Goal: Task Accomplishment & Management: Use online tool/utility

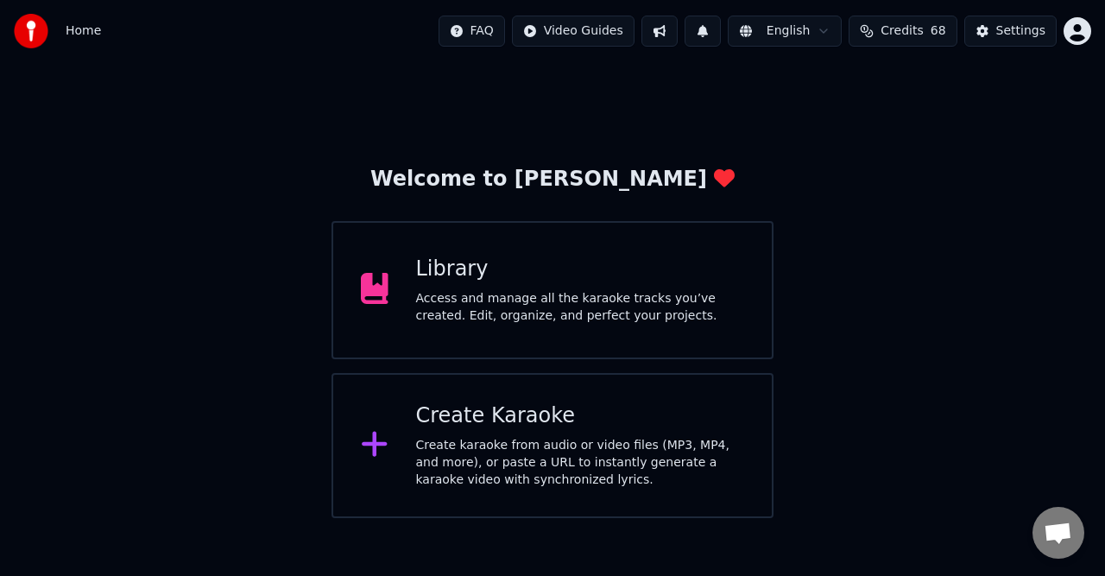
click at [600, 302] on div "Access and manage all the karaoke tracks you’ve created. Edit, organize, and pe…" at bounding box center [580, 307] width 329 height 35
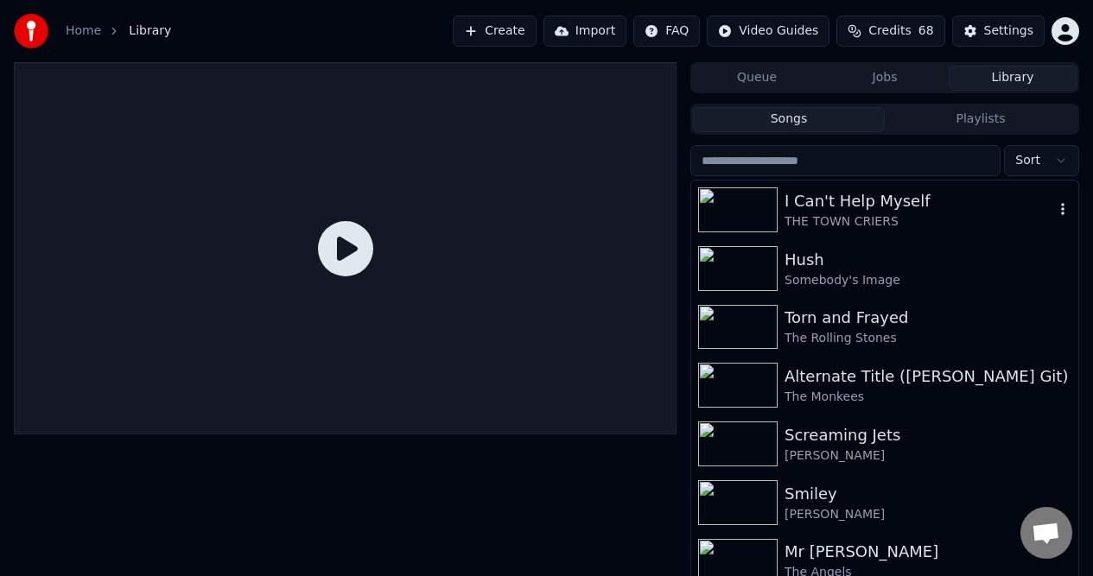
click at [814, 202] on div "I Can't Help Myself" at bounding box center [918, 201] width 269 height 24
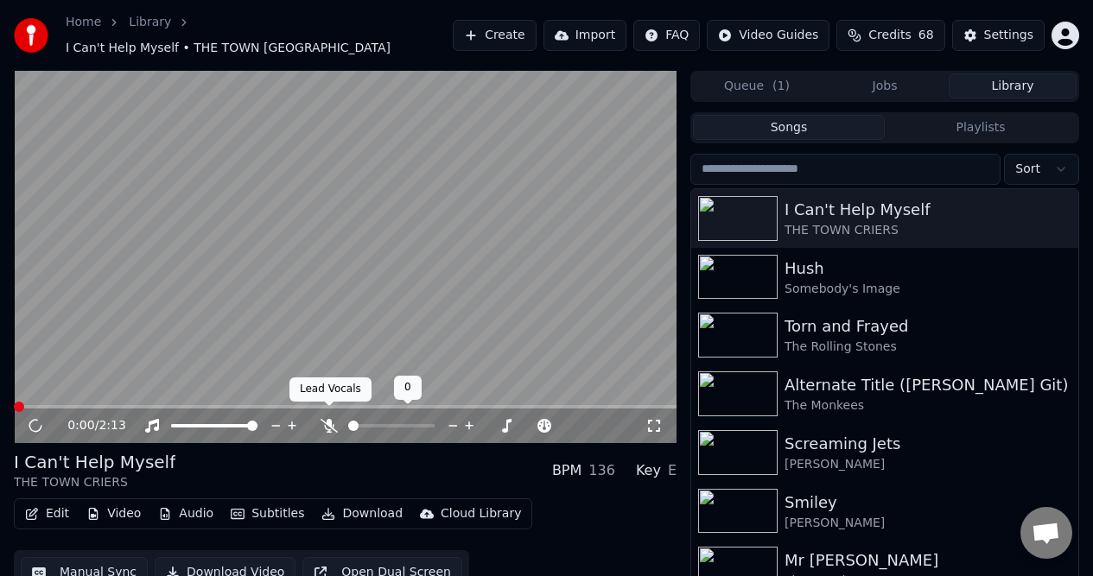
click at [330, 419] on icon at bounding box center [328, 426] width 17 height 14
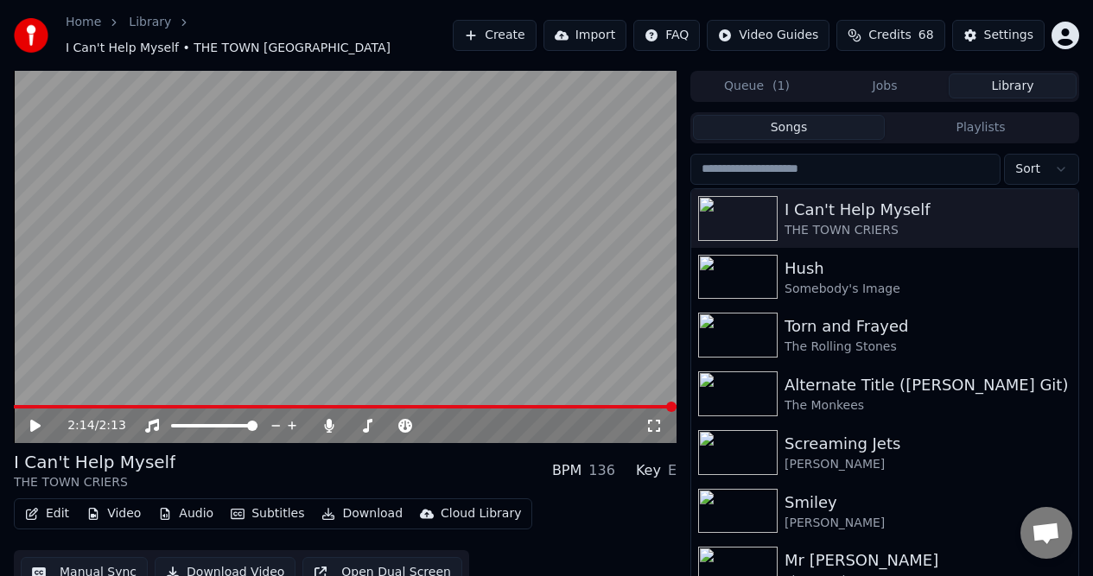
scroll to position [4, 0]
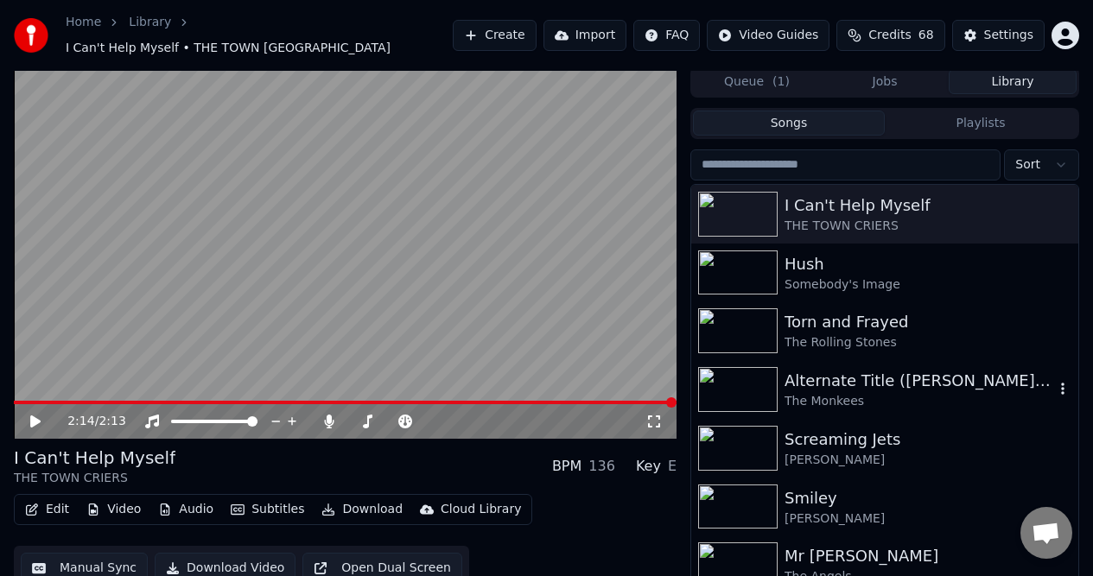
click at [796, 371] on div "Alternate Title ([PERSON_NAME] Git)" at bounding box center [918, 381] width 269 height 24
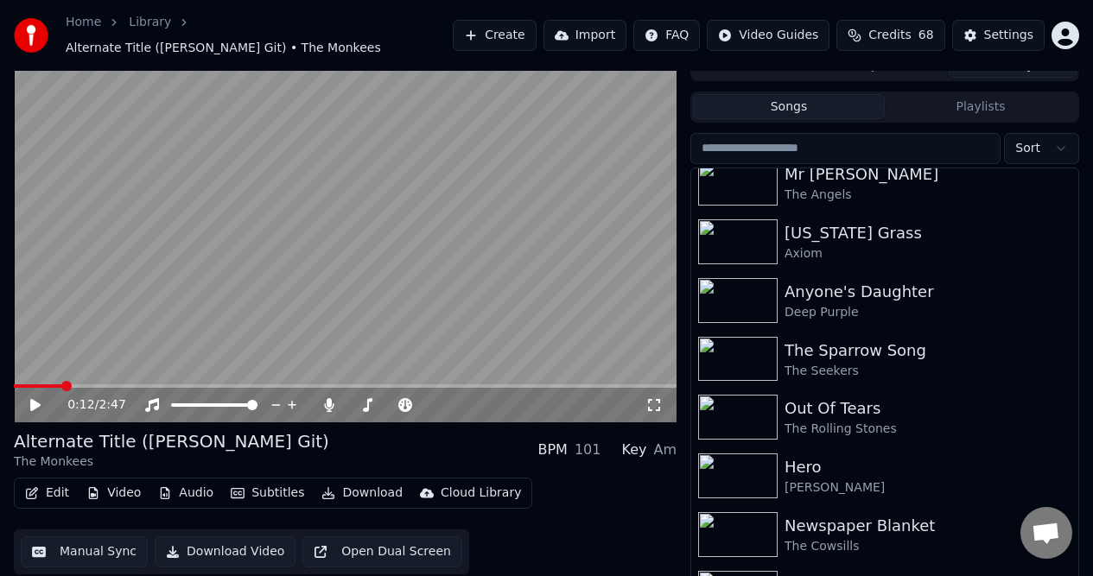
scroll to position [396, 0]
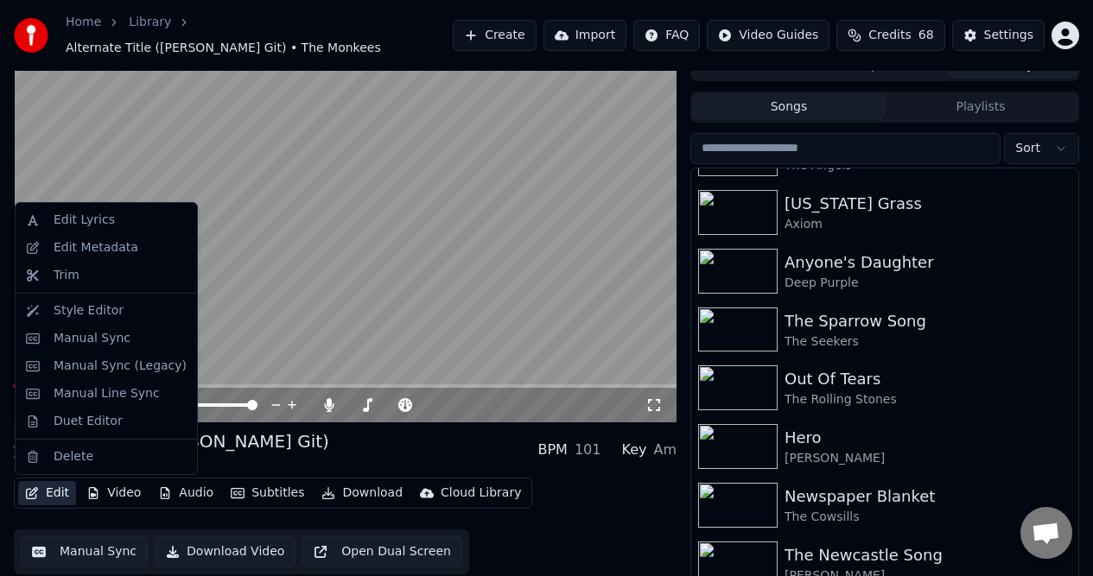
click at [58, 494] on button "Edit" at bounding box center [47, 493] width 58 height 24
click at [311, 277] on video at bounding box center [345, 236] width 662 height 372
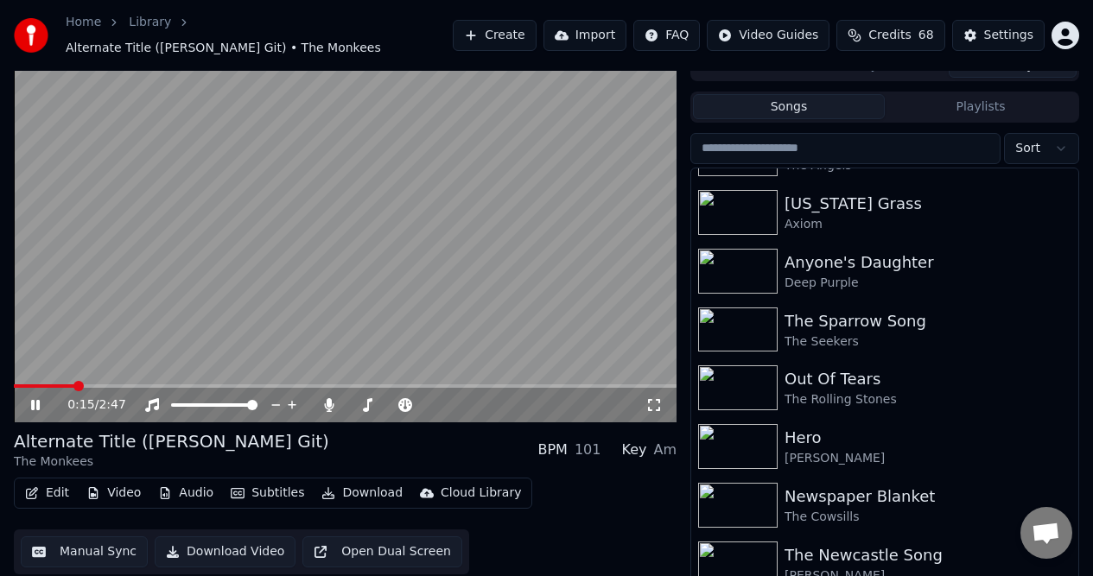
scroll to position [44, 0]
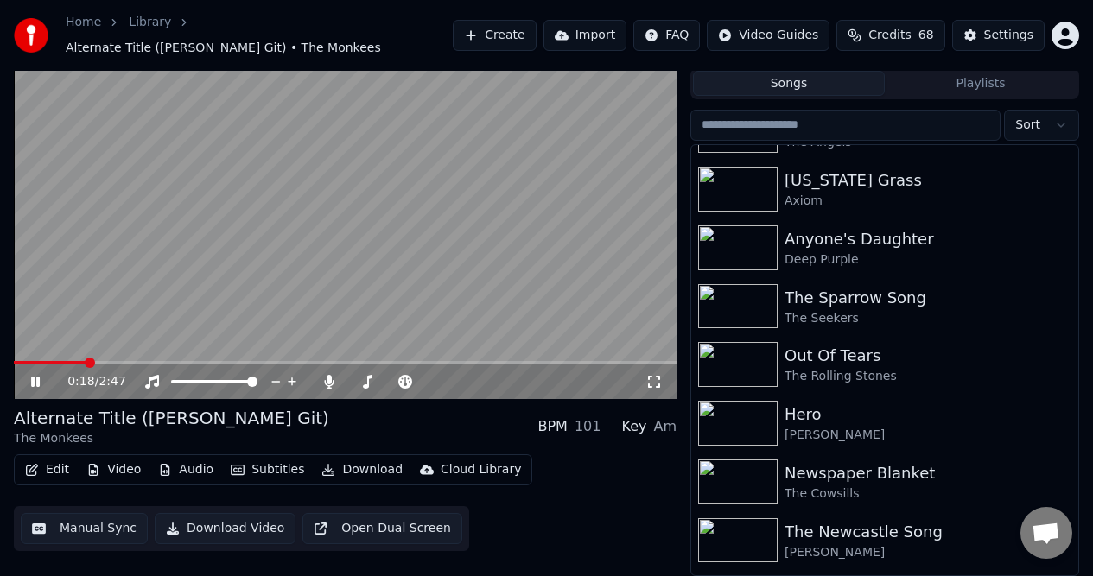
click at [35, 373] on div "0:18 / 2:47" at bounding box center [345, 381] width 649 height 17
click at [34, 381] on icon at bounding box center [35, 382] width 9 height 10
click at [85, 528] on button "Manual Sync" at bounding box center [84, 528] width 127 height 31
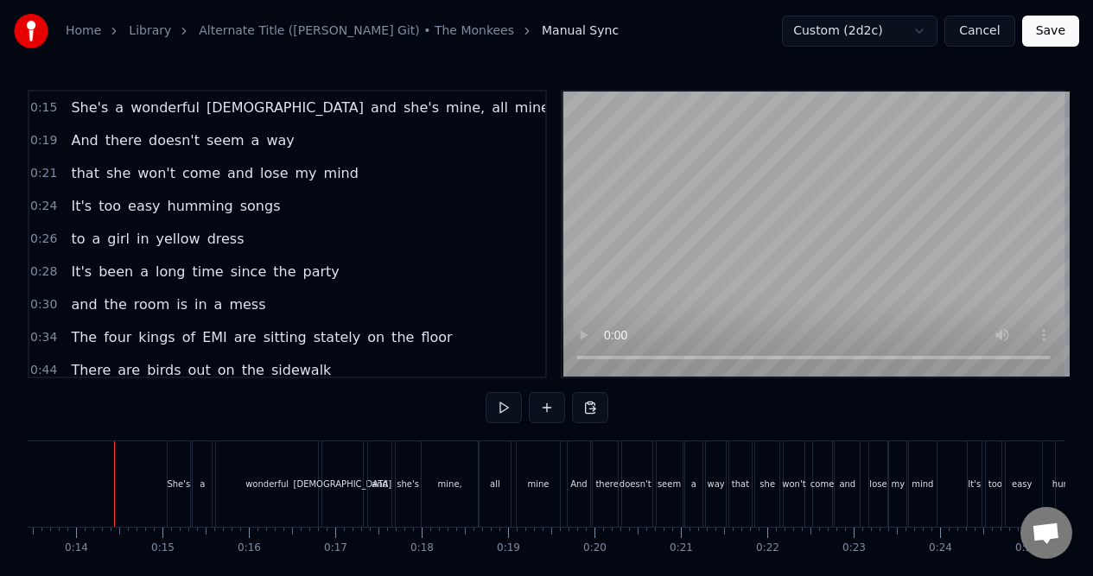
scroll to position [79, 0]
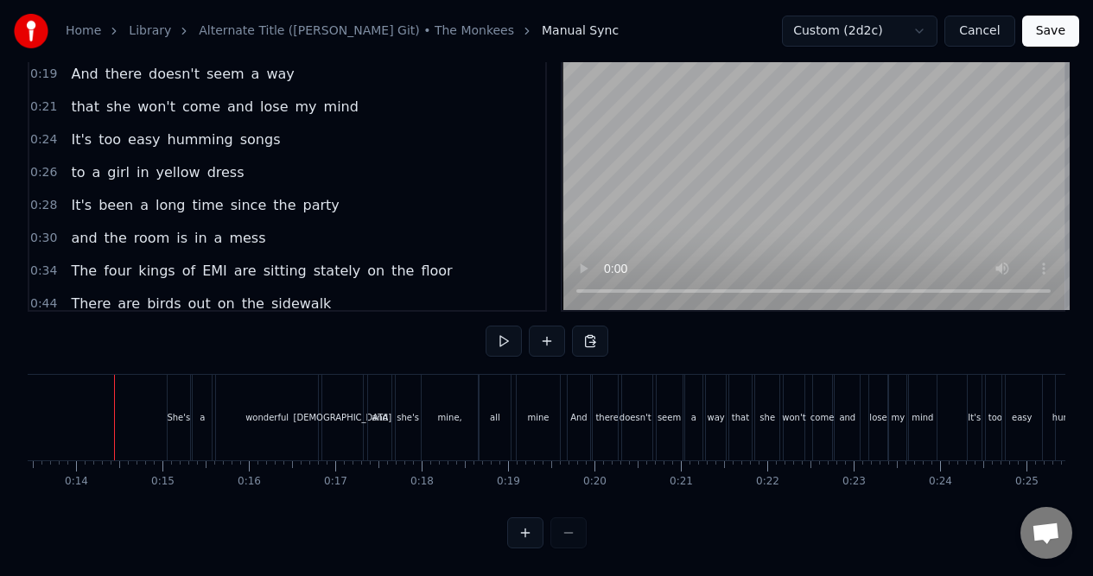
click at [523, 530] on button at bounding box center [525, 532] width 36 height 31
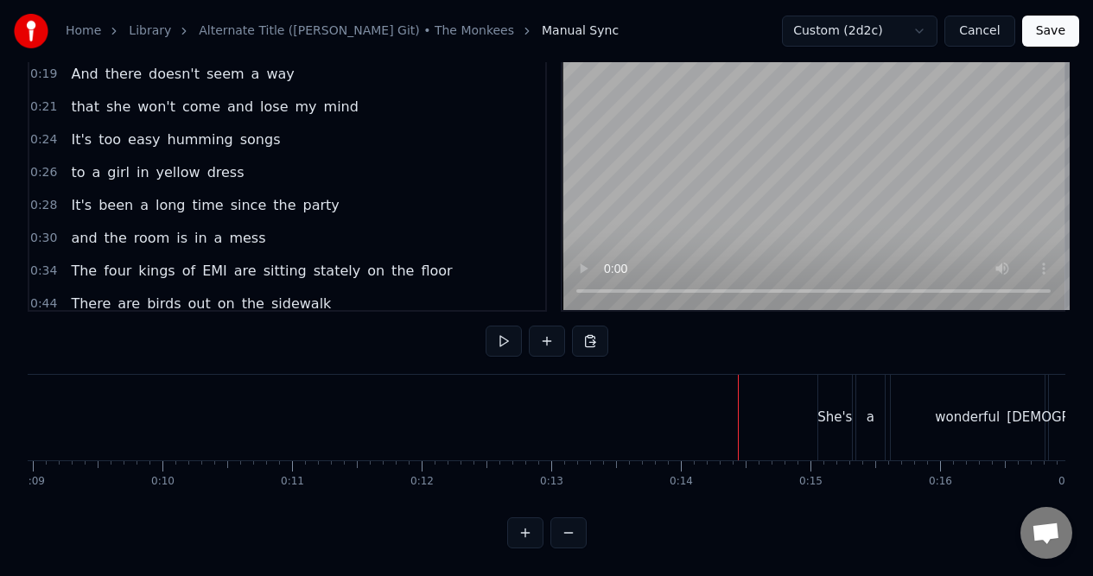
click at [523, 530] on button at bounding box center [525, 532] width 36 height 31
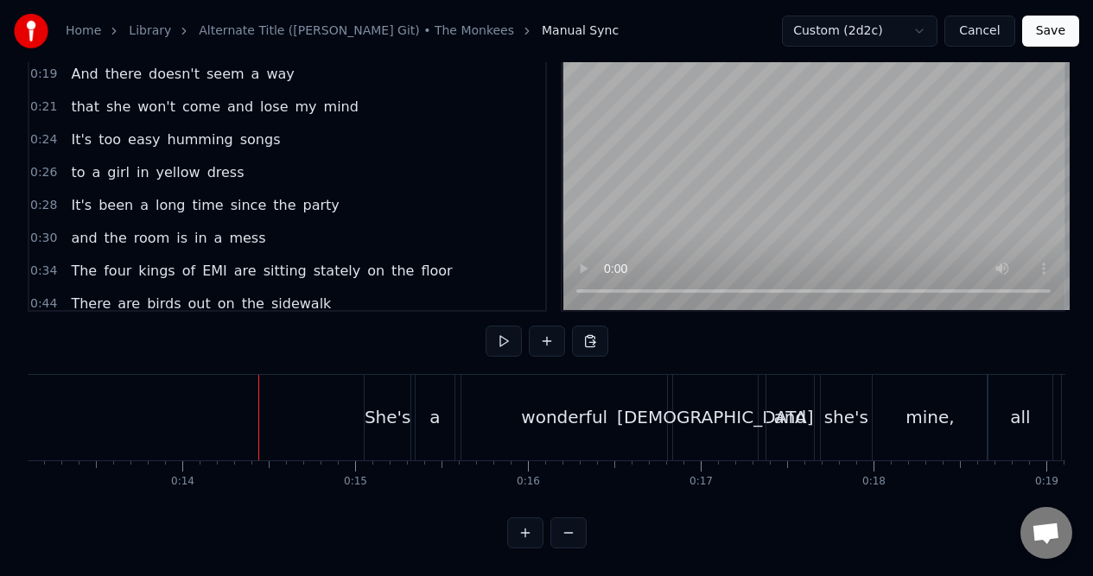
click at [523, 530] on button at bounding box center [525, 532] width 36 height 31
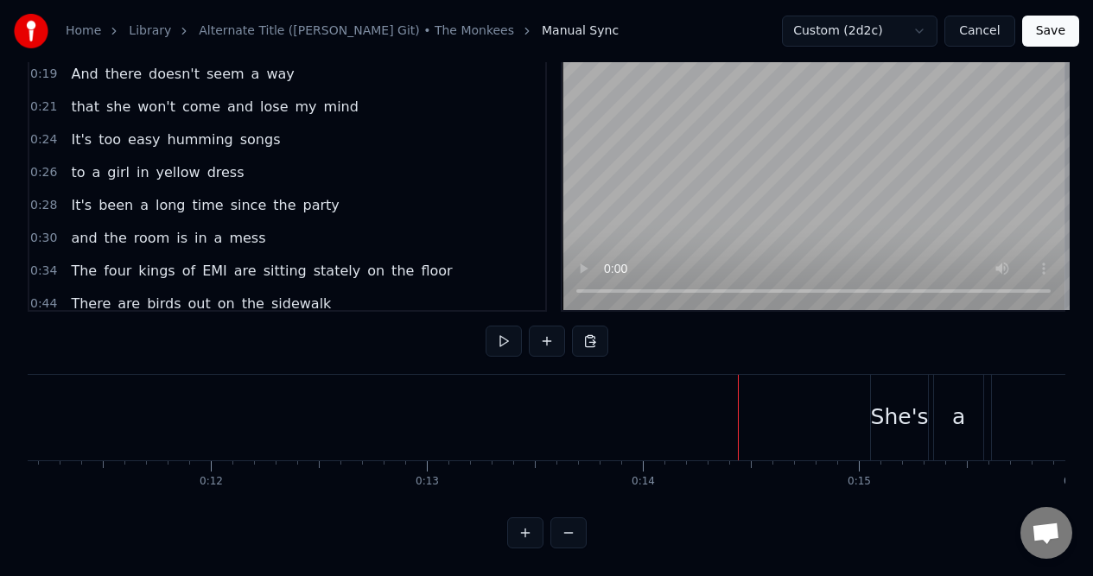
click at [523, 530] on button at bounding box center [525, 532] width 36 height 31
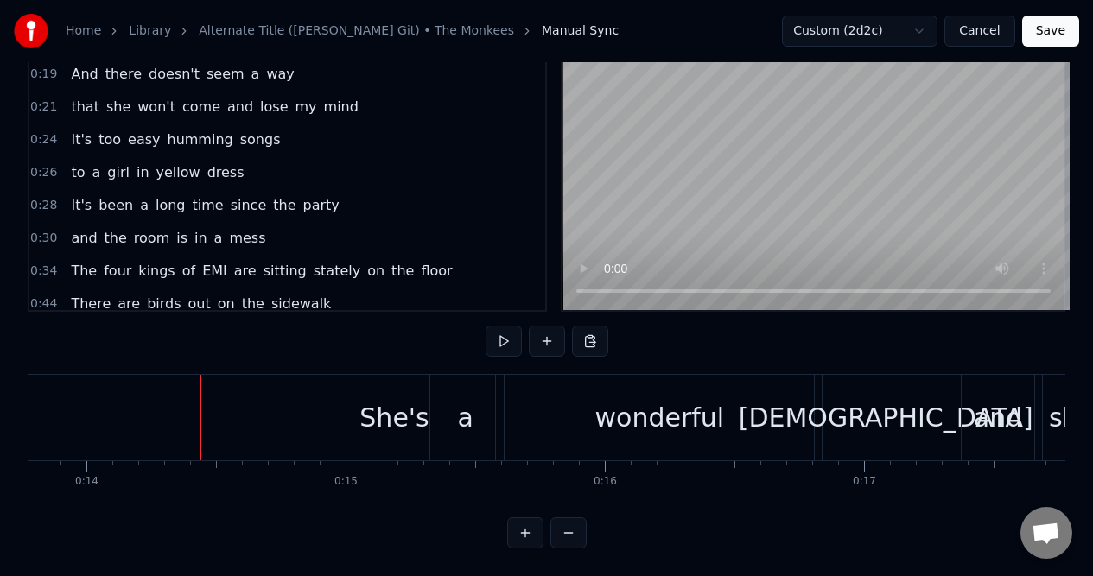
click at [523, 530] on button at bounding box center [525, 532] width 36 height 31
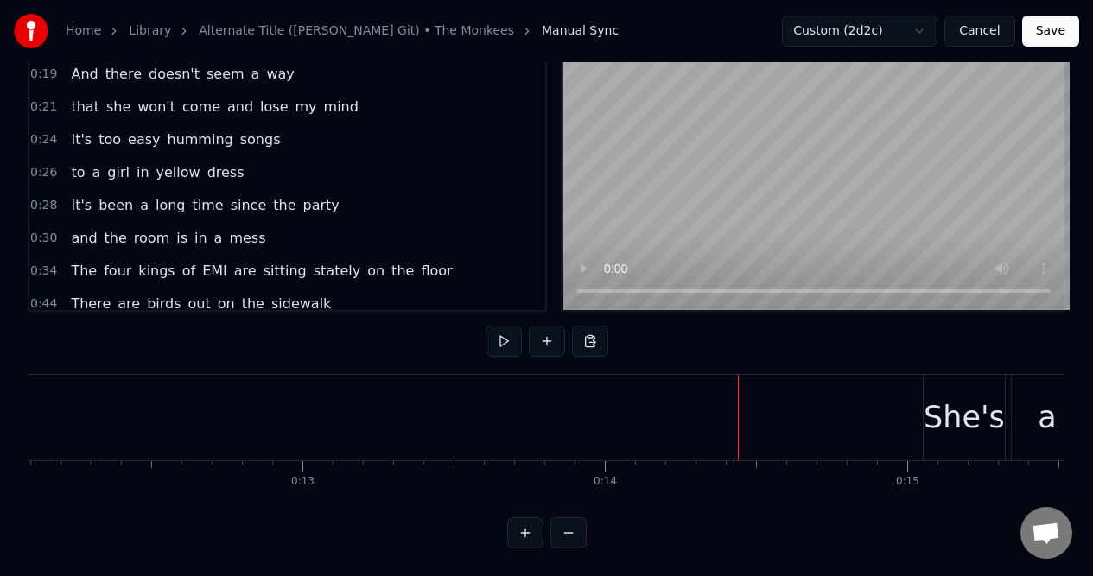
click at [45, 357] on div "0:15 She's a wonderful [DEMOGRAPHIC_DATA] and she's mine, all mine 0:19 And the…" at bounding box center [546, 285] width 1037 height 525
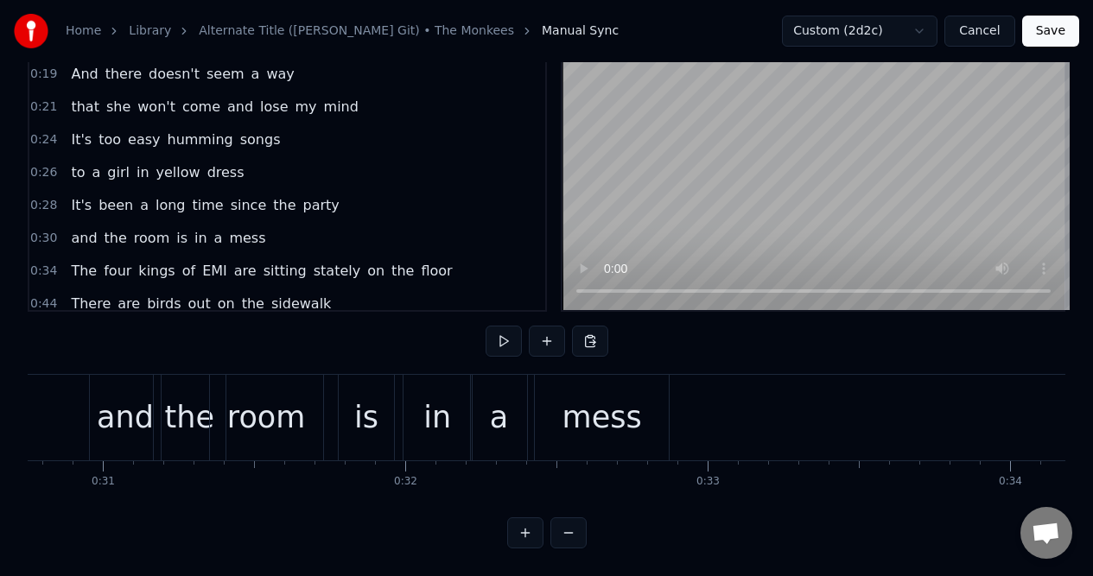
scroll to position [0, 9170]
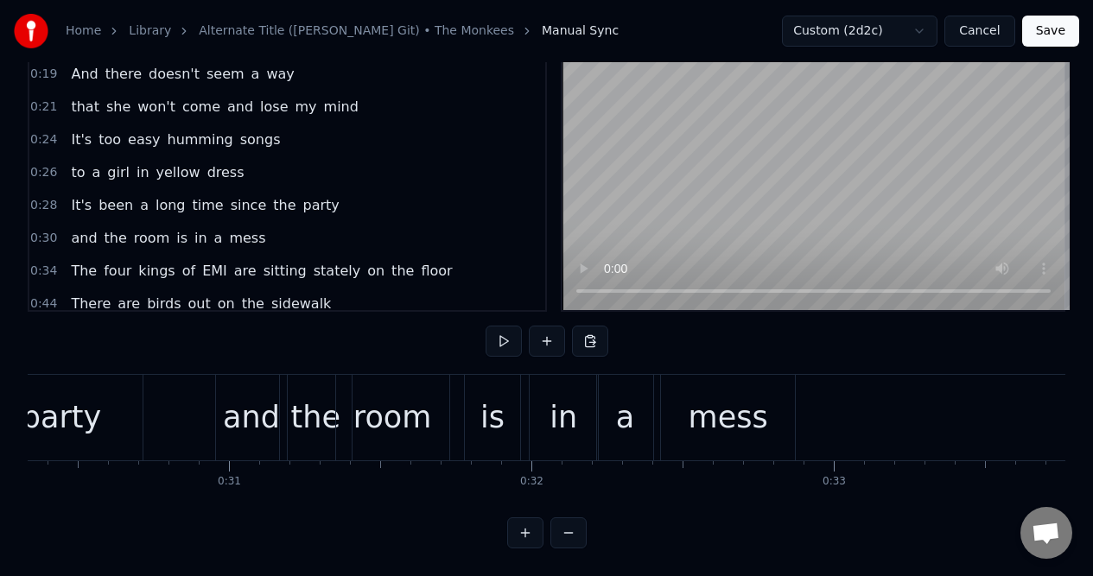
click at [270, 229] on div "0:30 and the room is in a mess" at bounding box center [287, 238] width 516 height 33
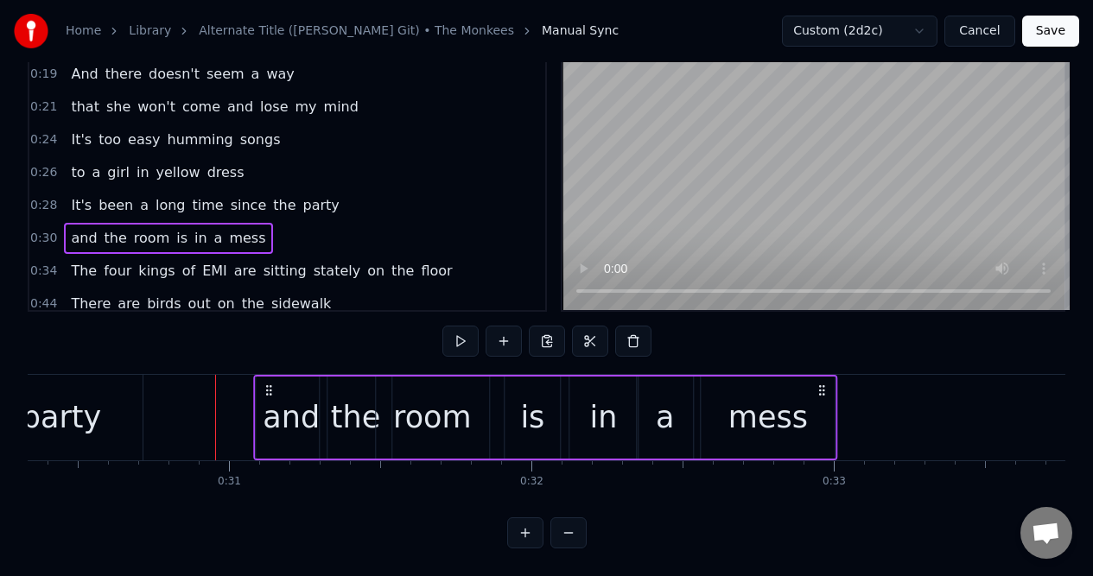
drag, startPoint x: 783, startPoint y: 375, endPoint x: 821, endPoint y: 366, distance: 39.0
click at [821, 375] on div "and the room is in a mess" at bounding box center [545, 418] width 584 height 86
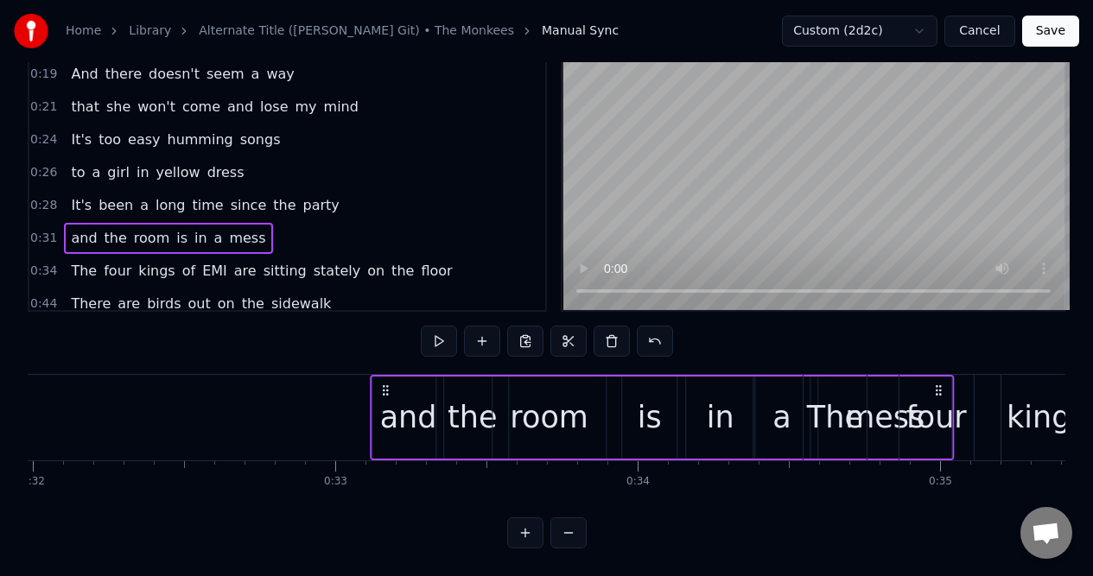
drag, startPoint x: 821, startPoint y: 375, endPoint x: 971, endPoint y: 375, distance: 149.4
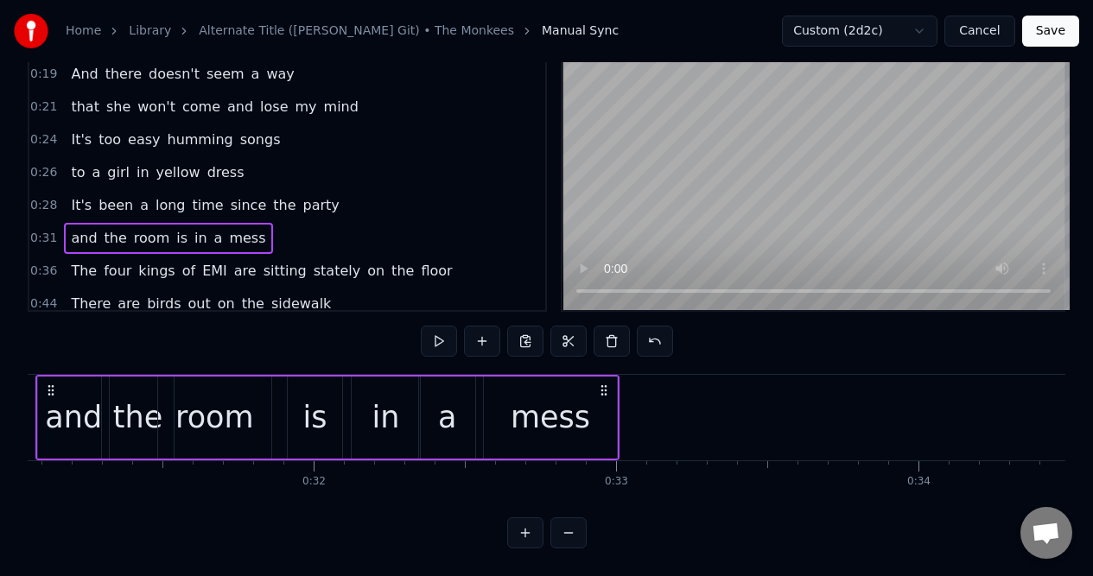
scroll to position [0, 9513]
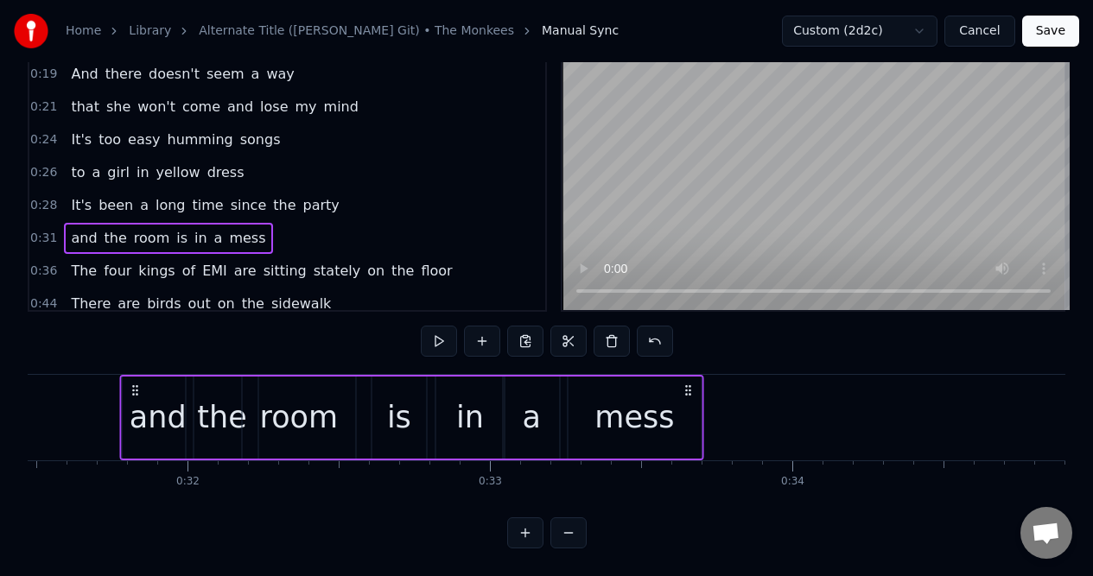
drag, startPoint x: 476, startPoint y: 376, endPoint x: 700, endPoint y: 376, distance: 223.7
click at [687, 390] on circle at bounding box center [686, 390] width 1 height 1
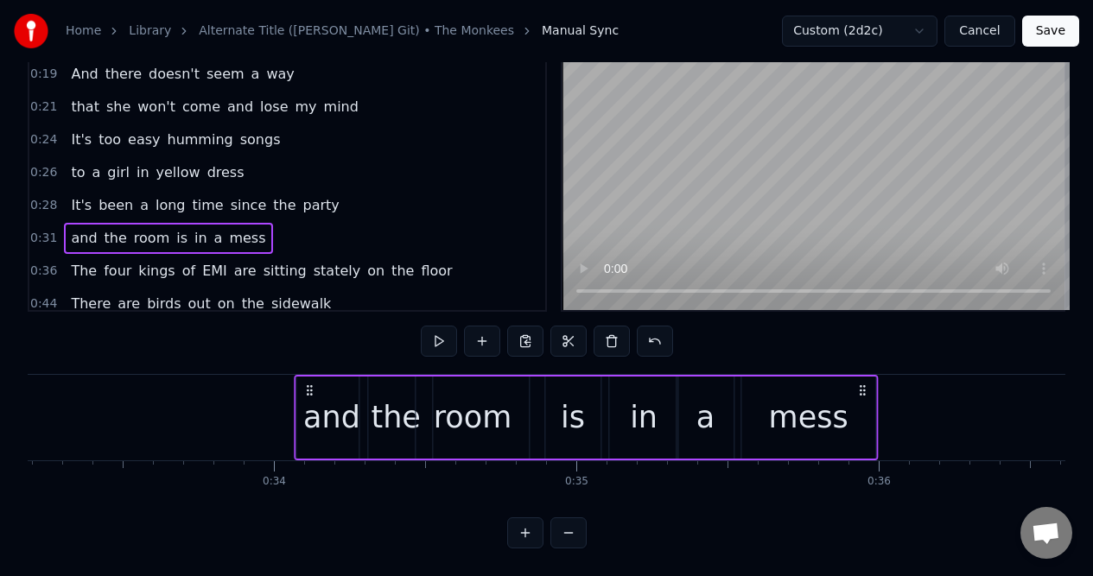
drag, startPoint x: 705, startPoint y: 374, endPoint x: 899, endPoint y: 381, distance: 194.4
click at [869, 383] on icon at bounding box center [862, 390] width 14 height 14
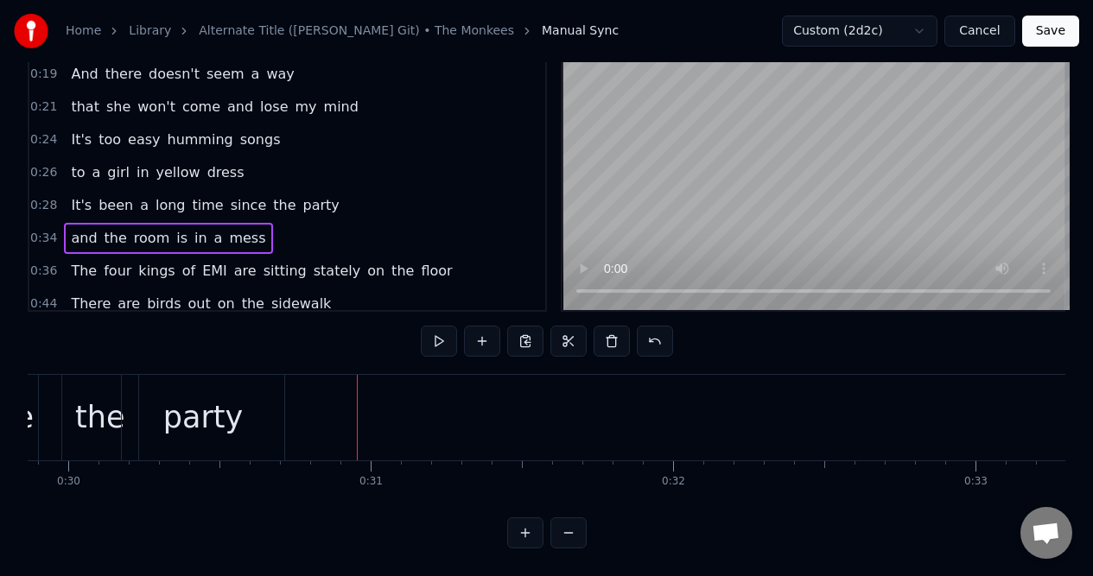
scroll to position [0, 8986]
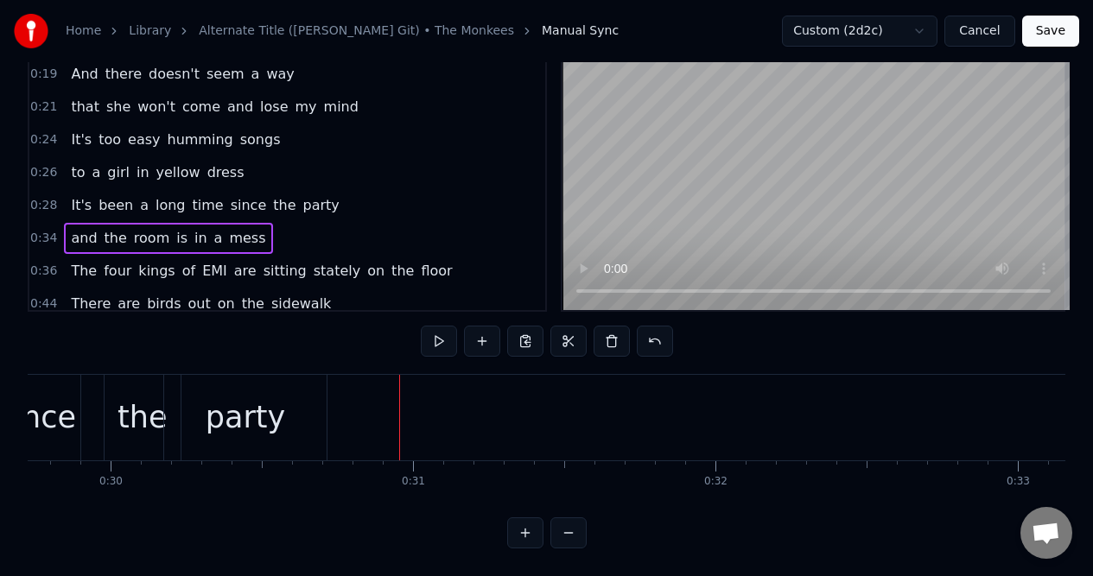
click at [333, 197] on div "0:28 It's been a long time since the party" at bounding box center [287, 205] width 516 height 33
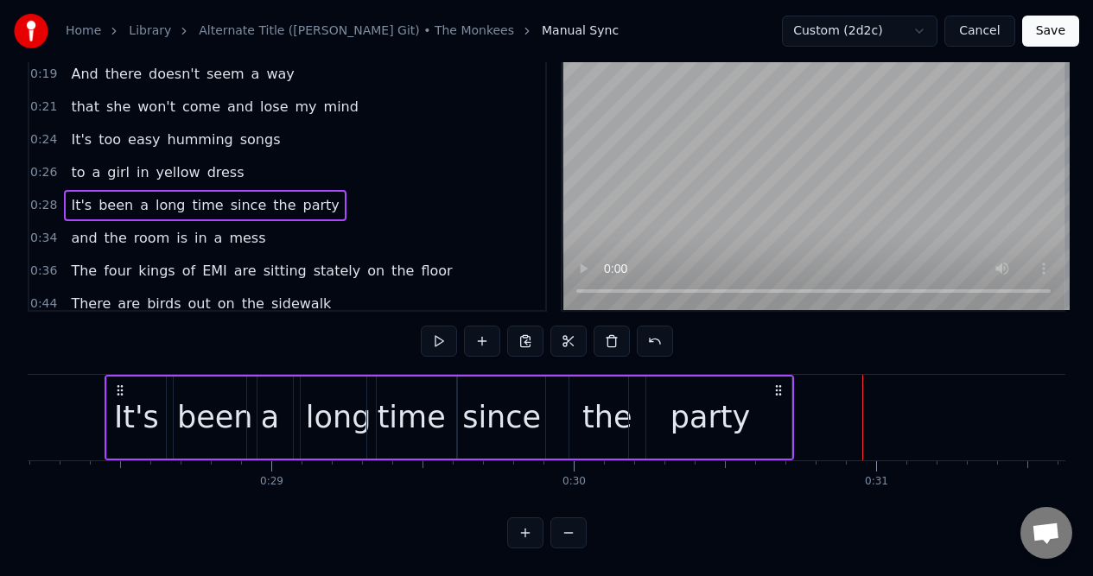
scroll to position [0, 8513]
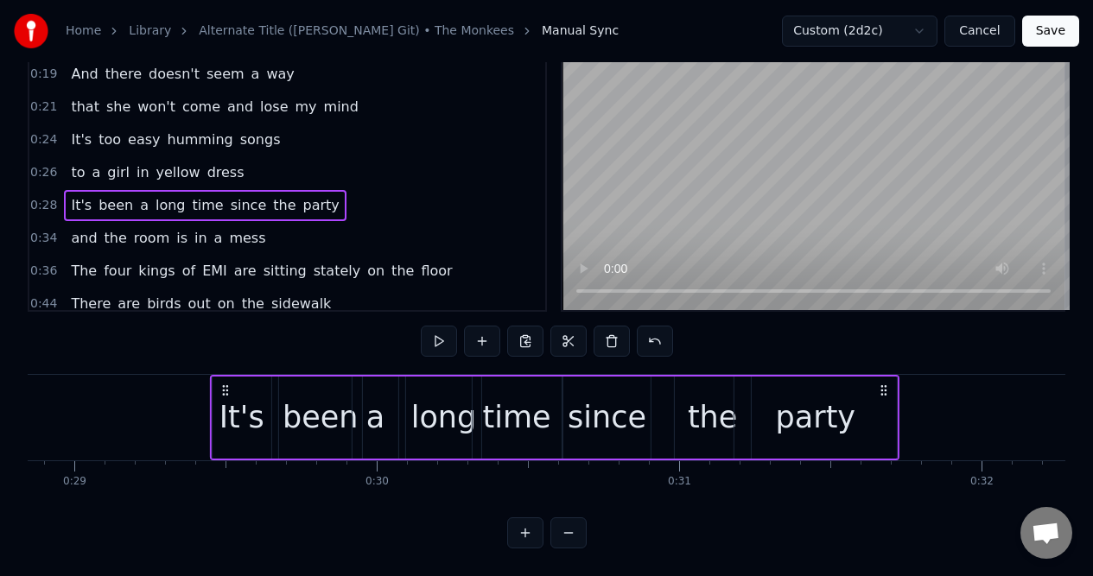
drag, startPoint x: 787, startPoint y: 377, endPoint x: 969, endPoint y: 375, distance: 182.3
click at [890, 383] on icon at bounding box center [884, 390] width 14 height 14
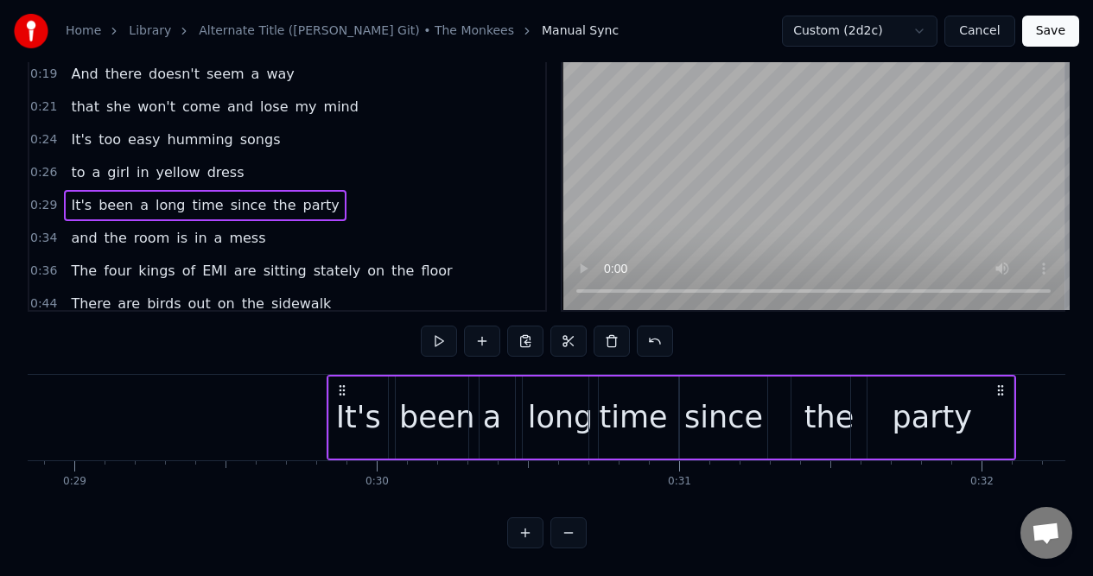
scroll to position [0, 8750]
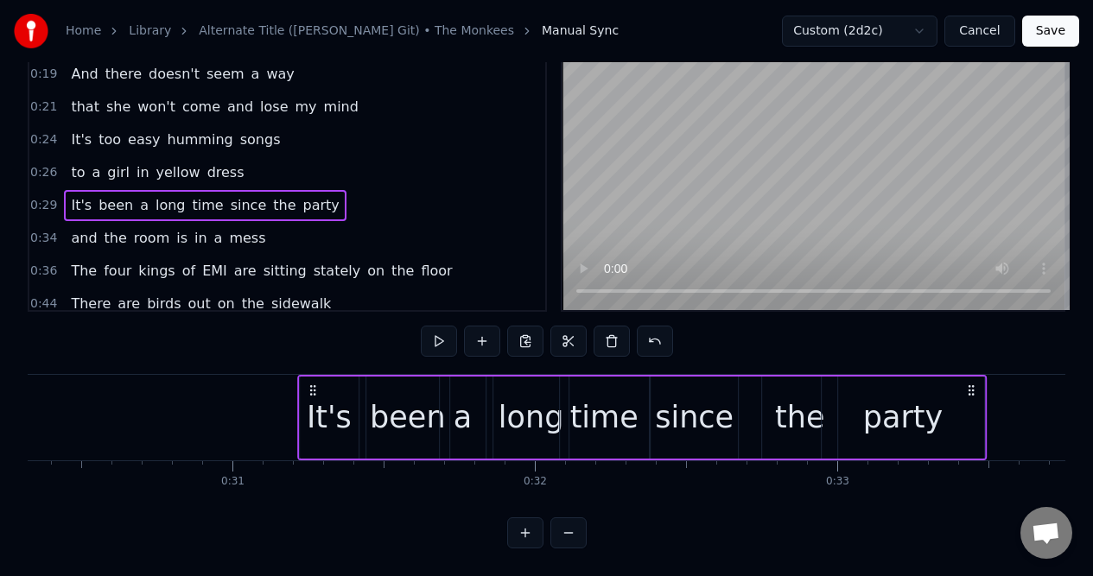
drag, startPoint x: 969, startPoint y: 375, endPoint x: 979, endPoint y: 375, distance: 10.4
click at [978, 383] on icon at bounding box center [971, 390] width 14 height 14
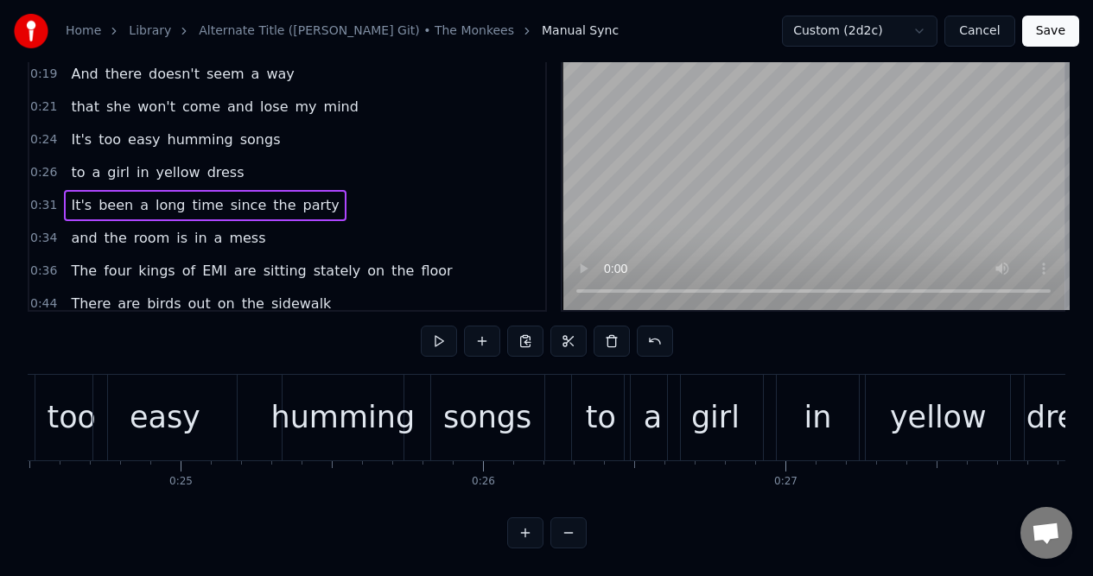
scroll to position [0, 7363]
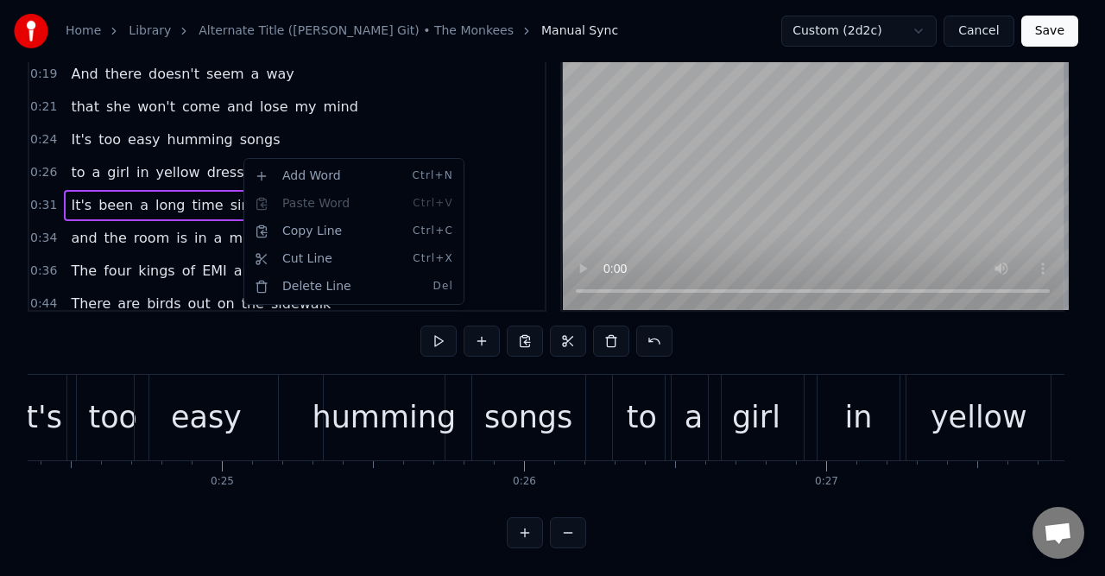
click at [398, 103] on html "Home Library Alternate Title ([PERSON_NAME] Git) • The Monkees Manual Sync Cust…" at bounding box center [552, 254] width 1105 height 643
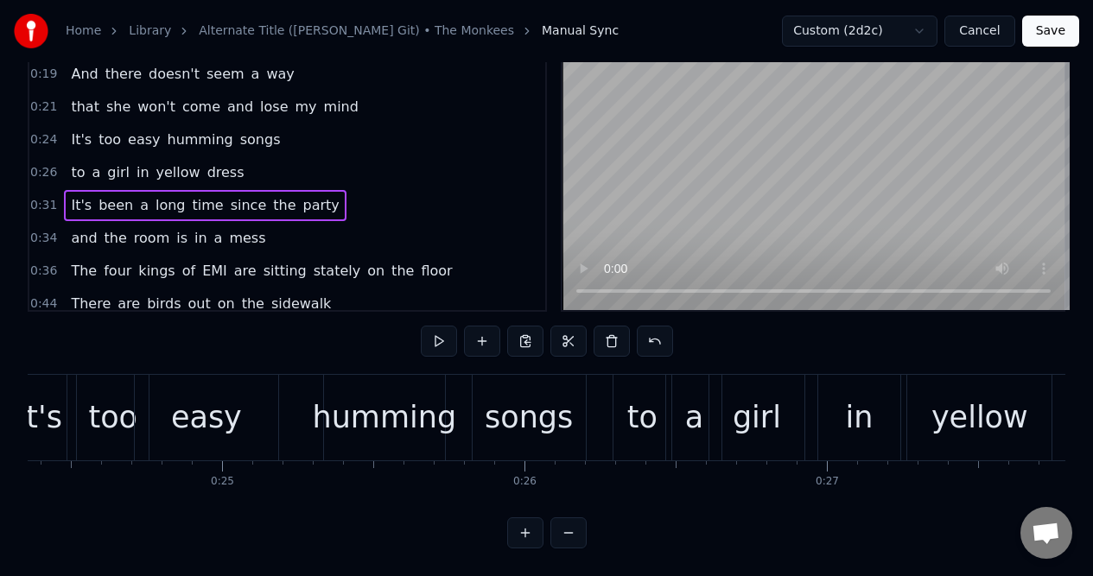
click at [345, 168] on div "0:26 to a girl in yellow dress" at bounding box center [287, 172] width 516 height 33
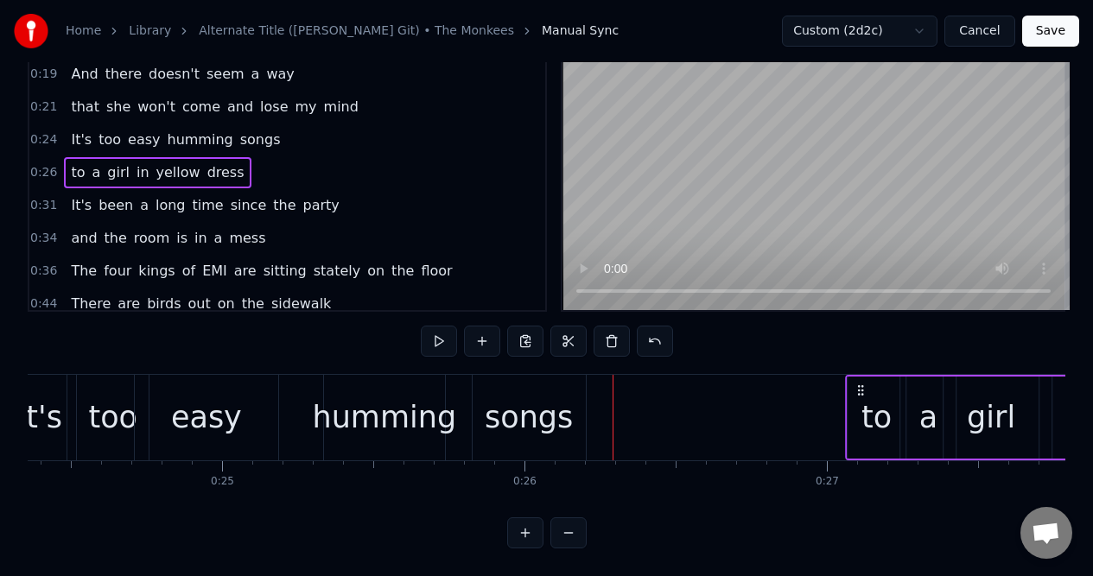
drag, startPoint x: 627, startPoint y: 374, endPoint x: 858, endPoint y: 364, distance: 231.7
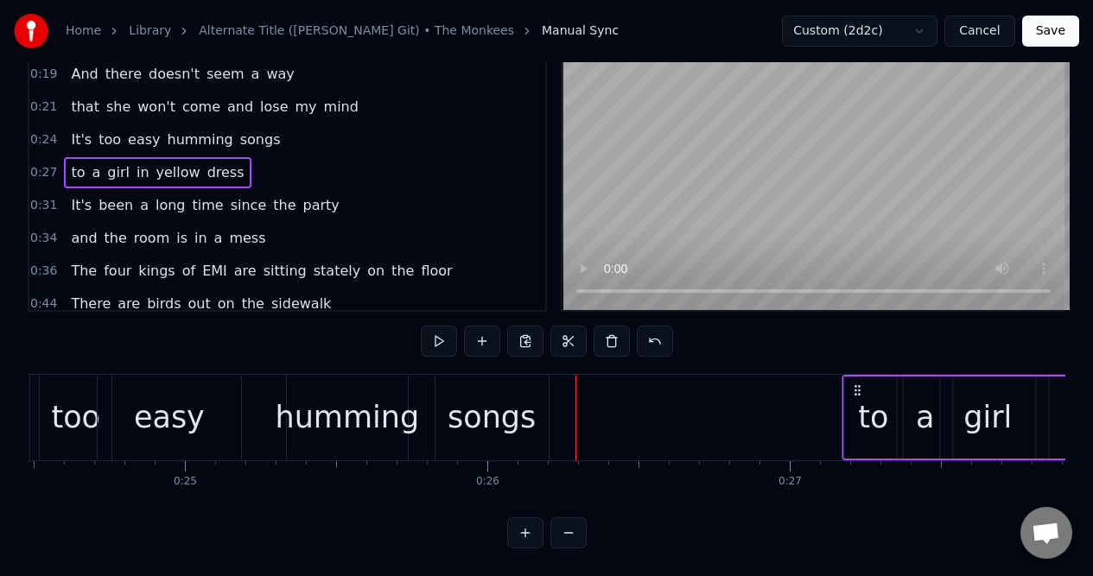
drag, startPoint x: 858, startPoint y: 377, endPoint x: 883, endPoint y: 377, distance: 24.2
click at [856, 390] on circle at bounding box center [855, 390] width 1 height 1
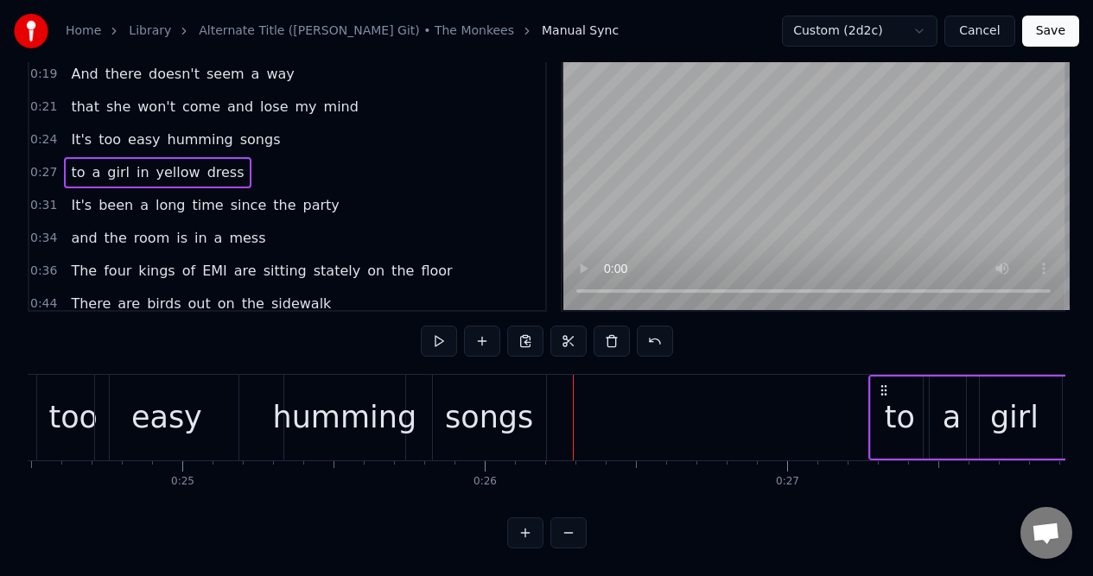
click at [281, 130] on div "0:24 It's too easy humming songs" at bounding box center [287, 140] width 516 height 33
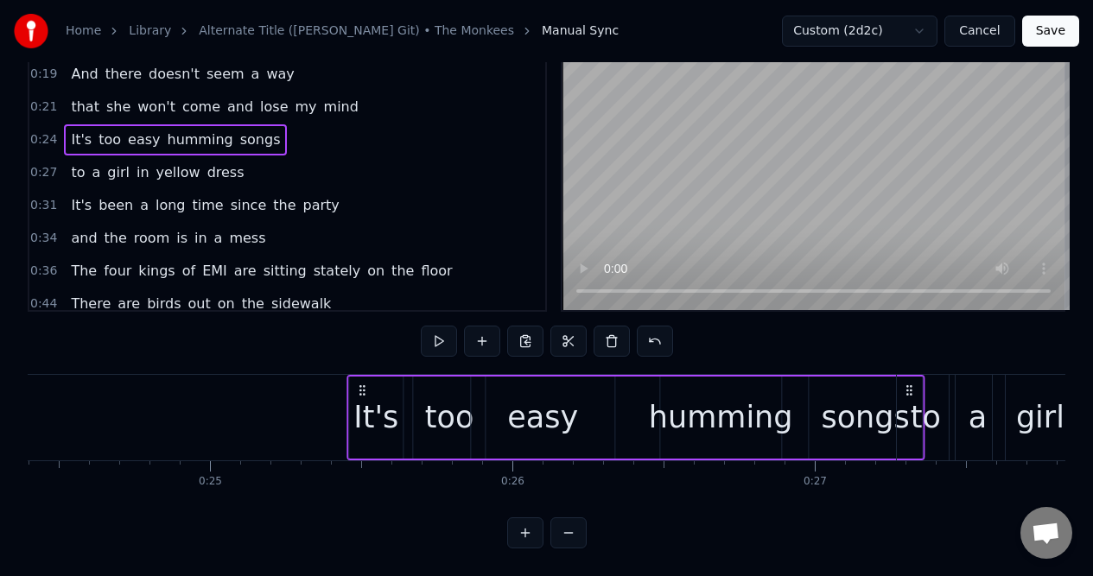
scroll to position [0, 7384]
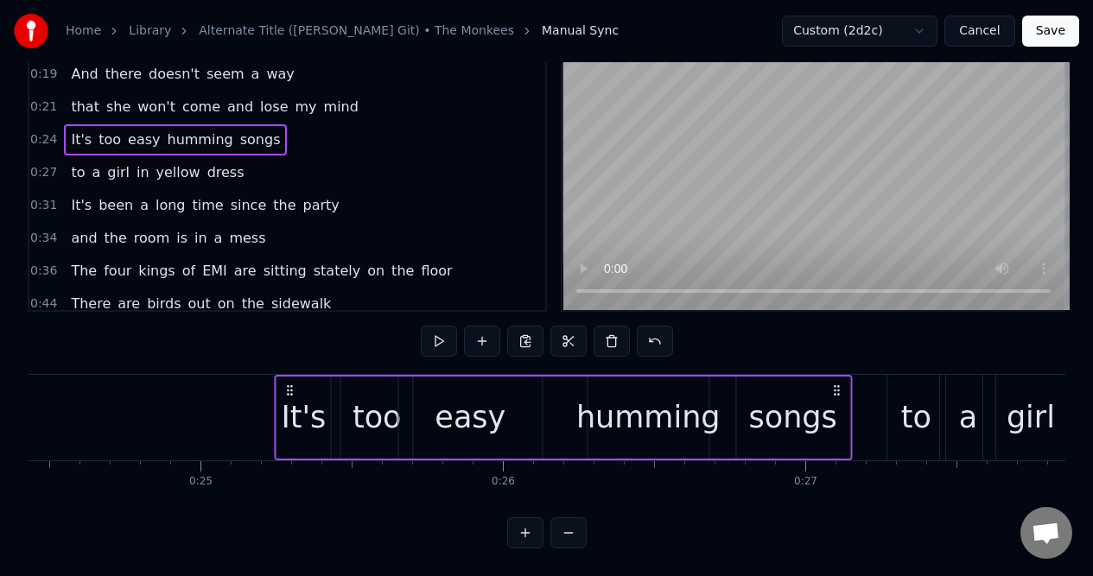
drag, startPoint x: 677, startPoint y: 377, endPoint x: 839, endPoint y: 400, distance: 164.0
click at [839, 400] on div "It's too easy humming songs" at bounding box center [563, 418] width 578 height 86
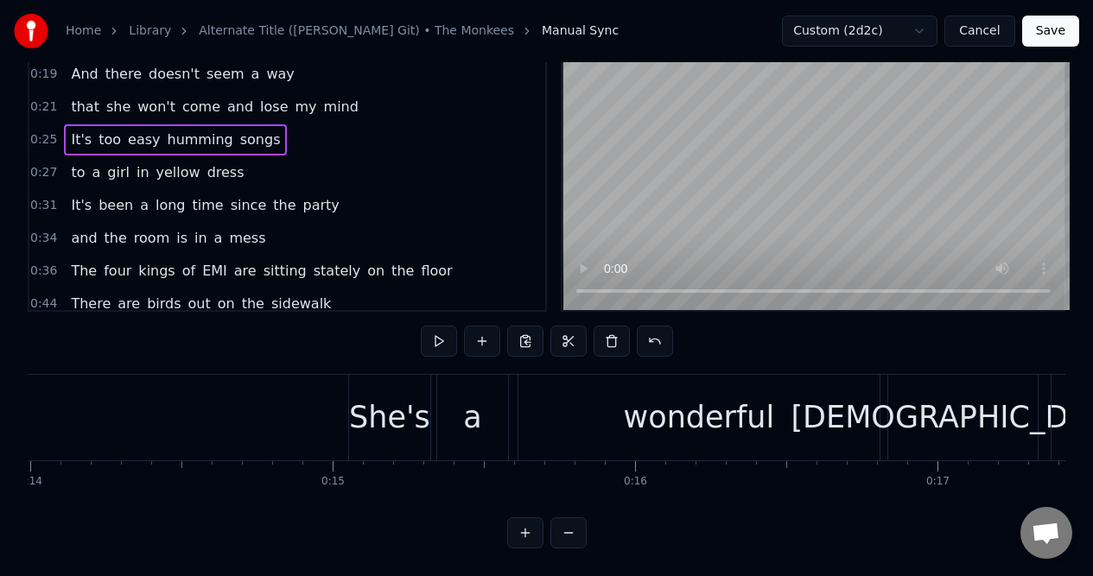
scroll to position [0, 4272]
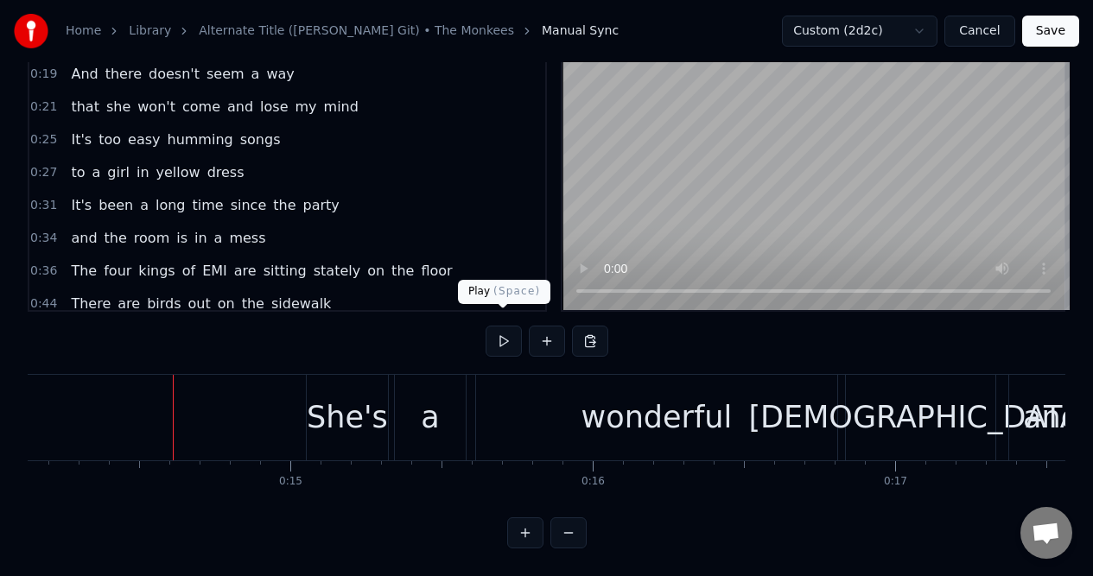
click at [500, 327] on button at bounding box center [503, 341] width 36 height 31
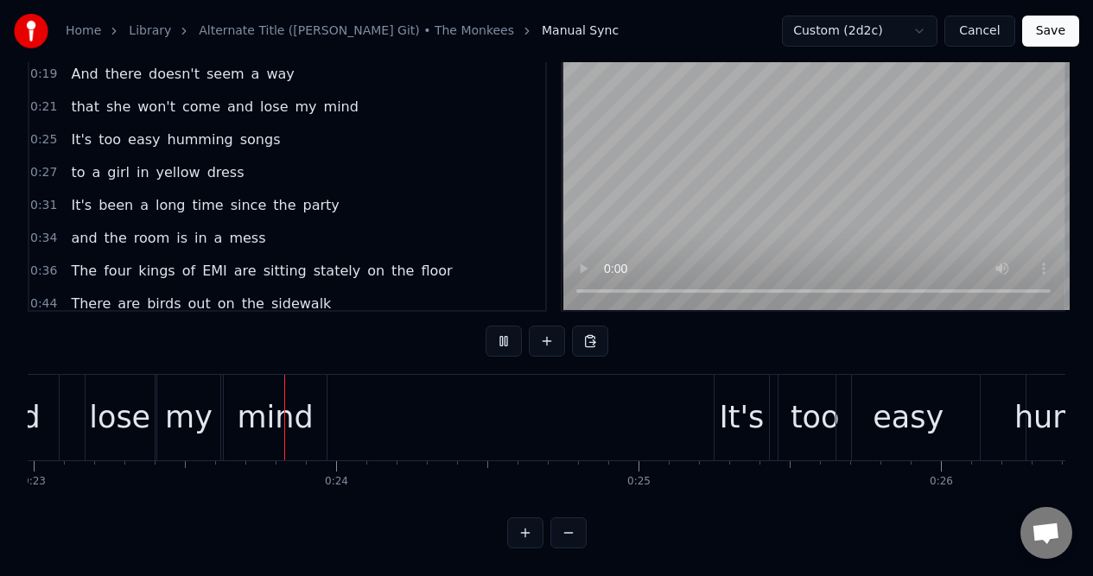
scroll to position [0, 6973]
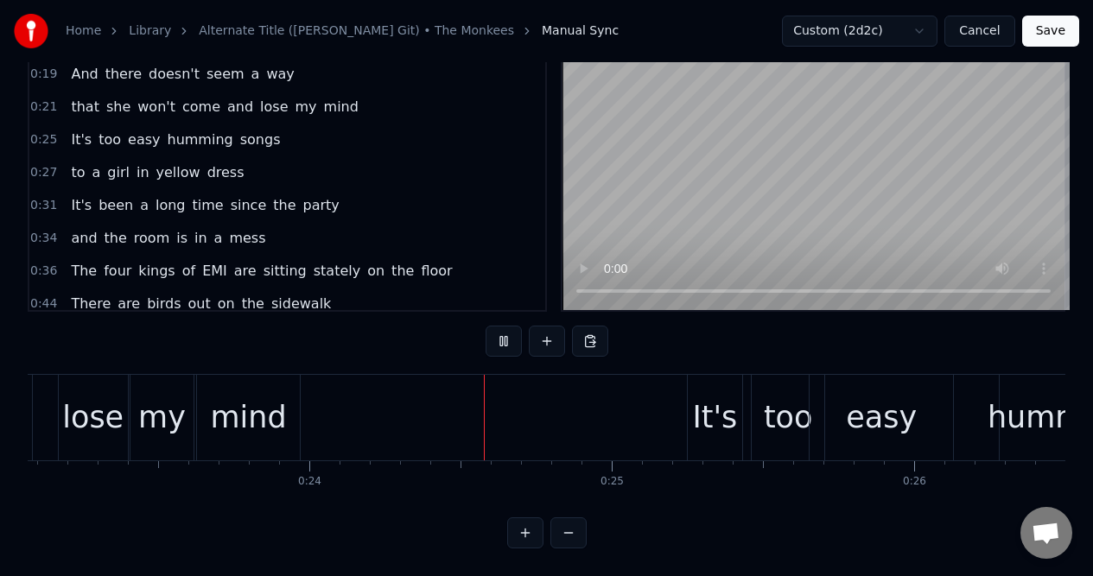
click at [500, 327] on button at bounding box center [503, 341] width 36 height 31
click at [307, 128] on div "0:25 It's too easy humming songs" at bounding box center [287, 140] width 516 height 33
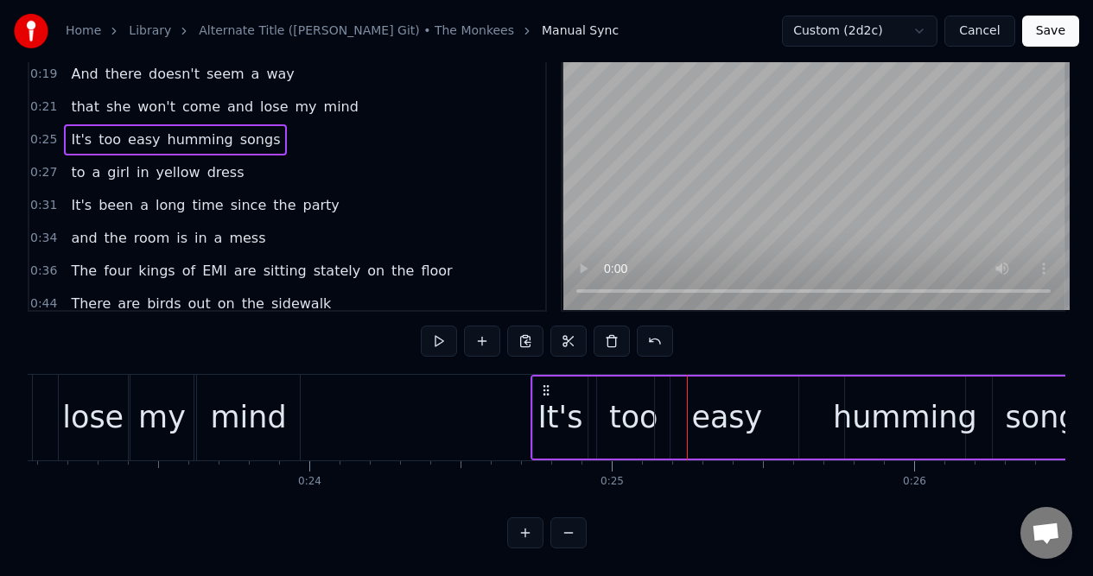
drag, startPoint x: 700, startPoint y: 377, endPoint x: 550, endPoint y: 404, distance: 151.8
click at [543, 404] on div "It's too easy humming songs" at bounding box center [819, 418] width 578 height 86
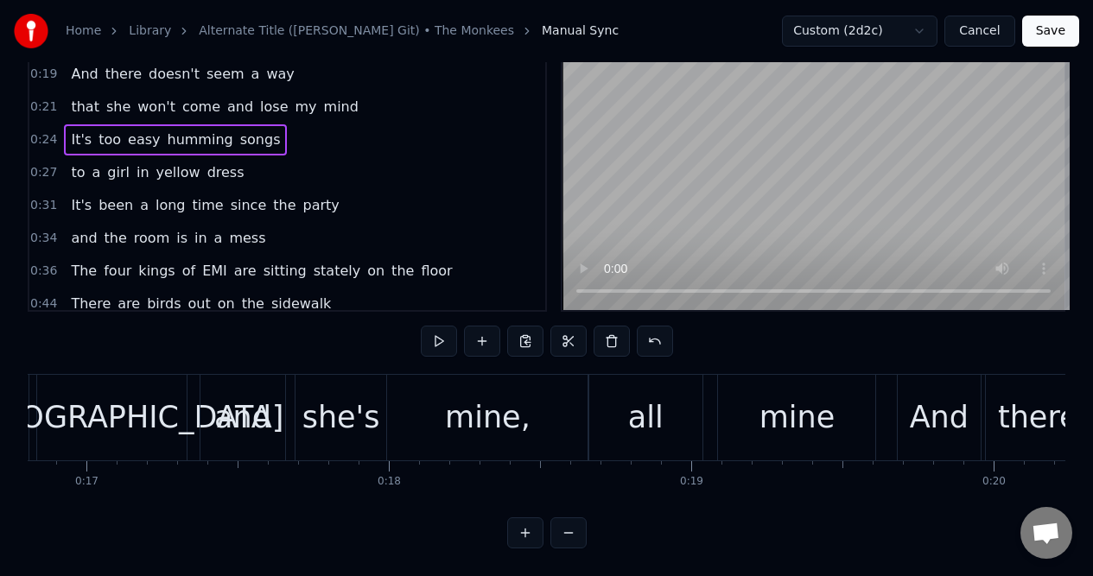
scroll to position [0, 4996]
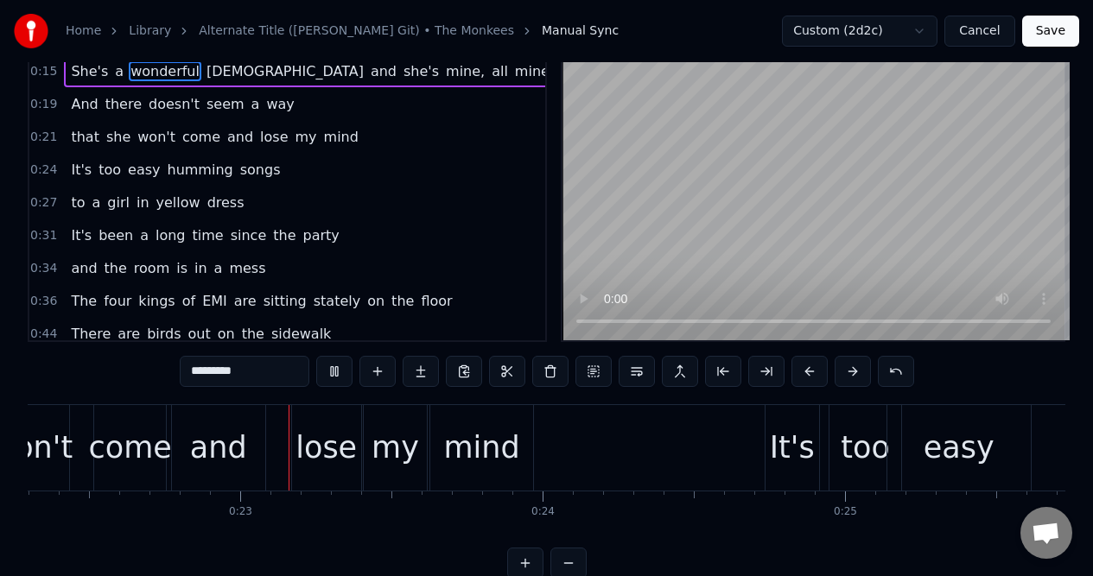
scroll to position [0, 6771]
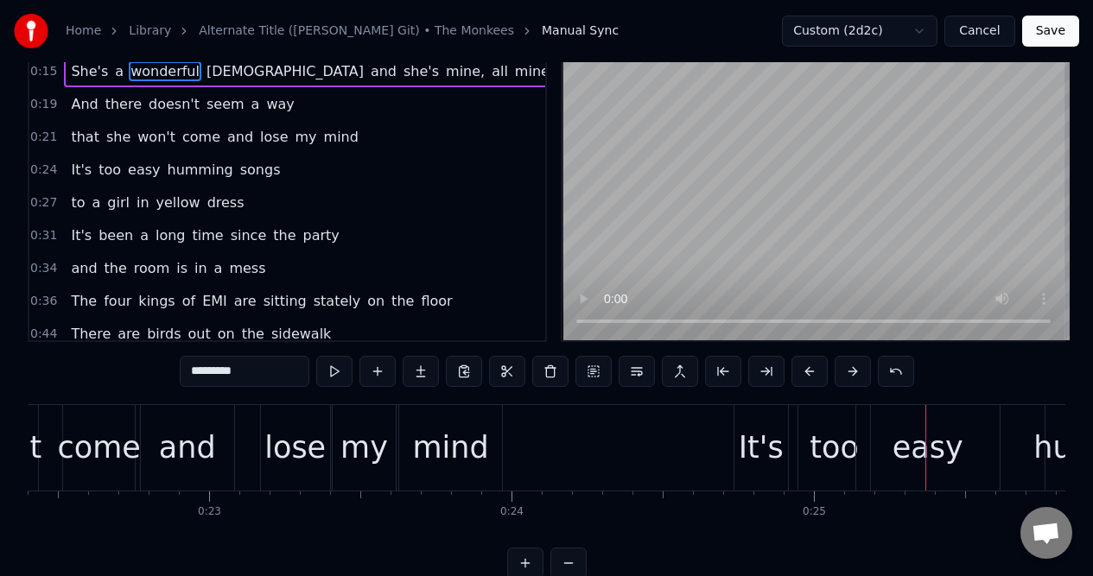
click at [279, 173] on div "0:24 It's too easy humming songs" at bounding box center [287, 170] width 516 height 33
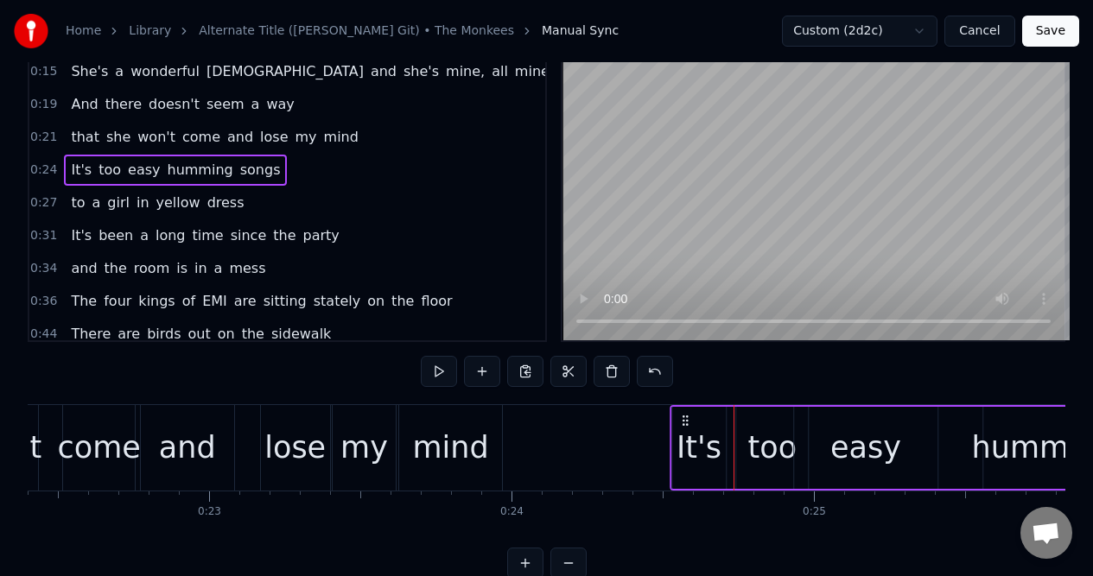
drag, startPoint x: 749, startPoint y: 417, endPoint x: 685, endPoint y: 428, distance: 64.9
click at [685, 428] on div "It's too easy humming songs" at bounding box center [958, 448] width 578 height 86
click at [47, 417] on div "that she won't come and lose my mind" at bounding box center [139, 448] width 734 height 86
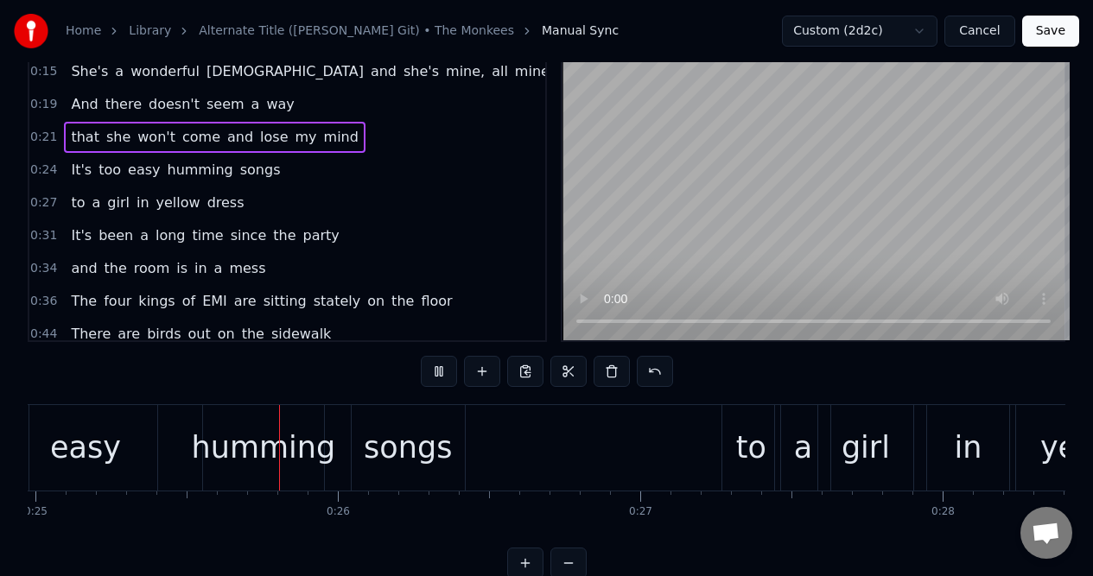
scroll to position [0, 7573]
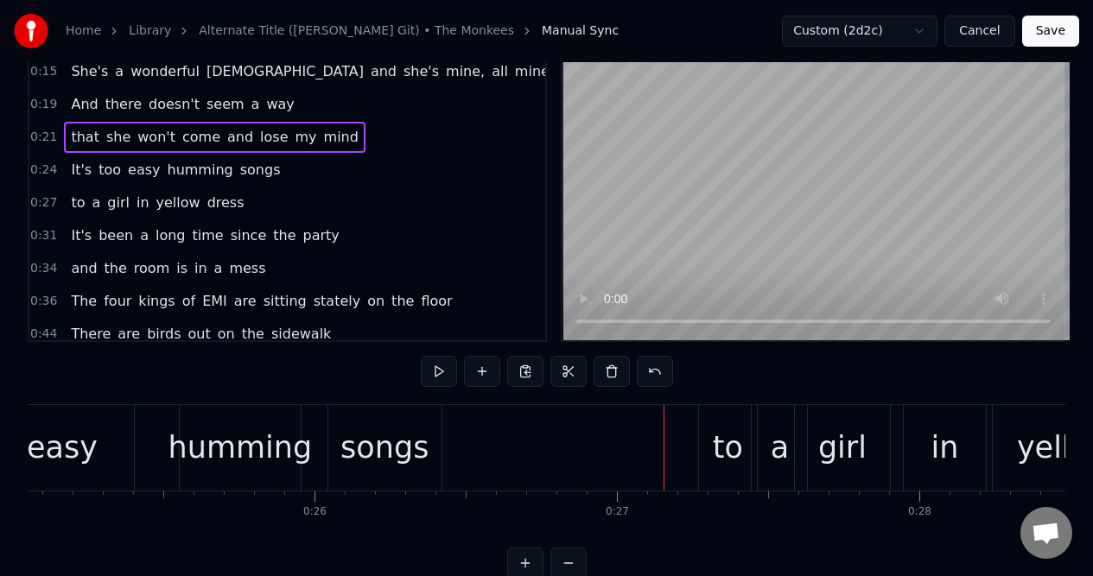
click at [274, 204] on div "0:27 to a girl in yellow dress" at bounding box center [287, 203] width 516 height 33
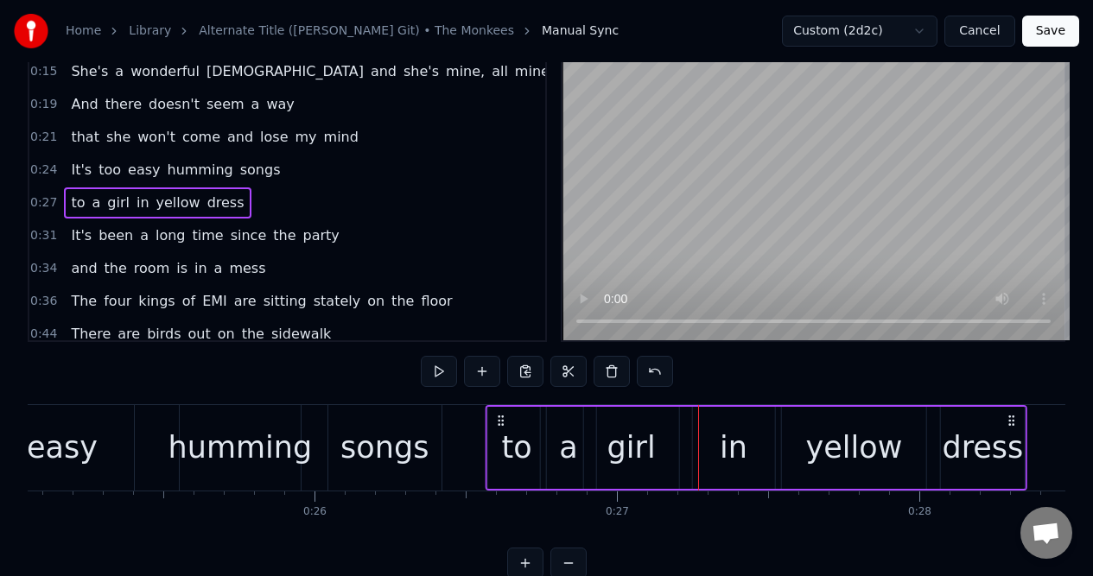
drag, startPoint x: 712, startPoint y: 421, endPoint x: 499, endPoint y: 451, distance: 214.5
click at [499, 451] on div "to a girl in yellow dress" at bounding box center [756, 448] width 542 height 86
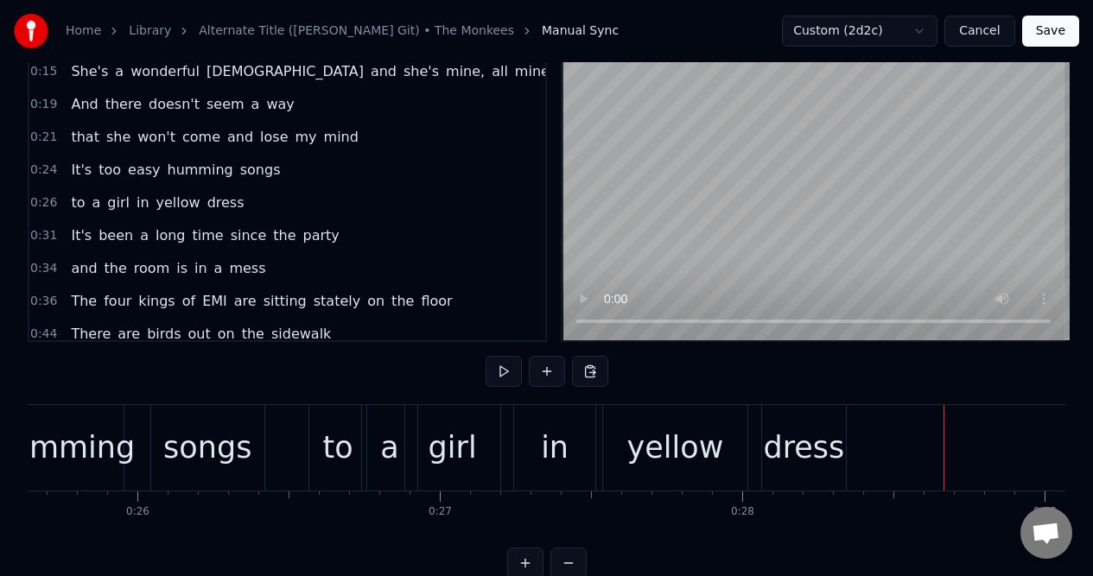
scroll to position [0, 7791]
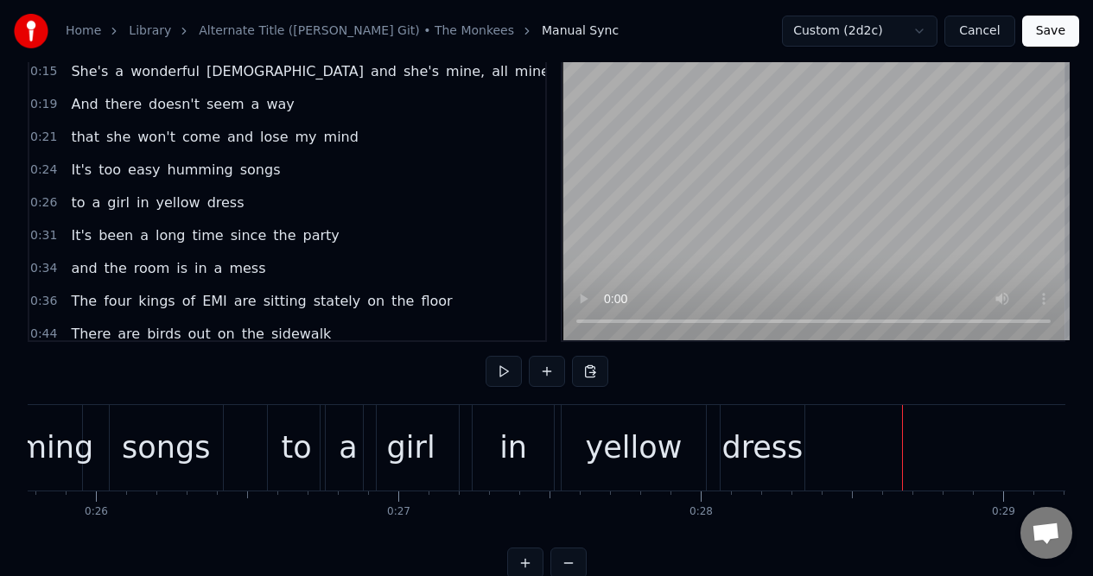
click at [109, 419] on div "songs" at bounding box center [166, 448] width 115 height 86
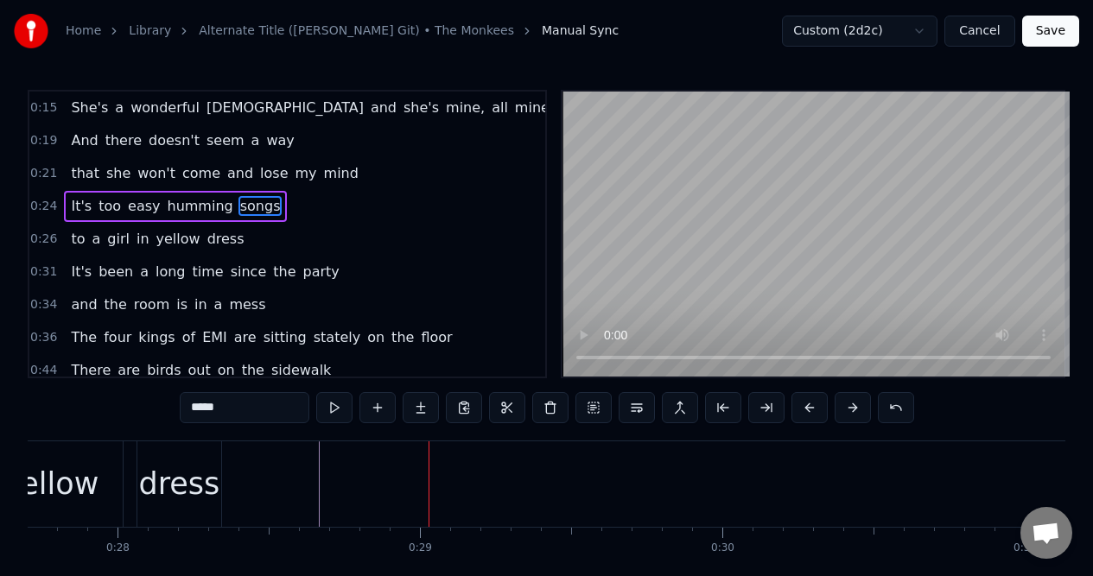
scroll to position [0, 8351]
click at [209, 457] on div "dress" at bounding box center [203, 484] width 84 height 86
type input "*****"
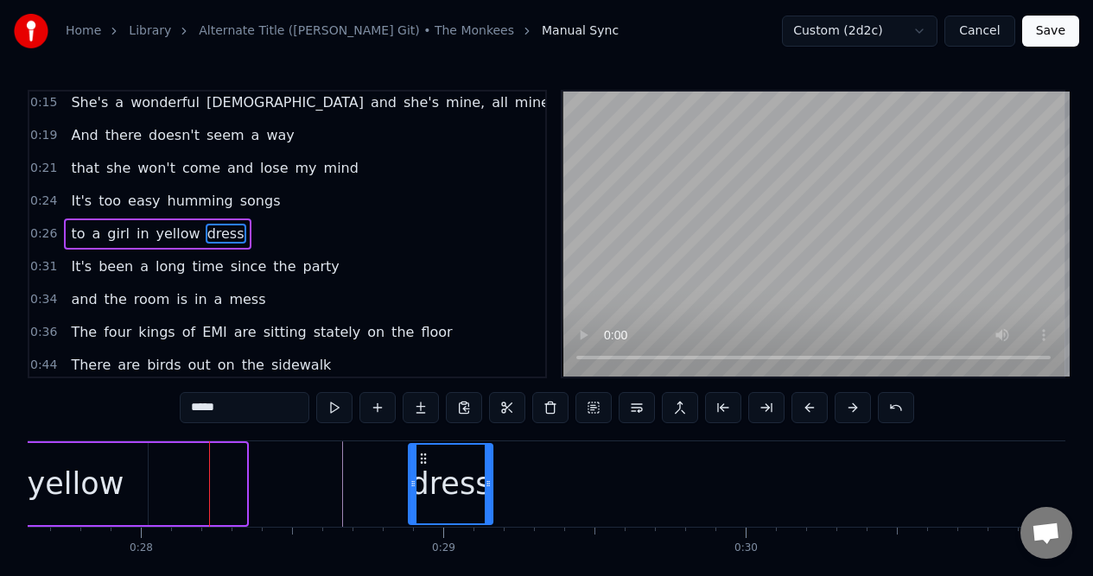
drag, startPoint x: 174, startPoint y: 457, endPoint x: 422, endPoint y: 457, distance: 247.9
click at [421, 458] on circle at bounding box center [421, 458] width 1 height 1
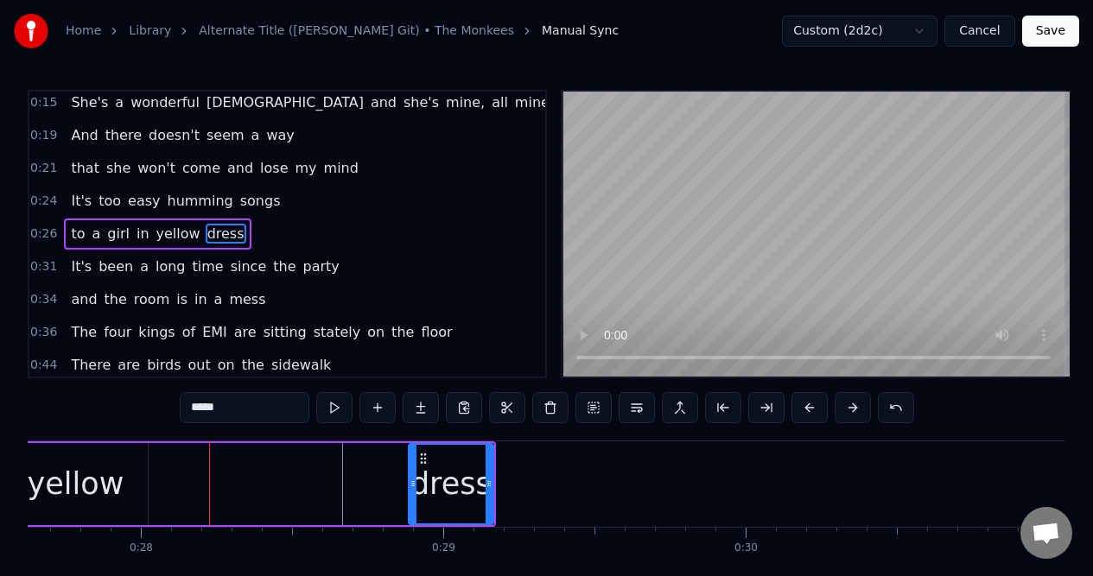
click at [171, 480] on div "to a girl in yellow dress" at bounding box center [101, 484] width 789 height 86
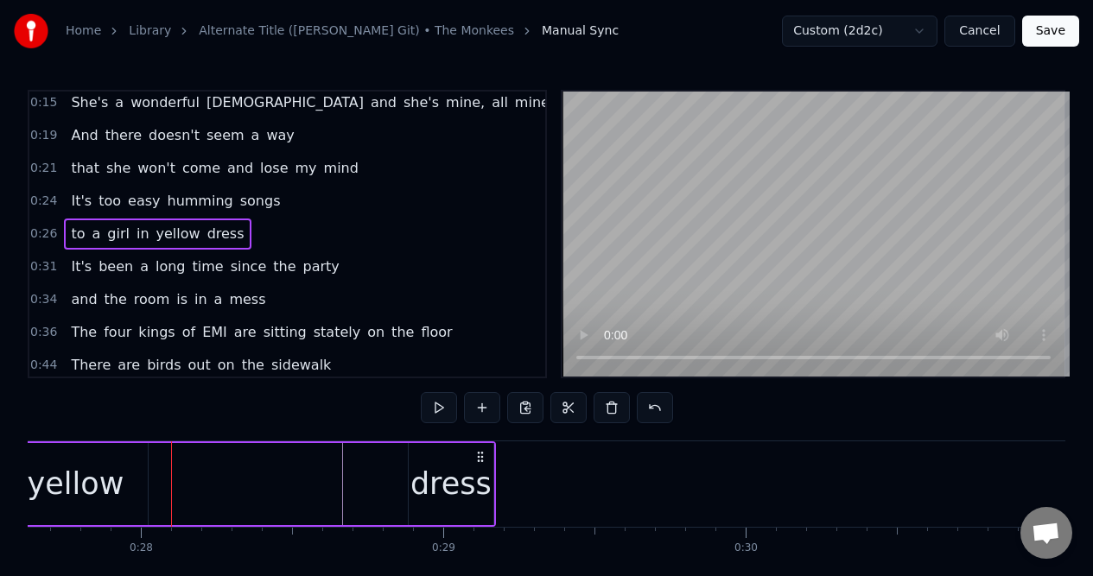
click at [155, 471] on div "to a girl in yellow dress" at bounding box center [101, 484] width 789 height 86
click at [103, 468] on div "yellow" at bounding box center [76, 484] width 97 height 46
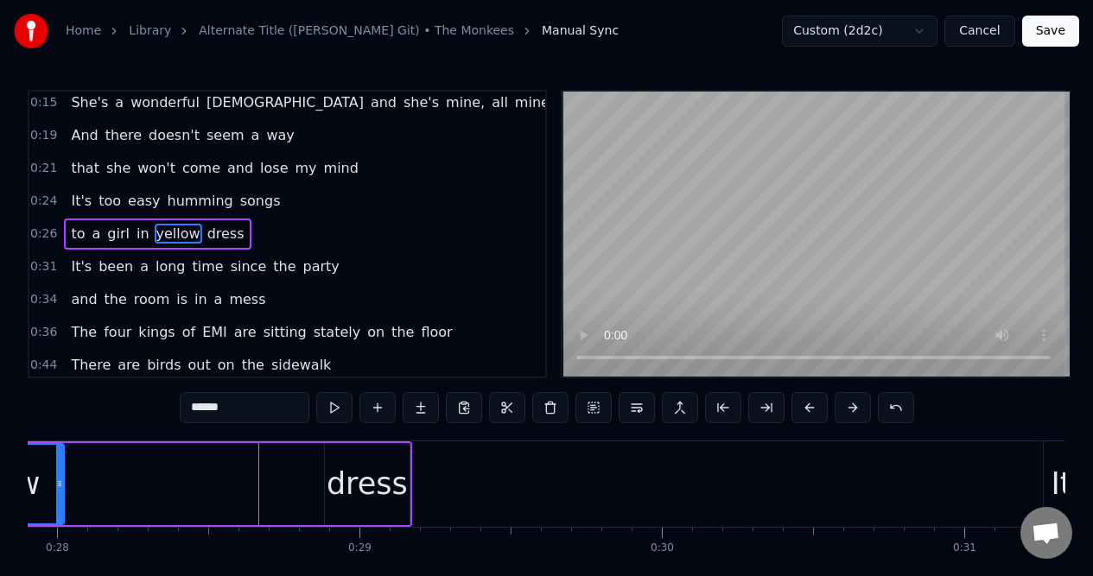
scroll to position [0, 8422]
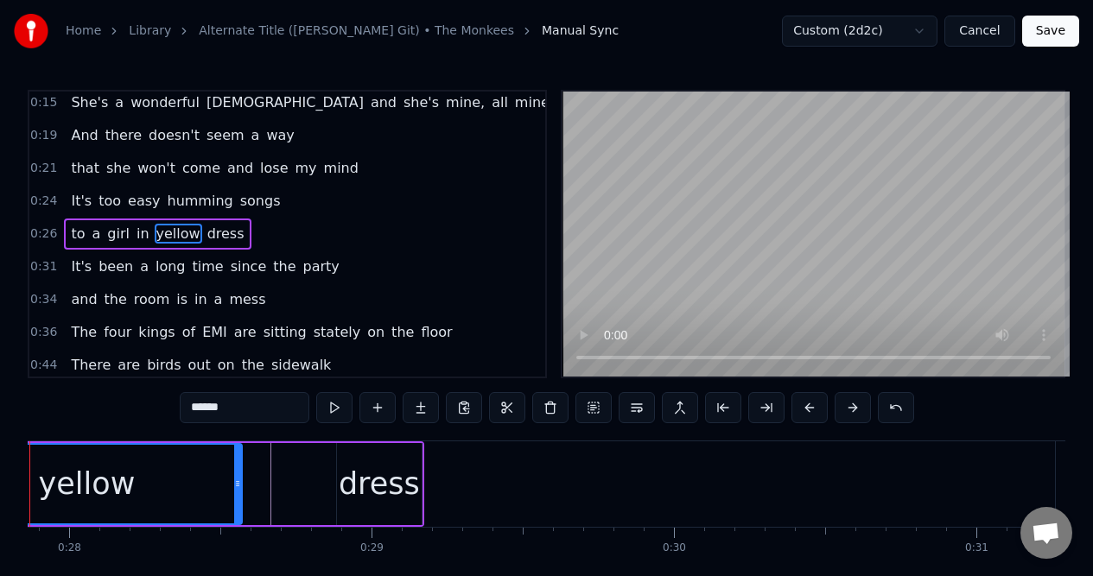
drag, startPoint x: 73, startPoint y: 465, endPoint x: 238, endPoint y: 453, distance: 166.2
click at [238, 453] on div at bounding box center [237, 484] width 7 height 79
click at [139, 229] on span "in" at bounding box center [143, 234] width 16 height 20
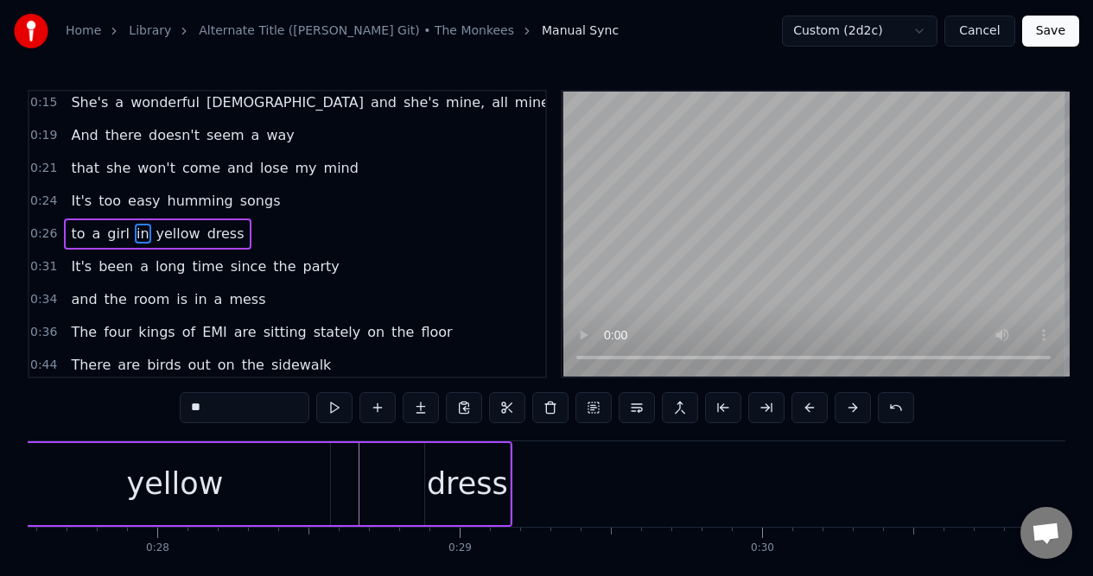
scroll to position [0, 8149]
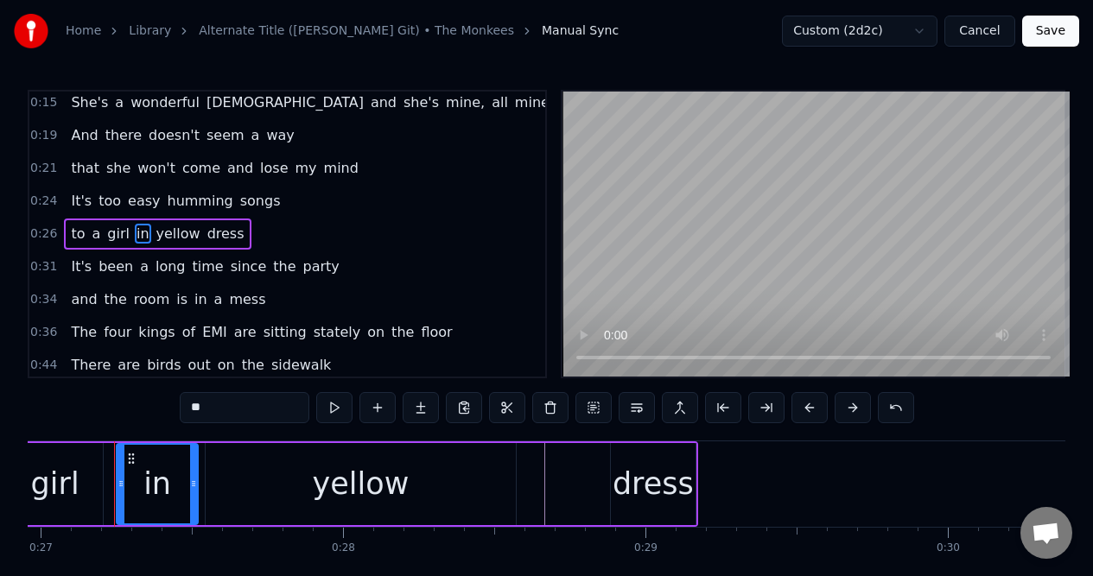
click at [244, 485] on div "yellow" at bounding box center [361, 484] width 310 height 82
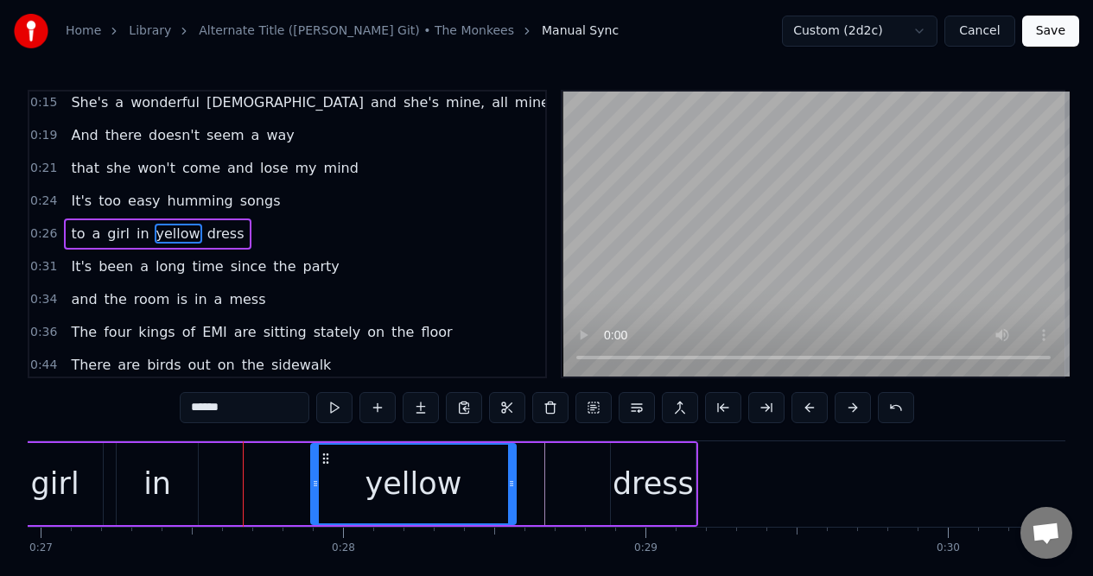
drag, startPoint x: 209, startPoint y: 490, endPoint x: 314, endPoint y: 484, distance: 105.5
click at [314, 484] on icon at bounding box center [315, 484] width 7 height 14
click at [147, 471] on div "in" at bounding box center [157, 484] width 28 height 46
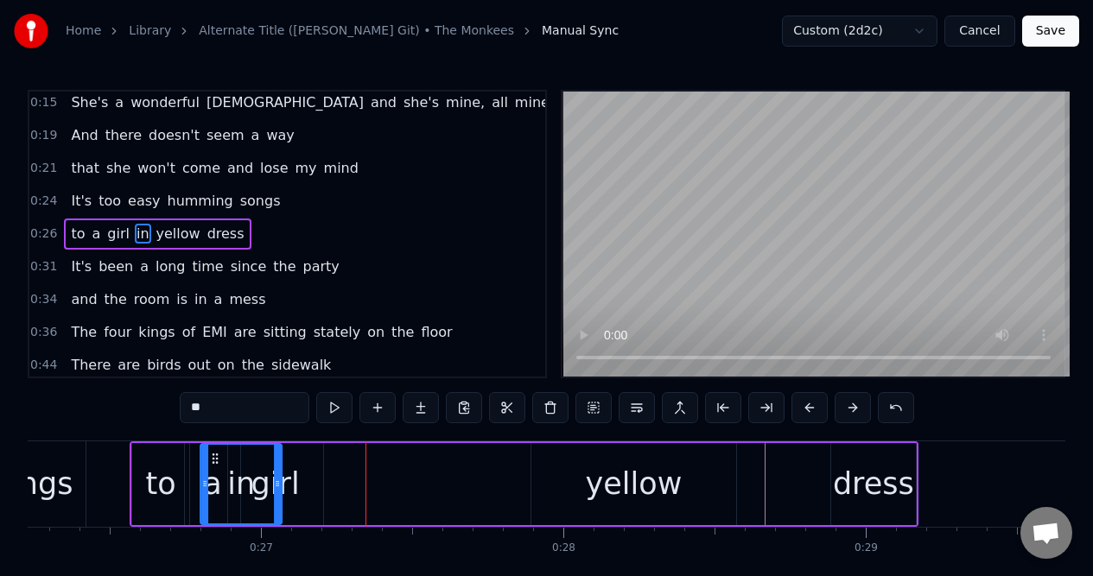
scroll to position [0, 7925]
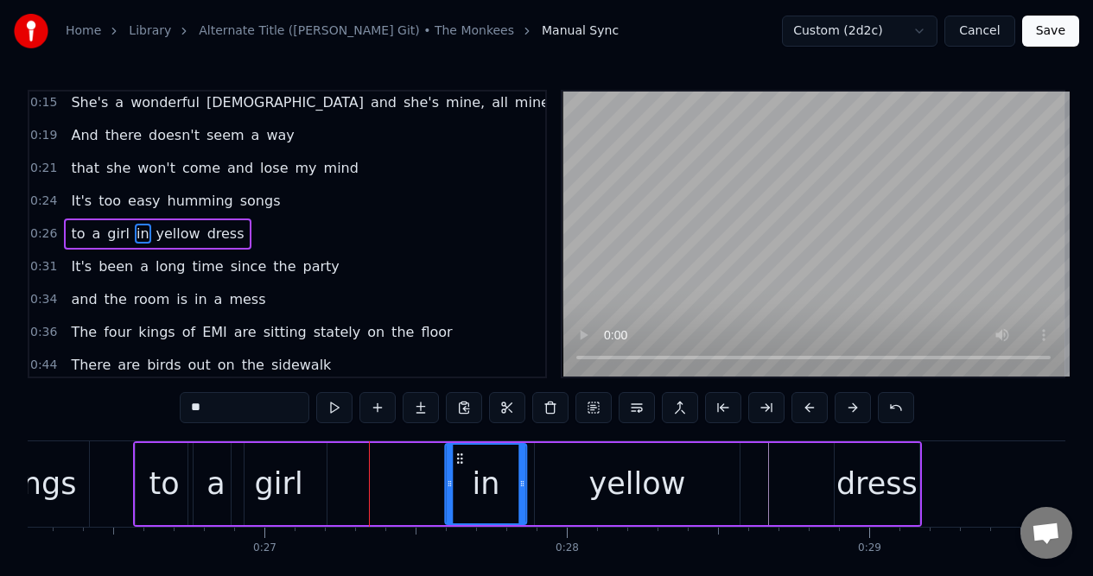
drag, startPoint x: 128, startPoint y: 459, endPoint x: 459, endPoint y: 466, distance: 330.9
click at [459, 466] on div "in" at bounding box center [486, 484] width 80 height 79
click at [310, 465] on div "girl" at bounding box center [278, 484] width 95 height 82
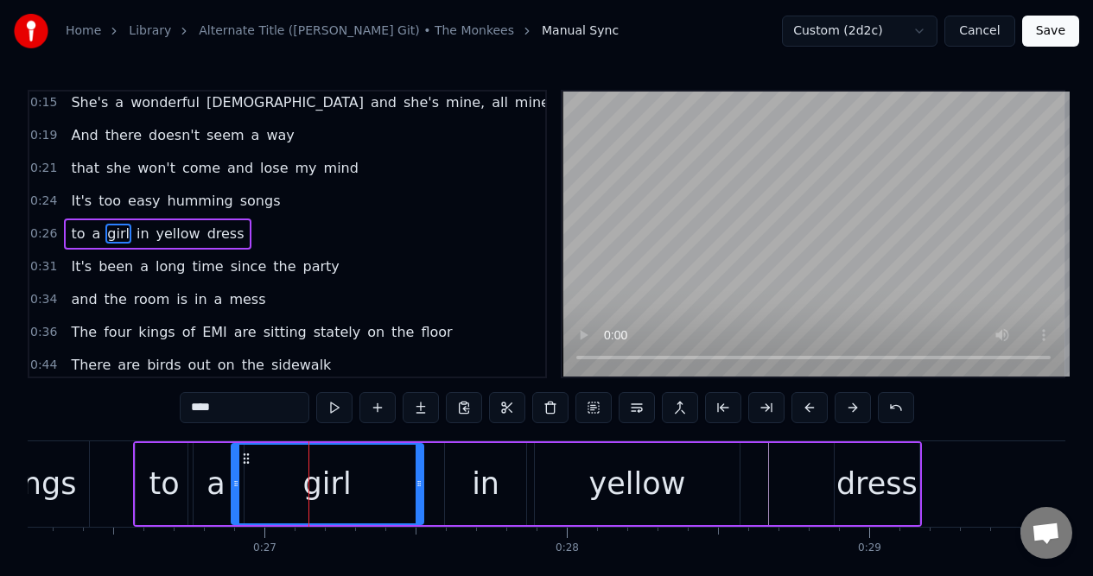
drag, startPoint x: 325, startPoint y: 470, endPoint x: 421, endPoint y: 469, distance: 96.7
click at [421, 469] on div "girl" at bounding box center [327, 484] width 193 height 82
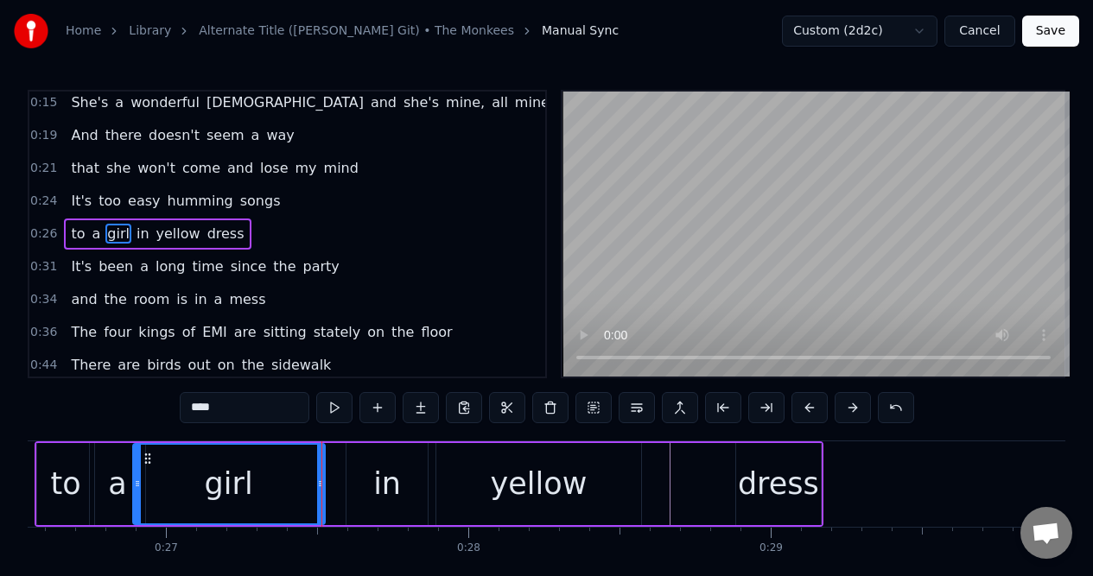
scroll to position [0, 8045]
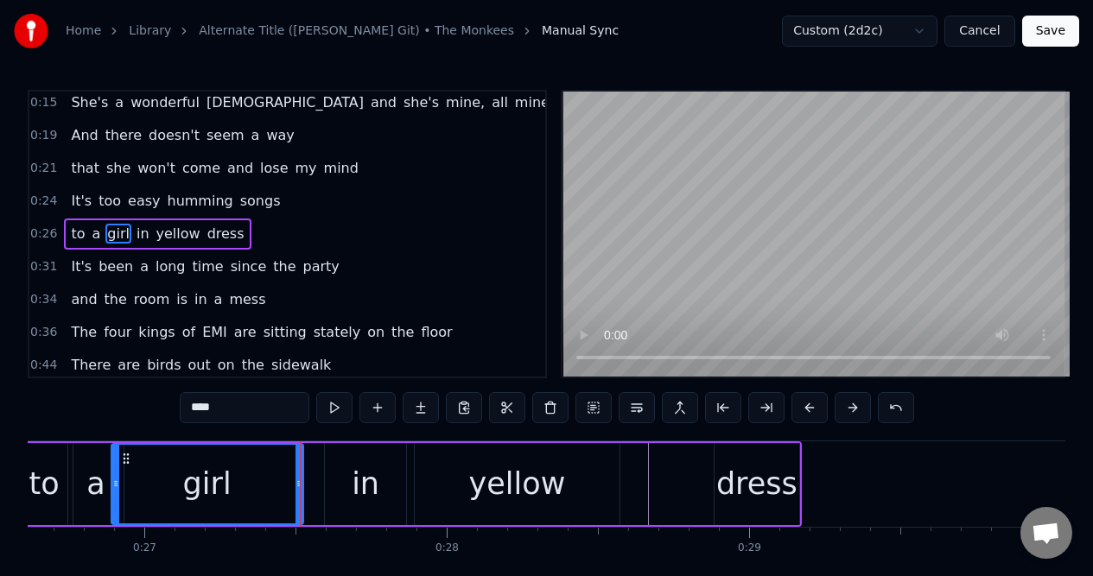
click at [136, 201] on span "easy" at bounding box center [143, 201] width 35 height 20
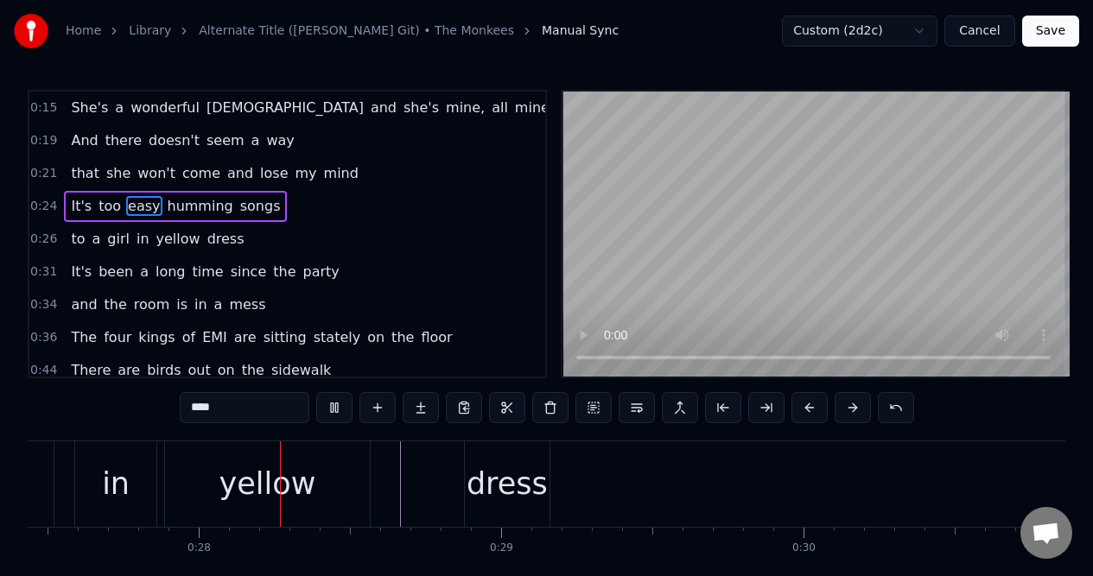
scroll to position [0, 8316]
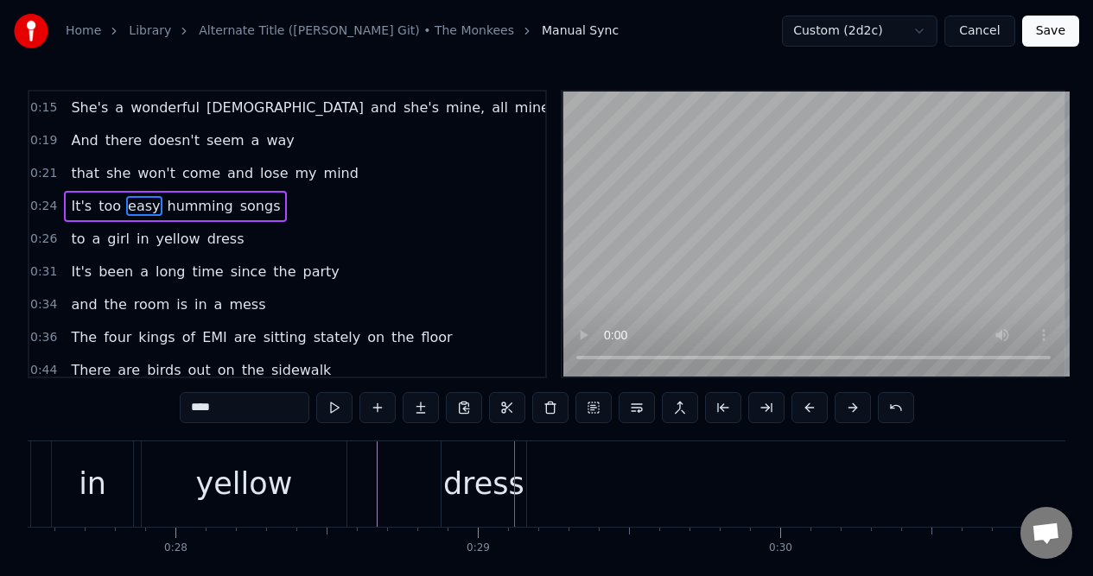
click at [479, 459] on div "dress" at bounding box center [483, 484] width 84 height 86
type input "*****"
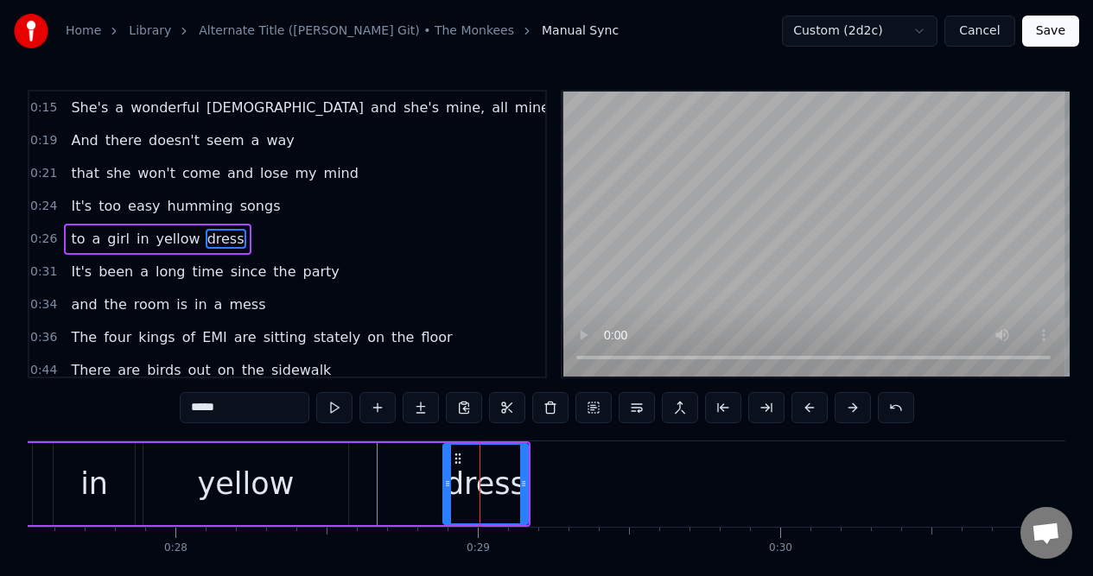
scroll to position [5, 0]
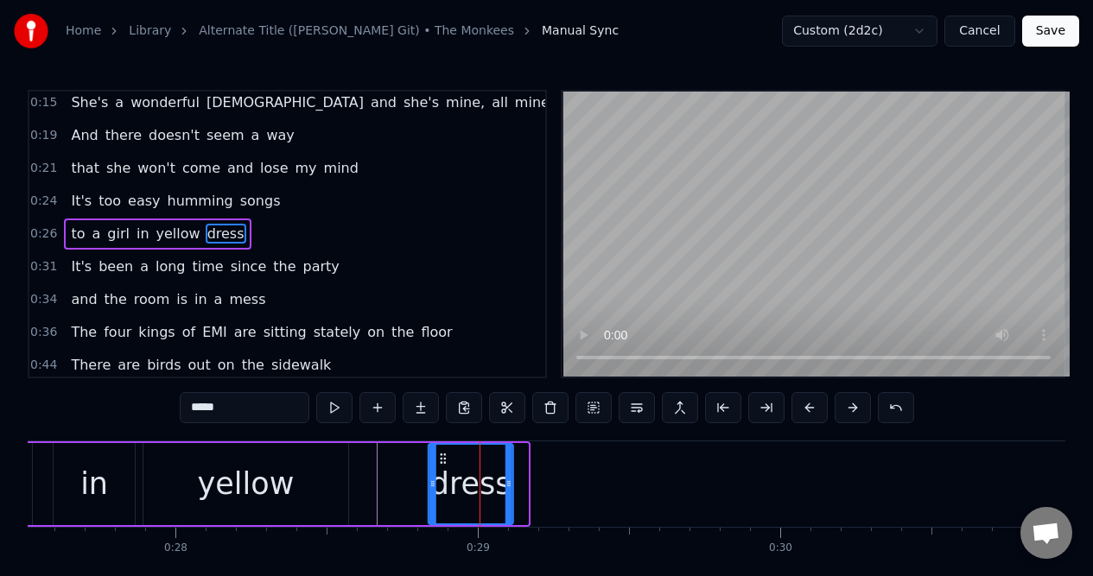
drag, startPoint x: 458, startPoint y: 456, endPoint x: 442, endPoint y: 459, distance: 15.8
click at [442, 458] on icon at bounding box center [443, 459] width 14 height 14
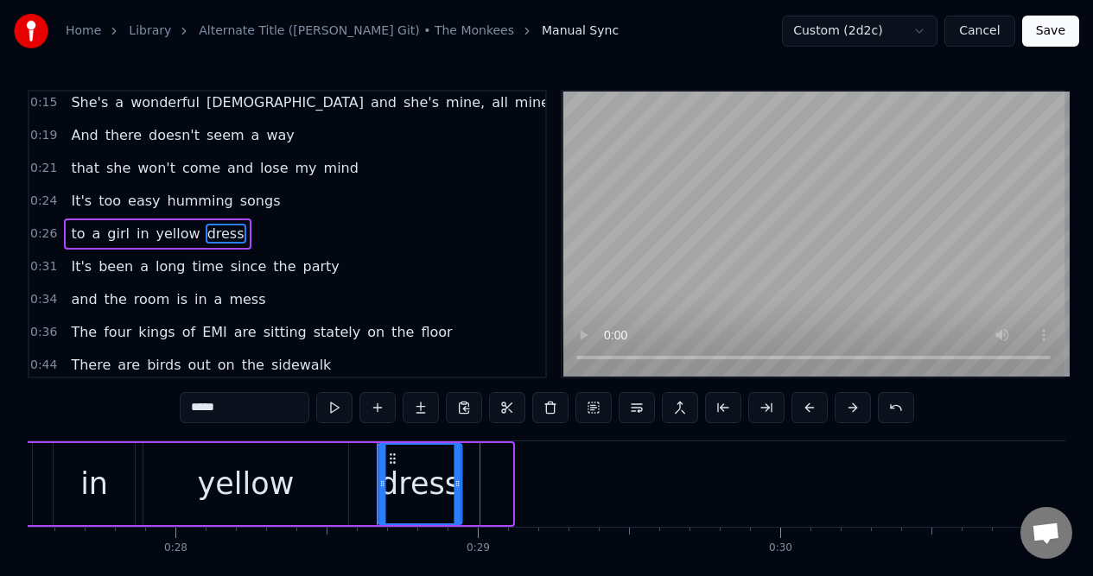
drag, startPoint x: 442, startPoint y: 459, endPoint x: 394, endPoint y: 463, distance: 48.6
click at [392, 461] on icon at bounding box center [392, 459] width 14 height 14
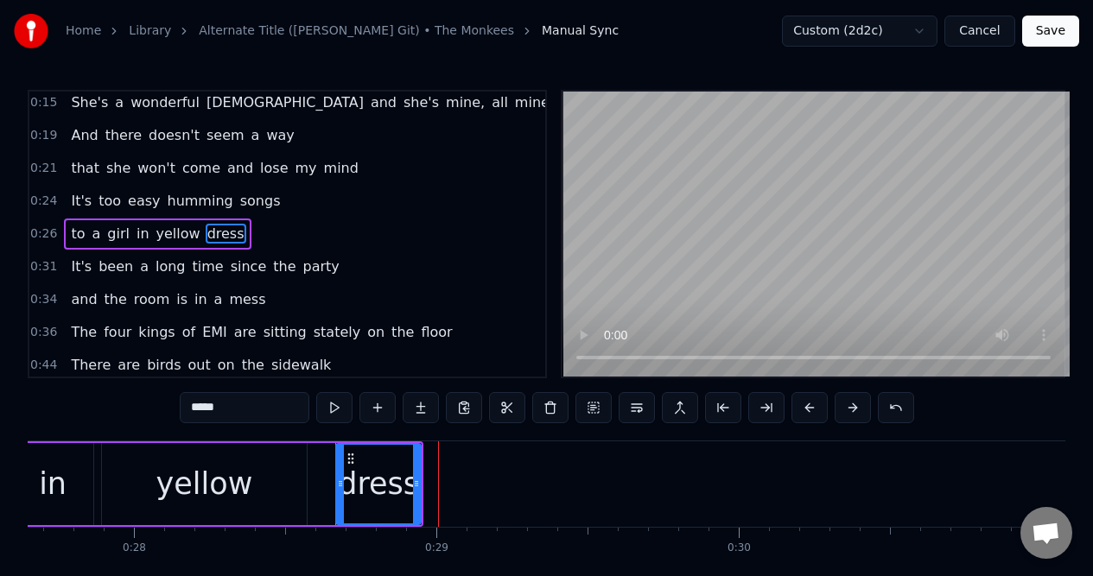
scroll to position [0, 8364]
click at [93, 490] on div "to a girl in yellow dress" at bounding box center [55, 484] width 723 height 86
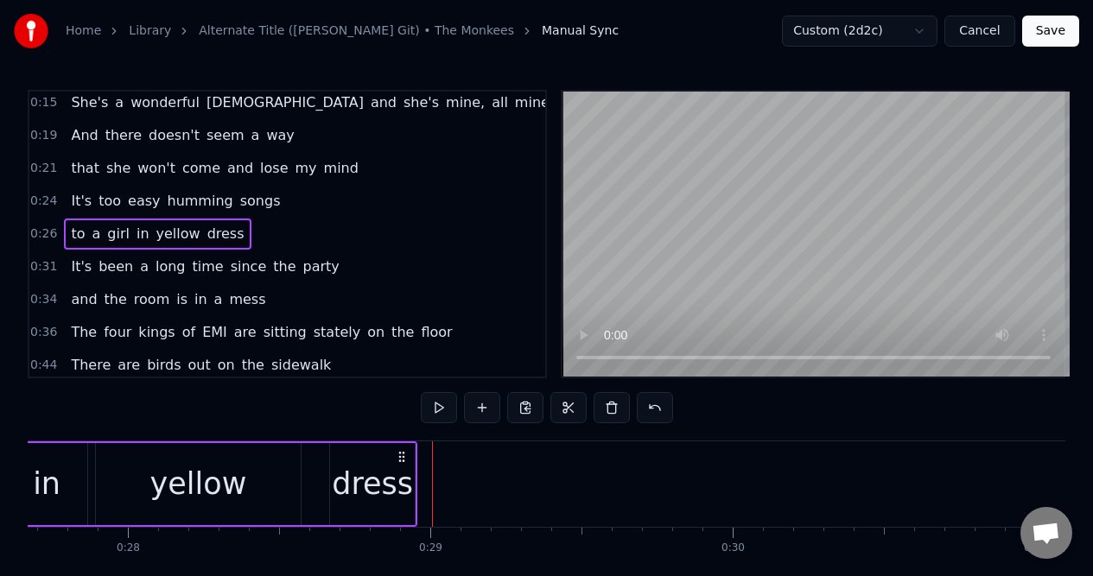
scroll to position [0, 8343]
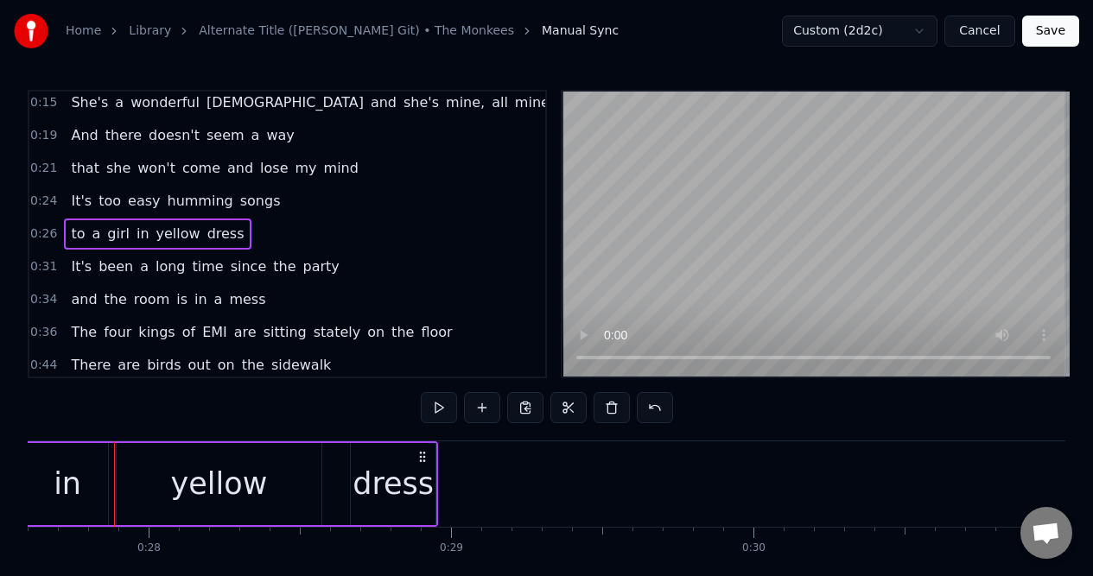
click at [102, 197] on span "too" at bounding box center [110, 201] width 26 height 20
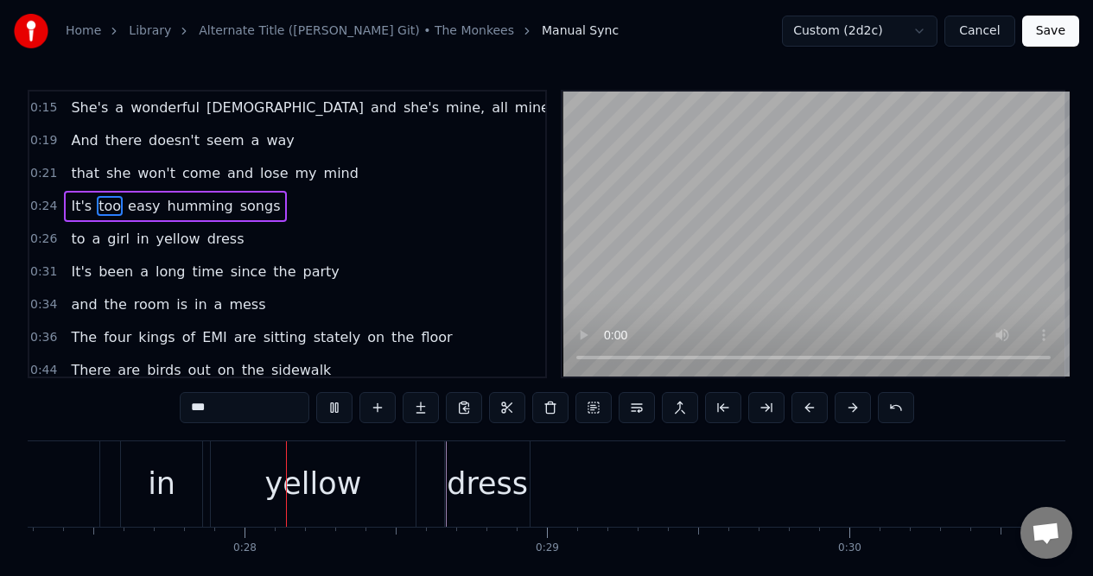
scroll to position [0, 8259]
click at [73, 233] on span "to" at bounding box center [77, 239] width 17 height 20
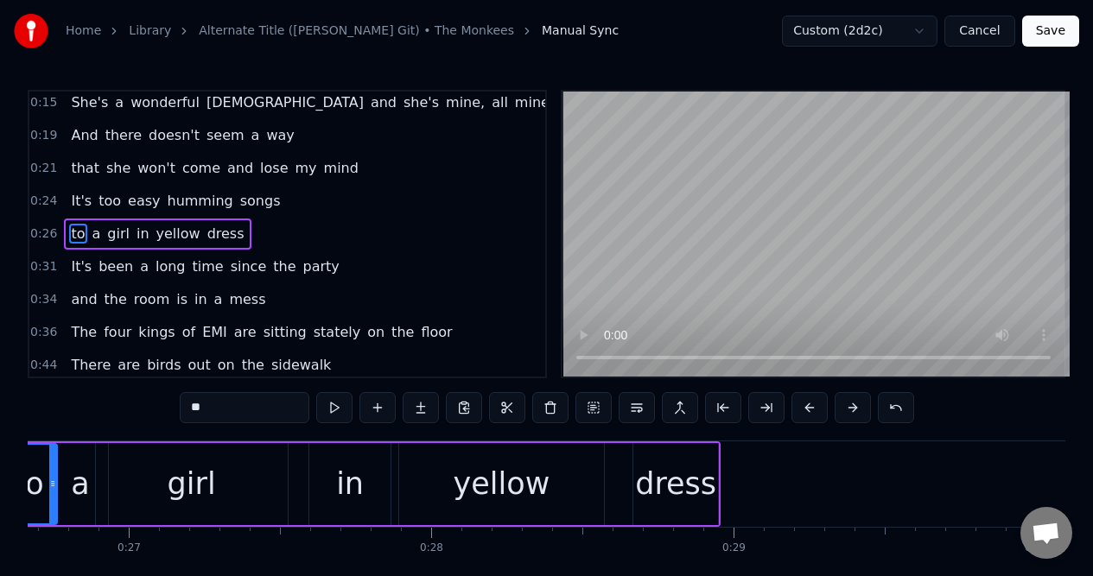
scroll to position [0, 7944]
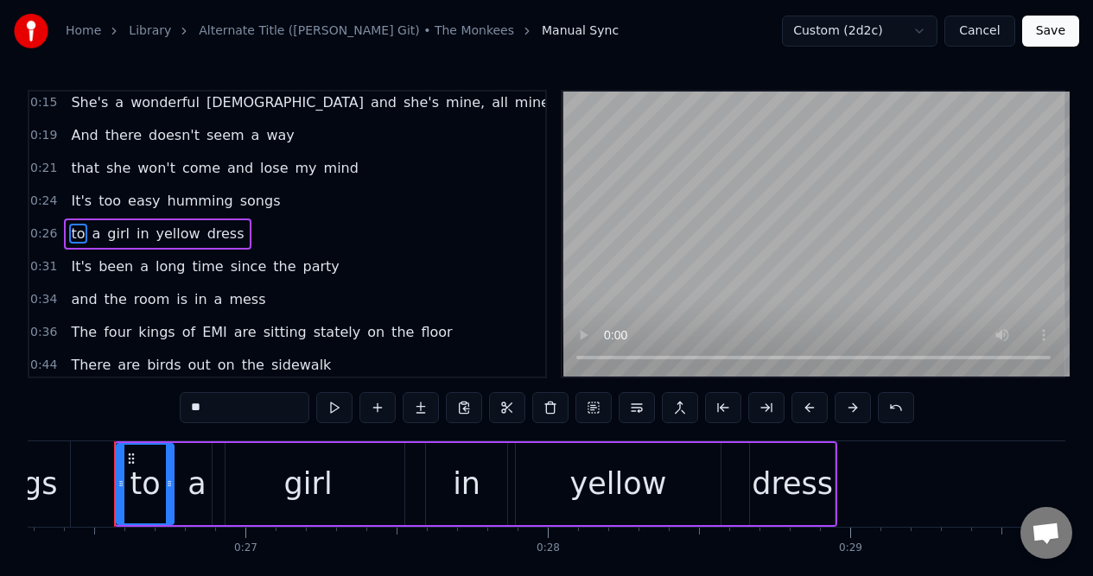
click at [200, 466] on div "a" at bounding box center [196, 484] width 18 height 46
type input "*"
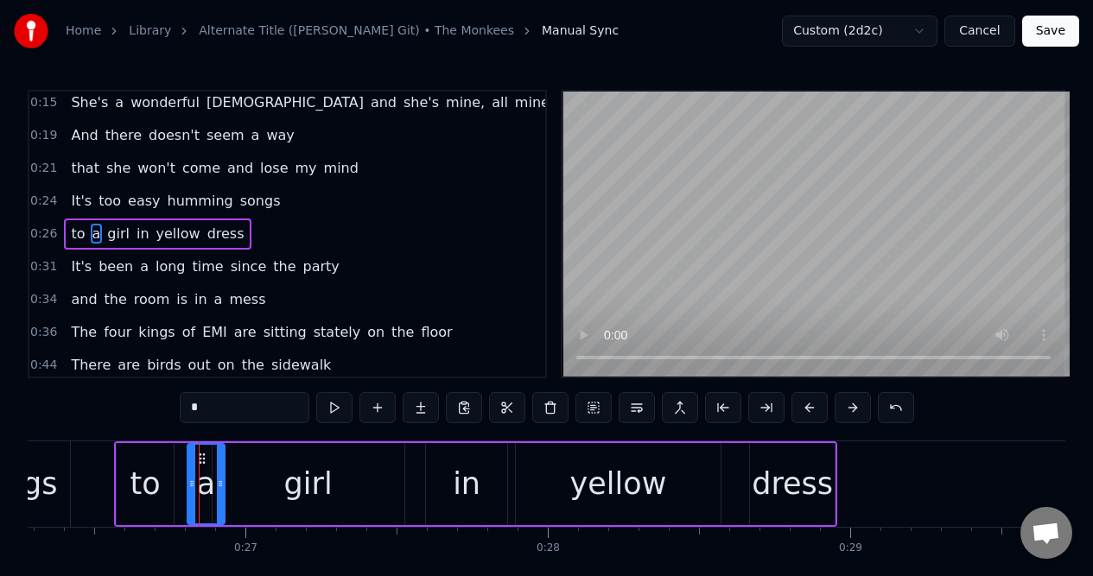
drag, startPoint x: 173, startPoint y: 473, endPoint x: 191, endPoint y: 472, distance: 18.2
click at [191, 472] on div at bounding box center [191, 484] width 7 height 79
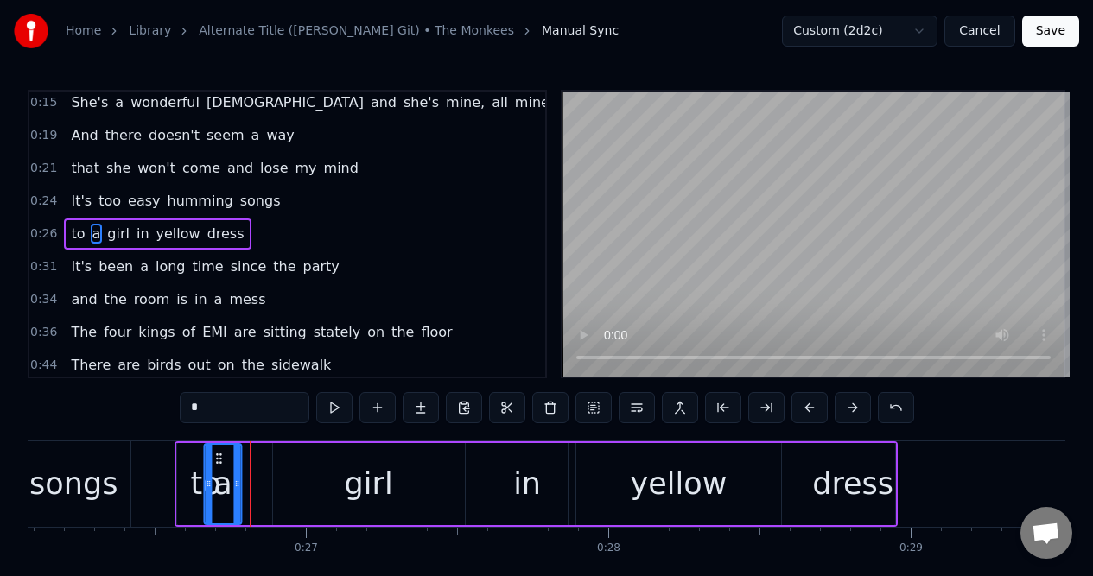
scroll to position [0, 7873]
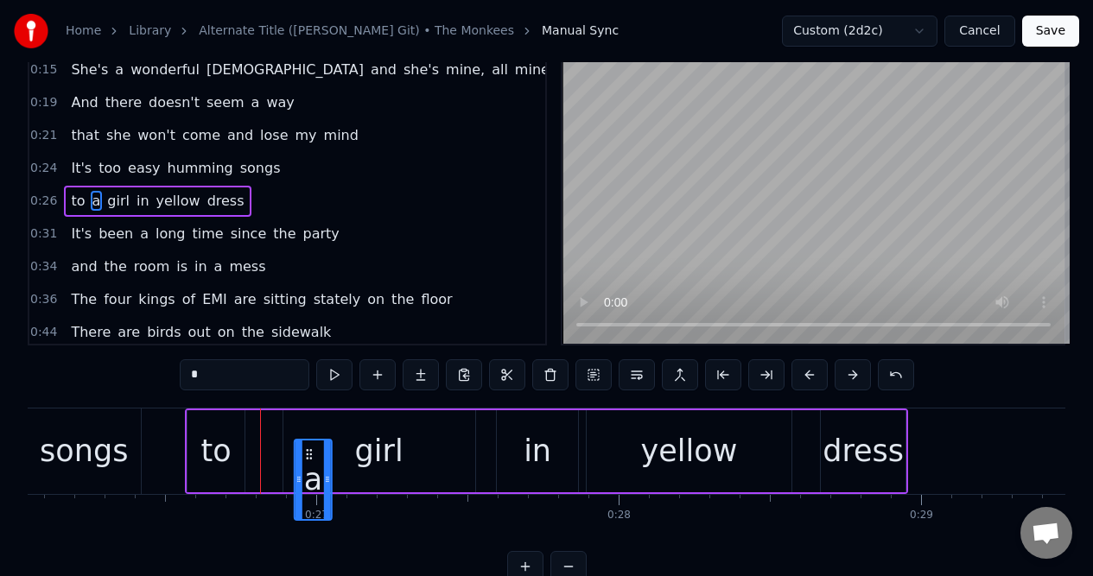
drag, startPoint x: 203, startPoint y: 459, endPoint x: 309, endPoint y: 472, distance: 107.0
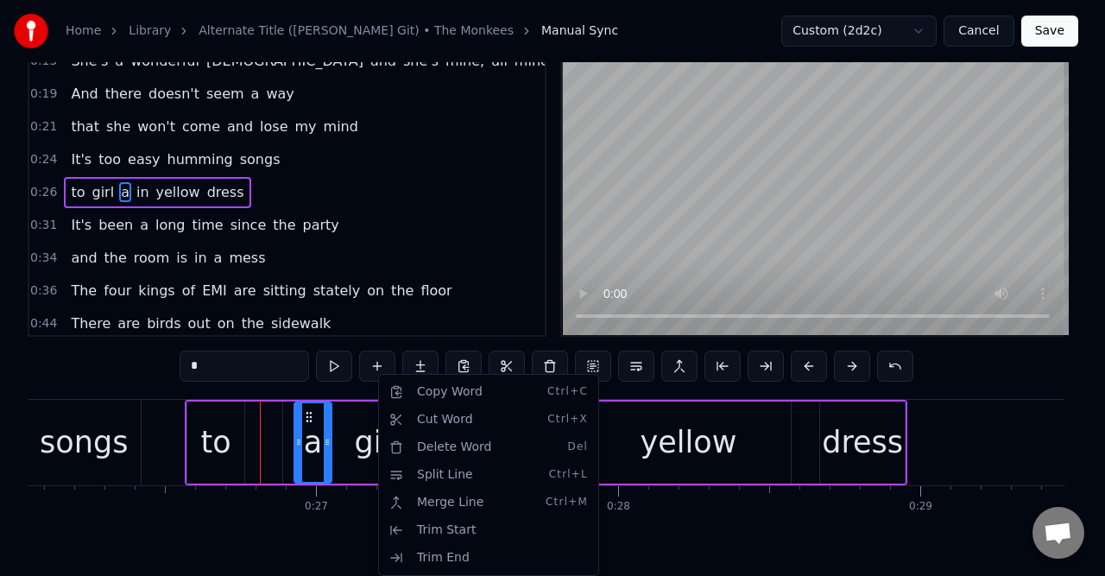
click at [275, 431] on div "to girl a in yellow dress" at bounding box center [546, 443] width 723 height 86
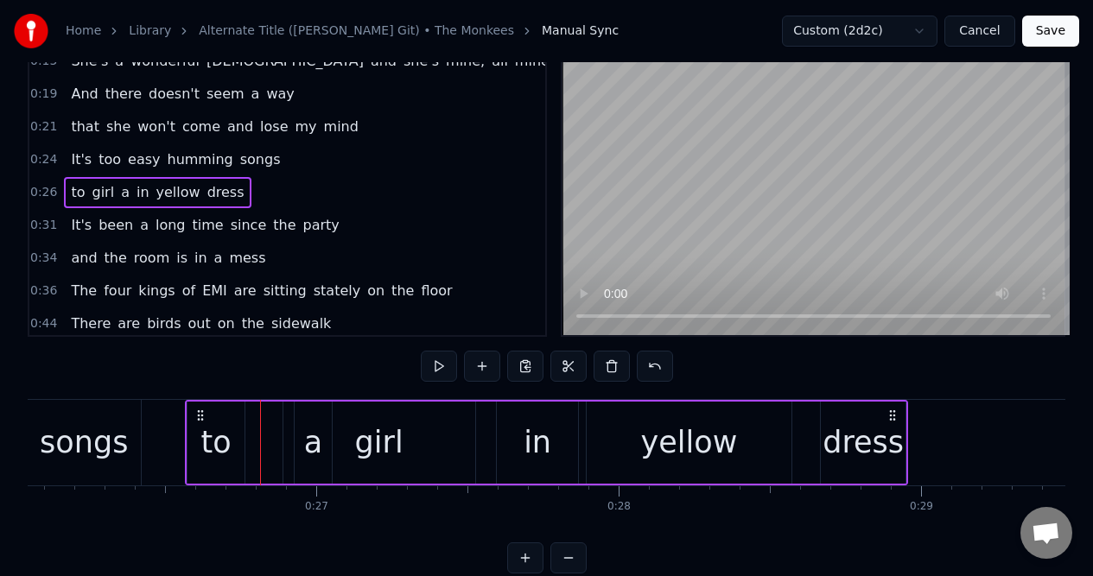
click at [370, 422] on div "girl" at bounding box center [379, 443] width 48 height 46
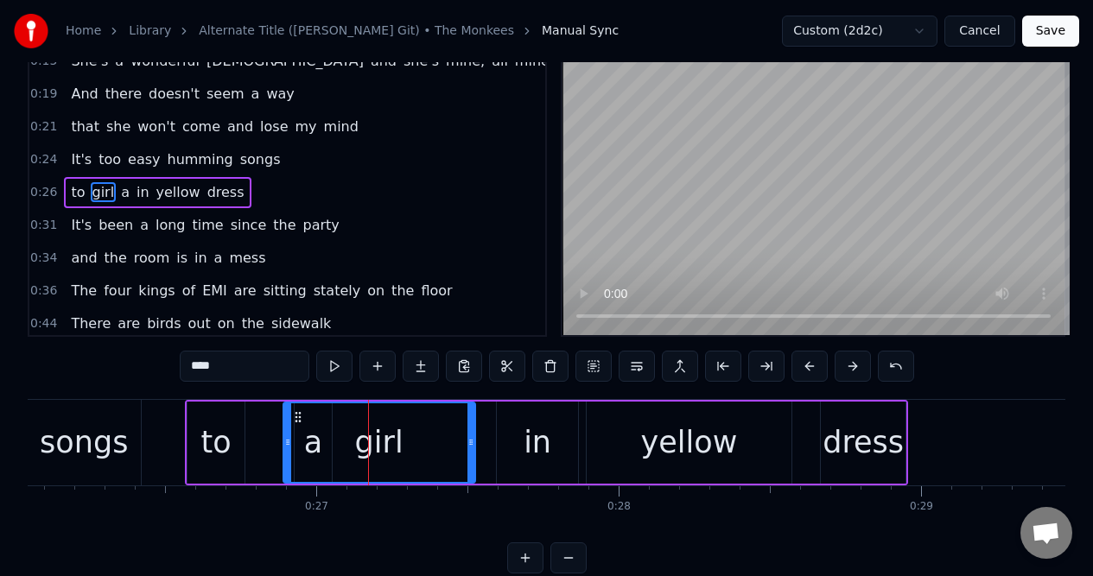
scroll to position [0, 0]
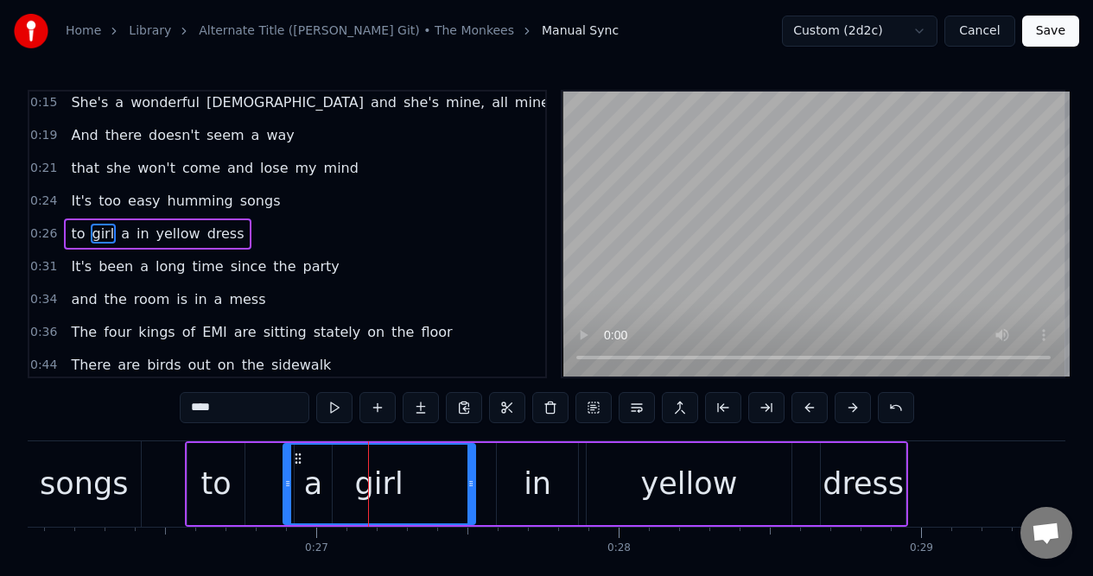
click at [119, 232] on span "a" at bounding box center [125, 234] width 12 height 20
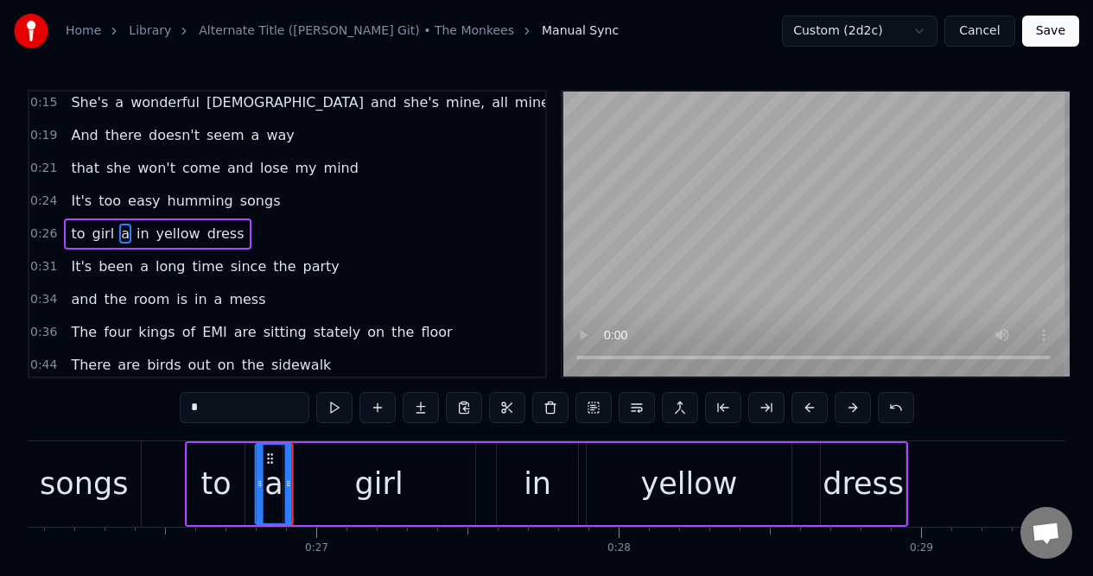
drag, startPoint x: 307, startPoint y: 460, endPoint x: 269, endPoint y: 468, distance: 39.6
click at [269, 468] on div "a" at bounding box center [274, 484] width 35 height 79
click at [333, 477] on div "girl" at bounding box center [379, 484] width 192 height 82
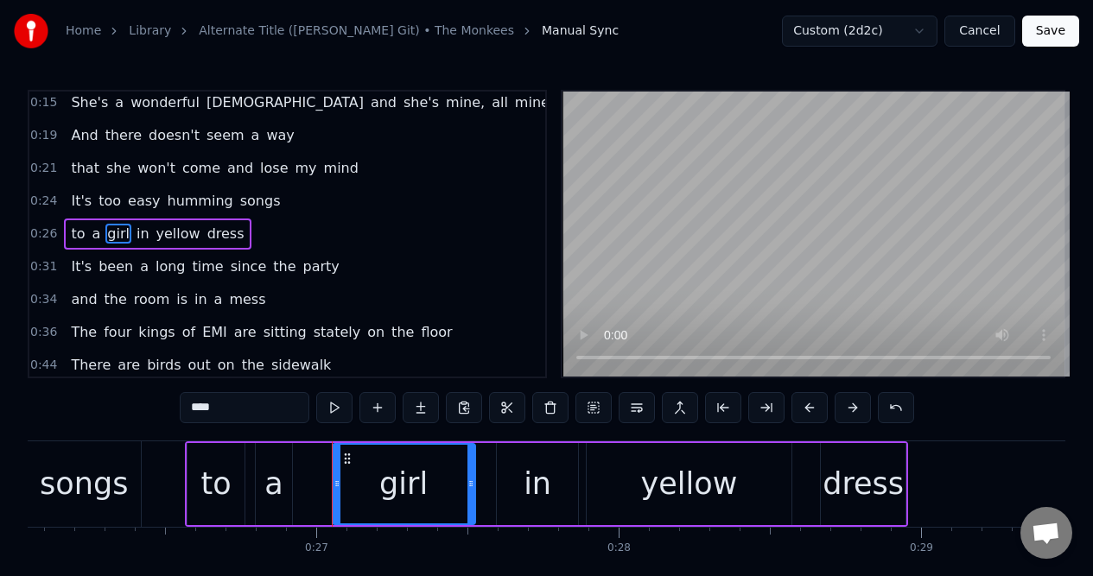
drag, startPoint x: 288, startPoint y: 479, endPoint x: 338, endPoint y: 477, distance: 50.2
click at [338, 477] on icon at bounding box center [336, 484] width 7 height 14
click at [273, 468] on div "a" at bounding box center [273, 484] width 18 height 46
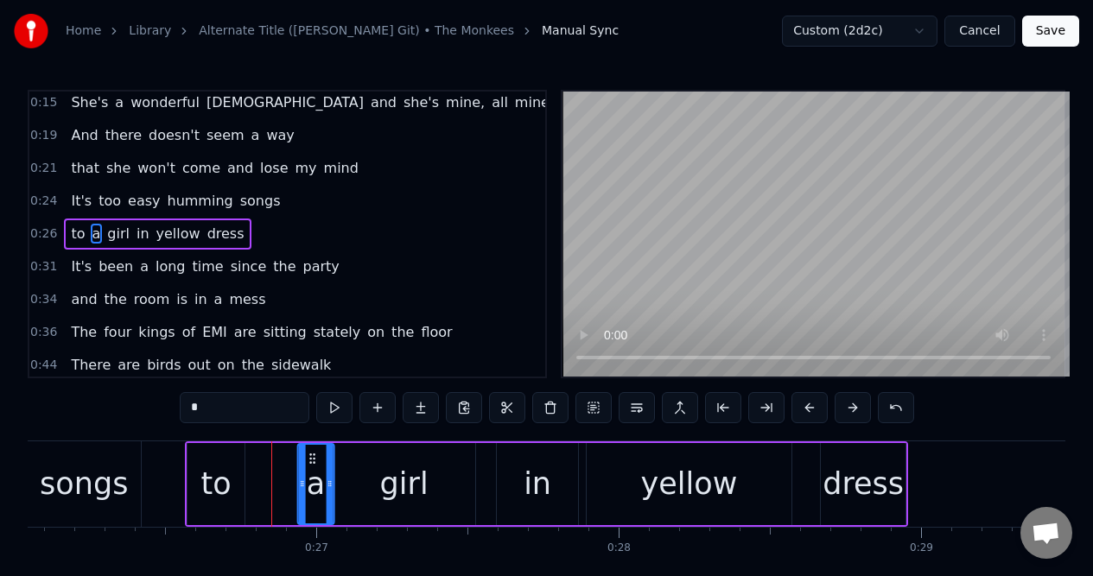
drag, startPoint x: 269, startPoint y: 453, endPoint x: 311, endPoint y: 454, distance: 42.4
click at [311, 454] on icon at bounding box center [312, 459] width 14 height 14
click at [228, 452] on div "to" at bounding box center [216, 484] width 58 height 82
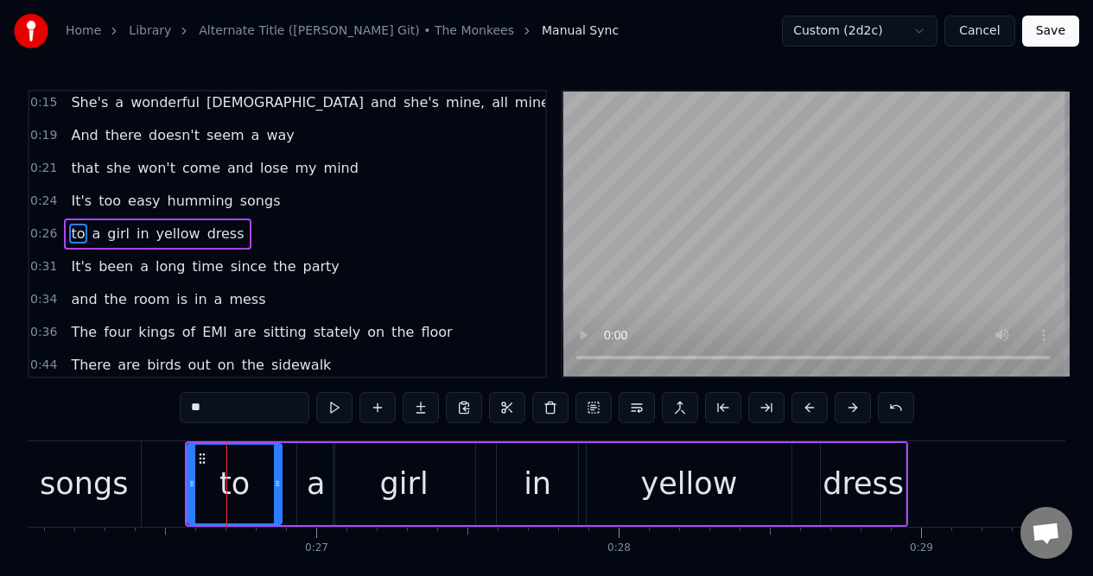
drag, startPoint x: 239, startPoint y: 463, endPoint x: 276, endPoint y: 466, distance: 36.4
click at [276, 466] on div at bounding box center [277, 484] width 7 height 79
click at [113, 199] on span "too" at bounding box center [110, 201] width 26 height 20
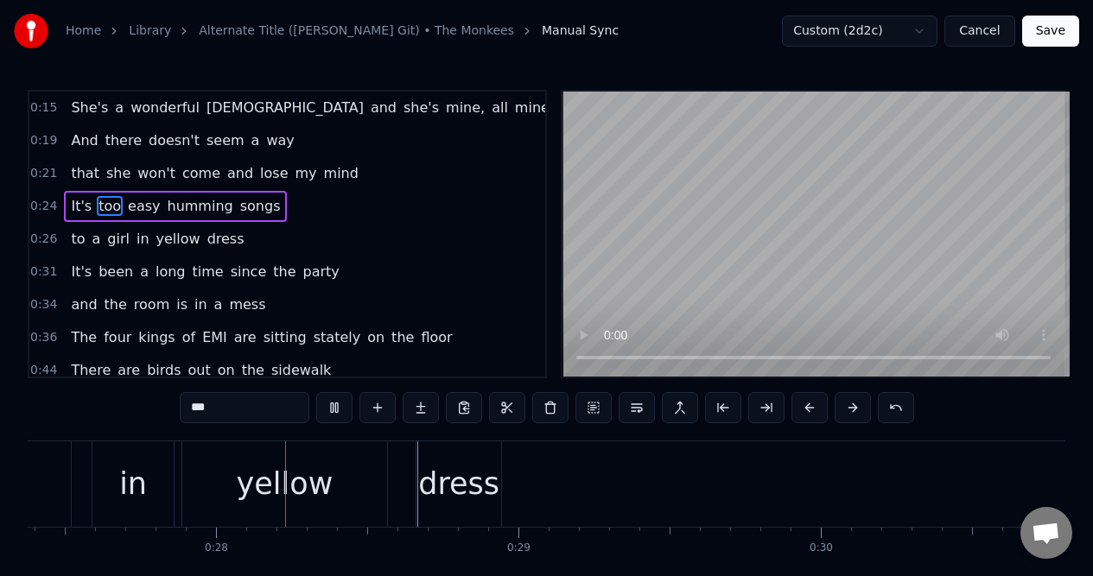
scroll to position [0, 8295]
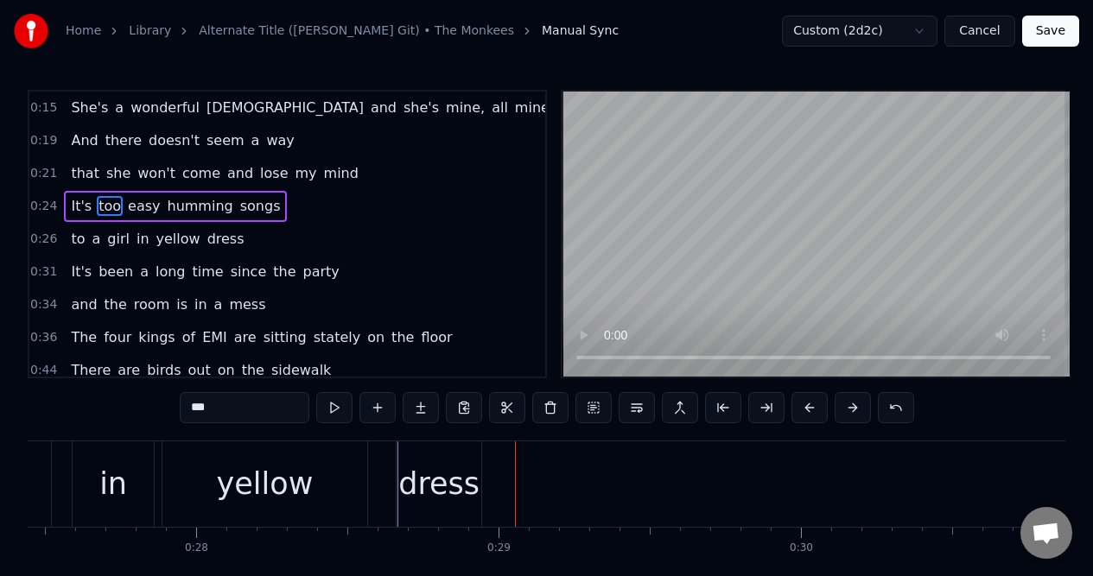
click at [77, 205] on span "It's" at bounding box center [81, 206] width 24 height 20
type input "****"
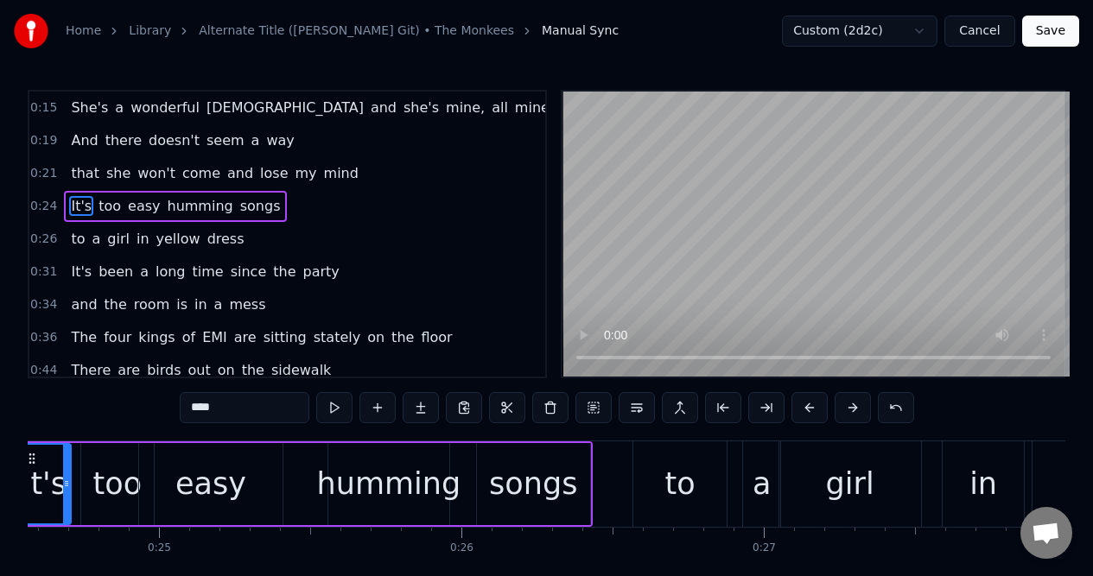
scroll to position [0, 7326]
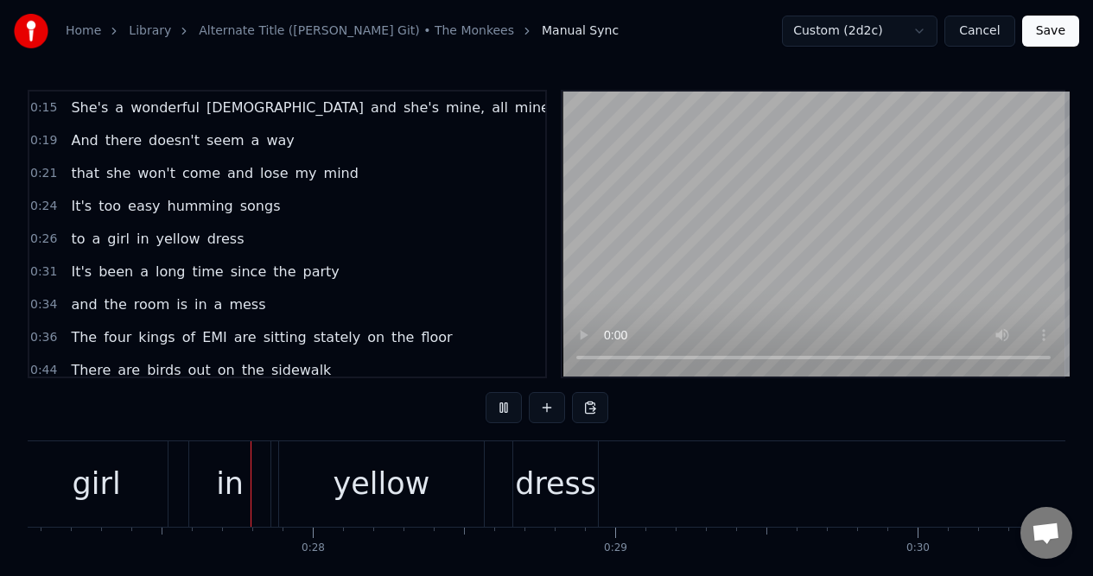
scroll to position [0, 8180]
click at [396, 474] on div "yellow" at bounding box center [381, 484] width 97 height 46
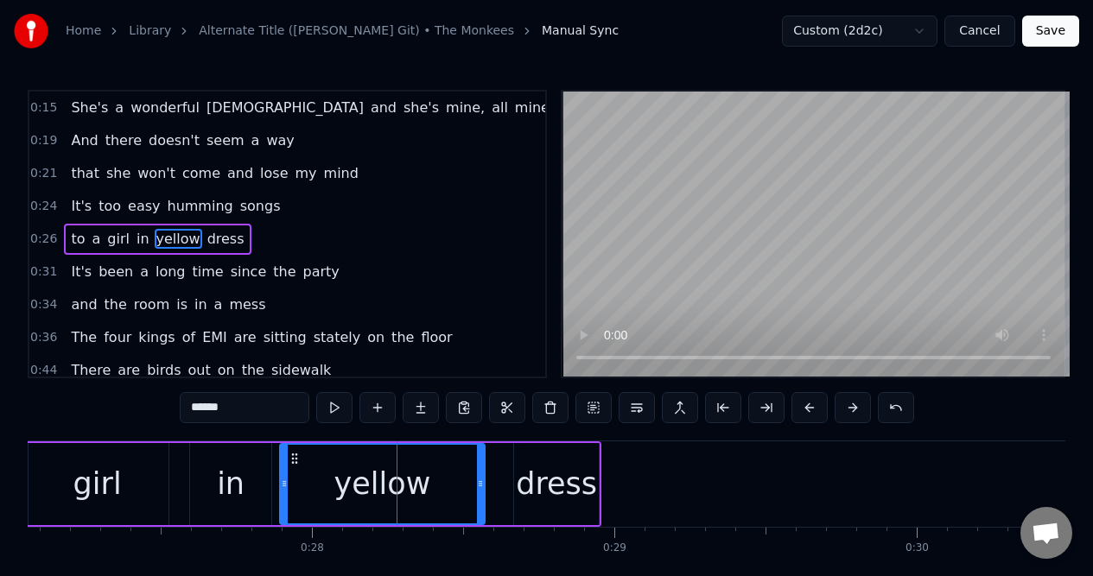
scroll to position [5, 0]
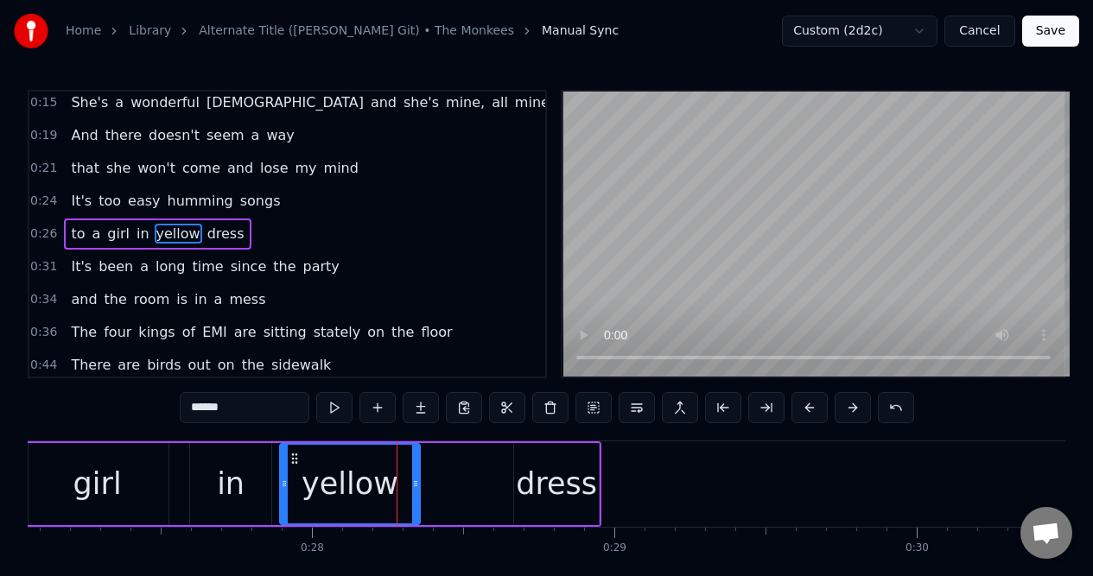
drag, startPoint x: 480, startPoint y: 472, endPoint x: 415, endPoint y: 477, distance: 65.0
click at [415, 477] on div at bounding box center [415, 484] width 7 height 79
click at [538, 462] on div "dress" at bounding box center [556, 484] width 81 height 46
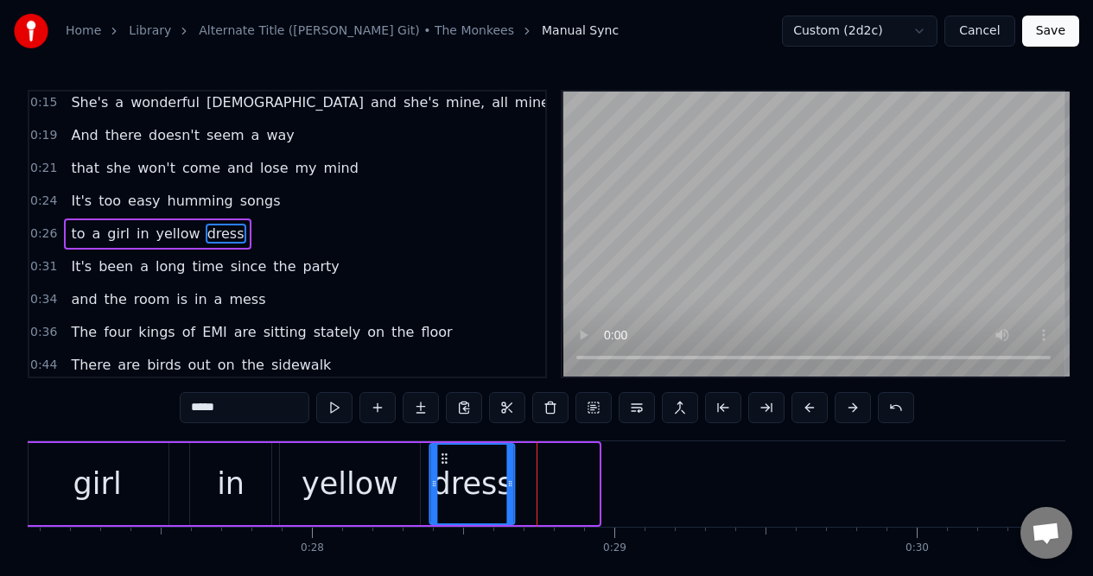
drag, startPoint x: 527, startPoint y: 453, endPoint x: 442, endPoint y: 463, distance: 85.2
click at [442, 463] on icon at bounding box center [445, 459] width 14 height 14
click at [75, 235] on span "to" at bounding box center [77, 234] width 17 height 20
type input "**"
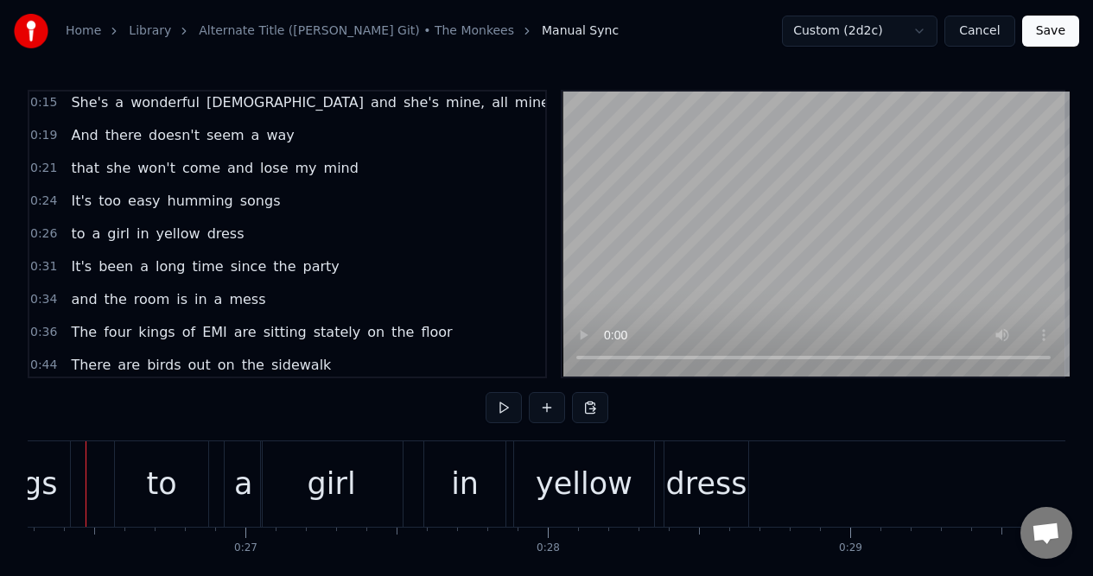
scroll to position [0, 7915]
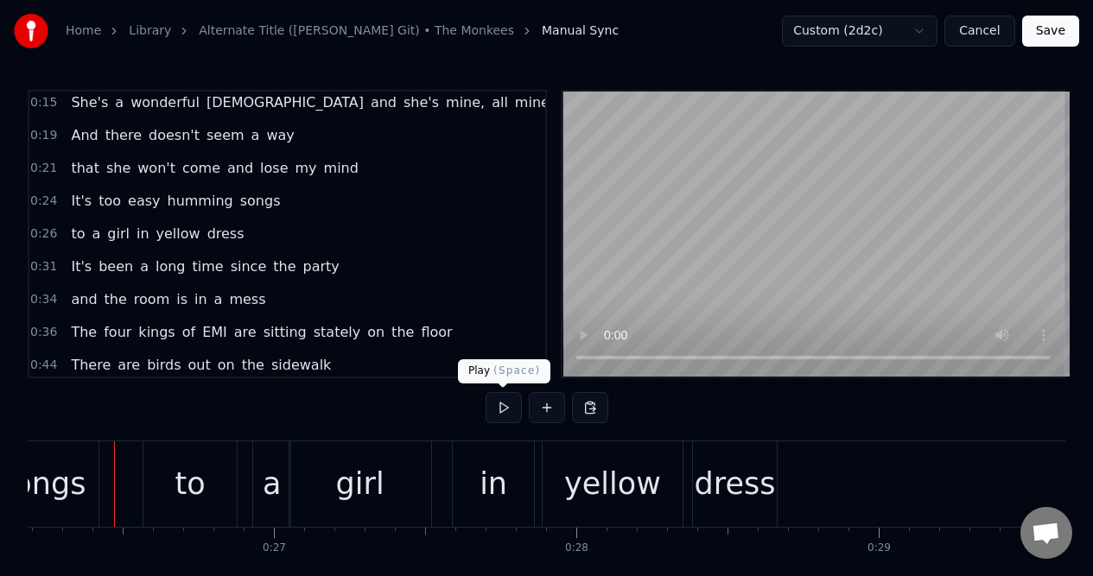
click at [504, 408] on button at bounding box center [503, 407] width 36 height 31
click at [347, 273] on div "0:31 It's been a long time since the party" at bounding box center [287, 266] width 516 height 33
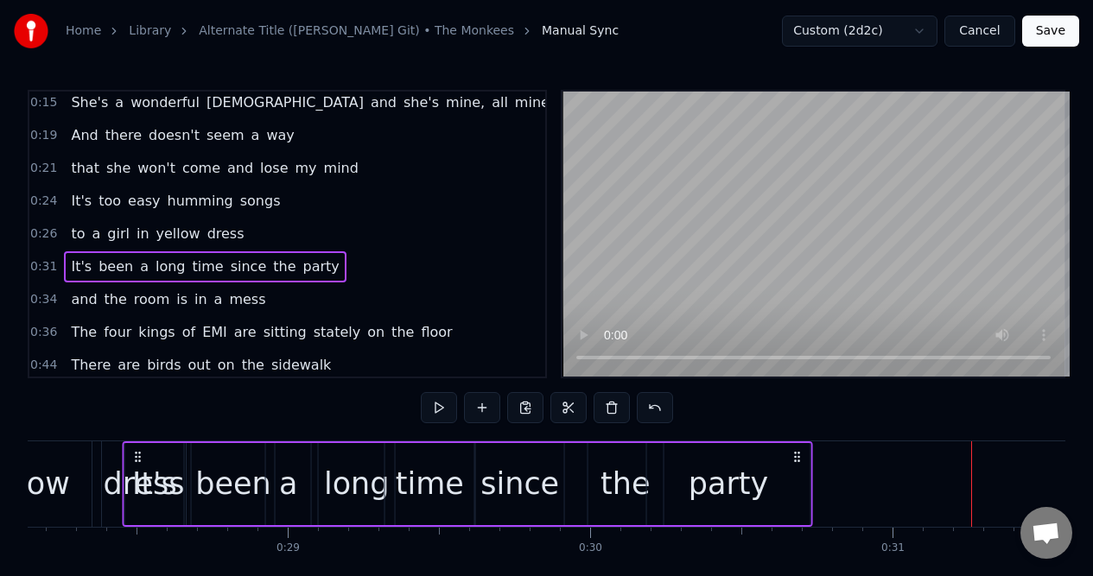
scroll to position [0, 8446]
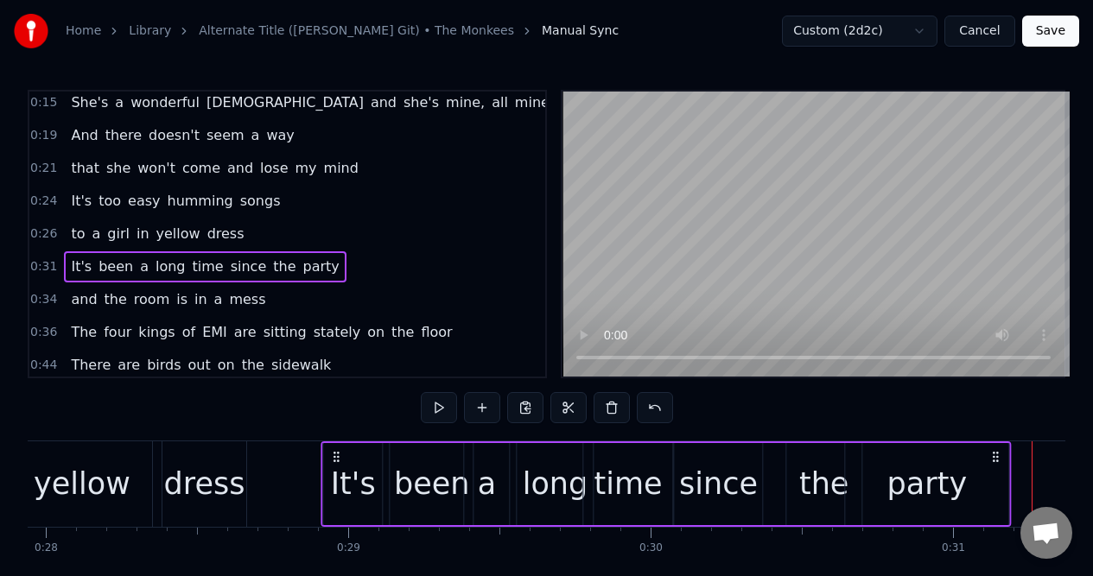
drag, startPoint x: 129, startPoint y: 453, endPoint x: 335, endPoint y: 455, distance: 206.4
click at [335, 455] on icon at bounding box center [337, 457] width 14 height 14
click at [146, 454] on div "yellow" at bounding box center [82, 484] width 140 height 86
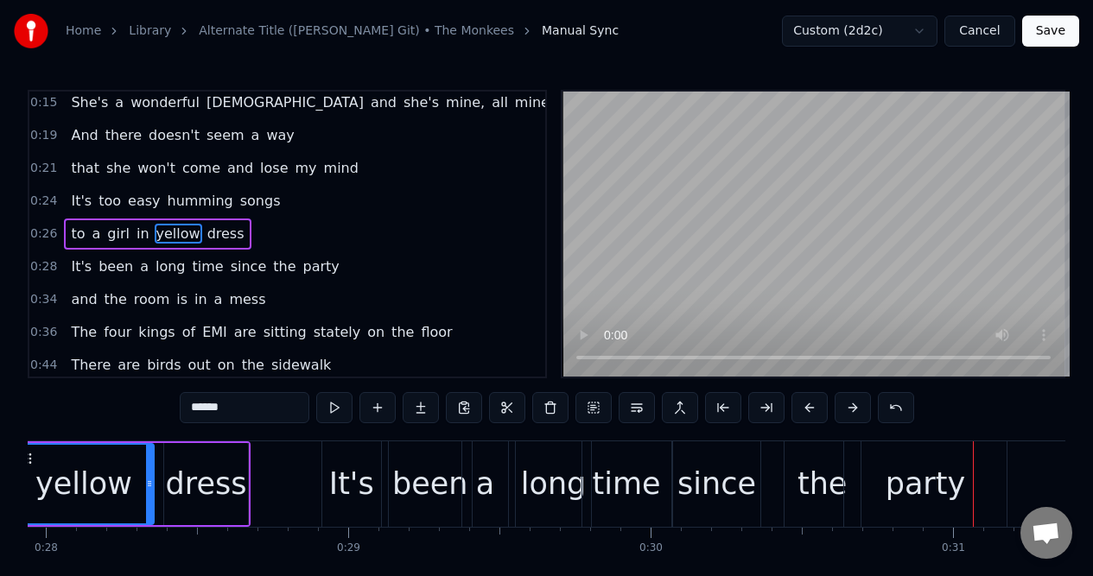
click at [76, 235] on span "to" at bounding box center [77, 234] width 17 height 20
type input "**"
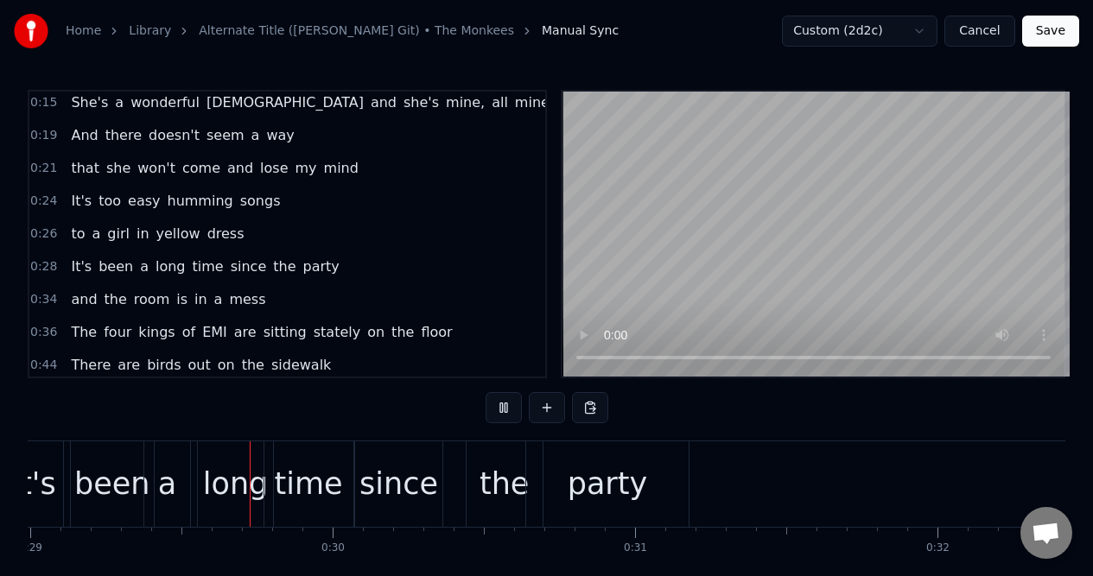
scroll to position [0, 8787]
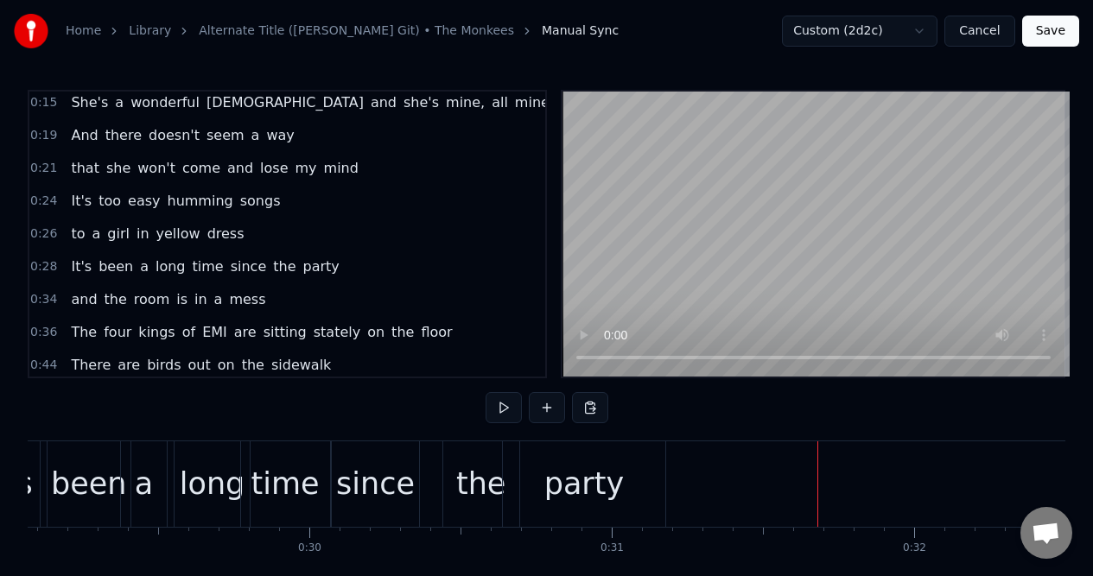
click at [575, 473] on div "party" at bounding box center [584, 484] width 80 height 46
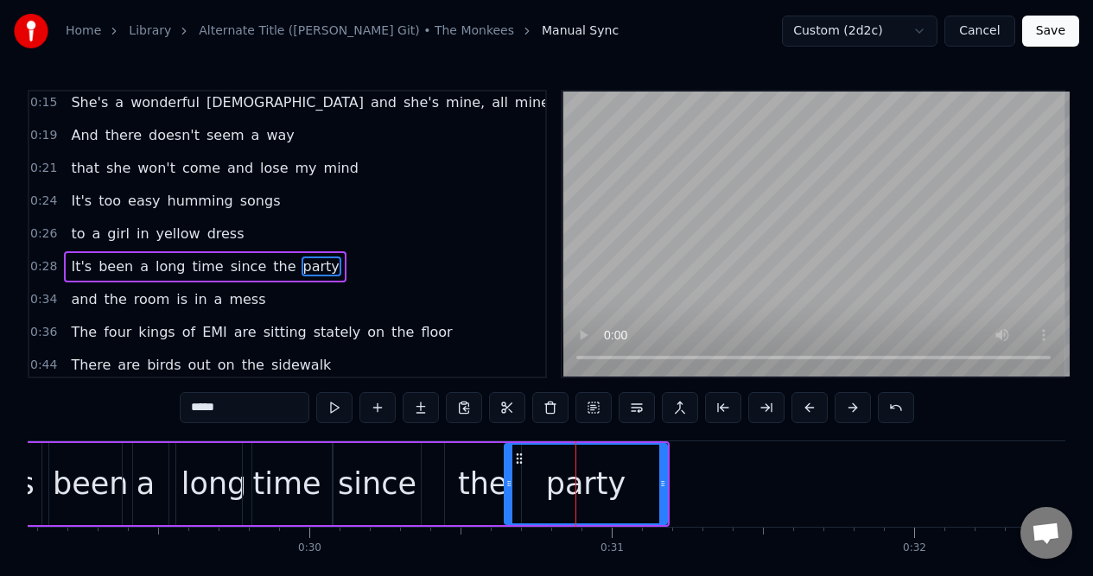
scroll to position [38, 0]
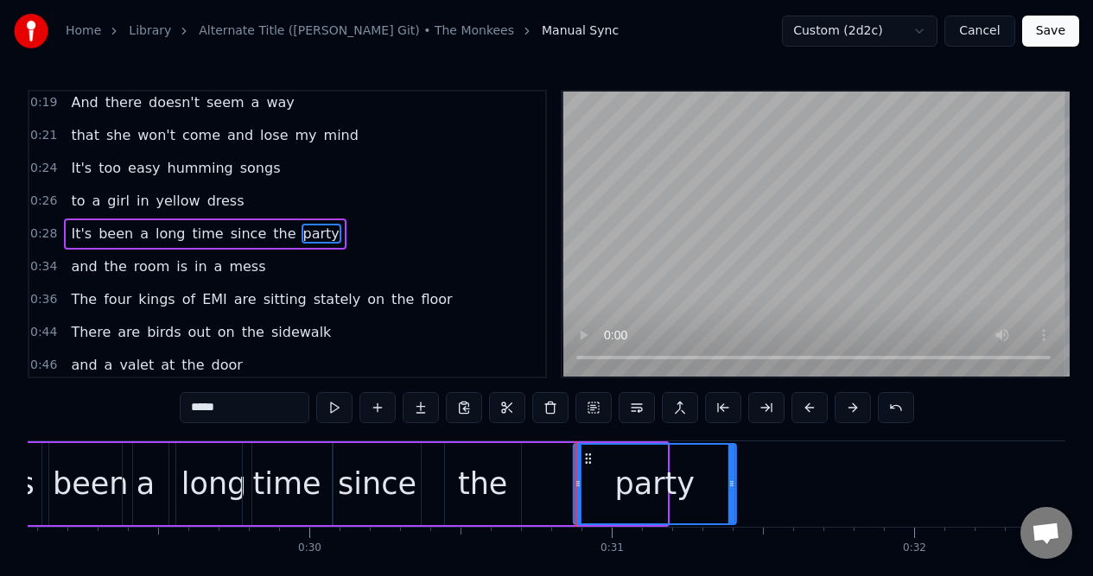
drag, startPoint x: 516, startPoint y: 456, endPoint x: 585, endPoint y: 448, distance: 69.5
click at [585, 448] on div "party" at bounding box center [654, 484] width 161 height 79
click at [496, 459] on div "the" at bounding box center [483, 484] width 76 height 82
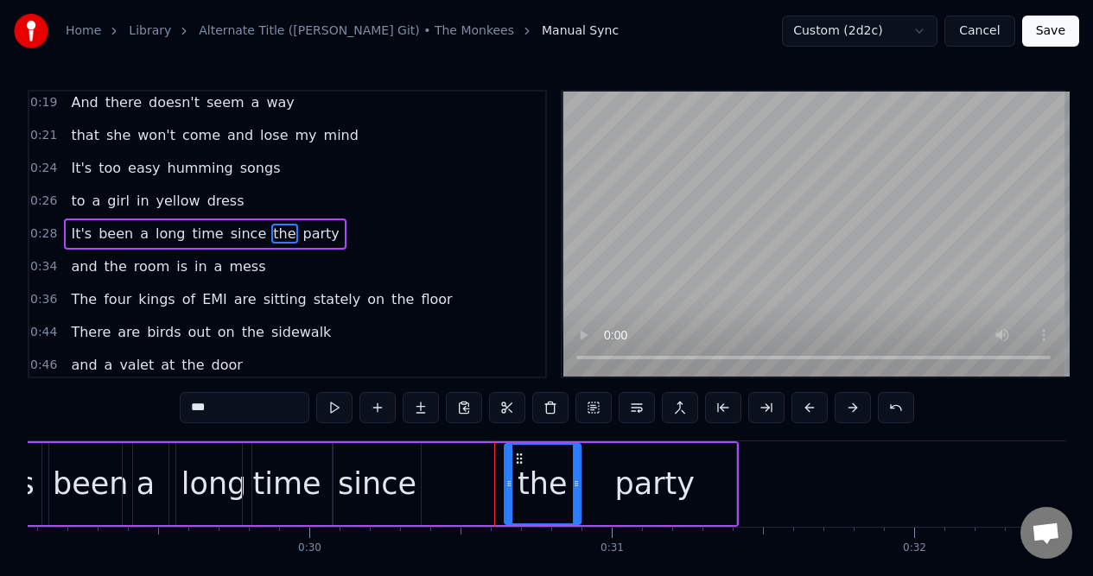
drag, startPoint x: 461, startPoint y: 455, endPoint x: 520, endPoint y: 448, distance: 59.1
click at [520, 449] on div "the" at bounding box center [542, 484] width 74 height 79
click at [394, 470] on div "since" at bounding box center [377, 484] width 79 height 46
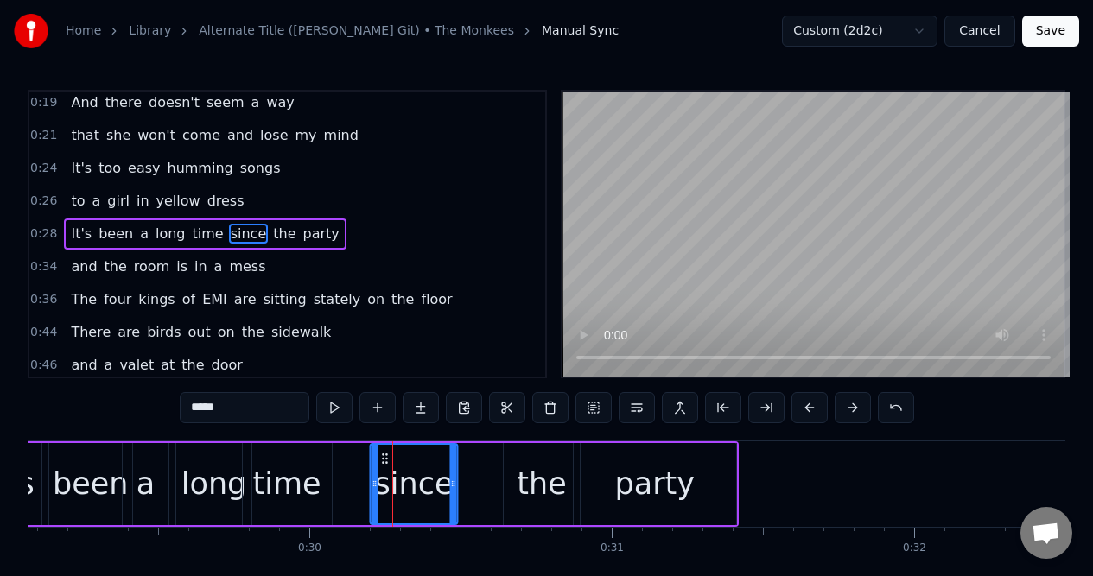
drag, startPoint x: 347, startPoint y: 457, endPoint x: 387, endPoint y: 456, distance: 39.7
click at [387, 456] on icon at bounding box center [384, 459] width 14 height 14
click at [290, 455] on div "time" at bounding box center [287, 484] width 89 height 82
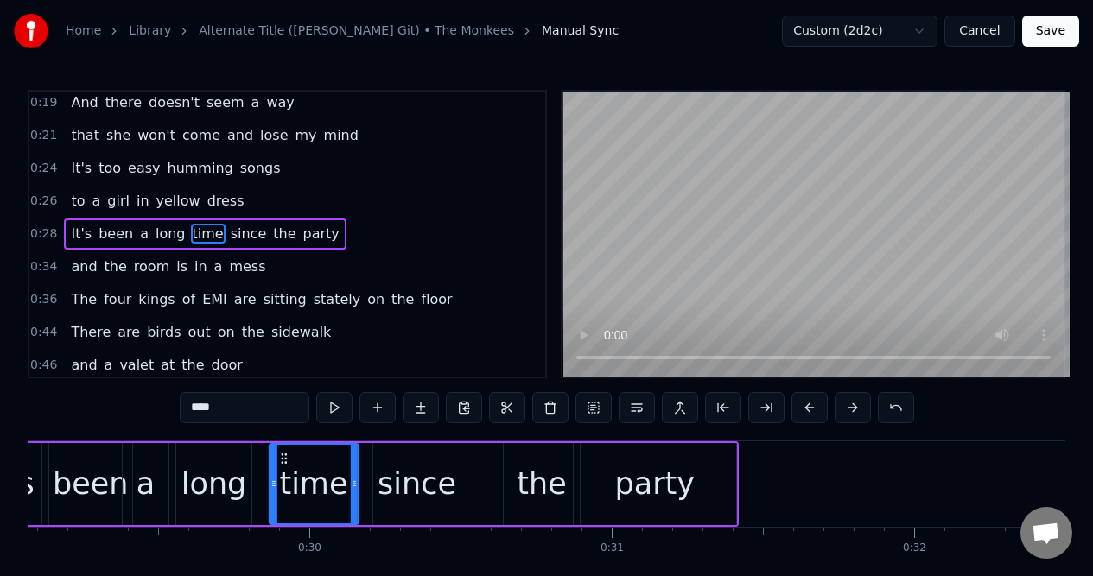
drag, startPoint x: 259, startPoint y: 459, endPoint x: 285, endPoint y: 459, distance: 25.9
click at [286, 459] on circle at bounding box center [285, 458] width 1 height 1
click at [139, 466] on div "a" at bounding box center [145, 484] width 18 height 46
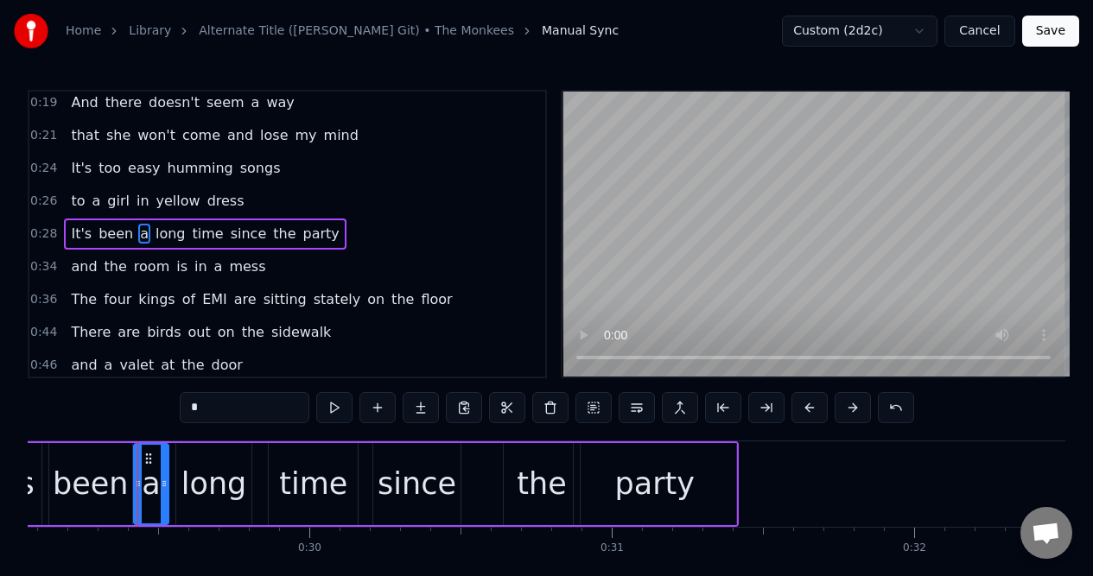
drag, startPoint x: 124, startPoint y: 472, endPoint x: 136, endPoint y: 471, distance: 11.3
click at [136, 471] on div at bounding box center [138, 484] width 7 height 79
click at [99, 468] on div "been" at bounding box center [90, 484] width 75 height 46
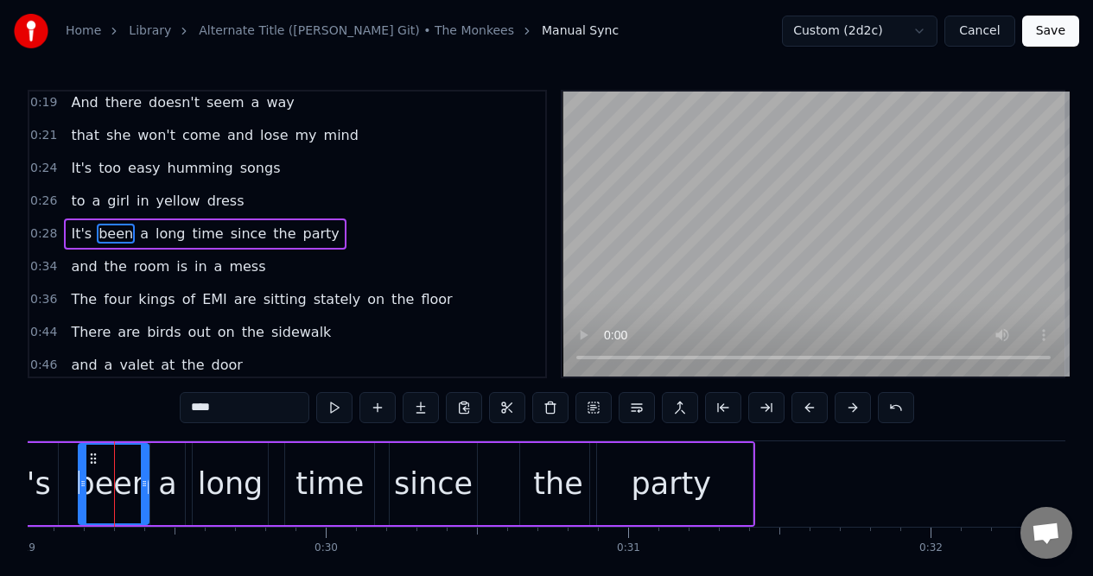
drag, startPoint x: 68, startPoint y: 469, endPoint x: 81, endPoint y: 468, distance: 13.0
click at [81, 468] on div at bounding box center [82, 484] width 7 height 79
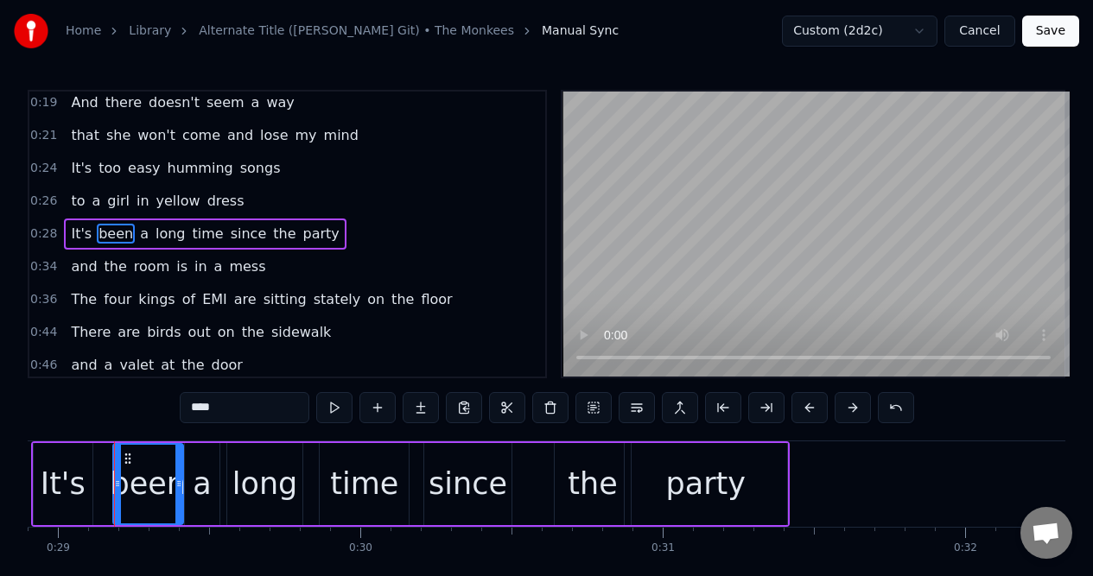
click at [63, 463] on div "It's" at bounding box center [63, 484] width 45 height 46
type input "****"
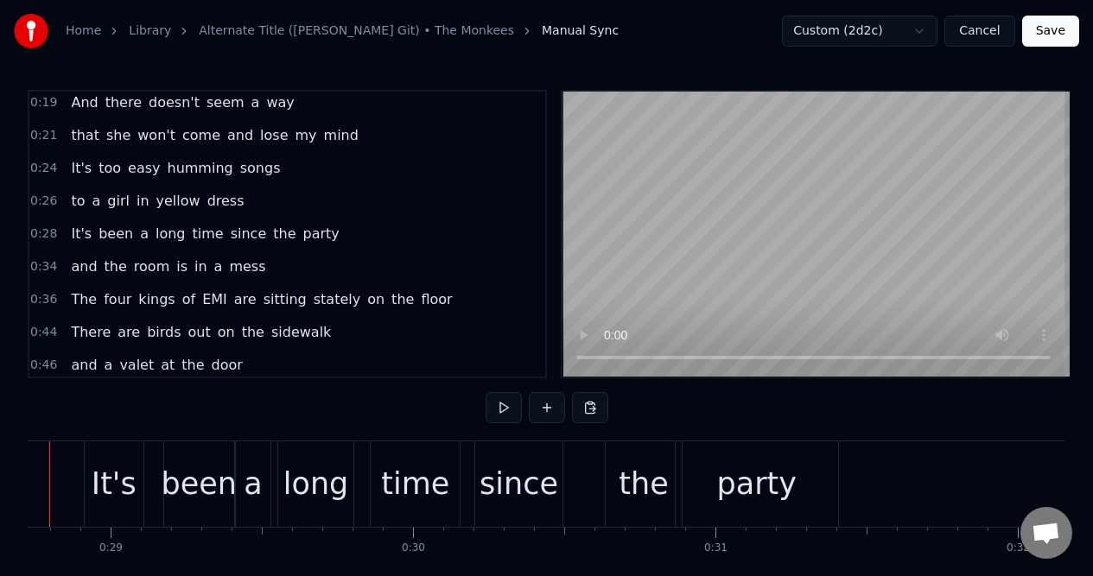
scroll to position [0, 8619]
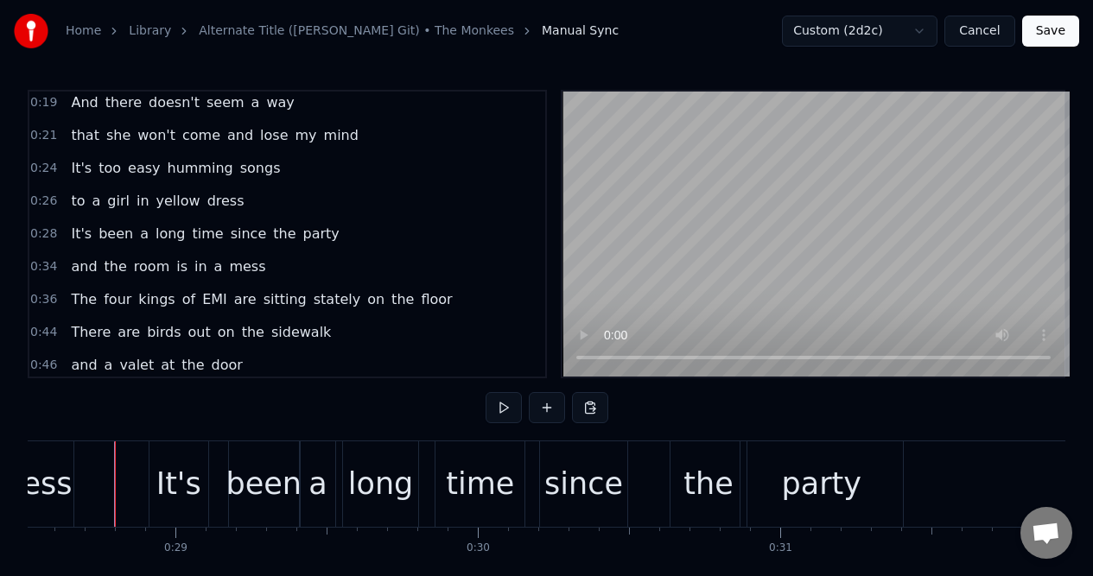
click at [179, 459] on div "It's" at bounding box center [178, 484] width 59 height 86
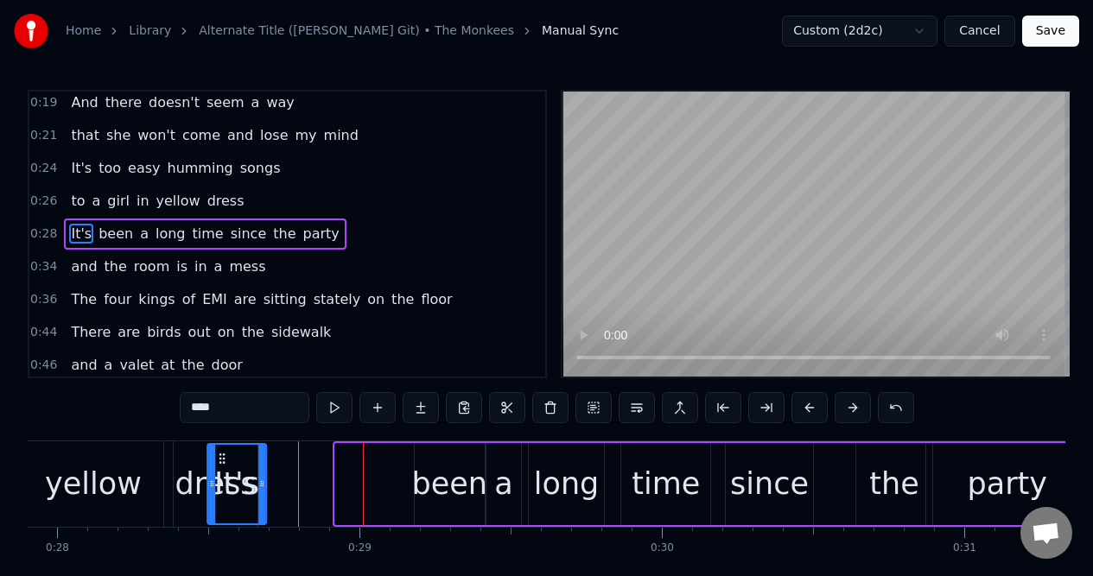
scroll to position [0, 8426]
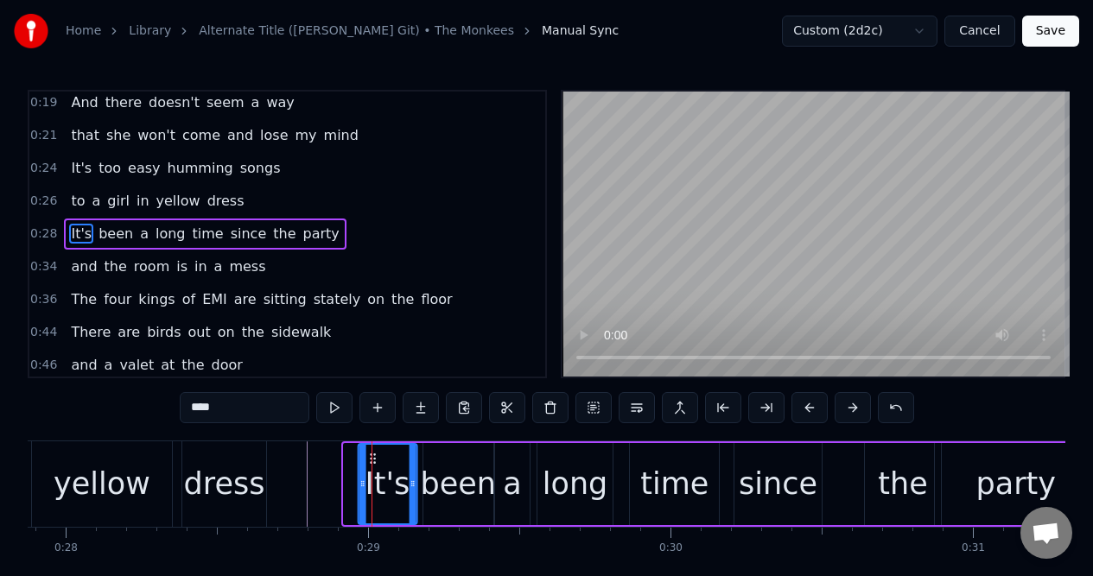
drag, startPoint x: 165, startPoint y: 459, endPoint x: 371, endPoint y: 449, distance: 206.7
click at [372, 452] on icon at bounding box center [372, 459] width 14 height 14
click at [167, 455] on div "yellow" at bounding box center [102, 484] width 140 height 86
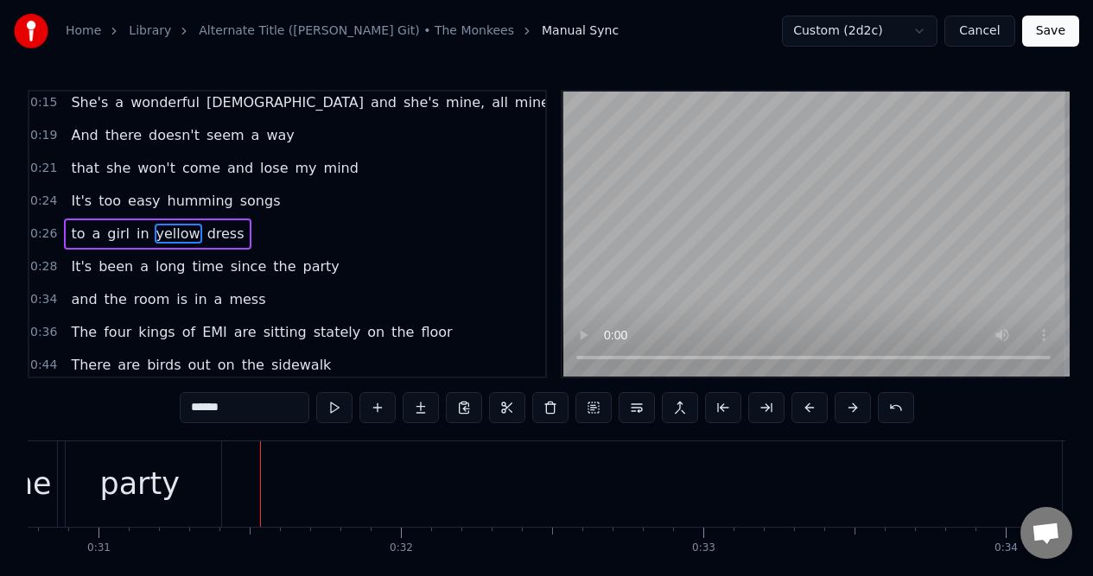
scroll to position [0, 9360]
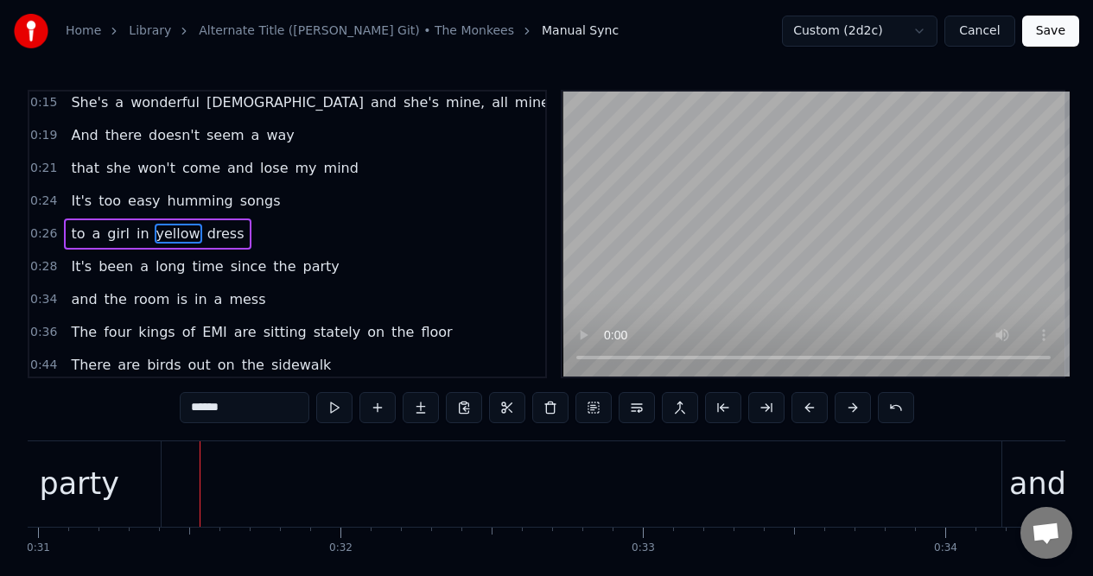
click at [117, 478] on div "party" at bounding box center [78, 484] width 162 height 86
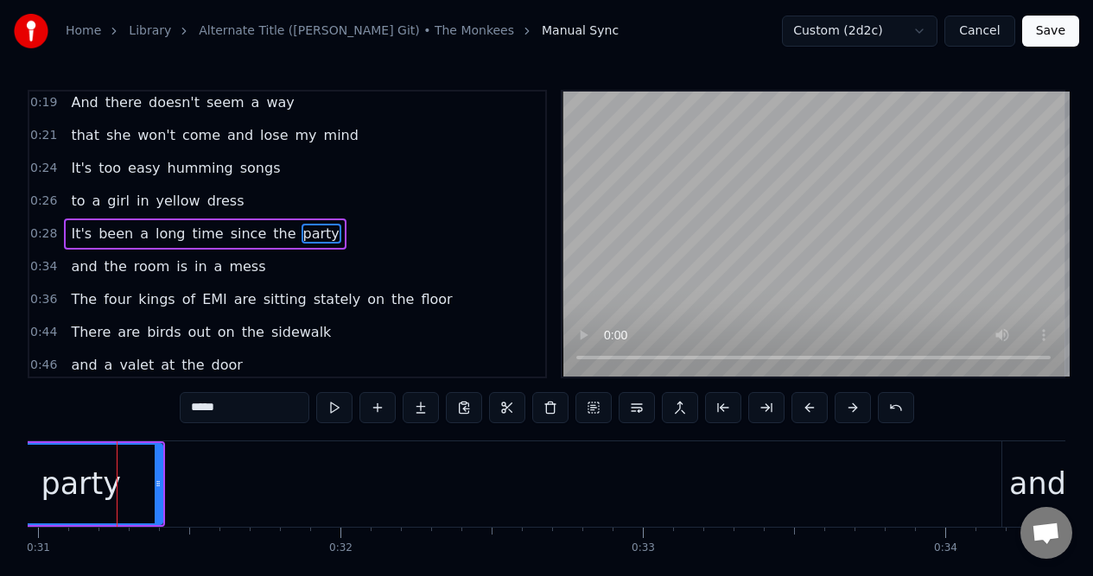
click at [230, 227] on span "since" at bounding box center [249, 234] width 40 height 20
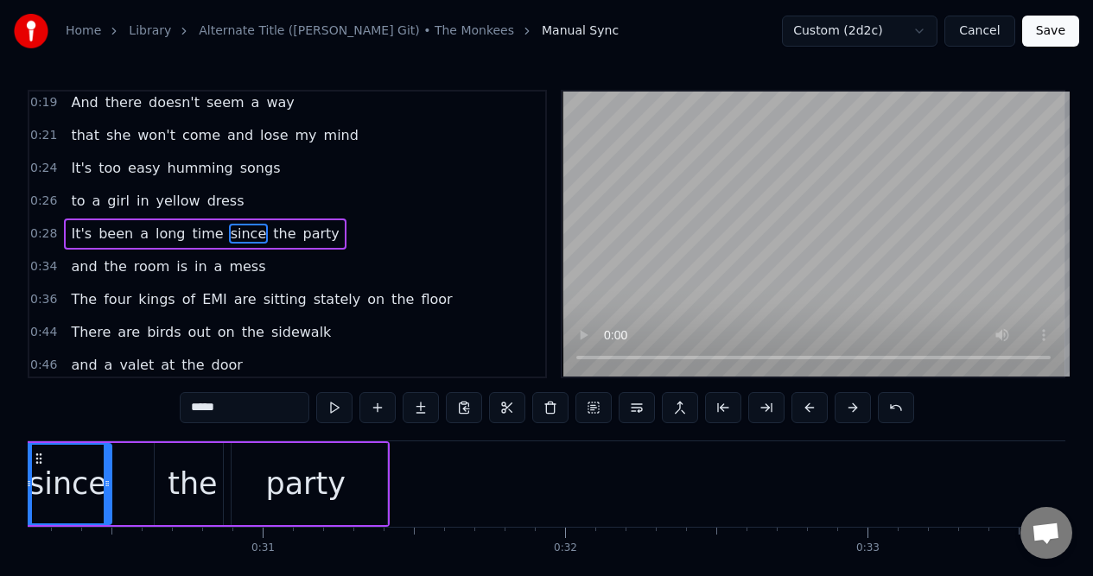
scroll to position [0, 9043]
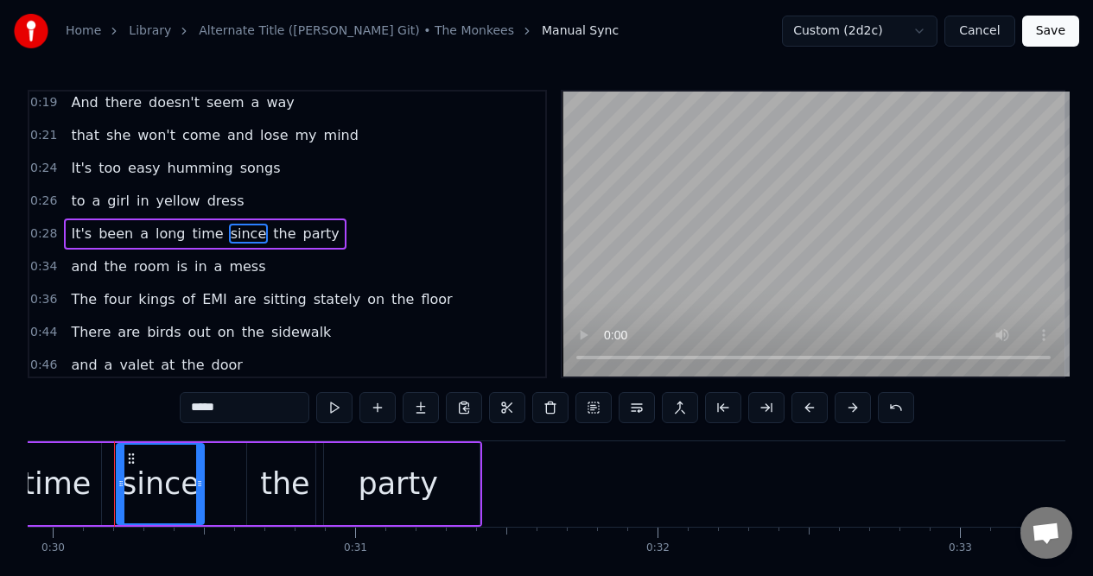
click at [382, 468] on div "party" at bounding box center [398, 484] width 80 height 46
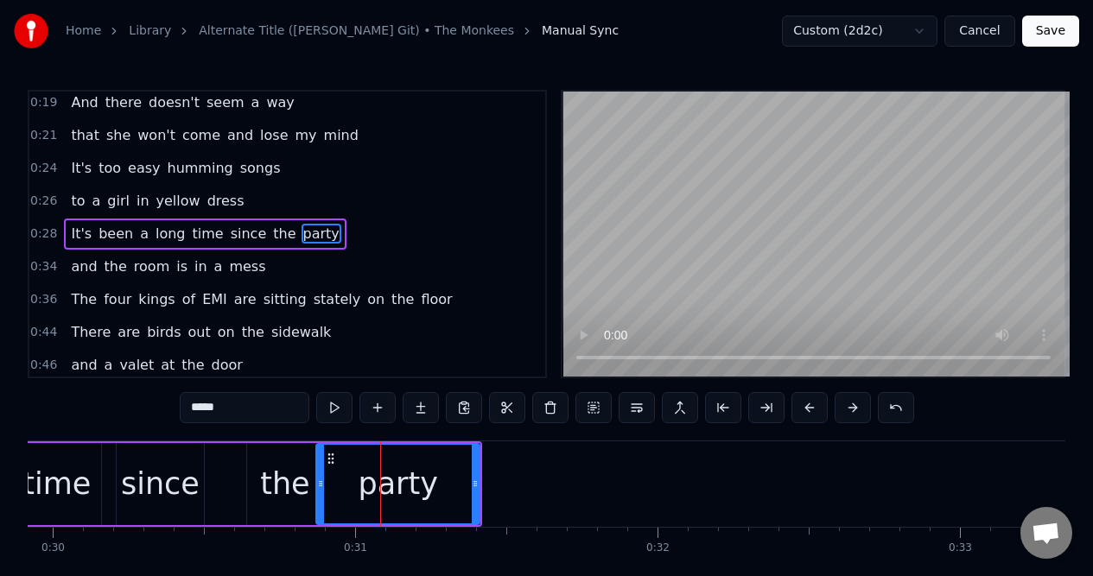
click at [282, 461] on div "the" at bounding box center [284, 484] width 49 height 46
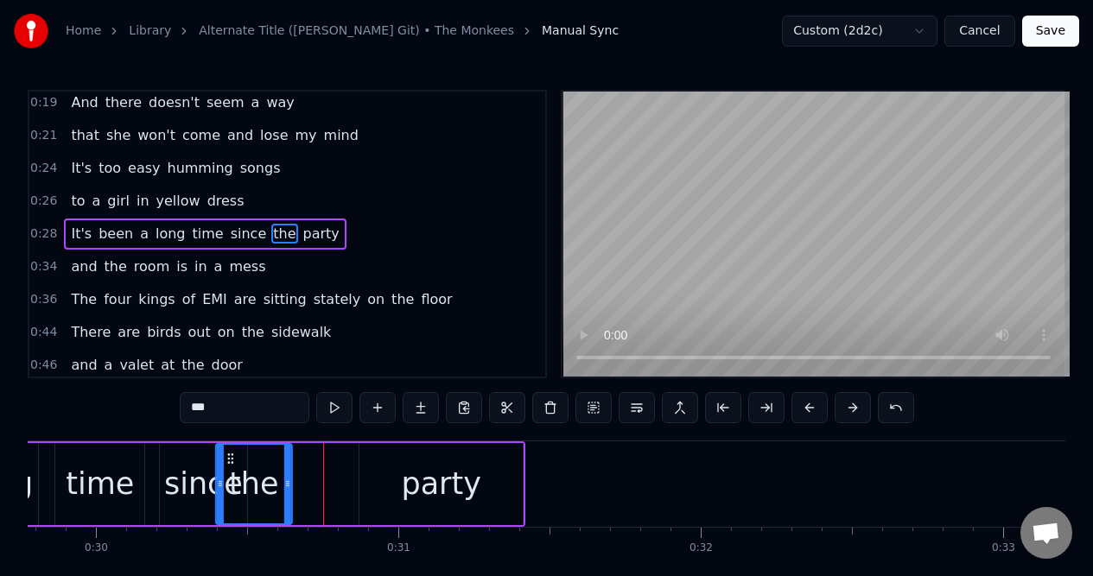
scroll to position [0, 8993]
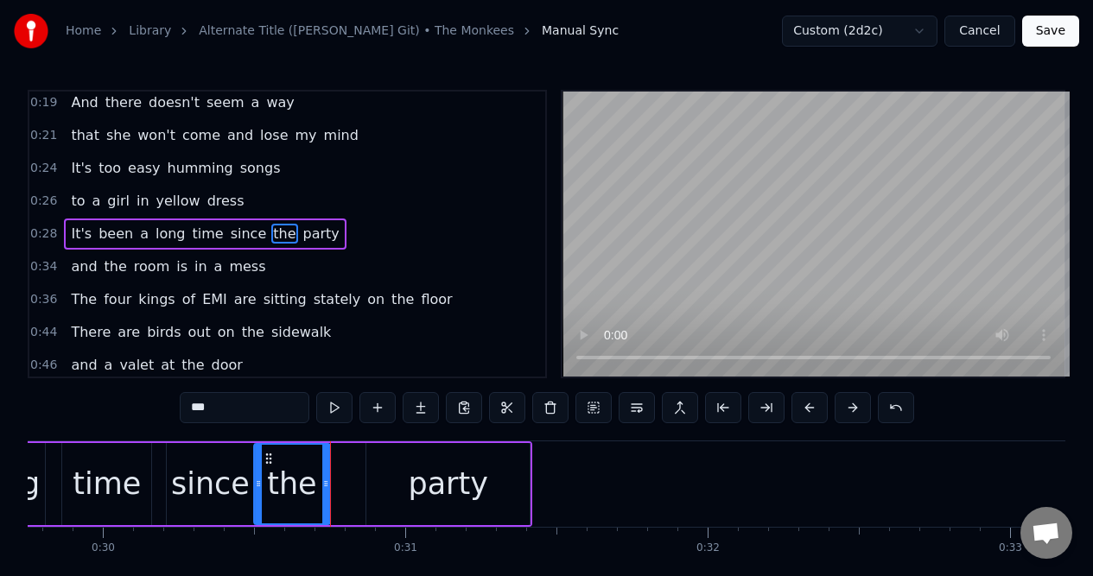
drag, startPoint x: 259, startPoint y: 454, endPoint x: 266, endPoint y: 465, distance: 12.5
click at [266, 465] on div "the" at bounding box center [292, 484] width 74 height 79
click at [383, 451] on div "party" at bounding box center [447, 484] width 162 height 82
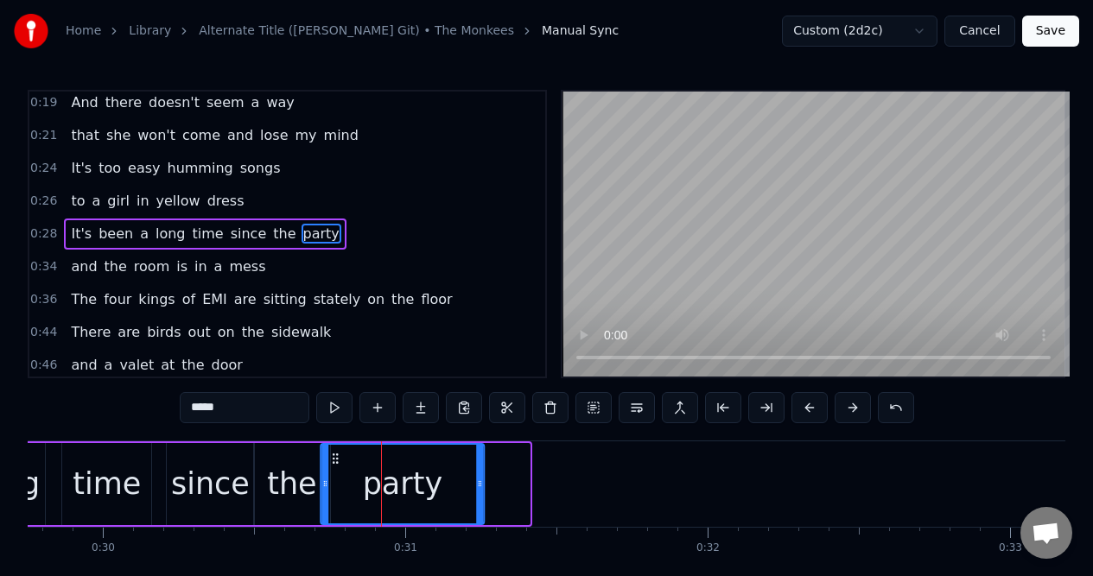
drag, startPoint x: 382, startPoint y: 452, endPoint x: 338, endPoint y: 462, distance: 45.2
click at [337, 462] on icon at bounding box center [336, 459] width 14 height 14
click at [71, 238] on span "It's" at bounding box center [81, 234] width 24 height 20
type input "****"
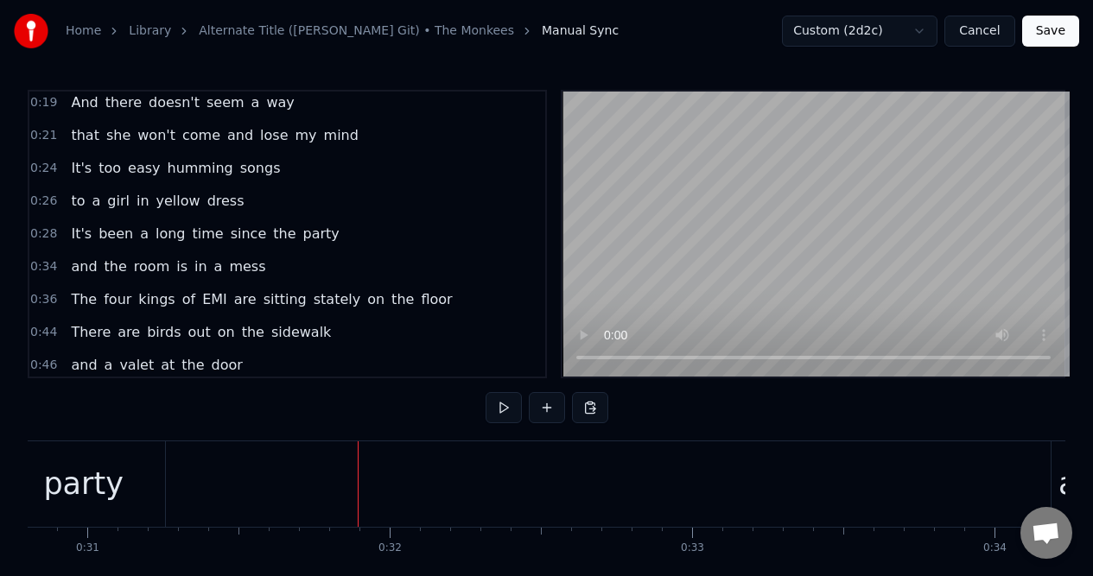
scroll to position [0, 9518]
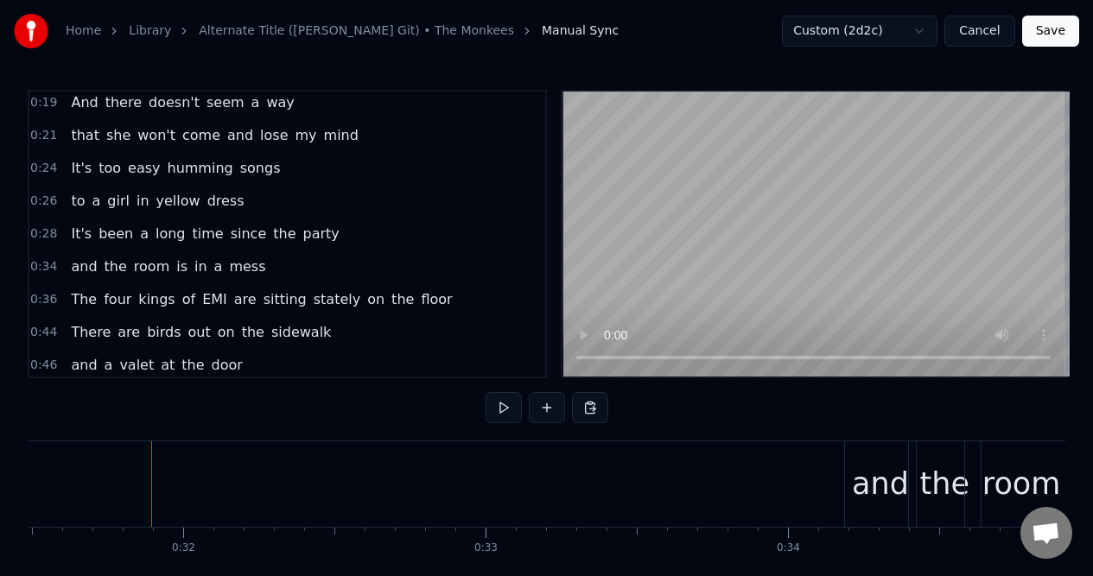
click at [292, 272] on div "0:34 and the room is in a mess" at bounding box center [287, 266] width 516 height 33
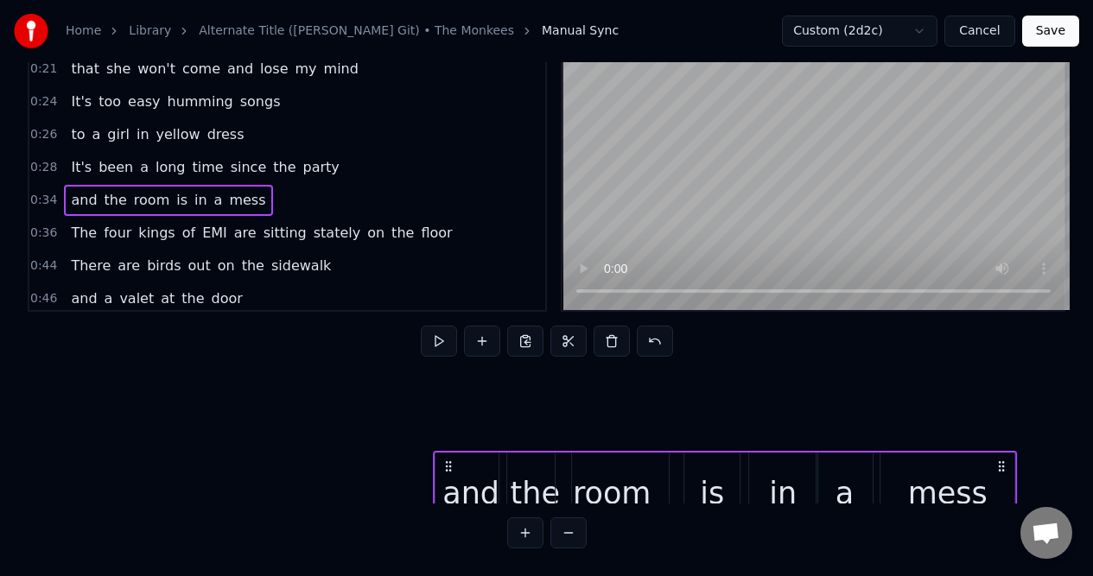
scroll to position [271, 9518]
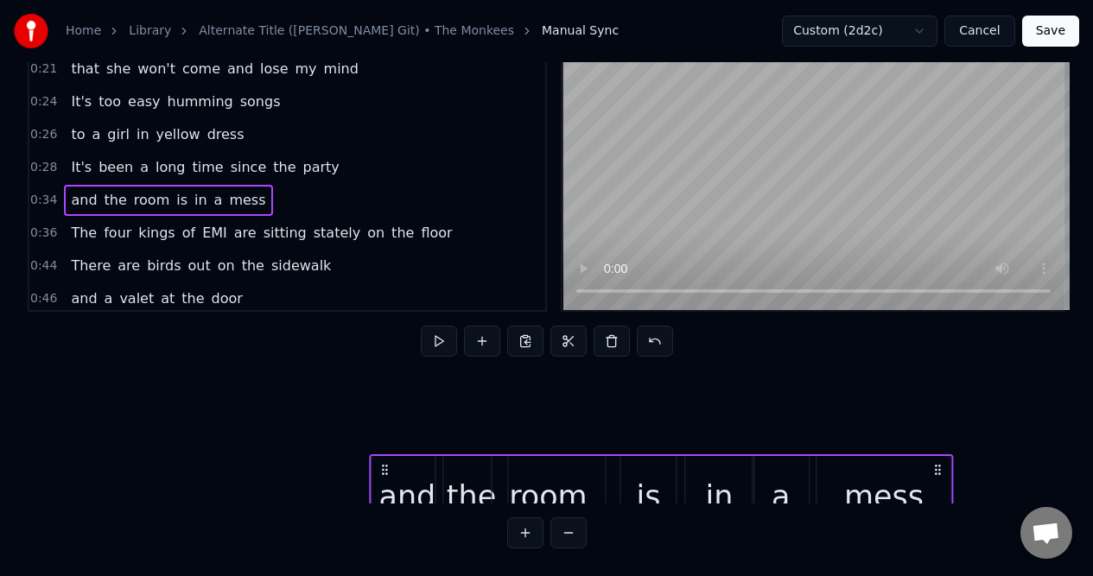
drag, startPoint x: 858, startPoint y: 454, endPoint x: 354, endPoint y: 440, distance: 504.6
click at [369, 454] on div "and the room is in a mess" at bounding box center [661, 497] width 584 height 86
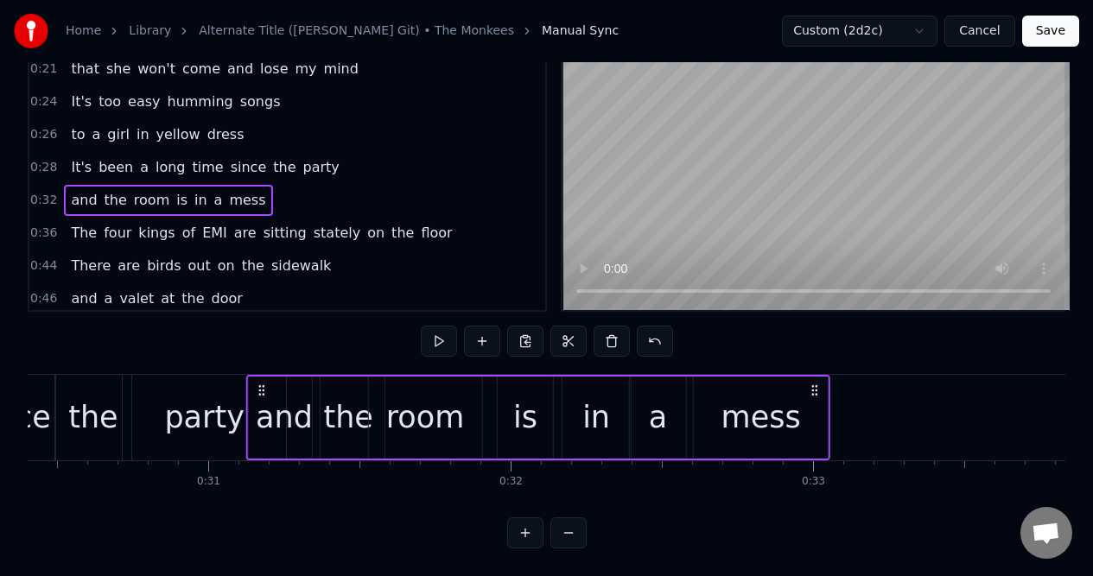
scroll to position [0, 9187]
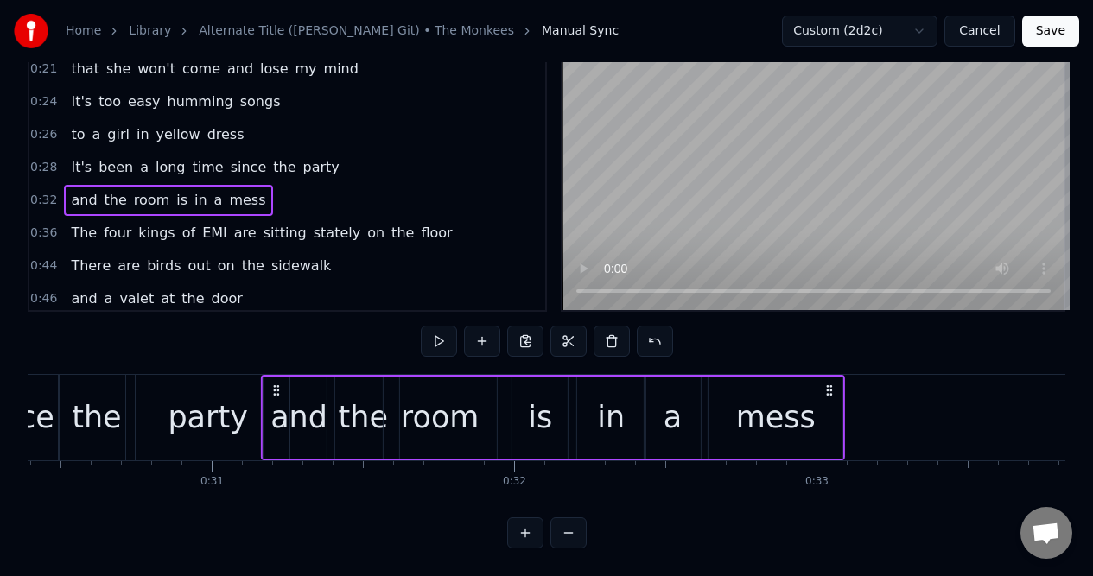
drag, startPoint x: 349, startPoint y: 373, endPoint x: 273, endPoint y: 393, distance: 78.6
click at [273, 393] on div "and the room is in a mess" at bounding box center [553, 418] width 584 height 86
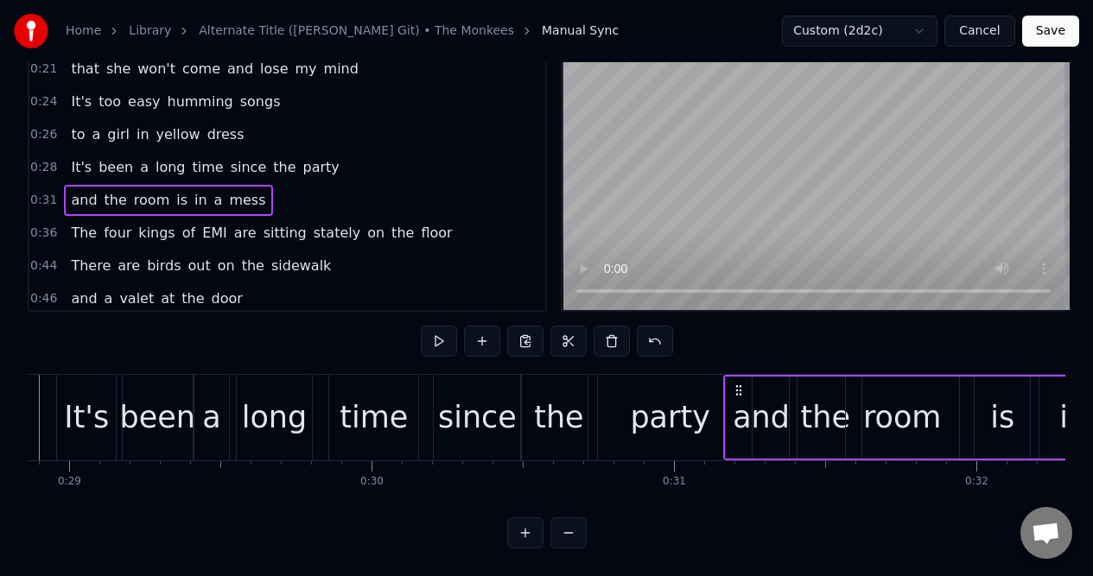
scroll to position [0, 8682]
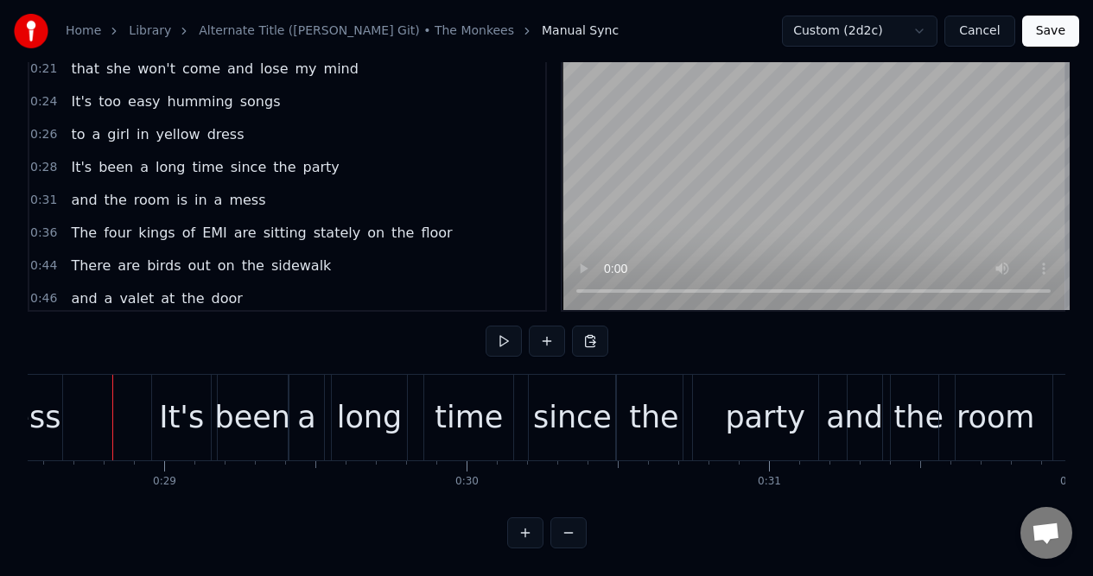
scroll to position [0, 8628]
click at [502, 330] on button at bounding box center [503, 341] width 36 height 31
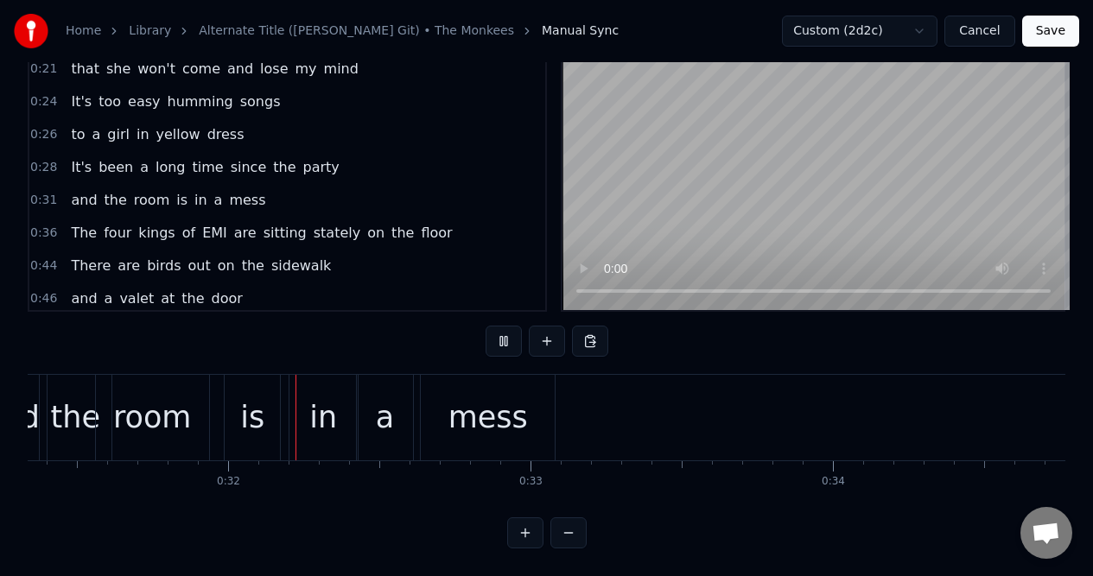
scroll to position [0, 9496]
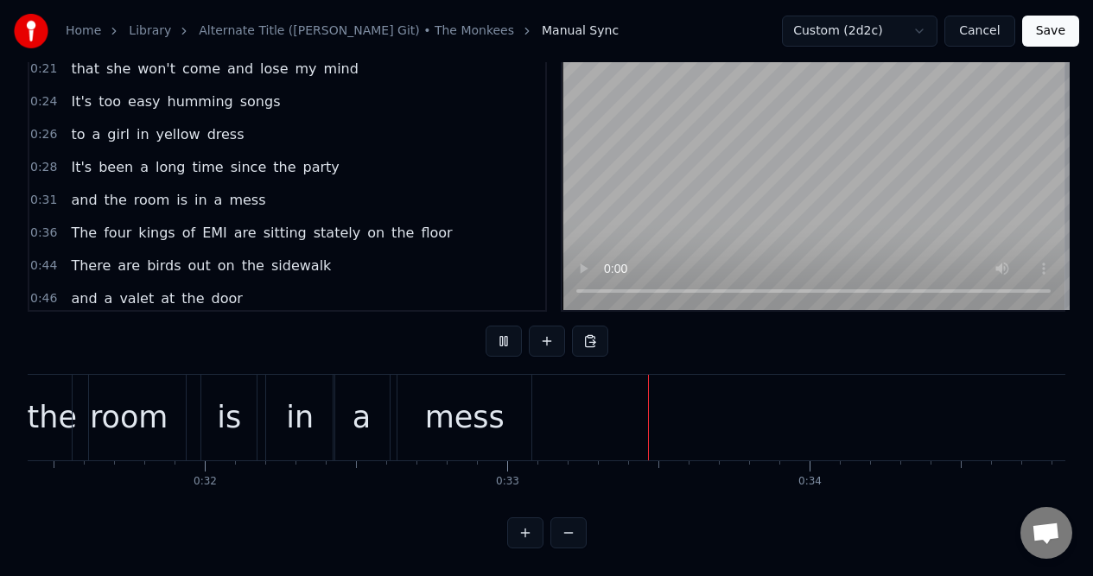
click at [502, 330] on button at bounding box center [503, 341] width 36 height 31
click at [433, 223] on div "0:36 The four kings of EMI are sitting stately on the floor" at bounding box center [287, 233] width 516 height 33
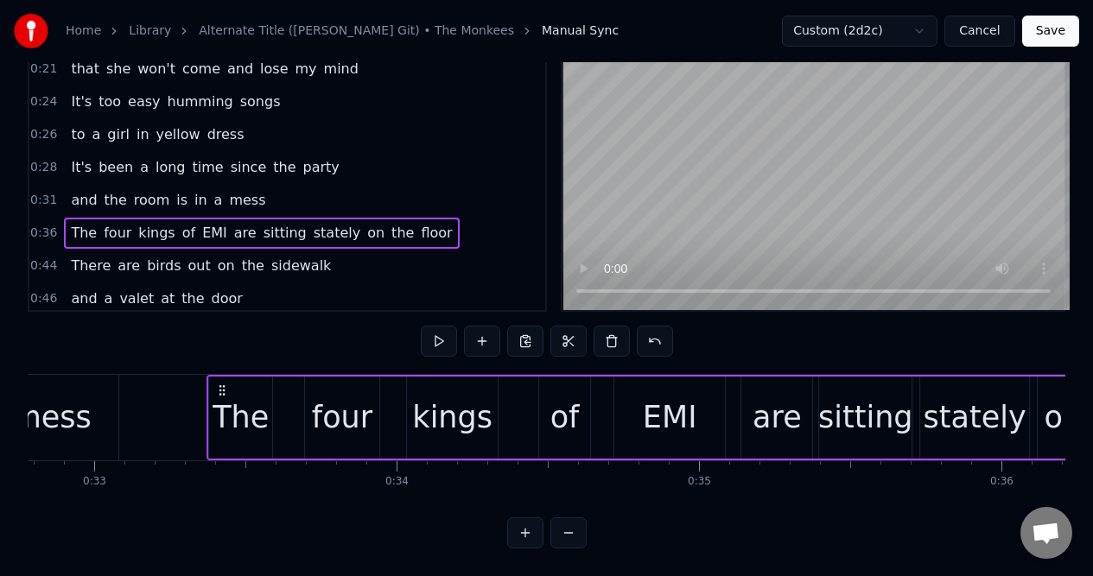
scroll to position [0, 9895]
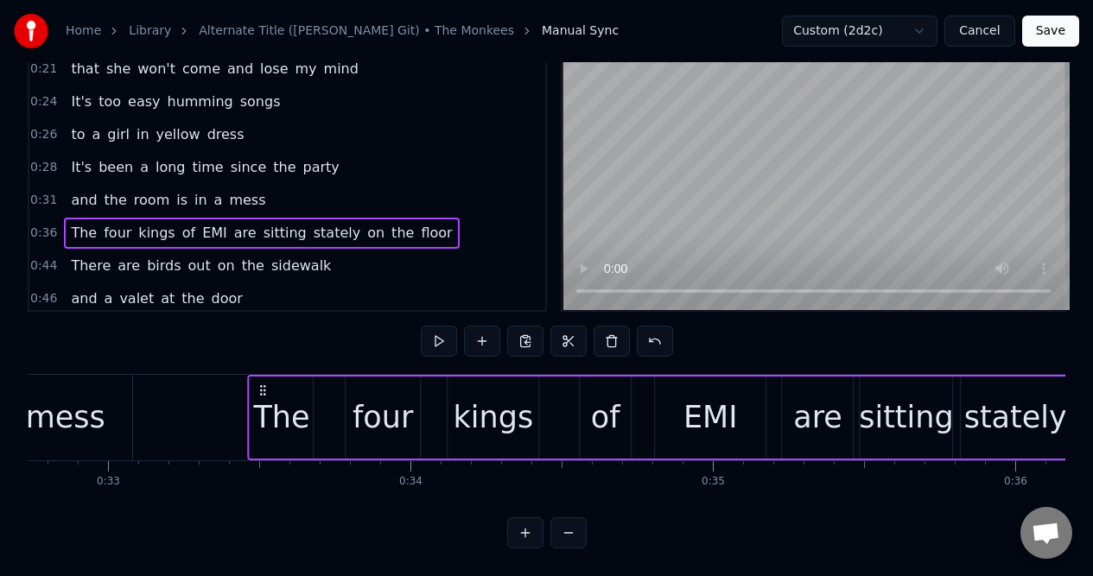
drag, startPoint x: 129, startPoint y: 373, endPoint x: 263, endPoint y: 393, distance: 135.3
click at [263, 393] on div "The four kings of EMI are sitting stately on the floor" at bounding box center [772, 418] width 1051 height 86
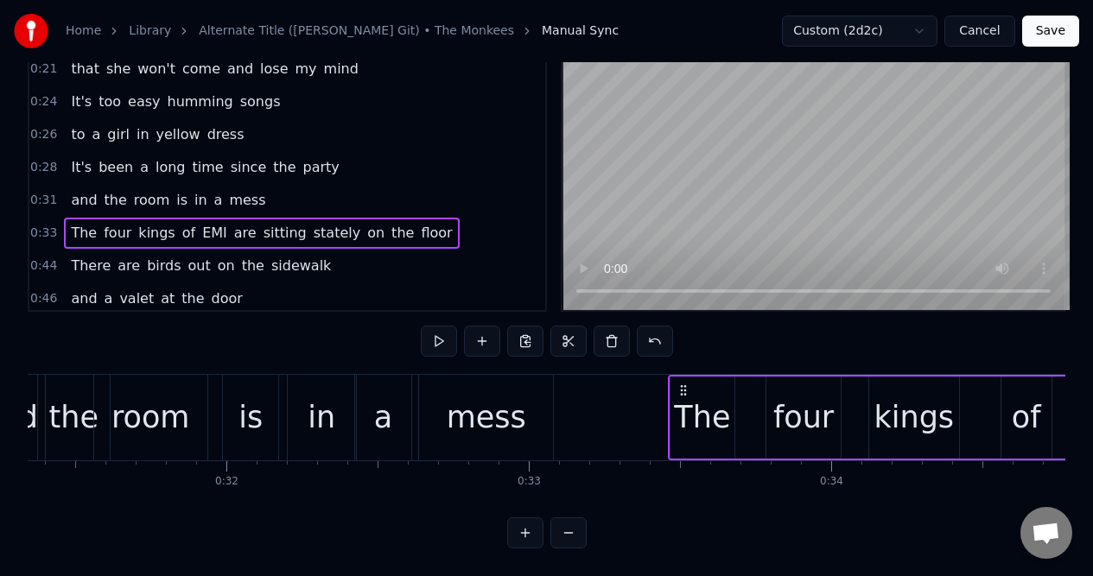
scroll to position [0, 9348]
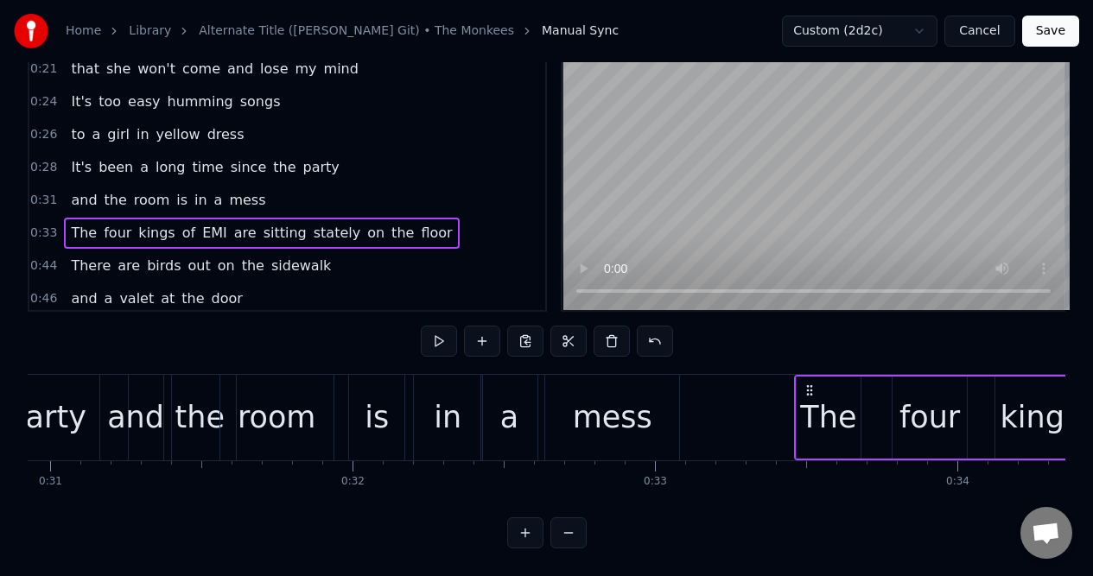
click at [82, 190] on span "and" at bounding box center [83, 200] width 29 height 20
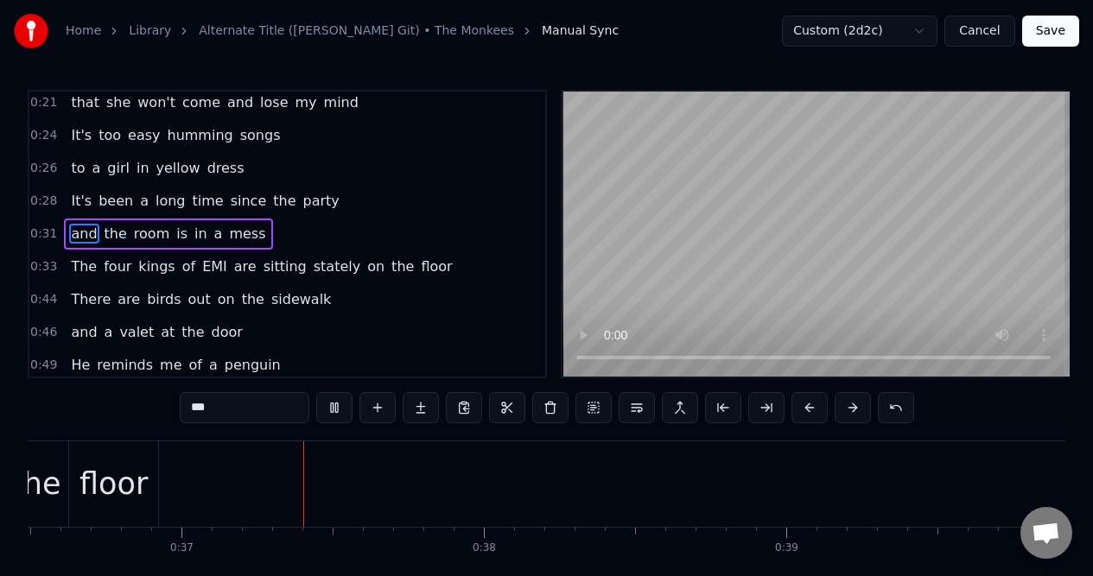
scroll to position [0, 11095]
click at [426, 274] on div "The four kings of EMI are sitting stately on the floor" at bounding box center [261, 266] width 395 height 31
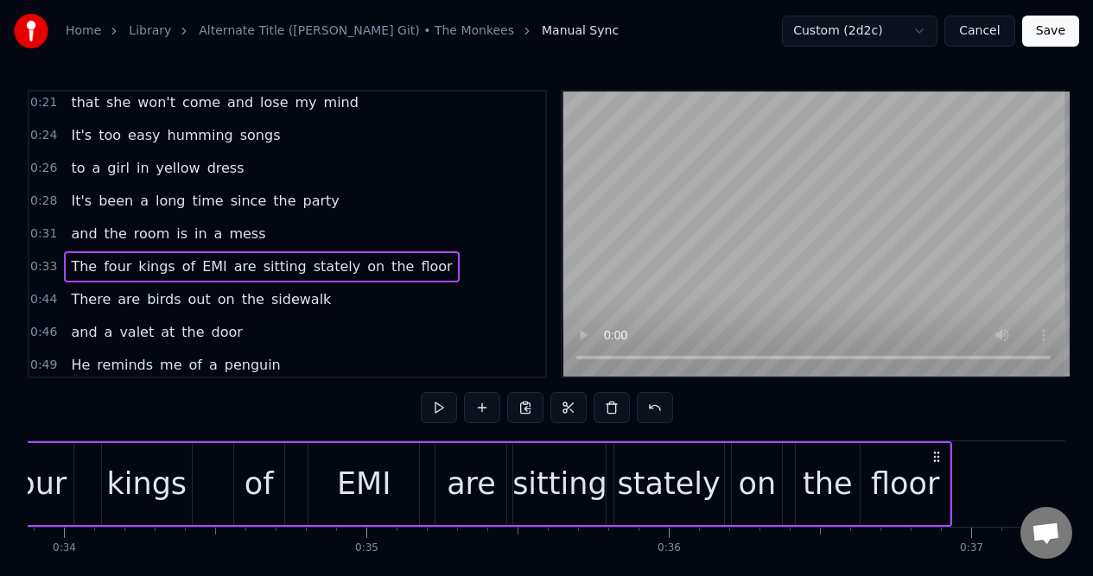
scroll to position [0, 10028]
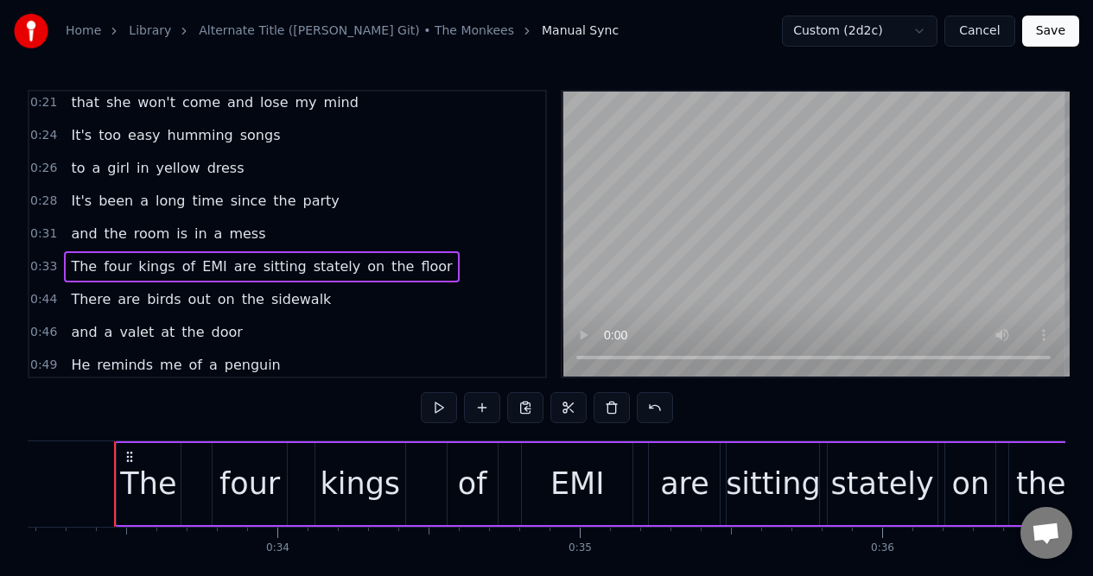
click at [419, 269] on span "floor" at bounding box center [436, 267] width 35 height 20
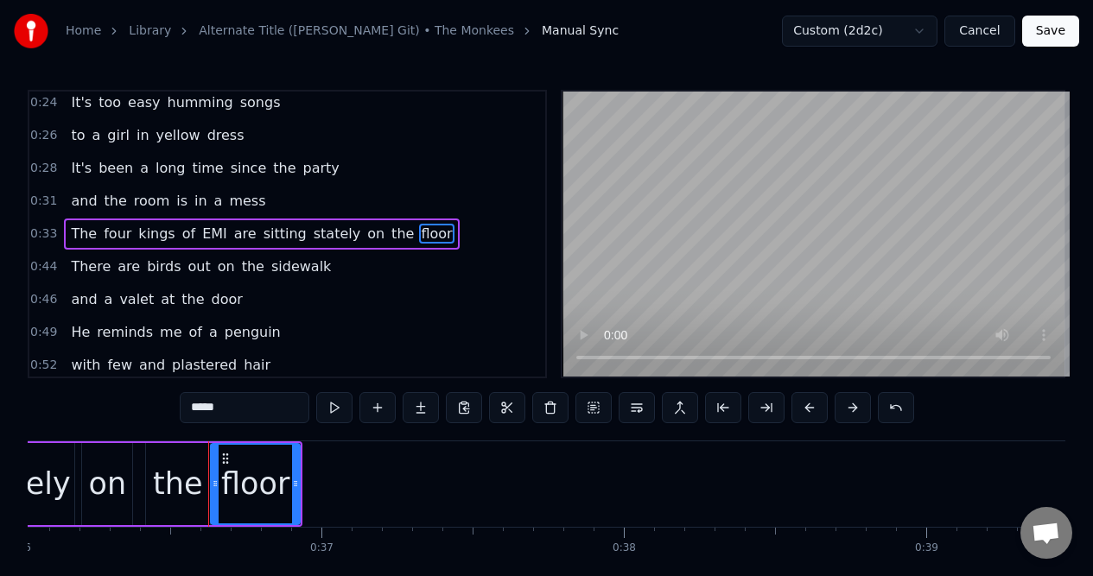
scroll to position [0, 10985]
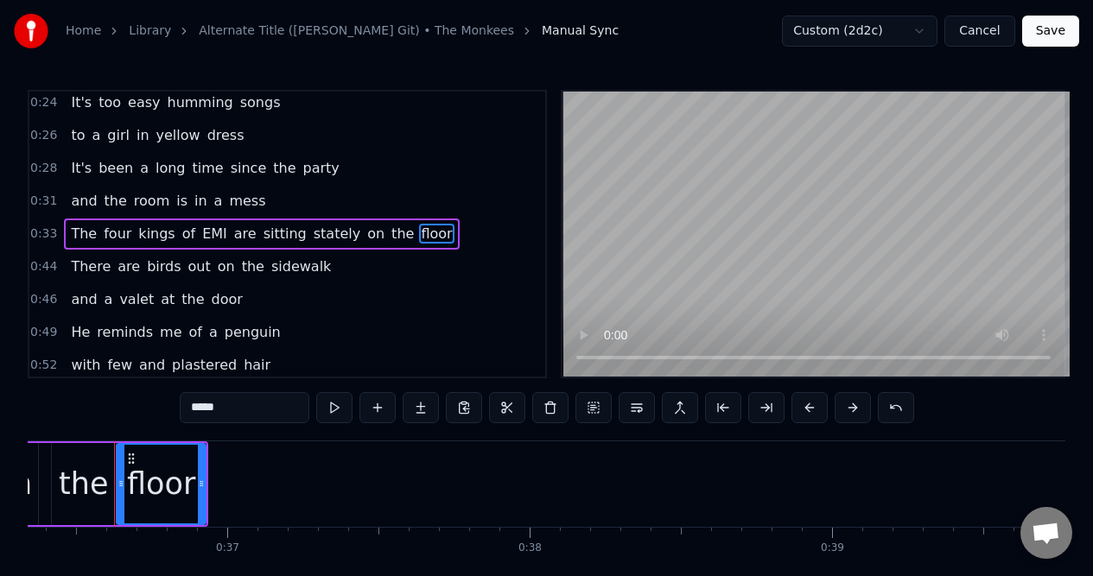
click at [445, 237] on div "0:33 The four kings of EMI are sitting stately on the floor" at bounding box center [287, 234] width 516 height 33
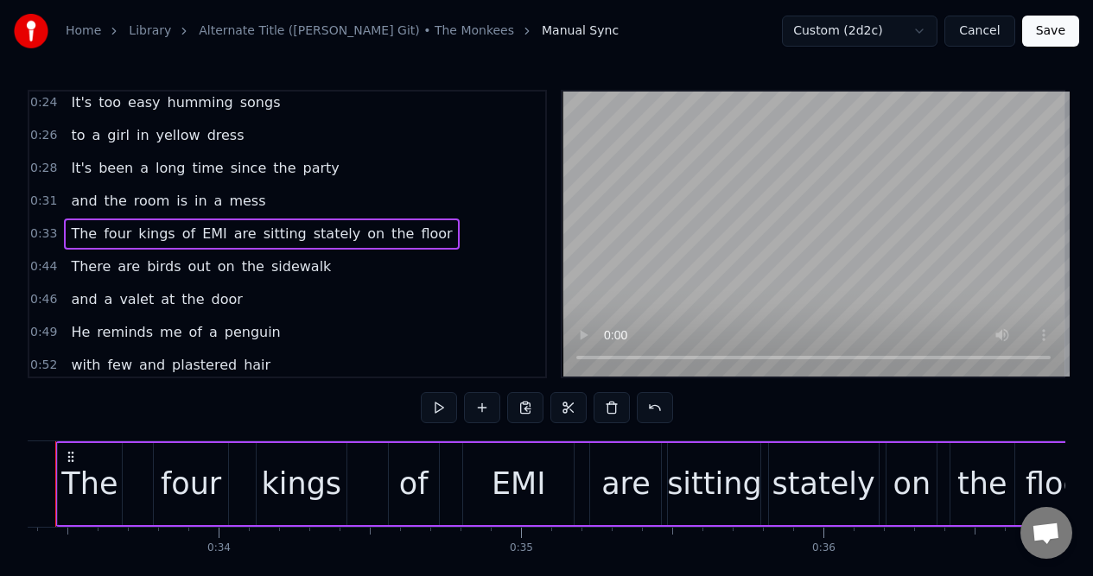
scroll to position [0, 10028]
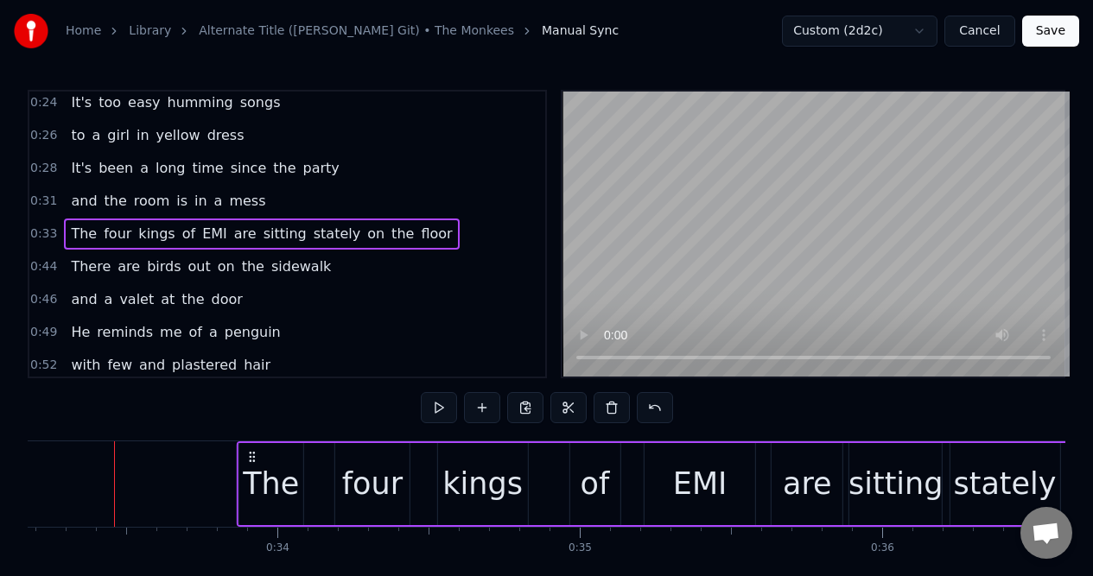
drag, startPoint x: 130, startPoint y: 459, endPoint x: 251, endPoint y: 452, distance: 122.0
click at [252, 453] on icon at bounding box center [252, 457] width 14 height 14
click at [85, 197] on span "and" at bounding box center [83, 201] width 29 height 20
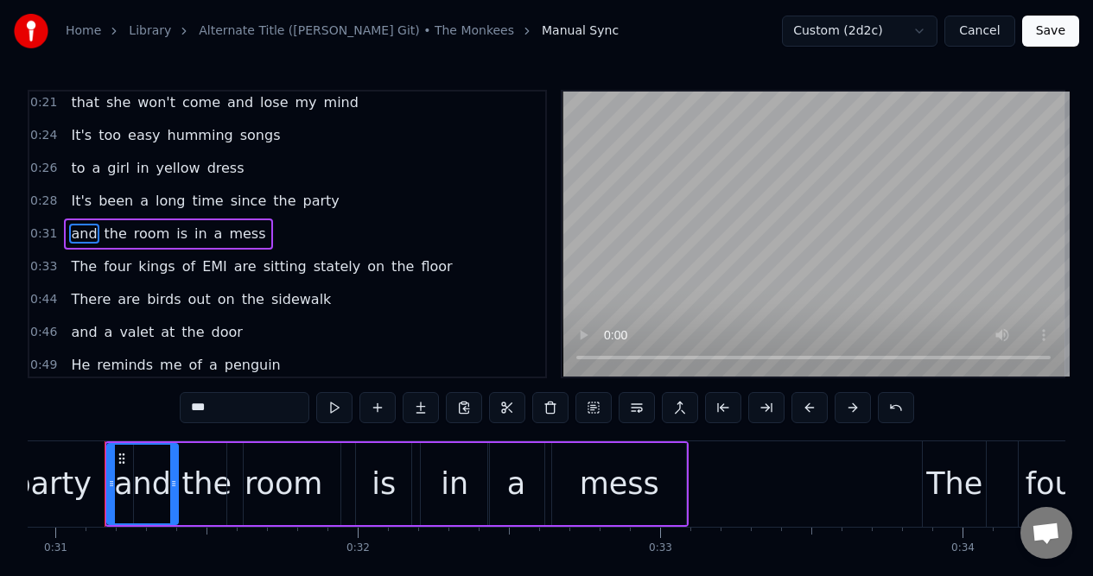
scroll to position [0, 9334]
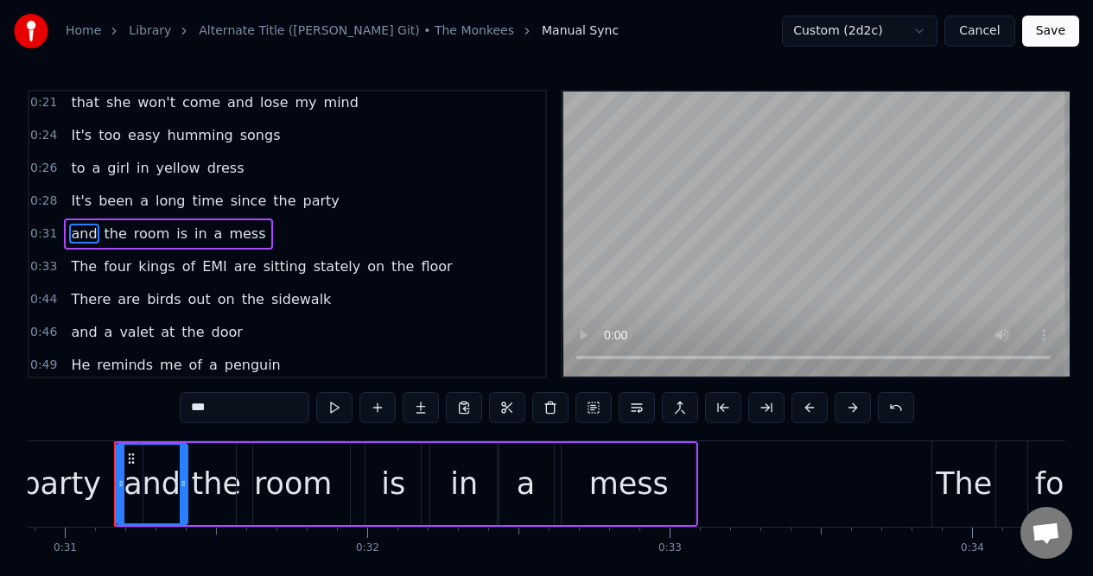
click at [101, 441] on div "party" at bounding box center [60, 484] width 164 height 86
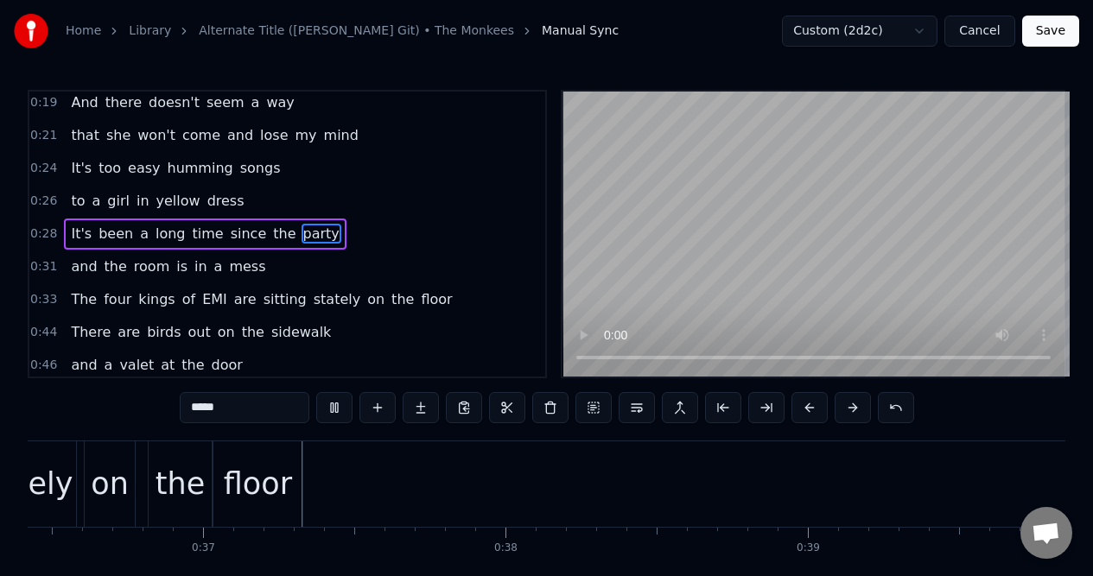
scroll to position [0, 11072]
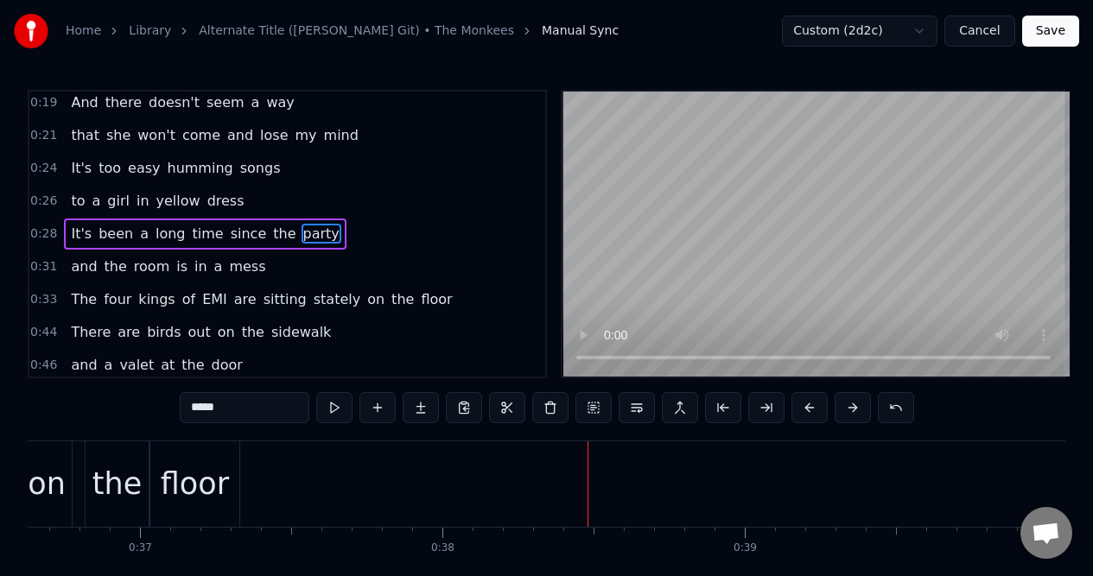
click at [206, 465] on div "floor" at bounding box center [195, 484] width 68 height 46
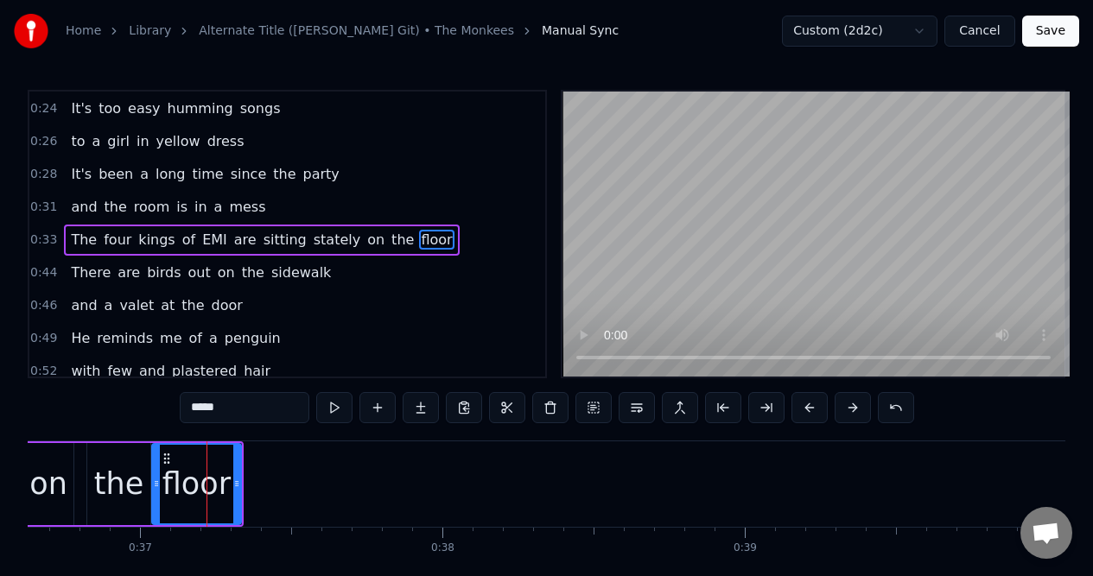
scroll to position [104, 0]
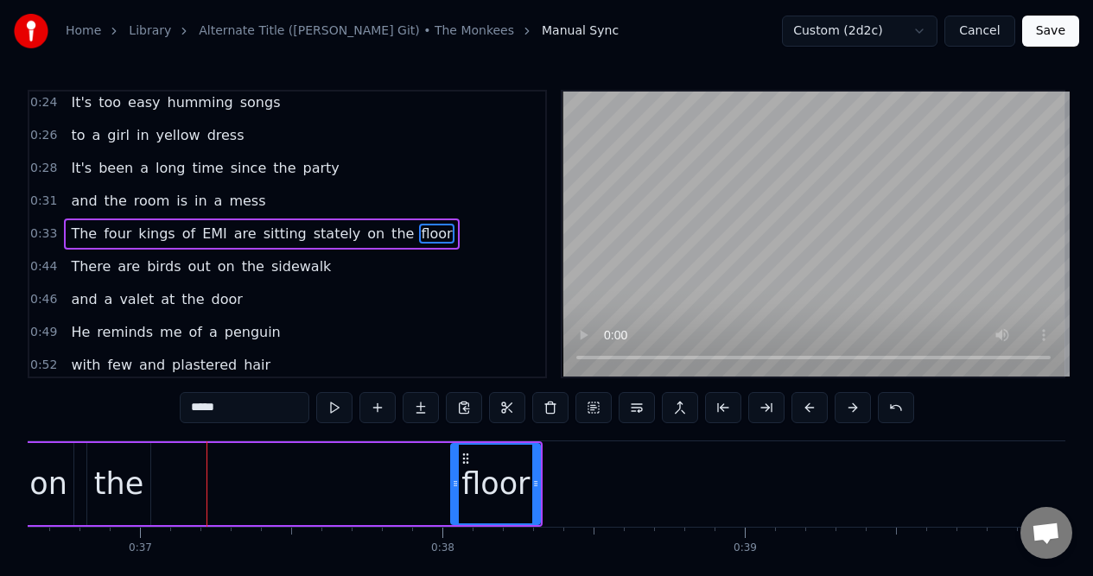
click at [122, 472] on div "the" at bounding box center [118, 484] width 49 height 46
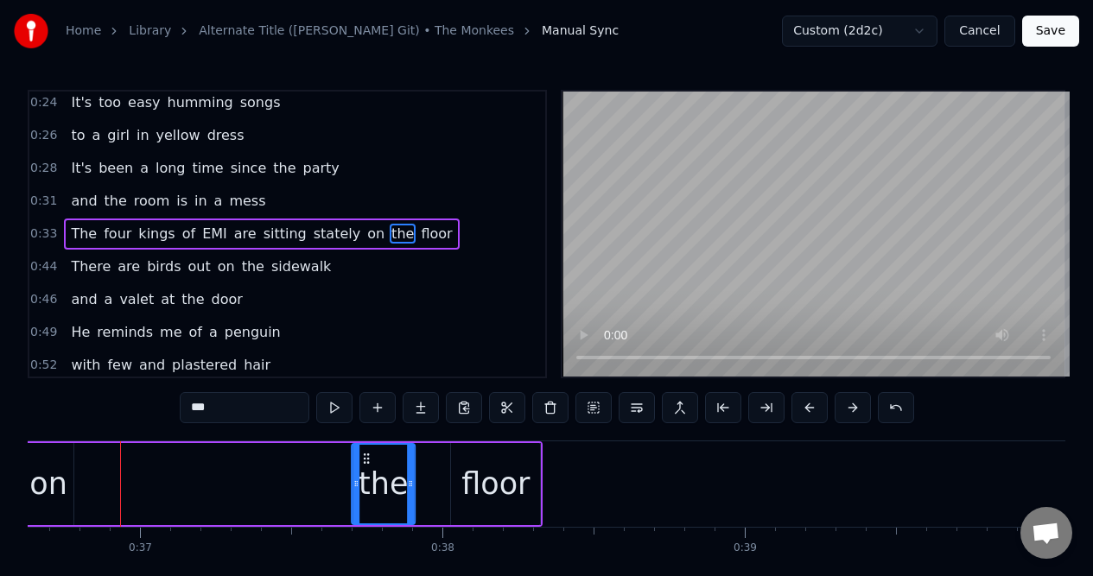
drag, startPoint x: 102, startPoint y: 459, endPoint x: 366, endPoint y: 467, distance: 264.4
click at [366, 467] on div "the" at bounding box center [383, 484] width 62 height 79
click at [67, 468] on div "on" at bounding box center [48, 484] width 50 height 82
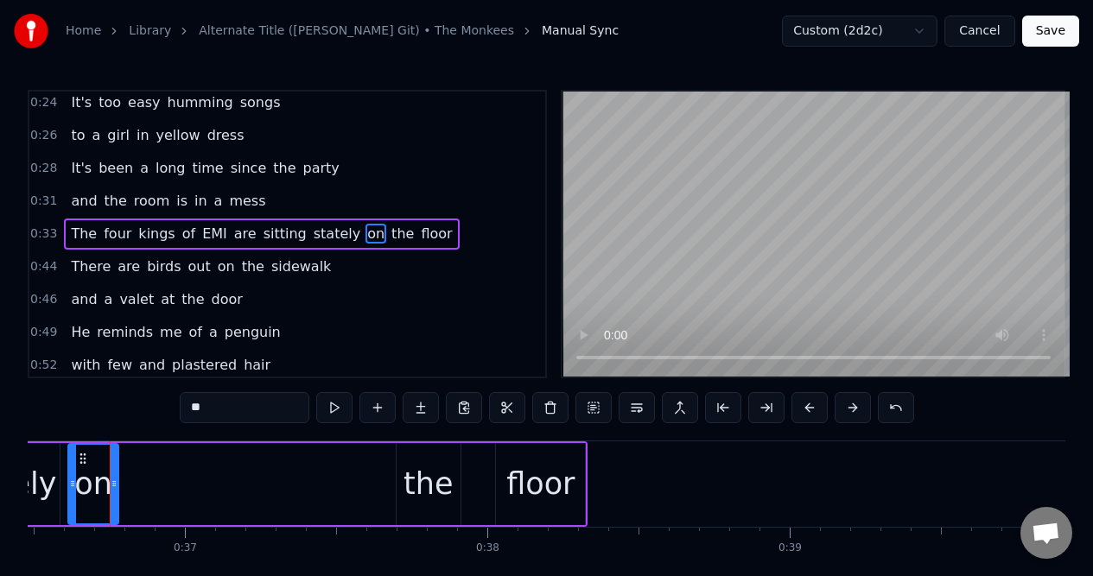
scroll to position [0, 11023]
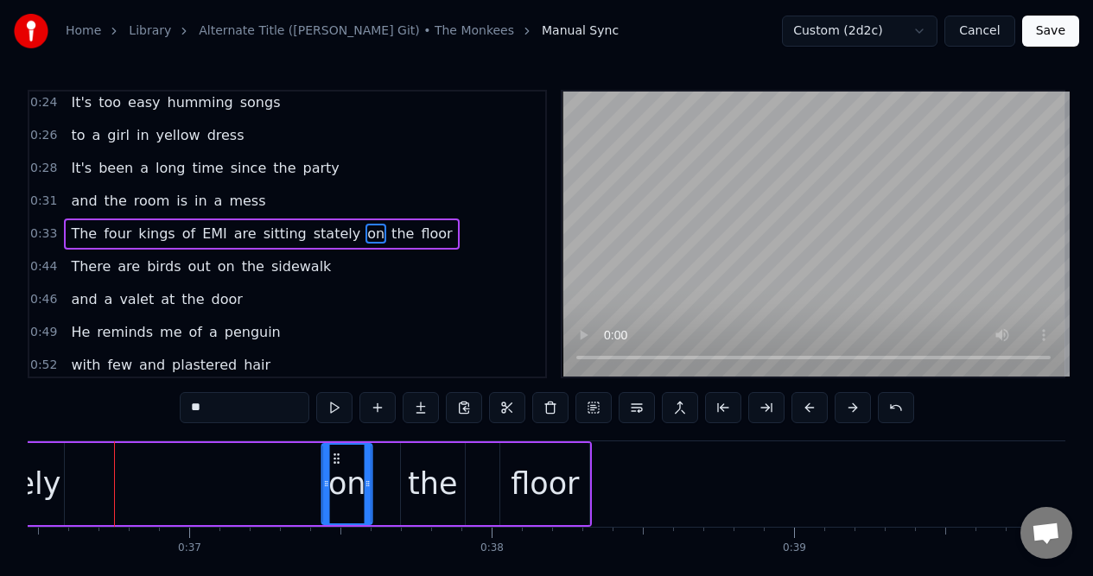
drag, startPoint x: 85, startPoint y: 458, endPoint x: 333, endPoint y: 445, distance: 249.1
click at [334, 453] on icon at bounding box center [337, 459] width 14 height 14
click at [45, 470] on div "stately" at bounding box center [9, 484] width 103 height 46
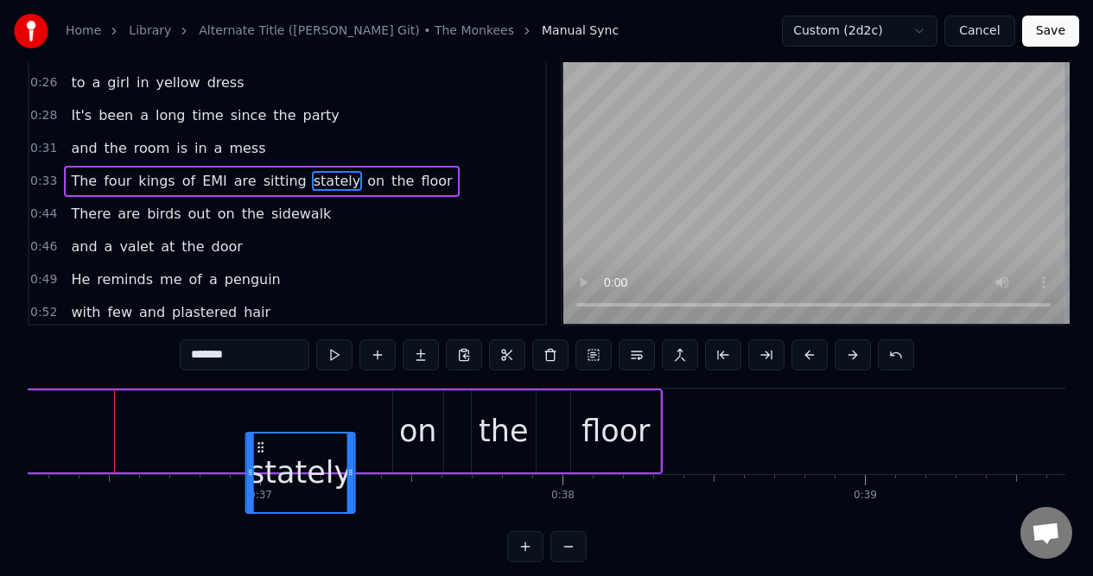
scroll to position [55, 0]
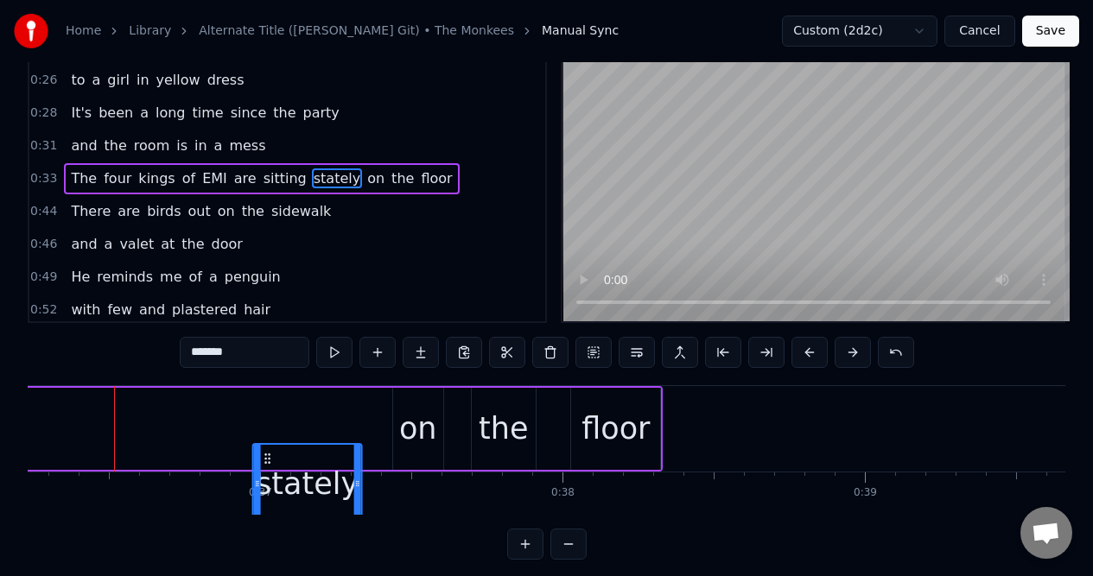
drag, startPoint x: 40, startPoint y: 458, endPoint x: 266, endPoint y: 447, distance: 226.6
click at [267, 449] on div "stately" at bounding box center [307, 484] width 108 height 79
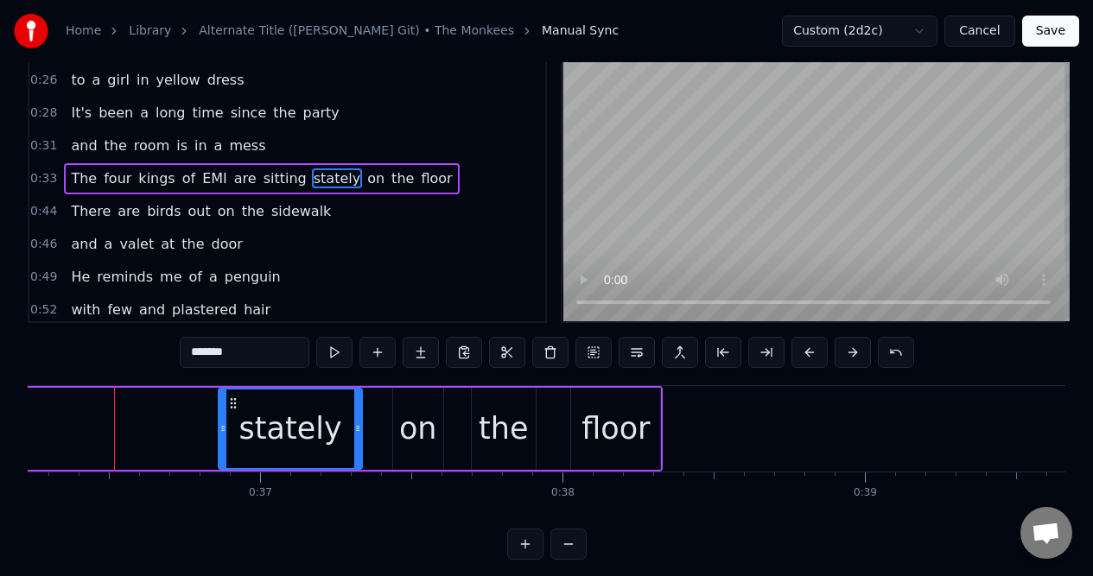
drag, startPoint x: 257, startPoint y: 425, endPoint x: 223, endPoint y: 426, distance: 33.7
click at [223, 426] on icon at bounding box center [222, 428] width 7 height 14
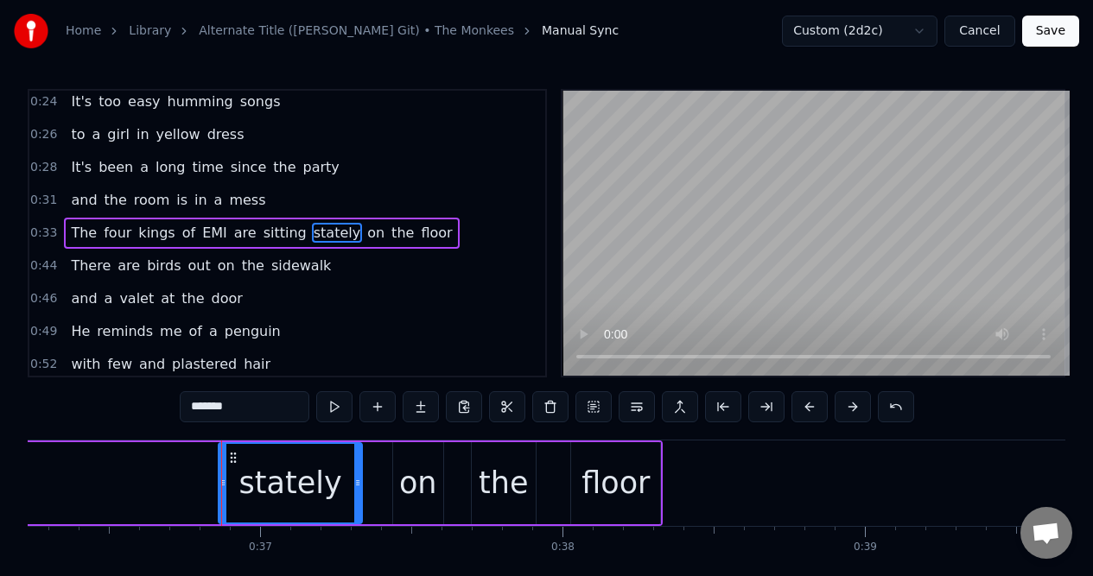
scroll to position [0, 0]
click at [273, 230] on span "sitting" at bounding box center [285, 234] width 47 height 20
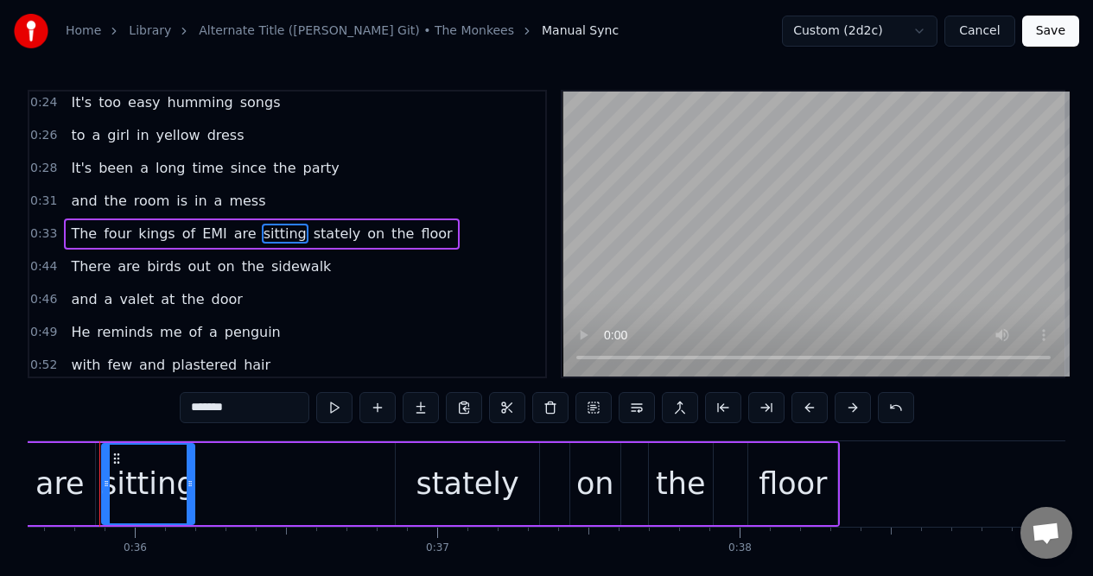
scroll to position [0, 10760]
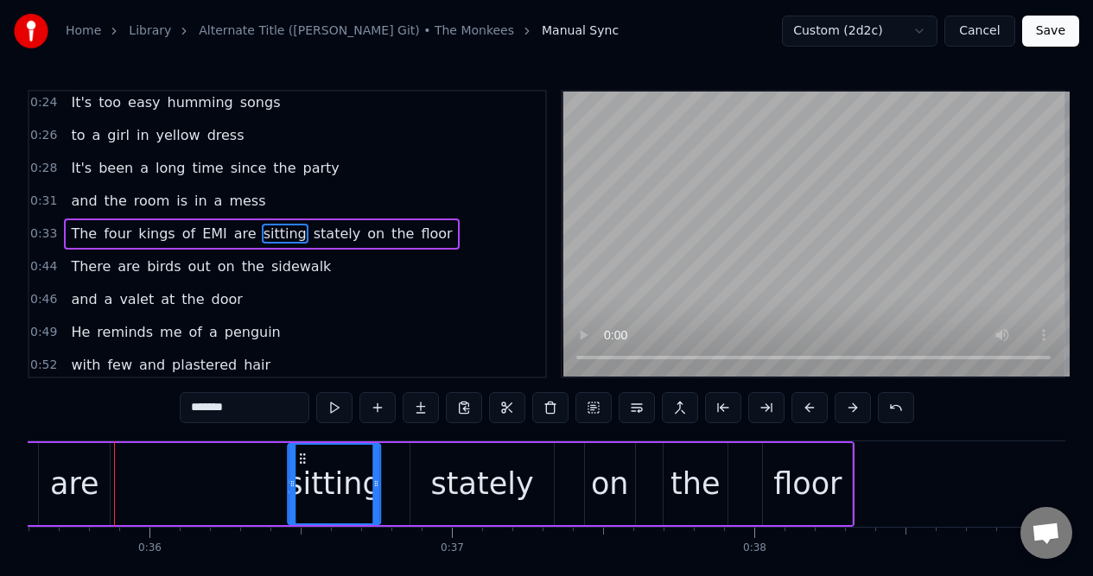
drag, startPoint x: 131, startPoint y: 455, endPoint x: 302, endPoint y: 452, distance: 171.0
click at [302, 452] on icon at bounding box center [302, 459] width 14 height 14
click at [86, 470] on div "are" at bounding box center [74, 484] width 49 height 46
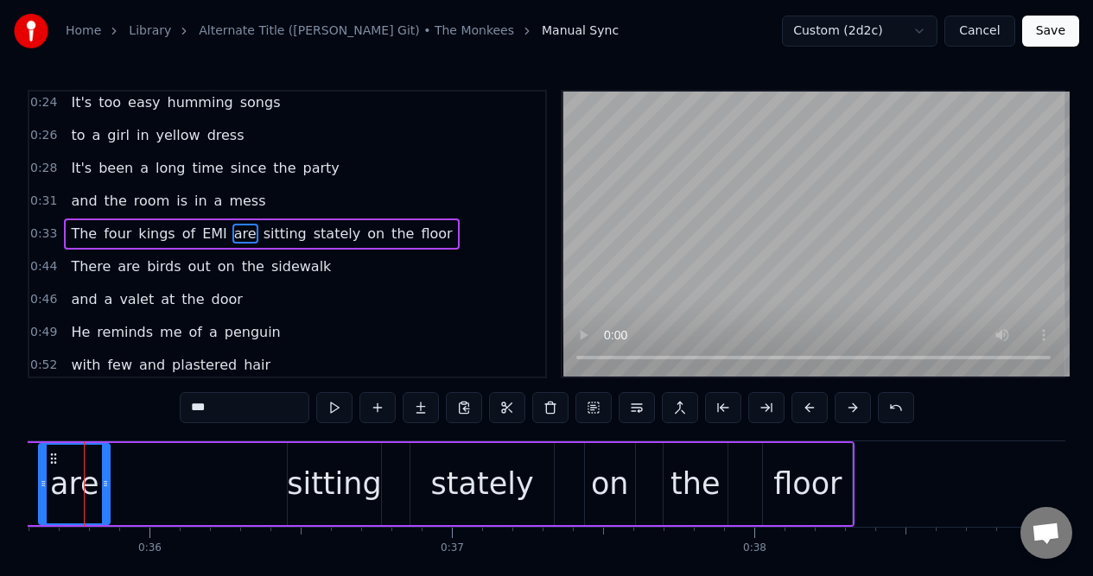
scroll to position [0, 10730]
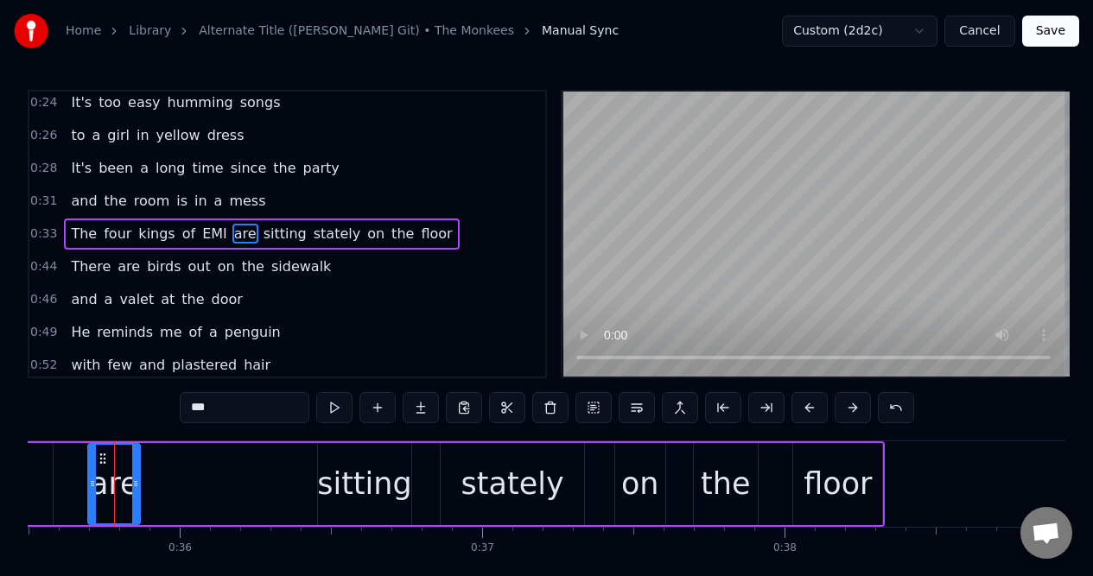
drag, startPoint x: 73, startPoint y: 472, endPoint x: 92, endPoint y: 469, distance: 19.2
click at [92, 470] on div at bounding box center [92, 484] width 7 height 79
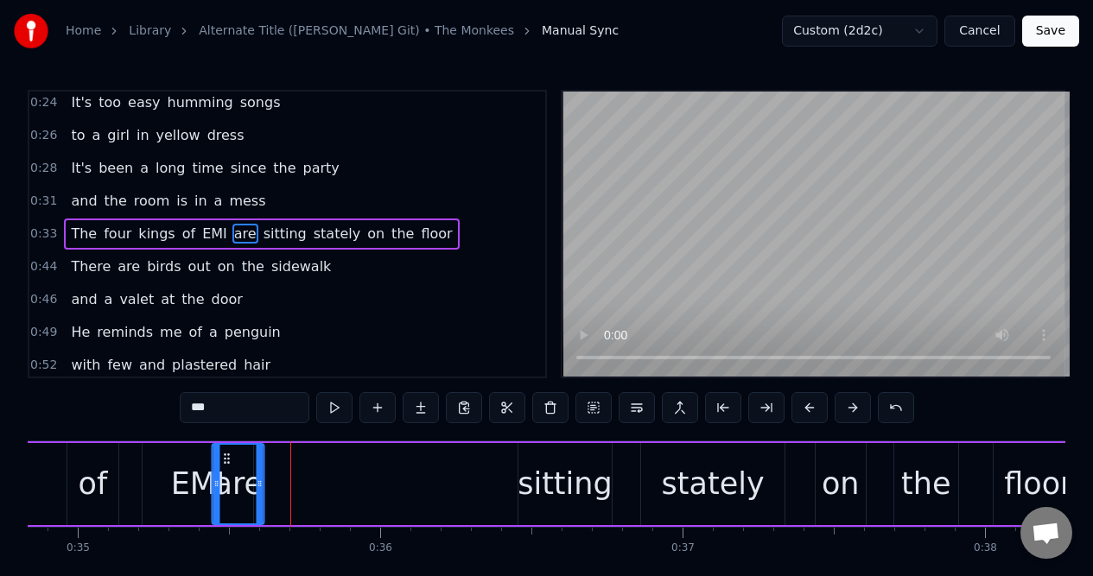
scroll to position [0, 10520]
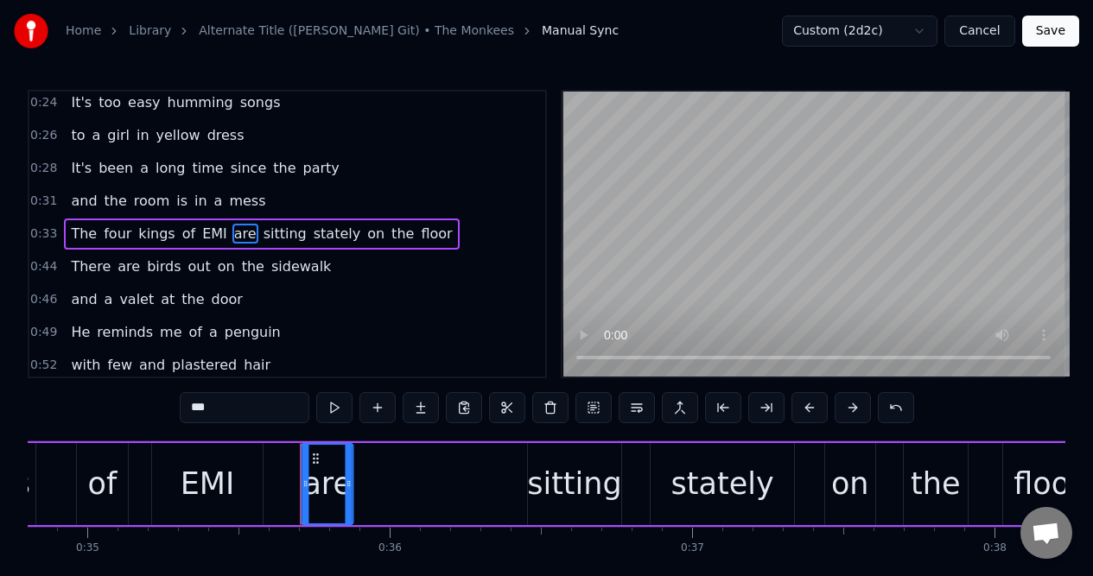
drag, startPoint x: 130, startPoint y: 458, endPoint x: 318, endPoint y: 458, distance: 188.3
click at [318, 461] on icon at bounding box center [316, 459] width 14 height 14
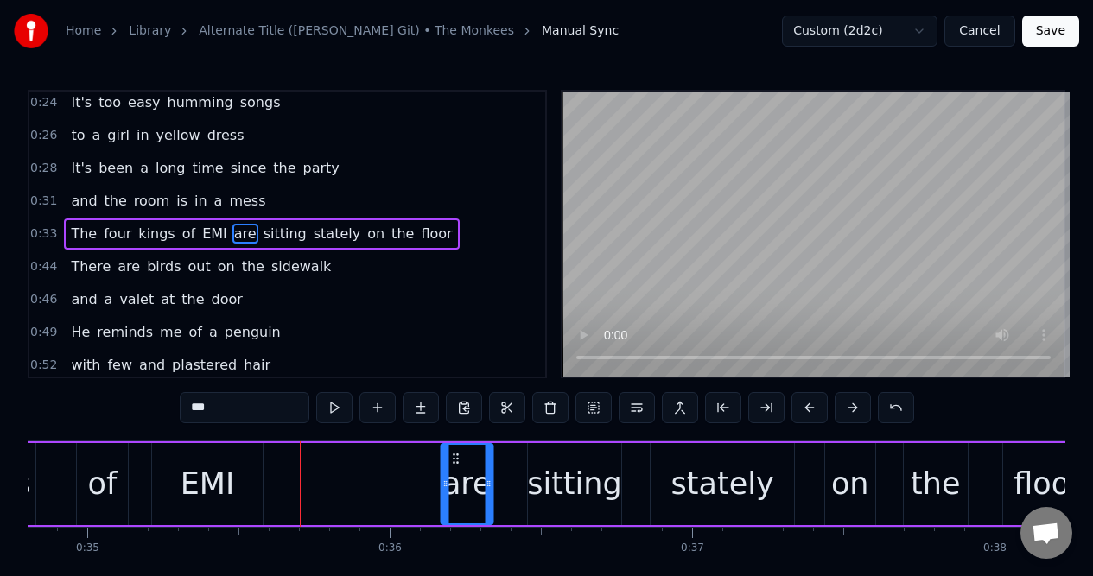
drag, startPoint x: 318, startPoint y: 458, endPoint x: 458, endPoint y: 455, distance: 139.9
click at [458, 455] on icon at bounding box center [455, 459] width 14 height 14
click at [221, 465] on div "EMI" at bounding box center [208, 484] width 54 height 46
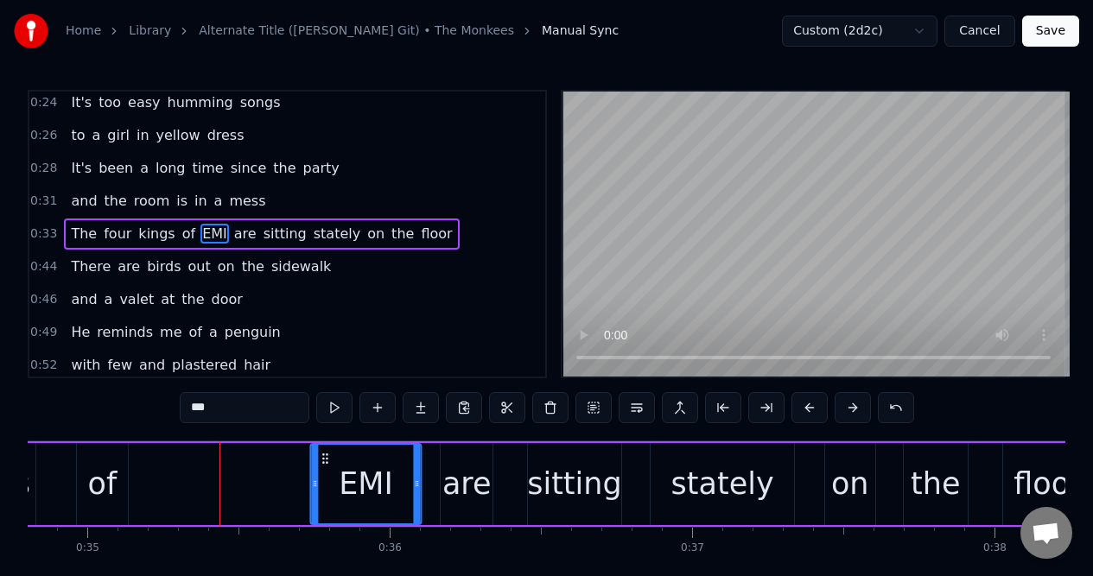
drag, startPoint x: 167, startPoint y: 457, endPoint x: 326, endPoint y: 453, distance: 159.0
click at [326, 453] on icon at bounding box center [325, 459] width 14 height 14
click at [107, 464] on div "of" at bounding box center [102, 484] width 29 height 46
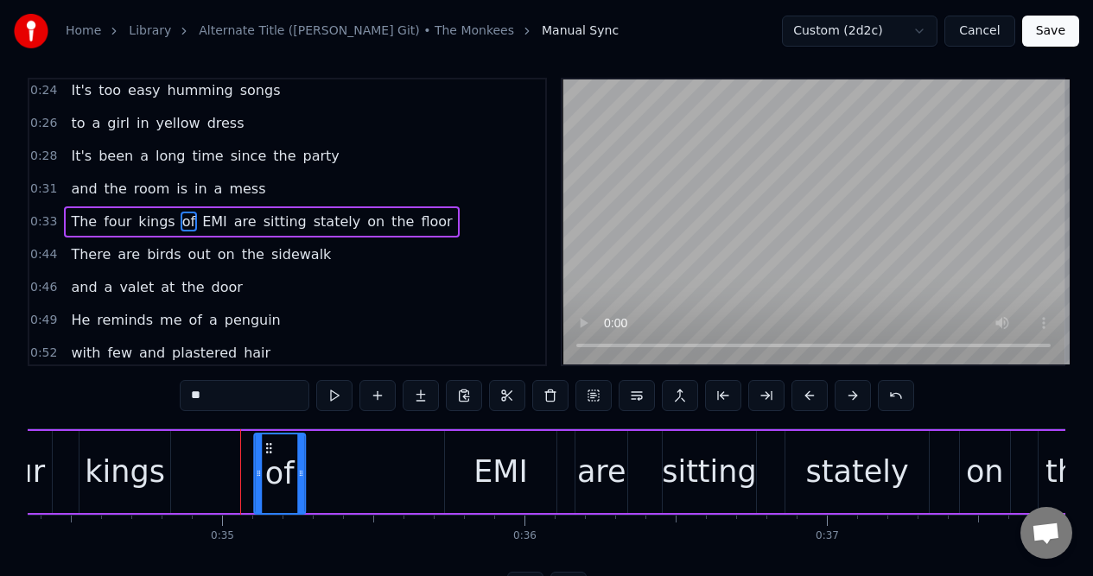
scroll to position [16, 0]
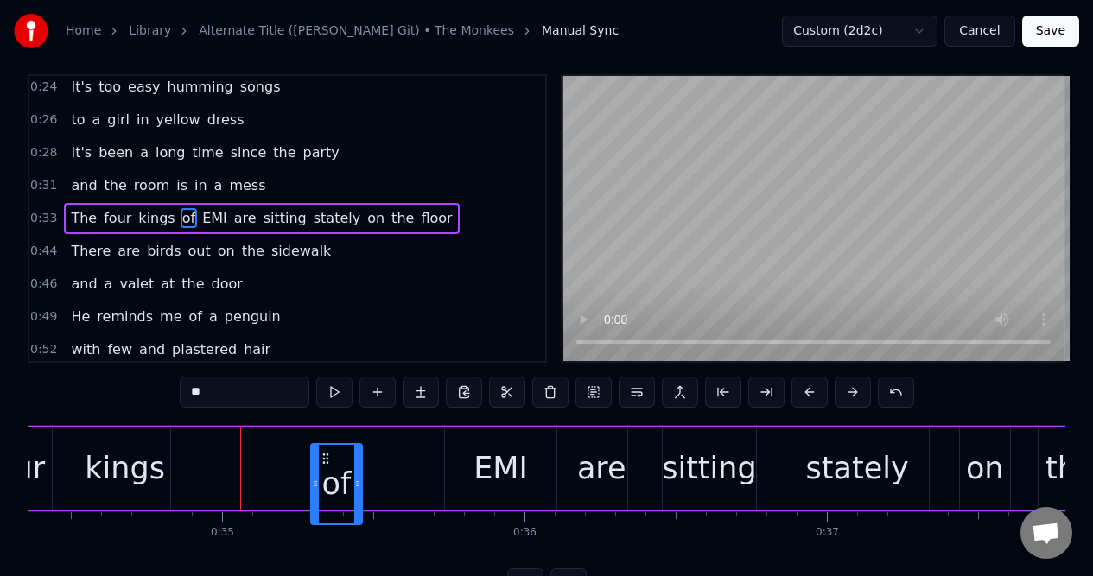
drag, startPoint x: 100, startPoint y: 458, endPoint x: 326, endPoint y: 449, distance: 225.6
click at [326, 449] on div "of" at bounding box center [336, 484] width 48 height 79
click at [493, 447] on div "EMI" at bounding box center [500, 469] width 54 height 46
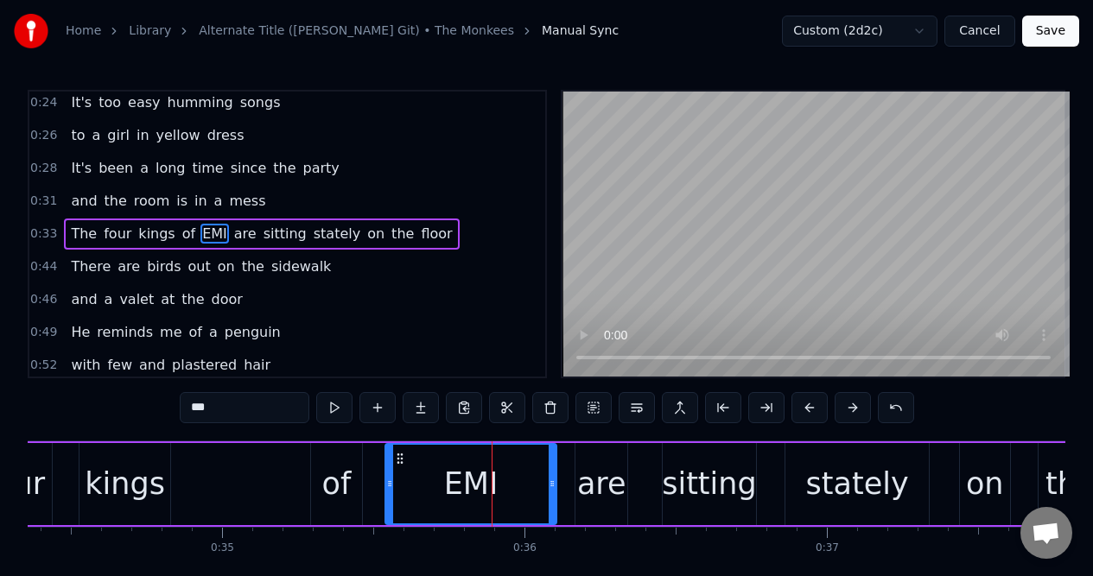
drag, startPoint x: 447, startPoint y: 475, endPoint x: 388, endPoint y: 480, distance: 59.8
click at [388, 480] on div at bounding box center [389, 484] width 7 height 79
click at [144, 471] on div "kings" at bounding box center [125, 484] width 80 height 46
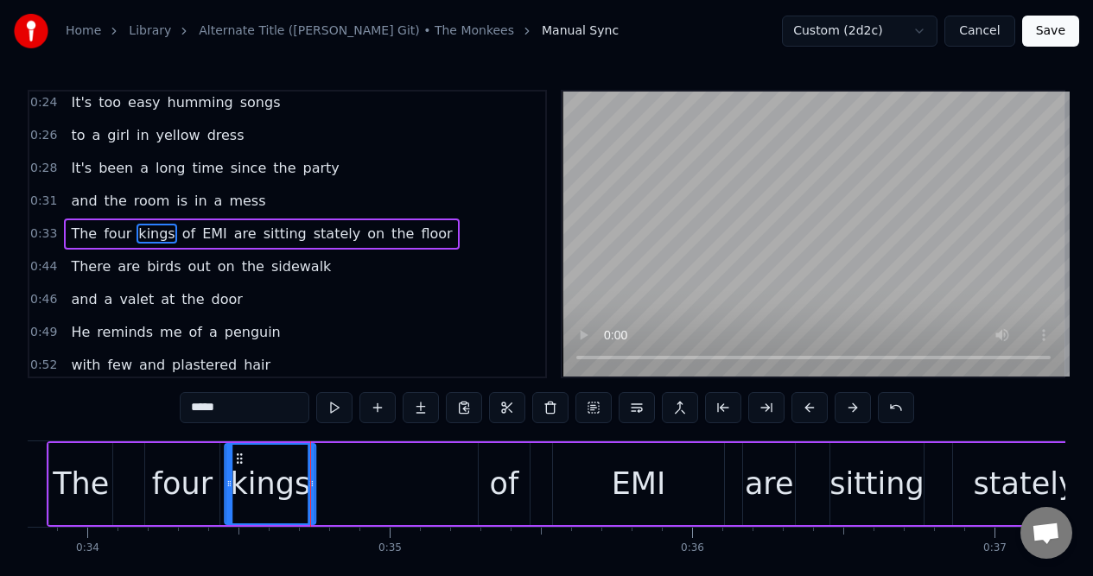
scroll to position [0, 10203]
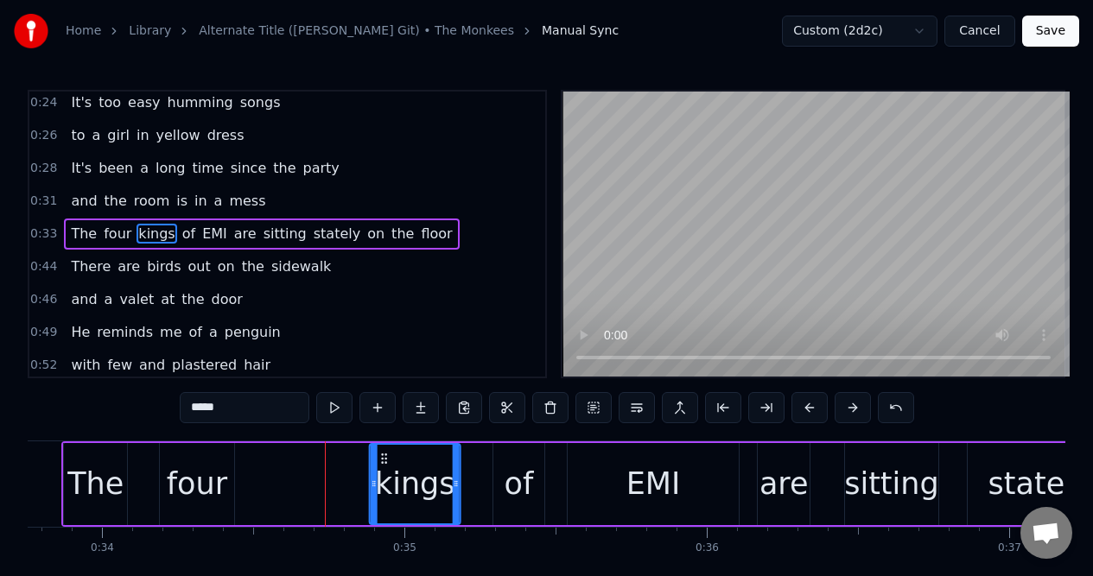
drag, startPoint x: 95, startPoint y: 456, endPoint x: 385, endPoint y: 435, distance: 290.9
click at [385, 447] on div "kings" at bounding box center [415, 484] width 88 height 79
drag, startPoint x: 372, startPoint y: 461, endPoint x: 350, endPoint y: 466, distance: 22.9
click at [350, 466] on div at bounding box center [348, 484] width 7 height 79
click at [185, 470] on div "four" at bounding box center [197, 484] width 60 height 46
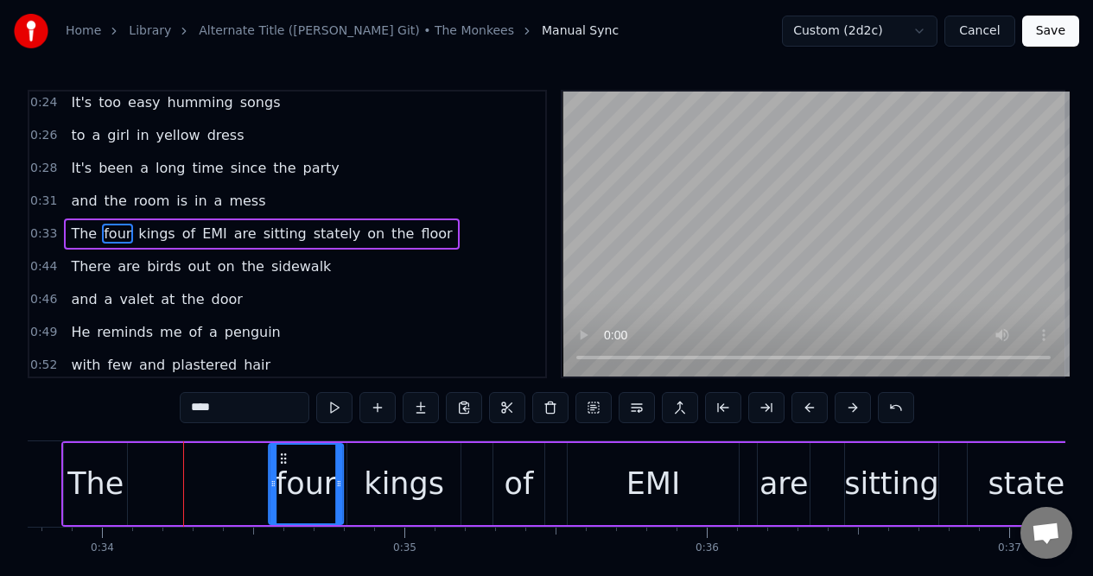
drag, startPoint x: 174, startPoint y: 459, endPoint x: 283, endPoint y: 465, distance: 109.0
click at [283, 465] on icon at bounding box center [283, 459] width 14 height 14
click at [111, 462] on div "The" at bounding box center [95, 484] width 56 height 46
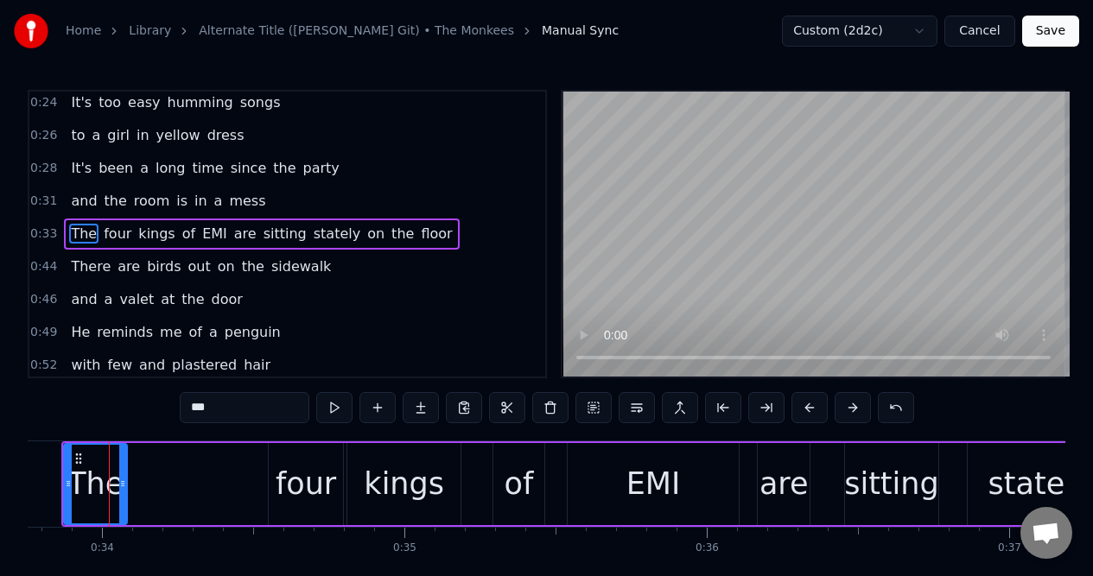
scroll to position [0, 10198]
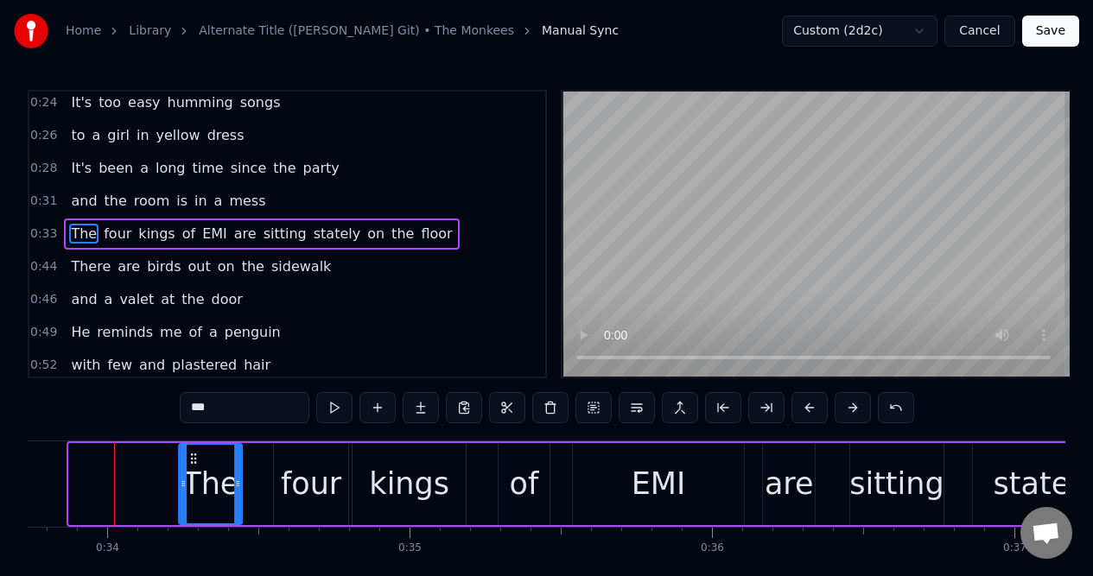
drag, startPoint x: 83, startPoint y: 458, endPoint x: 193, endPoint y: 468, distance: 110.2
click at [193, 468] on div "The" at bounding box center [211, 484] width 62 height 79
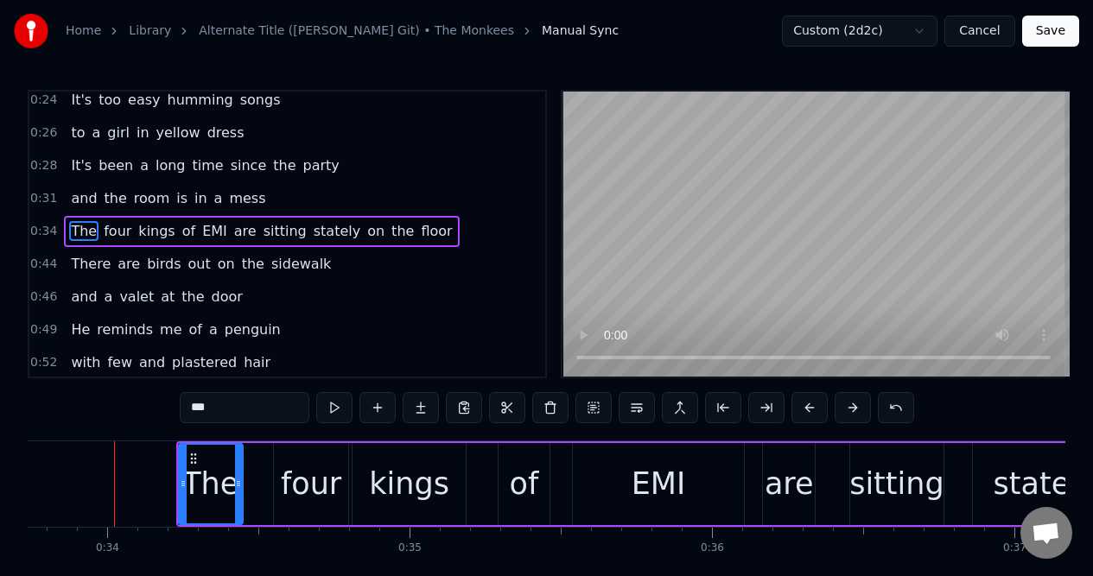
click at [84, 200] on span "and" at bounding box center [83, 198] width 29 height 20
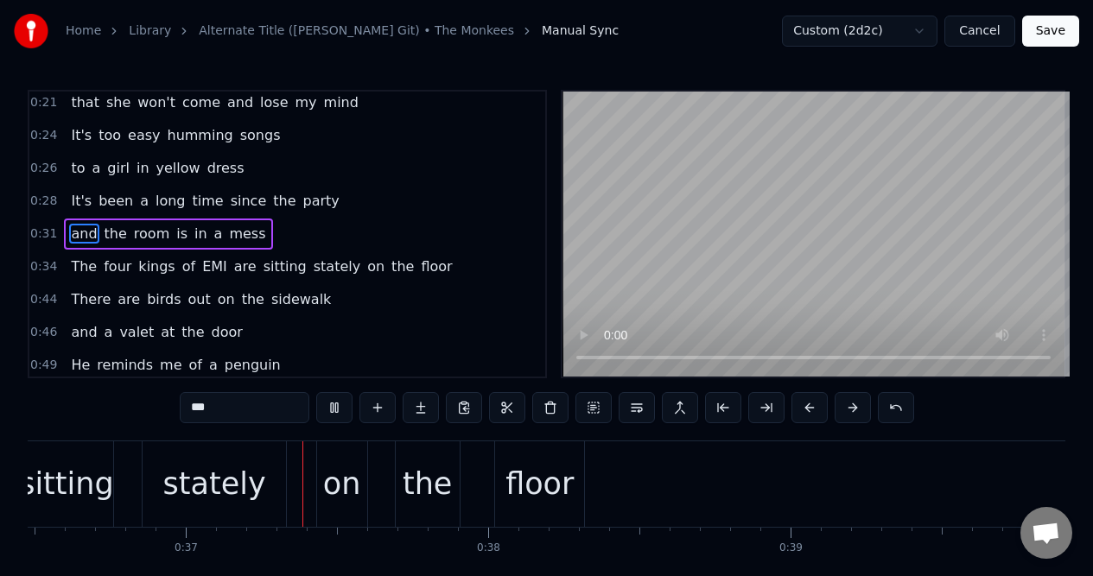
scroll to position [0, 11090]
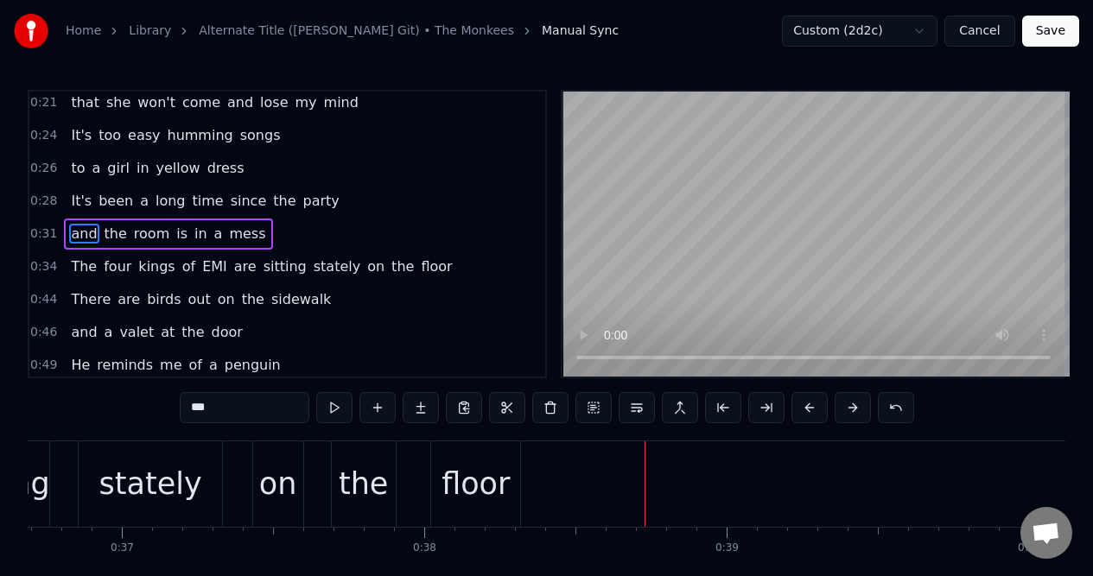
click at [110, 234] on span "the" at bounding box center [116, 234] width 26 height 20
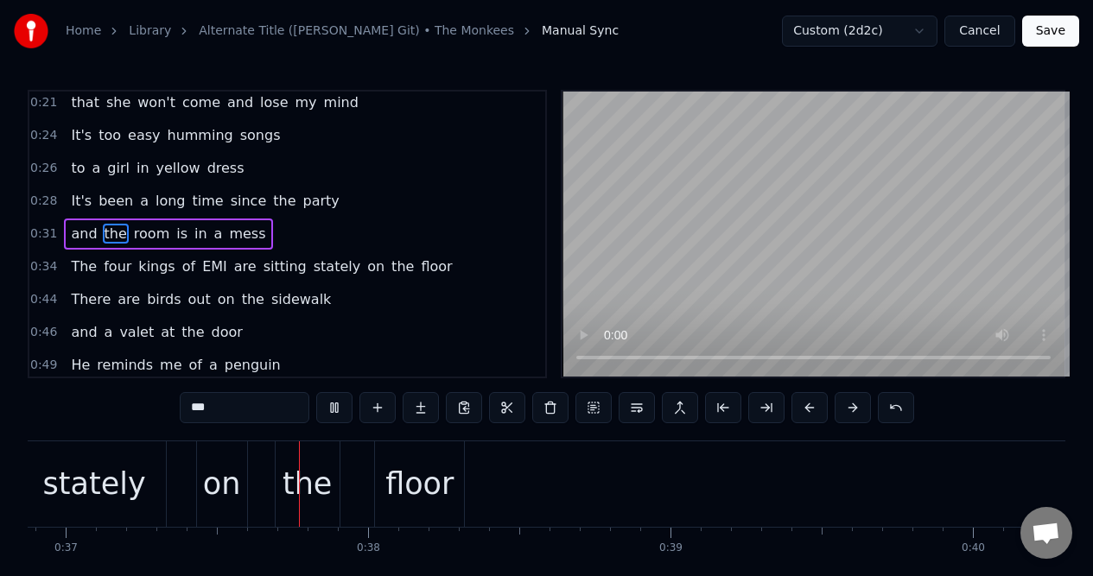
scroll to position [0, 11173]
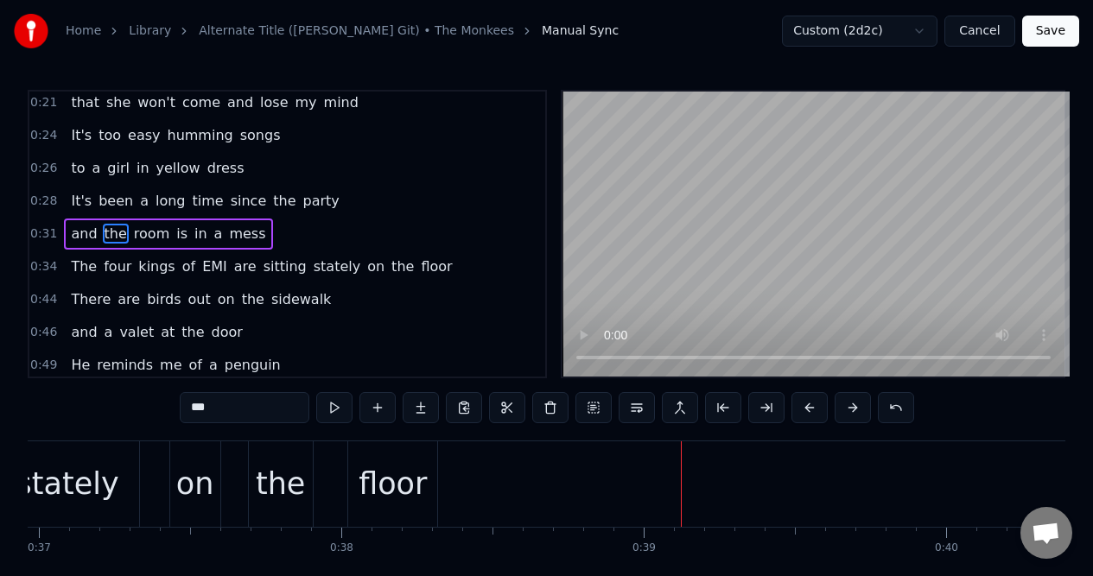
click at [92, 300] on span "There" at bounding box center [90, 299] width 43 height 20
type input "*****"
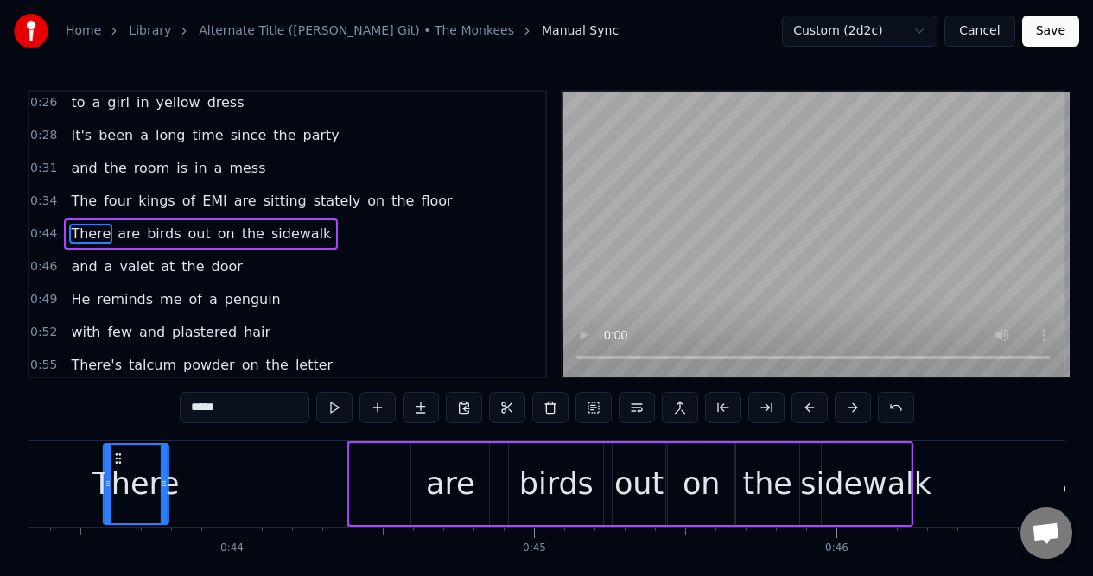
scroll to position [0, 13031]
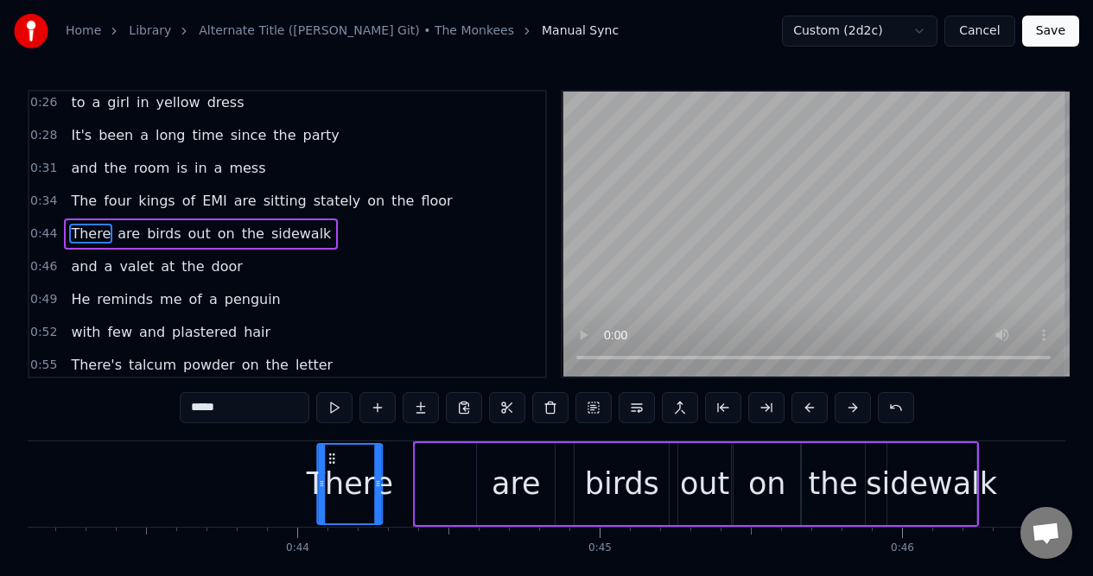
drag, startPoint x: 131, startPoint y: 462, endPoint x: 335, endPoint y: 456, distance: 203.9
click at [335, 456] on icon at bounding box center [332, 459] width 14 height 14
click at [332, 236] on div "0:44 There are birds out on the sidewalk" at bounding box center [287, 234] width 516 height 33
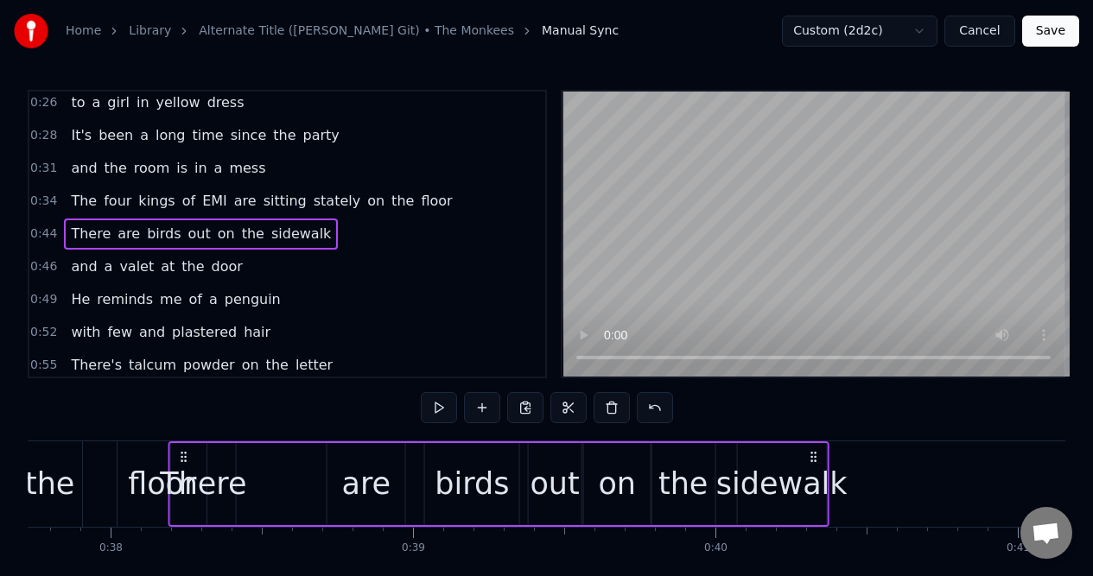
scroll to position [0, 11373]
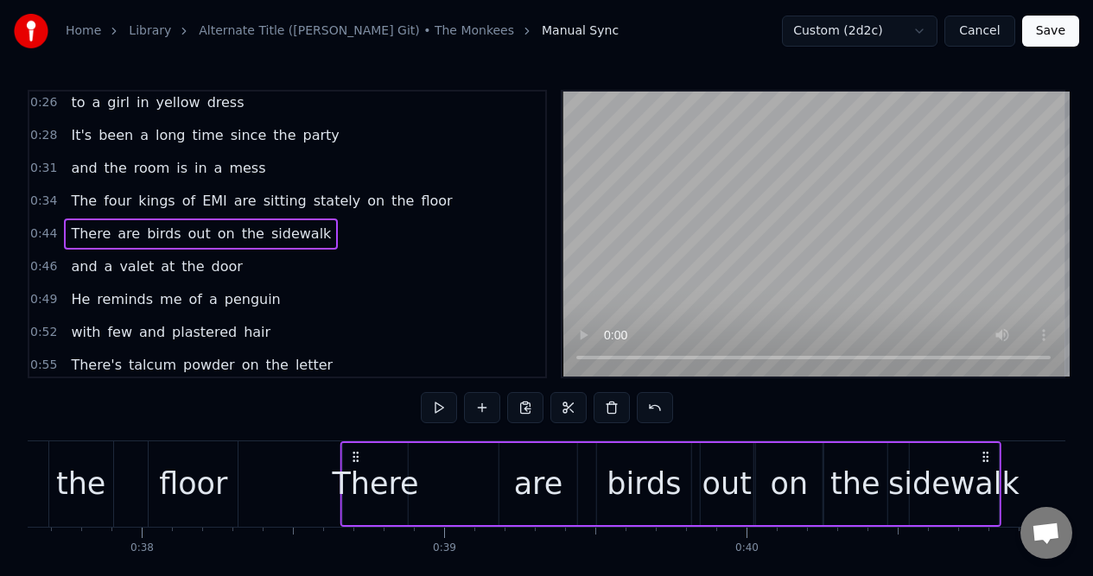
drag, startPoint x: 333, startPoint y: 453, endPoint x: 354, endPoint y: 453, distance: 21.6
click at [354, 453] on icon at bounding box center [356, 457] width 14 height 14
click at [390, 464] on div "There" at bounding box center [375, 484] width 86 height 46
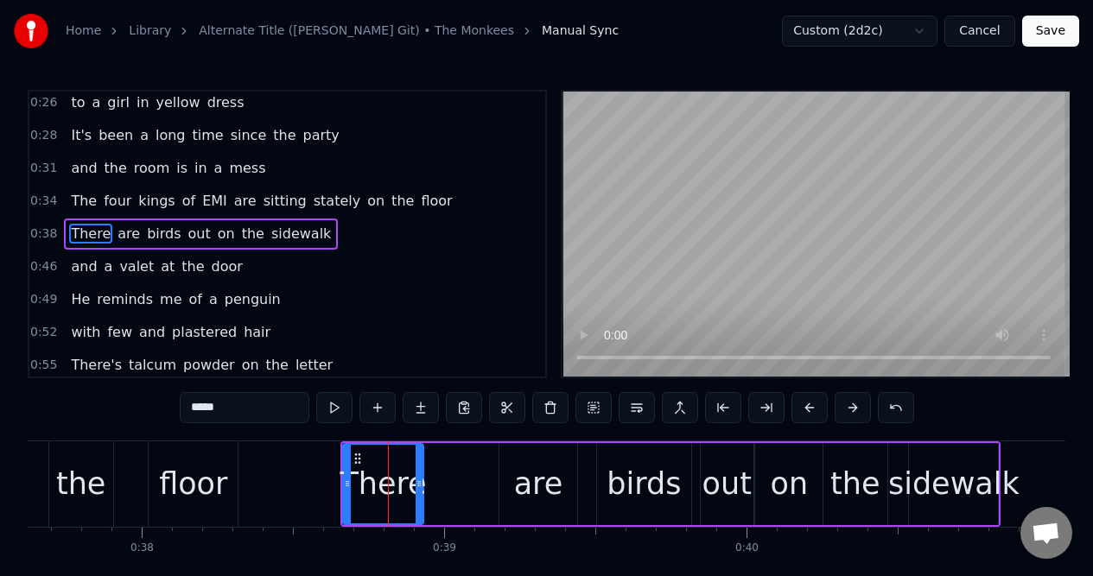
drag, startPoint x: 404, startPoint y: 464, endPoint x: 420, endPoint y: 464, distance: 15.5
click at [420, 464] on div at bounding box center [418, 484] width 7 height 79
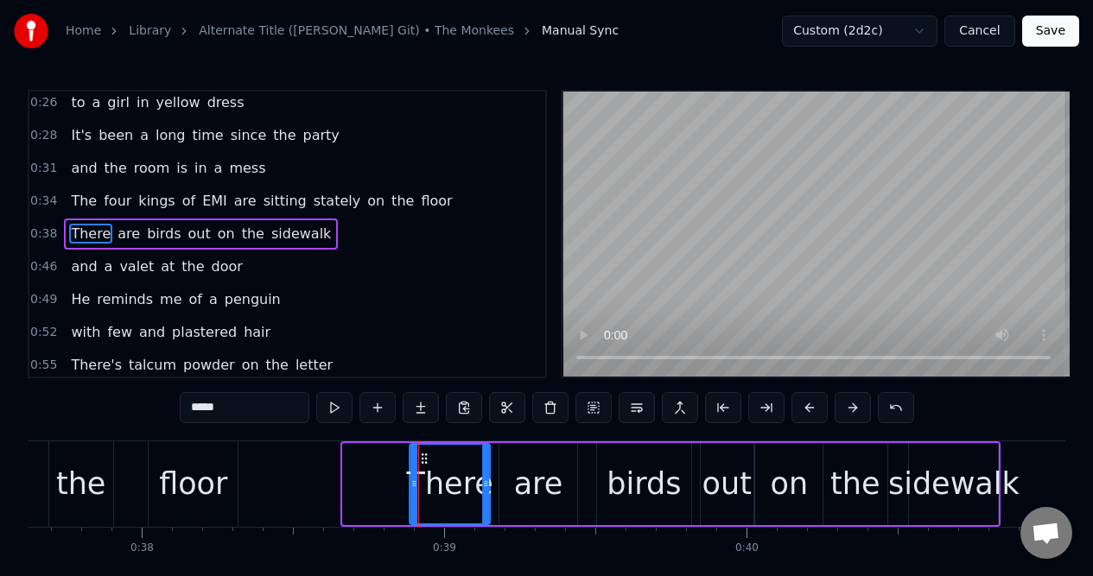
drag, startPoint x: 360, startPoint y: 458, endPoint x: 427, endPoint y: 463, distance: 66.7
click at [427, 463] on icon at bounding box center [424, 459] width 14 height 14
click at [67, 452] on div "the" at bounding box center [81, 484] width 64 height 86
type input "***"
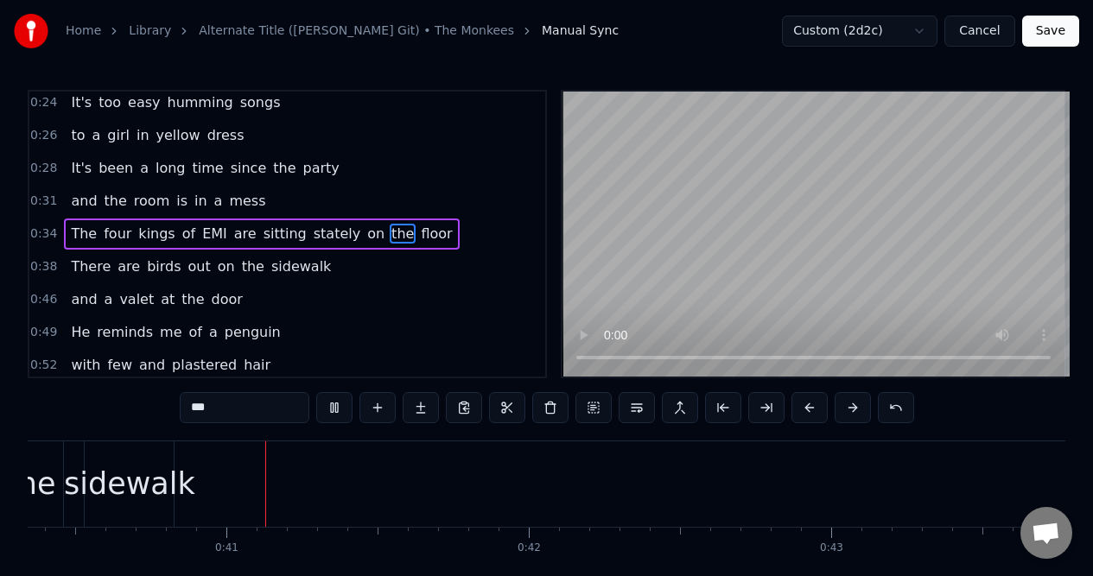
scroll to position [0, 12227]
click at [247, 299] on div "0:46 and a valet at the door" at bounding box center [287, 299] width 516 height 33
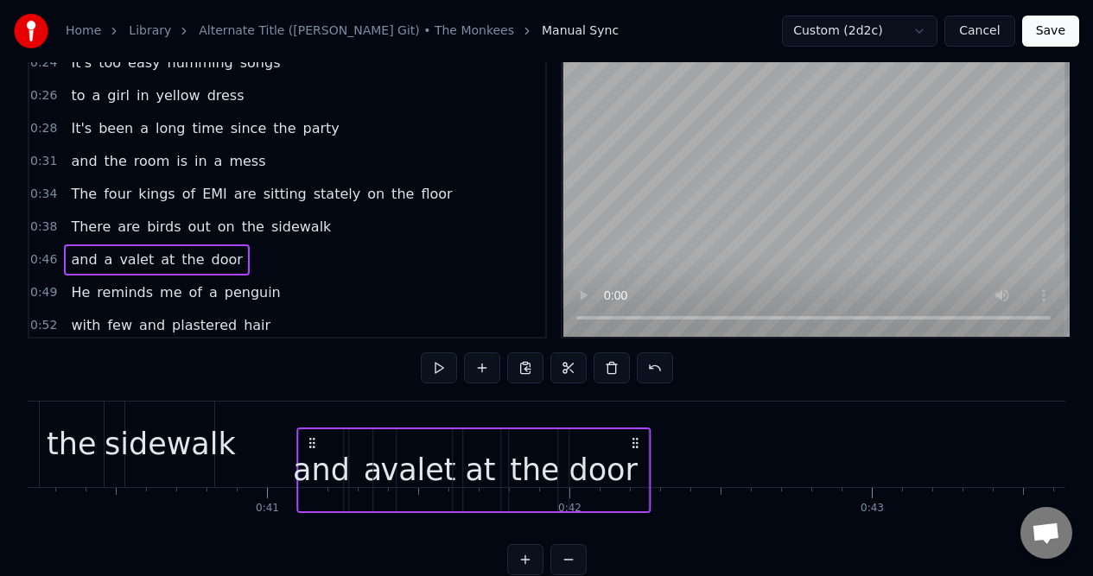
scroll to position [48, 0]
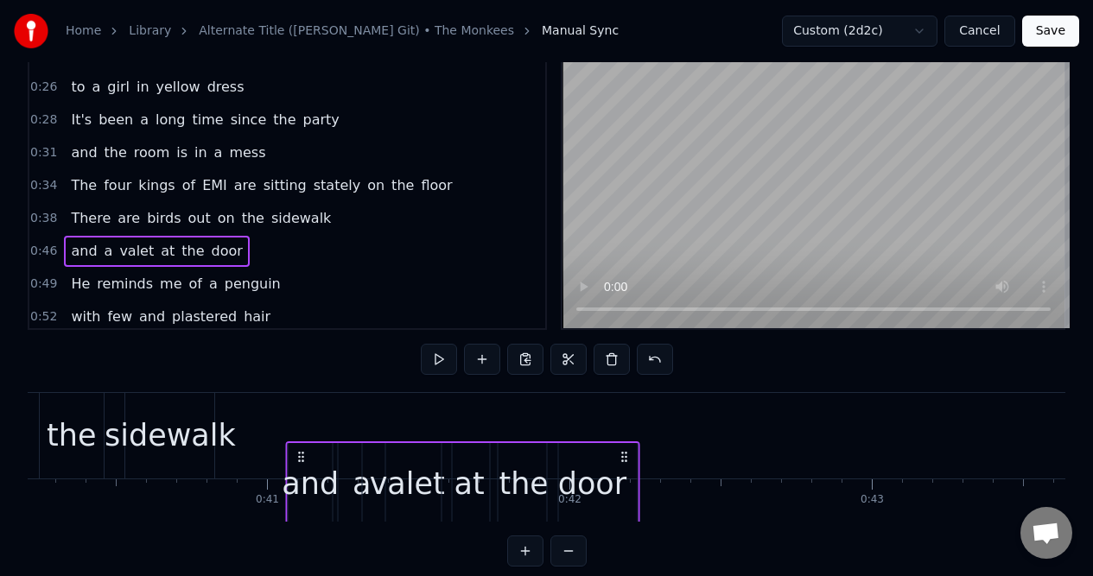
drag, startPoint x: 129, startPoint y: 454, endPoint x: 300, endPoint y: 459, distance: 171.1
click at [300, 459] on icon at bounding box center [302, 457] width 14 height 14
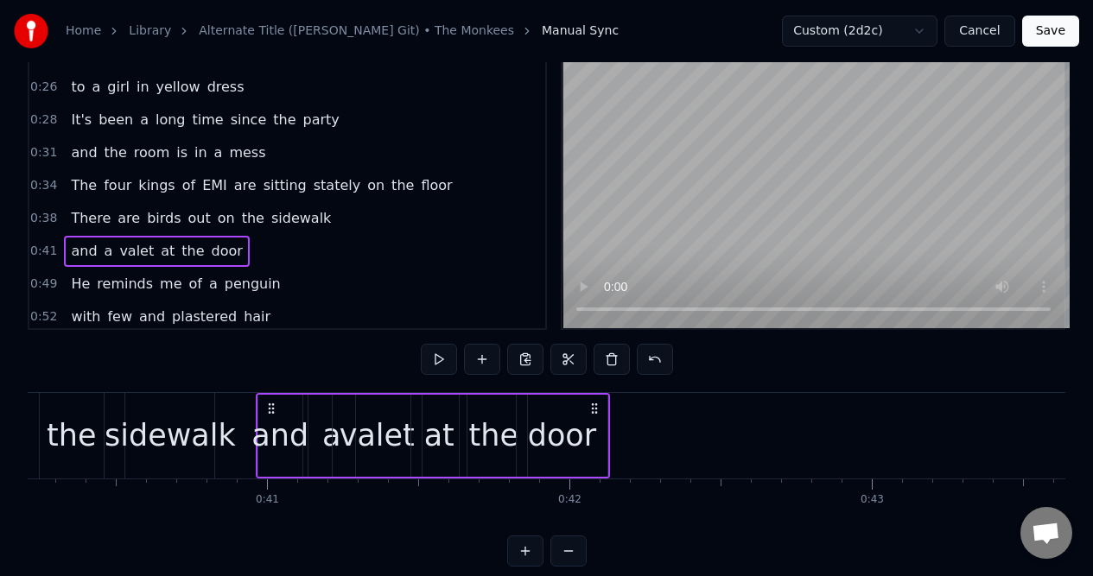
drag, startPoint x: 300, startPoint y: 406, endPoint x: 269, endPoint y: 411, distance: 30.7
click at [269, 411] on icon at bounding box center [271, 409] width 14 height 14
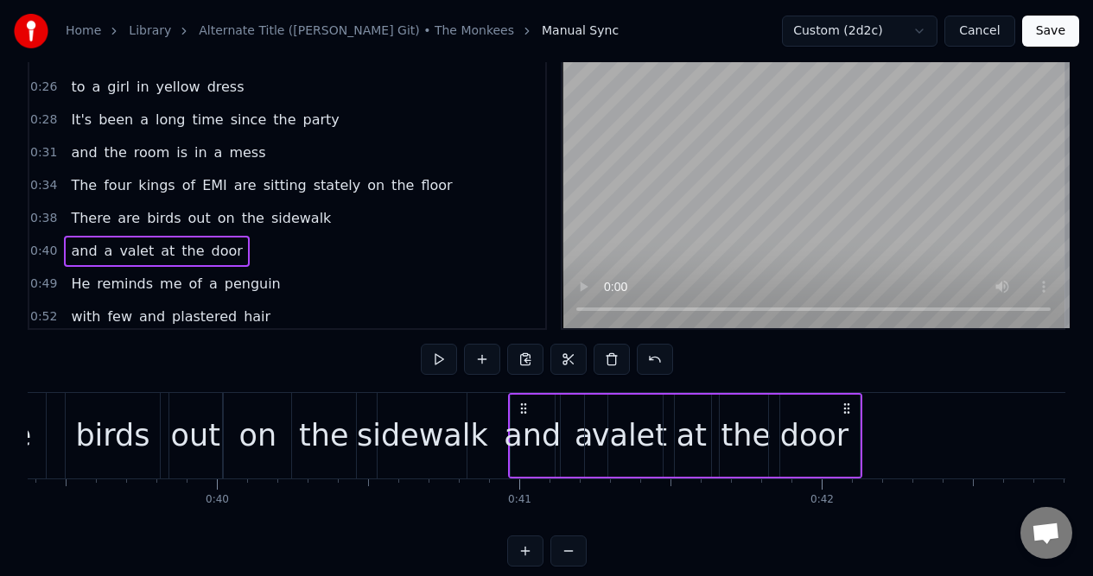
scroll to position [0, 11734]
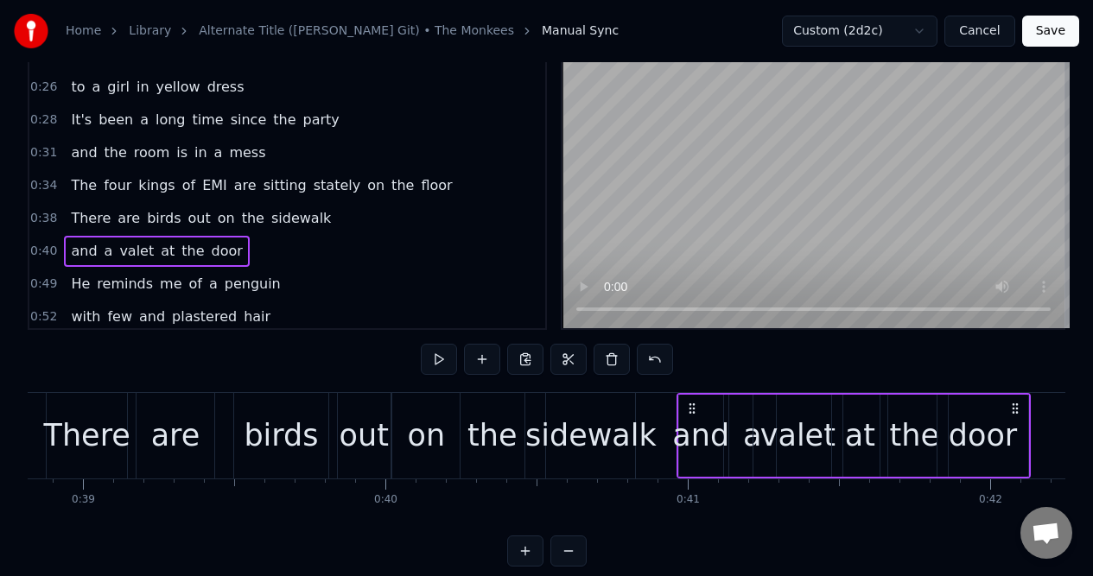
click at [92, 422] on div "There" at bounding box center [87, 436] width 86 height 46
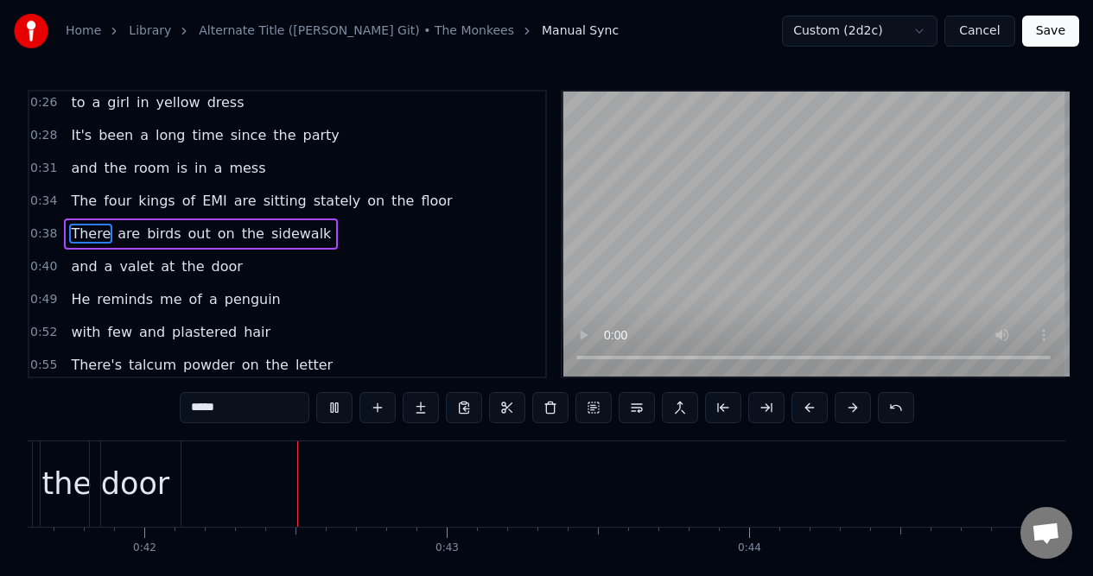
scroll to position [0, 12580]
click at [143, 476] on div "door" at bounding box center [134, 484] width 68 height 46
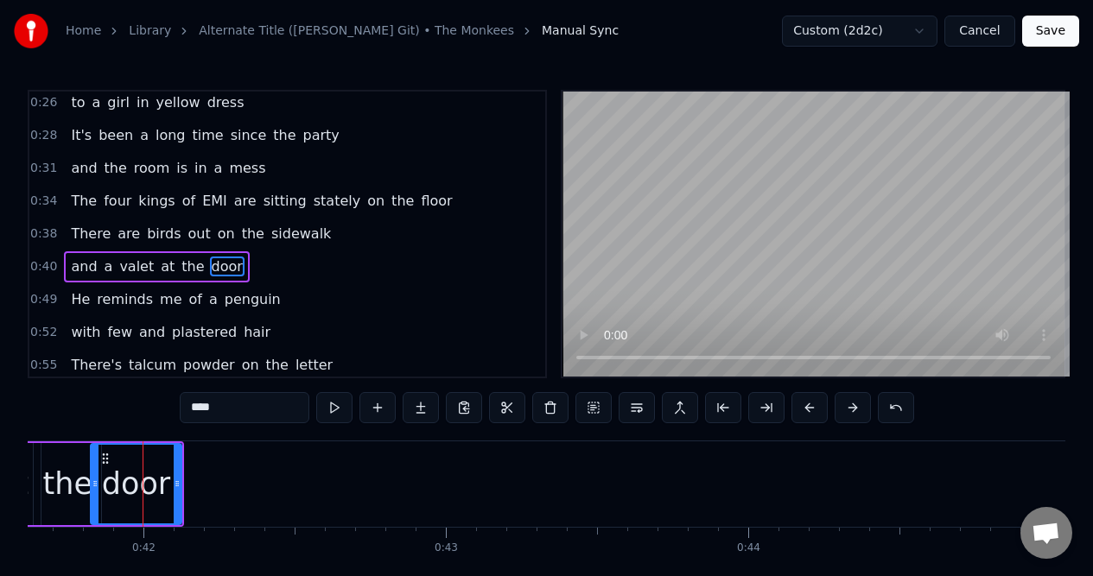
scroll to position [169, 0]
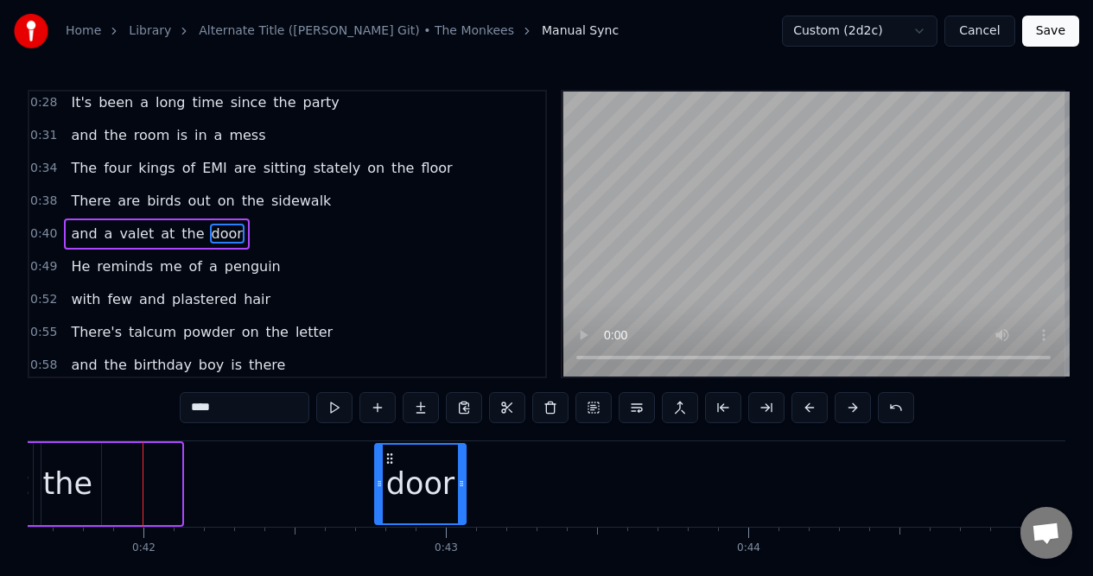
drag, startPoint x: 105, startPoint y: 459, endPoint x: 389, endPoint y: 453, distance: 284.2
click at [389, 453] on icon at bounding box center [390, 459] width 14 height 14
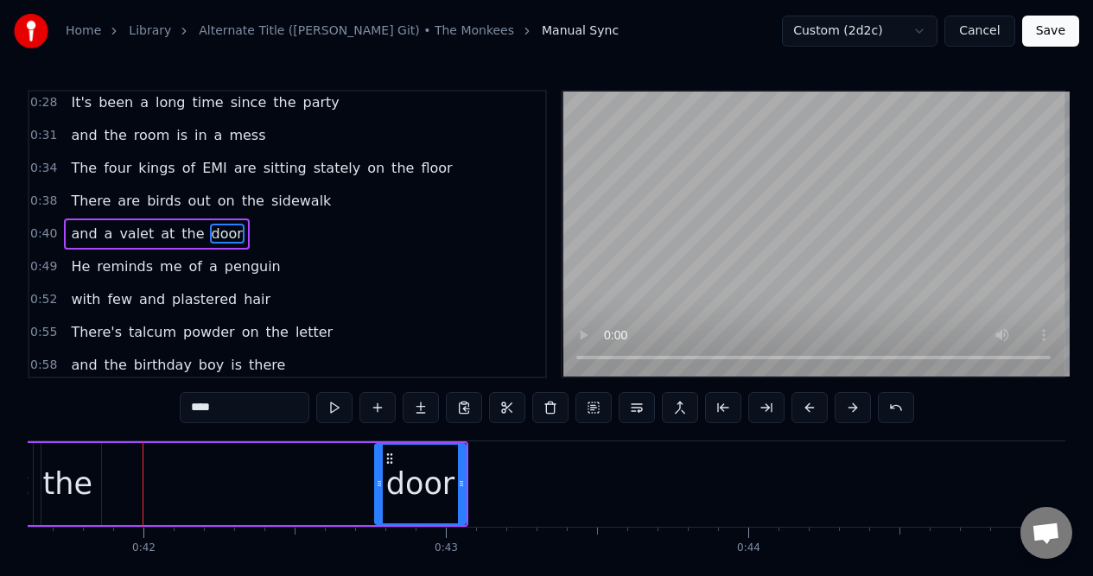
click at [67, 480] on div "the" at bounding box center [67, 484] width 49 height 46
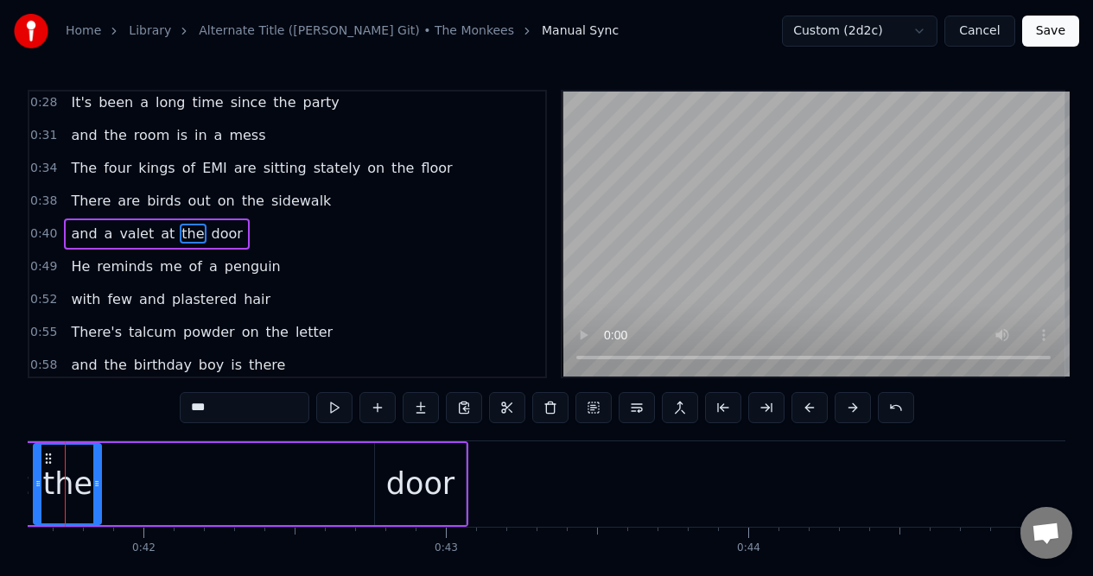
scroll to position [0, 12531]
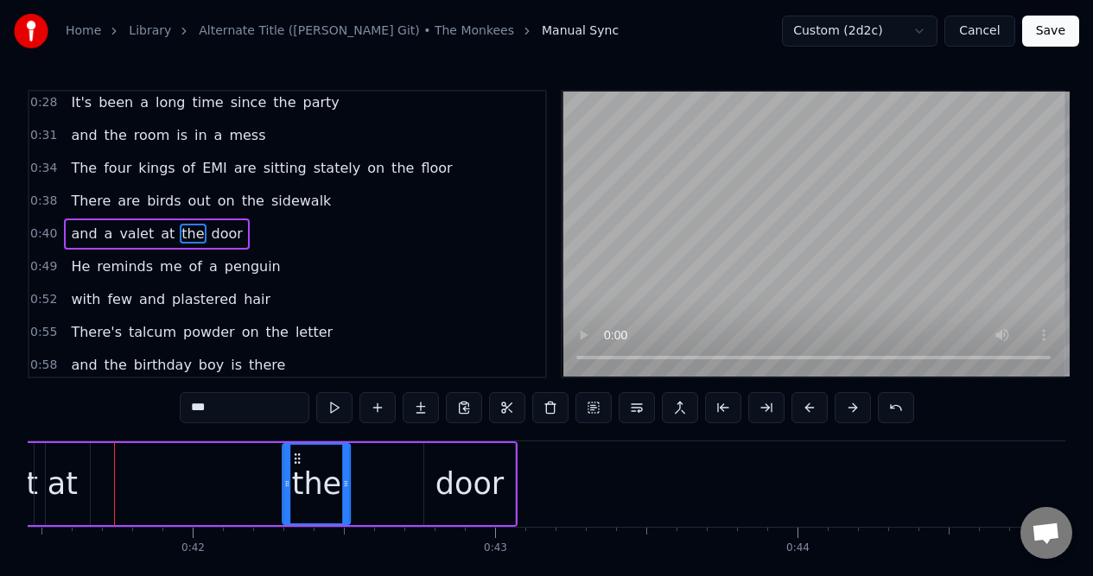
drag, startPoint x: 96, startPoint y: 457, endPoint x: 296, endPoint y: 453, distance: 200.4
click at [296, 453] on icon at bounding box center [298, 459] width 14 height 14
drag, startPoint x: 296, startPoint y: 453, endPoint x: 311, endPoint y: 453, distance: 14.7
click at [312, 453] on circle at bounding box center [311, 453] width 1 height 1
click at [65, 472] on div "at" at bounding box center [63, 484] width 30 height 46
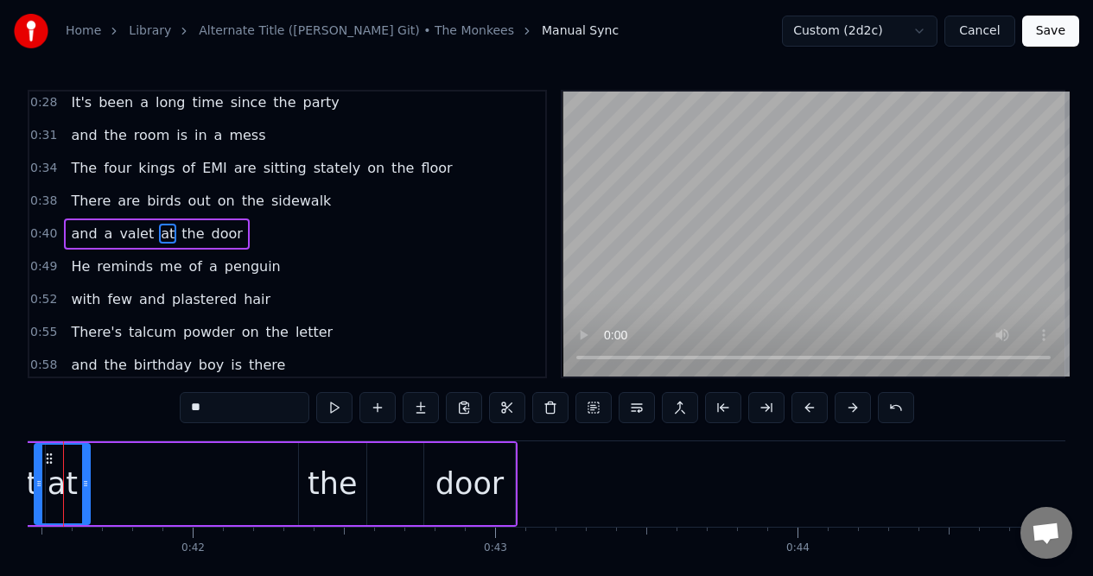
scroll to position [0, 12480]
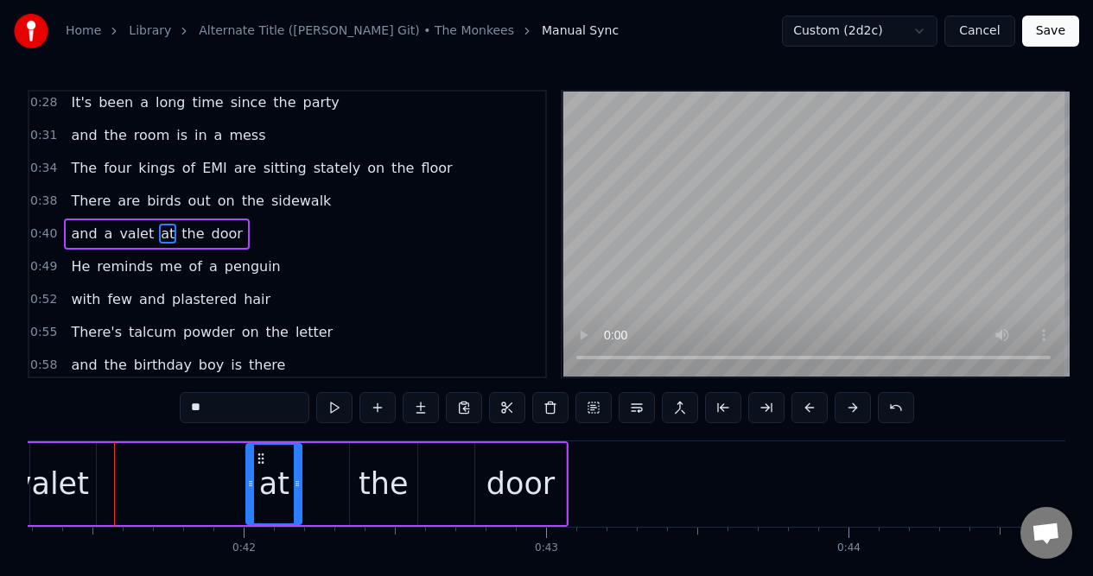
drag, startPoint x: 98, startPoint y: 456, endPoint x: 260, endPoint y: 459, distance: 161.5
click at [260, 461] on icon at bounding box center [261, 459] width 14 height 14
drag, startPoint x: 299, startPoint y: 464, endPoint x: 283, endPoint y: 466, distance: 15.8
click at [283, 466] on div at bounding box center [282, 484] width 7 height 79
click at [63, 472] on div "valet" at bounding box center [51, 484] width 75 height 46
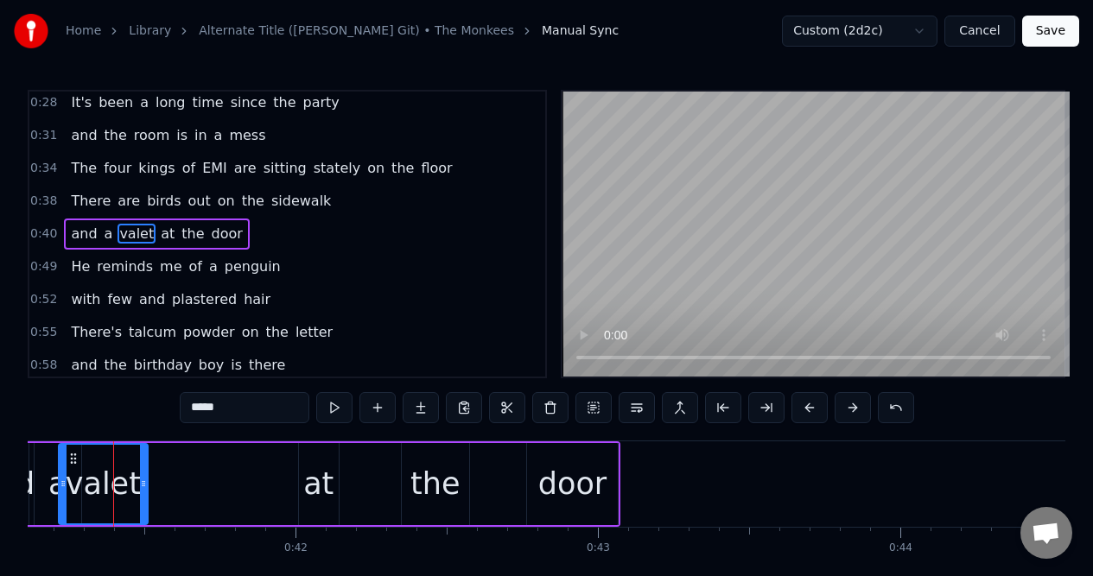
scroll to position [0, 12427]
drag, startPoint x: 143, startPoint y: 475, endPoint x: 164, endPoint y: 478, distance: 21.9
click at [164, 478] on div at bounding box center [165, 484] width 7 height 79
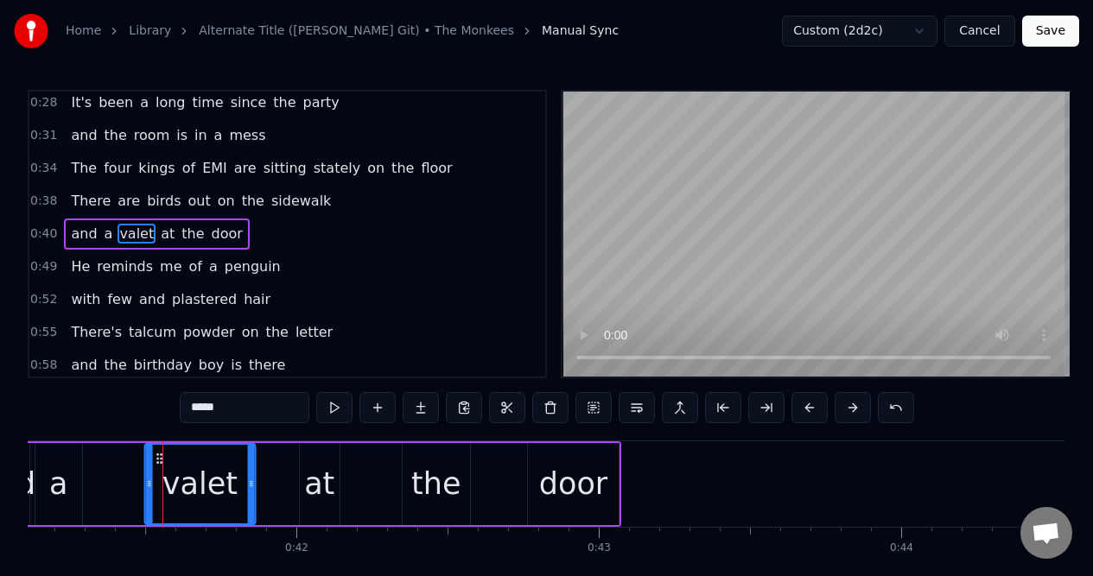
drag, startPoint x: 75, startPoint y: 460, endPoint x: 160, endPoint y: 471, distance: 85.3
click at [160, 471] on div "valet" at bounding box center [199, 484] width 109 height 79
click at [63, 463] on div "a" at bounding box center [58, 484] width 18 height 46
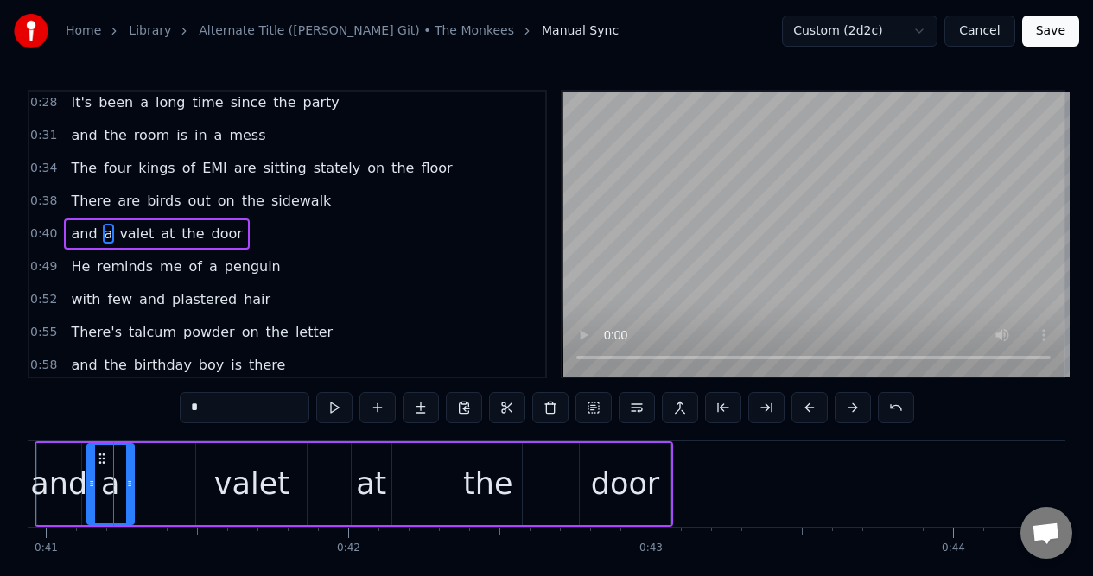
scroll to position [0, 12375]
click at [57, 454] on div "and" at bounding box center [60, 484] width 44 height 82
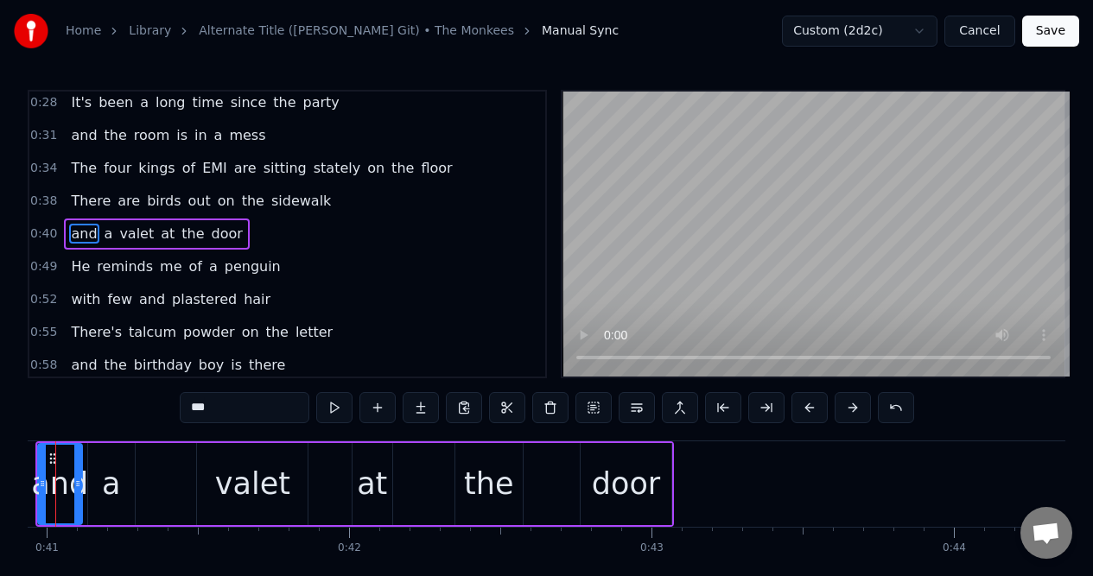
click at [117, 454] on div "a" at bounding box center [111, 484] width 47 height 82
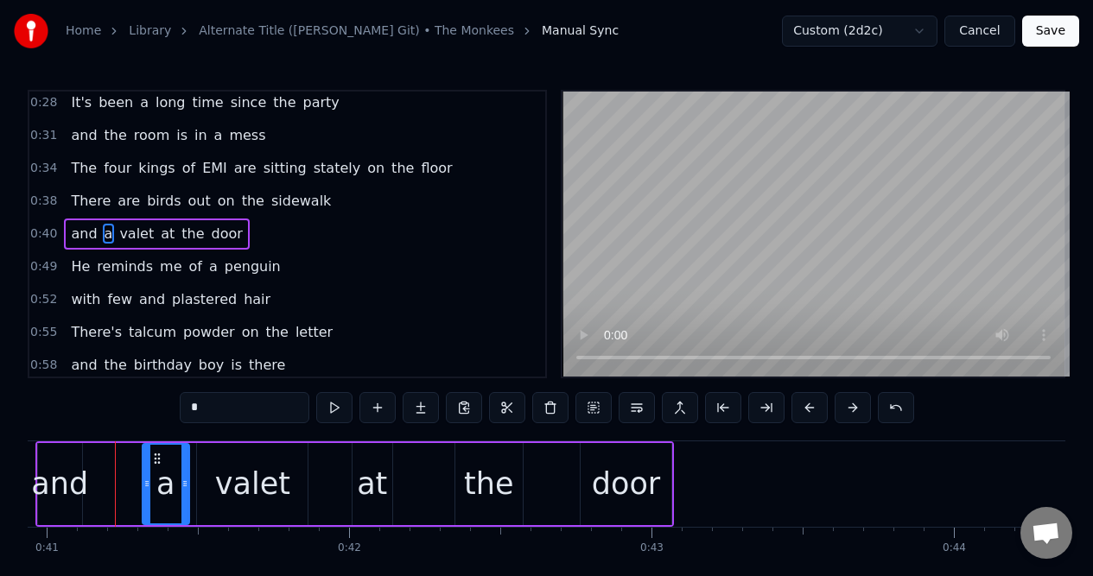
drag, startPoint x: 103, startPoint y: 456, endPoint x: 157, endPoint y: 466, distance: 55.4
click at [157, 467] on div "a" at bounding box center [165, 484] width 45 height 79
click at [60, 471] on div "and" at bounding box center [59, 484] width 57 height 46
type input "***"
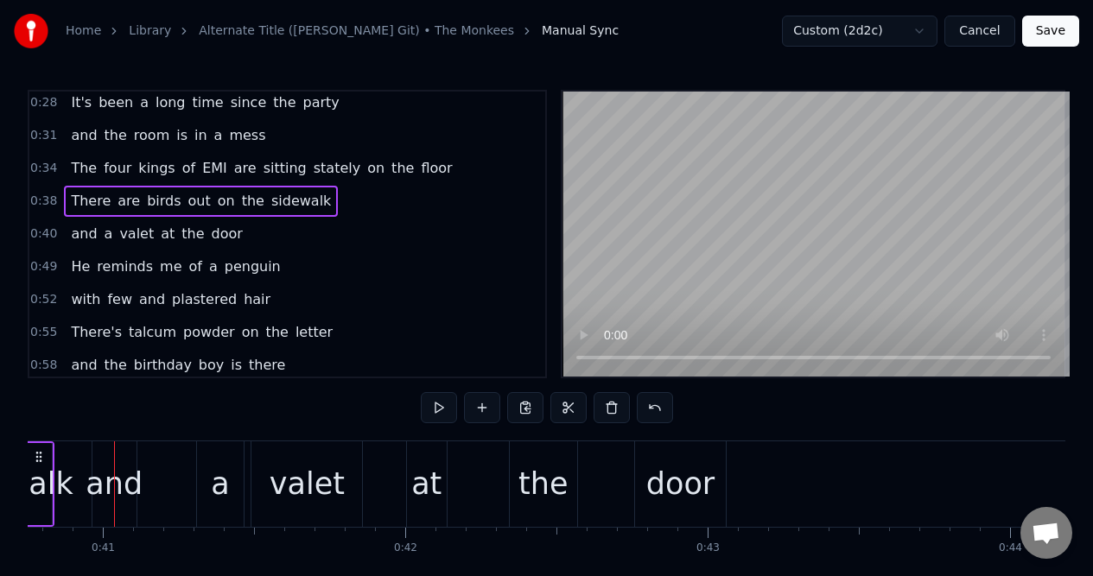
scroll to position [0, 12256]
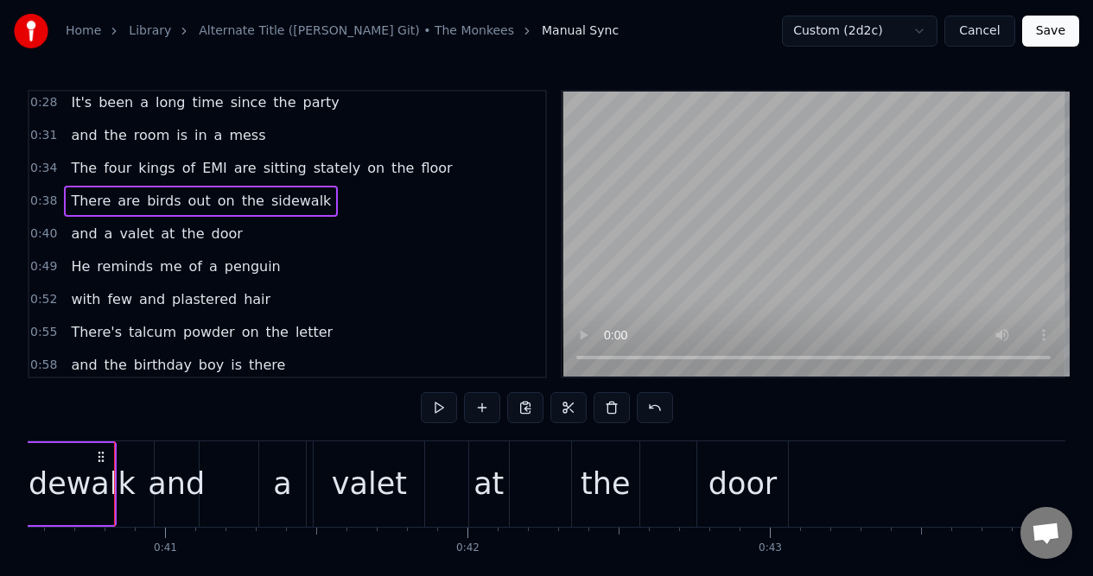
click at [171, 456] on div "and" at bounding box center [177, 484] width 44 height 86
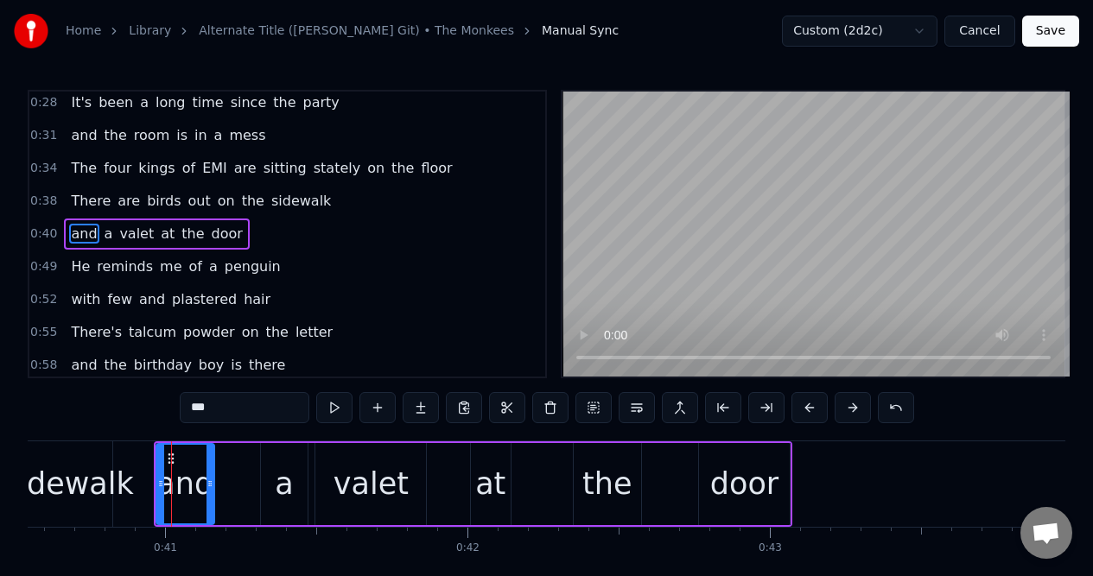
drag, startPoint x: 199, startPoint y: 466, endPoint x: 212, endPoint y: 464, distance: 13.9
click at [212, 464] on div at bounding box center [209, 484] width 7 height 79
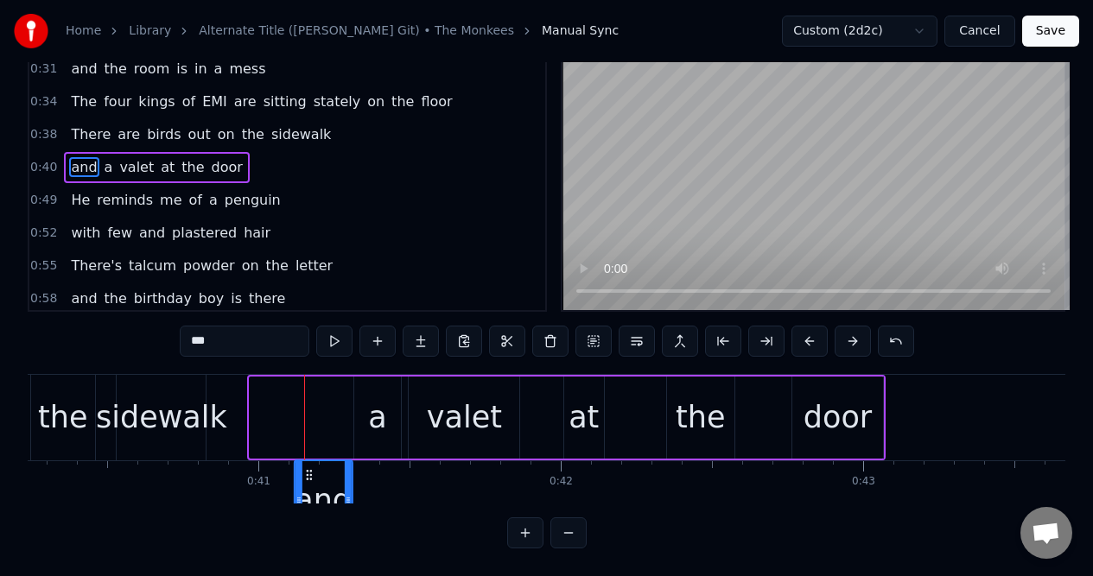
scroll to position [5, 12163]
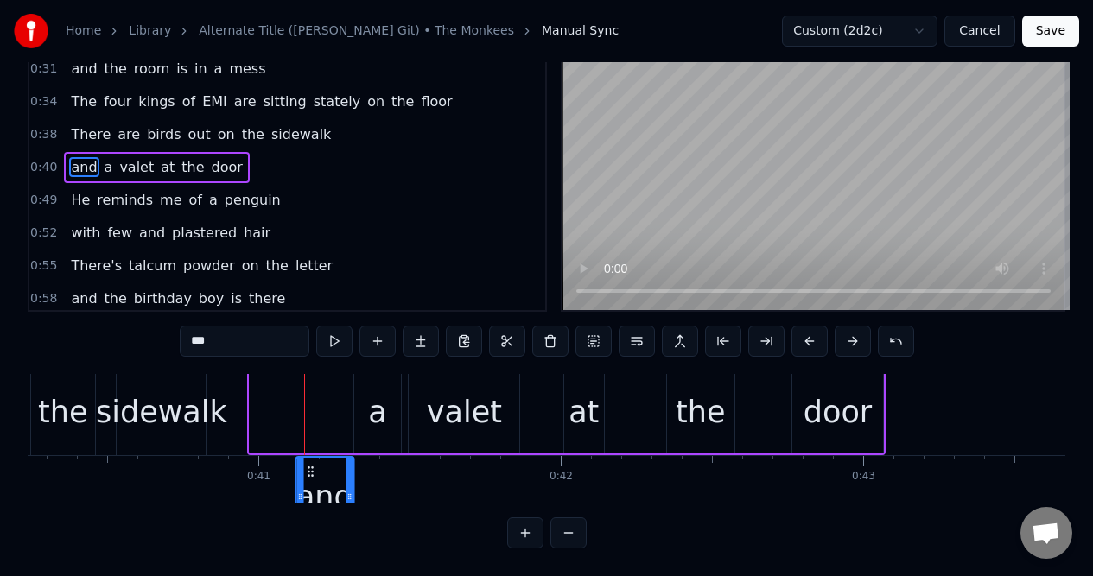
drag, startPoint x: 168, startPoint y: 455, endPoint x: 308, endPoint y: 469, distance: 140.6
click at [309, 472] on div "and" at bounding box center [324, 497] width 56 height 79
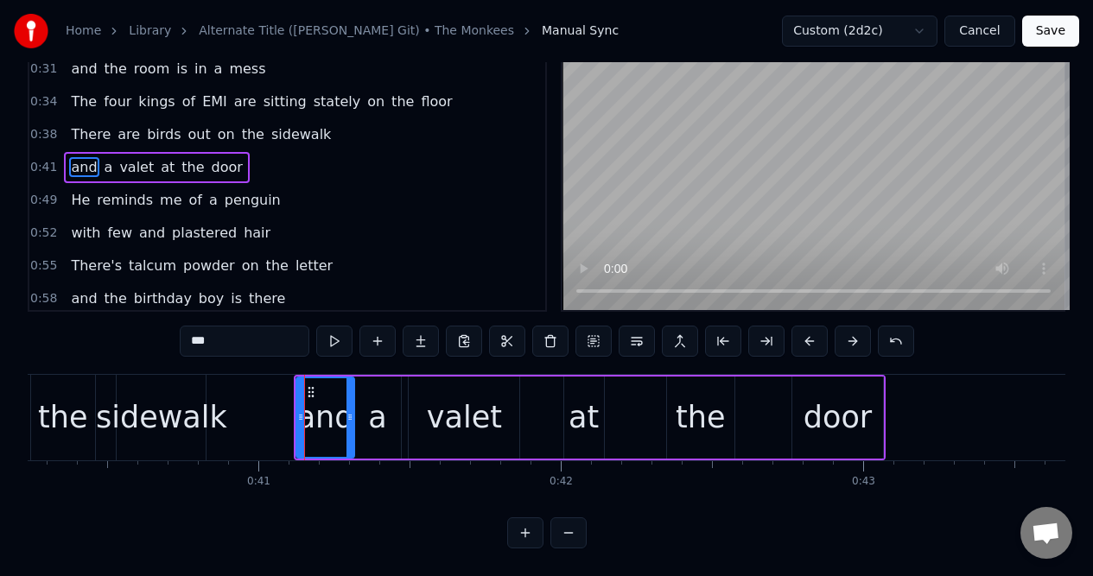
scroll to position [0, 12163]
click at [54, 402] on div "the" at bounding box center [62, 418] width 49 height 46
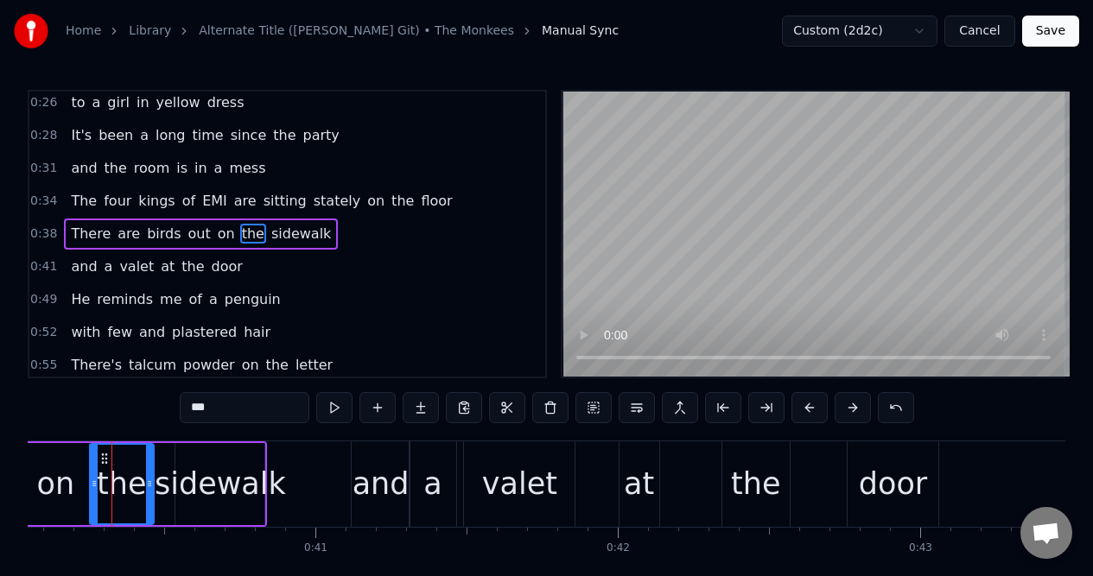
scroll to position [0, 12103]
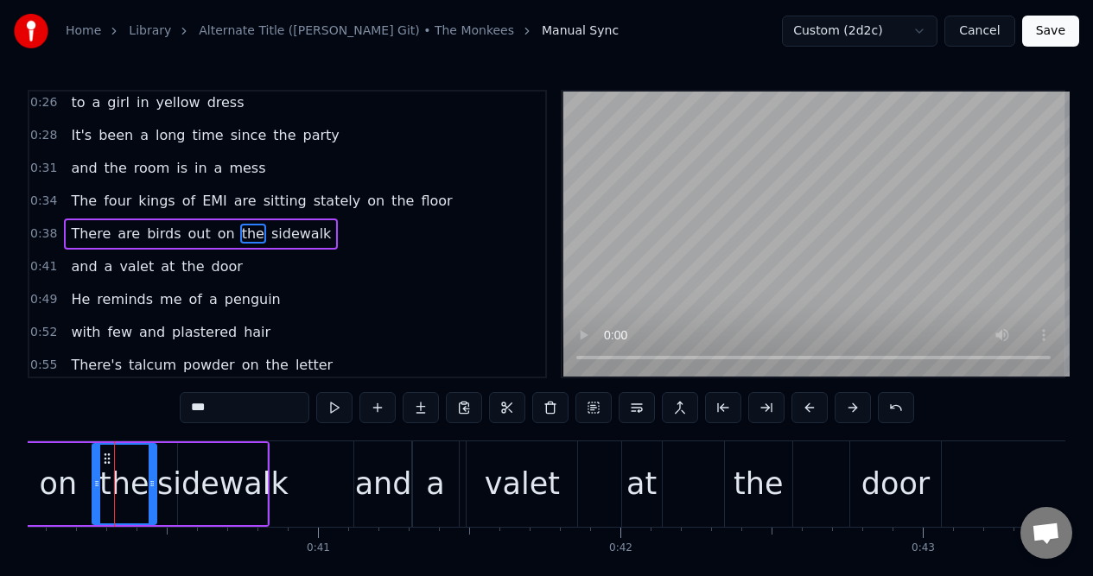
click at [73, 194] on span "The" at bounding box center [83, 201] width 29 height 20
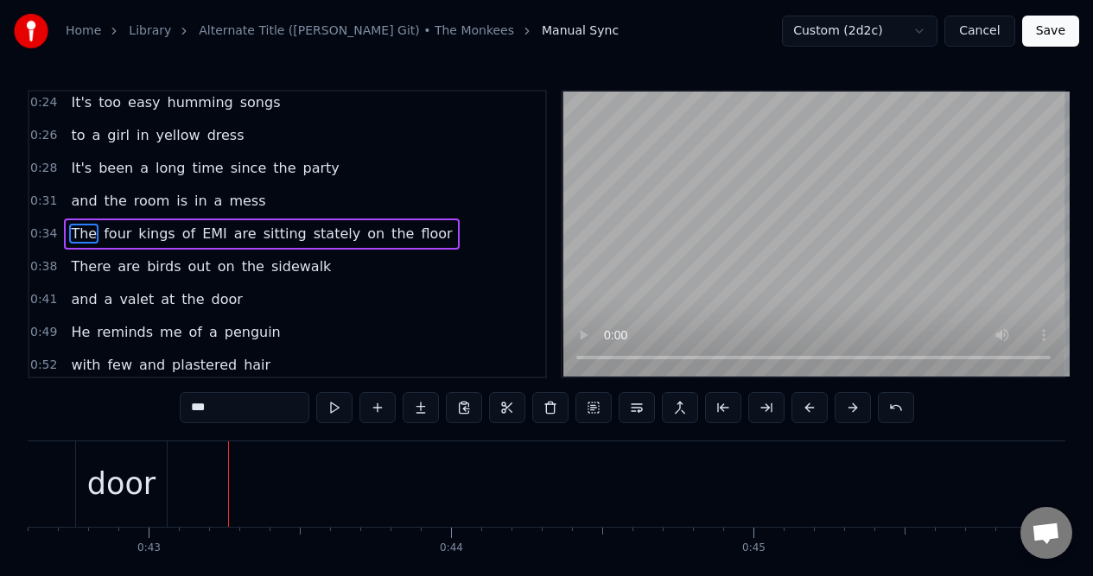
scroll to position [0, 12904]
click at [295, 261] on span "sidewalk" at bounding box center [300, 267] width 63 height 20
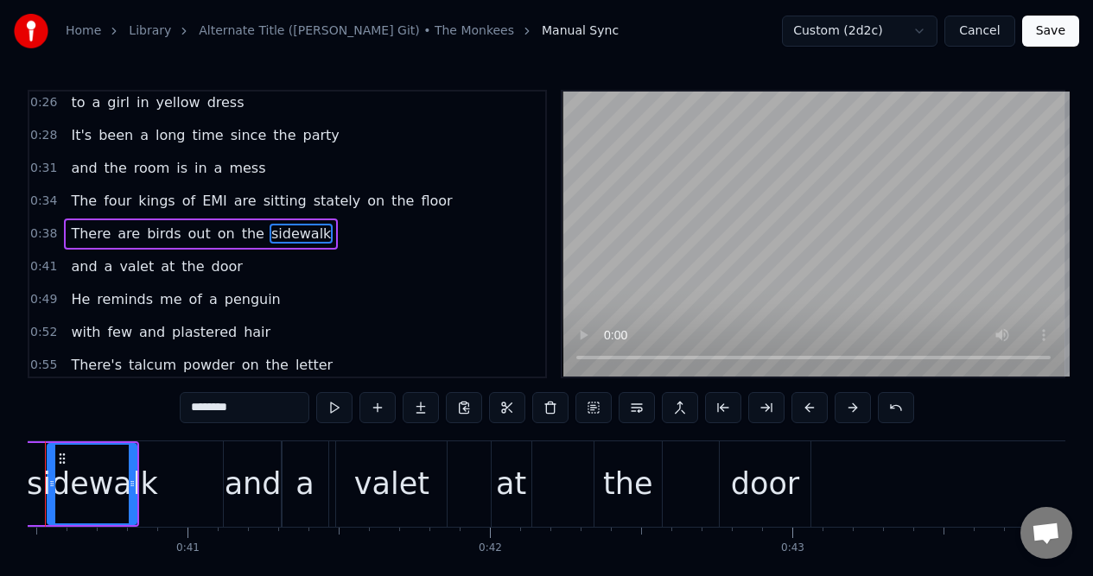
scroll to position [0, 12165]
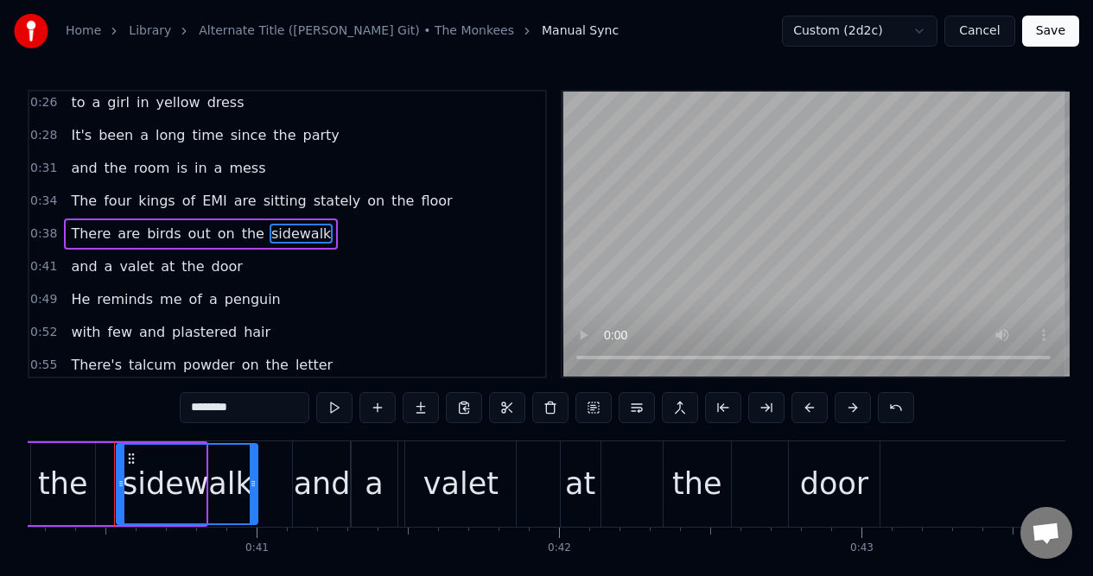
drag, startPoint x: 203, startPoint y: 462, endPoint x: 255, endPoint y: 465, distance: 51.9
click at [255, 465] on div at bounding box center [253, 484] width 7 height 79
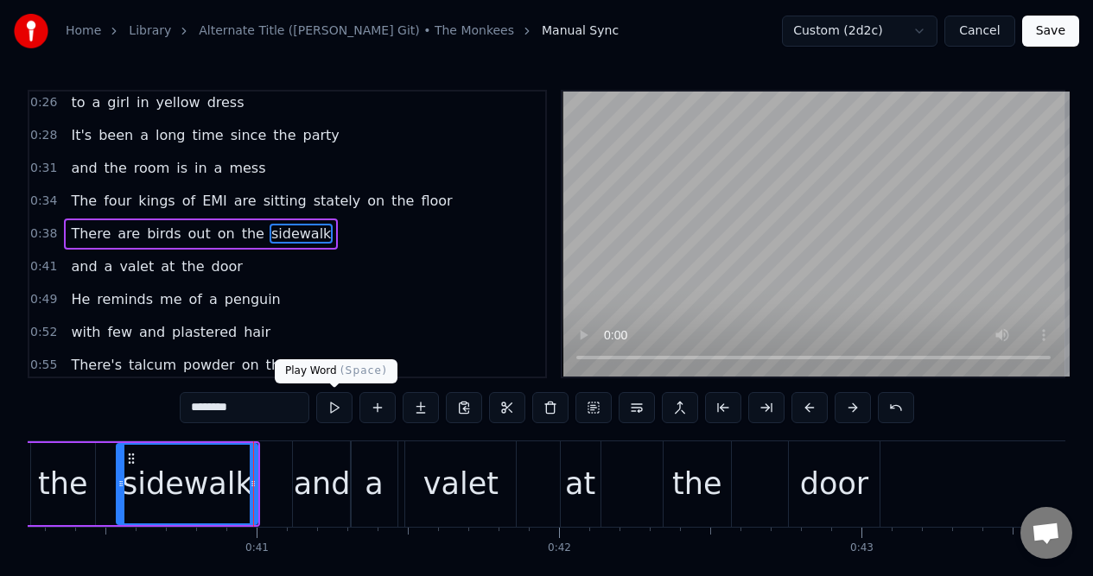
click at [333, 410] on button at bounding box center [334, 407] width 36 height 31
click at [687, 461] on div "the" at bounding box center [696, 484] width 49 height 46
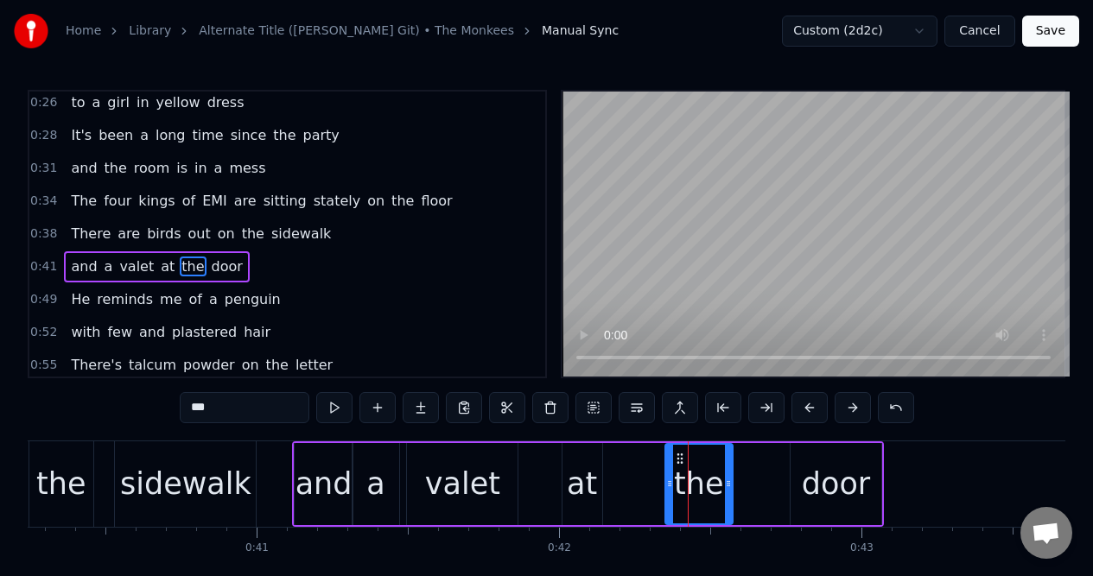
scroll to position [169, 0]
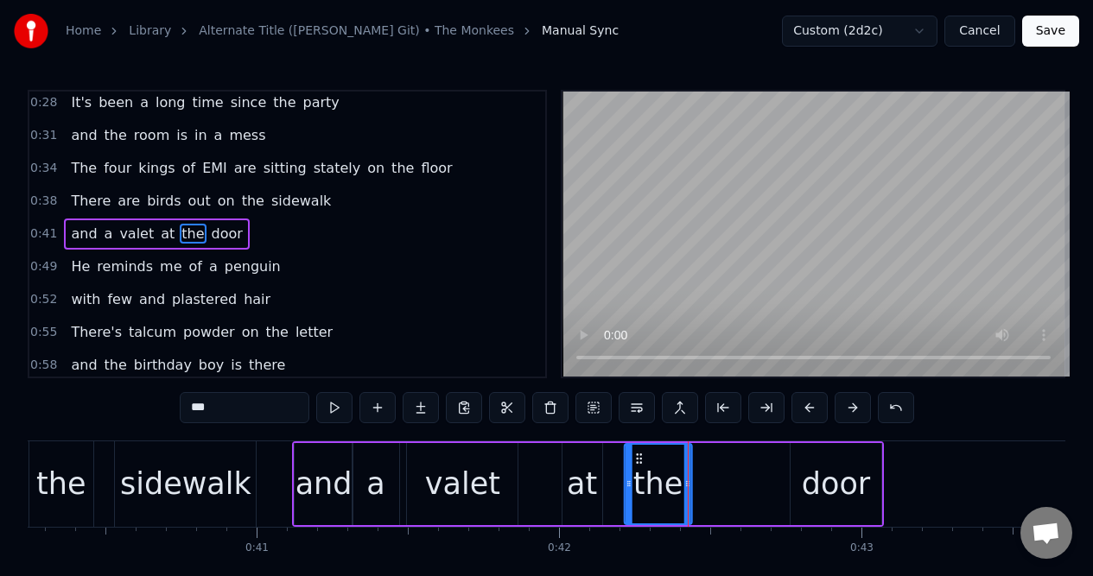
drag, startPoint x: 678, startPoint y: 458, endPoint x: 637, endPoint y: 461, distance: 40.7
click at [637, 461] on icon at bounding box center [639, 459] width 14 height 14
click at [813, 454] on div "door" at bounding box center [835, 484] width 90 height 82
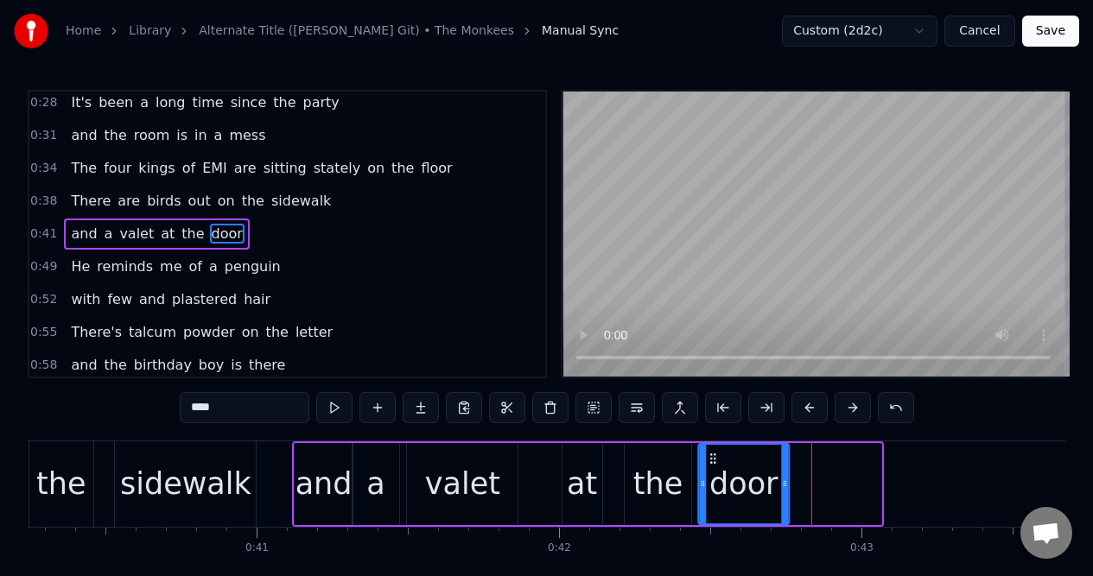
drag, startPoint x: 805, startPoint y: 456, endPoint x: 713, endPoint y: 469, distance: 93.3
click at [713, 469] on div "door" at bounding box center [744, 484] width 88 height 79
click at [442, 464] on div "valet" at bounding box center [462, 484] width 75 height 46
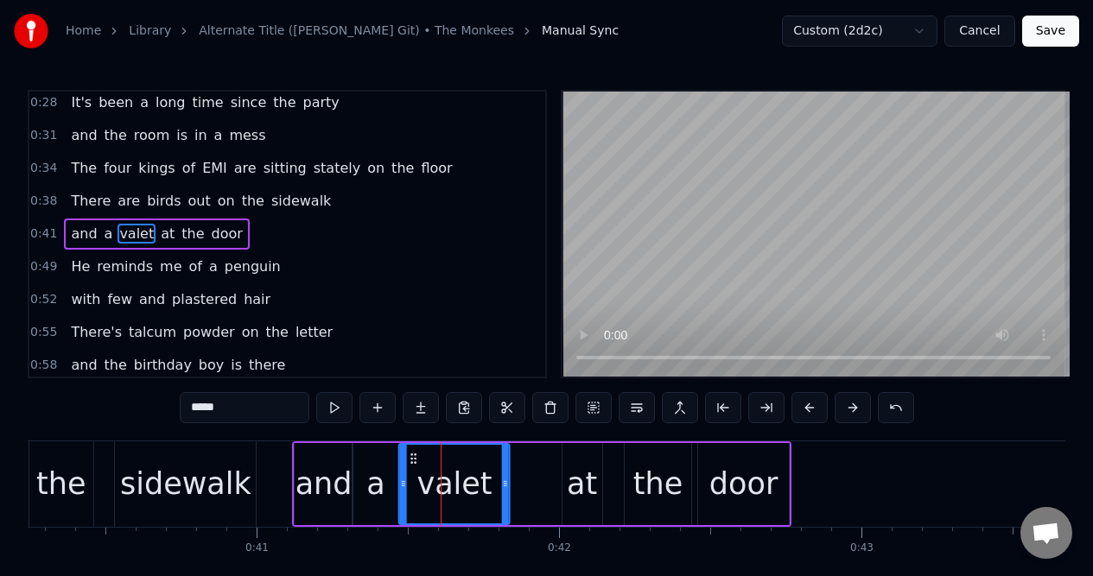
click at [413, 459] on icon at bounding box center [414, 459] width 14 height 14
click at [572, 468] on div "at" at bounding box center [582, 484] width 30 height 46
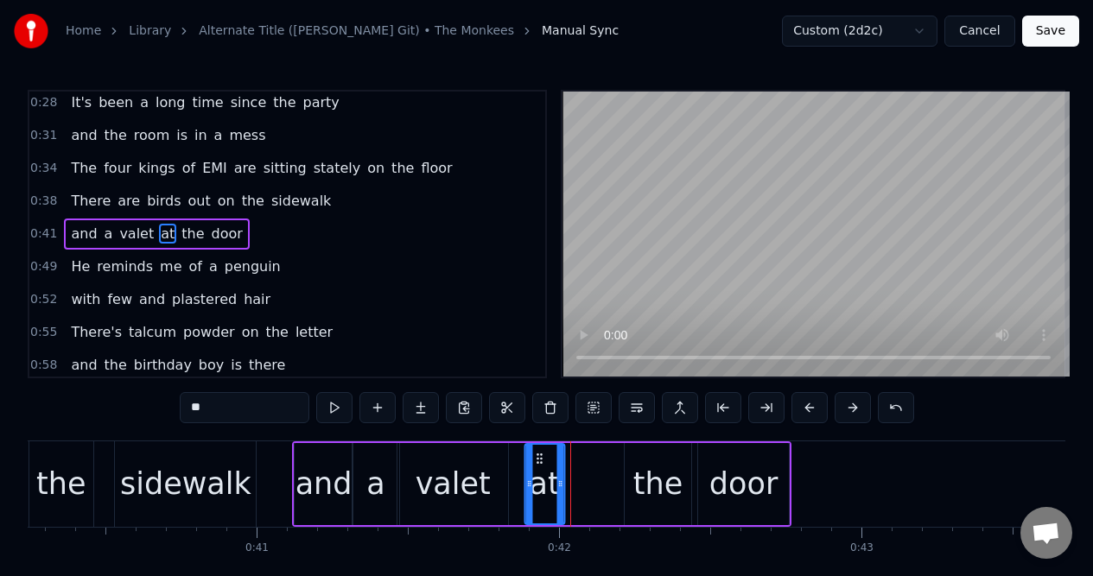
drag, startPoint x: 575, startPoint y: 456, endPoint x: 539, endPoint y: 463, distance: 36.9
click at [538, 463] on icon at bounding box center [539, 459] width 14 height 14
click at [659, 461] on div "the" at bounding box center [657, 484] width 49 height 46
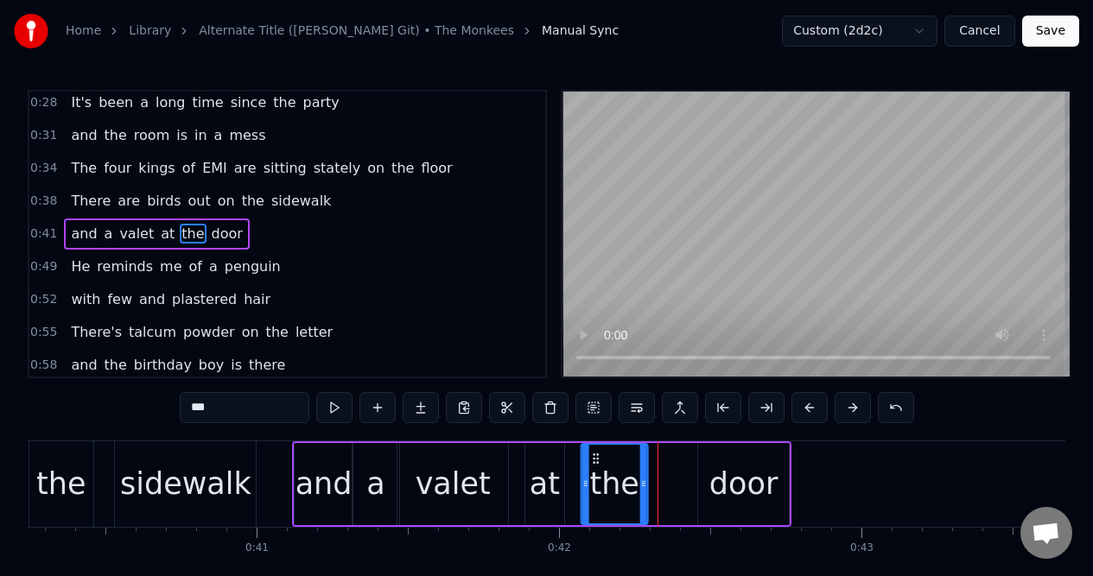
drag, startPoint x: 639, startPoint y: 454, endPoint x: 597, endPoint y: 459, distance: 42.6
click at [596, 459] on icon at bounding box center [595, 459] width 14 height 14
click at [719, 459] on div "door" at bounding box center [743, 484] width 90 height 82
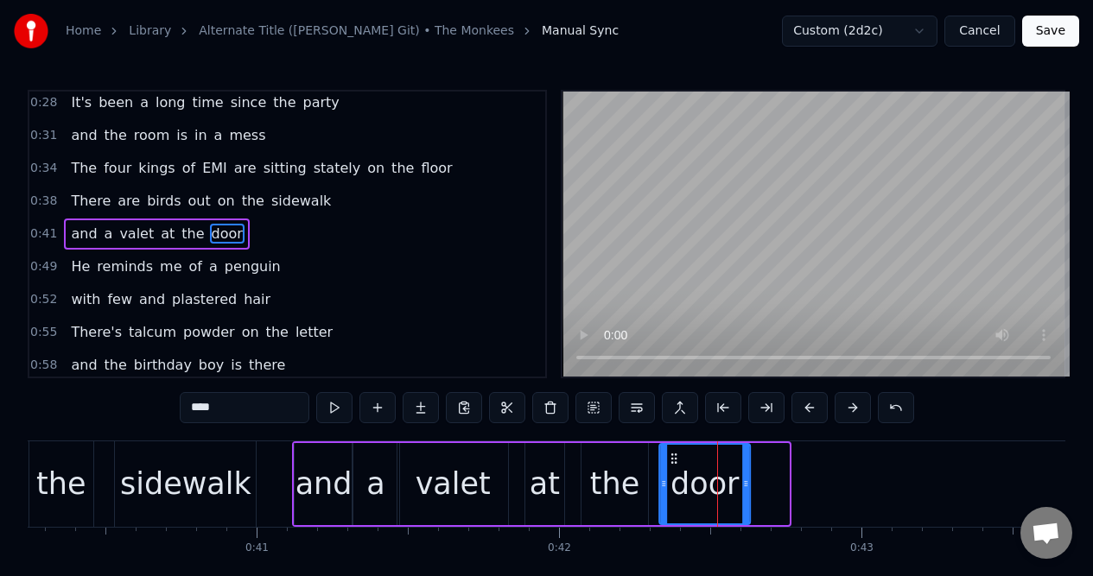
drag, startPoint x: 713, startPoint y: 458, endPoint x: 676, endPoint y: 461, distance: 36.4
click at [676, 461] on icon at bounding box center [675, 459] width 14 height 14
click at [70, 465] on div "the" at bounding box center [60, 484] width 49 height 46
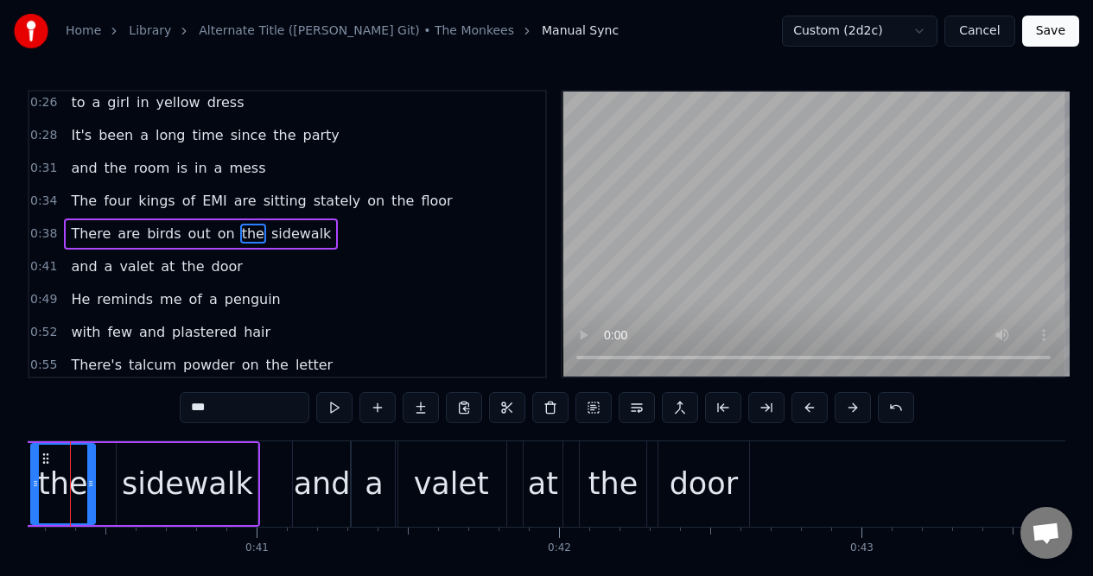
scroll to position [0, 12121]
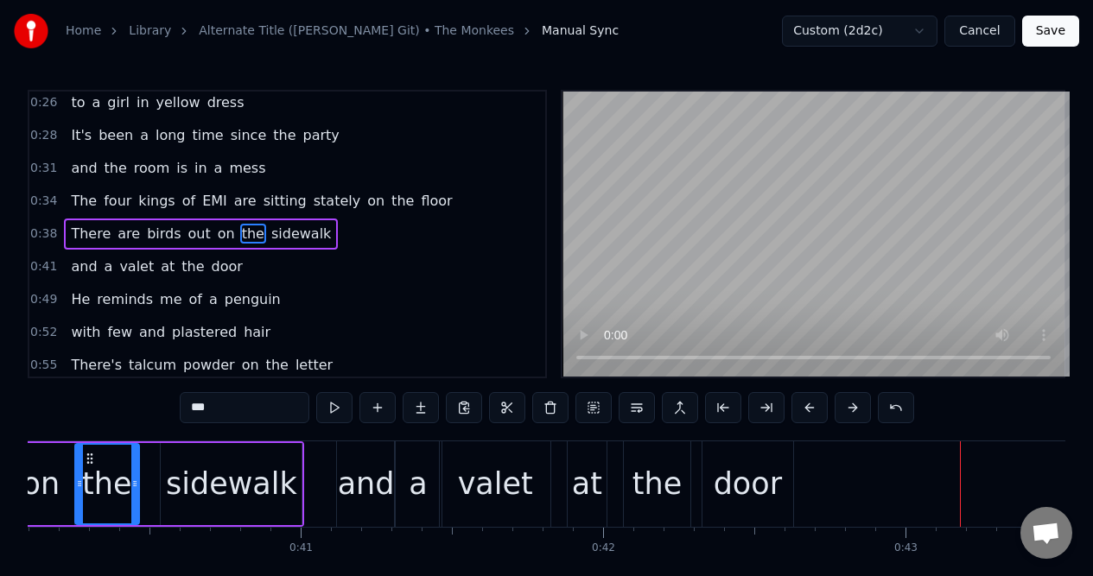
click at [98, 462] on div "the" at bounding box center [106, 484] width 49 height 46
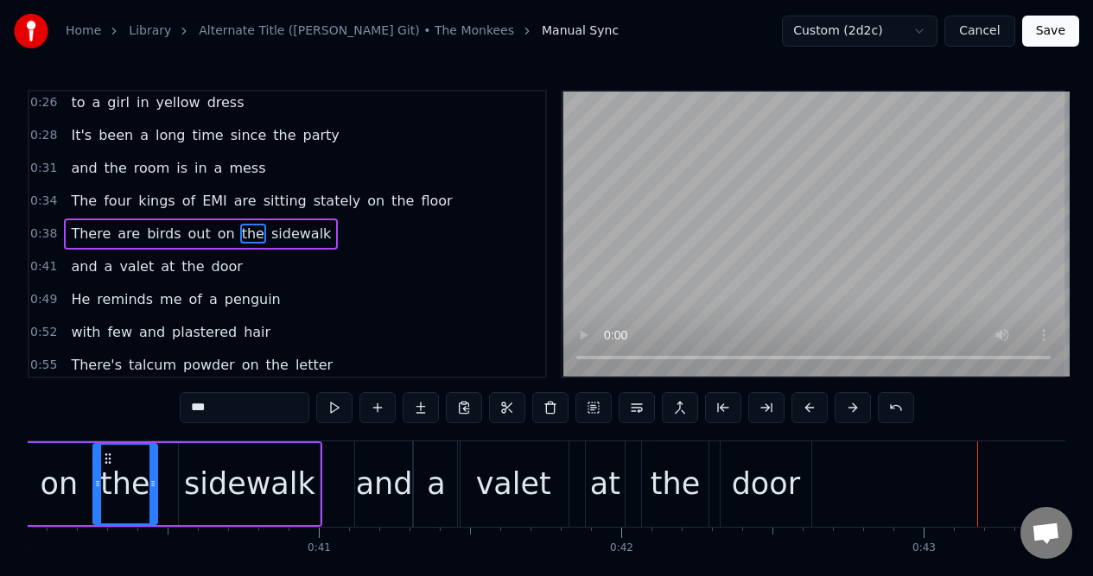
click at [763, 466] on div "door" at bounding box center [766, 484] width 68 height 46
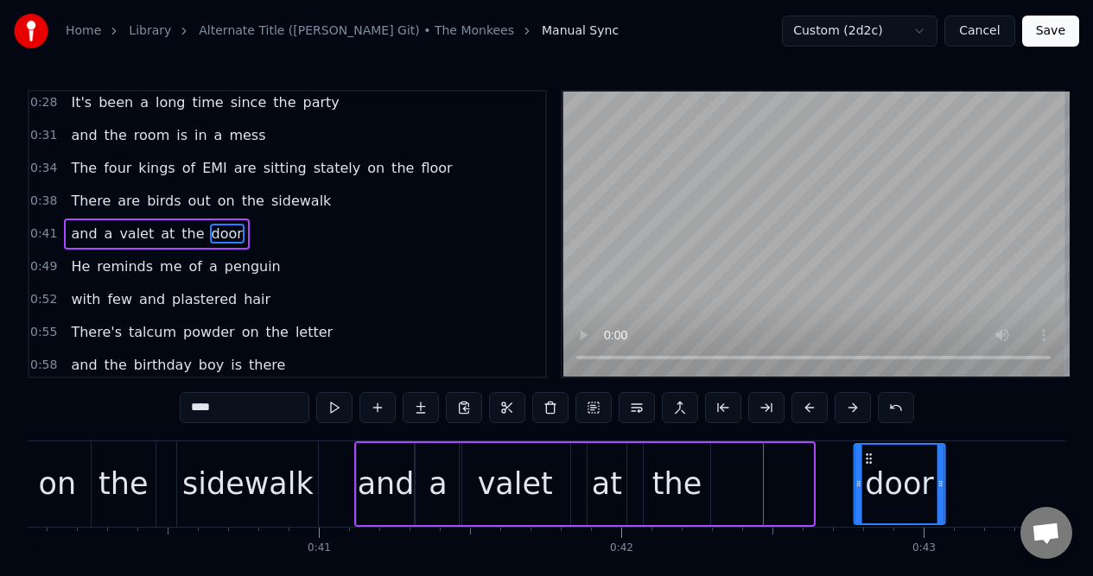
drag, startPoint x: 737, startPoint y: 458, endPoint x: 868, endPoint y: 462, distance: 131.3
click at [869, 462] on icon at bounding box center [869, 459] width 14 height 14
click at [686, 467] on div "the" at bounding box center [676, 484] width 49 height 46
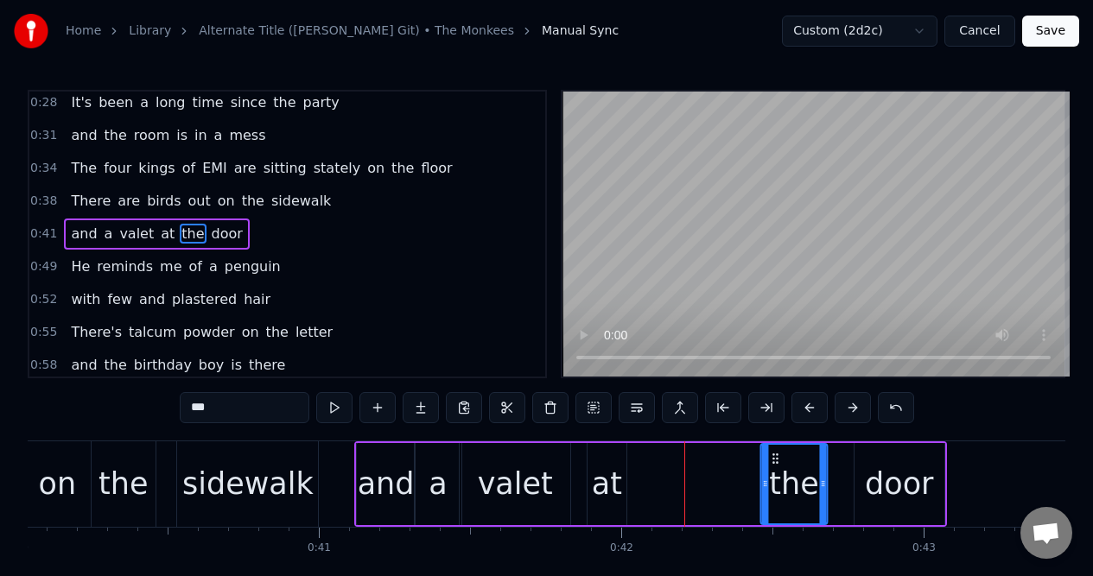
drag, startPoint x: 661, startPoint y: 457, endPoint x: 777, endPoint y: 466, distance: 117.0
click at [777, 466] on div "the" at bounding box center [794, 484] width 66 height 79
click at [610, 461] on div "at" at bounding box center [607, 484] width 30 height 46
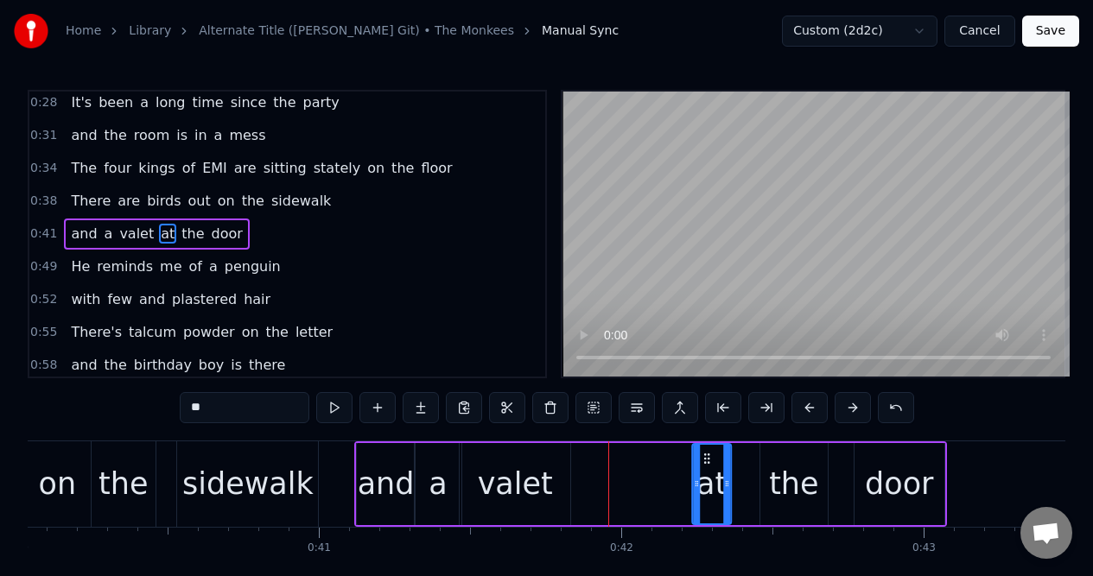
drag, startPoint x: 605, startPoint y: 459, endPoint x: 710, endPoint y: 459, distance: 105.4
click at [710, 459] on icon at bounding box center [707, 459] width 14 height 14
click at [538, 462] on div "valet" at bounding box center [515, 484] width 75 height 46
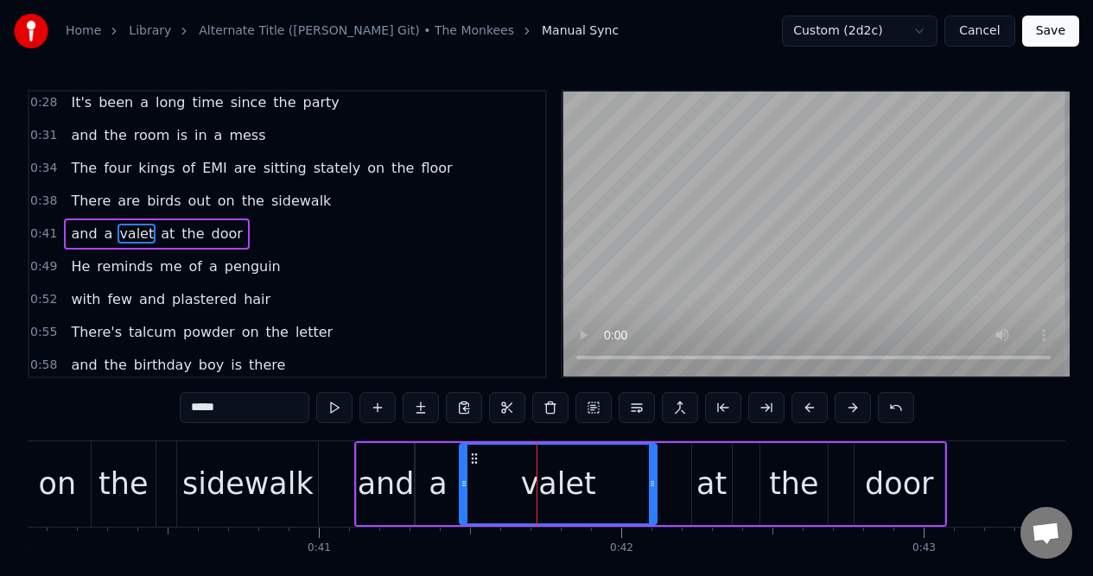
drag, startPoint x: 567, startPoint y: 466, endPoint x: 653, endPoint y: 473, distance: 86.7
click at [653, 473] on div at bounding box center [652, 484] width 7 height 79
click at [59, 472] on div "on" at bounding box center [58, 484] width 38 height 46
type input "**"
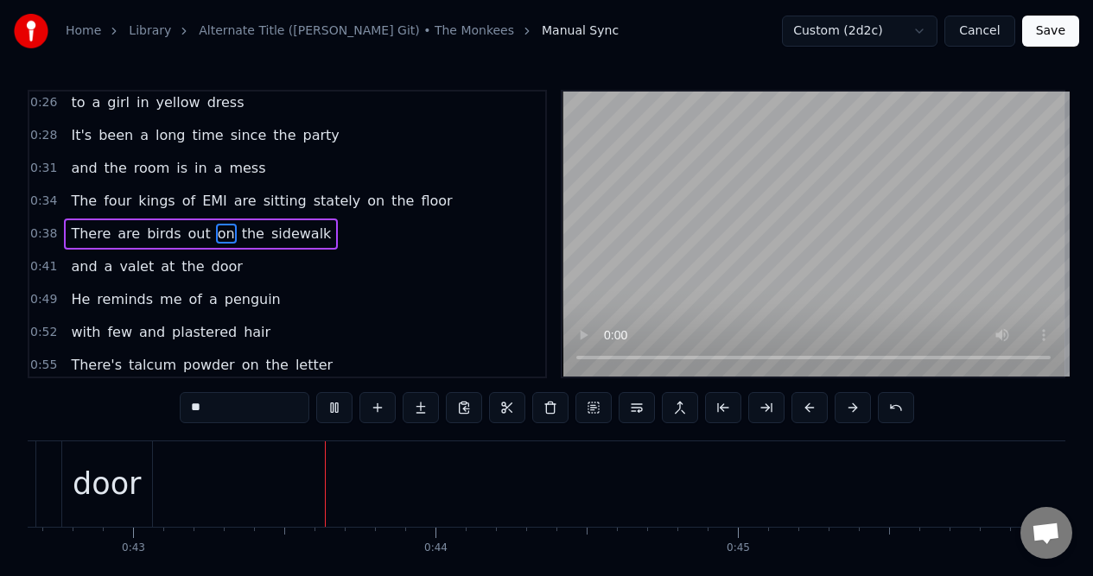
scroll to position [0, 12916]
click at [282, 301] on div "0:49 He reminds me of a penguin" at bounding box center [287, 299] width 516 height 33
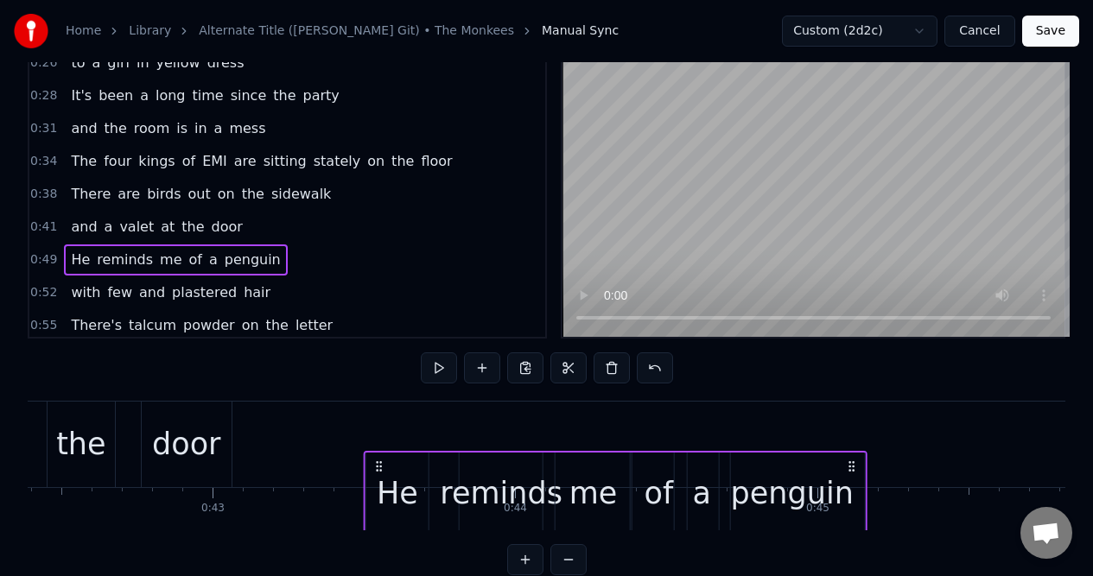
scroll to position [50, 0]
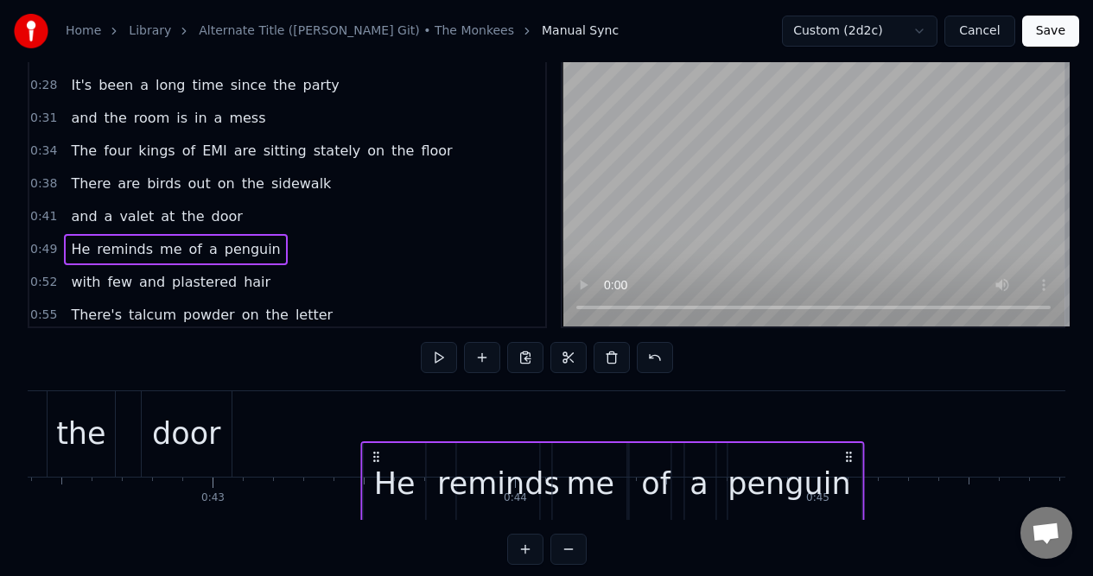
drag, startPoint x: 131, startPoint y: 457, endPoint x: 377, endPoint y: 451, distance: 246.2
click at [377, 451] on icon at bounding box center [377, 457] width 14 height 14
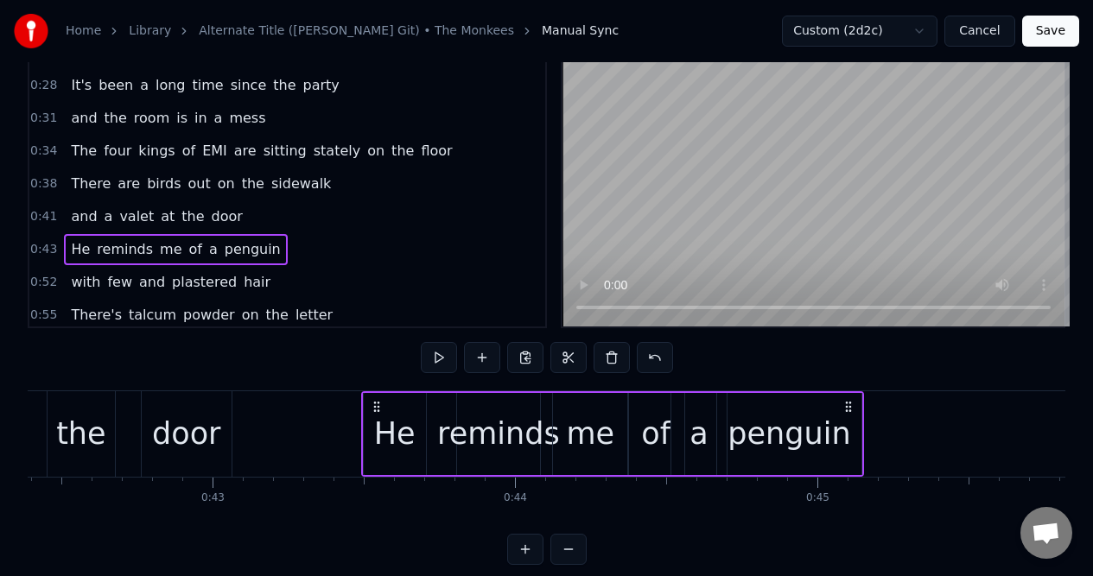
click at [78, 402] on div "the" at bounding box center [81, 434] width 67 height 86
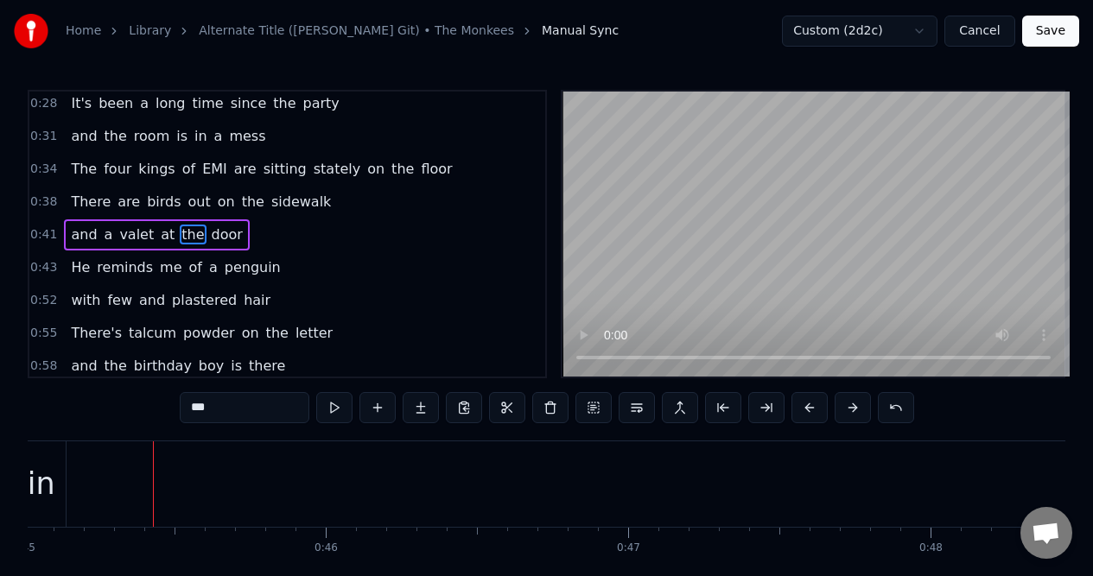
scroll to position [0, 13646]
click at [127, 263] on span "reminds" at bounding box center [125, 267] width 60 height 20
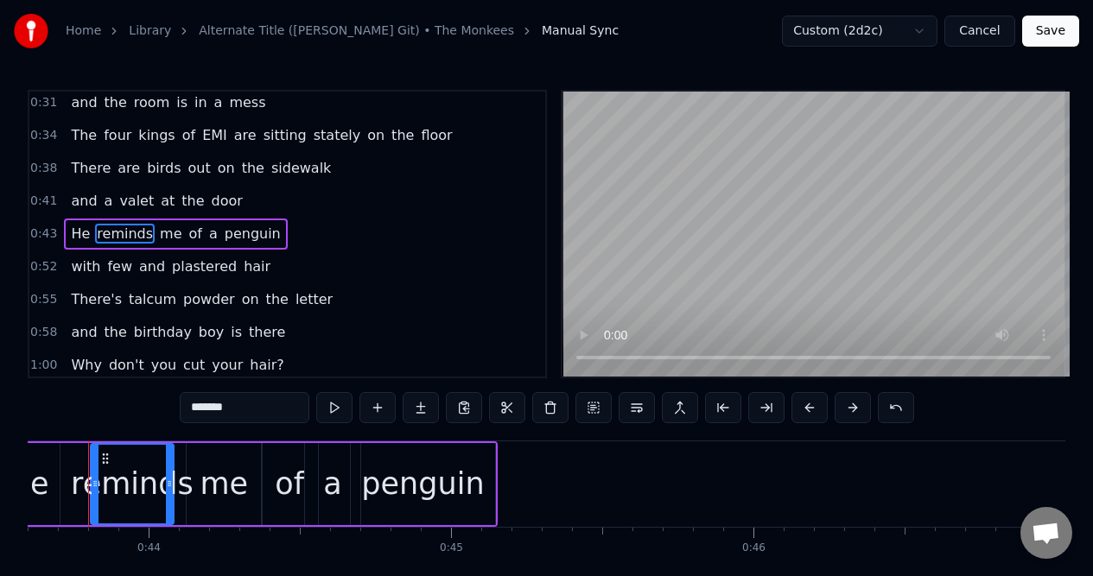
scroll to position [0, 13154]
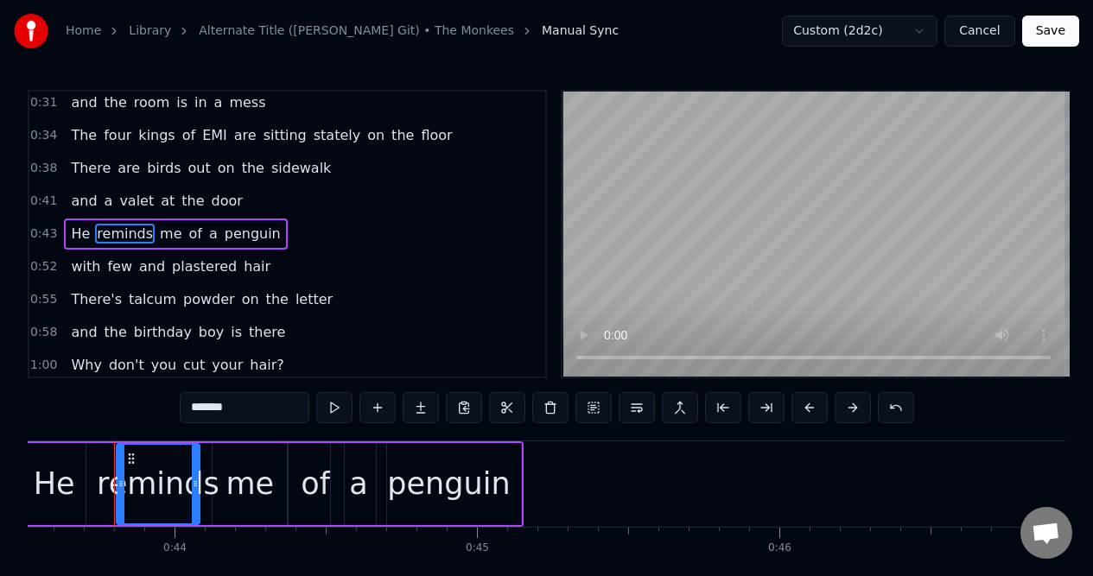
click at [73, 230] on span "He" at bounding box center [80, 234] width 22 height 20
type input "**"
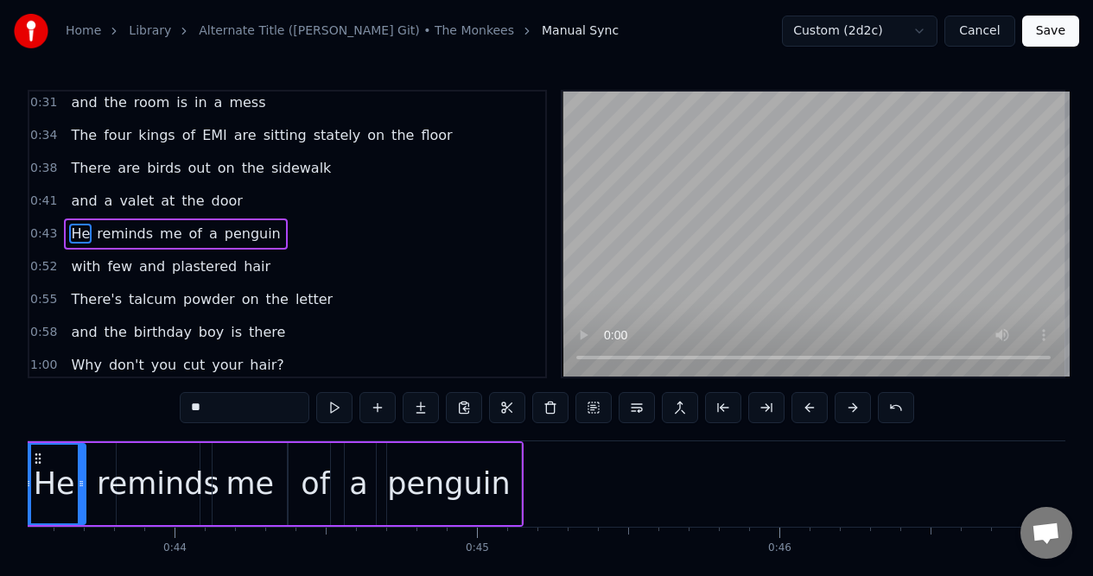
scroll to position [0, 13060]
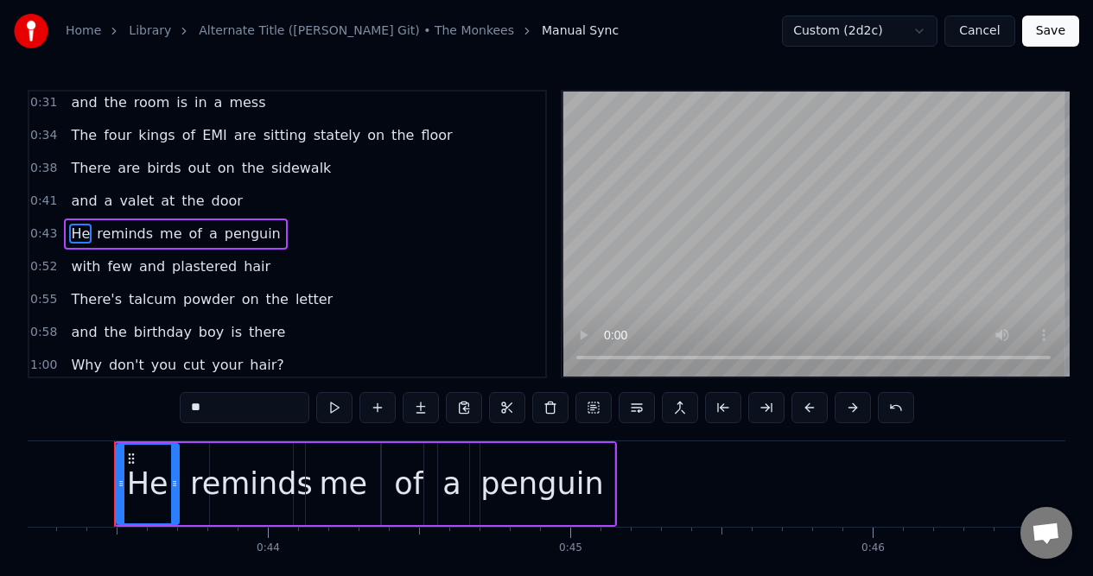
click at [289, 229] on div "0:43 He reminds me of a penguin" at bounding box center [287, 234] width 516 height 33
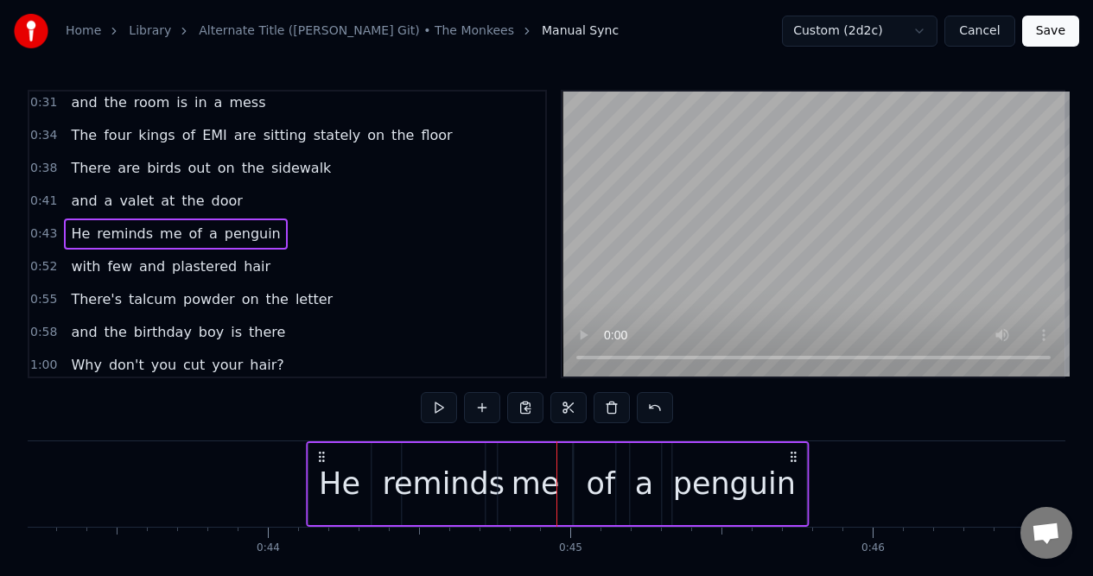
drag, startPoint x: 132, startPoint y: 458, endPoint x: 320, endPoint y: 450, distance: 188.4
click at [320, 450] on icon at bounding box center [321, 457] width 14 height 14
click at [436, 408] on button at bounding box center [439, 407] width 36 height 31
click at [76, 200] on span "and" at bounding box center [83, 201] width 29 height 20
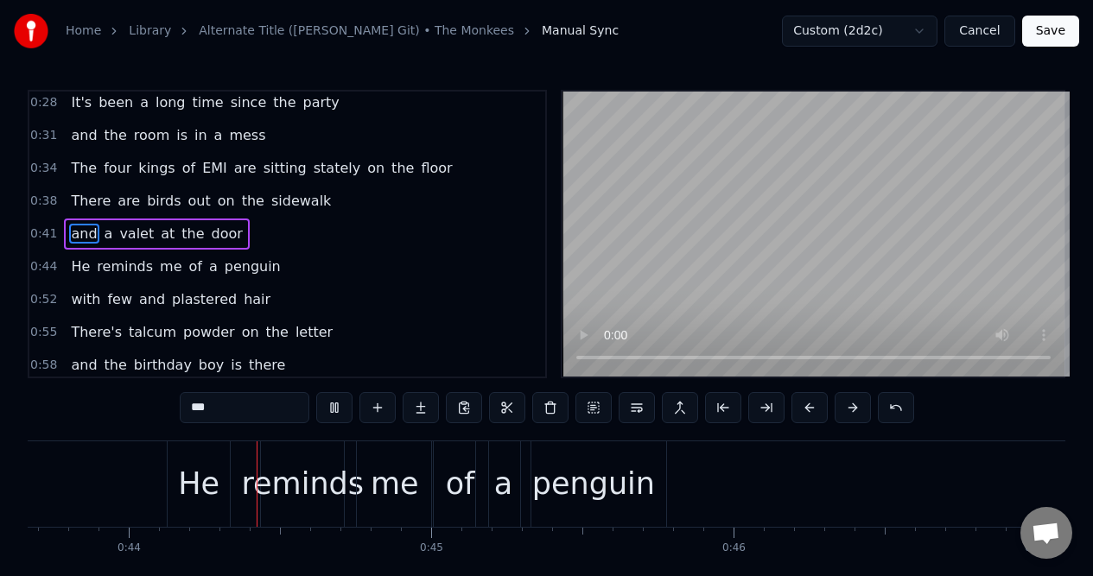
scroll to position [0, 13227]
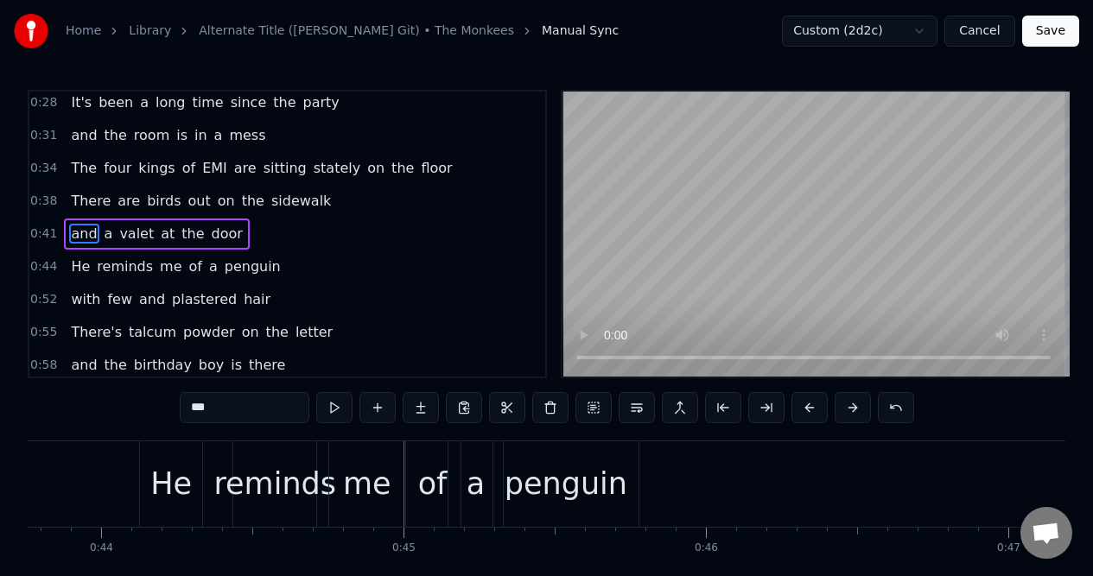
click at [265, 270] on div "He reminds me of a penguin" at bounding box center [175, 266] width 223 height 31
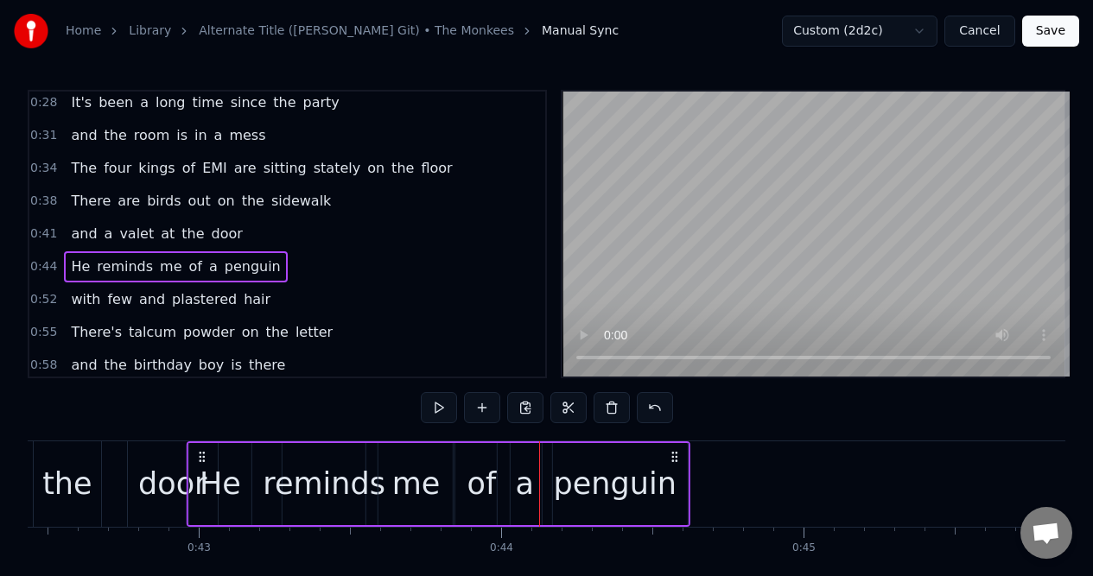
scroll to position [0, 12813]
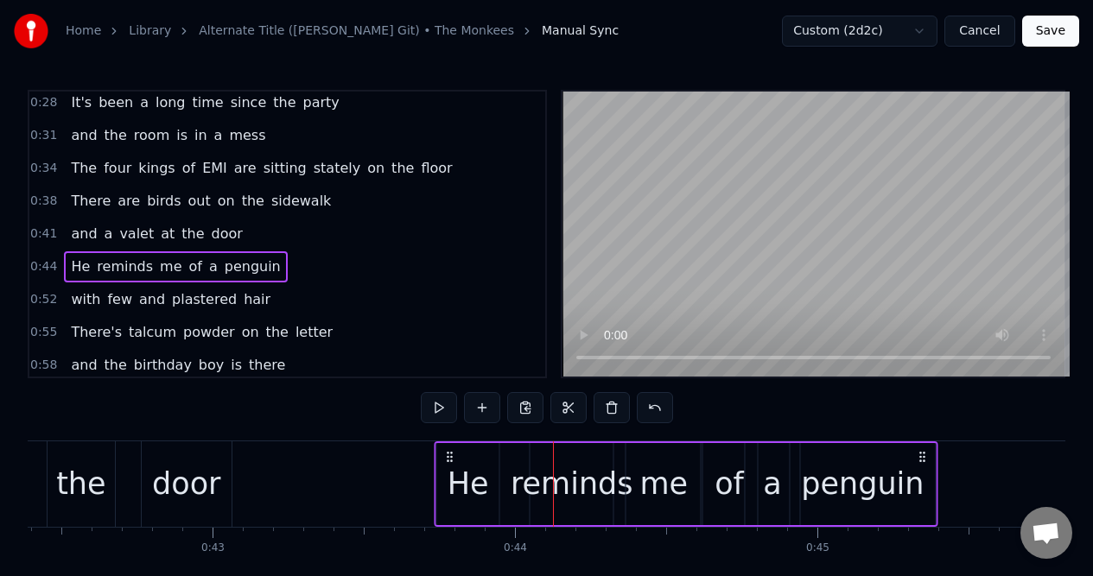
drag, startPoint x: 155, startPoint y: 456, endPoint x: 451, endPoint y: 437, distance: 296.0
click at [451, 437] on div "0:15 She's a wonderful [DEMOGRAPHIC_DATA] and she's mine, all mine 0:19 And the…" at bounding box center [546, 352] width 1037 height 525
click at [438, 406] on button at bounding box center [439, 407] width 36 height 31
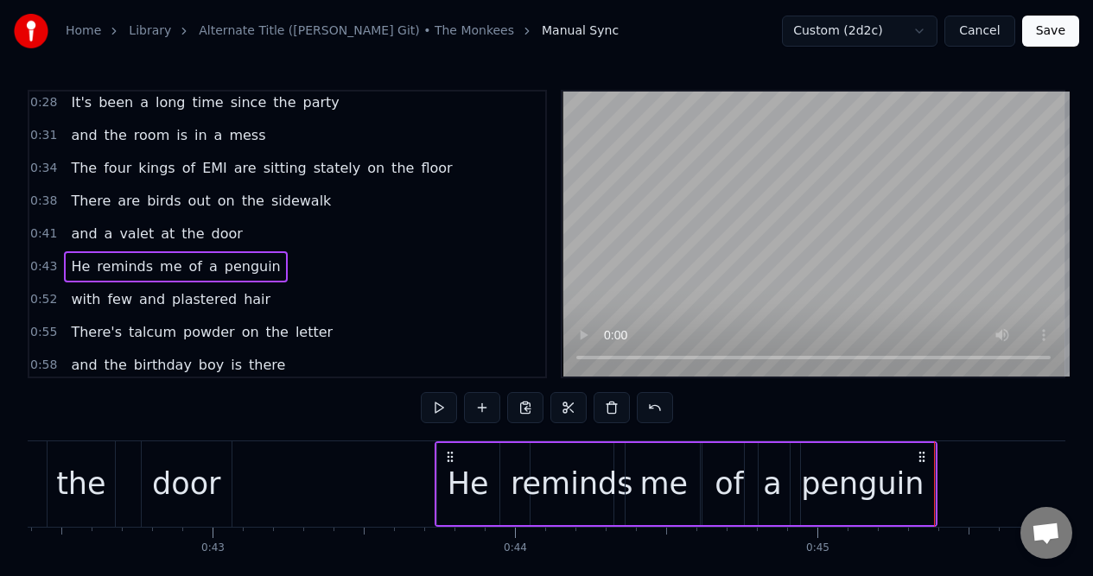
click at [879, 451] on div "penguin" at bounding box center [862, 484] width 144 height 82
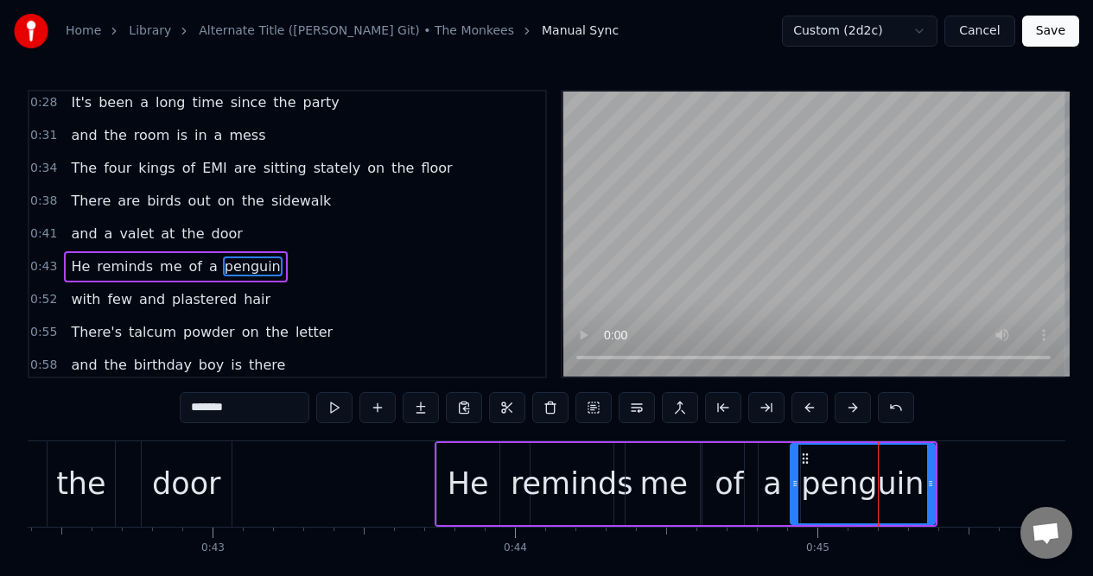
scroll to position [202, 0]
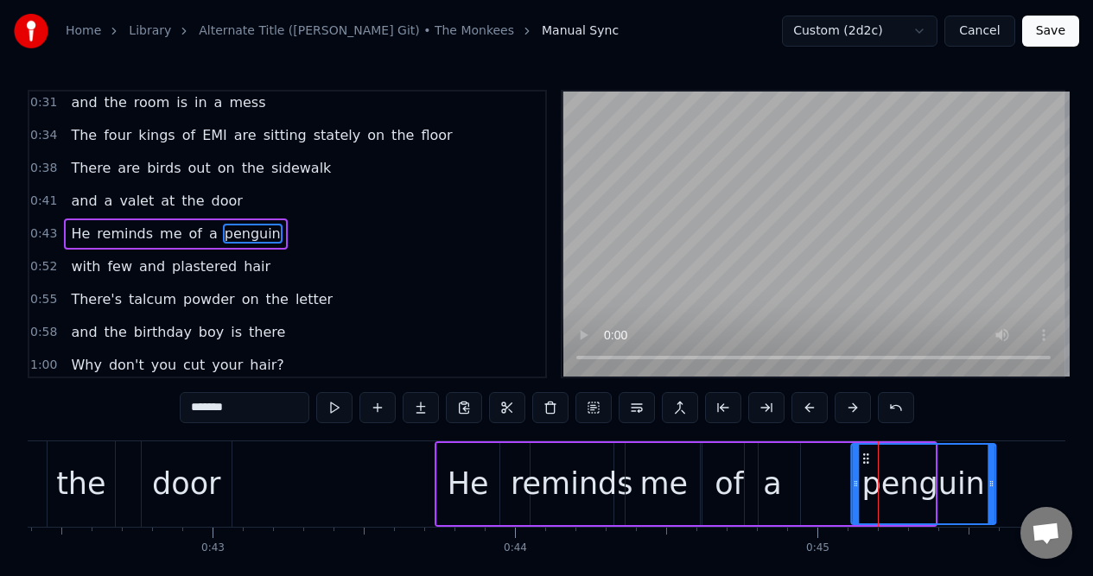
drag, startPoint x: 803, startPoint y: 456, endPoint x: 864, endPoint y: 458, distance: 60.5
click at [864, 458] on icon at bounding box center [865, 459] width 14 height 14
click at [782, 460] on div "a" at bounding box center [771, 484] width 55 height 82
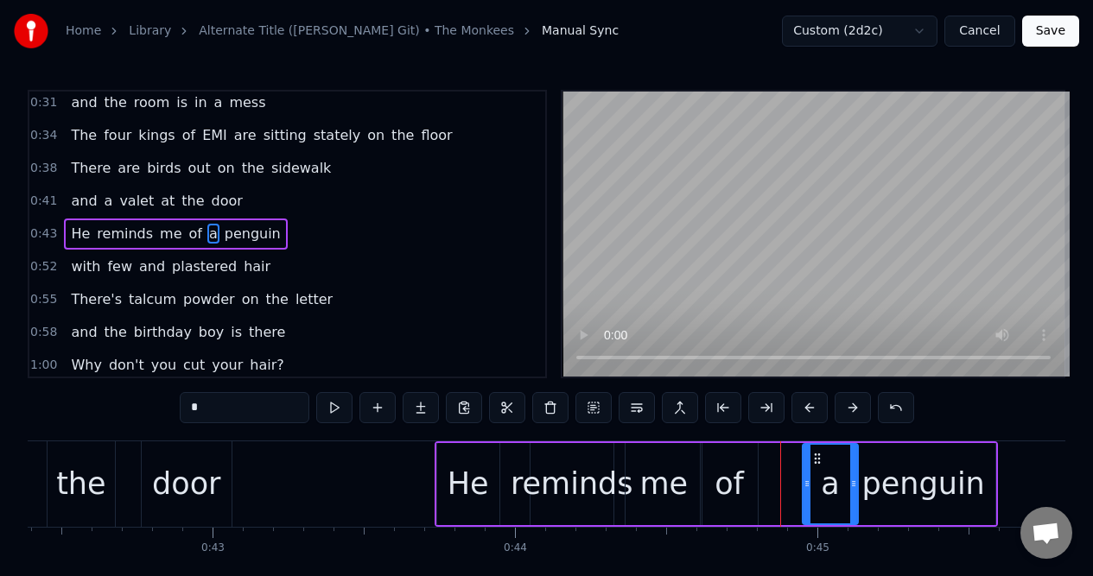
drag, startPoint x: 762, startPoint y: 456, endPoint x: 819, endPoint y: 455, distance: 57.0
click at [819, 455] on icon at bounding box center [817, 459] width 14 height 14
click at [738, 457] on div "of" at bounding box center [728, 484] width 56 height 82
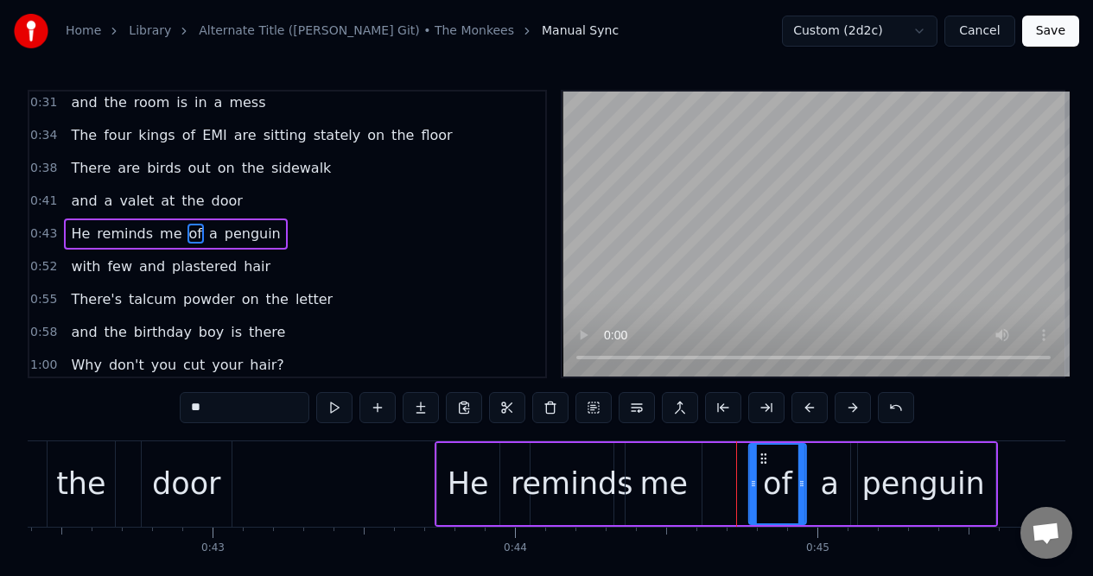
drag, startPoint x: 715, startPoint y: 456, endPoint x: 763, endPoint y: 451, distance: 48.6
click at [763, 452] on icon at bounding box center [764, 459] width 14 height 14
click at [661, 462] on div "me" at bounding box center [663, 484] width 48 height 46
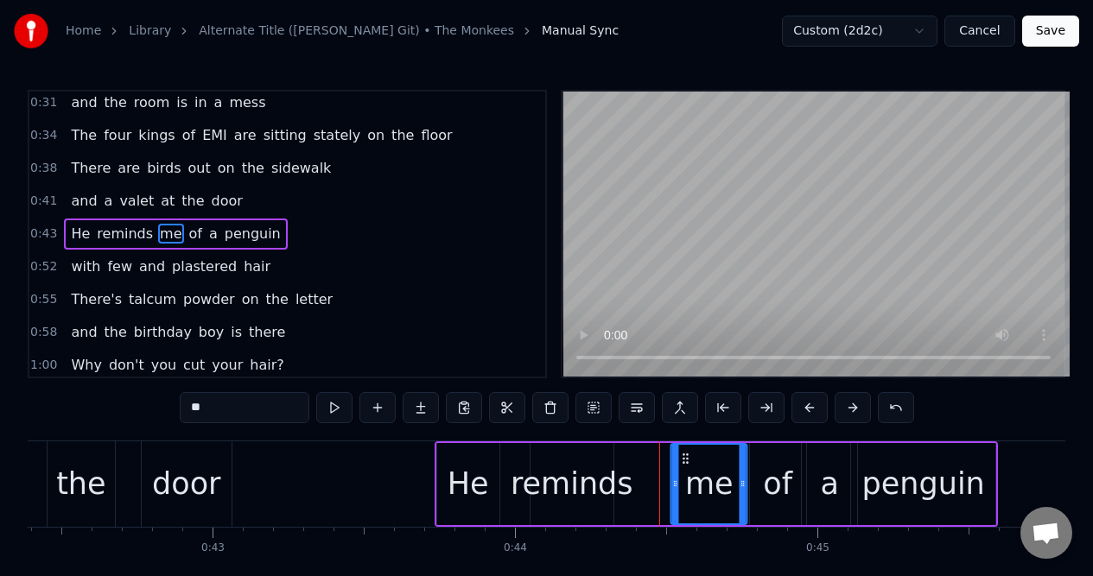
drag, startPoint x: 642, startPoint y: 456, endPoint x: 687, endPoint y: 458, distance: 45.8
click at [687, 458] on icon at bounding box center [686, 459] width 14 height 14
click at [606, 464] on div "reminds" at bounding box center [571, 484] width 123 height 46
type input "*******"
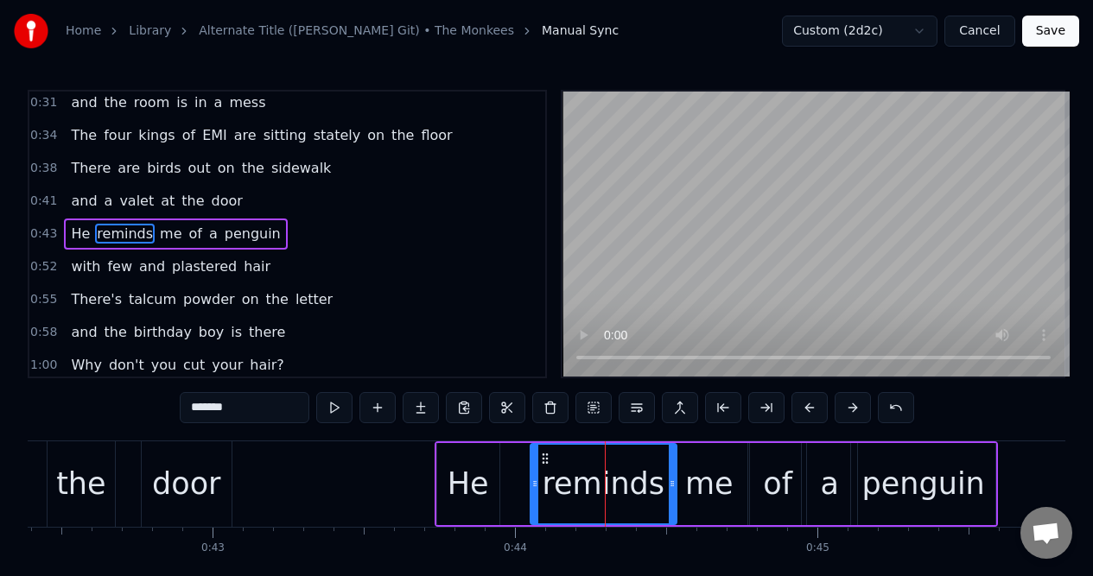
drag, startPoint x: 611, startPoint y: 467, endPoint x: 674, endPoint y: 466, distance: 63.1
click at [674, 466] on div at bounding box center [671, 484] width 7 height 79
drag, startPoint x: 533, startPoint y: 466, endPoint x: 515, endPoint y: 472, distance: 18.9
click at [514, 472] on div at bounding box center [515, 484] width 7 height 79
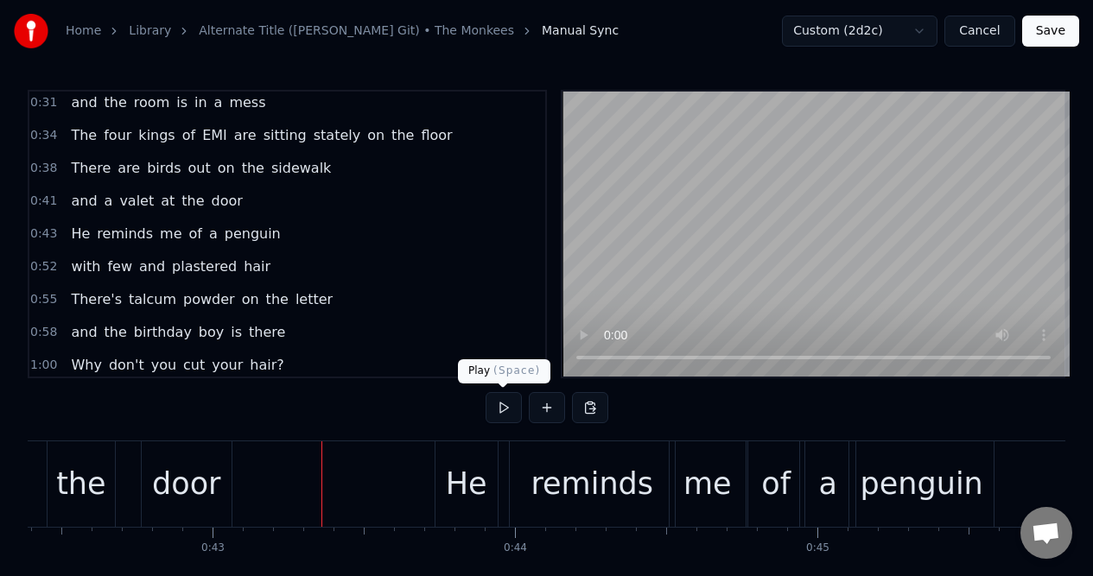
click at [501, 408] on button at bounding box center [503, 407] width 36 height 31
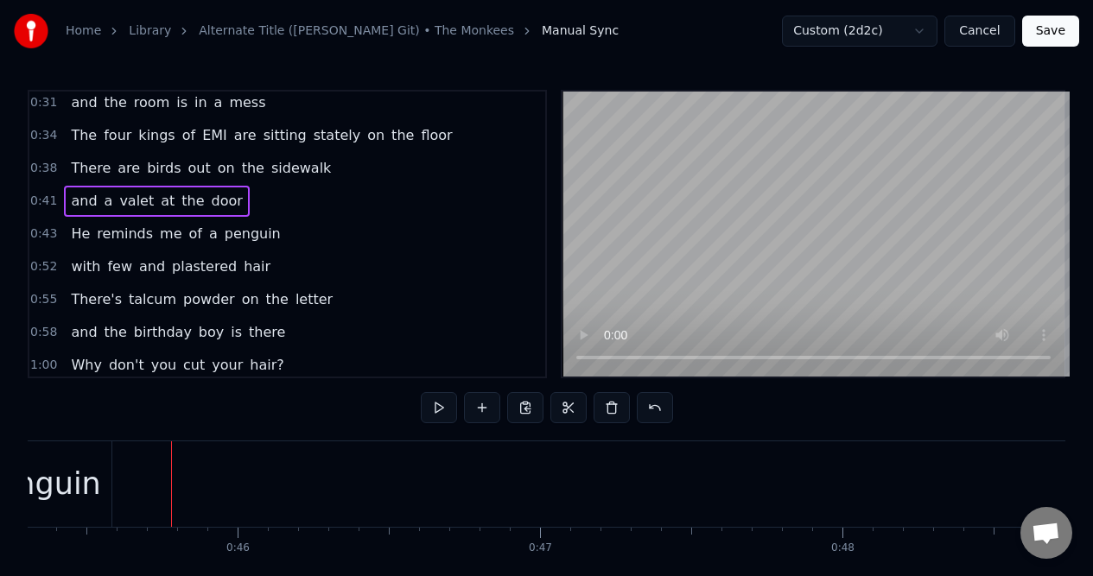
scroll to position [0, 13702]
click at [272, 265] on div "0:52 with few and plastered hair" at bounding box center [287, 266] width 516 height 33
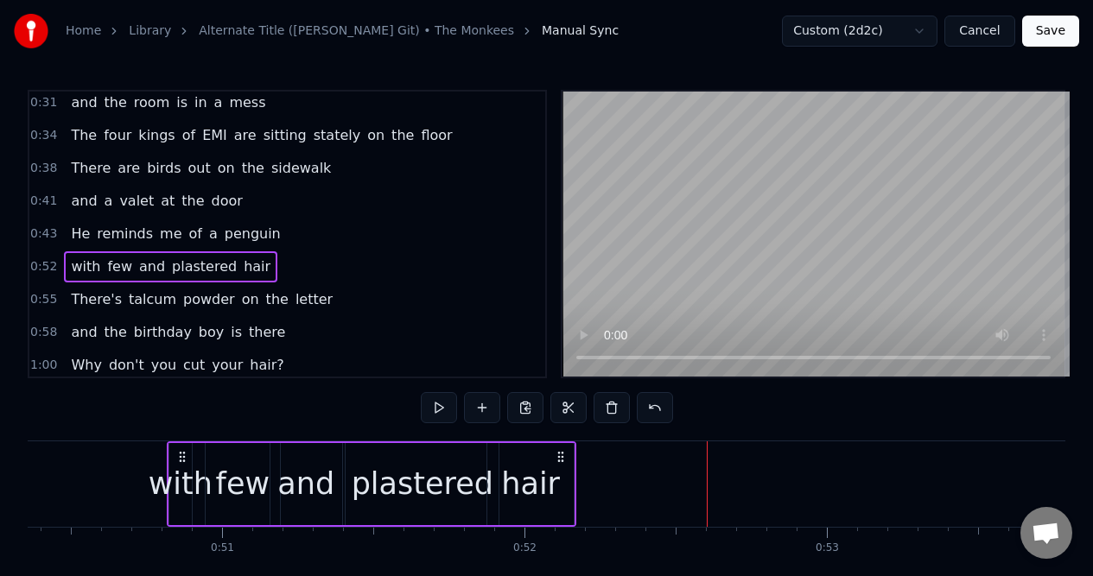
scroll to position [0, 15208]
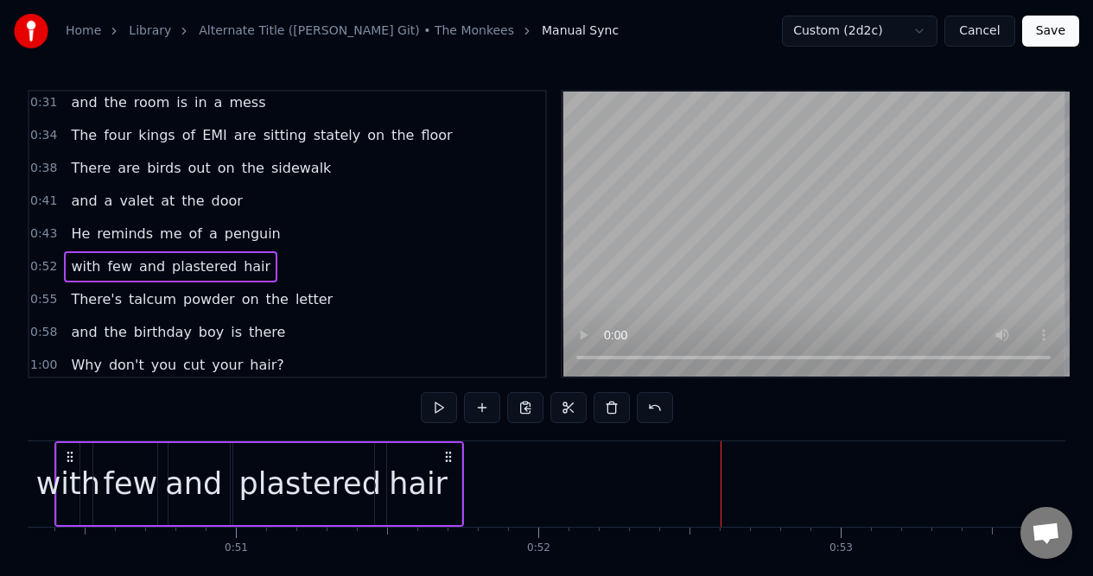
drag, startPoint x: 128, startPoint y: 457, endPoint x: 68, endPoint y: 469, distance: 60.8
click at [68, 469] on div "with few and plastered hair" at bounding box center [258, 484] width 409 height 86
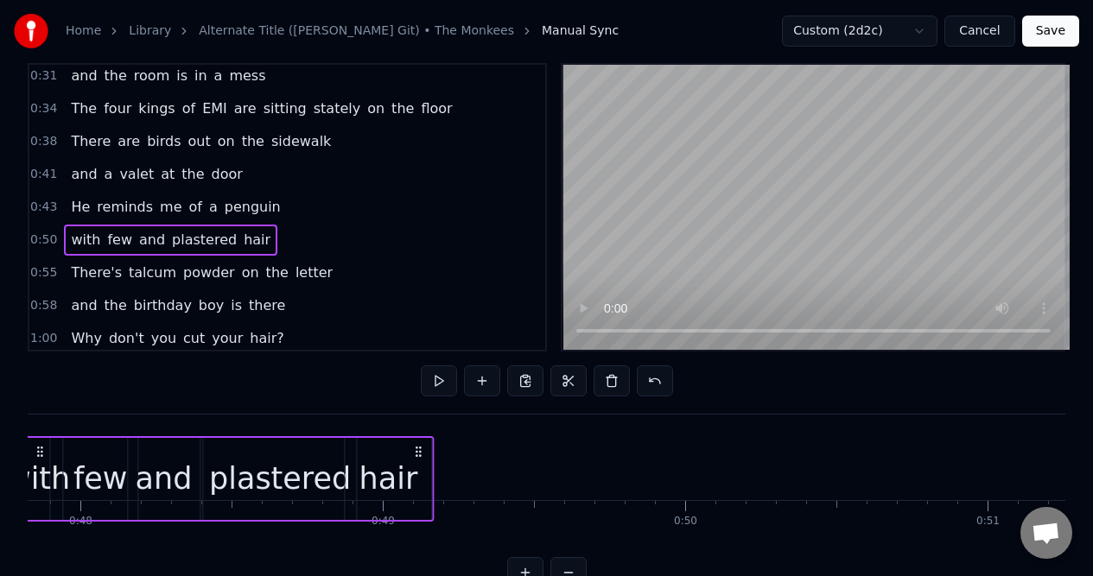
scroll to position [42, 0]
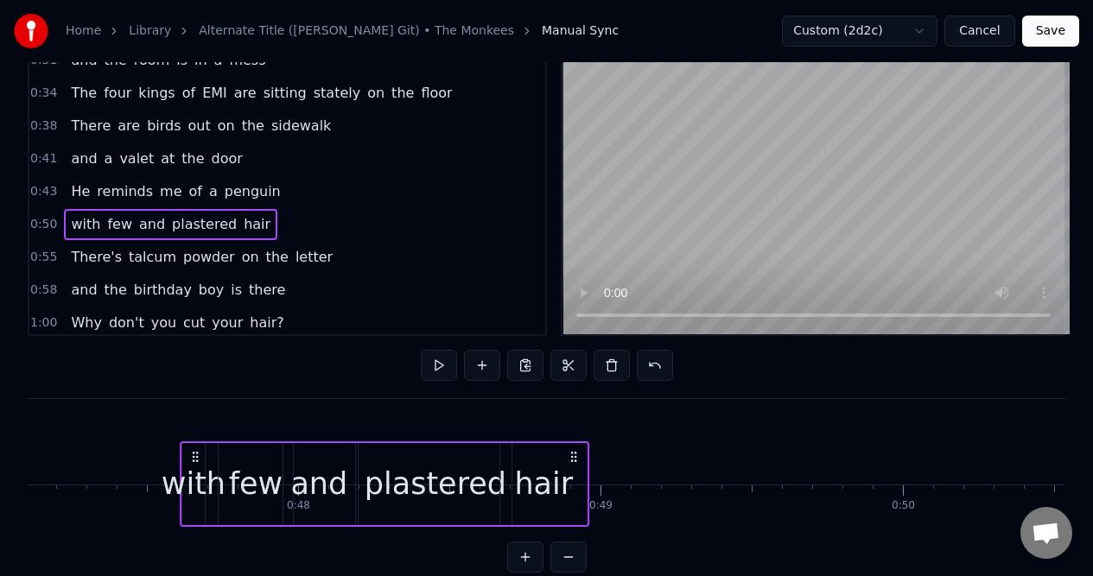
click at [188, 458] on icon at bounding box center [195, 457] width 14 height 14
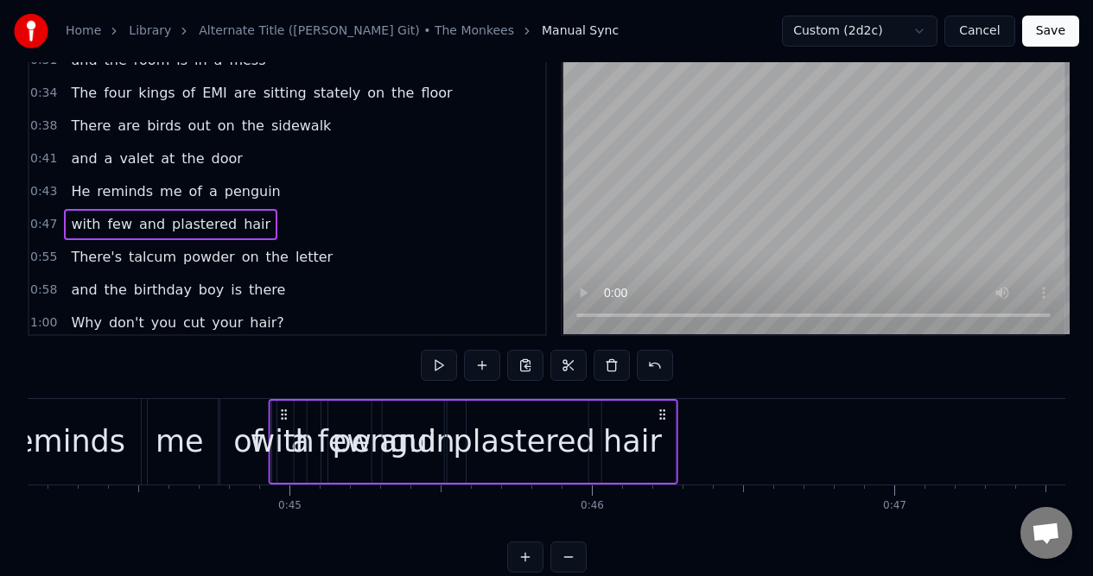
scroll to position [0, 13338]
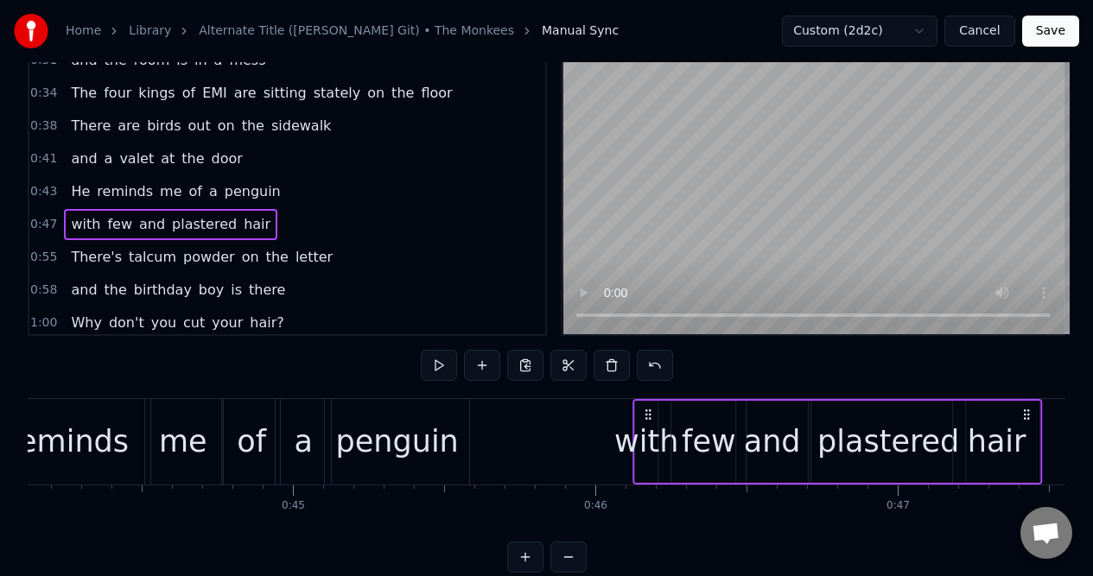
drag, startPoint x: 67, startPoint y: 413, endPoint x: 648, endPoint y: 402, distance: 581.4
click at [648, 403] on div "with few and plastered hair" at bounding box center [836, 442] width 409 height 86
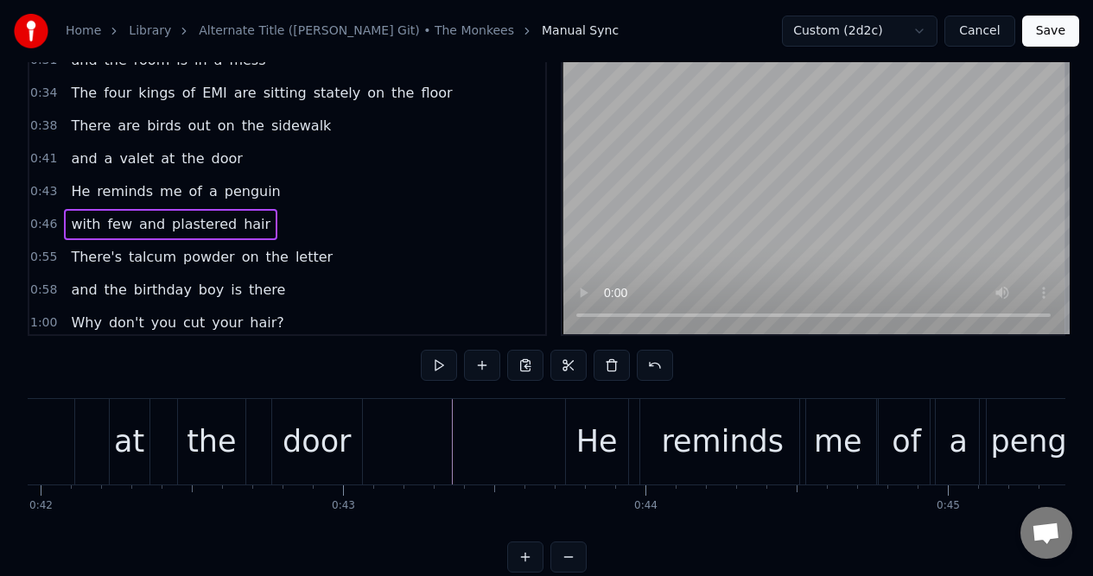
scroll to position [0, 12725]
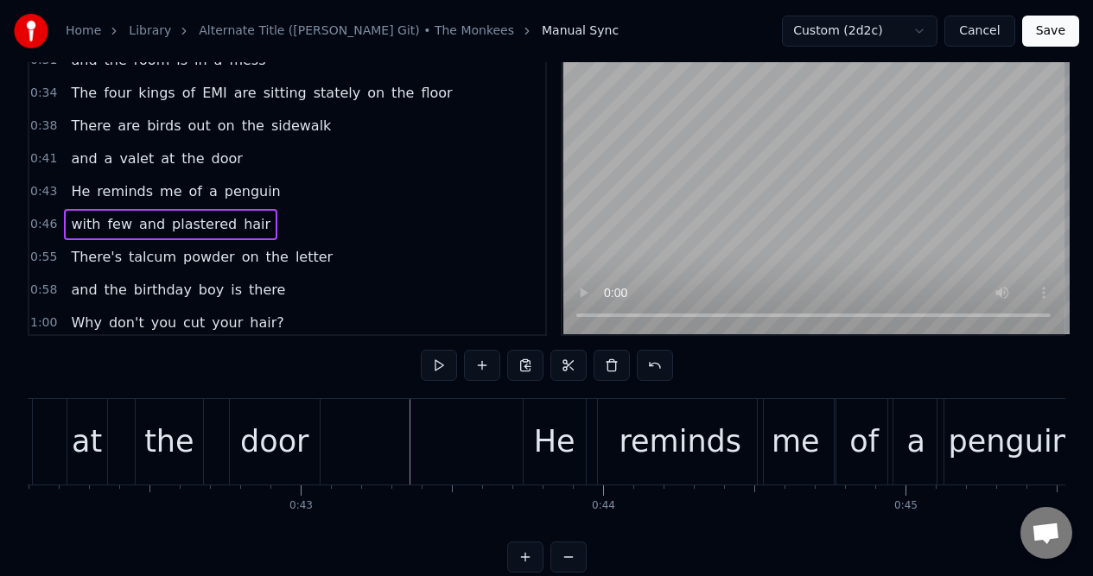
click at [48, 421] on div "and a valet at the door" at bounding box center [27, 442] width 592 height 86
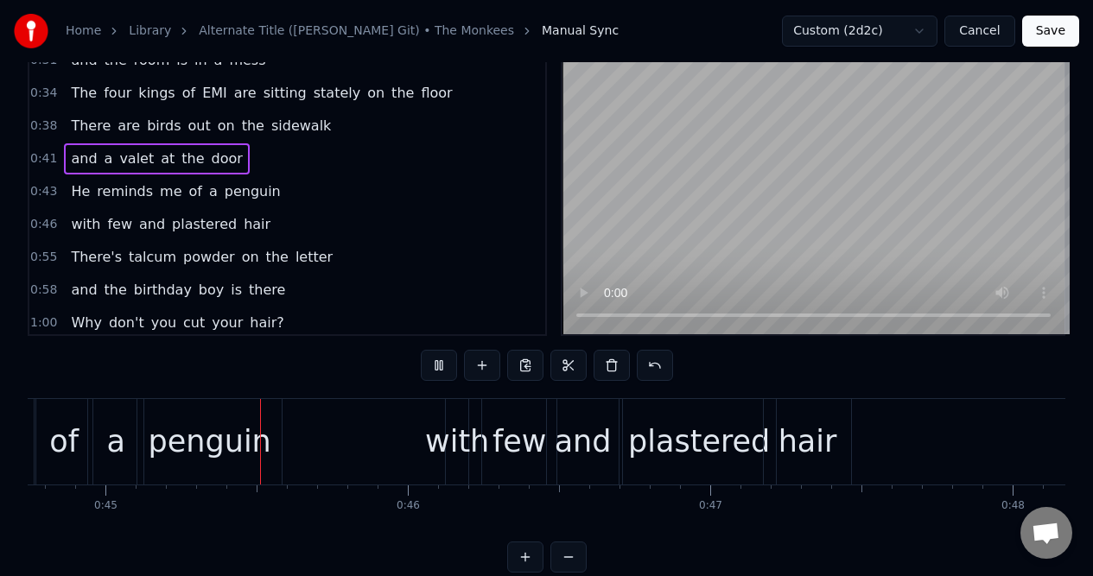
scroll to position [0, 13555]
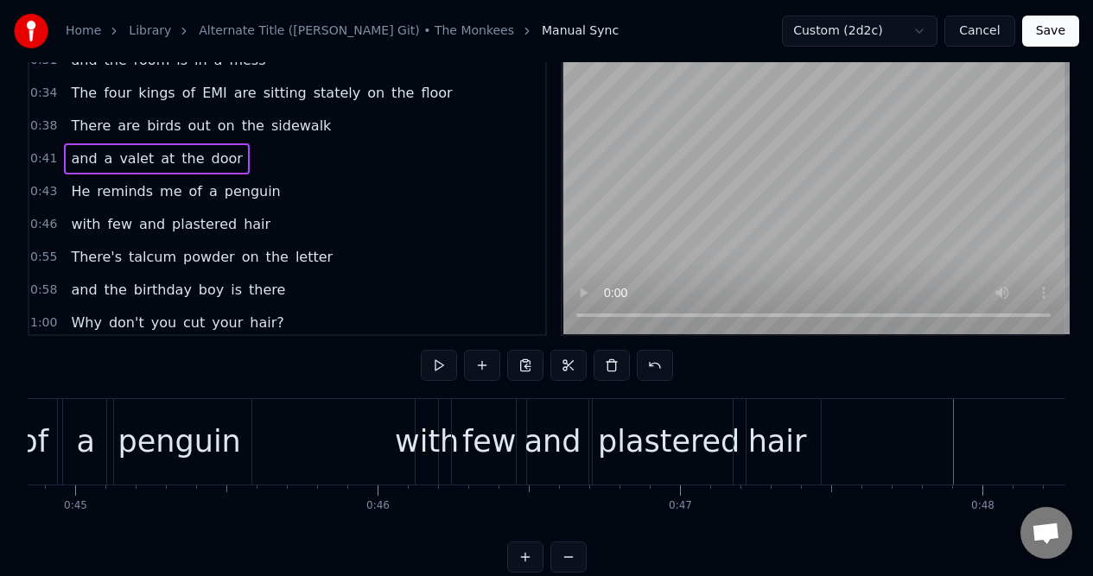
click at [763, 420] on div "hair" at bounding box center [777, 442] width 59 height 46
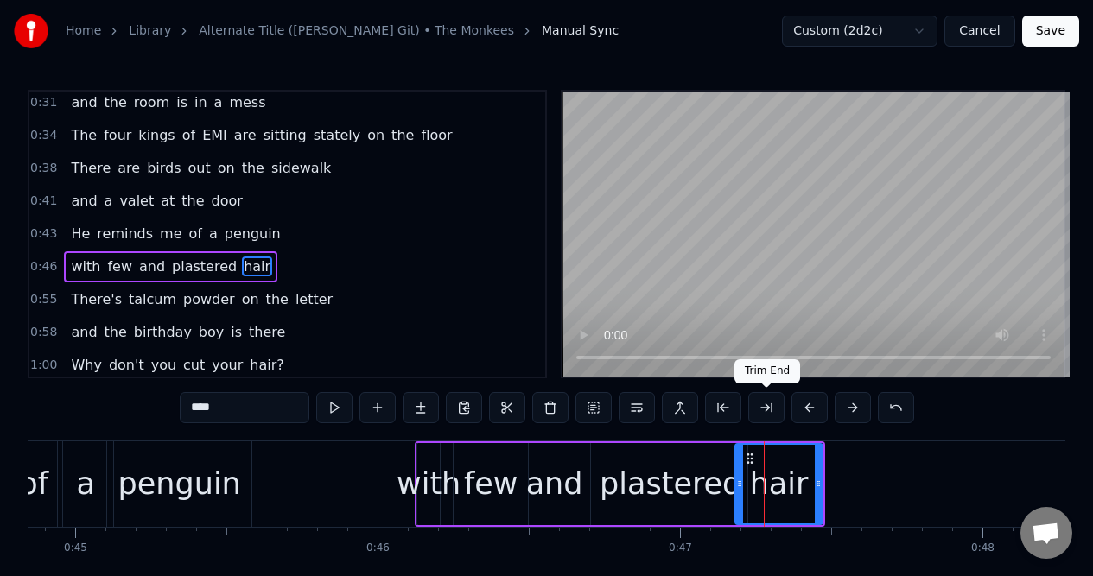
scroll to position [235, 0]
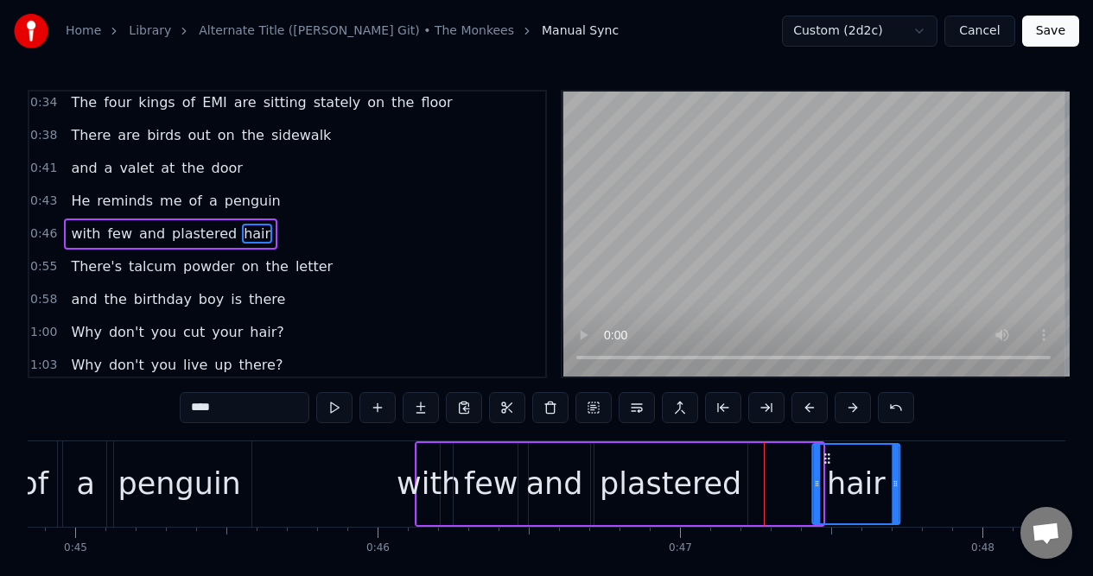
drag, startPoint x: 749, startPoint y: 457, endPoint x: 823, endPoint y: 446, distance: 75.1
click at [826, 449] on div "hair" at bounding box center [856, 484] width 85 height 79
click at [683, 464] on div "plastered" at bounding box center [670, 484] width 142 height 46
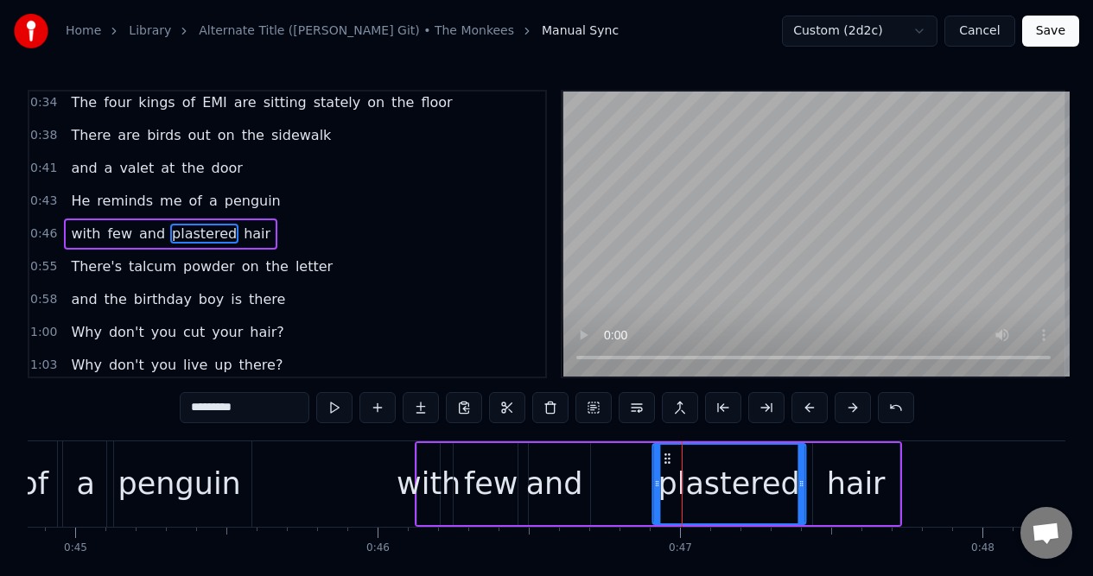
drag, startPoint x: 610, startPoint y: 455, endPoint x: 665, endPoint y: 453, distance: 55.3
click at [668, 456] on icon at bounding box center [667, 459] width 14 height 14
click at [564, 459] on div "and" at bounding box center [554, 484] width 72 height 82
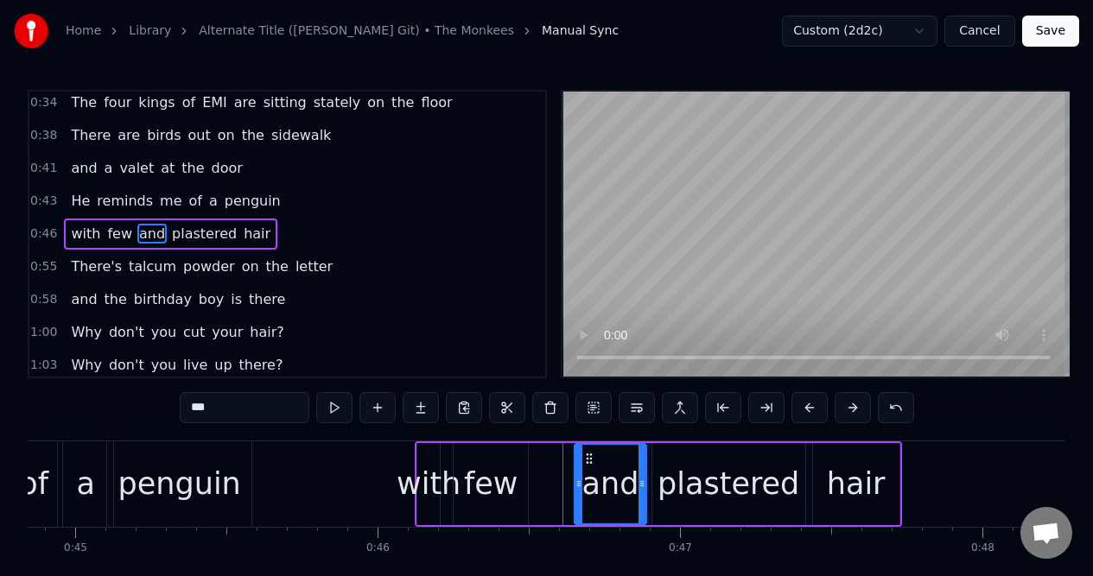
drag, startPoint x: 533, startPoint y: 458, endPoint x: 589, endPoint y: 456, distance: 56.2
click at [589, 456] on icon at bounding box center [589, 459] width 14 height 14
click at [508, 465] on div "few" at bounding box center [491, 484] width 54 height 46
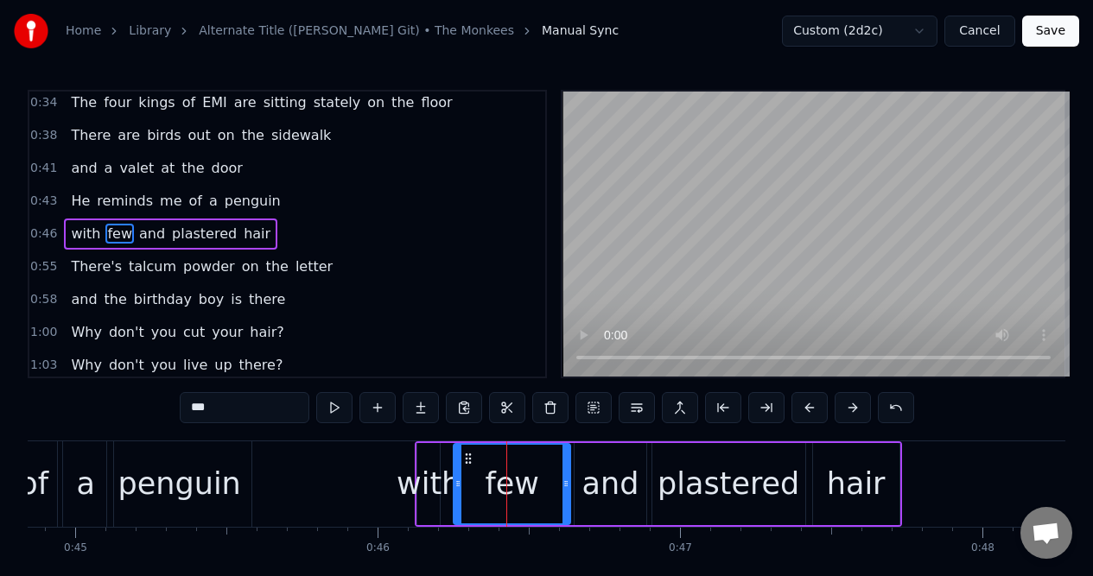
drag, startPoint x: 523, startPoint y: 470, endPoint x: 565, endPoint y: 467, distance: 41.5
click at [566, 469] on div at bounding box center [565, 484] width 7 height 79
drag, startPoint x: 457, startPoint y: 464, endPoint x: 472, endPoint y: 465, distance: 15.6
click at [472, 465] on div at bounding box center [473, 484] width 7 height 79
click at [432, 462] on div "with" at bounding box center [428, 484] width 64 height 46
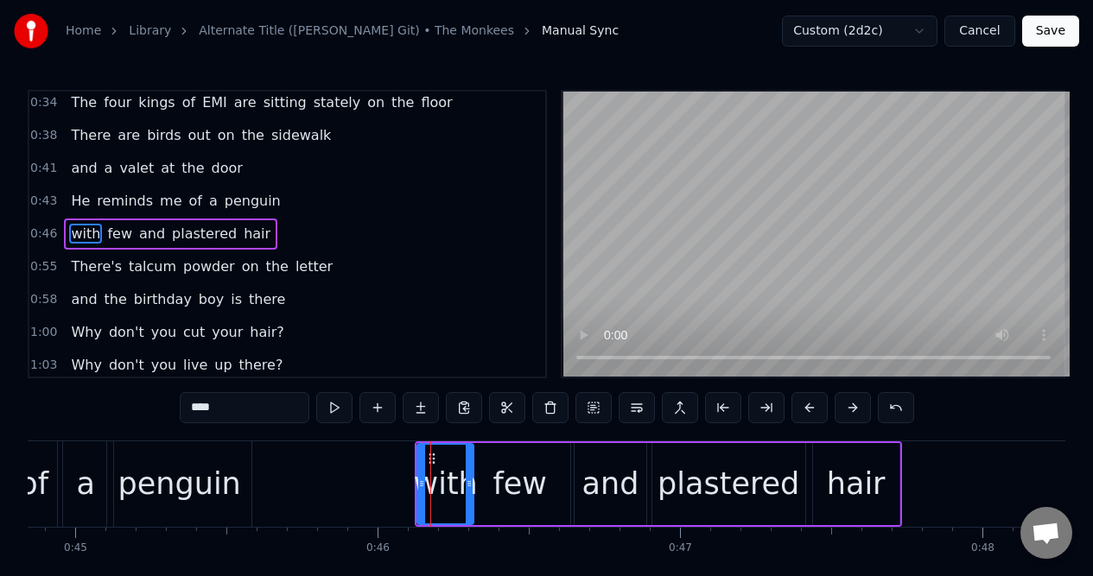
drag, startPoint x: 435, startPoint y: 460, endPoint x: 469, endPoint y: 462, distance: 33.7
click at [469, 462] on div at bounding box center [469, 484] width 7 height 79
click at [48, 479] on div "of" at bounding box center [34, 484] width 56 height 86
type input "**"
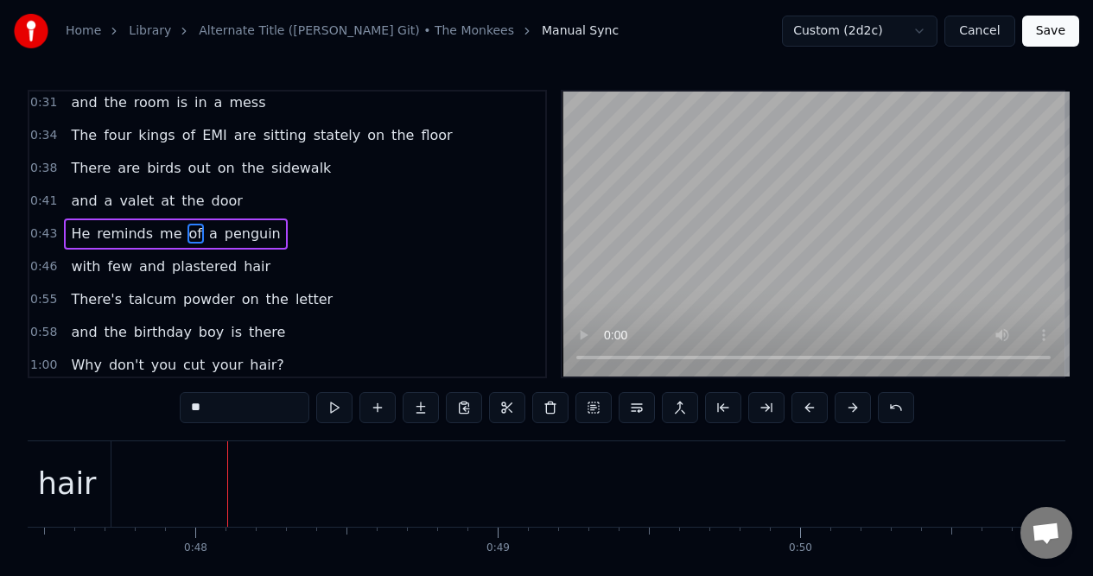
scroll to position [0, 14354]
click at [281, 272] on div "0:46 with few and plastered hair" at bounding box center [287, 266] width 516 height 33
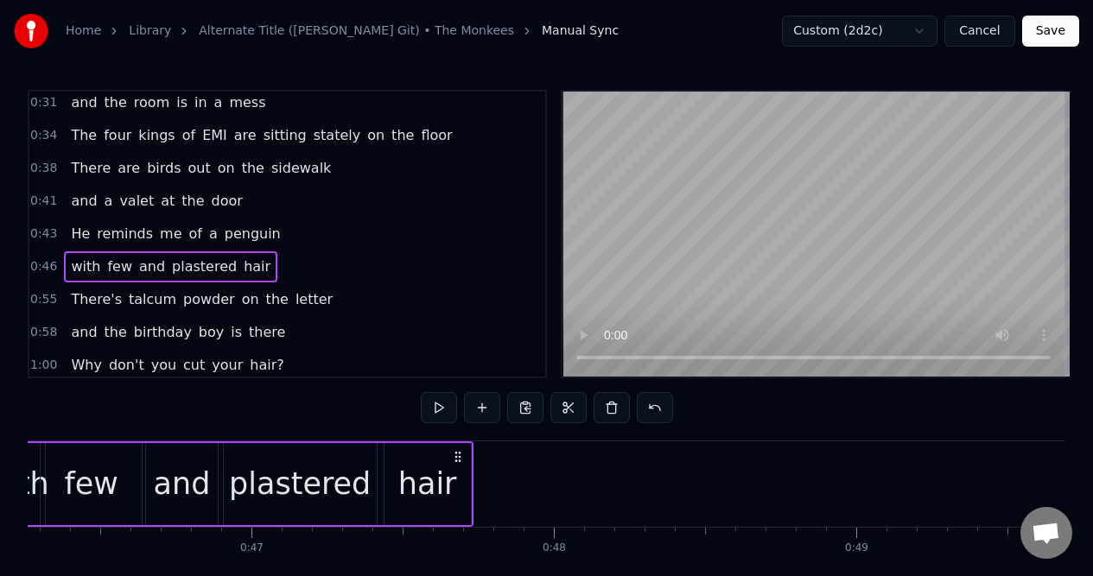
scroll to position [0, 13856]
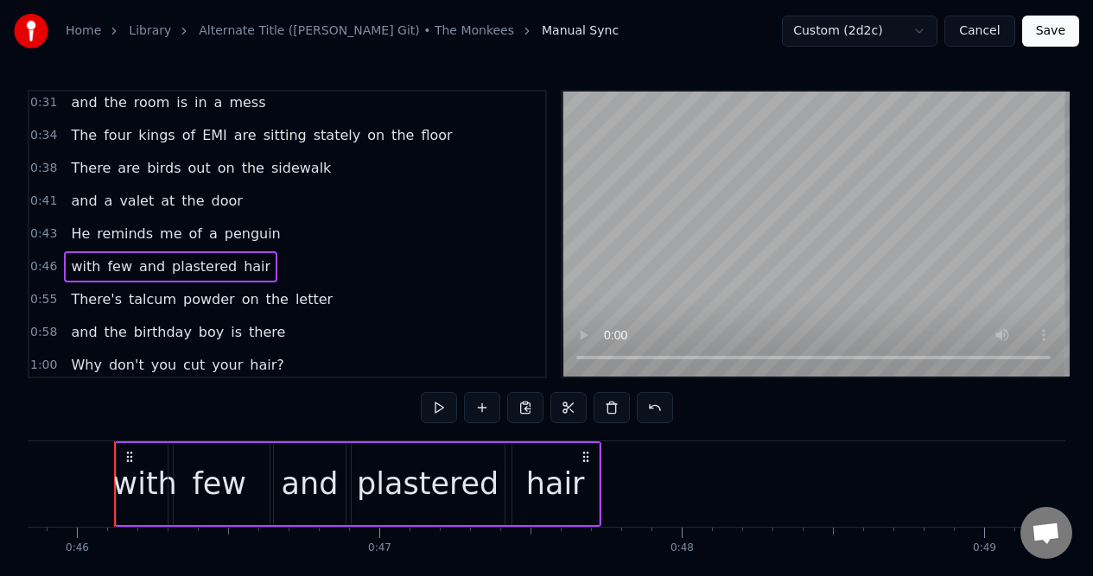
click at [328, 294] on div "0:55 There's talcum powder on the letter" at bounding box center [287, 299] width 516 height 33
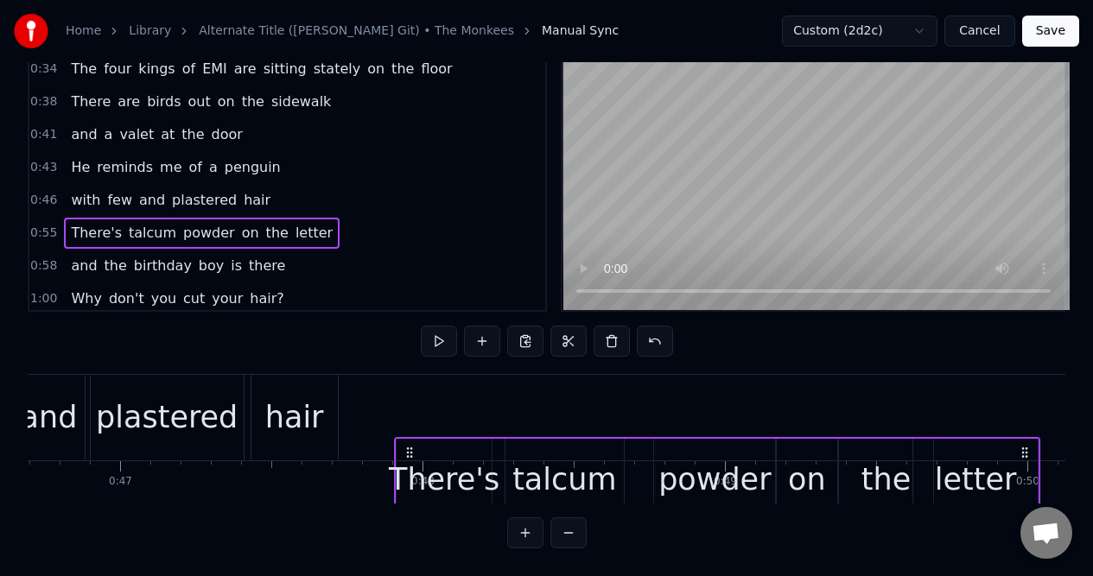
scroll to position [79, 0]
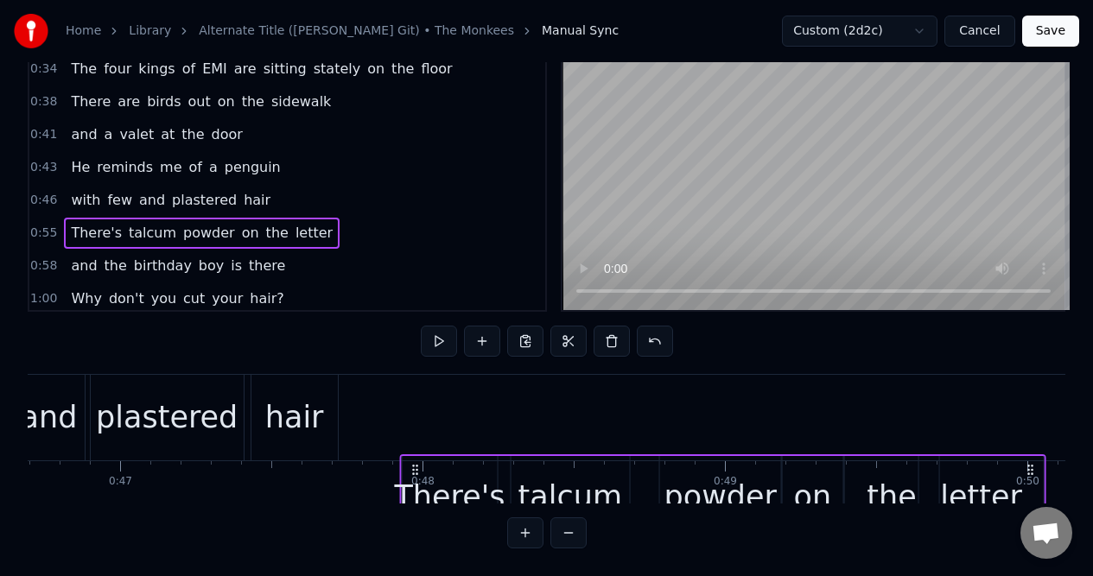
drag, startPoint x: 130, startPoint y: 454, endPoint x: 414, endPoint y: 447, distance: 283.4
click at [414, 463] on icon at bounding box center [416, 470] width 14 height 14
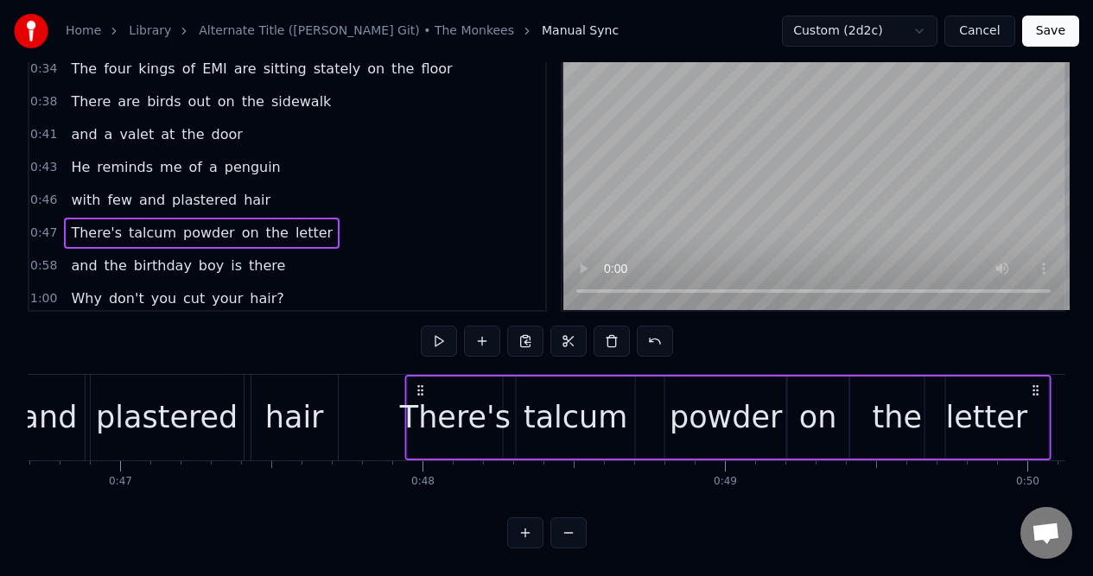
click at [421, 383] on icon at bounding box center [421, 390] width 14 height 14
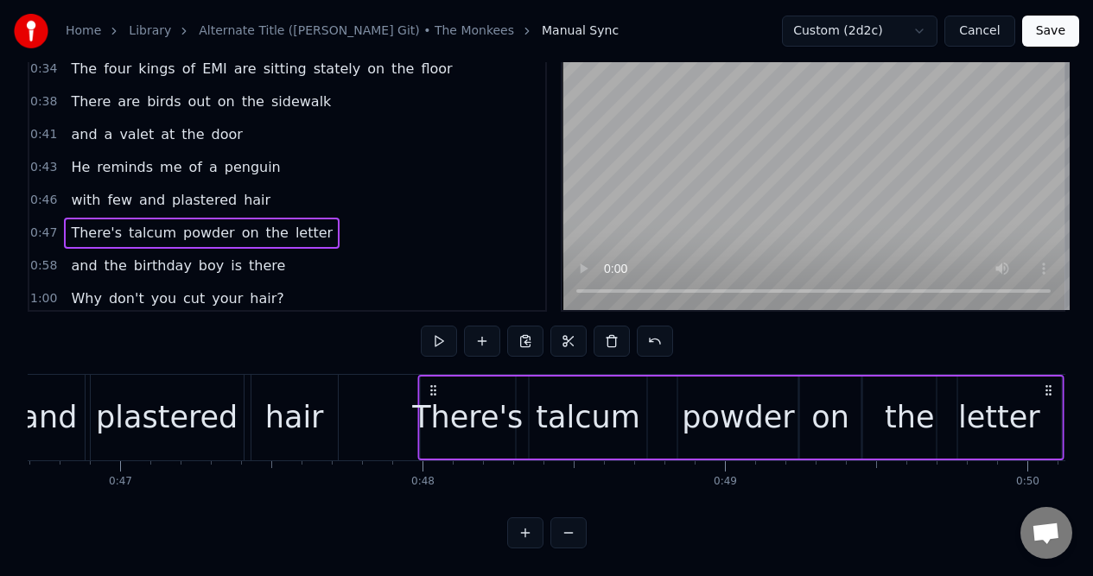
drag, startPoint x: 421, startPoint y: 375, endPoint x: 434, endPoint y: 375, distance: 12.1
click at [434, 383] on icon at bounding box center [433, 390] width 14 height 14
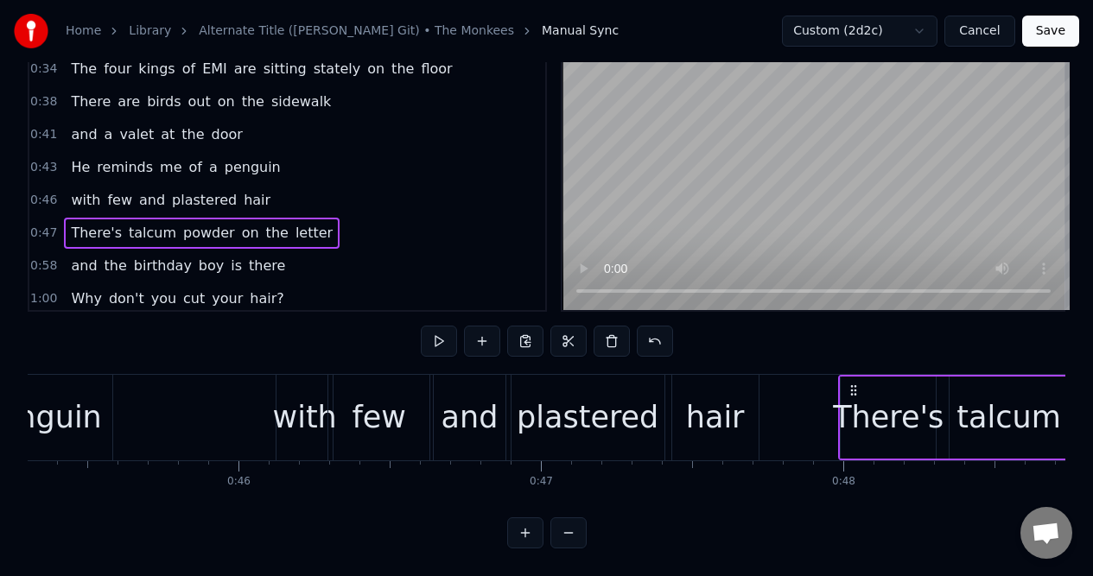
scroll to position [0, 13652]
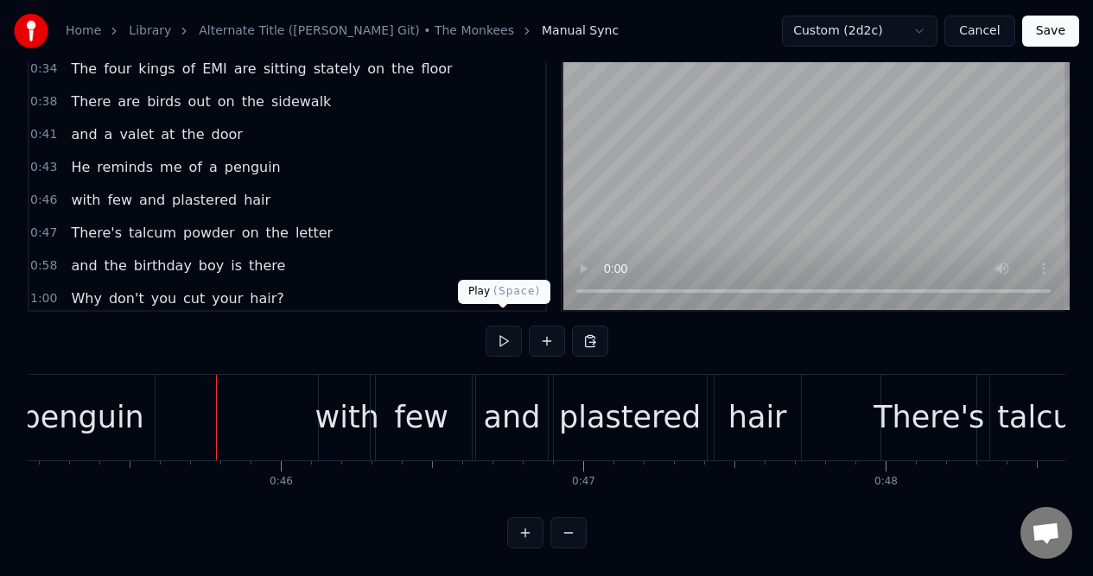
click at [502, 326] on button at bounding box center [503, 341] width 36 height 31
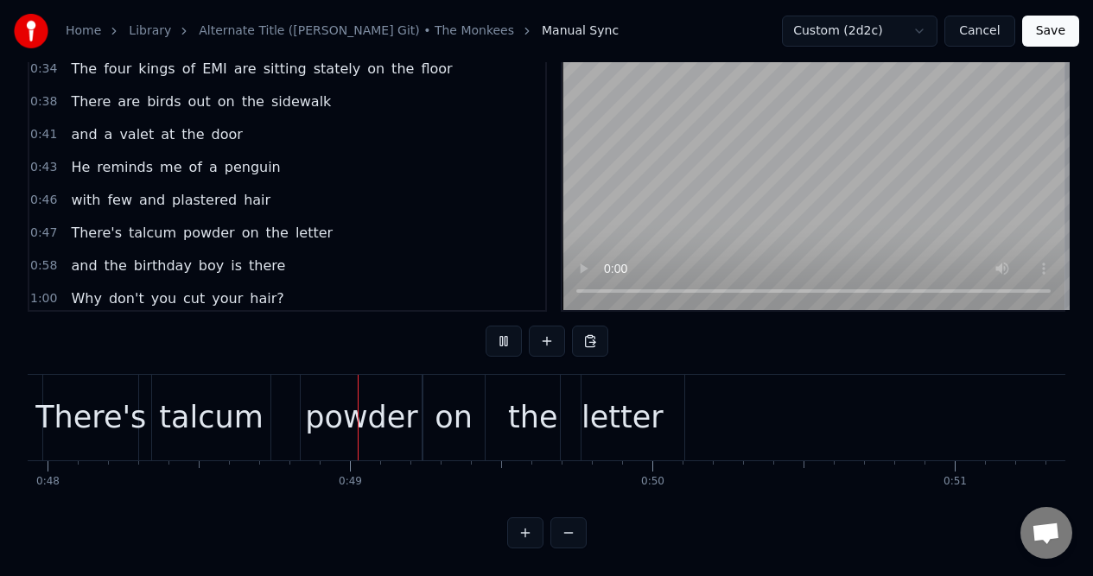
scroll to position [0, 14565]
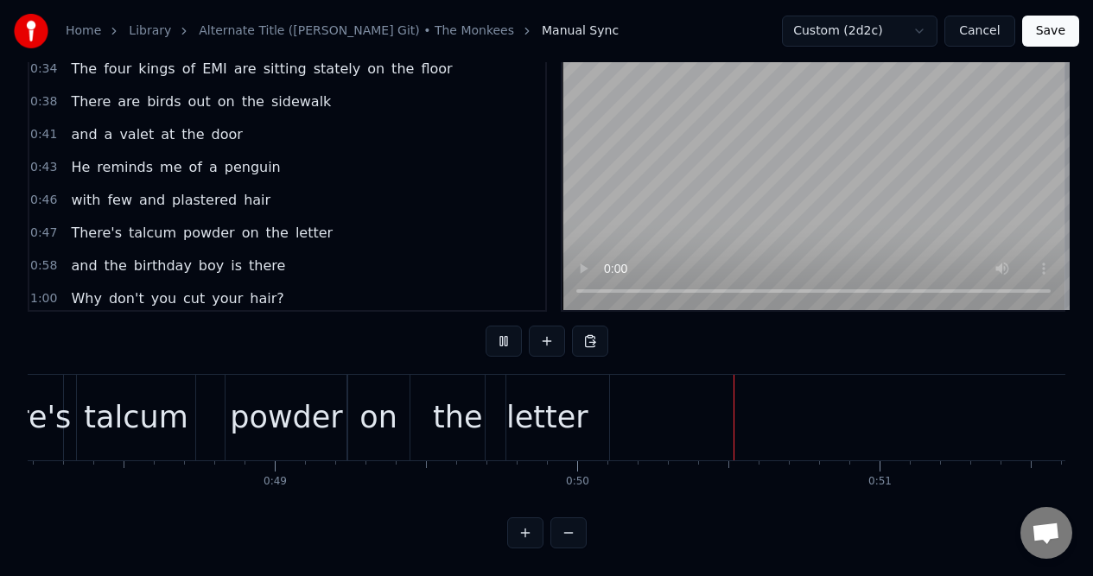
click at [502, 326] on button at bounding box center [503, 341] width 36 height 31
click at [319, 250] on div "0:58 and the birthday boy is there" at bounding box center [287, 266] width 516 height 33
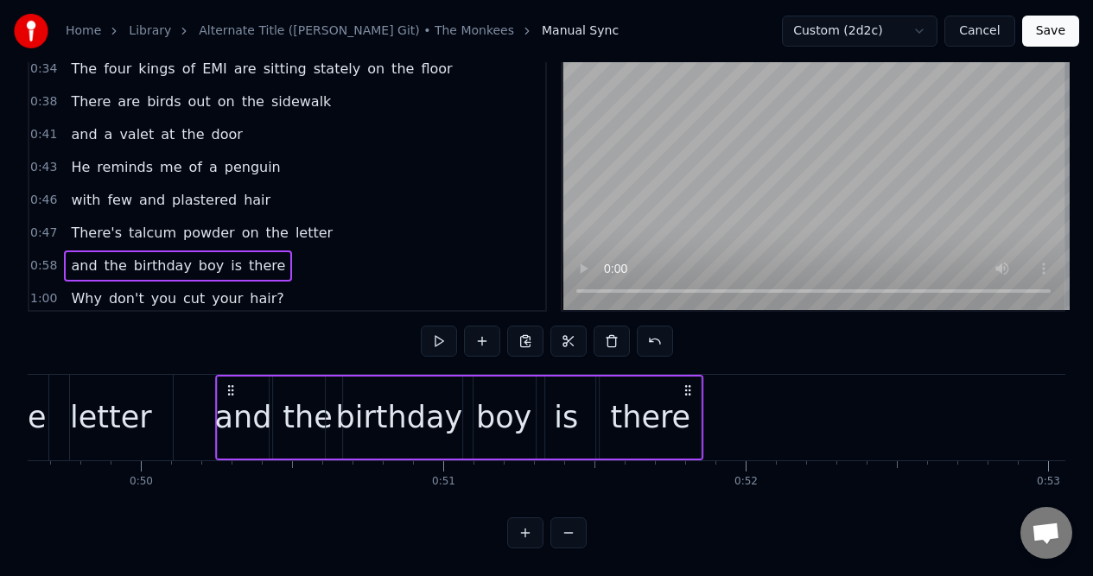
scroll to position [0, 14991]
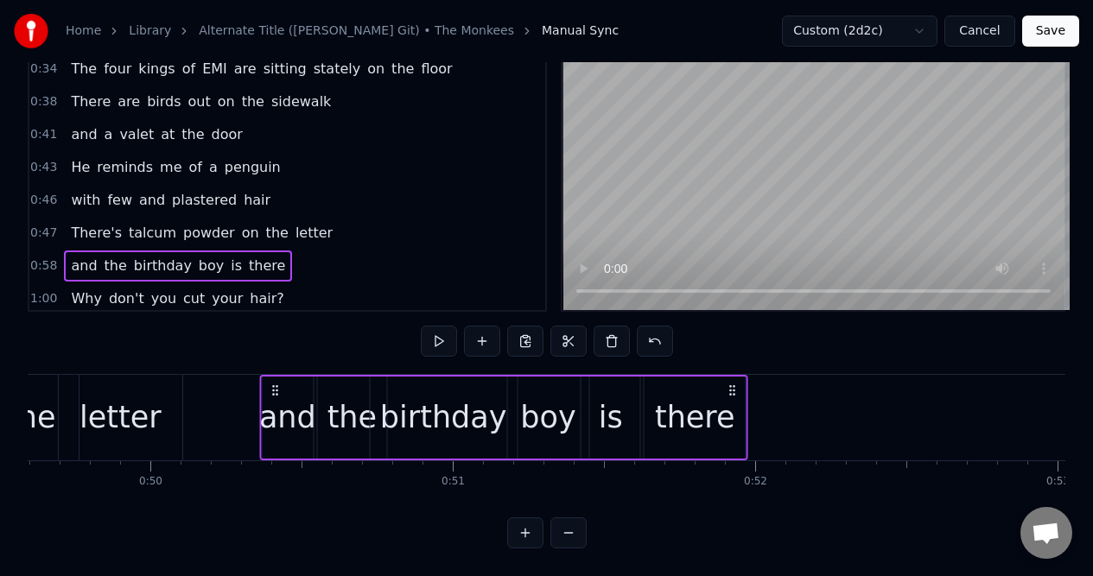
drag, startPoint x: 130, startPoint y: 377, endPoint x: 276, endPoint y: 390, distance: 146.5
click at [276, 390] on div "and the birthday boy is there" at bounding box center [503, 418] width 489 height 86
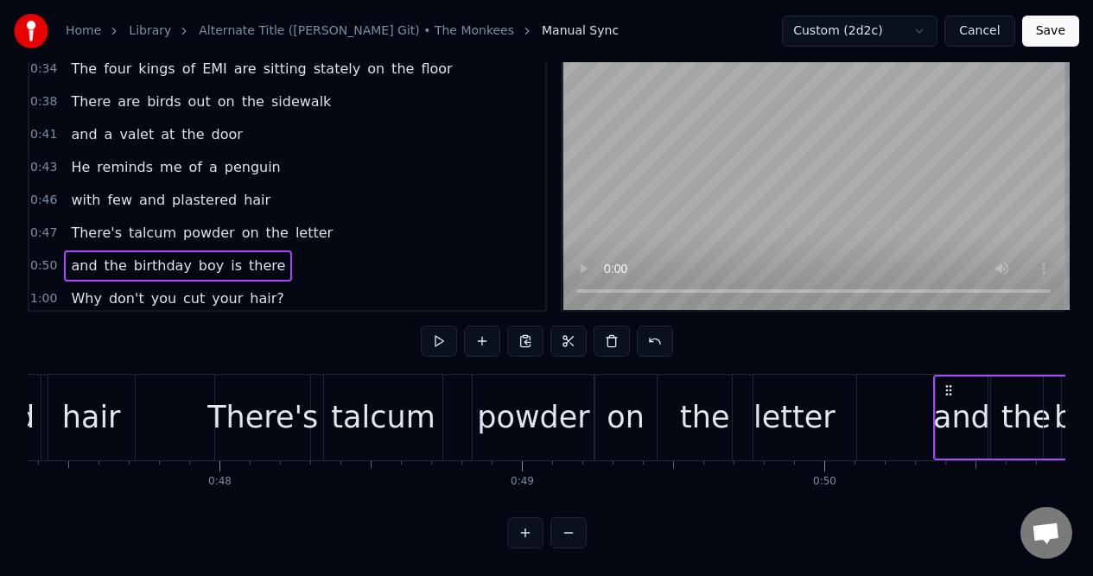
scroll to position [0, 14234]
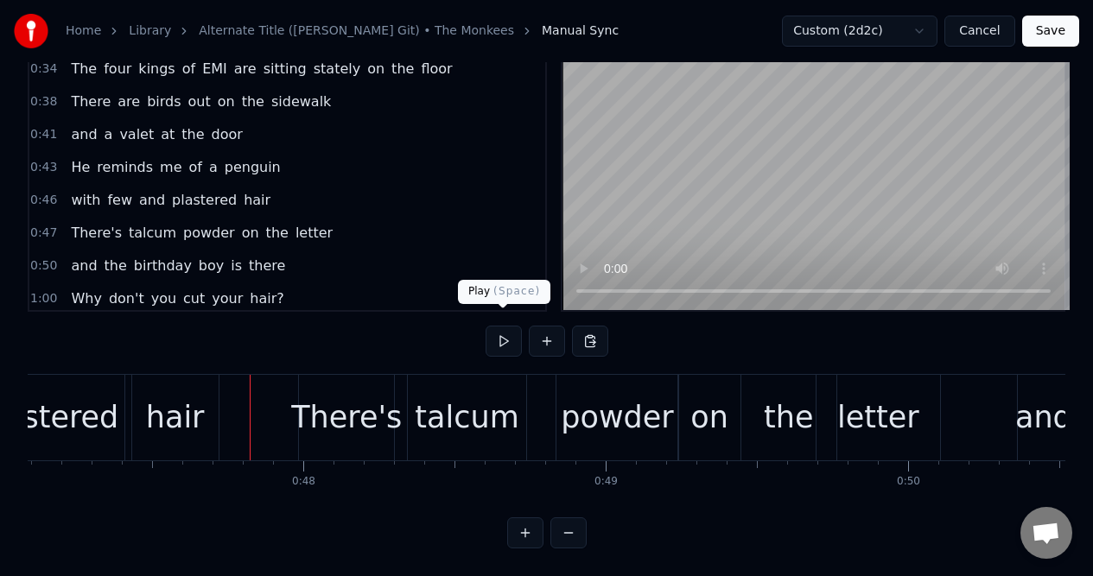
click at [506, 328] on button at bounding box center [503, 341] width 36 height 31
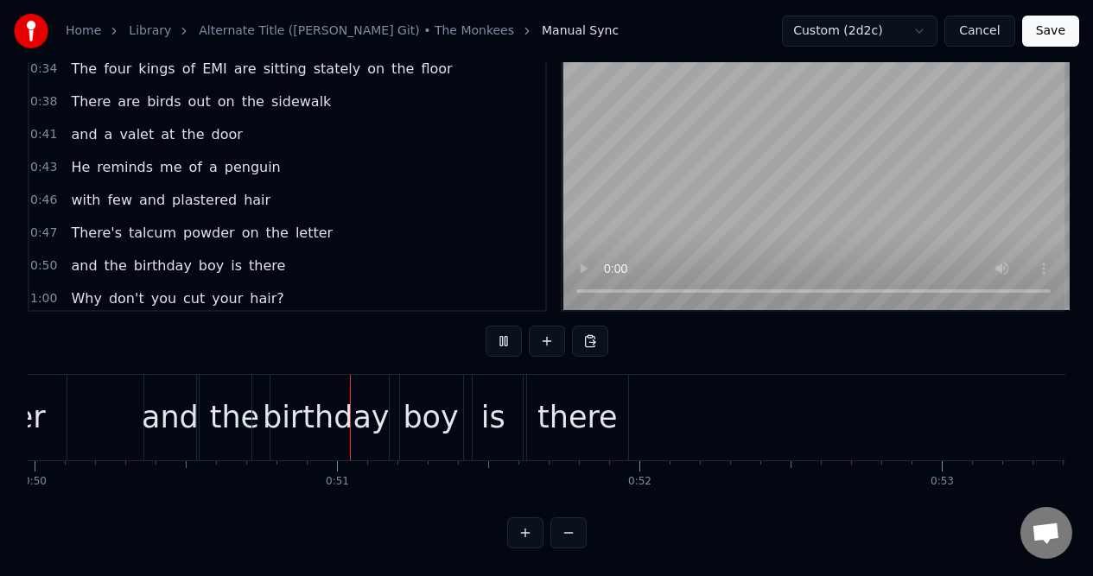
scroll to position [0, 15168]
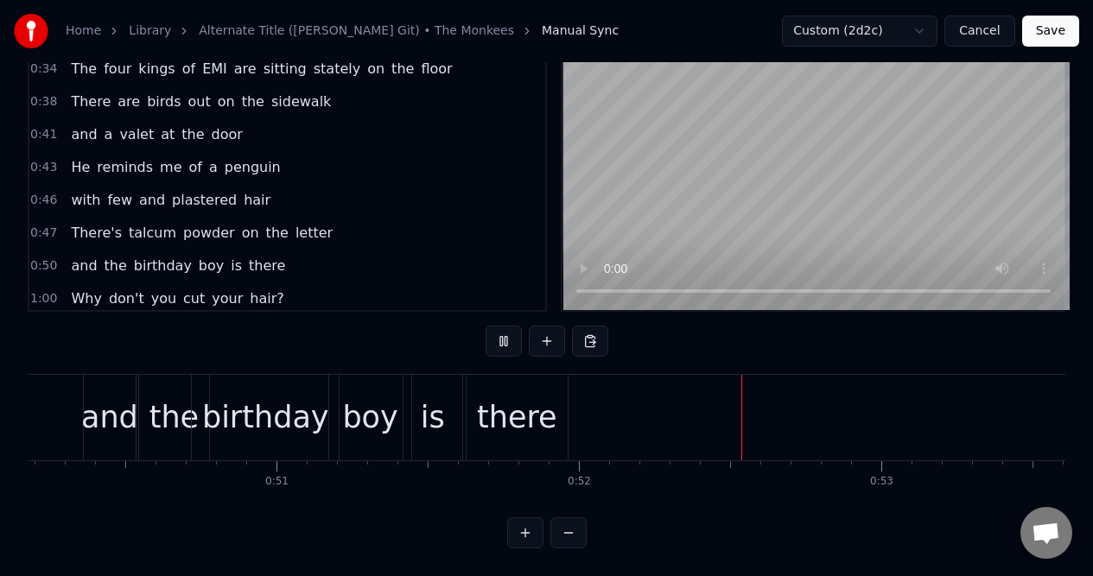
click at [505, 328] on button at bounding box center [503, 341] width 36 height 31
click at [277, 256] on div "0:50 and the birthday boy is there" at bounding box center [287, 266] width 516 height 33
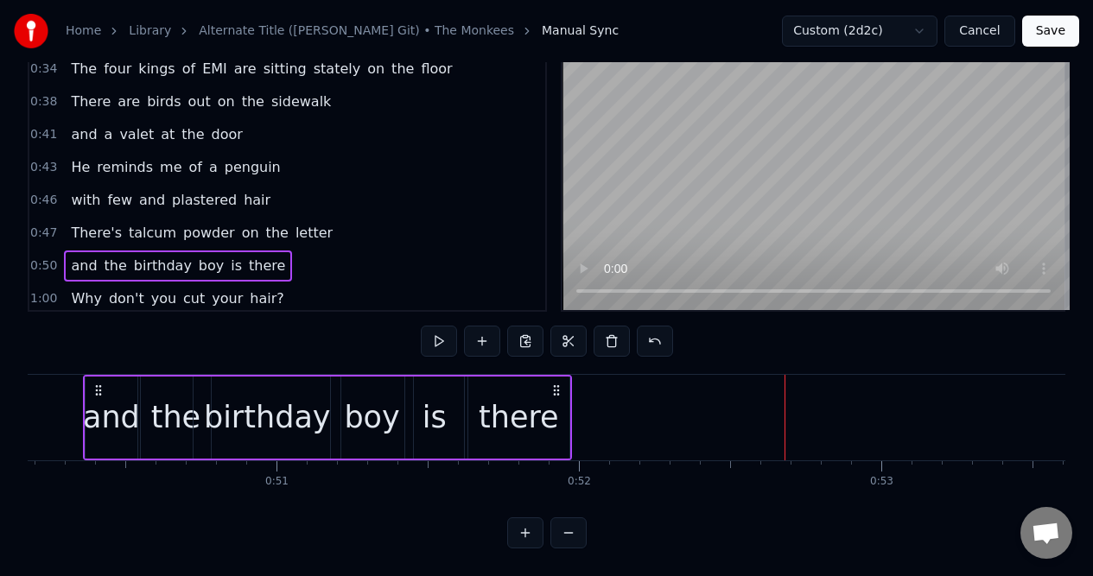
scroll to position [0, 15137]
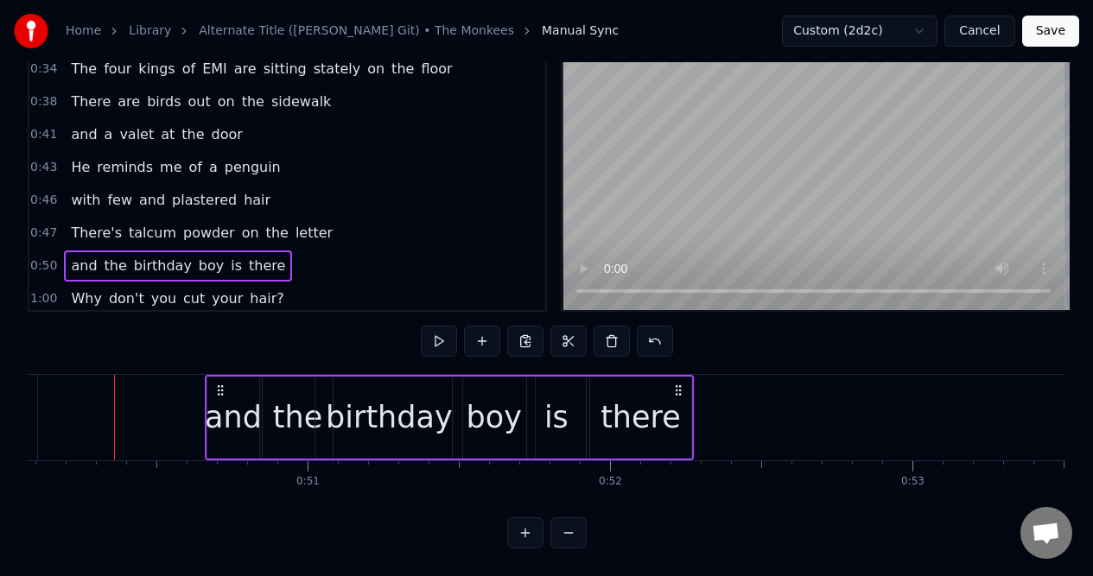
drag, startPoint x: 587, startPoint y: 377, endPoint x: 679, endPoint y: 370, distance: 91.9
click at [679, 383] on icon at bounding box center [678, 390] width 14 height 14
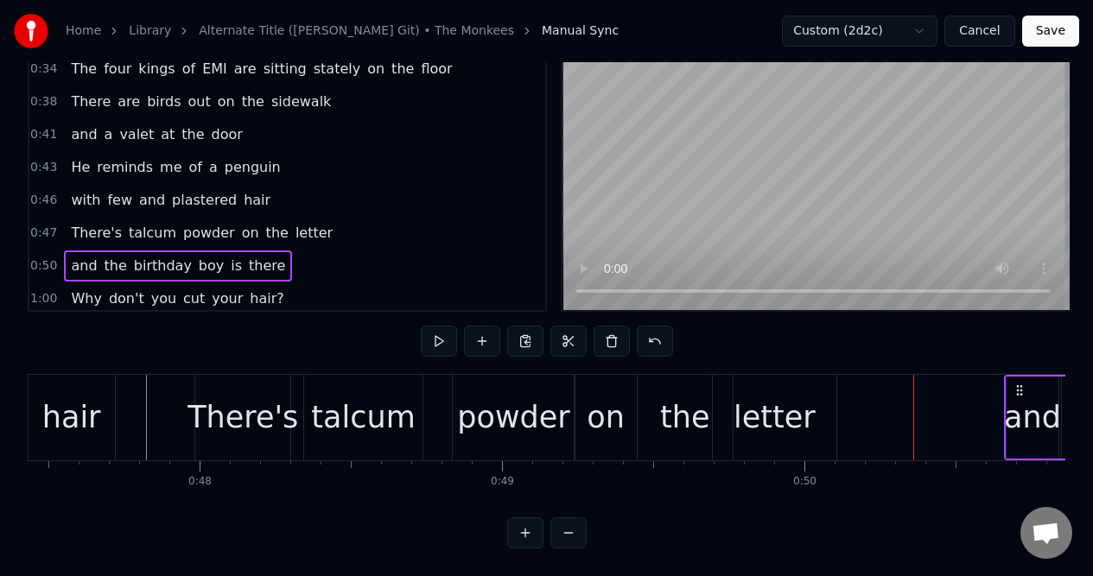
scroll to position [0, 14295]
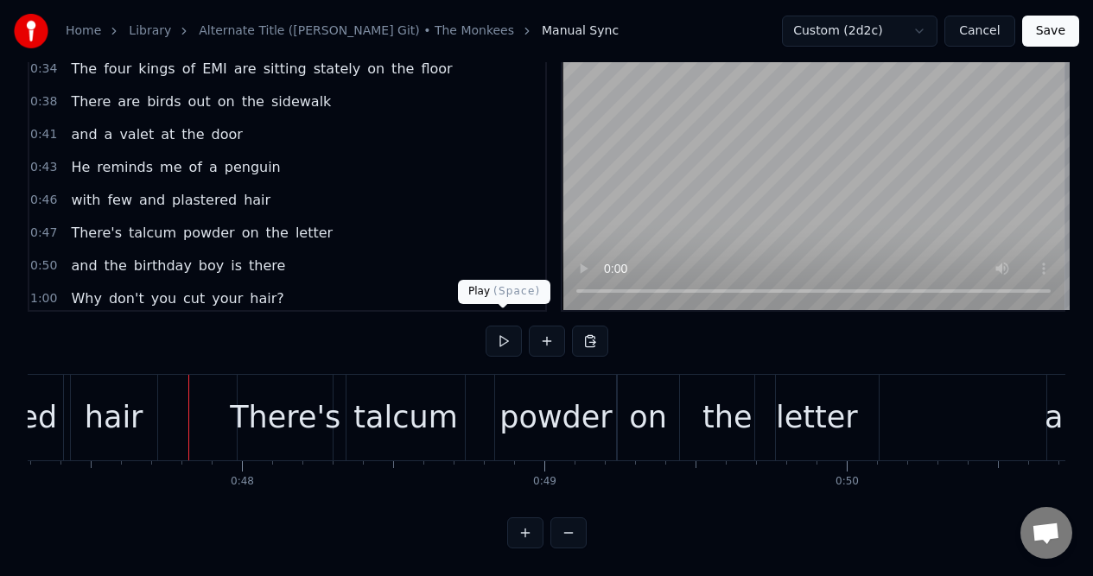
click at [504, 327] on button at bounding box center [503, 341] width 36 height 31
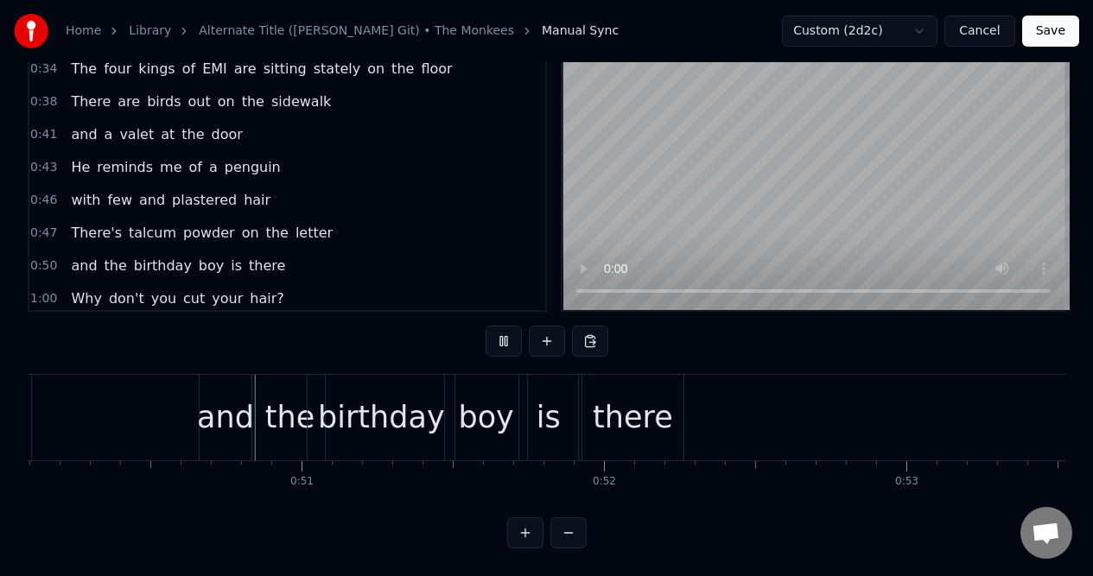
scroll to position [0, 15168]
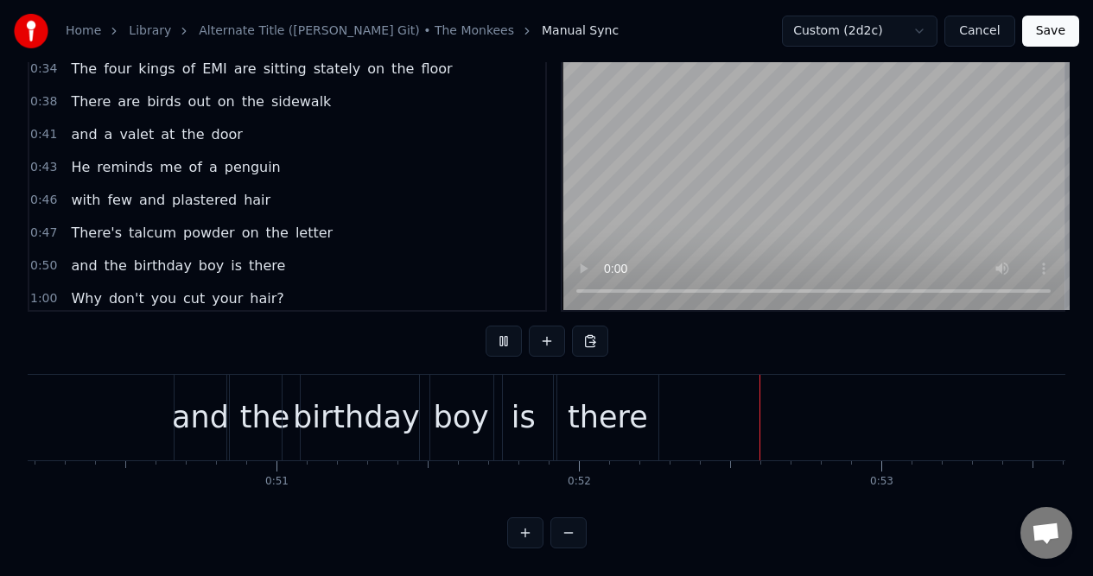
click at [504, 327] on button at bounding box center [503, 341] width 36 height 31
click at [600, 409] on div "there" at bounding box center [607, 418] width 80 height 46
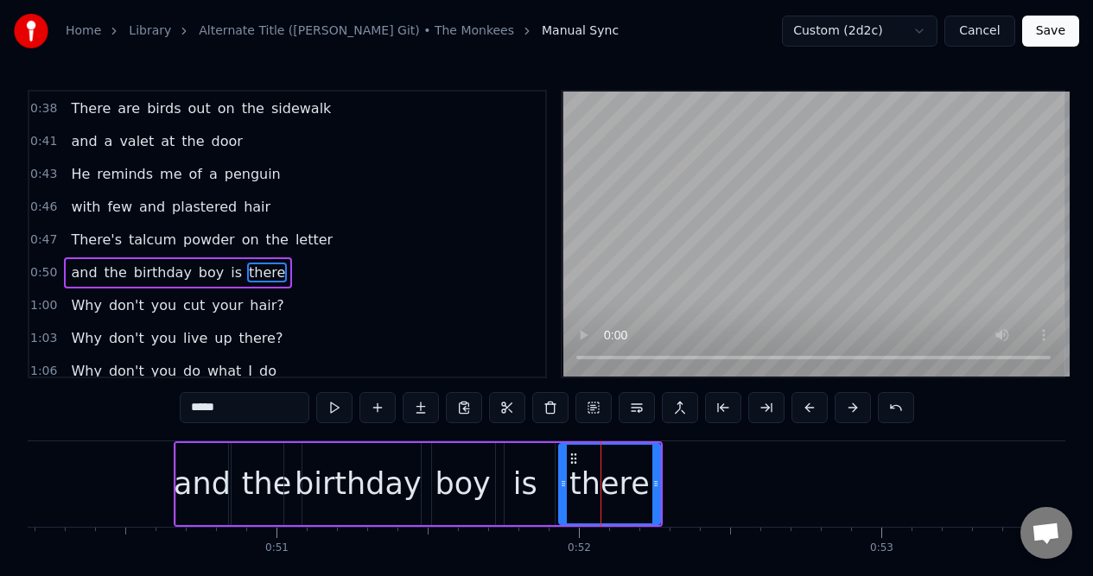
scroll to position [301, 0]
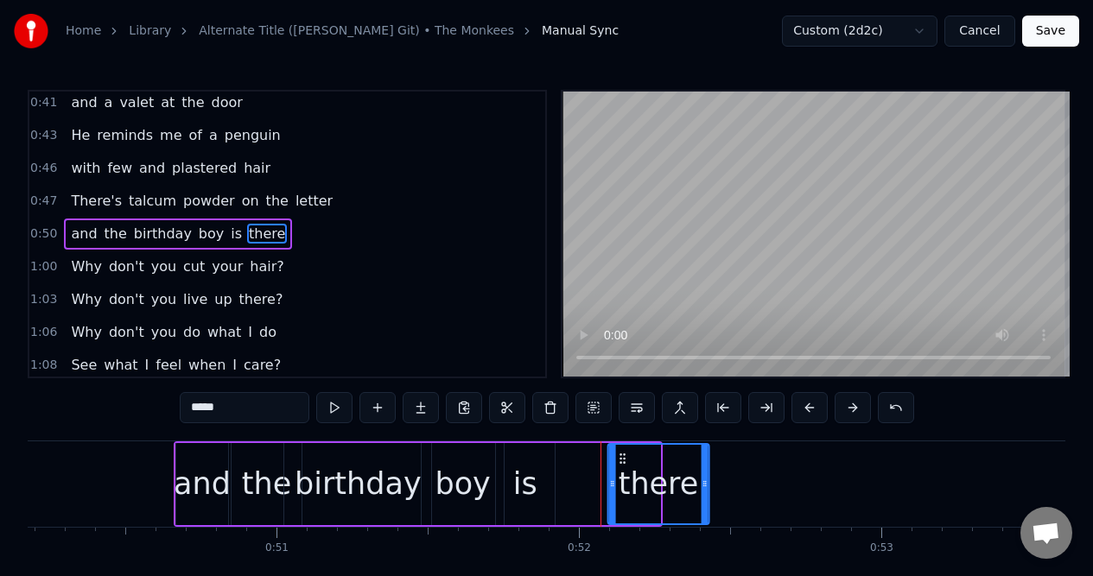
drag, startPoint x: 575, startPoint y: 458, endPoint x: 624, endPoint y: 455, distance: 49.3
click at [624, 455] on icon at bounding box center [622, 459] width 14 height 14
click at [530, 461] on div "is" at bounding box center [525, 484] width 24 height 46
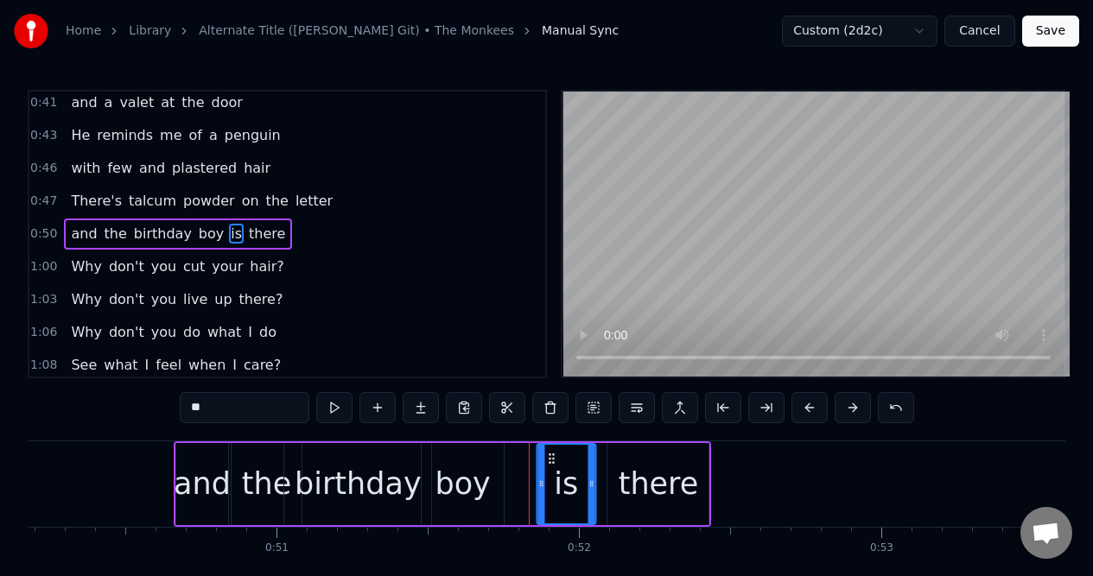
drag, startPoint x: 511, startPoint y: 457, endPoint x: 552, endPoint y: 453, distance: 40.7
click at [552, 453] on icon at bounding box center [551, 459] width 14 height 14
click at [482, 453] on div "boy" at bounding box center [462, 484] width 82 height 82
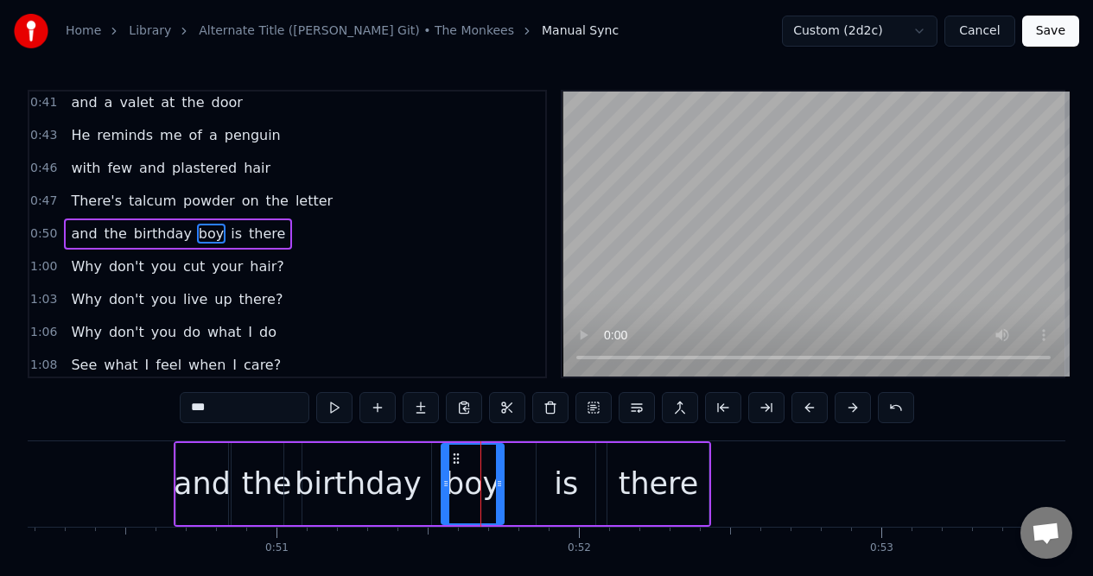
drag, startPoint x: 427, startPoint y: 480, endPoint x: 447, endPoint y: 481, distance: 19.9
click at [447, 481] on icon at bounding box center [445, 484] width 7 height 14
drag, startPoint x: 456, startPoint y: 458, endPoint x: 478, endPoint y: 453, distance: 22.9
click at [480, 453] on icon at bounding box center [482, 459] width 14 height 14
click at [369, 461] on div "birthday" at bounding box center [358, 484] width 127 height 46
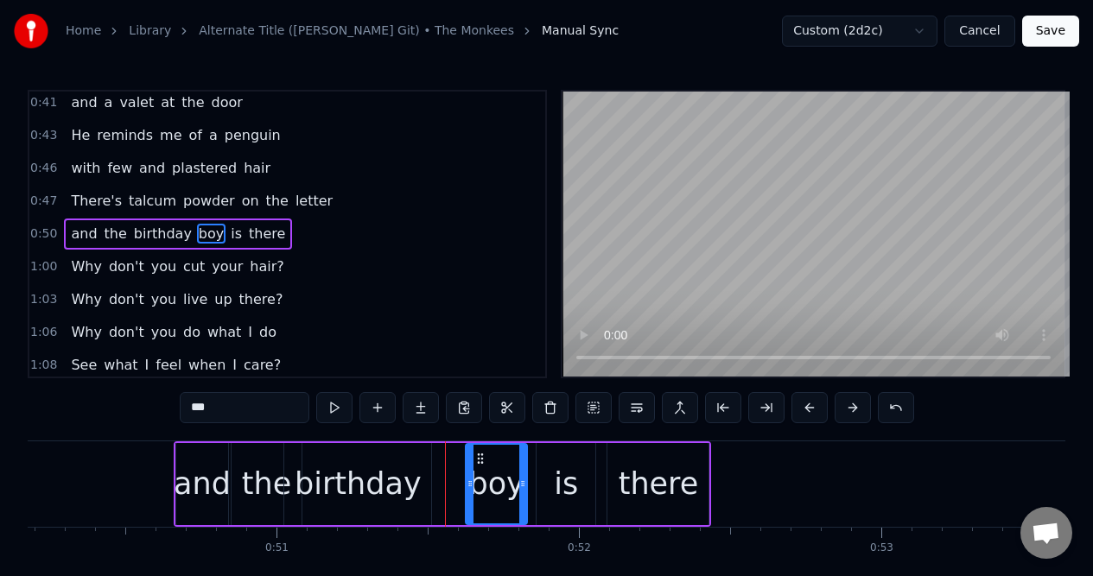
type input "********"
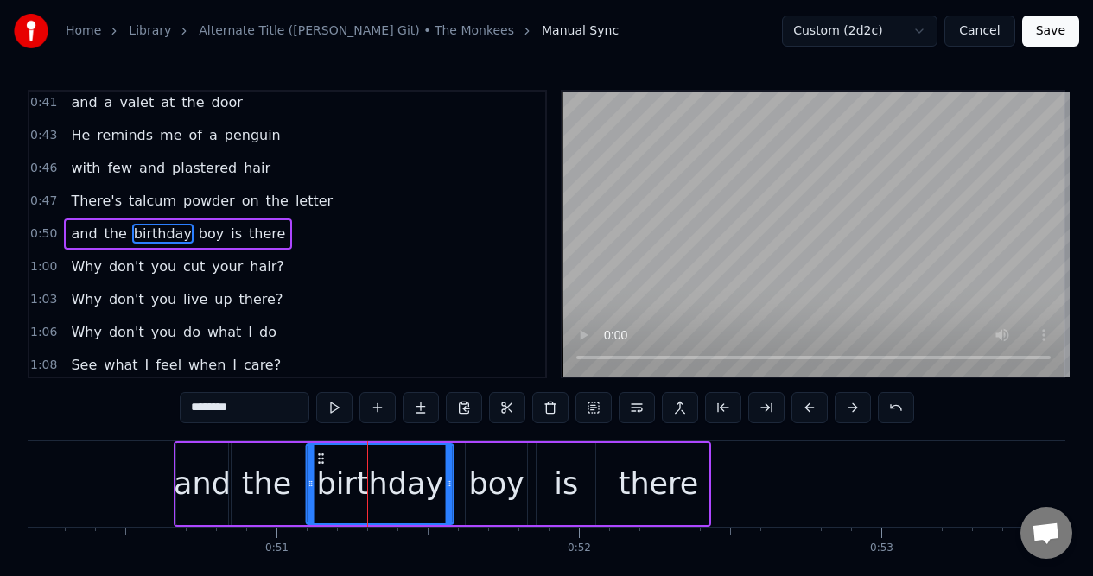
drag, startPoint x: 298, startPoint y: 460, endPoint x: 320, endPoint y: 458, distance: 22.6
click at [320, 458] on icon at bounding box center [321, 459] width 14 height 14
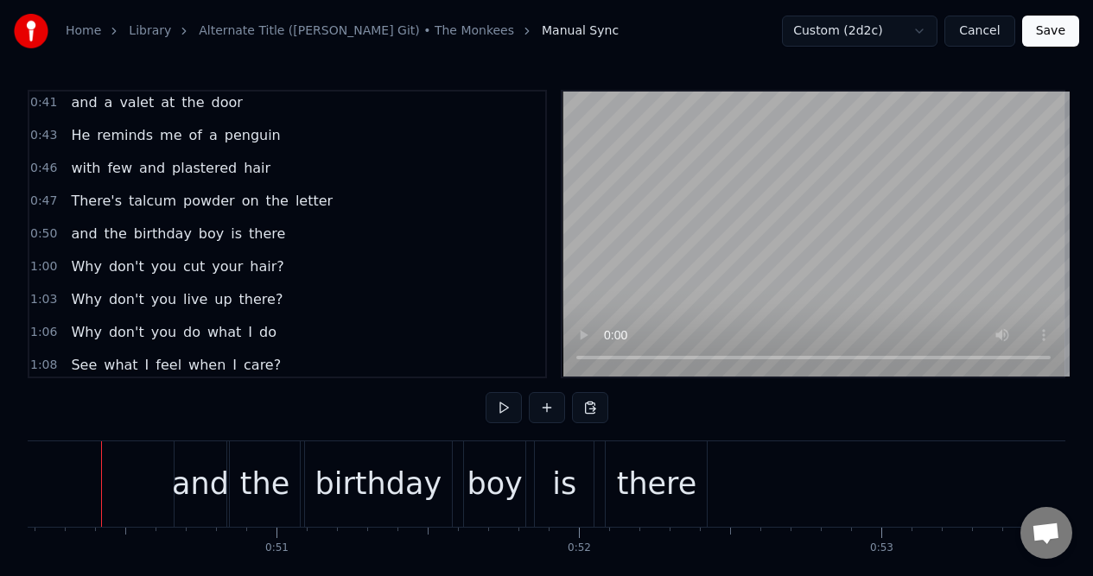
scroll to position [0, 15155]
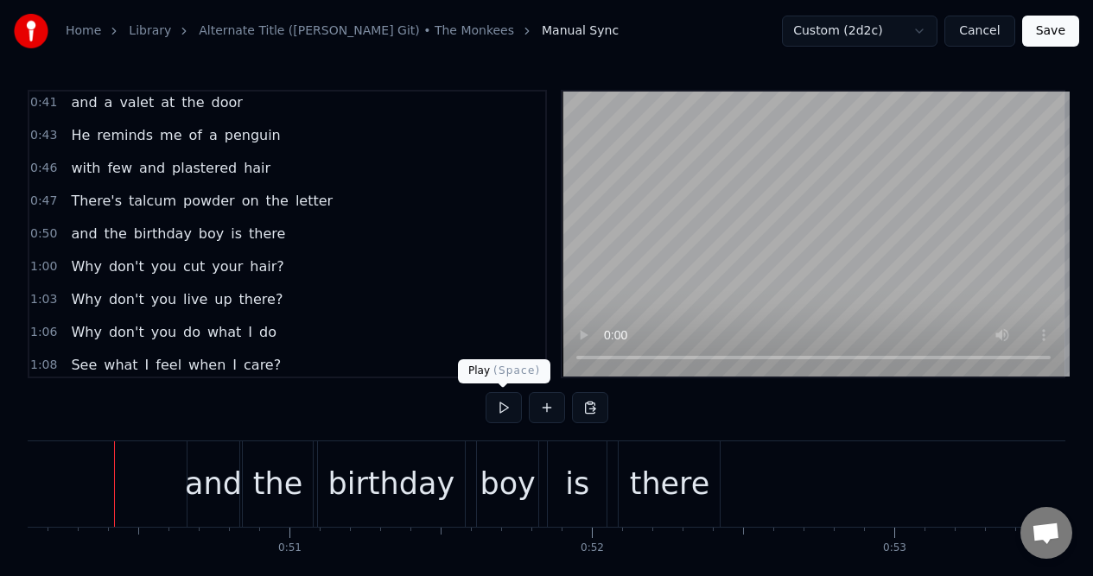
click at [503, 409] on button at bounding box center [503, 407] width 36 height 31
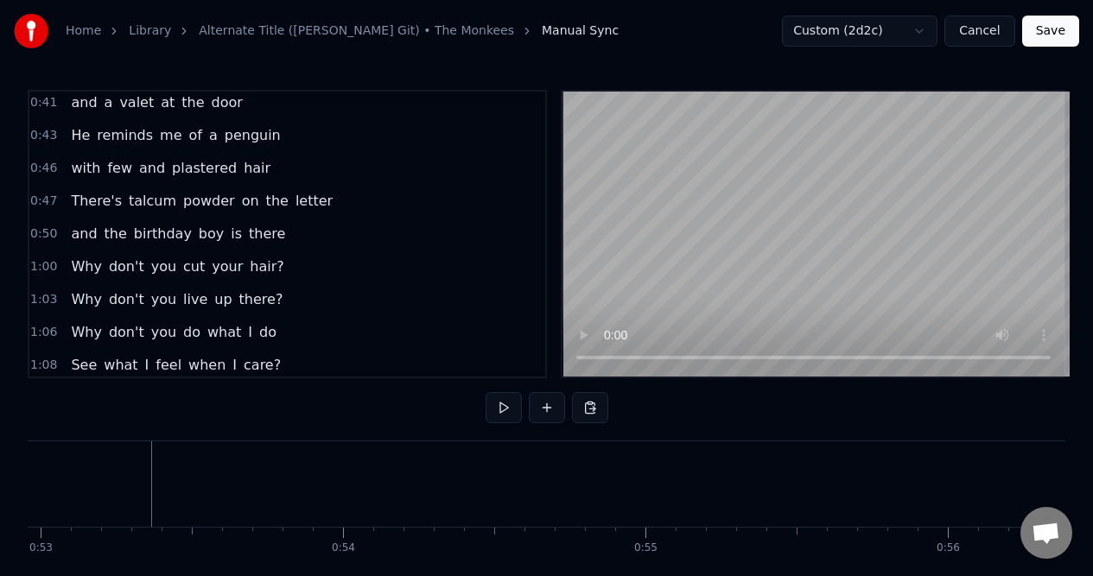
scroll to position [0, 16045]
click at [286, 266] on div "1:00 Why don't you cut your hair?" at bounding box center [287, 266] width 516 height 33
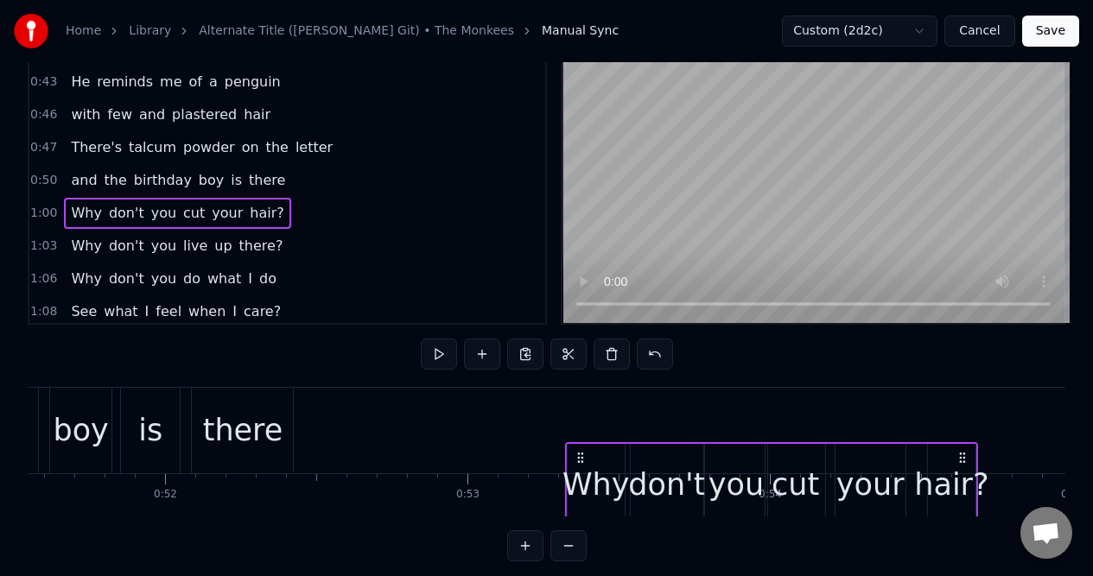
scroll to position [54, 0]
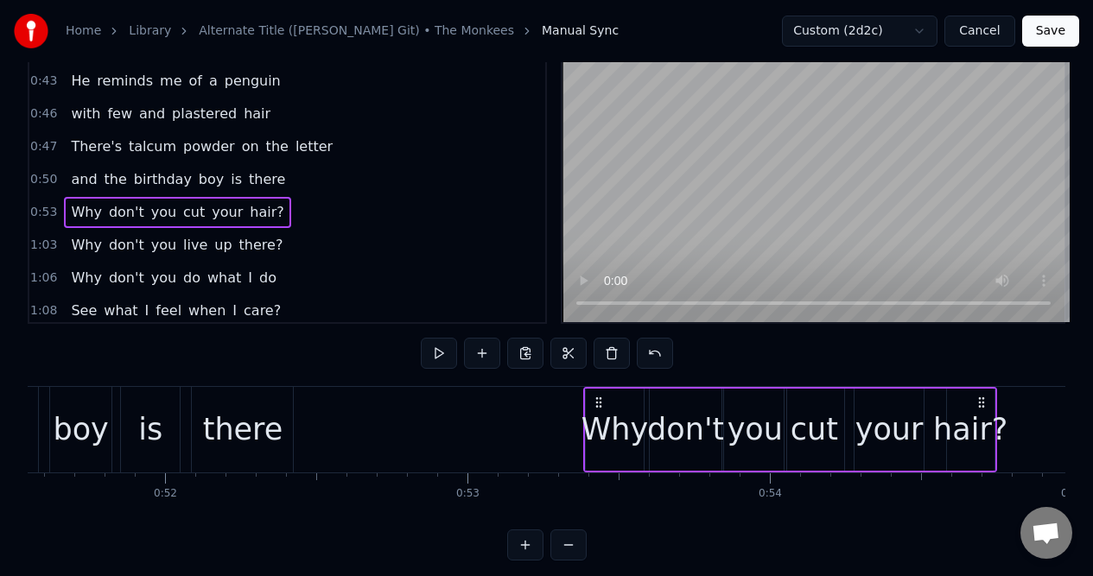
click at [80, 389] on div "boy" at bounding box center [81, 430] width 62 height 86
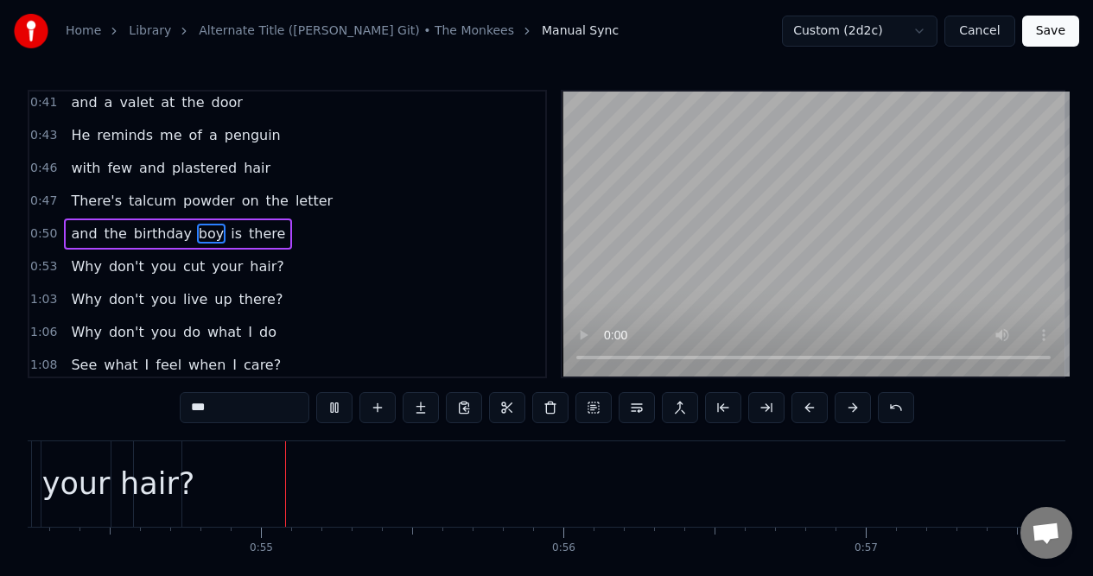
scroll to position [0, 16416]
click at [283, 298] on div "1:03 Why don't you live up there?" at bounding box center [287, 299] width 516 height 33
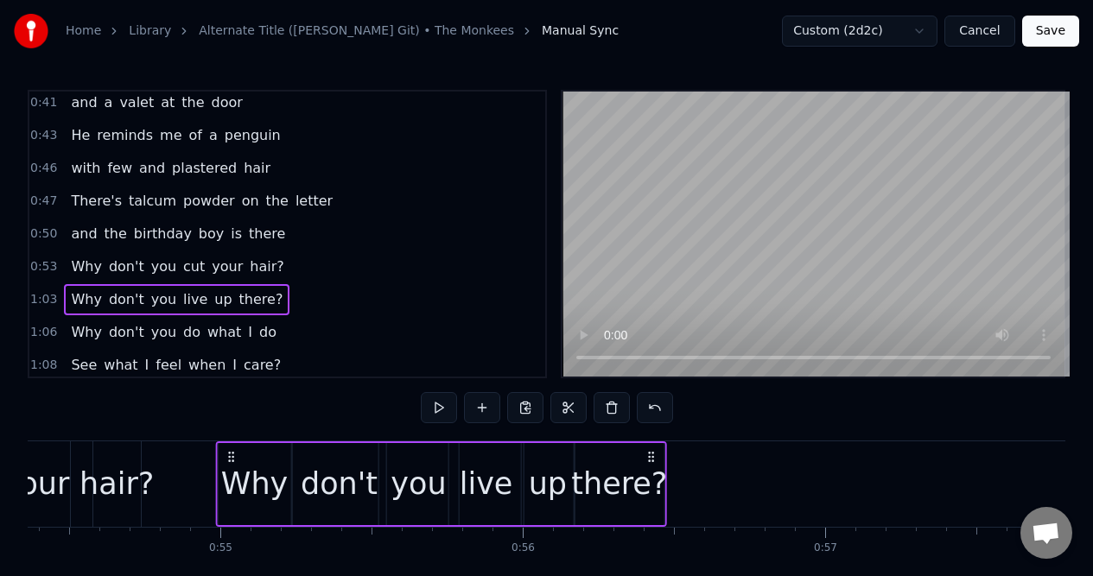
scroll to position [0, 16421]
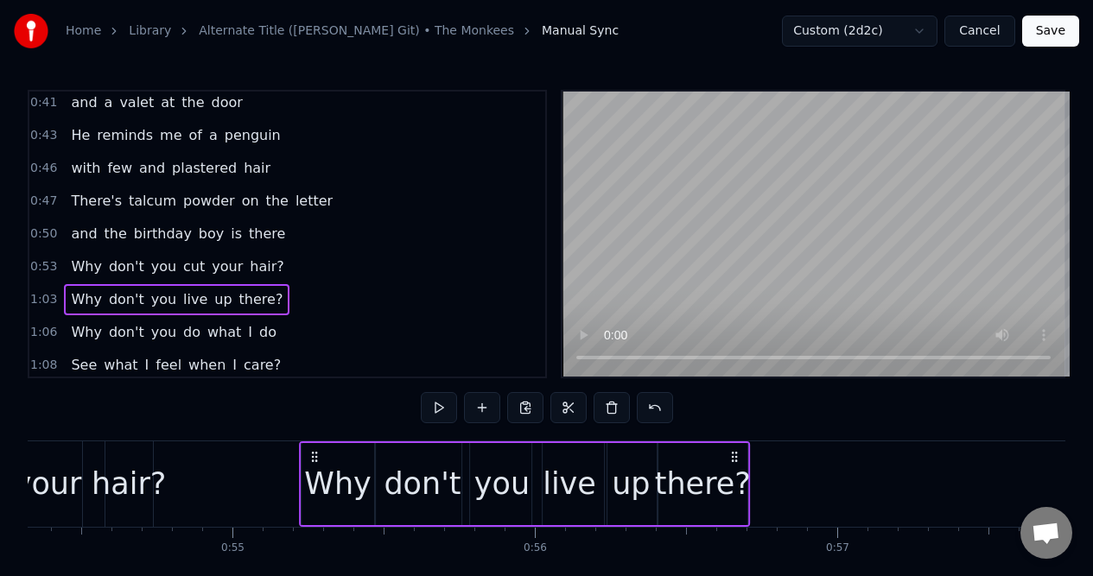
drag, startPoint x: 130, startPoint y: 455, endPoint x: 314, endPoint y: 467, distance: 184.4
click at [314, 467] on div "Why don't you live up there?" at bounding box center [525, 484] width 452 height 86
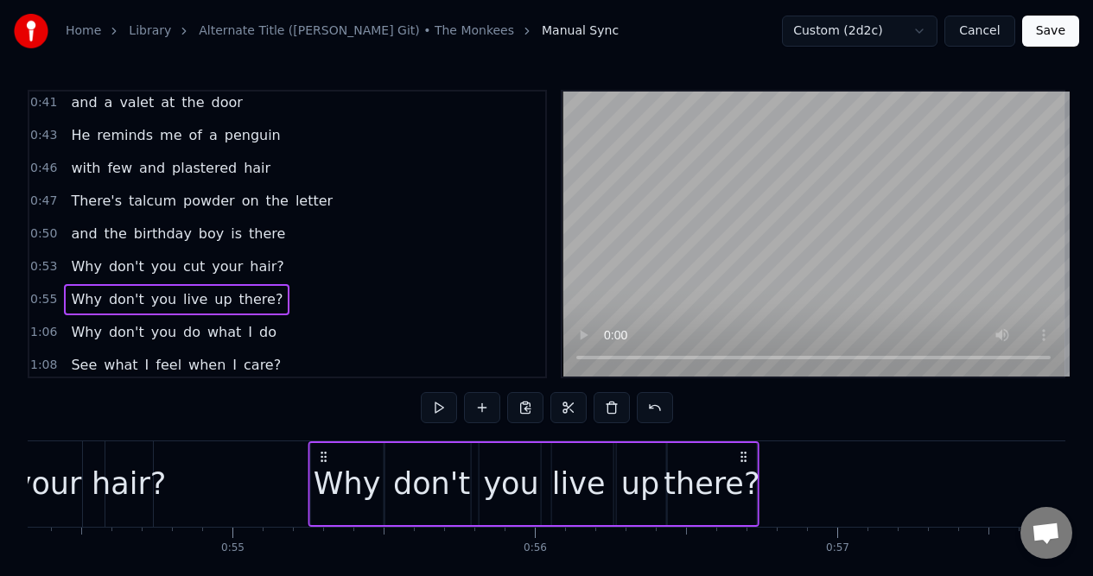
drag, startPoint x: 314, startPoint y: 457, endPoint x: 323, endPoint y: 458, distance: 9.5
click at [323, 458] on icon at bounding box center [323, 457] width 14 height 14
click at [280, 336] on div "1:06 Why don't you do what I do" at bounding box center [287, 332] width 516 height 33
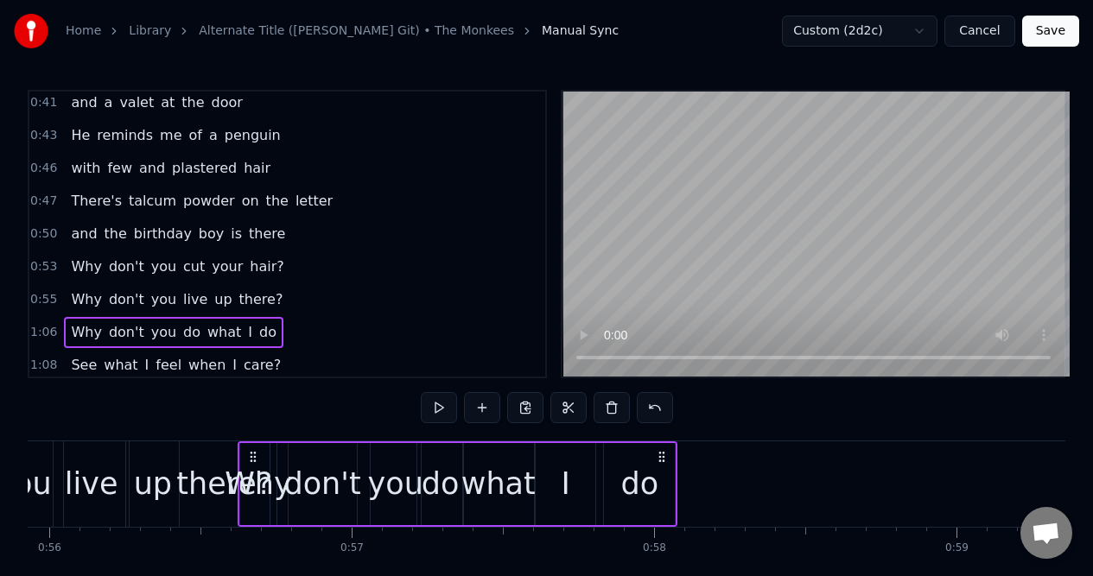
scroll to position [0, 16901]
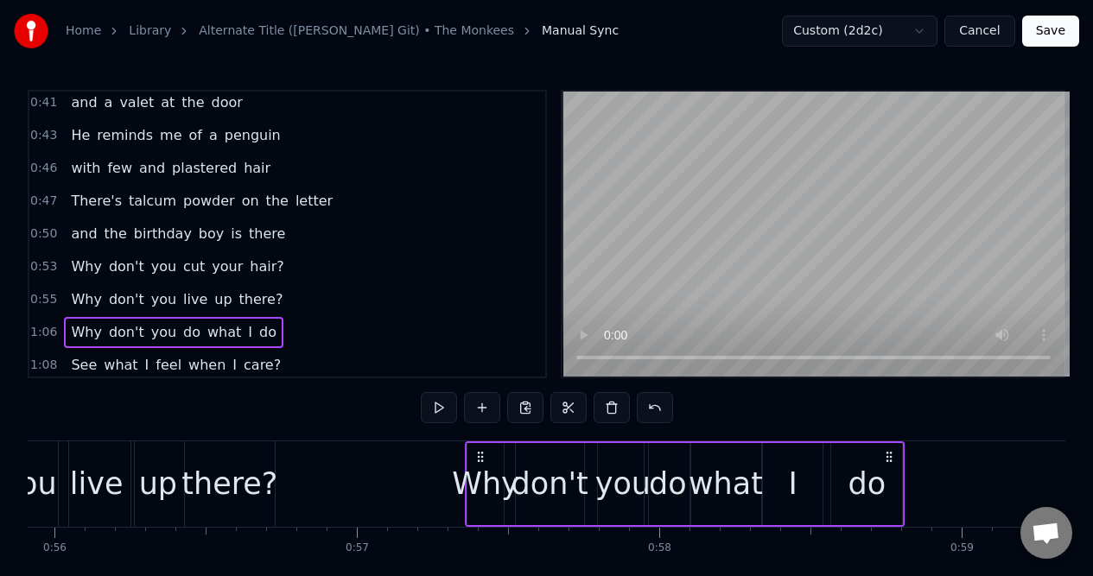
drag, startPoint x: 130, startPoint y: 454, endPoint x: 480, endPoint y: 447, distance: 350.7
click at [480, 448] on div "Why don't you do what I do" at bounding box center [685, 484] width 440 height 86
click at [793, 463] on div "I" at bounding box center [792, 484] width 9 height 46
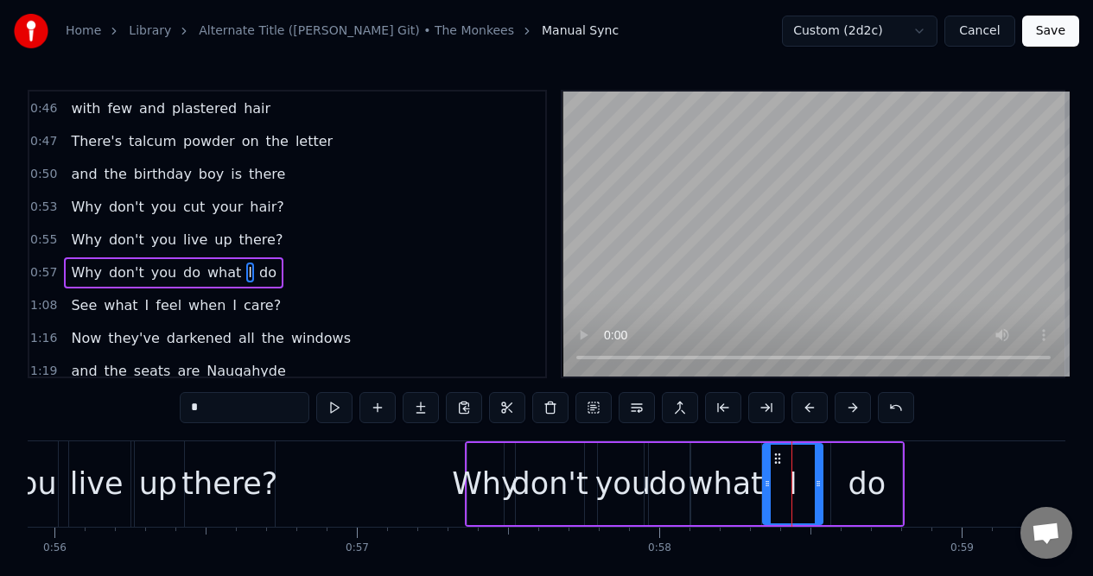
scroll to position [399, 0]
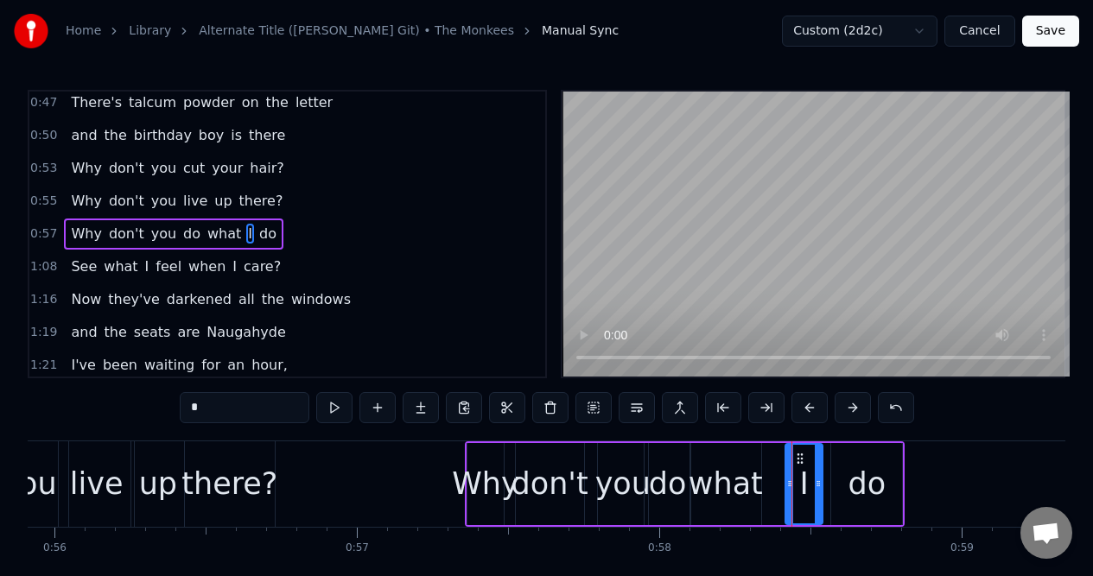
drag, startPoint x: 765, startPoint y: 463, endPoint x: 788, endPoint y: 463, distance: 22.5
click at [788, 463] on div at bounding box center [789, 484] width 7 height 79
click at [863, 461] on div "do" at bounding box center [867, 484] width 38 height 46
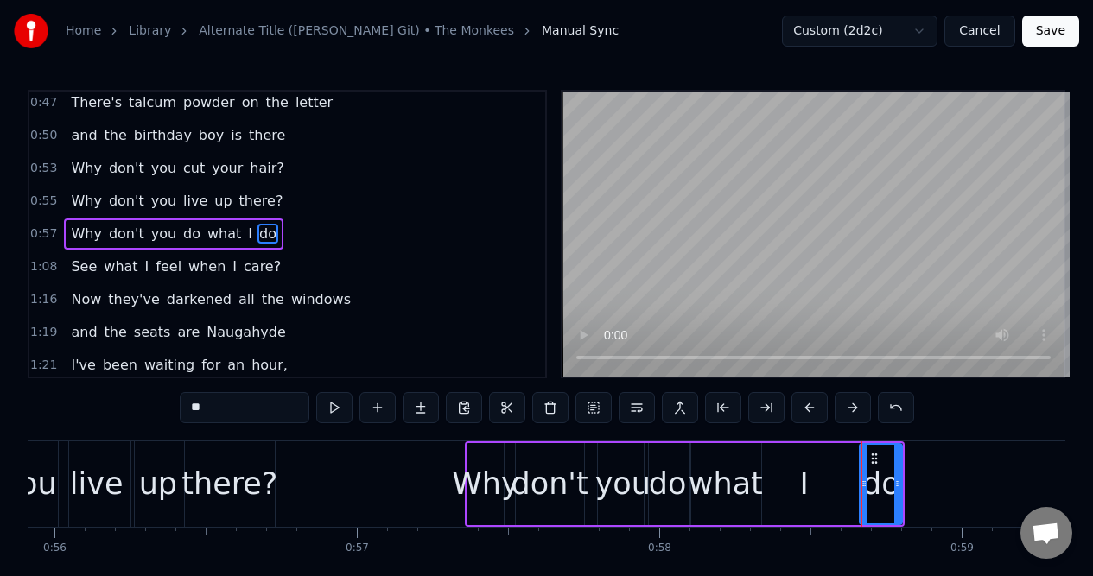
drag, startPoint x: 835, startPoint y: 463, endPoint x: 864, endPoint y: 462, distance: 28.5
click at [864, 462] on div at bounding box center [863, 484] width 7 height 79
click at [807, 458] on div "I" at bounding box center [803, 484] width 37 height 82
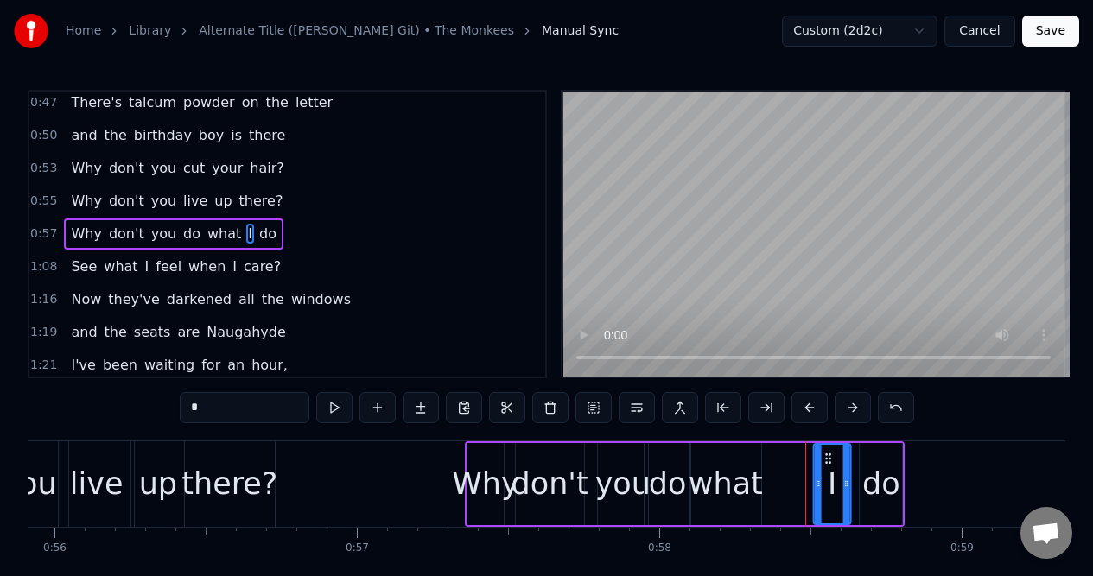
drag, startPoint x: 799, startPoint y: 453, endPoint x: 827, endPoint y: 453, distance: 28.5
click at [827, 453] on icon at bounding box center [828, 459] width 14 height 14
click at [728, 454] on div "what" at bounding box center [725, 484] width 71 height 82
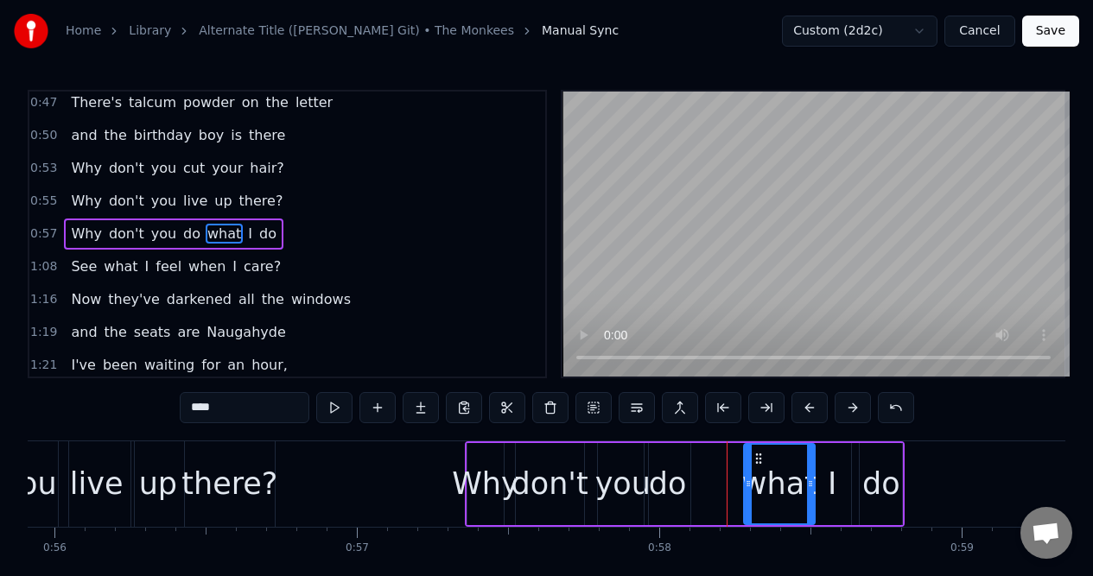
drag, startPoint x: 705, startPoint y: 458, endPoint x: 758, endPoint y: 453, distance: 53.8
click at [758, 453] on icon at bounding box center [758, 459] width 14 height 14
drag, startPoint x: 744, startPoint y: 468, endPoint x: 766, endPoint y: 469, distance: 21.6
click at [767, 470] on div at bounding box center [770, 484] width 7 height 79
click at [670, 461] on div "do" at bounding box center [668, 484] width 38 height 46
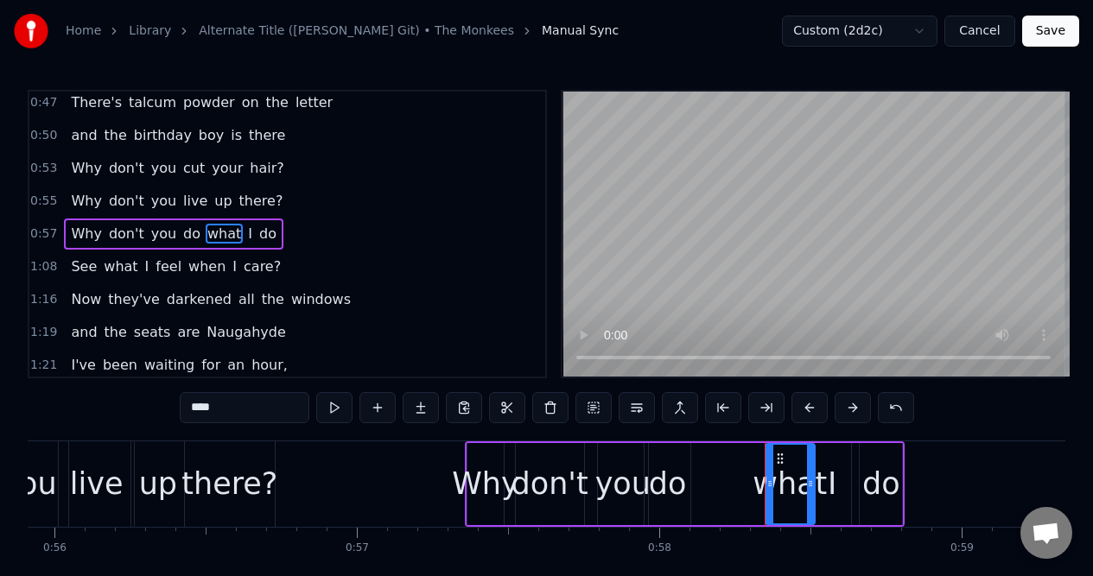
type input "**"
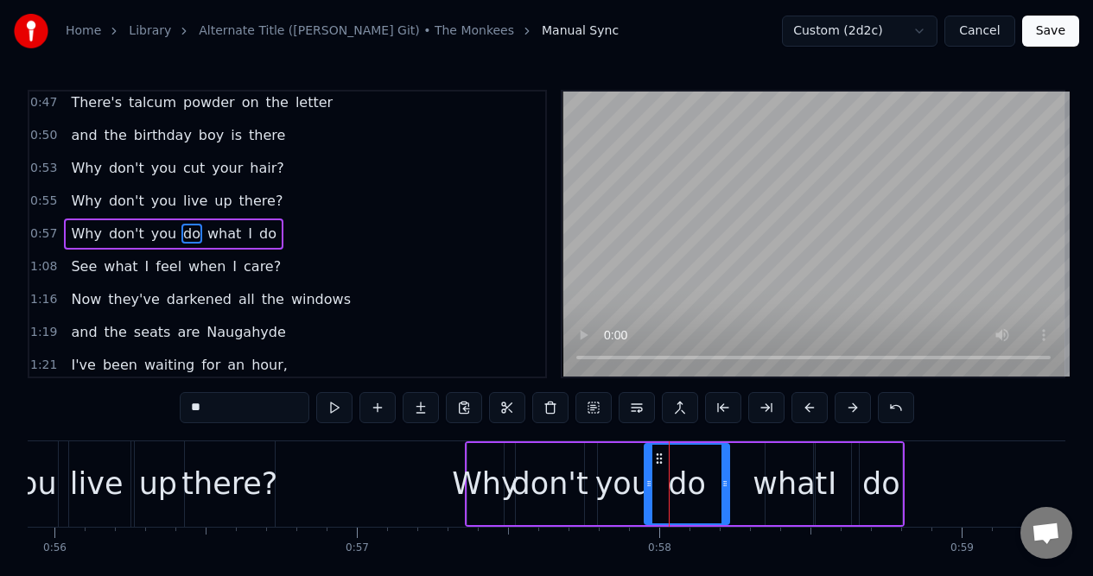
drag, startPoint x: 687, startPoint y: 466, endPoint x: 724, endPoint y: 460, distance: 37.6
click at [725, 466] on div at bounding box center [724, 484] width 7 height 79
drag, startPoint x: 659, startPoint y: 457, endPoint x: 674, endPoint y: 457, distance: 14.7
click at [674, 457] on icon at bounding box center [675, 459] width 14 height 14
click at [291, 138] on div "0:50 and the birthday boy is there" at bounding box center [287, 135] width 516 height 33
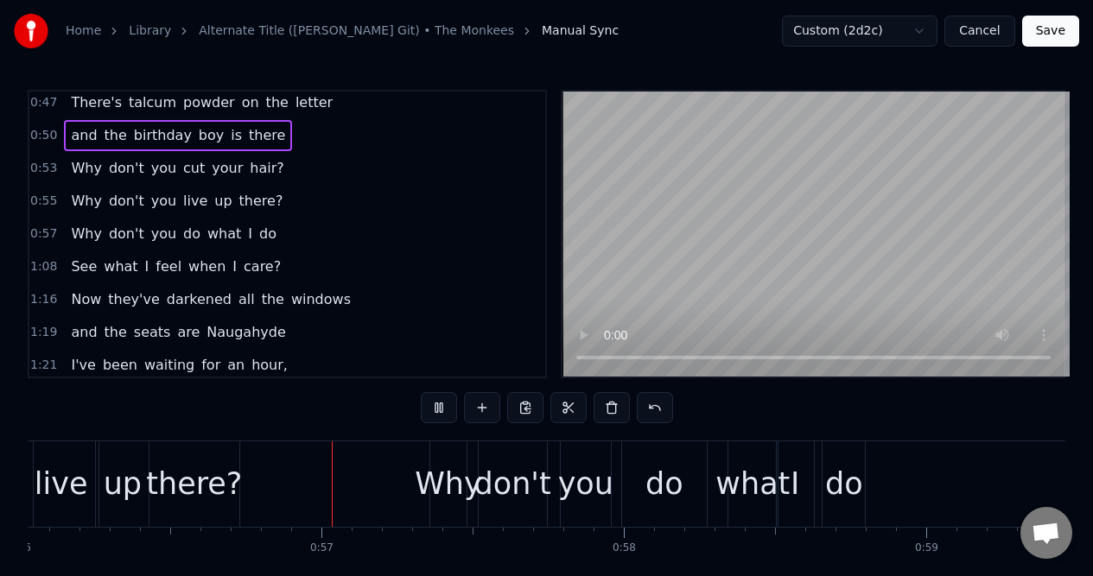
scroll to position [0, 16980]
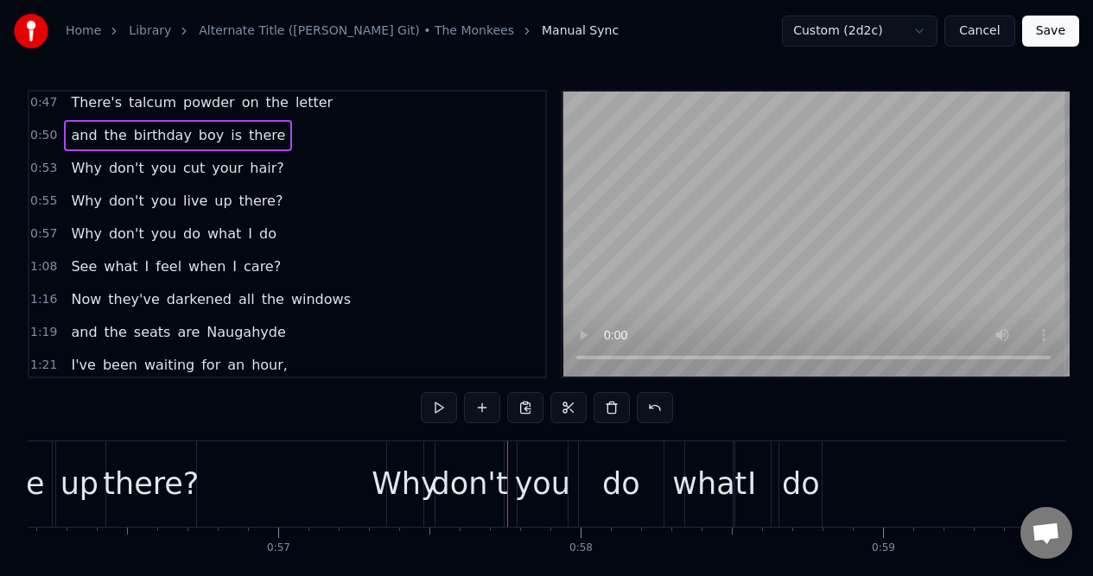
click at [286, 236] on div "0:57 Why don't you do what I do" at bounding box center [287, 234] width 516 height 33
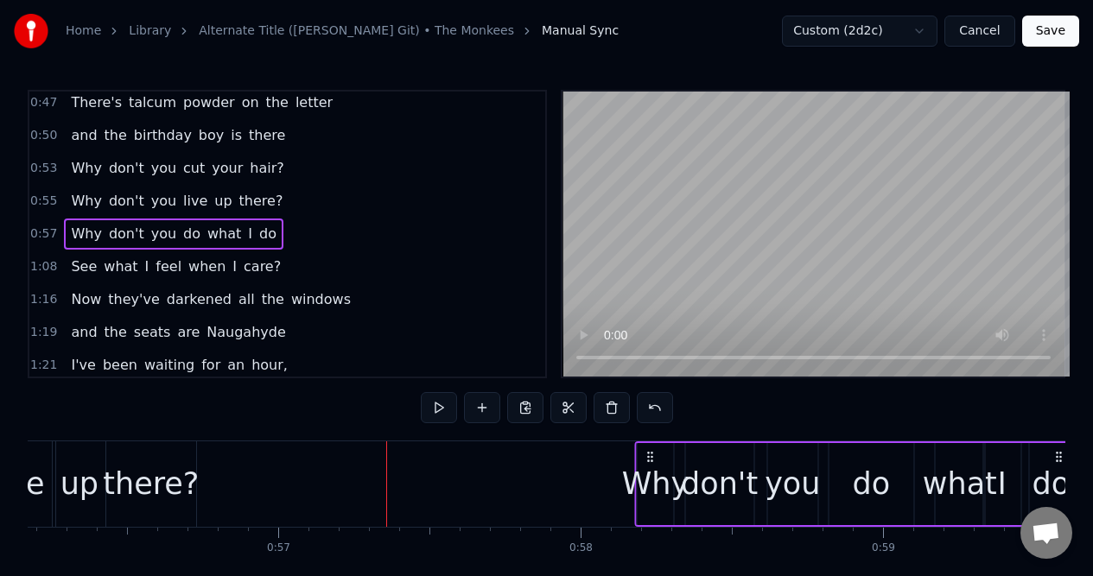
drag, startPoint x: 402, startPoint y: 457, endPoint x: 650, endPoint y: 442, distance: 249.2
click at [650, 442] on div "Why don't you do what I do" at bounding box center [854, 484] width 440 height 86
click at [277, 203] on div "0:55 Why don't you live up there?" at bounding box center [287, 201] width 516 height 33
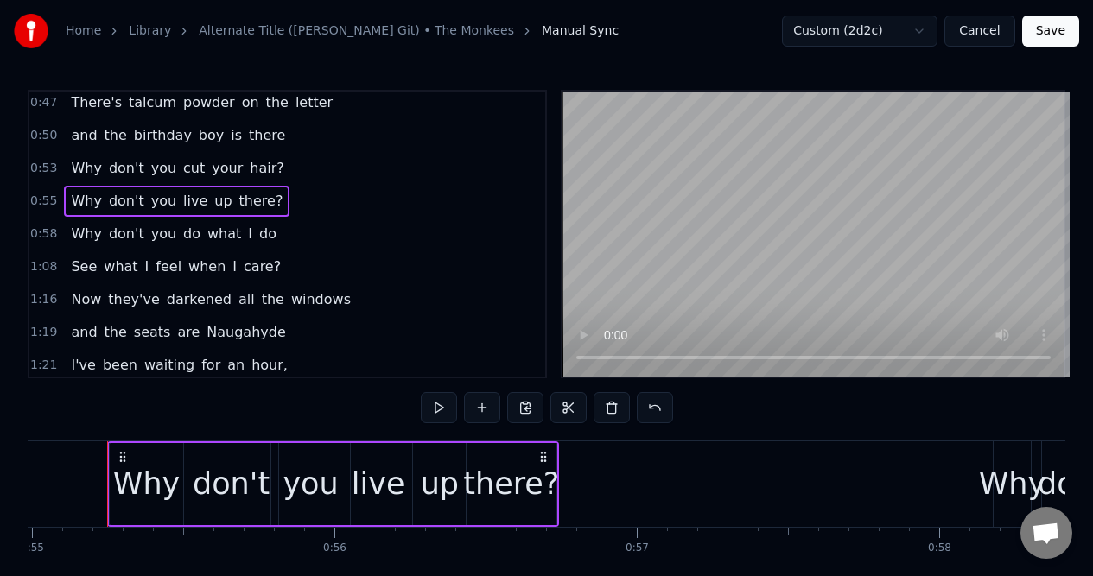
scroll to position [0, 16614]
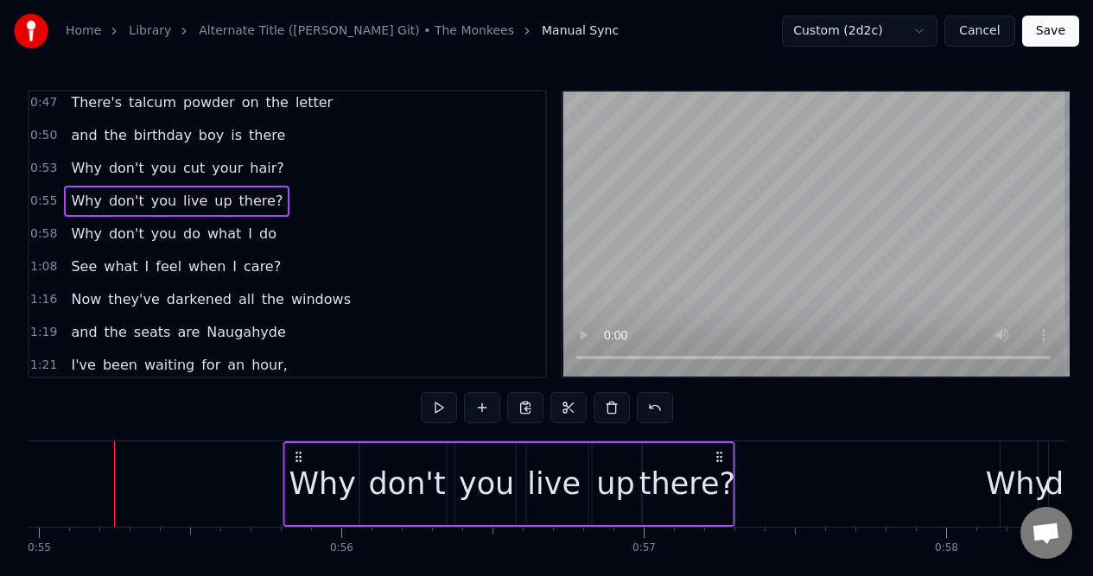
drag, startPoint x: 552, startPoint y: 456, endPoint x: 720, endPoint y: 448, distance: 168.6
click at [720, 450] on icon at bounding box center [720, 457] width 14 height 14
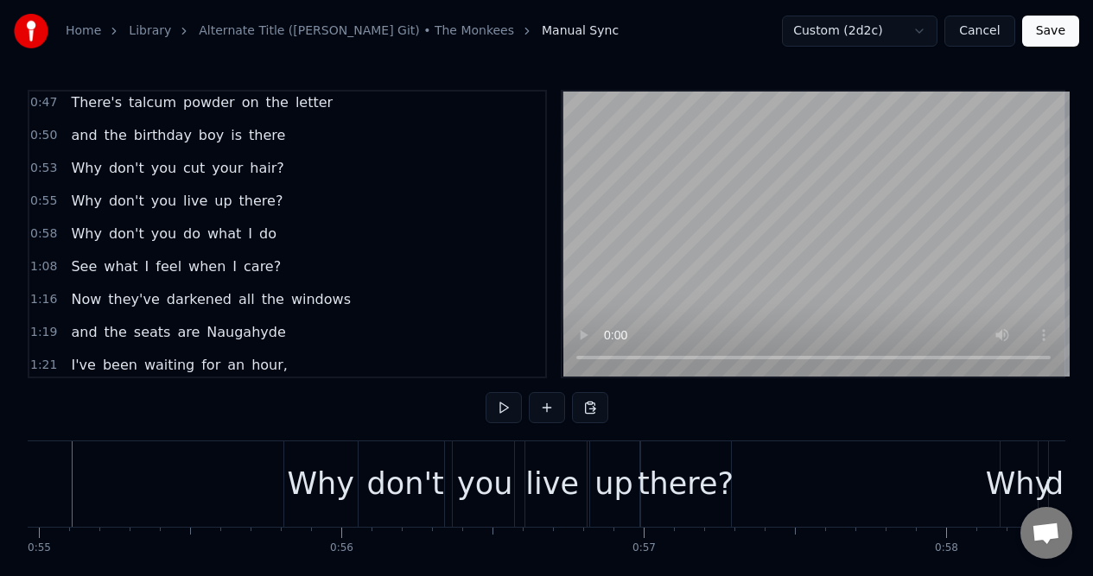
scroll to position [0, 16572]
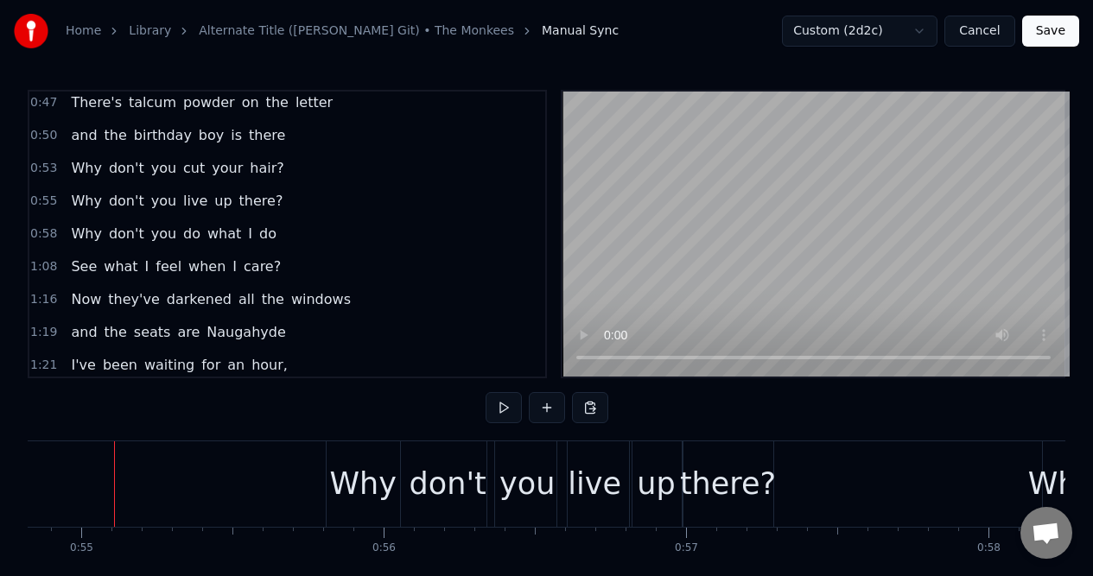
click at [292, 144] on div "0:50 and the birthday boy is there" at bounding box center [287, 135] width 516 height 33
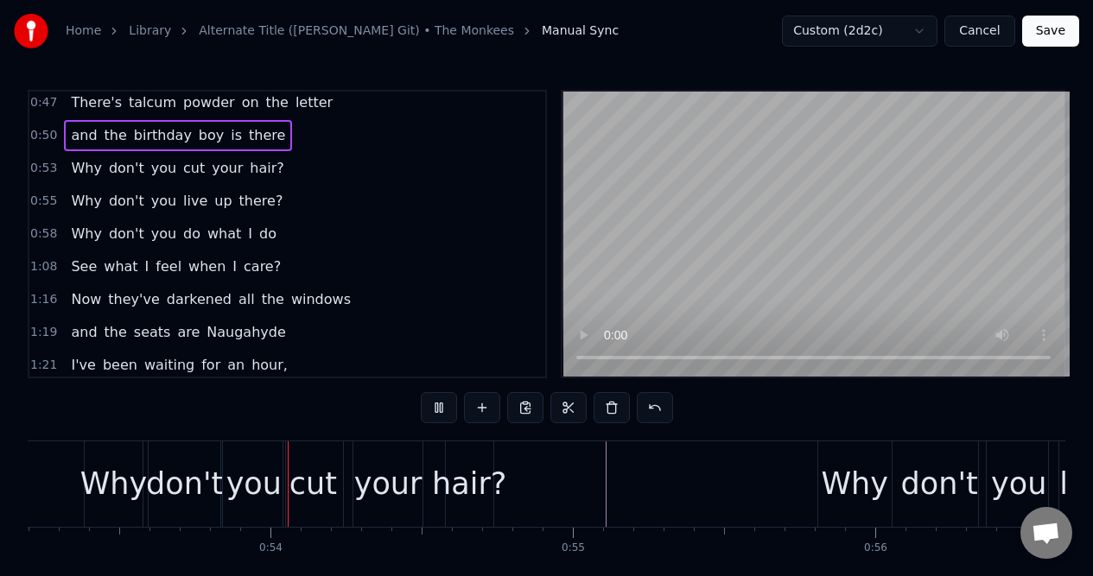
scroll to position [0, 16107]
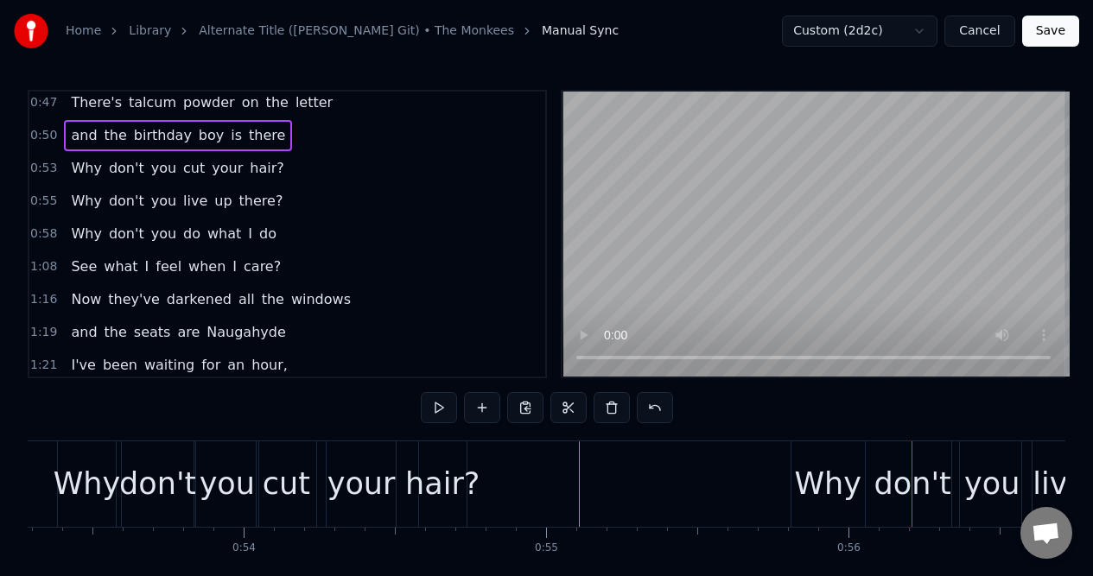
click at [66, 463] on div "Why" at bounding box center [87, 484] width 67 height 46
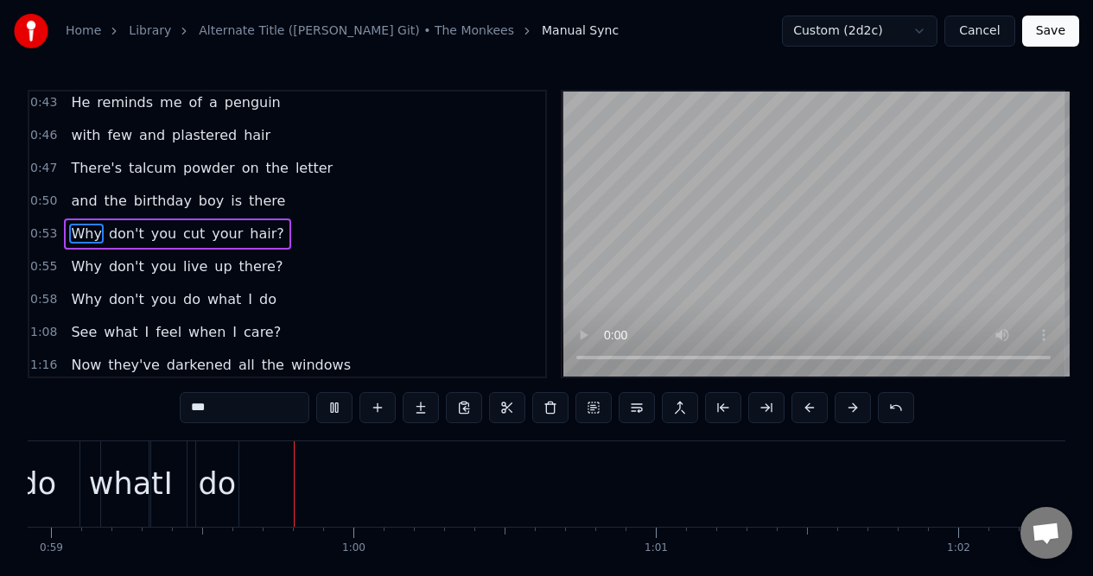
scroll to position [0, 17855]
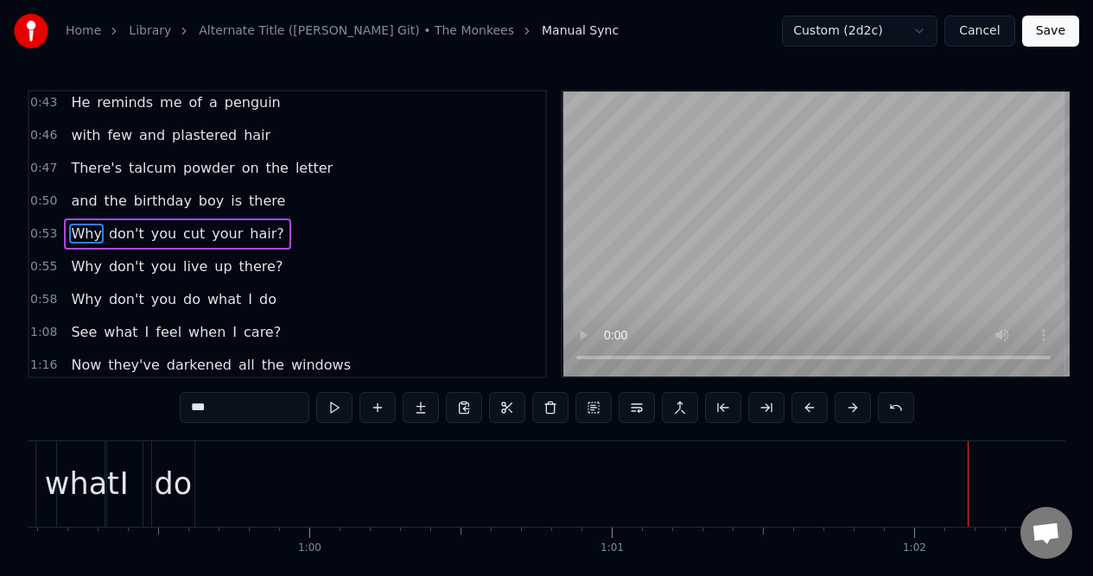
click at [280, 331] on div "1:08 See what I feel when I care?" at bounding box center [287, 332] width 516 height 33
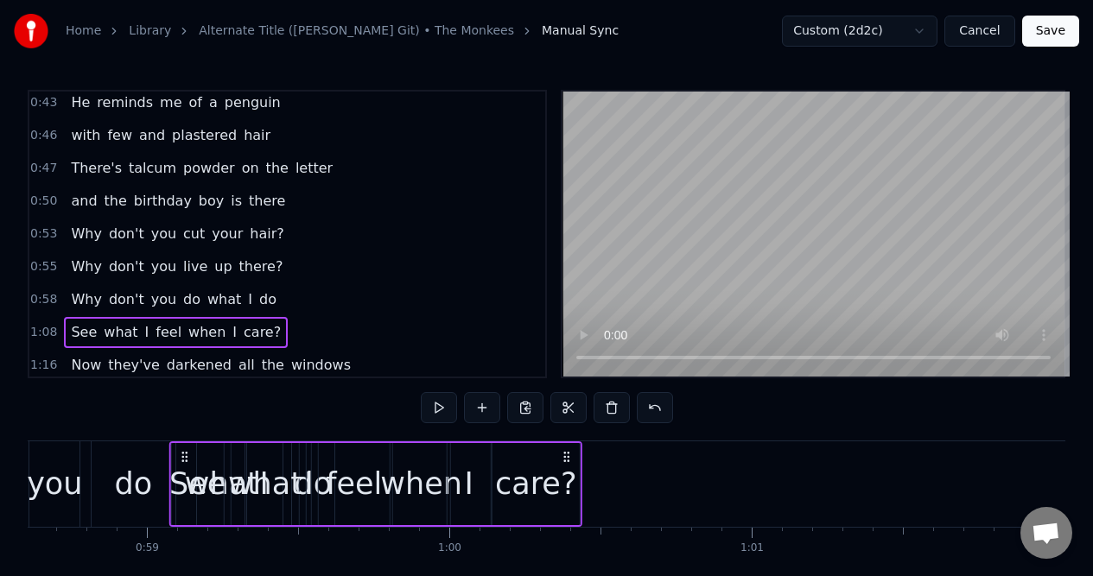
scroll to position [0, 17707]
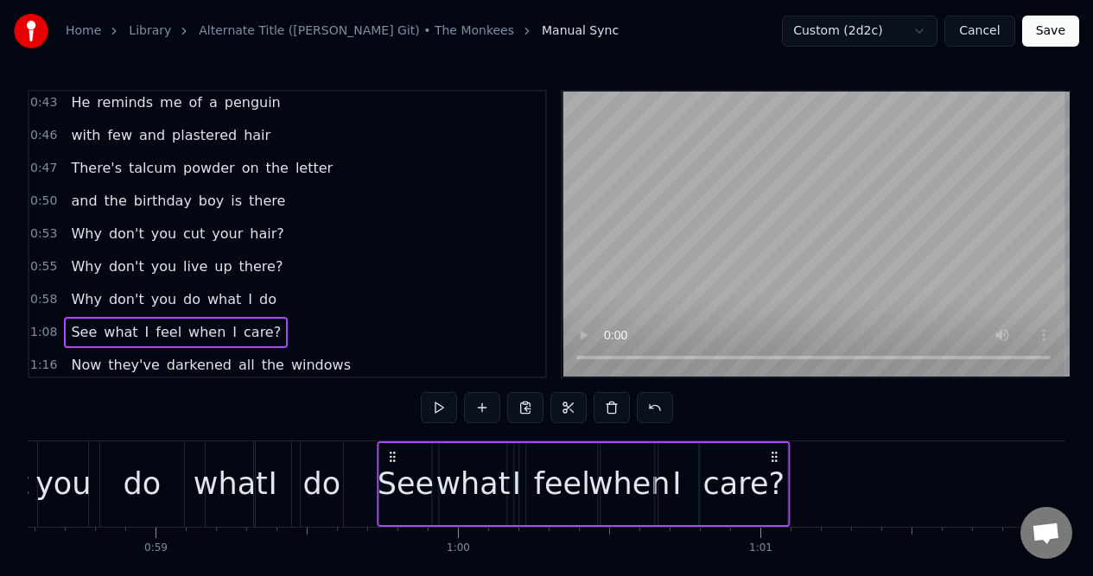
drag, startPoint x: 129, startPoint y: 458, endPoint x: 391, endPoint y: 463, distance: 262.6
click at [391, 463] on div "See what I feel when I care?" at bounding box center [583, 484] width 413 height 86
click at [66, 459] on div "you" at bounding box center [63, 484] width 50 height 86
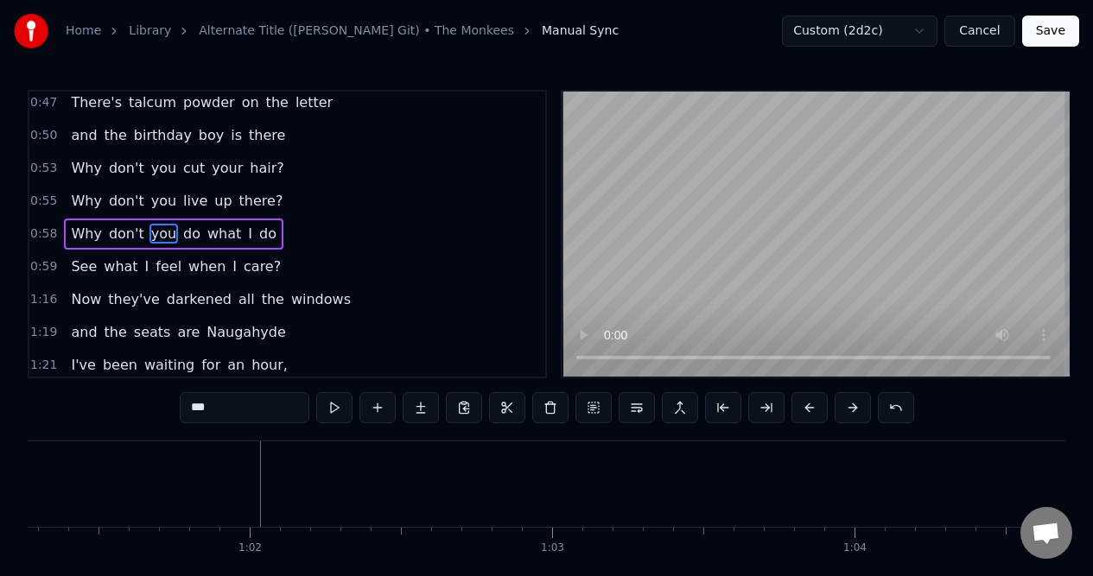
scroll to position [0, 18549]
click at [285, 272] on div "0:59 See what I feel when I care?" at bounding box center [287, 266] width 516 height 33
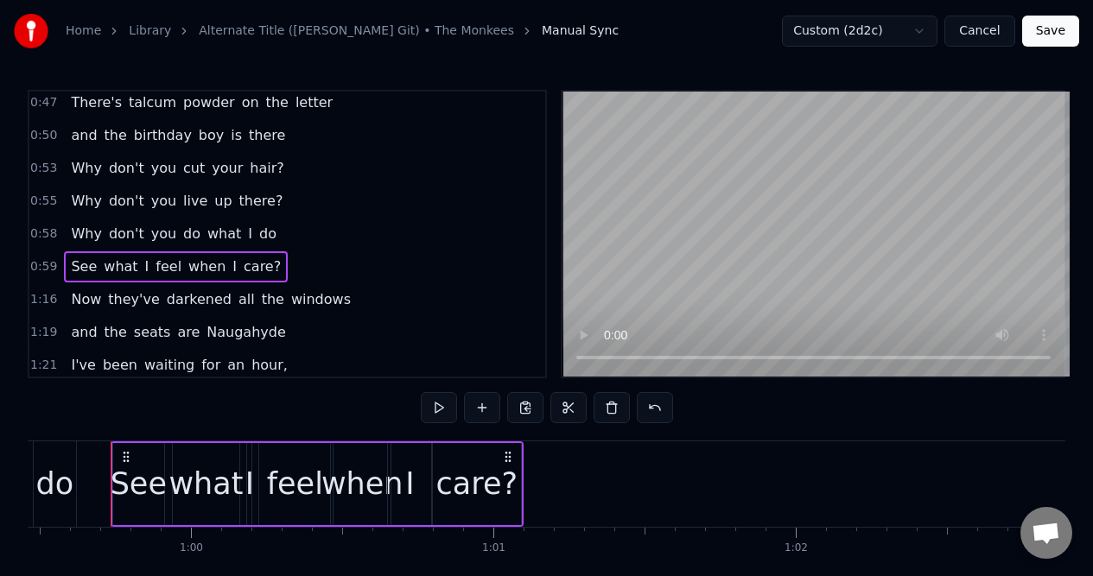
scroll to position [0, 17970]
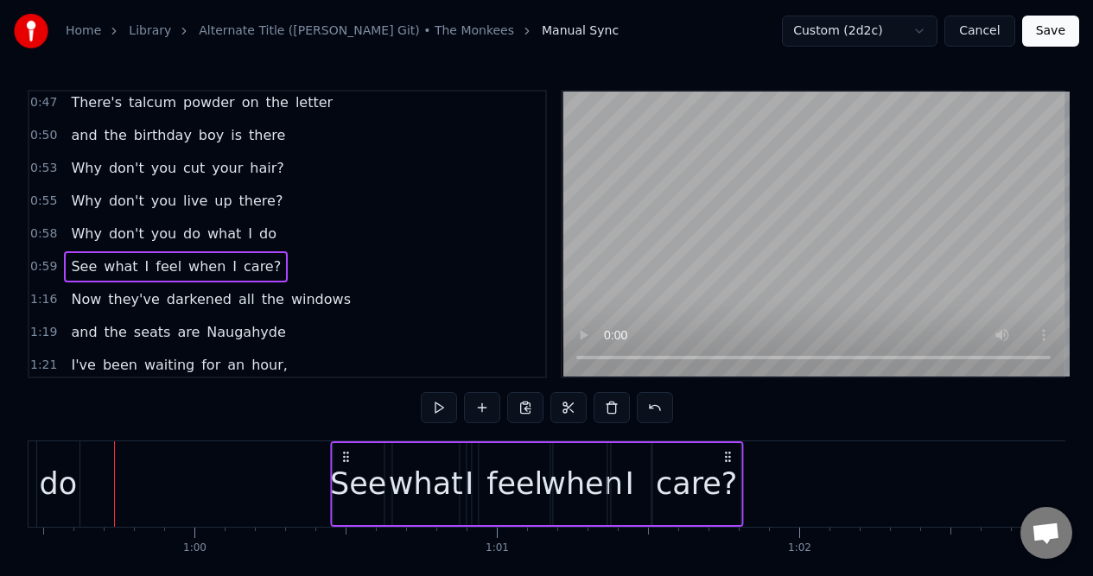
drag, startPoint x: 510, startPoint y: 455, endPoint x: 726, endPoint y: 438, distance: 217.5
click at [726, 438] on div "0:15 She's a wonderful [DEMOGRAPHIC_DATA] and she's mine, all mine 0:19 And the…" at bounding box center [546, 352] width 1037 height 525
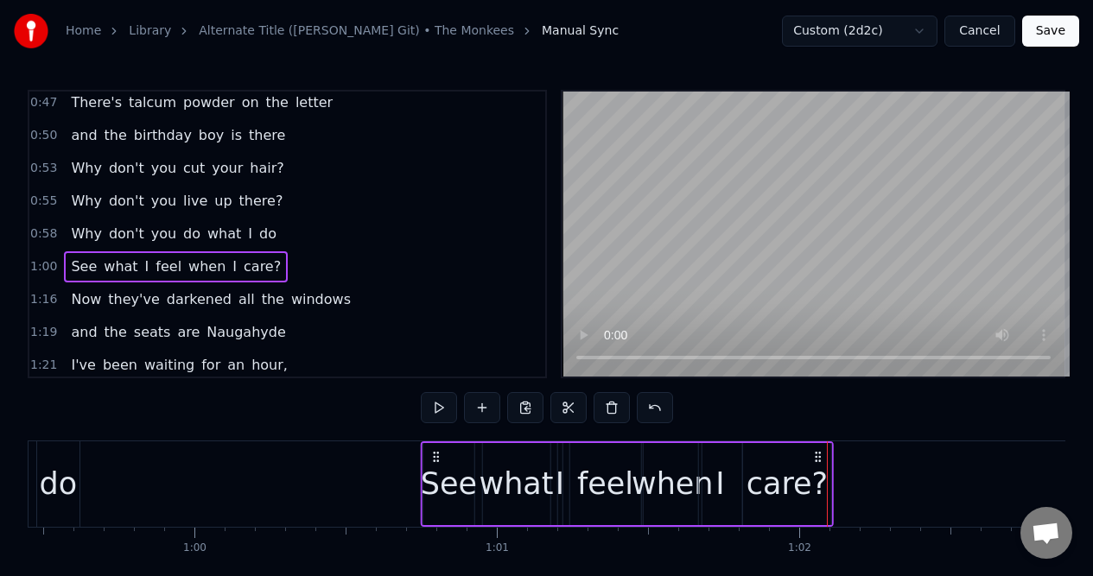
drag, startPoint x: 726, startPoint y: 453, endPoint x: 817, endPoint y: 452, distance: 90.7
click at [817, 452] on icon at bounding box center [818, 457] width 14 height 14
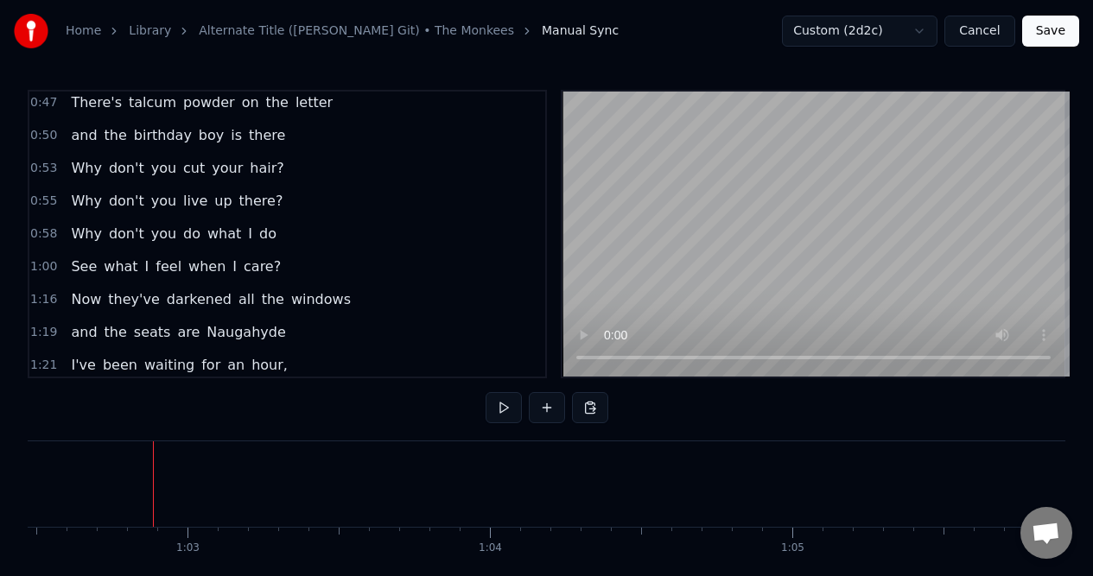
scroll to position [0, 18923]
click at [296, 241] on div "0:58 Why don't you do what I do" at bounding box center [287, 234] width 516 height 33
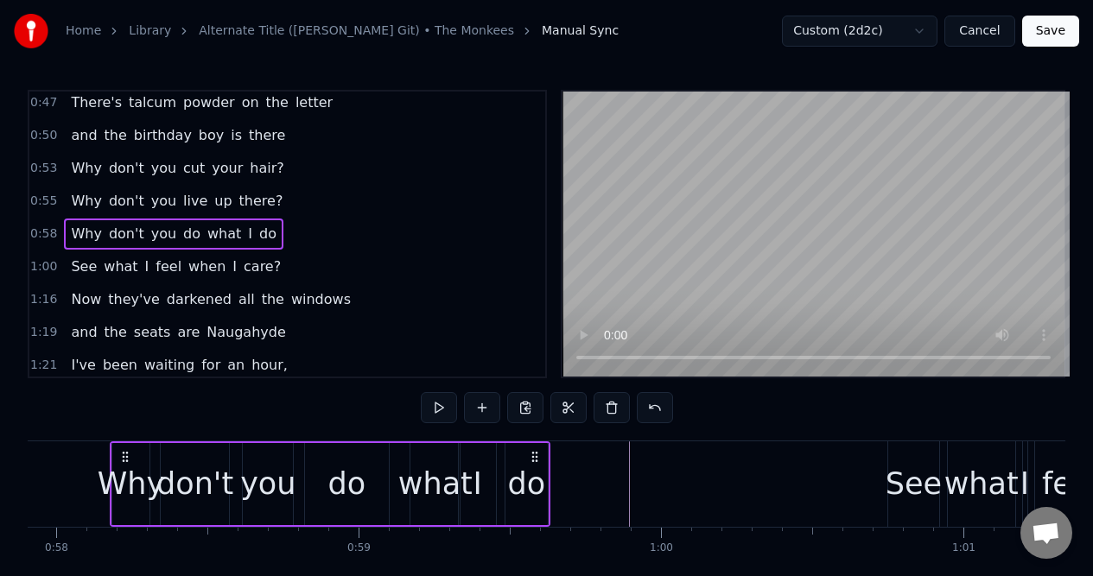
scroll to position [0, 17500]
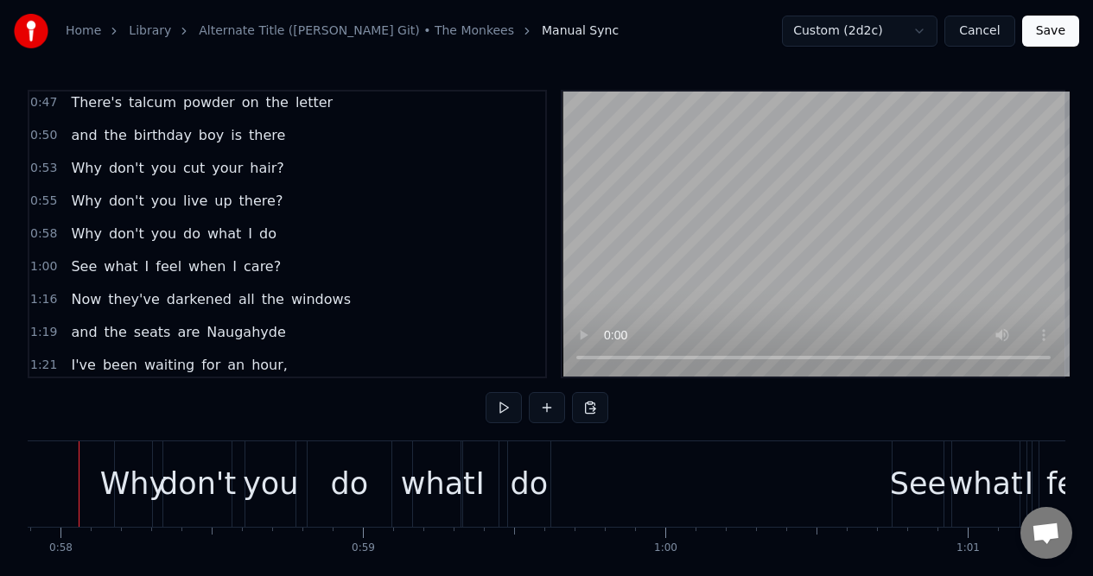
scroll to position [0, 17464]
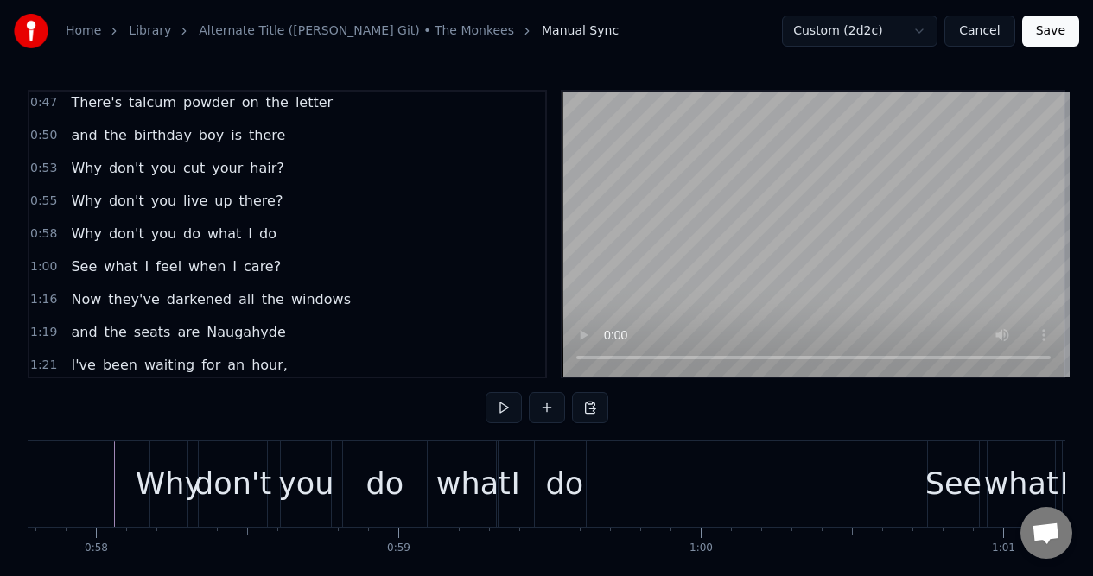
click at [938, 454] on div "See" at bounding box center [954, 484] width 52 height 86
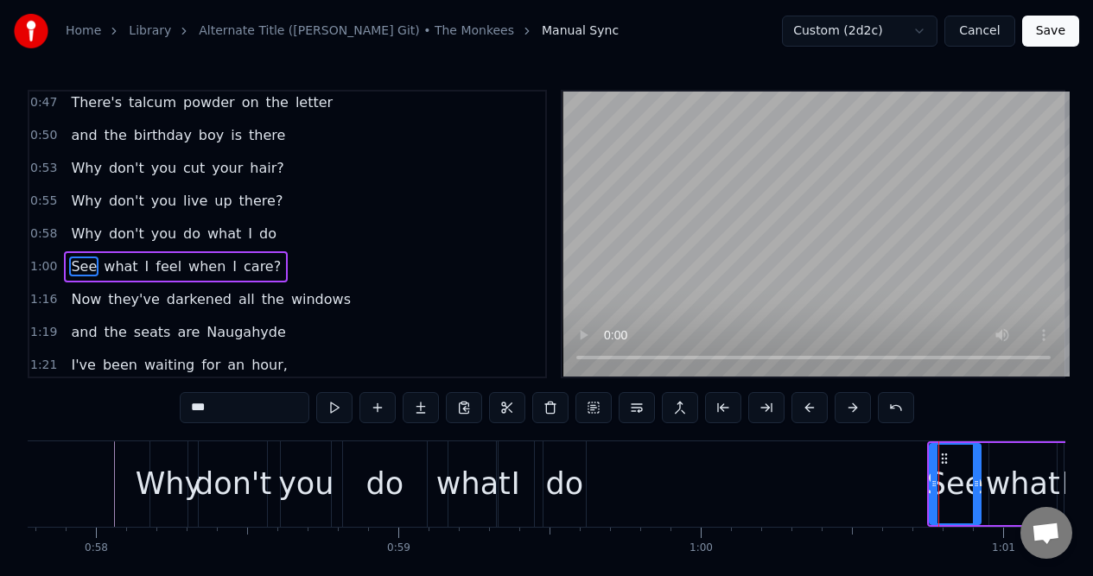
scroll to position [432, 0]
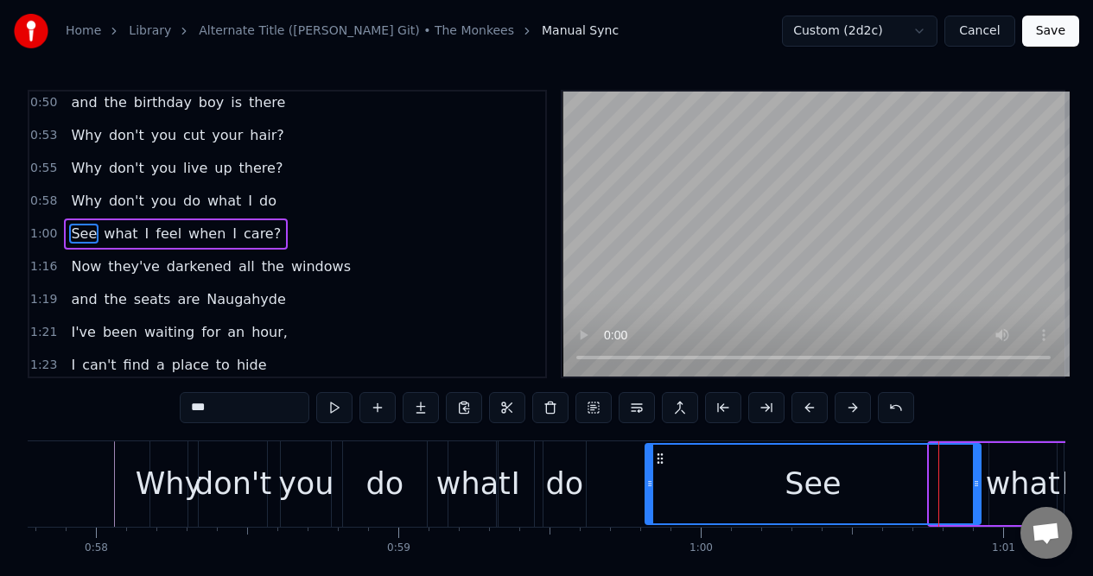
drag, startPoint x: 931, startPoint y: 464, endPoint x: 647, endPoint y: 473, distance: 284.3
click at [647, 473] on div at bounding box center [649, 484] width 7 height 79
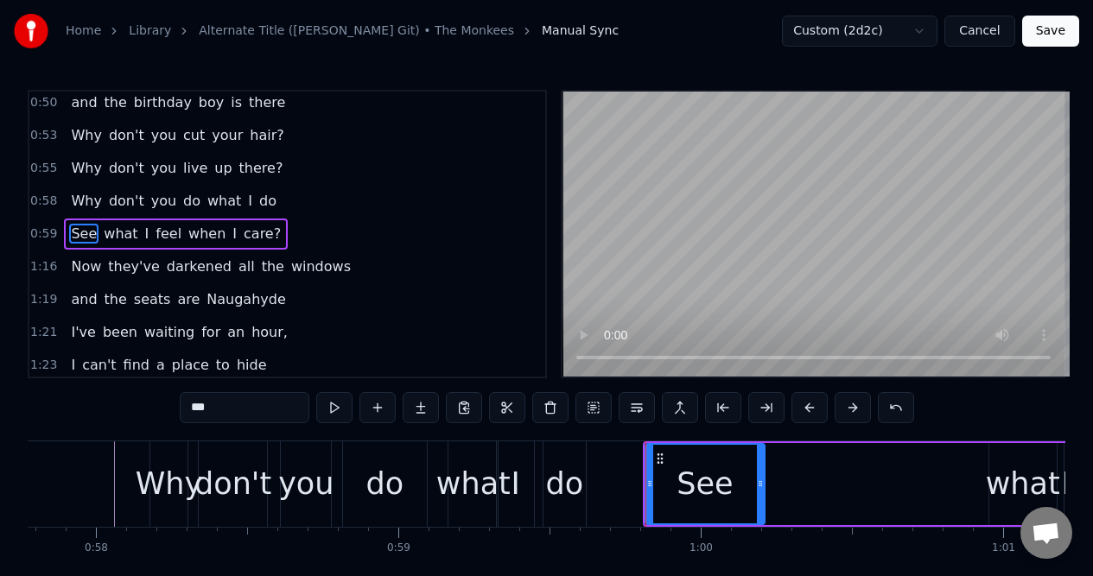
drag, startPoint x: 975, startPoint y: 458, endPoint x: 759, endPoint y: 468, distance: 216.2
click at [759, 468] on div at bounding box center [760, 484] width 7 height 79
click at [1005, 461] on div "what" at bounding box center [1022, 484] width 74 height 46
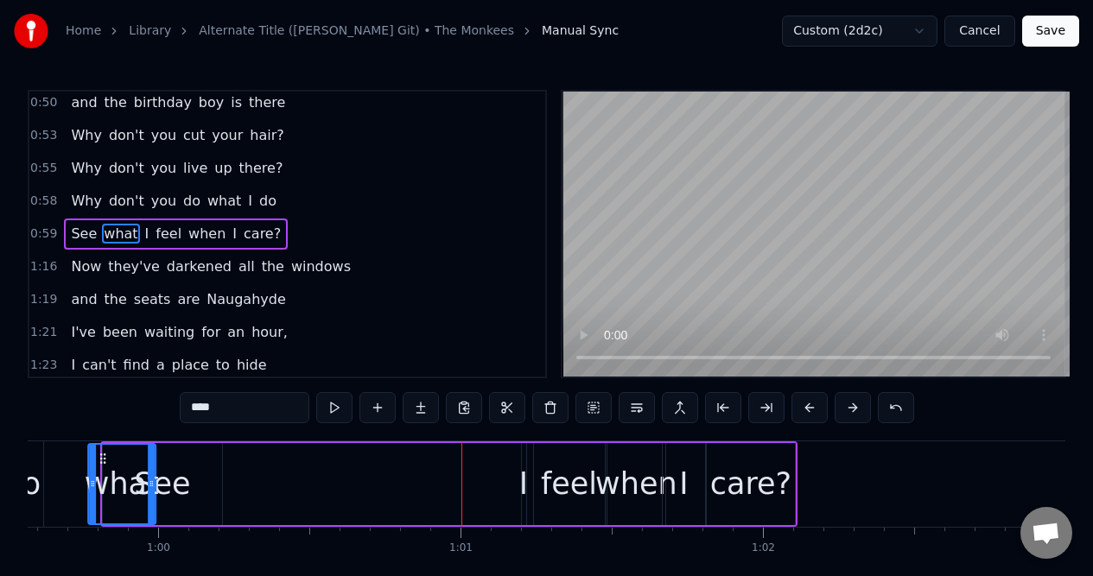
scroll to position [0, 17975]
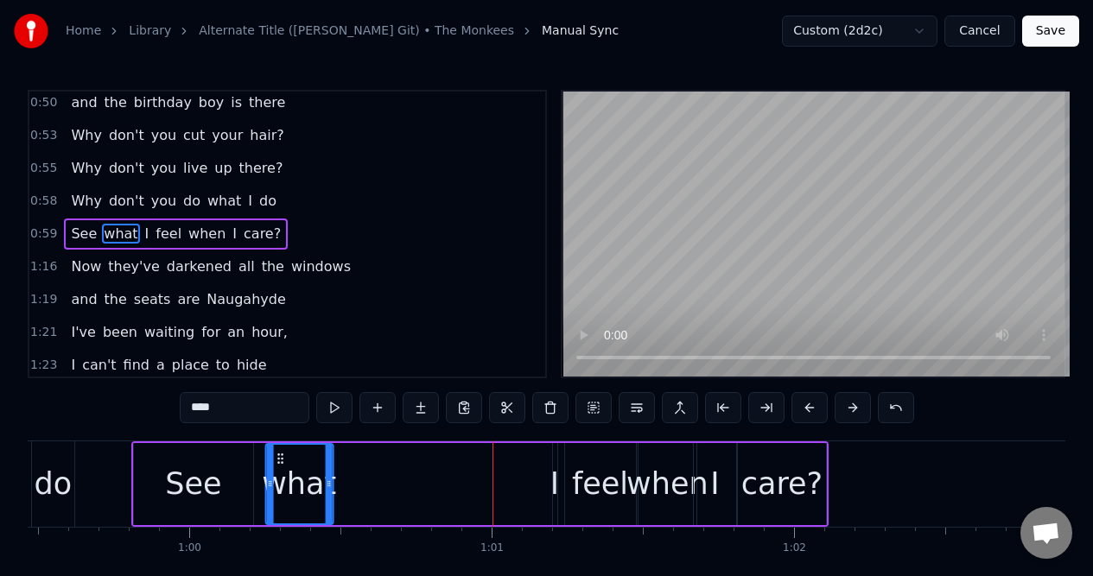
drag, startPoint x: 112, startPoint y: 458, endPoint x: 279, endPoint y: 459, distance: 166.7
click at [279, 459] on icon at bounding box center [280, 459] width 14 height 14
drag, startPoint x: 326, startPoint y: 465, endPoint x: 350, endPoint y: 466, distance: 23.4
click at [350, 466] on div at bounding box center [351, 484] width 7 height 79
click at [554, 463] on div "I" at bounding box center [554, 484] width 9 height 46
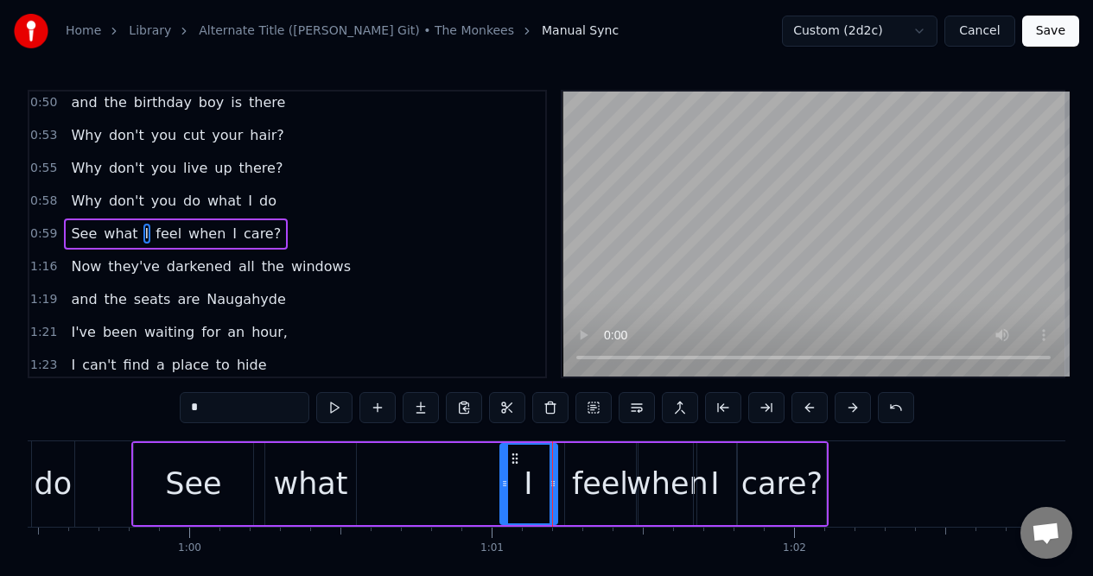
drag, startPoint x: 558, startPoint y: 463, endPoint x: 505, endPoint y: 468, distance: 52.9
click at [505, 468] on div at bounding box center [504, 484] width 7 height 79
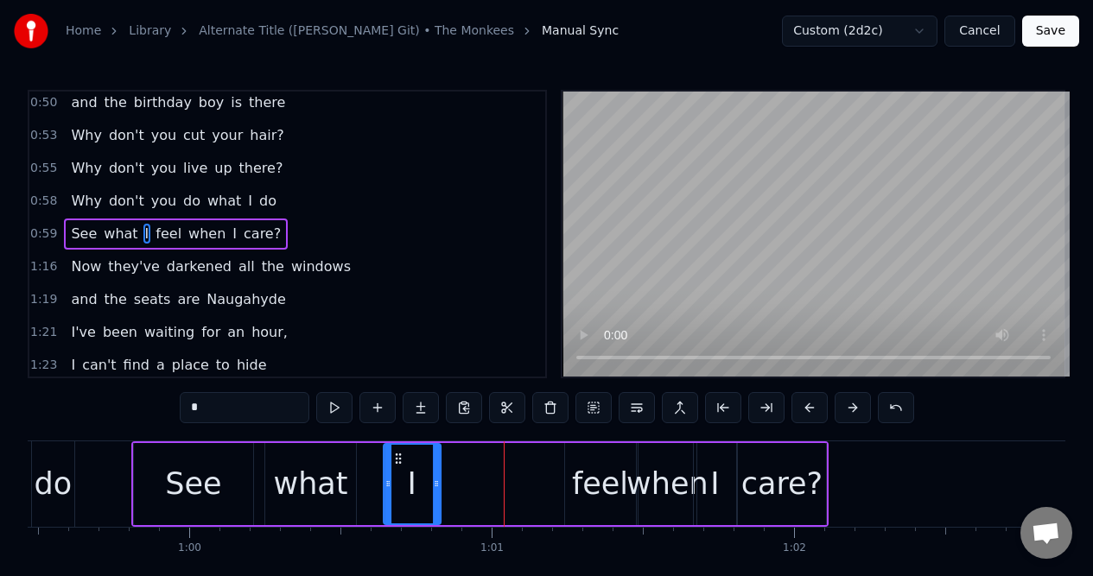
drag, startPoint x: 513, startPoint y: 459, endPoint x: 396, endPoint y: 460, distance: 116.6
click at [396, 460] on icon at bounding box center [398, 459] width 14 height 14
click at [326, 461] on div "what" at bounding box center [311, 484] width 74 height 46
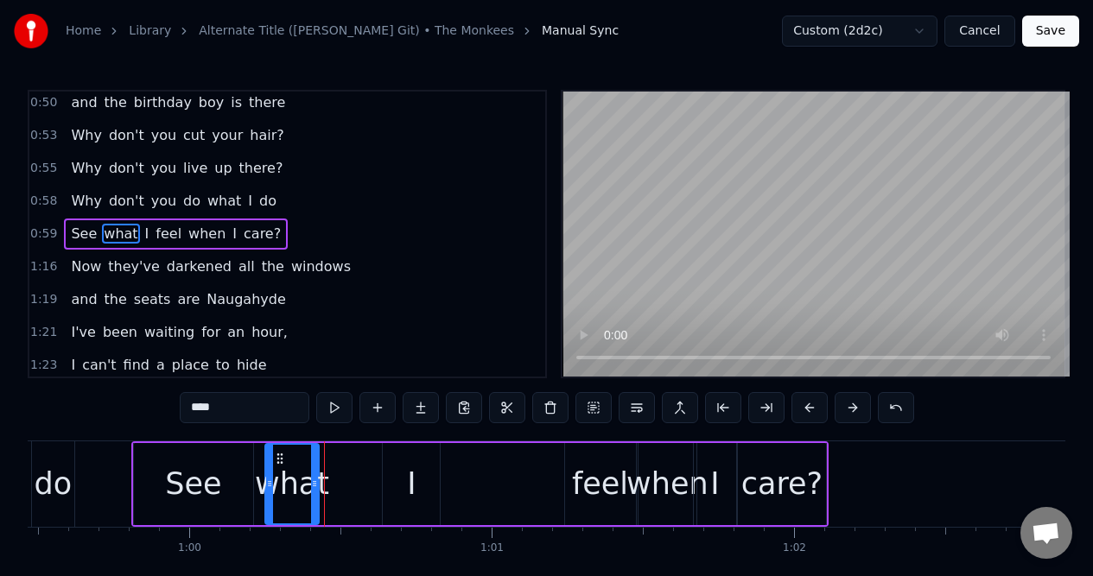
drag, startPoint x: 351, startPoint y: 459, endPoint x: 314, endPoint y: 460, distance: 37.1
click at [314, 460] on div at bounding box center [314, 484] width 7 height 79
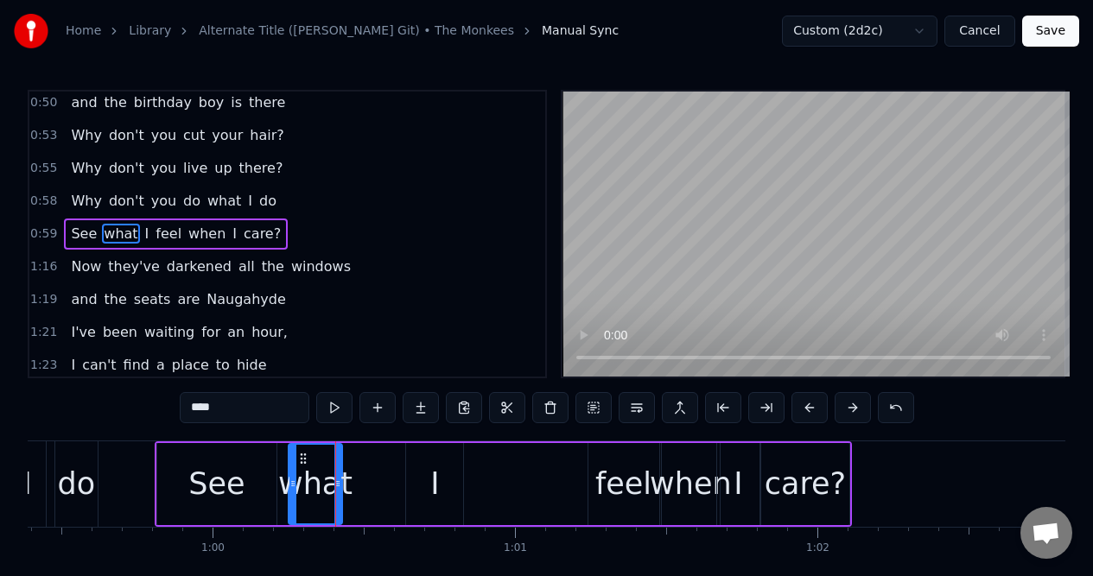
click at [425, 454] on div "I" at bounding box center [434, 484] width 57 height 82
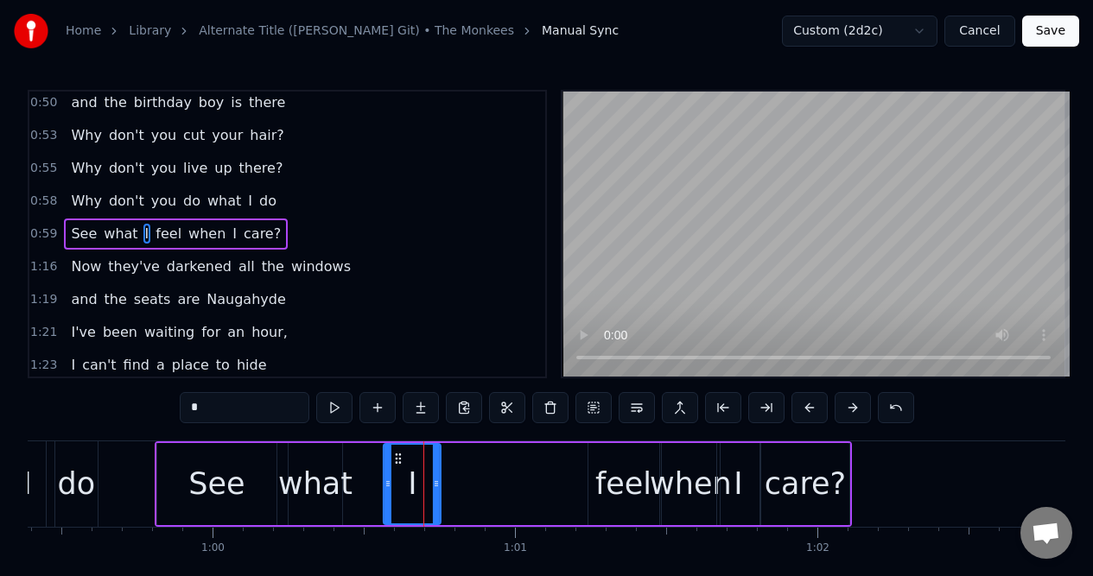
drag, startPoint x: 421, startPoint y: 458, endPoint x: 401, endPoint y: 459, distance: 20.8
click at [400, 459] on icon at bounding box center [398, 459] width 14 height 14
click at [606, 454] on div "feel" at bounding box center [623, 484] width 71 height 82
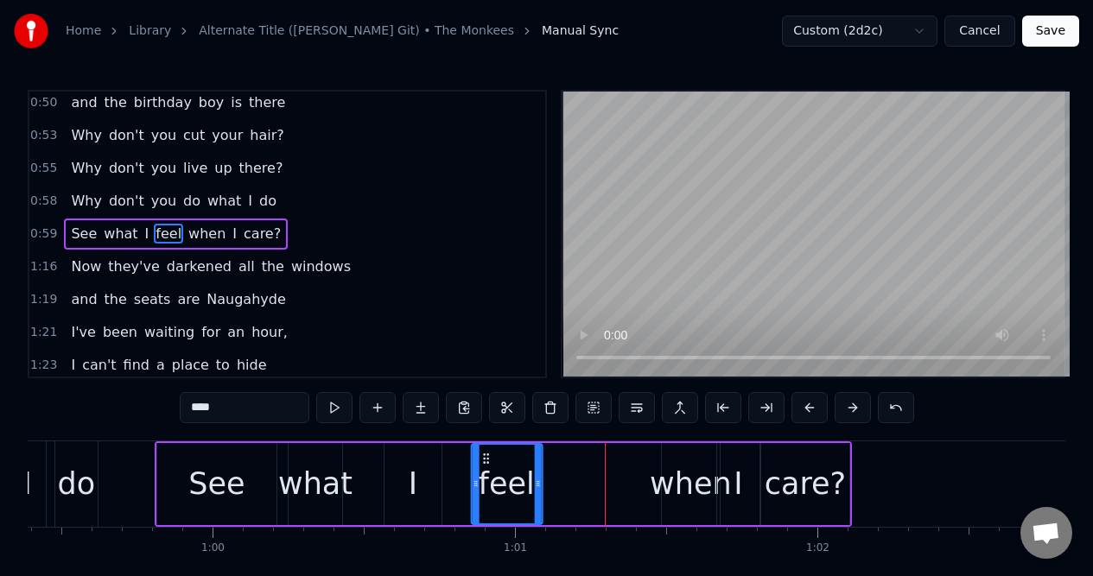
drag, startPoint x: 603, startPoint y: 456, endPoint x: 488, endPoint y: 465, distance: 115.2
click at [487, 463] on icon at bounding box center [485, 459] width 14 height 14
click at [665, 459] on div "when" at bounding box center [691, 484] width 58 height 82
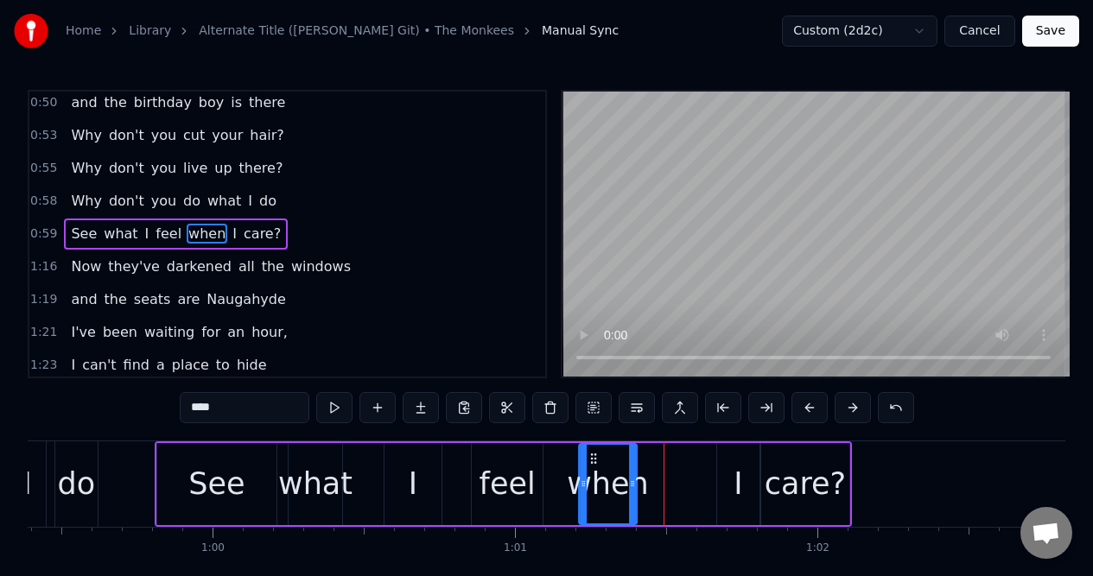
drag, startPoint x: 673, startPoint y: 459, endPoint x: 592, endPoint y: 466, distance: 81.6
click at [591, 466] on div "when" at bounding box center [608, 484] width 56 height 79
click at [738, 464] on div "I" at bounding box center [737, 484] width 9 height 46
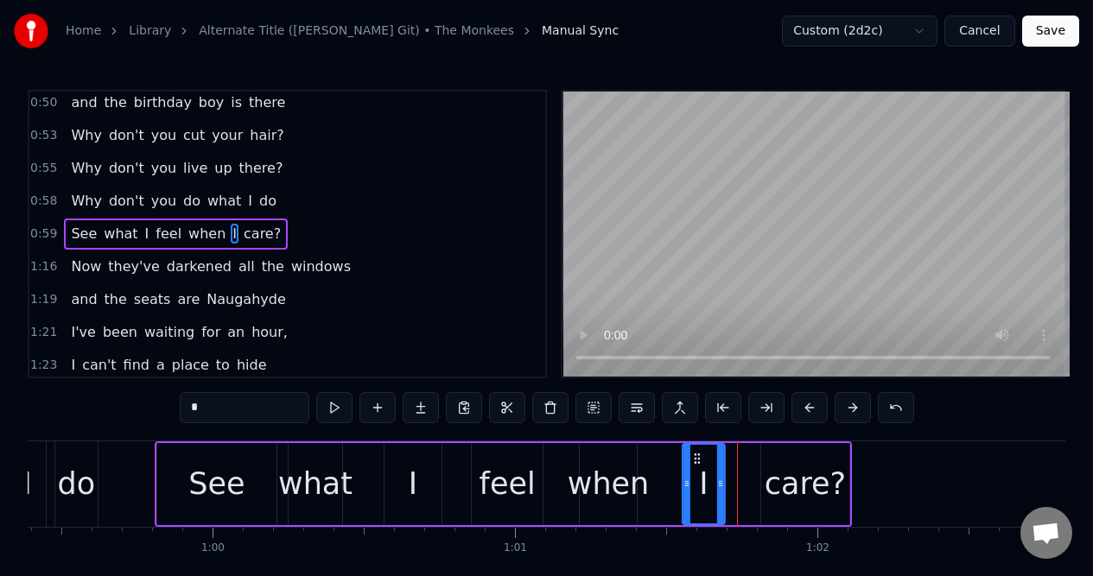
drag, startPoint x: 730, startPoint y: 458, endPoint x: 695, endPoint y: 461, distance: 34.7
click at [695, 461] on icon at bounding box center [696, 459] width 14 height 14
click at [777, 458] on div "care?" at bounding box center [805, 484] width 88 height 82
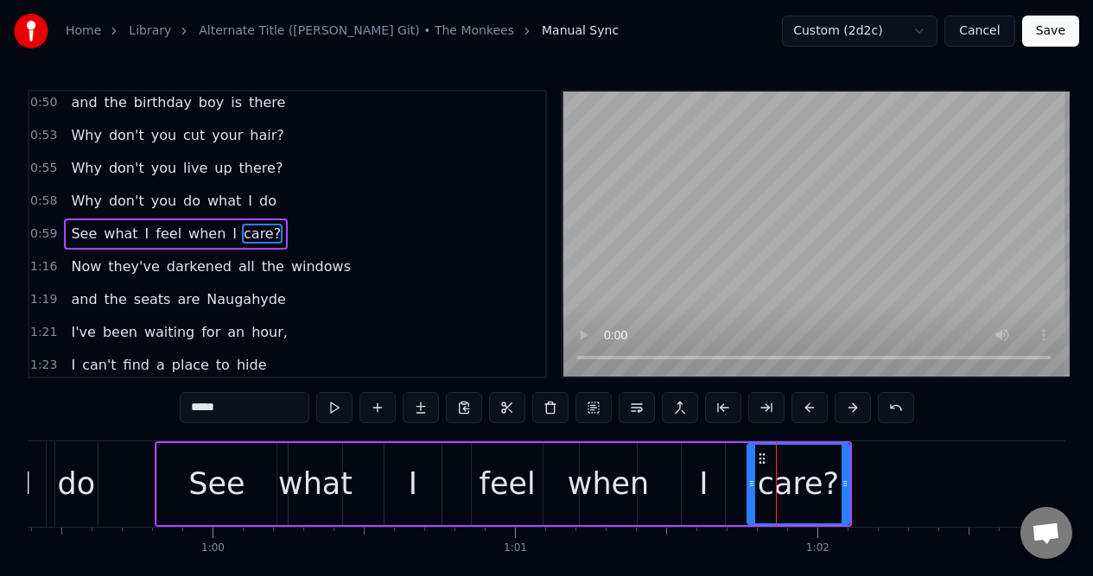
drag, startPoint x: 765, startPoint y: 464, endPoint x: 751, endPoint y: 464, distance: 13.8
click at [751, 464] on div at bounding box center [751, 484] width 7 height 79
click at [65, 453] on div "do" at bounding box center [76, 484] width 42 height 86
type input "**"
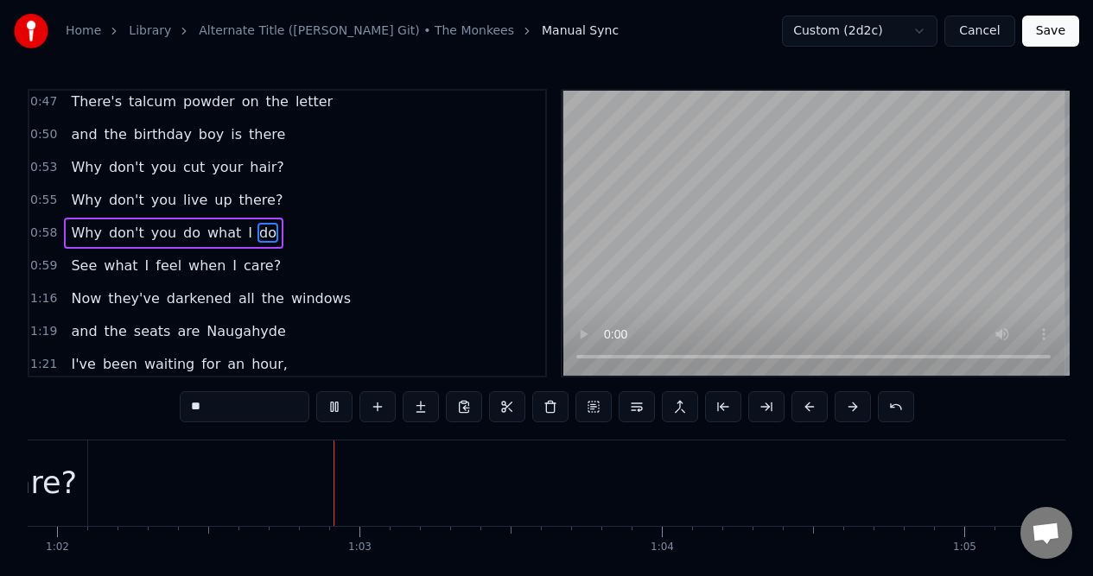
scroll to position [0, 18767]
click at [358, 295] on div "1:16 Now they've darkened all the windows" at bounding box center [287, 298] width 516 height 33
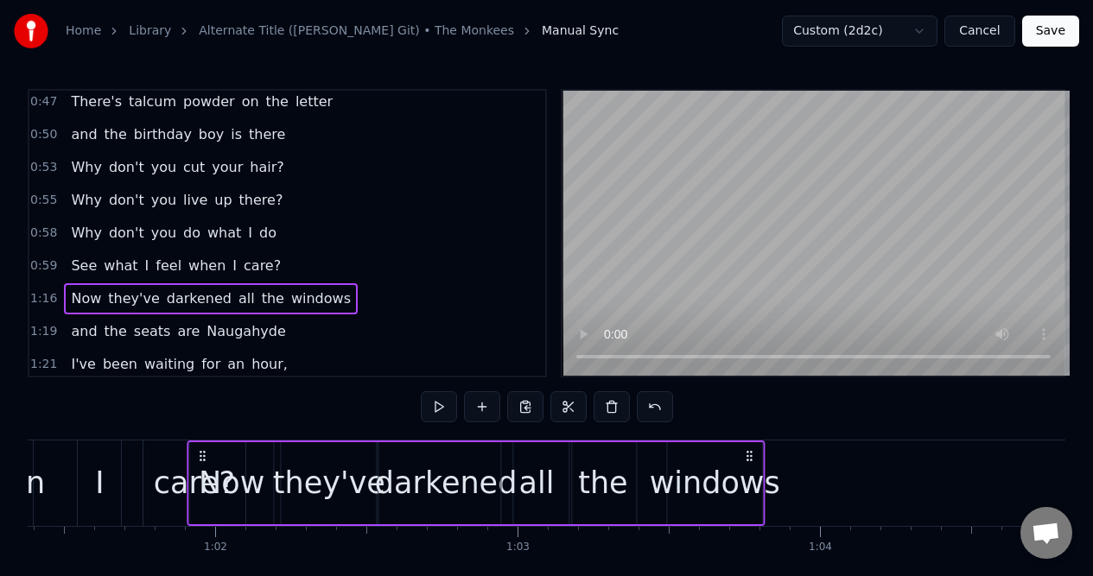
scroll to position [0, 18545]
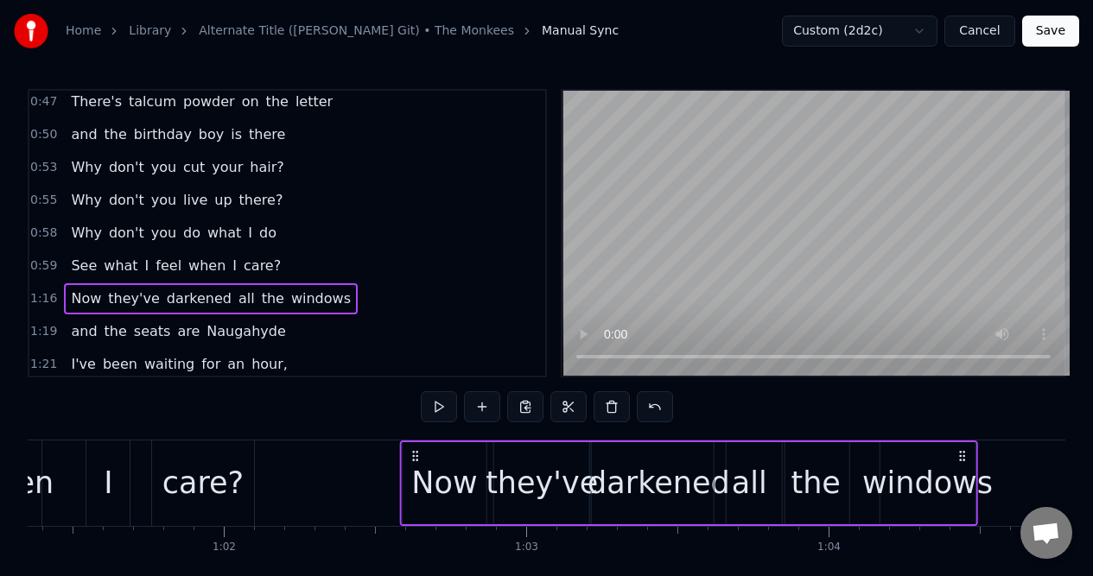
drag, startPoint x: 130, startPoint y: 454, endPoint x: 416, endPoint y: 449, distance: 285.9
click at [416, 449] on icon at bounding box center [416, 456] width 14 height 14
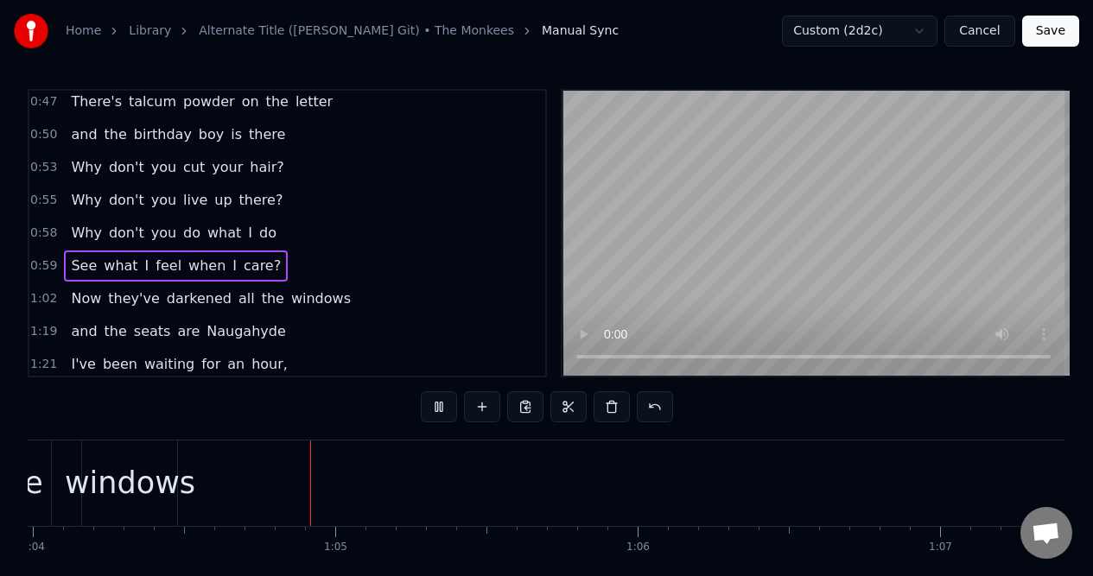
scroll to position [0, 19363]
click at [326, 337] on div "1:19 and the seats are Naugahyde" at bounding box center [287, 331] width 516 height 33
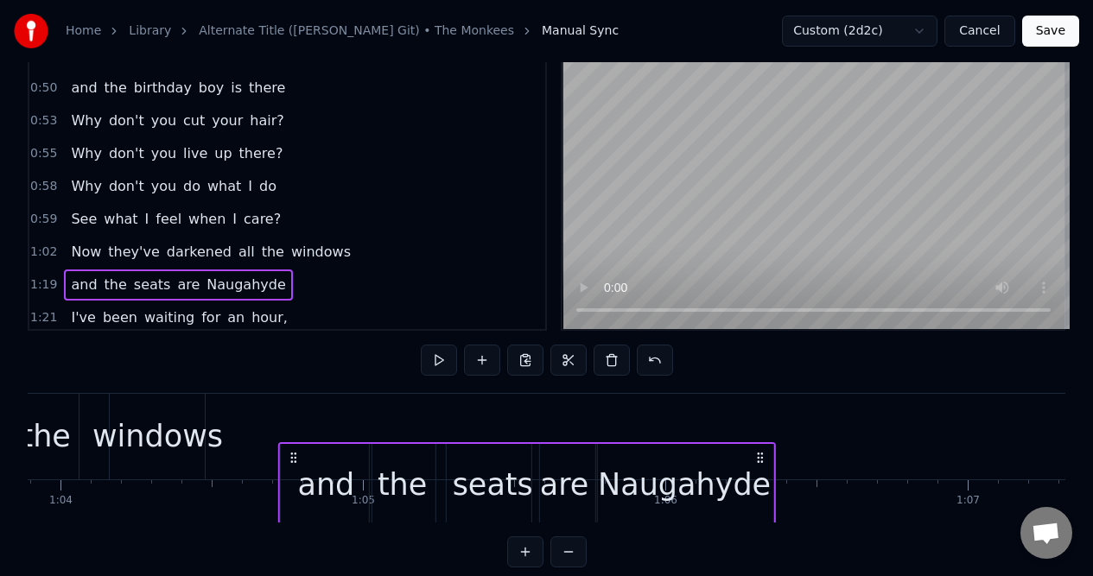
scroll to position [49, 0]
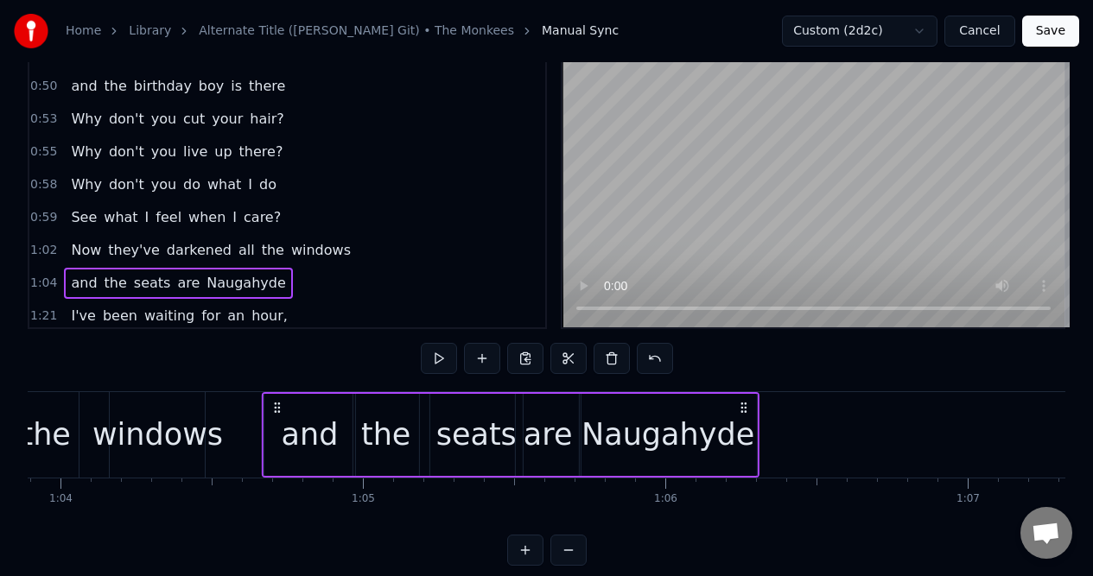
click at [276, 405] on icon at bounding box center [277, 408] width 14 height 14
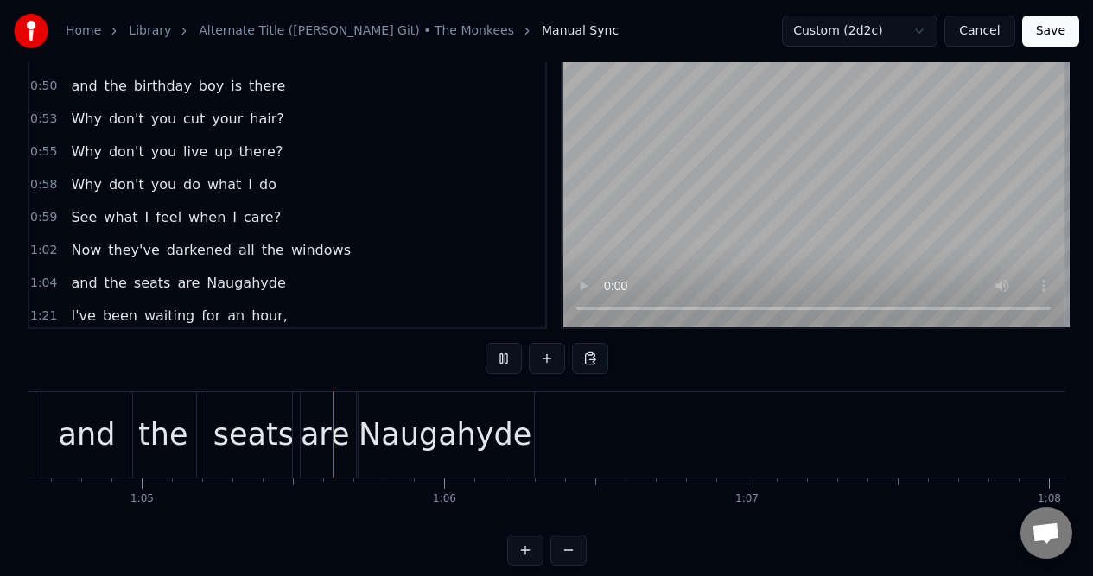
scroll to position [0, 19632]
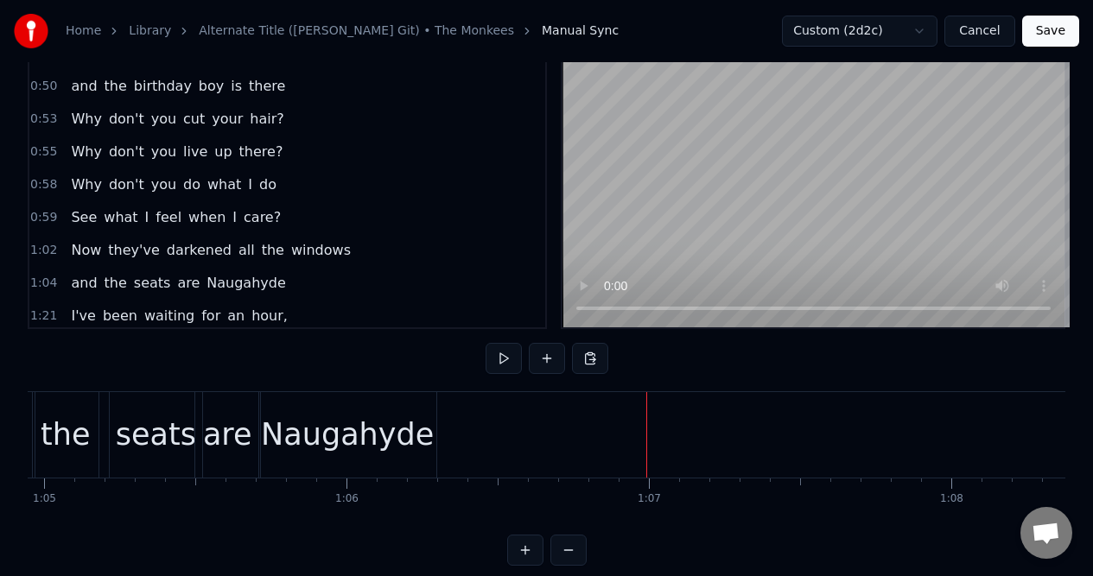
click at [360, 407] on div "Naugahyde" at bounding box center [347, 435] width 177 height 86
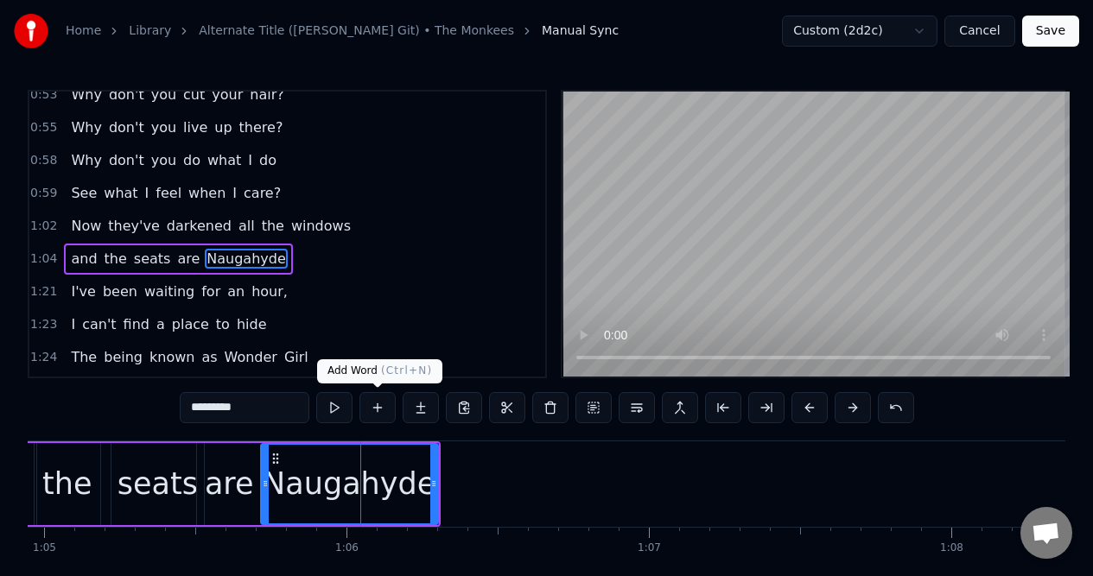
scroll to position [497, 0]
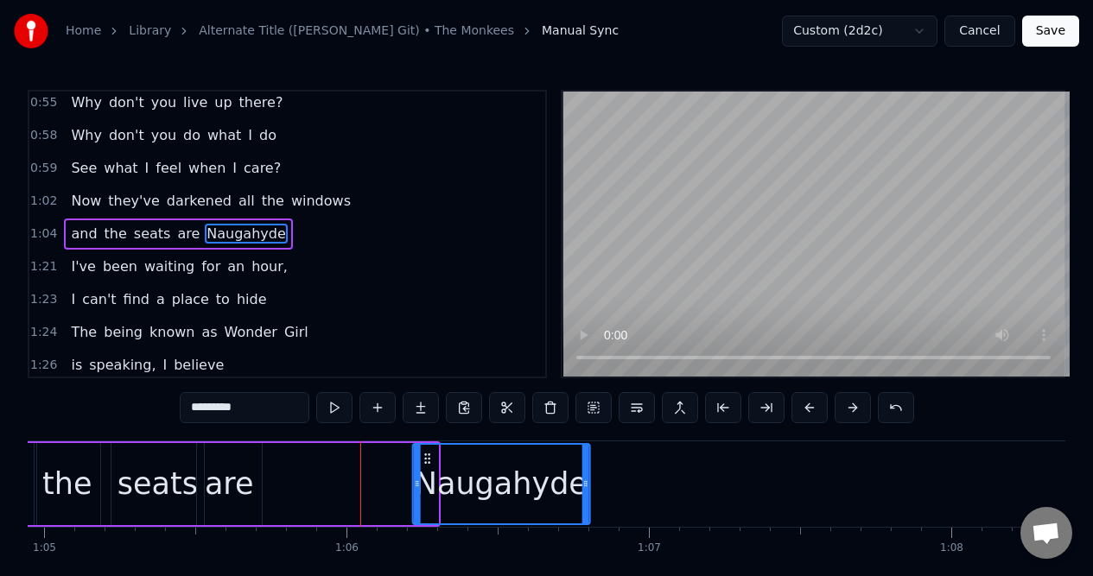
drag, startPoint x: 274, startPoint y: 456, endPoint x: 425, endPoint y: 472, distance: 151.9
click at [426, 472] on div "Naugahyde" at bounding box center [500, 484] width 175 height 79
click at [238, 462] on div "are" at bounding box center [229, 484] width 49 height 46
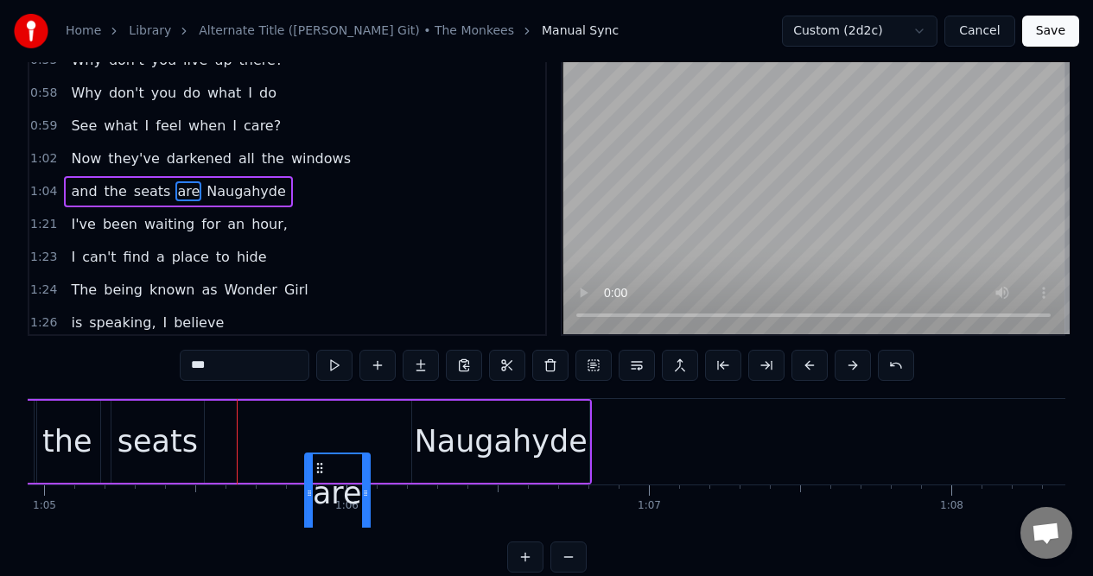
scroll to position [57, 0]
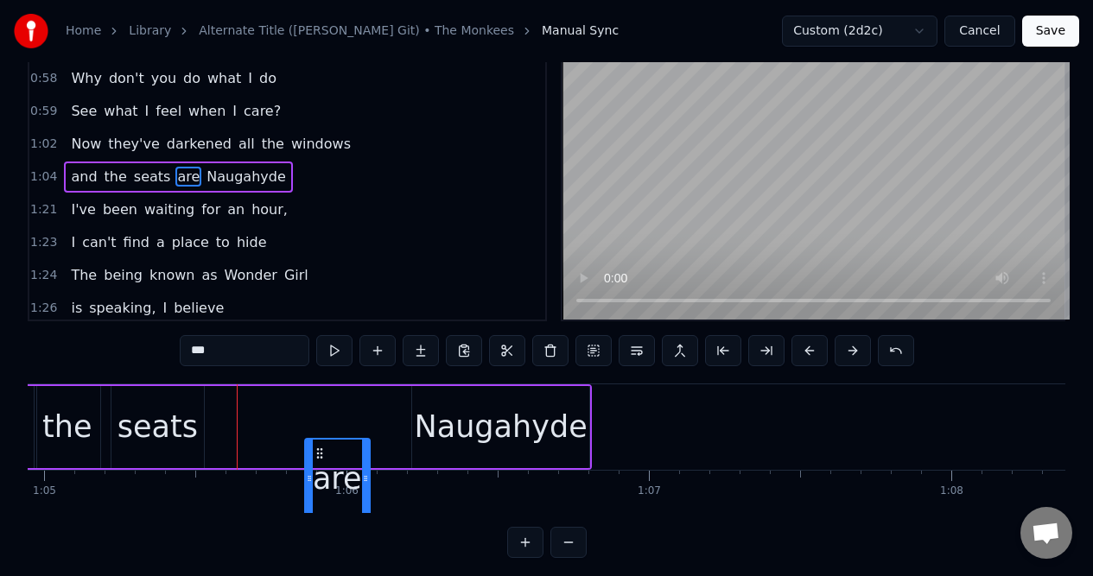
drag, startPoint x: 209, startPoint y: 456, endPoint x: 317, endPoint y: 460, distance: 108.0
click at [317, 460] on icon at bounding box center [320, 454] width 14 height 14
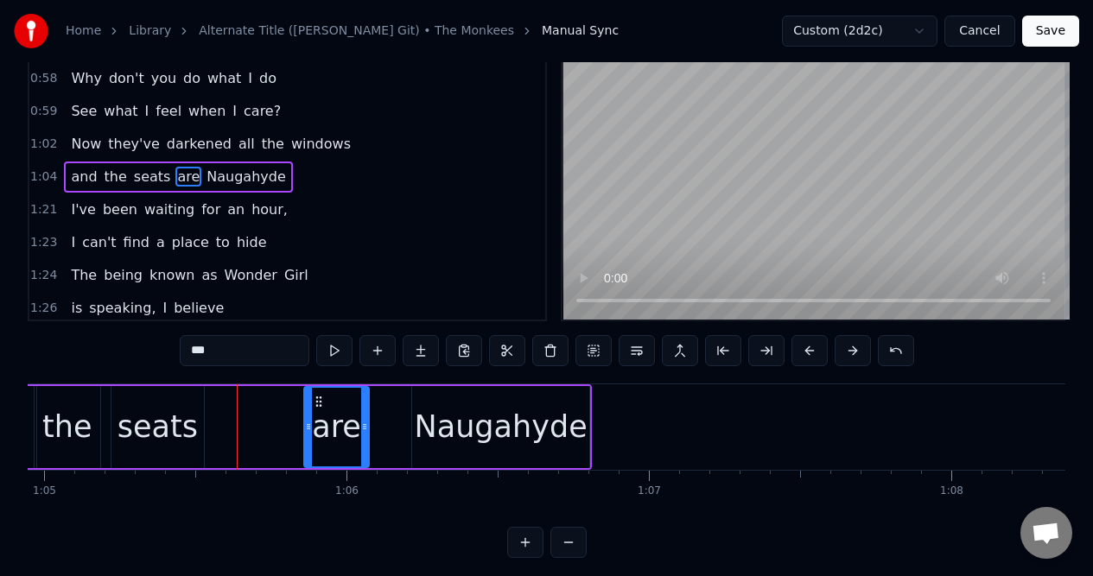
click at [151, 414] on div "seats" at bounding box center [157, 427] width 80 height 46
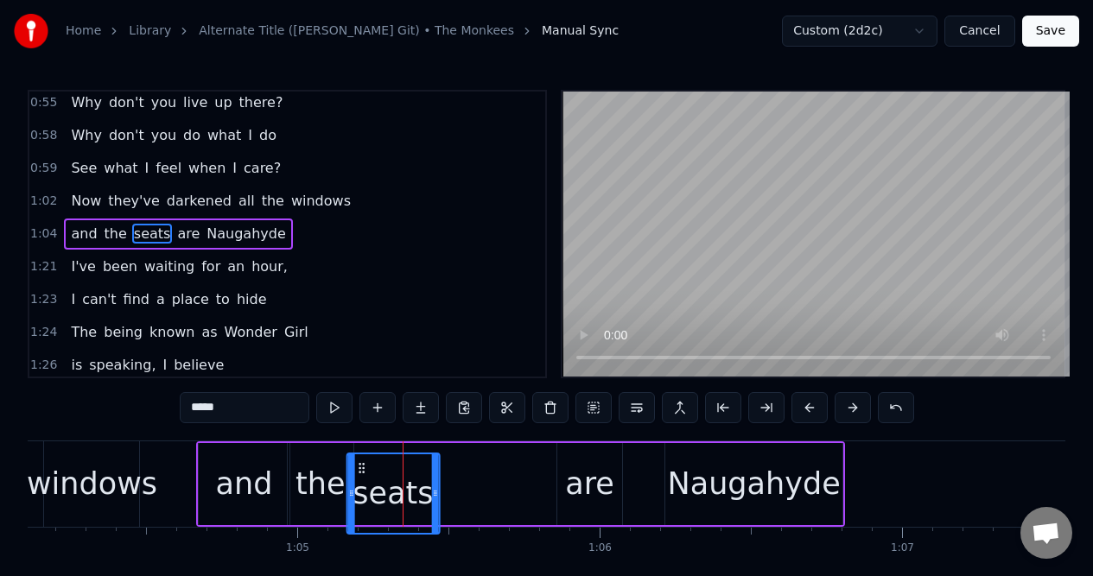
scroll to position [13, 0]
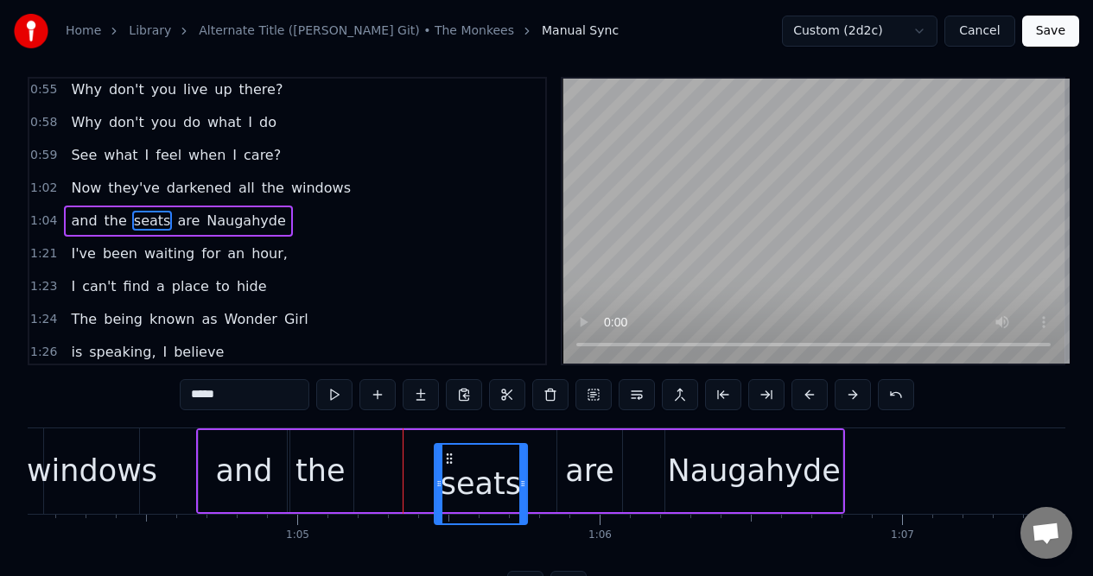
drag, startPoint x: 127, startPoint y: 454, endPoint x: 450, endPoint y: 448, distance: 323.1
click at [450, 448] on div "seats" at bounding box center [480, 484] width 91 height 79
click at [331, 448] on div "the" at bounding box center [319, 471] width 49 height 46
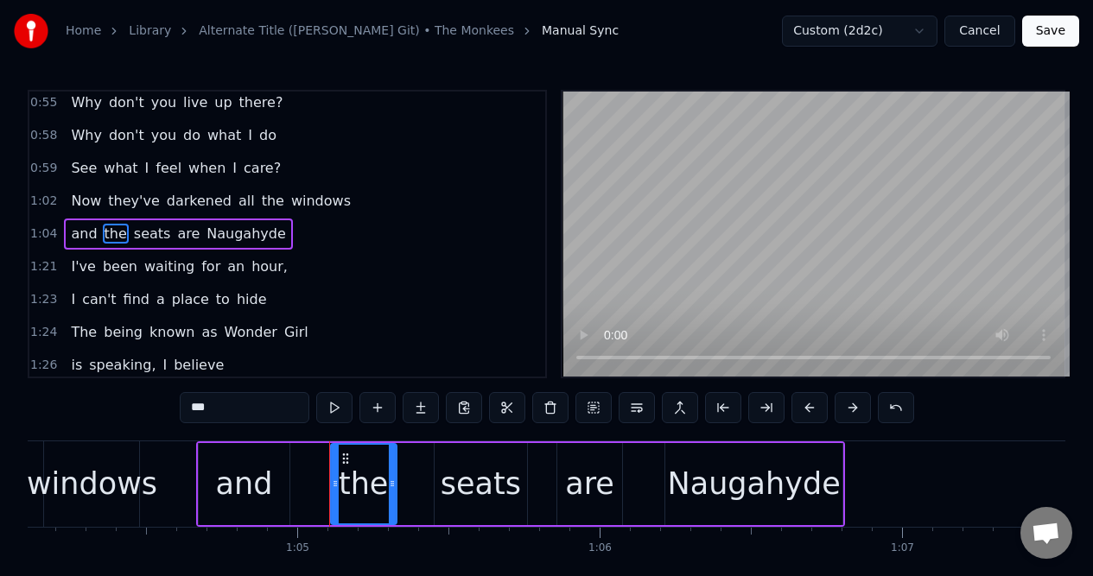
drag, startPoint x: 301, startPoint y: 457, endPoint x: 344, endPoint y: 458, distance: 43.2
click at [344, 458] on icon at bounding box center [345, 459] width 14 height 14
click at [257, 455] on div "and" at bounding box center [244, 484] width 90 height 82
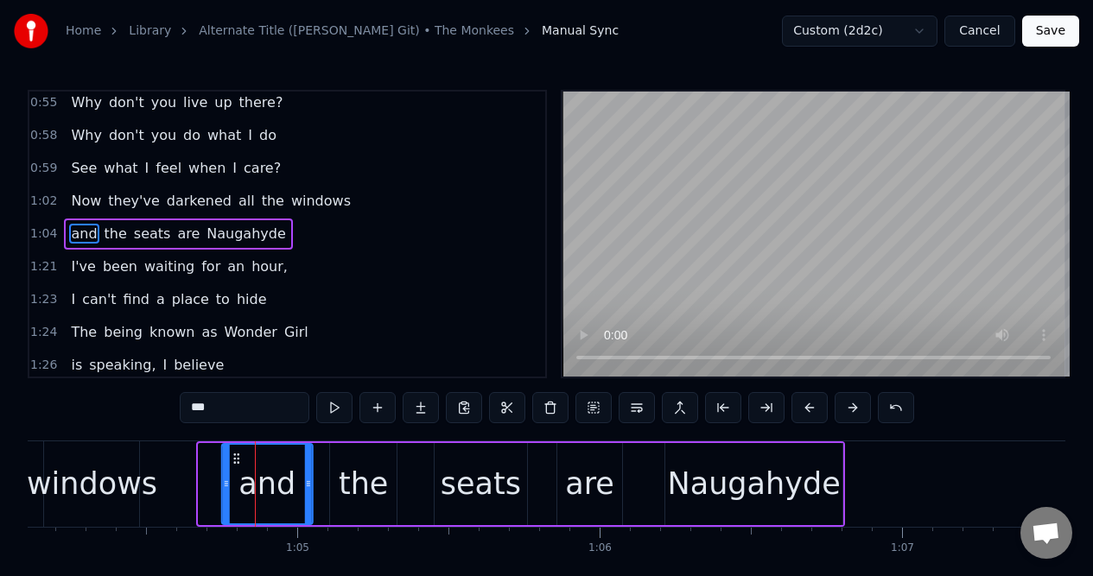
drag, startPoint x: 212, startPoint y: 453, endPoint x: 236, endPoint y: 453, distance: 23.3
click at [236, 453] on icon at bounding box center [237, 459] width 14 height 14
click at [51, 452] on div "windows" at bounding box center [91, 484] width 95 height 86
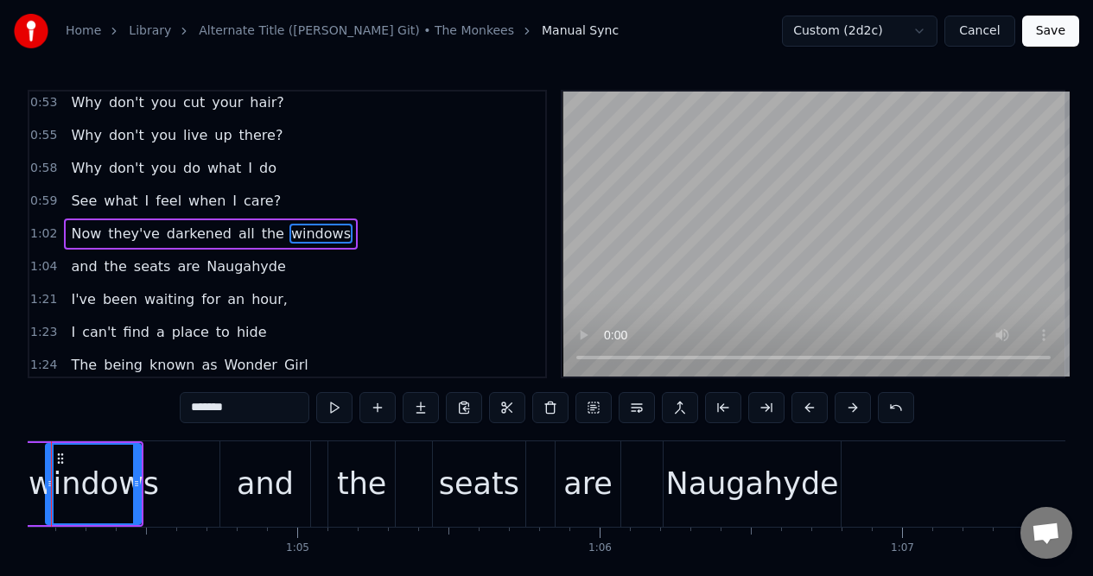
scroll to position [0, 19316]
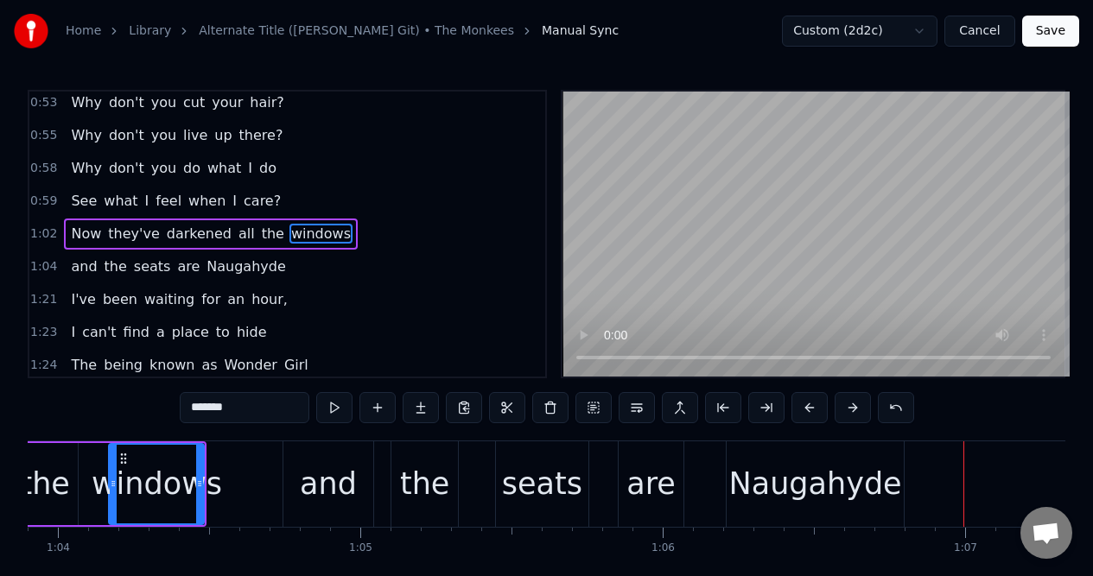
click at [45, 461] on div "the" at bounding box center [44, 484] width 49 height 46
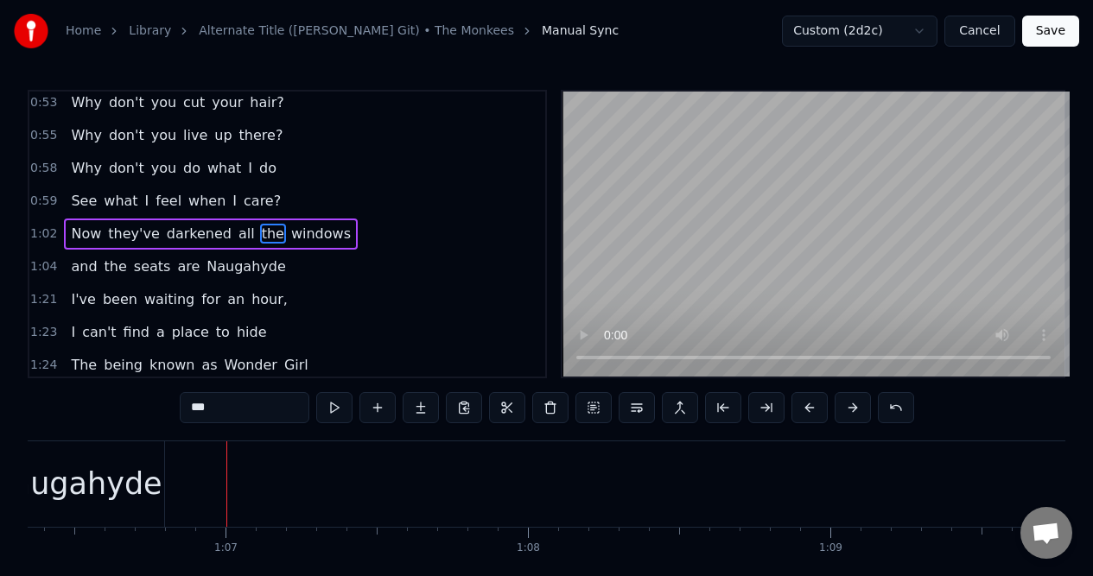
scroll to position [0, 20112]
click at [69, 486] on div "Naugahyde" at bounding box center [19, 484] width 173 height 46
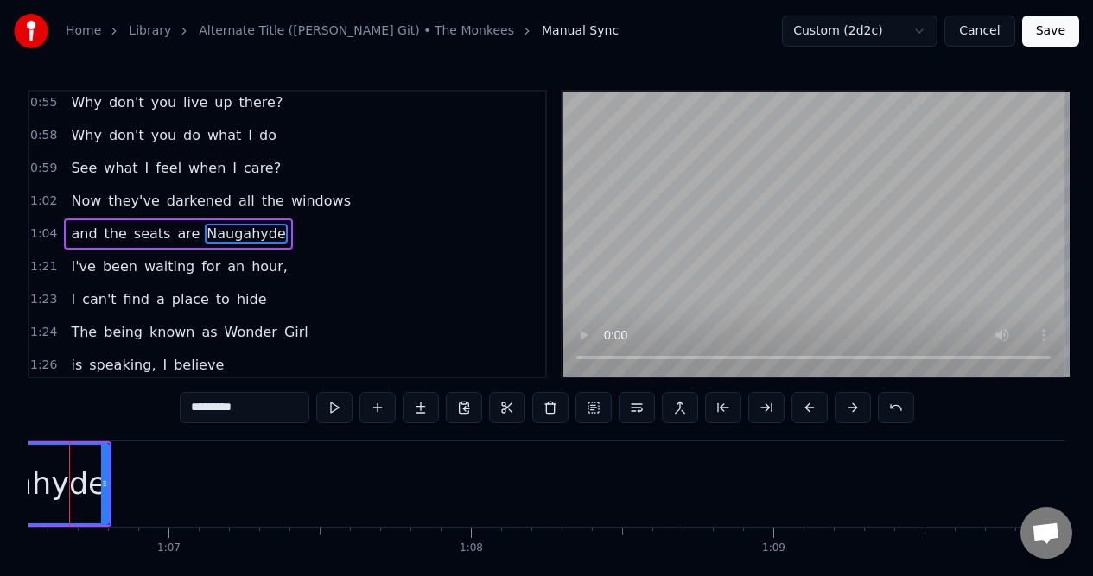
scroll to position [0, 20067]
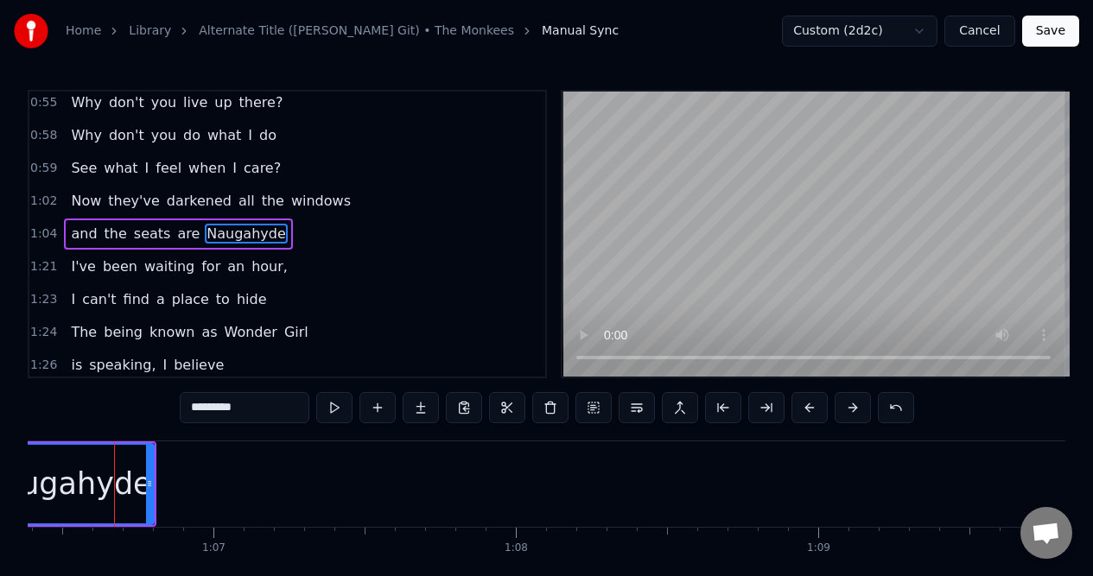
click at [137, 236] on span "seats" at bounding box center [152, 234] width 41 height 20
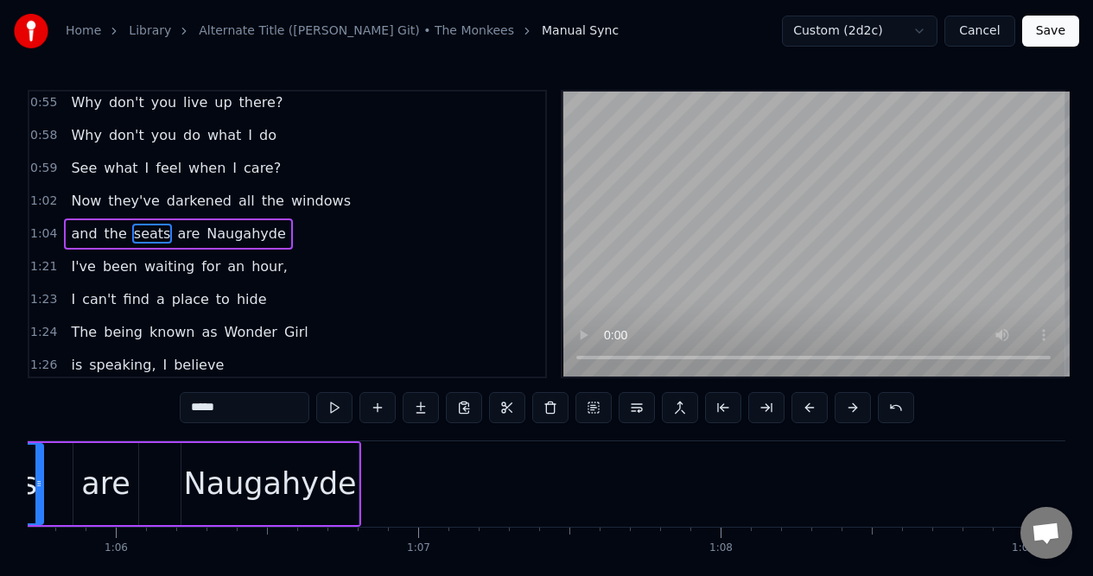
scroll to position [0, 19697]
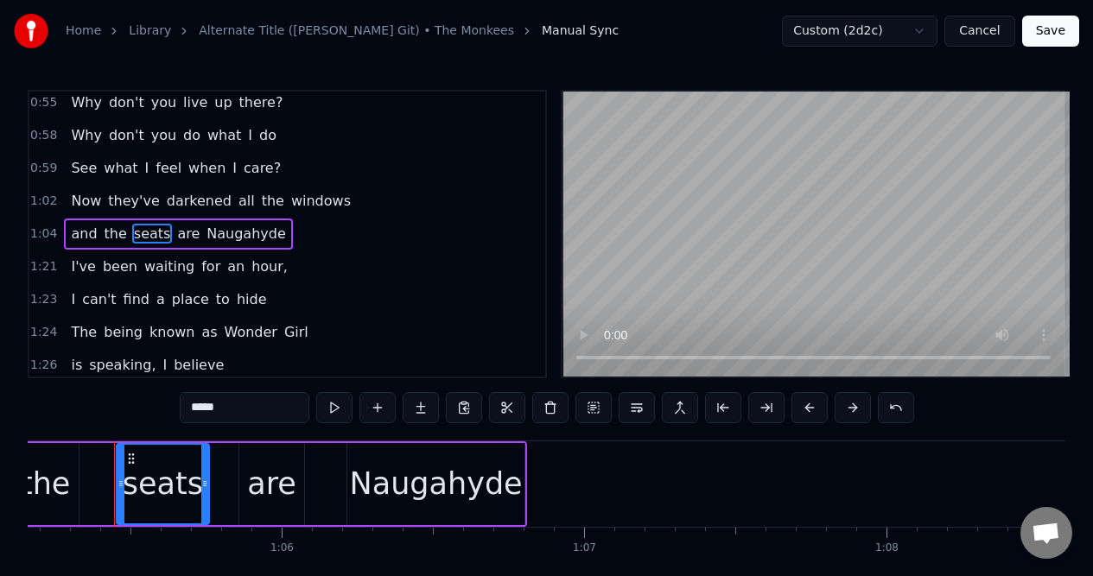
click at [383, 468] on div "Naugahyde" at bounding box center [436, 484] width 173 height 46
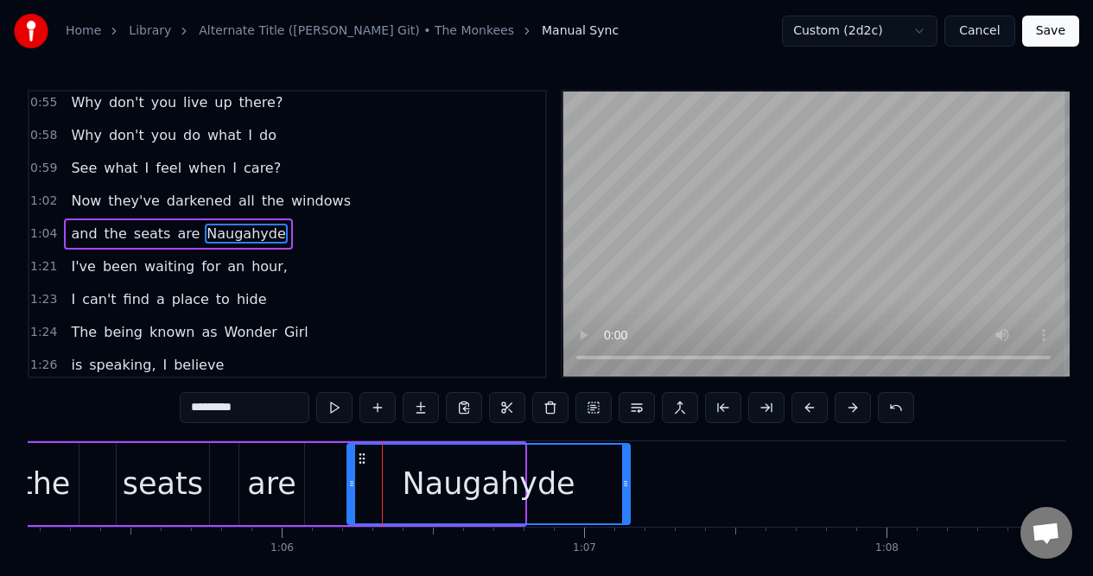
drag, startPoint x: 521, startPoint y: 466, endPoint x: 625, endPoint y: 469, distance: 104.5
click at [625, 469] on div at bounding box center [625, 484] width 7 height 79
click at [193, 202] on span "darkened" at bounding box center [199, 201] width 68 height 20
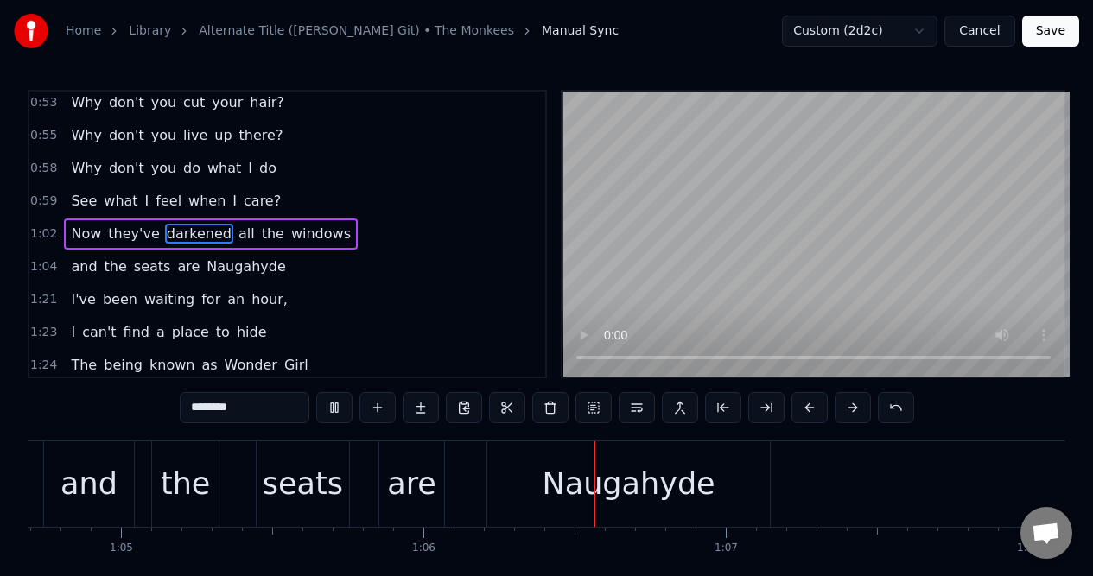
scroll to position [0, 19888]
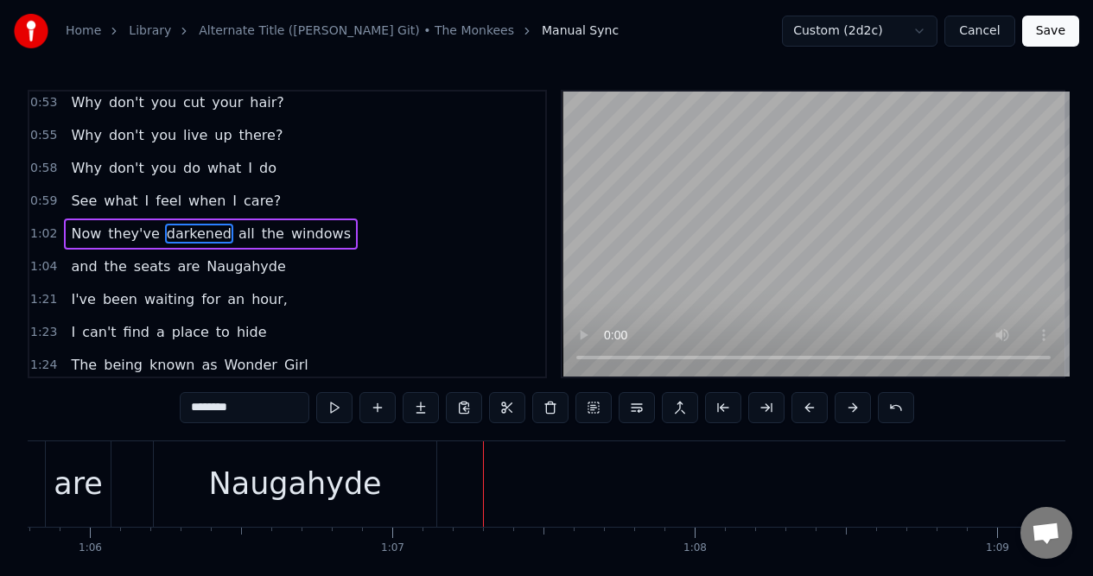
click at [351, 461] on div "Naugahyde" at bounding box center [295, 484] width 173 height 46
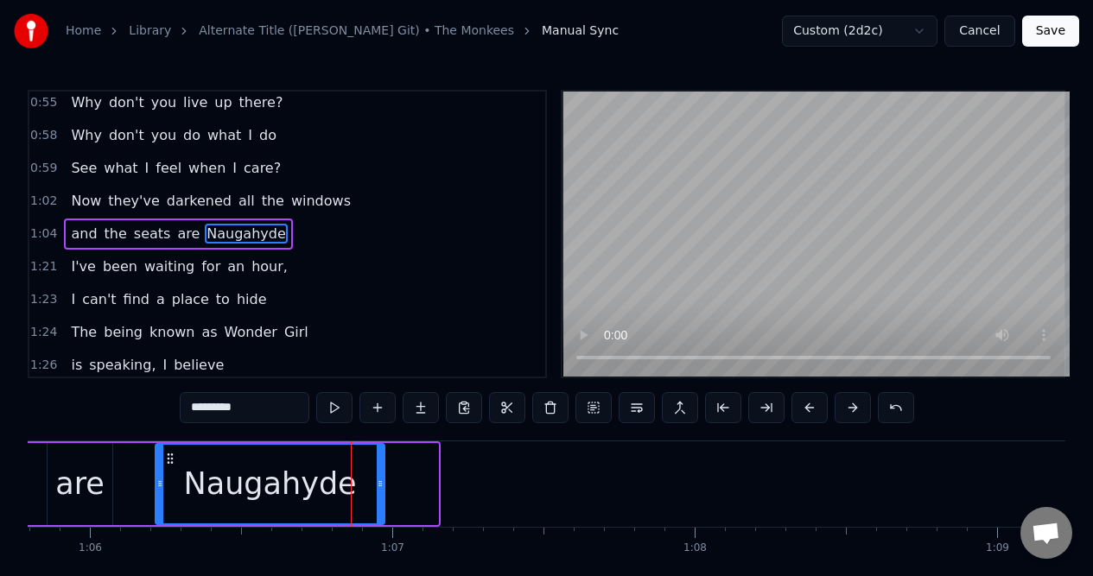
drag, startPoint x: 435, startPoint y: 463, endPoint x: 386, endPoint y: 464, distance: 49.2
click at [383, 464] on div at bounding box center [380, 484] width 7 height 79
click at [168, 195] on span "darkened" at bounding box center [199, 201] width 68 height 20
type input "********"
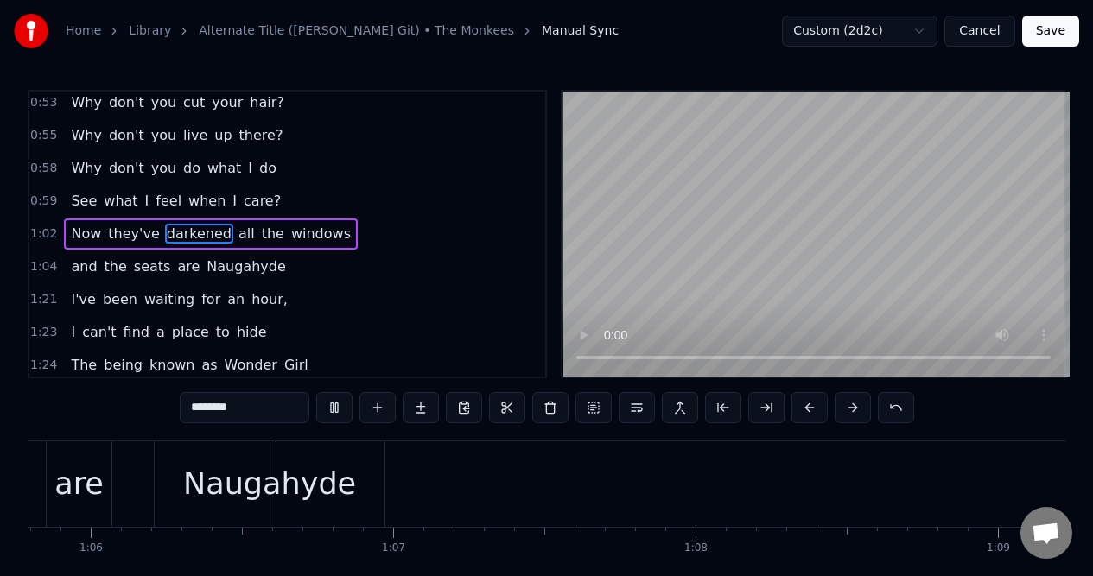
scroll to position [0, 19902]
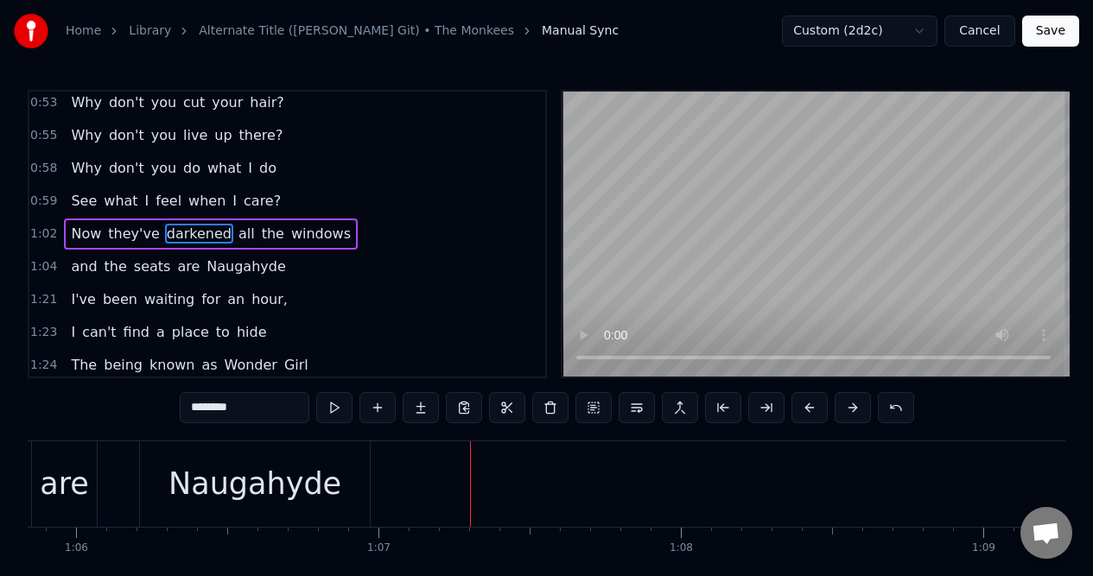
click at [298, 302] on div "1:21 I've been waiting for an hour," at bounding box center [287, 299] width 516 height 33
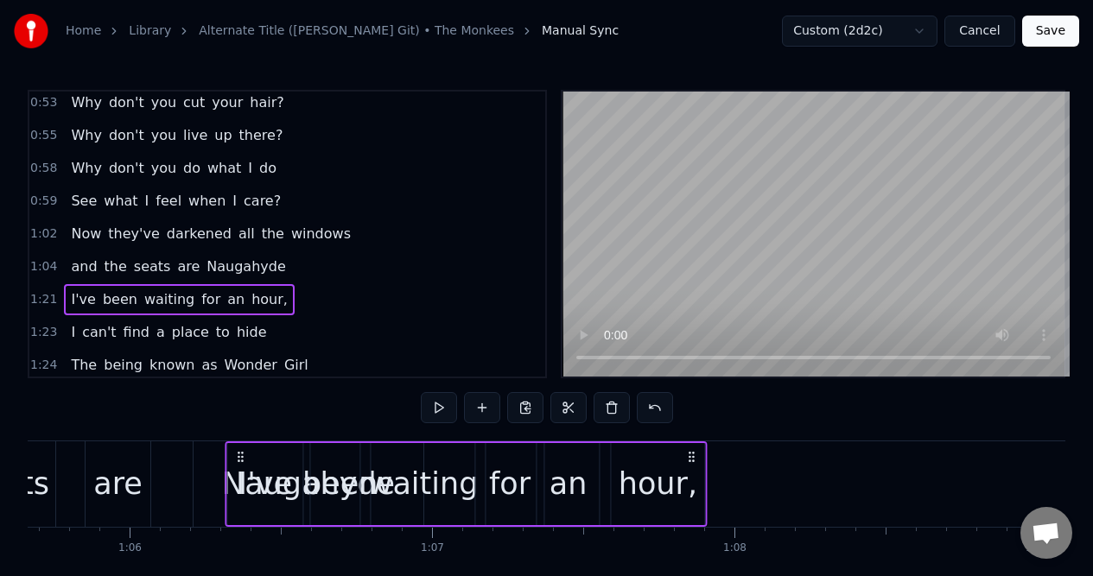
scroll to position [0, 19843]
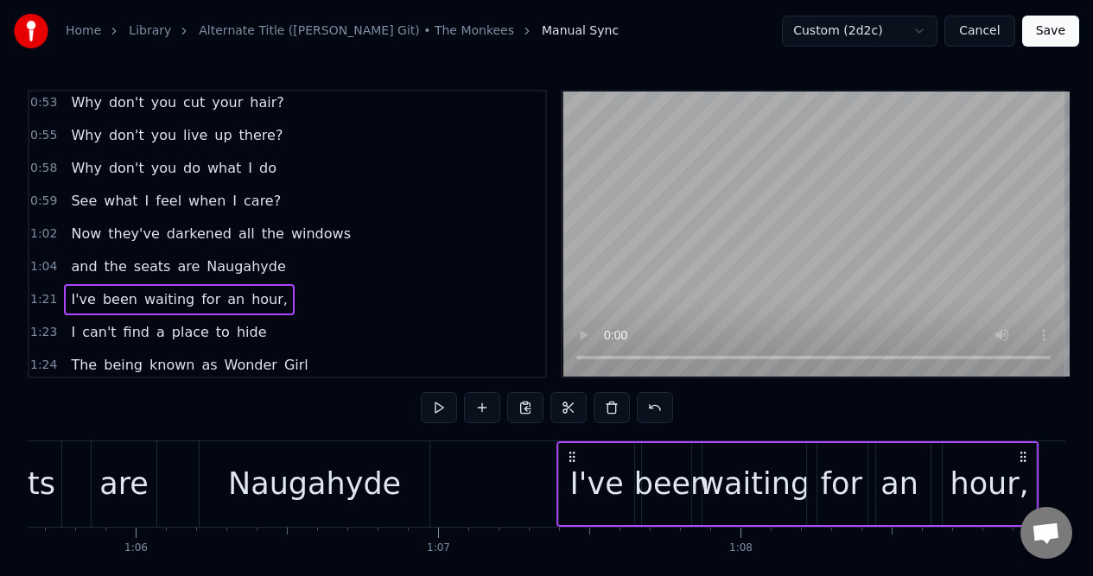
drag, startPoint x: 129, startPoint y: 457, endPoint x: 571, endPoint y: 458, distance: 442.2
click at [571, 458] on icon at bounding box center [573, 457] width 14 height 14
click at [74, 458] on div "and the seats are Naugahyde" at bounding box center [95, 484] width 678 height 86
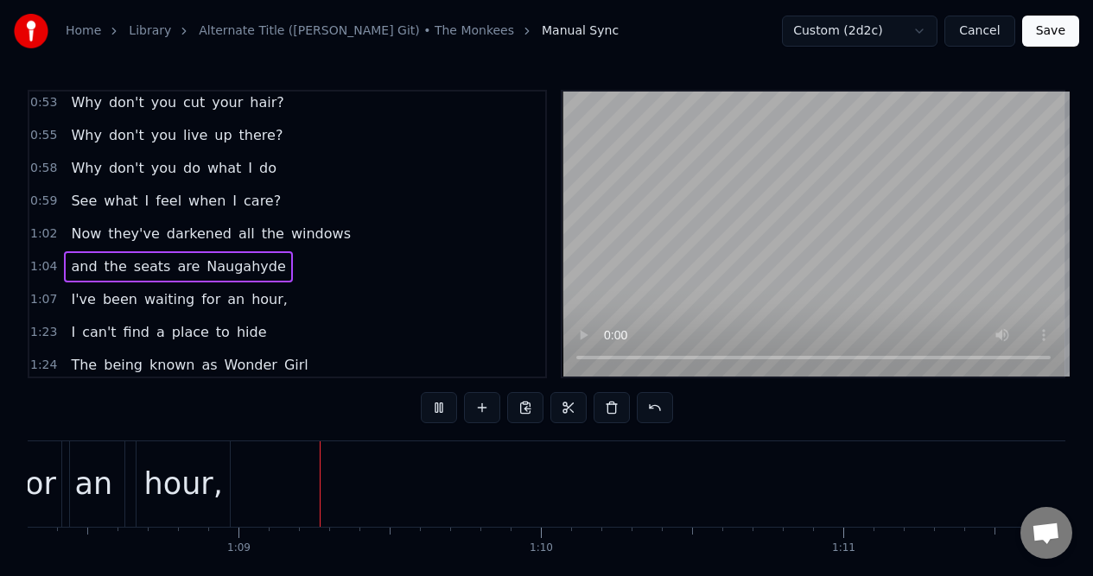
scroll to position [0, 20670]
click at [282, 303] on div "1:07 I've been waiting for an hour," at bounding box center [287, 299] width 516 height 33
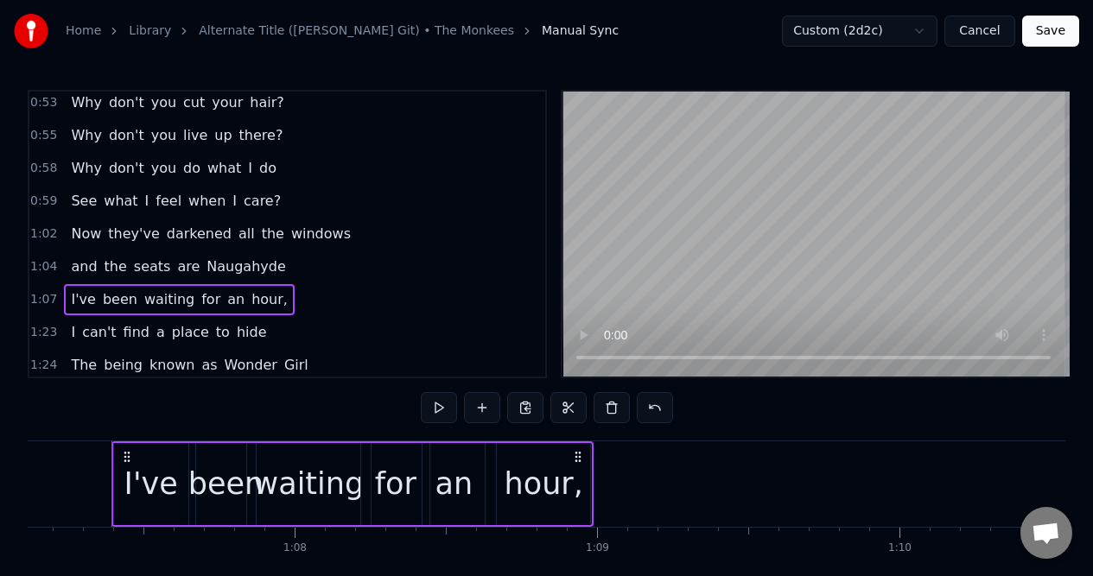
scroll to position [0, 20286]
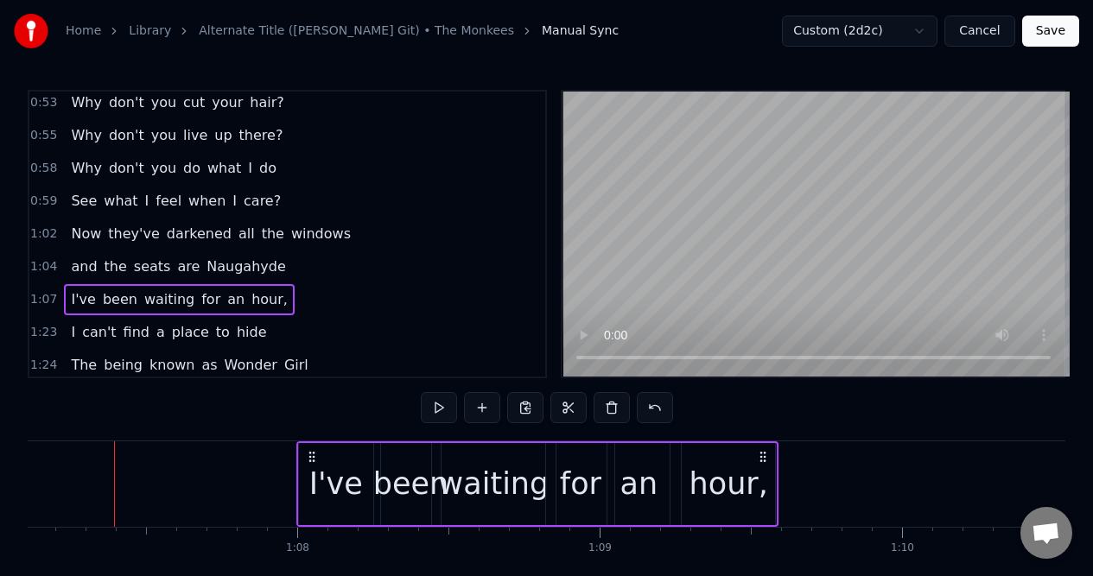
drag, startPoint x: 579, startPoint y: 453, endPoint x: 761, endPoint y: 452, distance: 182.2
click at [761, 452] on icon at bounding box center [763, 457] width 14 height 14
click at [114, 453] on div at bounding box center [114, 484] width 1 height 86
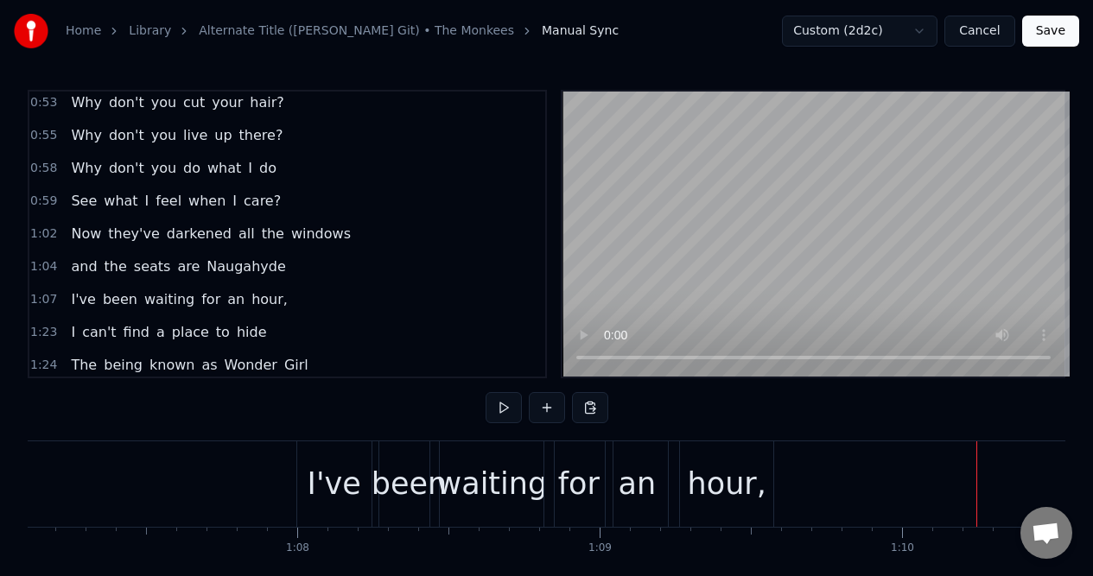
click at [275, 304] on div "1:07 I've been waiting for an hour," at bounding box center [287, 299] width 516 height 33
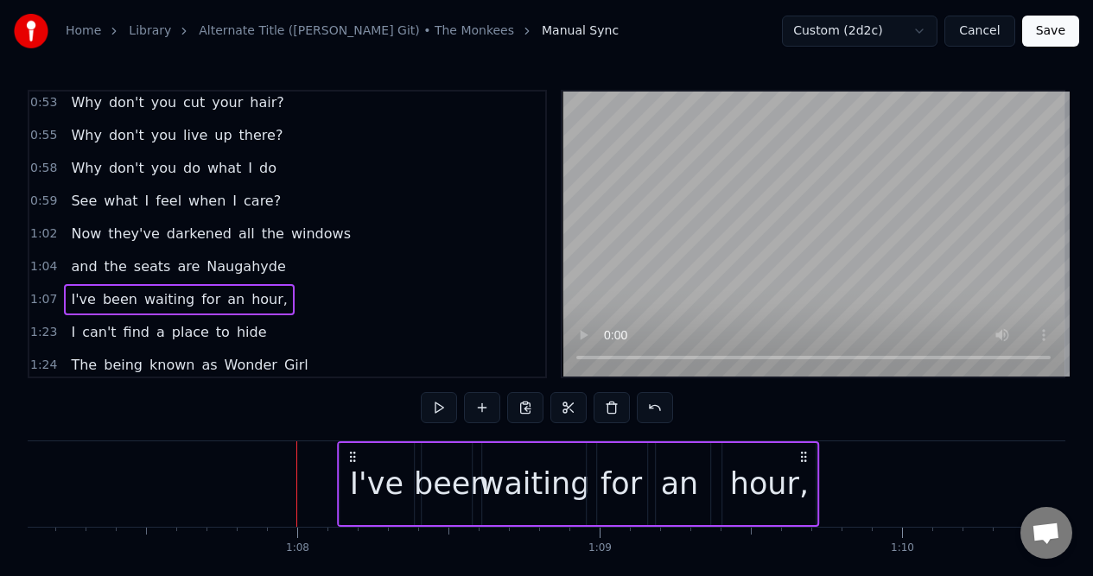
drag, startPoint x: 764, startPoint y: 458, endPoint x: 805, endPoint y: 458, distance: 40.6
click at [805, 458] on icon at bounding box center [803, 457] width 14 height 14
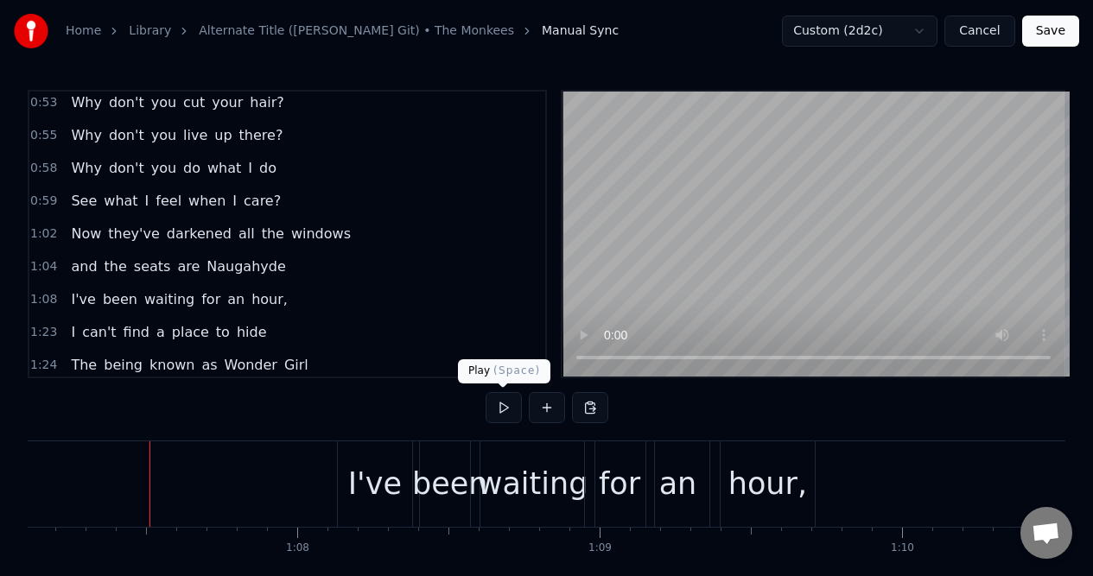
click at [504, 406] on button at bounding box center [503, 407] width 36 height 31
click at [503, 407] on button at bounding box center [503, 407] width 36 height 31
click at [377, 466] on div "I've" at bounding box center [375, 484] width 54 height 46
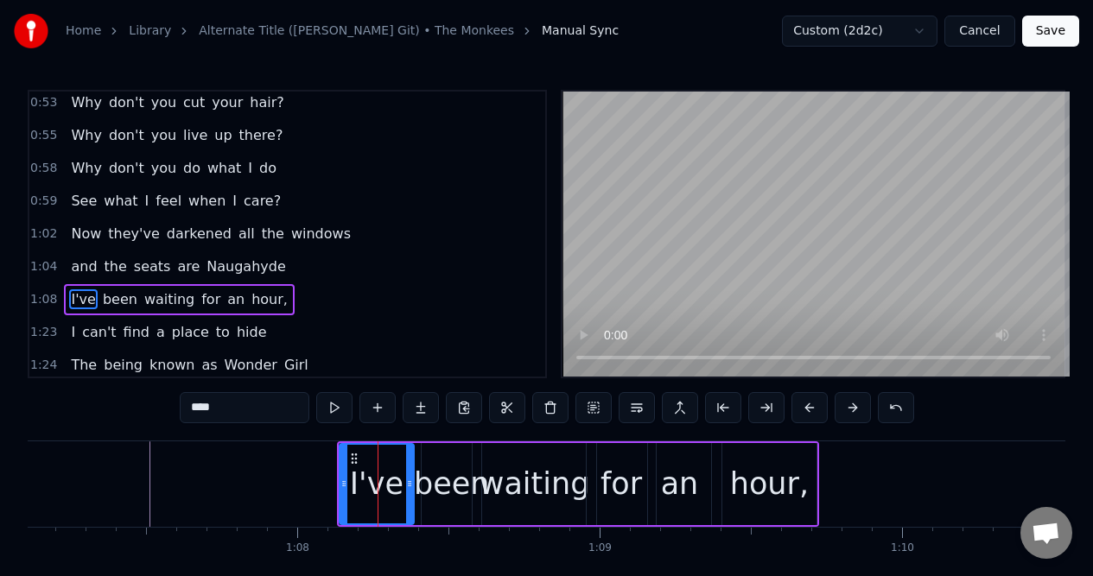
scroll to position [530, 0]
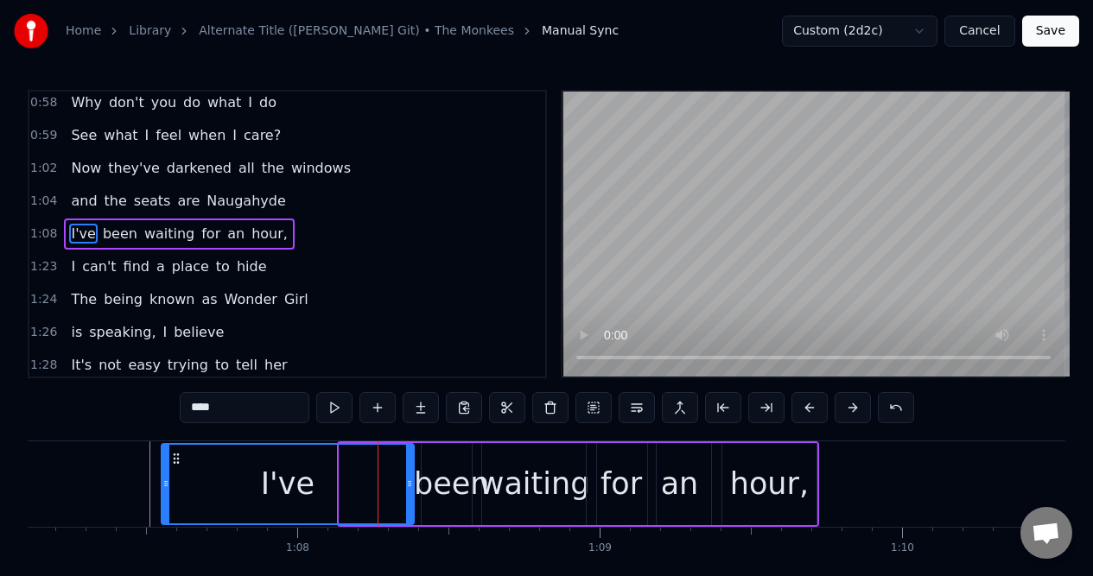
drag, startPoint x: 343, startPoint y: 476, endPoint x: 165, endPoint y: 478, distance: 177.9
click at [165, 478] on icon at bounding box center [165, 484] width 7 height 14
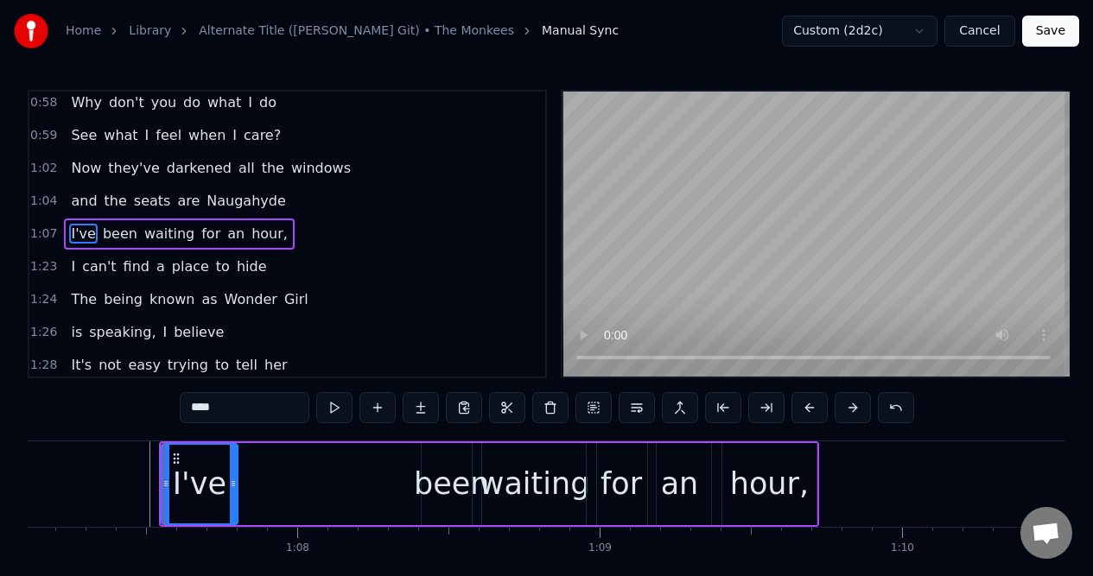
drag, startPoint x: 409, startPoint y: 461, endPoint x: 234, endPoint y: 474, distance: 175.8
click at [234, 474] on div at bounding box center [233, 484] width 7 height 79
click at [433, 456] on div "been" at bounding box center [451, 484] width 60 height 82
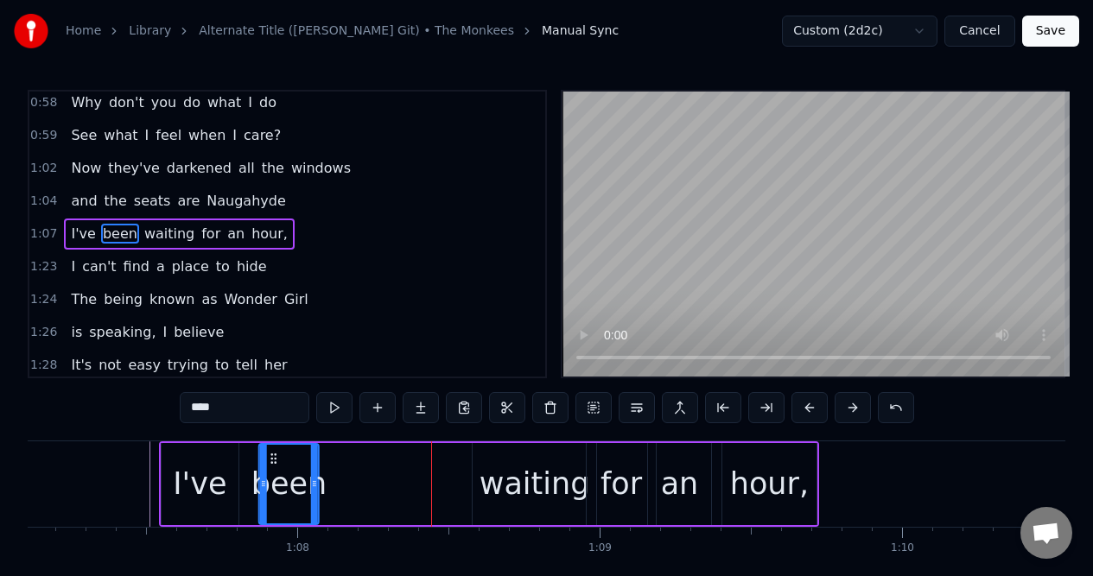
drag, startPoint x: 434, startPoint y: 456, endPoint x: 272, endPoint y: 461, distance: 161.6
click at [270, 461] on icon at bounding box center [274, 459] width 14 height 14
click at [498, 463] on div "waiting" at bounding box center [534, 484] width 111 height 46
type input "*******"
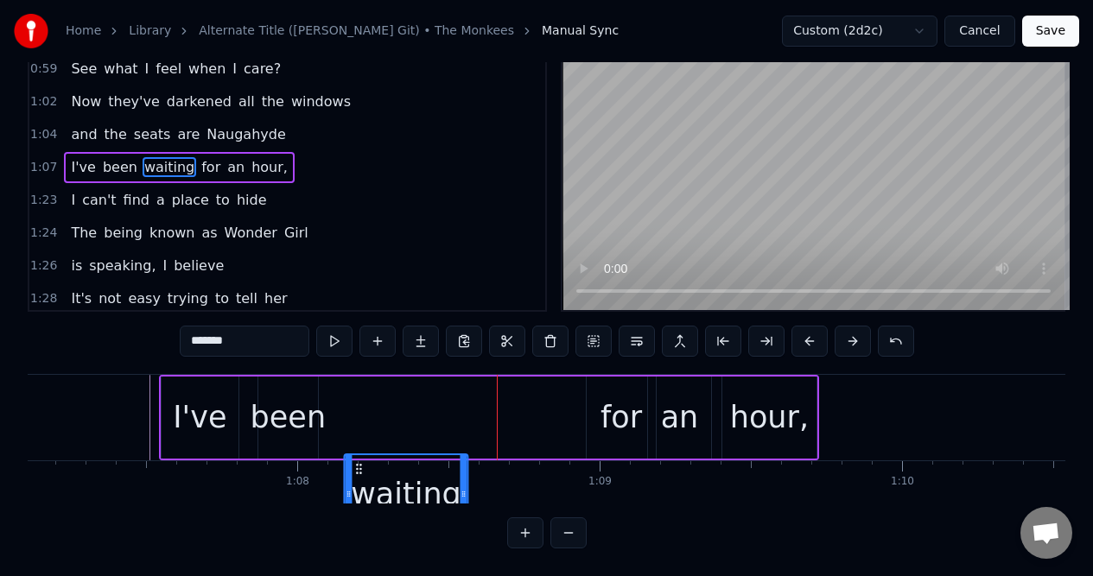
drag, startPoint x: 485, startPoint y: 459, endPoint x: 356, endPoint y: 468, distance: 129.8
click at [356, 469] on div "waiting" at bounding box center [406, 494] width 123 height 79
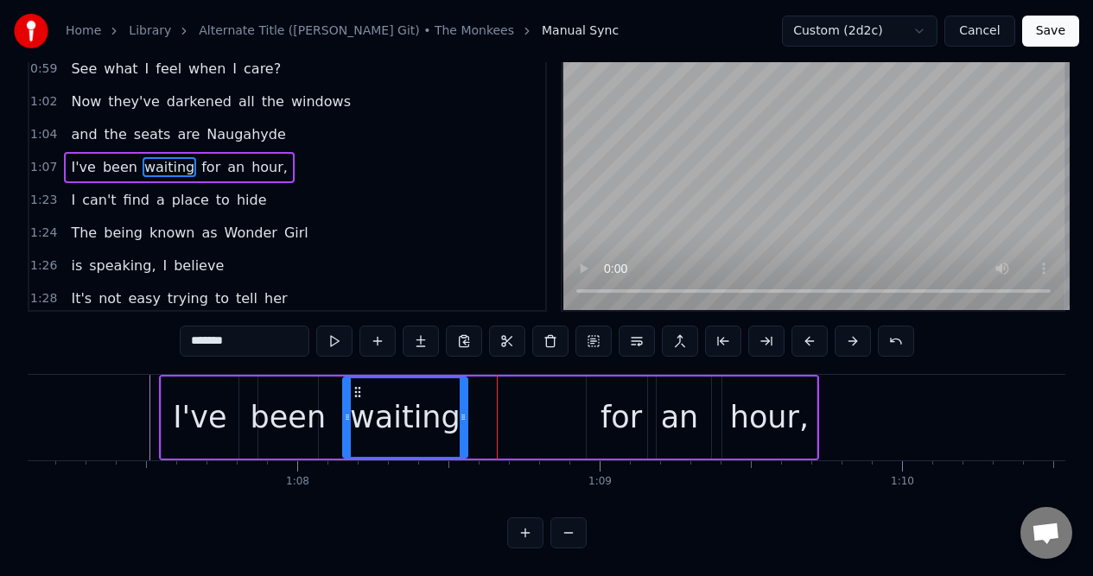
click at [466, 419] on div "waiting" at bounding box center [405, 418] width 126 height 82
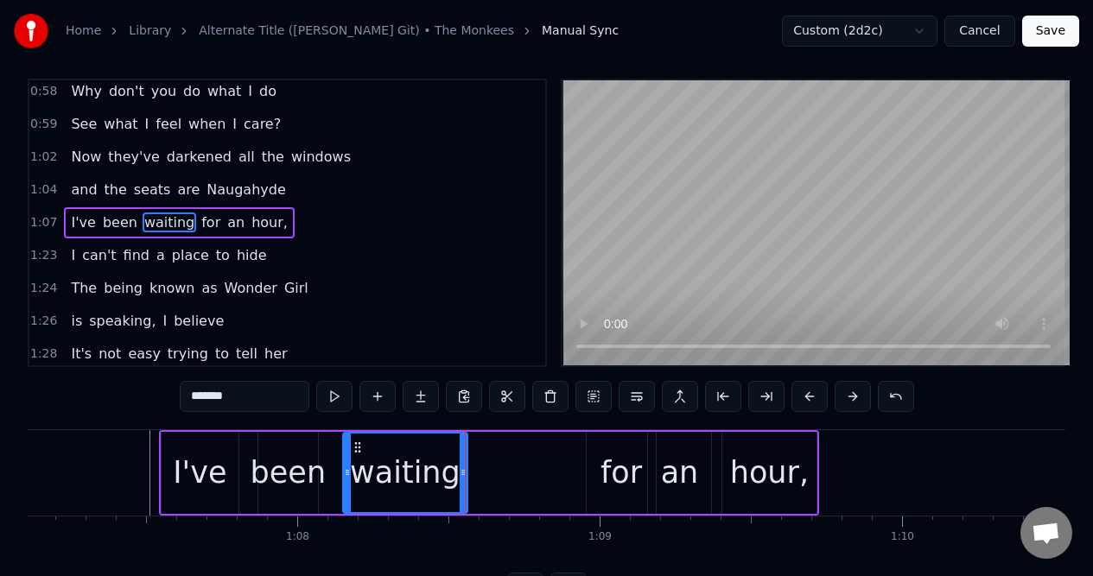
scroll to position [0, 0]
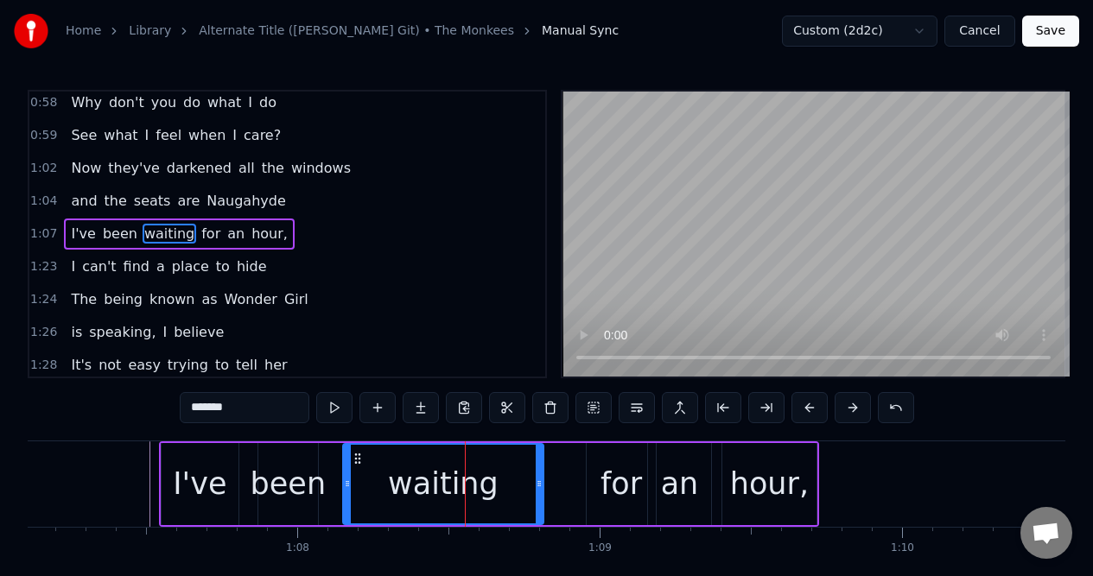
drag, startPoint x: 463, startPoint y: 492, endPoint x: 539, endPoint y: 496, distance: 76.1
click at [539, 496] on div at bounding box center [538, 484] width 7 height 79
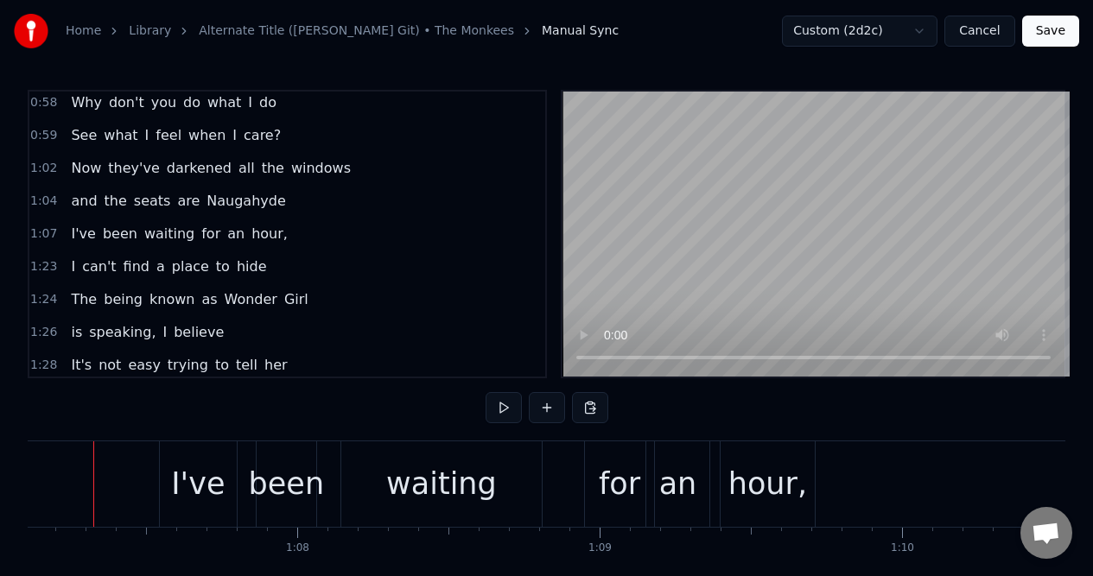
scroll to position [0, 20265]
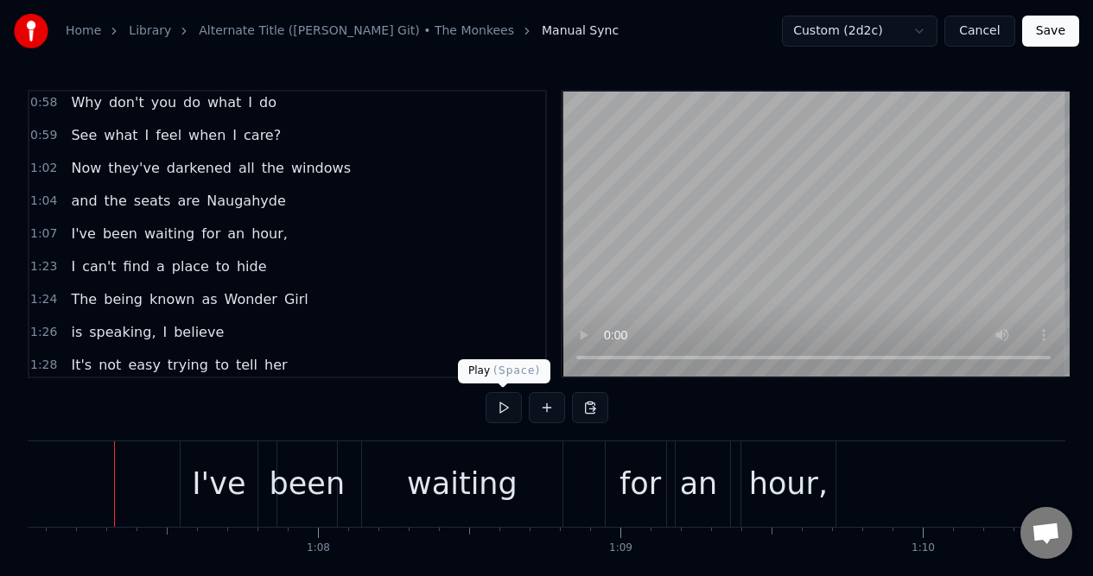
click at [504, 408] on button at bounding box center [503, 407] width 36 height 31
click at [265, 208] on div "and the seats are Naugahyde" at bounding box center [178, 201] width 228 height 31
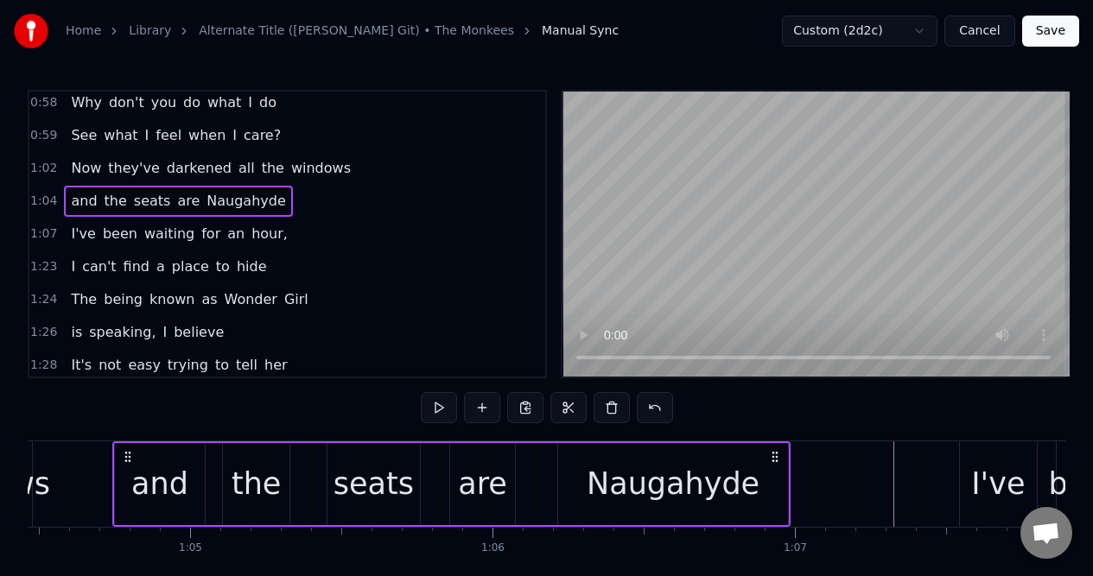
scroll to position [0, 19484]
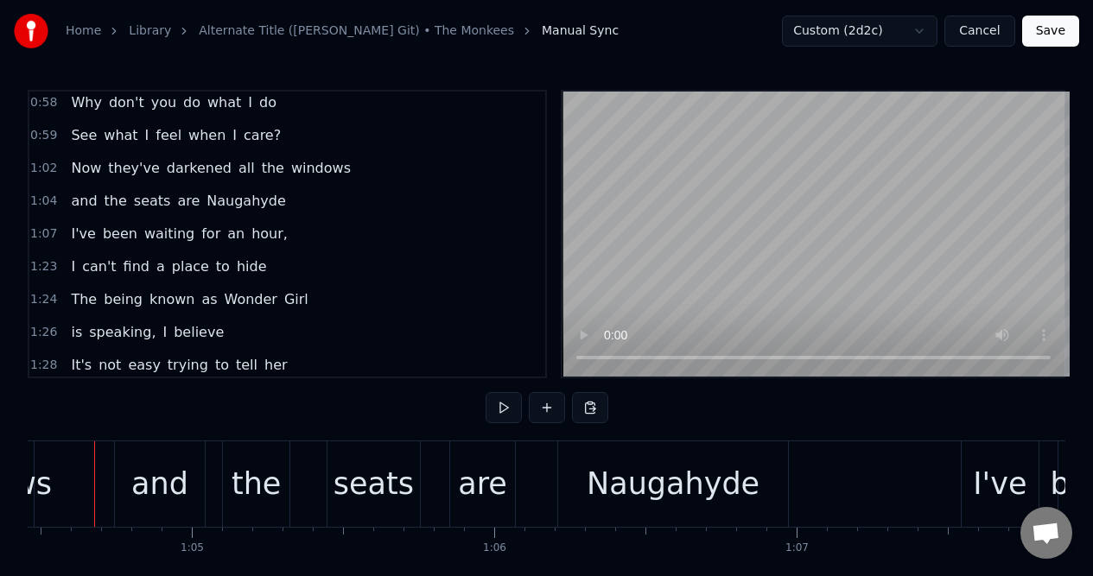
scroll to position [0, 19464]
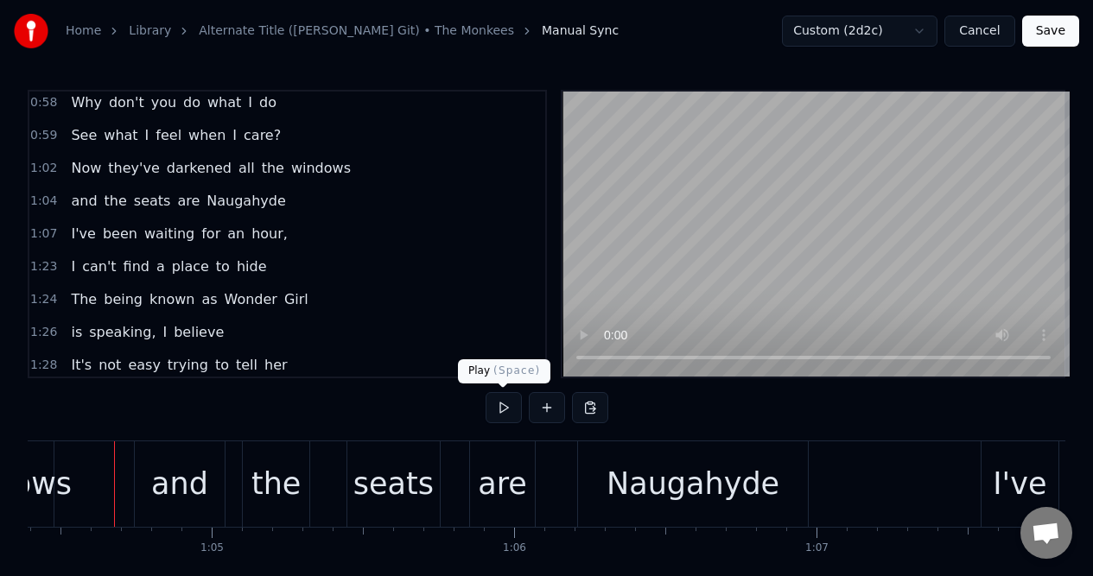
click at [503, 409] on button at bounding box center [503, 407] width 36 height 31
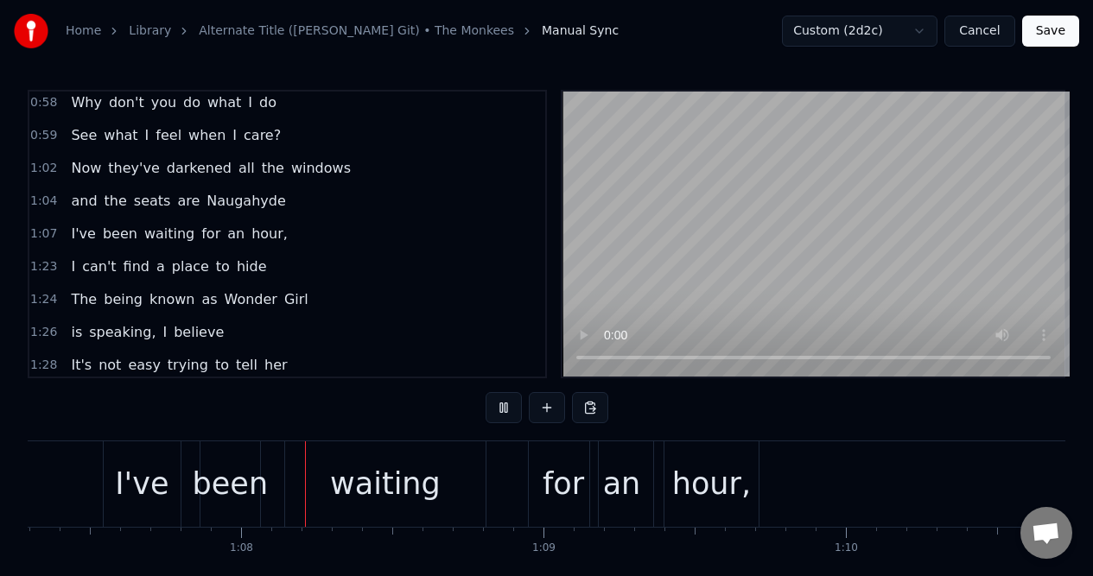
scroll to position [0, 20344]
click at [503, 409] on button at bounding box center [503, 407] width 36 height 31
click at [295, 237] on div "1:07 I've been waiting for an hour," at bounding box center [287, 234] width 516 height 33
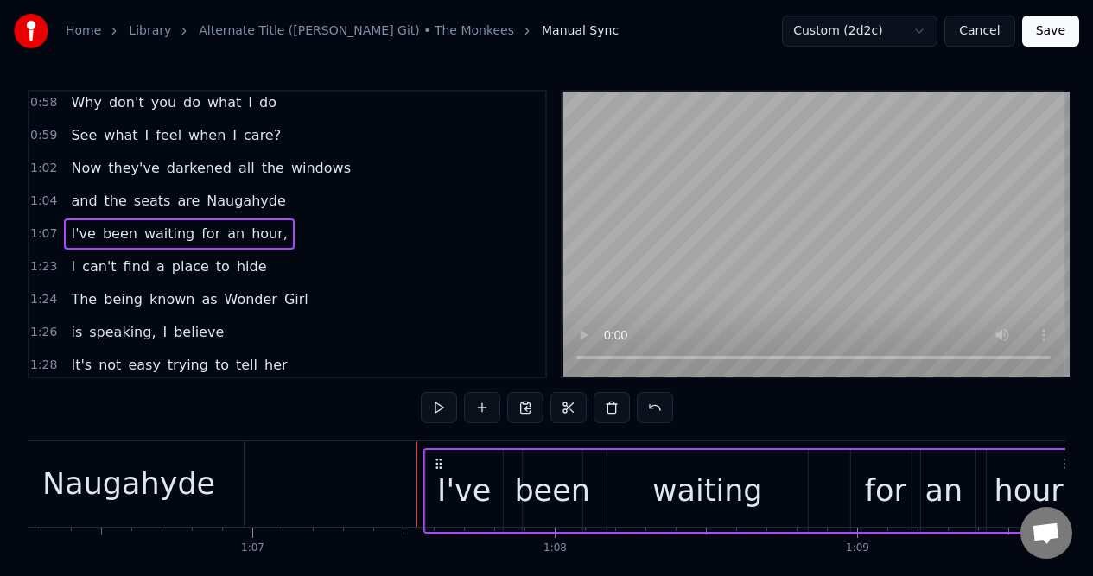
scroll to position [7, 0]
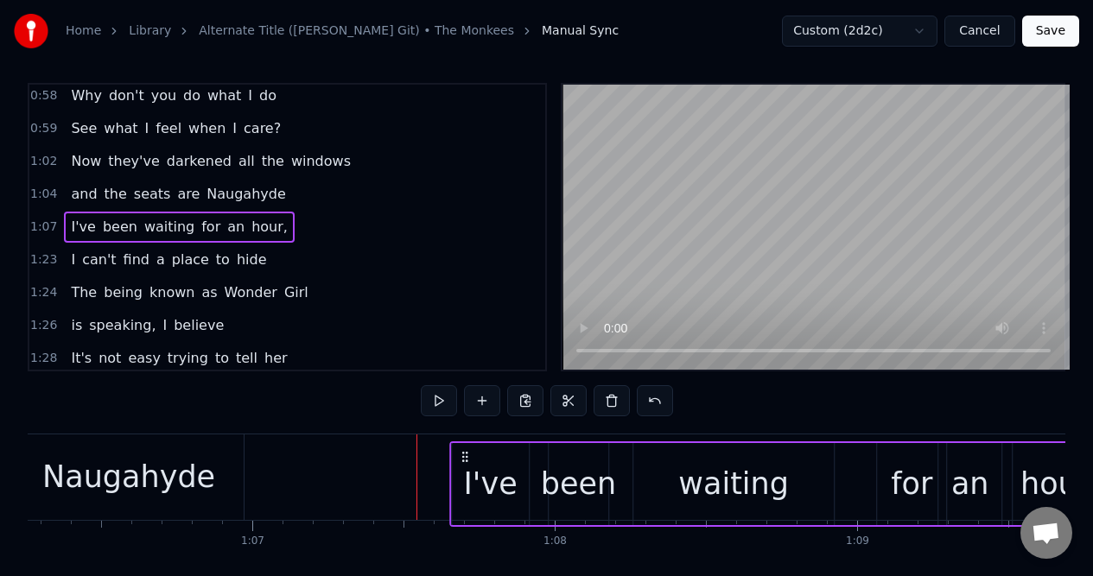
drag, startPoint x: 127, startPoint y: 457, endPoint x: 461, endPoint y: 461, distance: 334.3
click at [462, 462] on icon at bounding box center [465, 457] width 14 height 14
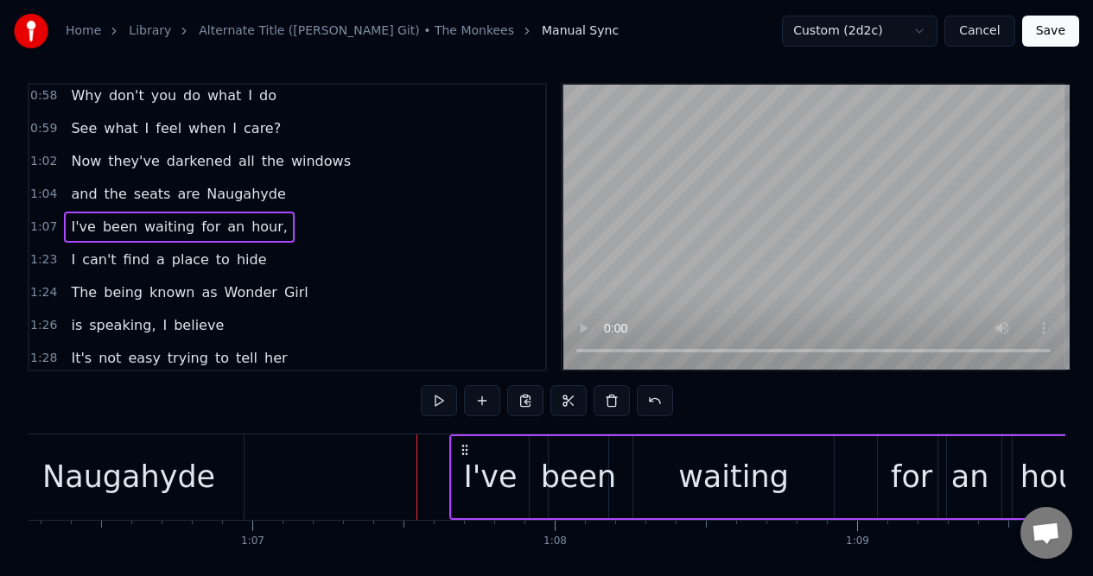
click at [137, 191] on span "seats" at bounding box center [152, 194] width 41 height 20
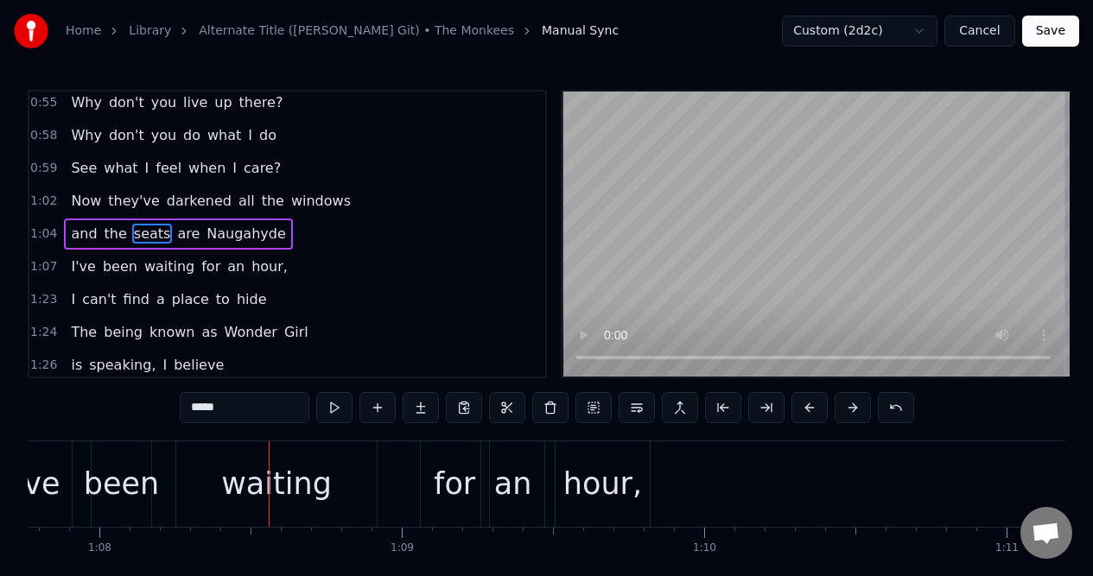
scroll to position [0, 20561]
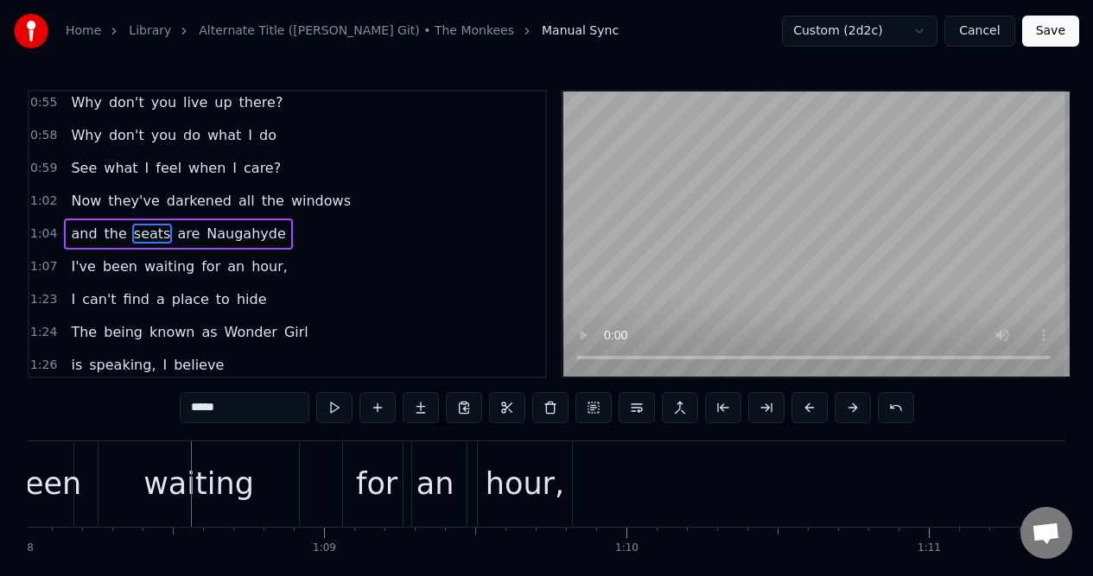
click at [267, 267] on div "I've been waiting for an hour," at bounding box center [179, 266] width 230 height 31
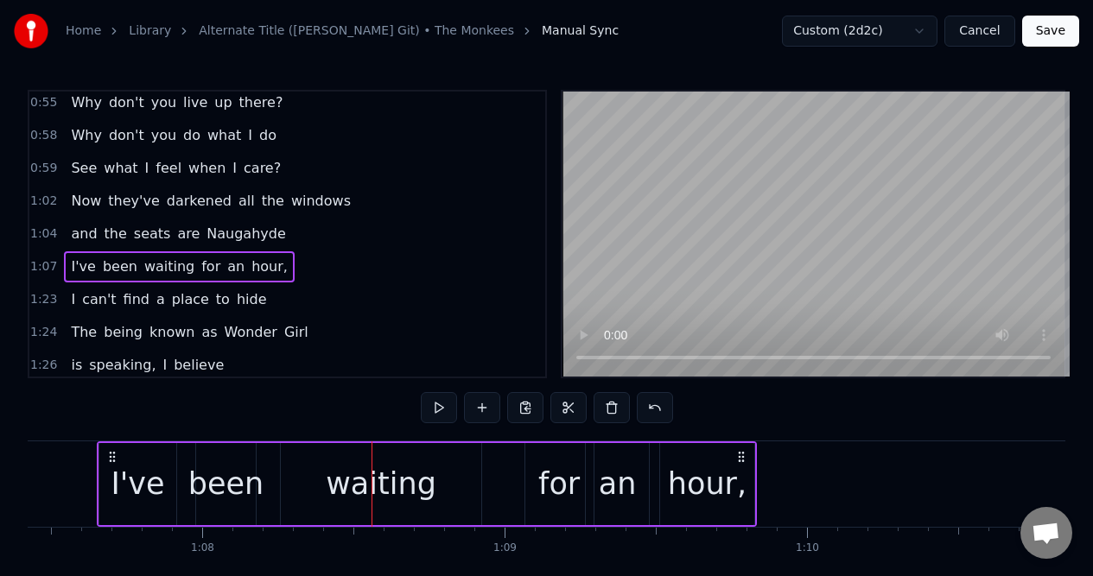
scroll to position [0, 20363]
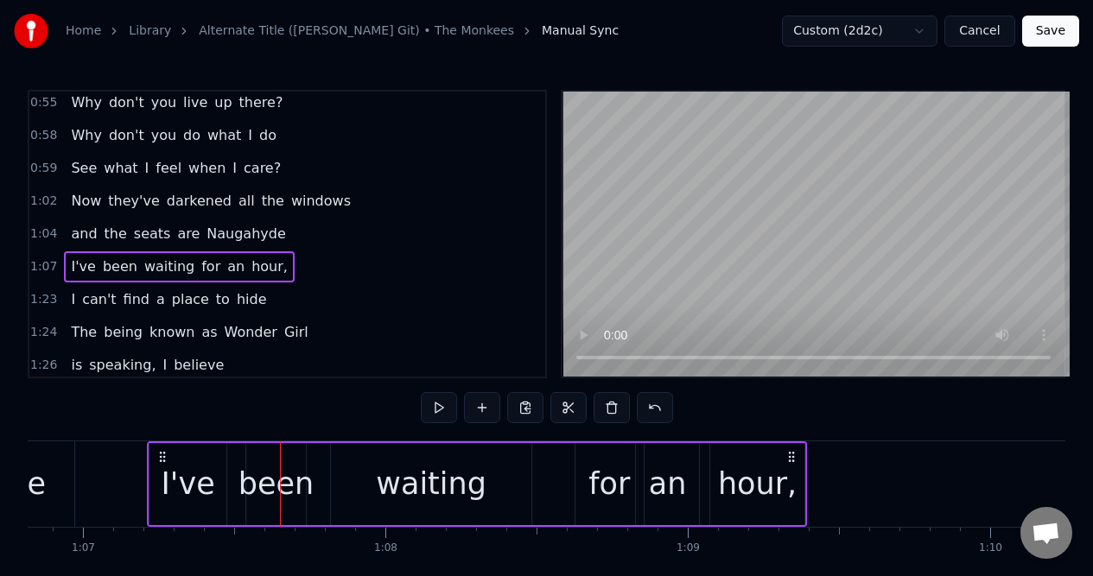
click at [155, 452] on icon at bounding box center [162, 457] width 14 height 14
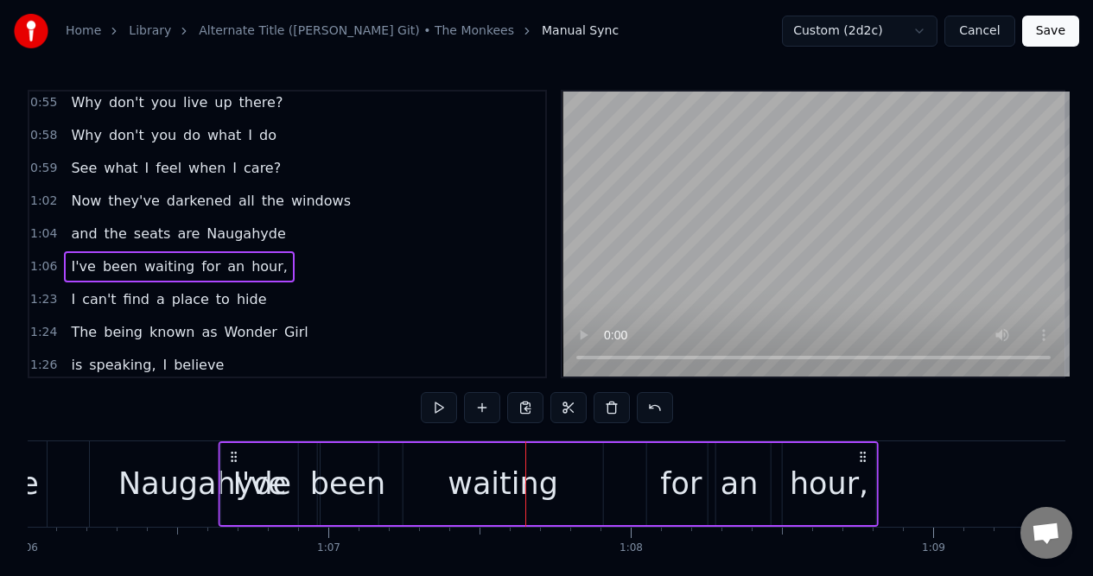
scroll to position [0, 19949]
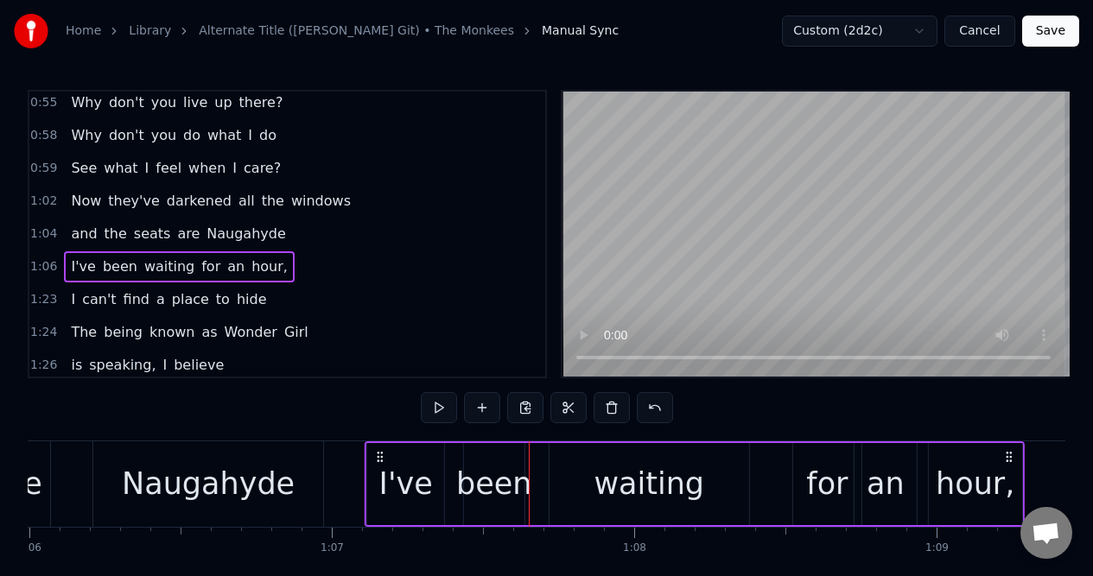
drag, startPoint x: 131, startPoint y: 453, endPoint x: 378, endPoint y: 463, distance: 247.2
click at [378, 463] on icon at bounding box center [380, 457] width 14 height 14
click at [138, 227] on span "seats" at bounding box center [152, 234] width 41 height 20
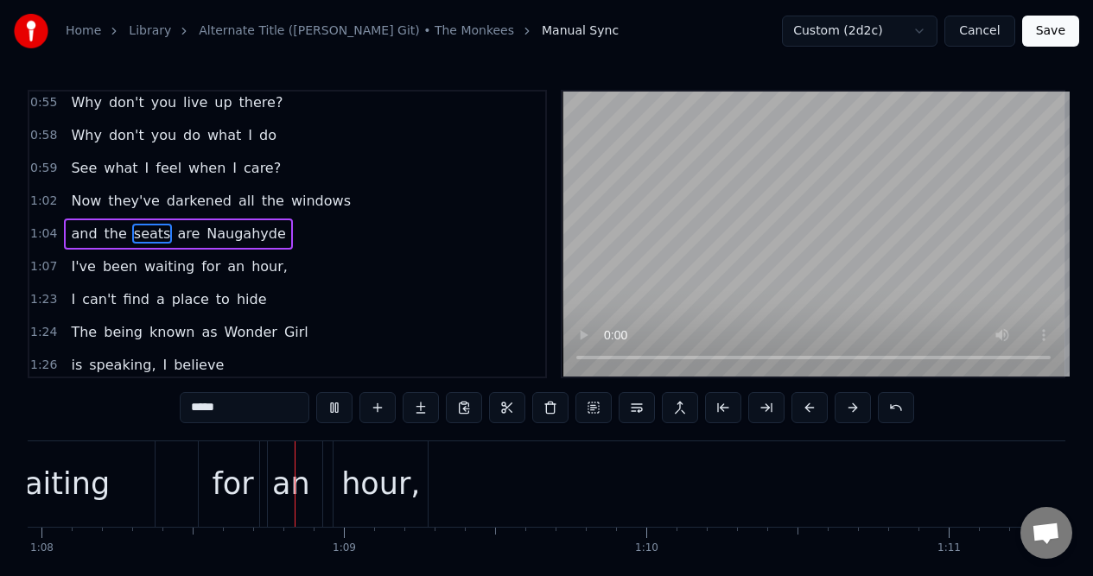
scroll to position [0, 20565]
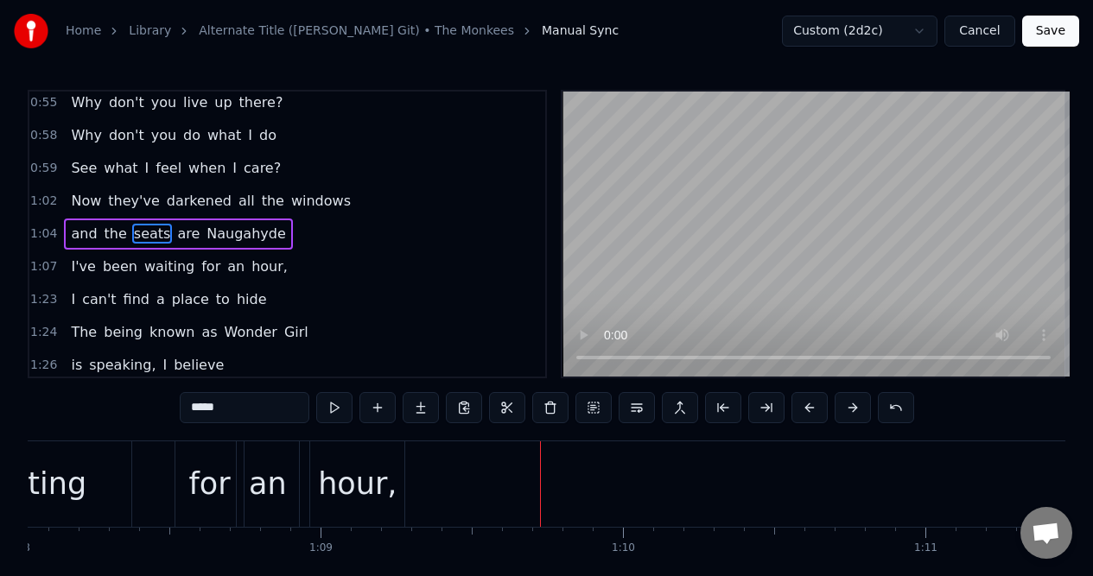
click at [195, 461] on div "for" at bounding box center [208, 484] width 41 height 46
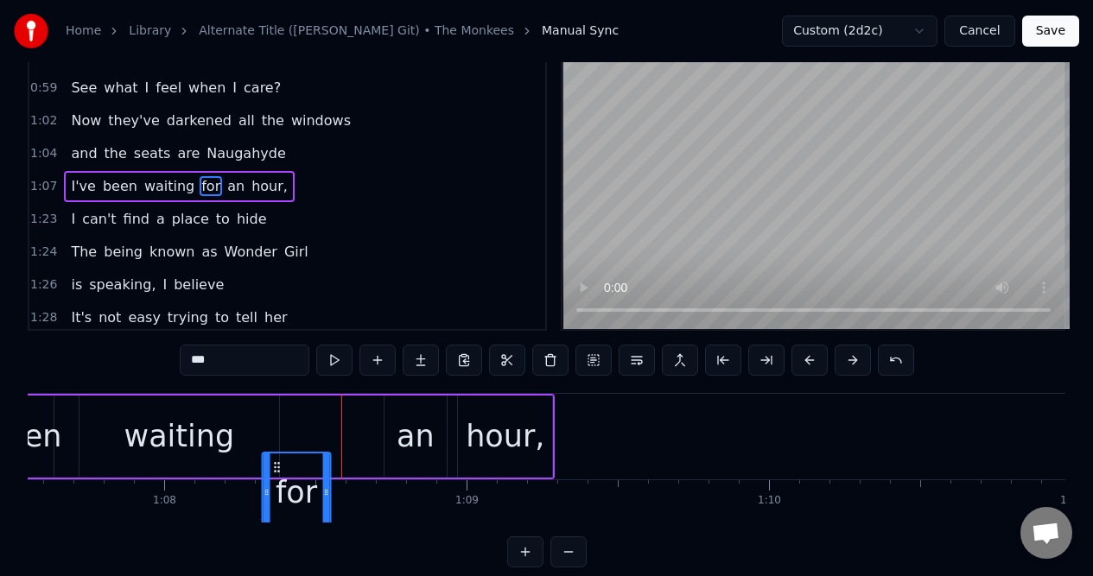
scroll to position [58, 0]
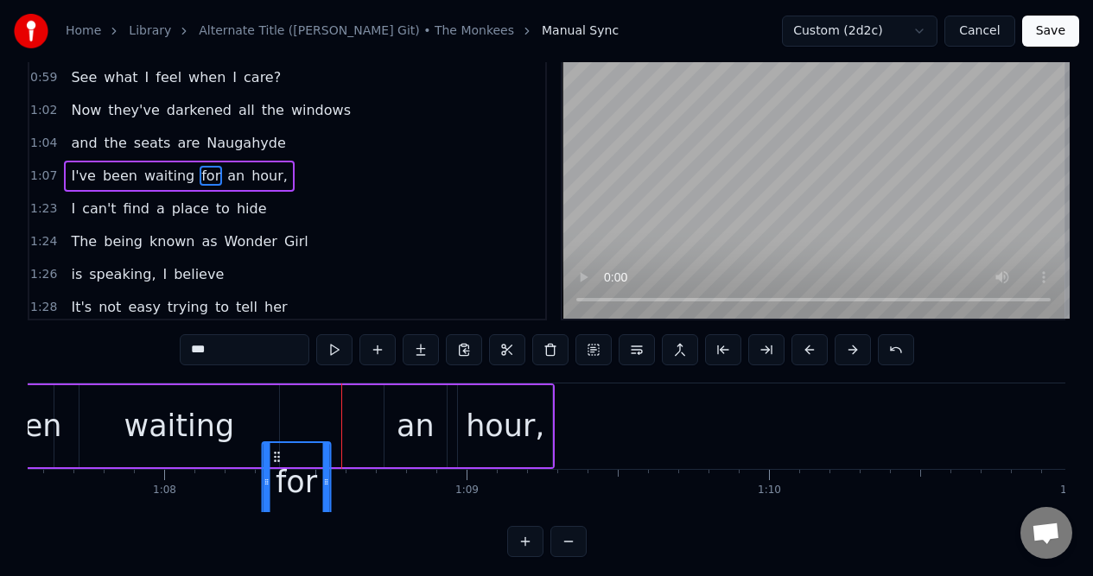
drag, startPoint x: 191, startPoint y: 458, endPoint x: 269, endPoint y: 419, distance: 87.7
click at [269, 434] on div "I've been waiting for an hour," at bounding box center [225, 426] width 660 height 86
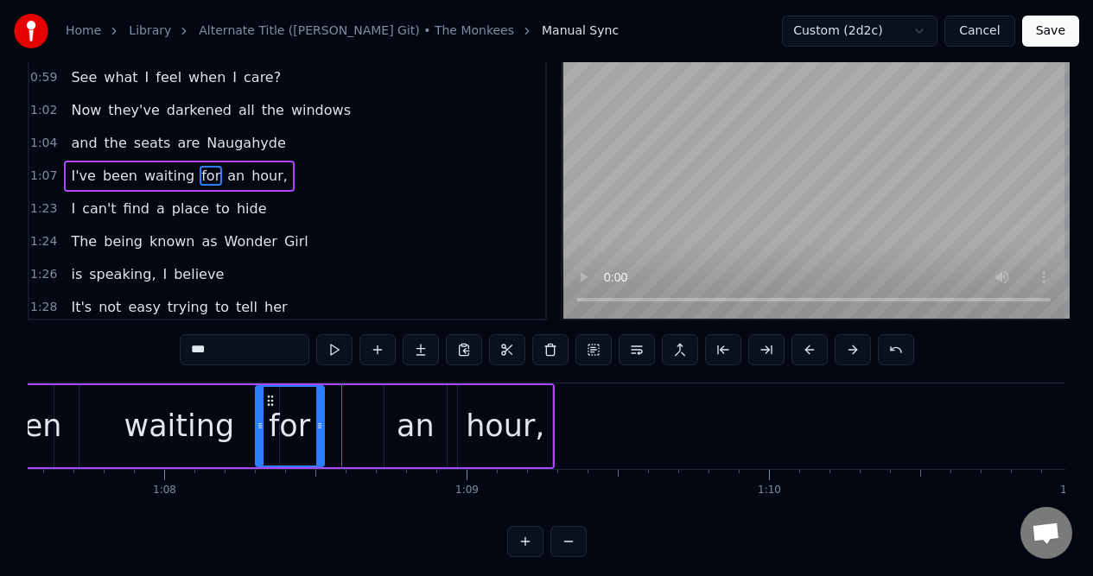
click at [409, 396] on div "an" at bounding box center [415, 426] width 62 height 82
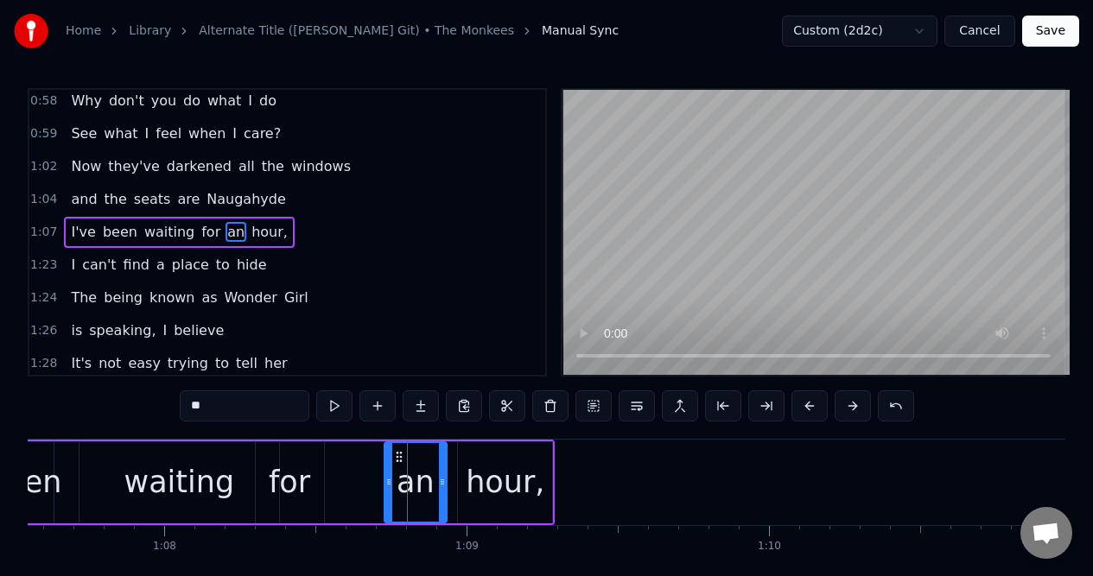
scroll to position [0, 0]
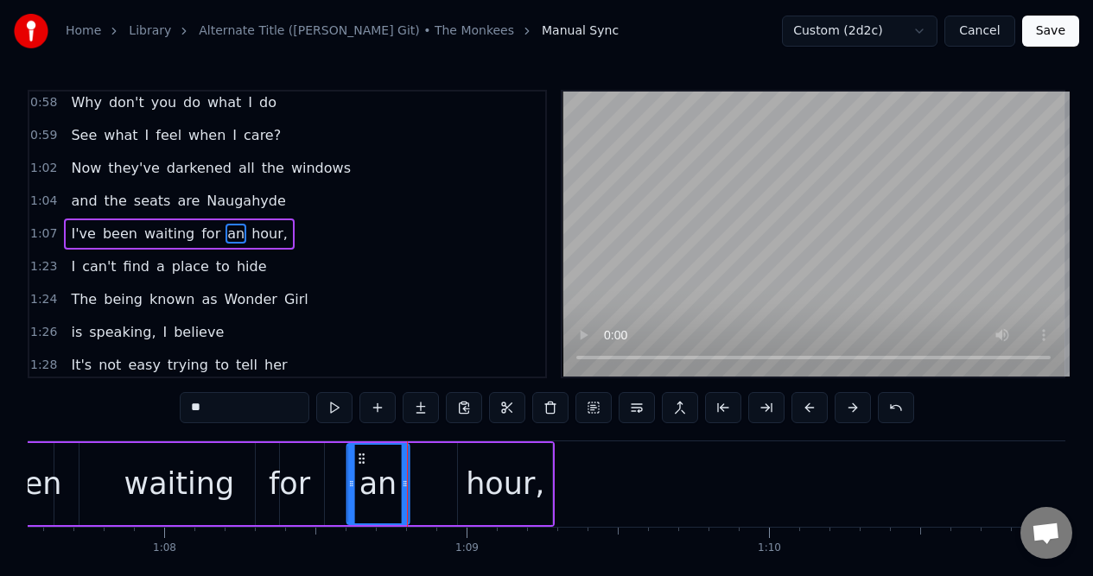
drag, startPoint x: 396, startPoint y: 453, endPoint x: 358, endPoint y: 460, distance: 37.9
click at [358, 460] on icon at bounding box center [361, 459] width 14 height 14
click at [485, 454] on div "hour," at bounding box center [505, 484] width 94 height 82
type input "*****"
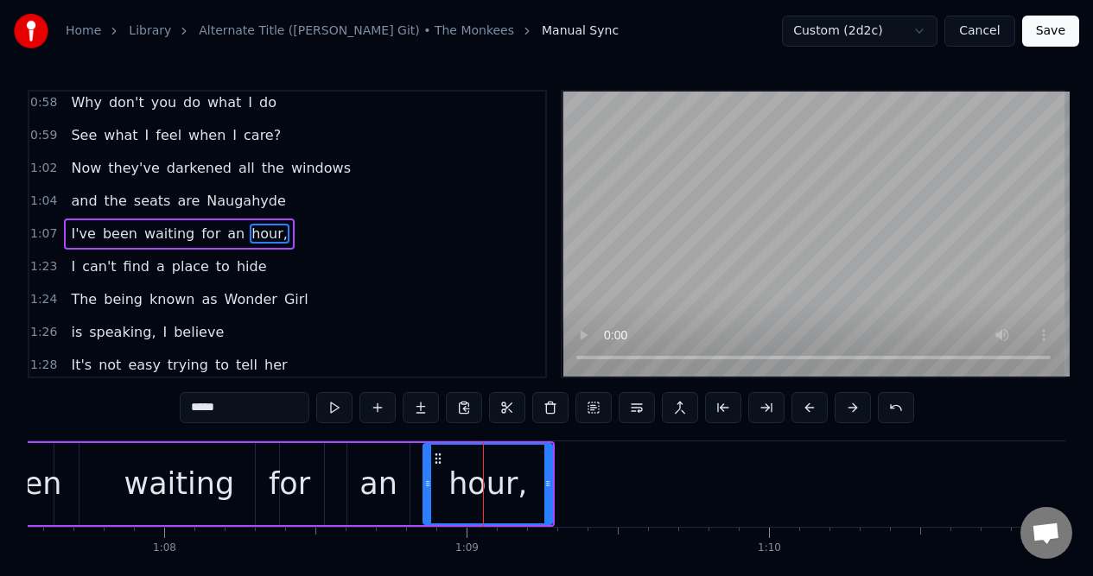
drag, startPoint x: 459, startPoint y: 468, endPoint x: 427, endPoint y: 472, distance: 33.0
click at [425, 472] on div at bounding box center [427, 484] width 7 height 79
click at [289, 198] on div "1:04 and the seats are Naugahyde" at bounding box center [287, 201] width 516 height 33
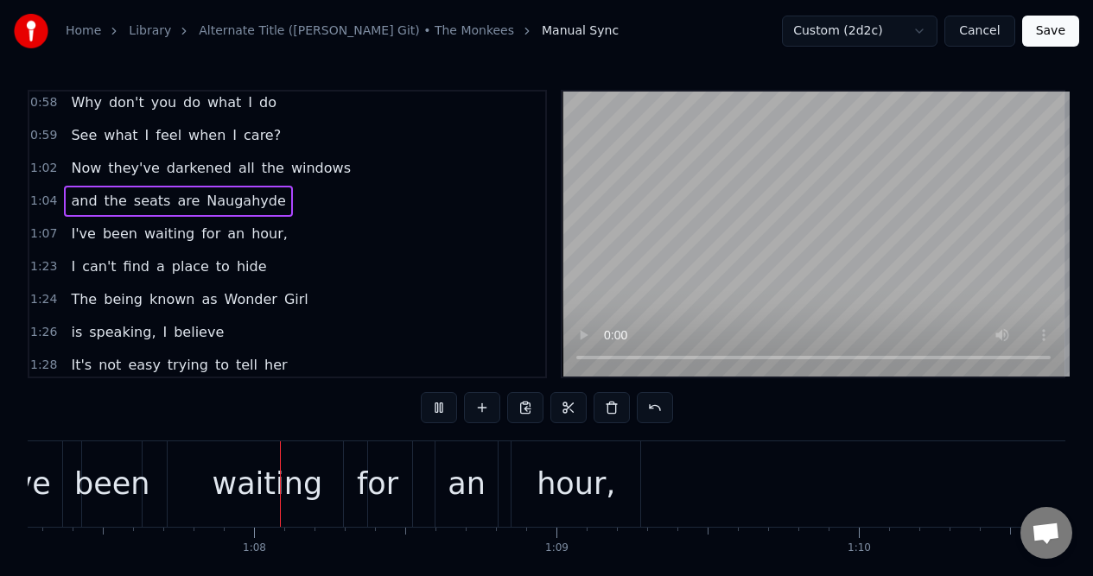
scroll to position [0, 20352]
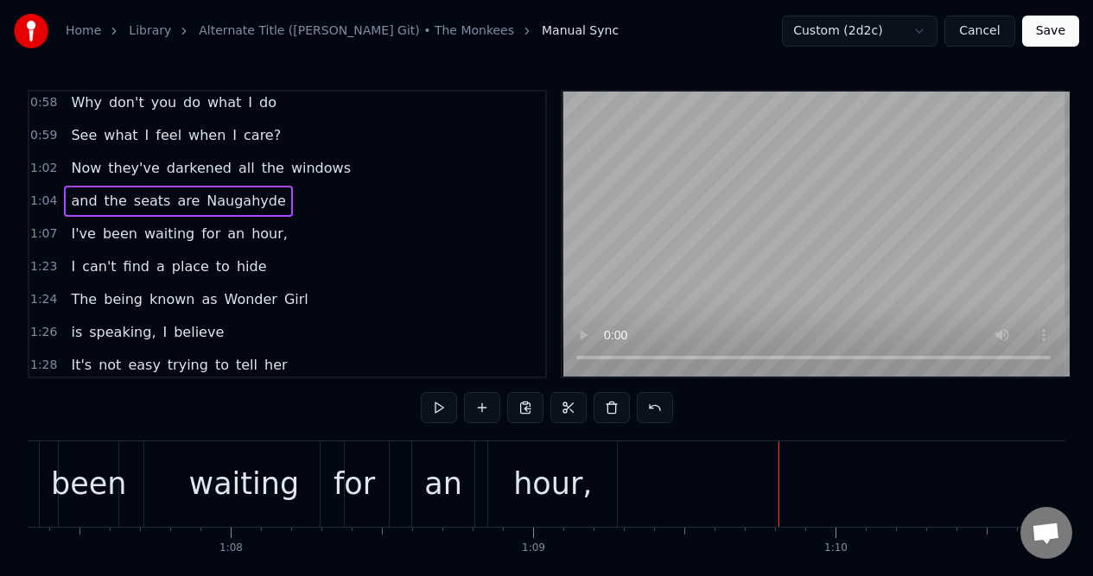
click at [273, 263] on div "1:23 I can't find a place to hide" at bounding box center [287, 266] width 516 height 33
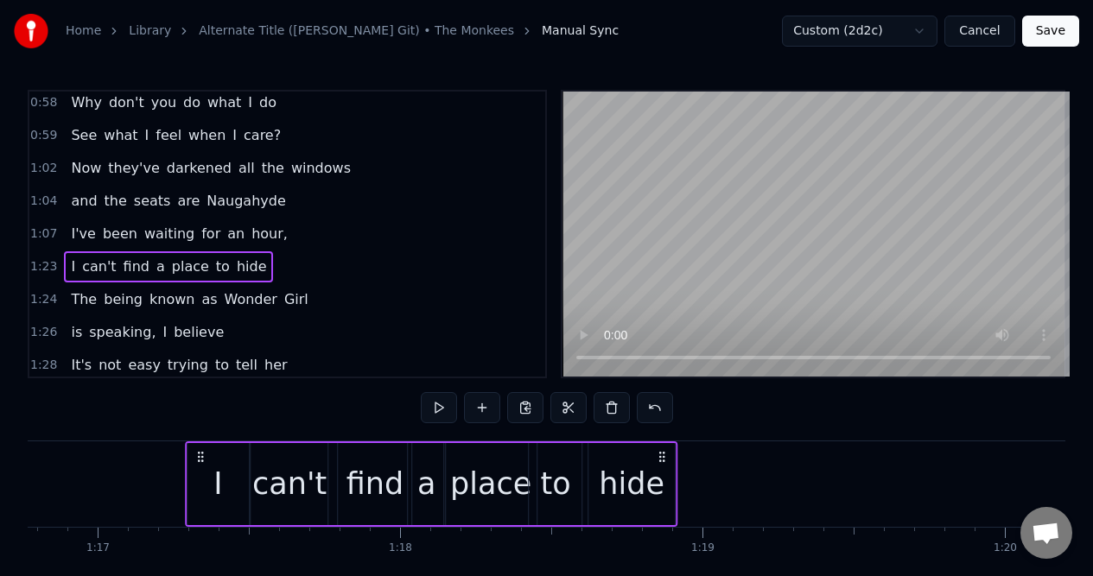
scroll to position [0, 23206]
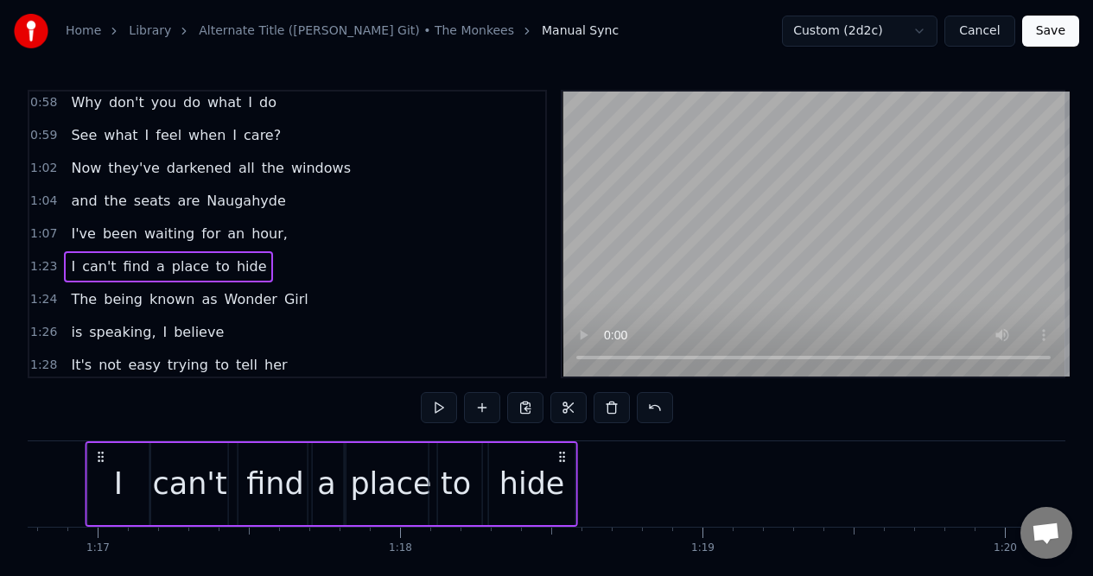
drag, startPoint x: 131, startPoint y: 457, endPoint x: 105, endPoint y: 467, distance: 28.7
click at [103, 467] on div "I can't find a place to hide" at bounding box center [331, 484] width 492 height 86
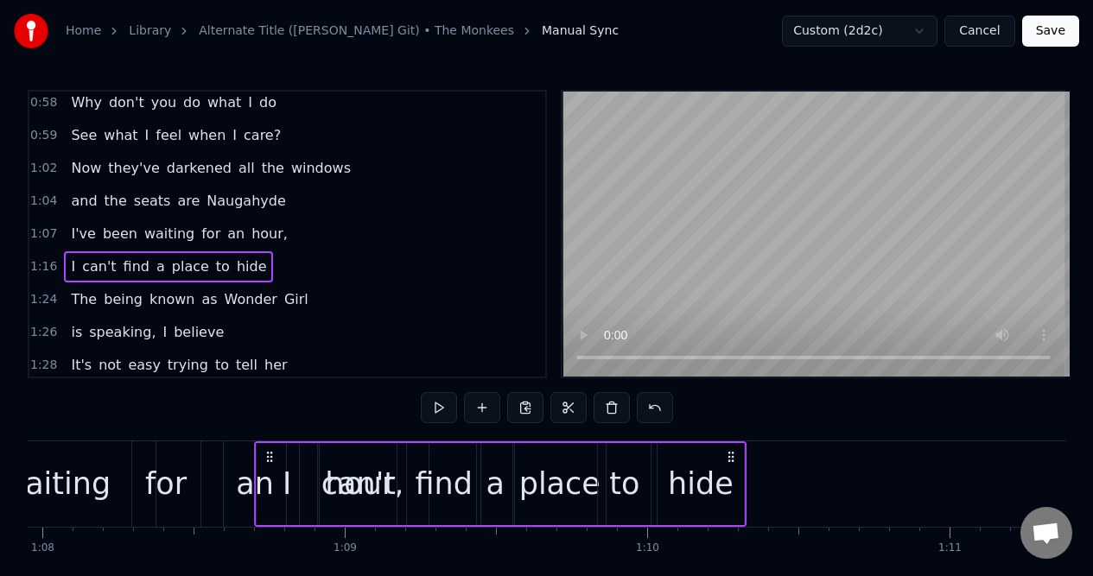
scroll to position [0, 20533]
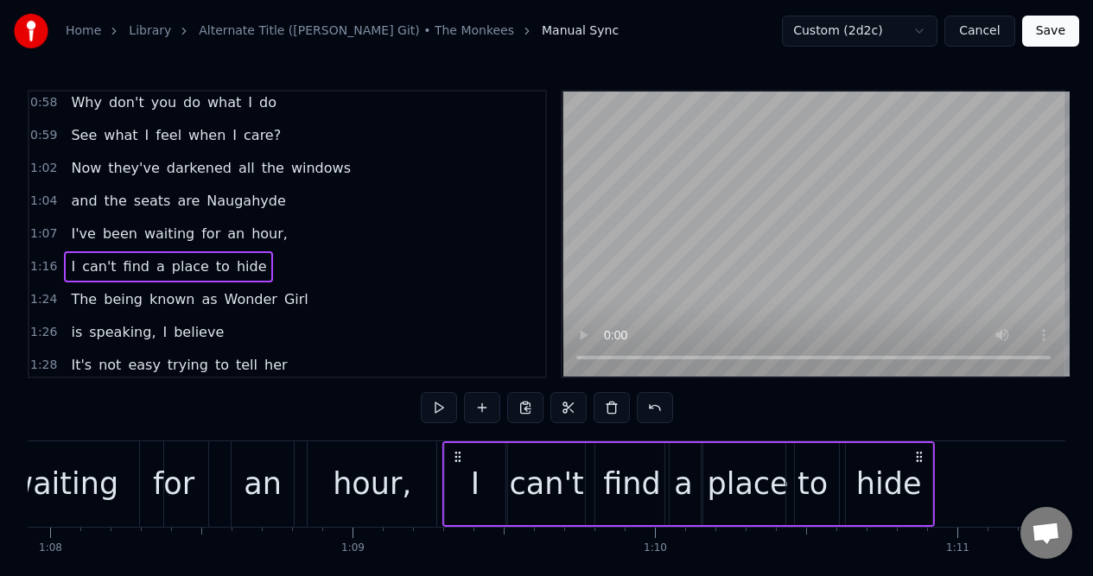
drag, startPoint x: 102, startPoint y: 458, endPoint x: 458, endPoint y: 452, distance: 355.9
click at [458, 452] on icon at bounding box center [458, 457] width 14 height 14
click at [457, 459] on icon at bounding box center [457, 457] width 14 height 14
click at [280, 234] on div "1:07 I've been waiting for an hour," at bounding box center [287, 234] width 516 height 33
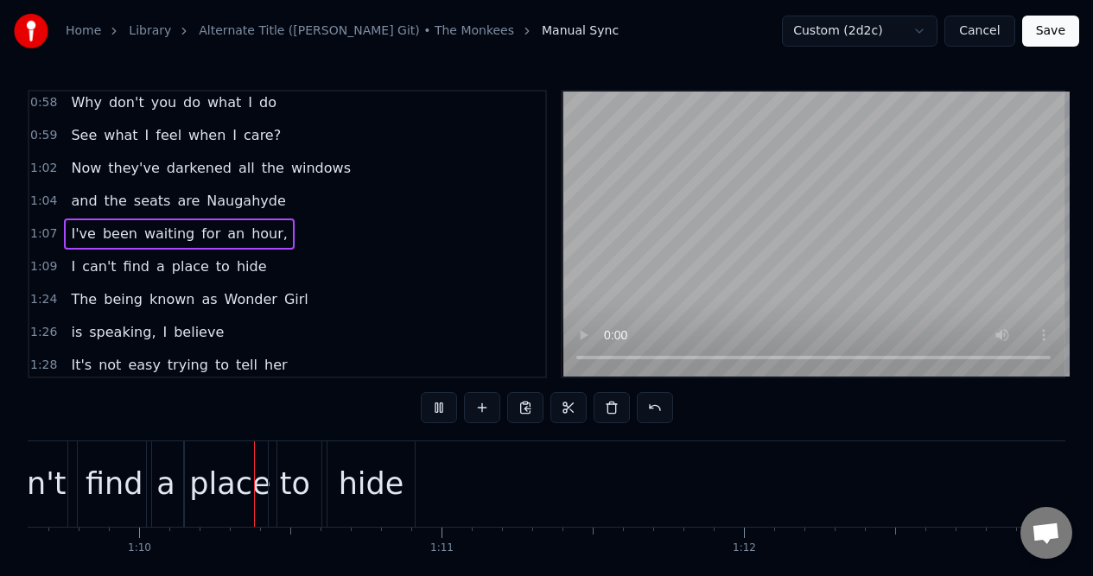
scroll to position [0, 21073]
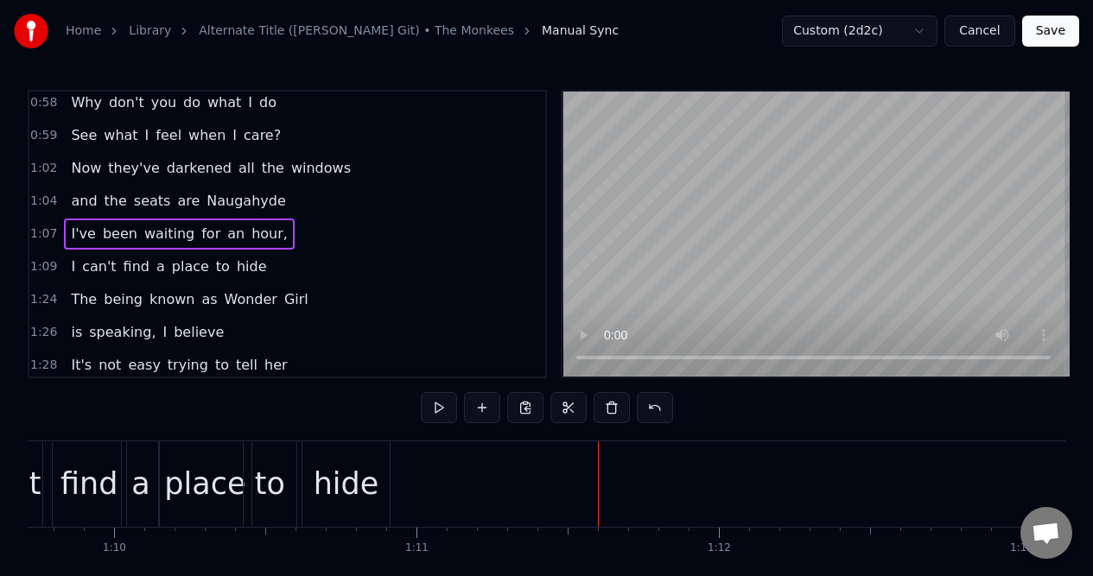
click at [286, 265] on div "1:09 I can't find a place to hide" at bounding box center [287, 266] width 516 height 33
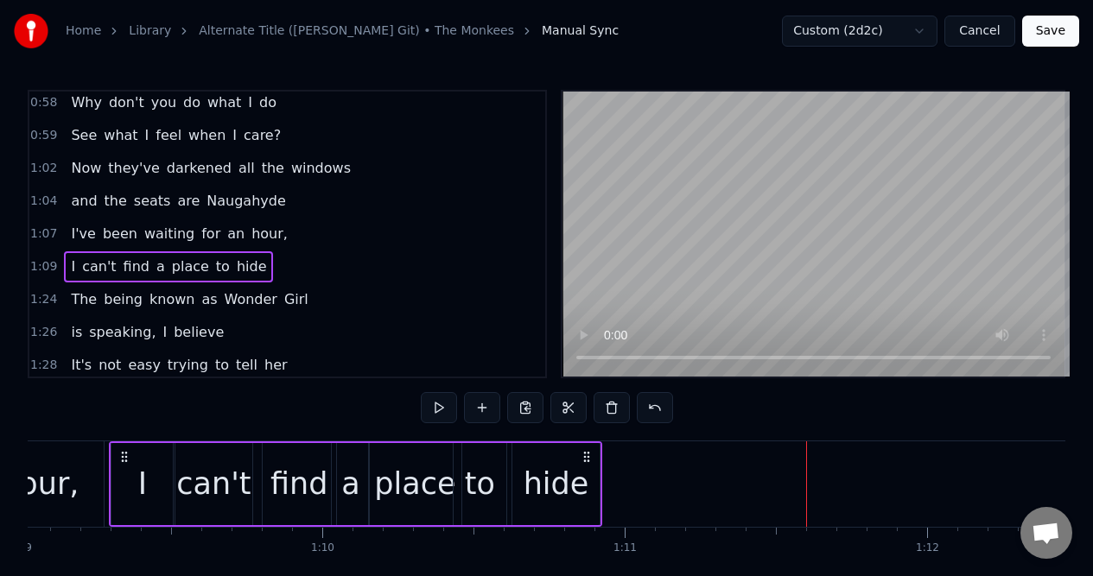
scroll to position [0, 20860]
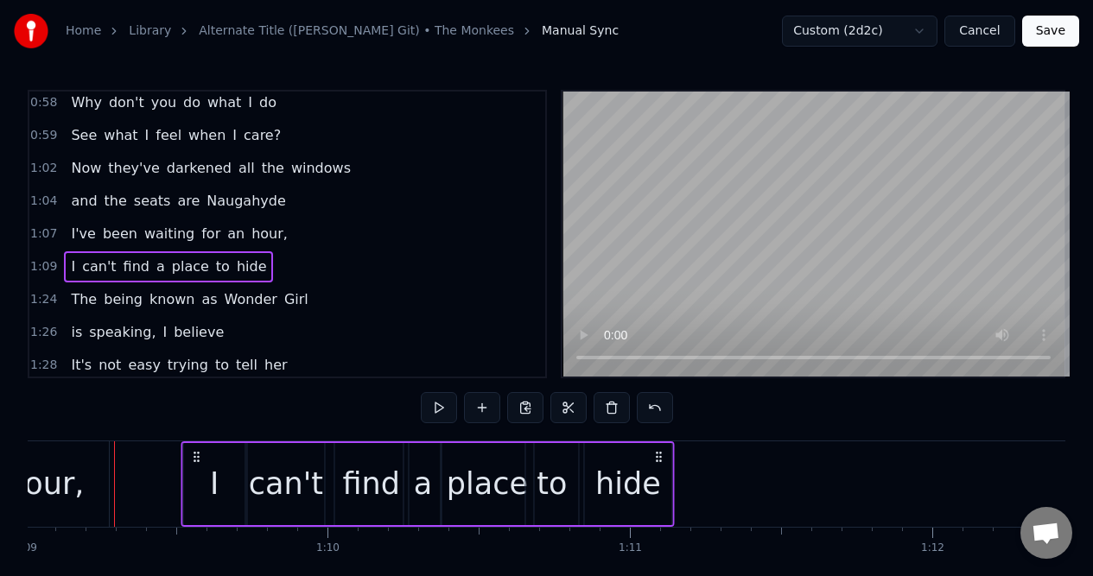
drag, startPoint x: 592, startPoint y: 457, endPoint x: 660, endPoint y: 456, distance: 67.4
click at [660, 456] on circle at bounding box center [659, 456] width 1 height 1
click at [277, 238] on div "1:07 I've been waiting for an hour," at bounding box center [287, 234] width 516 height 33
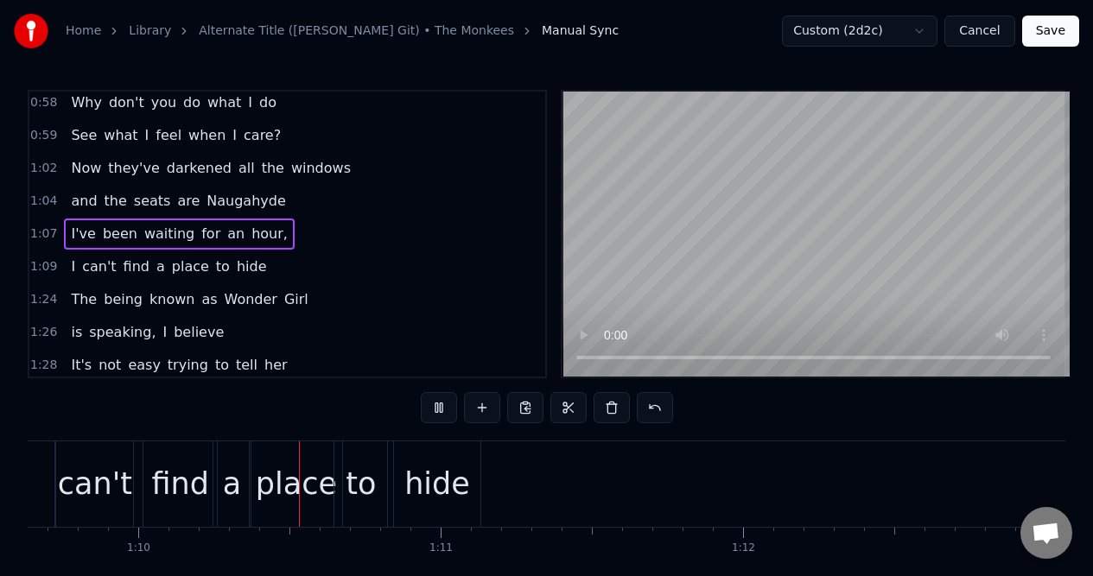
scroll to position [0, 21075]
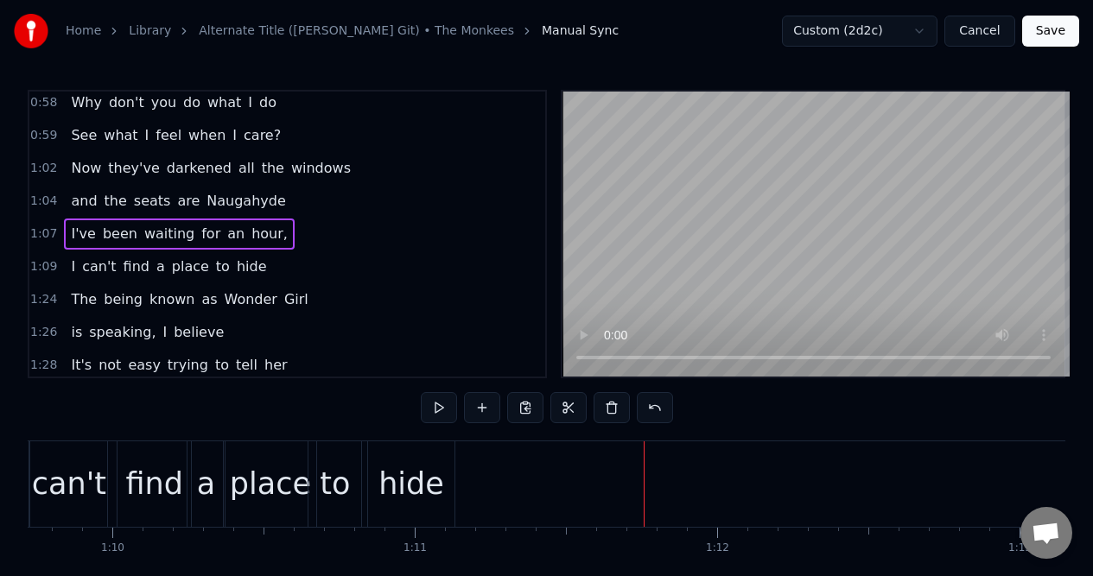
click at [430, 458] on div "hide" at bounding box center [411, 484] width 86 height 86
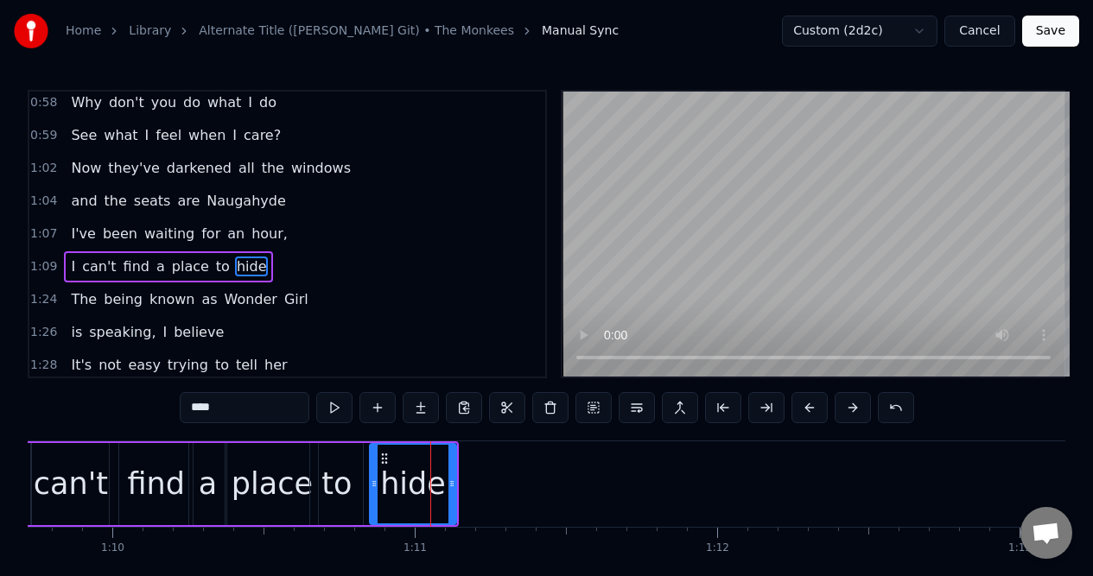
scroll to position [563, 0]
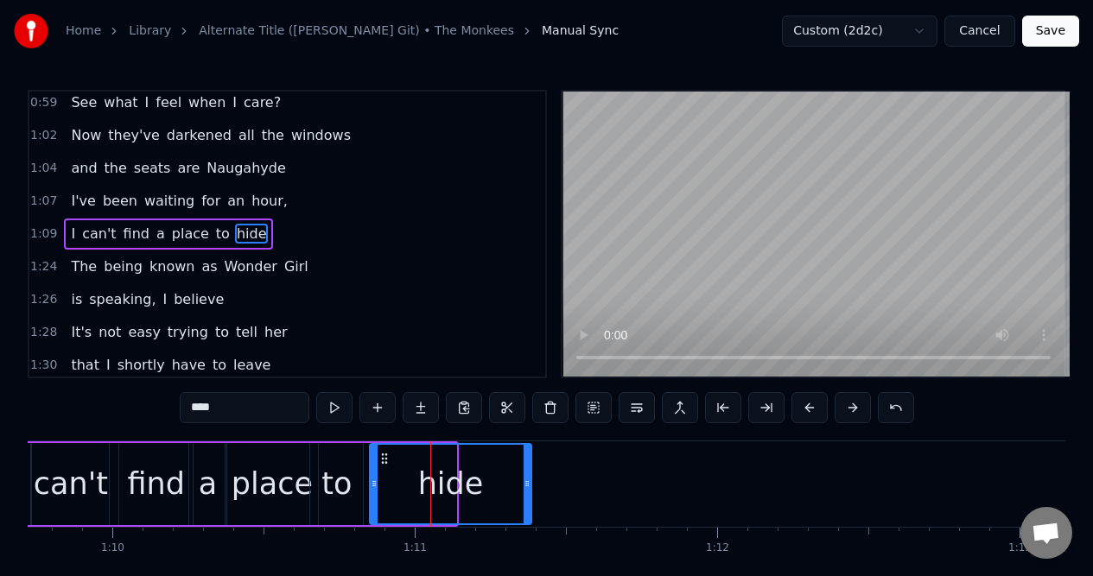
drag, startPoint x: 451, startPoint y: 456, endPoint x: 525, endPoint y: 454, distance: 74.3
click at [525, 454] on div at bounding box center [526, 484] width 7 height 79
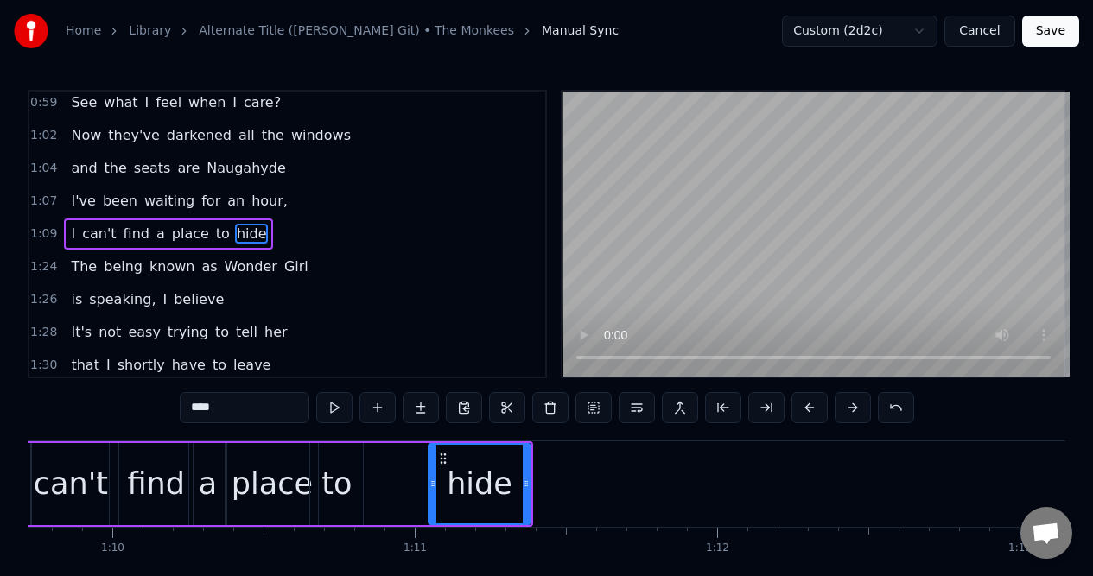
drag, startPoint x: 375, startPoint y: 472, endPoint x: 434, endPoint y: 473, distance: 58.7
click at [434, 473] on div at bounding box center [432, 484] width 7 height 79
click at [335, 464] on div "to" at bounding box center [336, 484] width 30 height 46
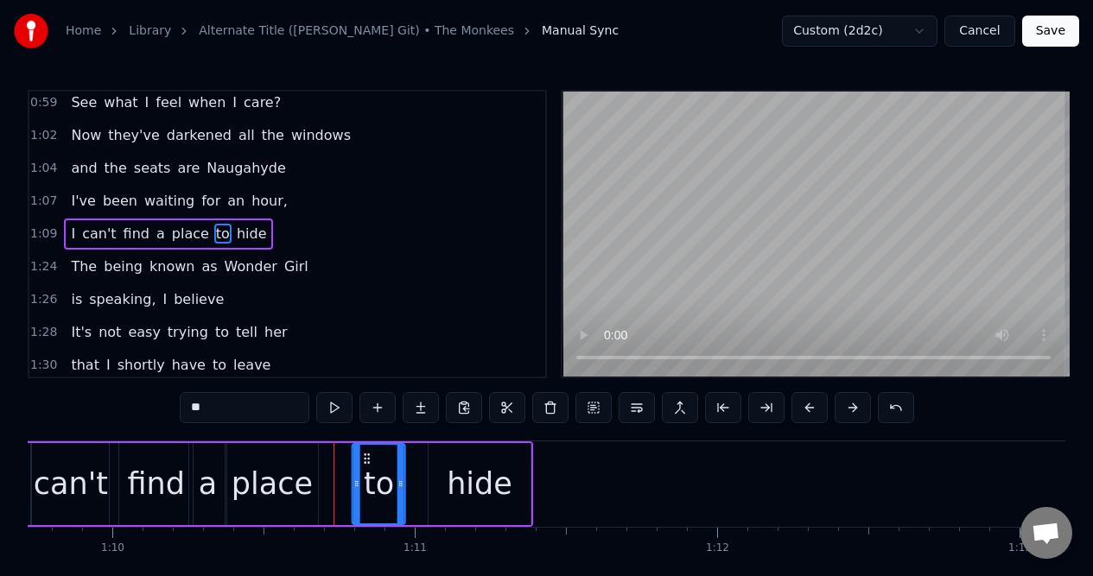
drag, startPoint x: 325, startPoint y: 455, endPoint x: 367, endPoint y: 455, distance: 42.3
click at [367, 455] on icon at bounding box center [367, 459] width 14 height 14
click at [271, 459] on div "place" at bounding box center [271, 484] width 92 height 82
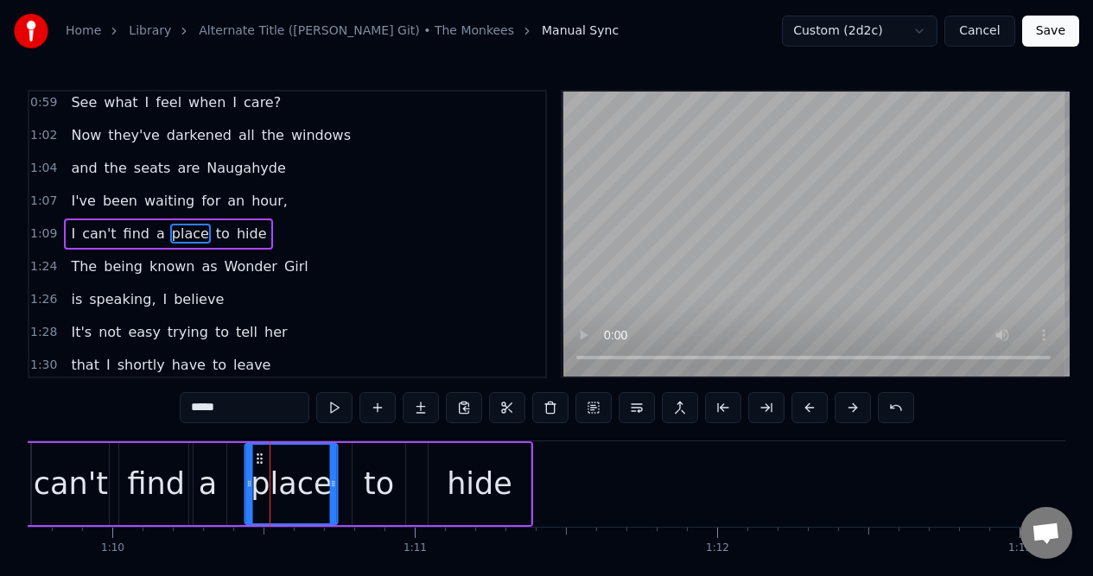
drag, startPoint x: 238, startPoint y: 458, endPoint x: 257, endPoint y: 458, distance: 19.0
click at [257, 458] on circle at bounding box center [257, 458] width 1 height 1
drag, startPoint x: 330, startPoint y: 466, endPoint x: 304, endPoint y: 466, distance: 25.9
click at [304, 466] on div at bounding box center [307, 484] width 7 height 79
drag, startPoint x: 261, startPoint y: 457, endPoint x: 283, endPoint y: 457, distance: 22.5
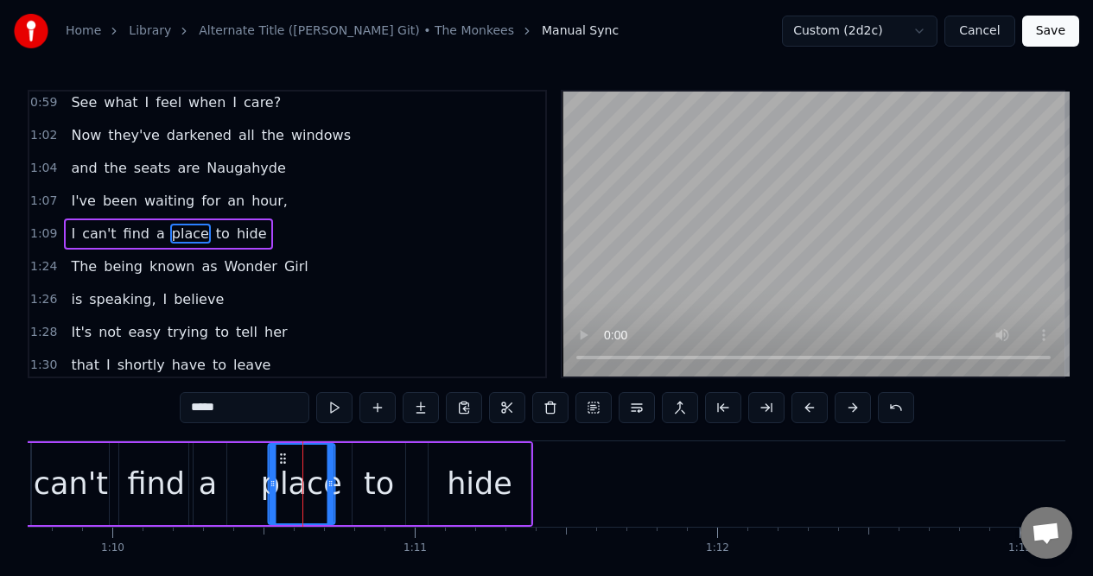
click at [283, 458] on circle at bounding box center [283, 458] width 1 height 1
click at [206, 459] on div "a" at bounding box center [207, 484] width 37 height 82
type input "*"
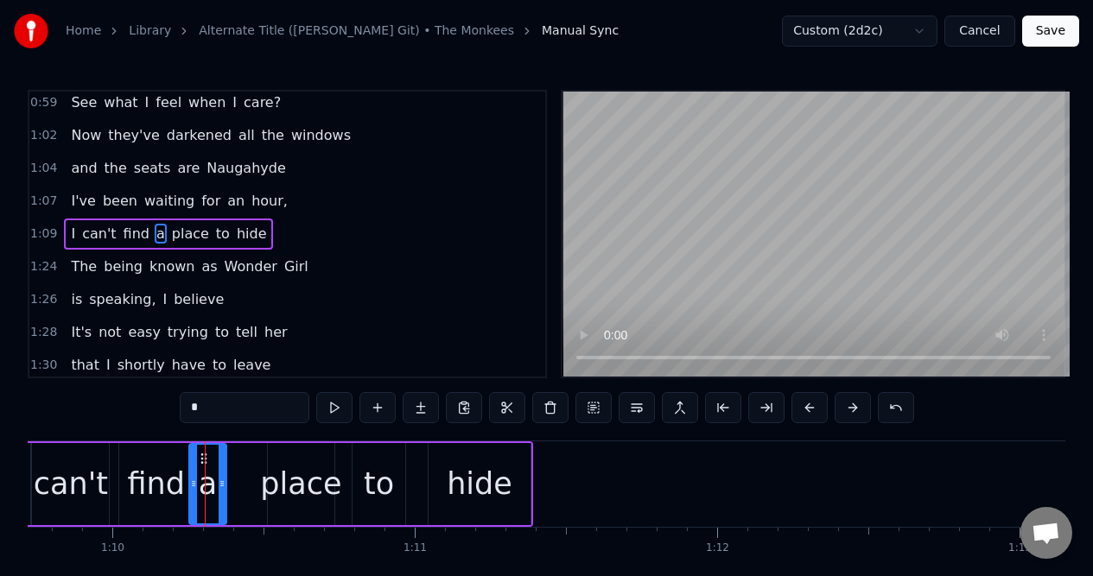
drag, startPoint x: 204, startPoint y: 456, endPoint x: 218, endPoint y: 456, distance: 13.8
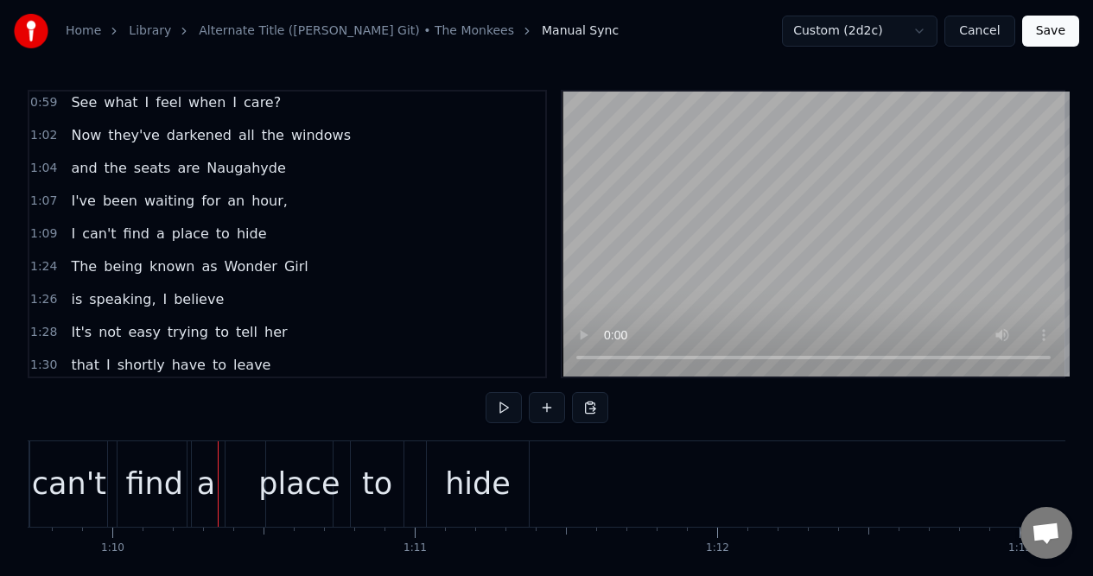
click at [203, 459] on div "a" at bounding box center [205, 484] width 37 height 86
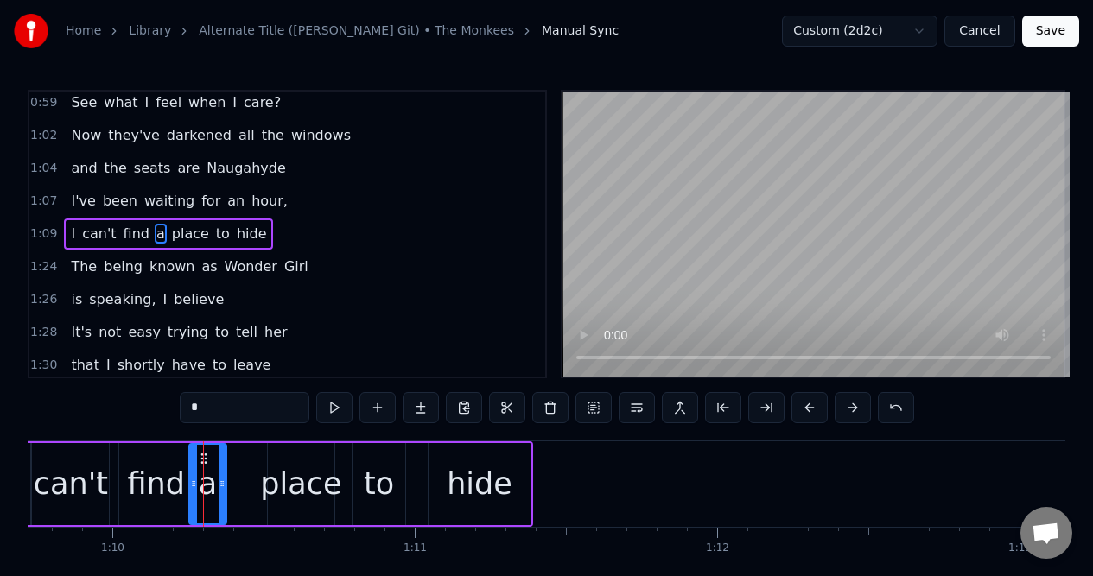
drag, startPoint x: 202, startPoint y: 457, endPoint x: 215, endPoint y: 457, distance: 13.0
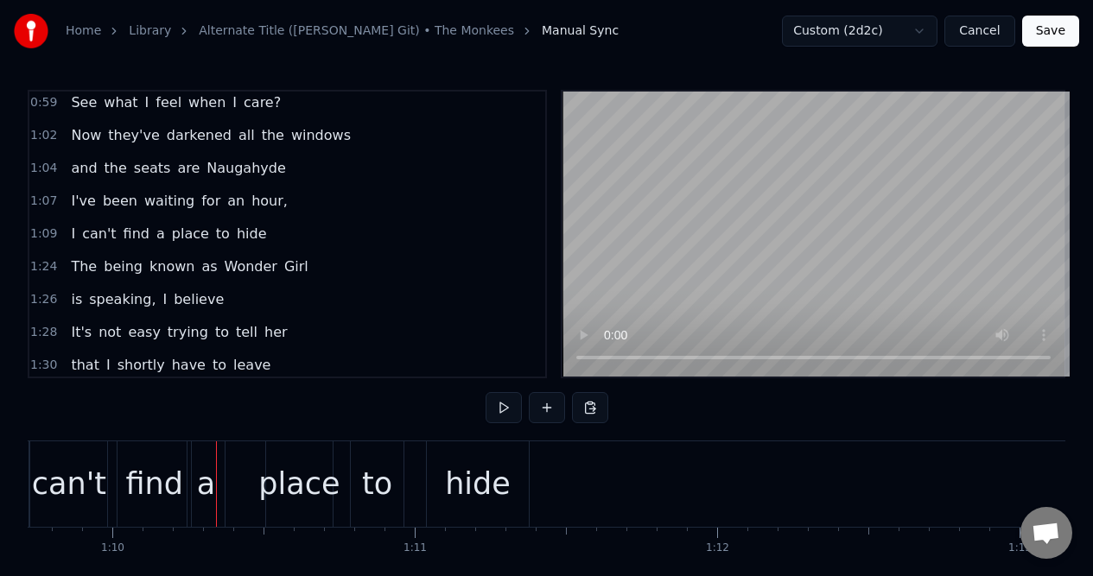
click at [213, 457] on div "a" at bounding box center [205, 484] width 37 height 86
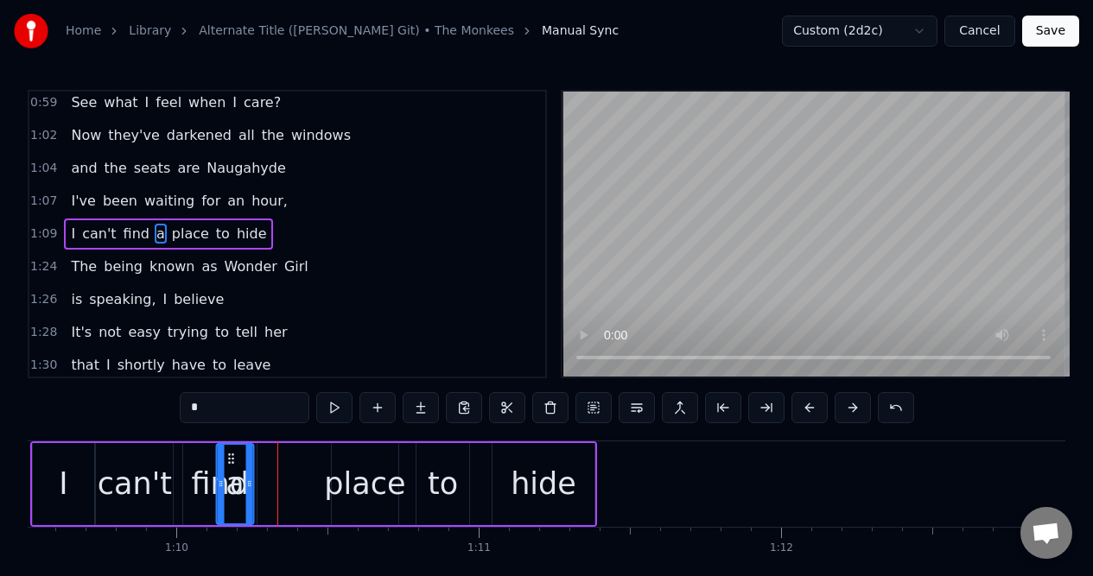
scroll to position [0, 21004]
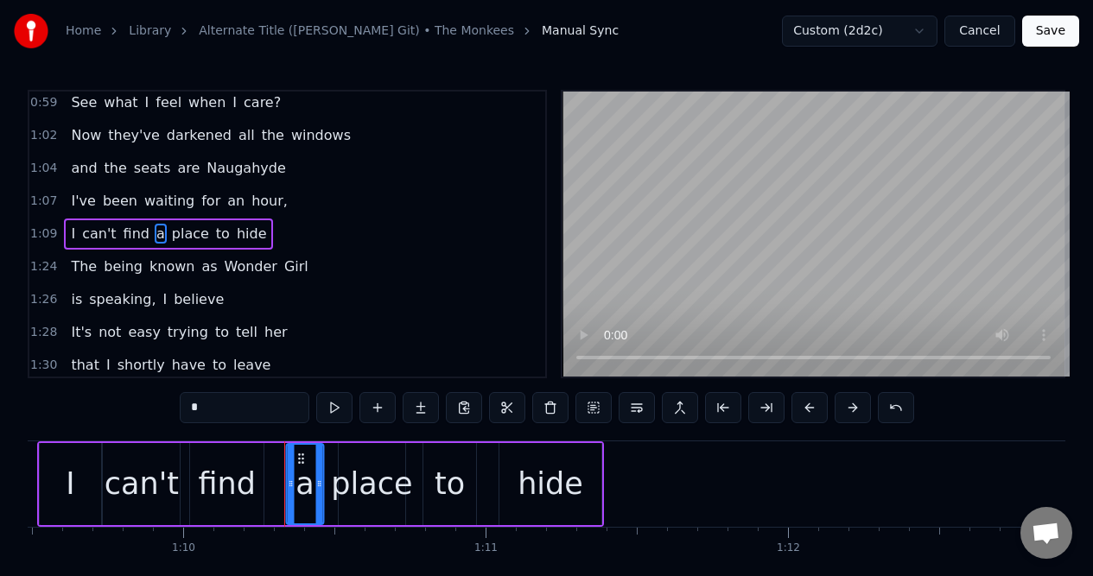
drag, startPoint x: 206, startPoint y: 457, endPoint x: 304, endPoint y: 461, distance: 97.7
click at [304, 462] on icon at bounding box center [301, 459] width 14 height 14
click at [444, 465] on div "to" at bounding box center [449, 484] width 30 height 46
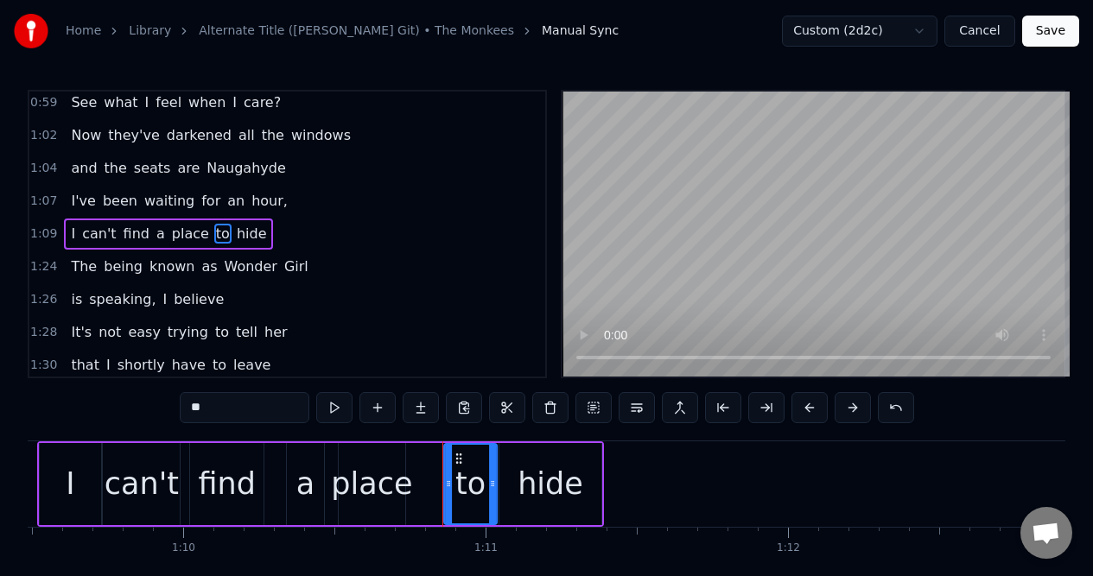
drag, startPoint x: 439, startPoint y: 459, endPoint x: 459, endPoint y: 458, distance: 20.8
click at [459, 458] on icon at bounding box center [459, 459] width 14 height 14
click at [239, 464] on div "find" at bounding box center [227, 484] width 57 height 46
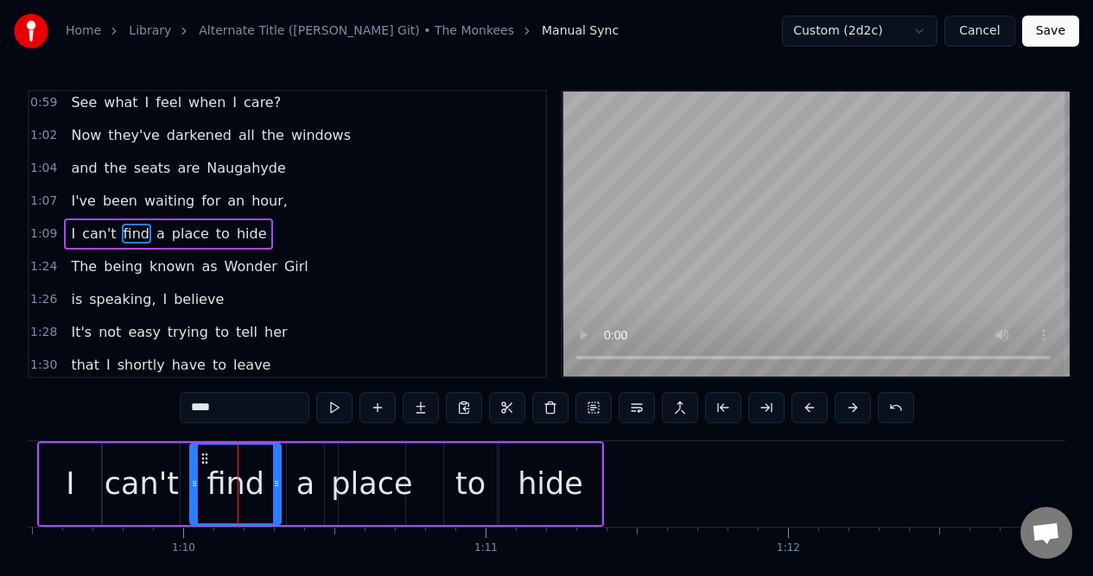
drag, startPoint x: 260, startPoint y: 462, endPoint x: 277, endPoint y: 462, distance: 17.3
click at [277, 462] on div at bounding box center [276, 484] width 7 height 79
click at [149, 466] on div "can't" at bounding box center [142, 484] width 74 height 46
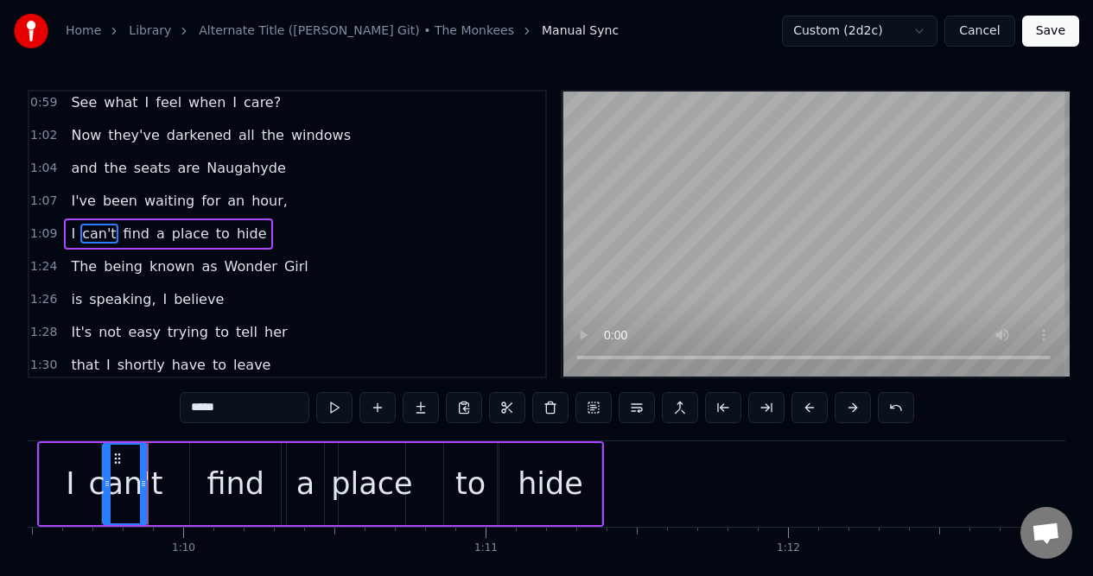
drag, startPoint x: 174, startPoint y: 475, endPoint x: 144, endPoint y: 474, distance: 30.2
click at [144, 473] on div at bounding box center [143, 484] width 7 height 79
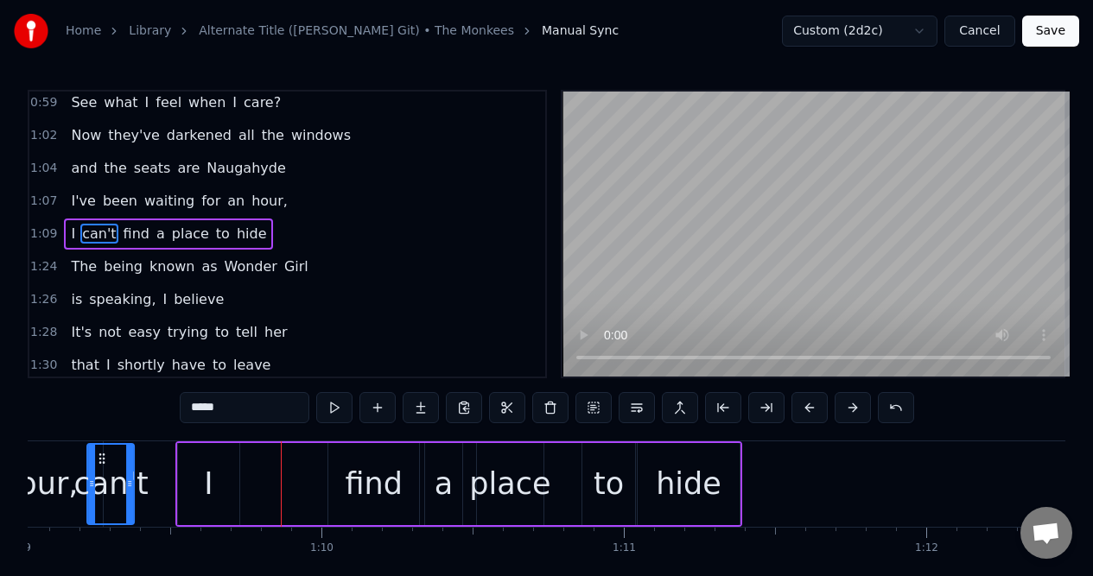
drag, startPoint x: 117, startPoint y: 459, endPoint x: 136, endPoint y: 459, distance: 19.0
click at [110, 459] on icon at bounding box center [103, 459] width 14 height 14
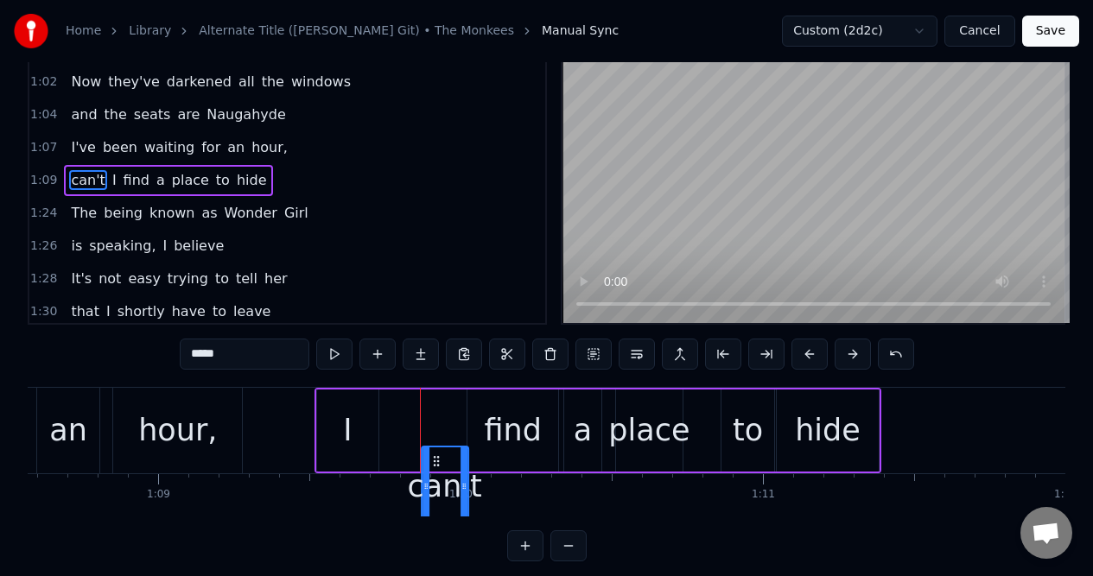
scroll to position [56, 0]
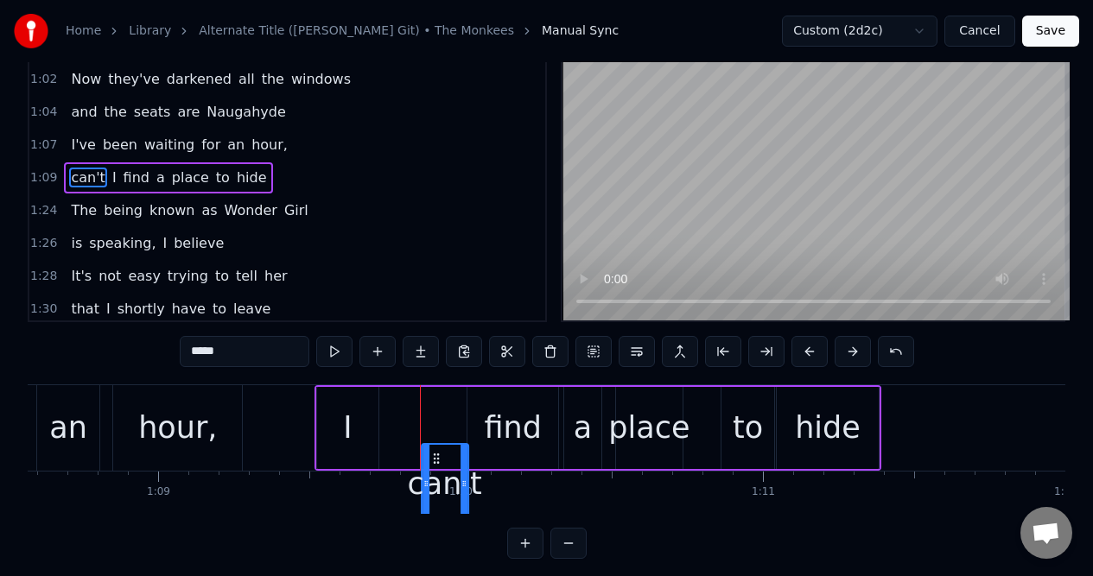
drag, startPoint x: 143, startPoint y: 459, endPoint x: 435, endPoint y: 458, distance: 292.8
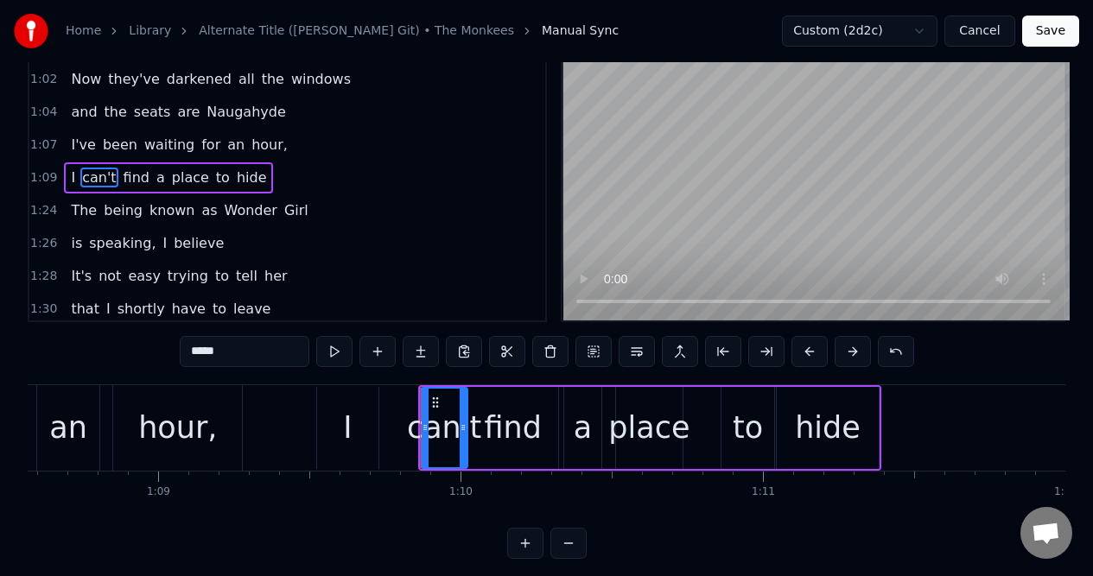
click at [361, 409] on div "I" at bounding box center [347, 428] width 61 height 82
type input "*"
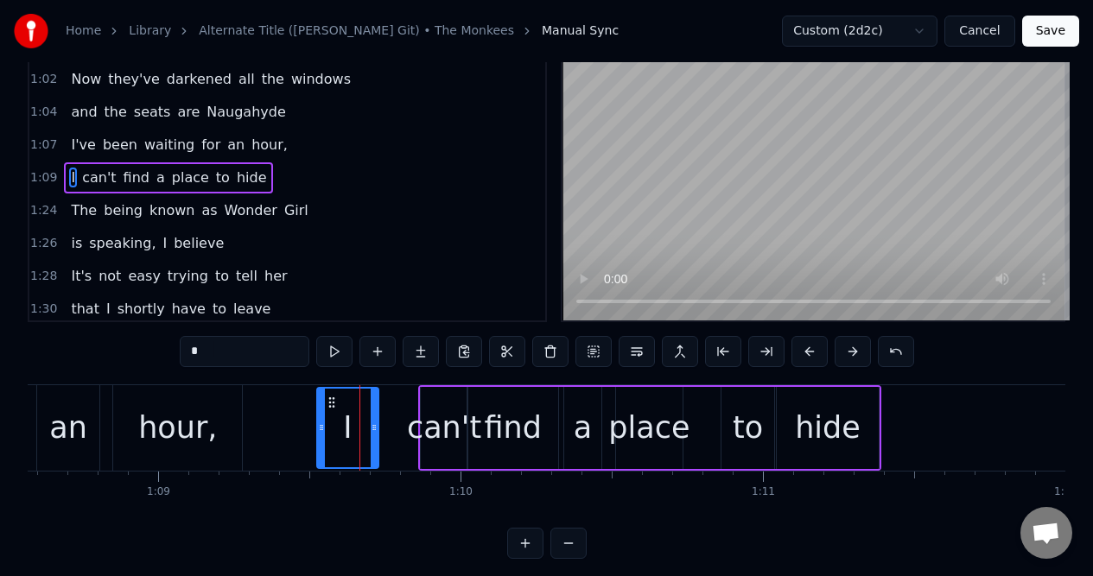
scroll to position [0, 0]
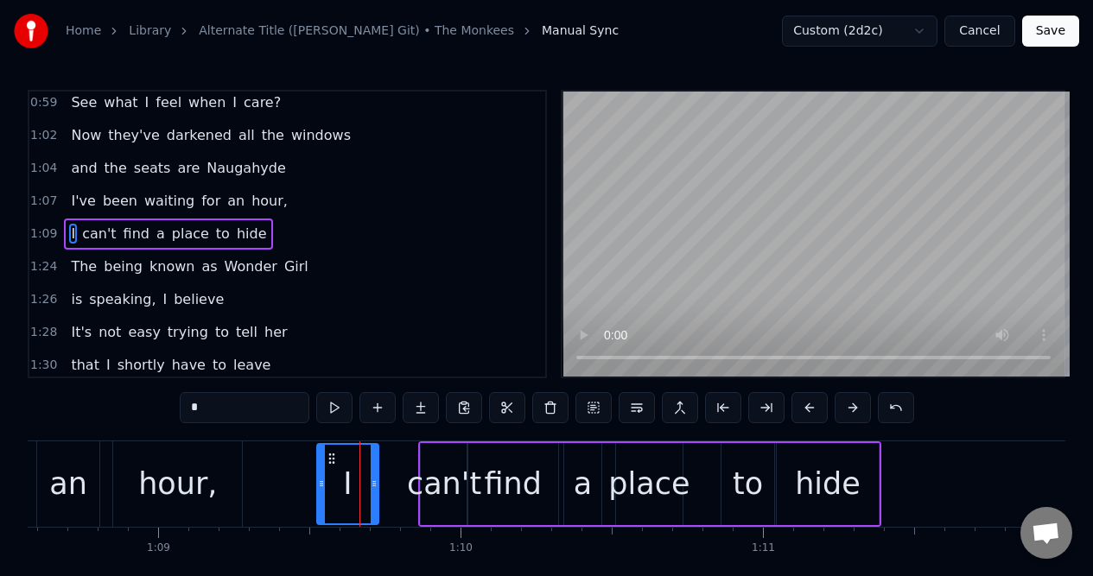
click at [276, 233] on div "1:09 I can't find a place to hide" at bounding box center [287, 234] width 516 height 33
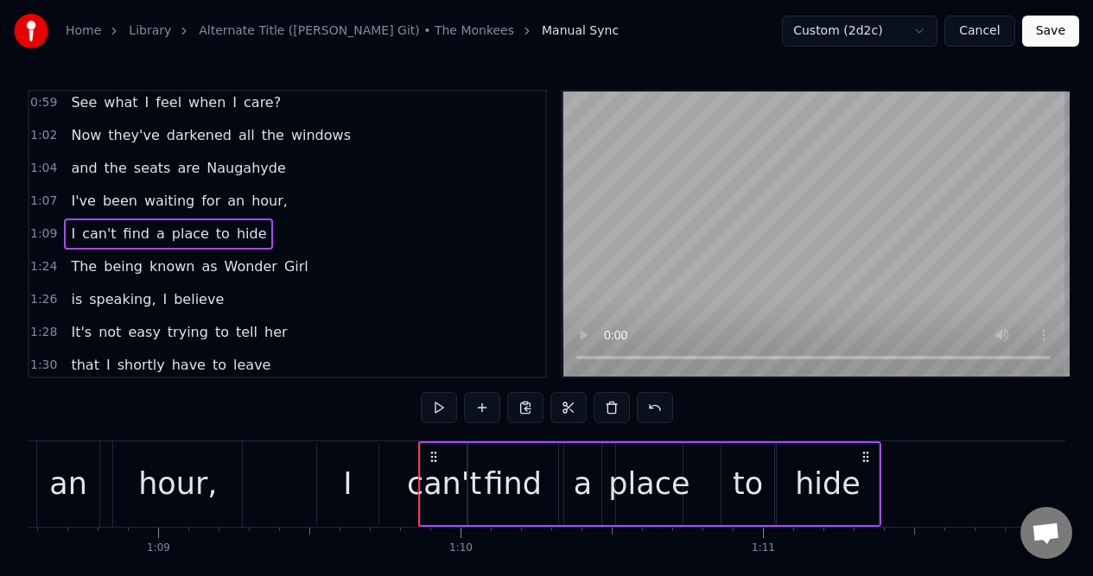
click at [259, 238] on div "1:09 I can't find a place to hide" at bounding box center [287, 234] width 516 height 33
click at [300, 270] on div "1:24 The being known as Wonder Girl" at bounding box center [287, 266] width 516 height 33
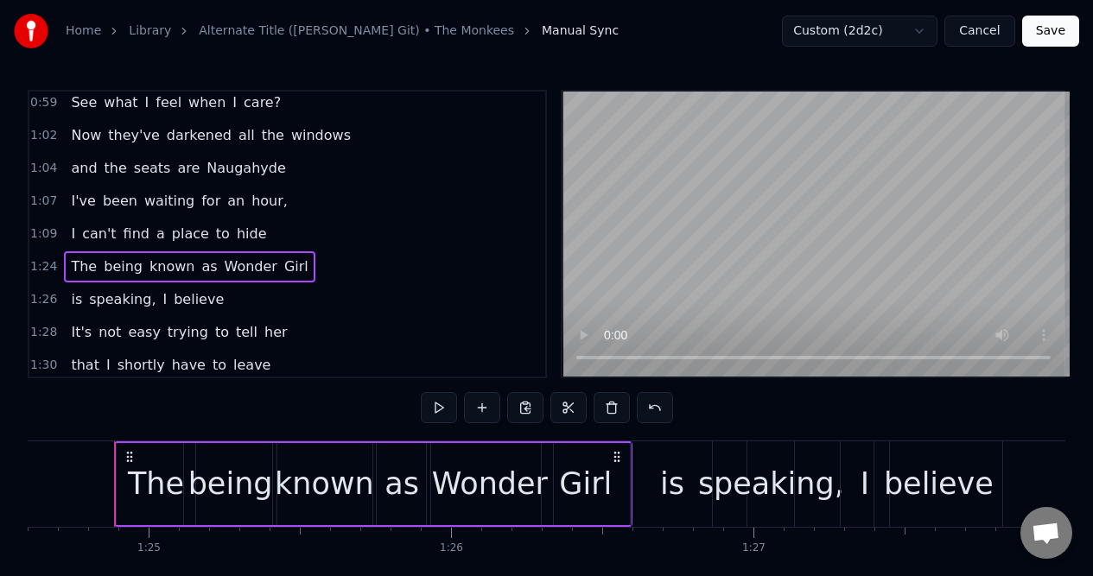
click at [281, 236] on div "1:09 I can't find a place to hide" at bounding box center [287, 234] width 516 height 33
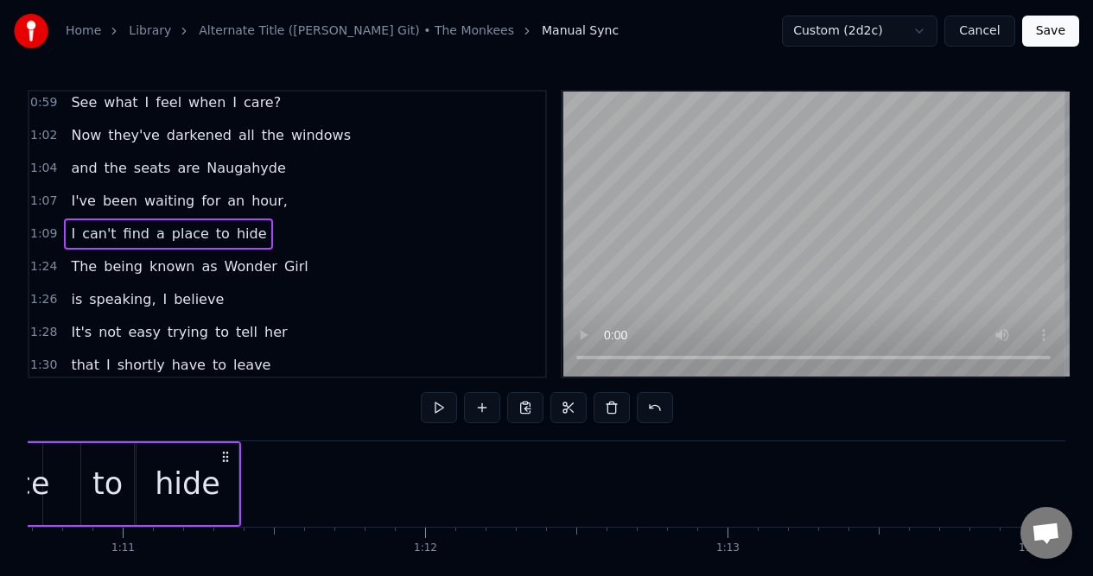
scroll to position [0, 21031]
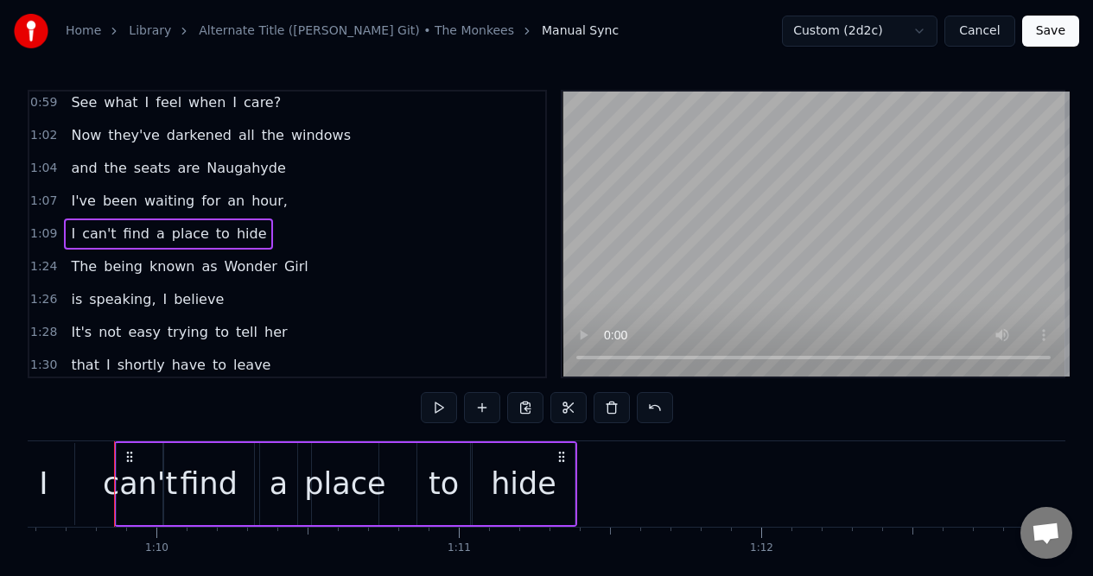
click at [54, 491] on div "I" at bounding box center [43, 484] width 61 height 82
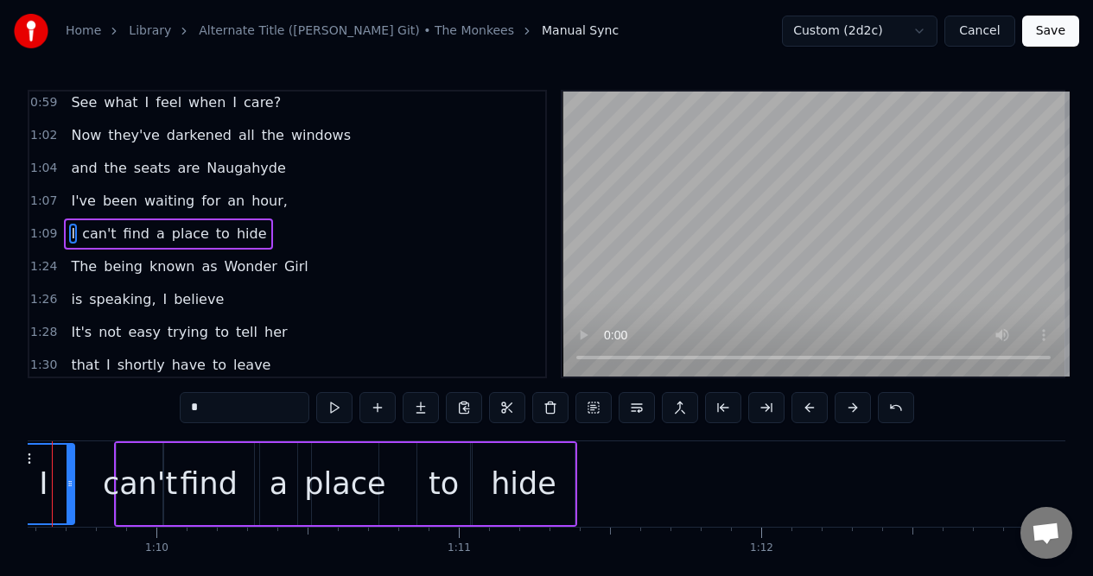
scroll to position [0, 20969]
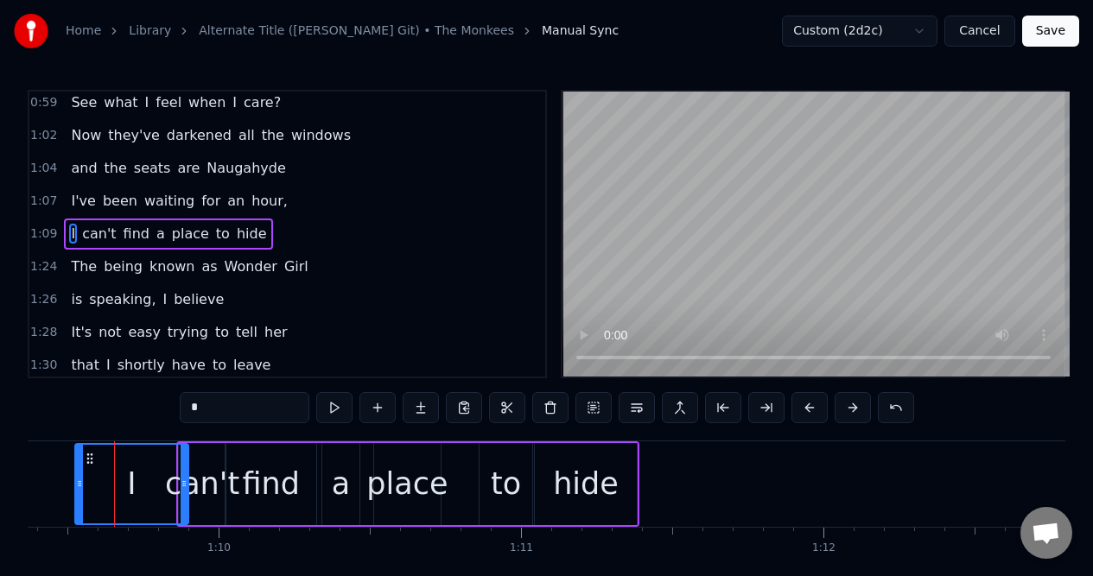
drag, startPoint x: 134, startPoint y: 481, endPoint x: 186, endPoint y: 484, distance: 51.9
click at [186, 486] on icon at bounding box center [184, 484] width 7 height 14
drag, startPoint x: 185, startPoint y: 473, endPoint x: 147, endPoint y: 477, distance: 38.2
click at [147, 477] on div at bounding box center [146, 484] width 7 height 79
drag, startPoint x: 147, startPoint y: 477, endPoint x: 126, endPoint y: 480, distance: 21.0
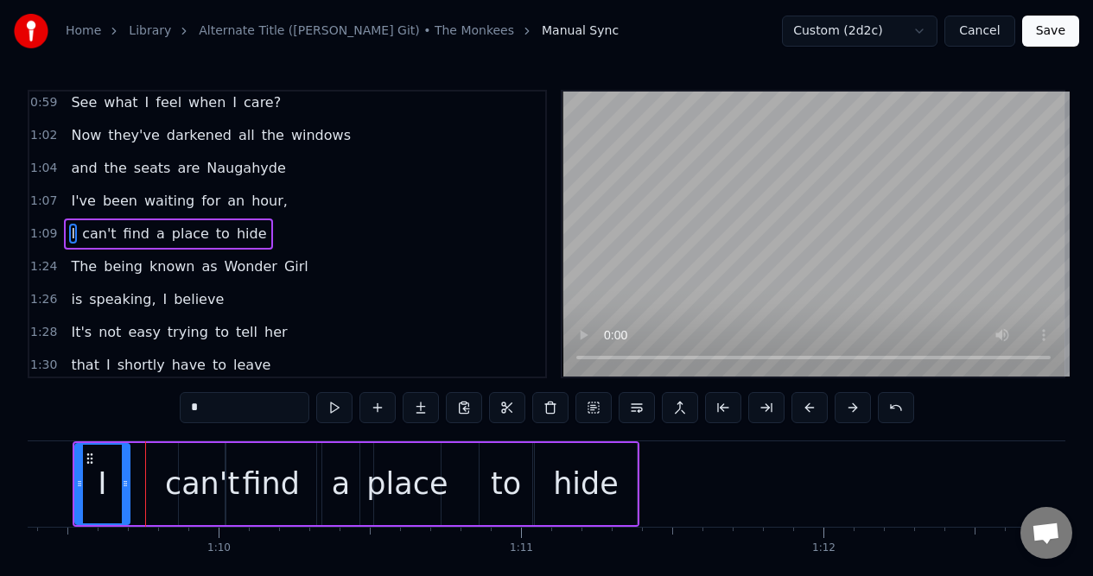
click at [126, 480] on icon at bounding box center [125, 484] width 7 height 14
click at [267, 199] on div "I've been waiting for an hour," at bounding box center [179, 201] width 230 height 31
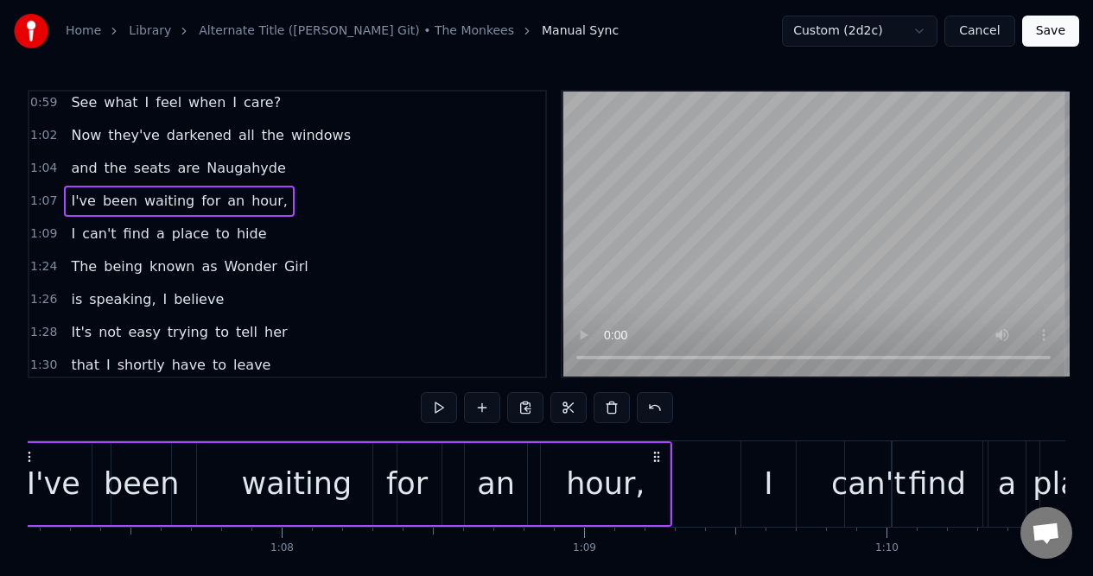
scroll to position [0, 20199]
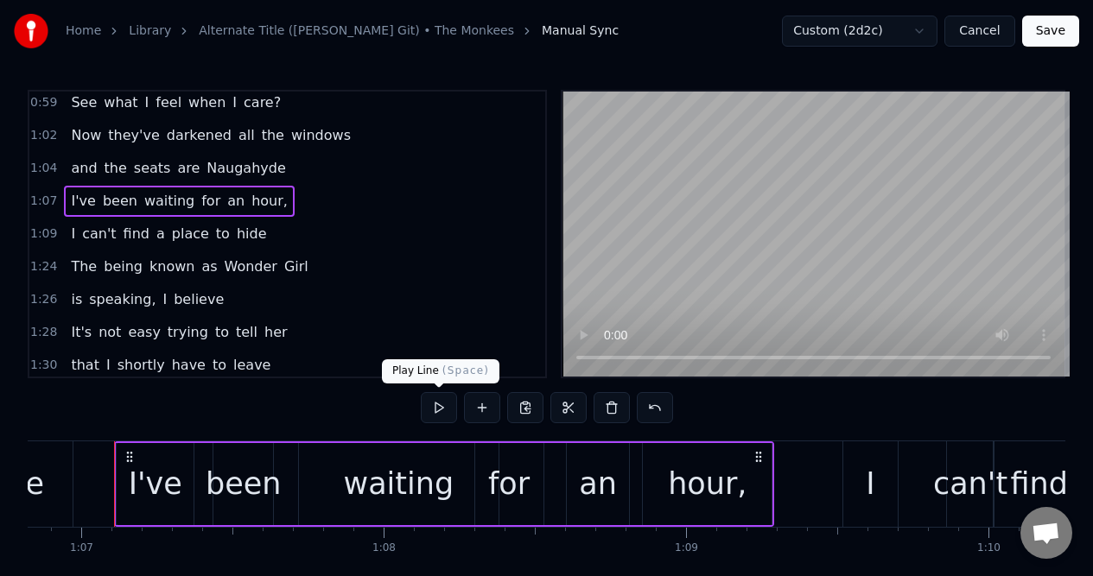
click at [438, 404] on button at bounding box center [439, 407] width 36 height 31
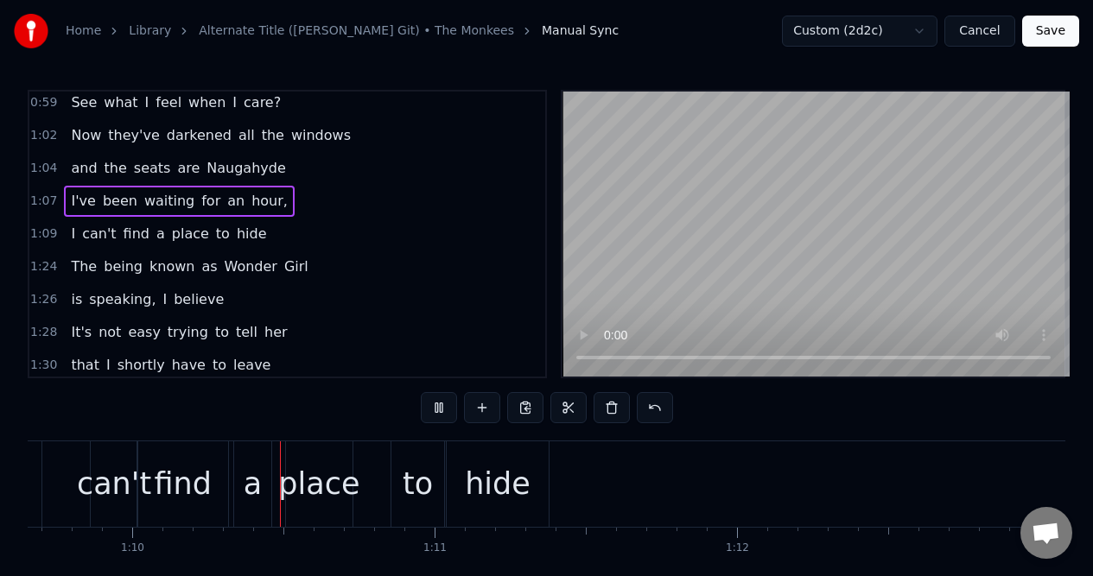
scroll to position [0, 21083]
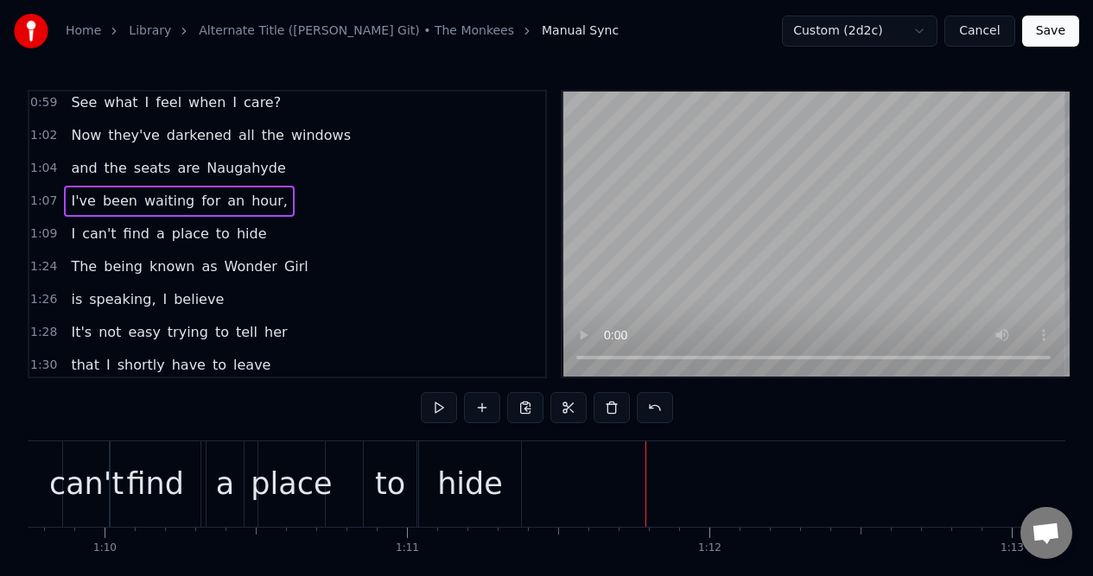
click at [269, 229] on div "1:09 I can't find a place to hide" at bounding box center [287, 234] width 516 height 33
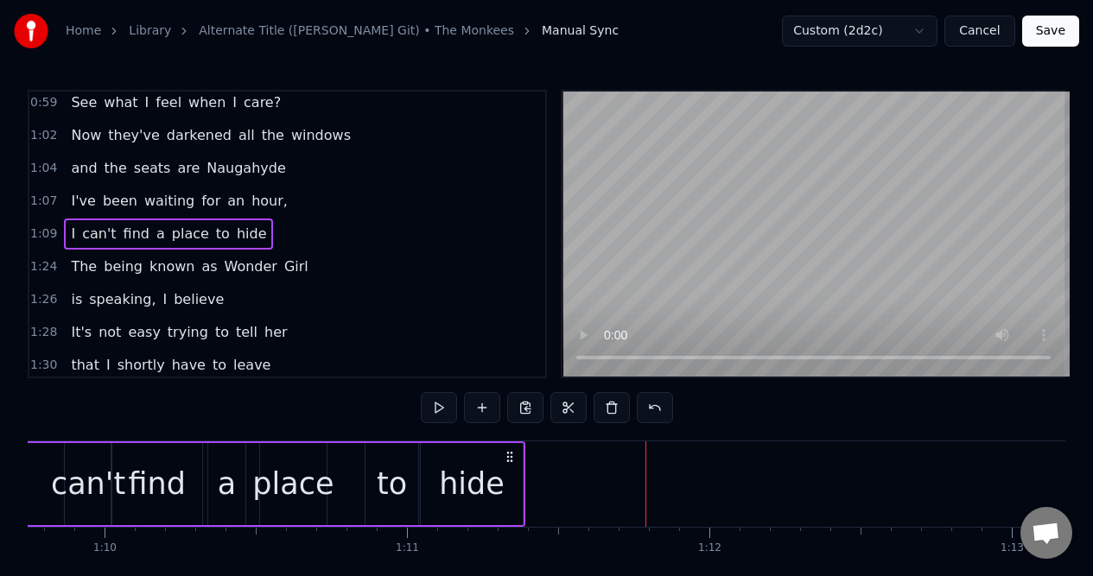
scroll to position [0, 20927]
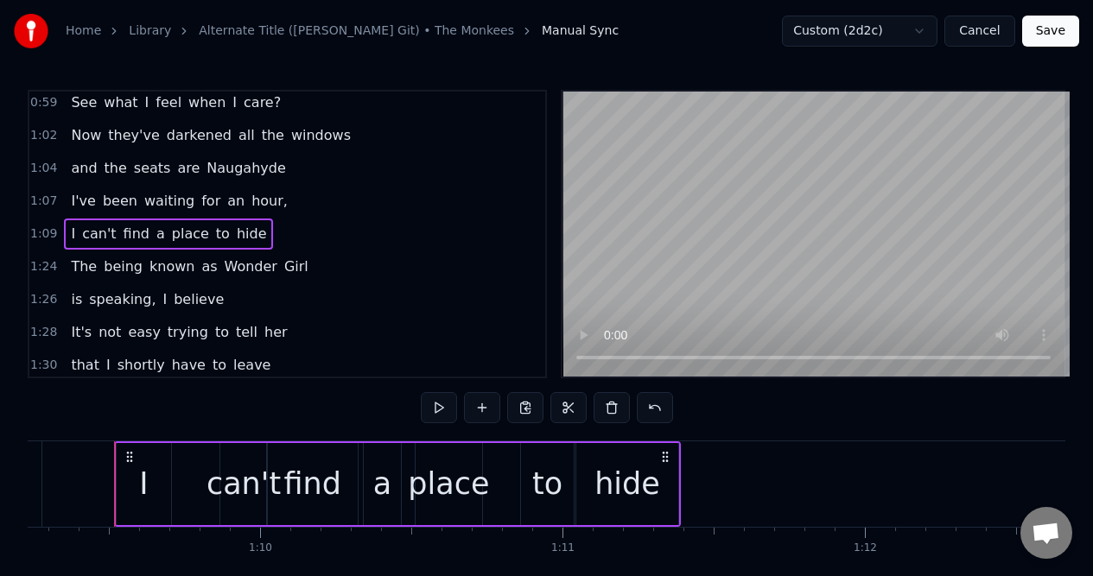
click at [231, 466] on div "can't" at bounding box center [243, 484] width 74 height 46
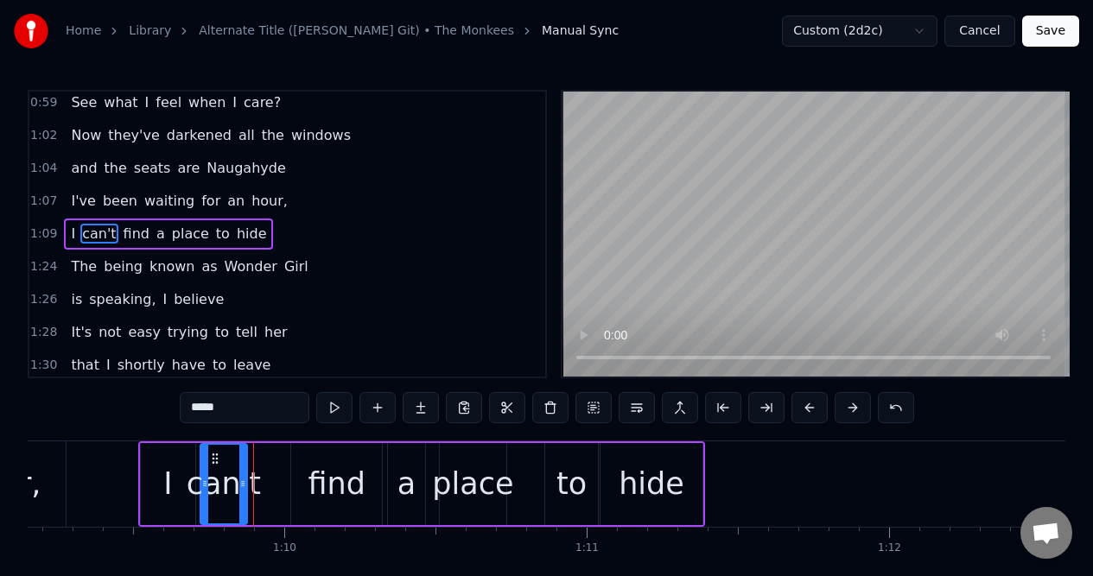
scroll to position [0, 20883]
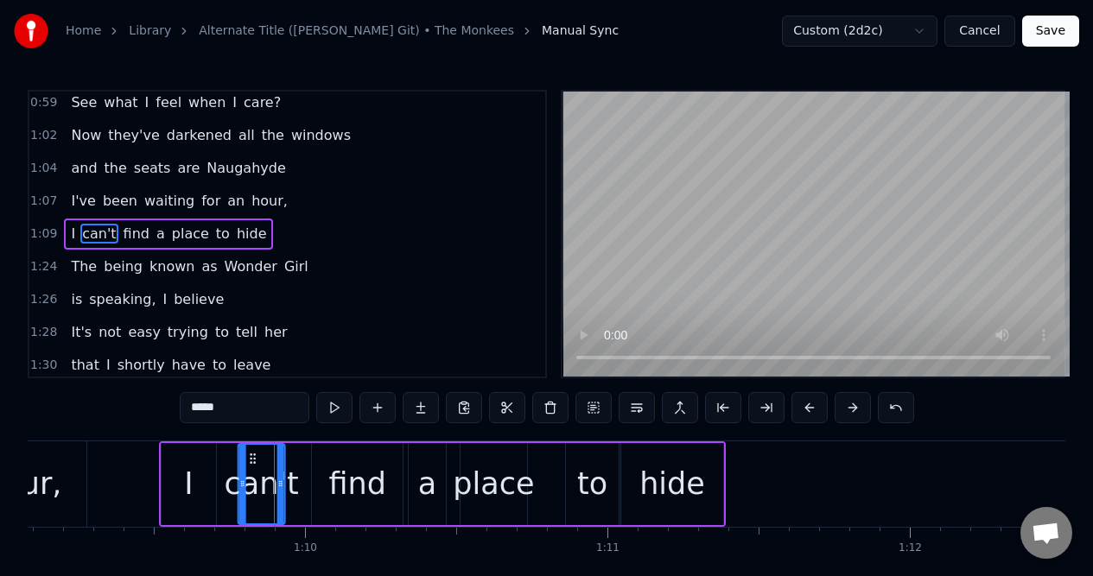
drag, startPoint x: 233, startPoint y: 459, endPoint x: 253, endPoint y: 467, distance: 21.7
click at [252, 467] on div "can't" at bounding box center [261, 484] width 45 height 79
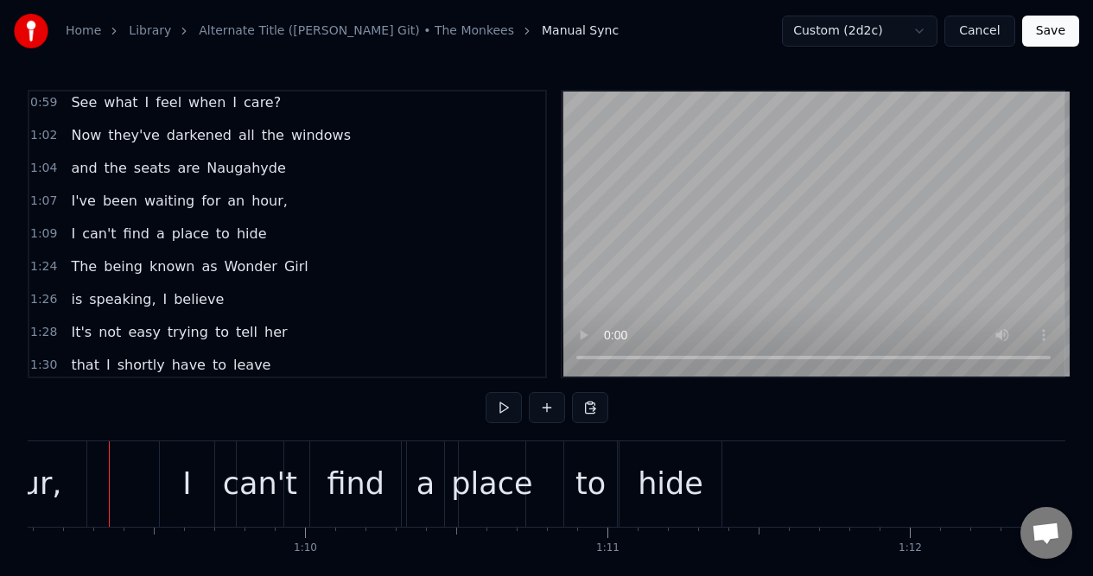
scroll to position [0, 20877]
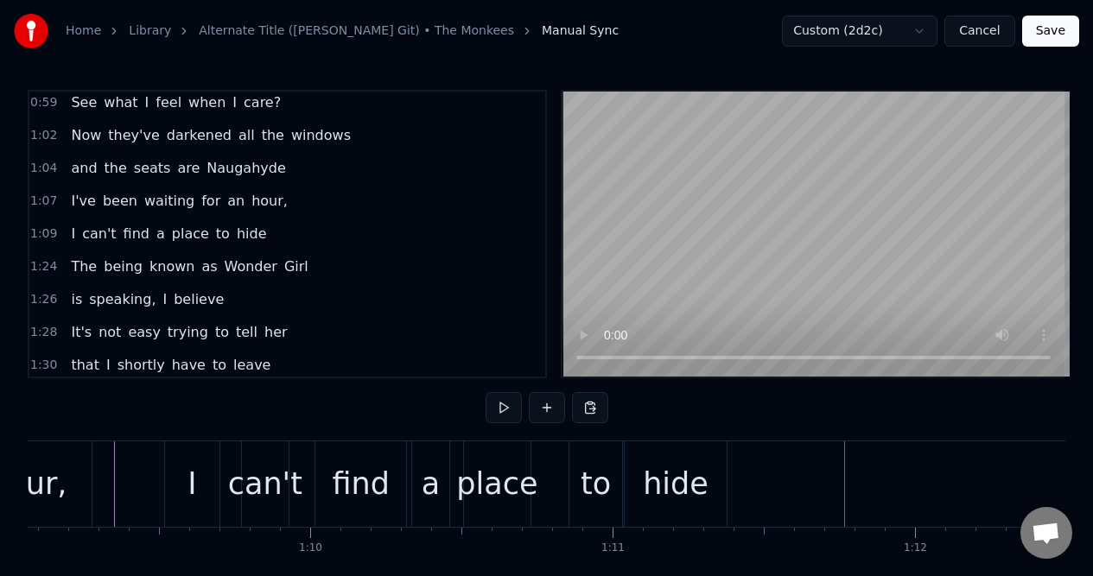
click at [333, 269] on div "1:24 The being known as Wonder Girl" at bounding box center [287, 266] width 516 height 33
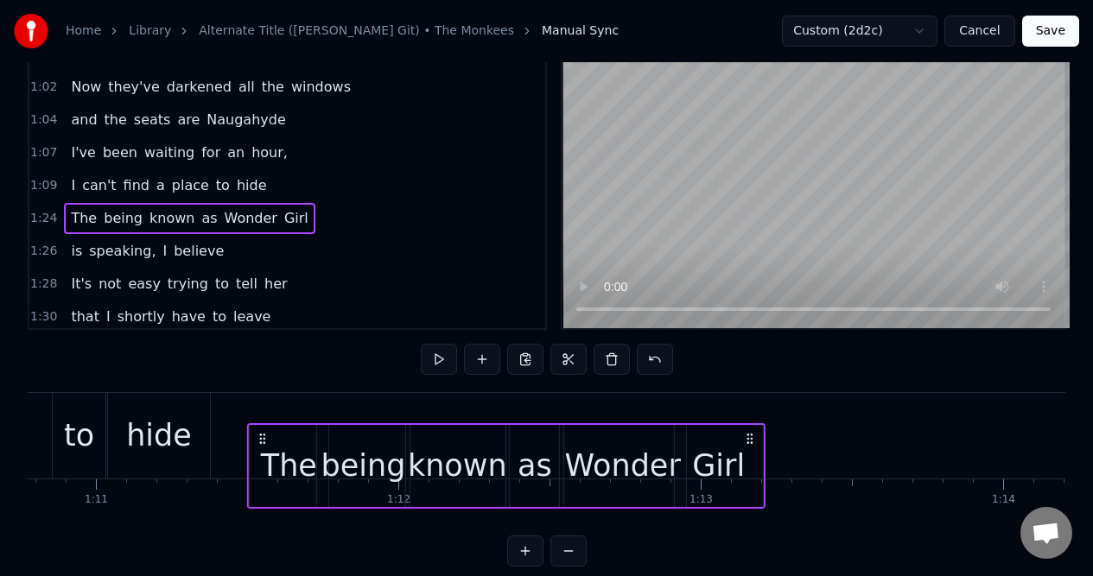
scroll to position [60, 0]
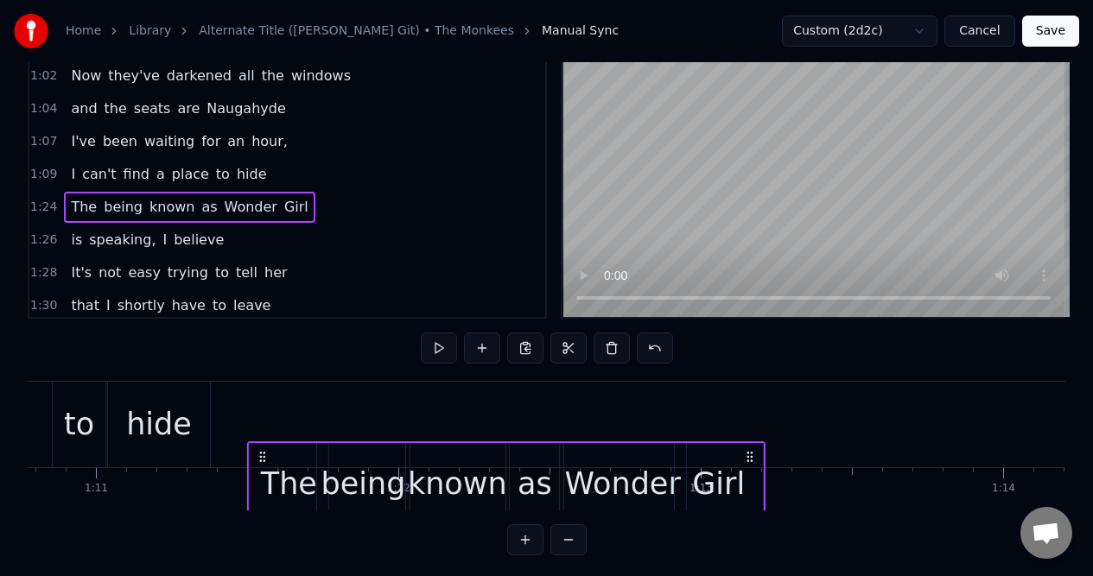
drag, startPoint x: 128, startPoint y: 456, endPoint x: 261, endPoint y: 463, distance: 133.2
click at [261, 463] on icon at bounding box center [263, 457] width 14 height 14
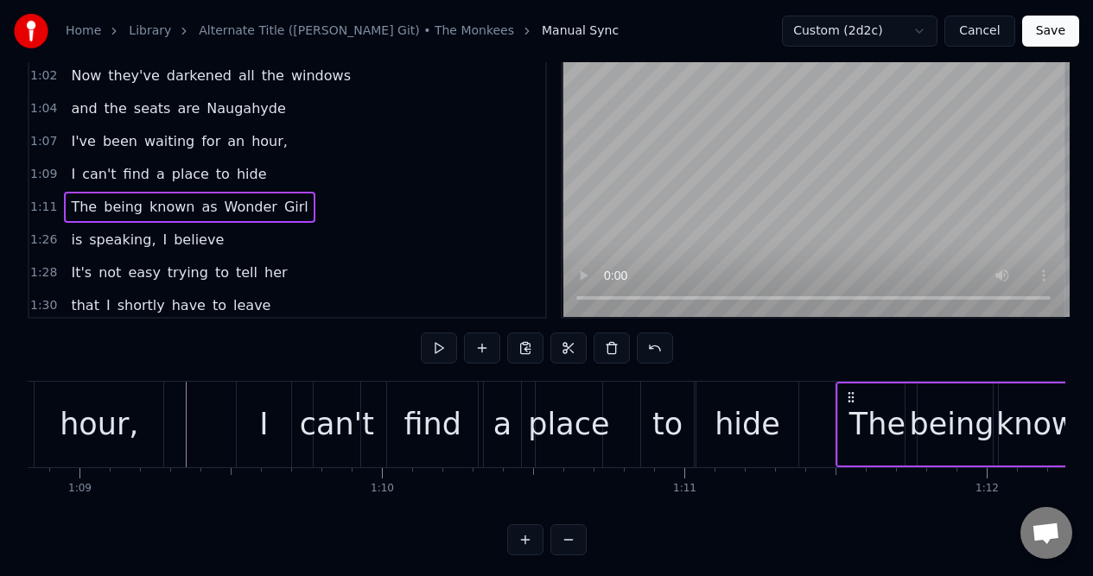
scroll to position [0, 20763]
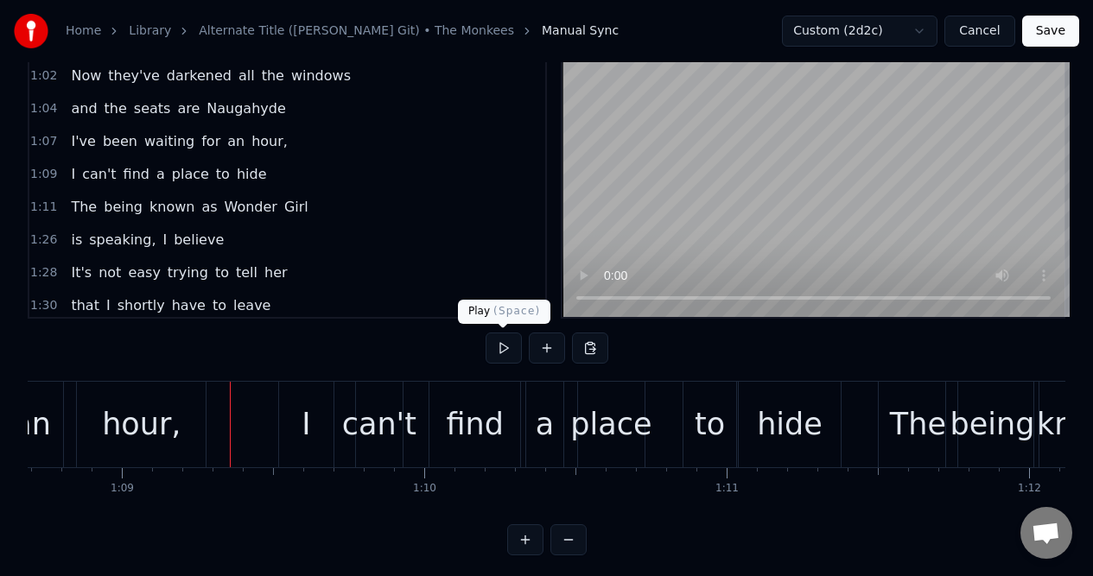
click at [504, 345] on button at bounding box center [503, 348] width 36 height 31
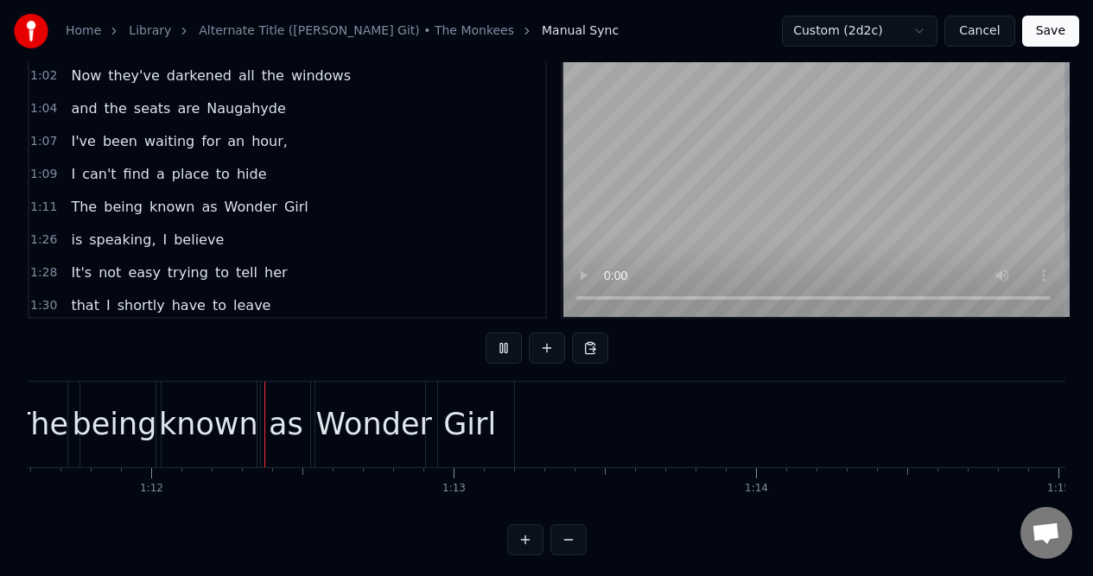
scroll to position [0, 21675]
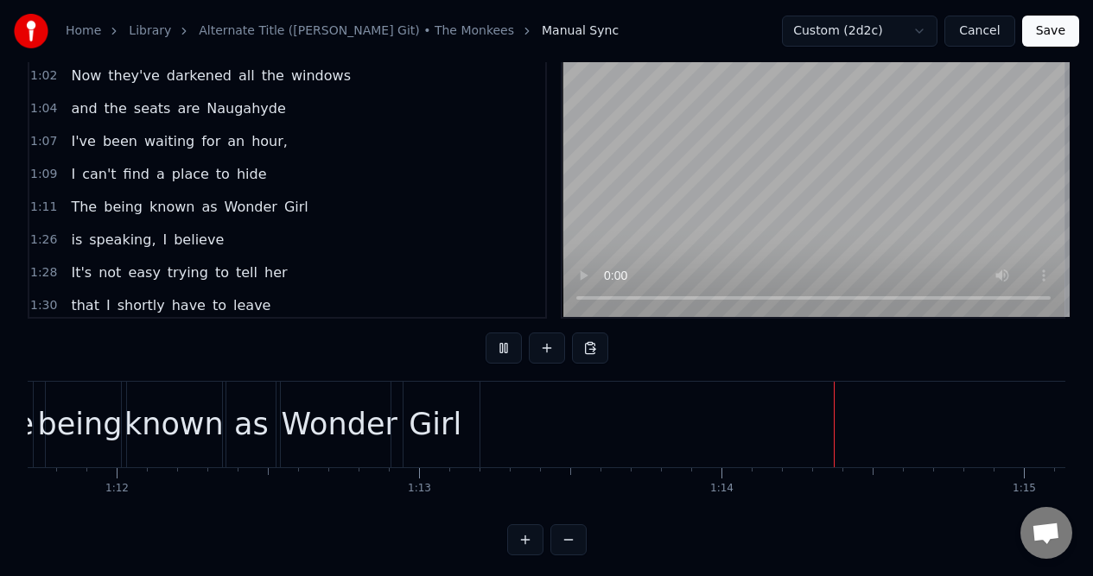
click at [503, 345] on button at bounding box center [503, 348] width 36 height 31
click at [294, 206] on div "1:11 The being known as Wonder Girl" at bounding box center [287, 207] width 516 height 33
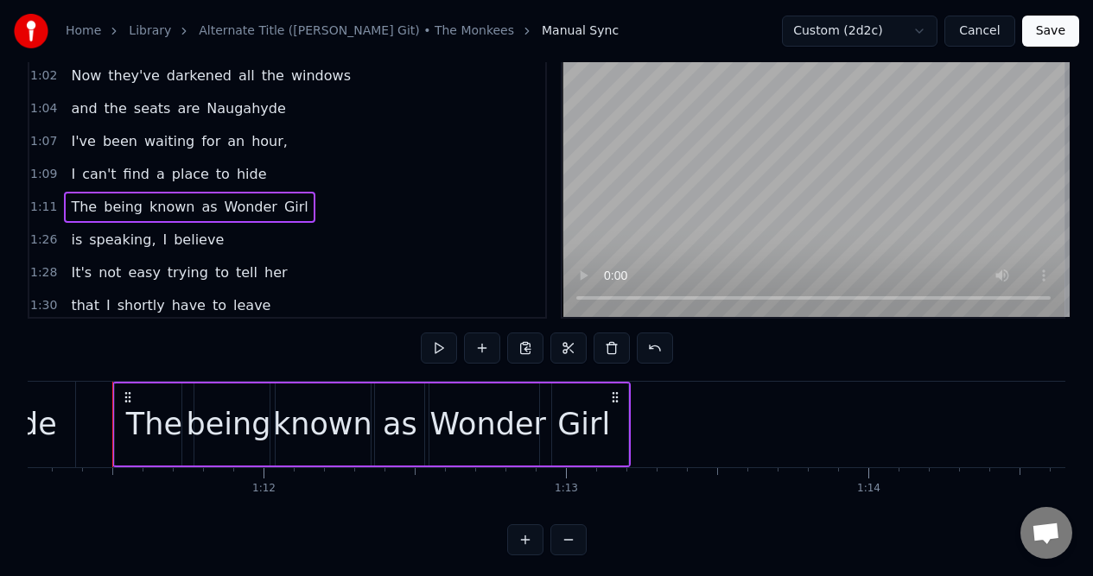
scroll to position [0, 21527]
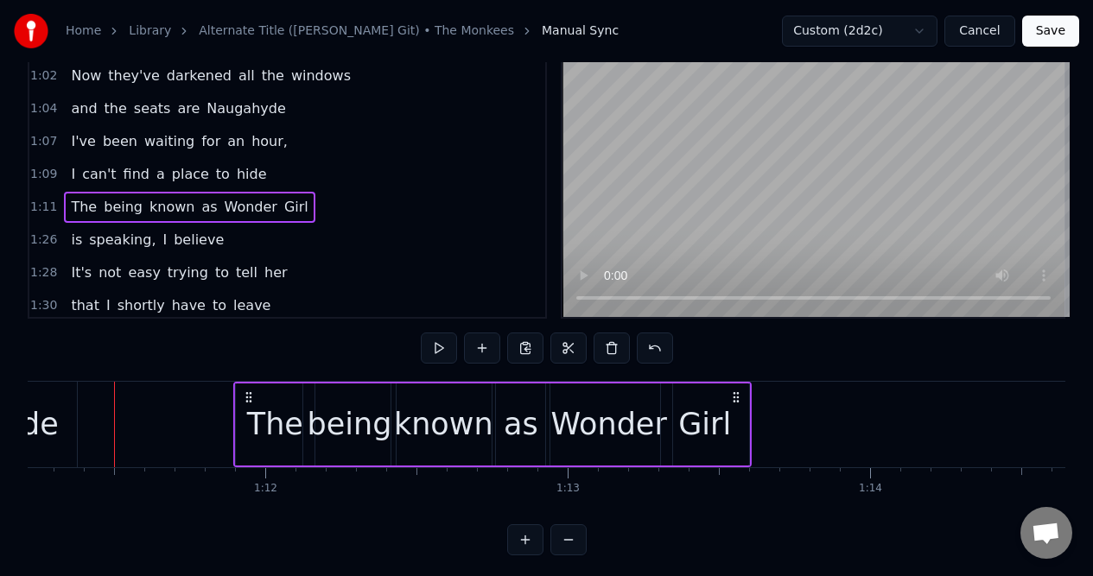
drag, startPoint x: 615, startPoint y: 394, endPoint x: 734, endPoint y: 383, distance: 119.7
click at [734, 383] on div "The being known as Wonder Girl" at bounding box center [491, 425] width 517 height 86
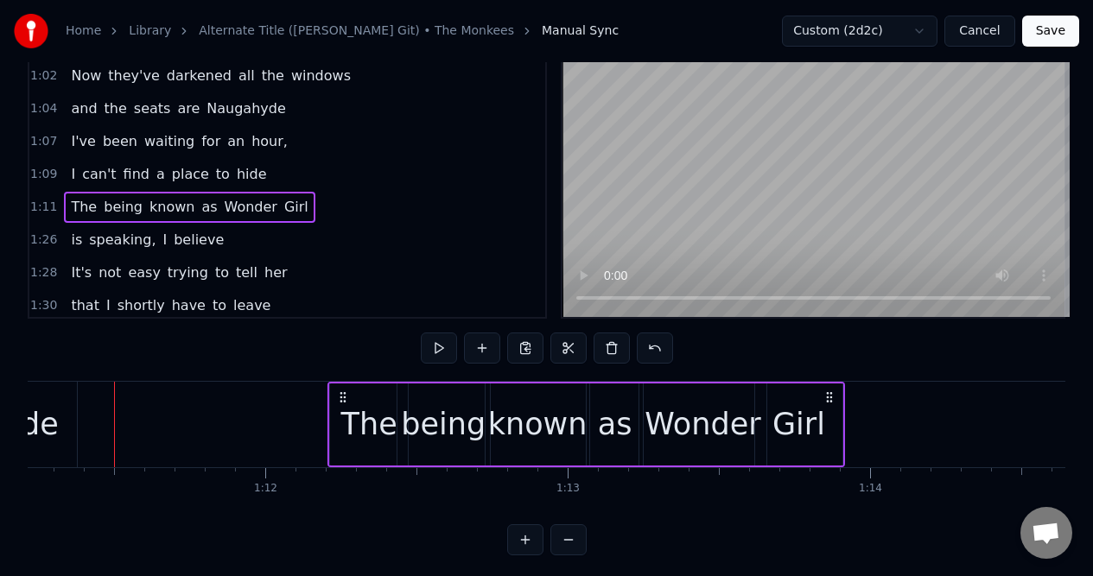
drag, startPoint x: 736, startPoint y: 394, endPoint x: 829, endPoint y: 384, distance: 93.8
click at [829, 384] on div "The being known as Wonder Girl" at bounding box center [585, 425] width 517 height 86
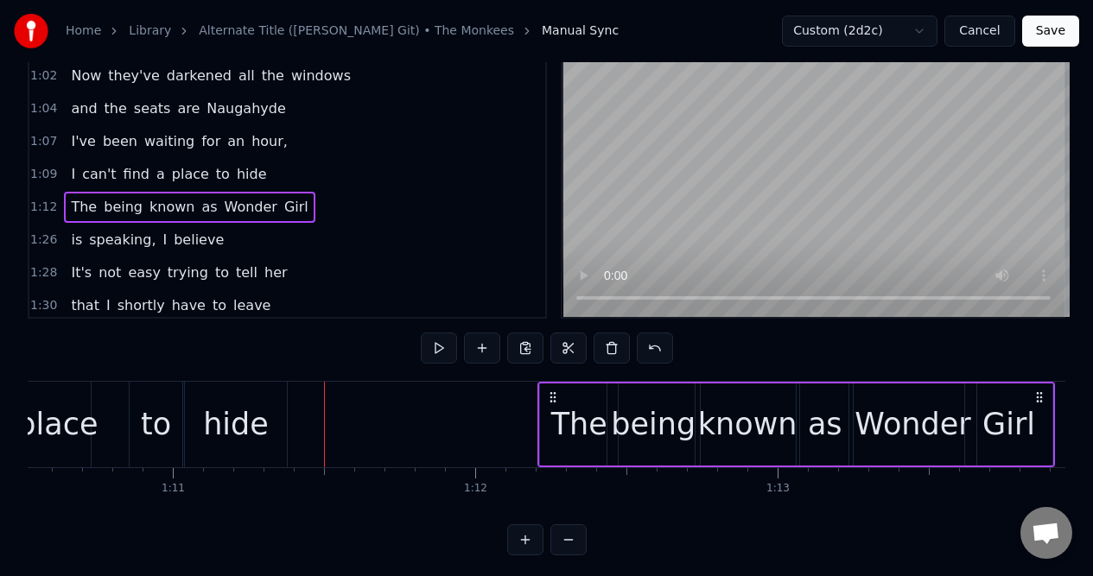
scroll to position [0, 21106]
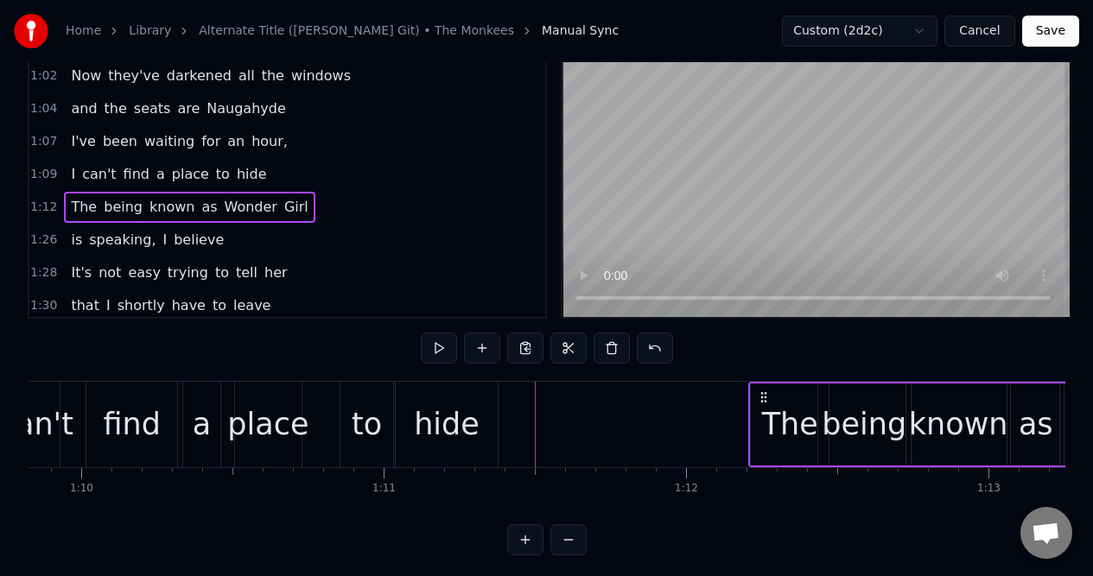
click at [326, 394] on div "I can't find a place to hide" at bounding box center [218, 425] width 567 height 86
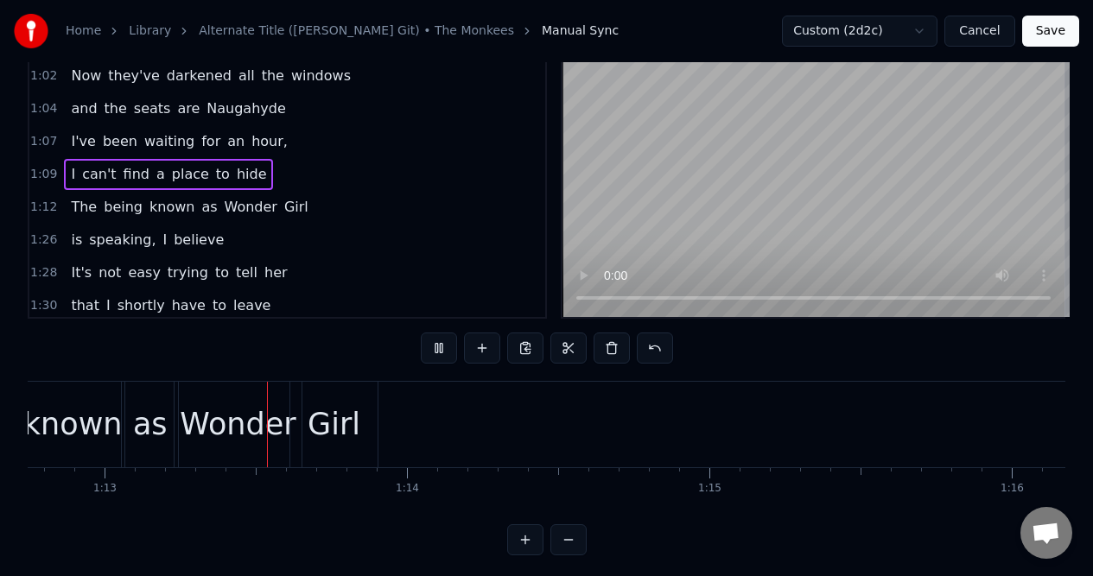
scroll to position [0, 22028]
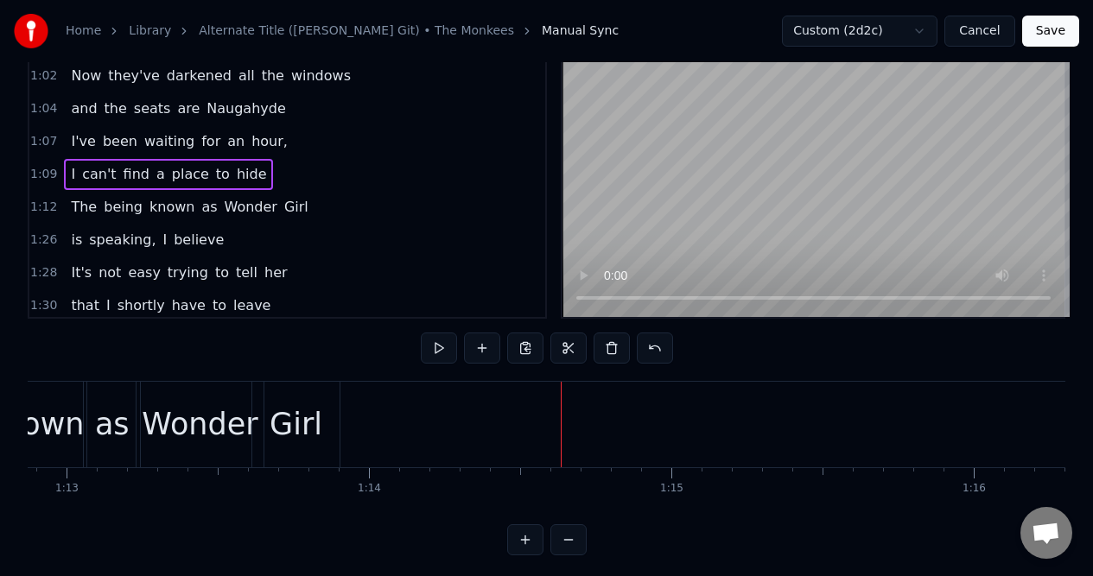
click at [304, 203] on div "1:12 The being known as Wonder Girl" at bounding box center [287, 207] width 516 height 33
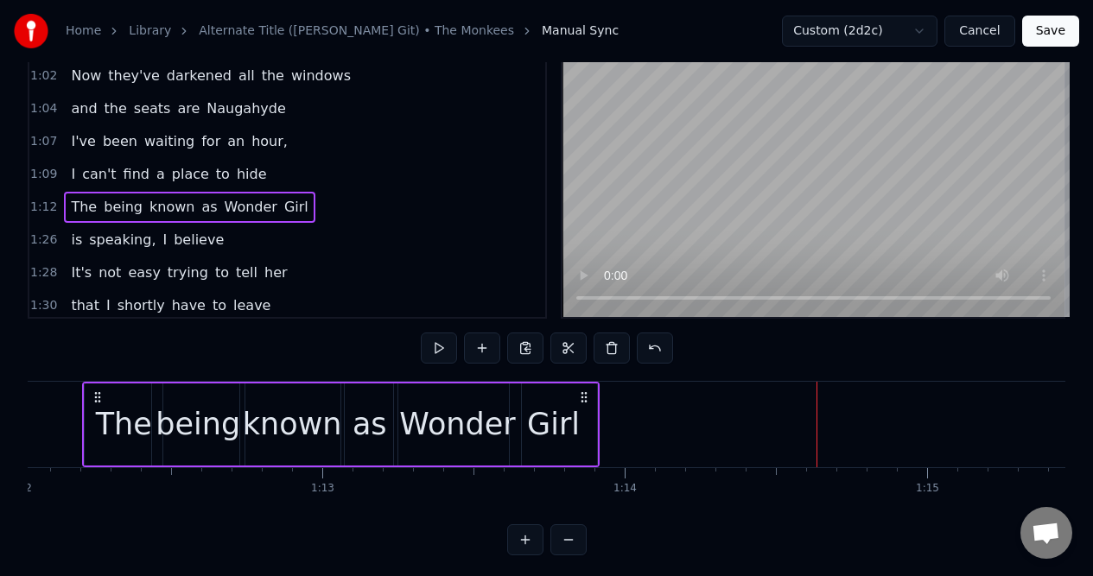
scroll to position [0, 21740]
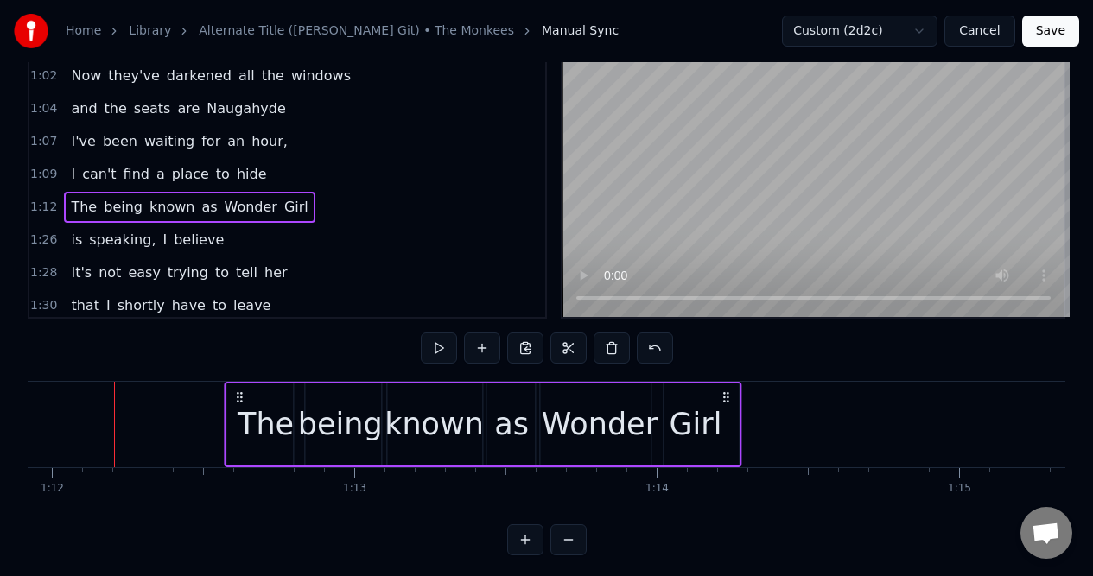
drag, startPoint x: 618, startPoint y: 395, endPoint x: 741, endPoint y: 409, distance: 124.3
click at [741, 409] on div "The being known as Wonder Girl" at bounding box center [482, 425] width 517 height 86
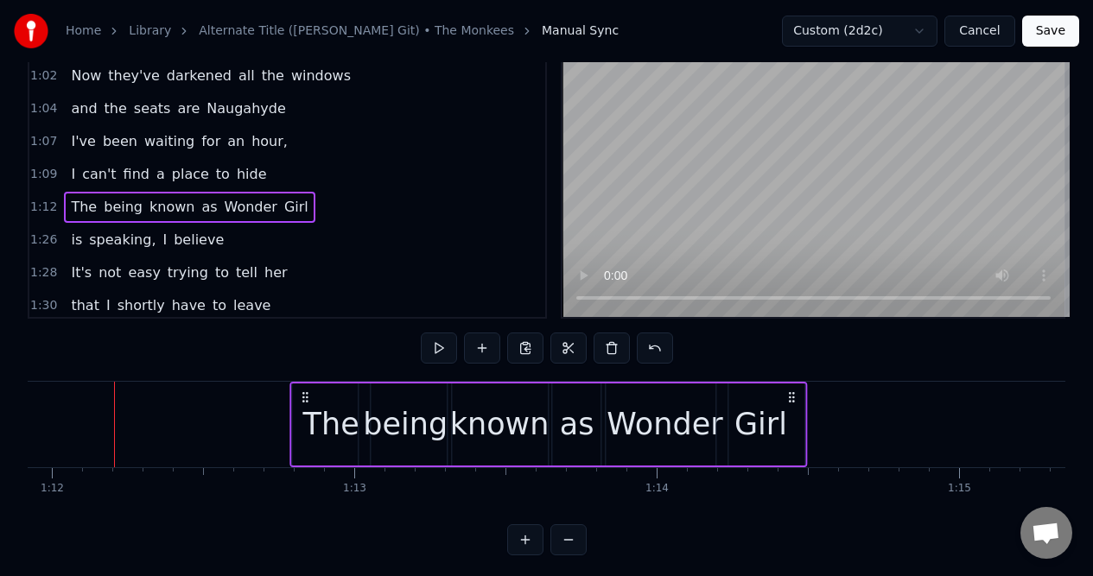
drag, startPoint x: 741, startPoint y: 396, endPoint x: 793, endPoint y: 395, distance: 51.8
click at [793, 395] on icon at bounding box center [791, 397] width 14 height 14
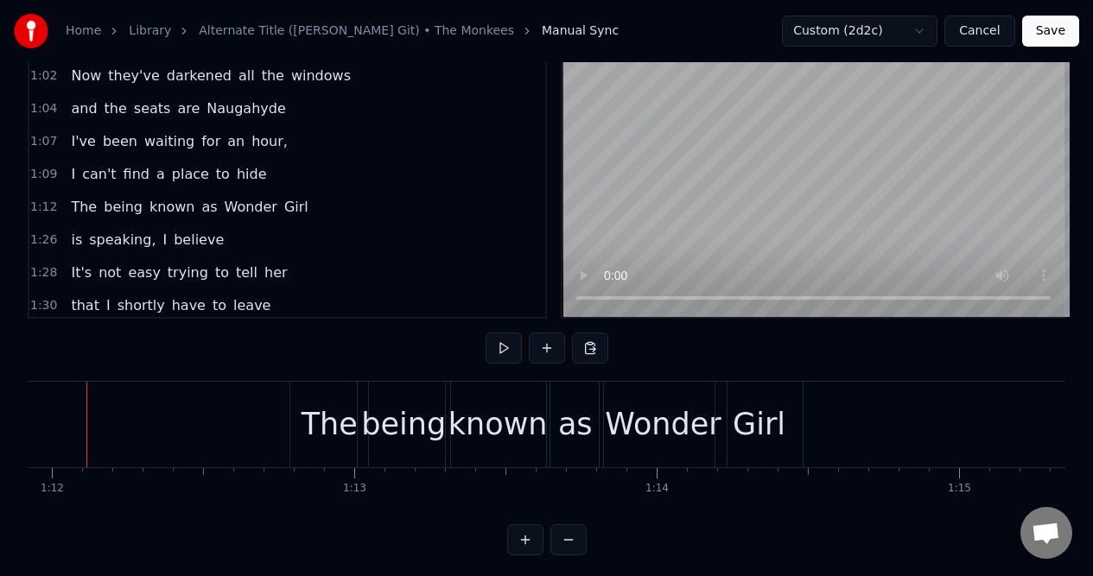
scroll to position [0, 21713]
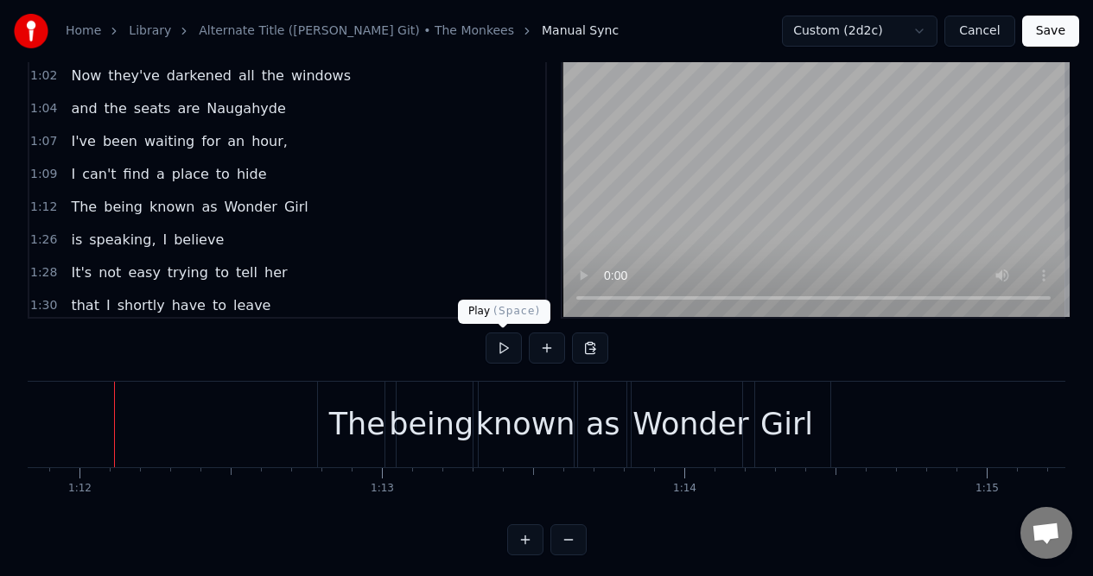
click at [504, 347] on button at bounding box center [503, 348] width 36 height 31
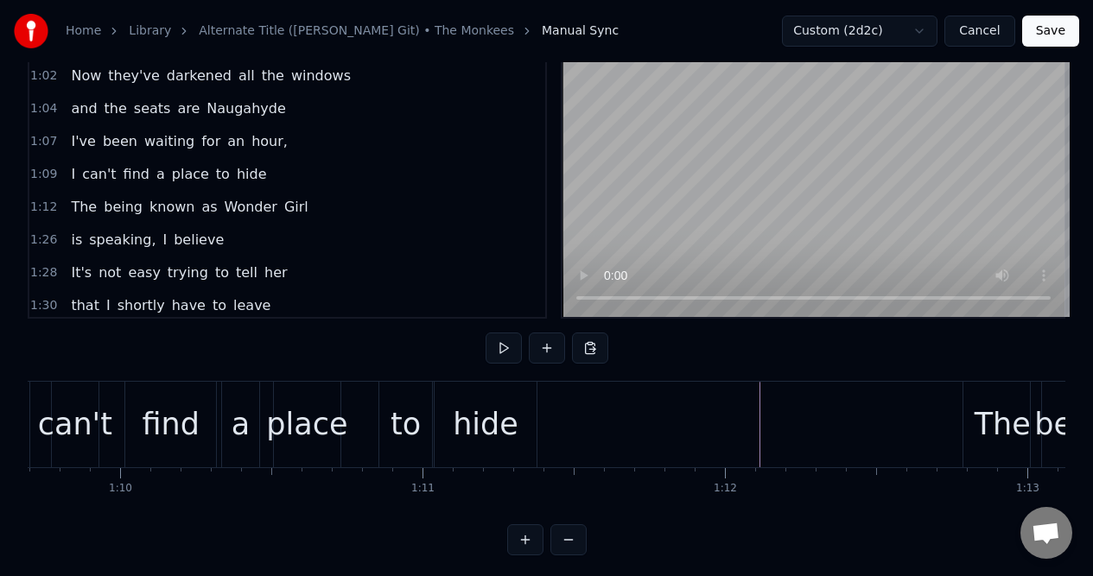
scroll to position [0, 21320]
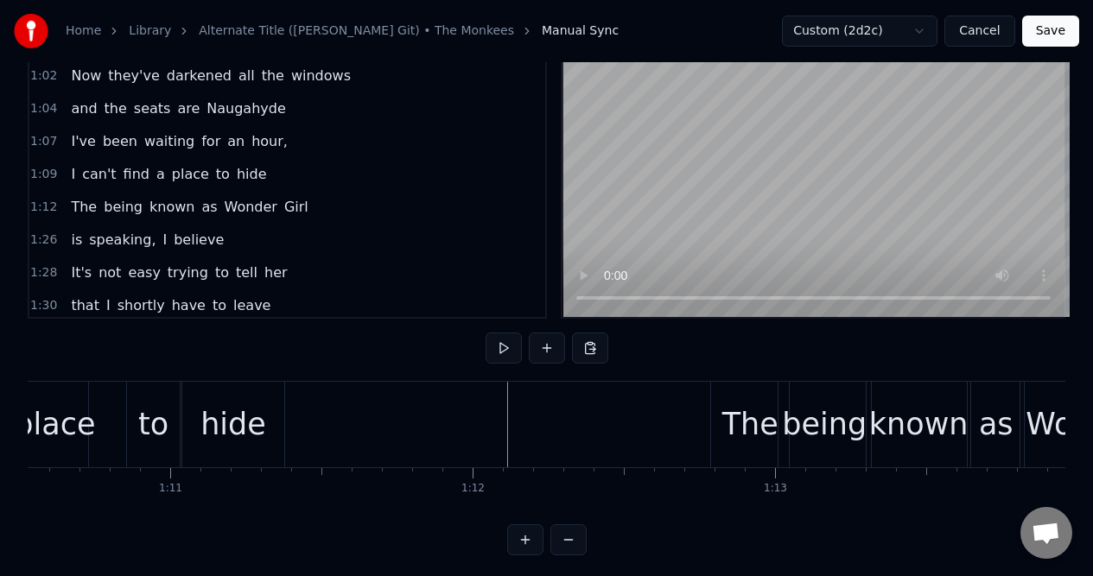
click at [732, 394] on div "The" at bounding box center [750, 425] width 78 height 86
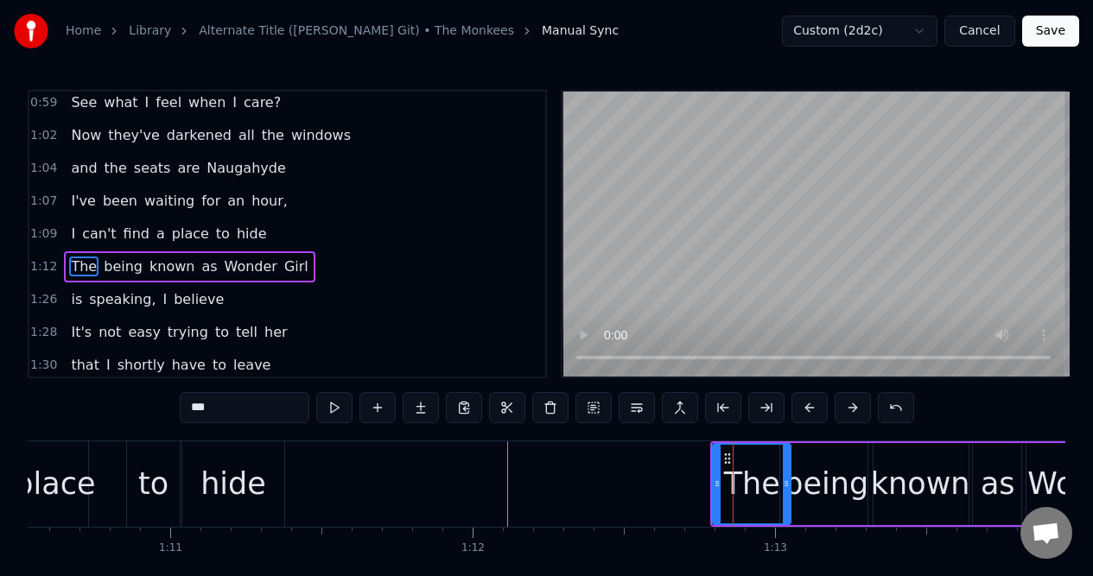
scroll to position [596, 0]
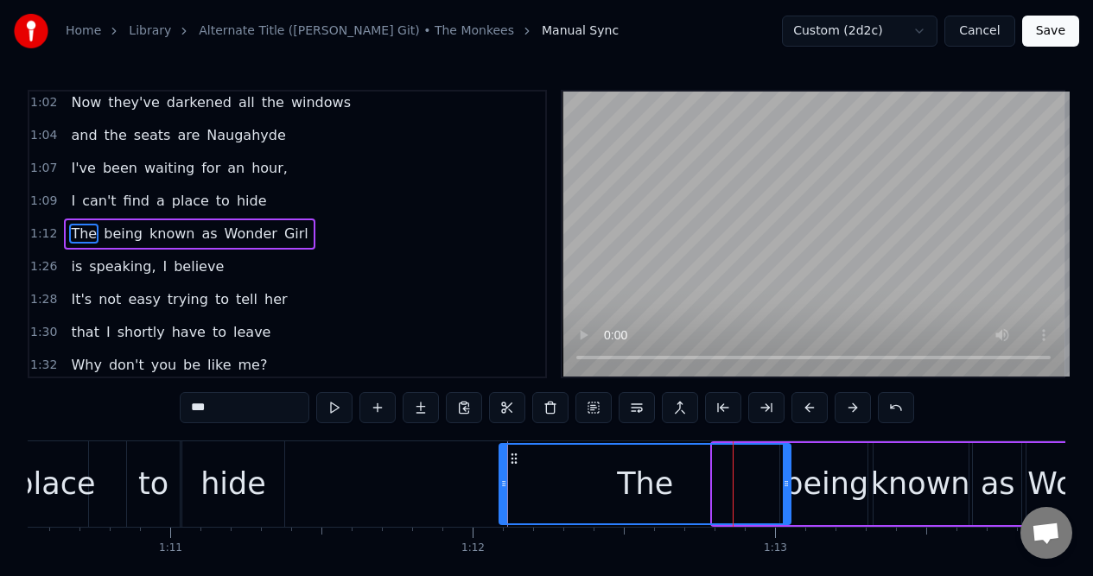
drag, startPoint x: 714, startPoint y: 468, endPoint x: 501, endPoint y: 469, distance: 213.3
click at [501, 469] on div at bounding box center [503, 484] width 7 height 79
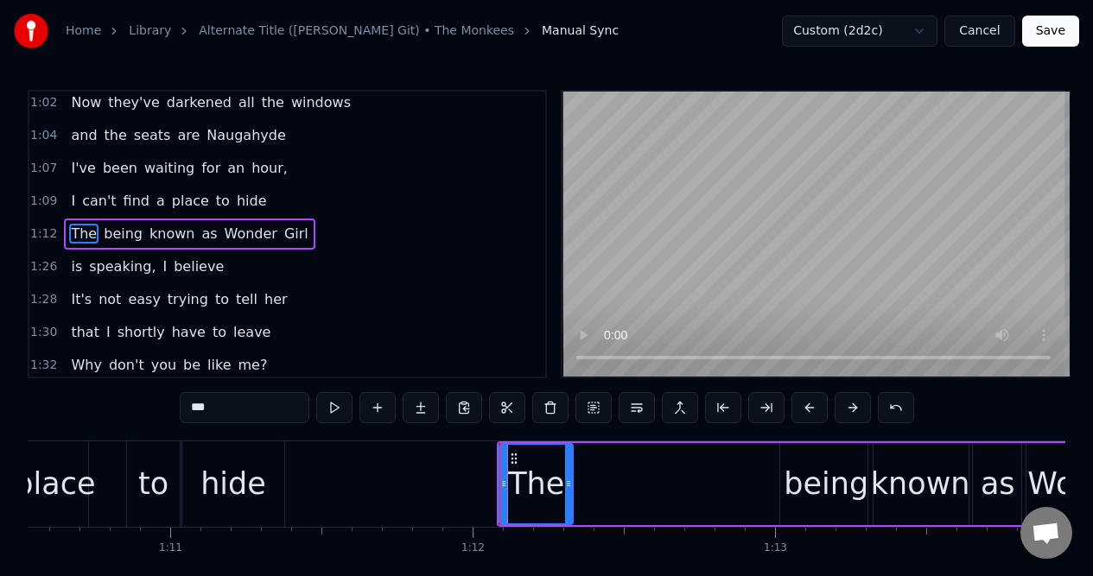
drag, startPoint x: 787, startPoint y: 457, endPoint x: 576, endPoint y: 472, distance: 211.2
click at [569, 472] on div at bounding box center [568, 484] width 7 height 79
click at [801, 458] on div "being" at bounding box center [826, 484] width 92 height 82
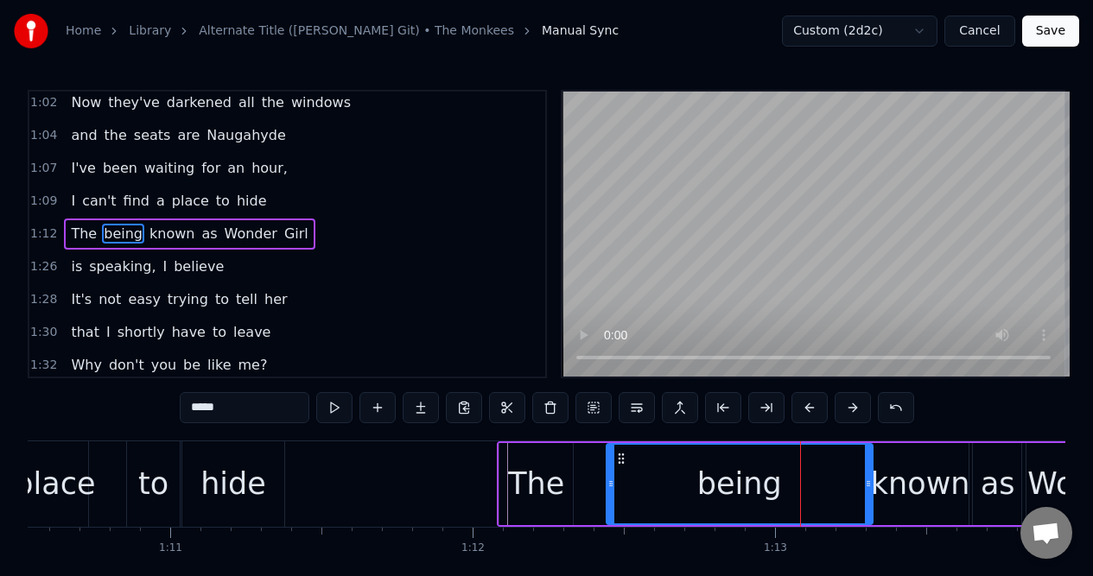
drag, startPoint x: 783, startPoint y: 459, endPoint x: 610, endPoint y: 466, distance: 173.7
click at [610, 466] on div at bounding box center [610, 484] width 7 height 79
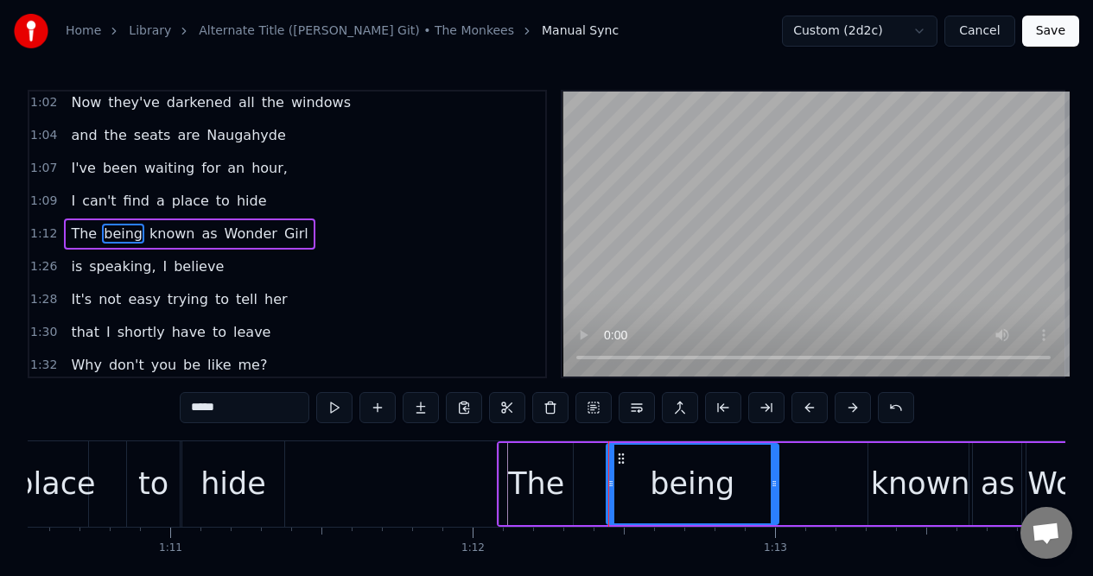
drag, startPoint x: 870, startPoint y: 462, endPoint x: 779, endPoint y: 473, distance: 91.4
click at [776, 473] on div "being" at bounding box center [692, 484] width 174 height 82
click at [890, 461] on div "known" at bounding box center [920, 484] width 99 height 46
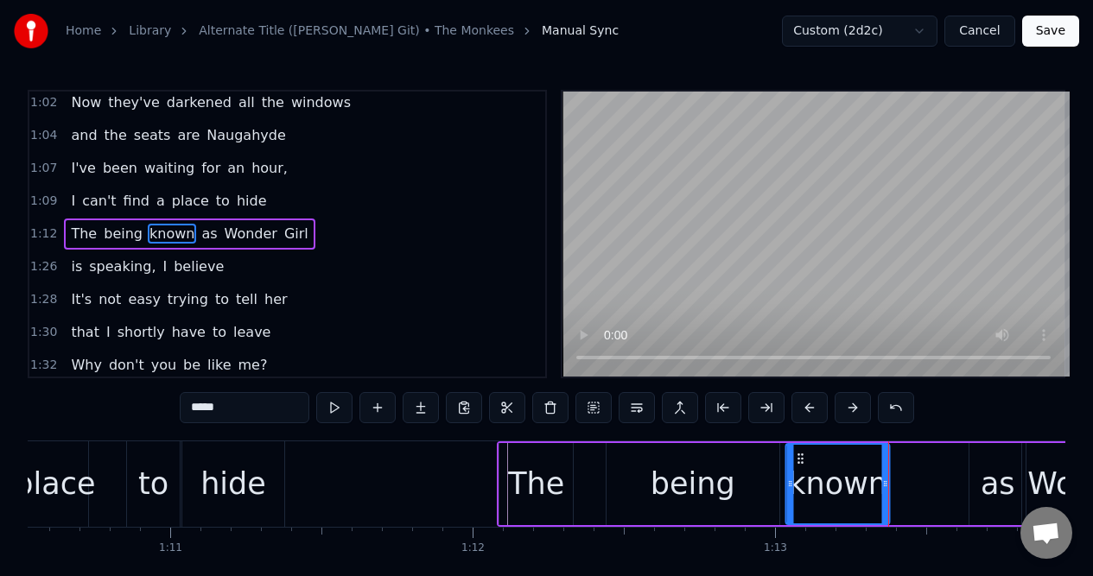
drag, startPoint x: 883, startPoint y: 457, endPoint x: 802, endPoint y: 466, distance: 80.9
click at [801, 466] on div "known" at bounding box center [838, 484] width 102 height 79
drag, startPoint x: 885, startPoint y: 466, endPoint x: 841, endPoint y: 469, distance: 44.2
click at [841, 469] on div at bounding box center [841, 484] width 7 height 79
click at [991, 461] on div "as" at bounding box center [997, 484] width 35 height 46
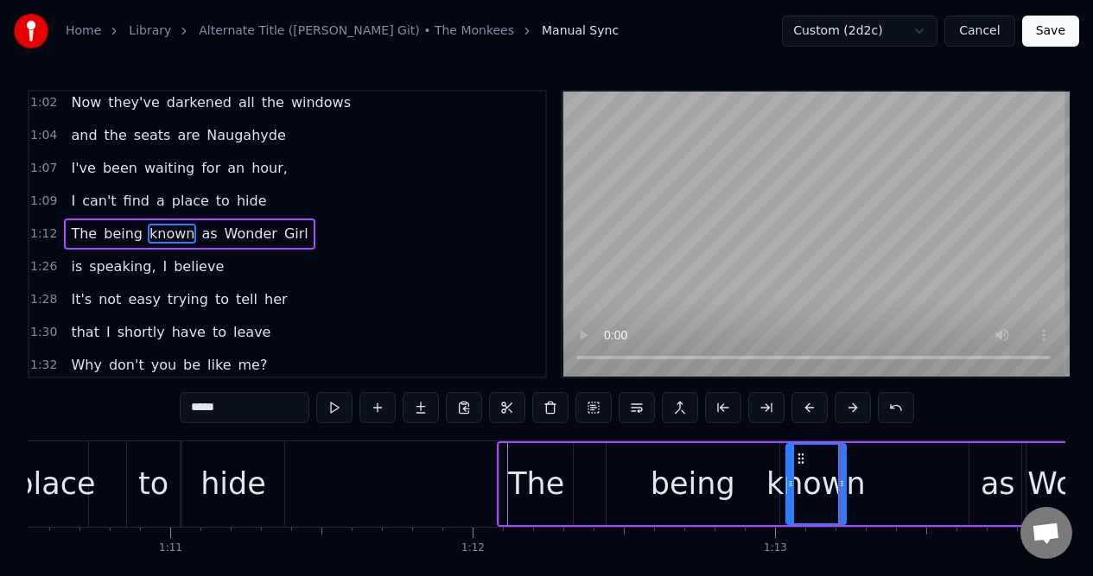
type input "**"
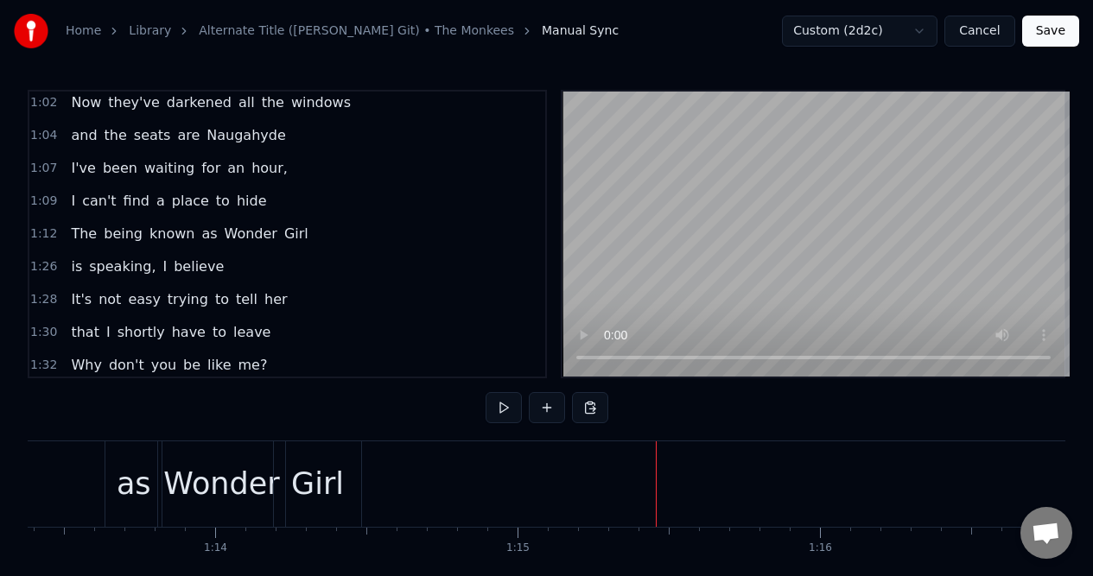
scroll to position [0, 22195]
click at [126, 466] on div "as" at bounding box center [120, 484] width 35 height 46
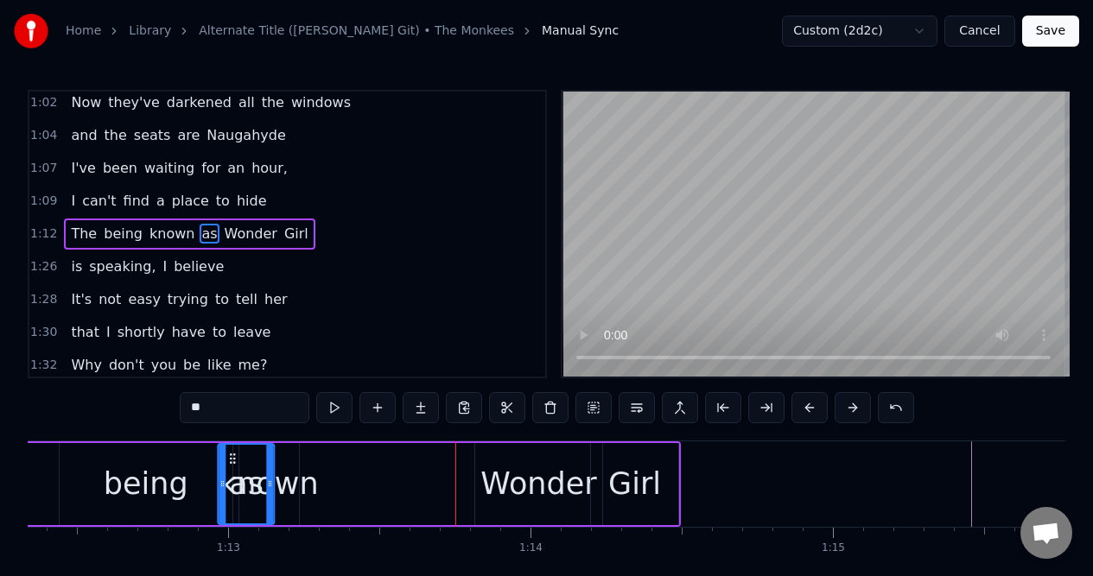
scroll to position [0, 21850]
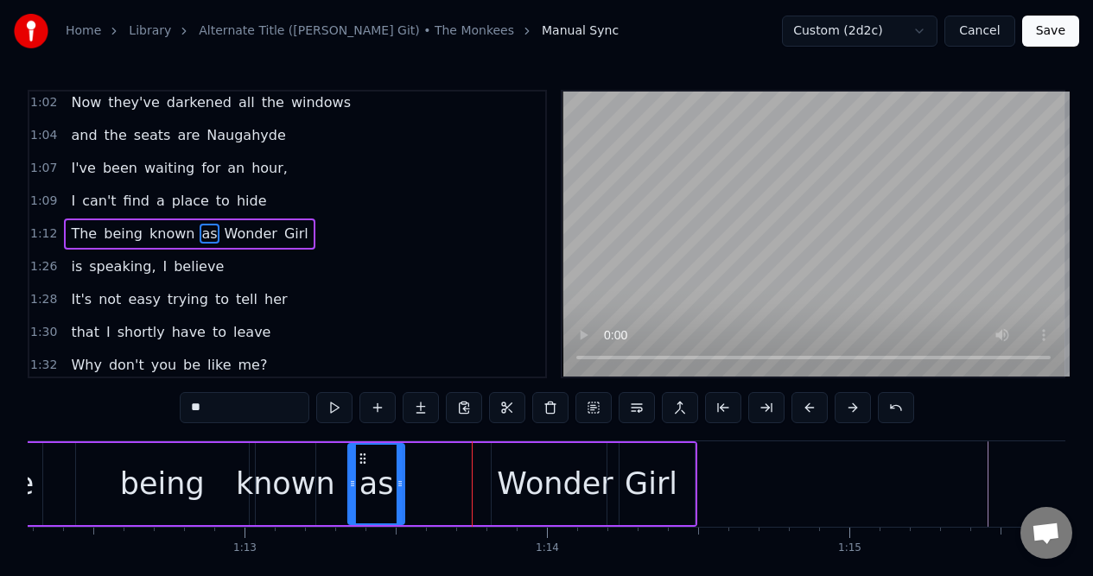
drag, startPoint x: 107, startPoint y: 457, endPoint x: 367, endPoint y: 453, distance: 260.0
click at [362, 455] on icon at bounding box center [363, 459] width 14 height 14
click at [533, 464] on div "Wonder" at bounding box center [555, 484] width 116 height 46
type input "******"
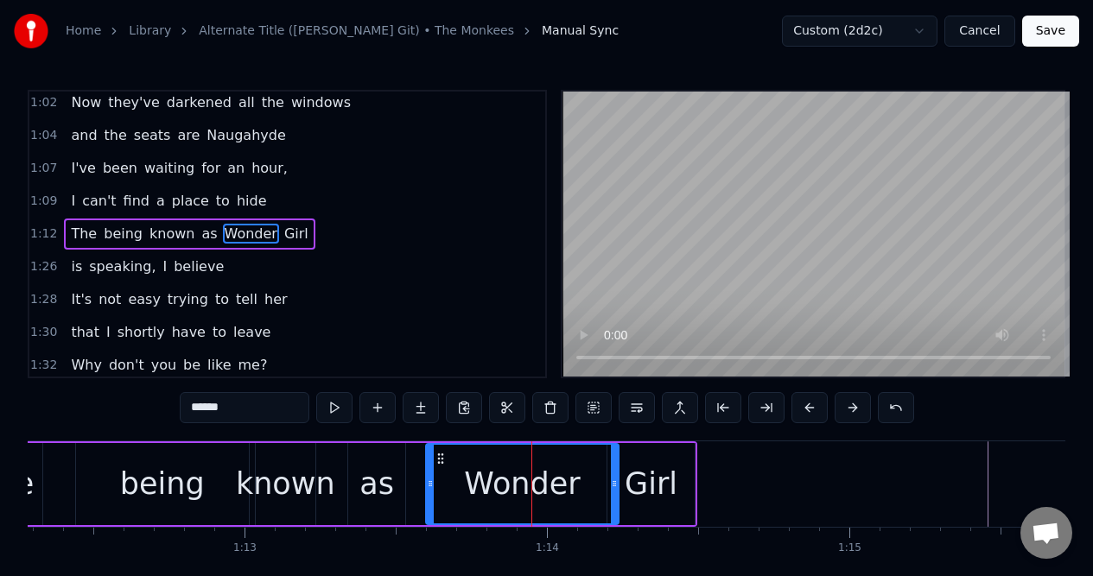
drag, startPoint x: 497, startPoint y: 472, endPoint x: 432, endPoint y: 476, distance: 64.9
click at [431, 475] on div at bounding box center [430, 484] width 7 height 79
click at [257, 198] on div "1:09 I can't find a place to hide" at bounding box center [287, 201] width 516 height 33
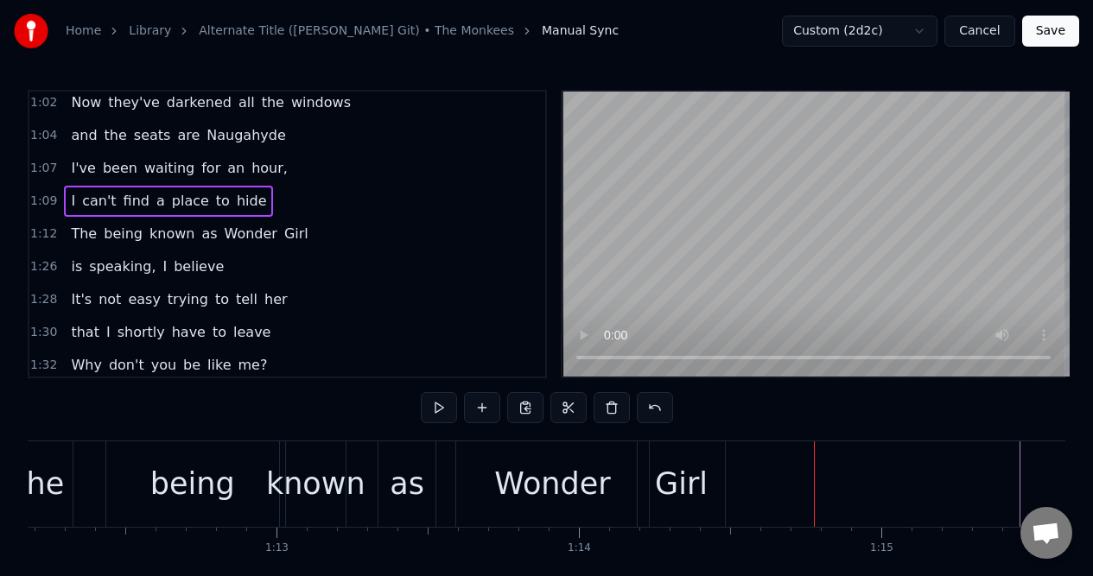
scroll to position [79, 0]
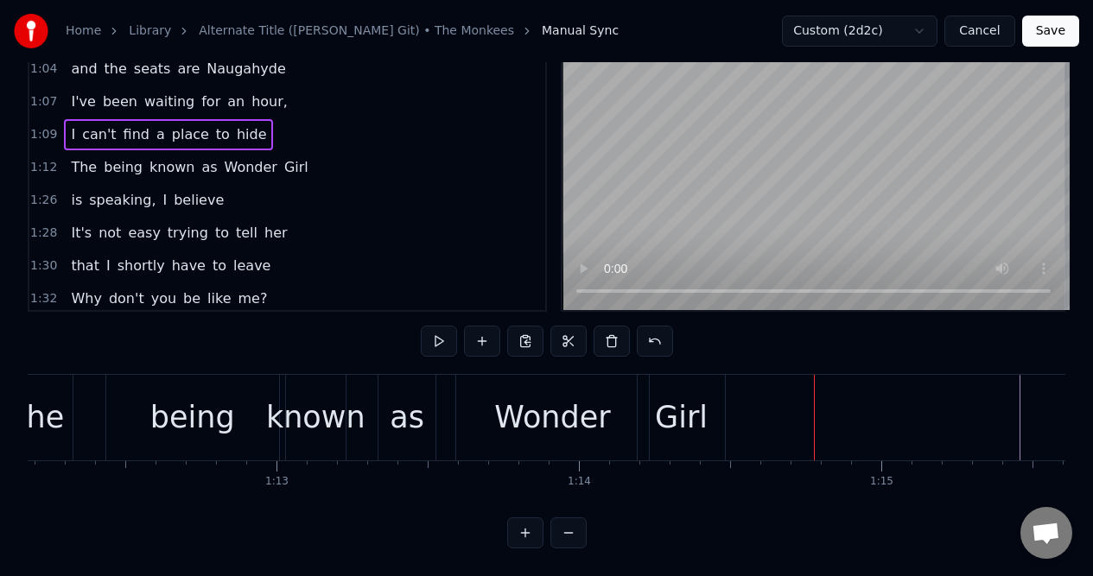
click at [77, 157] on span "The" at bounding box center [83, 167] width 29 height 20
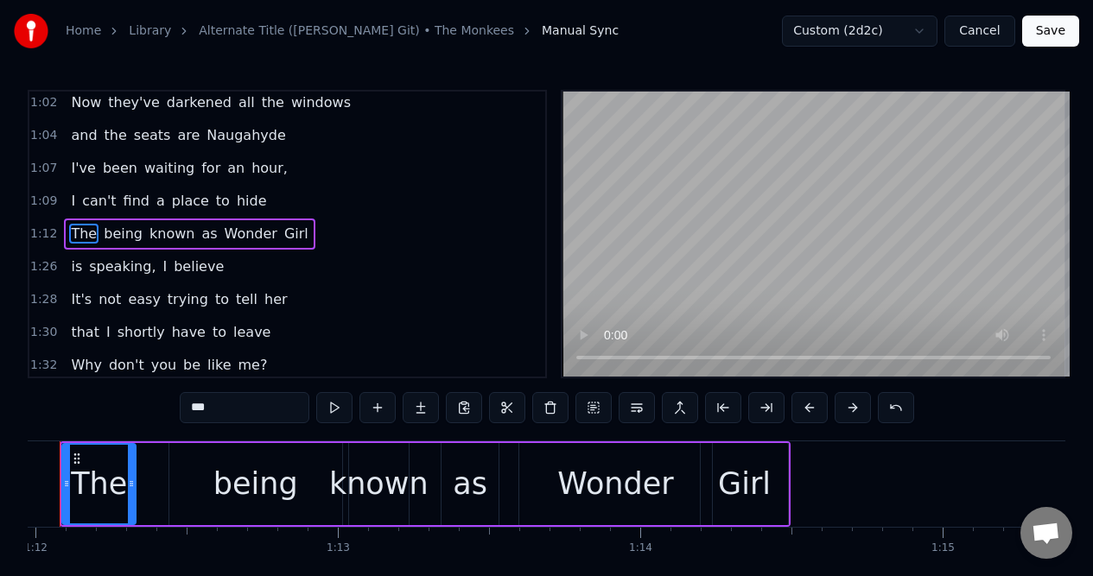
scroll to position [0, 21702]
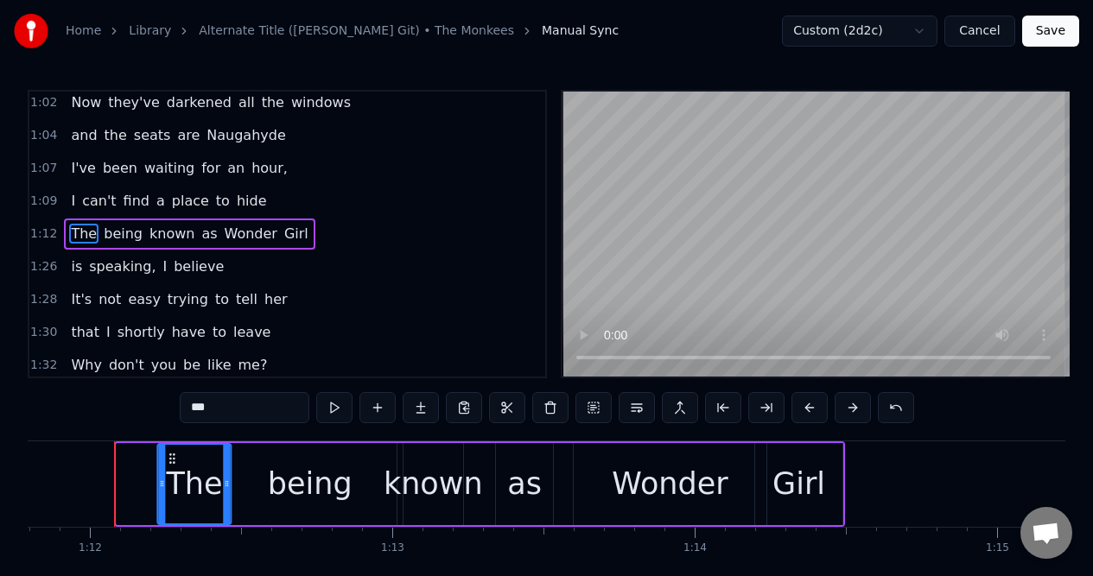
drag, startPoint x: 132, startPoint y: 457, endPoint x: 178, endPoint y: 457, distance: 45.8
click at [174, 458] on circle at bounding box center [174, 458] width 1 height 1
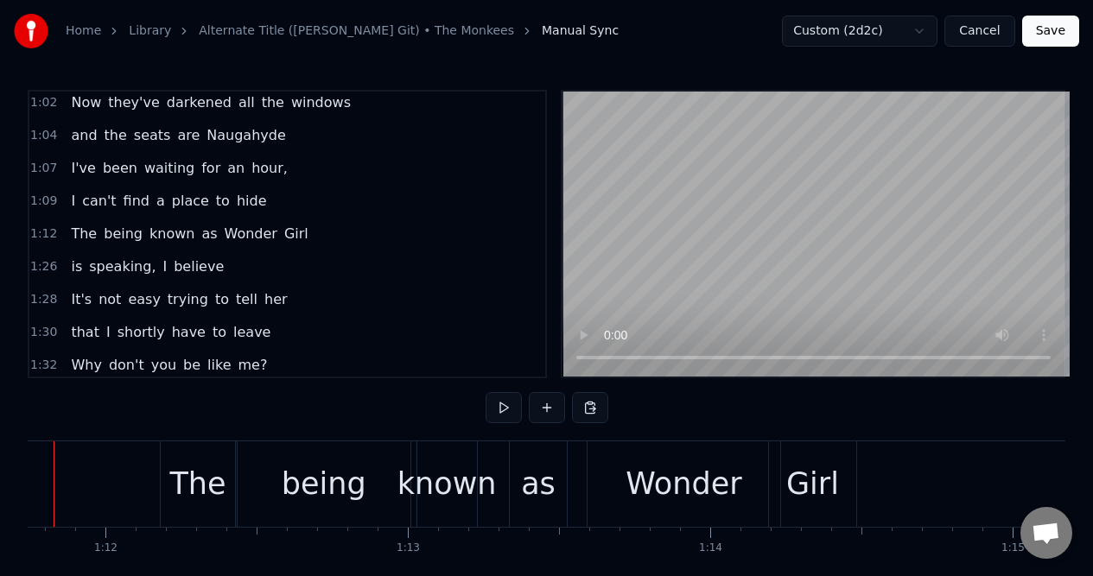
scroll to position [0, 21626]
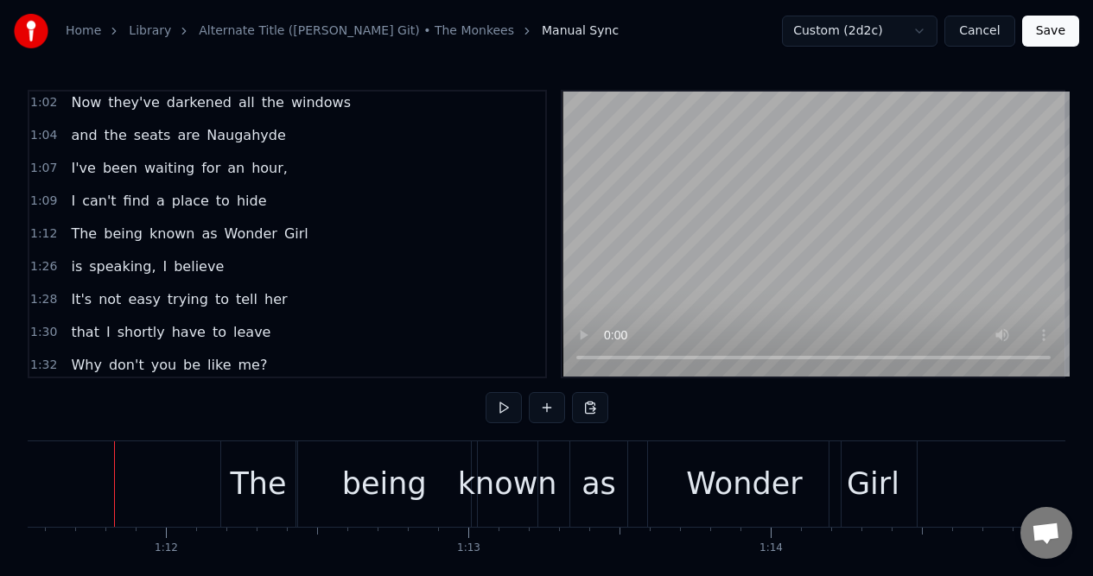
click at [289, 206] on div "1:09 I can't find a place to hide" at bounding box center [287, 201] width 516 height 33
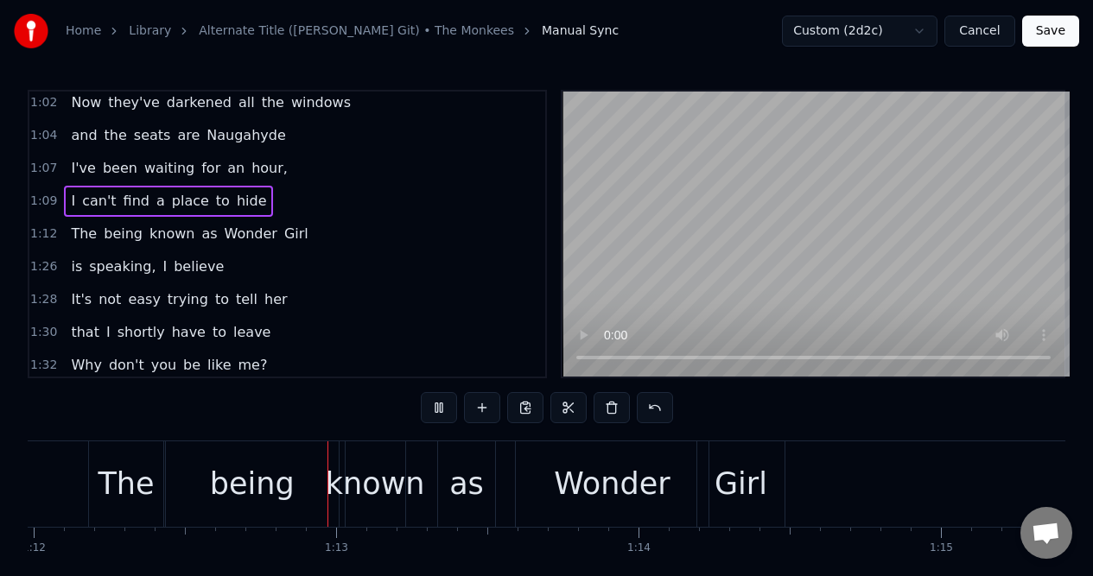
scroll to position [0, 21798]
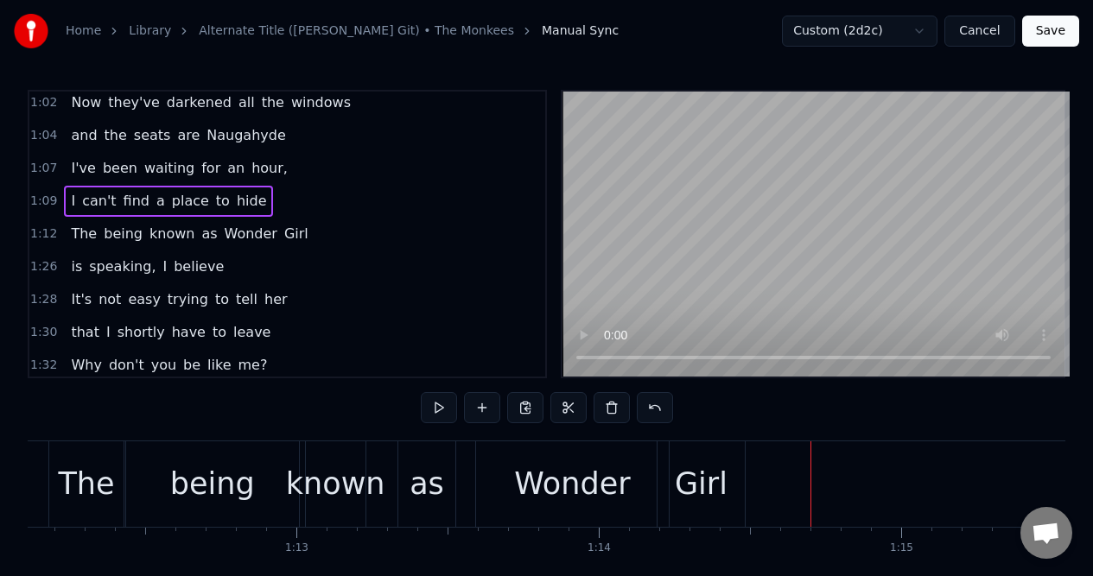
click at [333, 469] on div "known" at bounding box center [335, 484] width 99 height 46
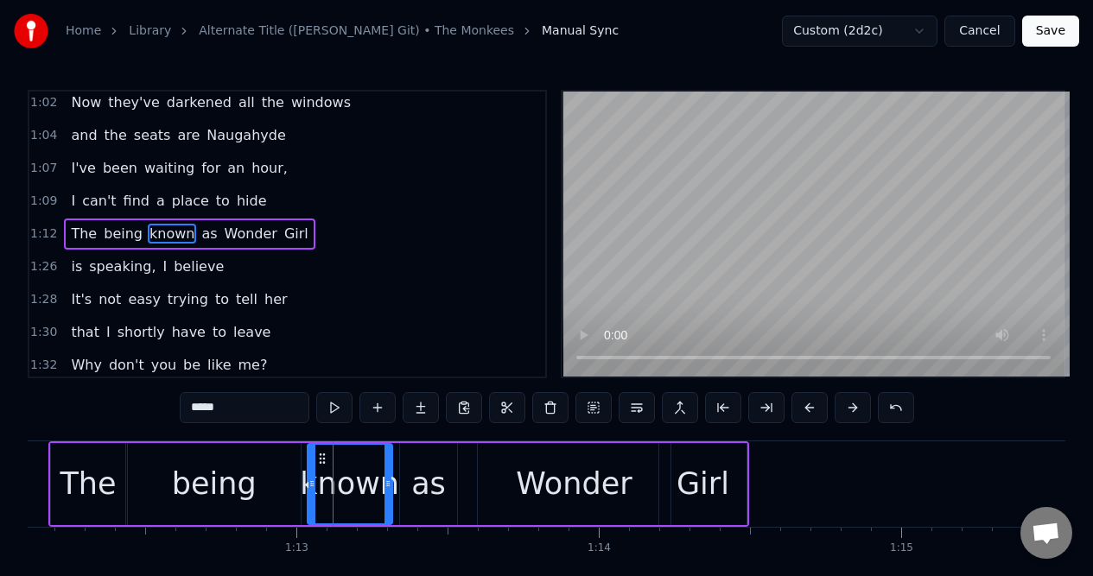
drag, startPoint x: 363, startPoint y: 465, endPoint x: 388, endPoint y: 466, distance: 25.1
click at [388, 466] on div at bounding box center [387, 484] width 7 height 79
drag, startPoint x: 311, startPoint y: 464, endPoint x: 301, endPoint y: 466, distance: 10.5
click at [301, 466] on div at bounding box center [301, 484] width 7 height 79
click at [266, 199] on div "1:09 I can't find a place to hide" at bounding box center [287, 201] width 516 height 33
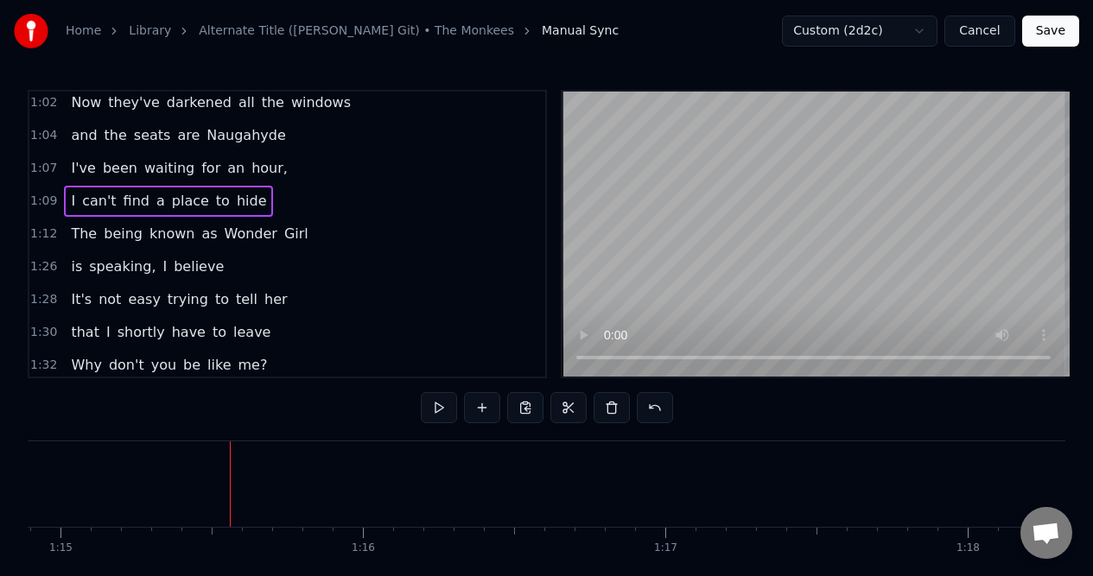
scroll to position [0, 22701]
click at [233, 268] on div "1:26 is speaking, I believe" at bounding box center [287, 266] width 516 height 33
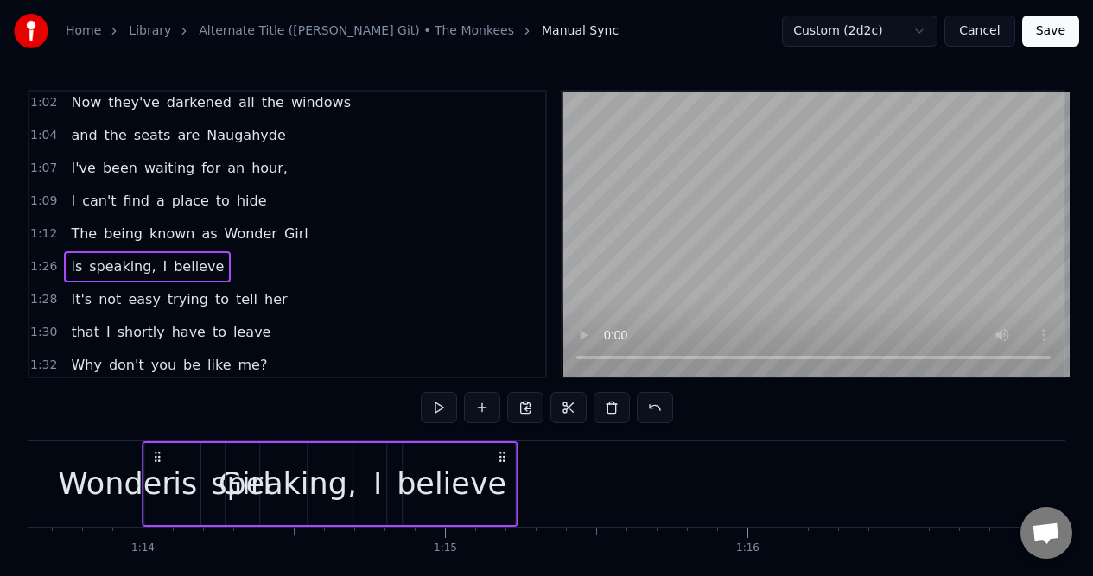
scroll to position [0, 22245]
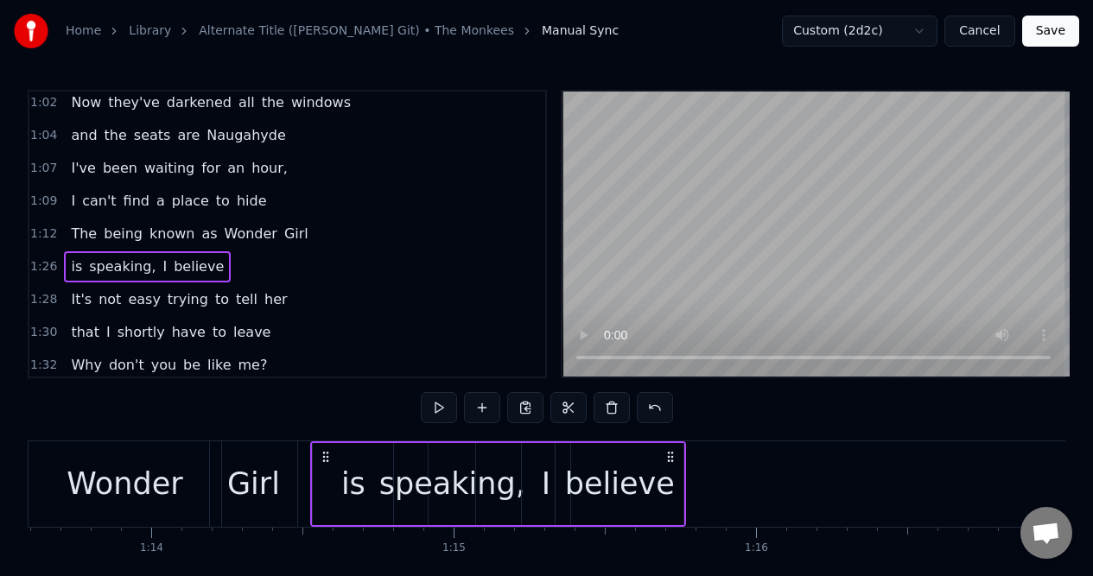
drag, startPoint x: 130, startPoint y: 455, endPoint x: 334, endPoint y: 460, distance: 203.9
click at [334, 460] on div "is speaking, I believe" at bounding box center [498, 484] width 376 height 86
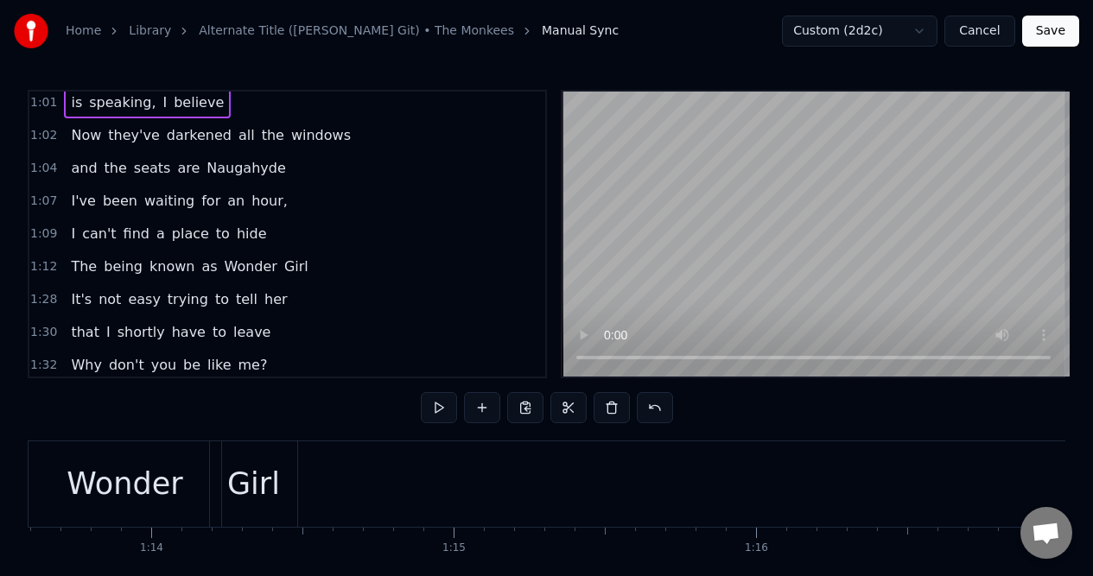
scroll to position [432, 0]
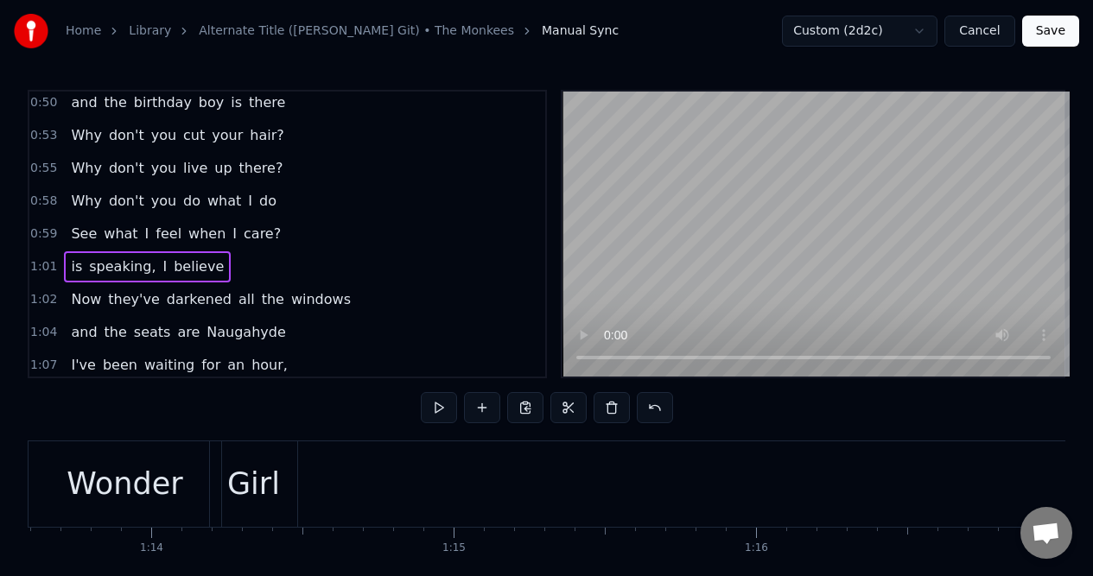
click at [203, 271] on span "believe" at bounding box center [199, 267] width 54 height 20
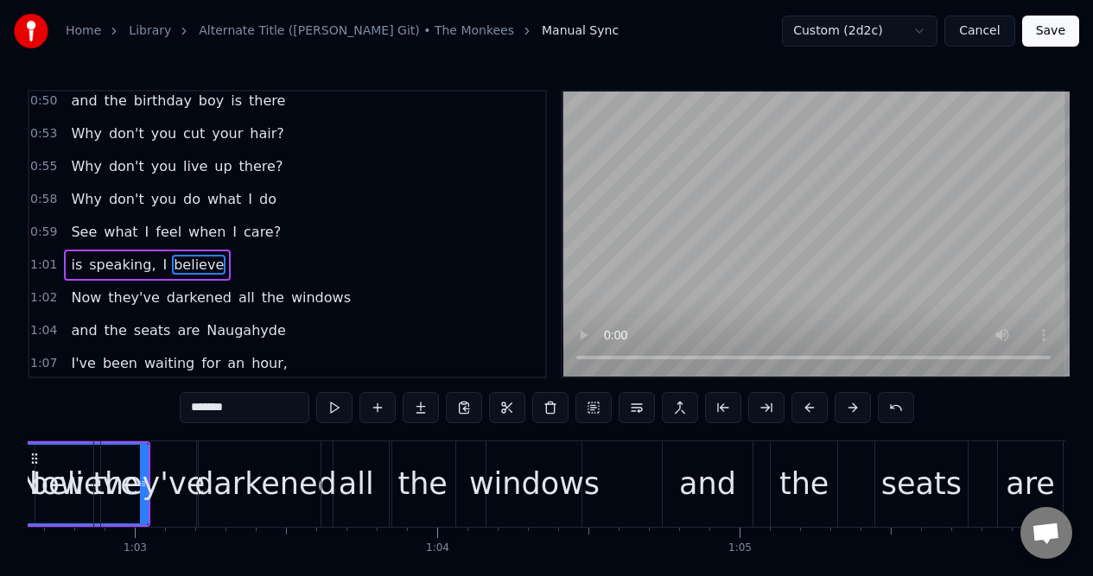
scroll to position [0, 18840]
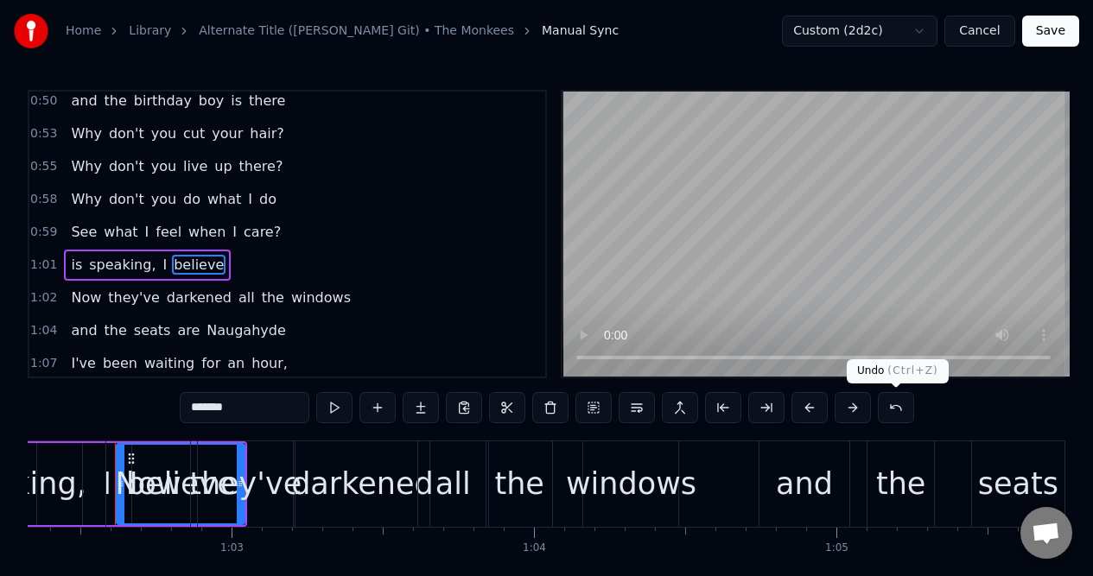
click at [888, 405] on button at bounding box center [895, 407] width 36 height 31
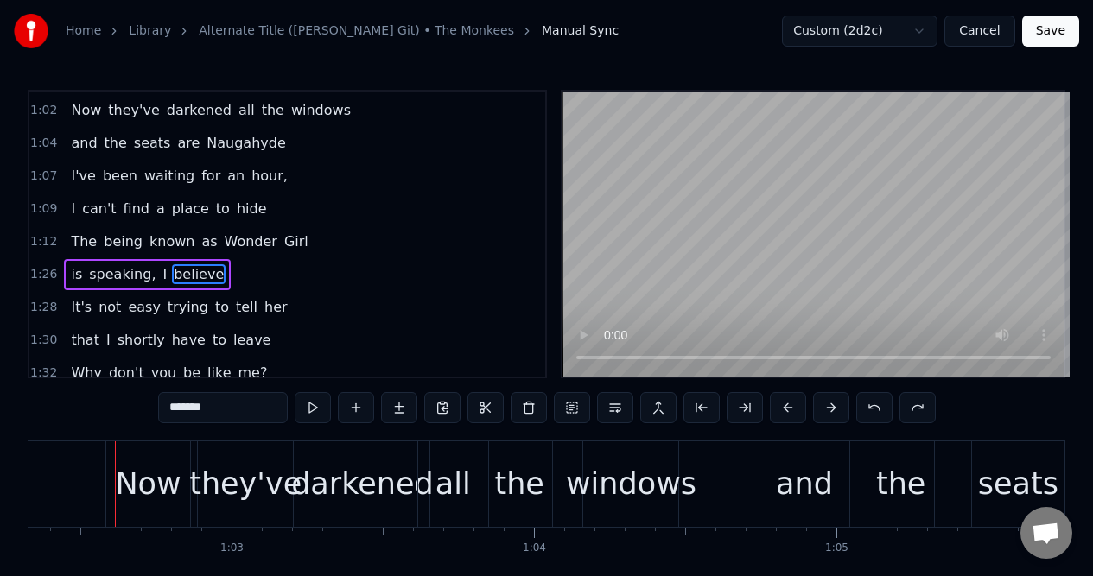
scroll to position [626, 0]
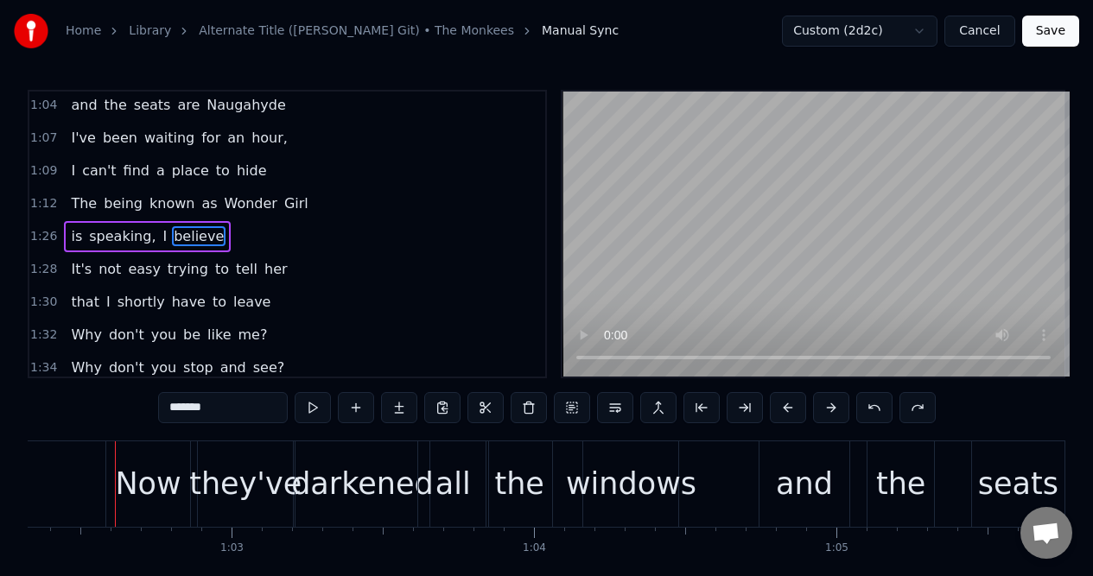
click at [275, 238] on div "1:26 is speaking, I believe" at bounding box center [287, 236] width 516 height 33
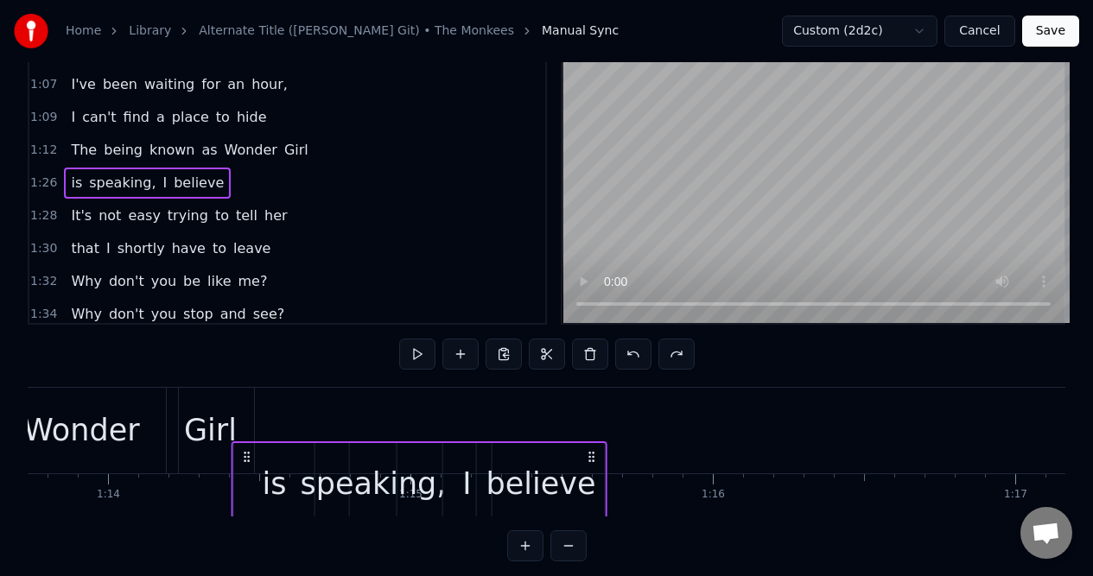
scroll to position [0, 22285]
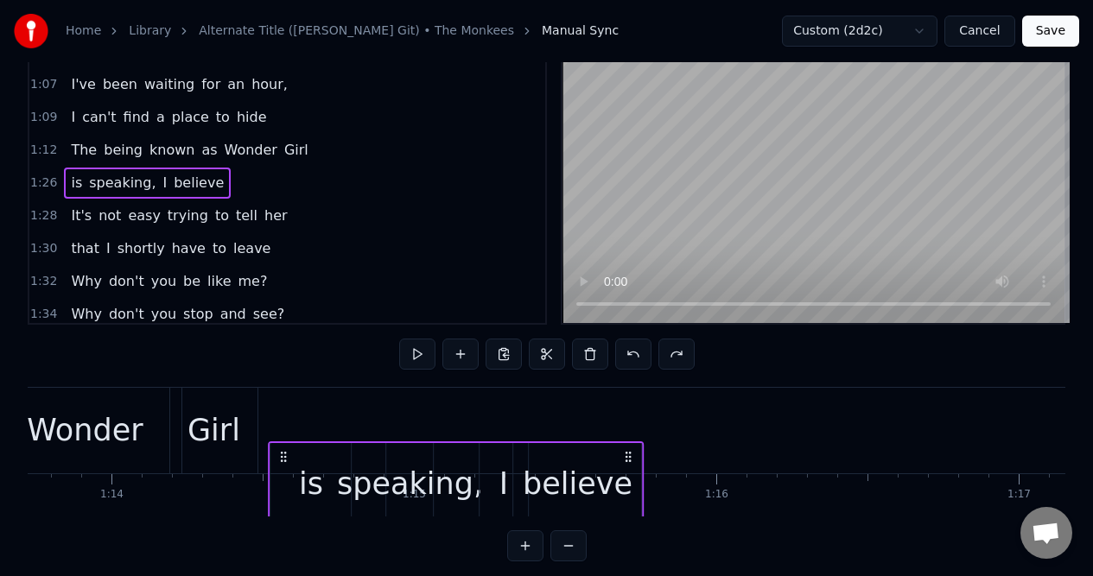
drag, startPoint x: 130, startPoint y: 453, endPoint x: 283, endPoint y: 445, distance: 154.0
click at [283, 445] on div "is speaking, I believe" at bounding box center [456, 484] width 376 height 86
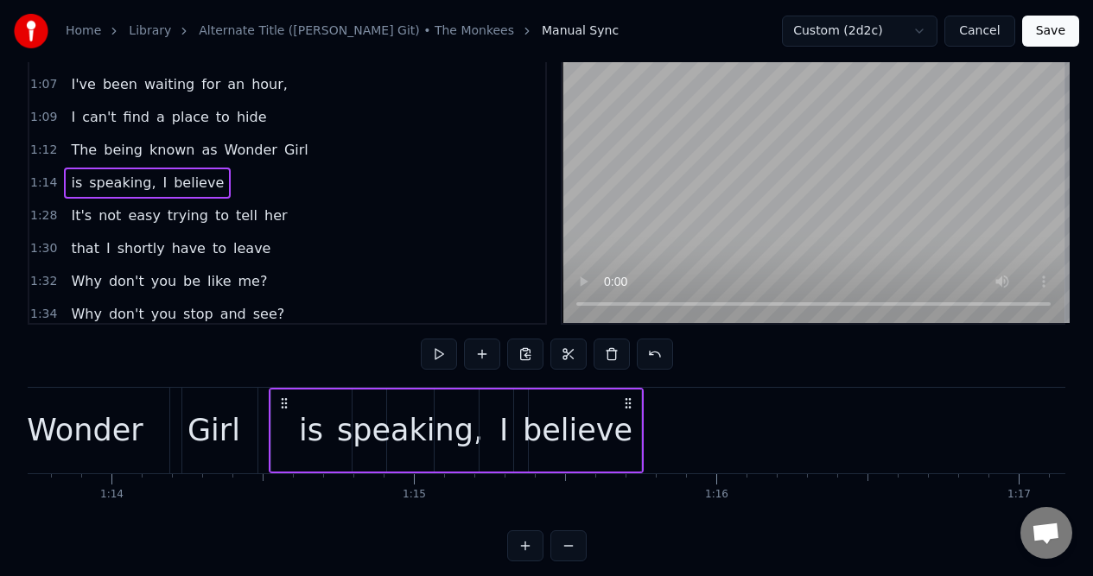
click at [322, 409] on div "is" at bounding box center [311, 431] width 80 height 82
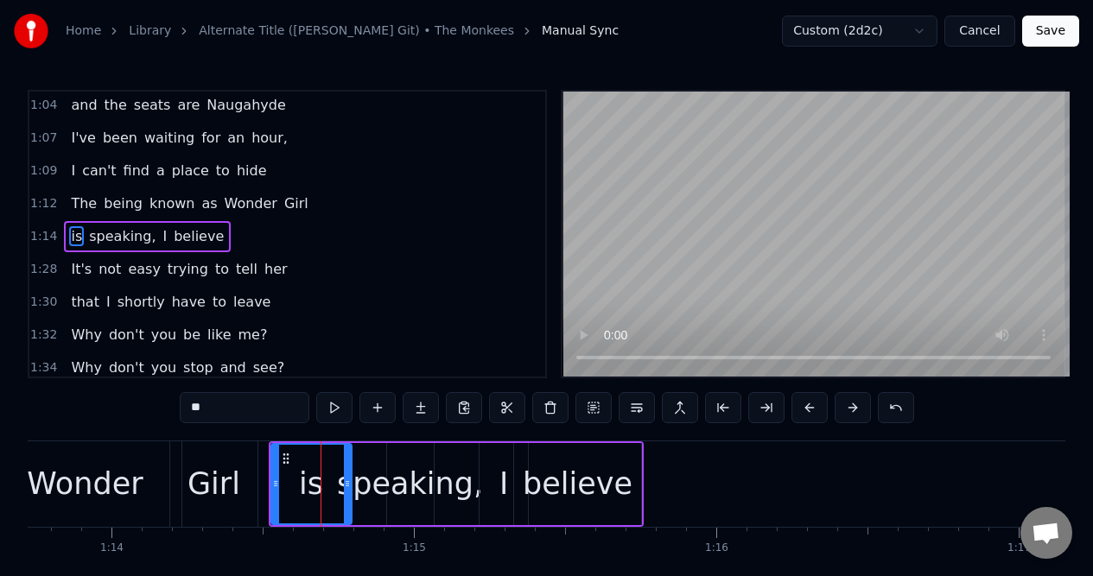
scroll to position [629, 0]
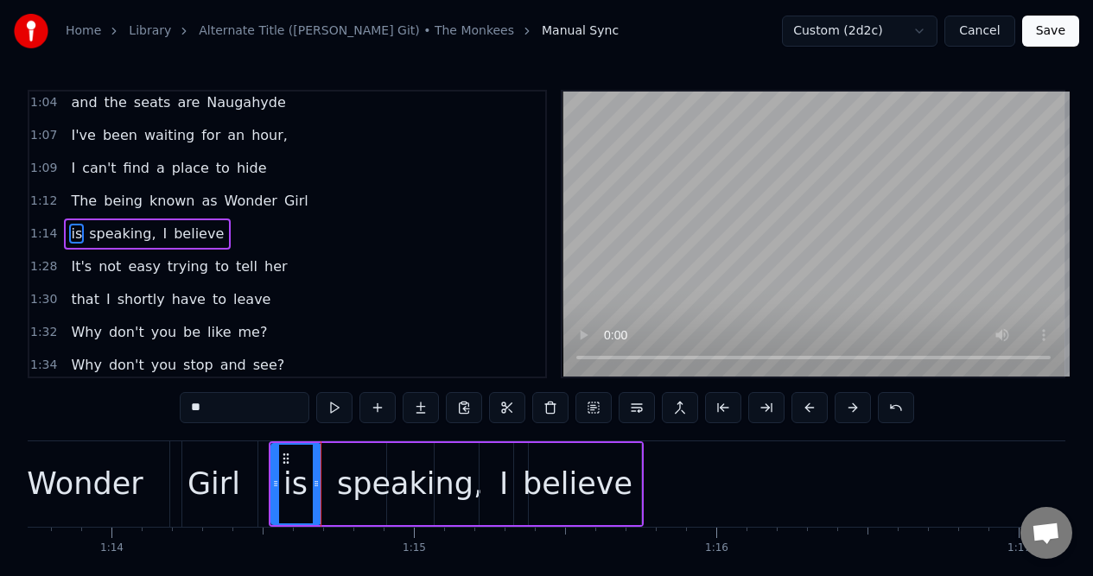
drag, startPoint x: 347, startPoint y: 451, endPoint x: 316, endPoint y: 455, distance: 31.4
click at [316, 455] on div at bounding box center [316, 484] width 7 height 79
click at [291, 458] on icon at bounding box center [292, 459] width 14 height 14
click at [235, 231] on div "1:14 is speaking, I believe" at bounding box center [287, 234] width 516 height 33
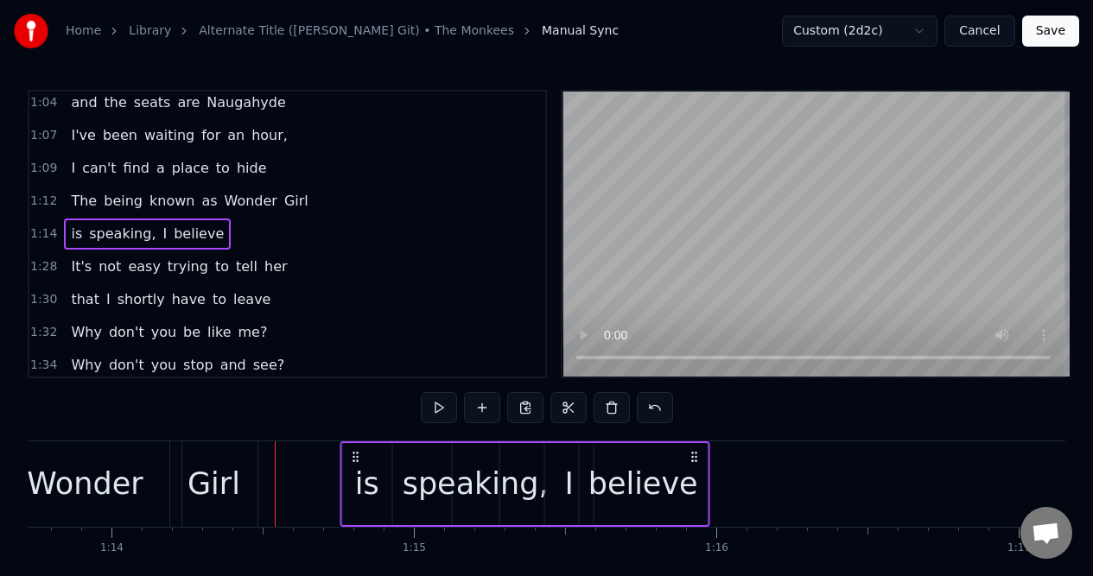
drag, startPoint x: 628, startPoint y: 457, endPoint x: 694, endPoint y: 447, distance: 66.3
click at [694, 447] on div "is speaking, I believe" at bounding box center [524, 484] width 370 height 86
click at [220, 459] on div "Girl" at bounding box center [214, 484] width 88 height 86
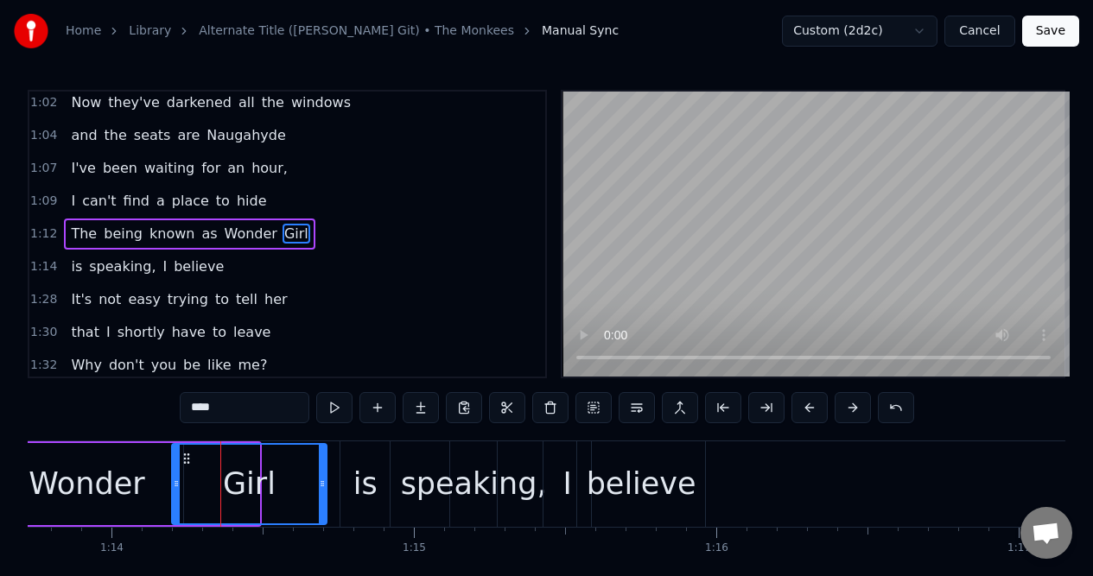
drag, startPoint x: 256, startPoint y: 468, endPoint x: 323, endPoint y: 467, distance: 67.4
click at [323, 467] on div at bounding box center [322, 484] width 7 height 79
click at [464, 464] on div "speaking," at bounding box center [474, 484] width 146 height 46
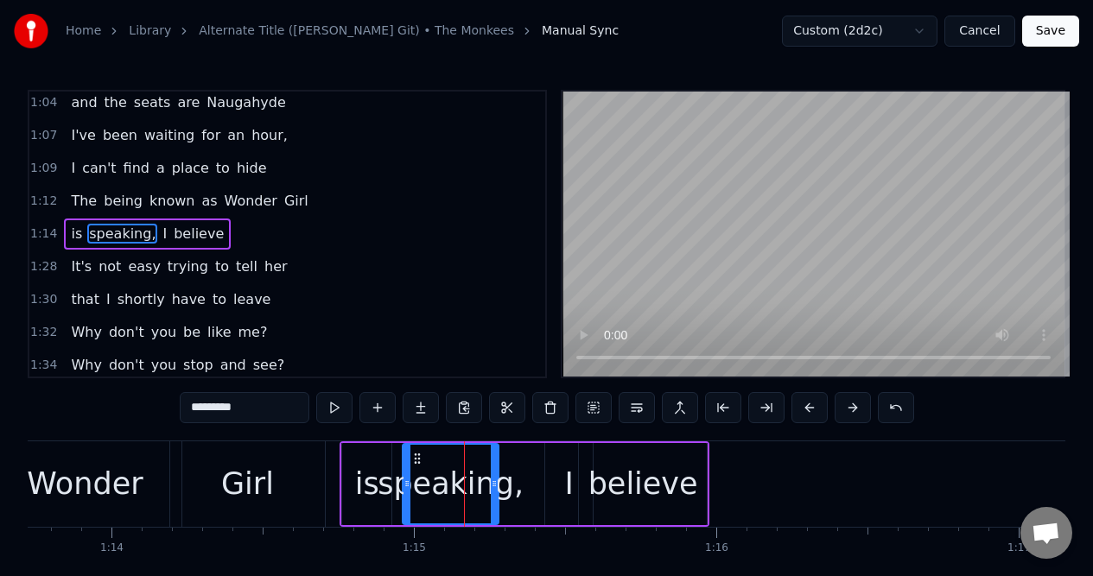
drag, startPoint x: 456, startPoint y: 462, endPoint x: 413, endPoint y: 471, distance: 44.0
click at [407, 470] on div at bounding box center [406, 484] width 7 height 79
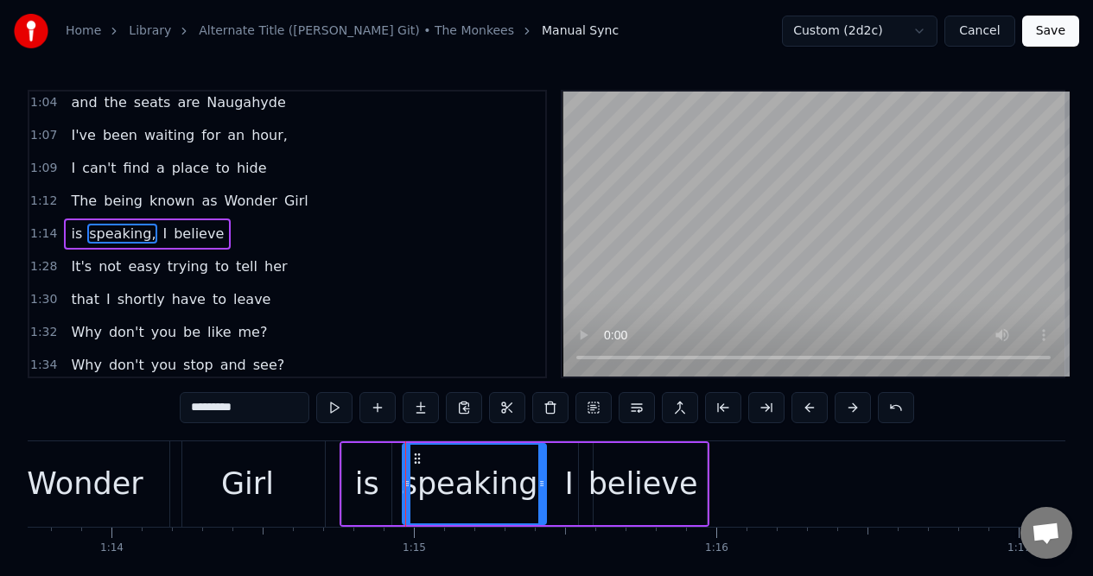
drag, startPoint x: 492, startPoint y: 459, endPoint x: 540, endPoint y: 460, distance: 47.5
click at [540, 460] on div at bounding box center [541, 484] width 7 height 79
click at [566, 466] on div "I" at bounding box center [568, 484] width 9 height 46
type input "*"
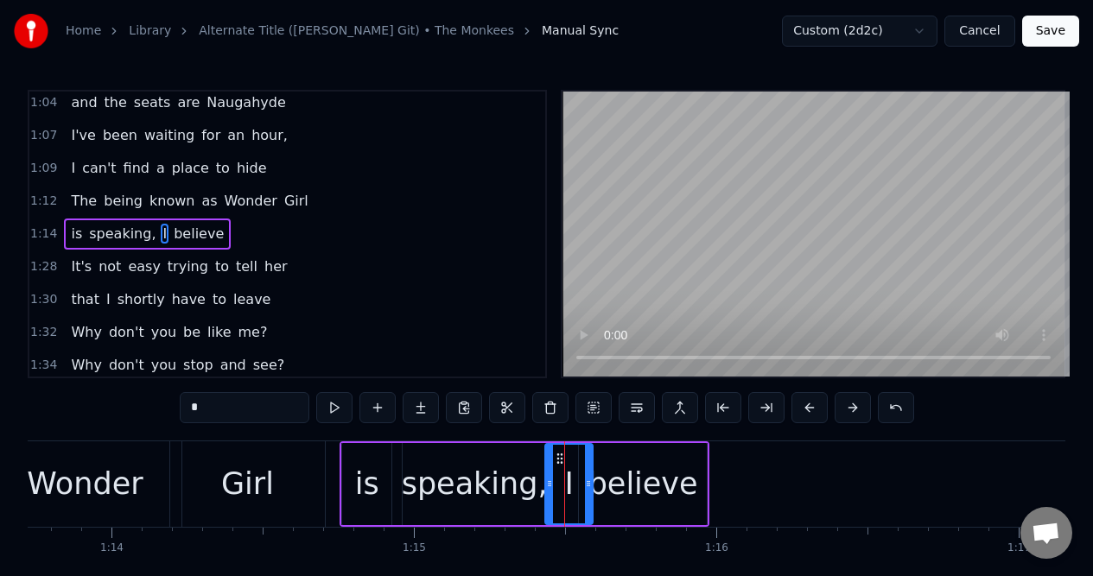
click at [295, 203] on div "1:12 The being known as Wonder Girl" at bounding box center [287, 201] width 516 height 33
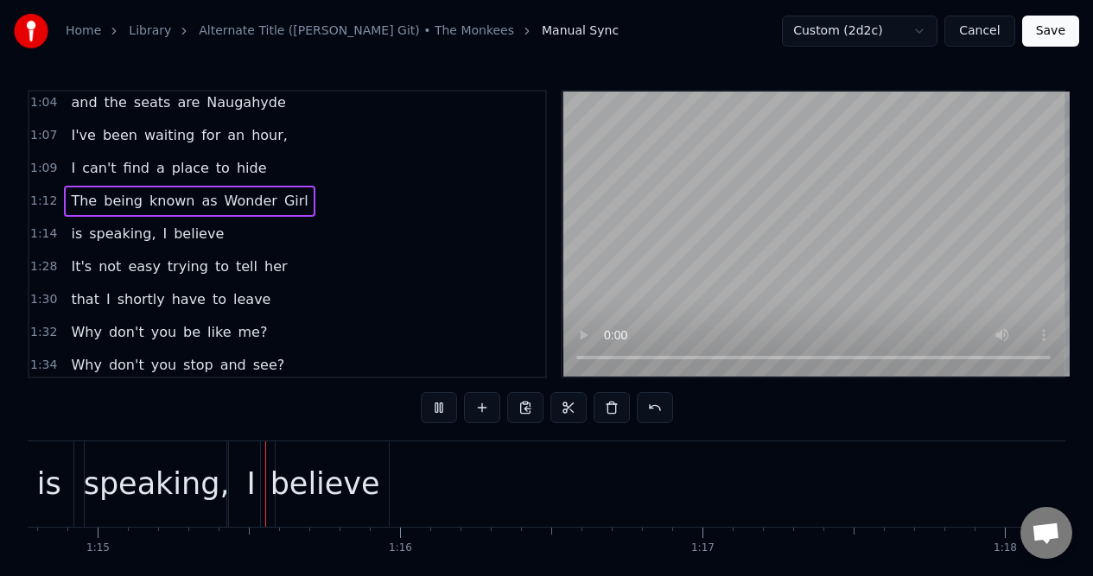
scroll to position [0, 22633]
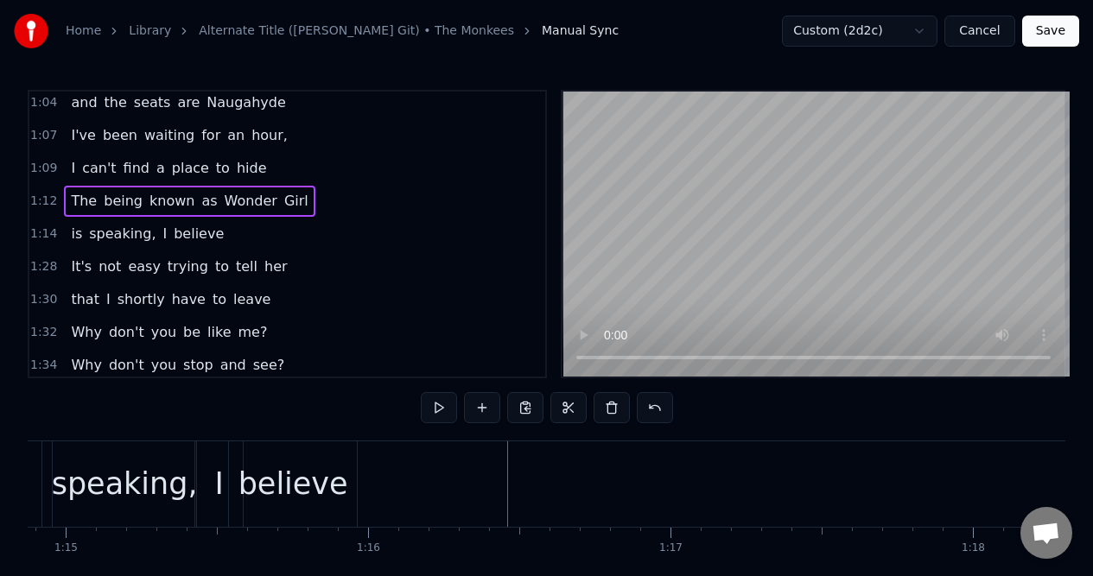
click at [249, 231] on div "1:14 is speaking, I believe" at bounding box center [287, 234] width 516 height 33
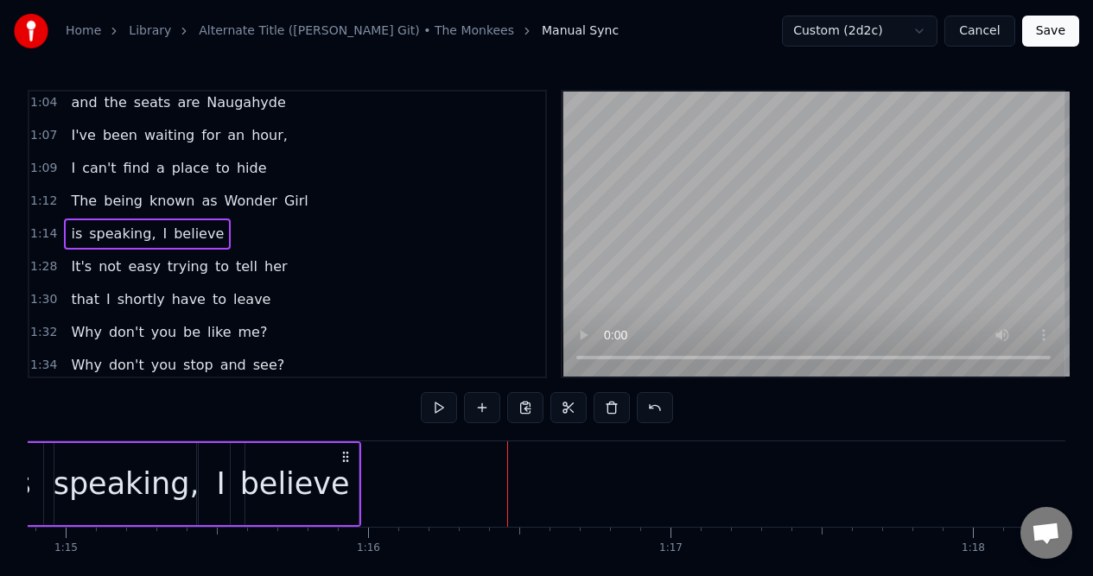
scroll to position [0, 22511]
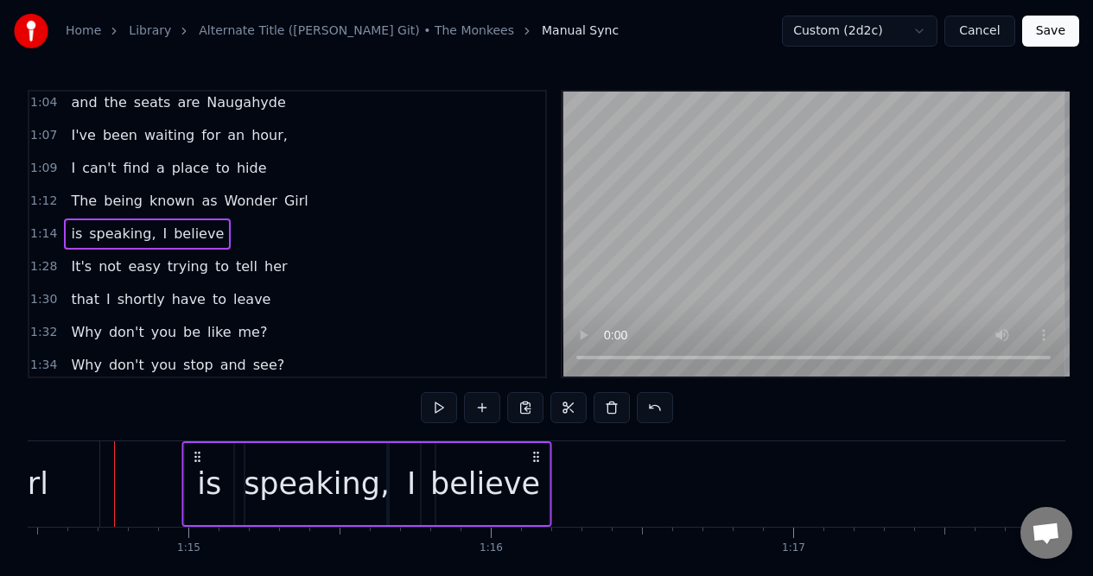
drag, startPoint x: 469, startPoint y: 454, endPoint x: 537, endPoint y: 460, distance: 68.5
click at [537, 460] on icon at bounding box center [536, 457] width 14 height 14
click at [89, 473] on div "Girl" at bounding box center [22, 484] width 155 height 86
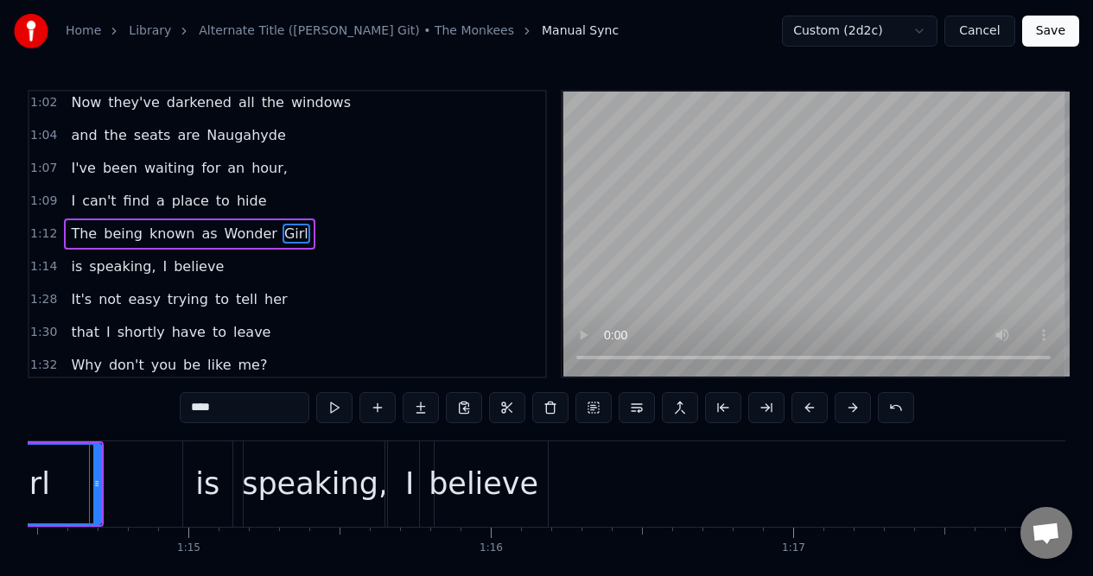
scroll to position [0, 22486]
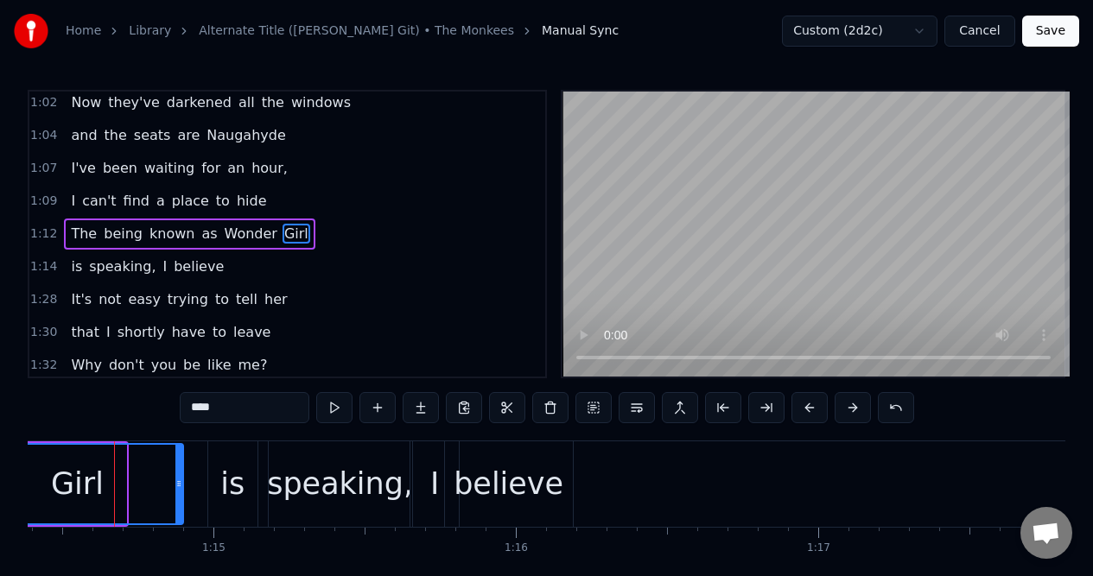
drag, startPoint x: 96, startPoint y: 475, endPoint x: 153, endPoint y: 475, distance: 57.0
click at [153, 475] on div "Girl" at bounding box center [77, 484] width 211 height 79
click at [258, 197] on div "1:09 I can't find a place to hide" at bounding box center [287, 201] width 516 height 33
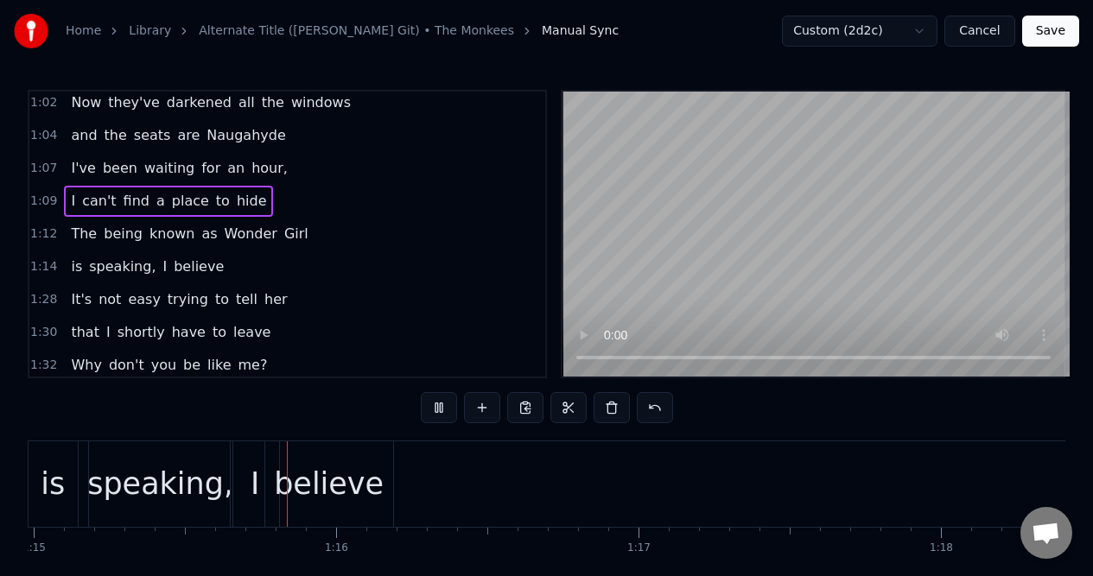
scroll to position [0, 22695]
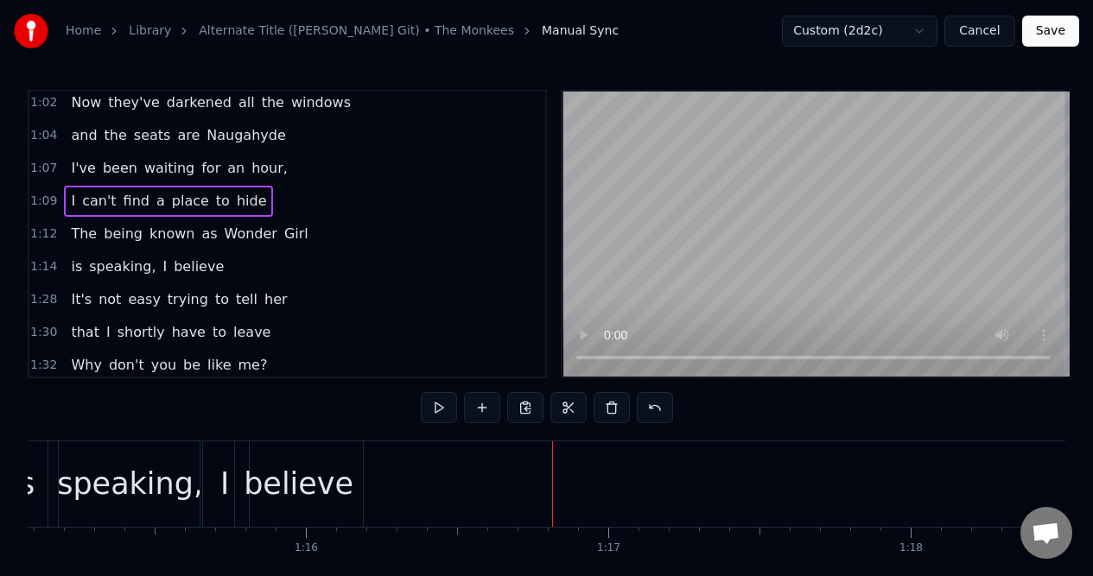
click at [72, 262] on span "is" at bounding box center [76, 267] width 15 height 20
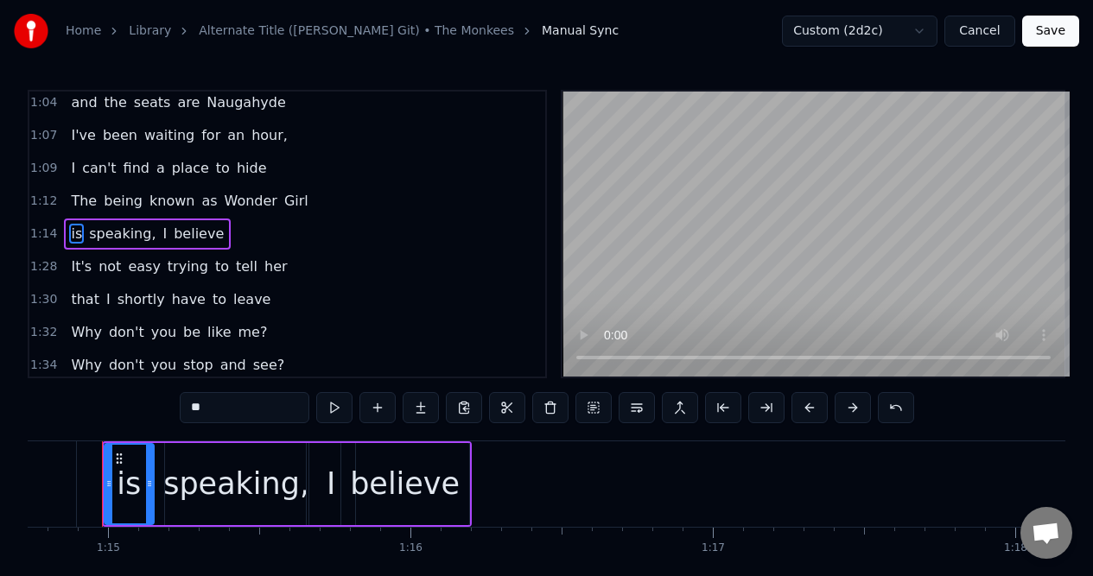
scroll to position [0, 22579]
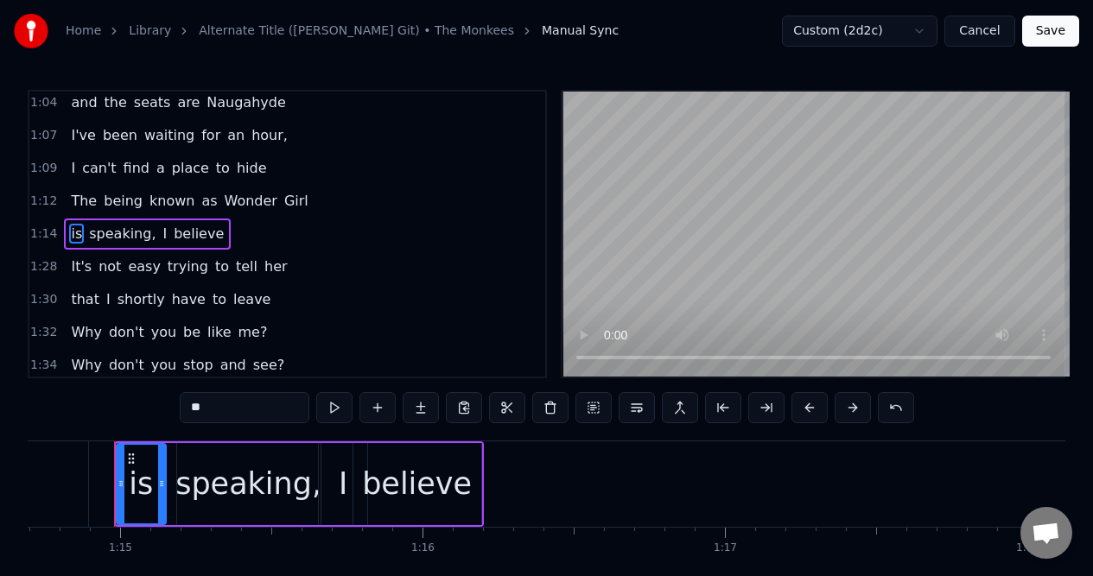
click at [282, 196] on span "Girl" at bounding box center [296, 201] width 28 height 20
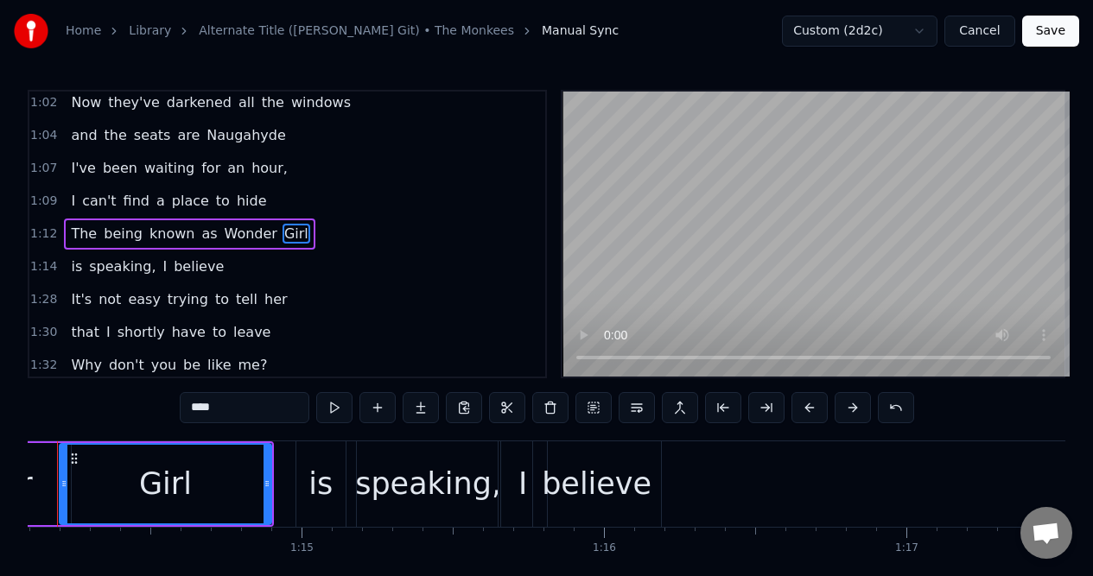
scroll to position [0, 22340]
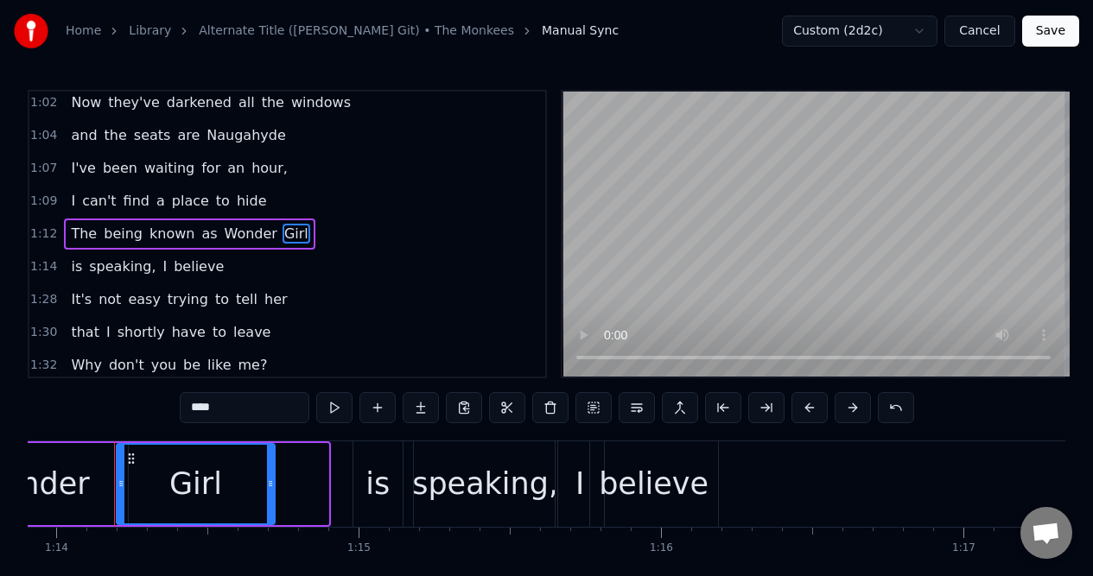
drag, startPoint x: 325, startPoint y: 466, endPoint x: 274, endPoint y: 467, distance: 51.0
click at [272, 467] on div at bounding box center [270, 484] width 7 height 79
click at [373, 462] on div "is" at bounding box center [377, 484] width 24 height 46
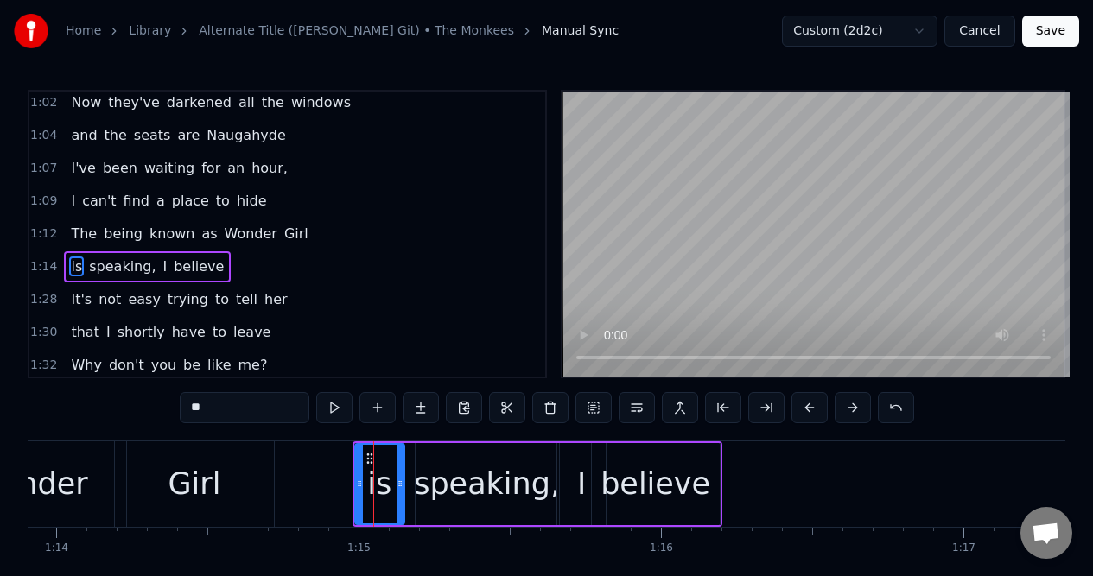
scroll to position [629, 0]
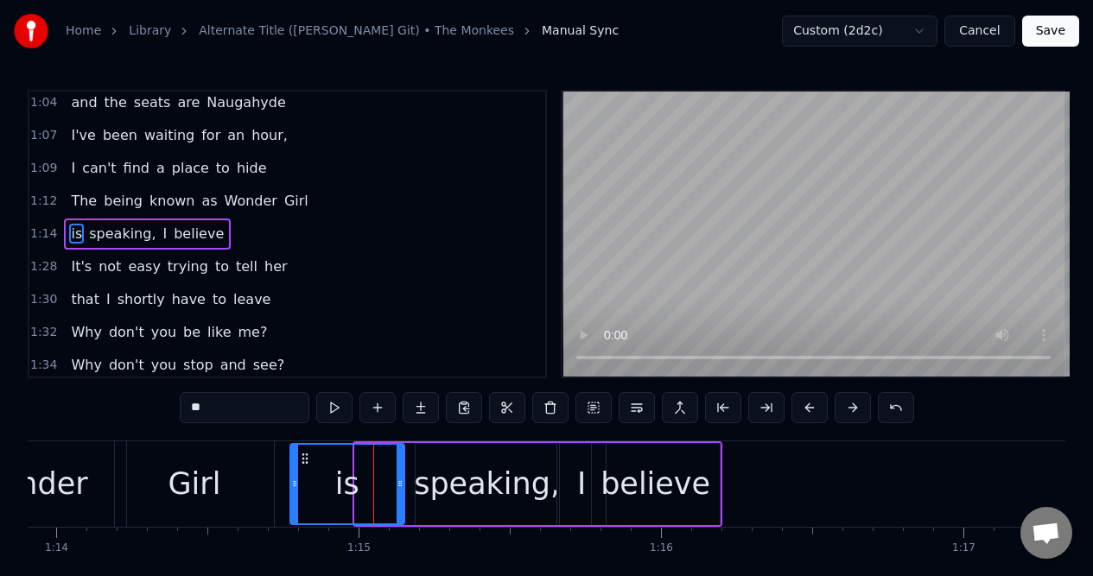
drag, startPoint x: 358, startPoint y: 462, endPoint x: 293, endPoint y: 466, distance: 64.9
click at [293, 466] on div at bounding box center [294, 484] width 7 height 79
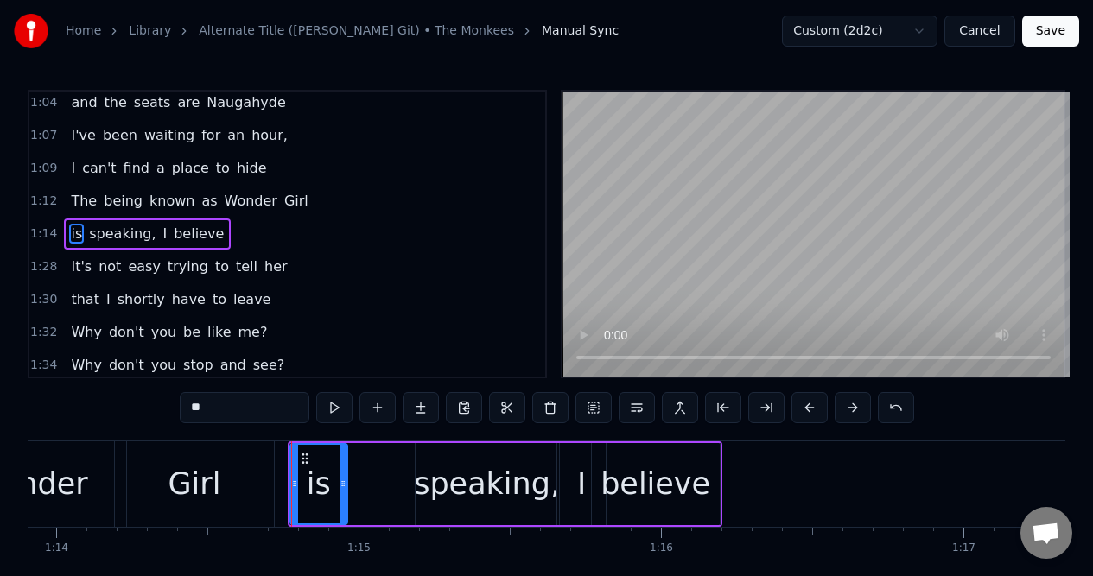
drag, startPoint x: 401, startPoint y: 459, endPoint x: 356, endPoint y: 467, distance: 45.6
click at [346, 467] on div at bounding box center [342, 484] width 7 height 79
click at [440, 459] on div "speaking," at bounding box center [486, 484] width 143 height 82
type input "*********"
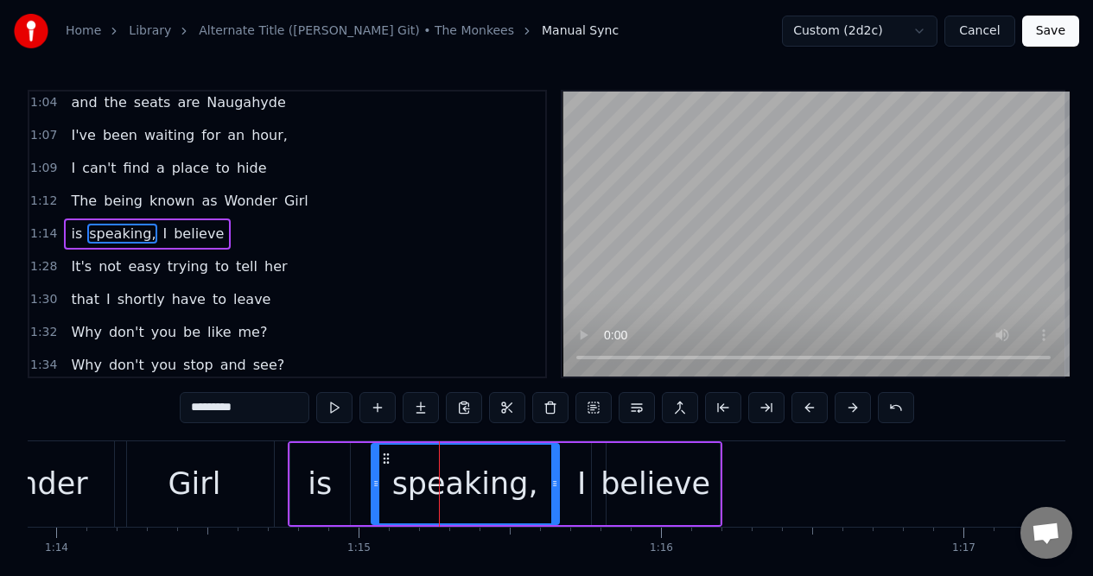
drag, startPoint x: 420, startPoint y: 464, endPoint x: 376, endPoint y: 463, distance: 44.1
click at [376, 463] on div at bounding box center [375, 484] width 7 height 79
click at [307, 205] on div "1:12 The being known as Wonder Girl" at bounding box center [287, 201] width 516 height 33
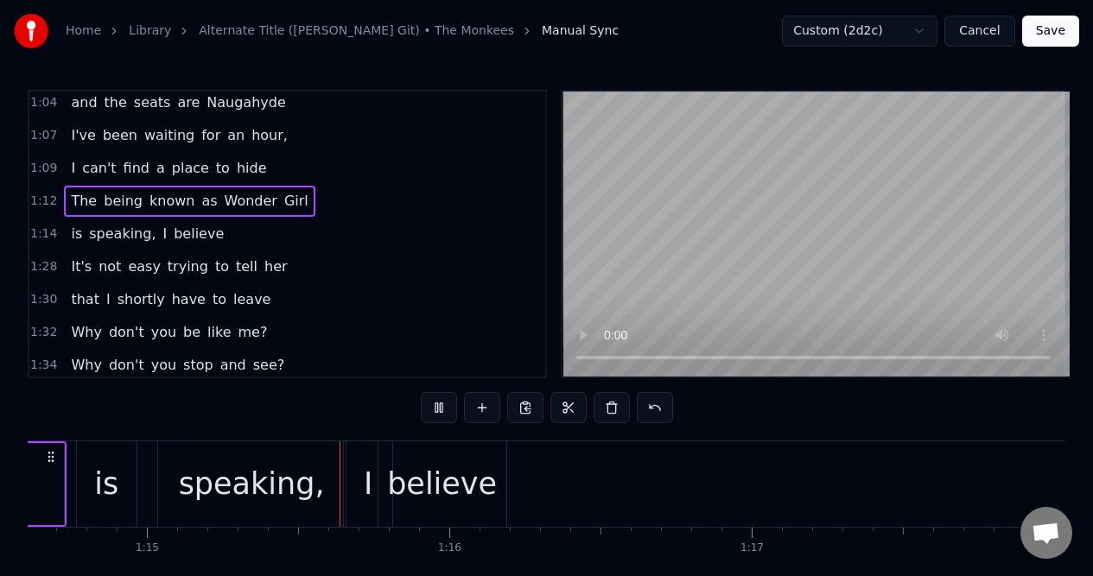
scroll to position [0, 22614]
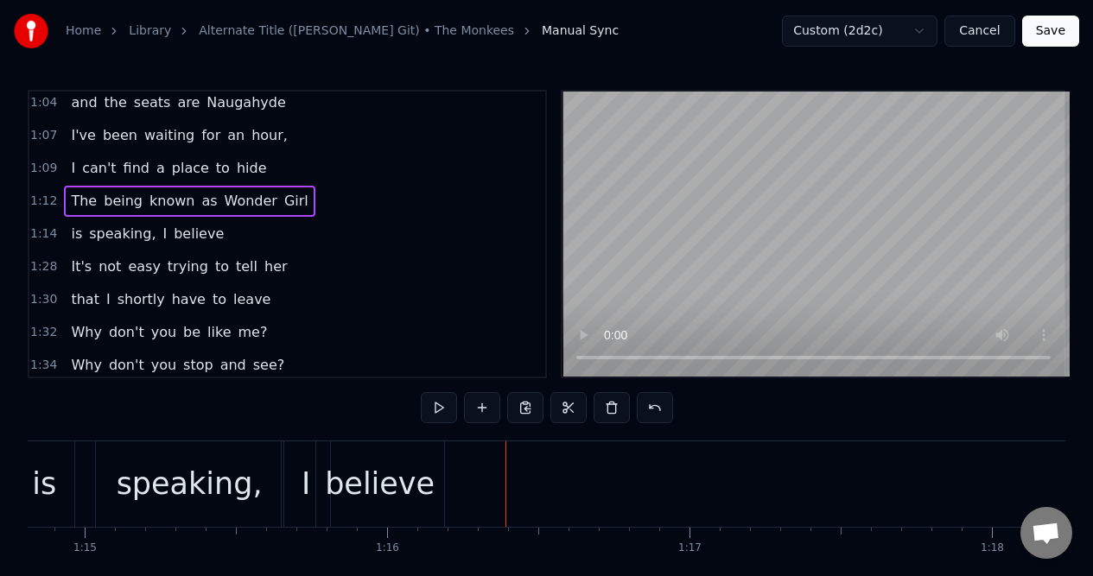
click at [311, 206] on div "1:12 The being known as Wonder Girl" at bounding box center [287, 201] width 516 height 33
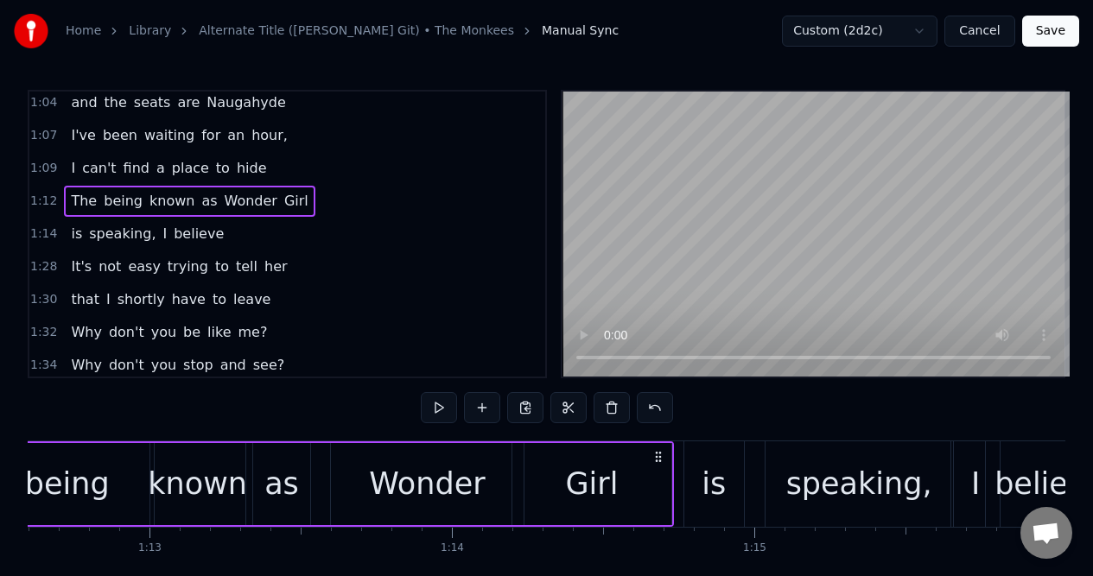
scroll to position [0, 21732]
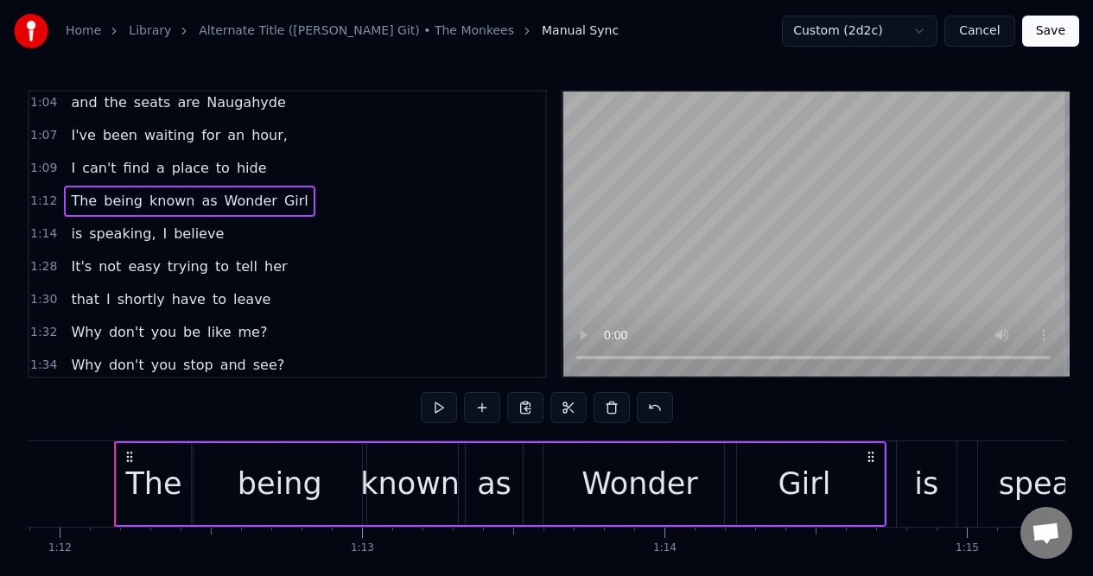
click at [922, 459] on div "is" at bounding box center [926, 484] width 60 height 86
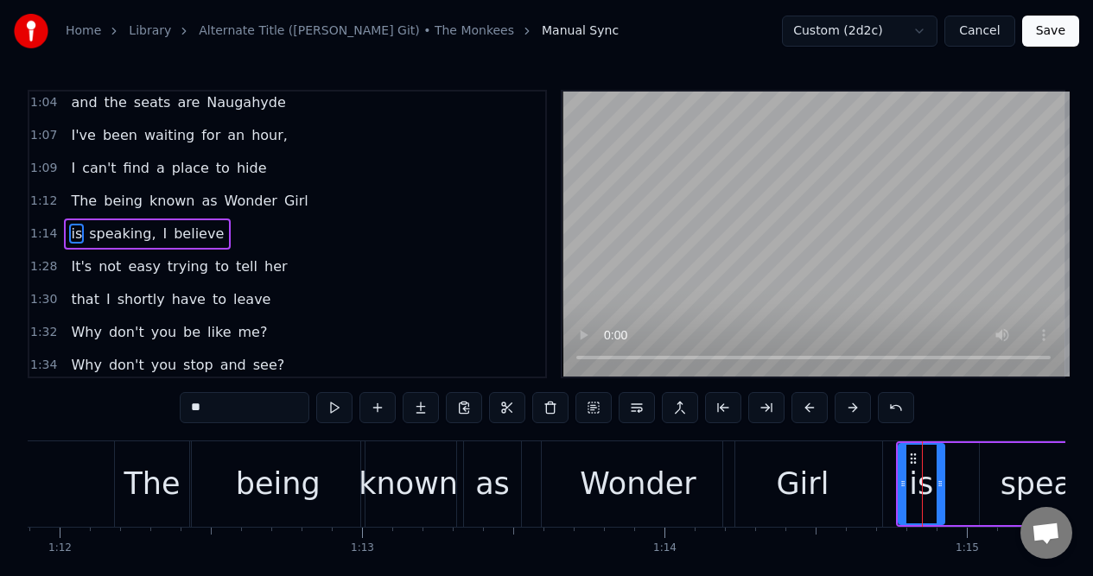
drag, startPoint x: 954, startPoint y: 464, endPoint x: 943, endPoint y: 466, distance: 11.5
click at [942, 466] on div at bounding box center [939, 484] width 7 height 79
click at [997, 463] on div "speaking," at bounding box center [1072, 484] width 187 height 82
type input "*********"
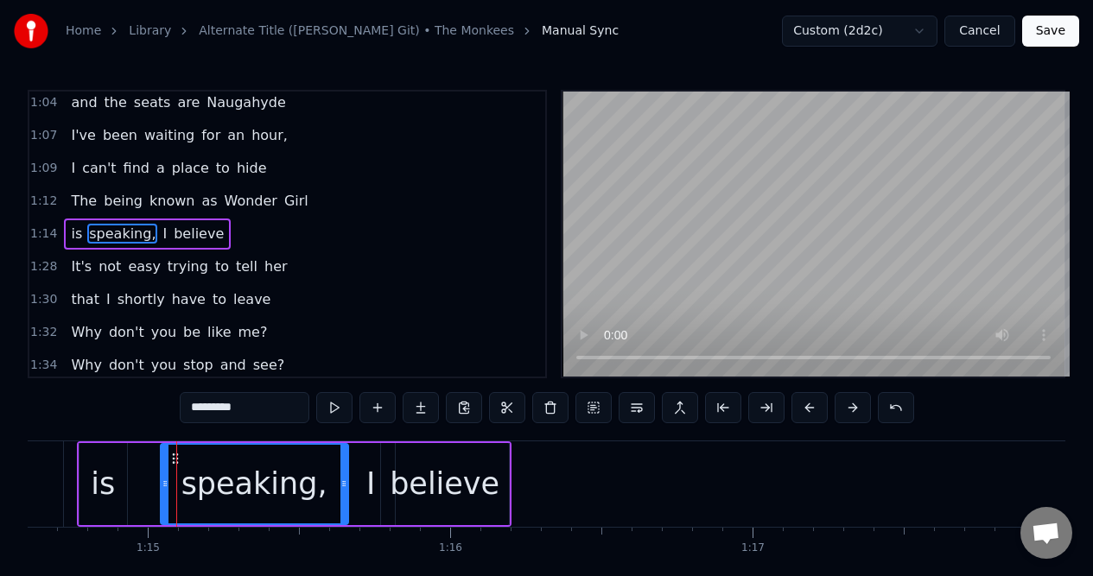
scroll to position [0, 22613]
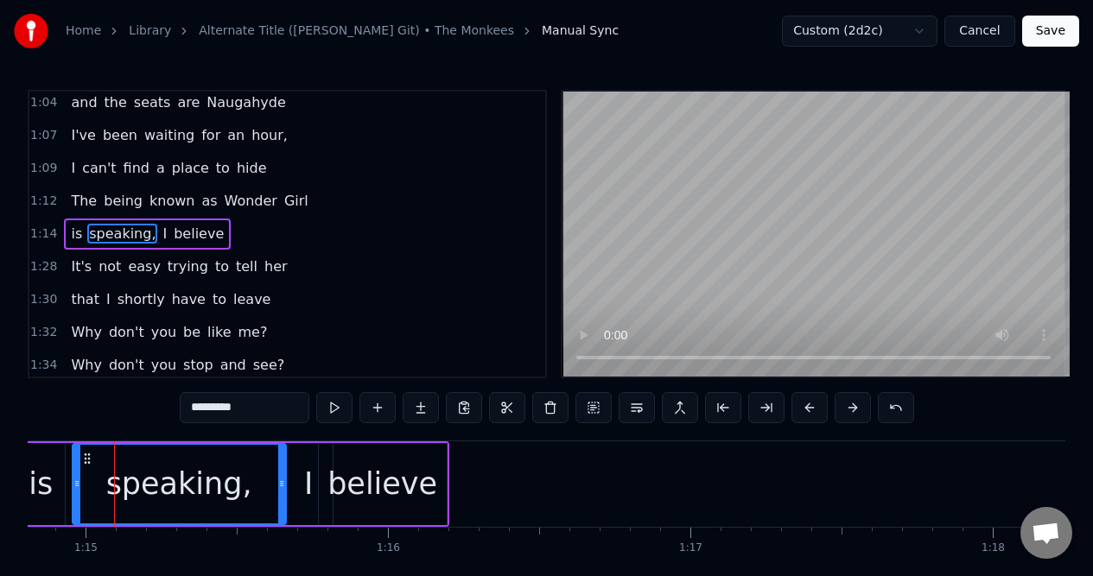
drag, startPoint x: 98, startPoint y: 504, endPoint x: 73, endPoint y: 504, distance: 25.9
click at [73, 506] on div at bounding box center [76, 484] width 7 height 79
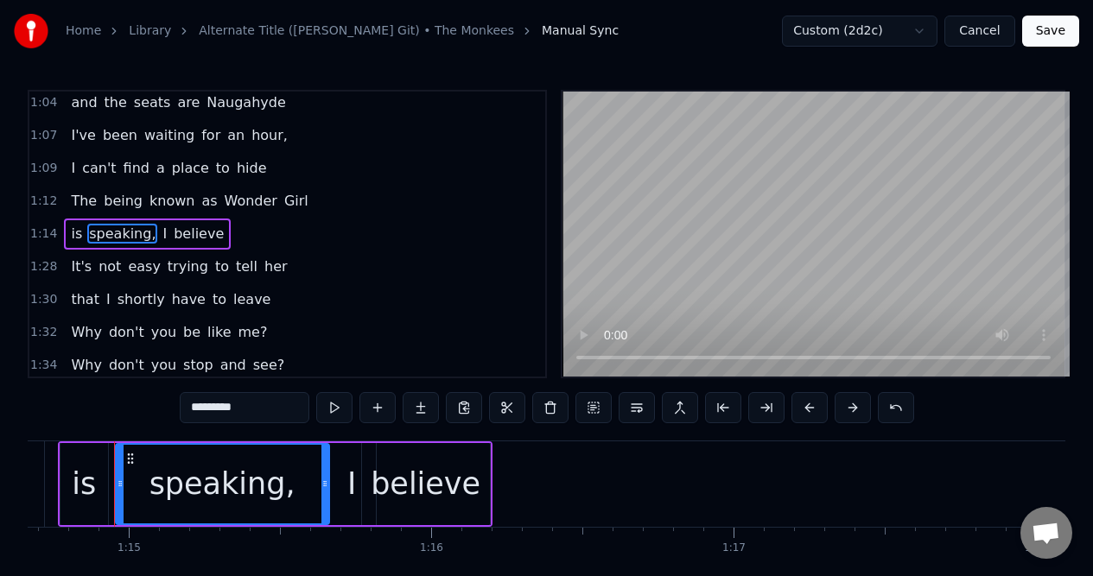
click at [307, 238] on div "1:14 is speaking, I believe" at bounding box center [287, 234] width 516 height 33
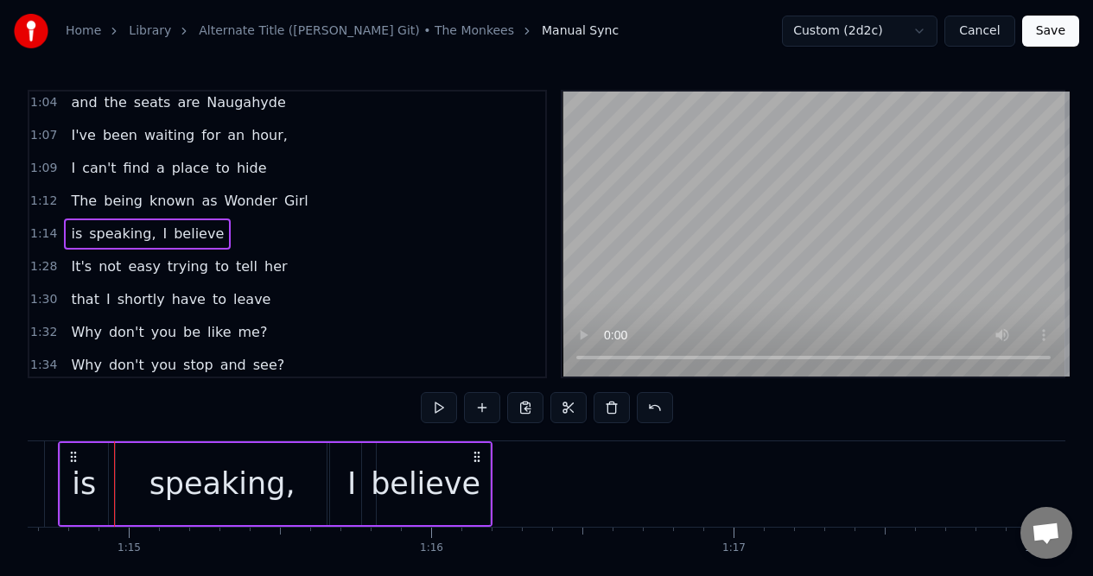
scroll to position [0, 22514]
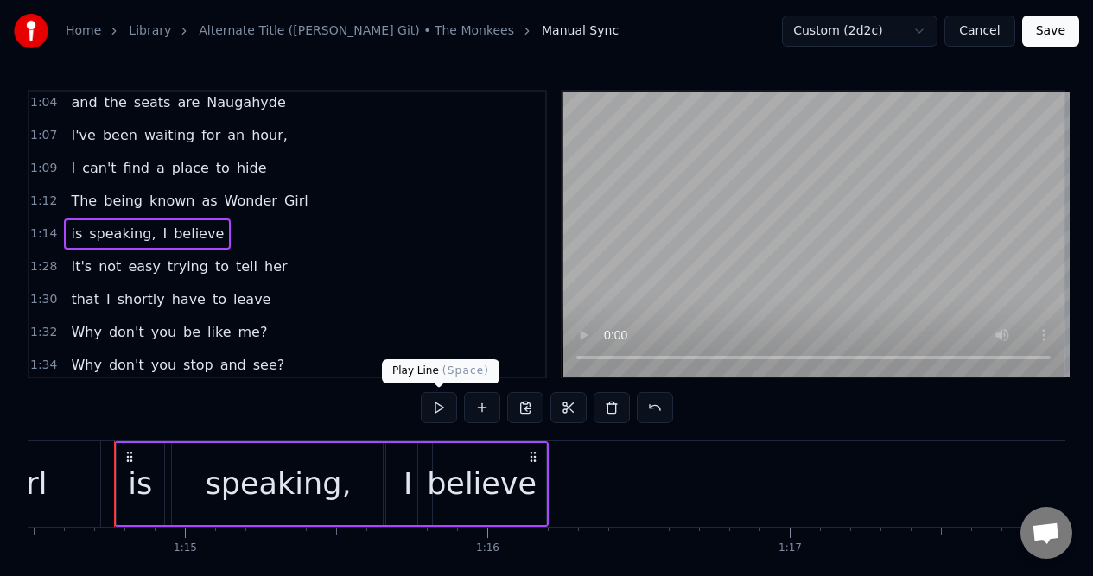
click at [434, 412] on button at bounding box center [439, 407] width 36 height 31
click at [64, 466] on div "Girl" at bounding box center [21, 484] width 160 height 86
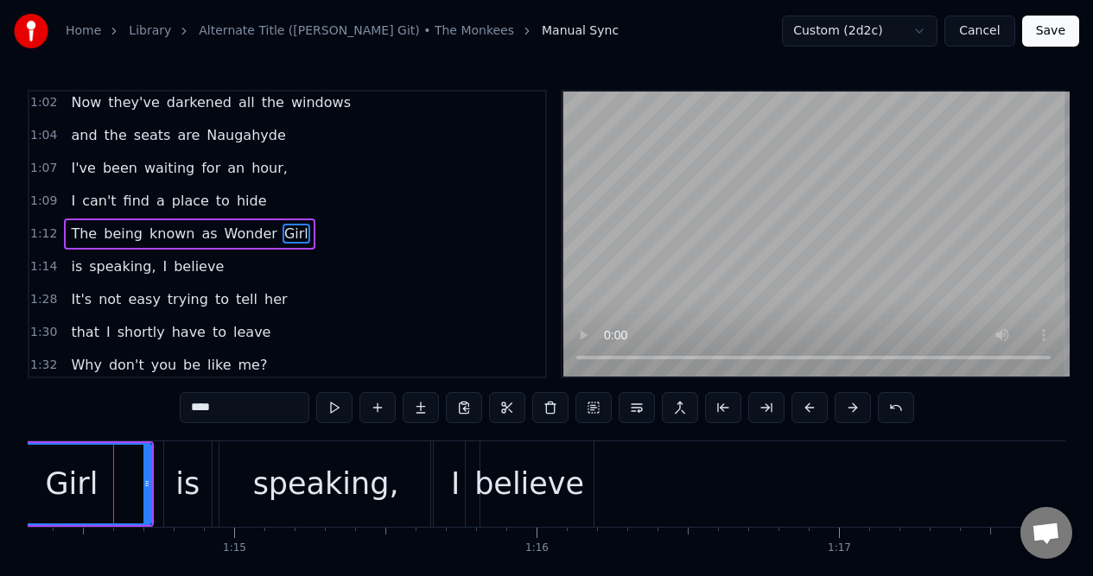
scroll to position [0, 22464]
click at [82, 234] on span "The" at bounding box center [83, 234] width 29 height 20
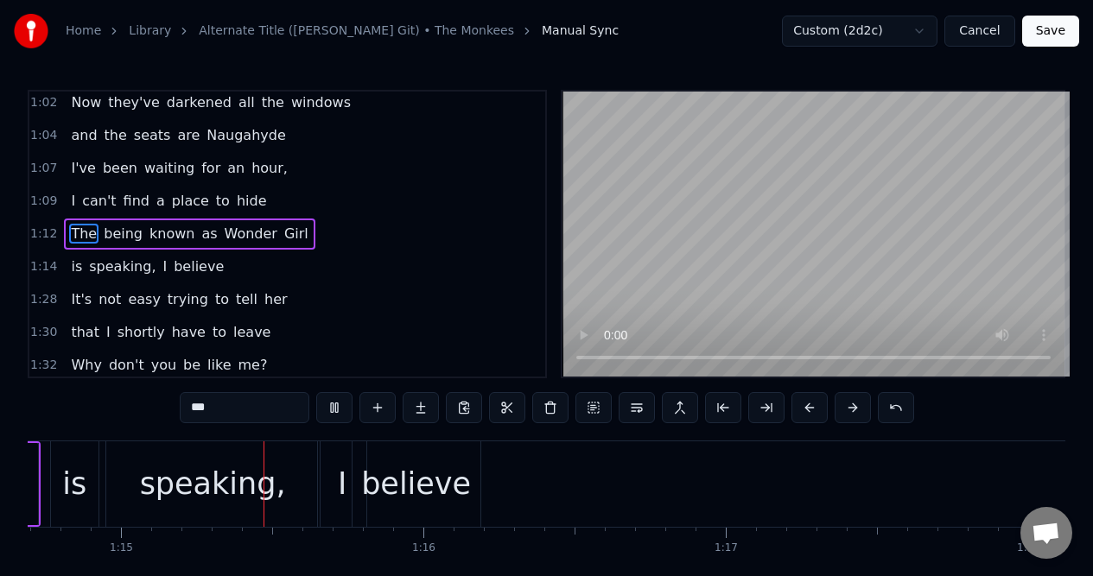
scroll to position [0, 22602]
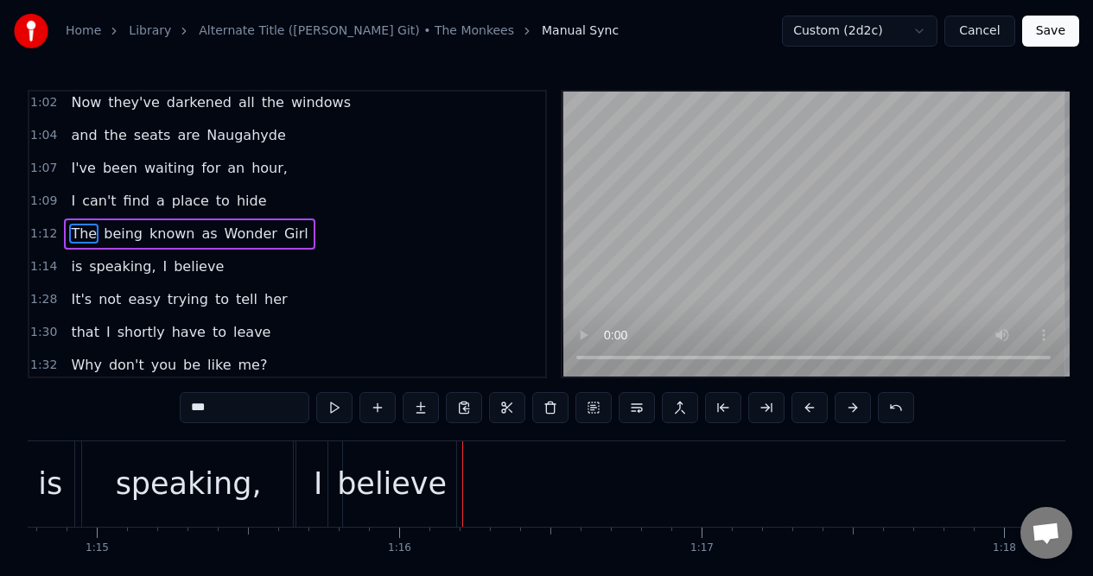
click at [282, 231] on span "Girl" at bounding box center [296, 234] width 28 height 20
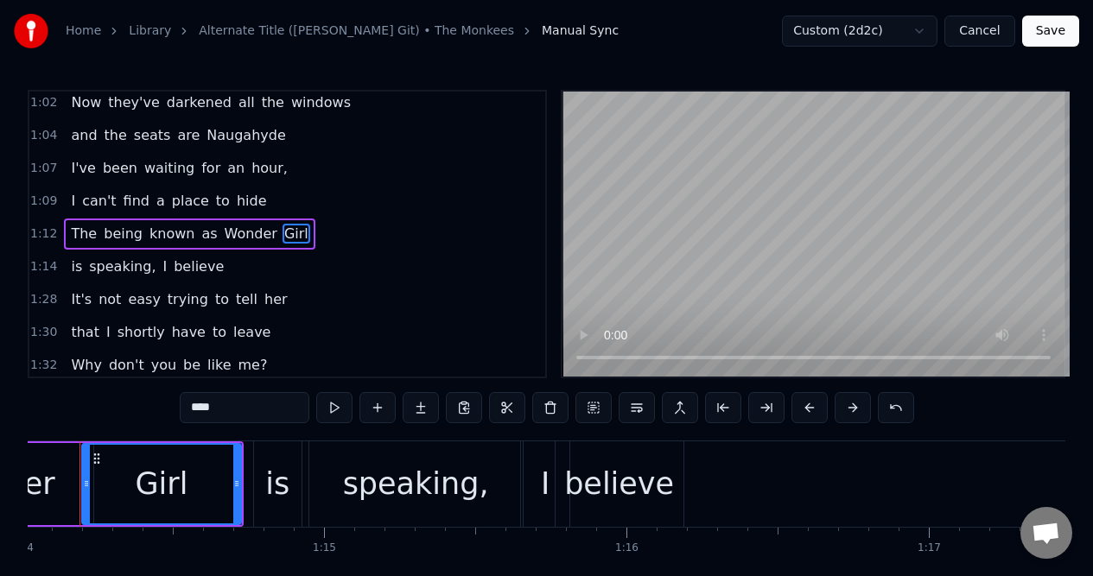
scroll to position [0, 22340]
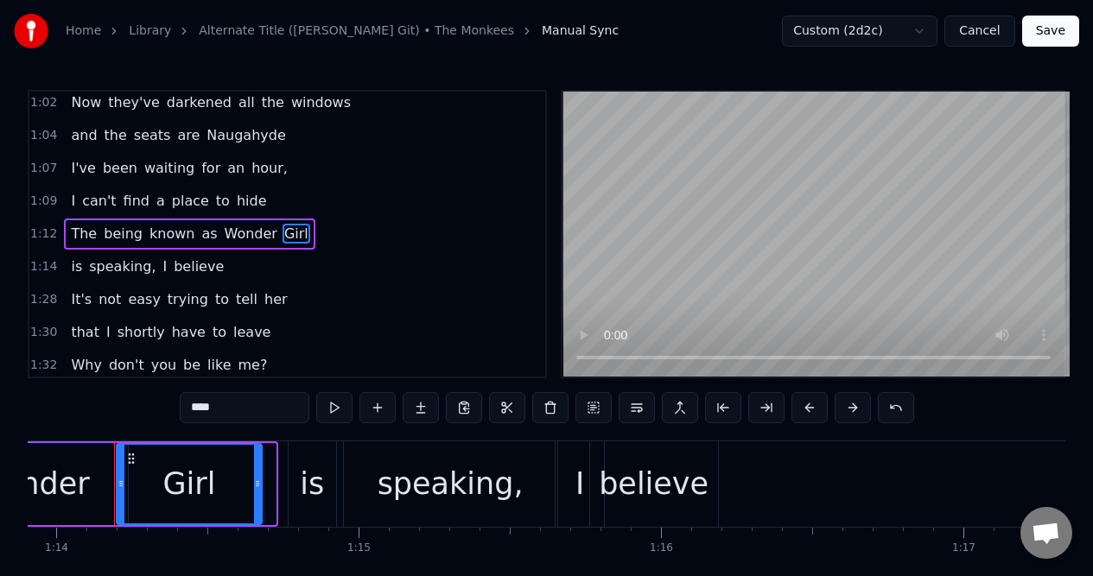
drag, startPoint x: 272, startPoint y: 472, endPoint x: 259, endPoint y: 474, distance: 13.1
click at [259, 474] on div at bounding box center [257, 484] width 7 height 79
click at [305, 466] on div "is" at bounding box center [312, 484] width 24 height 46
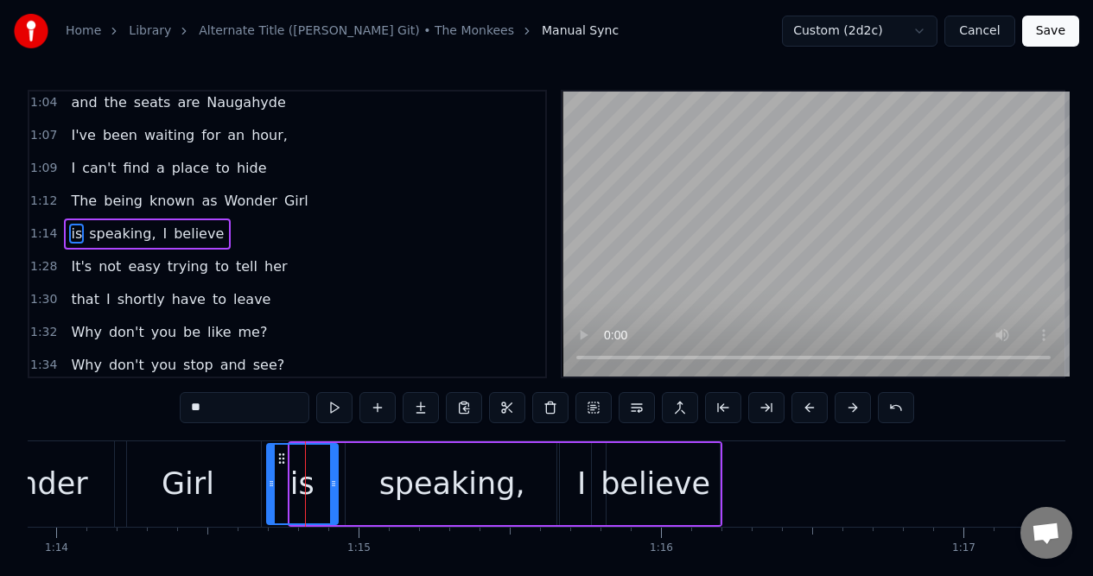
drag, startPoint x: 292, startPoint y: 467, endPoint x: 271, endPoint y: 473, distance: 21.6
click at [269, 472] on div at bounding box center [271, 484] width 7 height 79
drag, startPoint x: 331, startPoint y: 465, endPoint x: 311, endPoint y: 467, distance: 20.0
click at [311, 467] on div at bounding box center [313, 484] width 7 height 79
click at [358, 462] on div "speaking," at bounding box center [451, 484] width 213 height 82
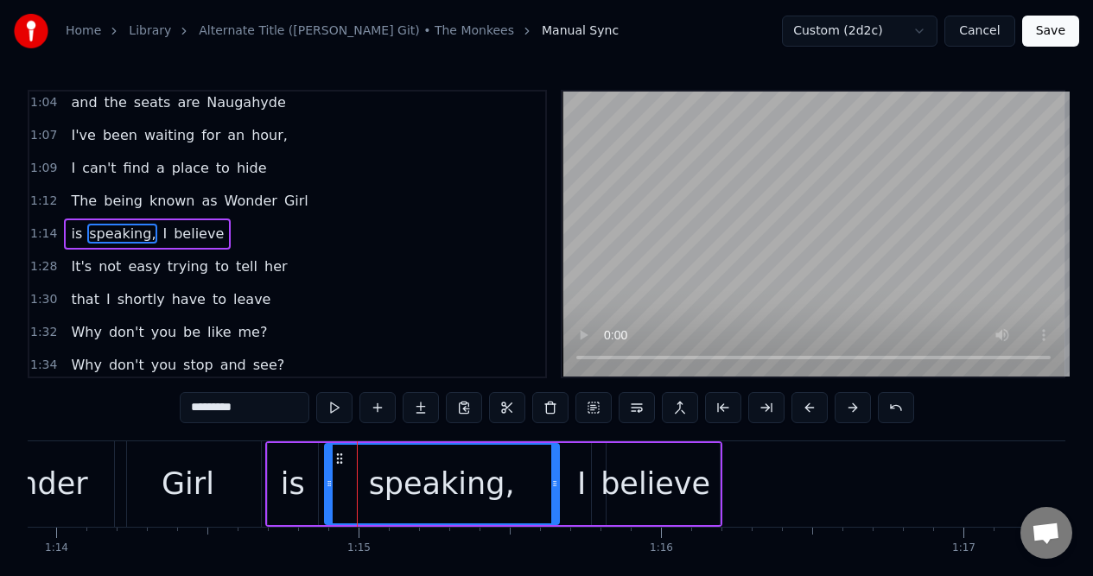
drag, startPoint x: 347, startPoint y: 477, endPoint x: 328, endPoint y: 478, distance: 19.0
click at [327, 478] on icon at bounding box center [329, 484] width 7 height 14
click at [70, 204] on span "The" at bounding box center [83, 201] width 29 height 20
type input "***"
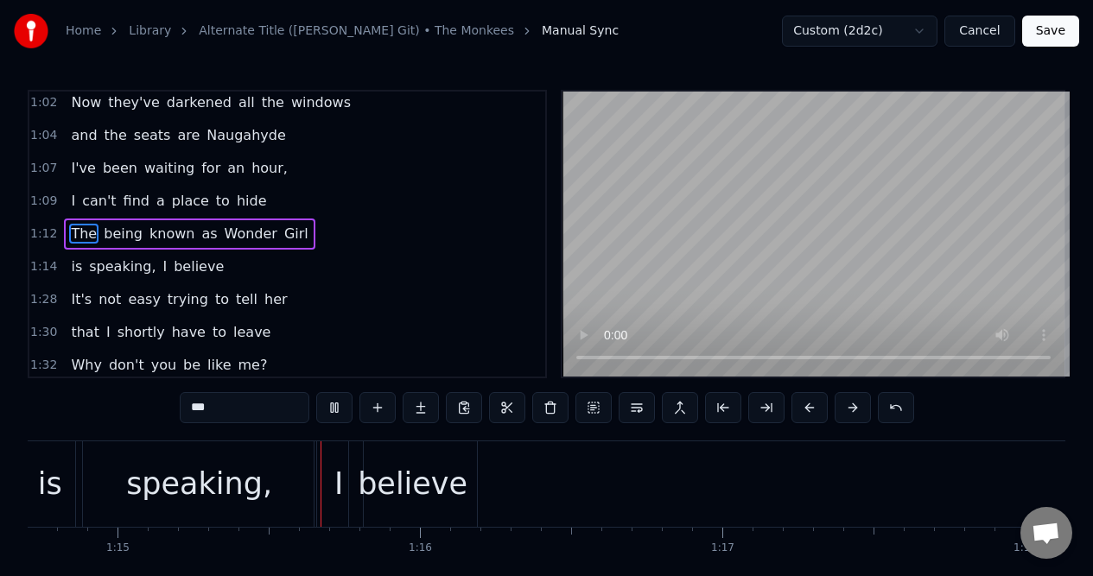
scroll to position [0, 22606]
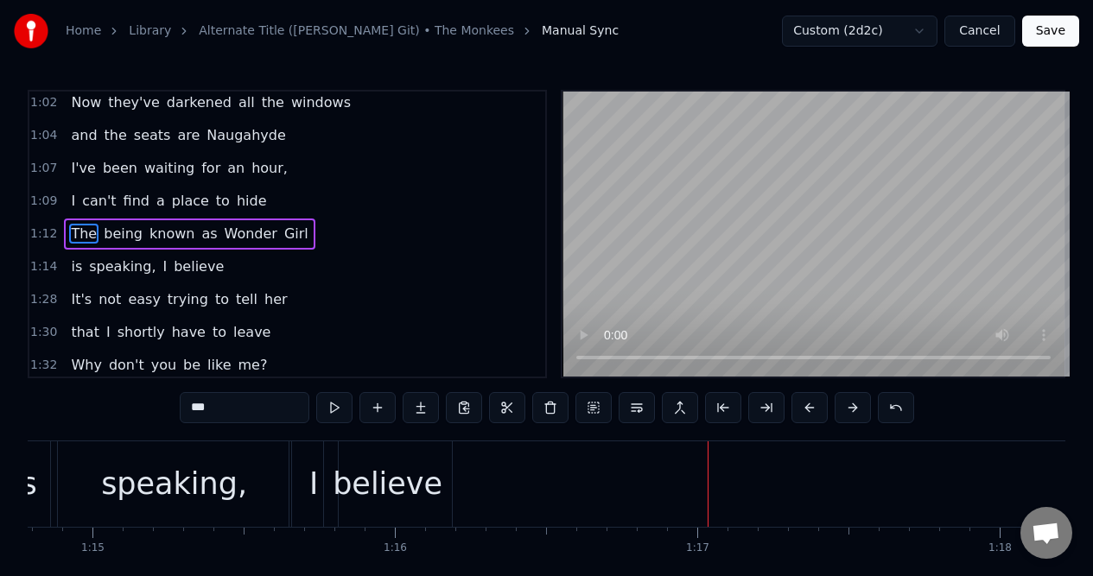
click at [289, 304] on div "1:28 It's not easy trying to tell her" at bounding box center [287, 299] width 516 height 33
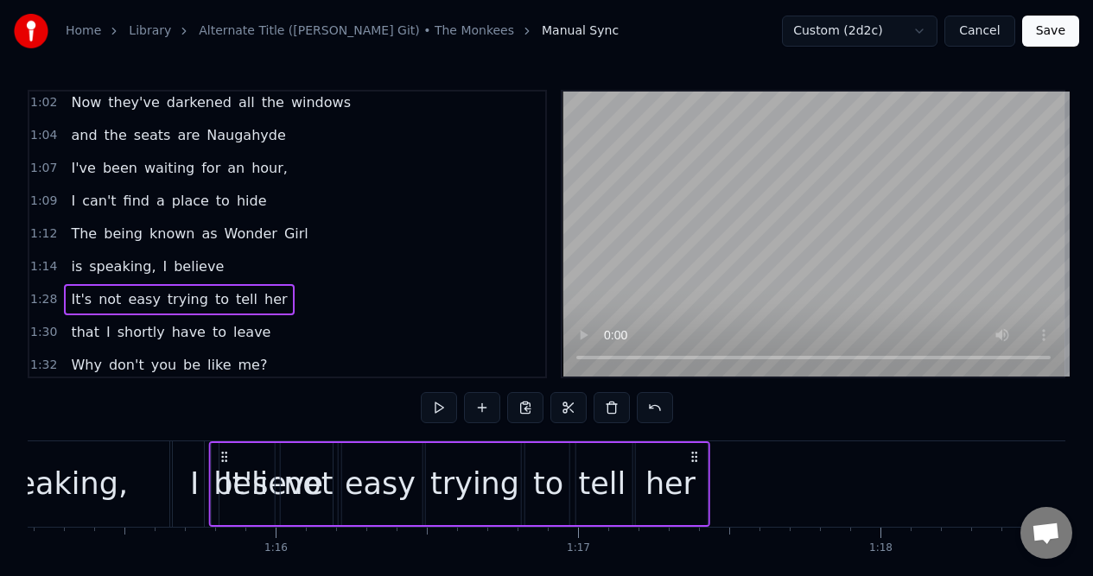
scroll to position [0, 22719]
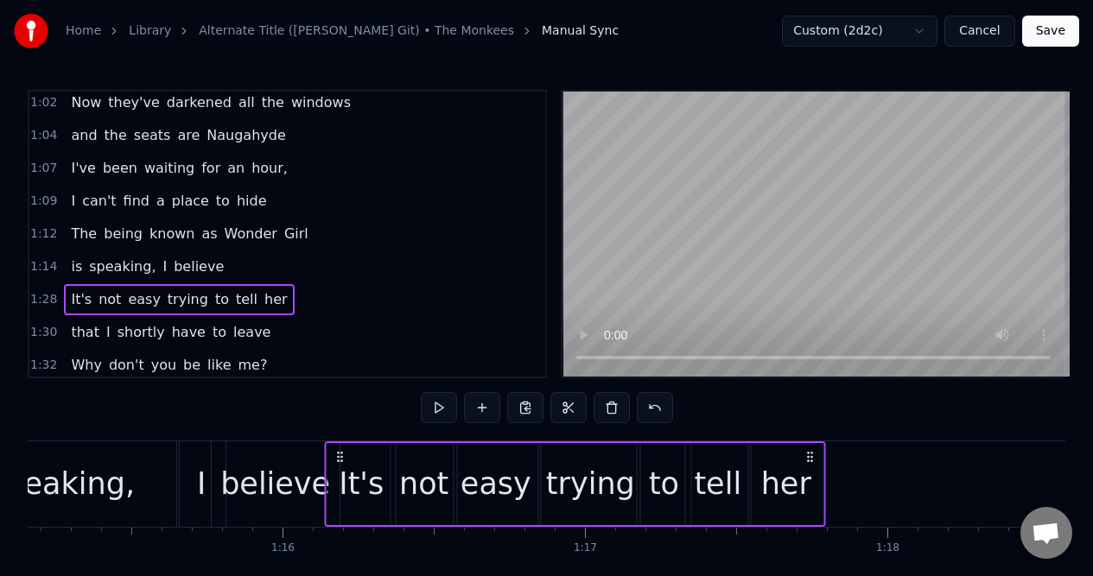
drag, startPoint x: 131, startPoint y: 454, endPoint x: 342, endPoint y: 448, distance: 210.8
click at [342, 458] on icon at bounding box center [340, 457] width 14 height 14
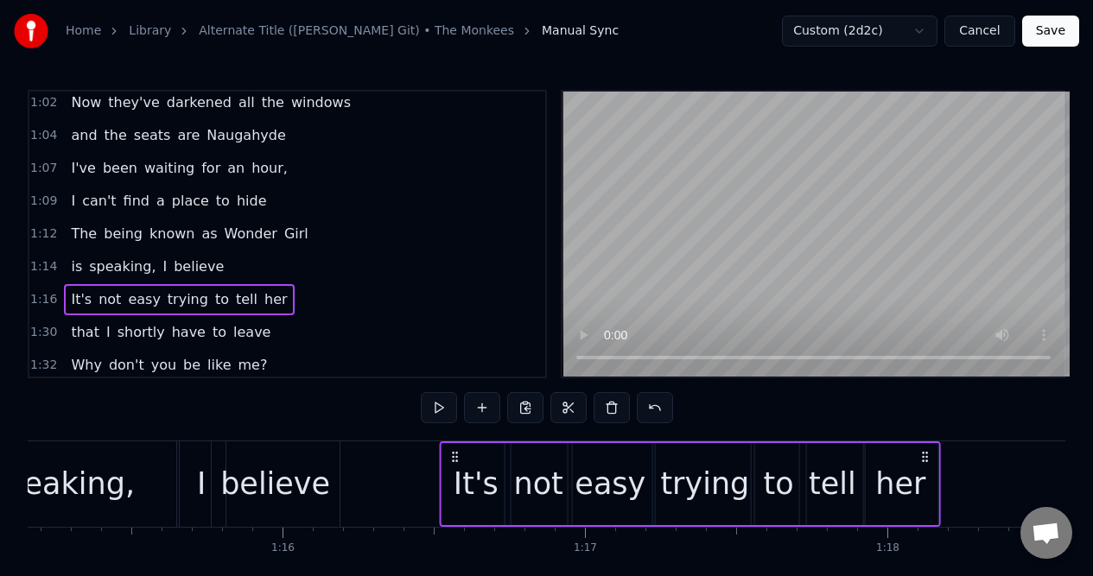
drag, startPoint x: 339, startPoint y: 453, endPoint x: 453, endPoint y: 458, distance: 114.1
click at [453, 458] on icon at bounding box center [454, 457] width 14 height 14
click at [268, 264] on div "1:14 is speaking, I believe" at bounding box center [287, 266] width 516 height 33
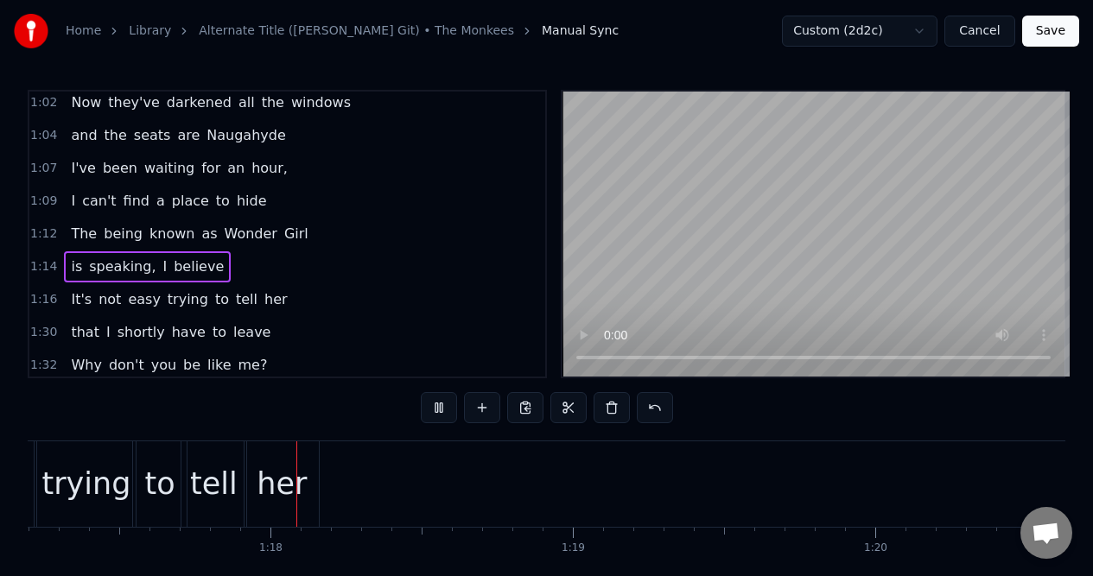
scroll to position [0, 23359]
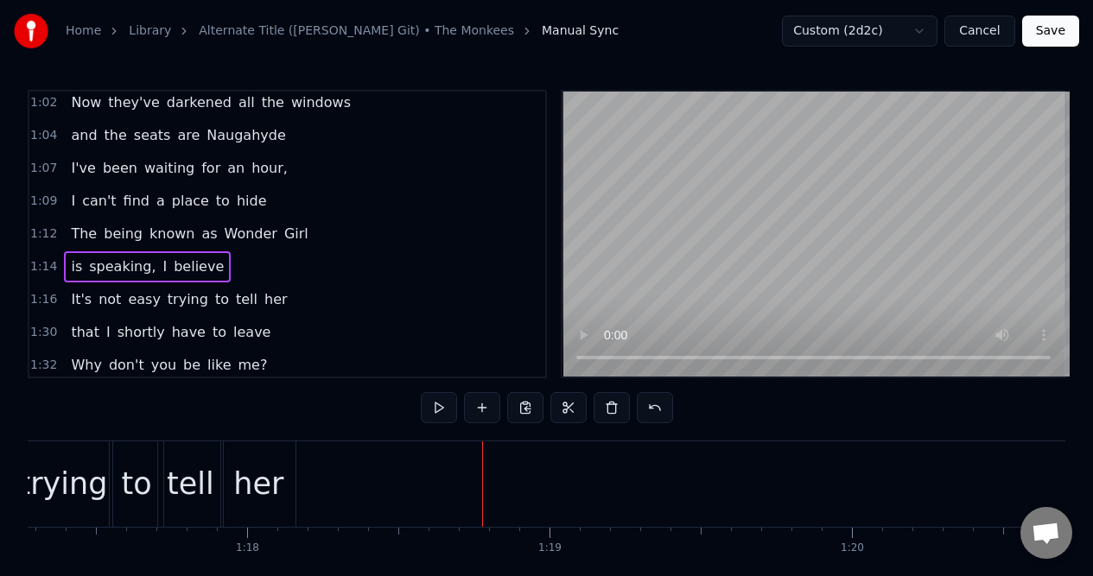
click at [254, 462] on div "her" at bounding box center [258, 484] width 50 height 46
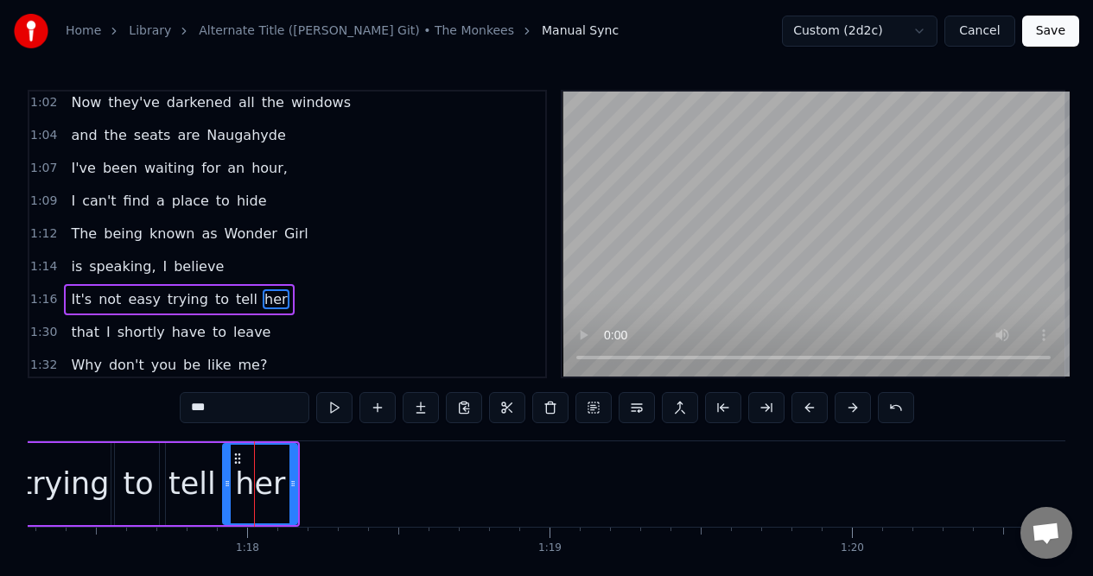
scroll to position [662, 0]
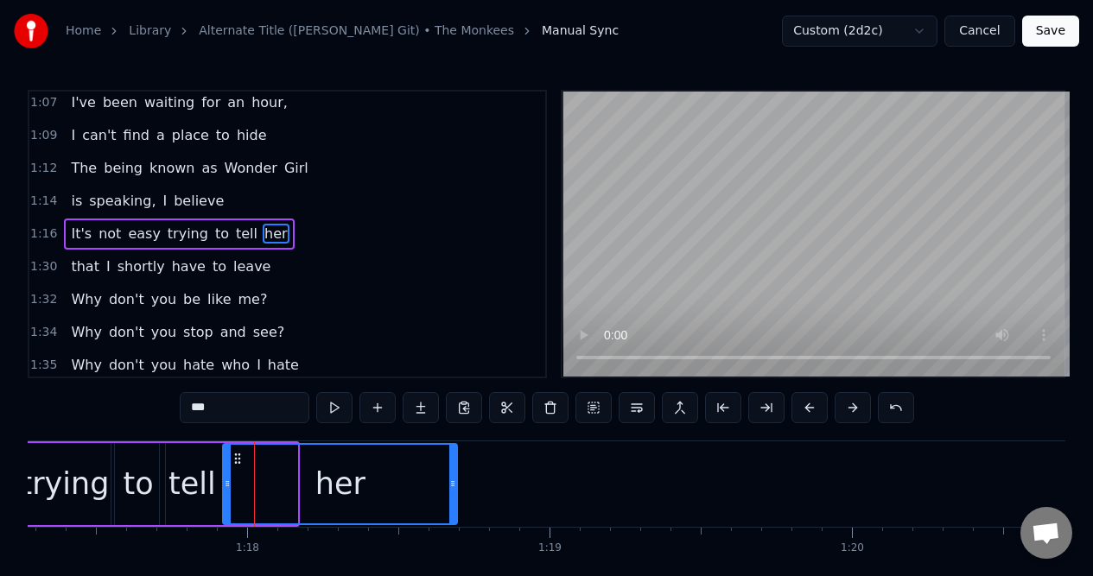
drag, startPoint x: 294, startPoint y: 465, endPoint x: 453, endPoint y: 465, distance: 159.8
click at [453, 465] on div at bounding box center [452, 484] width 7 height 79
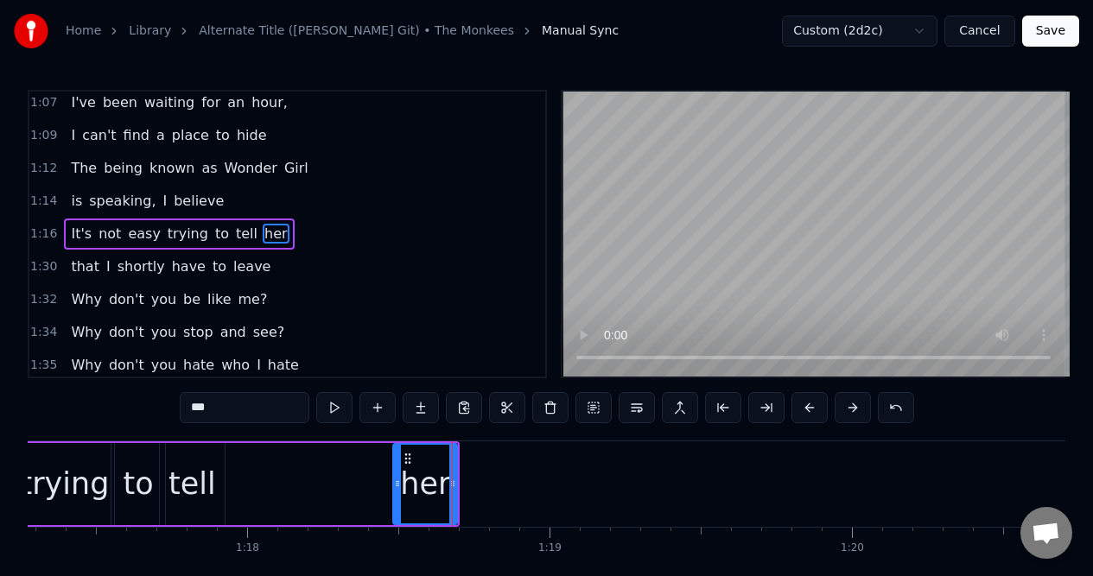
drag, startPoint x: 224, startPoint y: 463, endPoint x: 393, endPoint y: 470, distance: 169.4
click at [394, 470] on div at bounding box center [397, 484] width 7 height 79
click at [184, 458] on div "tell" at bounding box center [192, 484] width 65 height 82
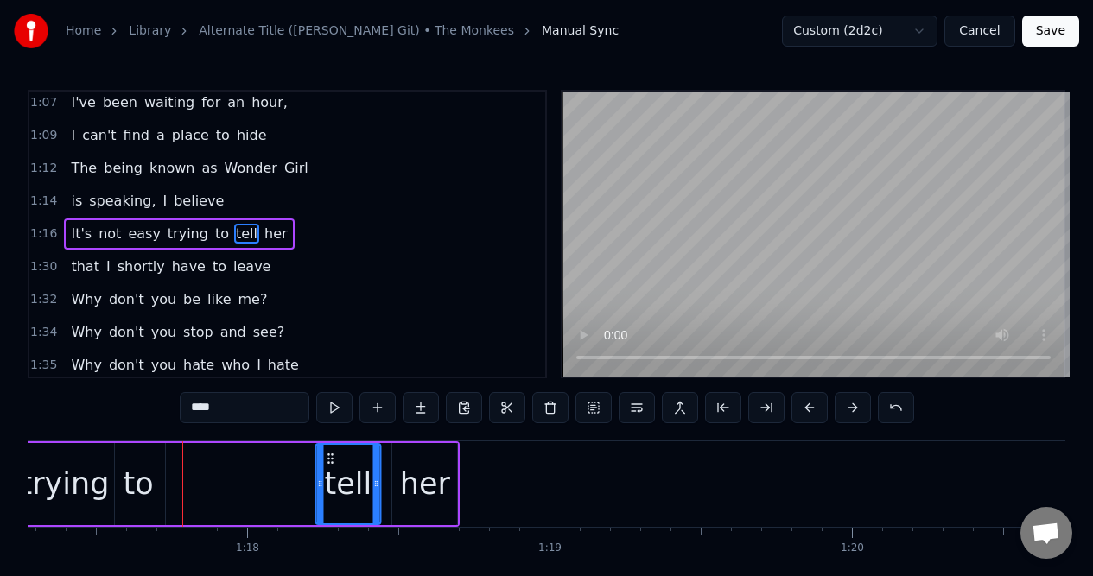
drag, startPoint x: 174, startPoint y: 456, endPoint x: 331, endPoint y: 456, distance: 156.3
click at [331, 456] on icon at bounding box center [330, 459] width 14 height 14
click at [130, 467] on div "to" at bounding box center [139, 484] width 30 height 46
type input "**"
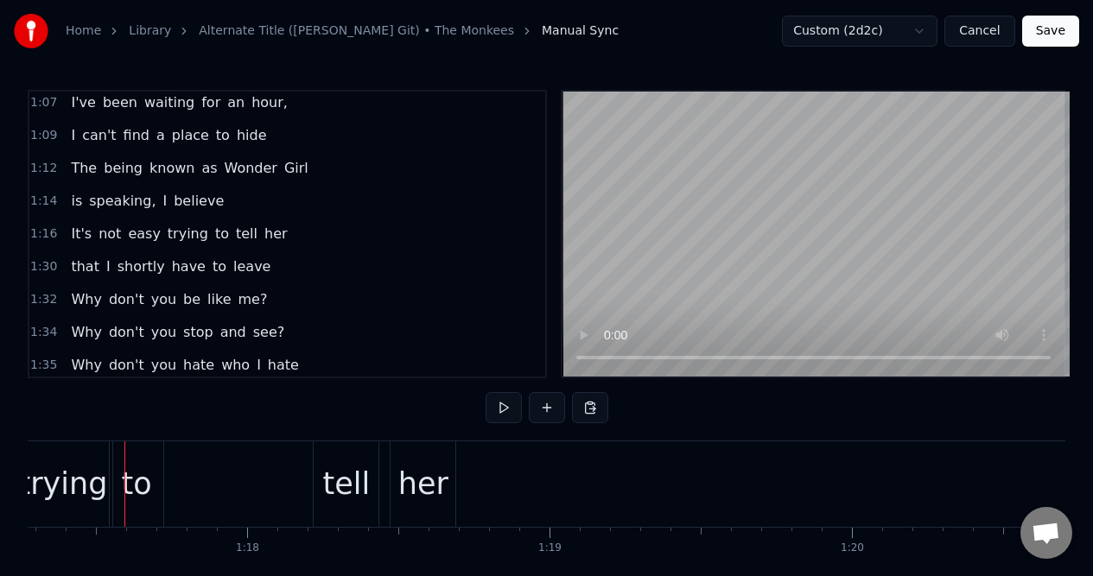
click at [125, 452] on div "to" at bounding box center [137, 484] width 54 height 86
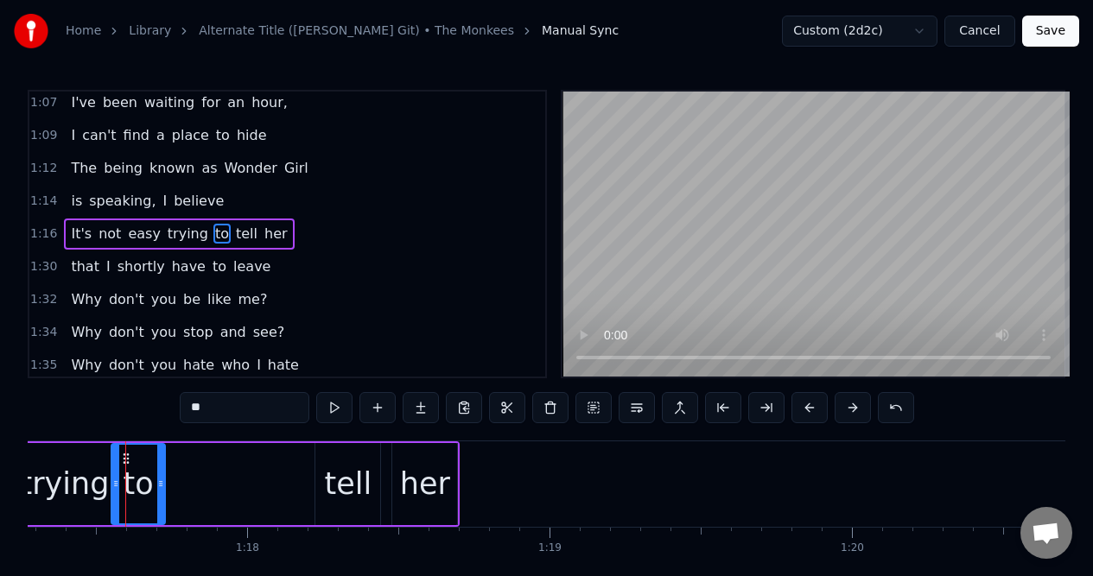
drag, startPoint x: 124, startPoint y: 455, endPoint x: 134, endPoint y: 457, distance: 9.7
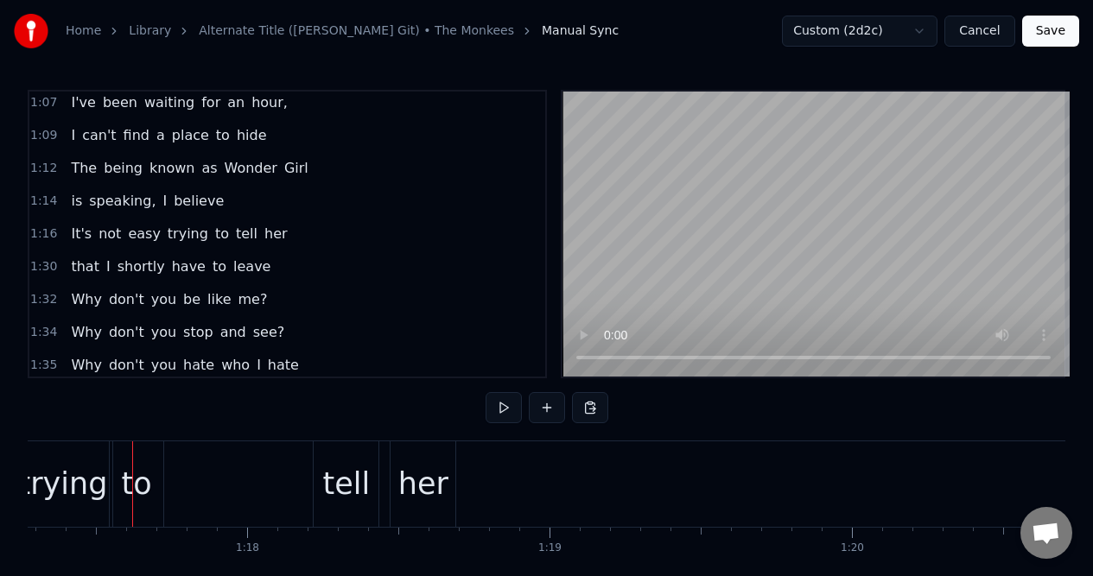
click at [139, 458] on div "to" at bounding box center [137, 484] width 54 height 86
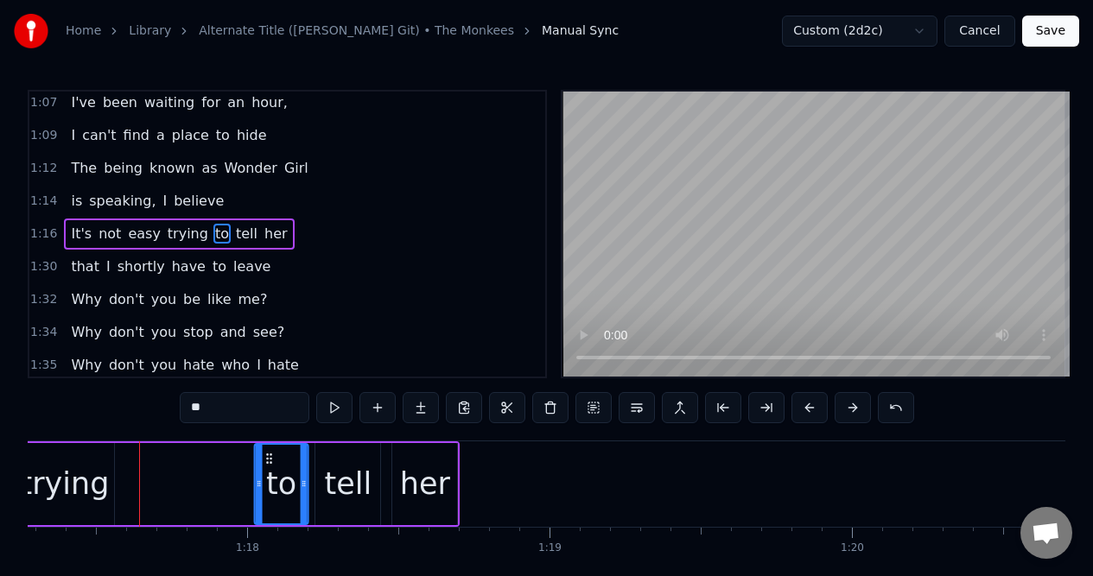
drag, startPoint x: 125, startPoint y: 457, endPoint x: 267, endPoint y: 453, distance: 141.7
click at [268, 455] on icon at bounding box center [269, 459] width 14 height 14
click at [100, 459] on div "trying" at bounding box center [65, 484] width 98 height 82
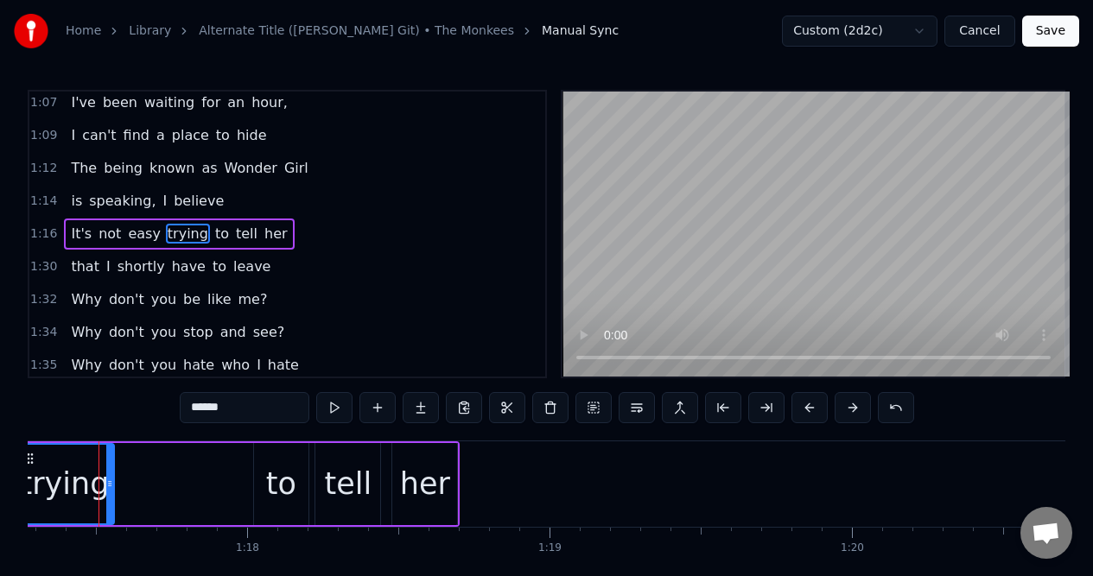
scroll to position [0, 23343]
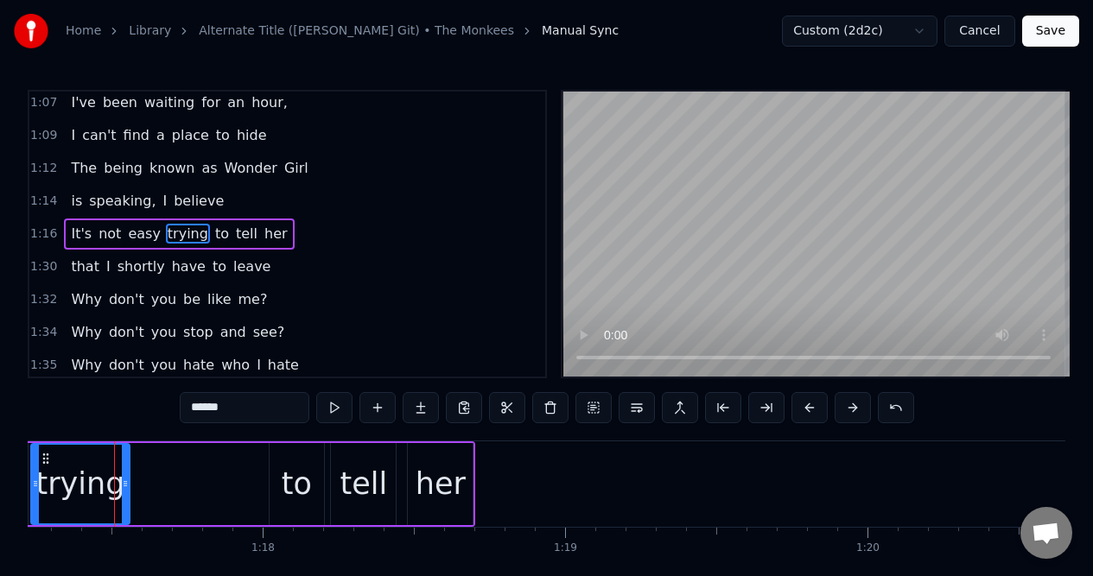
click at [112, 461] on div "trying" at bounding box center [79, 484] width 89 height 46
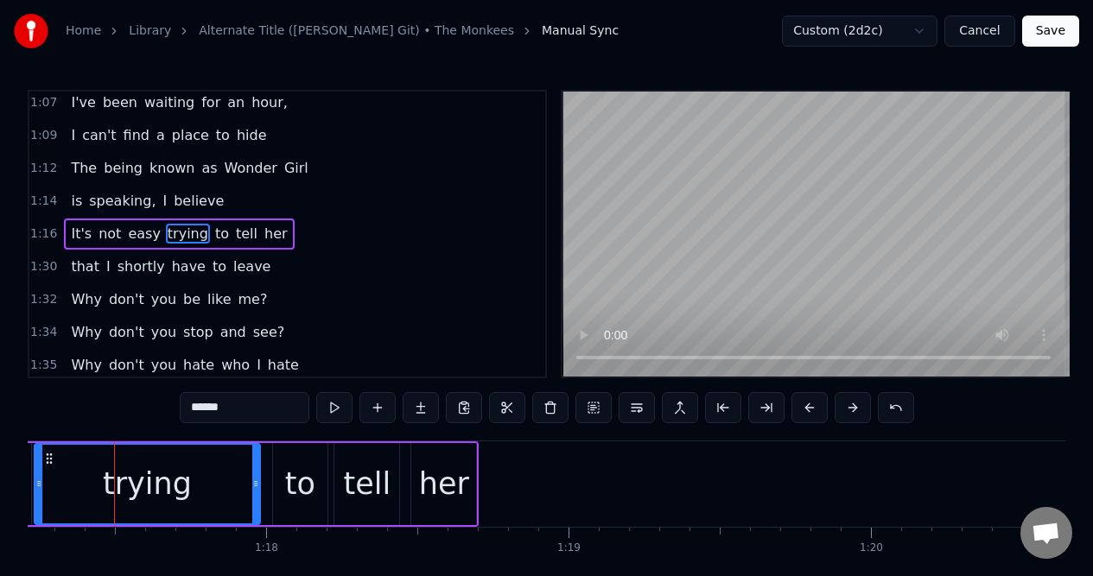
drag, startPoint x: 125, startPoint y: 459, endPoint x: 251, endPoint y: 460, distance: 126.1
click at [252, 461] on div at bounding box center [255, 484] width 7 height 79
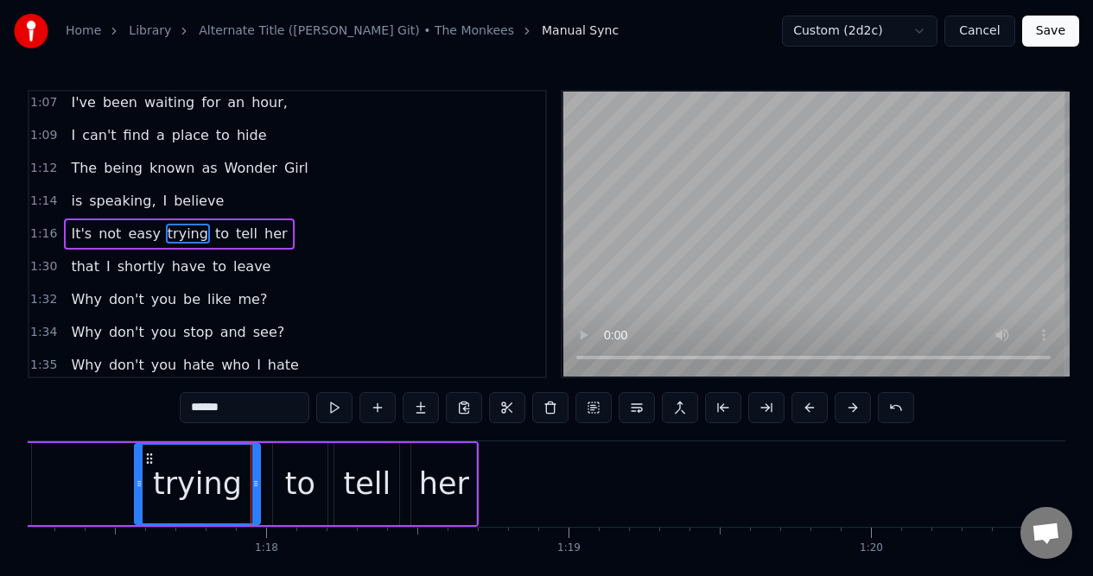
drag, startPoint x: 37, startPoint y: 471, endPoint x: 137, endPoint y: 467, distance: 100.2
click at [137, 467] on div at bounding box center [139, 484] width 7 height 79
click at [126, 229] on span "easy" at bounding box center [143, 234] width 35 height 20
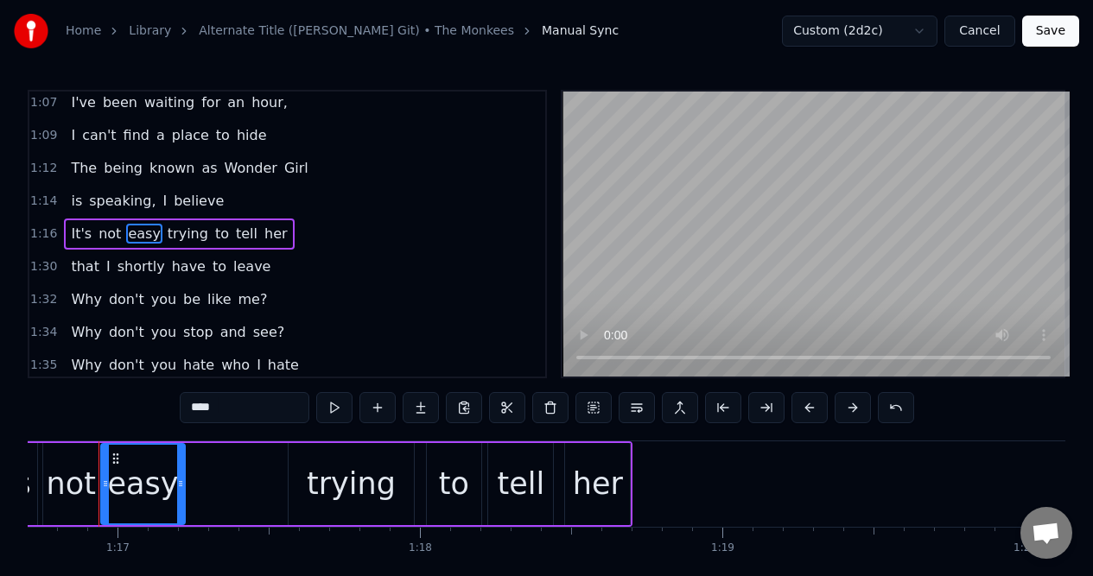
scroll to position [0, 23170]
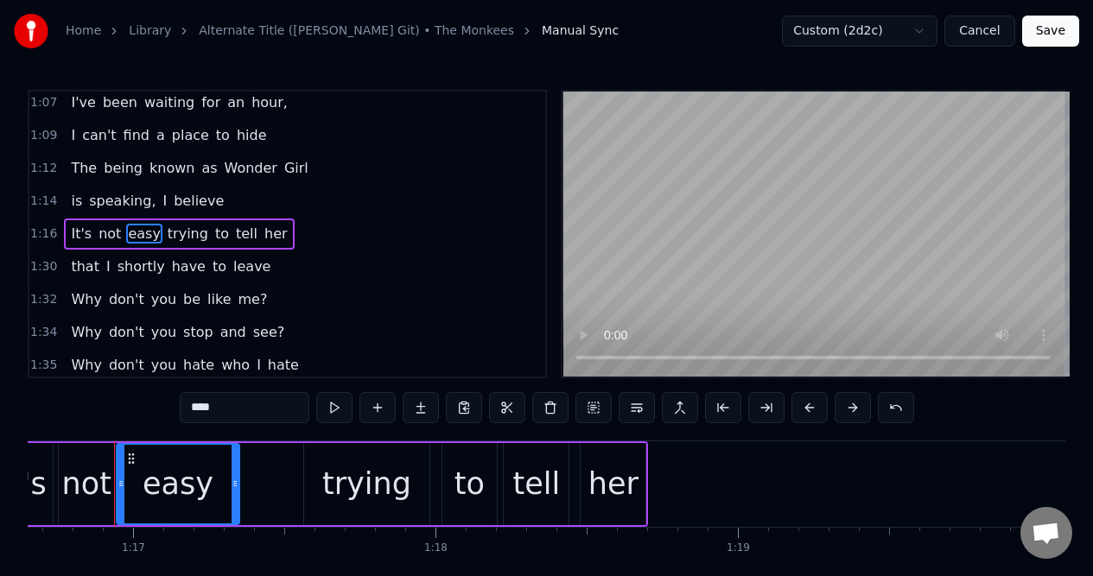
drag, startPoint x: 197, startPoint y: 471, endPoint x: 235, endPoint y: 473, distance: 38.1
click at [235, 473] on div at bounding box center [234, 484] width 7 height 79
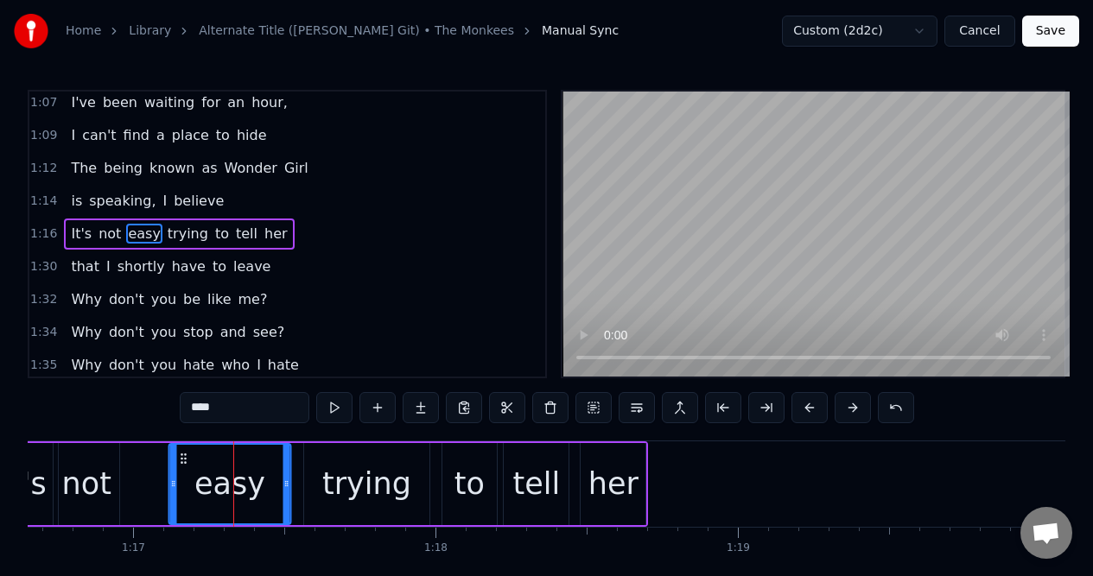
drag, startPoint x: 130, startPoint y: 459, endPoint x: 183, endPoint y: 466, distance: 53.0
click at [183, 466] on div "easy" at bounding box center [229, 484] width 120 height 79
click at [77, 470] on div "not" at bounding box center [86, 484] width 49 height 46
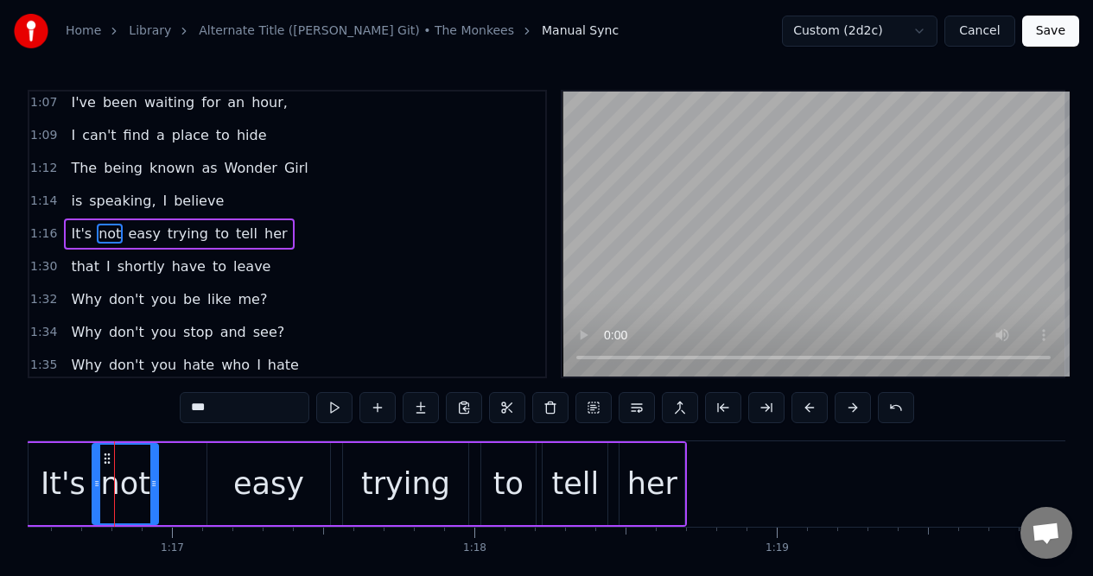
scroll to position [0, 23131]
drag, startPoint x: 96, startPoint y: 472, endPoint x: 120, endPoint y: 474, distance: 24.2
click at [119, 474] on div at bounding box center [120, 484] width 7 height 79
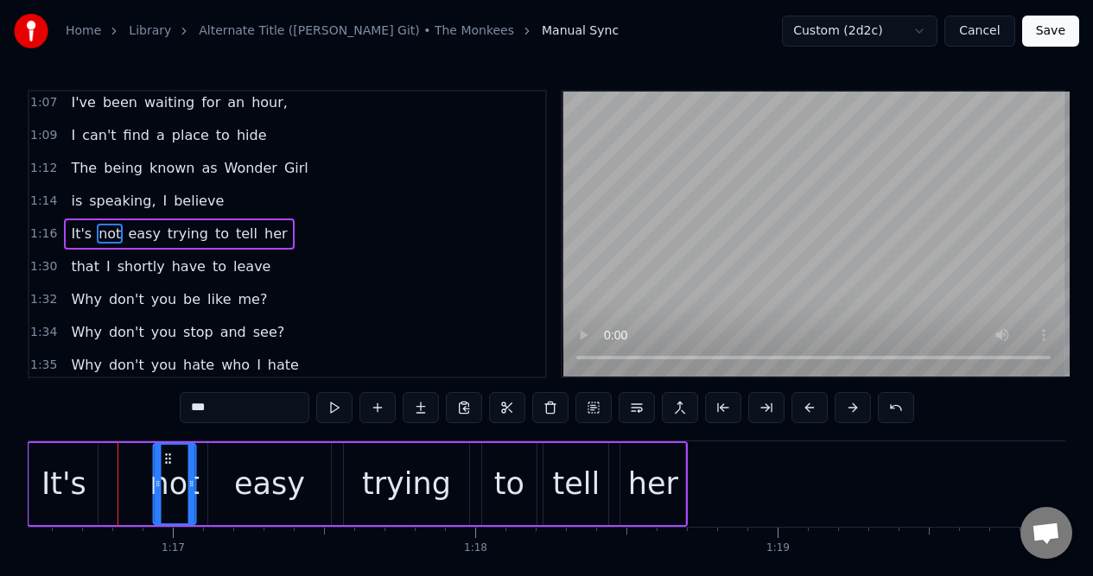
drag, startPoint x: 132, startPoint y: 459, endPoint x: 169, endPoint y: 462, distance: 37.3
click at [169, 462] on icon at bounding box center [169, 459] width 14 height 14
click at [67, 464] on div "It's" at bounding box center [63, 484] width 45 height 46
type input "****"
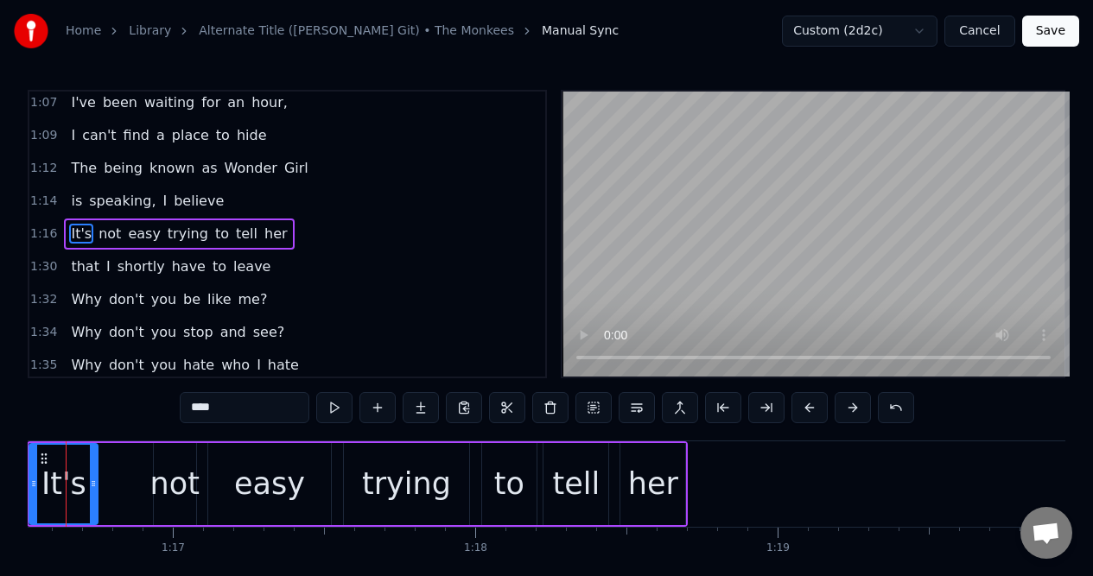
scroll to position [0, 23082]
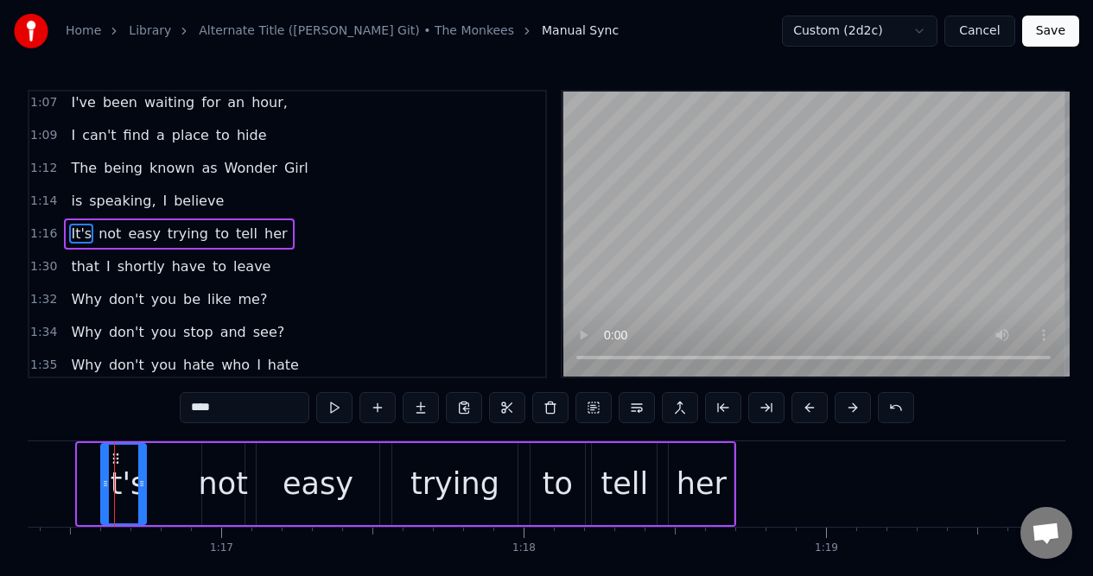
drag, startPoint x: 81, startPoint y: 470, endPoint x: 105, endPoint y: 470, distance: 23.3
click at [105, 470] on div at bounding box center [105, 484] width 7 height 79
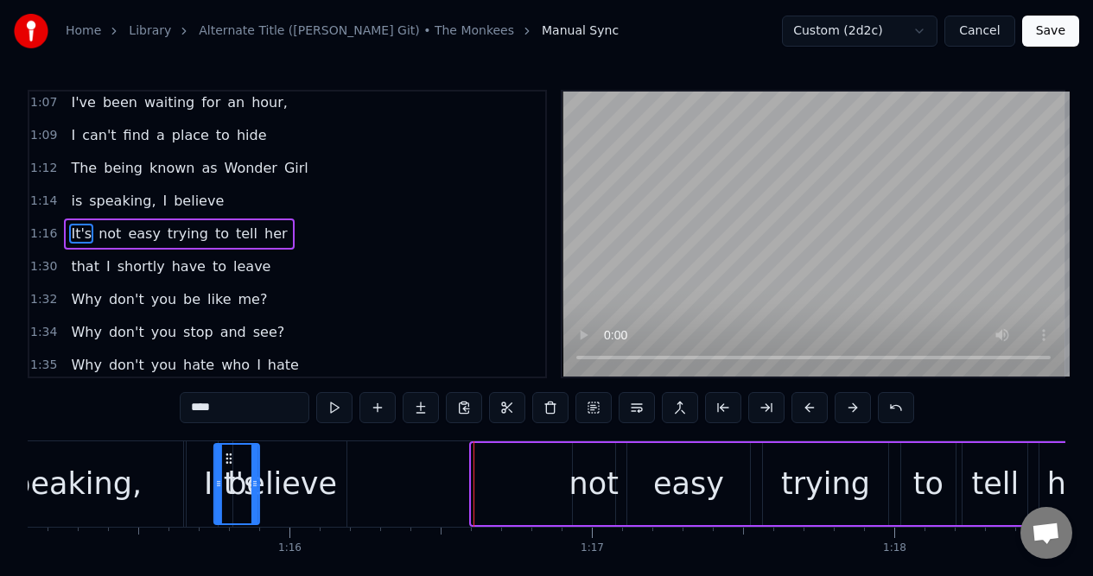
scroll to position [0, 22712]
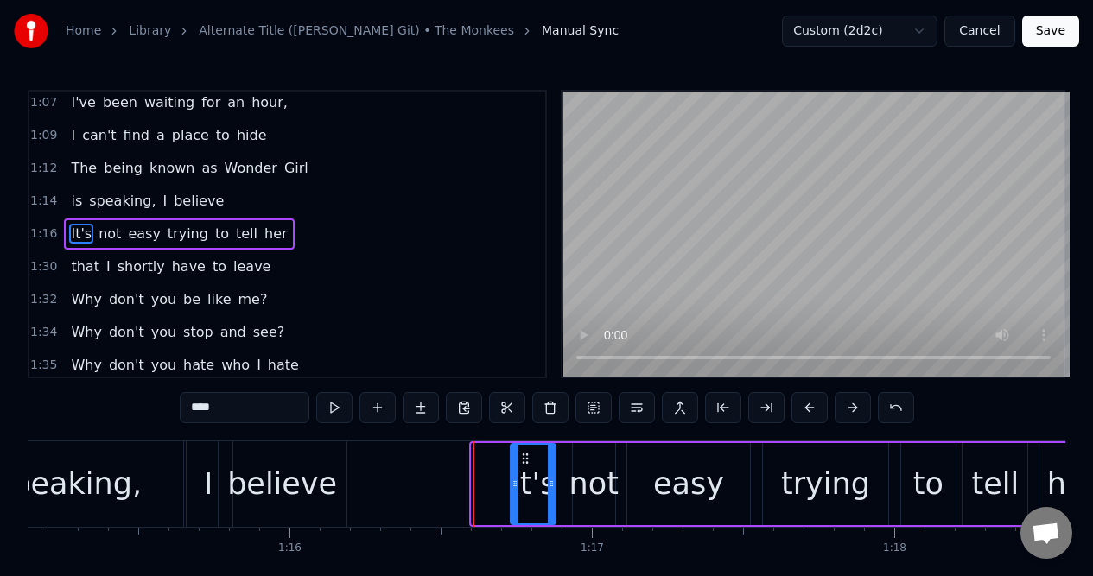
drag, startPoint x: 126, startPoint y: 459, endPoint x: 523, endPoint y: 444, distance: 397.6
click at [523, 449] on div "It's" at bounding box center [532, 484] width 43 height 79
click at [219, 204] on div "1:14 is speaking, I believe" at bounding box center [287, 201] width 516 height 33
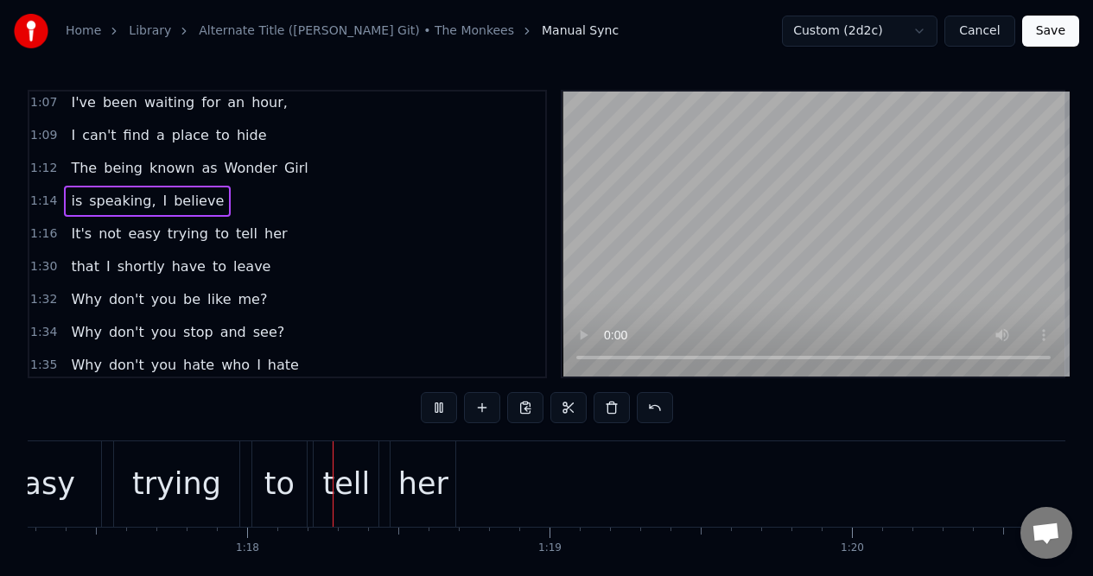
scroll to position [0, 23360]
click at [280, 277] on div "1:30 that I shortly have to leave" at bounding box center [287, 266] width 516 height 33
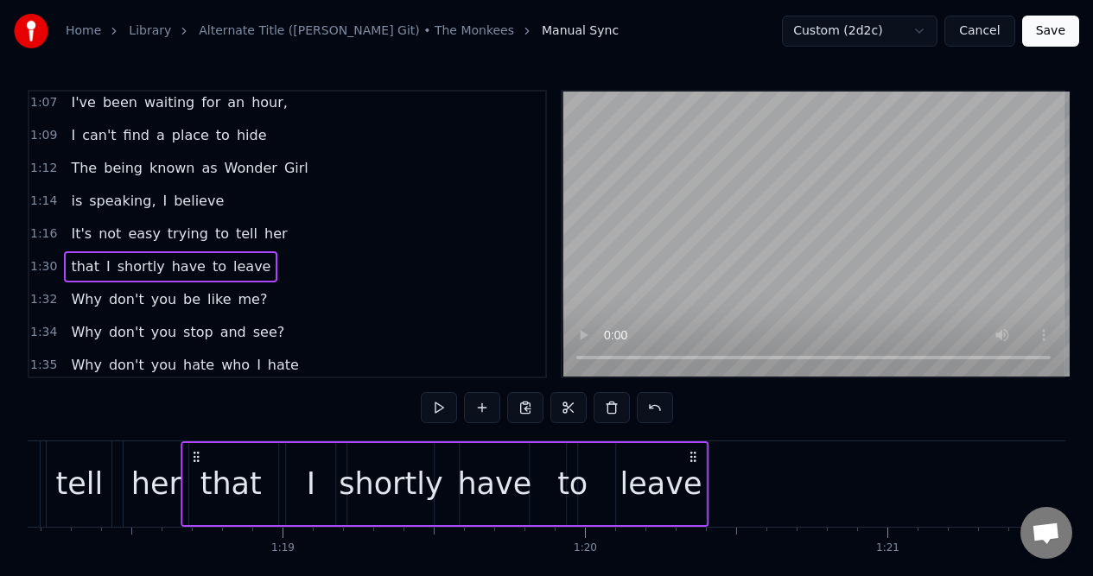
scroll to position [0, 23605]
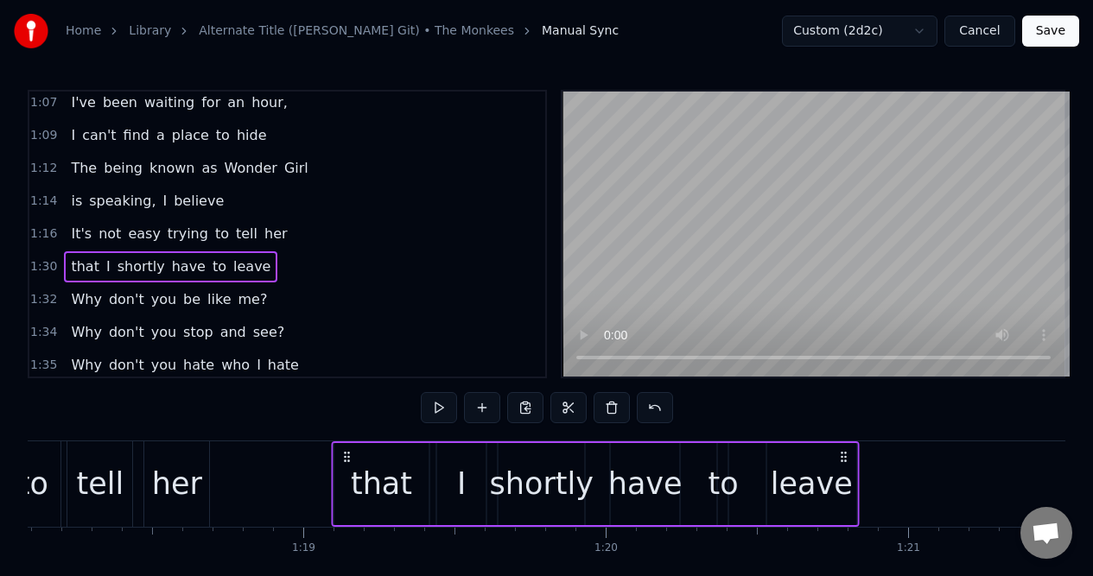
drag, startPoint x: 129, startPoint y: 454, endPoint x: 345, endPoint y: 470, distance: 217.3
click at [345, 470] on div "that I shortly have to leave" at bounding box center [596, 484] width 528 height 86
click at [293, 237] on div "1:16 It's not easy trying to tell her" at bounding box center [287, 234] width 516 height 33
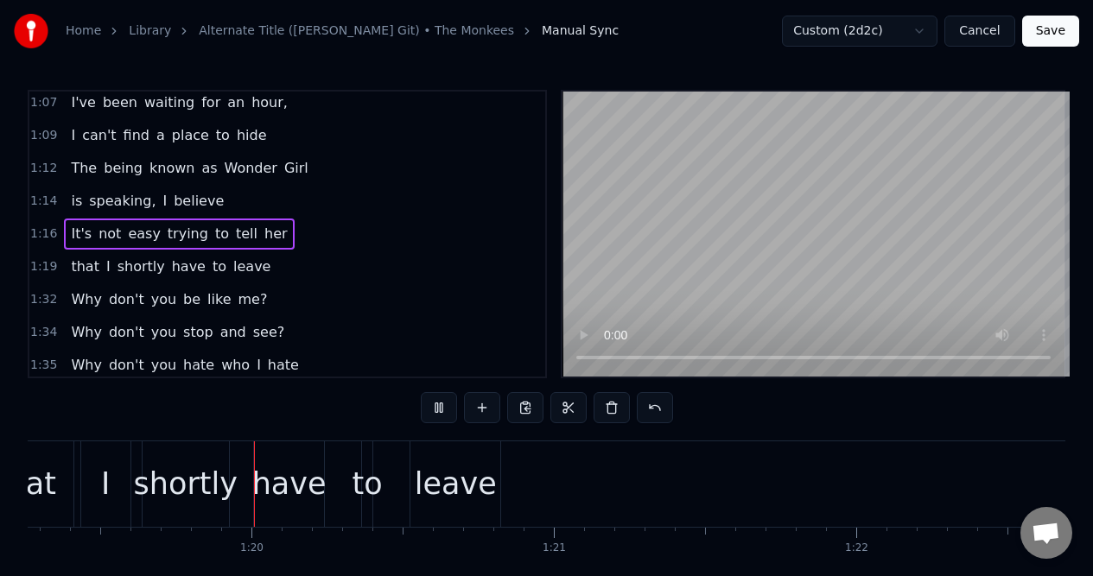
scroll to position [0, 23985]
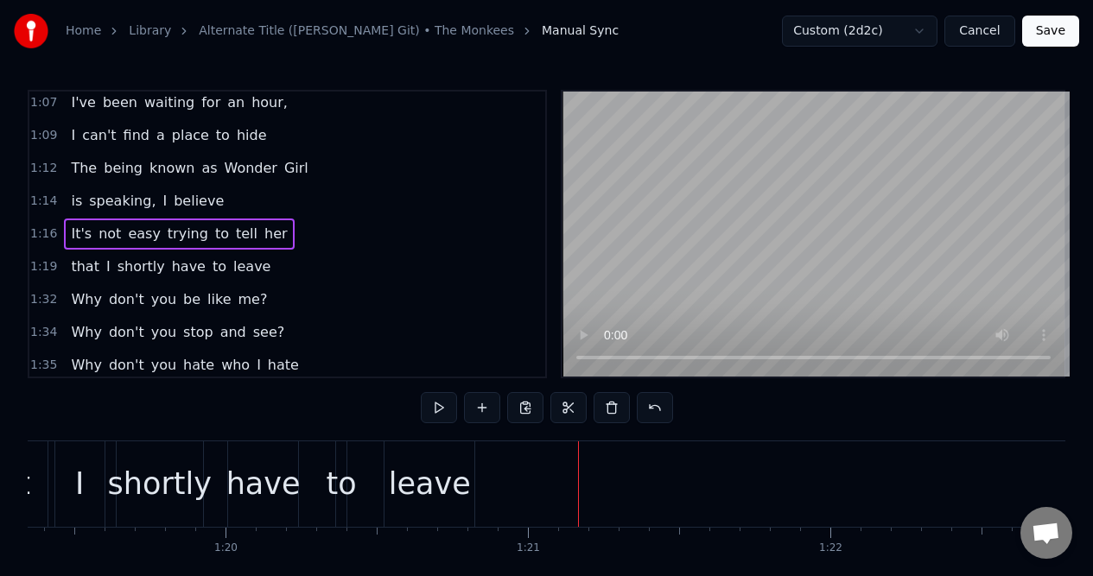
click at [419, 465] on div "leave" at bounding box center [430, 484] width 82 height 46
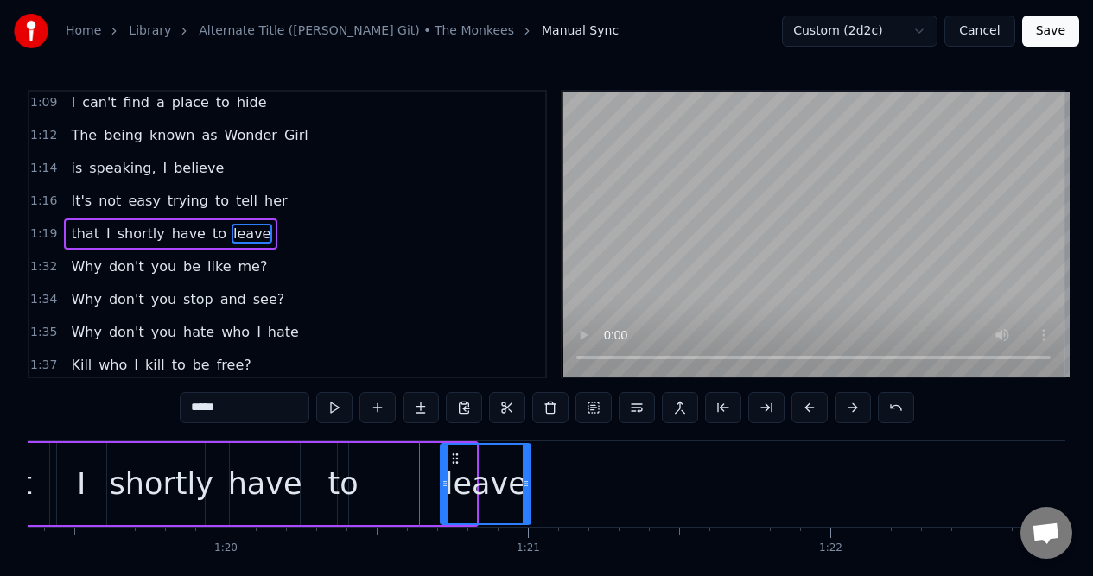
drag, startPoint x: 401, startPoint y: 457, endPoint x: 454, endPoint y: 458, distance: 53.6
click at [454, 458] on icon at bounding box center [455, 459] width 14 height 14
click at [341, 462] on div "to" at bounding box center [342, 484] width 30 height 46
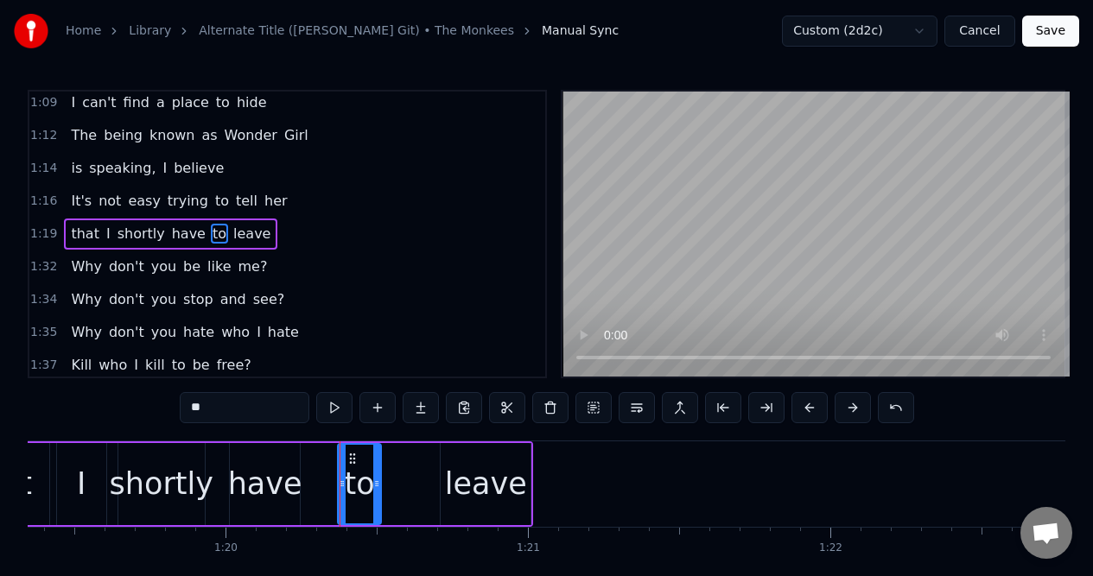
drag, startPoint x: 346, startPoint y: 463, endPoint x: 379, endPoint y: 462, distance: 32.8
click at [379, 462] on div at bounding box center [376, 484] width 7 height 79
drag, startPoint x: 352, startPoint y: 457, endPoint x: 374, endPoint y: 458, distance: 22.5
click at [374, 458] on icon at bounding box center [375, 459] width 14 height 14
click at [442, 462] on div "leave" at bounding box center [485, 484] width 90 height 82
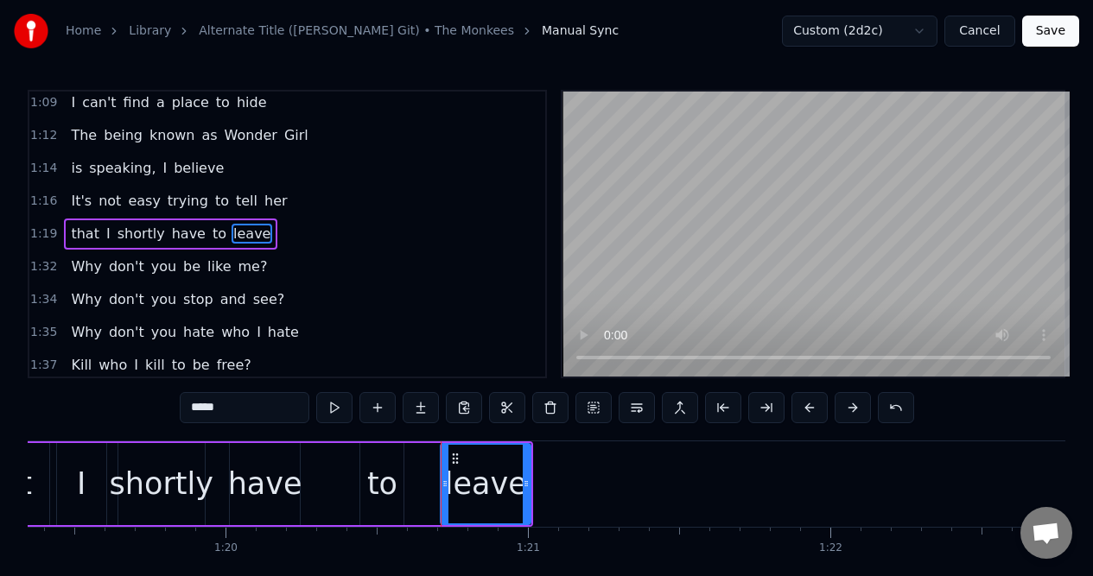
click at [391, 459] on div "to" at bounding box center [381, 484] width 43 height 82
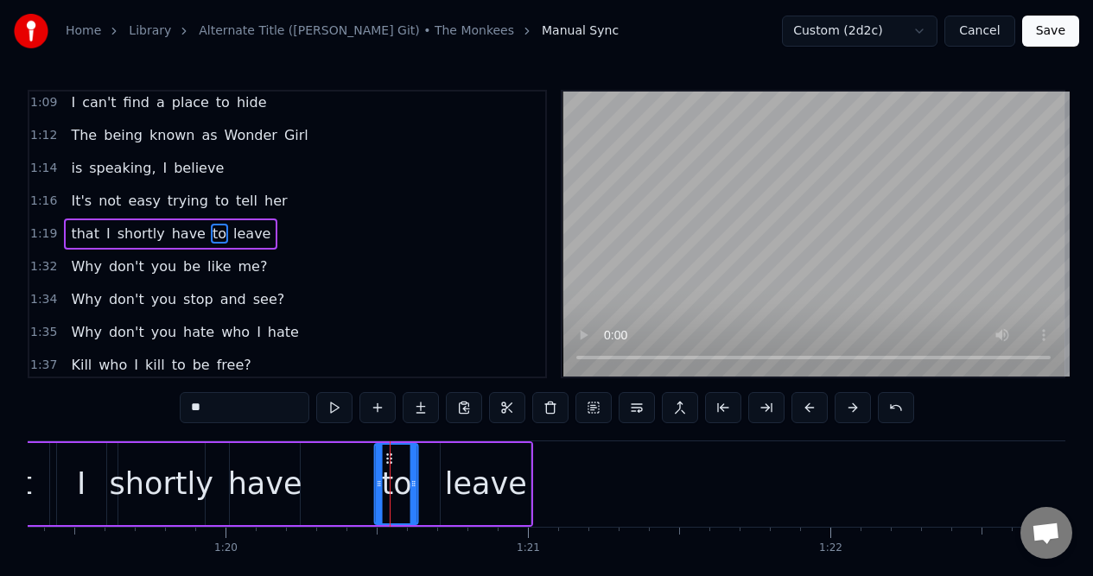
drag, startPoint x: 377, startPoint y: 455, endPoint x: 391, endPoint y: 455, distance: 14.7
click at [391, 455] on icon at bounding box center [390, 459] width 14 height 14
click at [273, 461] on div "have" at bounding box center [265, 484] width 74 height 46
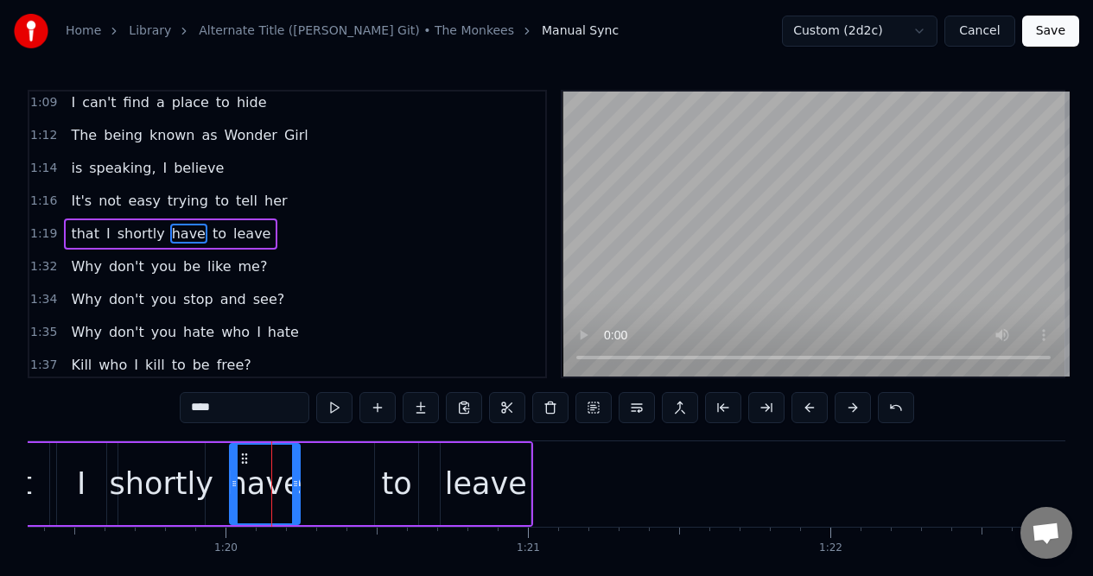
scroll to position [0, 23994]
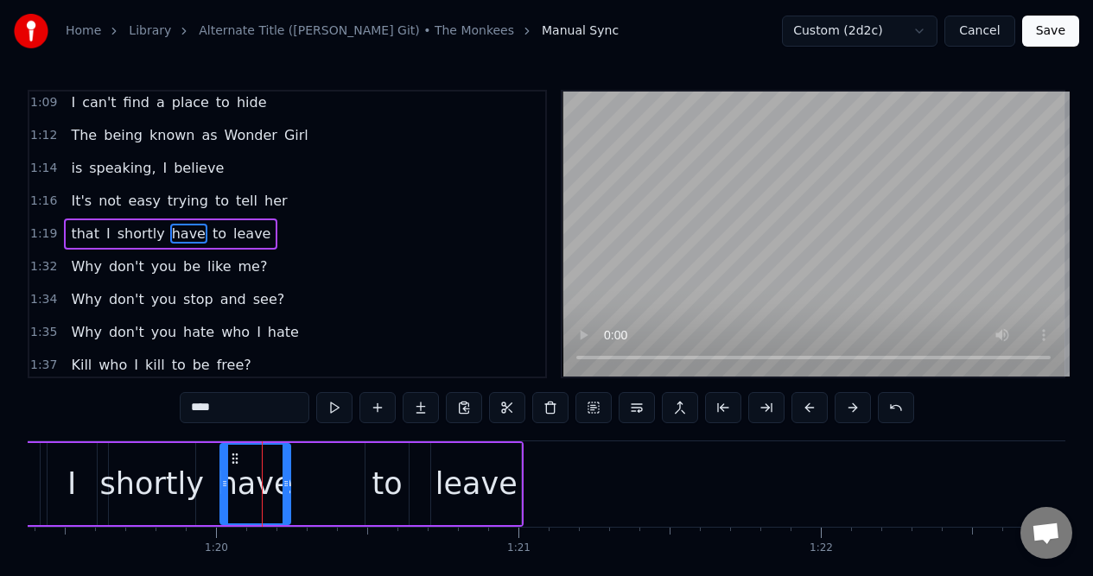
click at [249, 461] on div "have" at bounding box center [256, 484] width 74 height 46
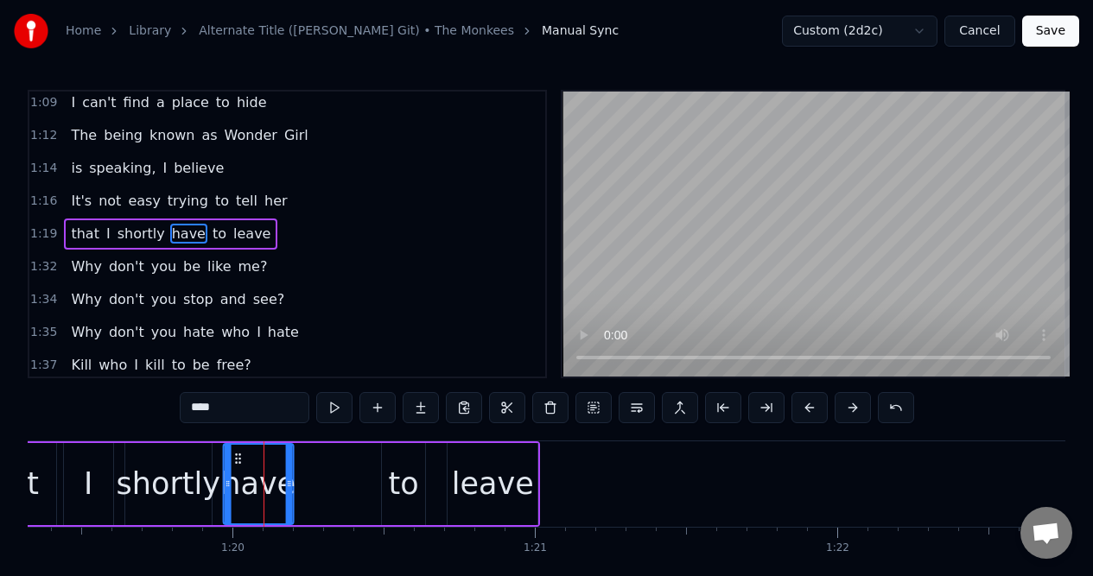
scroll to position [0, 23978]
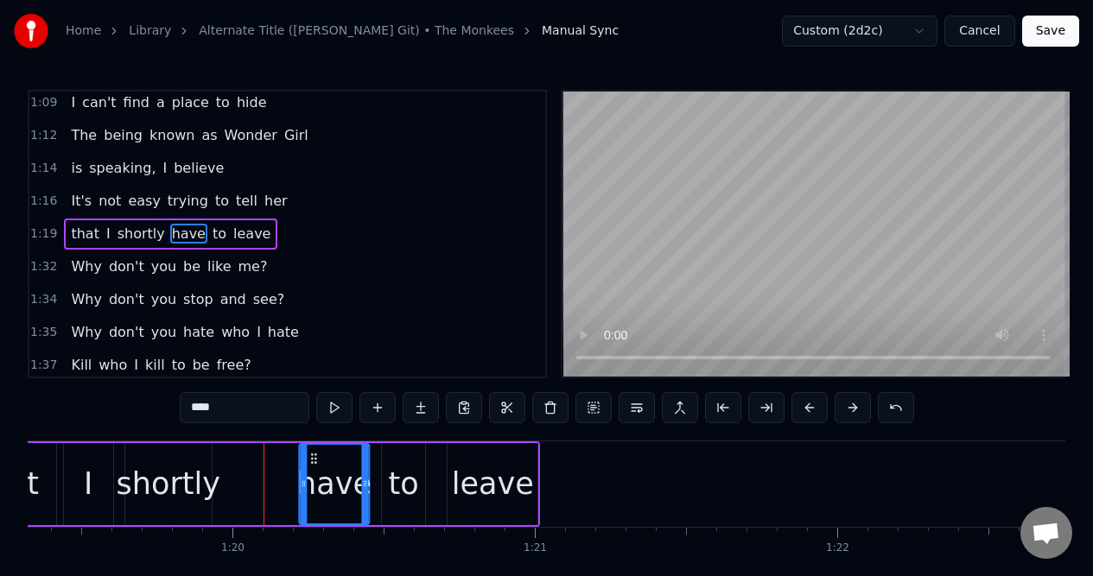
drag, startPoint x: 234, startPoint y: 456, endPoint x: 314, endPoint y: 461, distance: 79.6
click at [314, 465] on div "have" at bounding box center [335, 484] width 68 height 79
click at [312, 466] on div at bounding box center [310, 484] width 7 height 79
click at [171, 464] on div "shortly" at bounding box center [169, 484] width 104 height 46
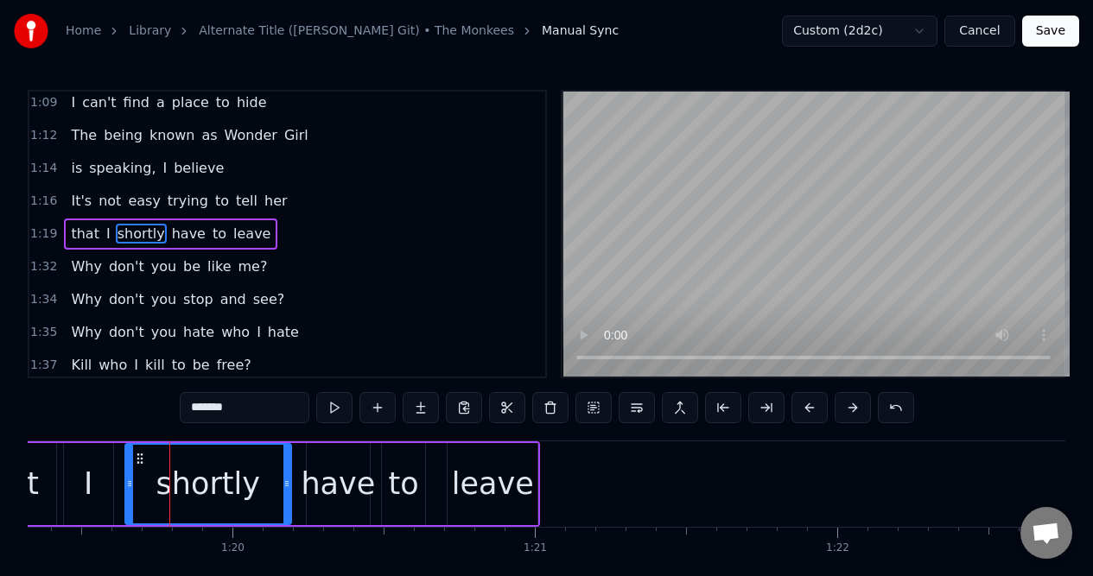
drag, startPoint x: 208, startPoint y: 465, endPoint x: 288, endPoint y: 472, distance: 79.8
click at [288, 472] on div at bounding box center [286, 484] width 7 height 79
click at [92, 480] on div "I" at bounding box center [88, 484] width 49 height 82
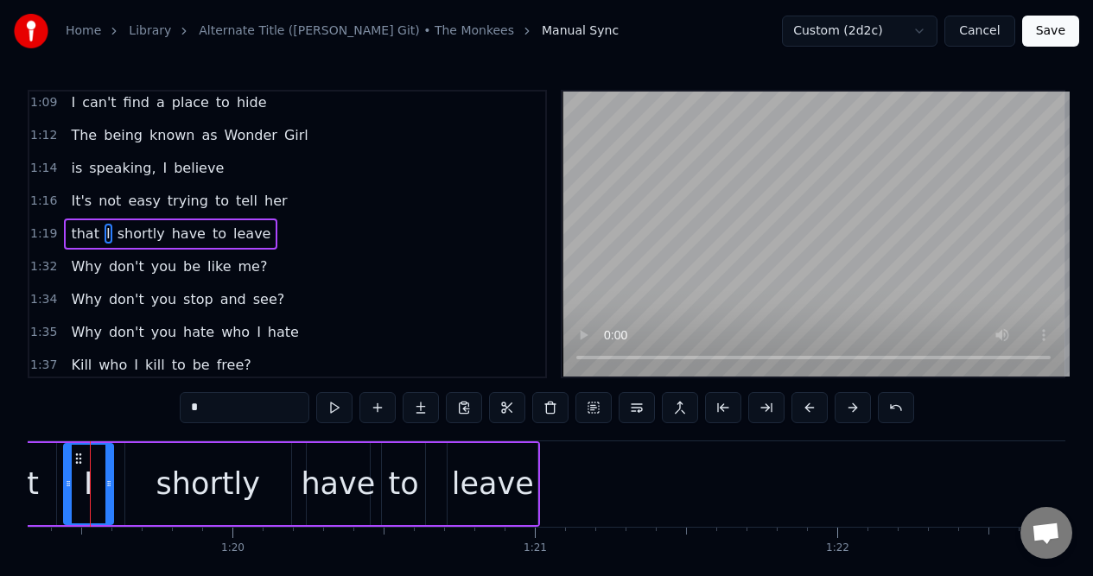
scroll to position [0, 23954]
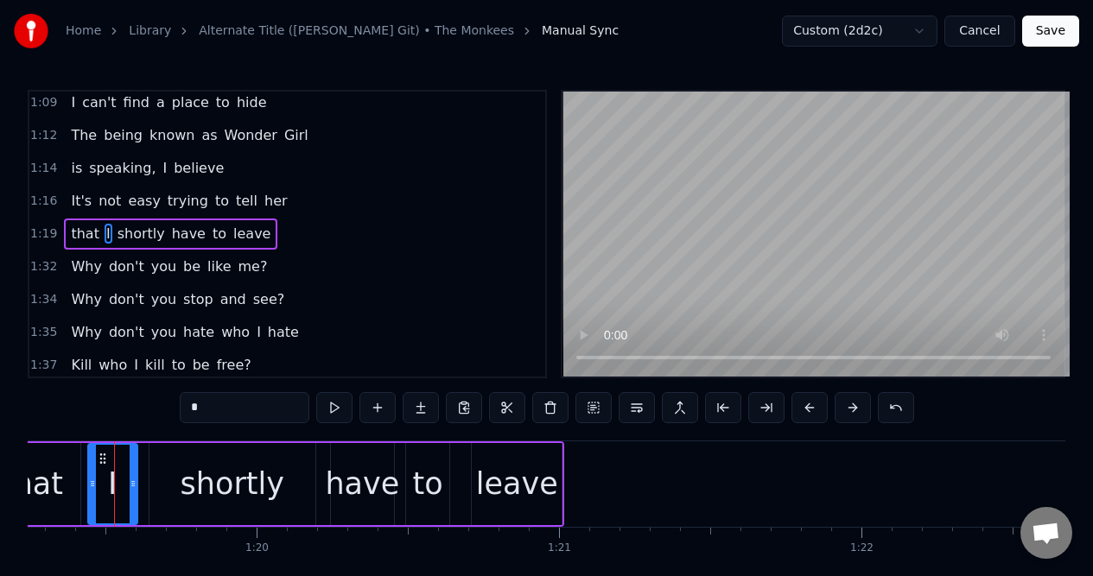
click at [49, 478] on div "that" at bounding box center [32, 484] width 61 height 46
type input "****"
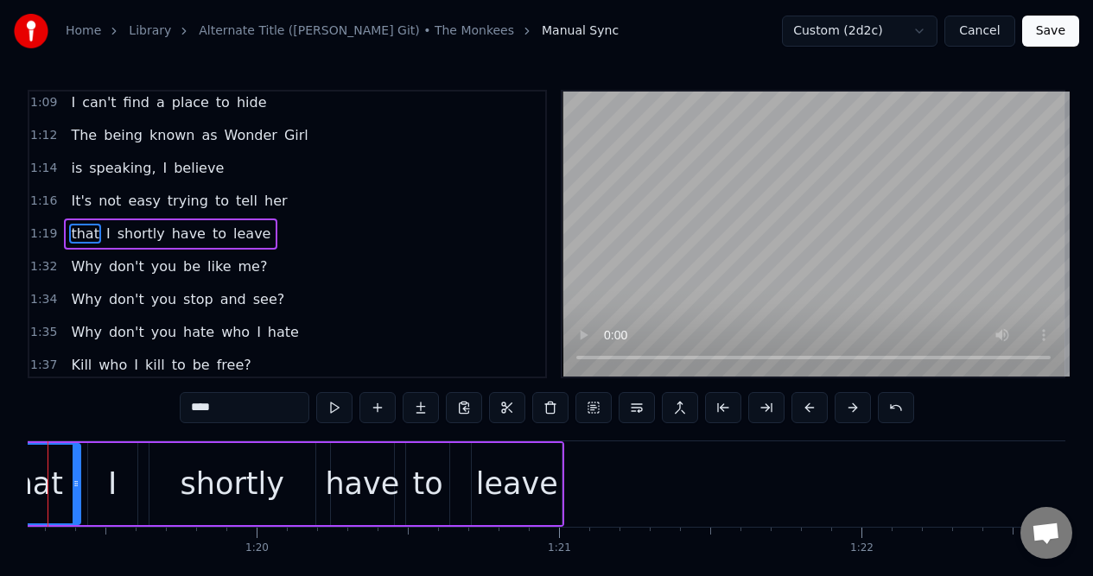
scroll to position [0, 23887]
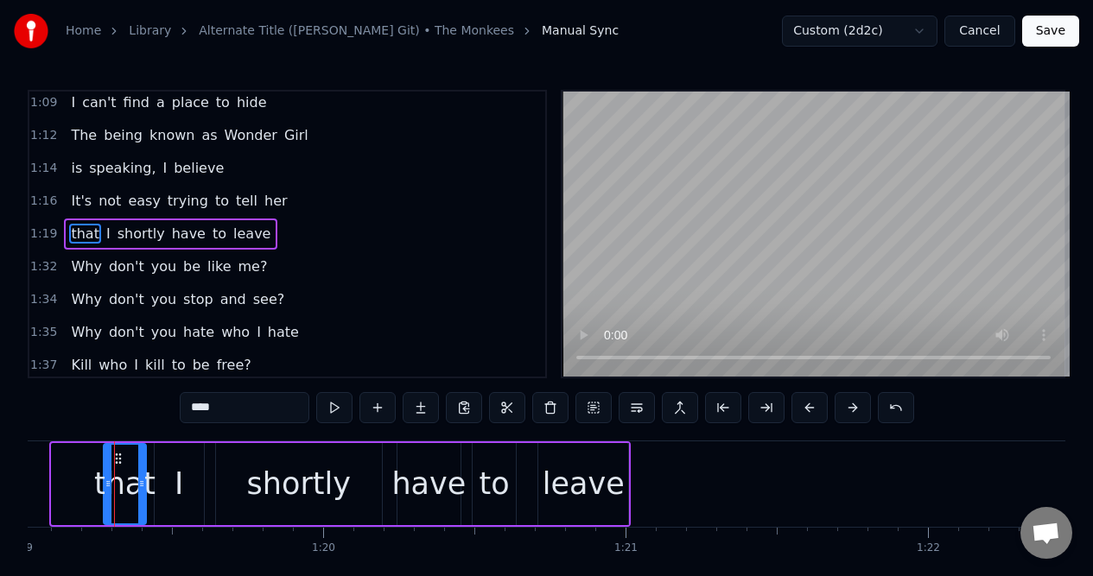
drag, startPoint x: 54, startPoint y: 475, endPoint x: 106, endPoint y: 466, distance: 53.4
click at [105, 477] on div at bounding box center [108, 484] width 7 height 79
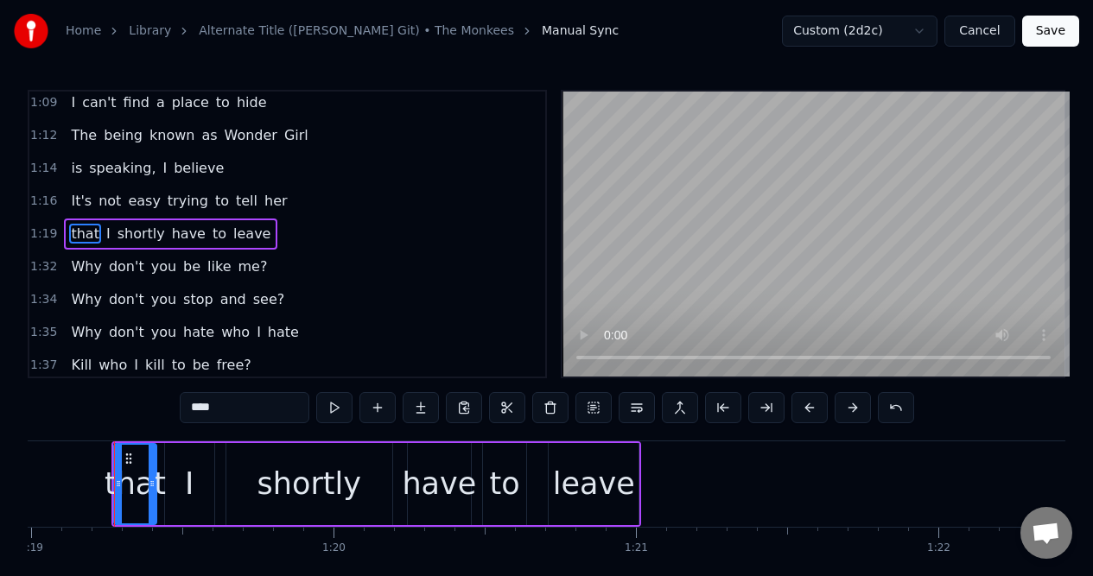
scroll to position [79, 0]
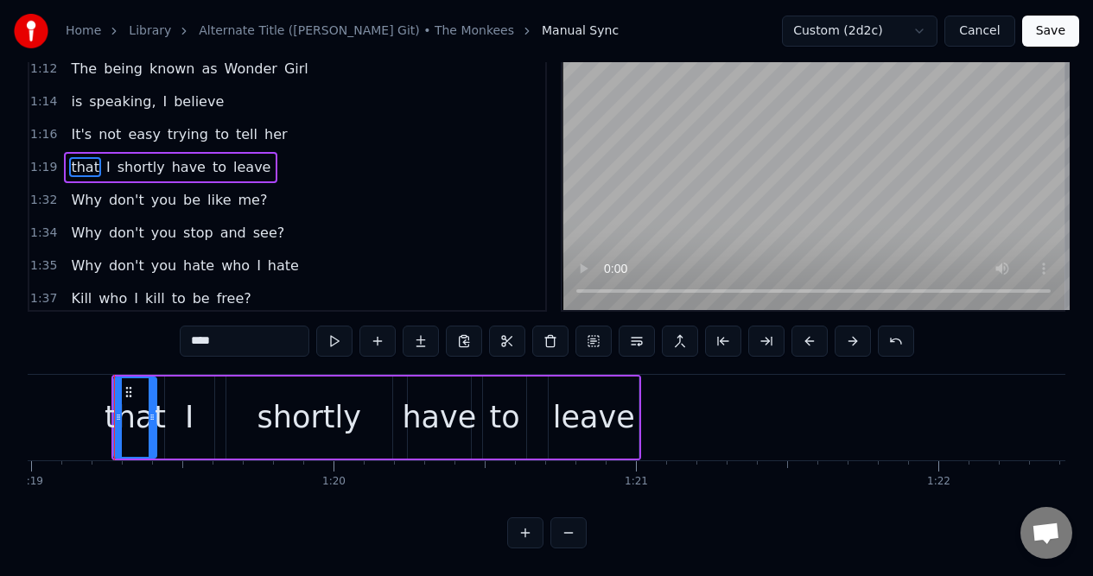
click at [291, 121] on div "1:16 It's not easy trying to tell her" at bounding box center [287, 134] width 516 height 33
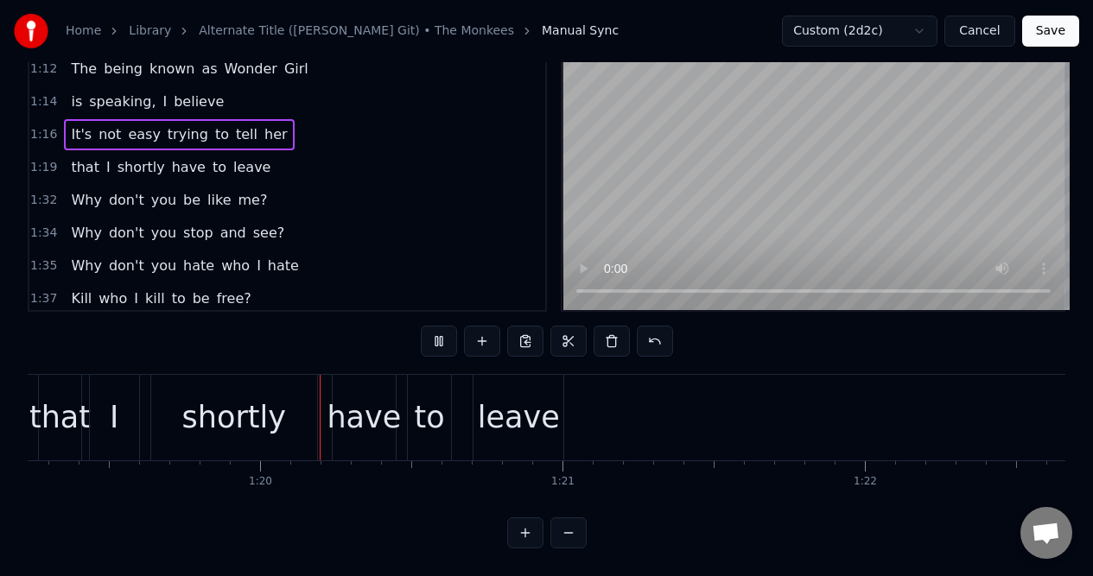
scroll to position [0, 23974]
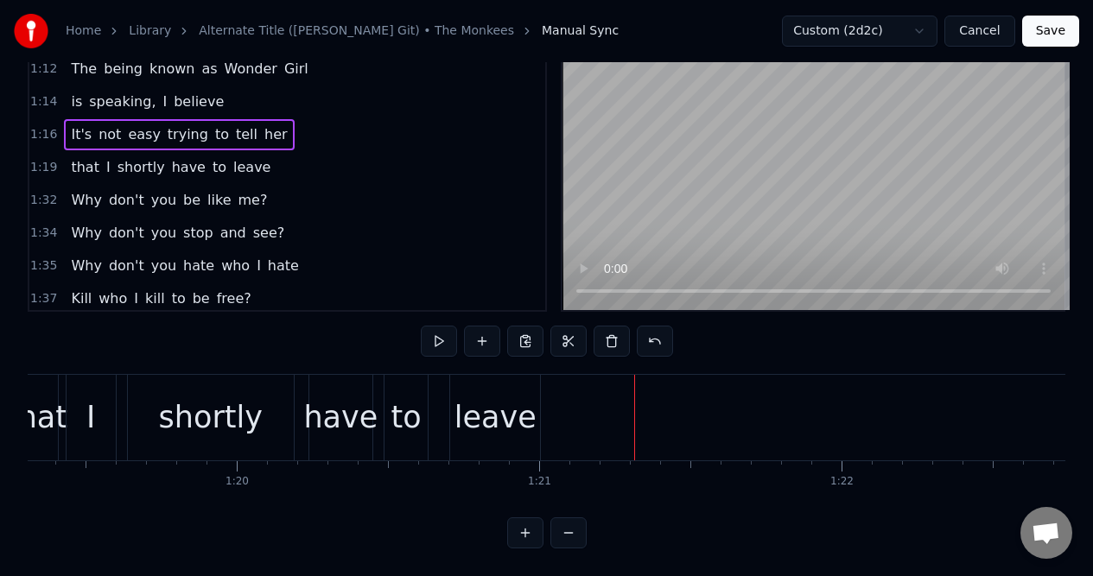
click at [105, 383] on div "I" at bounding box center [91, 418] width 49 height 86
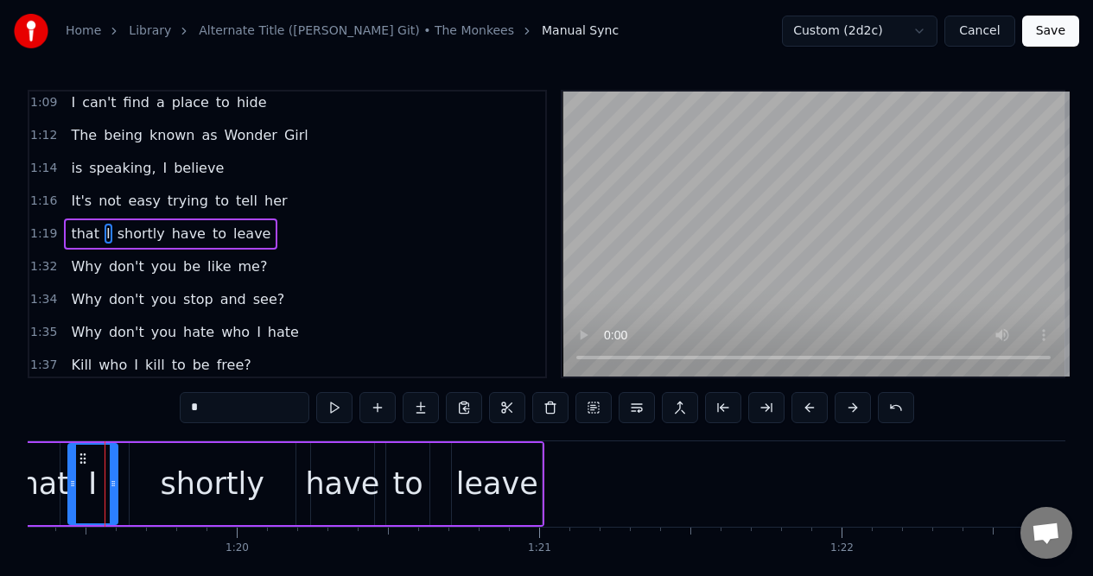
scroll to position [0, 23964]
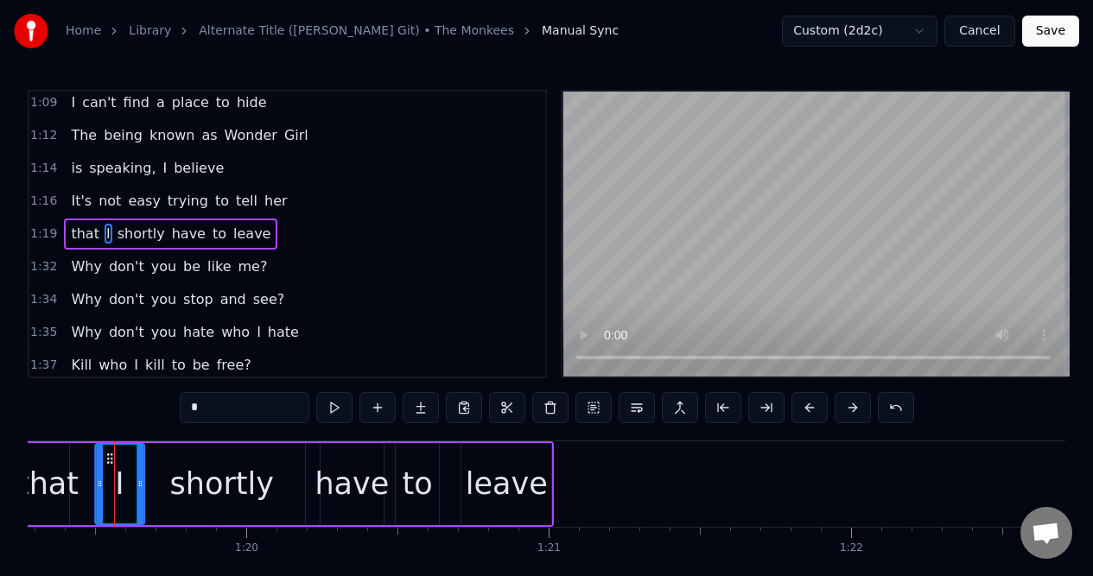
drag, startPoint x: 92, startPoint y: 455, endPoint x: 109, endPoint y: 454, distance: 17.3
click at [109, 454] on icon at bounding box center [110, 459] width 14 height 14
click at [293, 234] on div "1:19 that I shortly have to leave" at bounding box center [287, 234] width 516 height 33
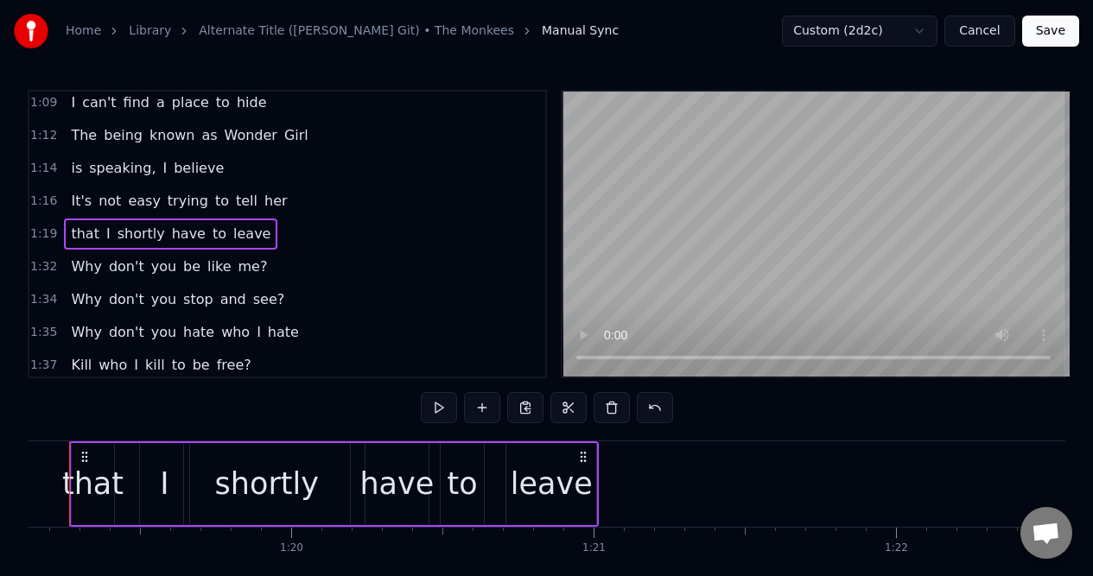
scroll to position [0, 23874]
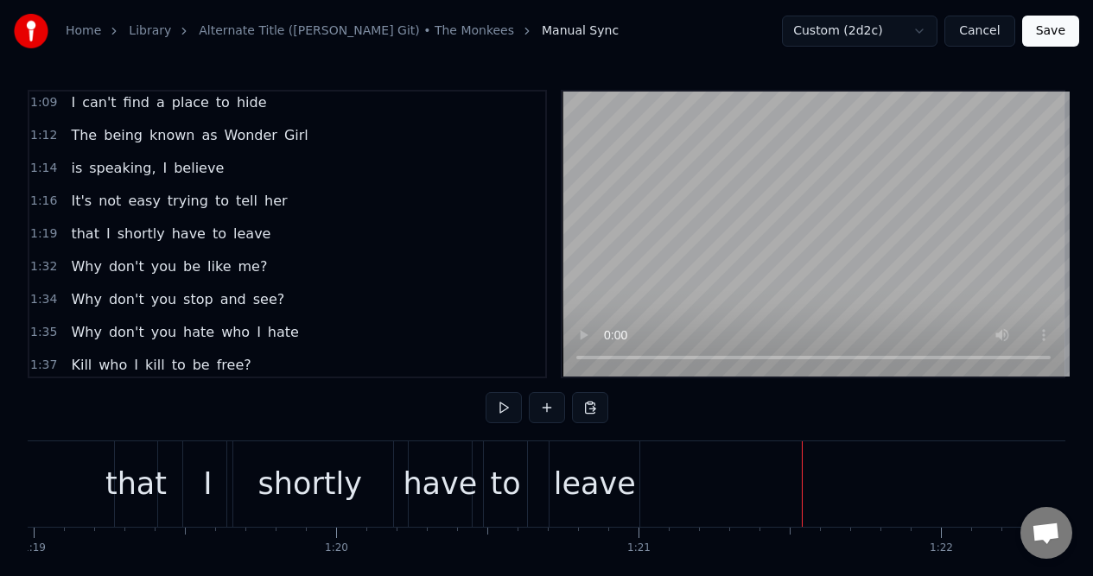
click at [299, 263] on div "1:32 Why don't you be like me?" at bounding box center [287, 266] width 516 height 33
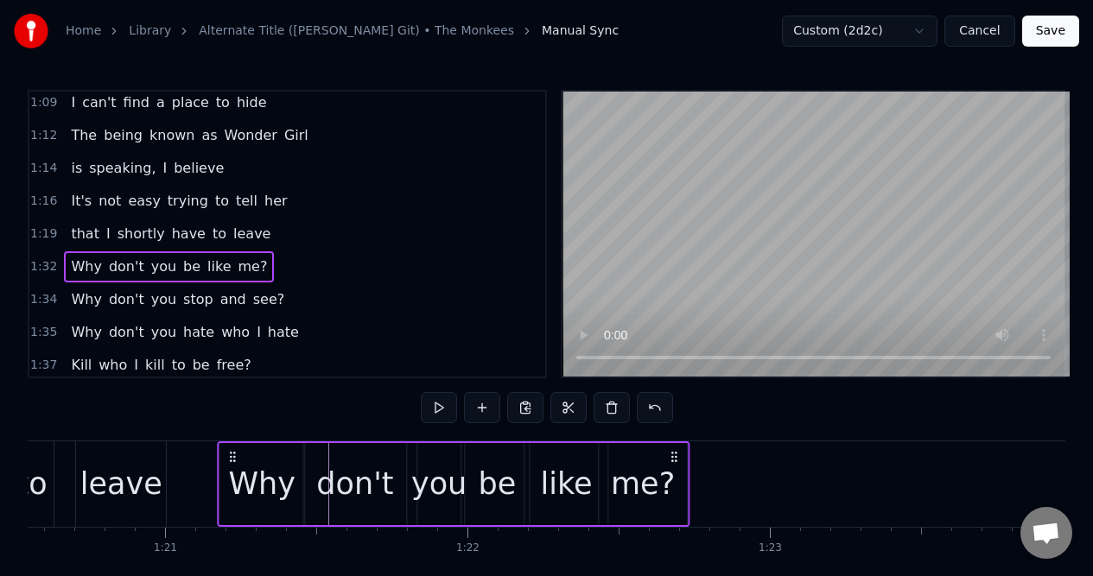
scroll to position [0, 24336]
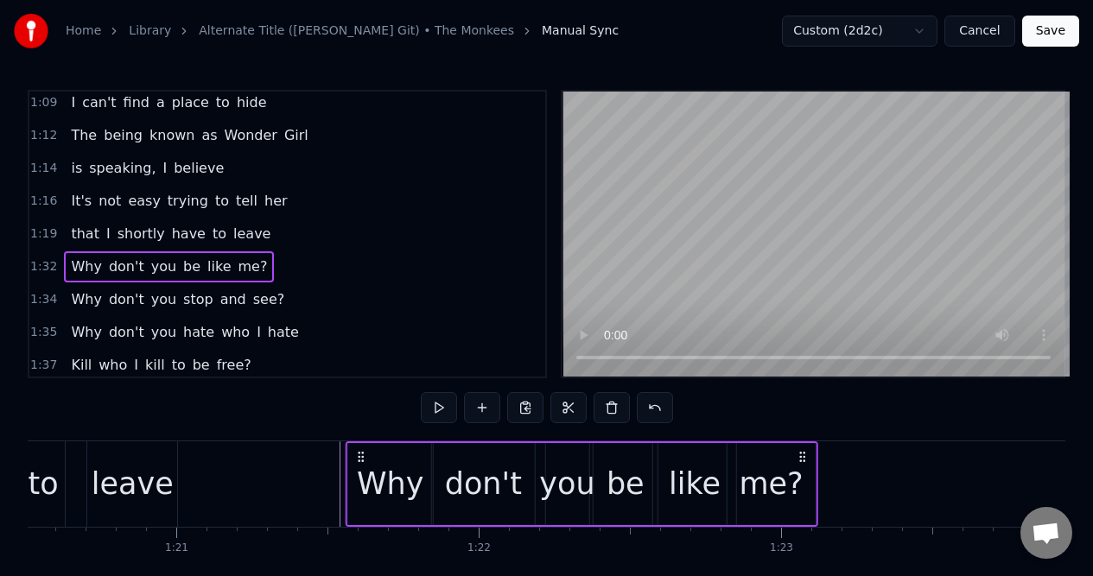
drag, startPoint x: 129, startPoint y: 459, endPoint x: 359, endPoint y: 466, distance: 230.7
click at [359, 466] on div "Why don't you be like me?" at bounding box center [581, 484] width 472 height 86
click at [276, 236] on div "1:19 that I shortly have to leave" at bounding box center [287, 234] width 516 height 33
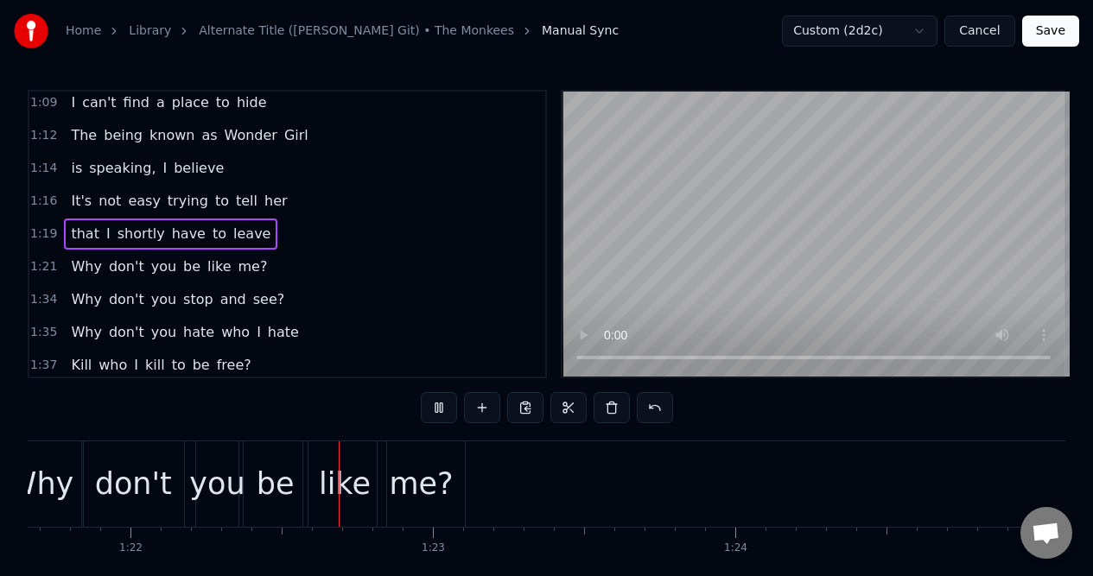
scroll to position [0, 24741]
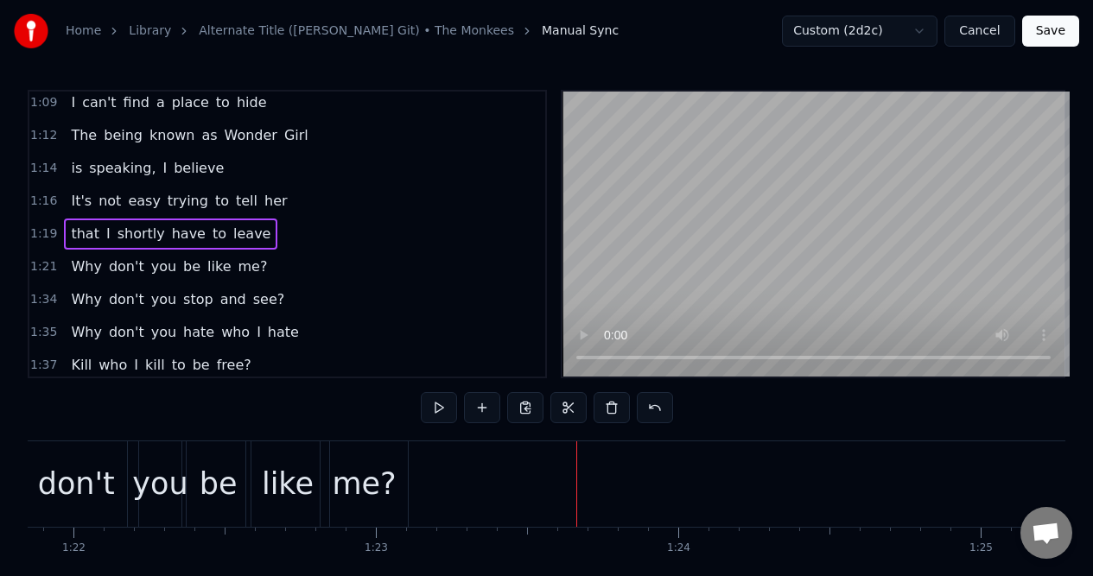
click at [383, 456] on div "me?" at bounding box center [364, 484] width 88 height 86
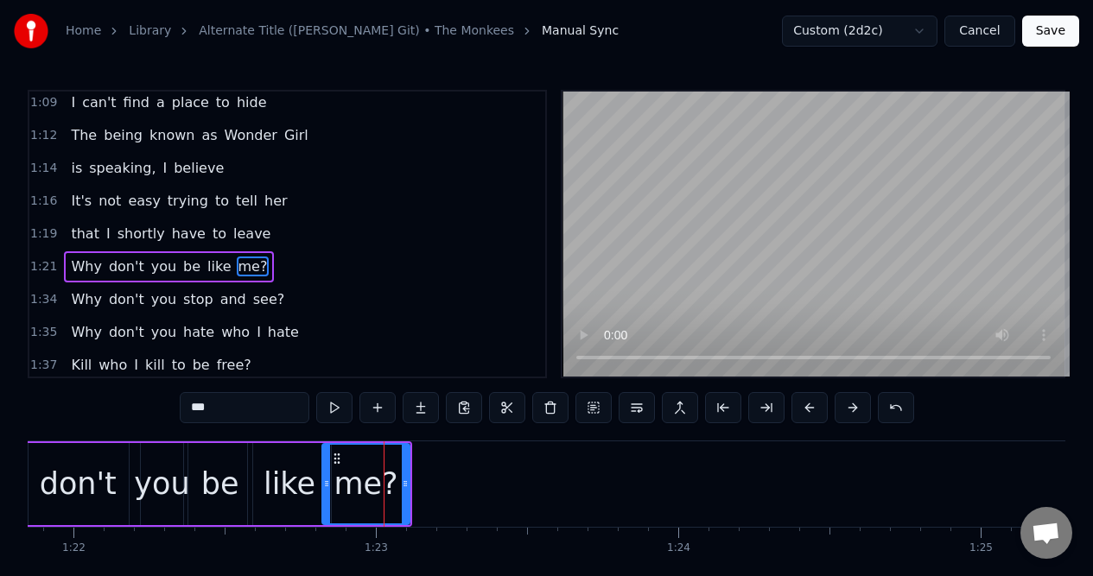
scroll to position [727, 0]
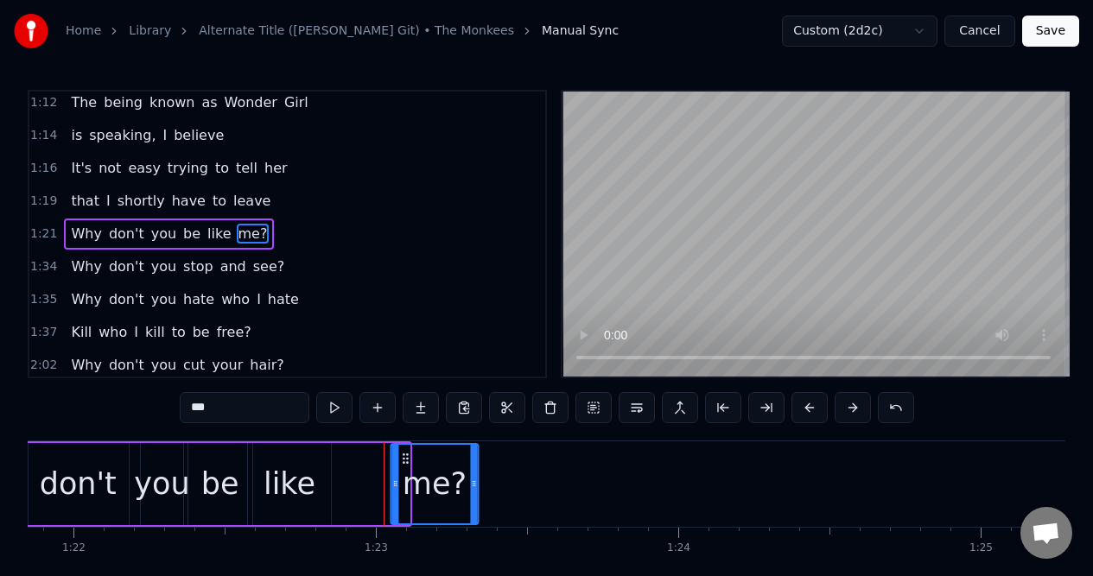
drag, startPoint x: 334, startPoint y: 458, endPoint x: 403, endPoint y: 463, distance: 69.3
click at [403, 463] on icon at bounding box center [405, 459] width 14 height 14
click at [285, 464] on div "like" at bounding box center [289, 484] width 52 height 46
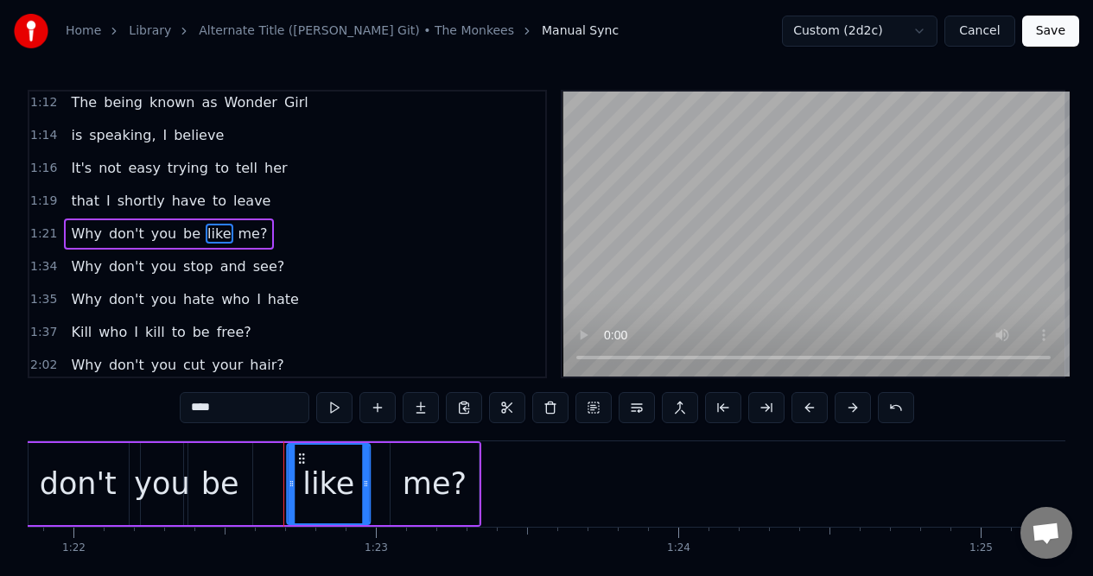
drag, startPoint x: 262, startPoint y: 454, endPoint x: 301, endPoint y: 455, distance: 39.7
click at [301, 455] on icon at bounding box center [302, 459] width 14 height 14
click at [219, 463] on div "be" at bounding box center [220, 484] width 38 height 46
type input "**"
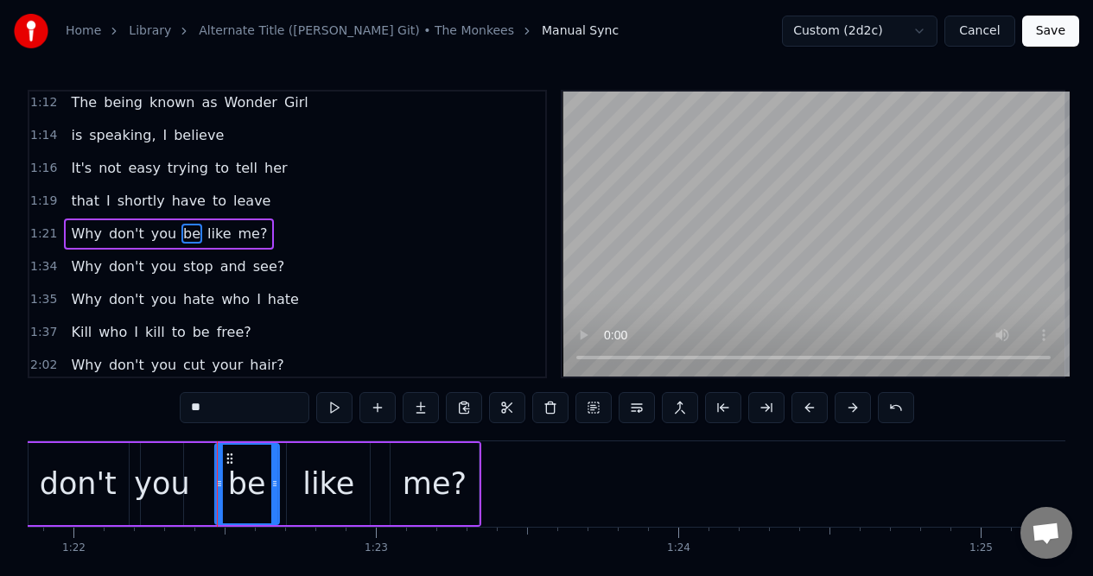
drag, startPoint x: 201, startPoint y: 457, endPoint x: 228, endPoint y: 458, distance: 26.8
click at [228, 458] on icon at bounding box center [230, 459] width 14 height 14
click at [266, 203] on div "1:19 that I shortly have to leave" at bounding box center [287, 201] width 516 height 33
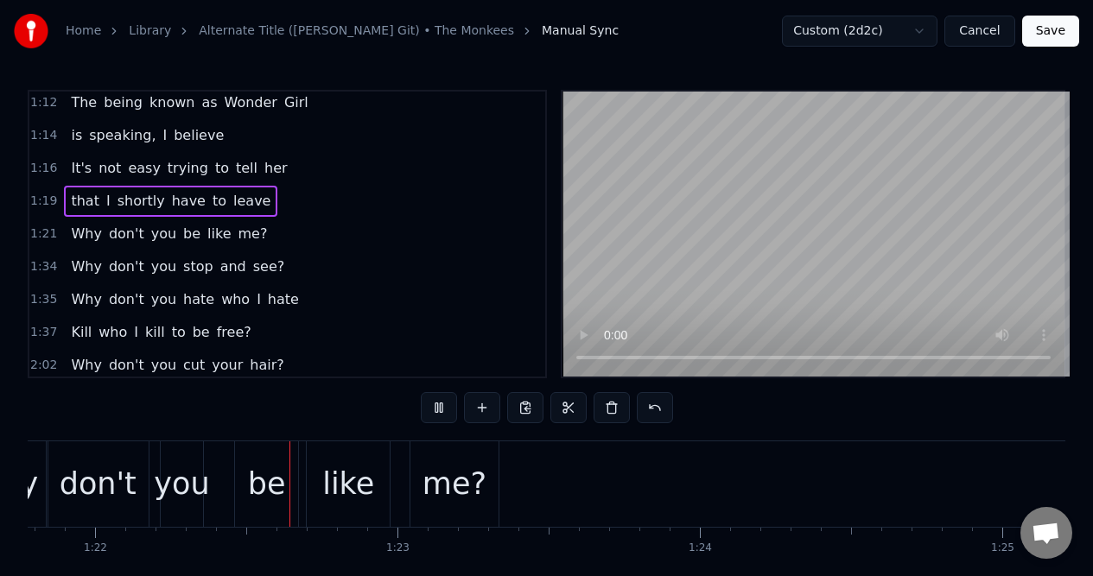
scroll to position [0, 24743]
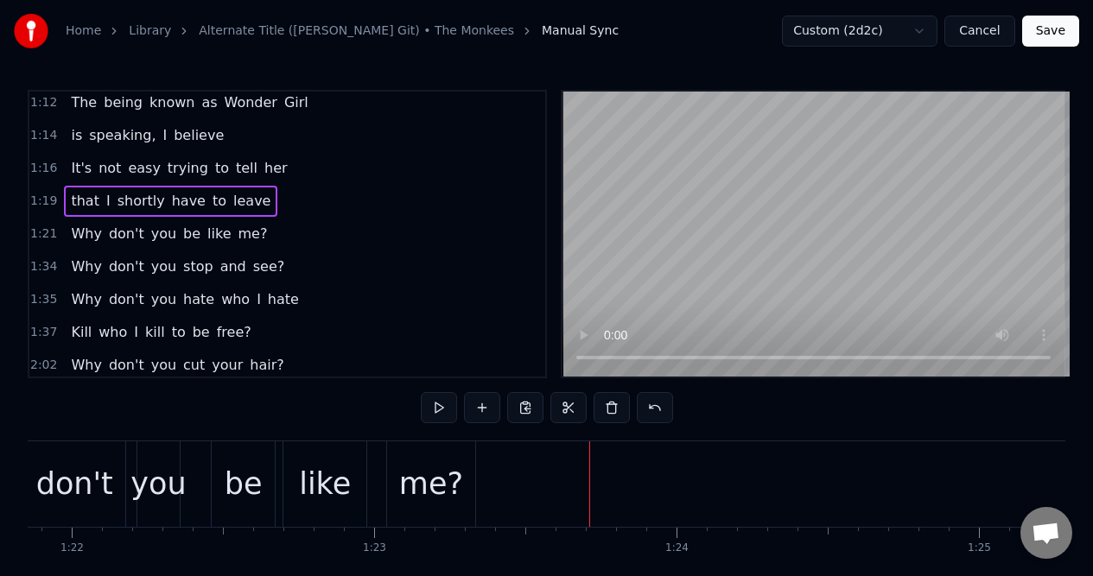
click at [317, 272] on div "1:34 Why don't you stop and see?" at bounding box center [287, 266] width 516 height 33
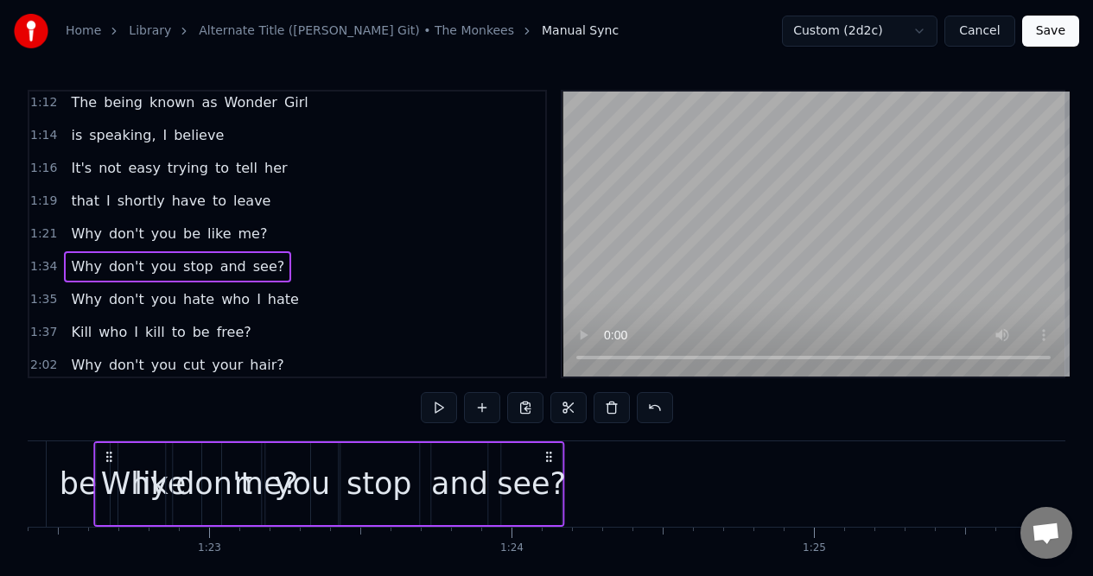
scroll to position [0, 24896]
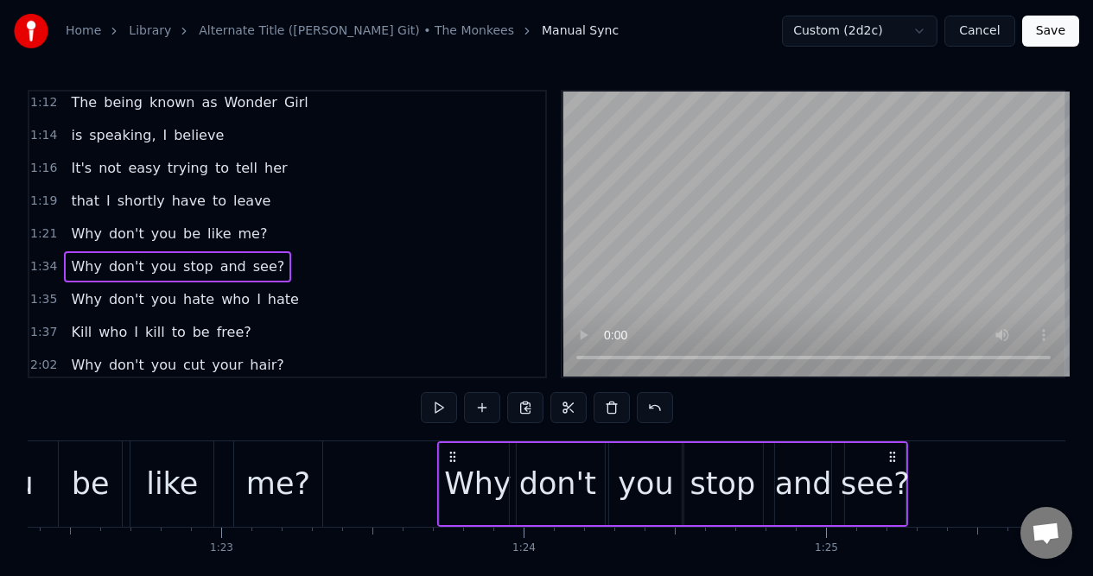
drag, startPoint x: 131, startPoint y: 456, endPoint x: 456, endPoint y: 454, distance: 324.7
click at [455, 456] on circle at bounding box center [454, 456] width 1 height 1
click at [280, 202] on div "1:19 that I shortly have to leave" at bounding box center [287, 201] width 516 height 33
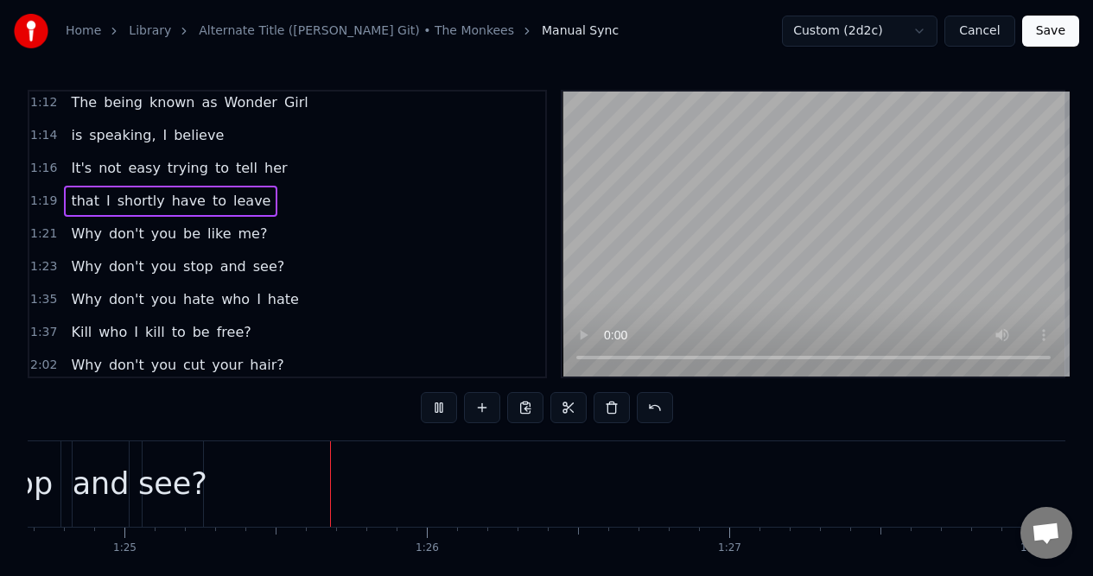
scroll to position [0, 25647]
click at [280, 259] on div "1:23 Why don't you stop and see?" at bounding box center [287, 266] width 516 height 33
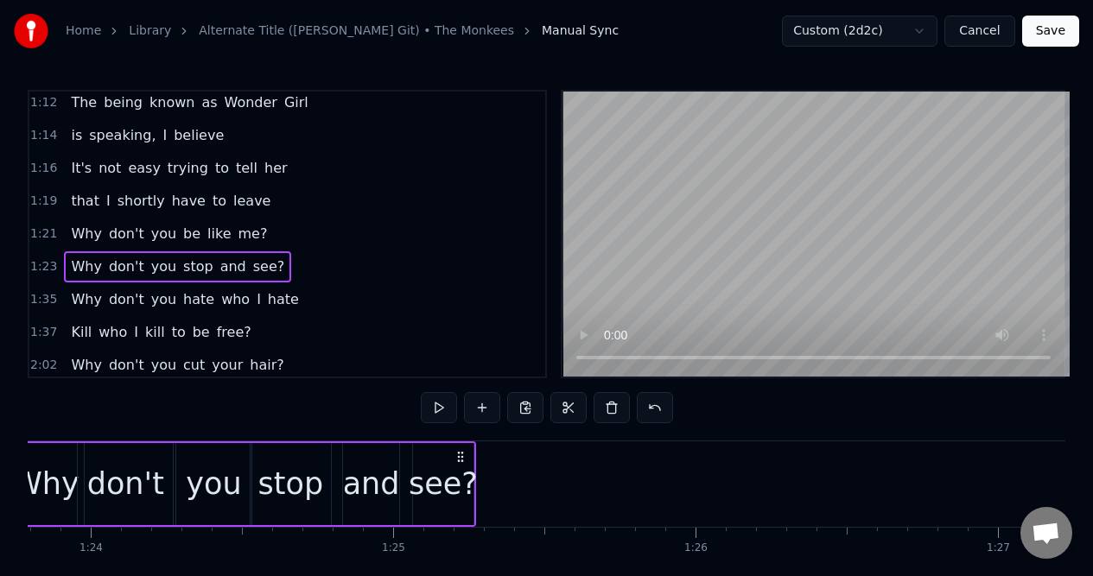
scroll to position [0, 25220]
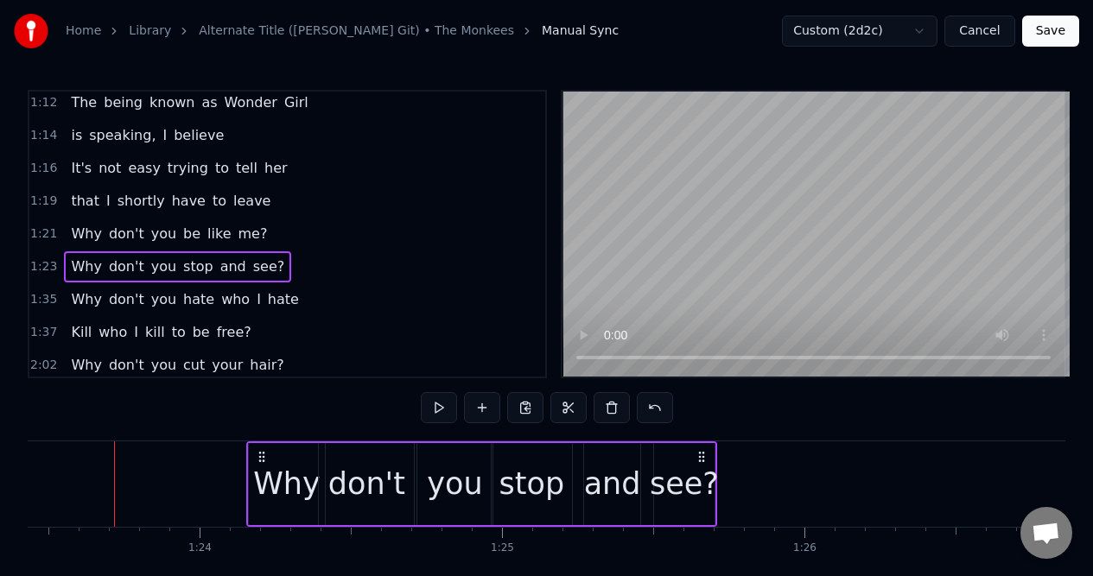
drag, startPoint x: 570, startPoint y: 456, endPoint x: 702, endPoint y: 453, distance: 132.2
click at [702, 453] on icon at bounding box center [701, 457] width 14 height 14
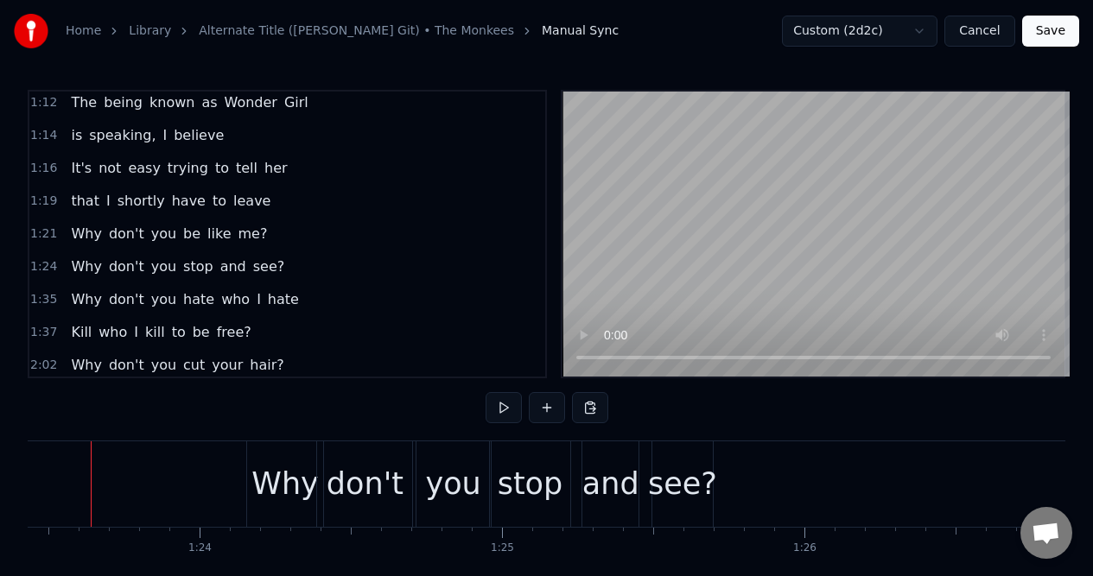
scroll to position [0, 25197]
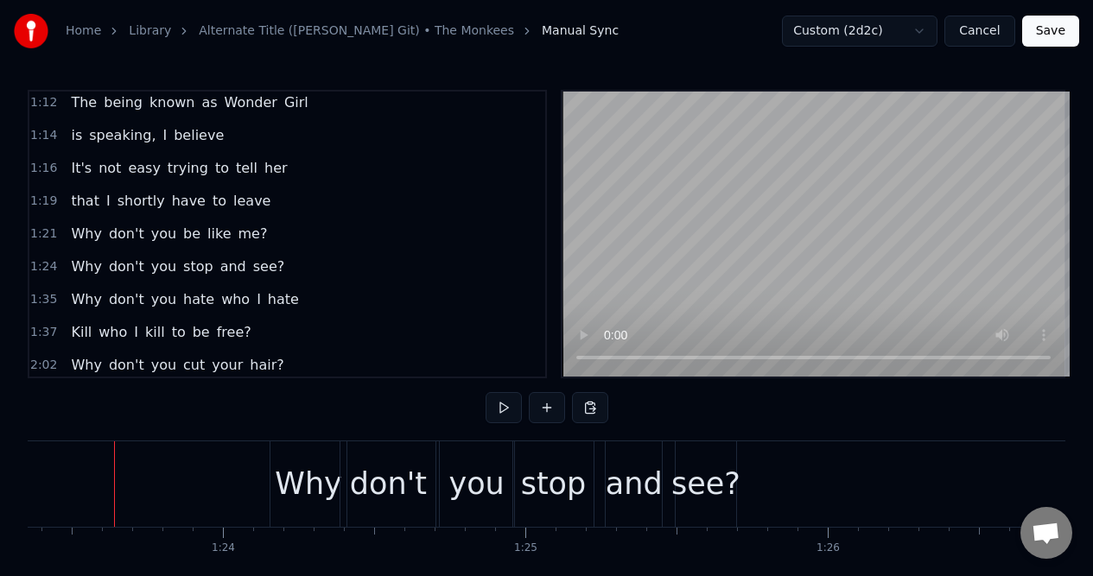
click at [73, 448] on div at bounding box center [81, 484] width 50501 height 86
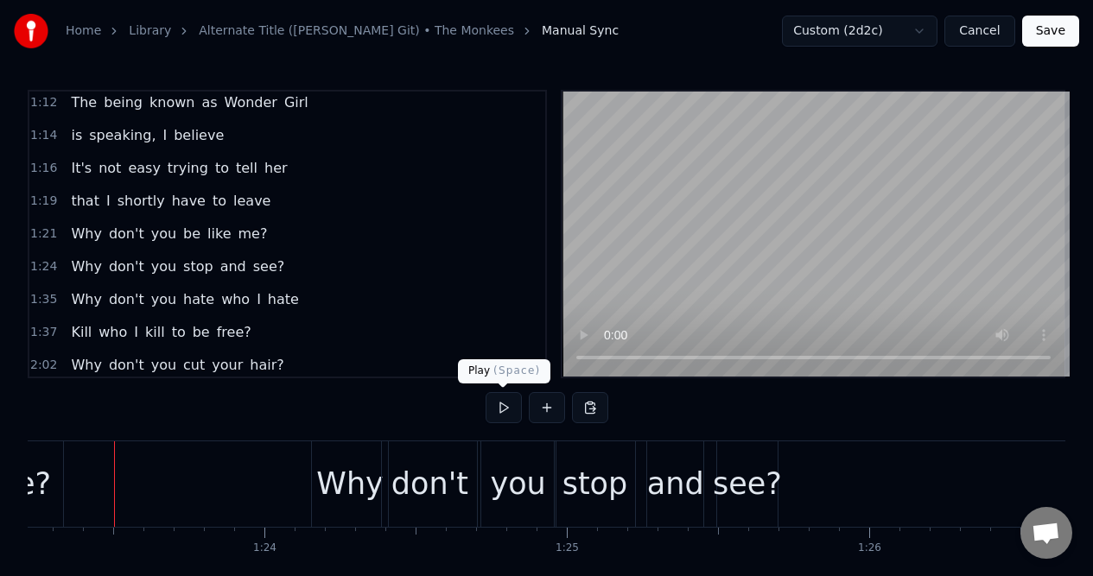
click at [504, 404] on button at bounding box center [503, 407] width 36 height 31
click at [1051, 26] on button "Save" at bounding box center [1050, 31] width 57 height 31
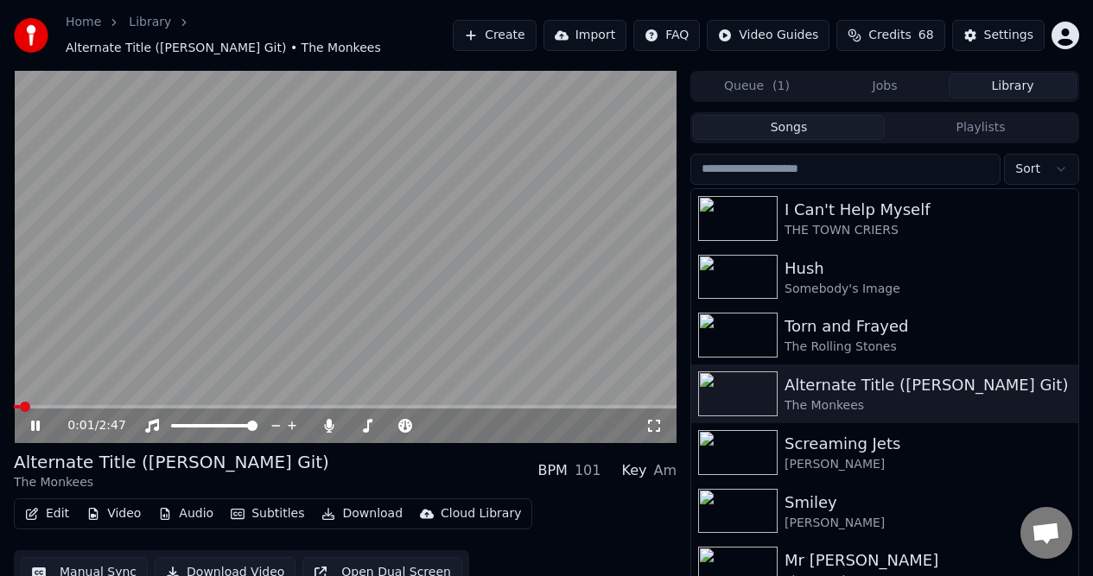
click at [38, 425] on icon at bounding box center [35, 426] width 9 height 10
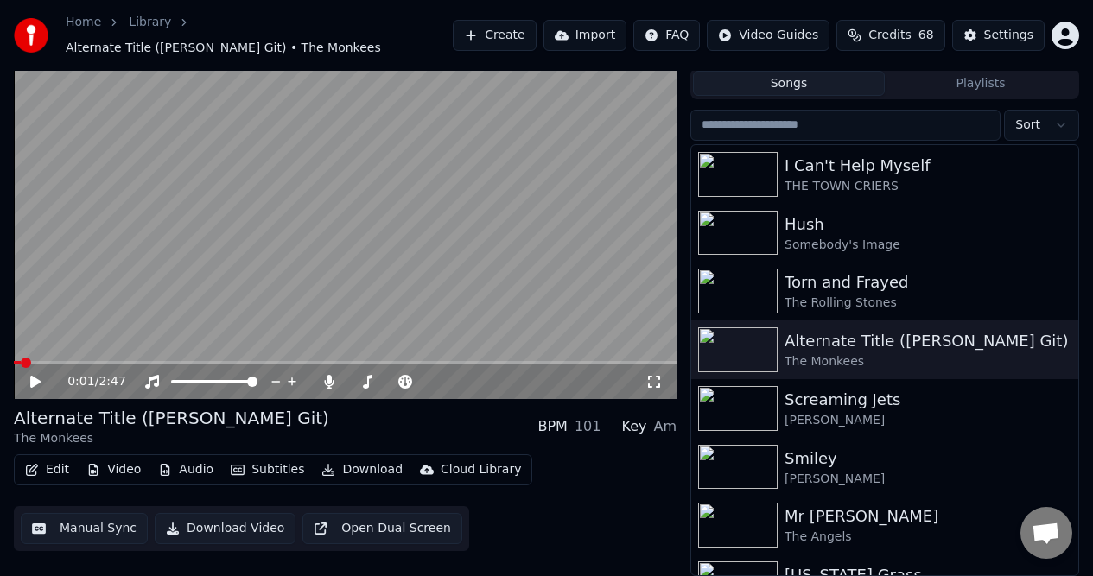
click at [107, 528] on button "Manual Sync" at bounding box center [84, 528] width 127 height 31
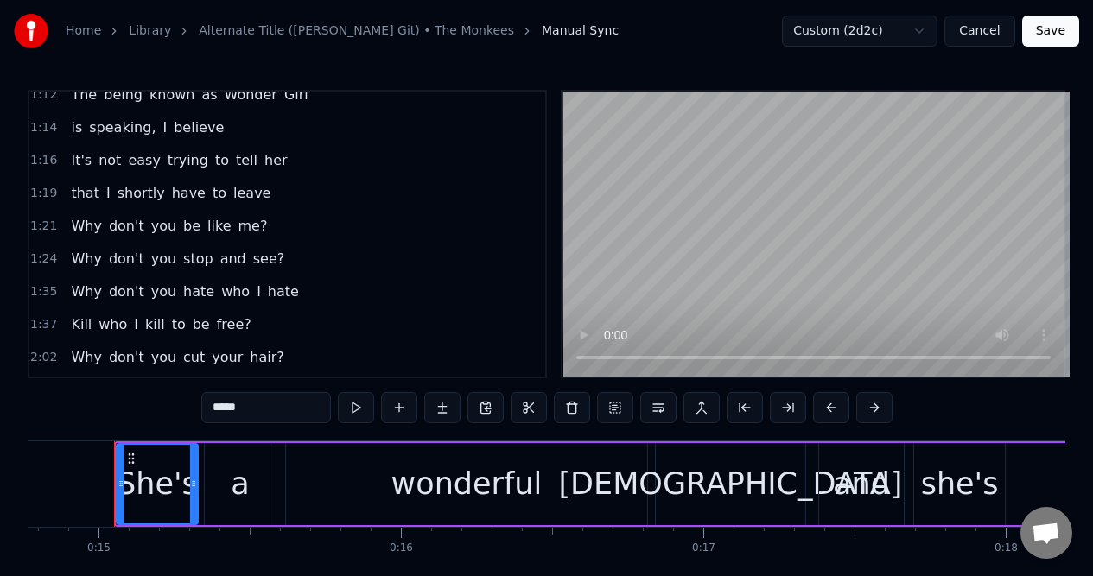
scroll to position [738, 0]
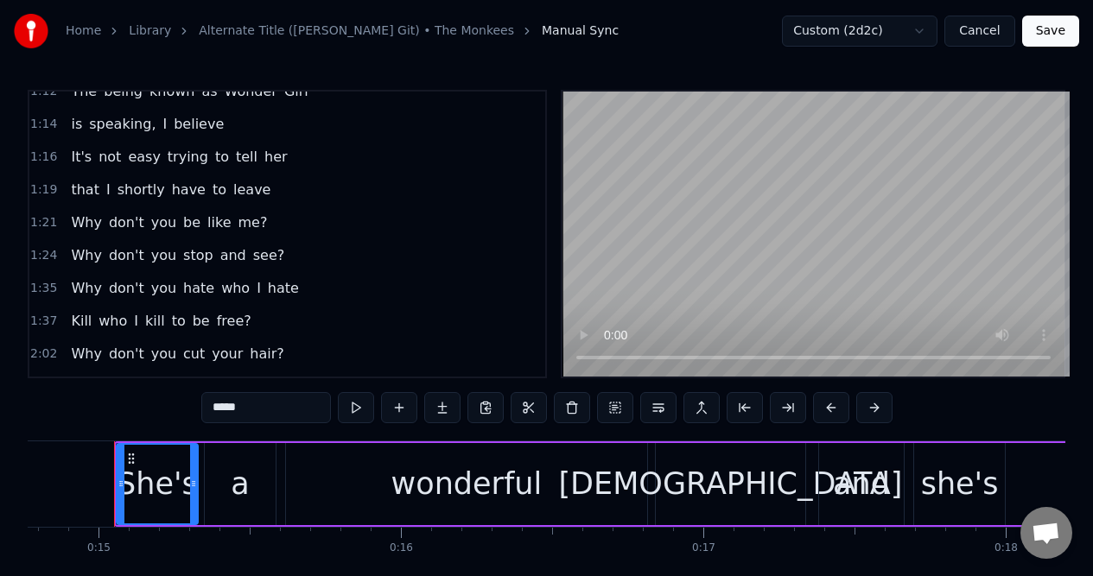
click at [320, 296] on div "1:35 Why don't you hate who I hate" at bounding box center [287, 288] width 516 height 33
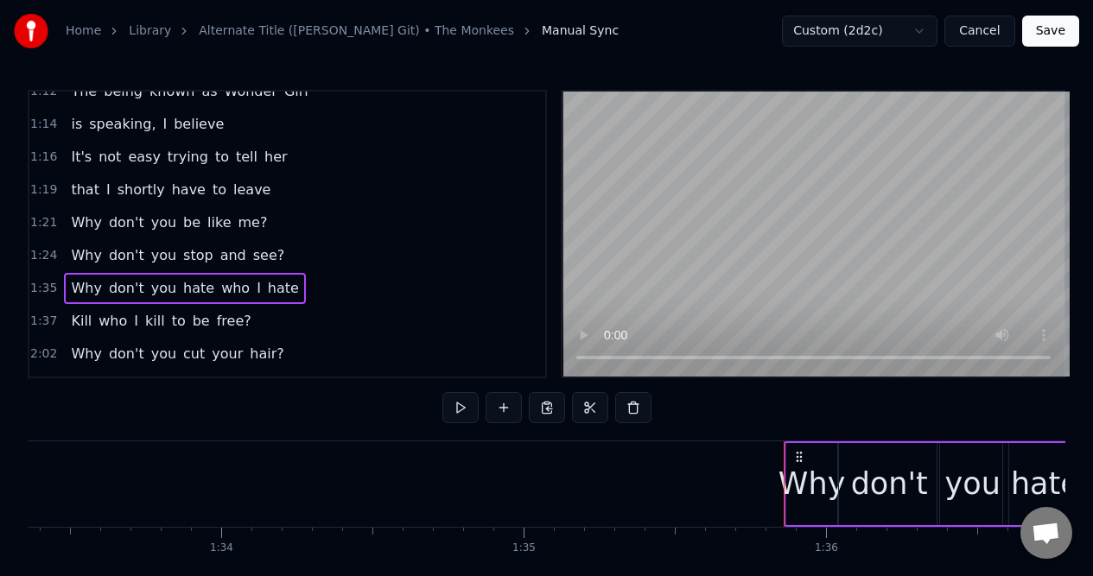
scroll to position [0, 28890]
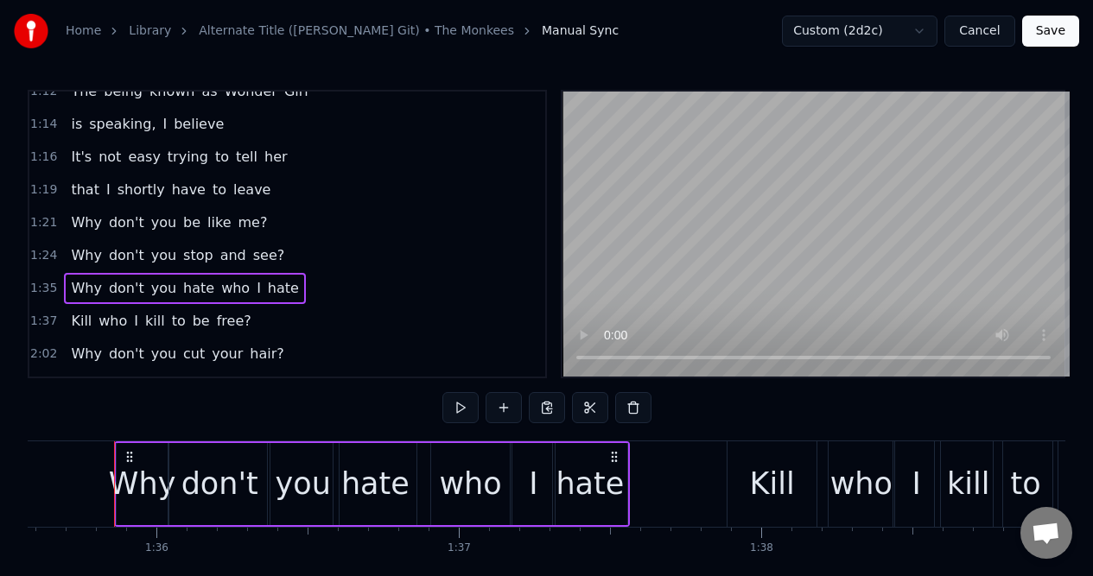
click at [306, 246] on div "1:24 Why don't you stop and see?" at bounding box center [287, 255] width 516 height 33
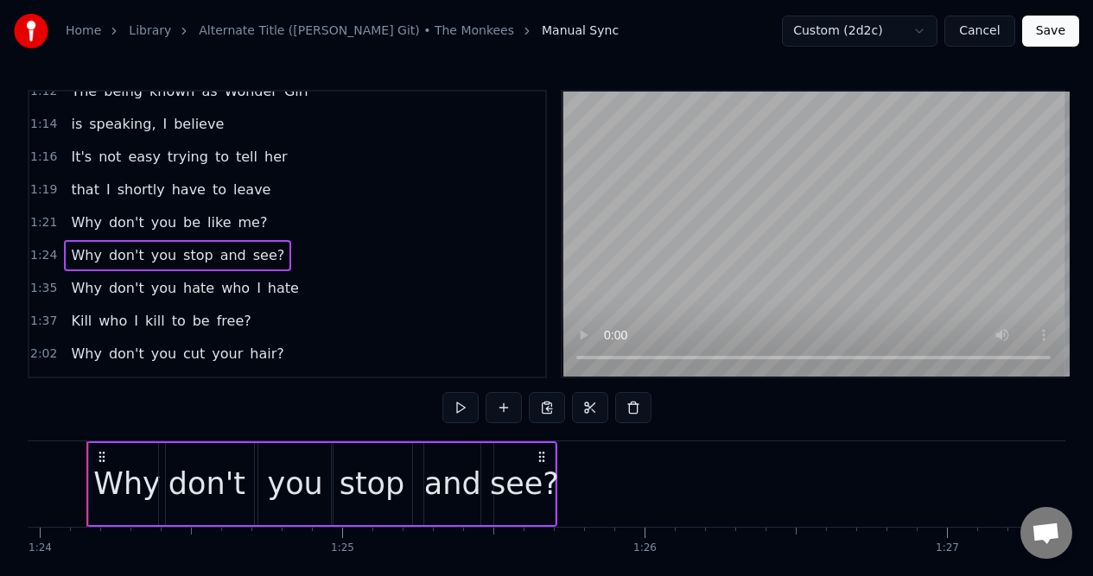
scroll to position [0, 25352]
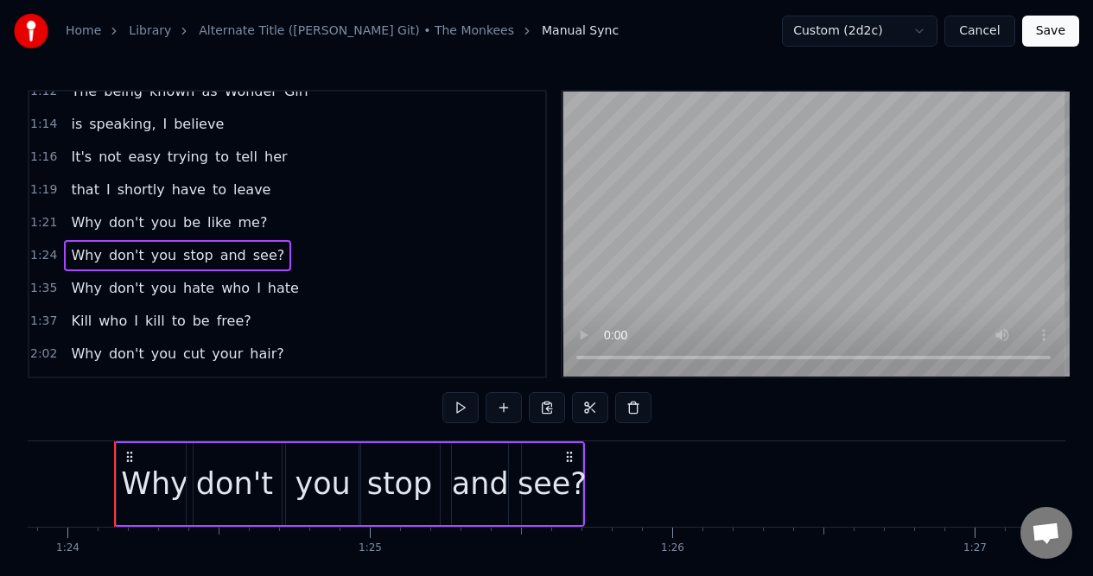
click at [263, 225] on div "1:21 Why don't you be like me?" at bounding box center [287, 222] width 516 height 33
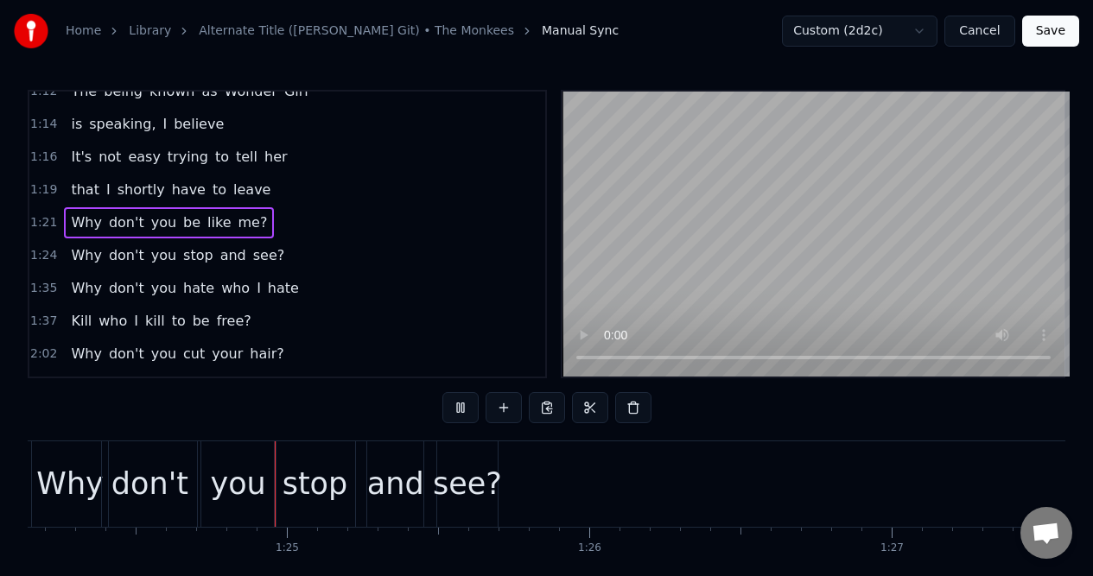
scroll to position [0, 25441]
click at [278, 162] on div "1:16 It's not easy trying to tell her" at bounding box center [287, 157] width 516 height 33
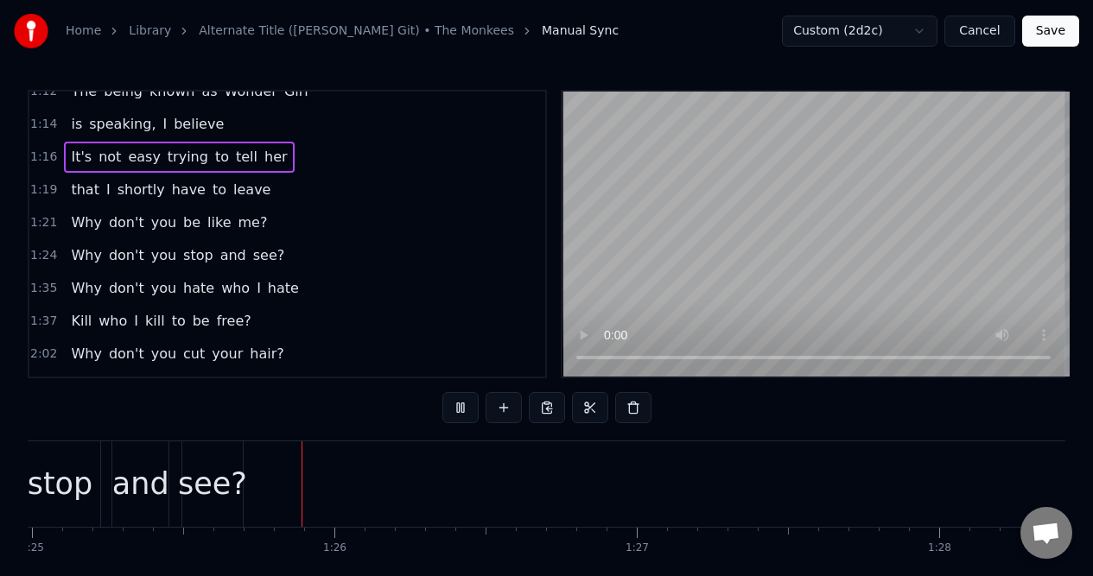
scroll to position [0, 25753]
click at [295, 293] on div "1:35 Why don't you hate who I hate" at bounding box center [287, 288] width 516 height 33
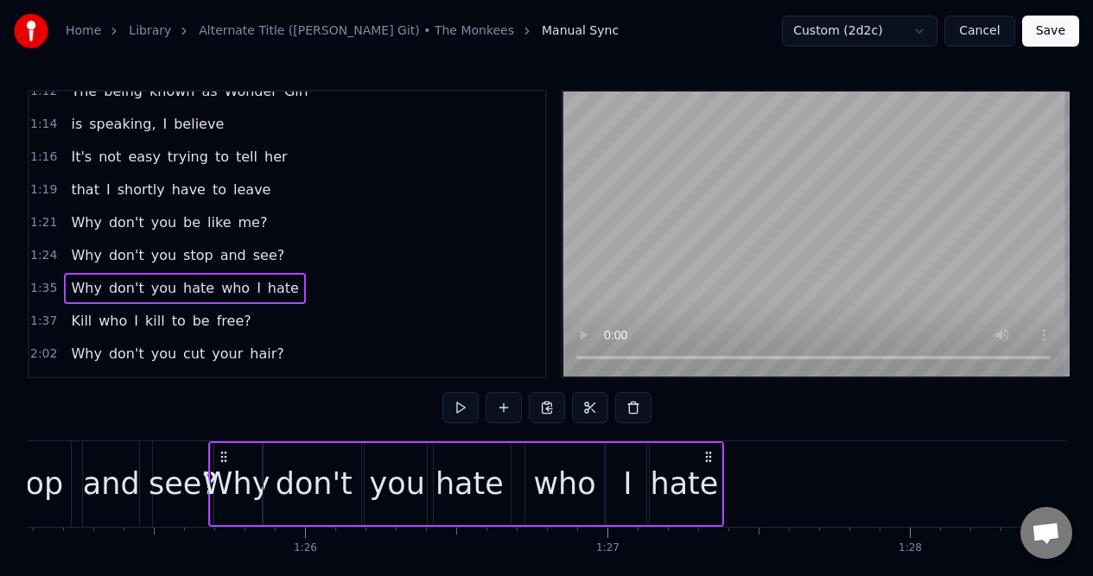
scroll to position [0, 25706]
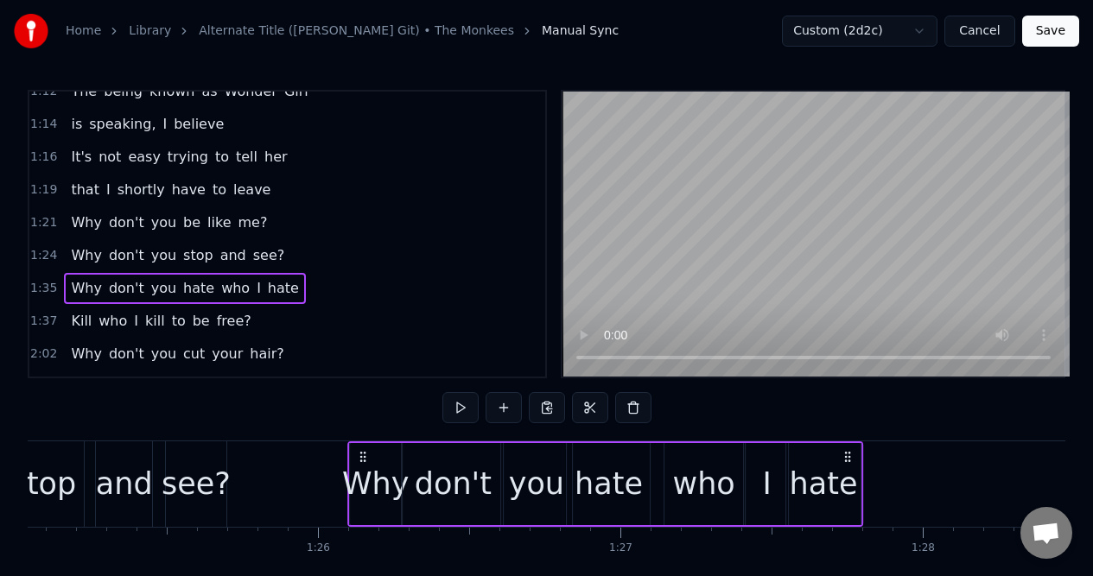
drag, startPoint x: 130, startPoint y: 454, endPoint x: 362, endPoint y: 459, distance: 232.4
click at [363, 465] on div "Why don't you hate who I hate" at bounding box center [605, 484] width 516 height 86
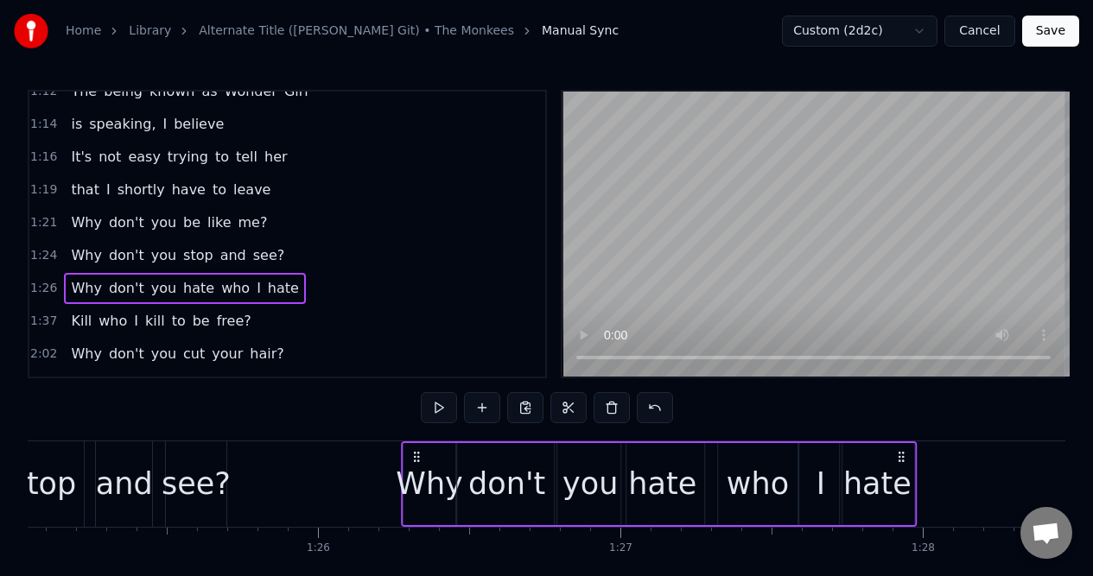
drag, startPoint x: 362, startPoint y: 459, endPoint x: 415, endPoint y: 458, distance: 53.6
click at [415, 458] on icon at bounding box center [416, 457] width 14 height 14
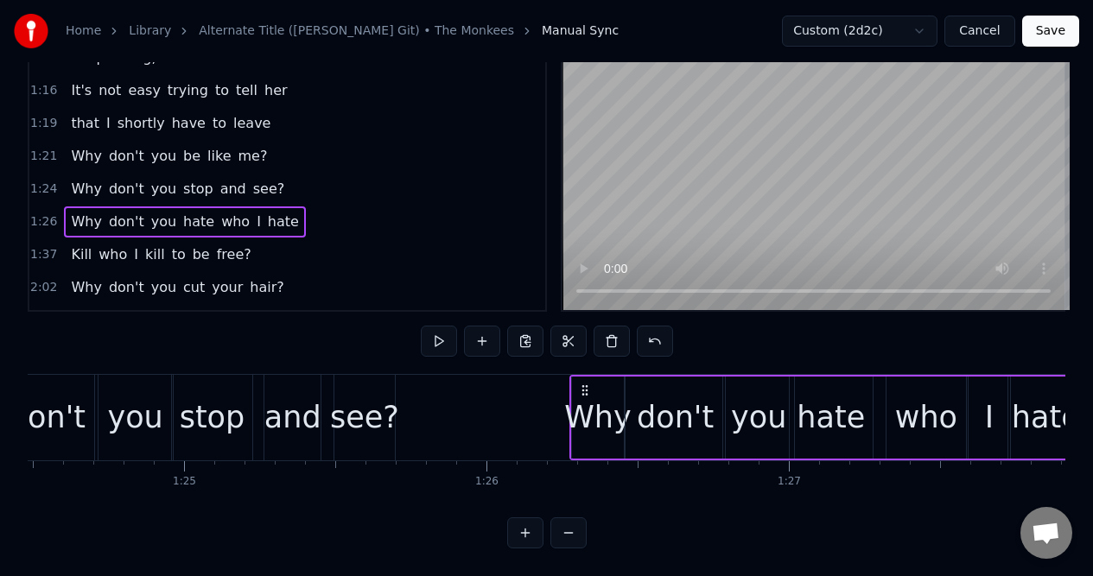
scroll to position [0, 25580]
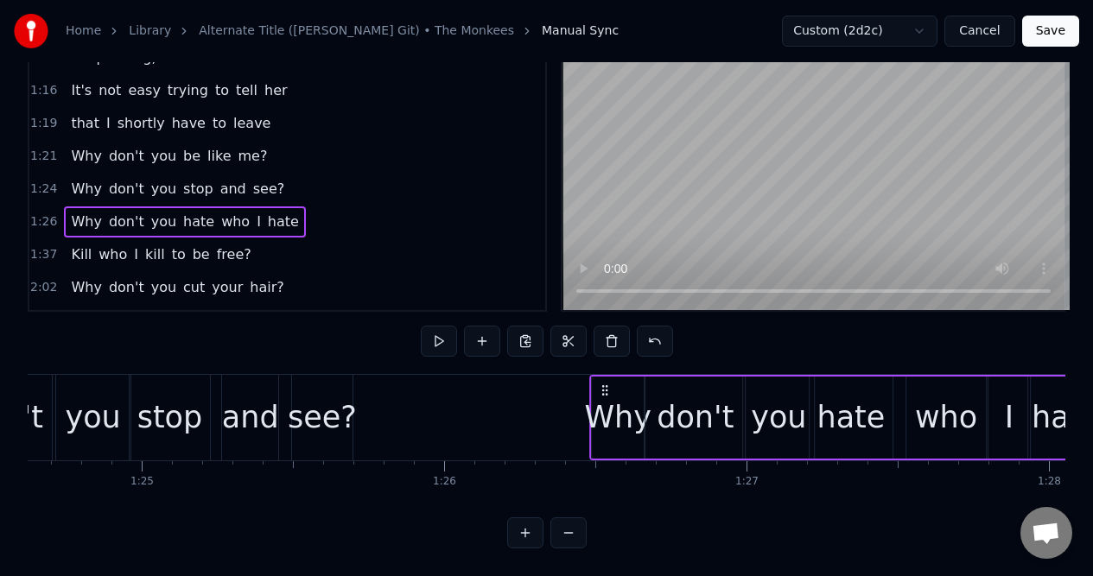
drag, startPoint x: 541, startPoint y: 377, endPoint x: 603, endPoint y: 375, distance: 62.2
click at [603, 383] on icon at bounding box center [605, 390] width 14 height 14
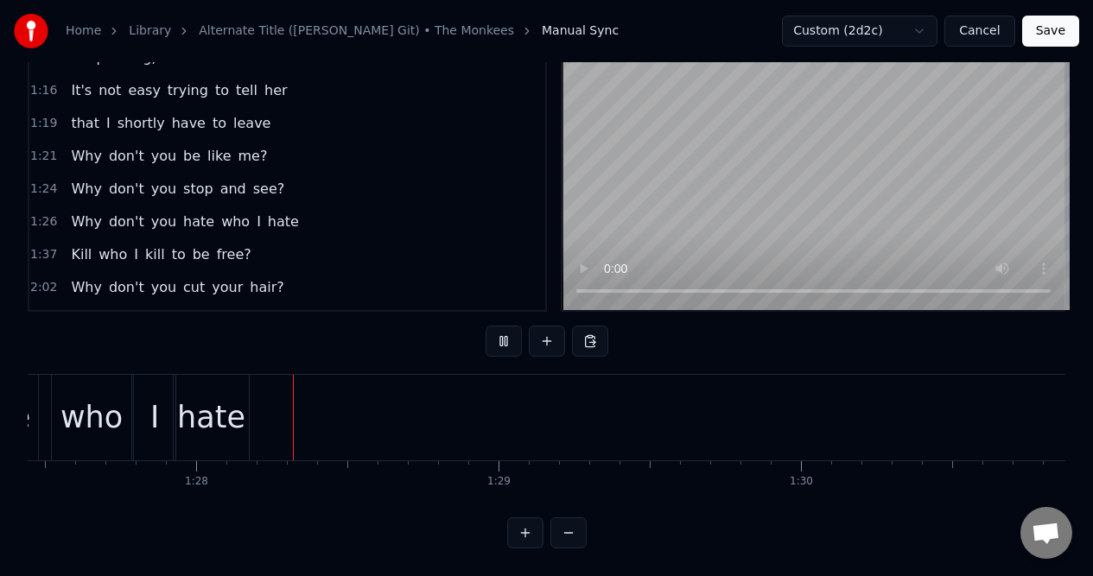
scroll to position [0, 26458]
click at [266, 255] on div "1:37 Kill who I kill to be free?" at bounding box center [287, 254] width 516 height 33
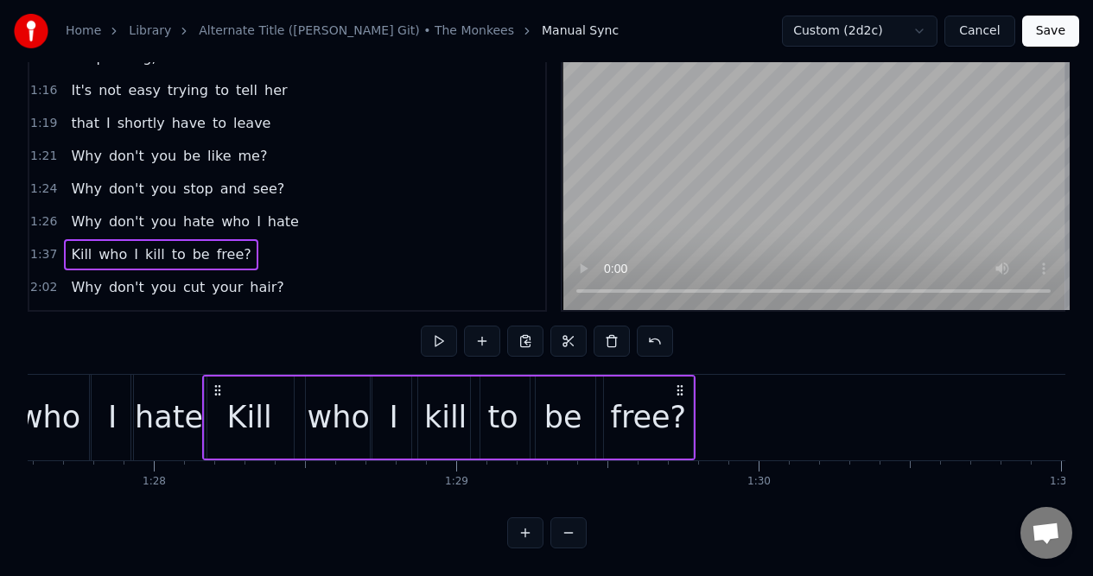
scroll to position [0, 26453]
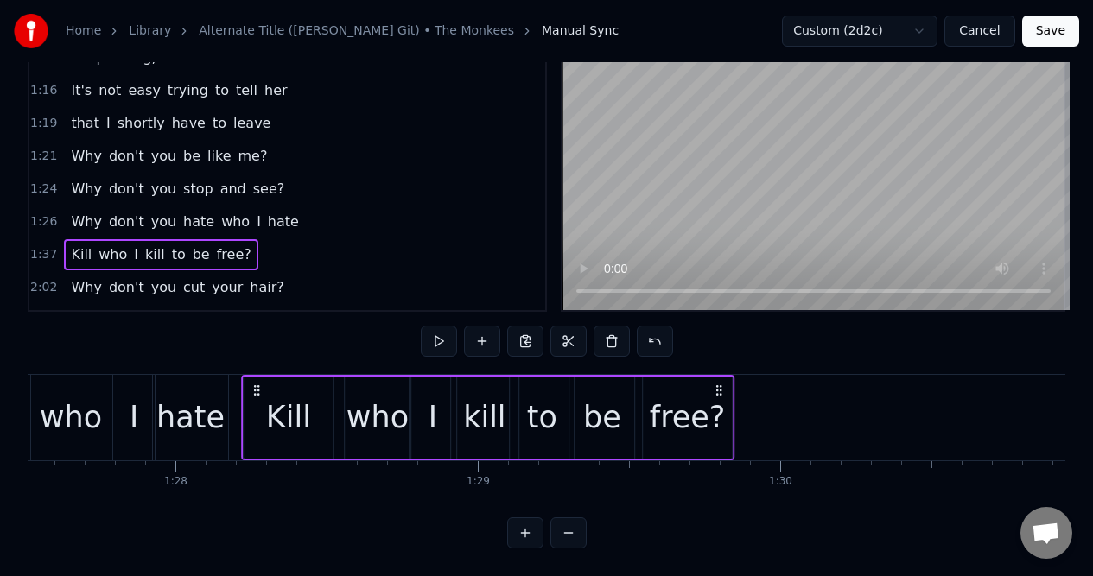
drag, startPoint x: 129, startPoint y: 377, endPoint x: 256, endPoint y: 385, distance: 127.2
click at [256, 385] on div "Kill who I kill to be free?" at bounding box center [487, 418] width 493 height 86
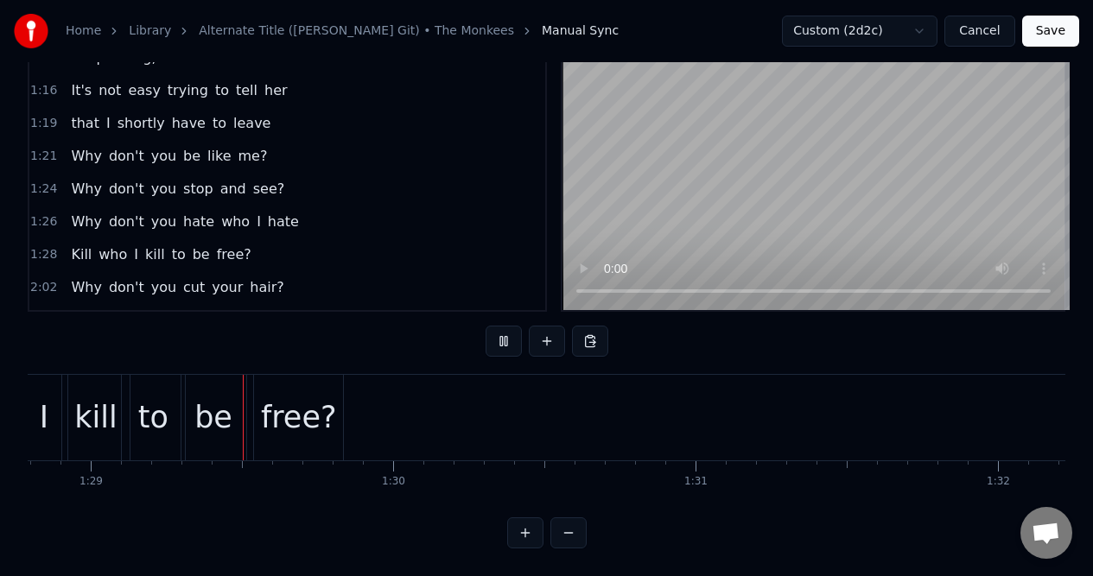
scroll to position [0, 26865]
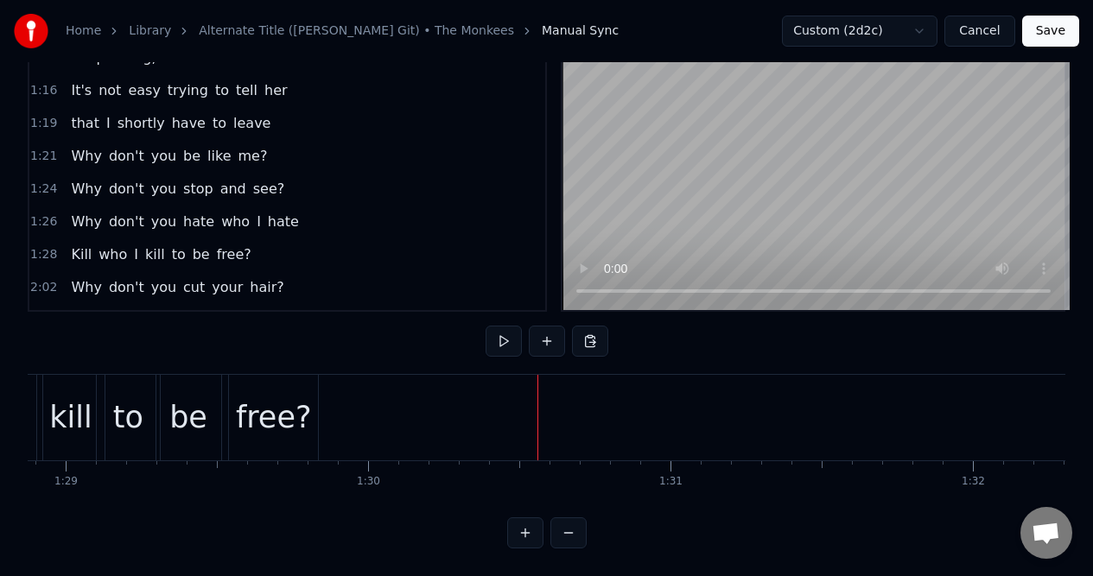
click at [292, 240] on div "1:28 Kill who I kill to be free?" at bounding box center [287, 254] width 516 height 33
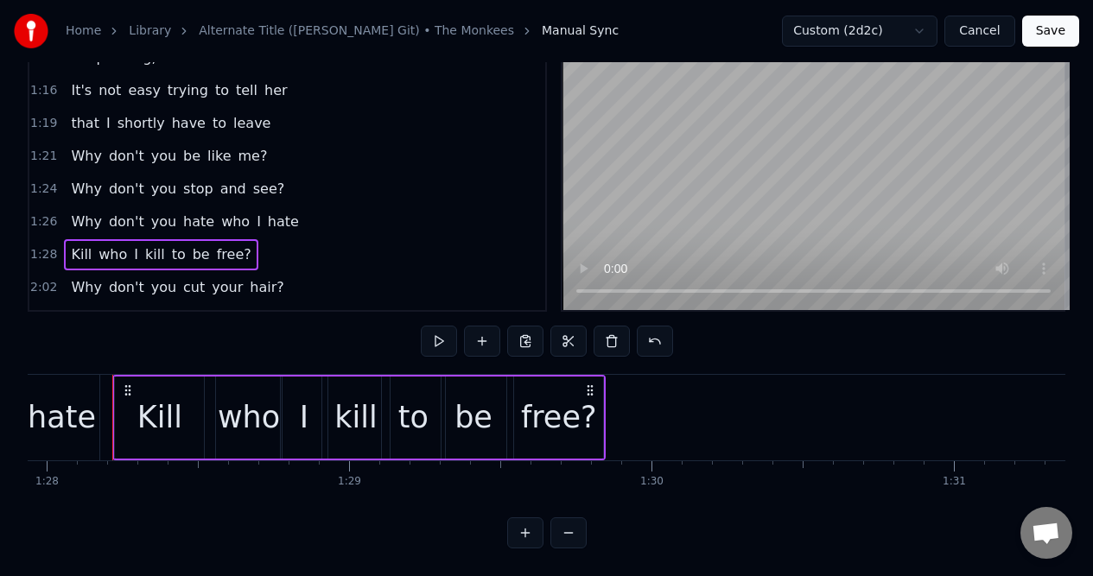
scroll to position [0, 26580]
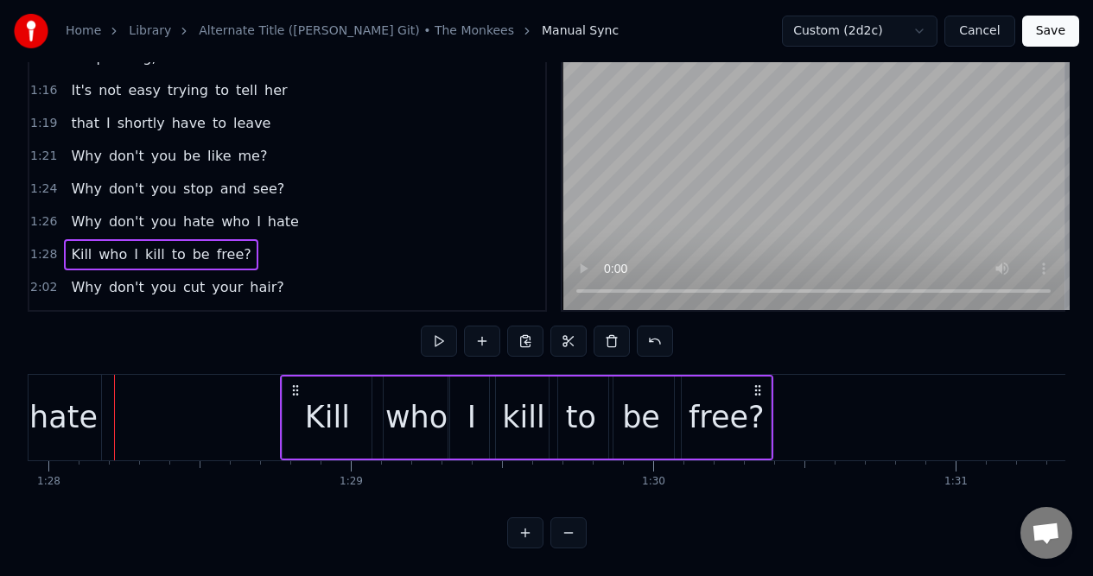
drag, startPoint x: 591, startPoint y: 377, endPoint x: 757, endPoint y: 384, distance: 166.0
click at [757, 384] on div "Kill who I kill to be free?" at bounding box center [526, 418] width 493 height 86
click at [310, 395] on div "Kill" at bounding box center [327, 418] width 45 height 46
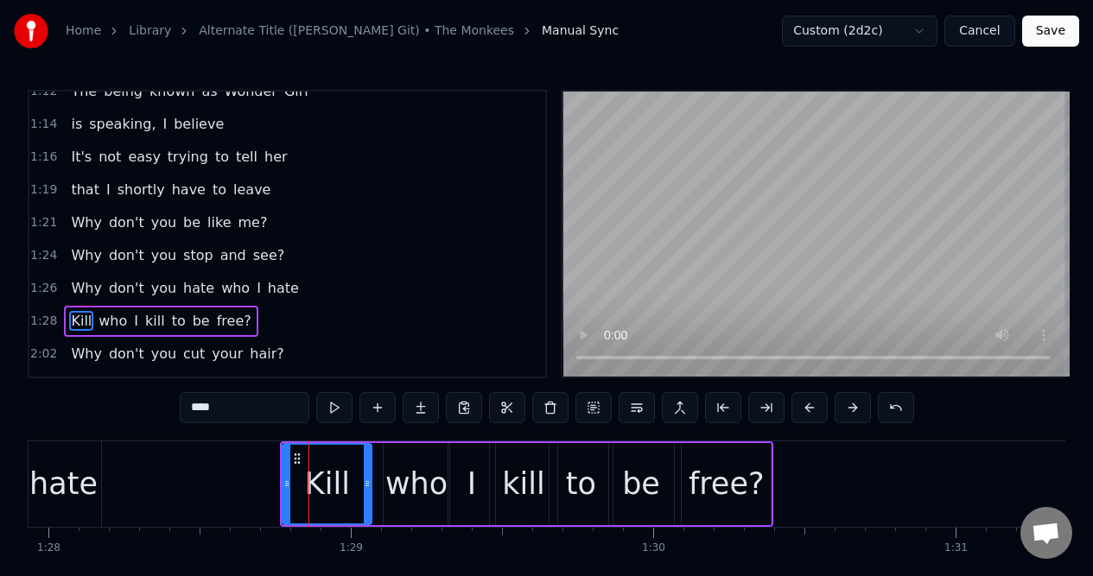
scroll to position [826, 0]
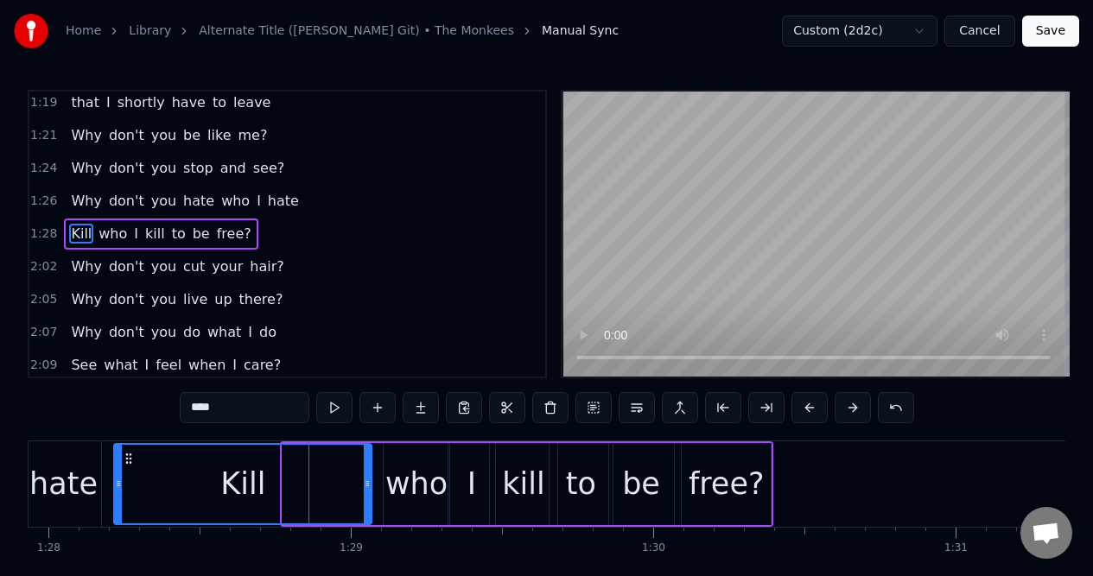
drag, startPoint x: 284, startPoint y: 466, endPoint x: 117, endPoint y: 468, distance: 166.7
click at [117, 468] on div at bounding box center [118, 484] width 7 height 79
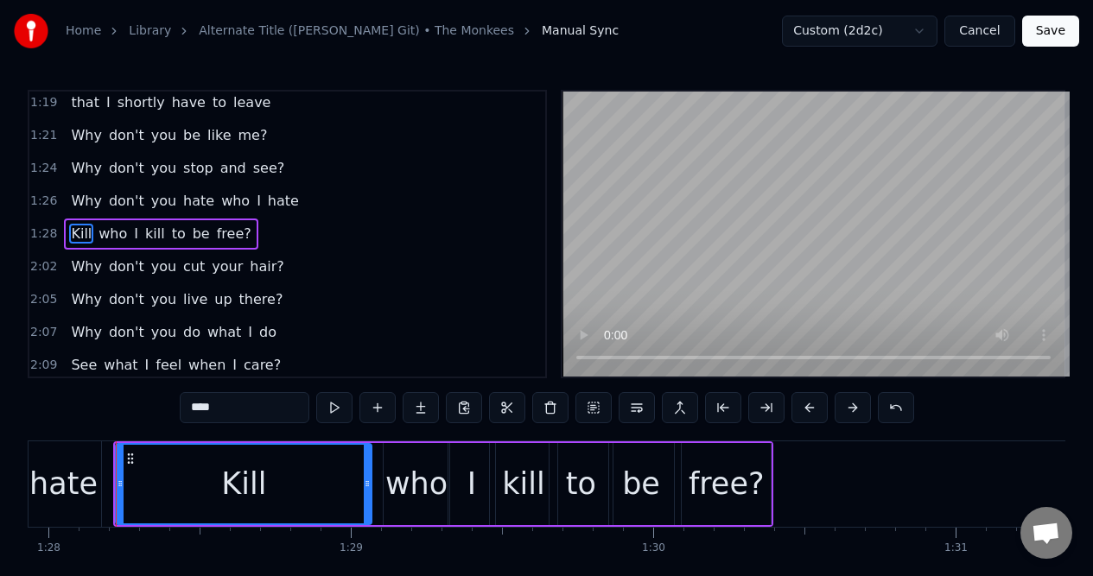
scroll to position [0, 26579]
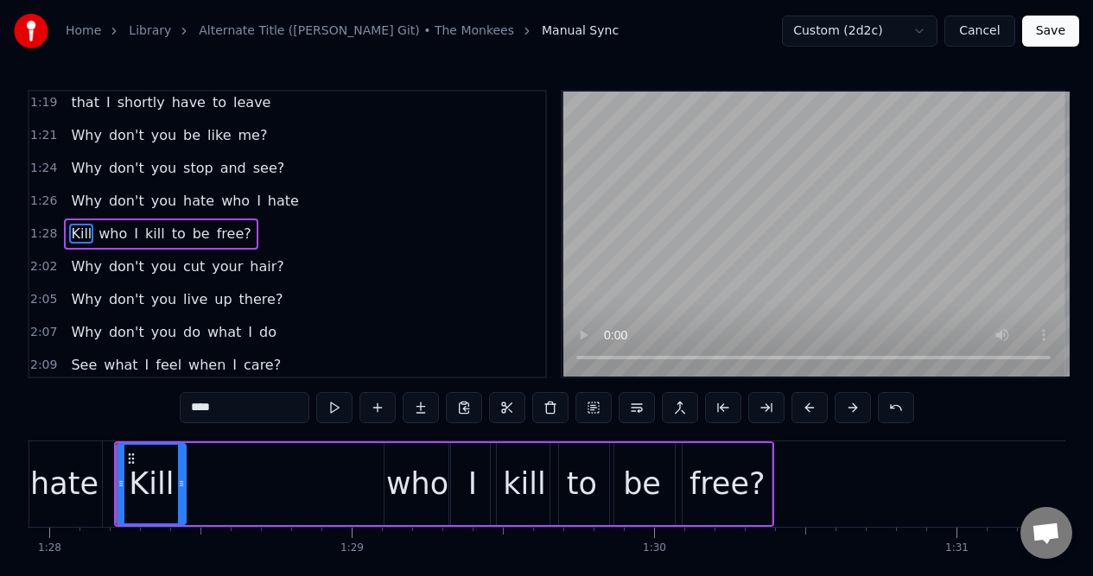
drag, startPoint x: 370, startPoint y: 466, endPoint x: 186, endPoint y: 479, distance: 184.4
click at [185, 479] on div at bounding box center [181, 484] width 7 height 79
click at [408, 461] on div "who" at bounding box center [417, 484] width 62 height 46
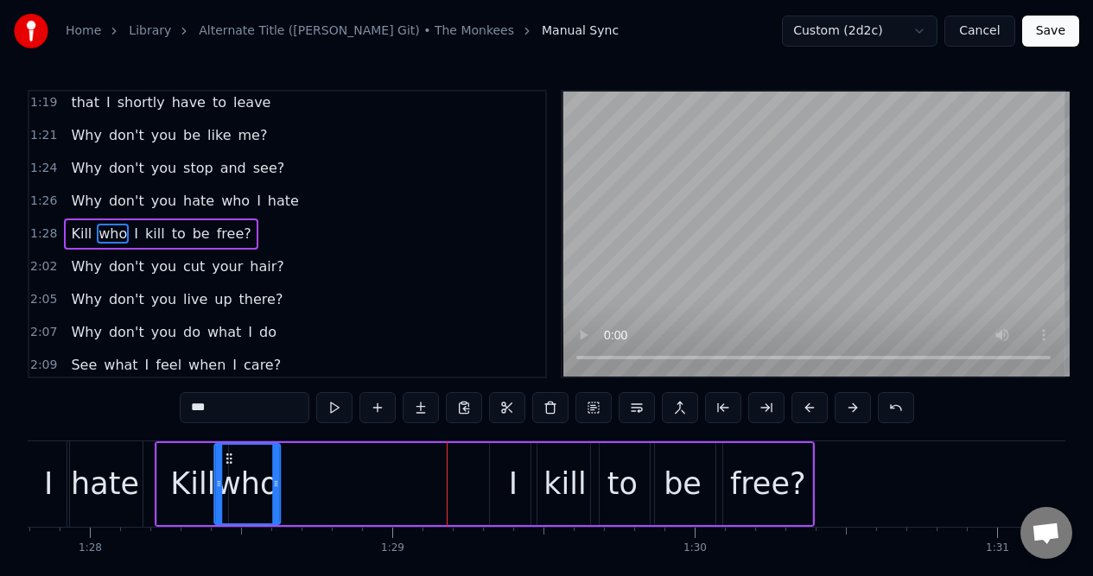
scroll to position [0, 26532]
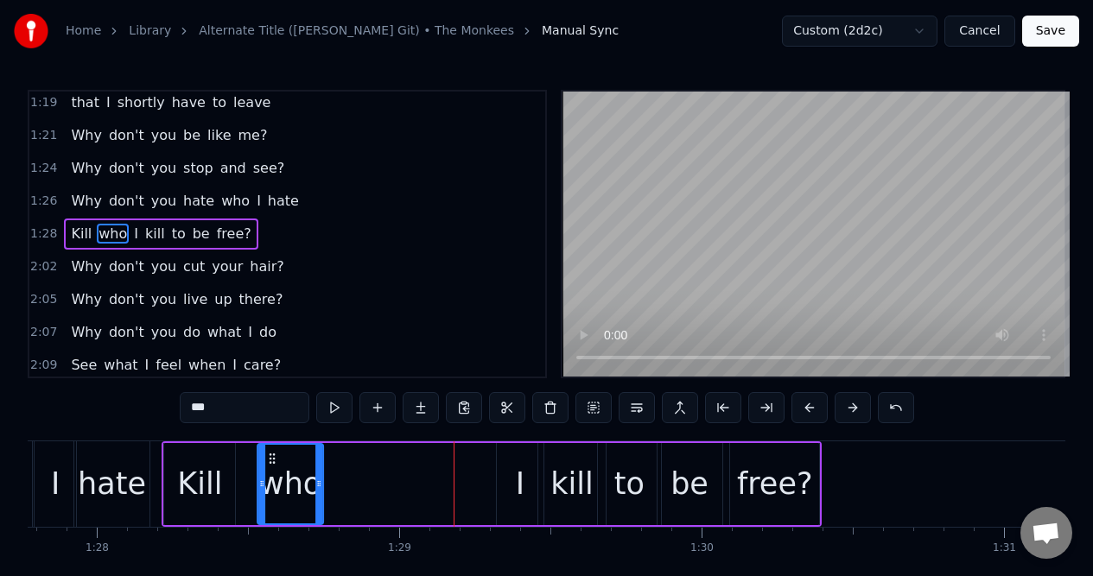
drag, startPoint x: 398, startPoint y: 456, endPoint x: 271, endPoint y: 464, distance: 127.2
click at [271, 464] on icon at bounding box center [272, 459] width 14 height 14
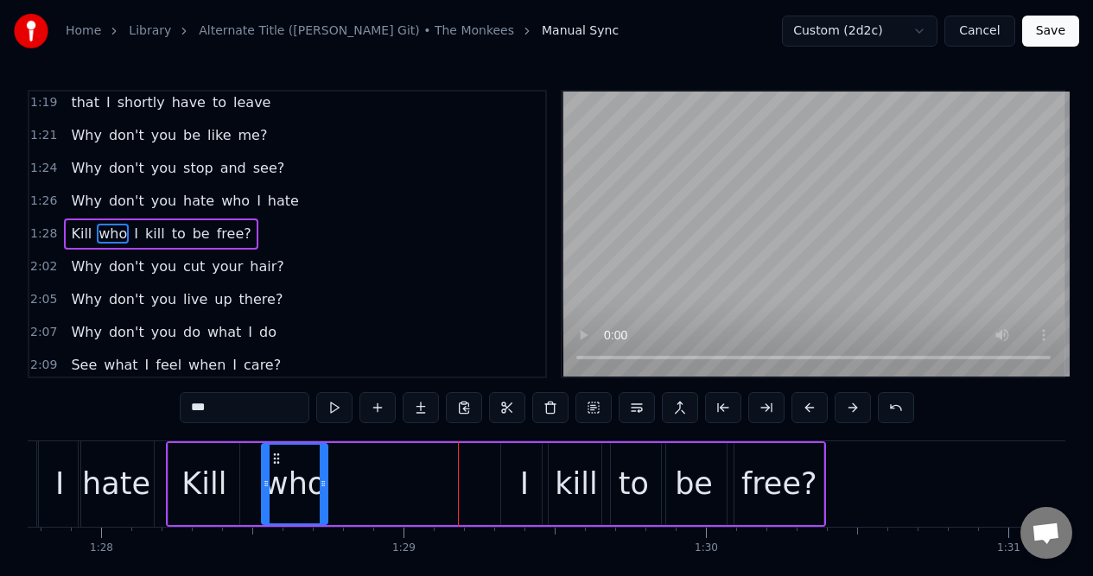
click at [518, 461] on div "I" at bounding box center [524, 484] width 47 height 82
type input "*"
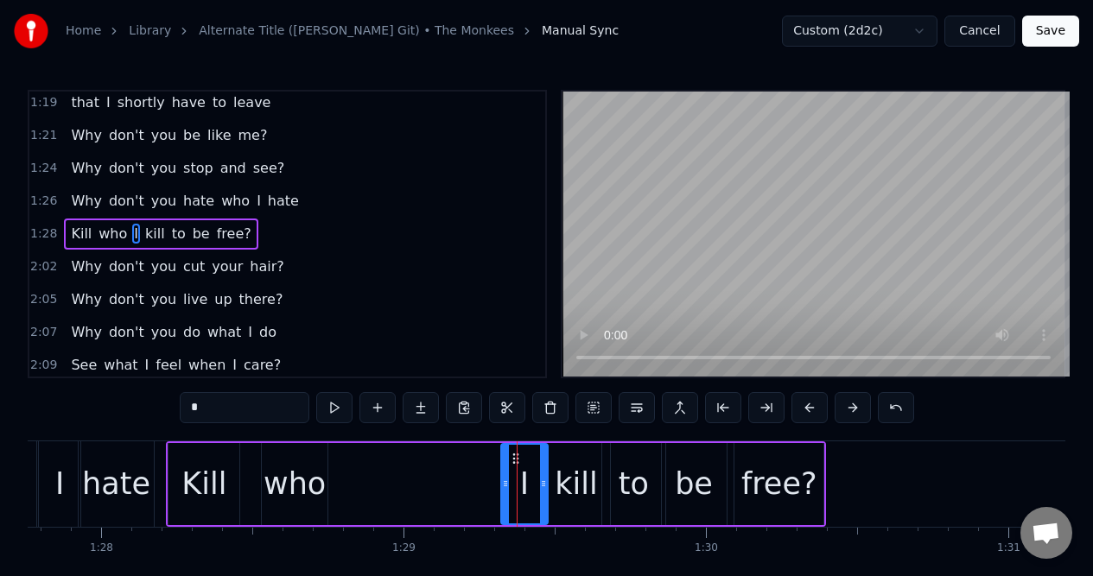
drag, startPoint x: 516, startPoint y: 459, endPoint x: 502, endPoint y: 456, distance: 14.2
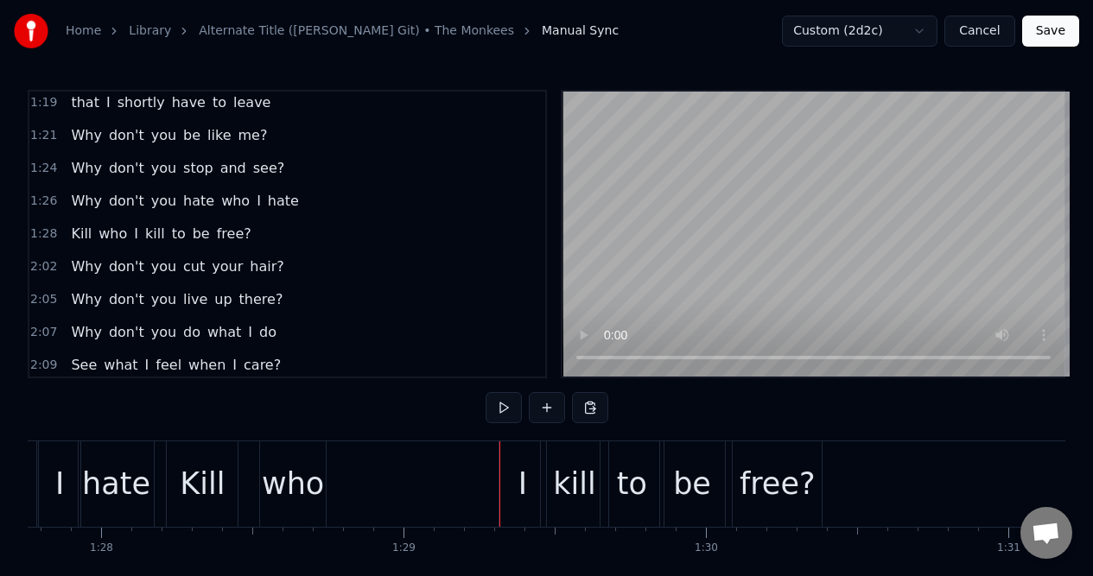
click at [513, 453] on div "I" at bounding box center [522, 484] width 47 height 86
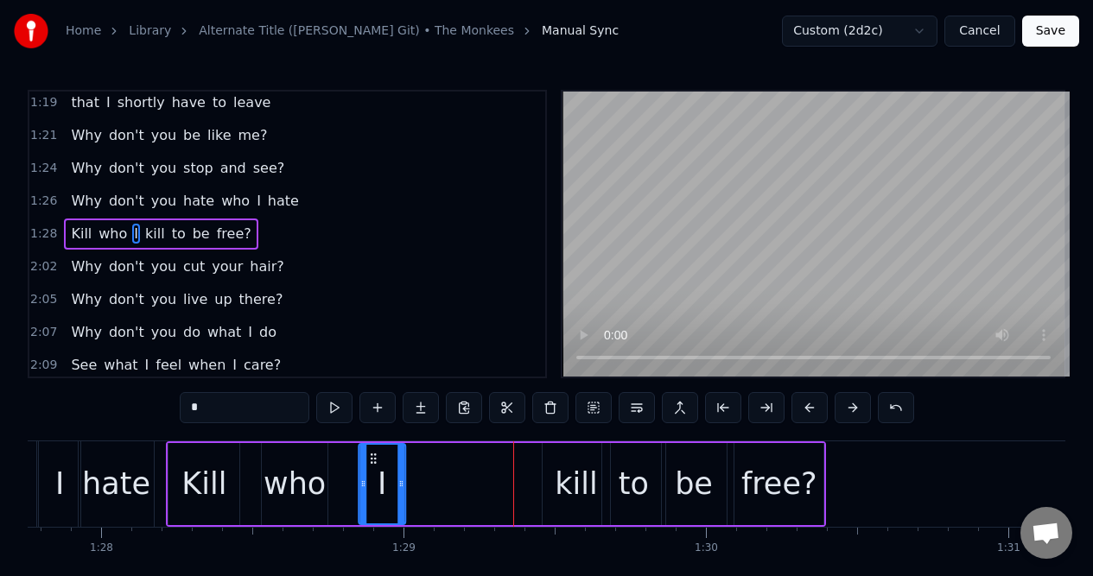
drag, startPoint x: 514, startPoint y: 455, endPoint x: 371, endPoint y: 463, distance: 142.7
click at [371, 463] on icon at bounding box center [373, 459] width 14 height 14
click at [558, 464] on div "kill" at bounding box center [575, 484] width 42 height 46
type input "****"
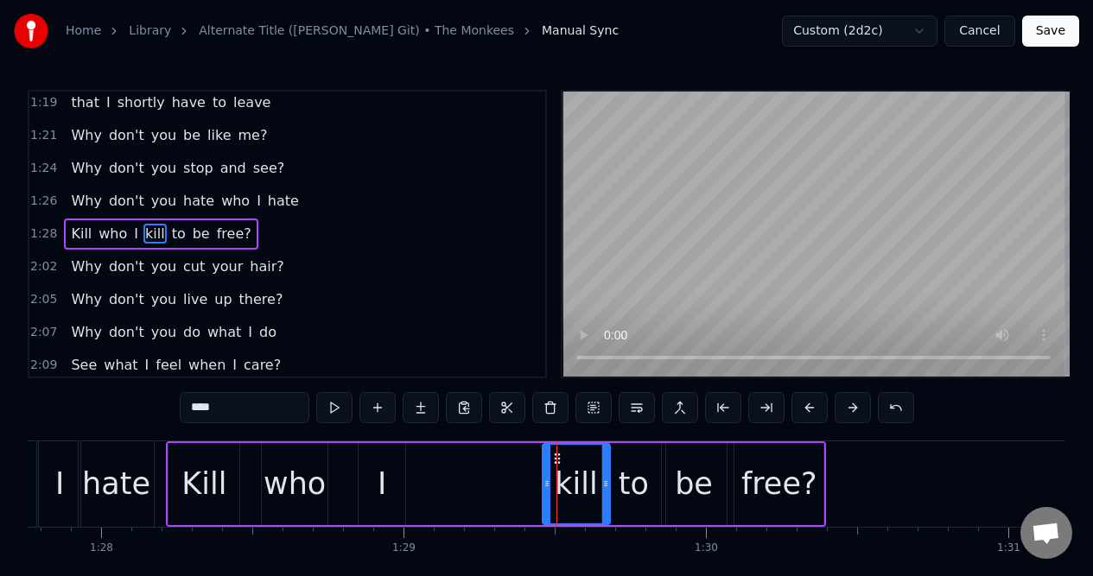
drag, startPoint x: 555, startPoint y: 459, endPoint x: 497, endPoint y: 463, distance: 58.0
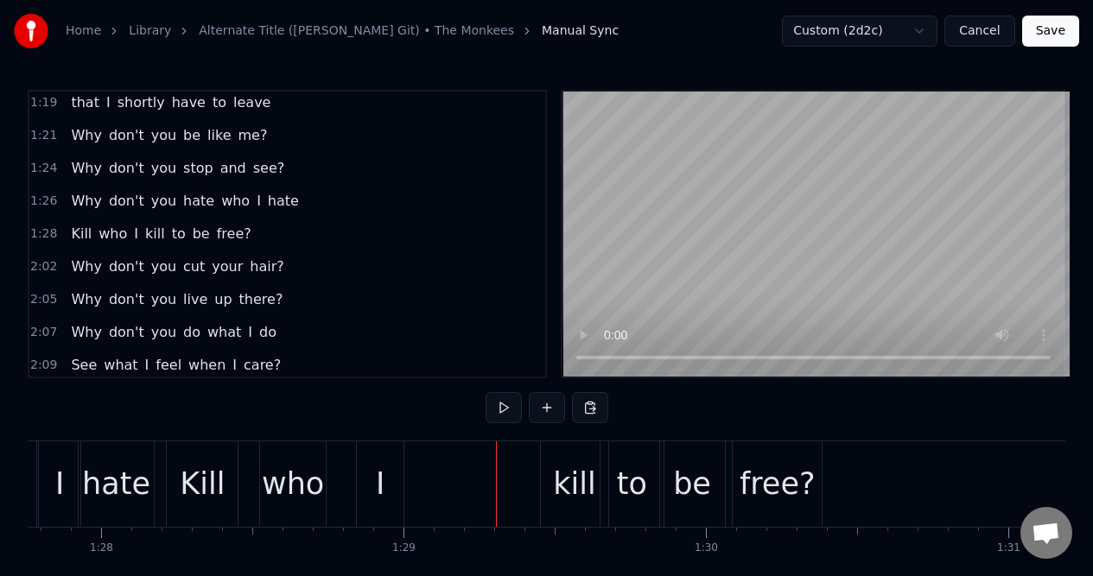
click at [561, 461] on div "kill" at bounding box center [574, 484] width 42 height 46
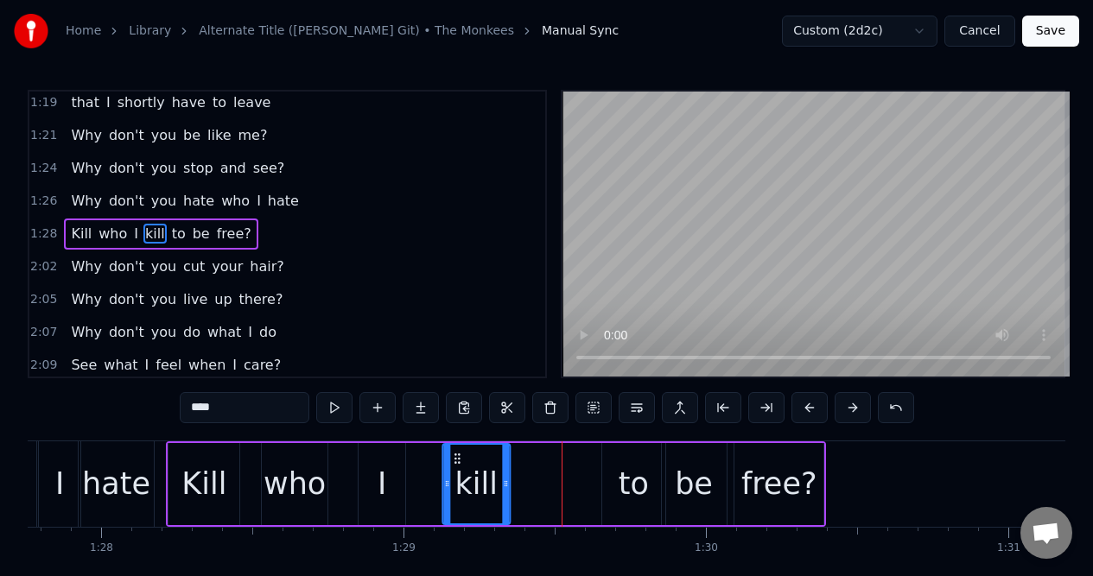
drag, startPoint x: 555, startPoint y: 459, endPoint x: 455, endPoint y: 470, distance: 100.7
click at [455, 470] on div "kill" at bounding box center [476, 484] width 66 height 79
drag, startPoint x: 503, startPoint y: 467, endPoint x: 522, endPoint y: 466, distance: 19.0
click at [519, 467] on div at bounding box center [521, 484] width 7 height 79
click at [625, 461] on div "to" at bounding box center [633, 484] width 30 height 46
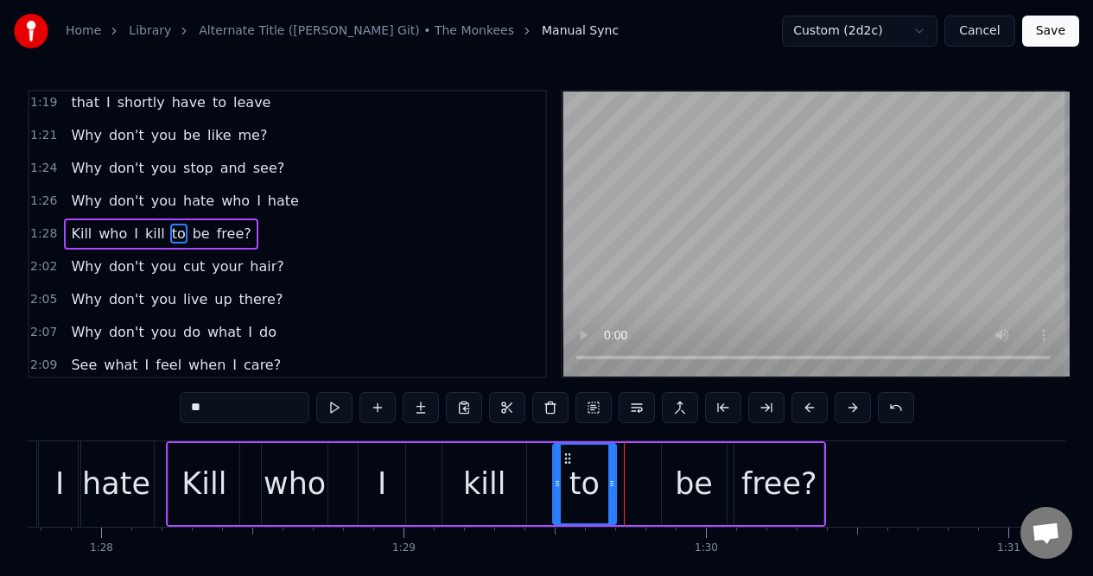
drag, startPoint x: 615, startPoint y: 457, endPoint x: 567, endPoint y: 463, distance: 48.7
click at [567, 463] on icon at bounding box center [568, 459] width 14 height 14
click at [677, 452] on div "be" at bounding box center [694, 484] width 65 height 82
type input "**"
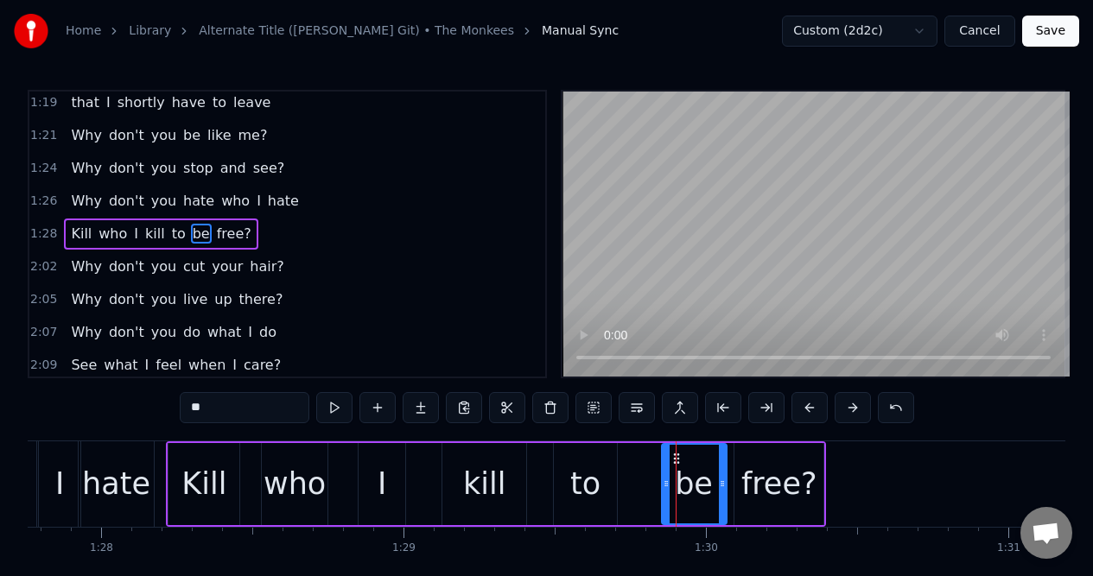
drag, startPoint x: 675, startPoint y: 454, endPoint x: 693, endPoint y: 456, distance: 17.4
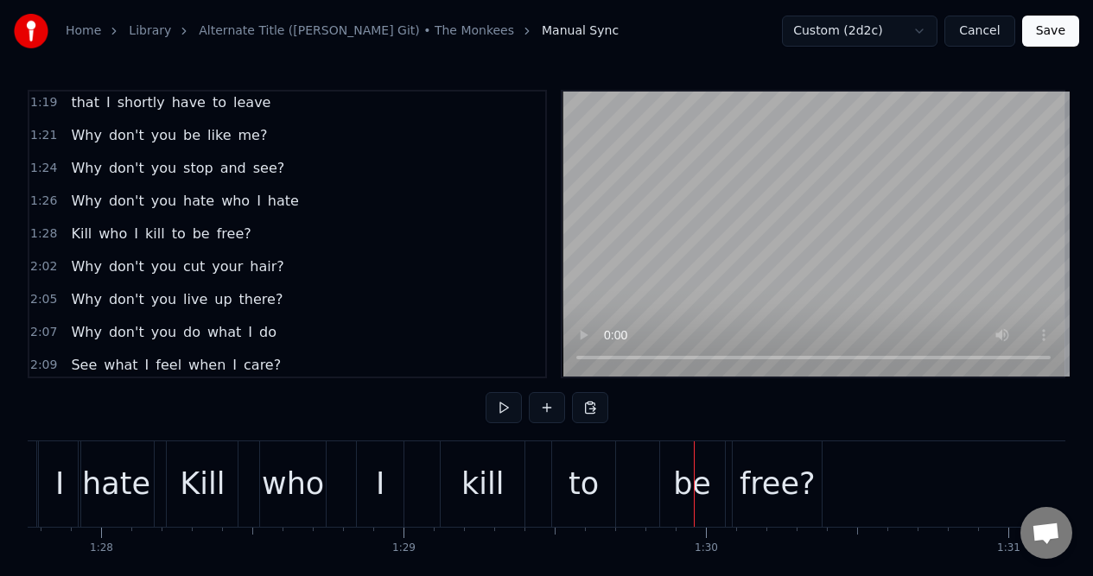
click at [694, 456] on div at bounding box center [694, 484] width 1 height 86
click at [681, 465] on div "be" at bounding box center [692, 484] width 38 height 46
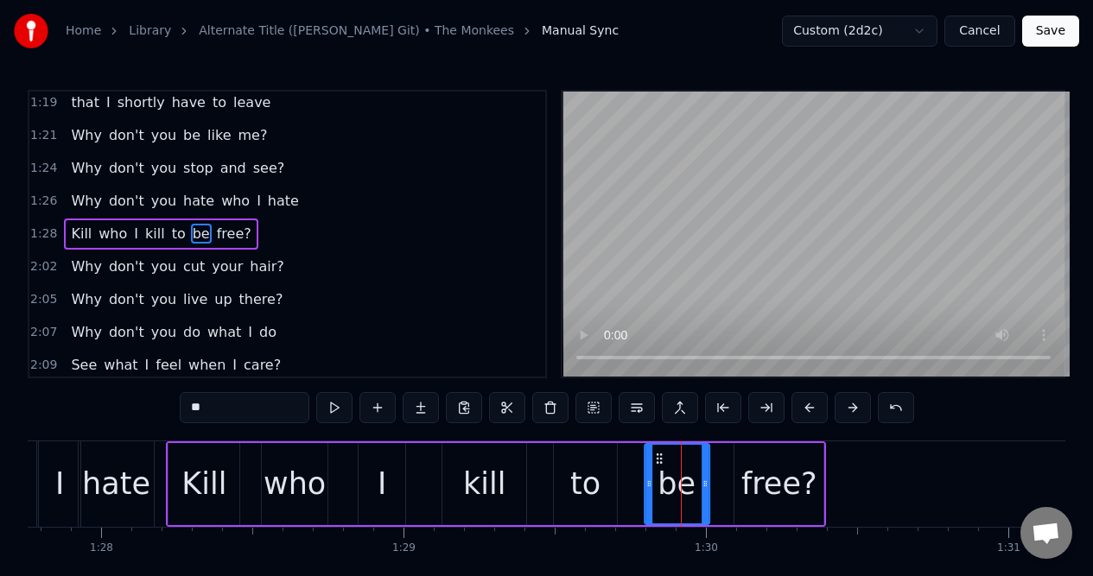
drag, startPoint x: 675, startPoint y: 459, endPoint x: 657, endPoint y: 462, distance: 17.6
click at [657, 462] on icon at bounding box center [659, 459] width 14 height 14
click at [262, 237] on div "1:28 Kill who I kill to be free?" at bounding box center [287, 234] width 516 height 33
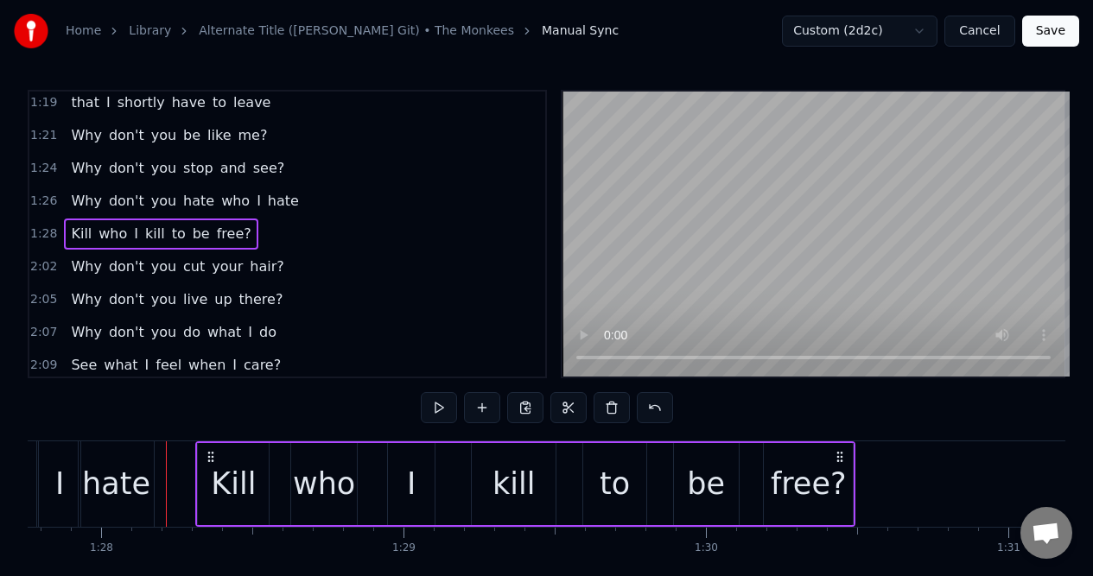
drag, startPoint x: 811, startPoint y: 457, endPoint x: 839, endPoint y: 458, distance: 28.5
click at [839, 458] on icon at bounding box center [840, 457] width 14 height 14
click at [291, 203] on div "1:26 Why don't you hate who I hate" at bounding box center [287, 201] width 516 height 33
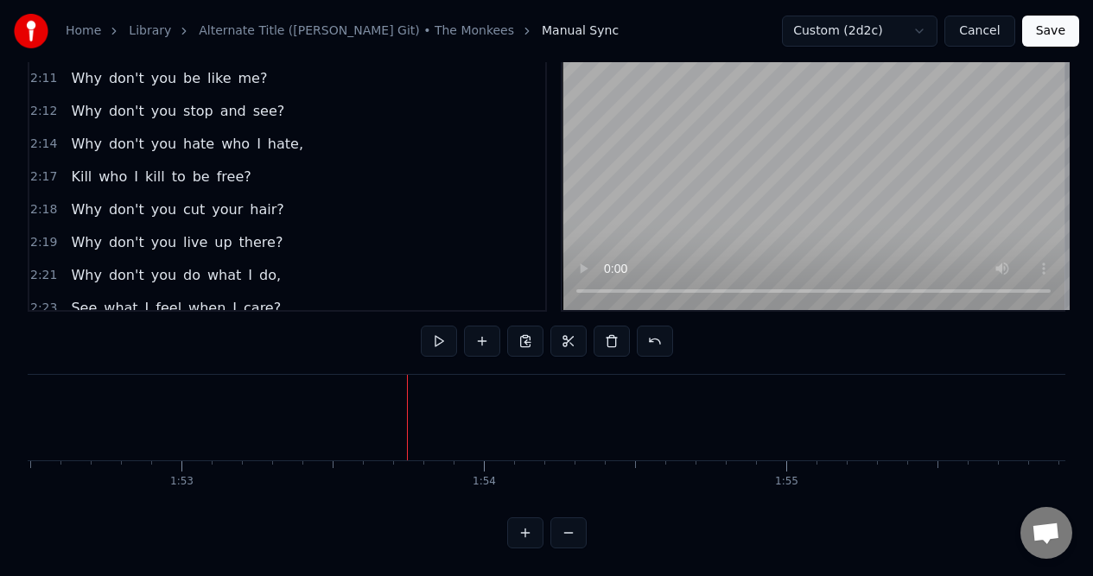
scroll to position [1084, 0]
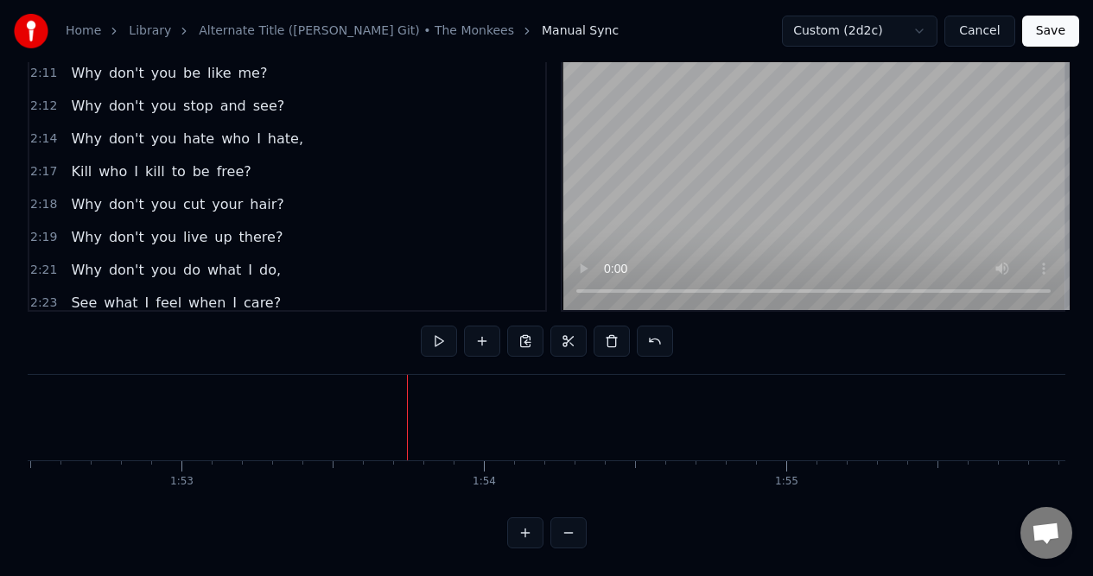
click at [275, 191] on div "2:18 Why don't you cut your hair?" at bounding box center [287, 204] width 516 height 33
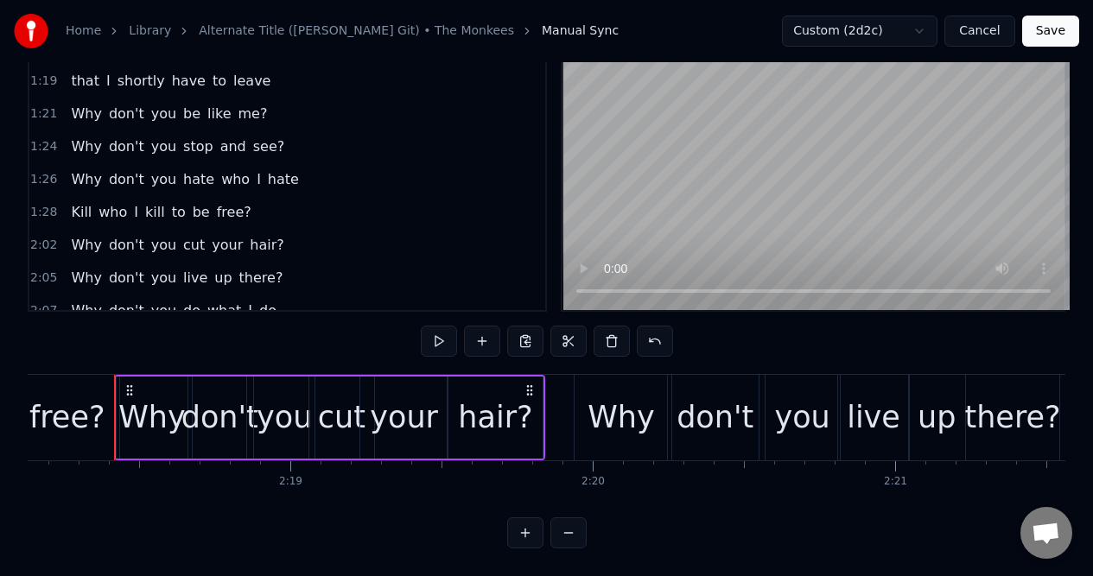
scroll to position [818, 0]
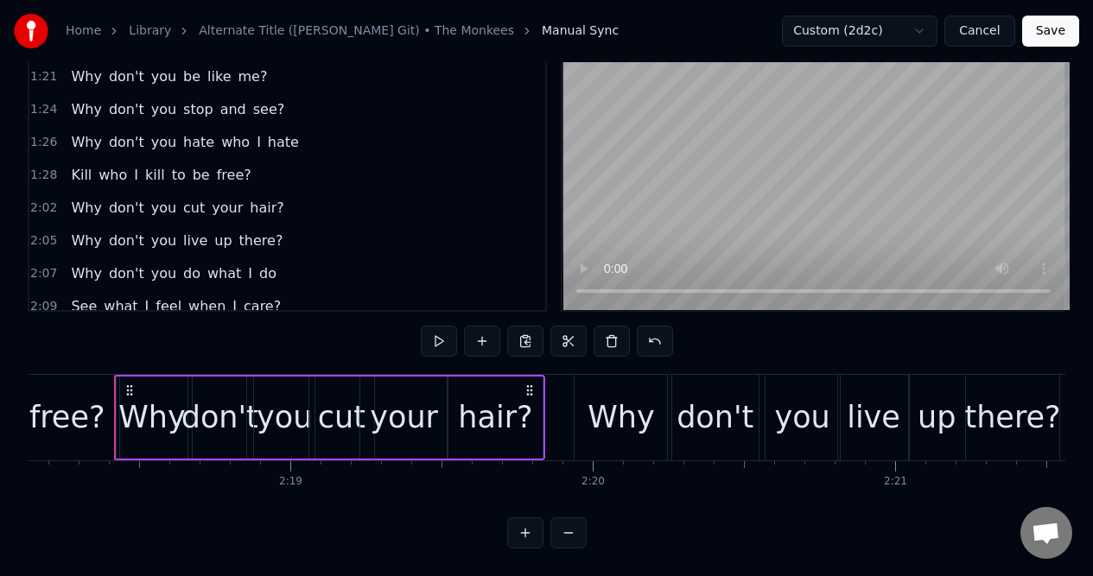
click at [307, 199] on div "2:02 Why don't you cut your hair?" at bounding box center [287, 208] width 516 height 33
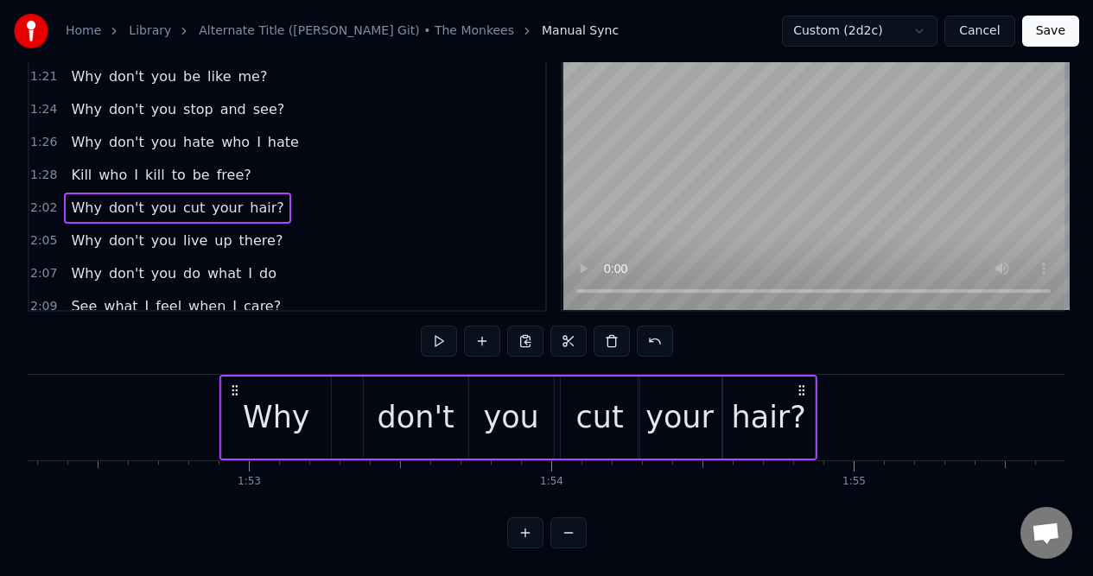
scroll to position [0, 33933]
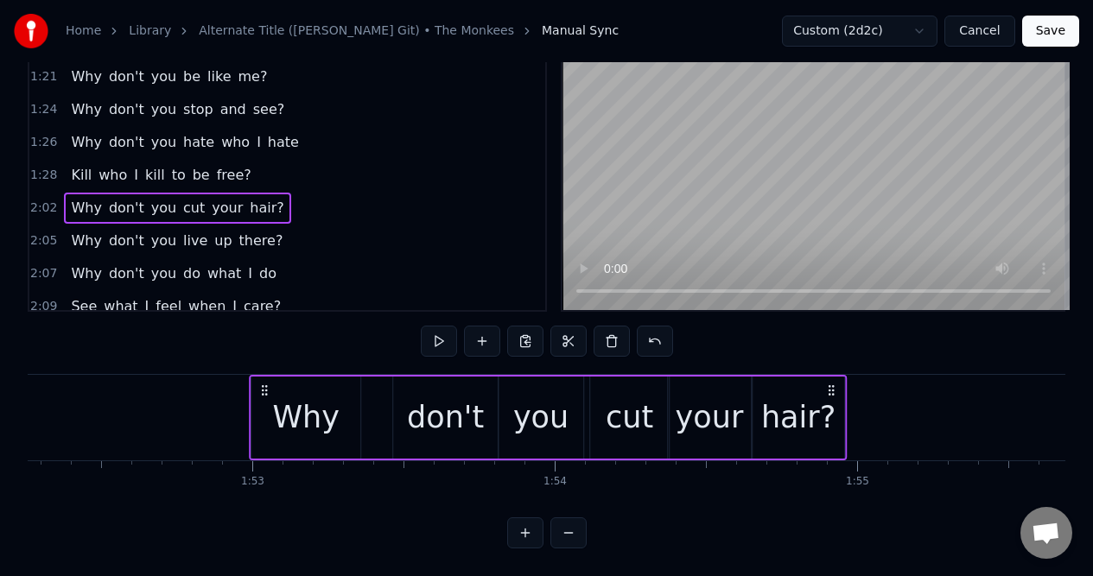
drag, startPoint x: 130, startPoint y: 375, endPoint x: 264, endPoint y: 414, distance: 140.2
click at [264, 414] on div "Why don't you cut your hair?" at bounding box center [548, 418] width 598 height 86
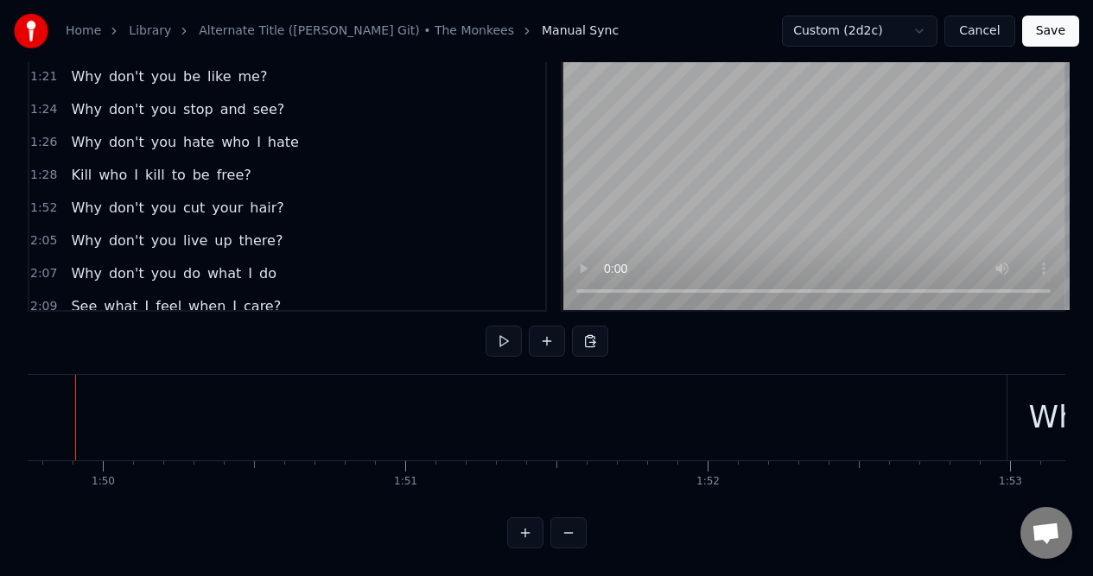
scroll to position [0, 33137]
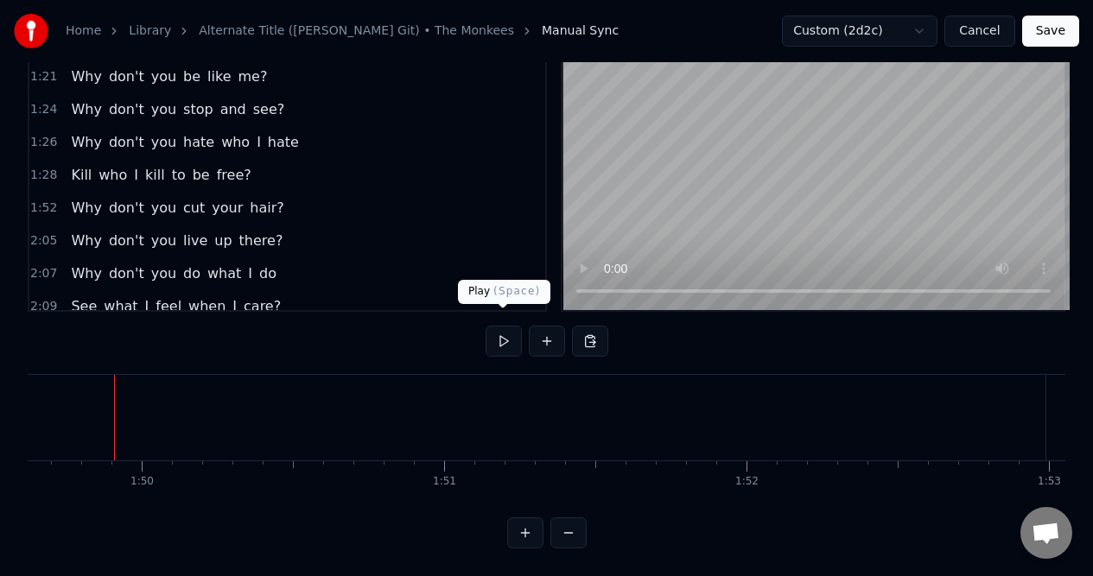
click at [504, 327] on button at bounding box center [503, 341] width 36 height 31
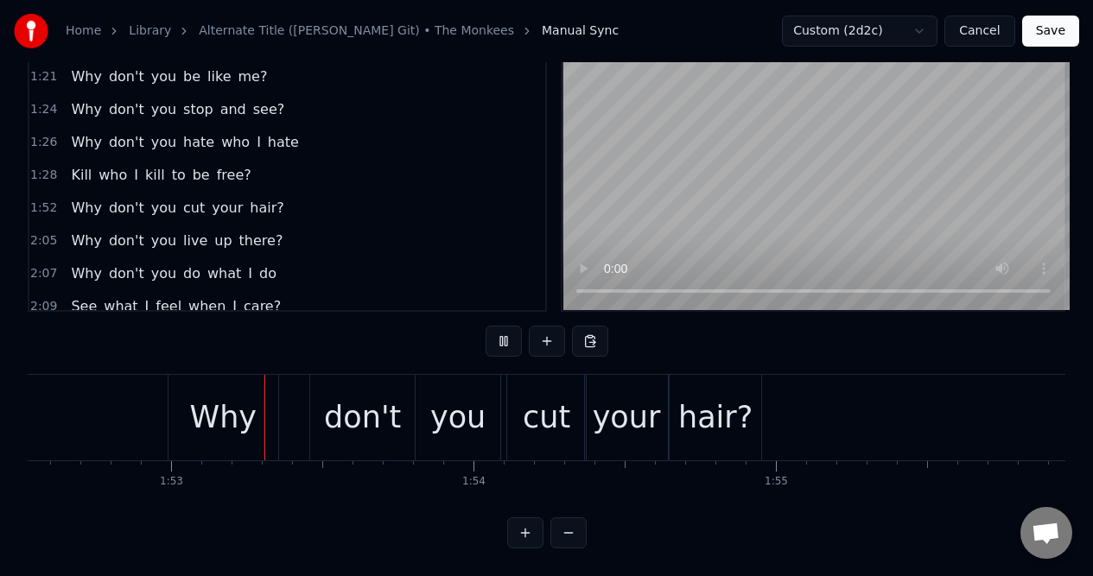
scroll to position [0, 34016]
click at [504, 326] on button at bounding box center [503, 341] width 36 height 31
click at [303, 196] on div "1:52 Why don't you cut your hair?" at bounding box center [287, 208] width 516 height 33
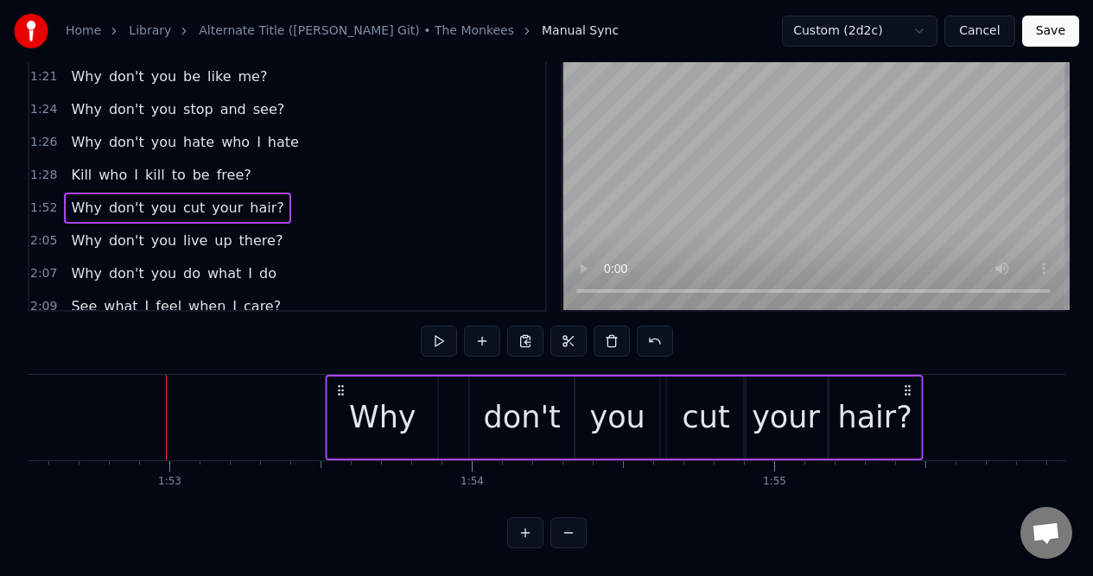
drag, startPoint x: 181, startPoint y: 378, endPoint x: 339, endPoint y: 377, distance: 158.9
click at [339, 383] on icon at bounding box center [340, 390] width 14 height 14
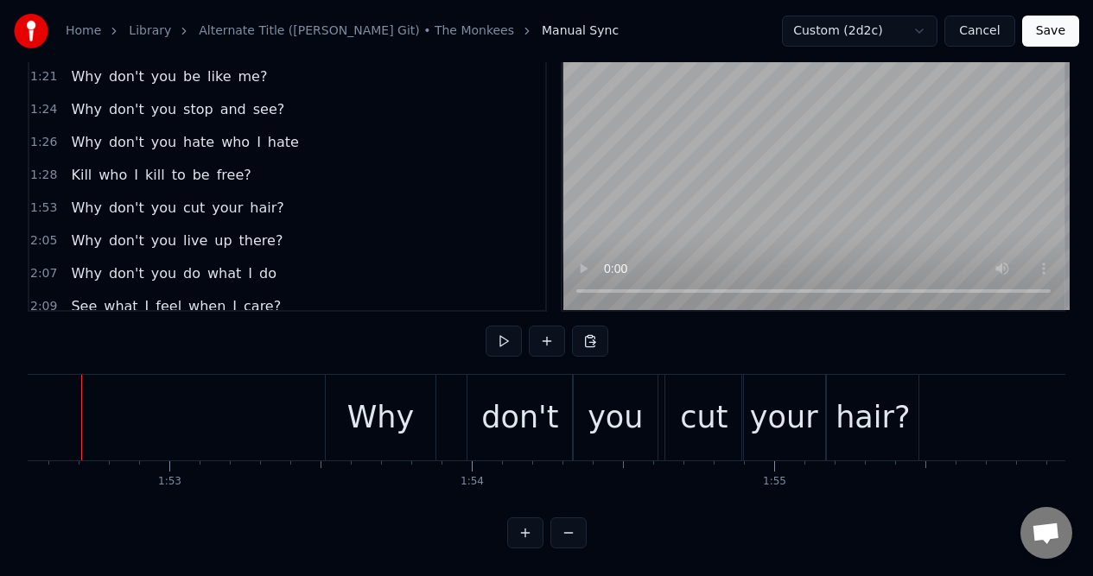
scroll to position [0, 33983]
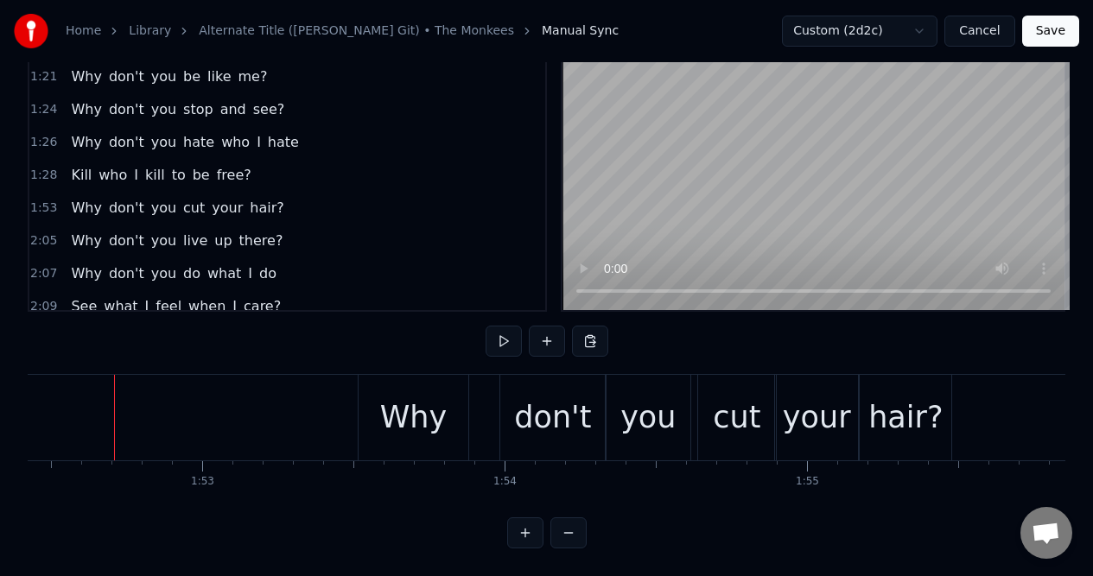
click at [504, 332] on button at bounding box center [503, 341] width 36 height 31
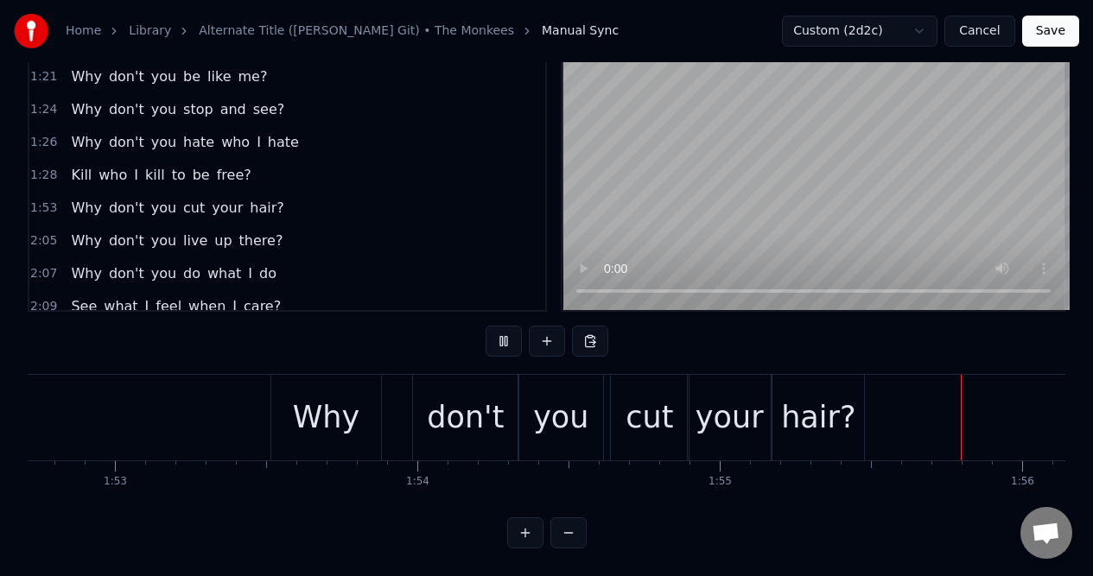
click at [504, 332] on button at bounding box center [503, 341] width 36 height 31
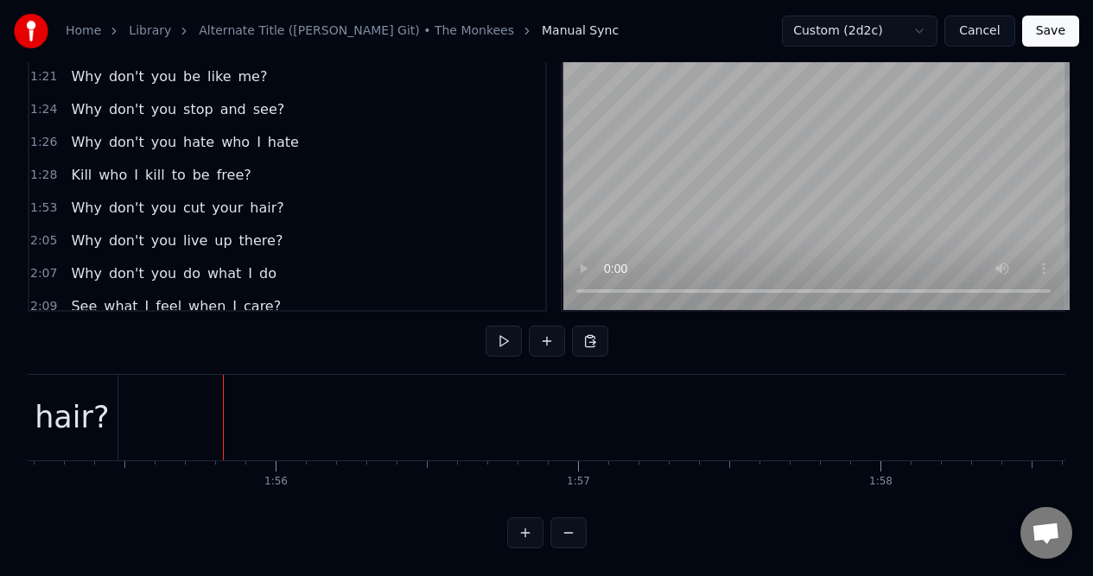
scroll to position [0, 34857]
click at [283, 226] on div "2:05 Why don't you live up there?" at bounding box center [287, 241] width 516 height 33
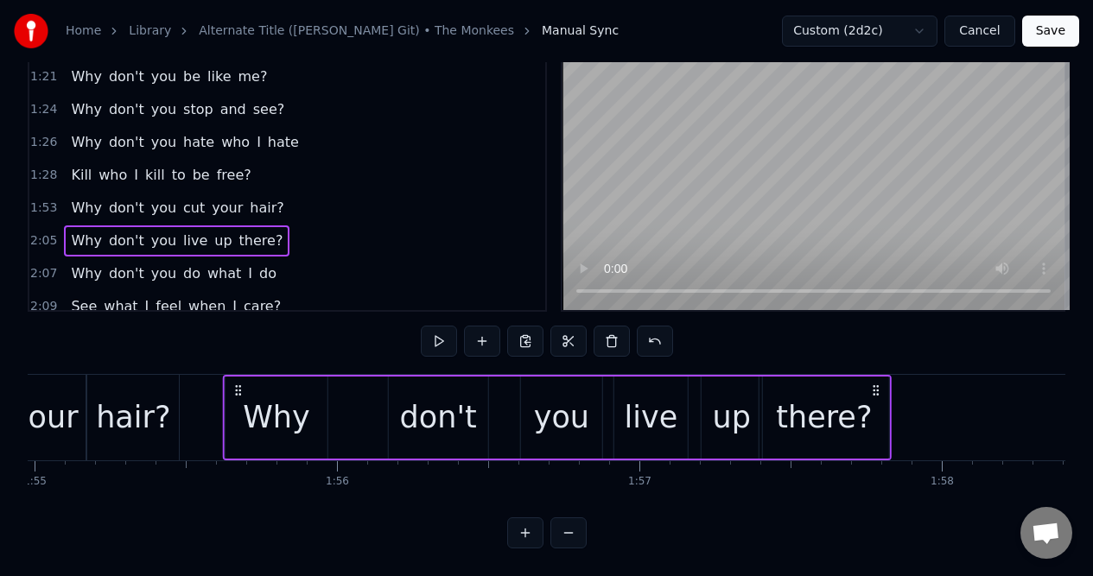
scroll to position [0, 34751]
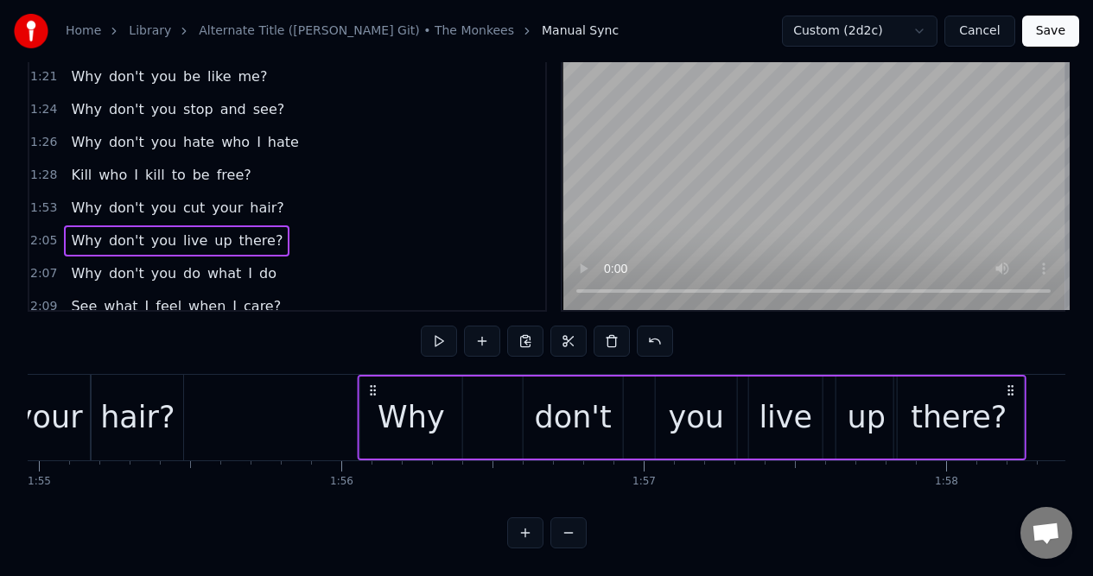
drag, startPoint x: 129, startPoint y: 376, endPoint x: 372, endPoint y: 373, distance: 243.6
click at [372, 383] on icon at bounding box center [373, 390] width 14 height 14
click at [546, 395] on div "don't" at bounding box center [573, 418] width 77 height 46
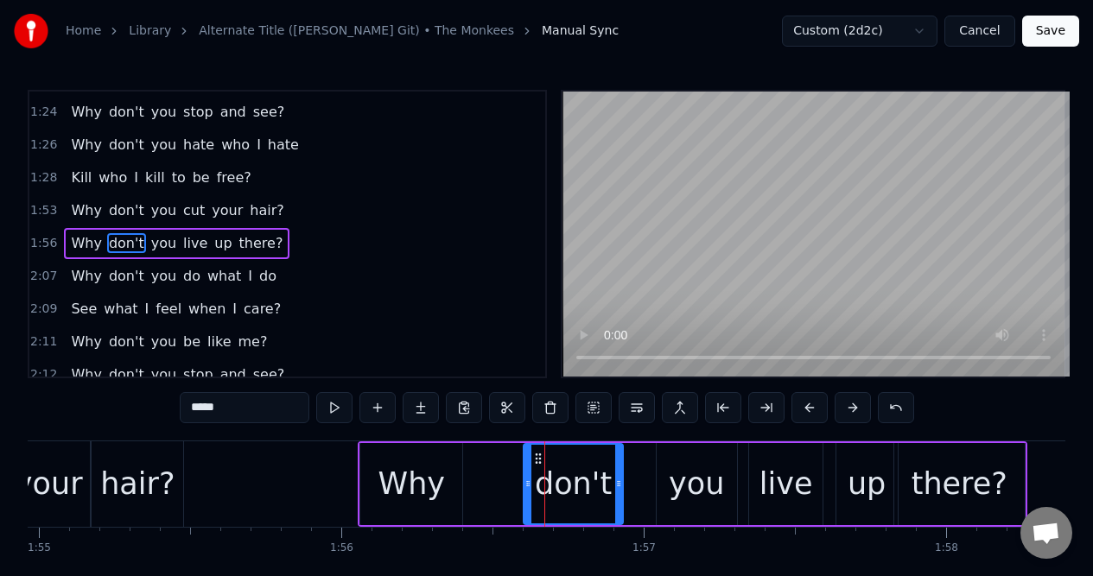
scroll to position [891, 0]
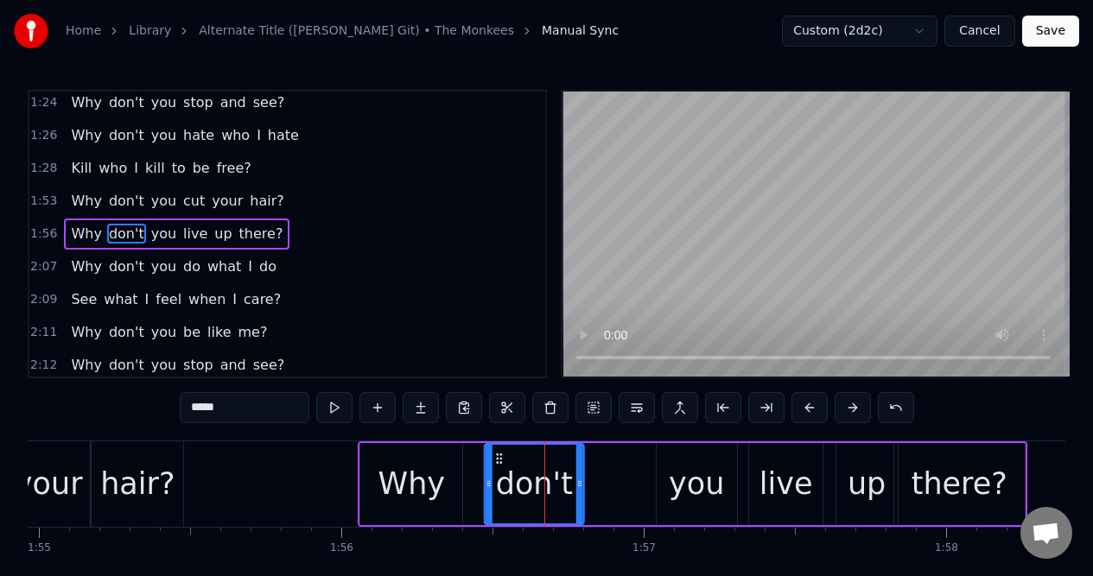
drag, startPoint x: 535, startPoint y: 456, endPoint x: 500, endPoint y: 461, distance: 35.8
click at [499, 461] on icon at bounding box center [498, 459] width 14 height 14
click at [687, 459] on div "you" at bounding box center [696, 484] width 80 height 82
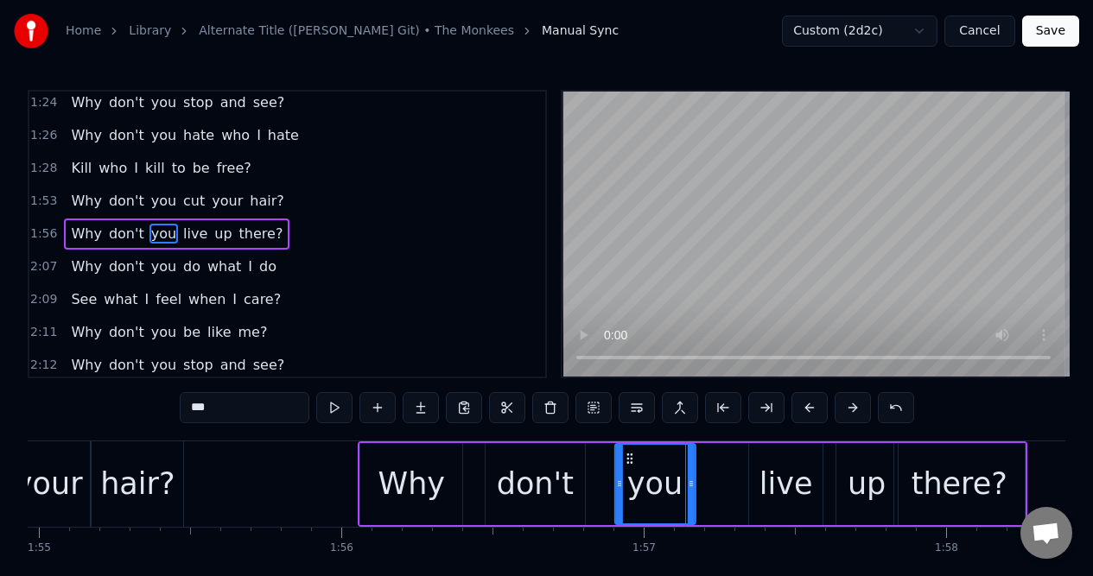
drag, startPoint x: 667, startPoint y: 455, endPoint x: 628, endPoint y: 461, distance: 39.3
click at [626, 460] on icon at bounding box center [629, 459] width 14 height 14
click at [770, 457] on div "live" at bounding box center [785, 484] width 73 height 82
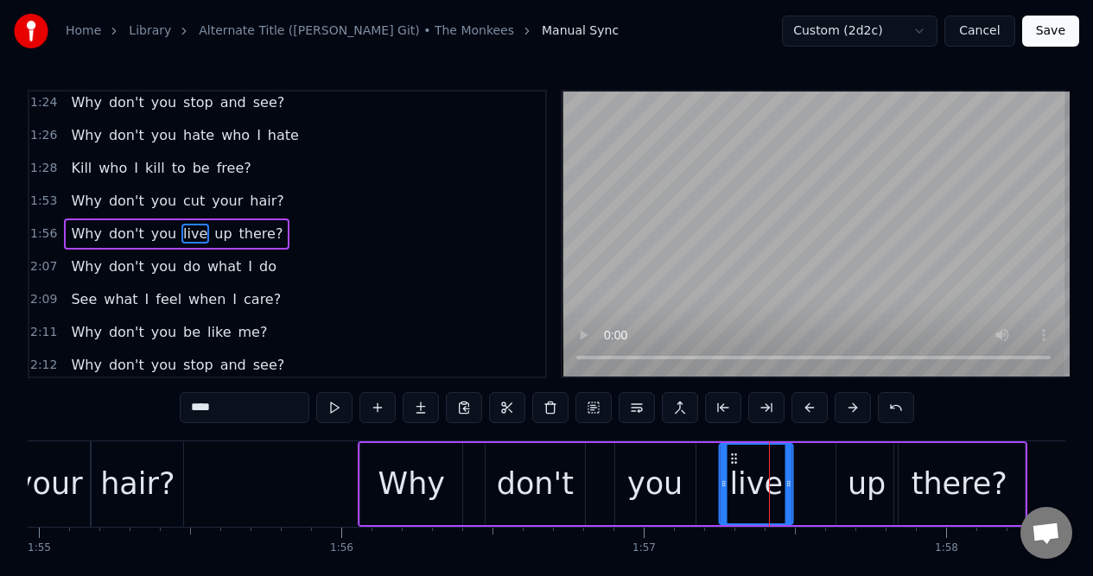
drag, startPoint x: 763, startPoint y: 455, endPoint x: 736, endPoint y: 459, distance: 28.0
click at [736, 459] on icon at bounding box center [734, 459] width 14 height 14
click at [853, 455] on div "up" at bounding box center [866, 484] width 61 height 82
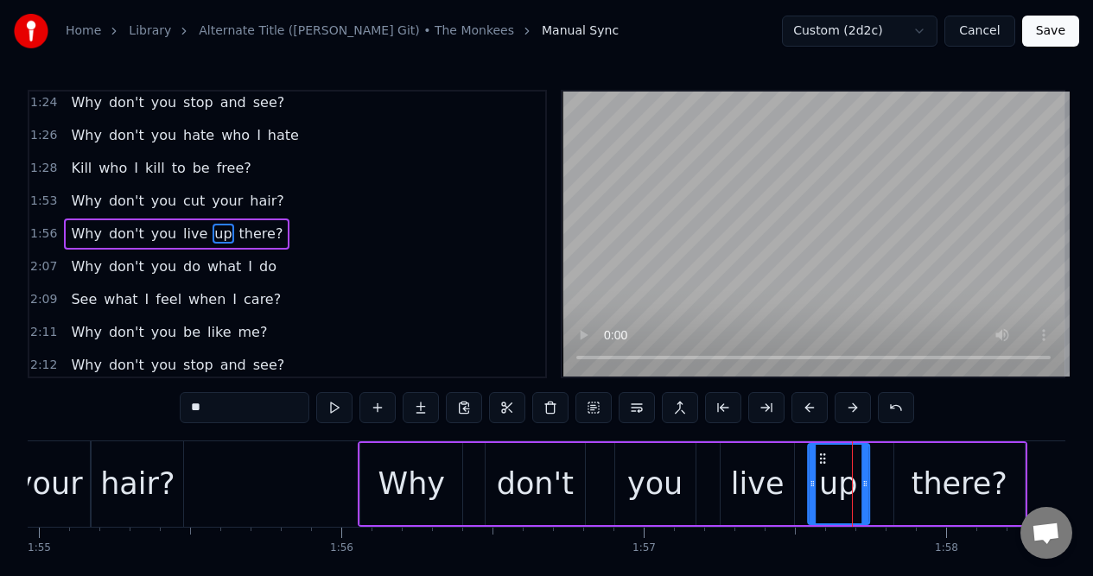
drag, startPoint x: 850, startPoint y: 455, endPoint x: 825, endPoint y: 458, distance: 25.2
click at [824, 458] on icon at bounding box center [822, 459] width 14 height 14
click at [768, 466] on div "live" at bounding box center [758, 484] width 54 height 46
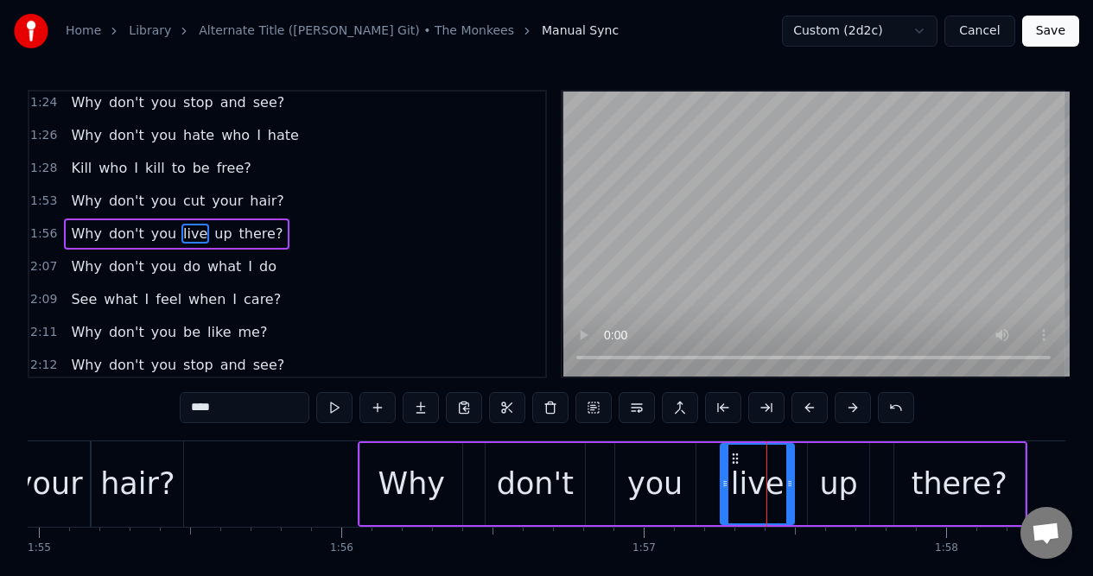
click at [768, 466] on div "live" at bounding box center [758, 484] width 54 height 46
drag, startPoint x: 790, startPoint y: 465, endPoint x: 770, endPoint y: 468, distance: 21.0
click at [770, 467] on div at bounding box center [770, 484] width 7 height 79
click at [820, 461] on div "up" at bounding box center [838, 484] width 38 height 46
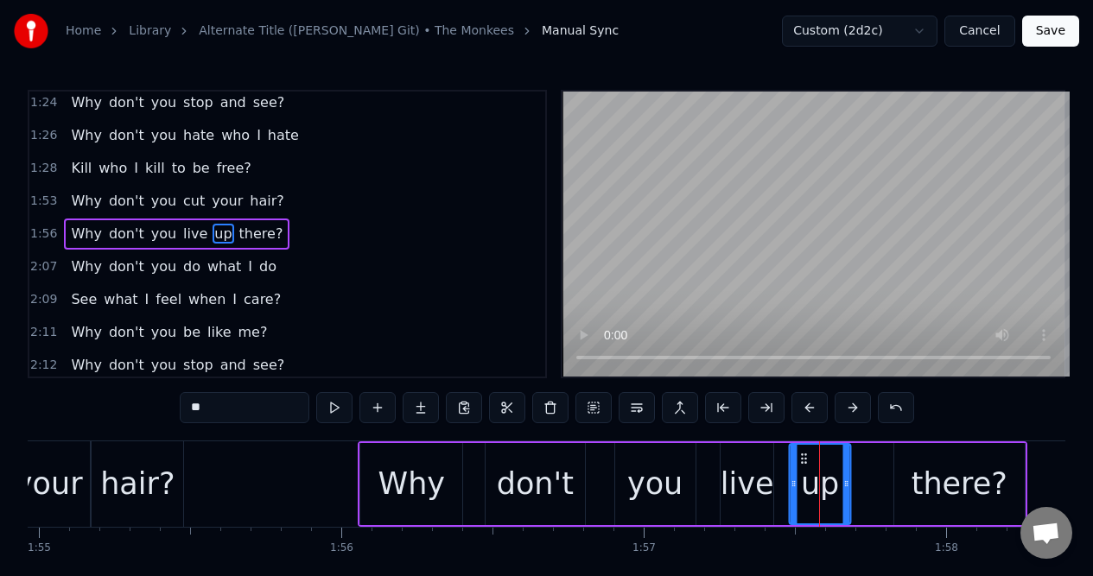
drag, startPoint x: 823, startPoint y: 456, endPoint x: 804, endPoint y: 459, distance: 19.2
click at [804, 459] on icon at bounding box center [804, 459] width 14 height 14
click at [921, 459] on div "there?" at bounding box center [959, 484] width 130 height 82
type input "******"
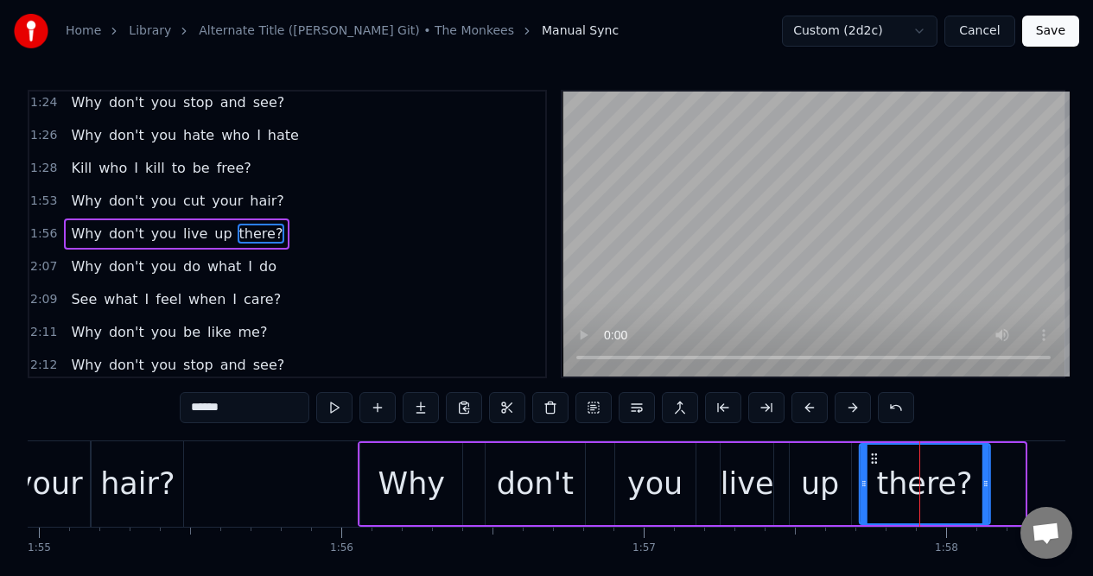
drag, startPoint x: 908, startPoint y: 457, endPoint x: 875, endPoint y: 458, distance: 32.8
click at [875, 458] on icon at bounding box center [874, 459] width 14 height 14
click at [273, 204] on div "1:53 Why don't you cut your hair?" at bounding box center [287, 201] width 516 height 33
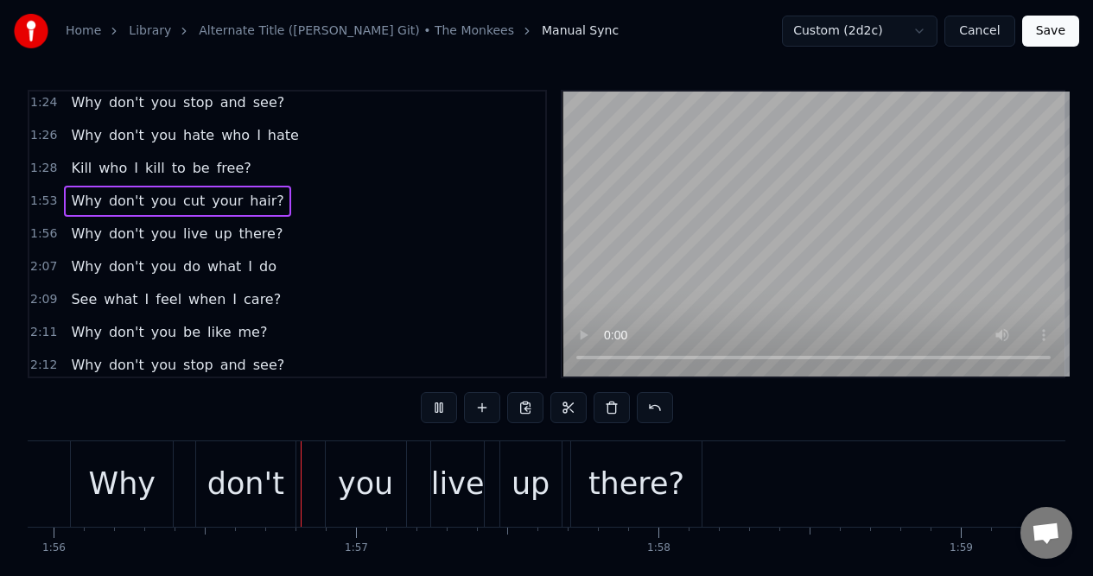
scroll to position [0, 35096]
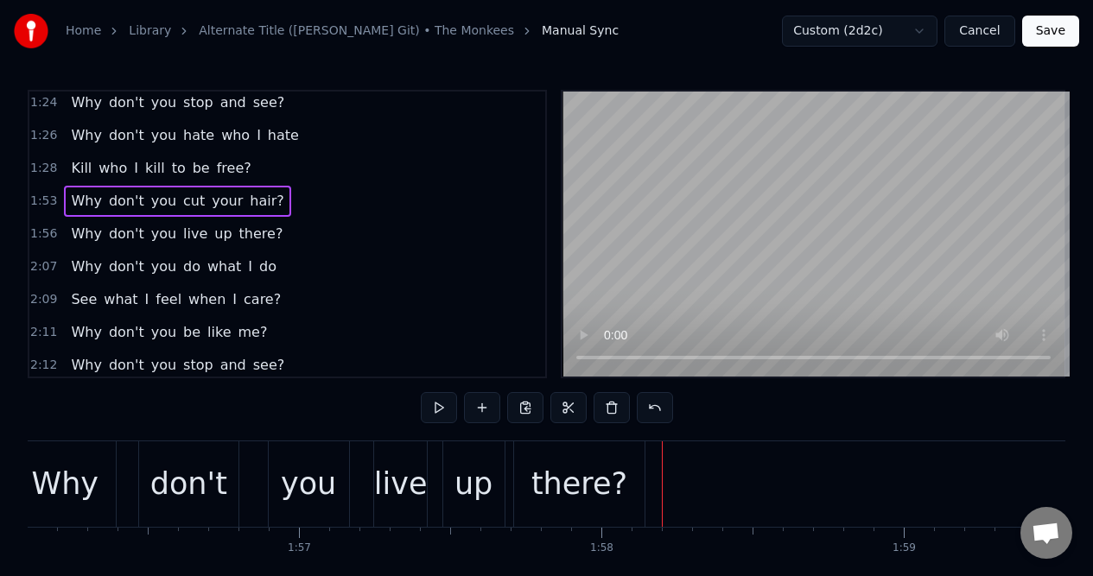
click at [180, 457] on div "don't" at bounding box center [189, 484] width 100 height 86
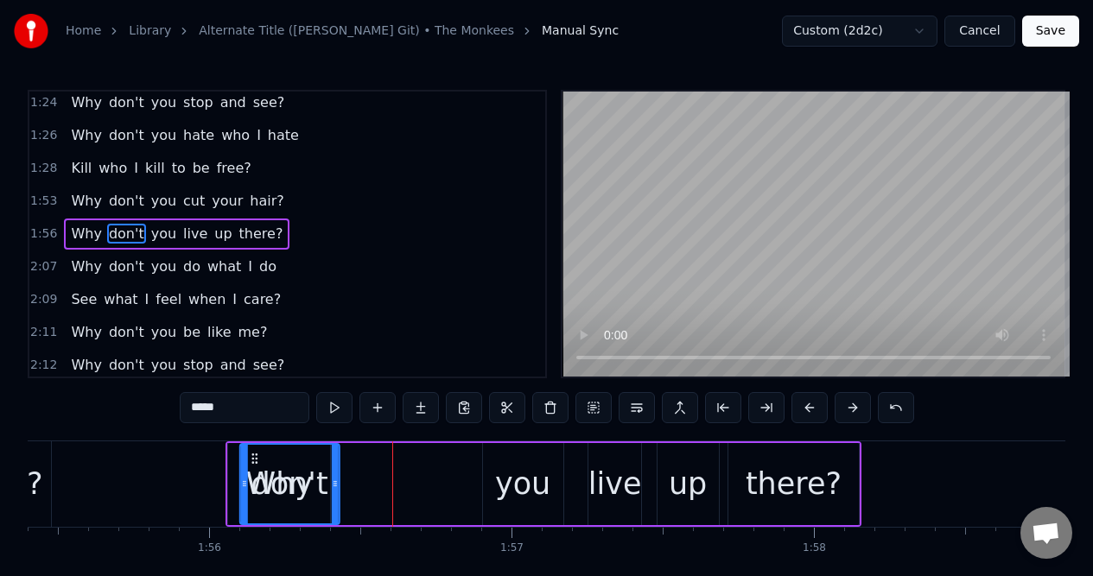
scroll to position [0, 34875]
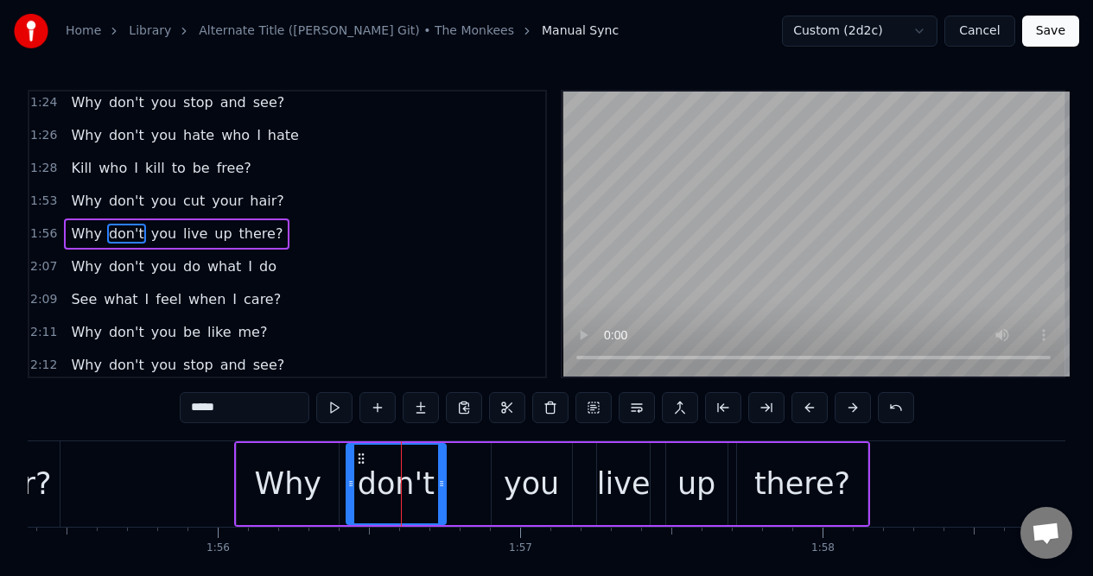
drag, startPoint x: 152, startPoint y: 455, endPoint x: 362, endPoint y: 449, distance: 210.0
click at [362, 449] on div "don't" at bounding box center [396, 484] width 98 height 79
click at [519, 461] on div "you" at bounding box center [531, 484] width 55 height 46
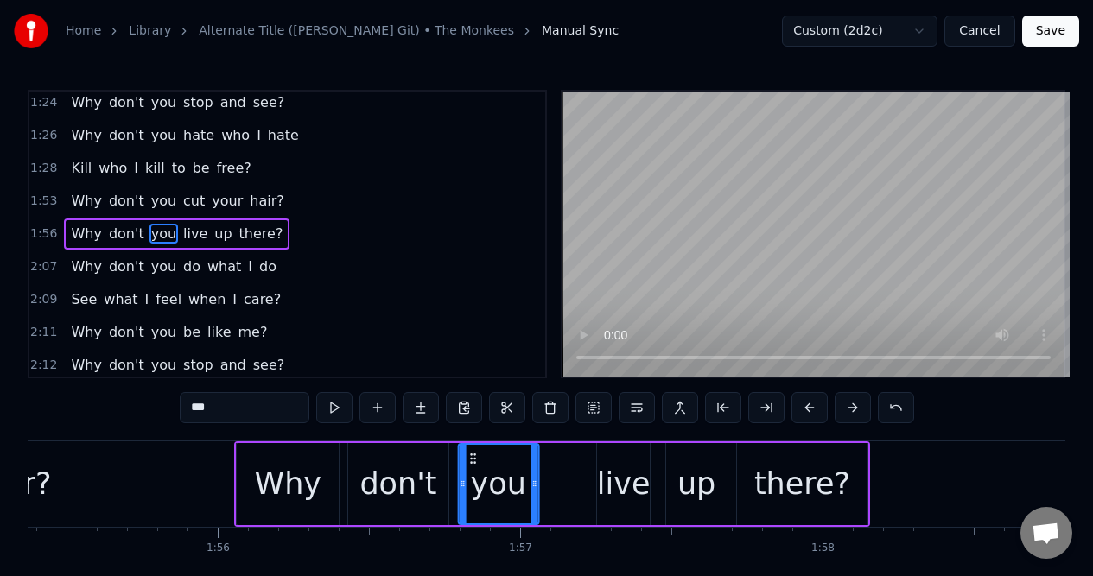
drag, startPoint x: 504, startPoint y: 457, endPoint x: 471, endPoint y: 462, distance: 34.1
click at [471, 462] on icon at bounding box center [473, 459] width 14 height 14
click at [609, 454] on div "live" at bounding box center [623, 484] width 53 height 82
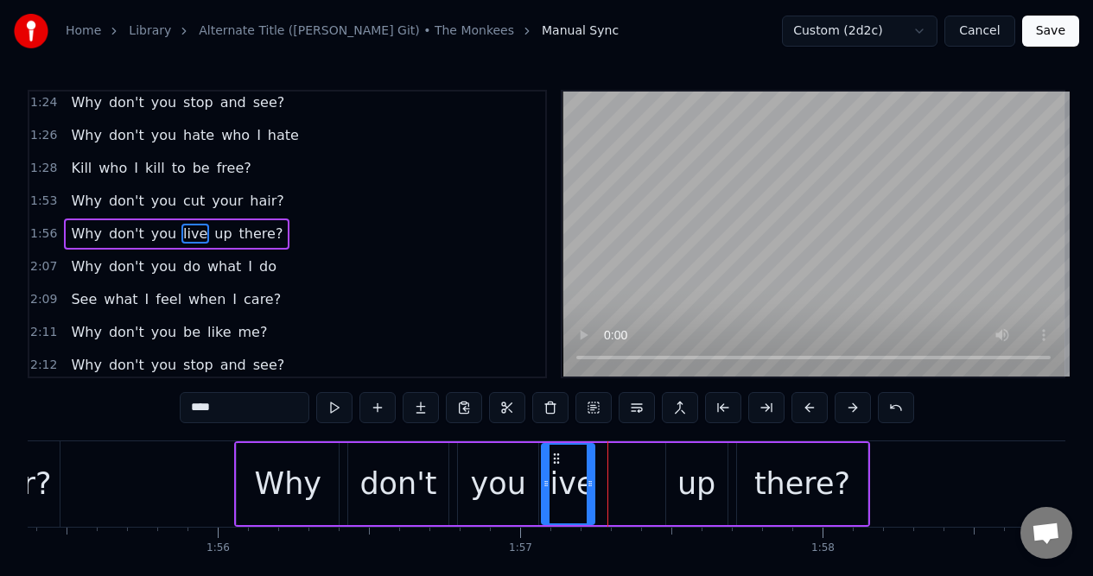
drag, startPoint x: 613, startPoint y: 455, endPoint x: 558, endPoint y: 462, distance: 55.7
click at [558, 462] on icon at bounding box center [556, 459] width 14 height 14
click at [680, 457] on div "up" at bounding box center [696, 484] width 61 height 82
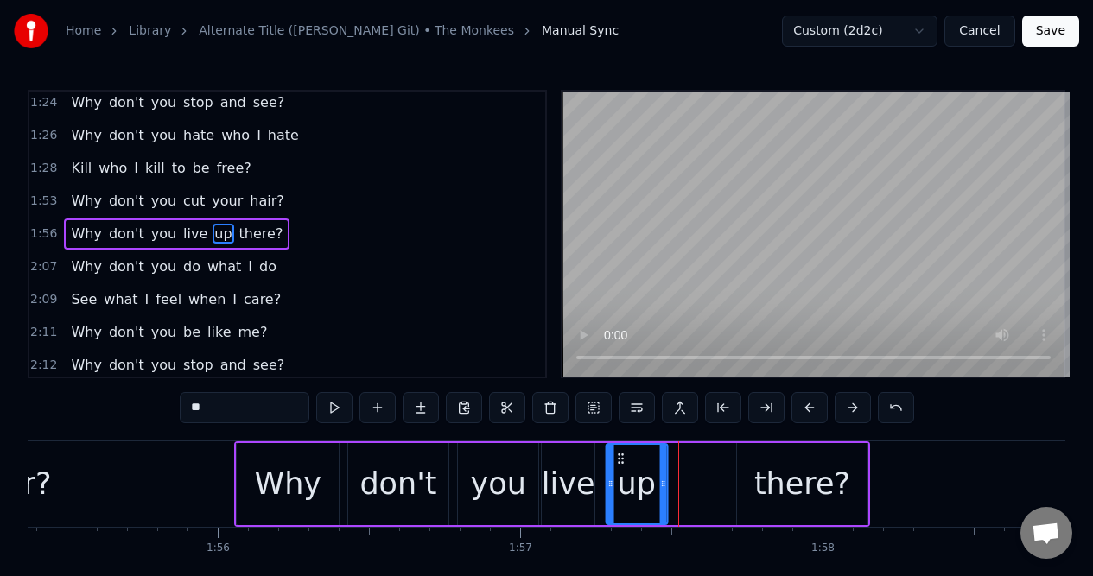
drag, startPoint x: 680, startPoint y: 457, endPoint x: 623, endPoint y: 462, distance: 57.2
click at [619, 462] on icon at bounding box center [620, 459] width 14 height 14
click at [754, 453] on div "there?" at bounding box center [802, 484] width 130 height 82
type input "******"
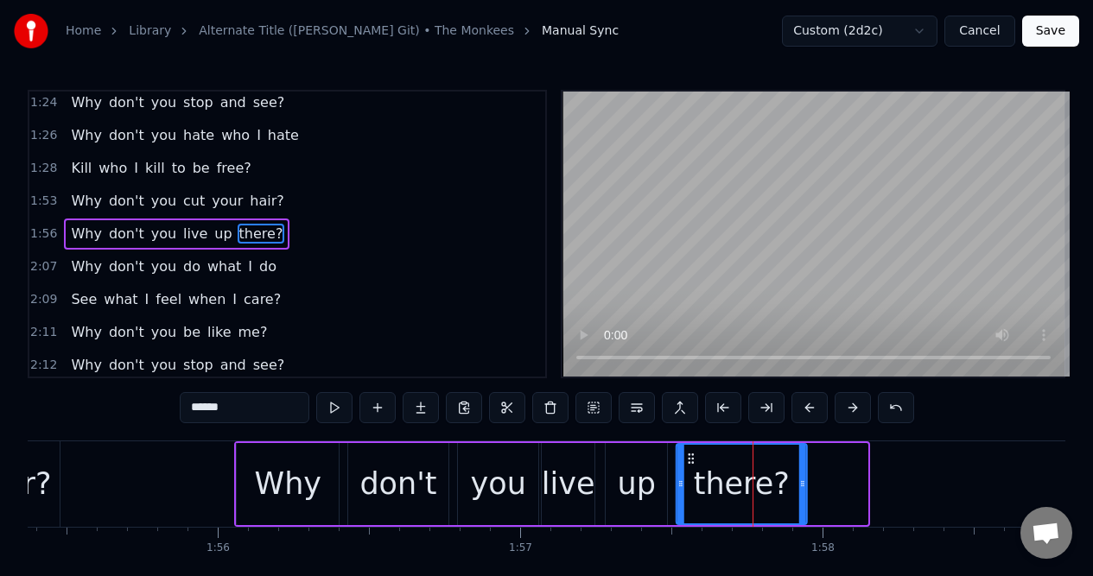
drag, startPoint x: 750, startPoint y: 456, endPoint x: 691, endPoint y: 464, distance: 59.2
click at [689, 464] on icon at bounding box center [691, 459] width 14 height 14
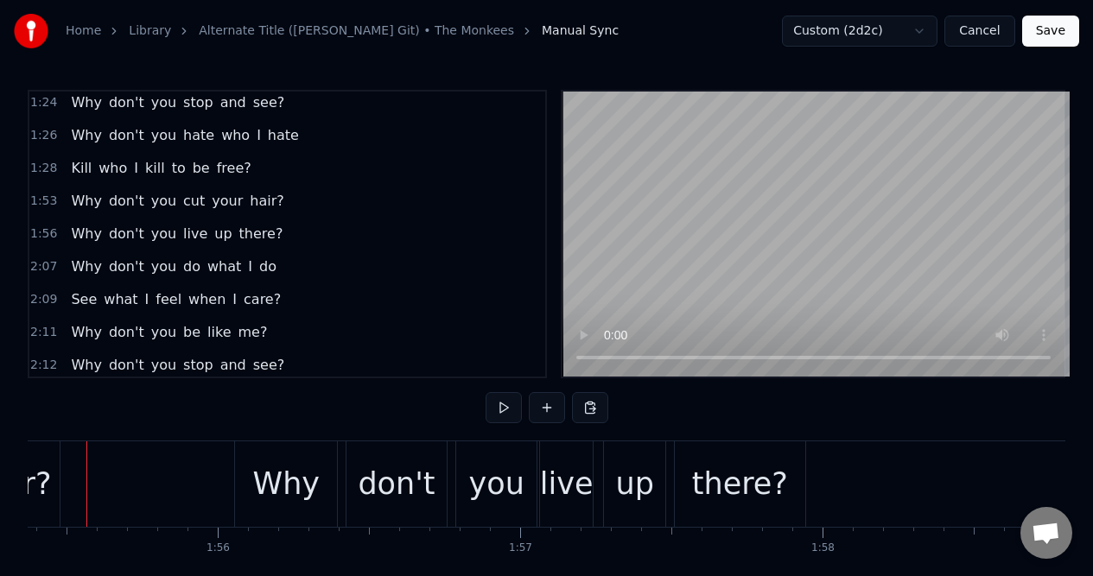
scroll to position [0, 34847]
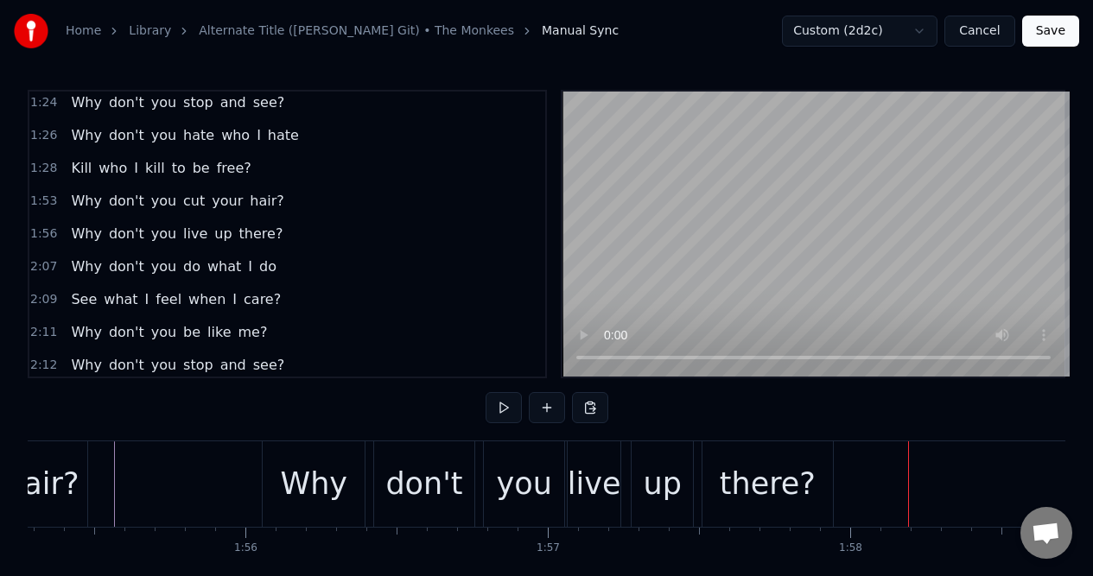
click at [283, 272] on div "2:07 Why don't you do what I do" at bounding box center [287, 266] width 516 height 33
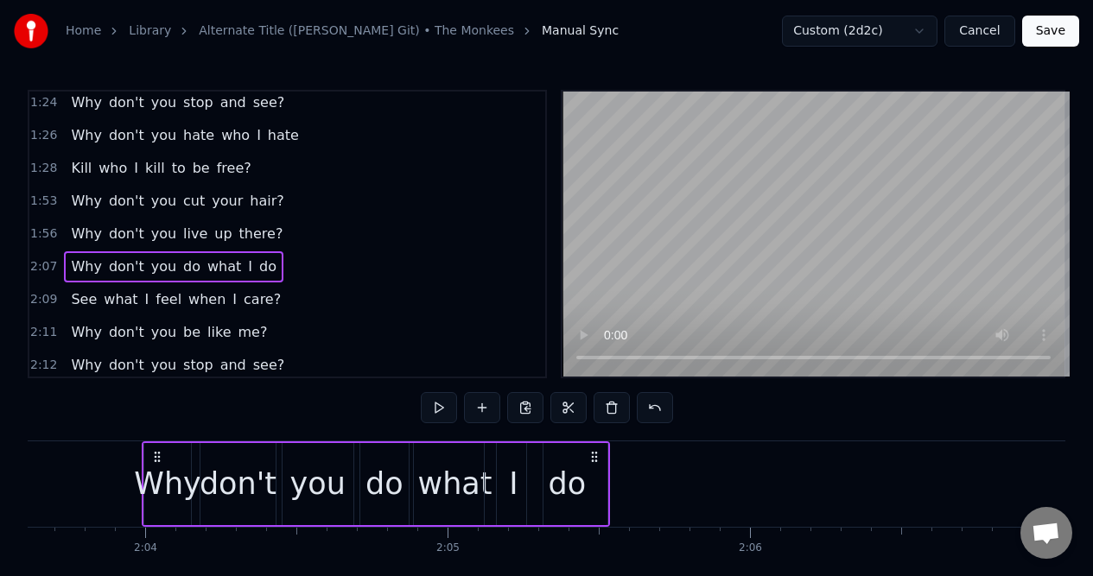
scroll to position [0, 37248]
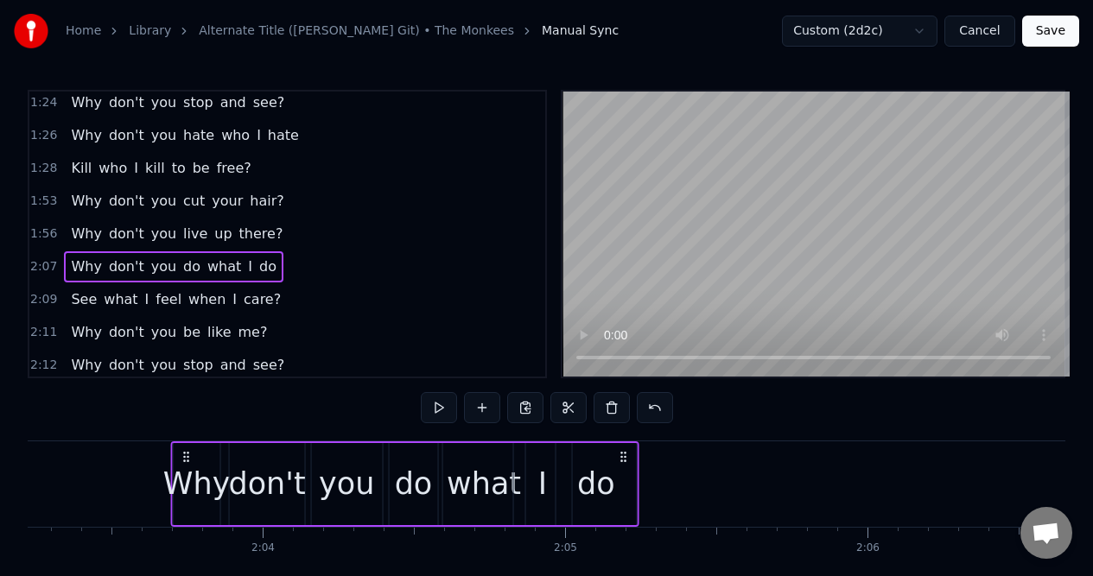
drag, startPoint x: 130, startPoint y: 456, endPoint x: 188, endPoint y: 457, distance: 58.7
click at [186, 460] on icon at bounding box center [187, 457] width 14 height 14
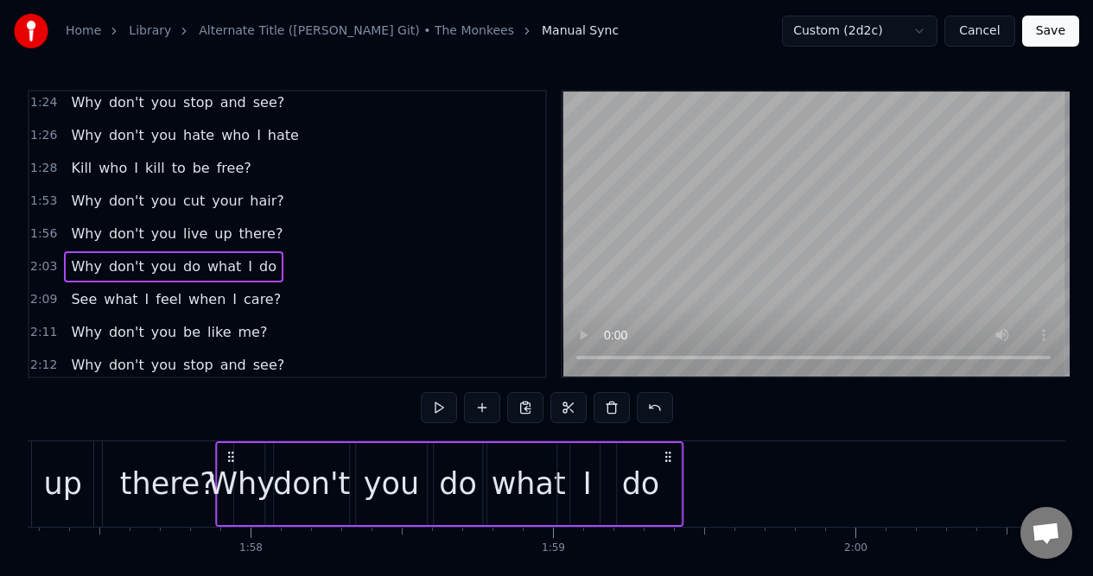
scroll to position [0, 35433]
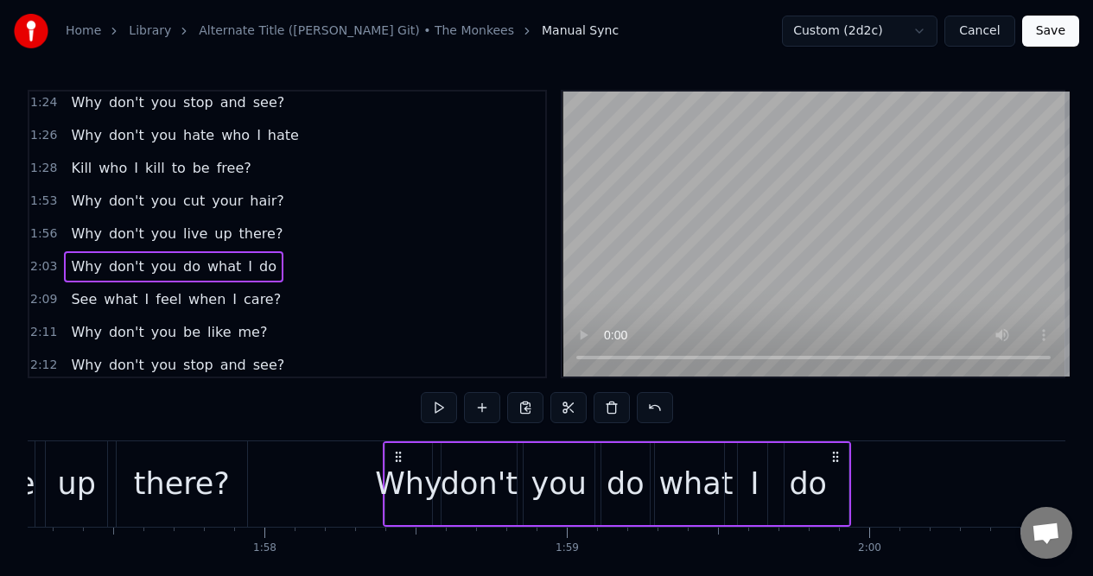
drag, startPoint x: 185, startPoint y: 456, endPoint x: 396, endPoint y: 466, distance: 210.9
click at [396, 466] on div "Why don't you do what I do" at bounding box center [617, 484] width 468 height 86
click at [276, 225] on div "1:56 Why don't you live up there?" at bounding box center [287, 234] width 516 height 33
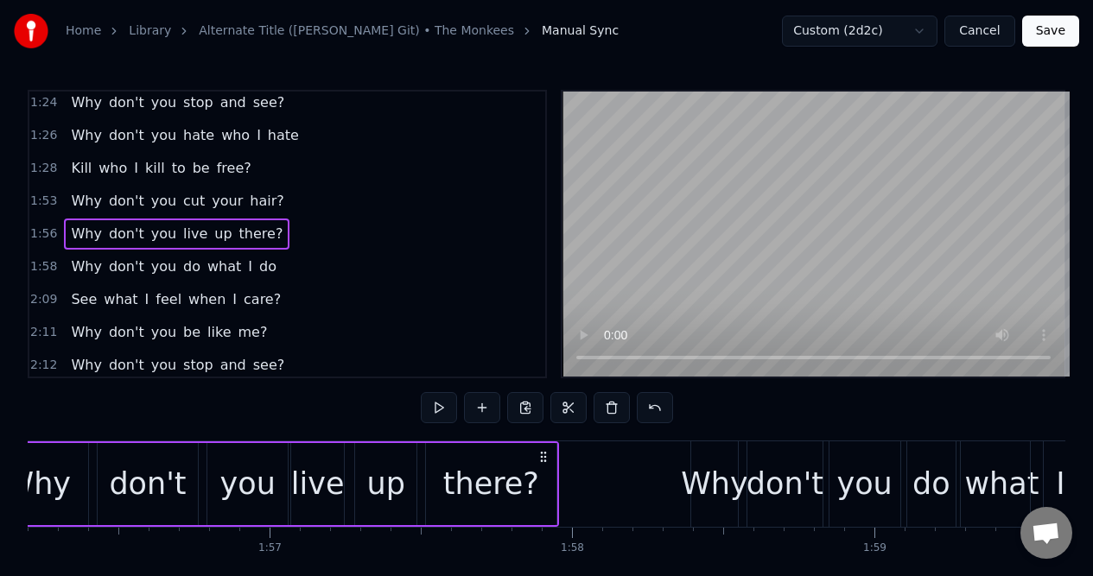
scroll to position [0, 34995]
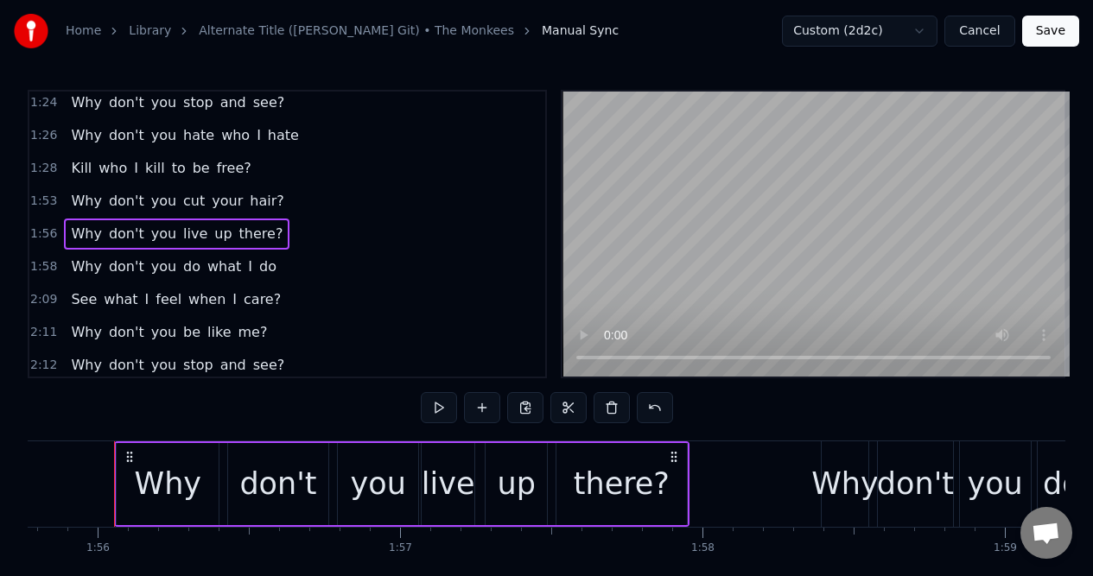
click at [280, 204] on div "1:53 Why don't you cut your hair?" at bounding box center [287, 201] width 516 height 33
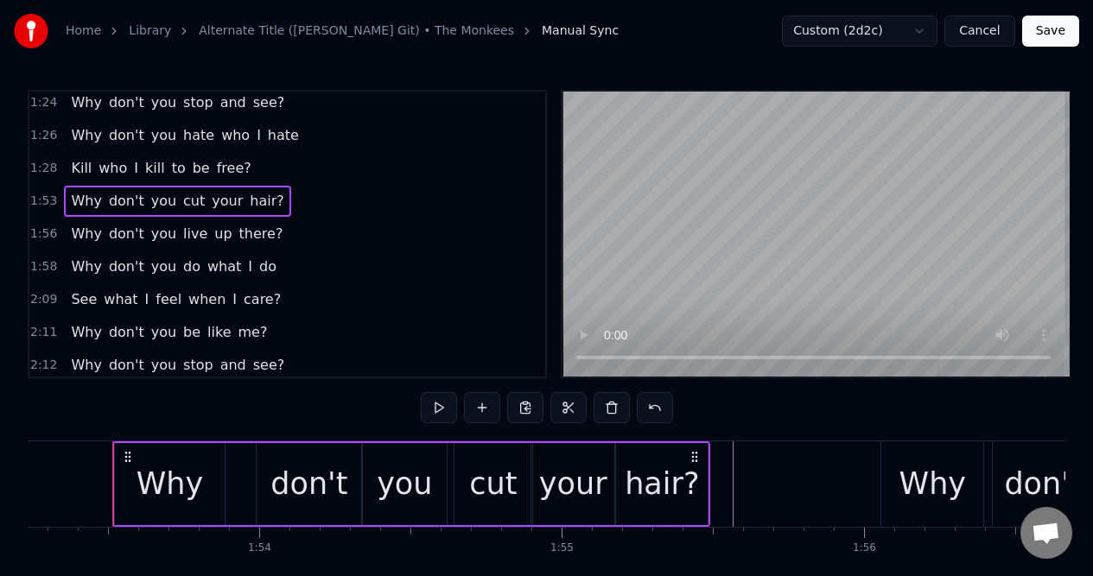
scroll to position [0, 34227]
click at [305, 231] on div "1:56 Why don't you live up there?" at bounding box center [287, 234] width 516 height 33
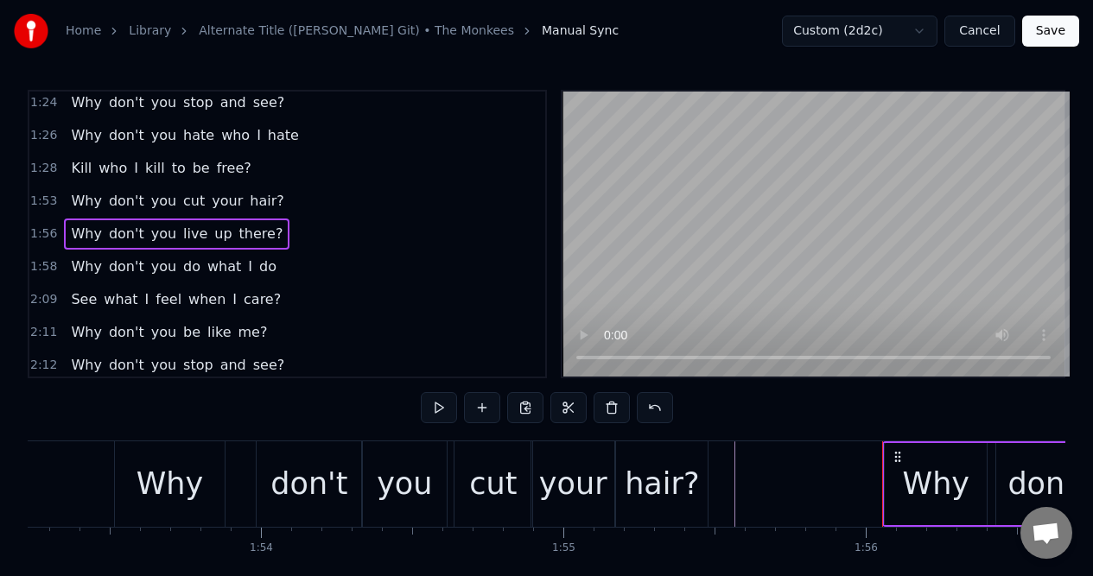
click at [271, 270] on div "1:58 Why don't you do what I do" at bounding box center [287, 266] width 516 height 33
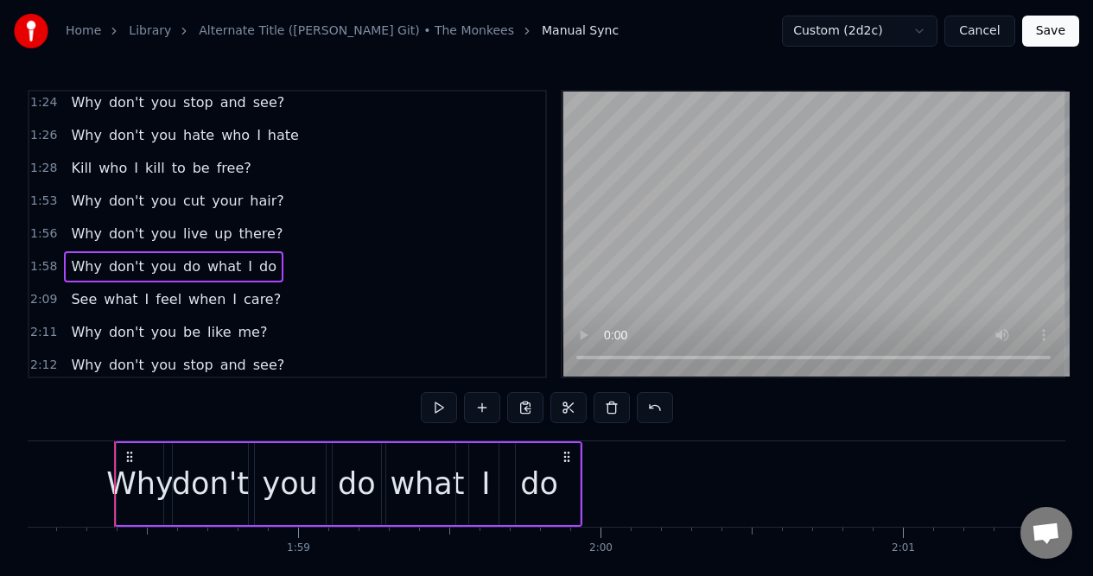
click at [272, 232] on div "1:56 Why don't you live up there?" at bounding box center [287, 234] width 516 height 33
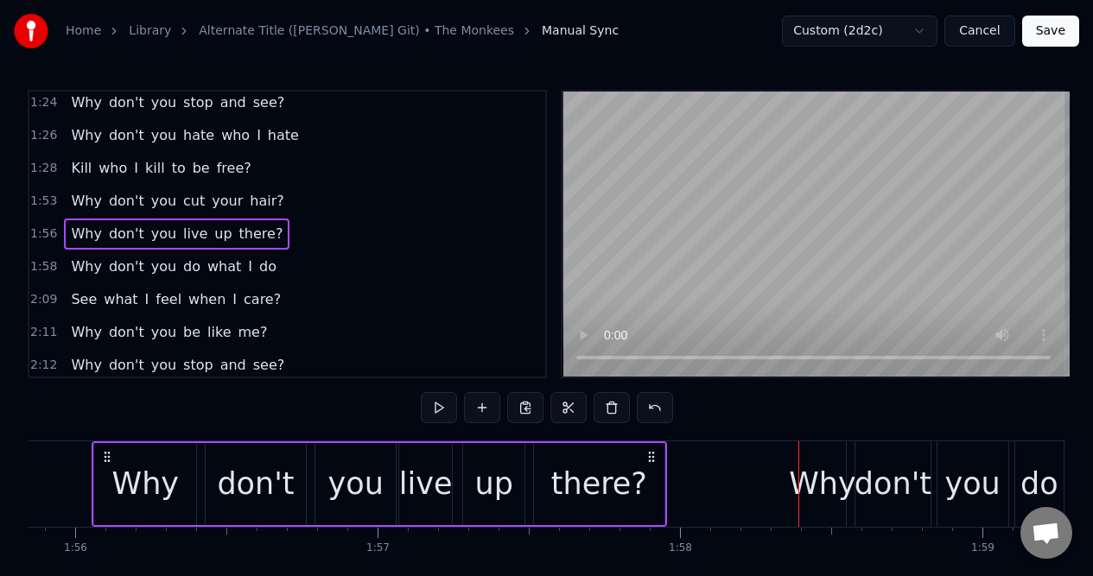
scroll to position [0, 34995]
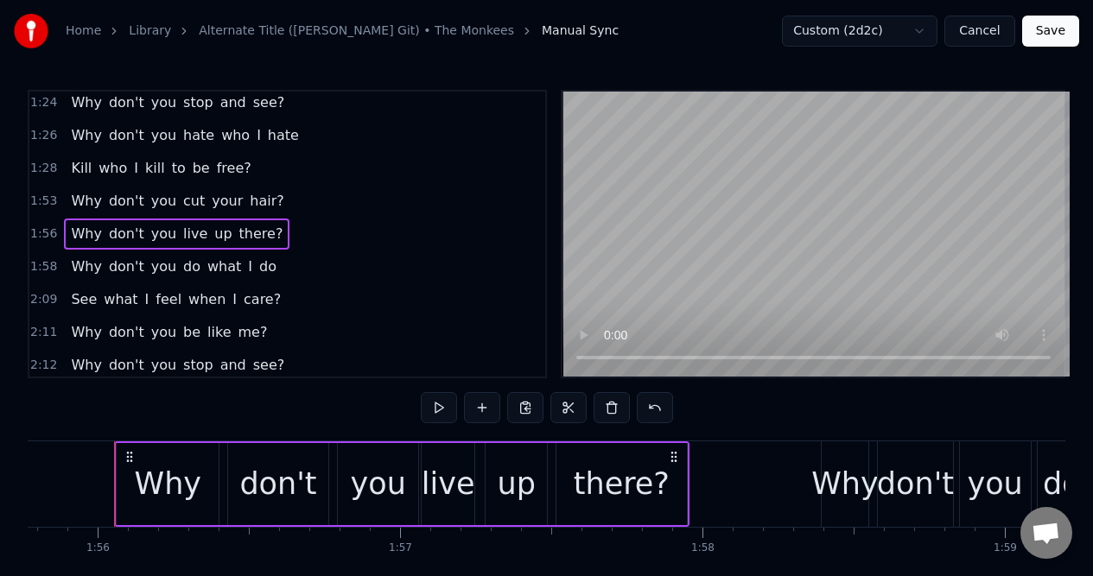
click at [297, 260] on div "1:58 Why don't you do what I do" at bounding box center [287, 266] width 516 height 33
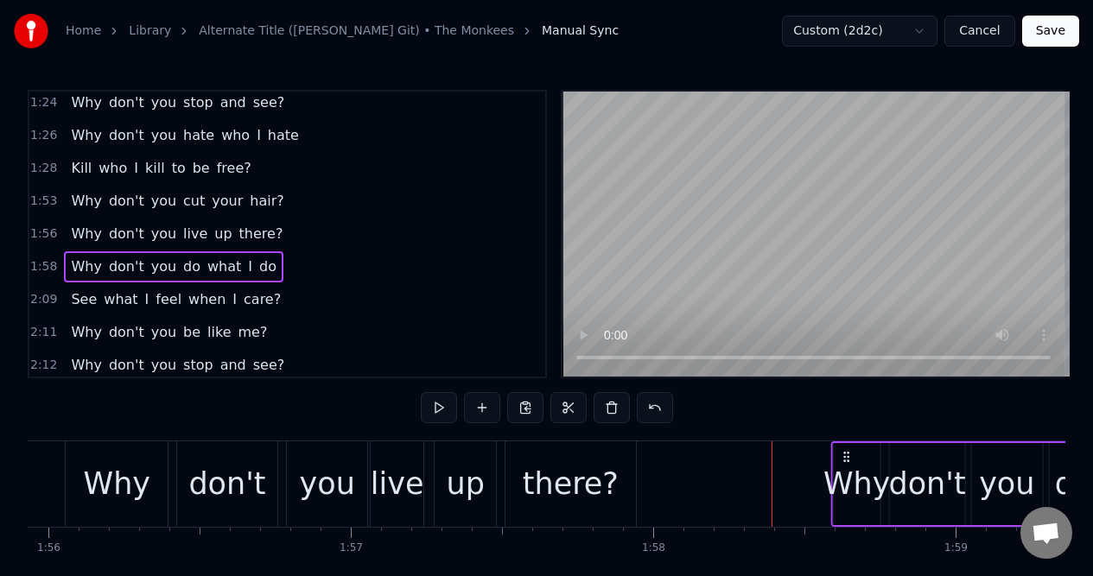
scroll to position [0, 35044]
drag, startPoint x: 836, startPoint y: 456, endPoint x: 864, endPoint y: 464, distance: 28.7
click at [864, 464] on div "Why don't you do what I do" at bounding box center [1083, 484] width 468 height 86
click at [73, 453] on div "Why" at bounding box center [117, 484] width 102 height 86
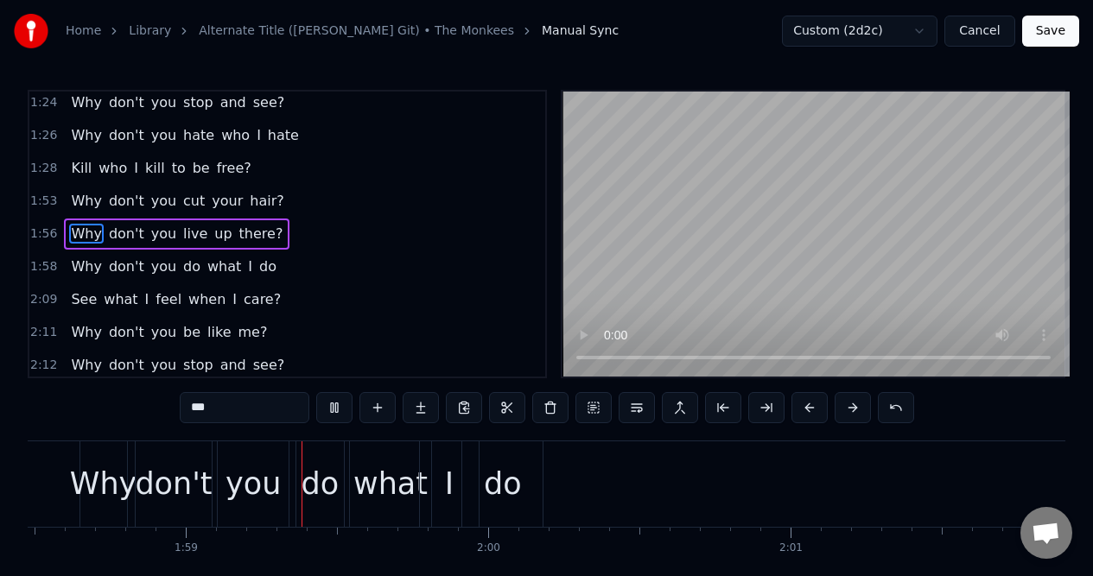
scroll to position [0, 35871]
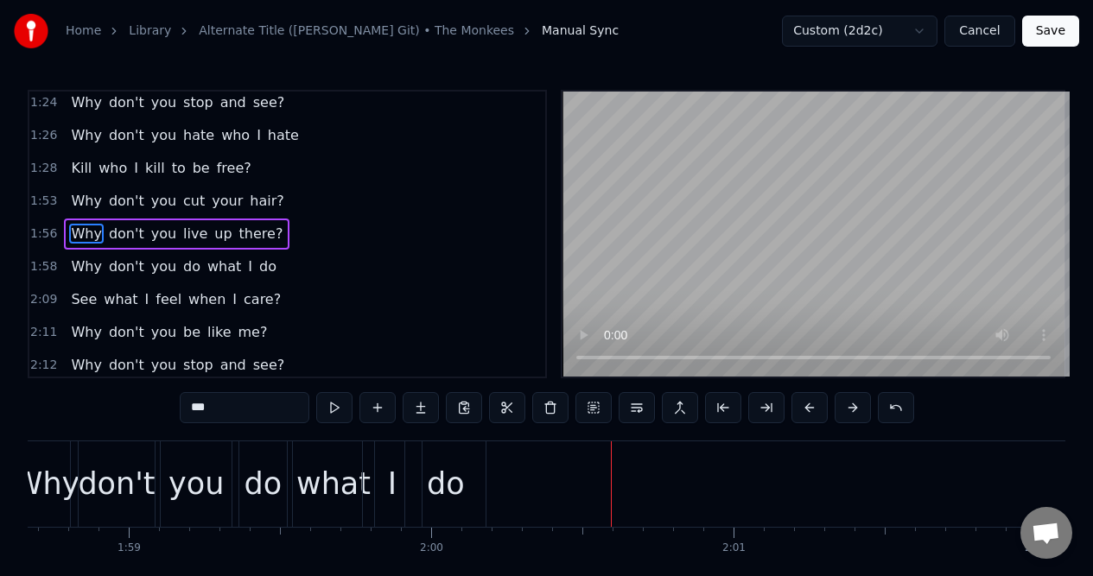
click at [285, 205] on div "1:53 Why don't you cut your hair?" at bounding box center [287, 201] width 516 height 33
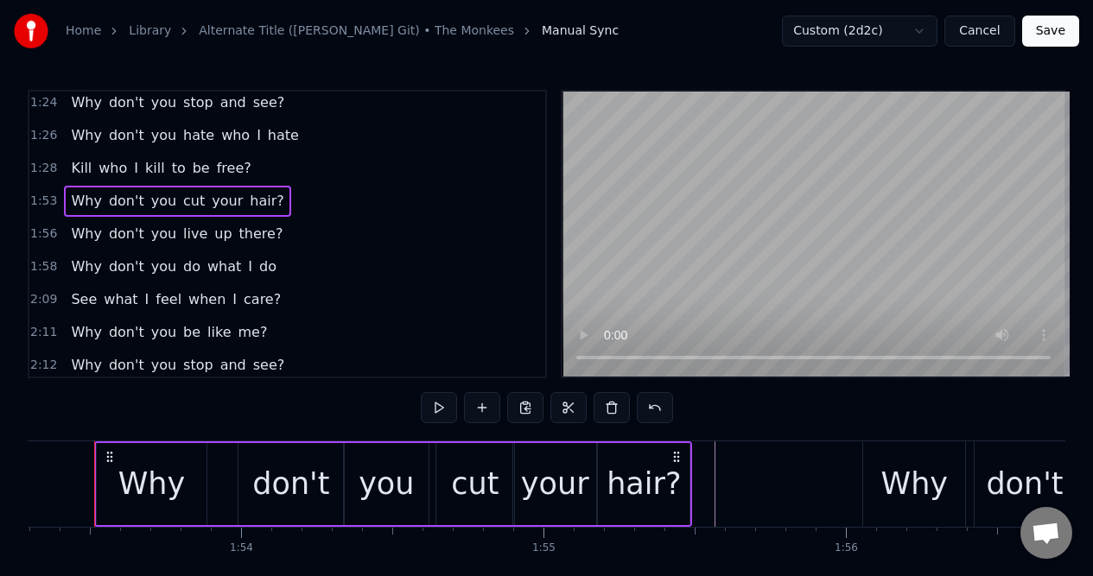
scroll to position [0, 34227]
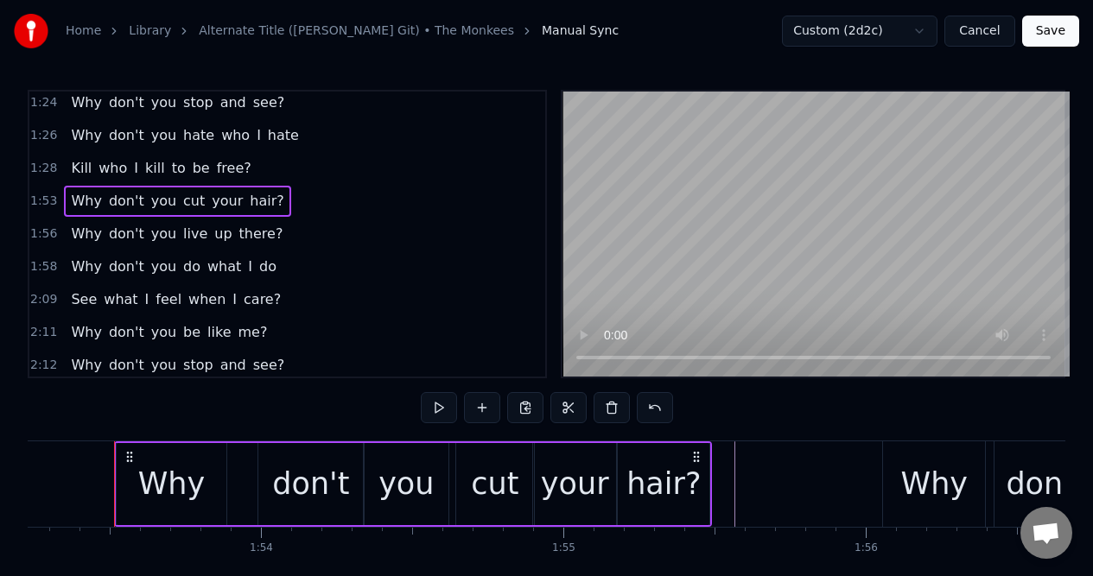
click at [289, 238] on div "1:56 Why don't you live up there?" at bounding box center [287, 234] width 516 height 33
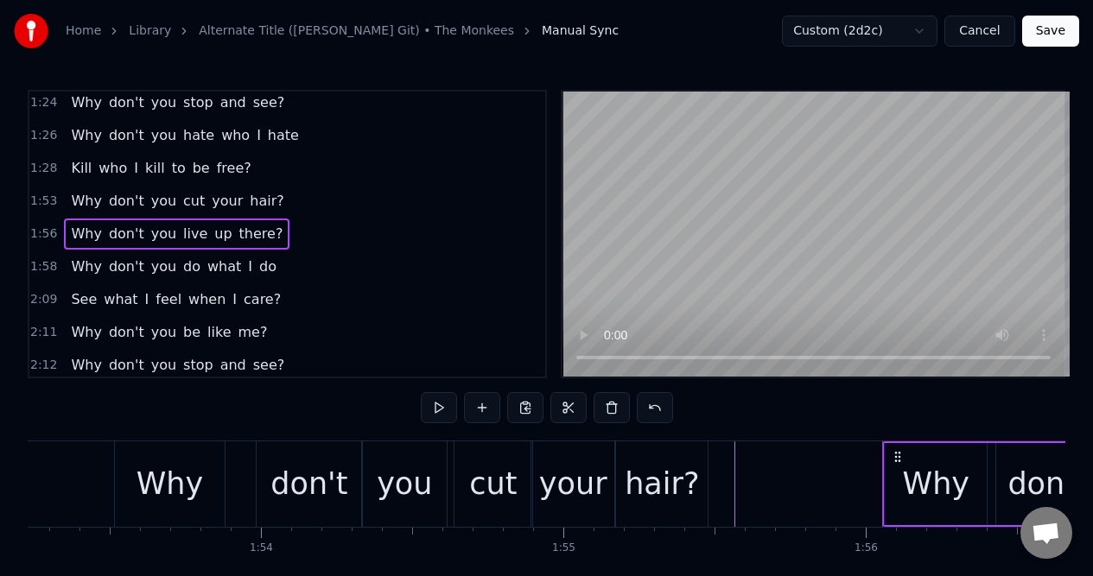
click at [278, 263] on div "1:58 Why don't you do what I do" at bounding box center [287, 266] width 516 height 33
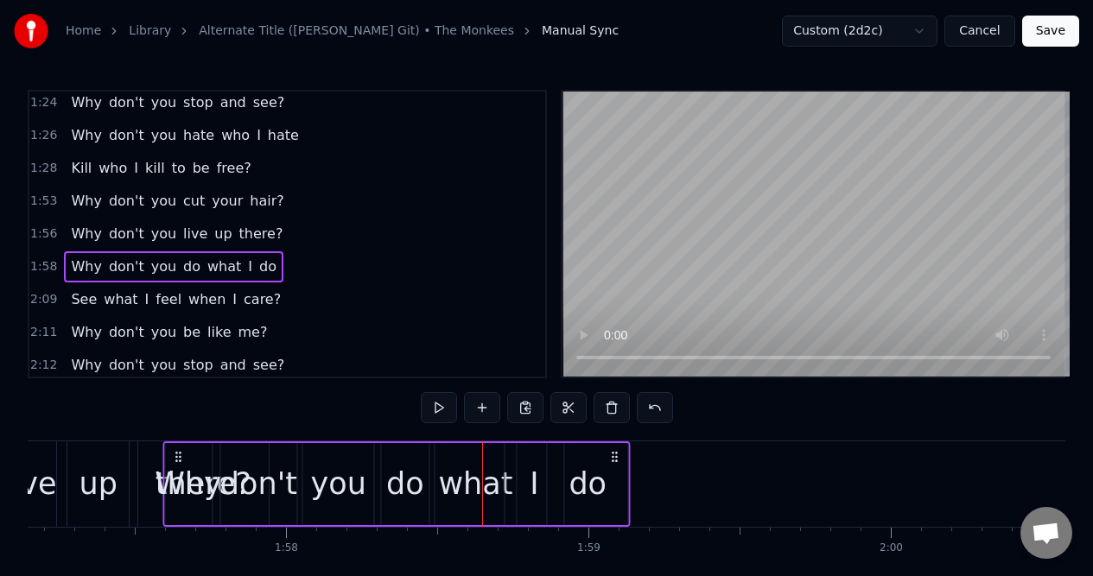
scroll to position [0, 35399]
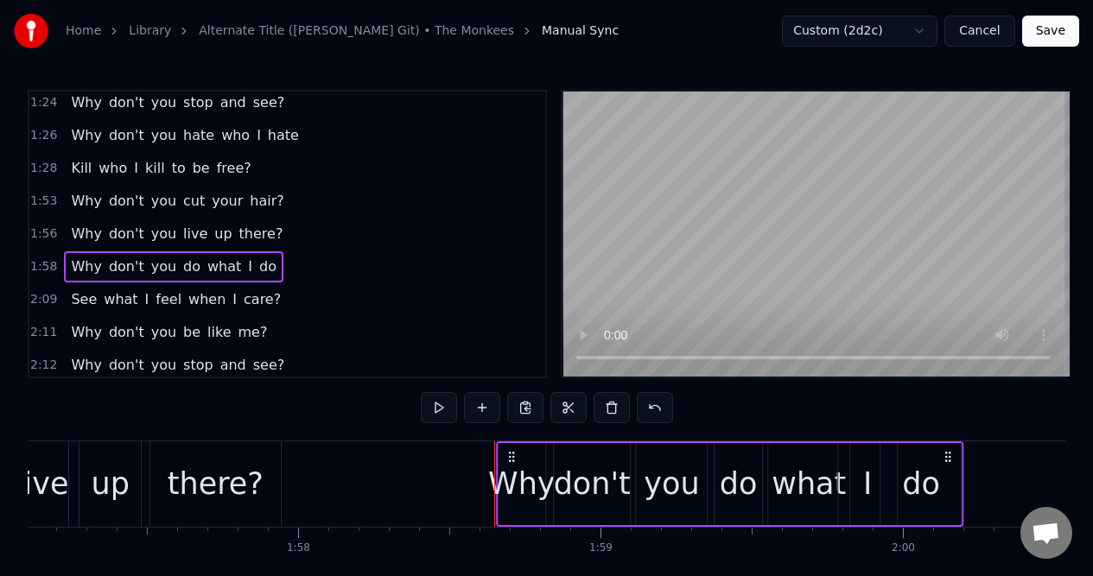
drag, startPoint x: 131, startPoint y: 456, endPoint x: 513, endPoint y: 466, distance: 381.9
click at [513, 466] on div "Why don't you do what I do" at bounding box center [730, 484] width 468 height 86
click at [54, 484] on div "live" at bounding box center [43, 484] width 54 height 46
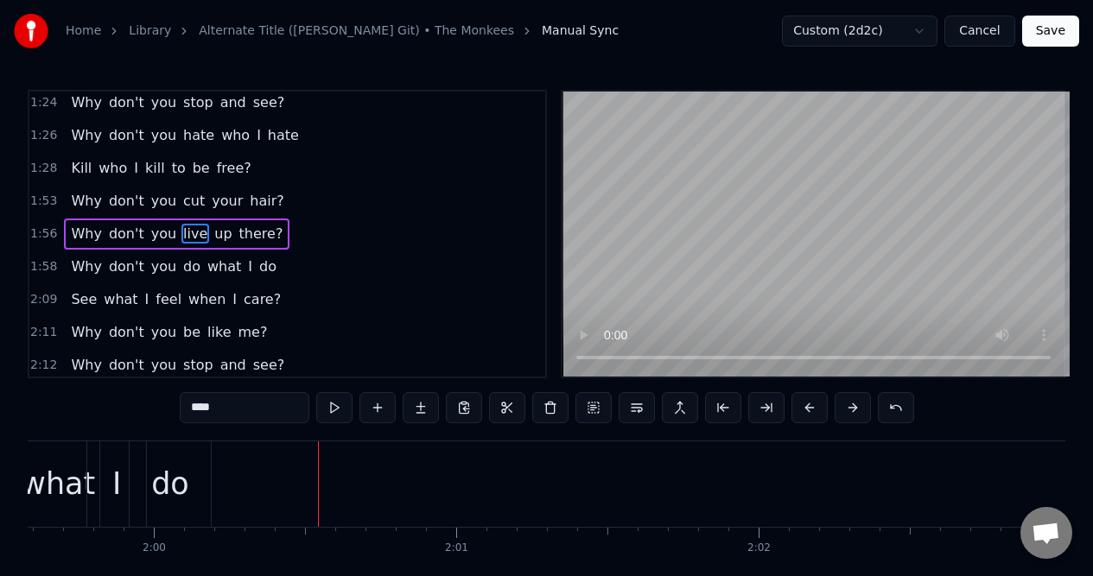
scroll to position [0, 36204]
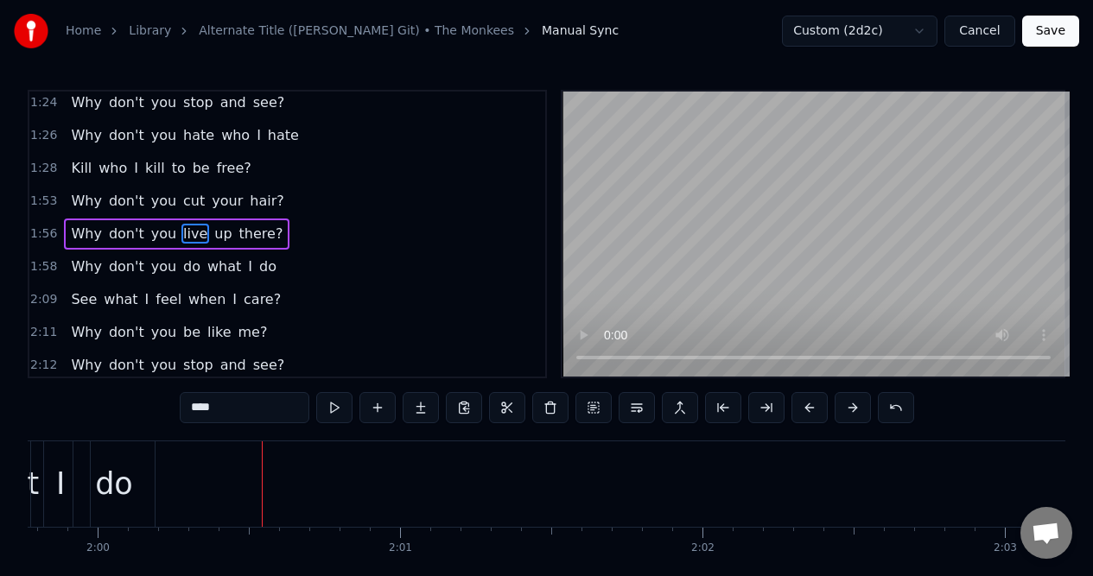
click at [272, 272] on div "1:58 Why don't you do what I do" at bounding box center [287, 266] width 516 height 33
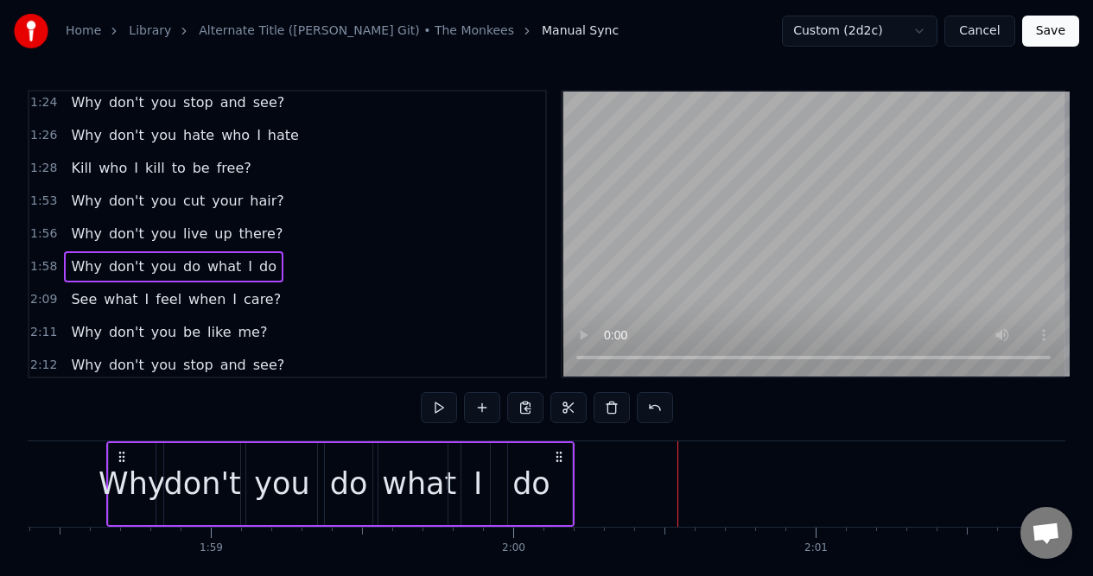
scroll to position [0, 35781]
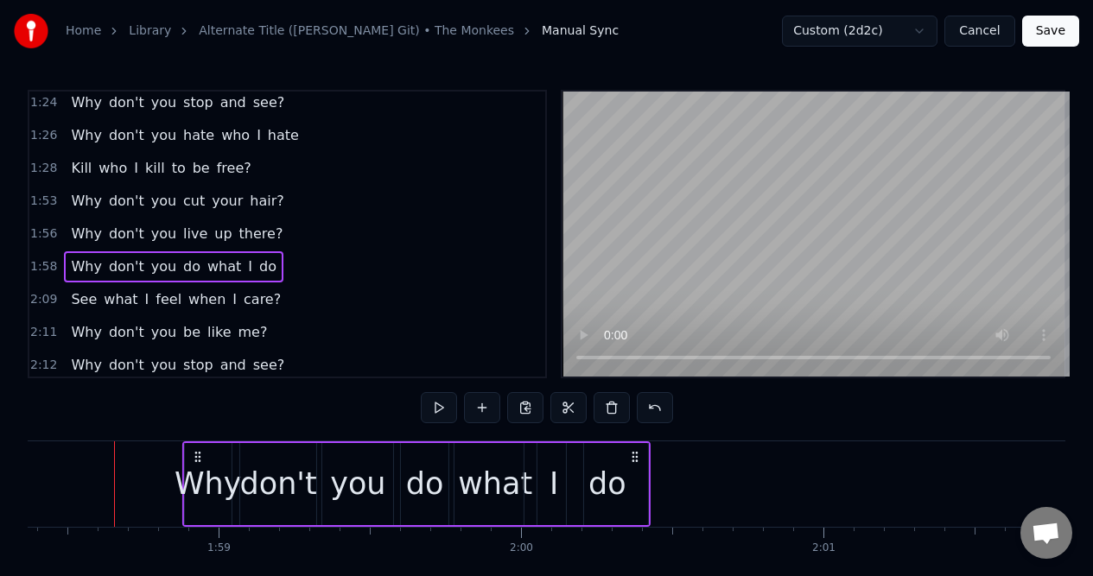
drag, startPoint x: 569, startPoint y: 457, endPoint x: 636, endPoint y: 453, distance: 66.6
click at [636, 453] on icon at bounding box center [635, 457] width 14 height 14
click at [210, 462] on div "Why" at bounding box center [207, 484] width 67 height 46
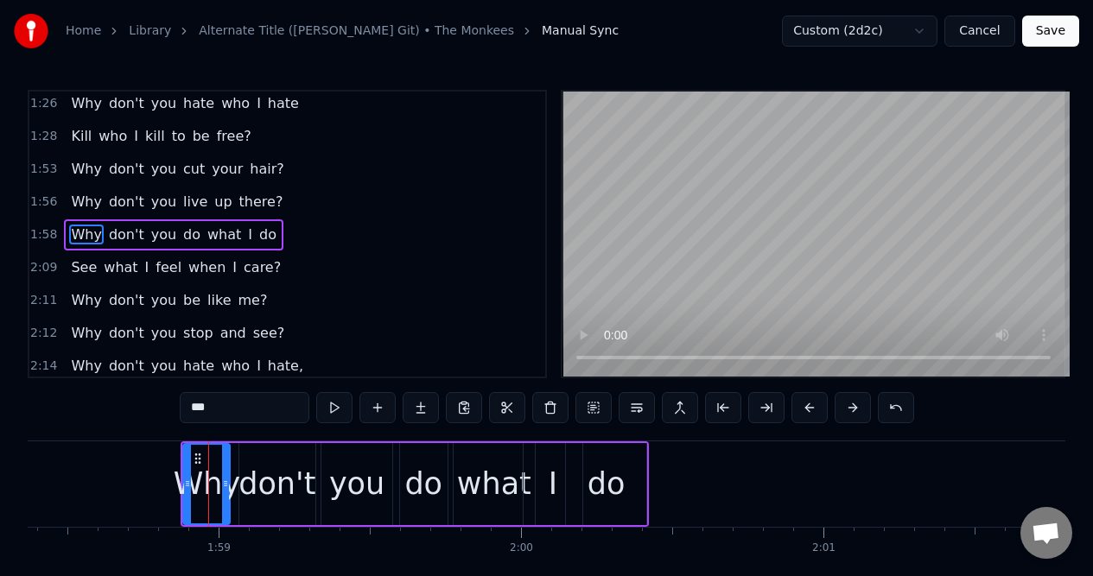
scroll to position [924, 0]
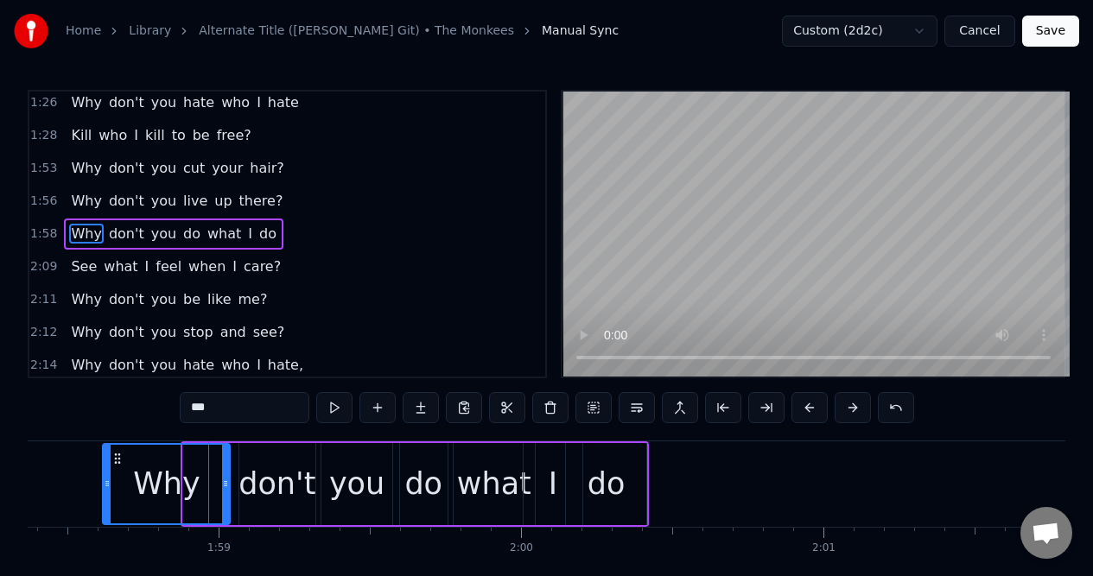
drag, startPoint x: 186, startPoint y: 463, endPoint x: 111, endPoint y: 464, distance: 75.1
click at [109, 464] on div at bounding box center [107, 484] width 7 height 79
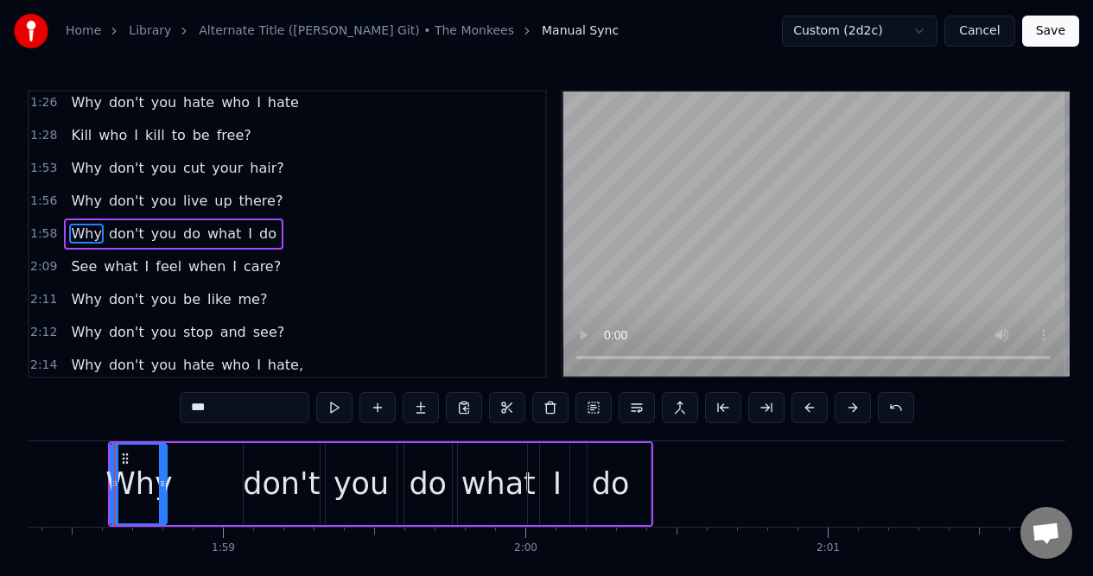
drag, startPoint x: 231, startPoint y: 456, endPoint x: 163, endPoint y: 462, distance: 67.6
click at [163, 461] on div at bounding box center [162, 484] width 7 height 79
click at [279, 466] on div "don't" at bounding box center [281, 484] width 77 height 46
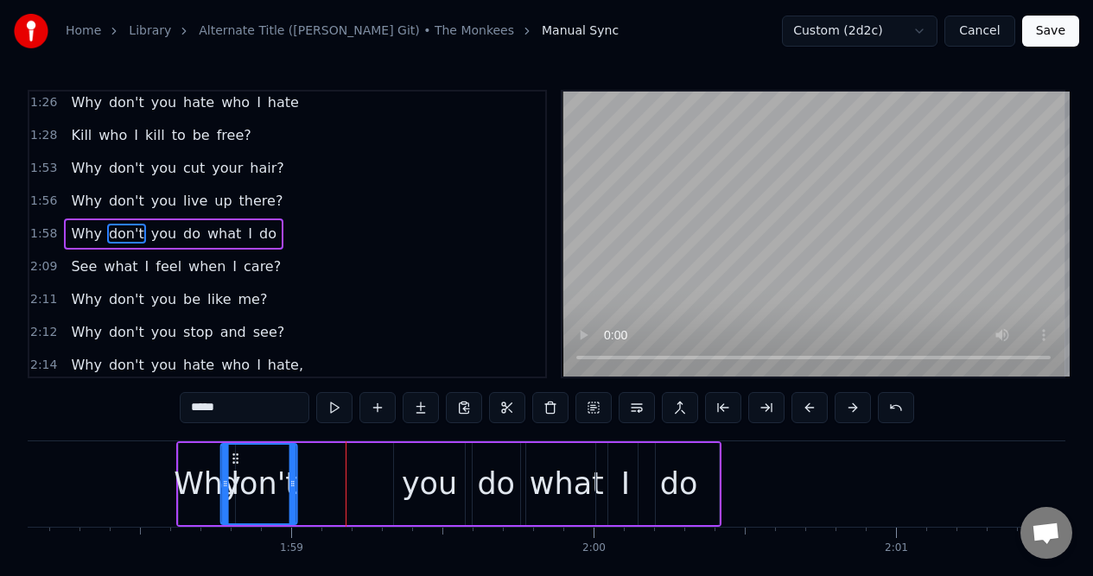
scroll to position [0, 35706]
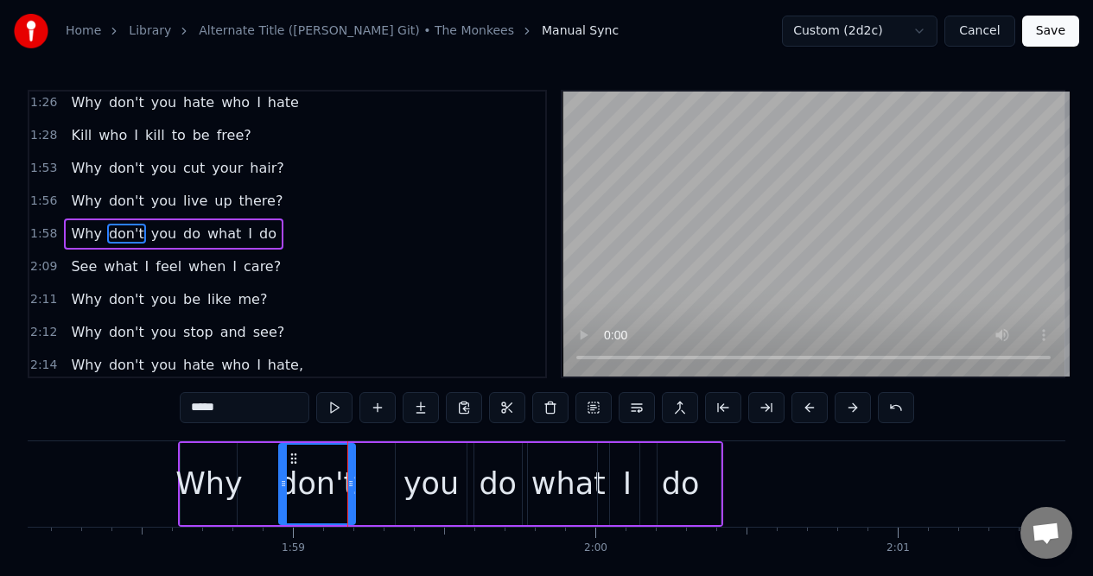
drag, startPoint x: 256, startPoint y: 457, endPoint x: 291, endPoint y: 460, distance: 35.6
click at [291, 460] on icon at bounding box center [294, 459] width 14 height 14
click at [413, 456] on div "you" at bounding box center [431, 484] width 71 height 82
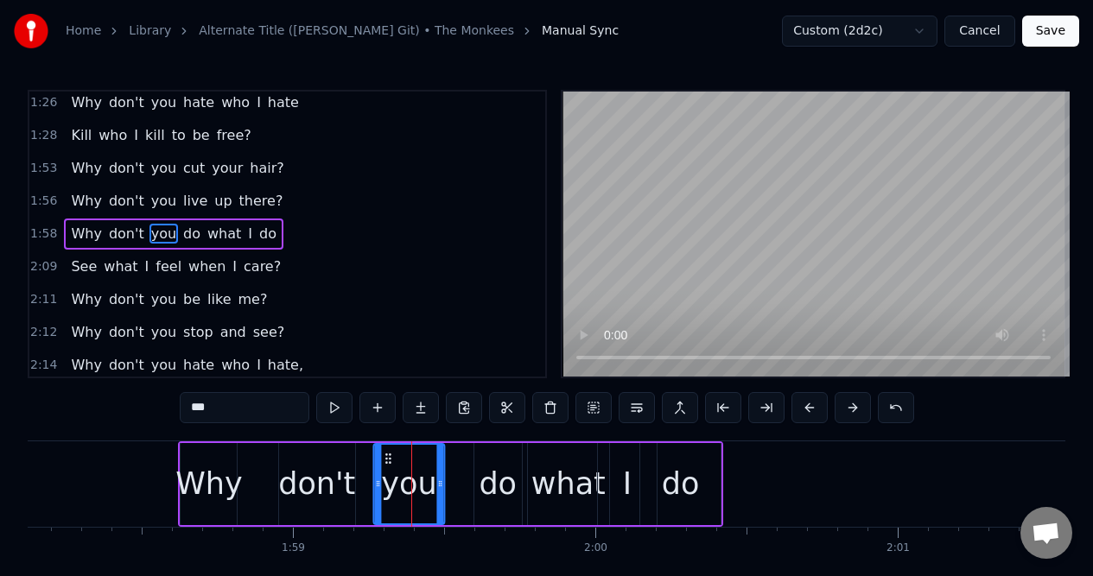
drag, startPoint x: 409, startPoint y: 456, endPoint x: 387, endPoint y: 461, distance: 23.0
click at [387, 461] on icon at bounding box center [388, 459] width 14 height 14
click at [485, 459] on div "do" at bounding box center [498, 484] width 48 height 82
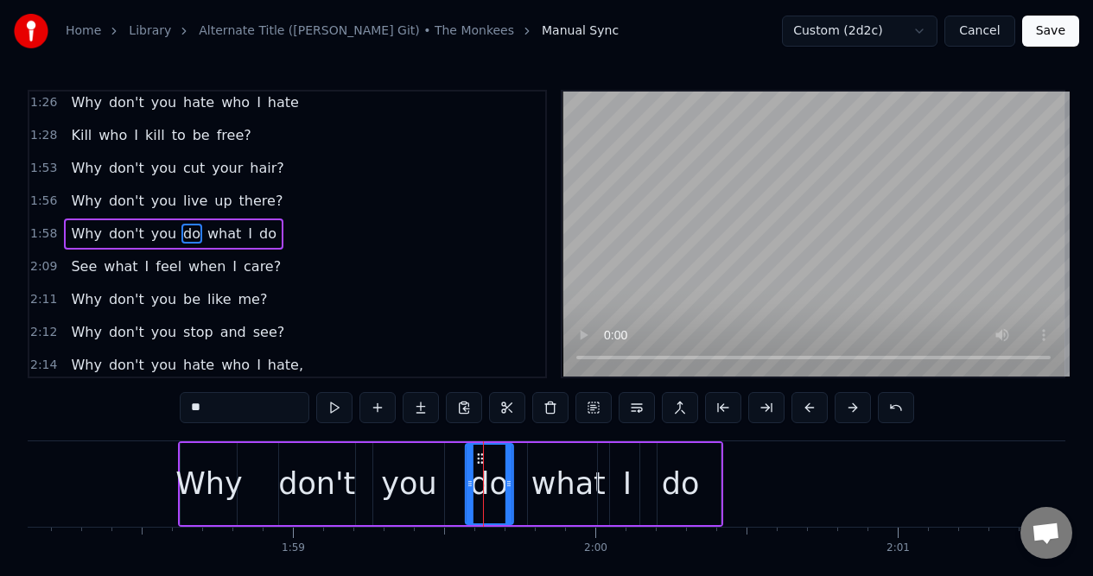
drag, startPoint x: 486, startPoint y: 458, endPoint x: 478, endPoint y: 459, distance: 8.8
click at [478, 459] on icon at bounding box center [479, 459] width 14 height 14
click at [290, 455] on div "don't" at bounding box center [317, 484] width 76 height 82
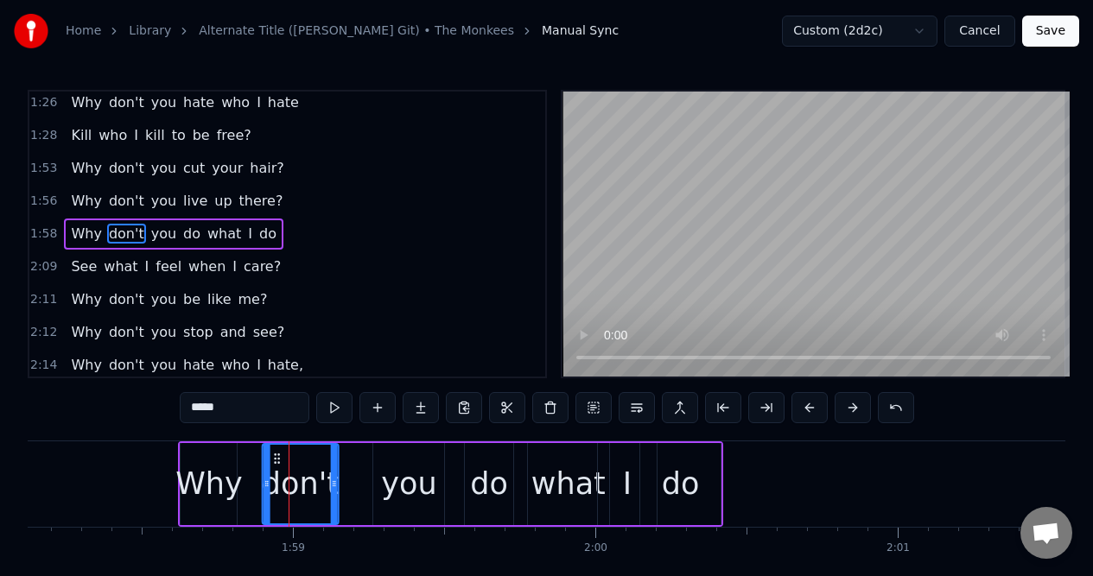
drag, startPoint x: 291, startPoint y: 455, endPoint x: 274, endPoint y: 459, distance: 17.6
click at [274, 459] on icon at bounding box center [277, 459] width 14 height 14
click at [381, 458] on div "you" at bounding box center [408, 484] width 71 height 82
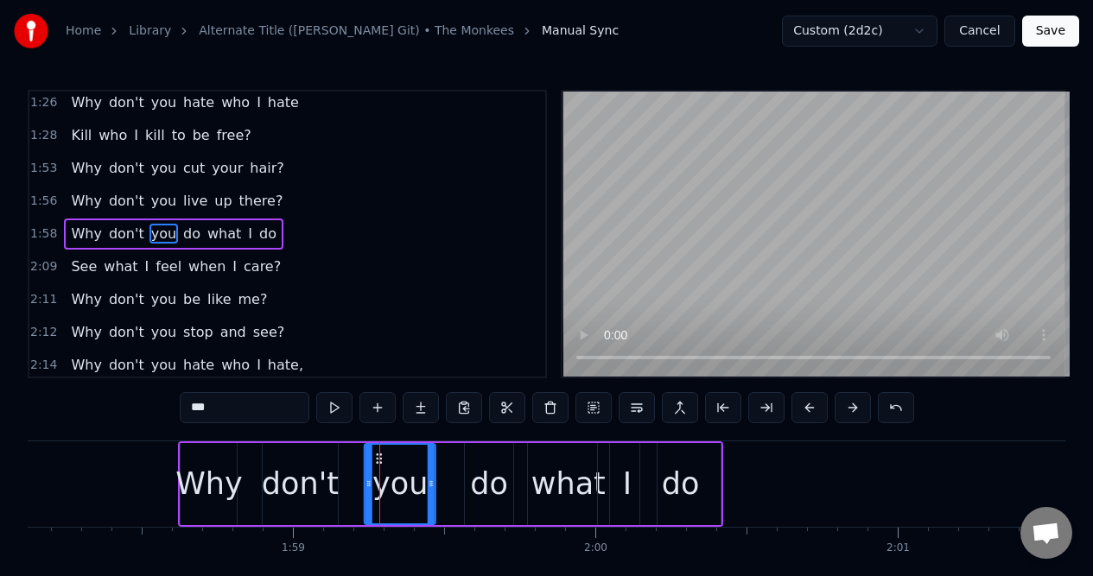
drag, startPoint x: 388, startPoint y: 458, endPoint x: 379, endPoint y: 459, distance: 8.7
click at [481, 459] on div "do" at bounding box center [489, 484] width 48 height 82
type input "**"
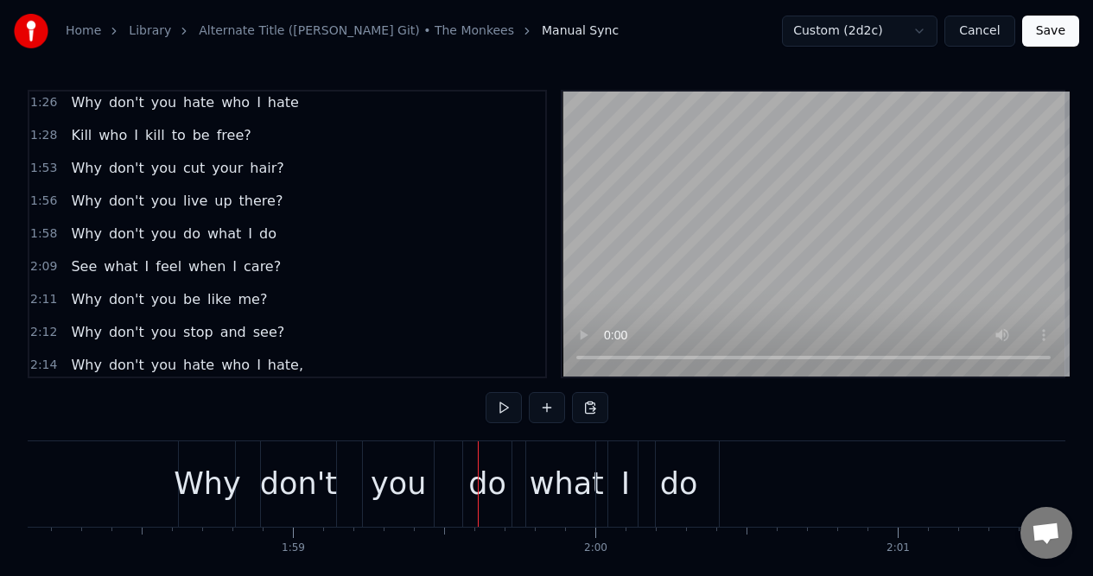
click at [480, 456] on div "do" at bounding box center [487, 484] width 48 height 86
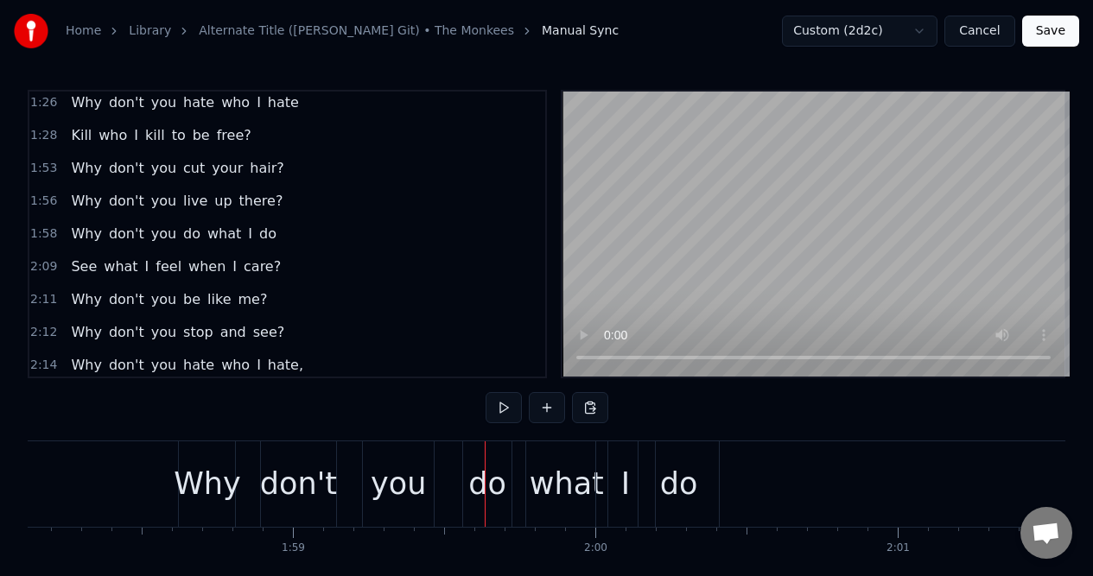
click at [471, 458] on div "do" at bounding box center [487, 484] width 48 height 86
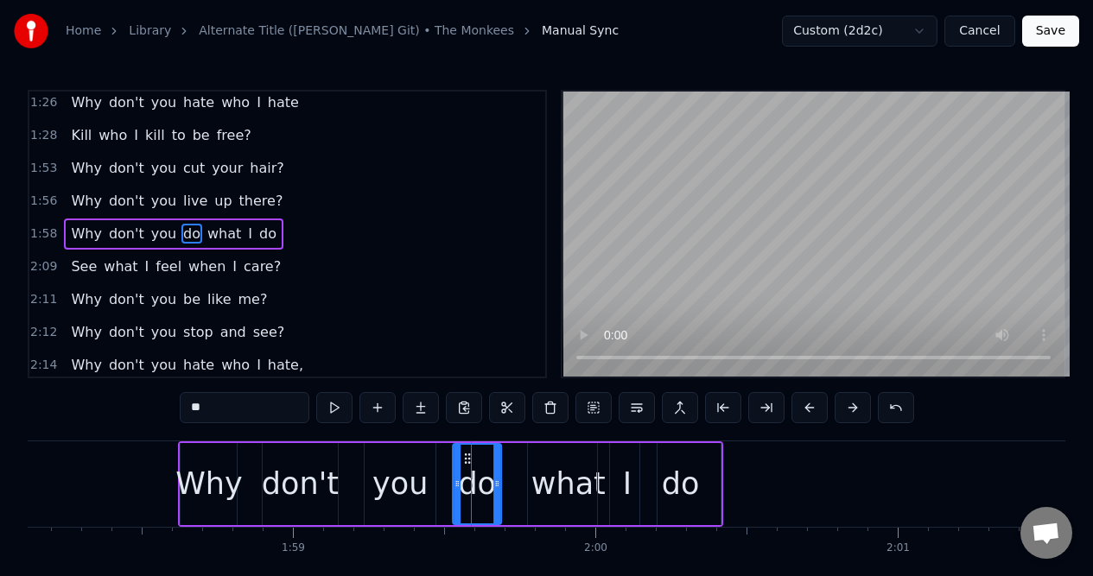
drag, startPoint x: 478, startPoint y: 458, endPoint x: 466, endPoint y: 460, distance: 12.4
click at [466, 460] on icon at bounding box center [467, 459] width 14 height 14
click at [571, 455] on div "what" at bounding box center [569, 484] width 82 height 82
type input "****"
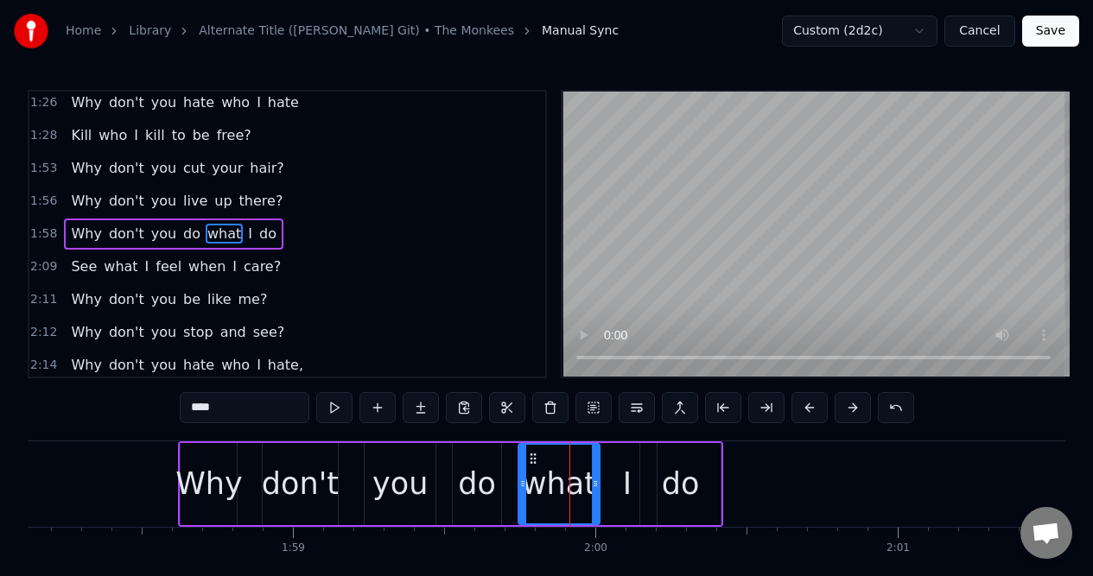
drag, startPoint x: 542, startPoint y: 456, endPoint x: 532, endPoint y: 456, distance: 9.5
click at [532, 456] on icon at bounding box center [533, 459] width 14 height 14
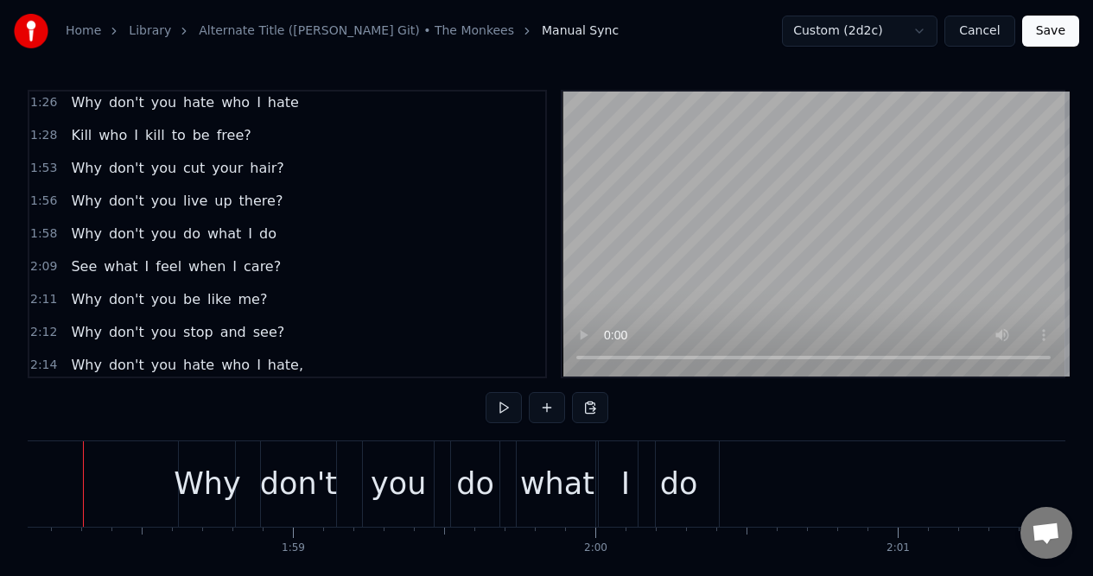
scroll to position [0, 35675]
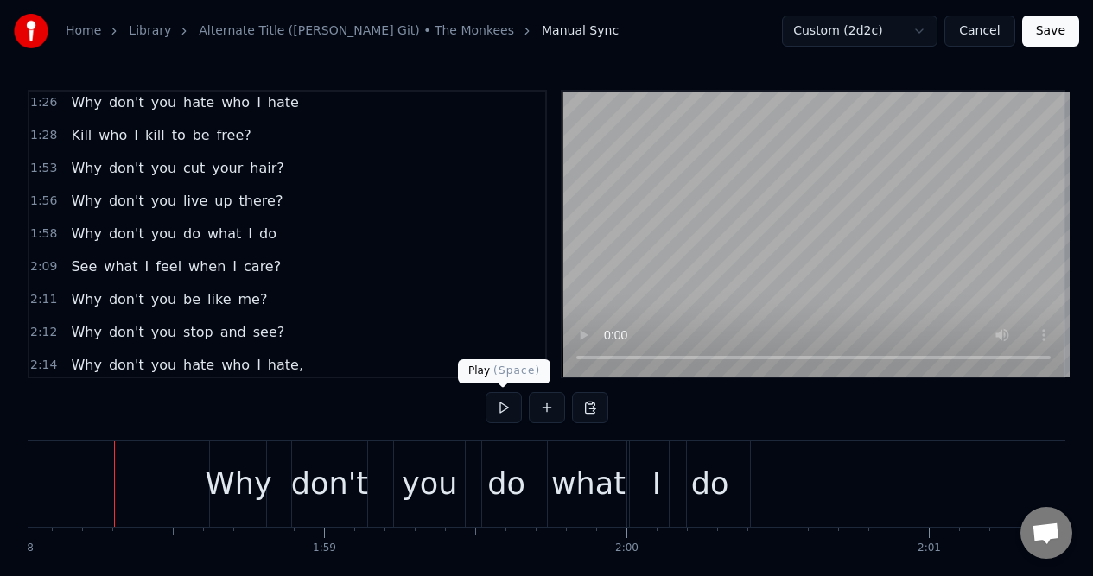
click at [504, 409] on button at bounding box center [503, 407] width 36 height 31
click at [276, 206] on div "1:56 Why don't you live up there?" at bounding box center [287, 201] width 516 height 33
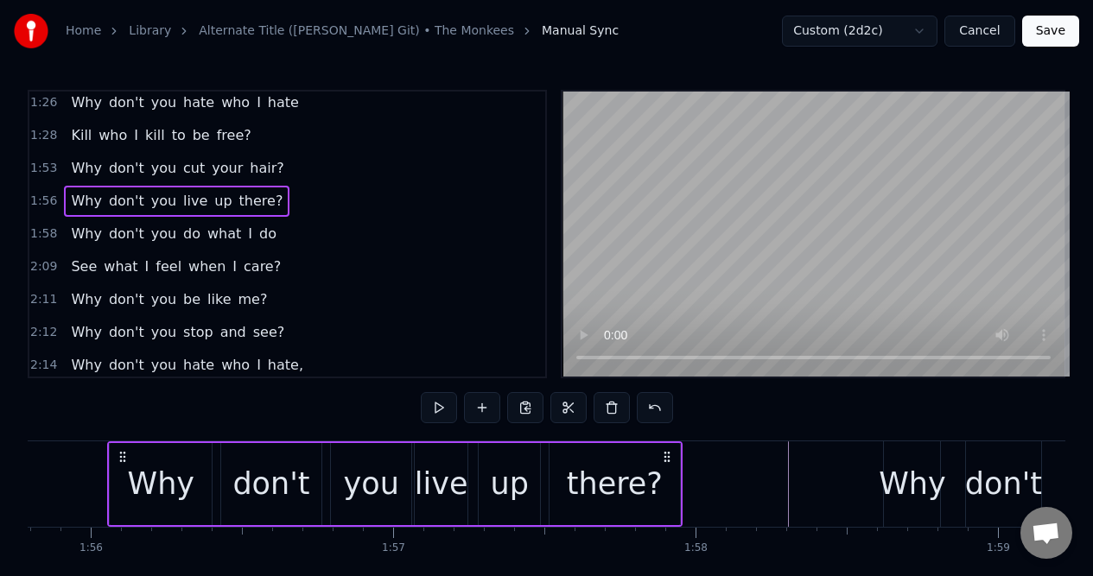
scroll to position [0, 34995]
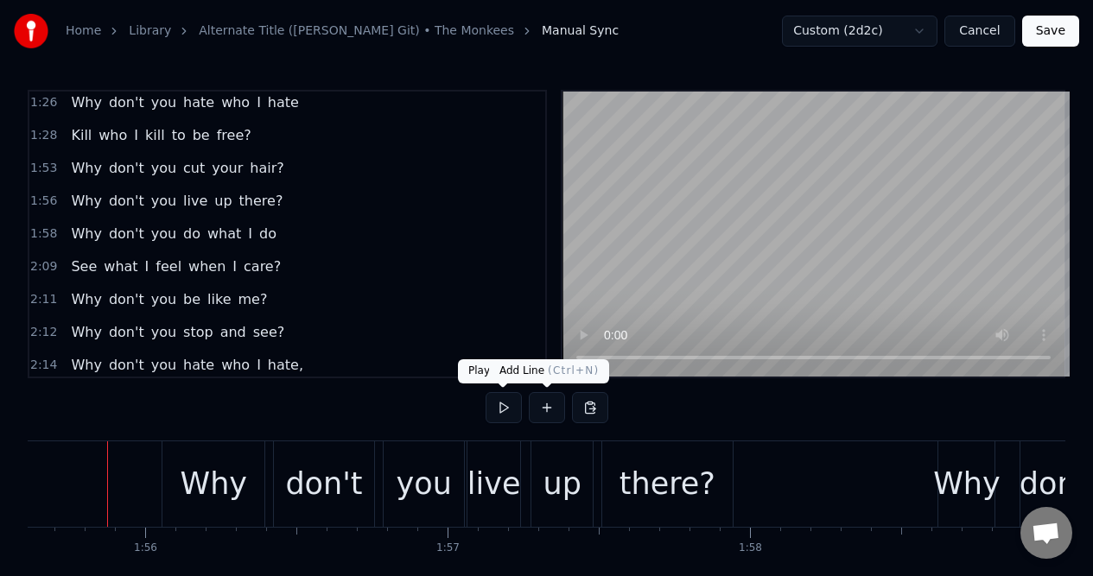
scroll to position [0, 34940]
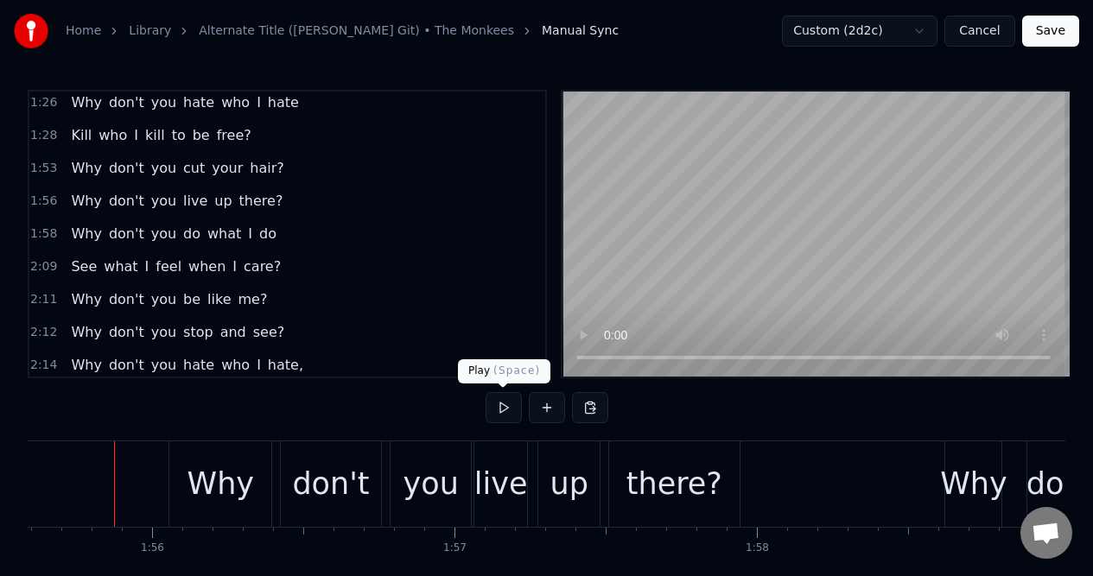
click at [503, 409] on button at bounding box center [503, 407] width 36 height 31
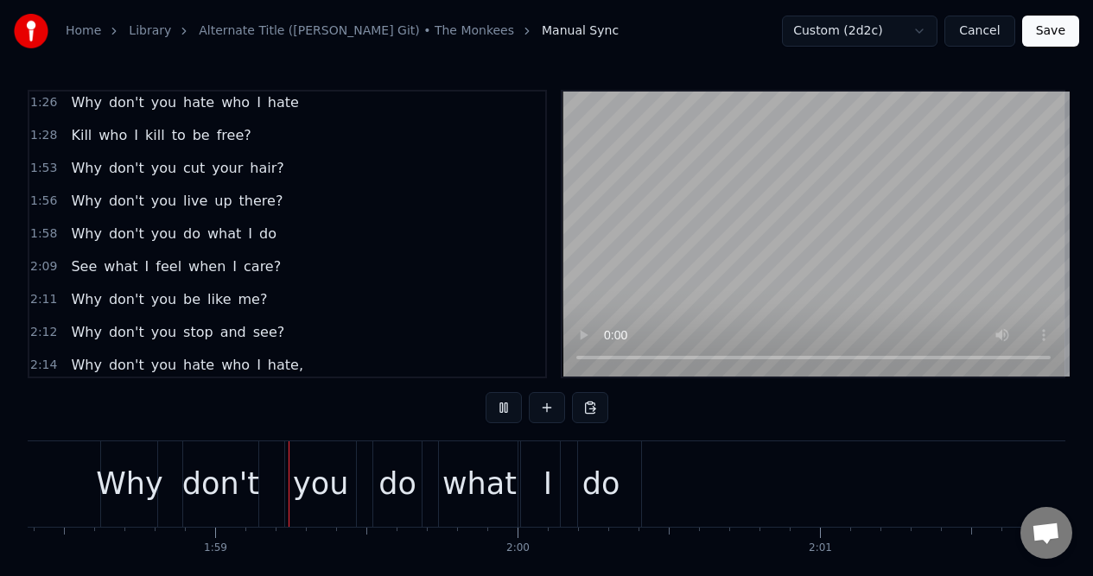
scroll to position [0, 35808]
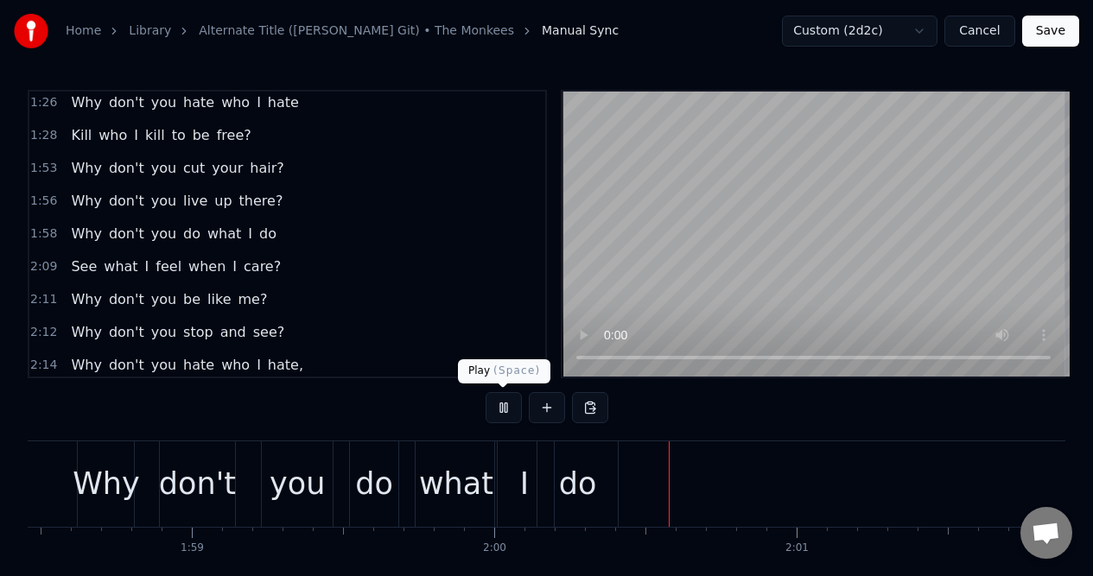
click at [496, 421] on button at bounding box center [503, 407] width 36 height 31
click at [94, 462] on div "Why" at bounding box center [106, 484] width 67 height 46
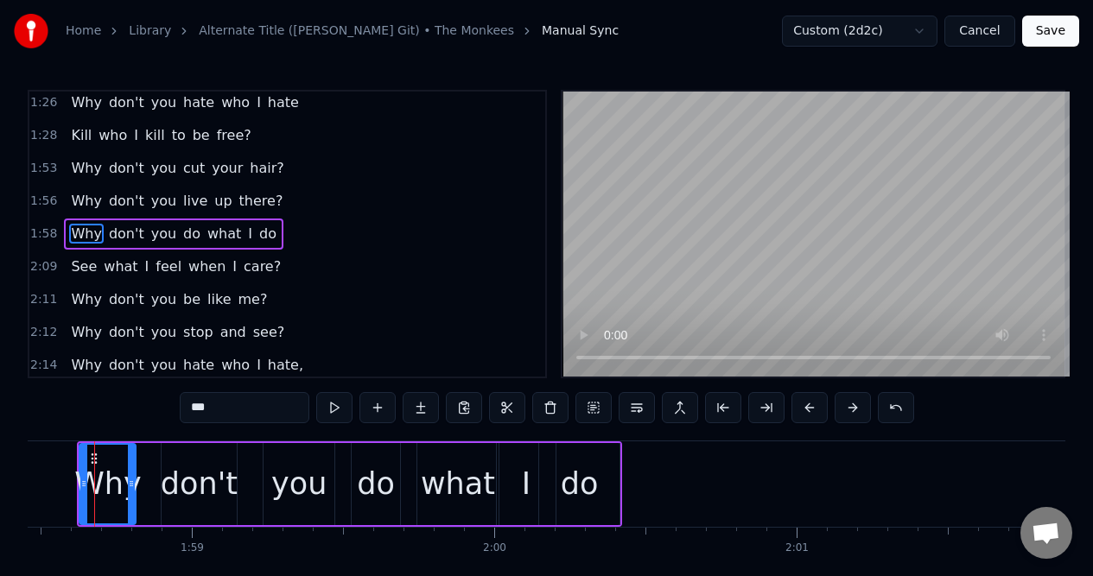
scroll to position [0, 35788]
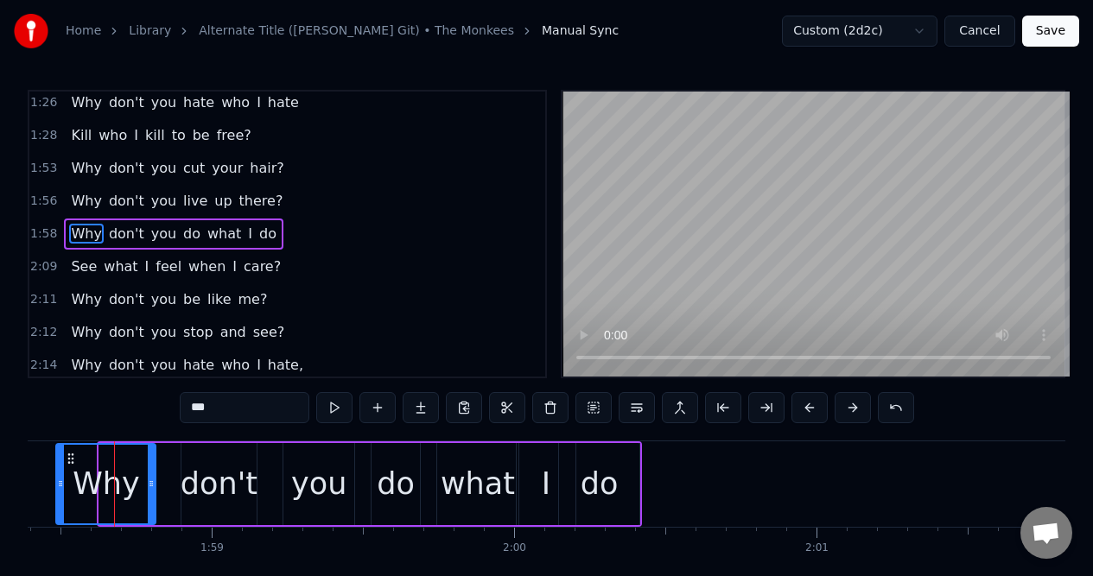
drag, startPoint x: 103, startPoint y: 472, endPoint x: 60, endPoint y: 479, distance: 43.9
click at [60, 479] on div at bounding box center [60, 484] width 7 height 79
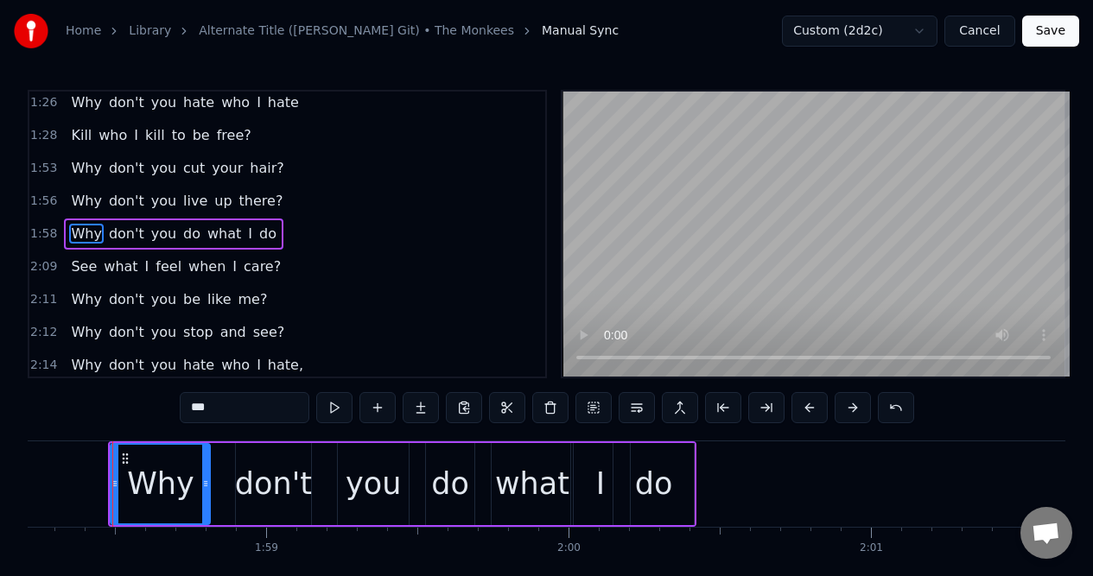
scroll to position [0, 35732]
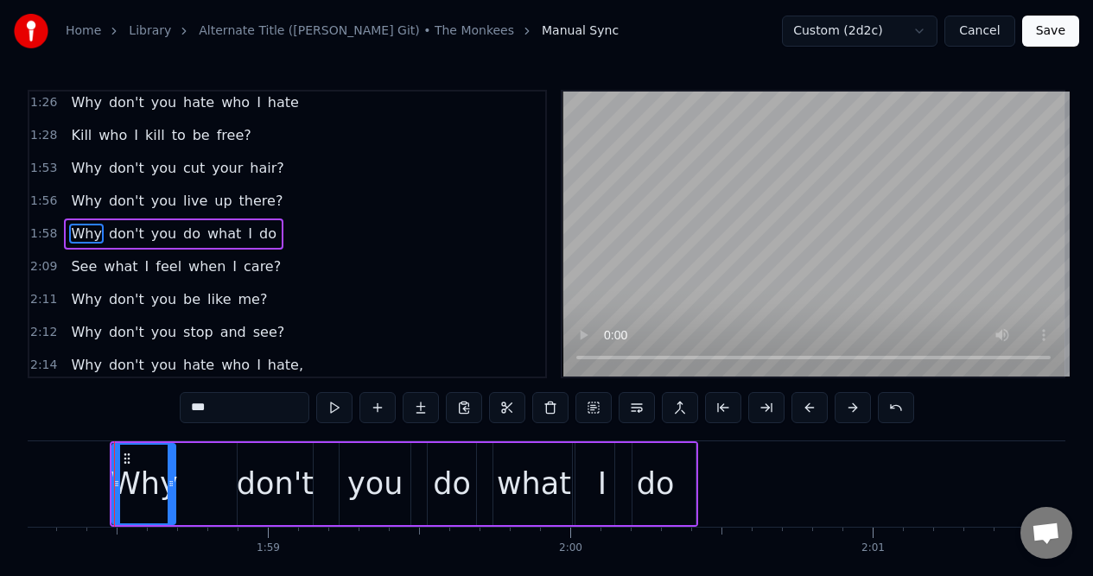
drag, startPoint x: 210, startPoint y: 467, endPoint x: 174, endPoint y: 470, distance: 36.4
click at [174, 470] on div at bounding box center [171, 484] width 7 height 79
click at [257, 459] on div "don't" at bounding box center [276, 484] width 76 height 82
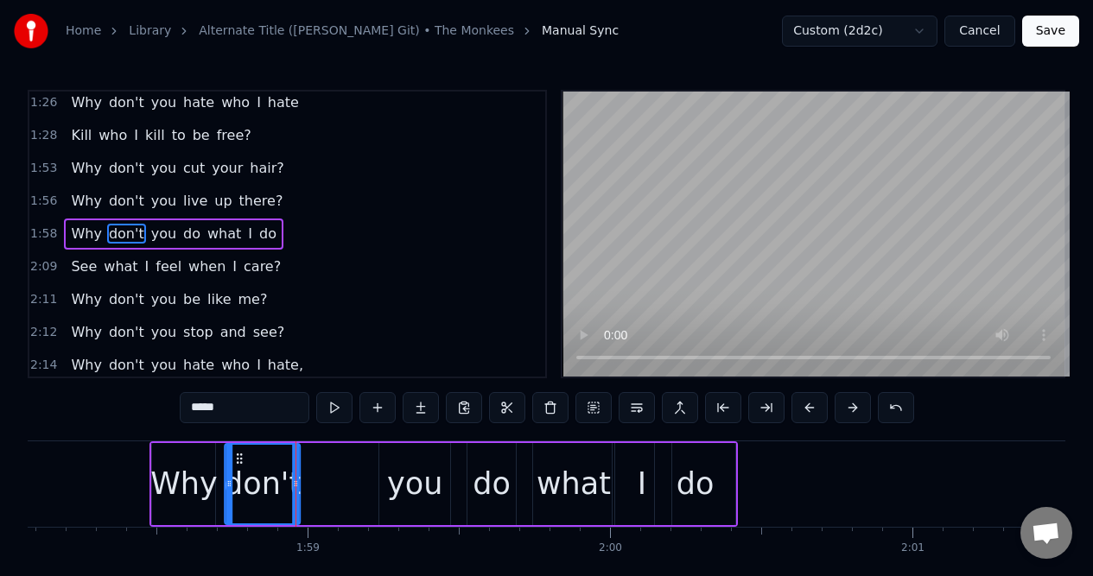
scroll to position [0, 35683]
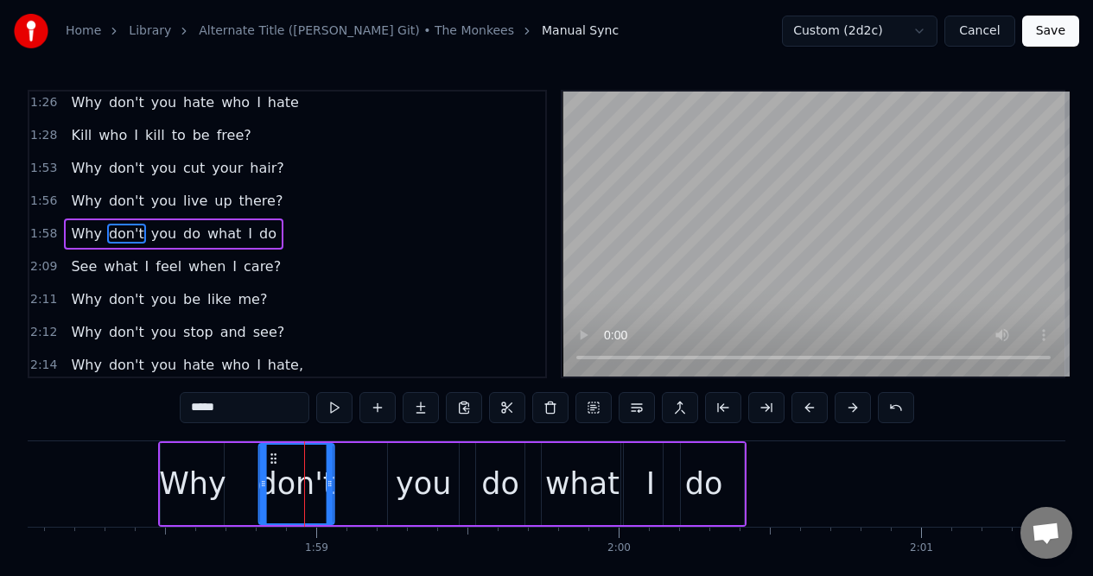
drag, startPoint x: 251, startPoint y: 458, endPoint x: 273, endPoint y: 466, distance: 22.9
click at [273, 466] on div "don't" at bounding box center [296, 484] width 74 height 79
click at [409, 464] on div "you" at bounding box center [423, 484] width 55 height 46
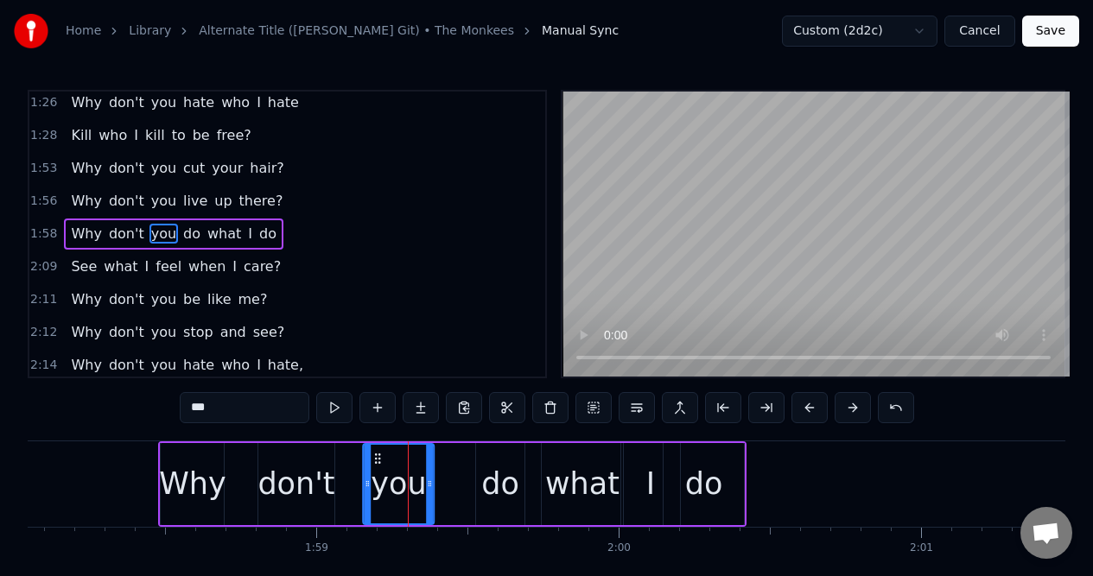
drag, startPoint x: 402, startPoint y: 459, endPoint x: 380, endPoint y: 463, distance: 22.9
click at [378, 463] on icon at bounding box center [378, 459] width 14 height 14
click at [484, 458] on div "do" at bounding box center [500, 484] width 48 height 82
type input "**"
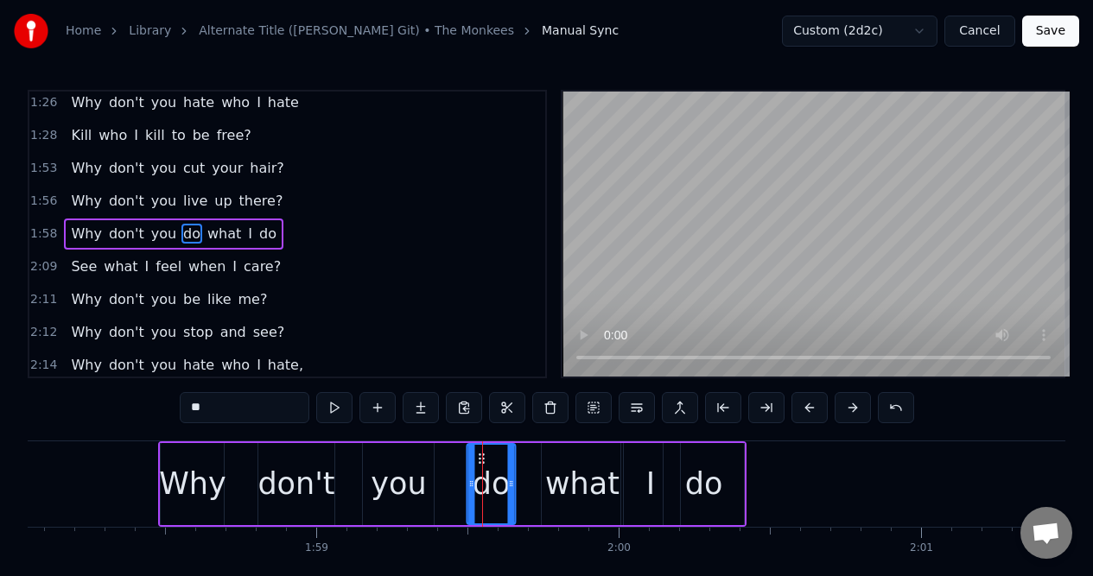
click at [483, 457] on icon at bounding box center [482, 459] width 14 height 14
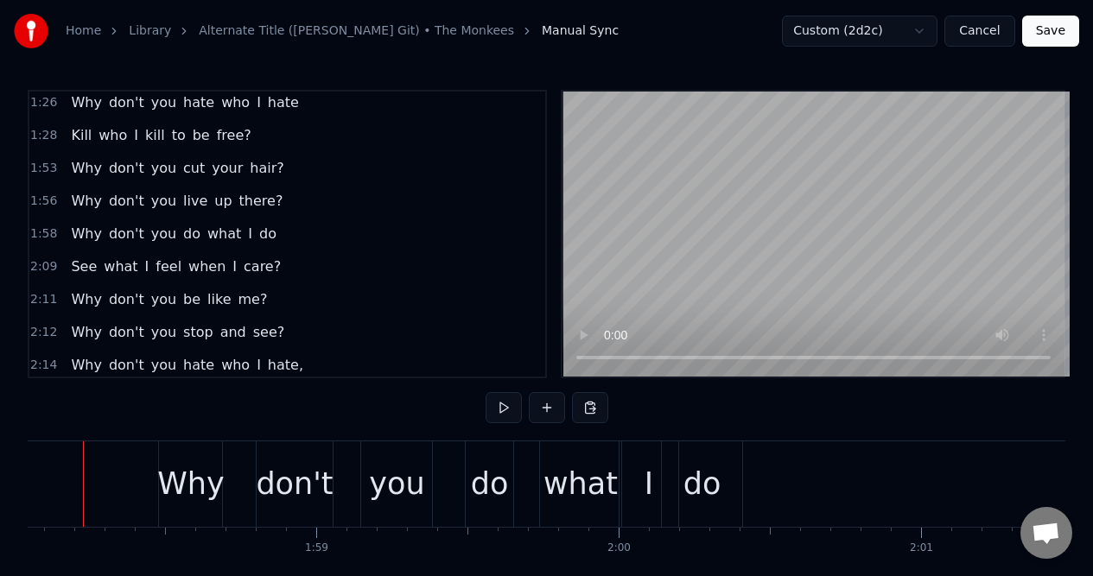
scroll to position [0, 35652]
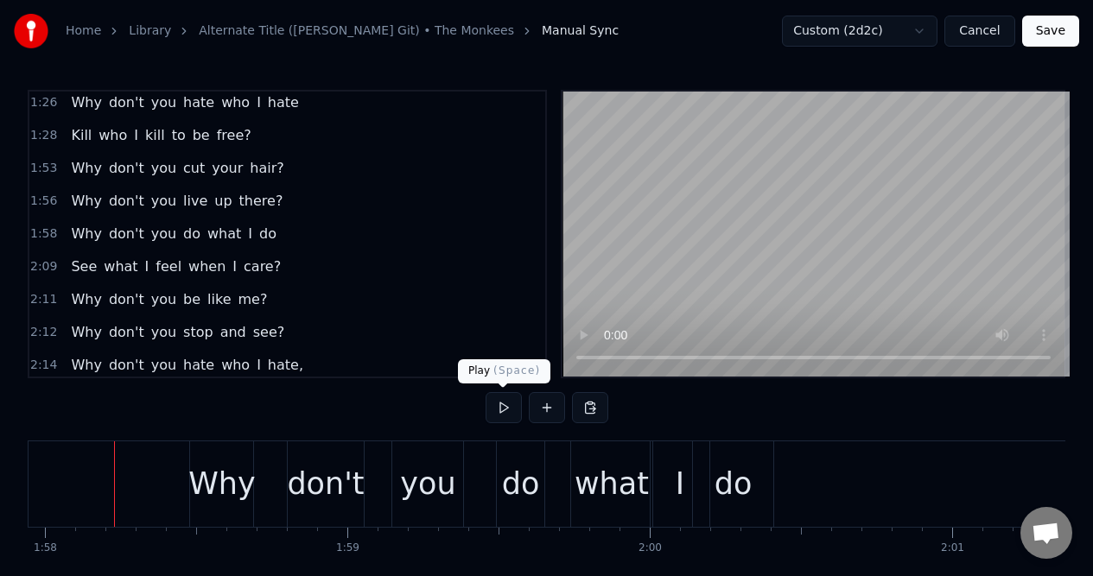
click at [498, 407] on button at bounding box center [503, 407] width 36 height 31
click at [744, 464] on div "do" at bounding box center [733, 484] width 38 height 46
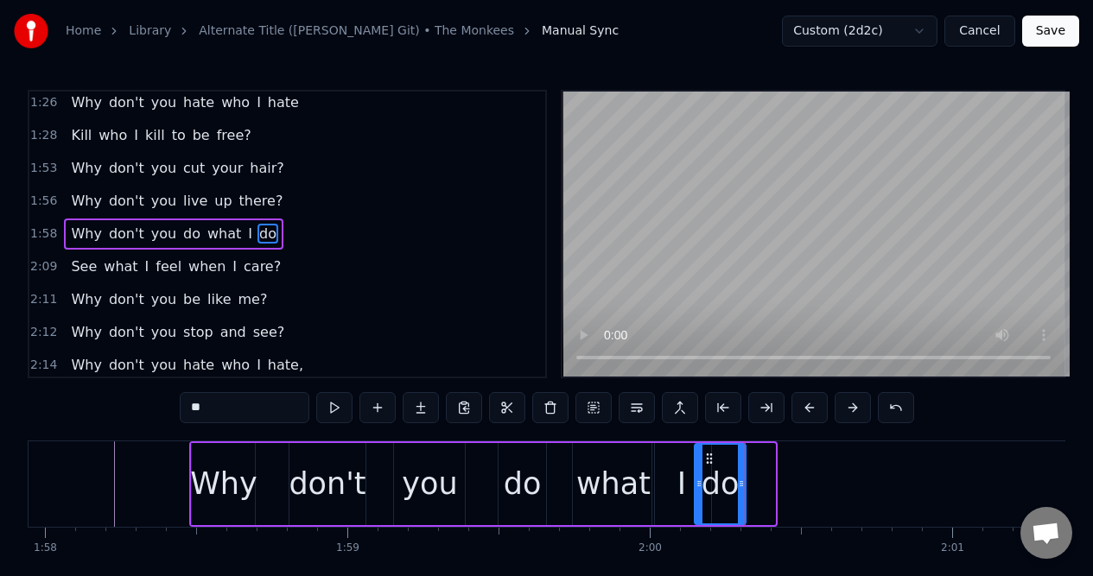
drag, startPoint x: 771, startPoint y: 472, endPoint x: 742, endPoint y: 475, distance: 29.6
click at [742, 475] on div at bounding box center [741, 484] width 7 height 79
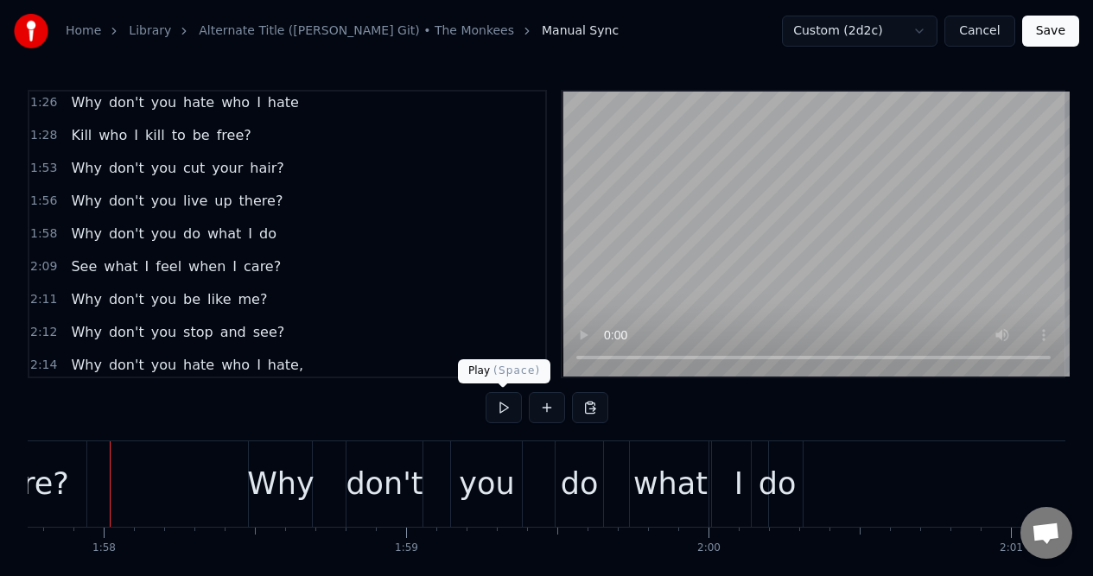
scroll to position [0, 35589]
click at [503, 407] on button at bounding box center [503, 407] width 36 height 31
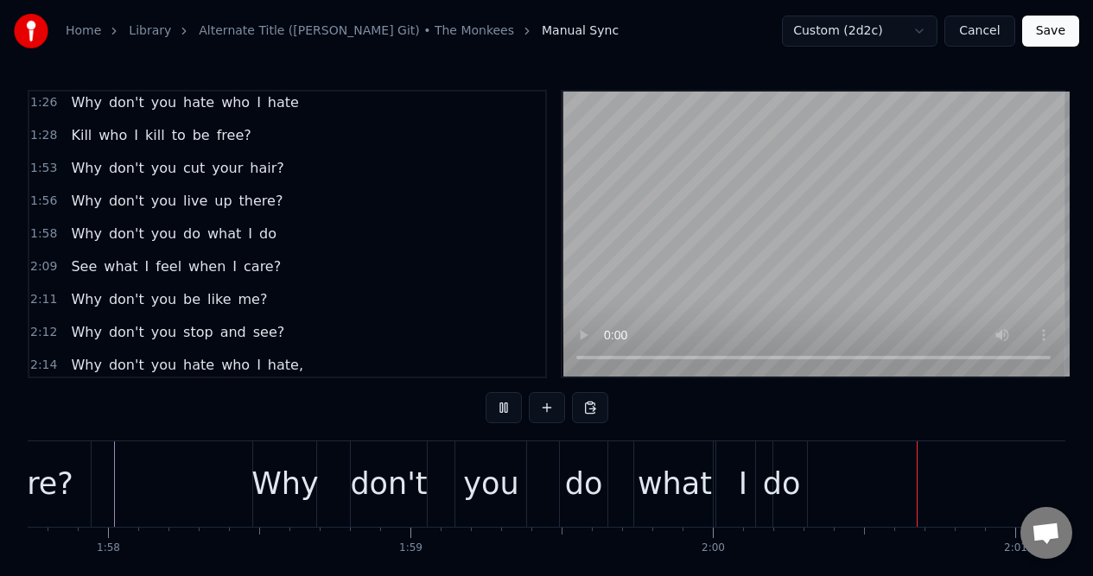
click at [503, 407] on button at bounding box center [503, 407] width 36 height 31
click at [275, 271] on div "2:09 See what I feel when I care?" at bounding box center [287, 266] width 516 height 33
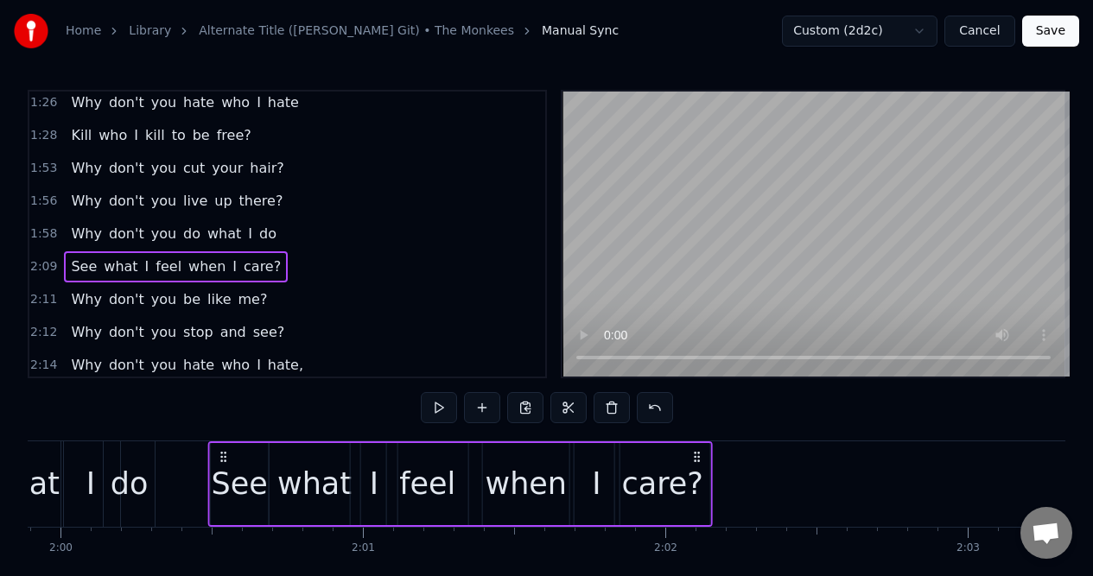
scroll to position [0, 36226]
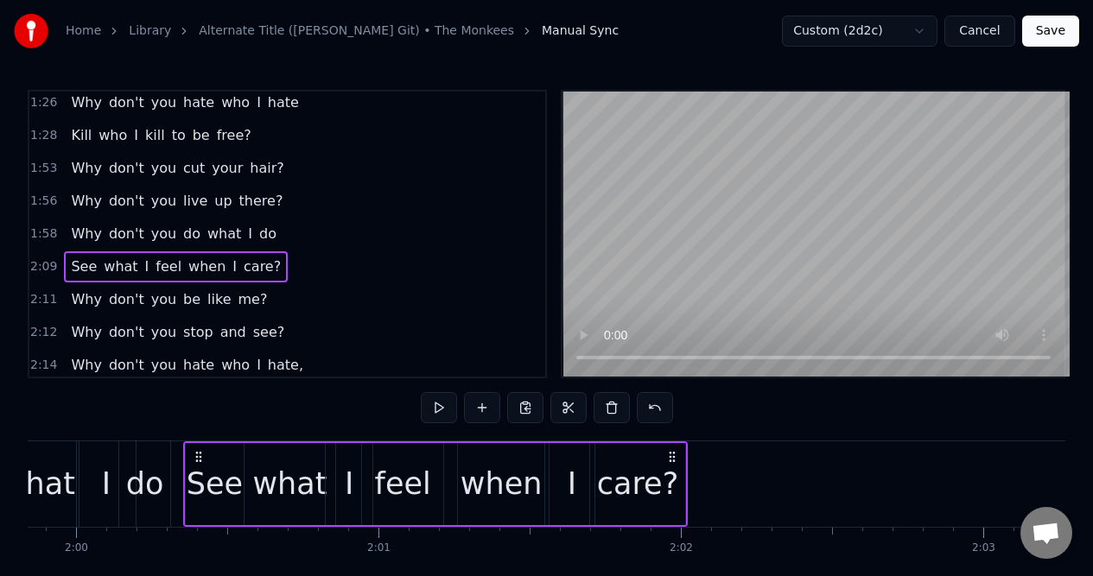
drag, startPoint x: 130, startPoint y: 457, endPoint x: 200, endPoint y: 458, distance: 70.0
click at [199, 460] on icon at bounding box center [198, 457] width 14 height 14
click at [287, 229] on div "1:58 Why don't you do what I do" at bounding box center [287, 234] width 516 height 33
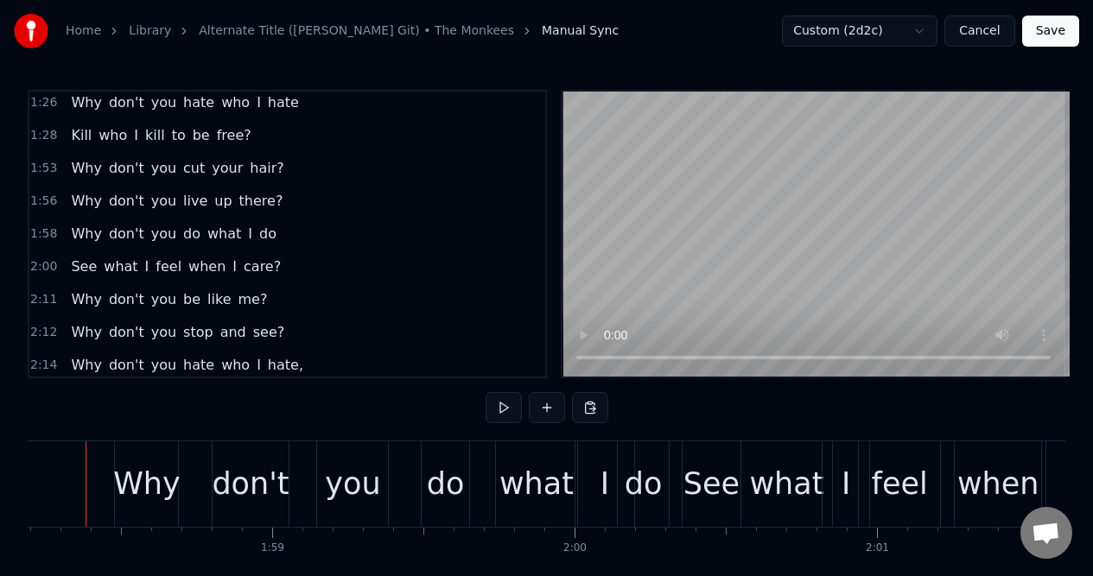
scroll to position [0, 35699]
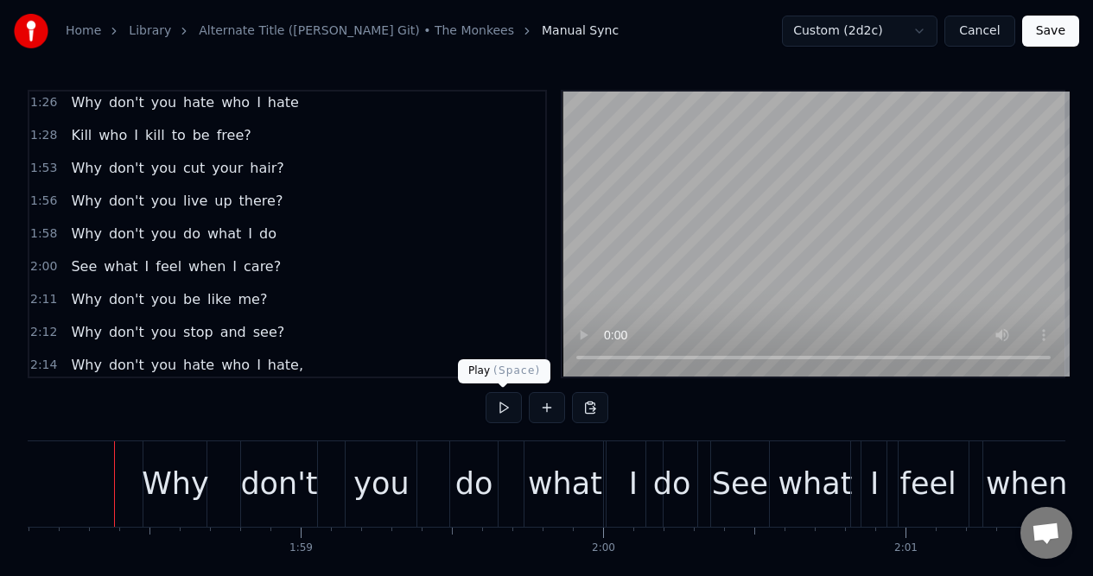
click at [504, 404] on button at bounding box center [503, 407] width 36 height 31
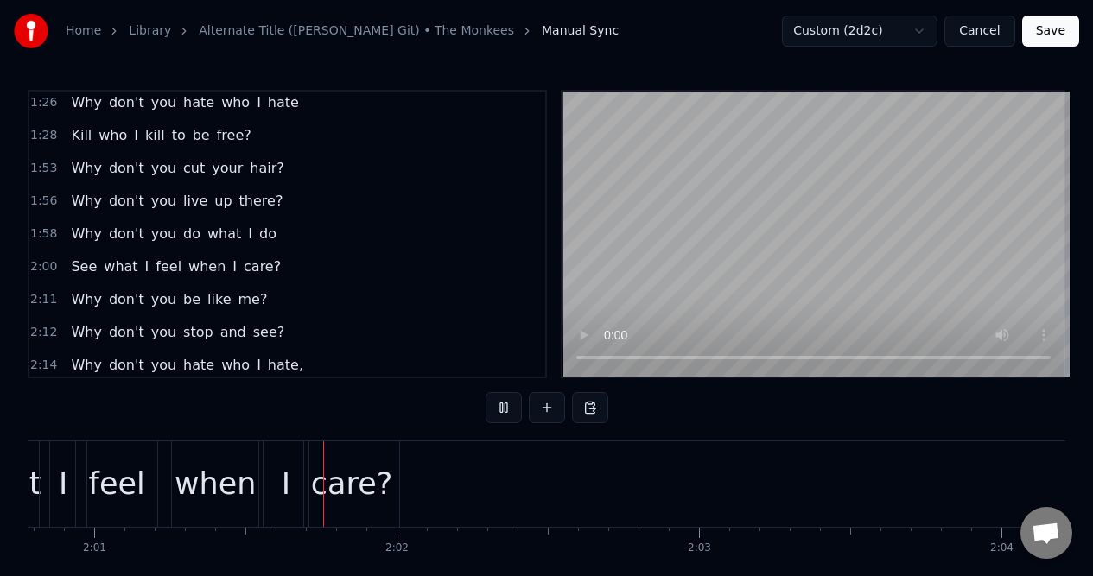
scroll to position [0, 36567]
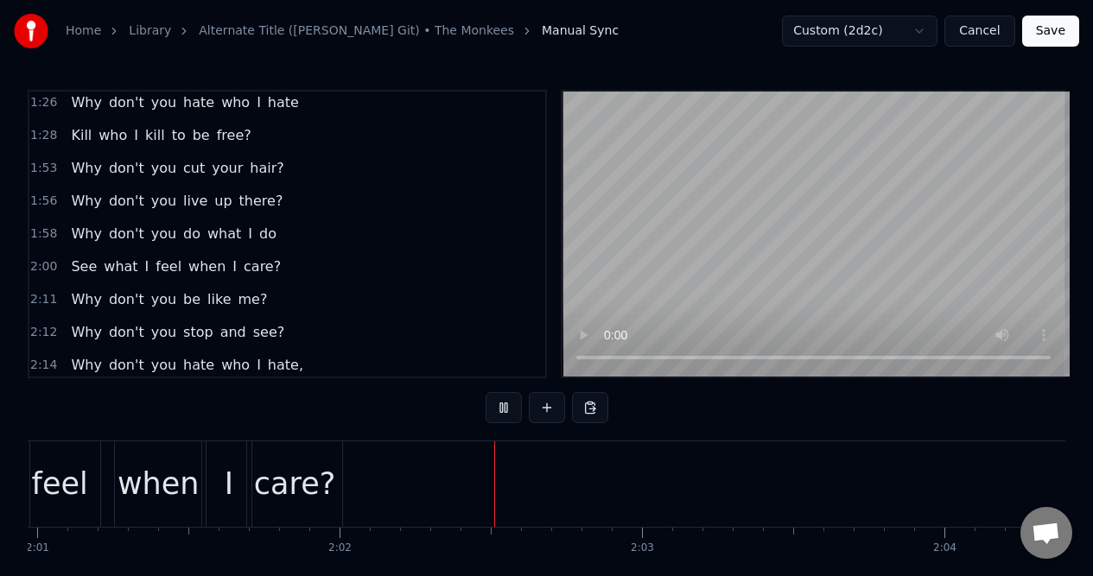
click at [504, 404] on button at bounding box center [503, 407] width 36 height 31
click at [290, 467] on div "care?" at bounding box center [294, 484] width 81 height 46
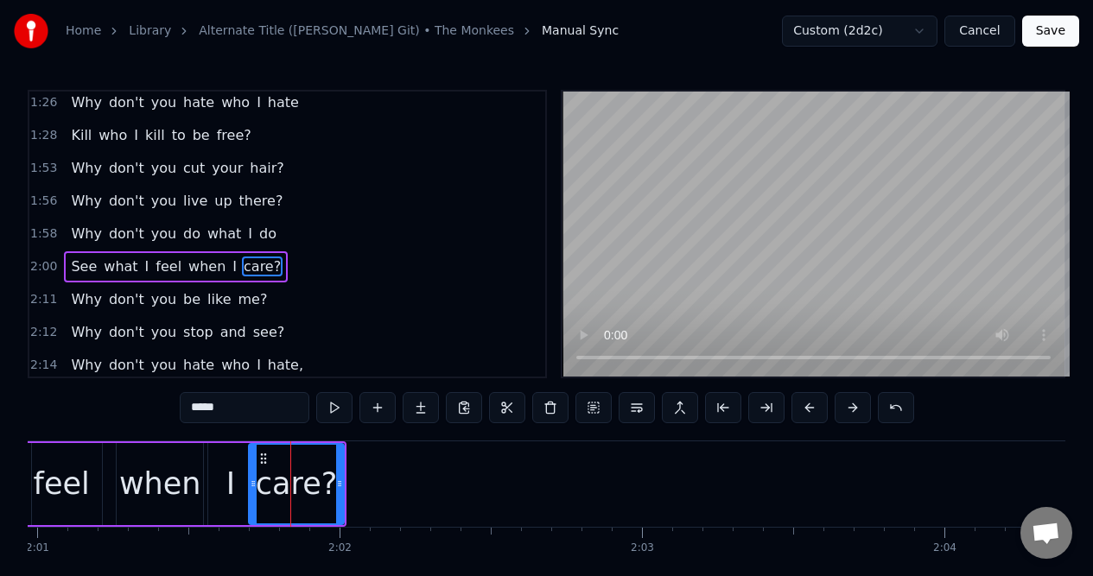
scroll to position [957, 0]
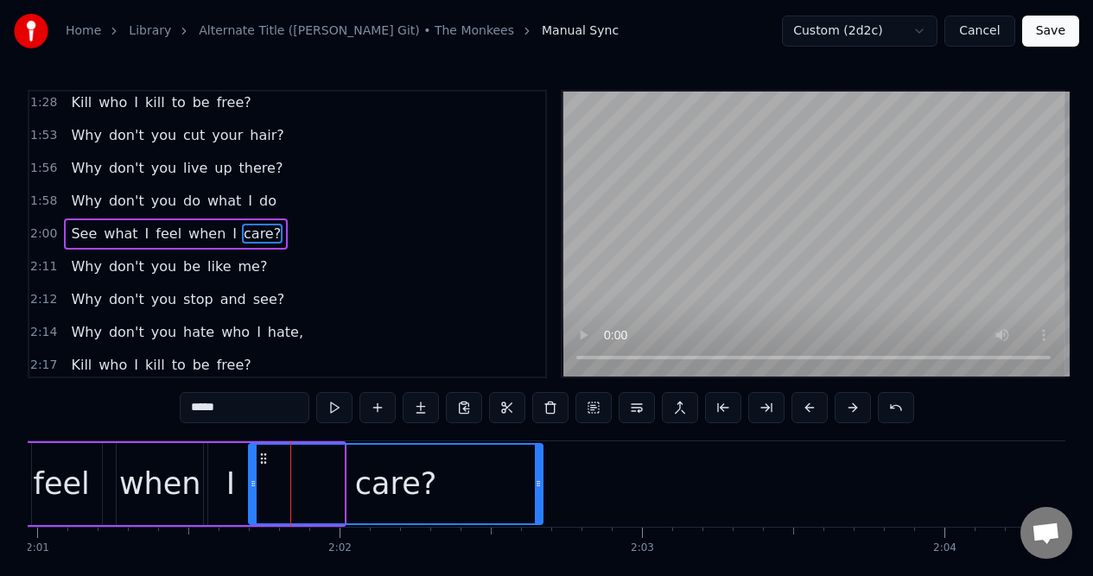
drag, startPoint x: 339, startPoint y: 471, endPoint x: 538, endPoint y: 472, distance: 198.6
click at [538, 472] on div at bounding box center [538, 484] width 7 height 79
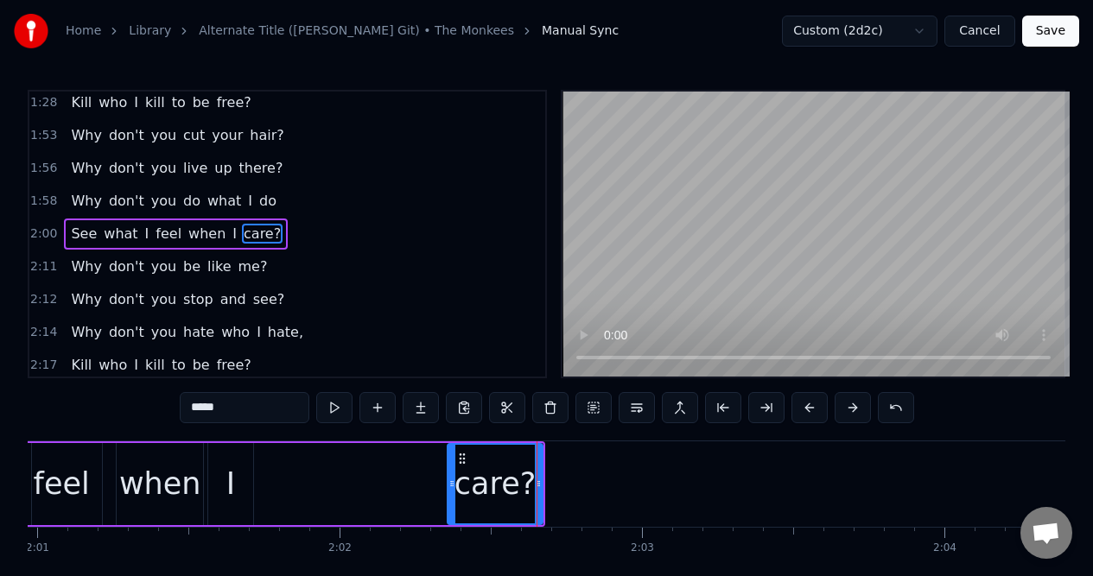
drag, startPoint x: 251, startPoint y: 487, endPoint x: 450, endPoint y: 509, distance: 199.8
click at [450, 509] on div at bounding box center [451, 484] width 7 height 79
click at [227, 466] on div "I" at bounding box center [230, 484] width 9 height 46
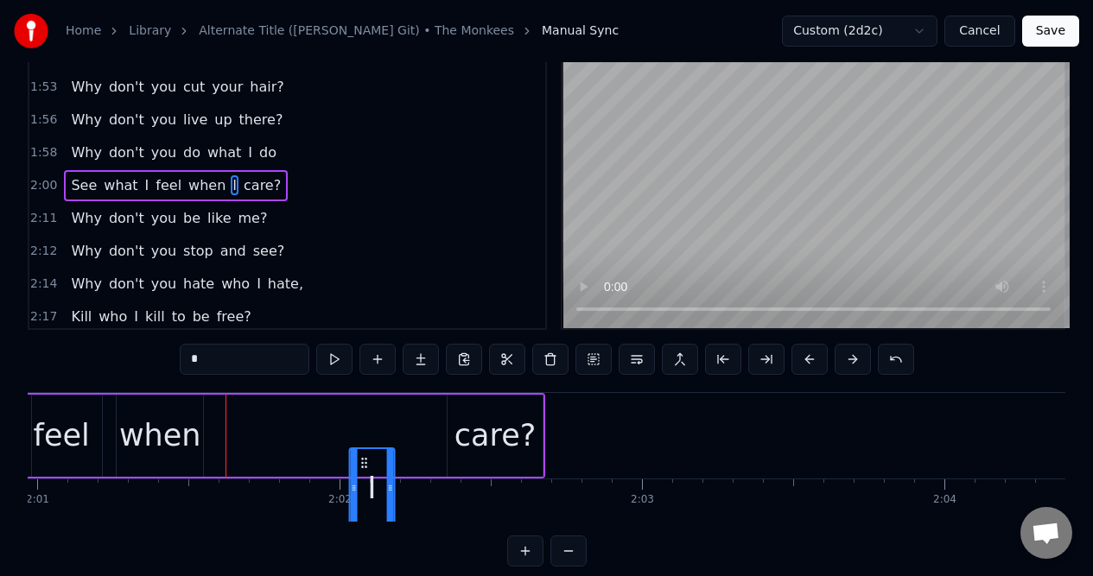
scroll to position [53, 0]
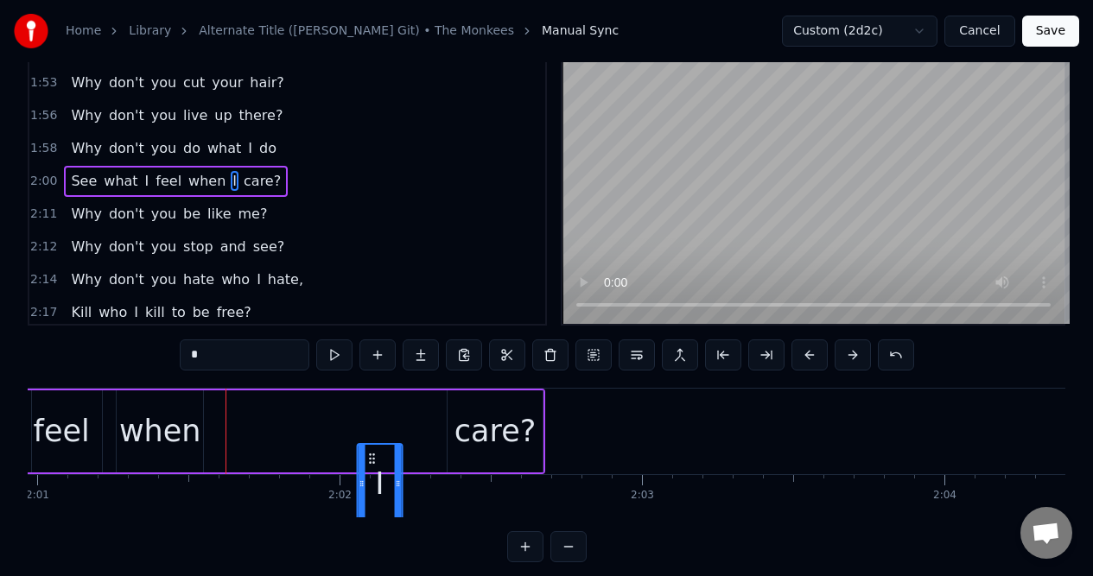
drag, startPoint x: 219, startPoint y: 458, endPoint x: 365, endPoint y: 448, distance: 147.1
click at [366, 453] on icon at bounding box center [371, 459] width 14 height 14
click at [153, 419] on div "when" at bounding box center [160, 432] width 82 height 46
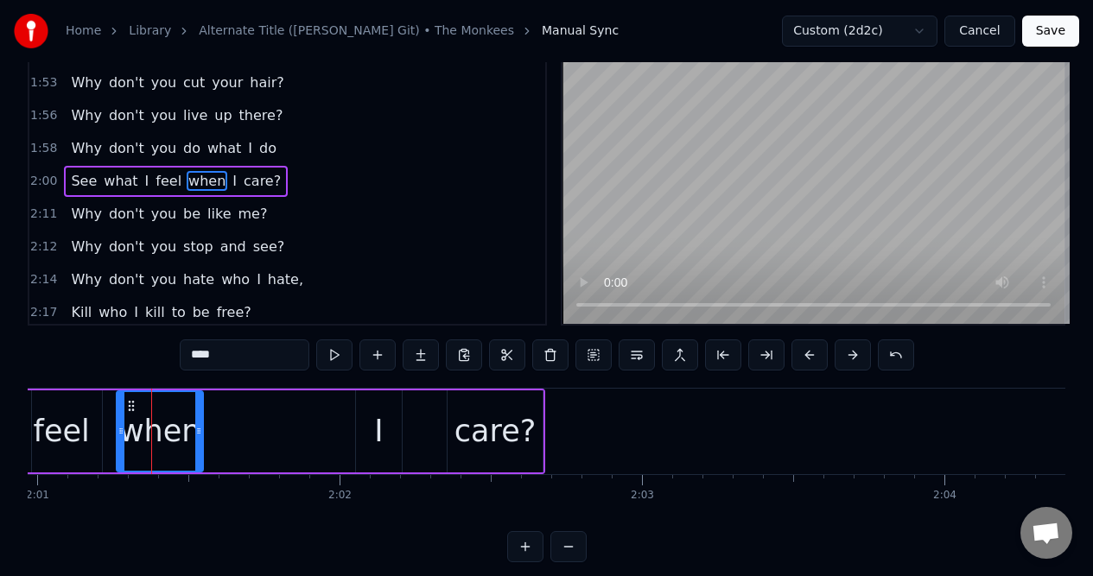
scroll to position [0, 0]
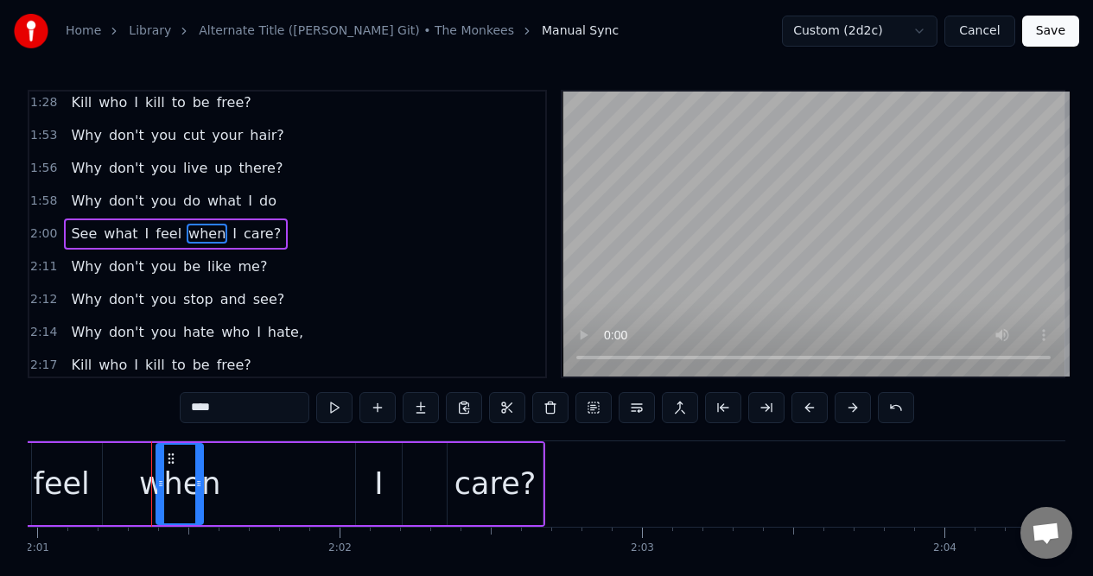
drag, startPoint x: 121, startPoint y: 464, endPoint x: 161, endPoint y: 462, distance: 39.8
click at [161, 464] on div at bounding box center [160, 484] width 7 height 79
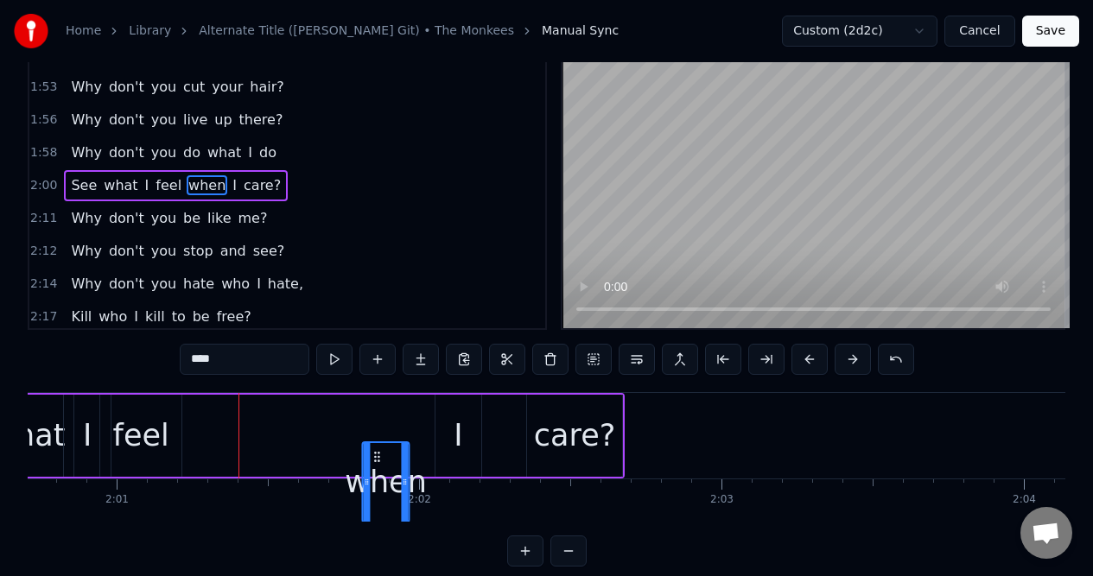
scroll to position [53, 0]
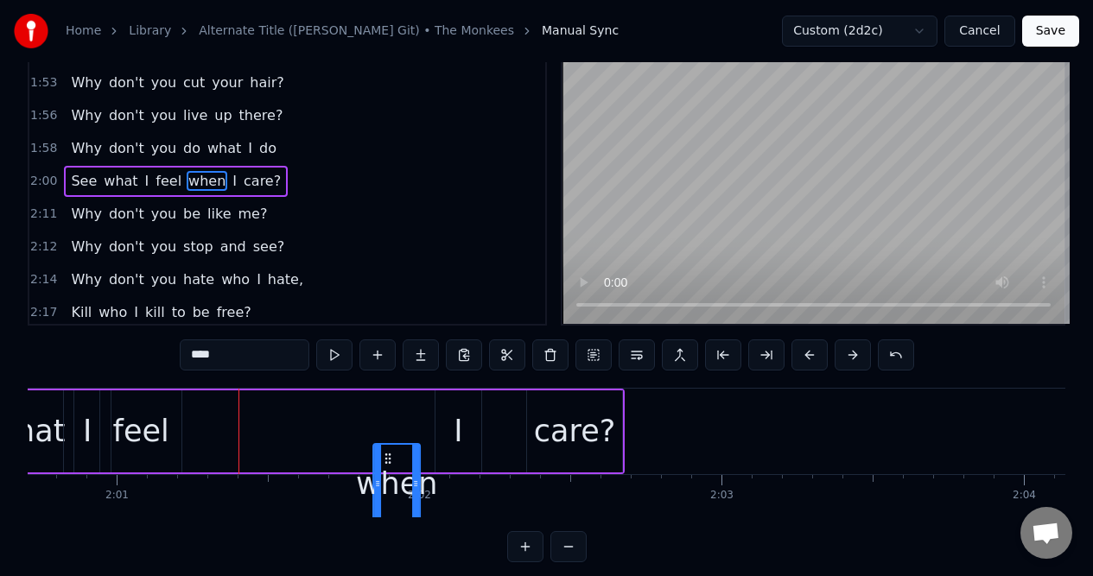
drag, startPoint x: 171, startPoint y: 459, endPoint x: 387, endPoint y: 465, distance: 216.0
click at [387, 466] on div "when" at bounding box center [396, 484] width 45 height 79
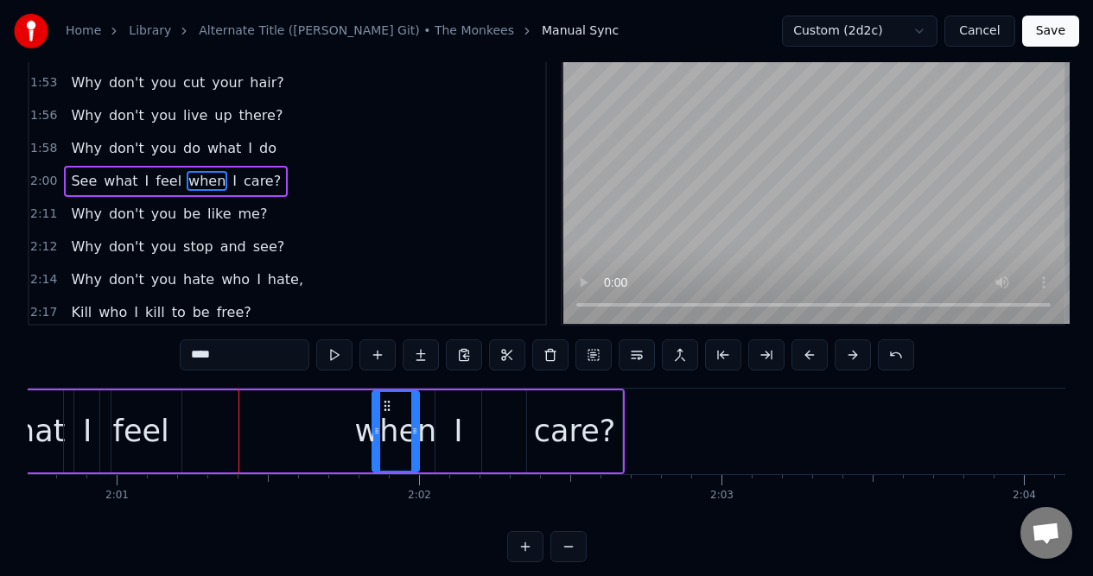
click at [130, 421] on div "feel" at bounding box center [141, 432] width 56 height 46
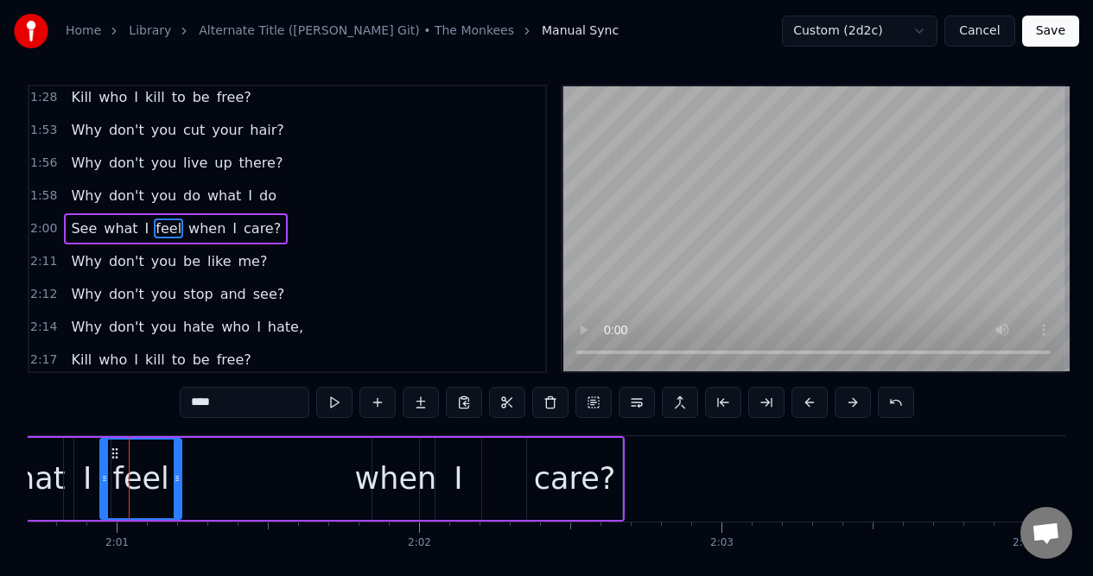
scroll to position [0, 0]
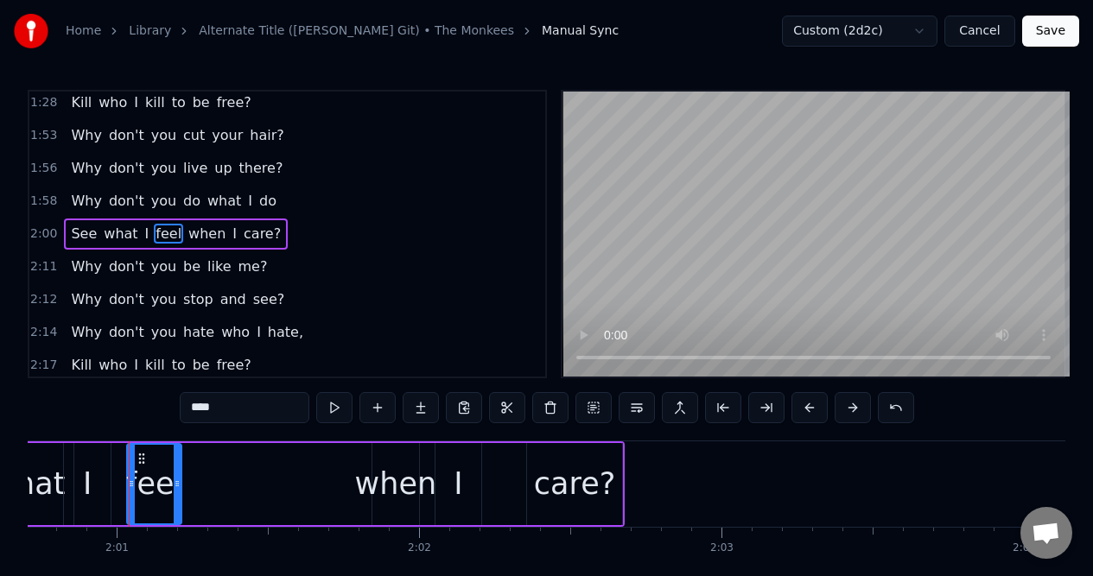
drag, startPoint x: 105, startPoint y: 470, endPoint x: 131, endPoint y: 472, distance: 26.9
click at [131, 472] on div at bounding box center [131, 484] width 7 height 79
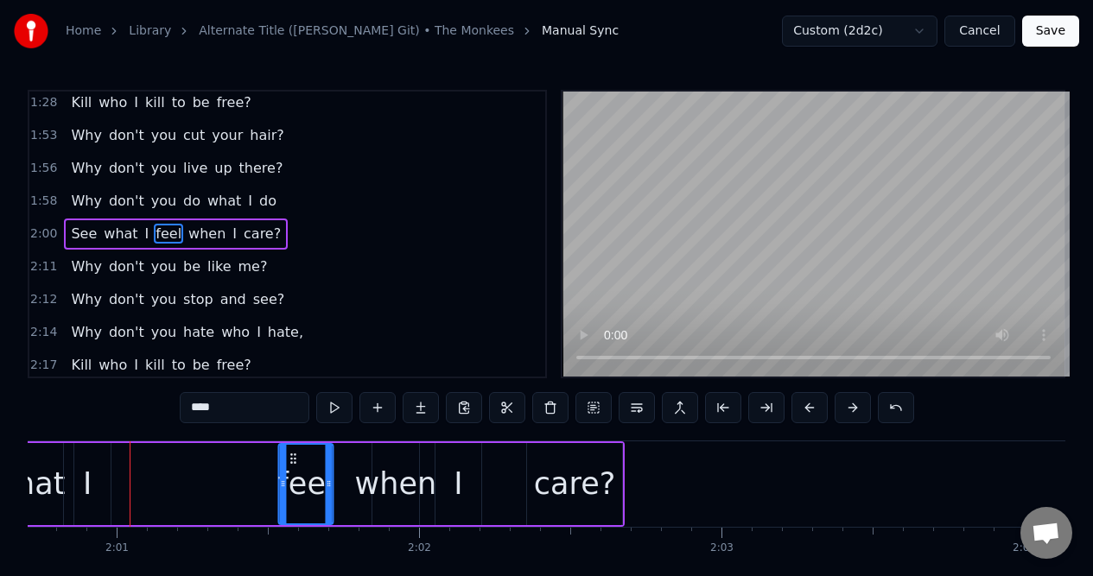
drag, startPoint x: 143, startPoint y: 459, endPoint x: 295, endPoint y: 470, distance: 151.6
click at [295, 470] on div "feel" at bounding box center [306, 484] width 54 height 79
click at [96, 471] on div "I" at bounding box center [87, 484] width 47 height 82
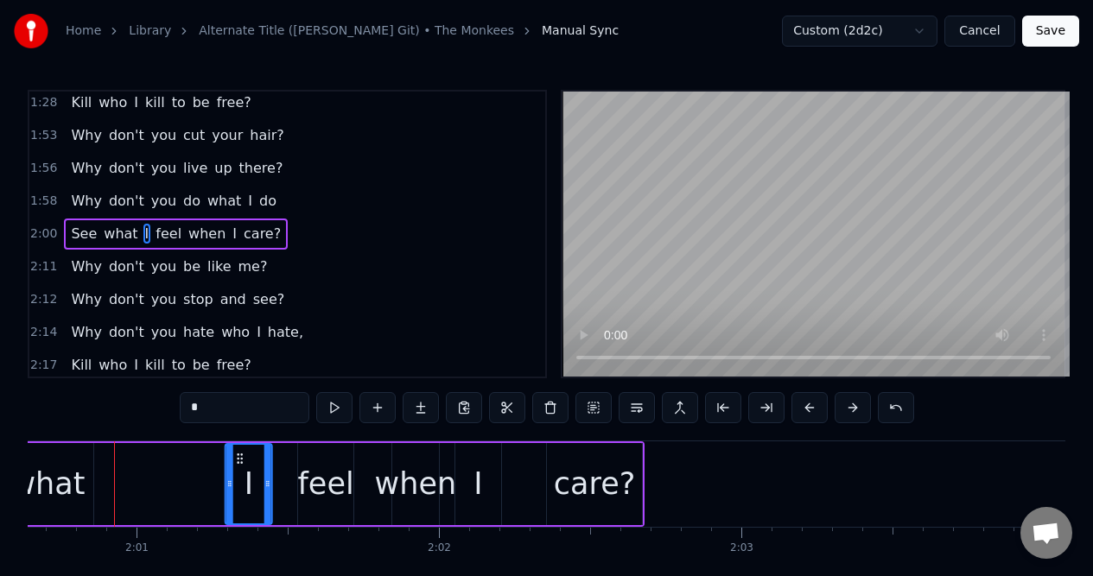
drag, startPoint x: 98, startPoint y: 457, endPoint x: 241, endPoint y: 463, distance: 142.6
click at [240, 466] on div "I" at bounding box center [248, 484] width 45 height 79
click at [79, 462] on div "what" at bounding box center [47, 484] width 74 height 46
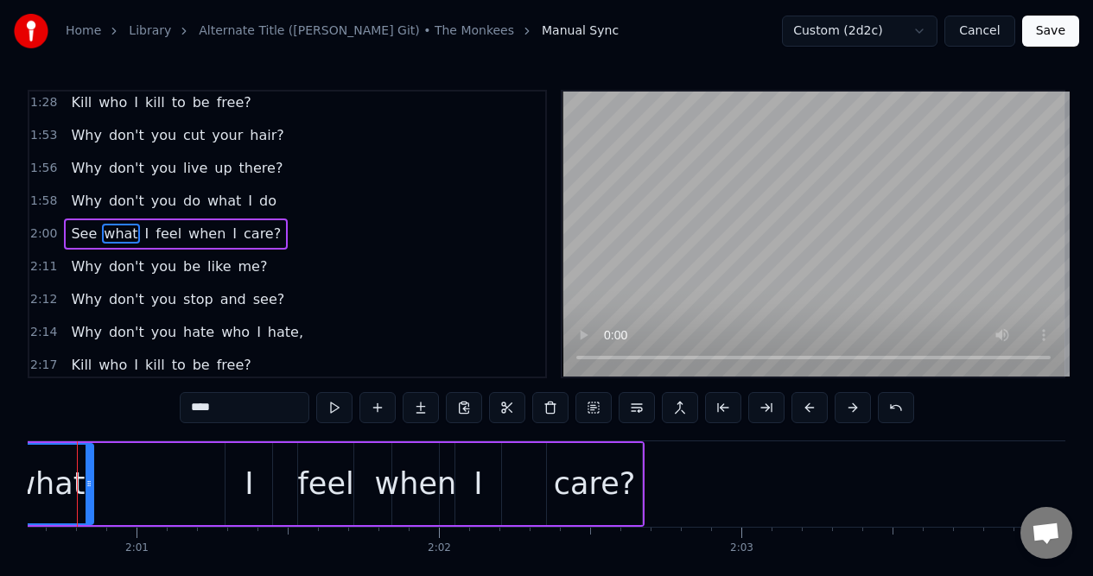
scroll to position [0, 36430]
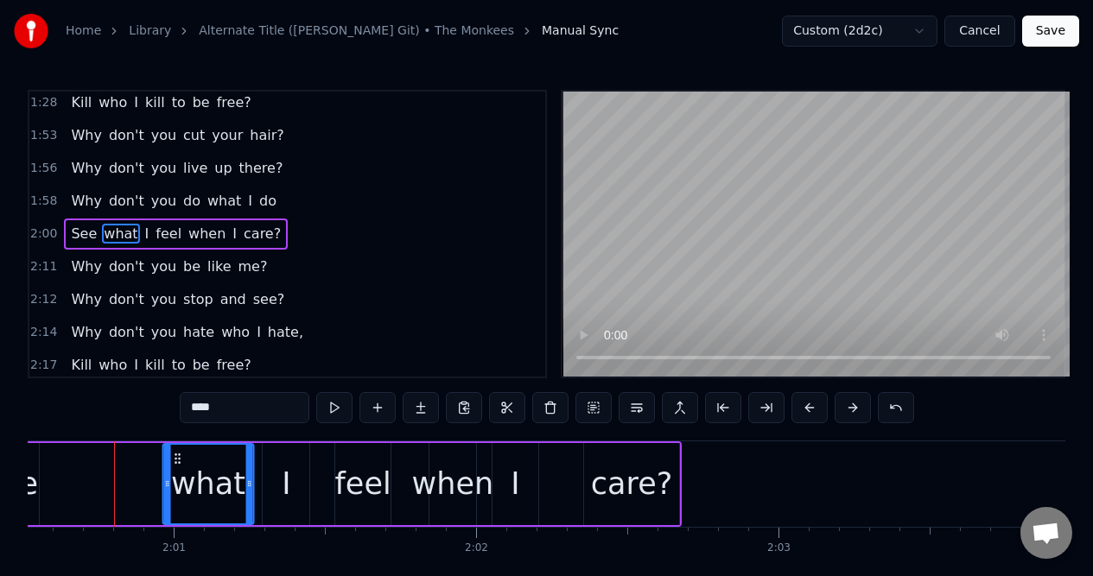
drag, startPoint x: 53, startPoint y: 460, endPoint x: 175, endPoint y: 469, distance: 122.9
click at [175, 469] on div "what" at bounding box center [208, 484] width 88 height 79
drag, startPoint x: 166, startPoint y: 472, endPoint x: 194, endPoint y: 478, distance: 29.1
click at [195, 479] on div at bounding box center [196, 484] width 7 height 79
click at [33, 504] on div "See" at bounding box center [10, 484] width 56 height 46
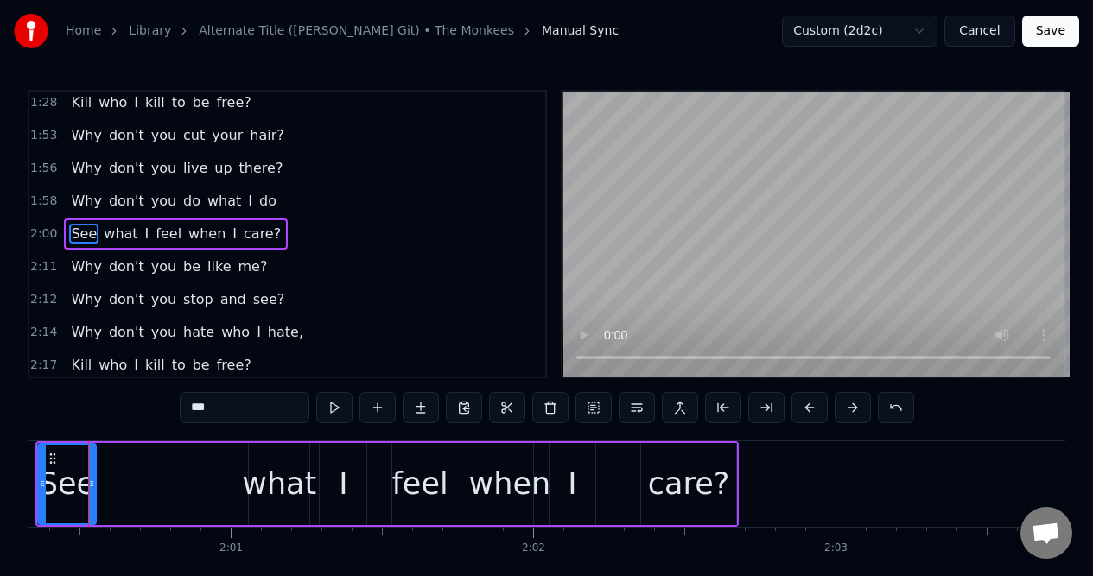
scroll to position [0, 36347]
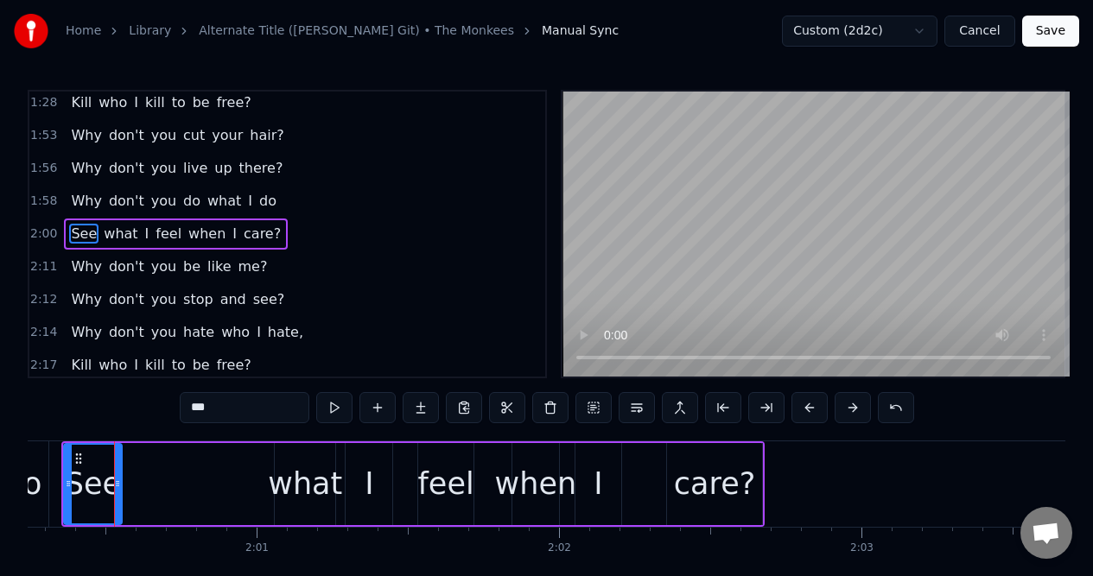
click at [34, 502] on div "do" at bounding box center [23, 484] width 38 height 46
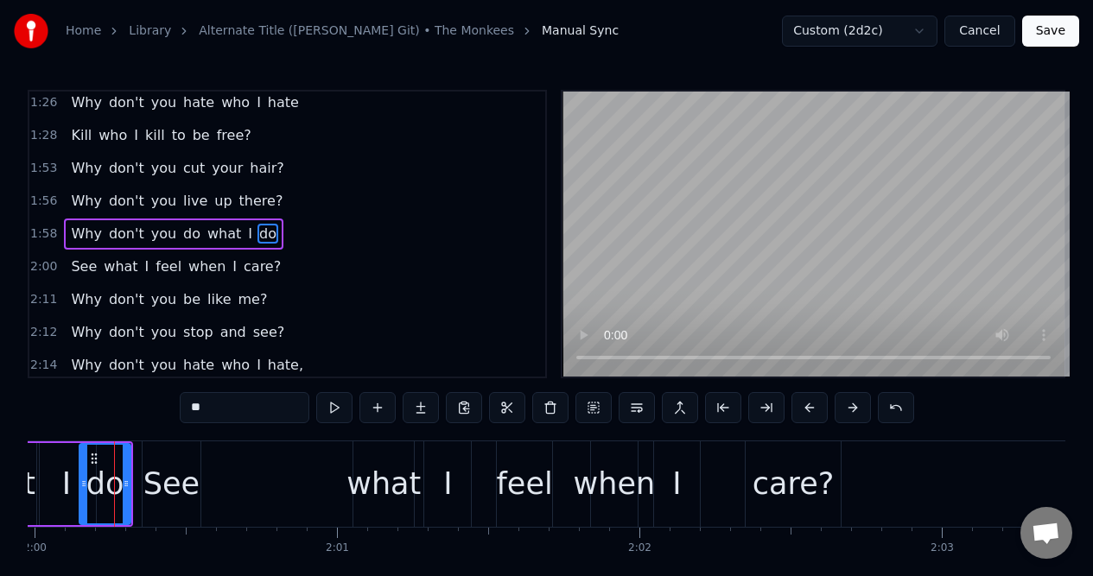
scroll to position [0, 36262]
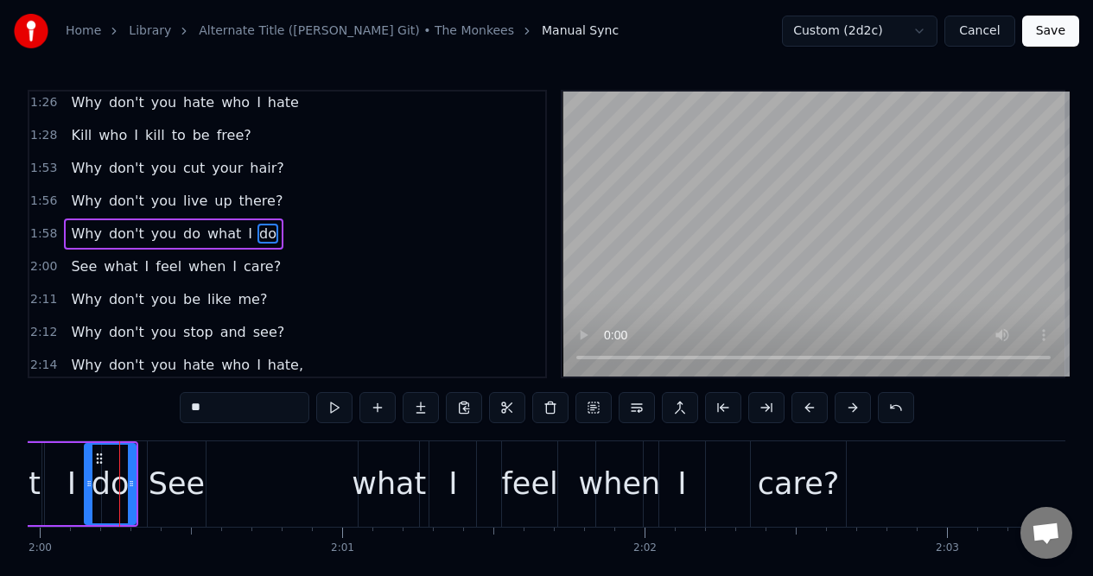
click at [181, 493] on div "See" at bounding box center [177, 484] width 56 height 46
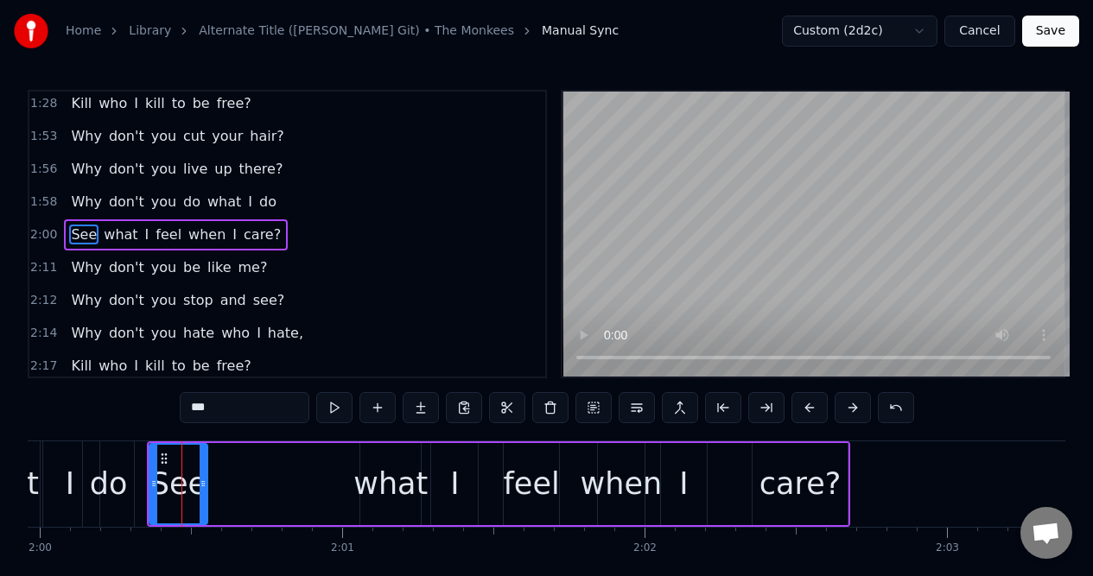
scroll to position [957, 0]
drag, startPoint x: 206, startPoint y: 503, endPoint x: 219, endPoint y: 501, distance: 13.1
click at [219, 501] on div at bounding box center [215, 484] width 7 height 79
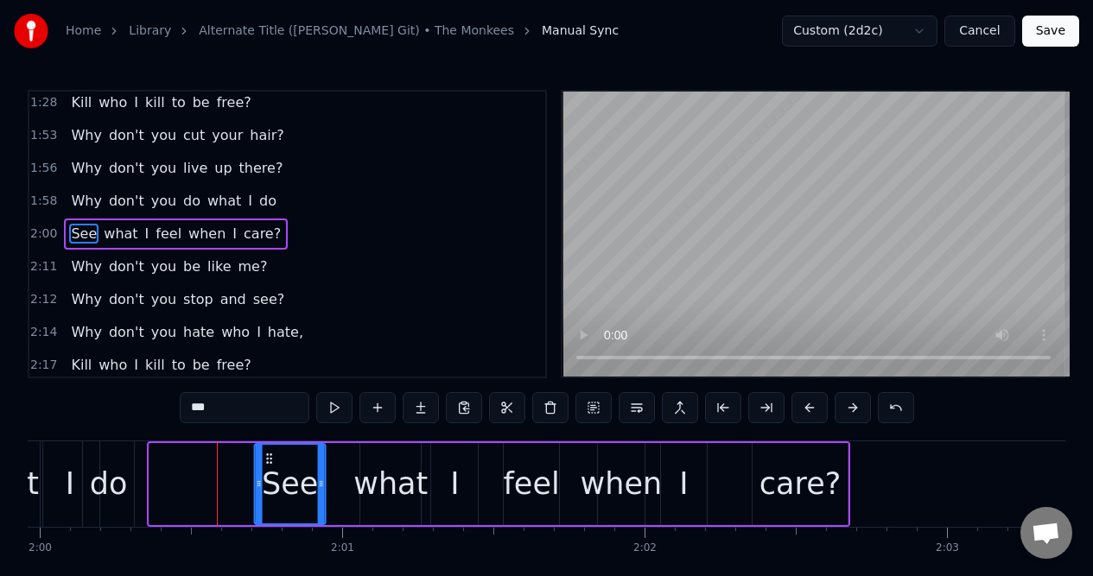
drag, startPoint x: 162, startPoint y: 457, endPoint x: 267, endPoint y: 465, distance: 104.8
click at [267, 465] on icon at bounding box center [269, 459] width 14 height 14
click at [77, 197] on span "Why" at bounding box center [86, 201] width 34 height 20
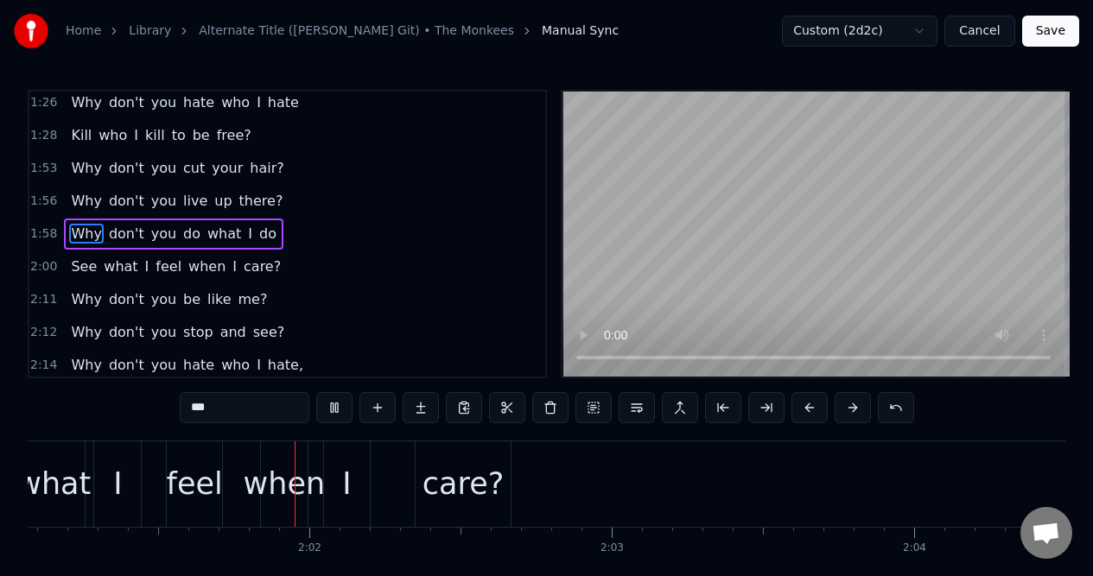
scroll to position [0, 36630]
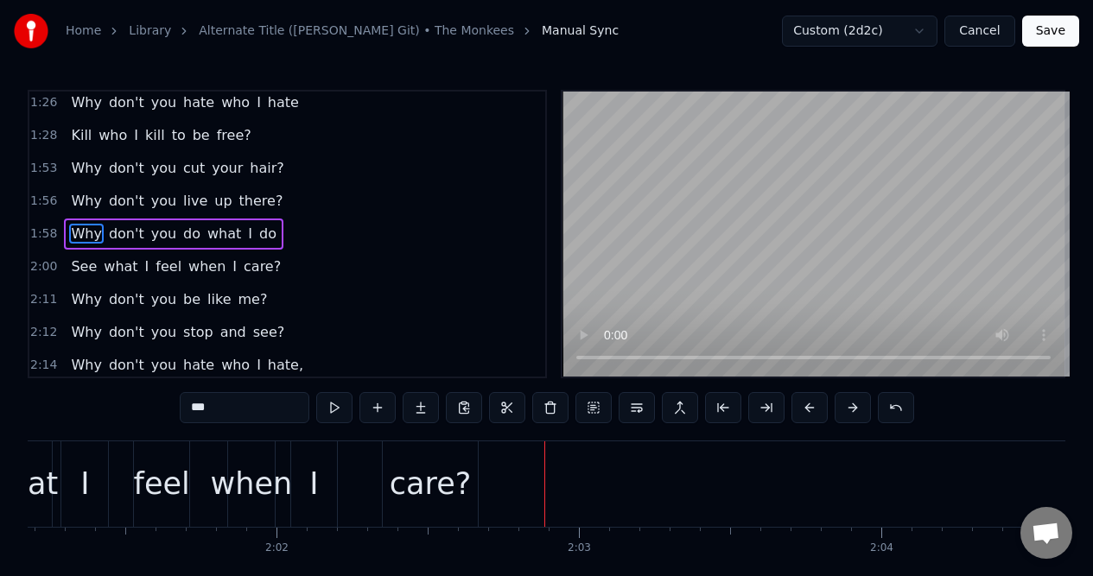
click at [79, 266] on span "See" at bounding box center [83, 267] width 29 height 20
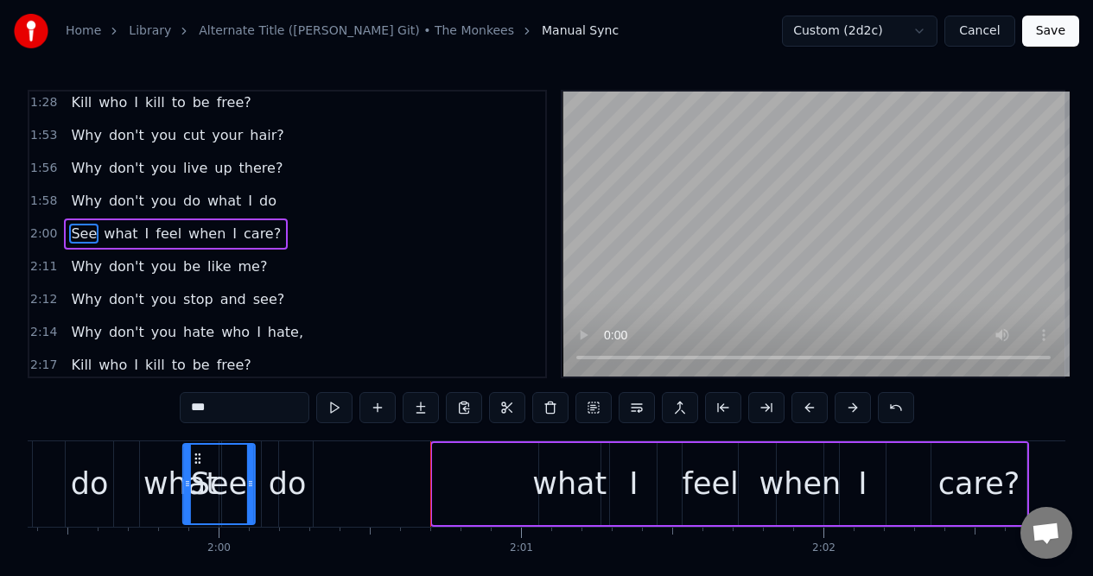
scroll to position [0, 36069]
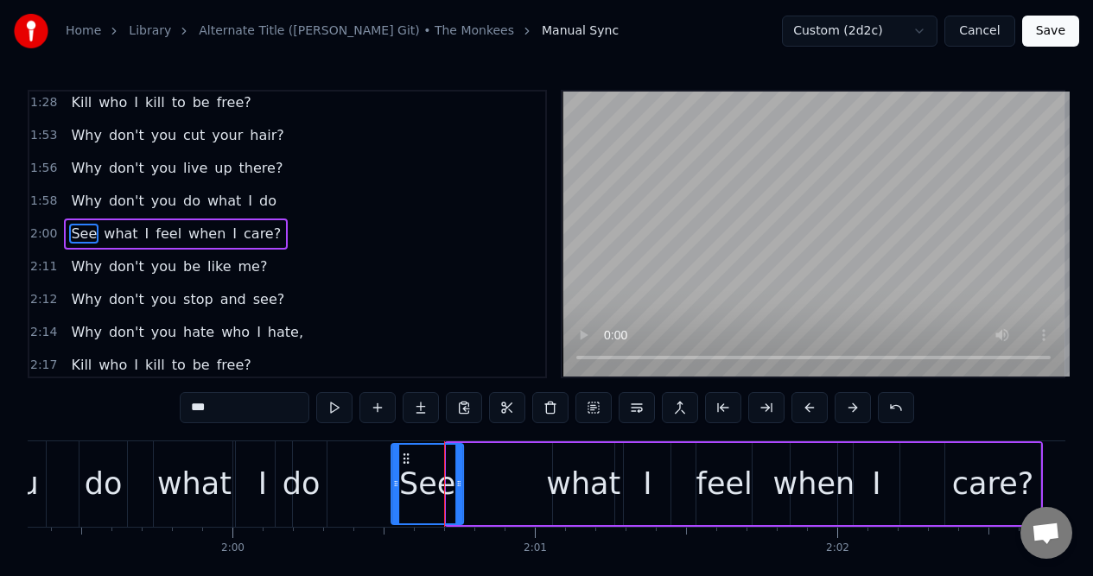
drag, startPoint x: 129, startPoint y: 458, endPoint x: 403, endPoint y: 449, distance: 274.8
click at [403, 449] on div "See" at bounding box center [427, 484] width 70 height 79
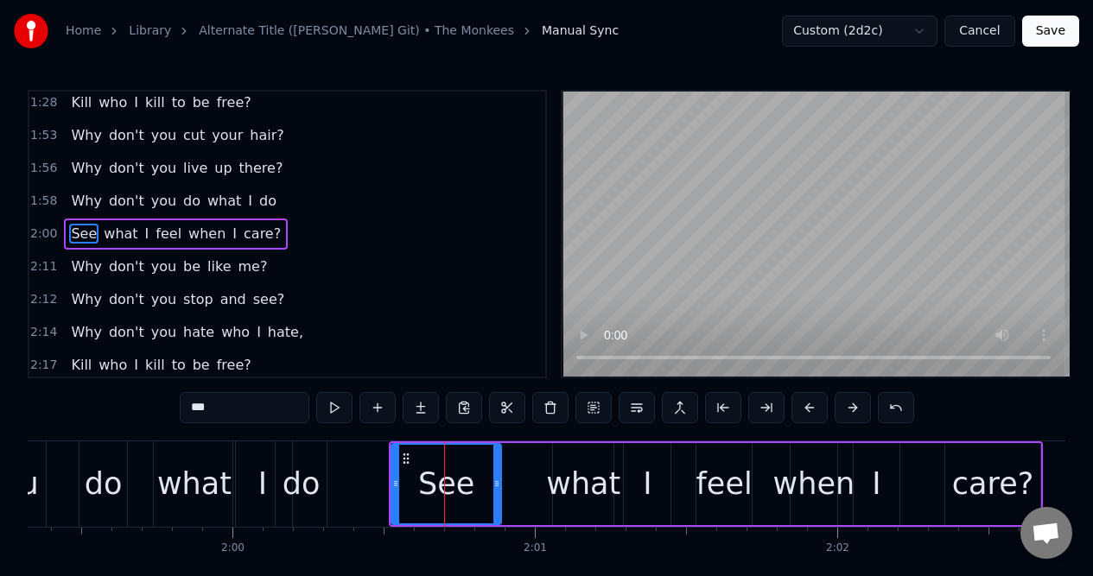
drag, startPoint x: 460, startPoint y: 472, endPoint x: 498, endPoint y: 477, distance: 38.4
click at [498, 477] on div at bounding box center [496, 484] width 7 height 79
click at [884, 464] on div "I" at bounding box center [876, 484] width 46 height 82
type input "*"
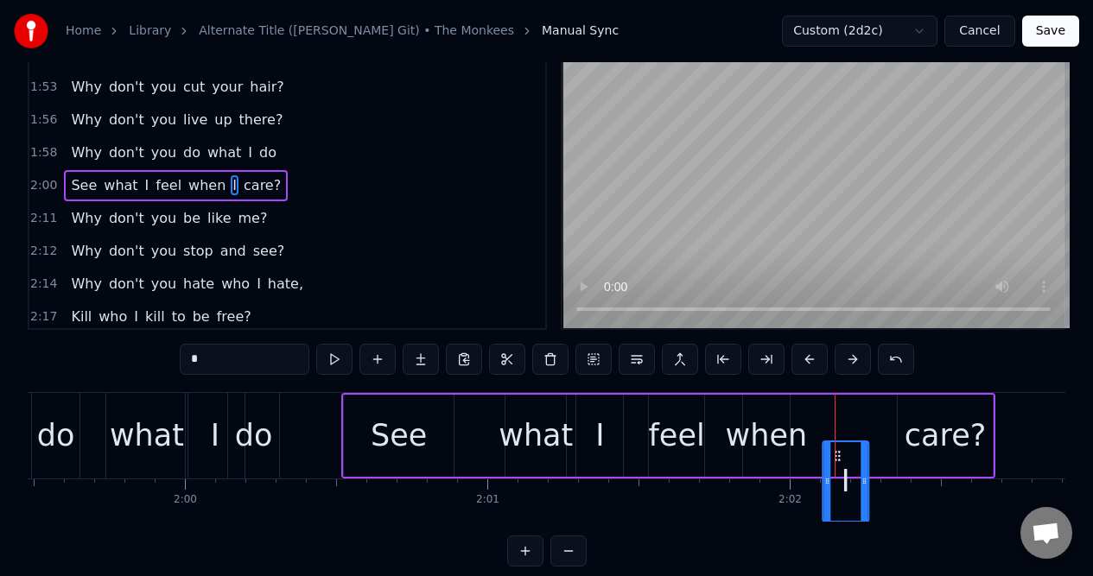
scroll to position [49, 0]
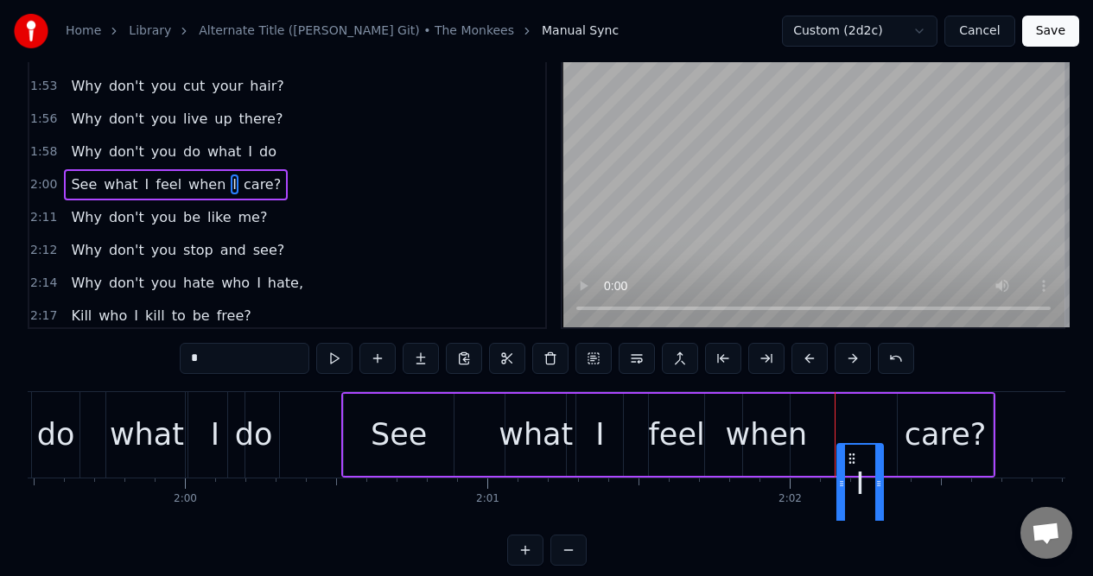
drag, startPoint x: 868, startPoint y: 458, endPoint x: 852, endPoint y: 457, distance: 16.4
click at [852, 457] on icon at bounding box center [852, 459] width 14 height 14
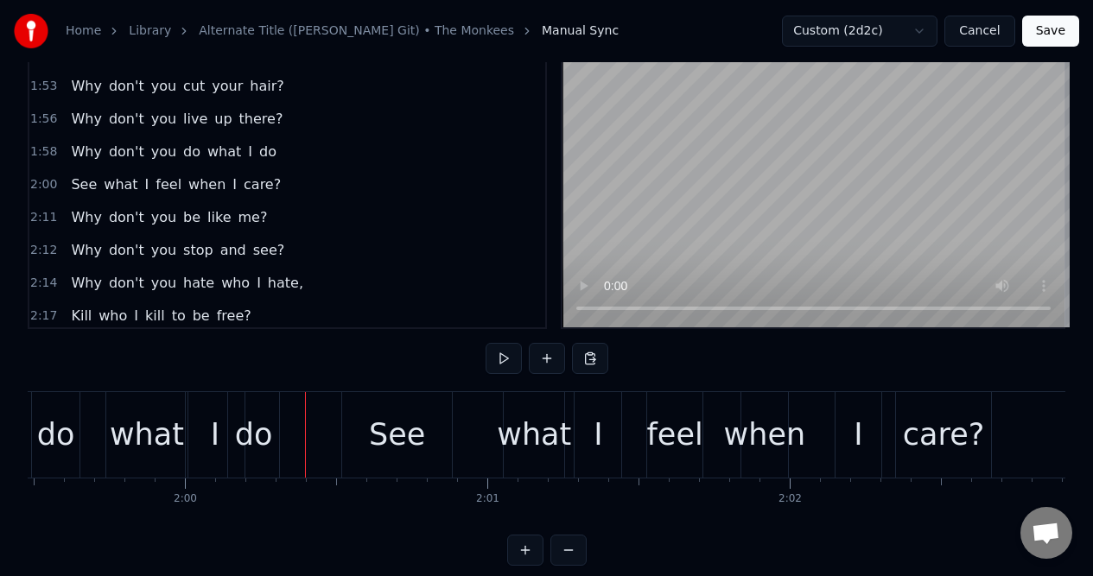
click at [90, 412] on div "Why don't you do what I do" at bounding box center [3, 435] width 559 height 86
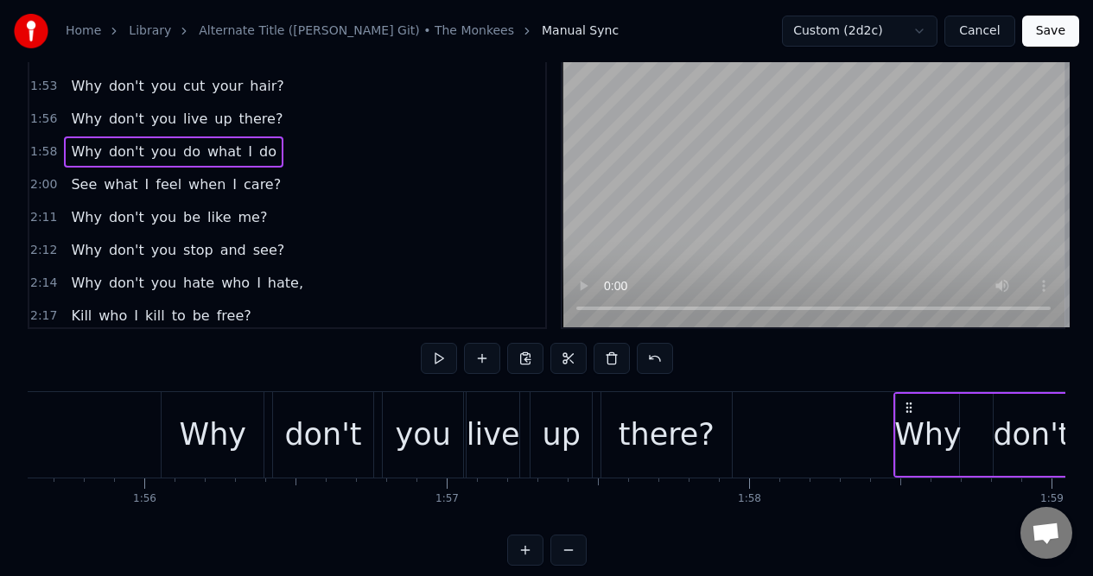
scroll to position [0, 34822]
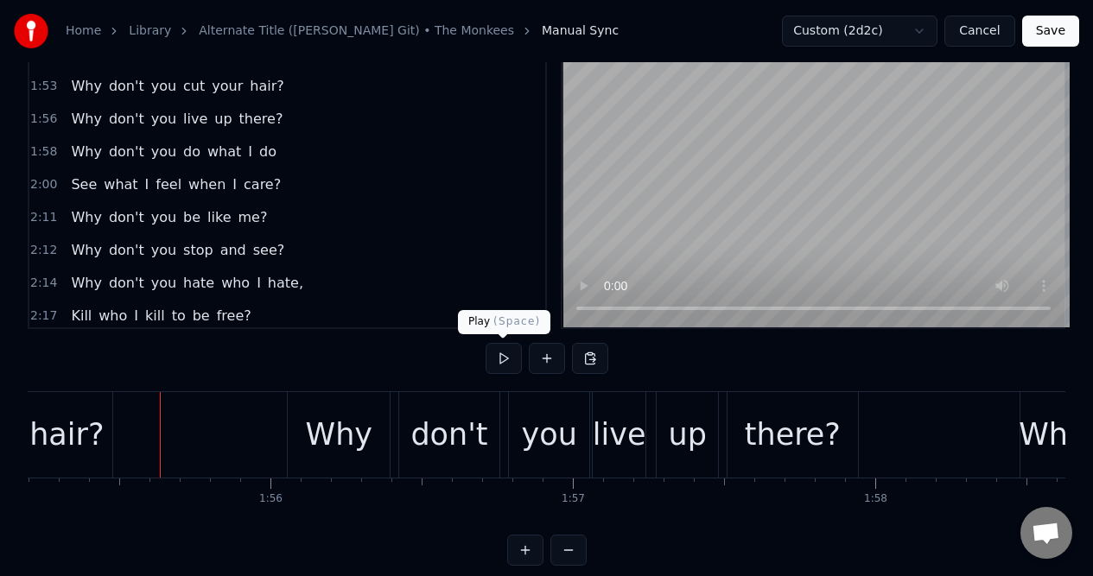
click at [503, 353] on button at bounding box center [503, 358] width 36 height 31
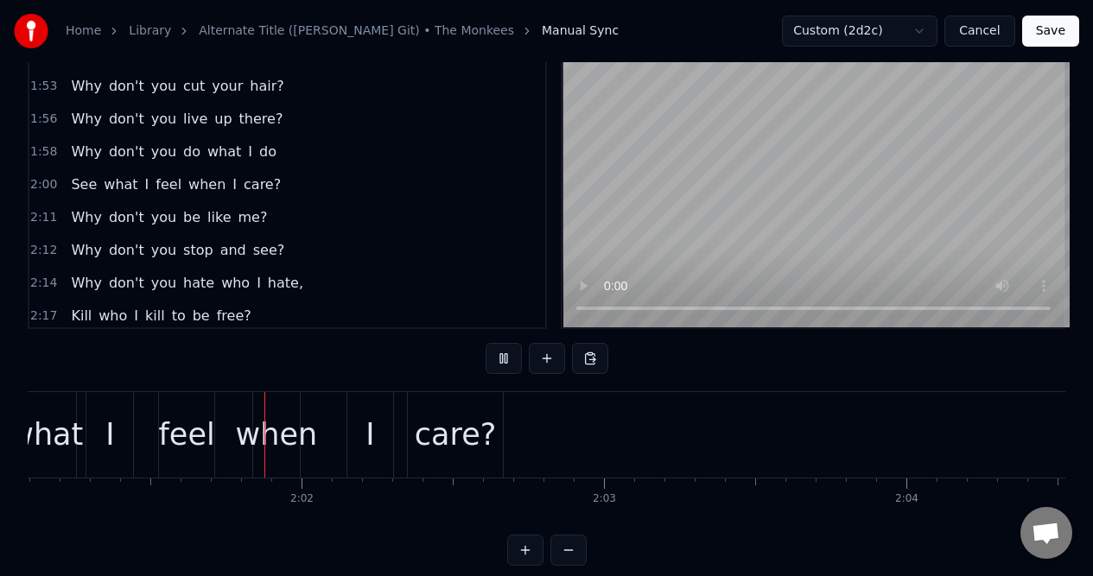
scroll to position [0, 36620]
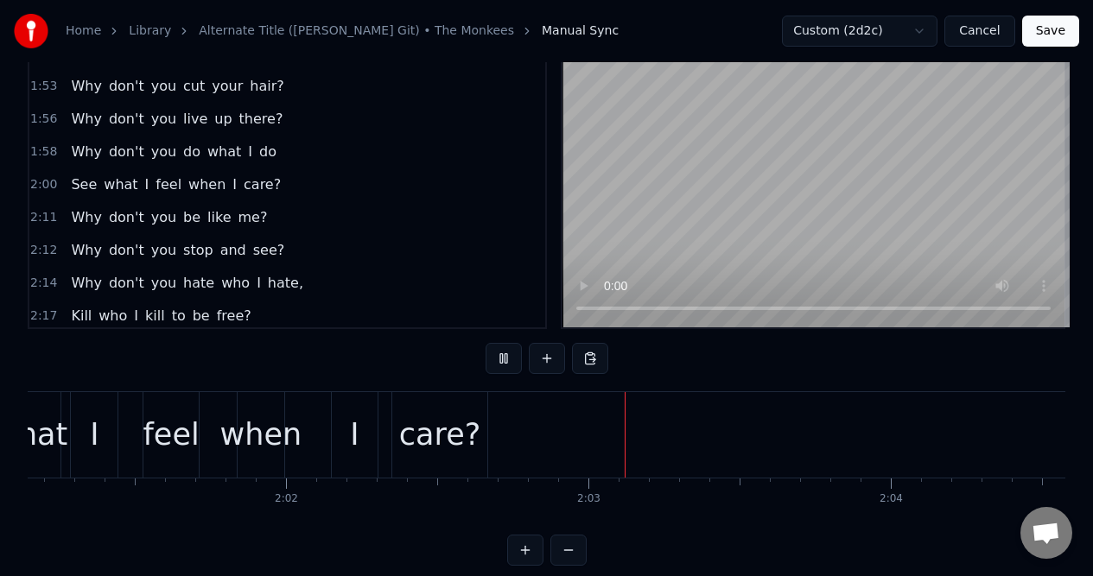
click at [503, 353] on button at bounding box center [503, 358] width 36 height 31
click at [274, 212] on div "2:11 Why don't you be like me?" at bounding box center [287, 217] width 516 height 33
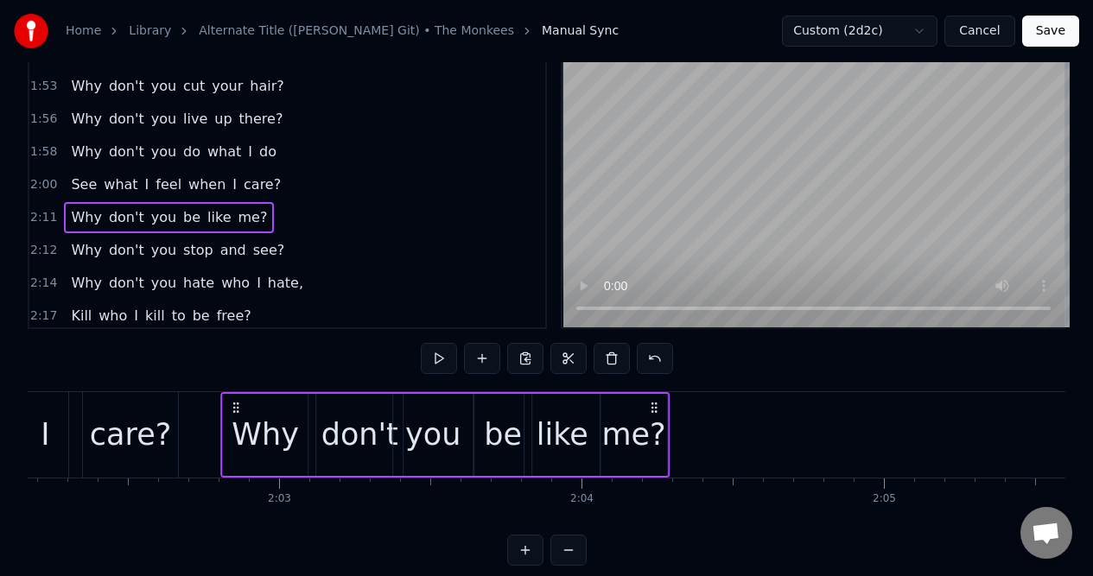
scroll to position [0, 36929]
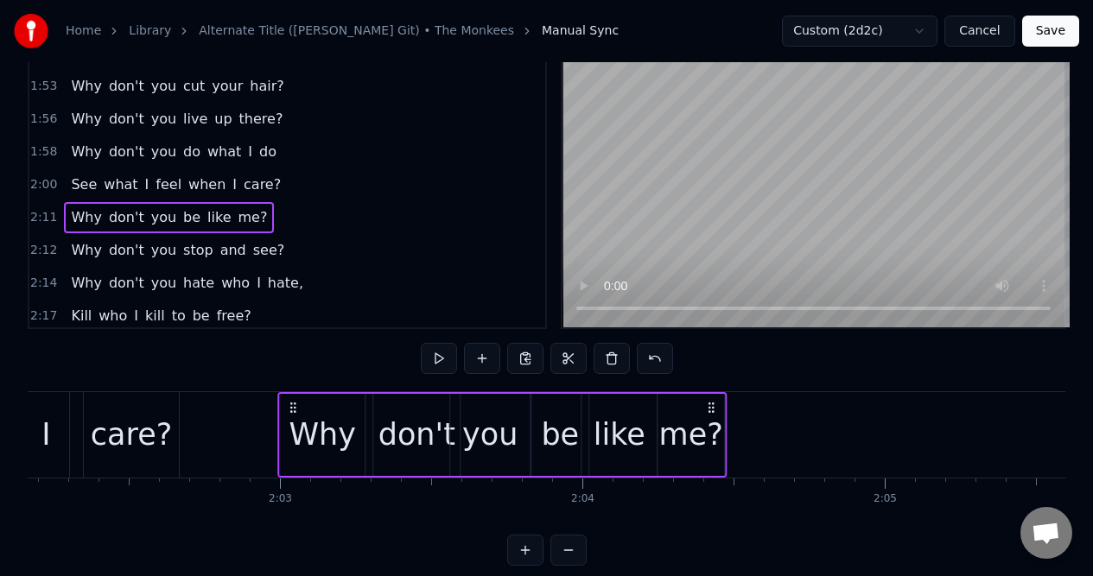
drag, startPoint x: 130, startPoint y: 404, endPoint x: 293, endPoint y: 413, distance: 162.6
click at [294, 413] on icon at bounding box center [293, 408] width 14 height 14
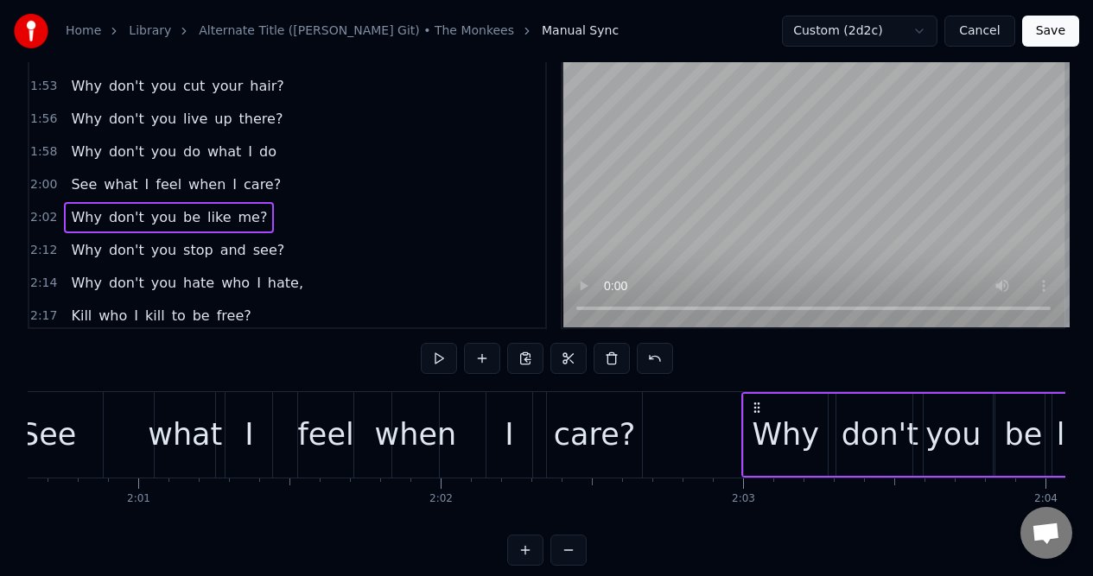
scroll to position [0, 36593]
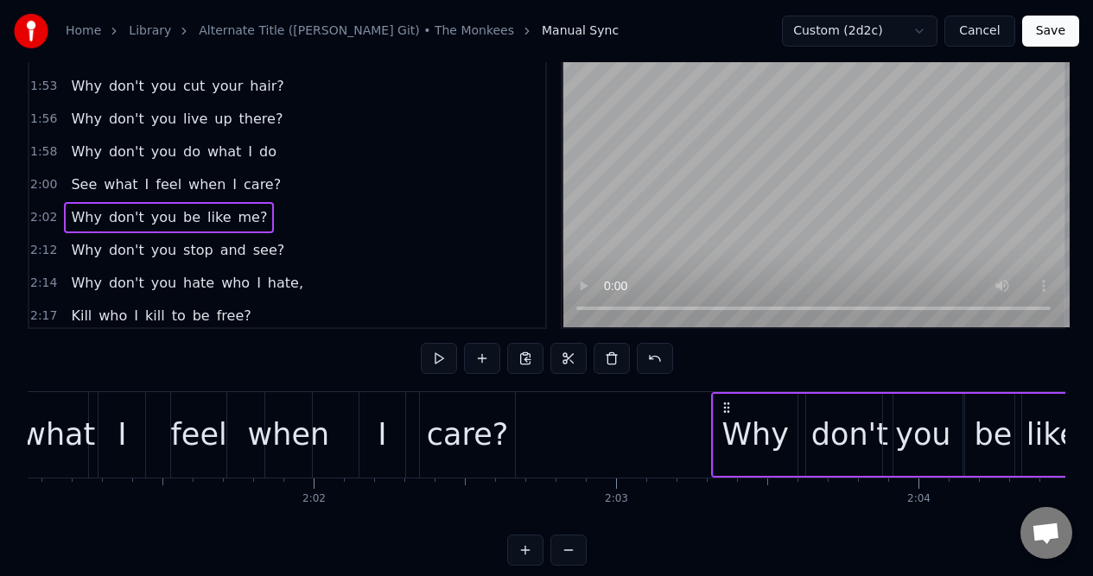
drag, startPoint x: 629, startPoint y: 408, endPoint x: 725, endPoint y: 409, distance: 96.7
click at [725, 409] on icon at bounding box center [726, 408] width 14 height 14
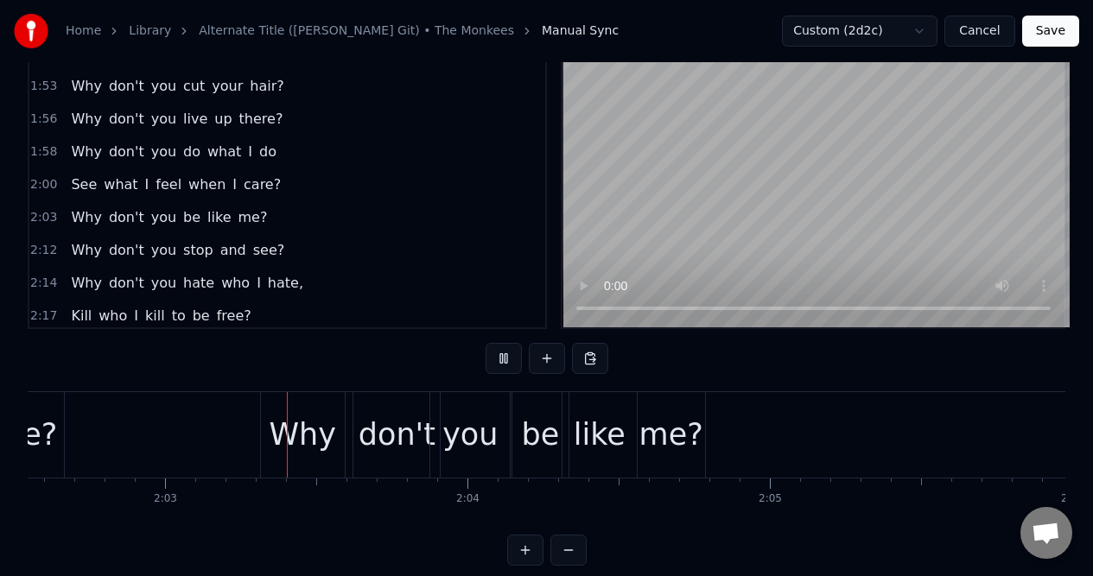
scroll to position [0, 37049]
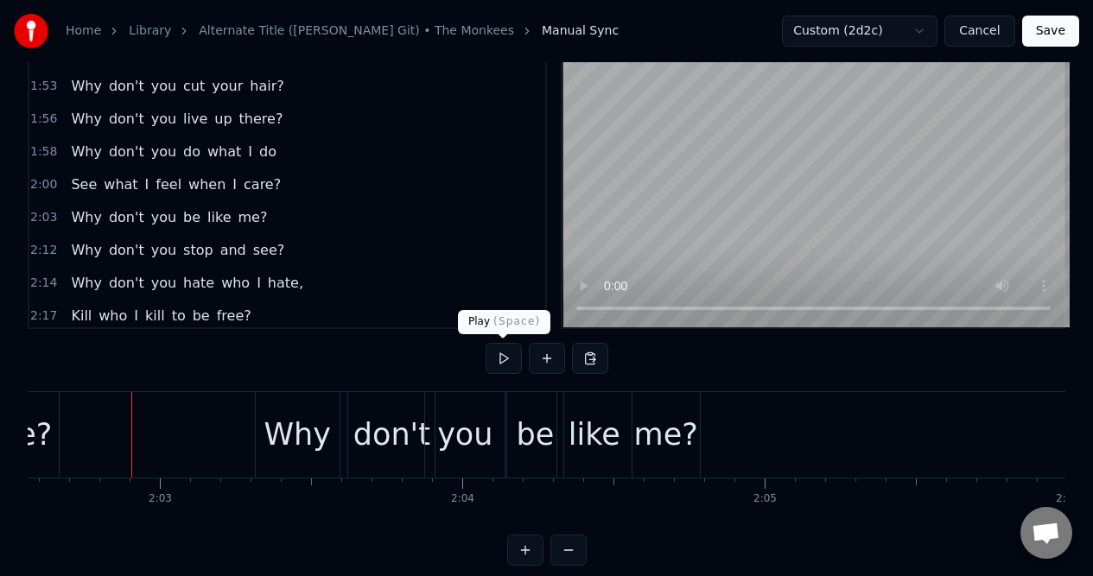
click at [500, 358] on button at bounding box center [503, 358] width 36 height 31
click at [267, 213] on div "2:03 Why don't you be like me?" at bounding box center [287, 217] width 516 height 33
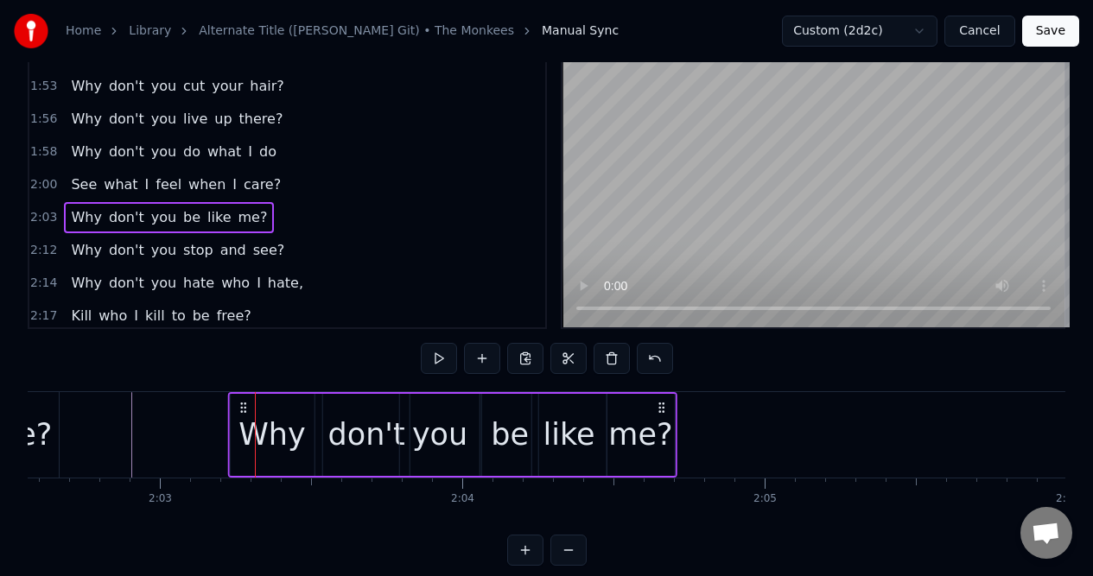
drag, startPoint x: 268, startPoint y: 406, endPoint x: 240, endPoint y: 413, distance: 28.5
click at [240, 413] on icon at bounding box center [243, 408] width 14 height 14
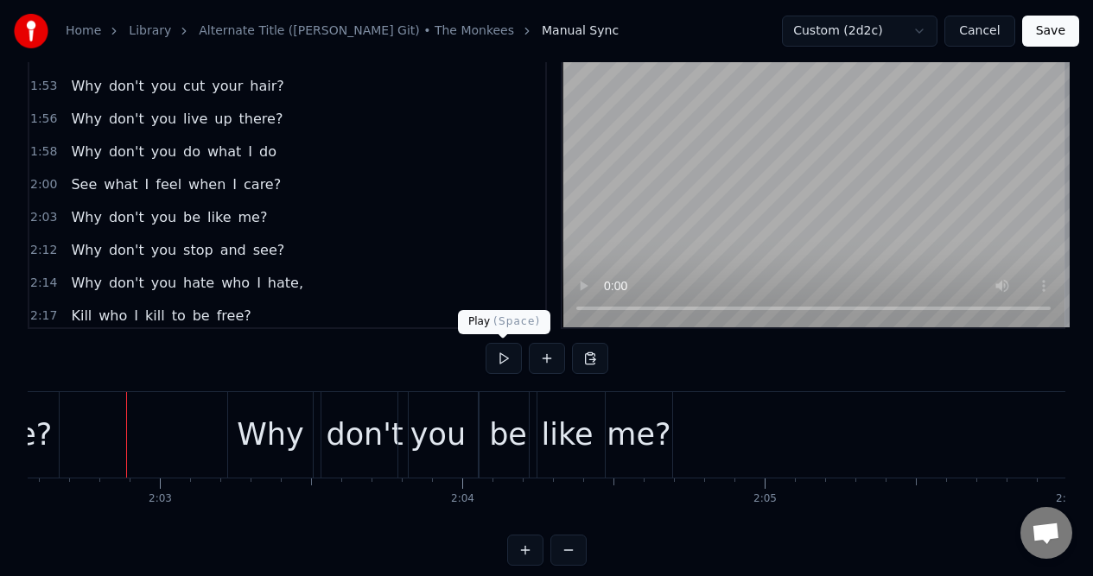
click at [502, 358] on button at bounding box center [503, 358] width 36 height 31
click at [501, 358] on button at bounding box center [503, 358] width 36 height 31
click at [627, 412] on div "me?" at bounding box center [638, 435] width 64 height 46
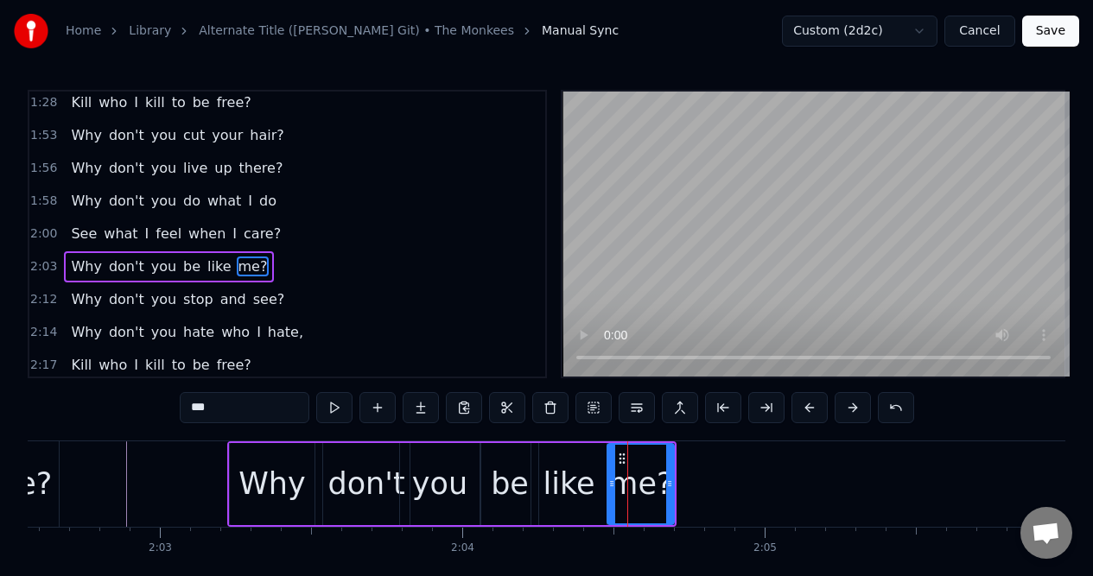
scroll to position [990, 0]
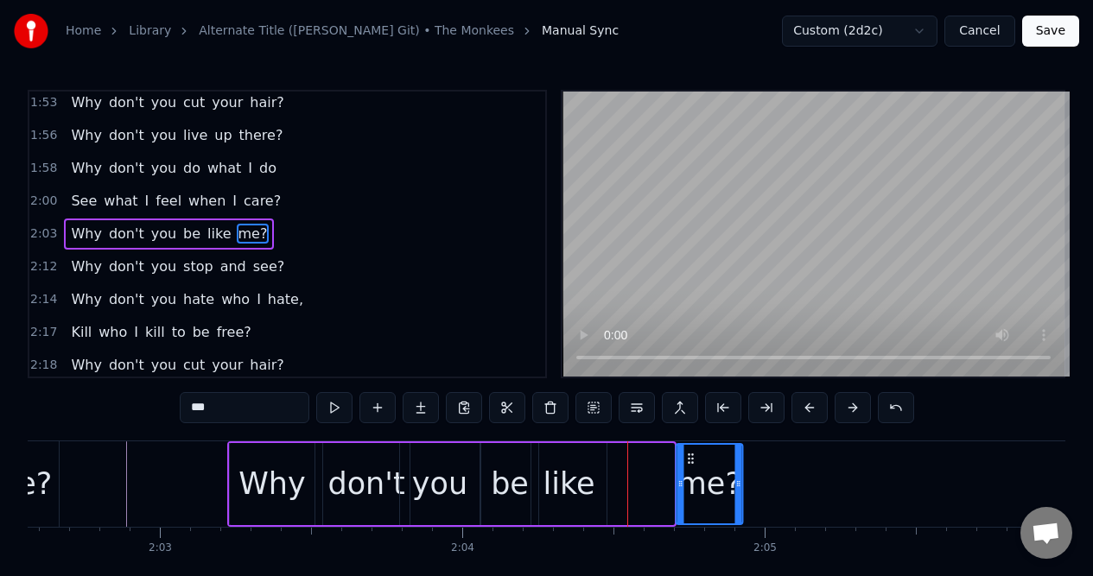
drag, startPoint x: 621, startPoint y: 457, endPoint x: 689, endPoint y: 459, distance: 68.3
click at [689, 459] on icon at bounding box center [690, 459] width 14 height 14
click at [564, 453] on div "like" at bounding box center [568, 484] width 74 height 82
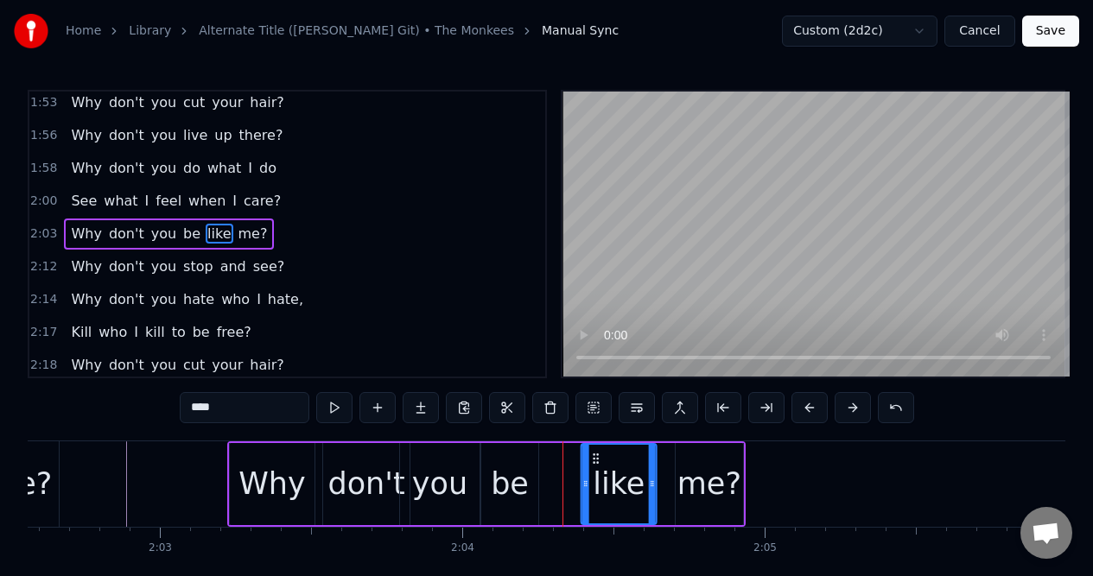
drag, startPoint x: 547, startPoint y: 455, endPoint x: 597, endPoint y: 453, distance: 50.2
click at [597, 453] on icon at bounding box center [596, 459] width 14 height 14
click at [515, 464] on div "be" at bounding box center [510, 484] width 38 height 46
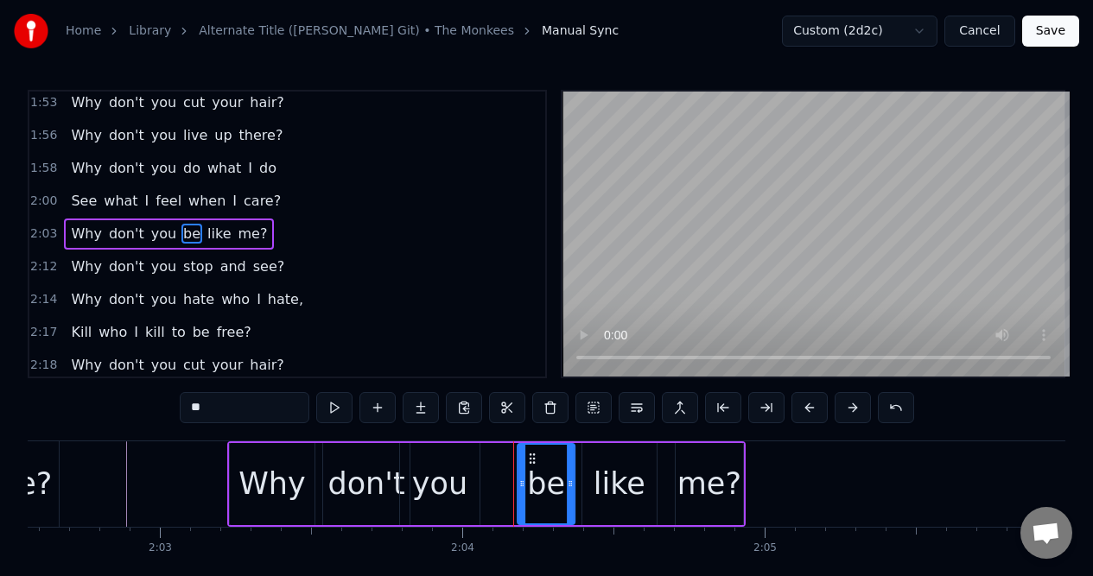
drag, startPoint x: 495, startPoint y: 459, endPoint x: 531, endPoint y: 459, distance: 36.3
click at [531, 459] on icon at bounding box center [533, 459] width 14 height 14
click at [449, 462] on div "you" at bounding box center [439, 484] width 55 height 46
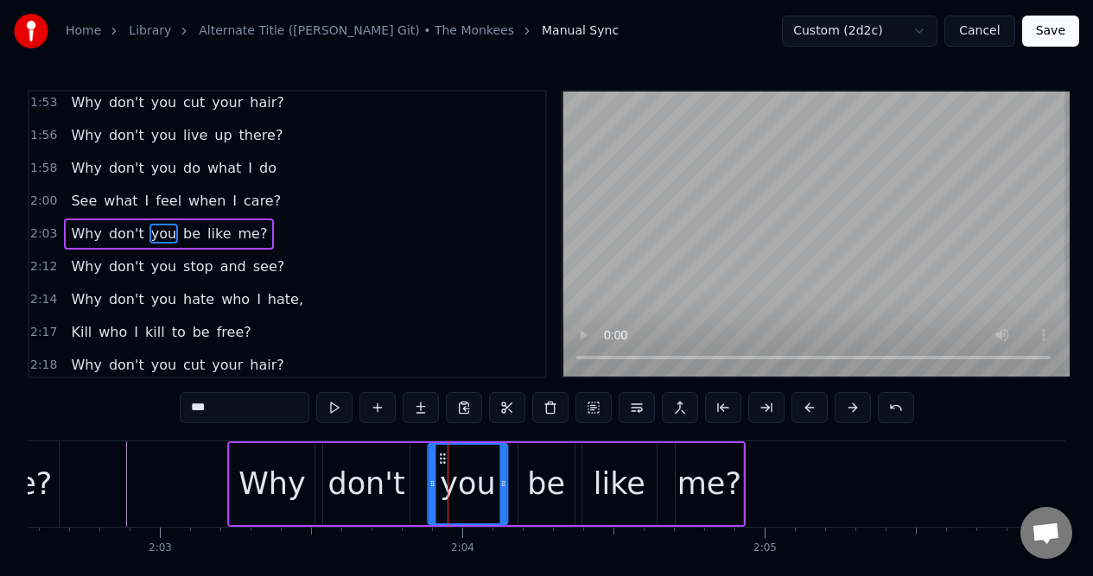
drag, startPoint x: 413, startPoint y: 459, endPoint x: 441, endPoint y: 461, distance: 28.6
click at [441, 461] on icon at bounding box center [443, 459] width 14 height 14
drag, startPoint x: 431, startPoint y: 468, endPoint x: 441, endPoint y: 470, distance: 10.5
click at [441, 470] on div at bounding box center [443, 484] width 7 height 79
click at [388, 464] on div "don't" at bounding box center [365, 484] width 77 height 46
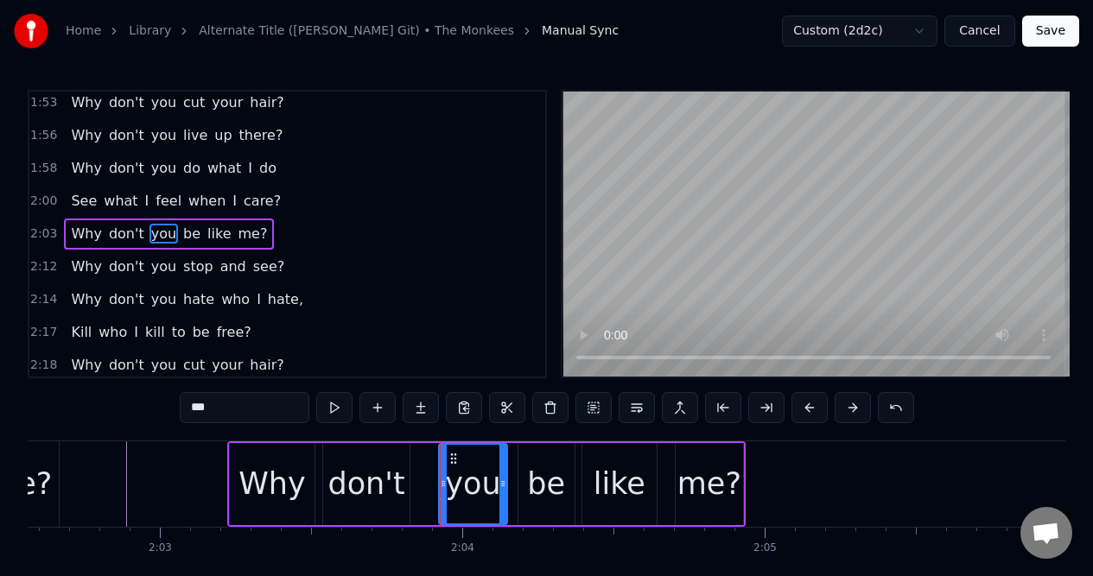
type input "*****"
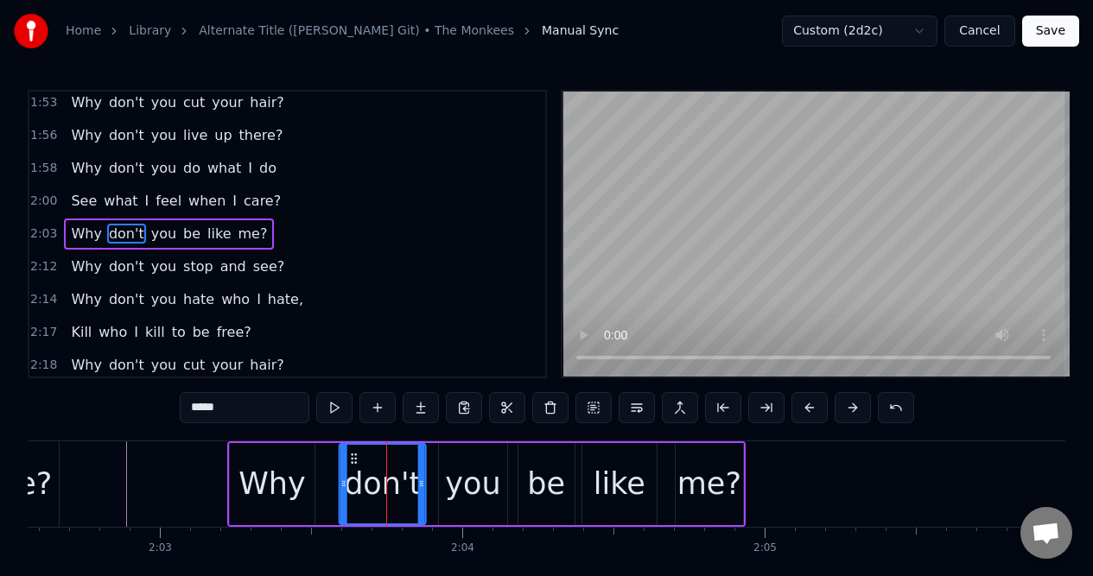
drag, startPoint x: 338, startPoint y: 459, endPoint x: 354, endPoint y: 461, distance: 16.6
click at [354, 460] on icon at bounding box center [354, 459] width 14 height 14
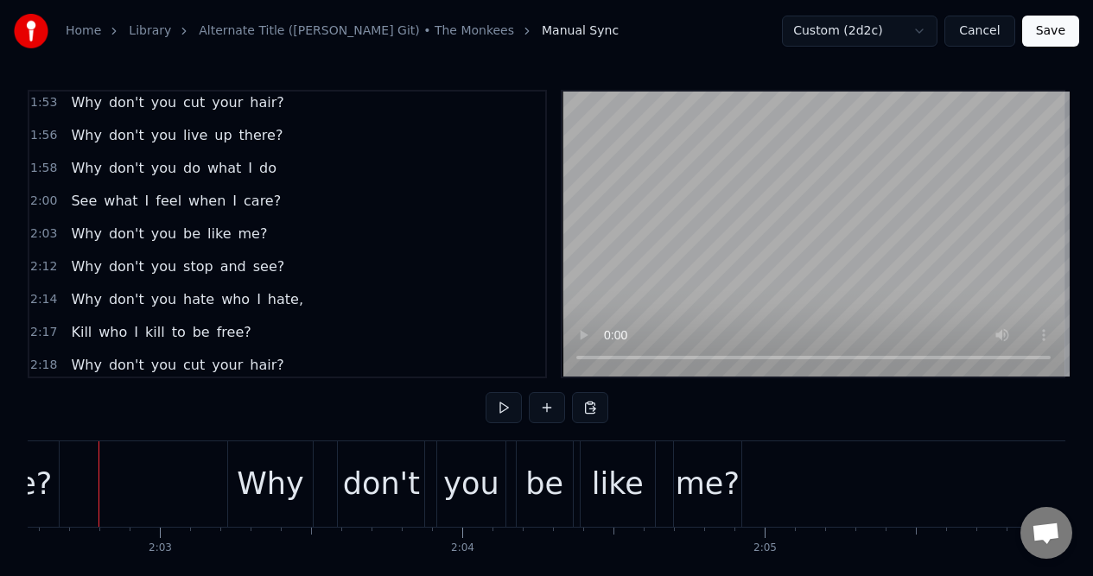
scroll to position [0, 37033]
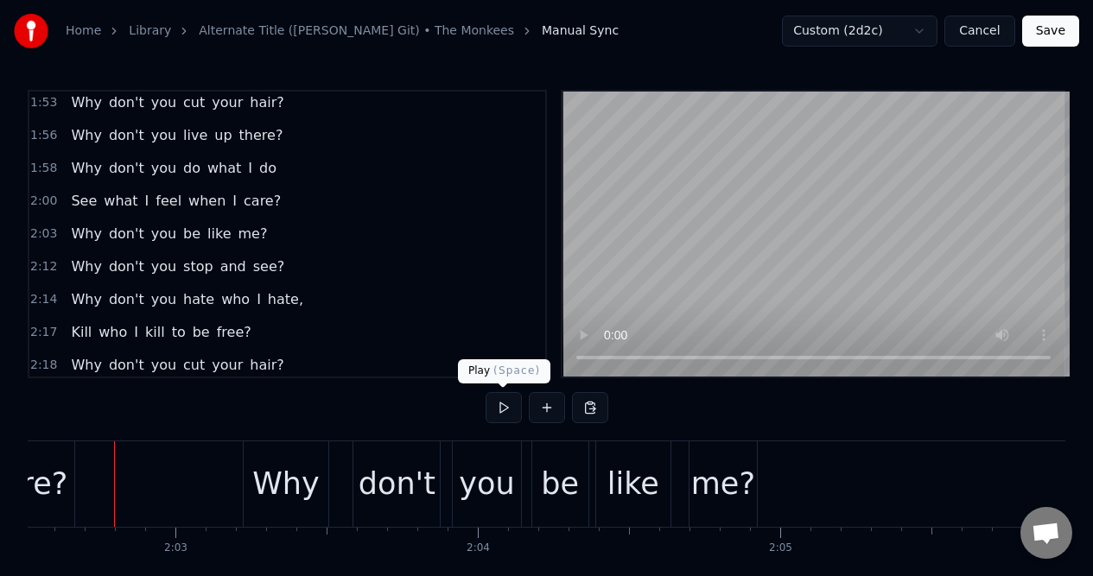
click at [500, 409] on button at bounding box center [503, 407] width 36 height 31
click at [289, 268] on div "2:12 Why don't you stop and see?" at bounding box center [287, 266] width 516 height 33
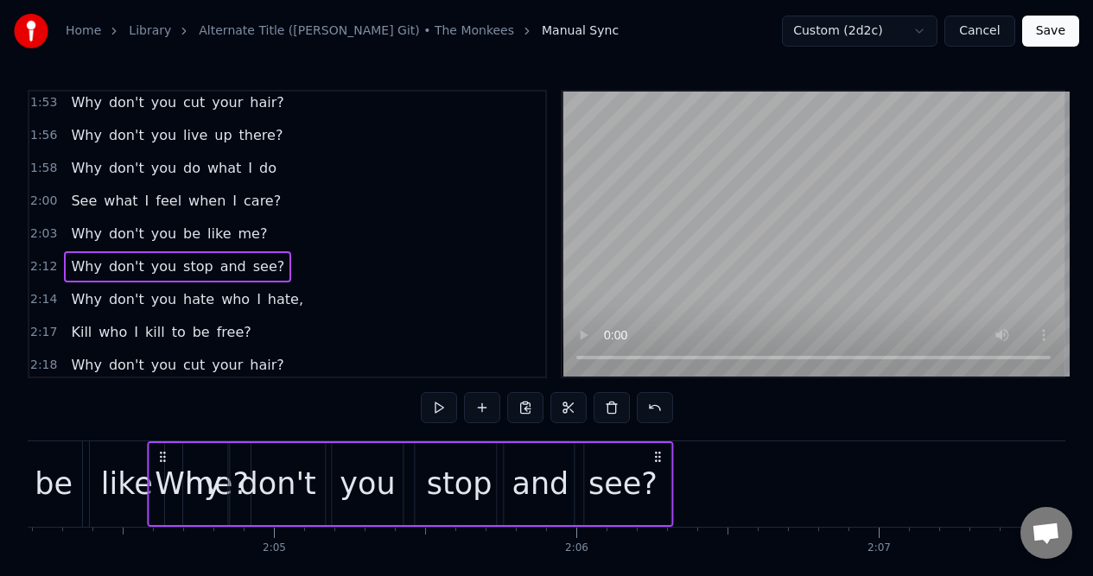
scroll to position [0, 37505]
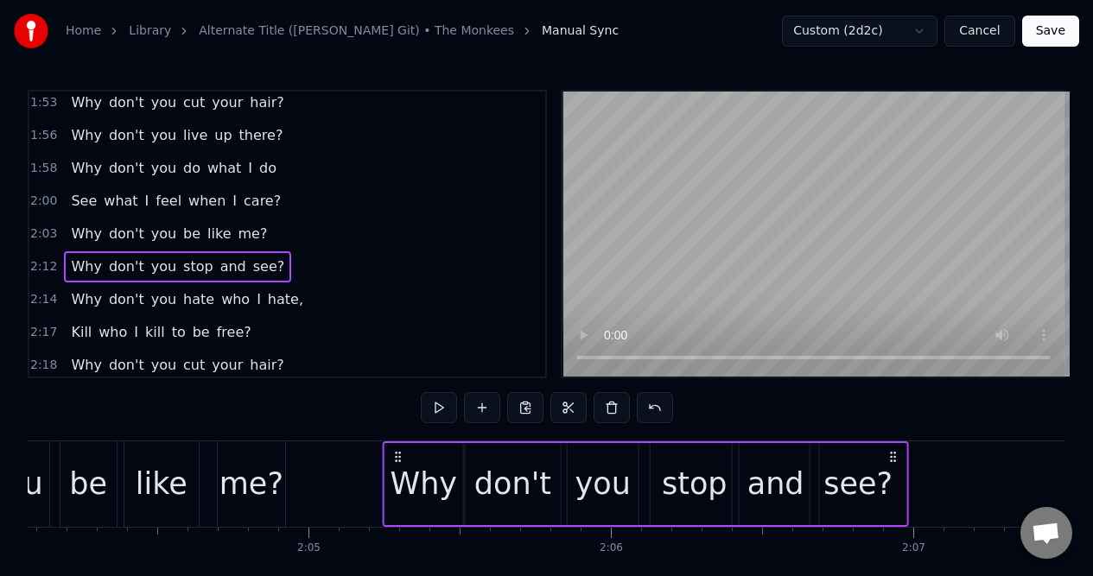
drag, startPoint x: 130, startPoint y: 455, endPoint x: 398, endPoint y: 465, distance: 267.9
click at [398, 465] on div "Why don't you stop and see?" at bounding box center [645, 484] width 527 height 86
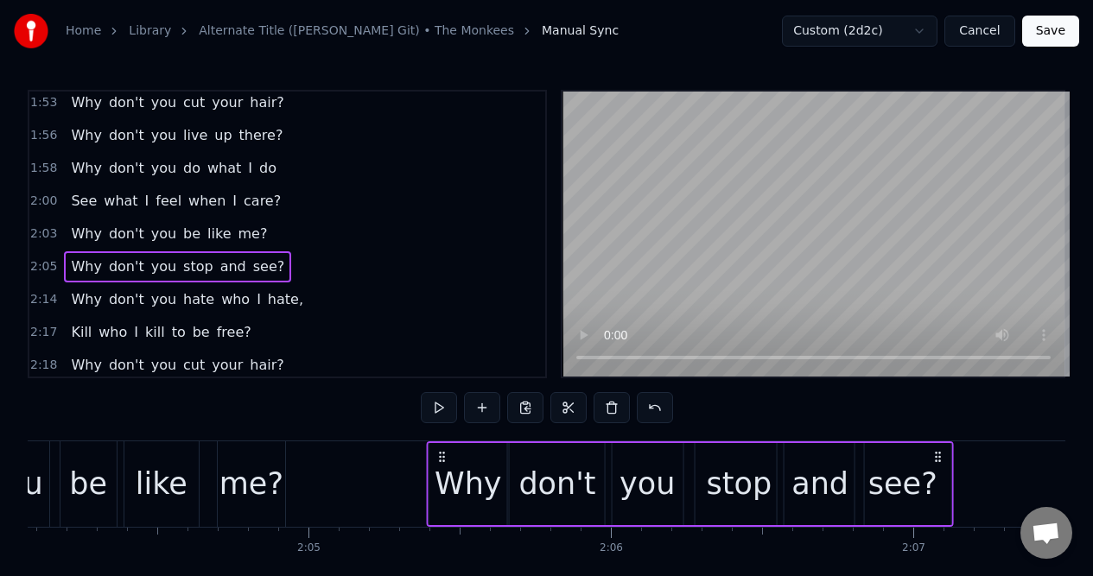
drag, startPoint x: 399, startPoint y: 458, endPoint x: 443, endPoint y: 459, distance: 44.1
click at [443, 459] on icon at bounding box center [442, 457] width 14 height 14
click at [439, 409] on button at bounding box center [439, 407] width 36 height 31
click at [272, 231] on div "2:03 Why don't you be like me?" at bounding box center [287, 234] width 516 height 33
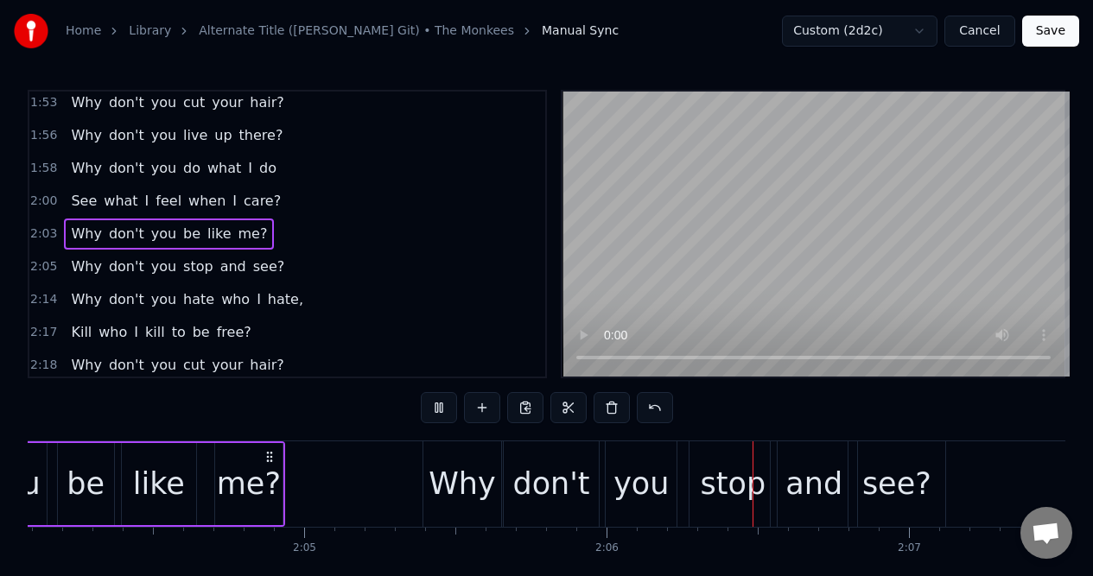
scroll to position [0, 38029]
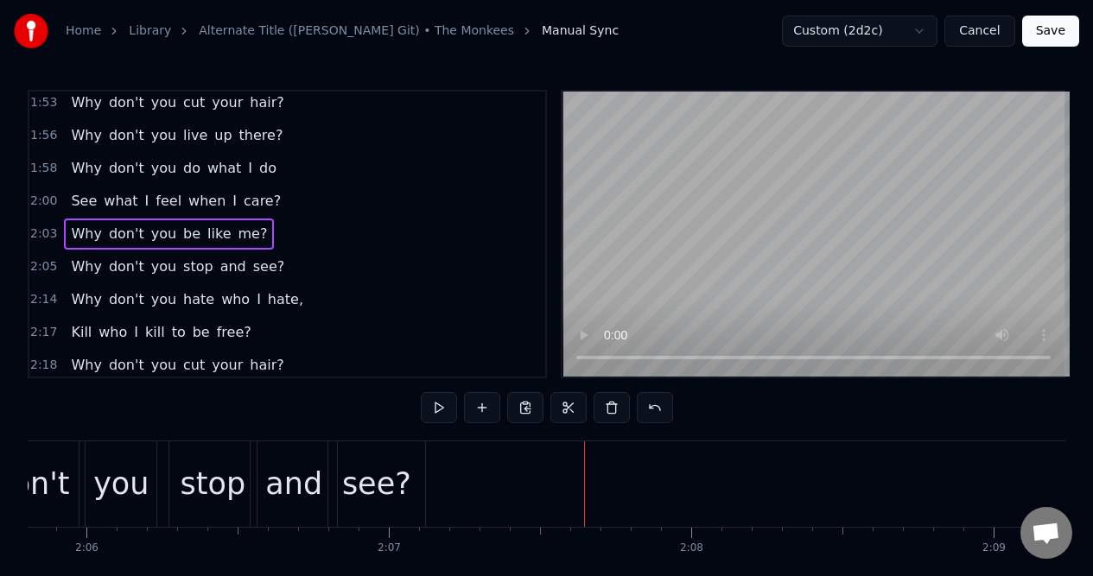
click at [303, 295] on div "2:14 Why don't you hate who I hate," at bounding box center [287, 299] width 516 height 33
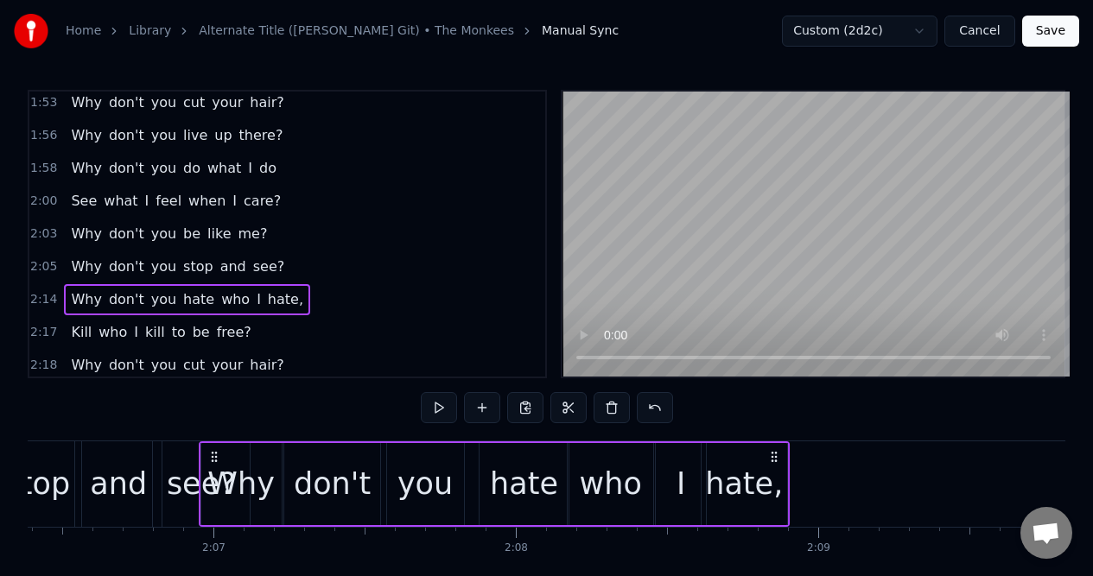
scroll to position [0, 38192]
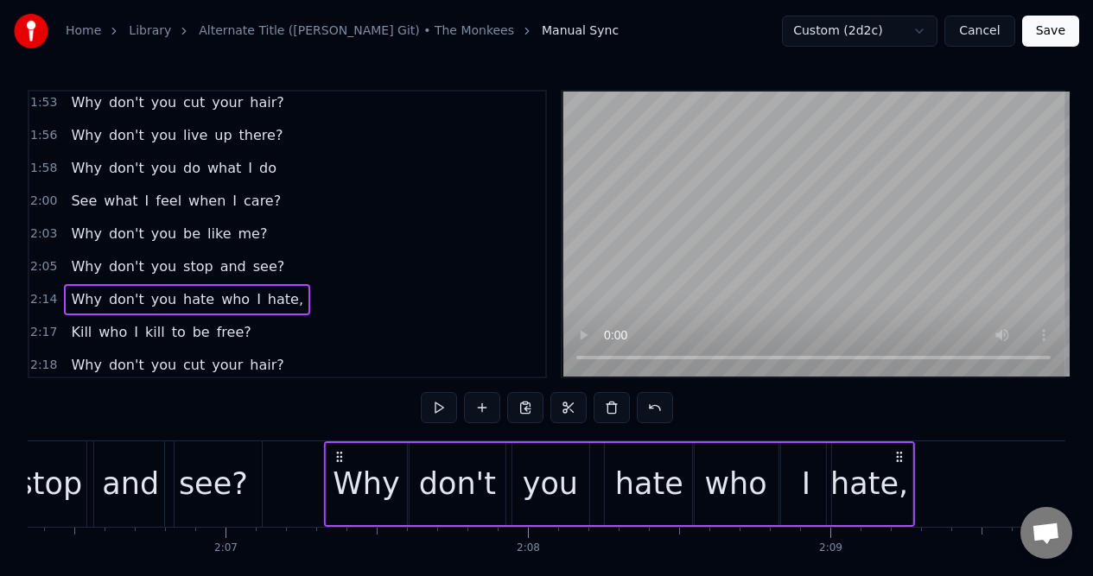
drag, startPoint x: 130, startPoint y: 456, endPoint x: 339, endPoint y: 458, distance: 209.0
click at [339, 459] on icon at bounding box center [339, 457] width 14 height 14
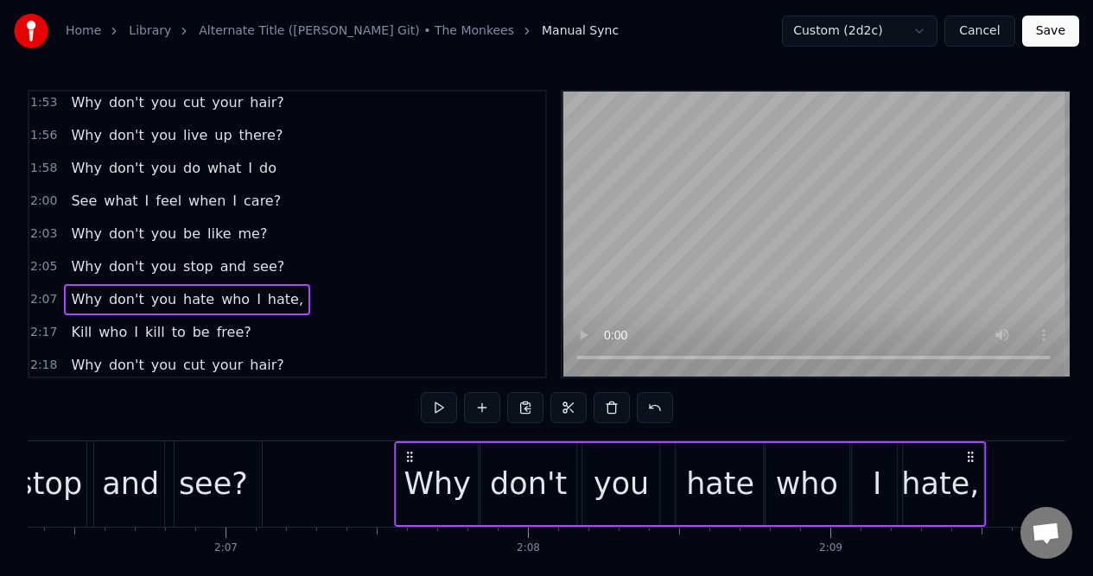
drag, startPoint x: 339, startPoint y: 458, endPoint x: 410, endPoint y: 463, distance: 71.0
click at [410, 463] on div "Why don't you hate who I hate," at bounding box center [690, 484] width 591 height 86
click at [100, 456] on div "and" at bounding box center [130, 484] width 86 height 86
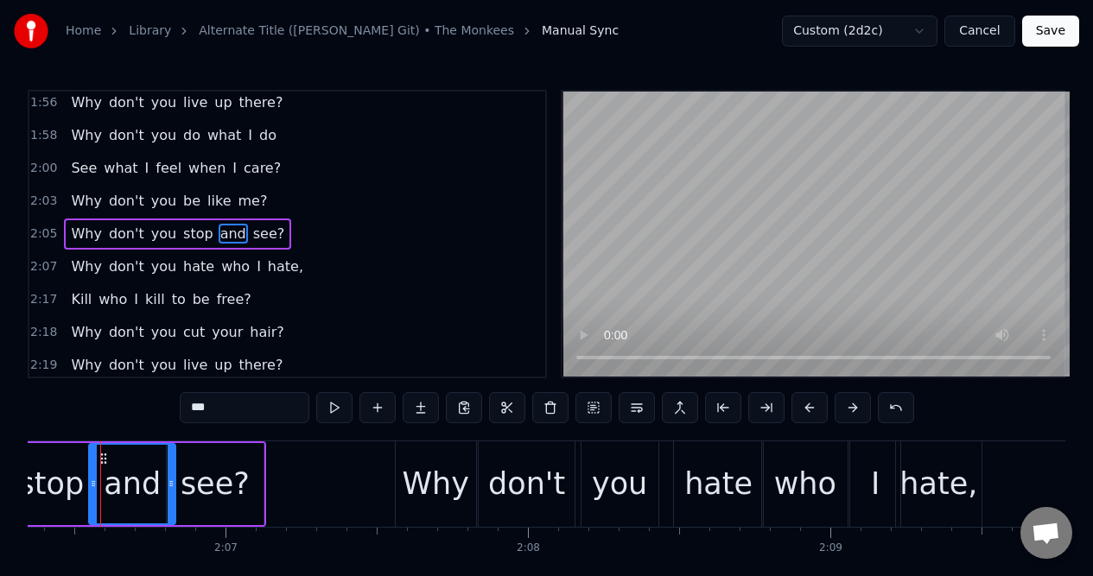
scroll to position [0, 38178]
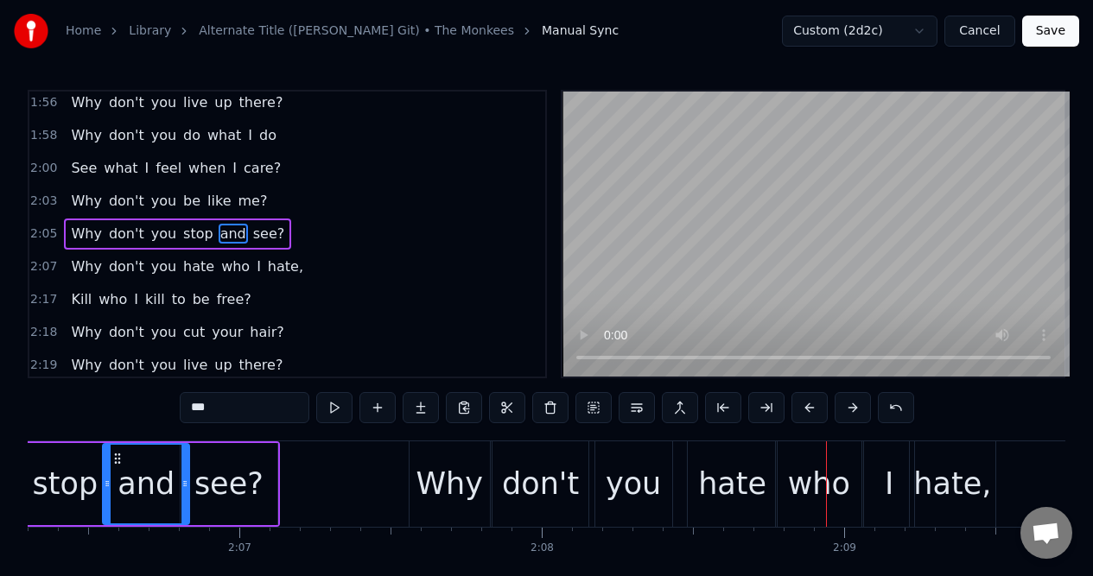
click at [327, 276] on div "2:07 Why don't you hate who I hate," at bounding box center [287, 266] width 516 height 33
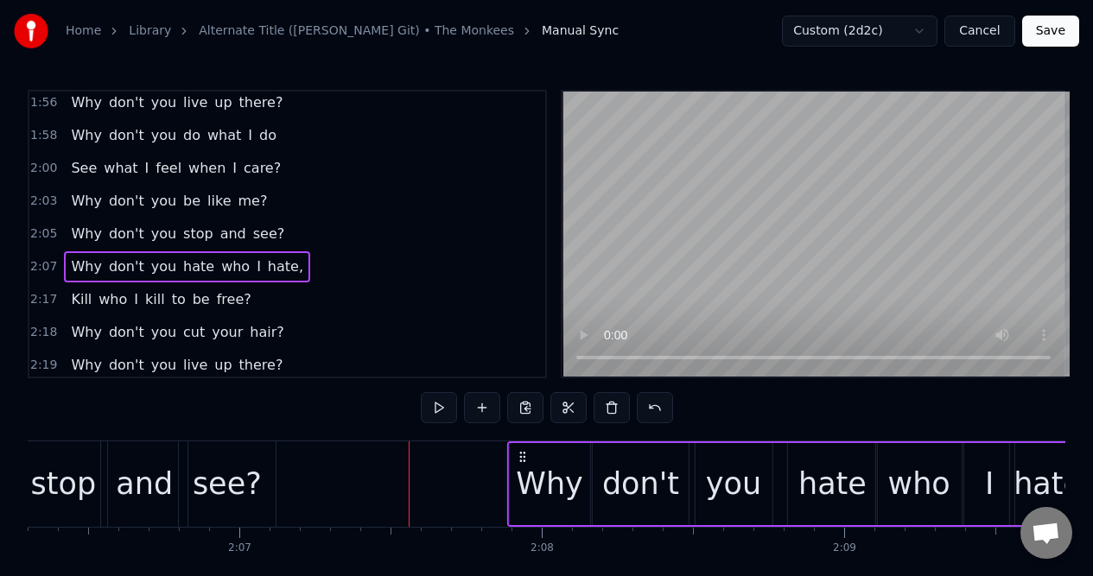
drag, startPoint x: 422, startPoint y: 456, endPoint x: 520, endPoint y: 455, distance: 97.6
click at [520, 458] on icon at bounding box center [522, 457] width 14 height 14
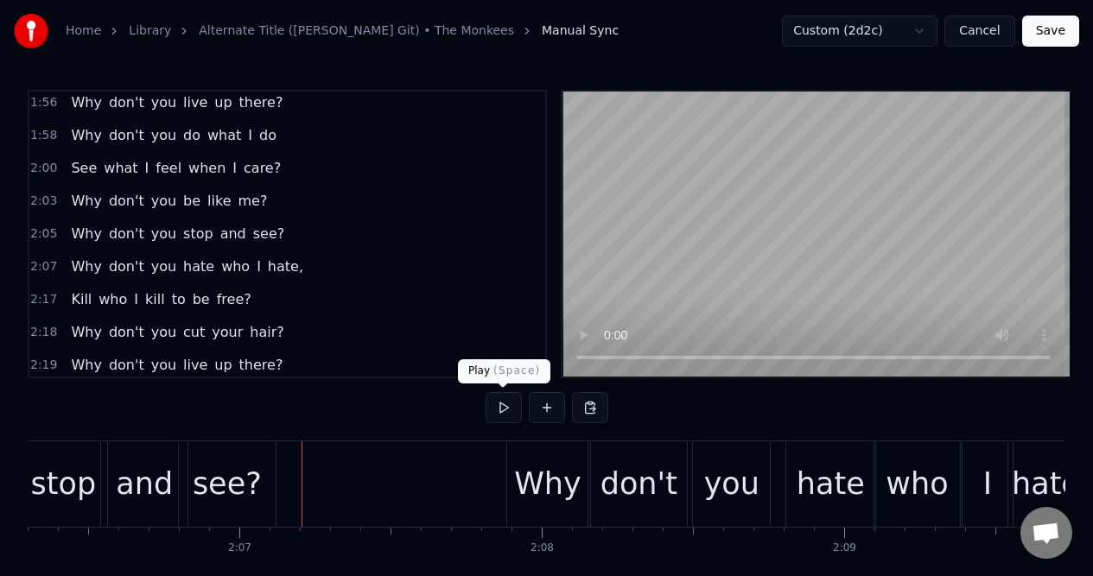
click at [500, 405] on button at bounding box center [503, 407] width 36 height 31
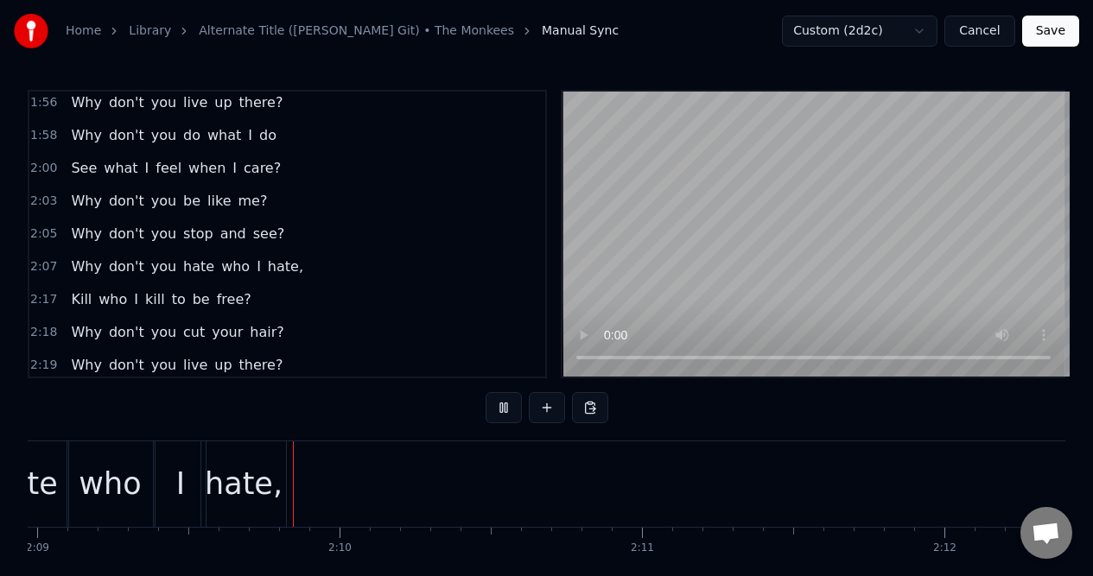
click at [500, 405] on button at bounding box center [503, 407] width 36 height 31
click at [263, 300] on div "2:17 Kill who I kill to be free?" at bounding box center [287, 299] width 516 height 33
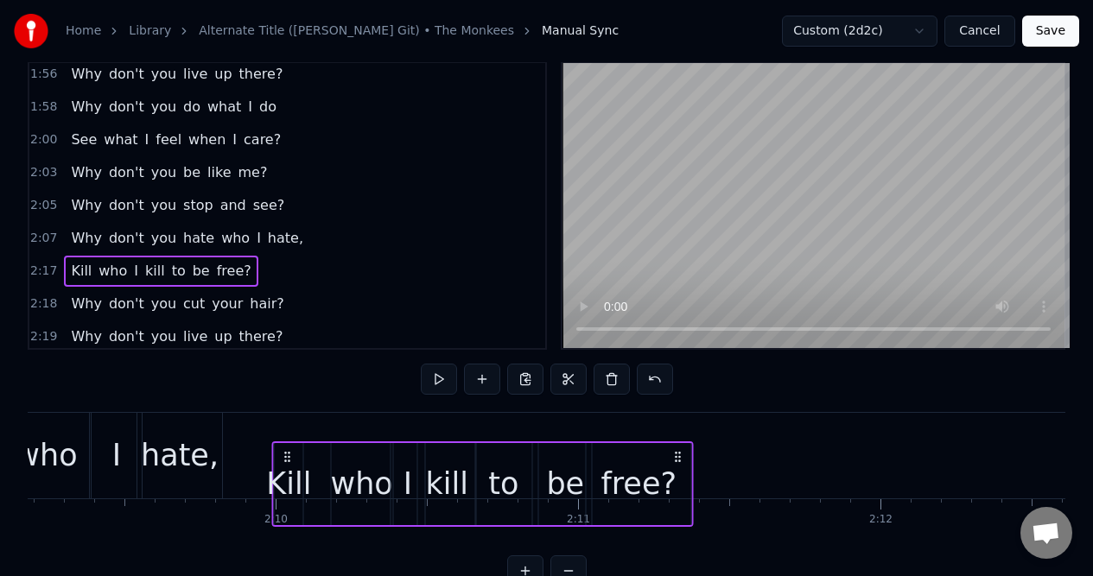
scroll to position [41, 0]
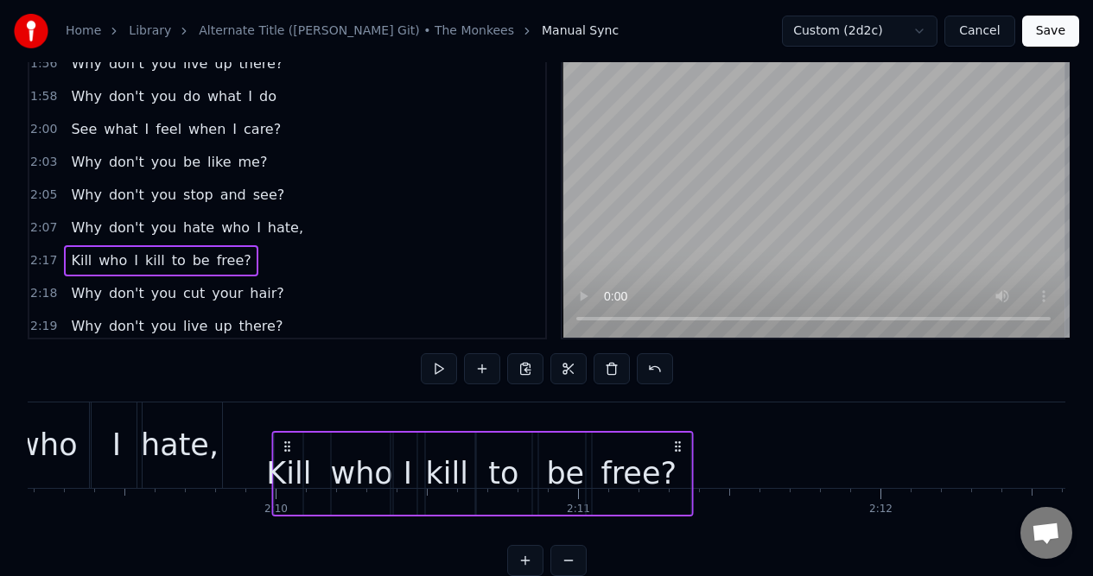
drag, startPoint x: 129, startPoint y: 454, endPoint x: 286, endPoint y: 472, distance: 158.2
click at [286, 472] on div "Kill who I kill to be free?" at bounding box center [482, 474] width 421 height 86
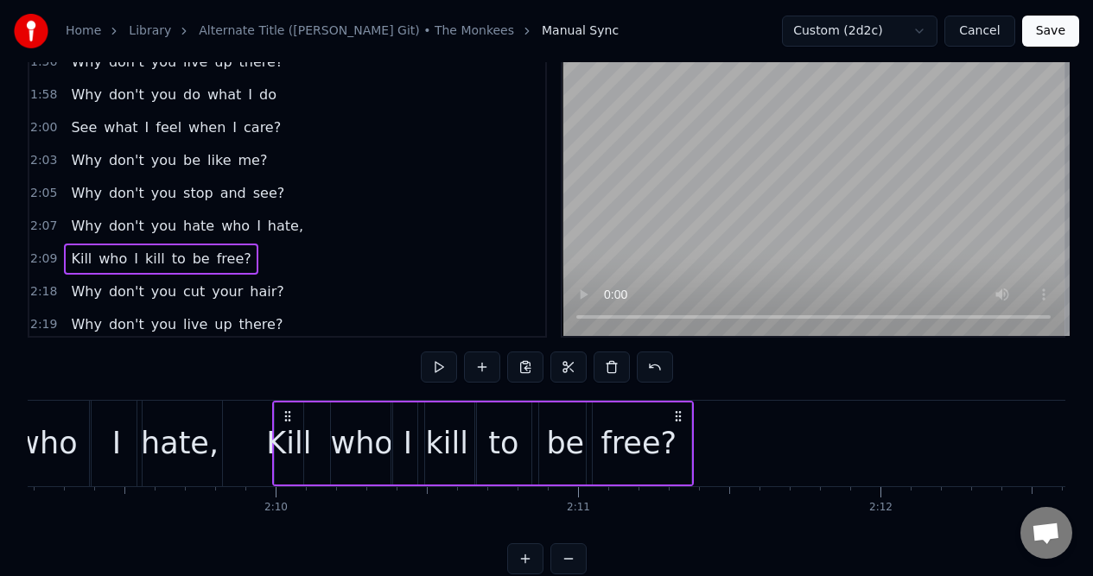
click at [299, 458] on div "Kill" at bounding box center [288, 444] width 45 height 46
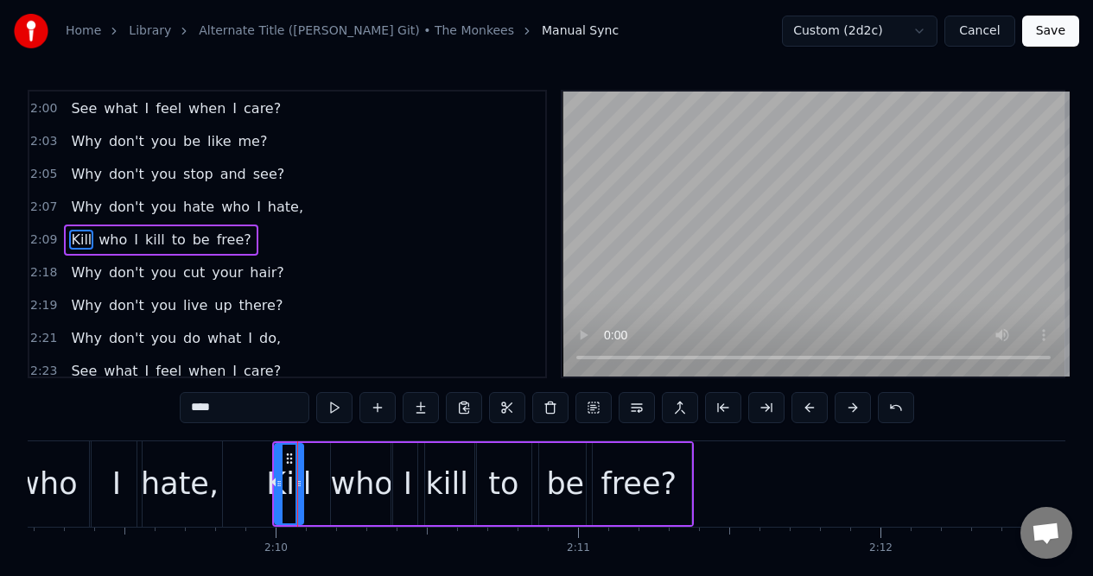
scroll to position [1088, 0]
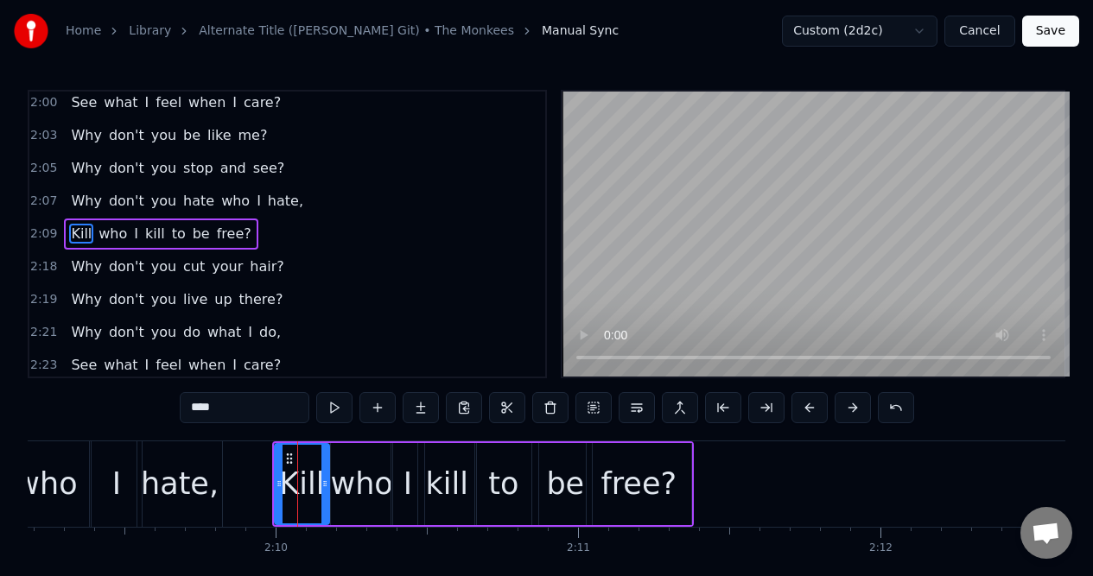
drag, startPoint x: 299, startPoint y: 468, endPoint x: 325, endPoint y: 466, distance: 26.0
click at [325, 467] on div at bounding box center [324, 484] width 7 height 79
click at [618, 461] on div "free?" at bounding box center [638, 484] width 76 height 46
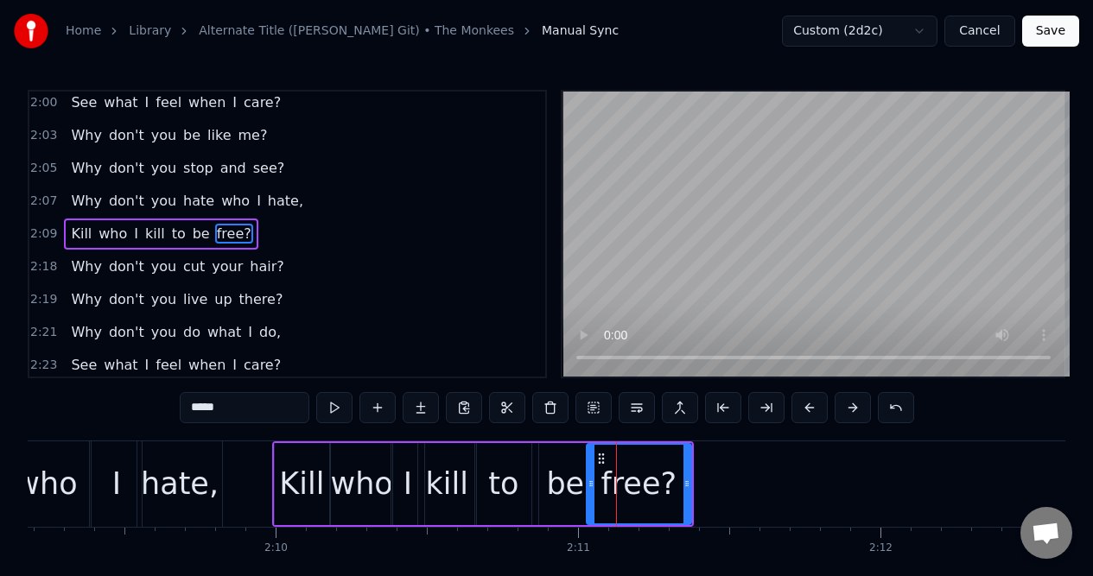
click at [110, 460] on div "I" at bounding box center [117, 484] width 50 height 86
type input "*"
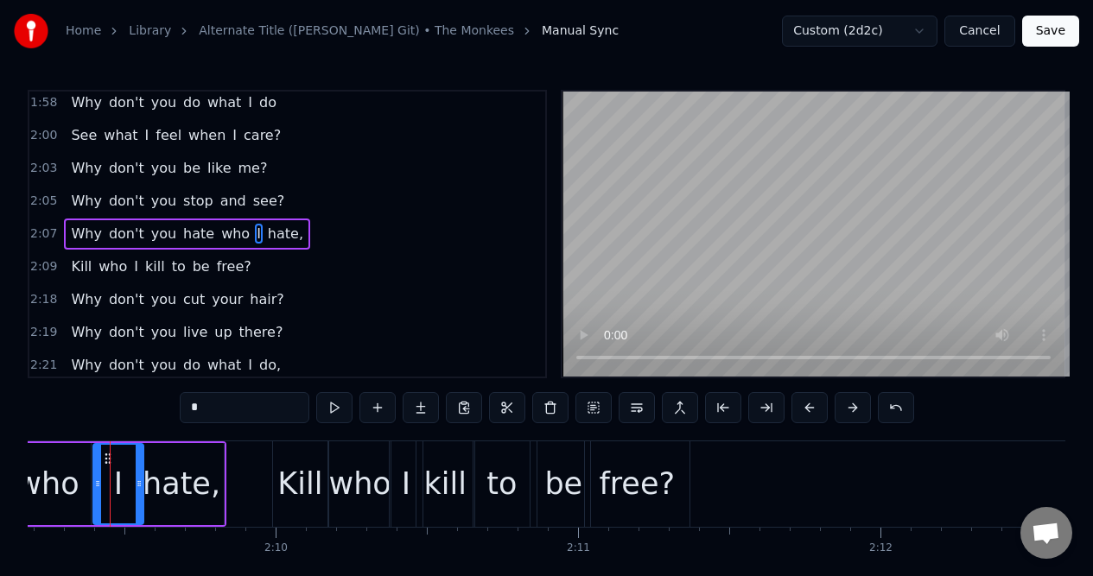
scroll to position [0, 39045]
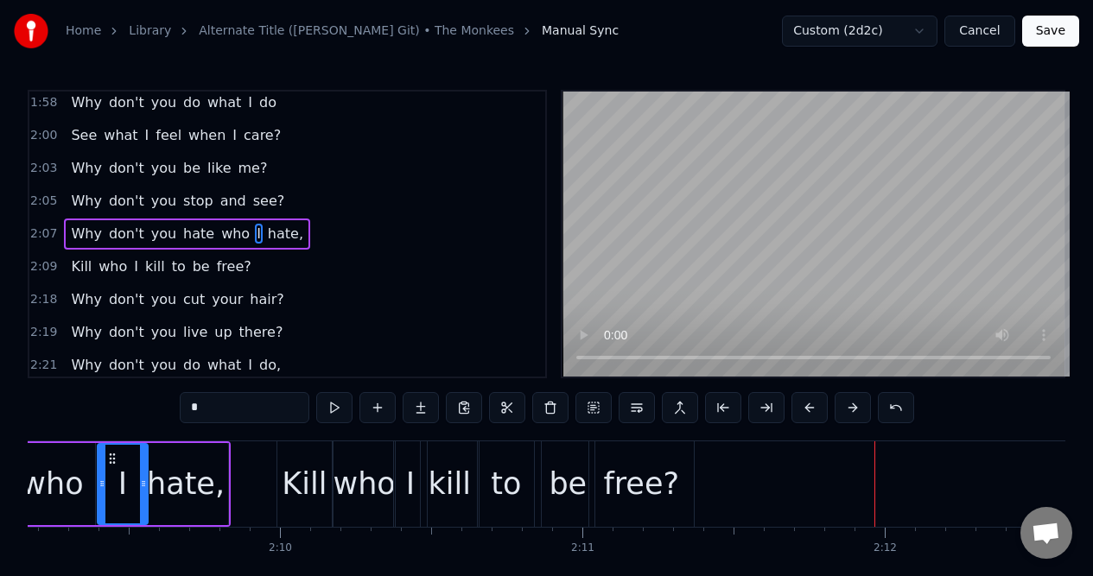
click at [268, 269] on div "2:09 Kill who I kill to be free?" at bounding box center [287, 266] width 516 height 33
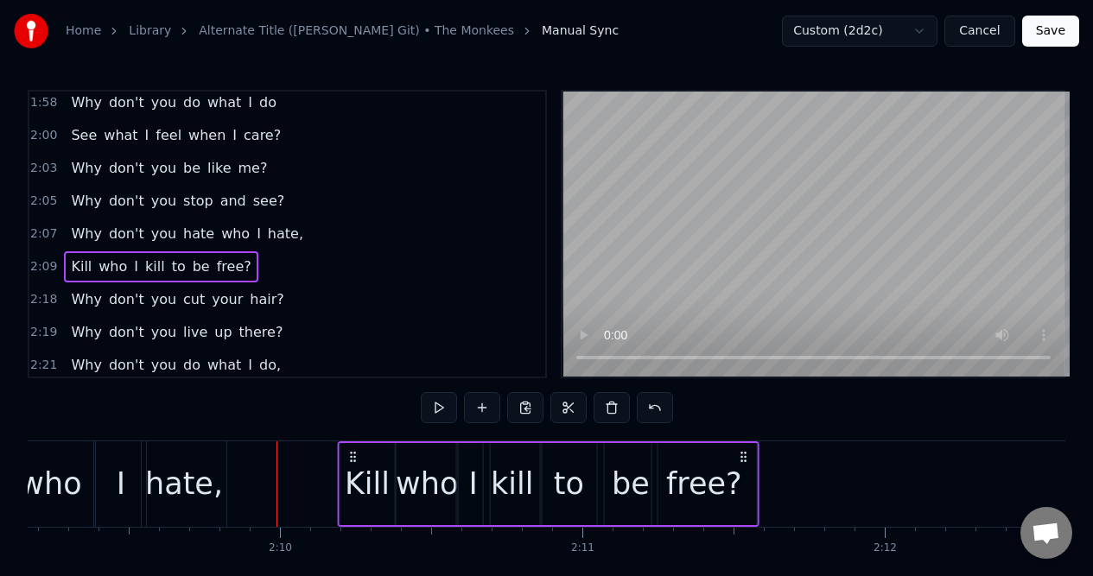
drag, startPoint x: 682, startPoint y: 455, endPoint x: 744, endPoint y: 453, distance: 61.4
click at [744, 453] on icon at bounding box center [743, 457] width 14 height 14
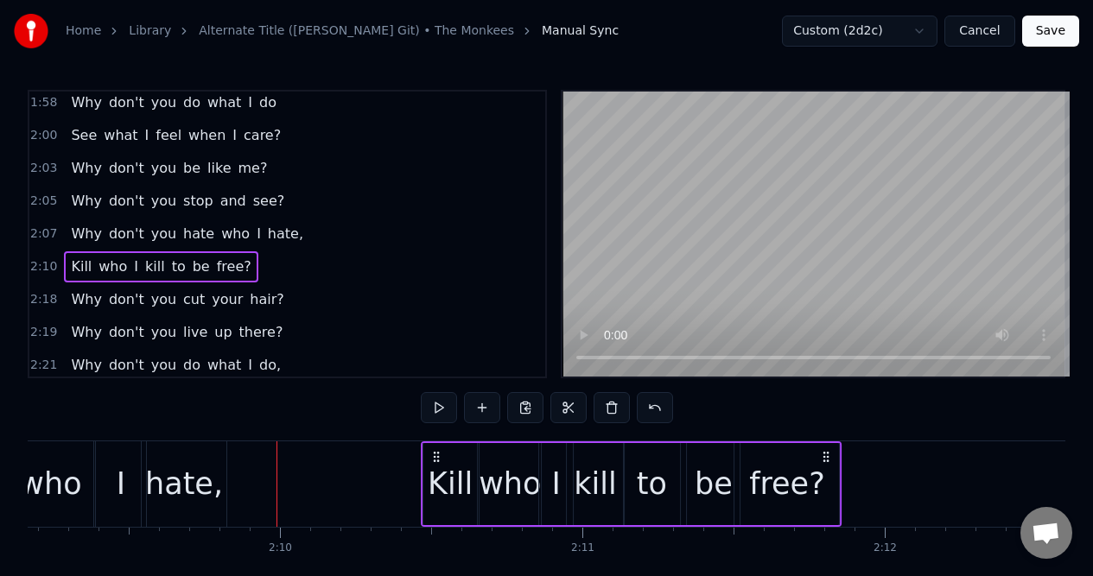
drag, startPoint x: 744, startPoint y: 453, endPoint x: 827, endPoint y: 448, distance: 83.0
click at [827, 450] on icon at bounding box center [827, 457] width 14 height 14
click at [434, 453] on icon at bounding box center [435, 457] width 14 height 14
click at [435, 457] on icon at bounding box center [436, 457] width 14 height 14
click at [457, 459] on div "Kill" at bounding box center [450, 484] width 54 height 82
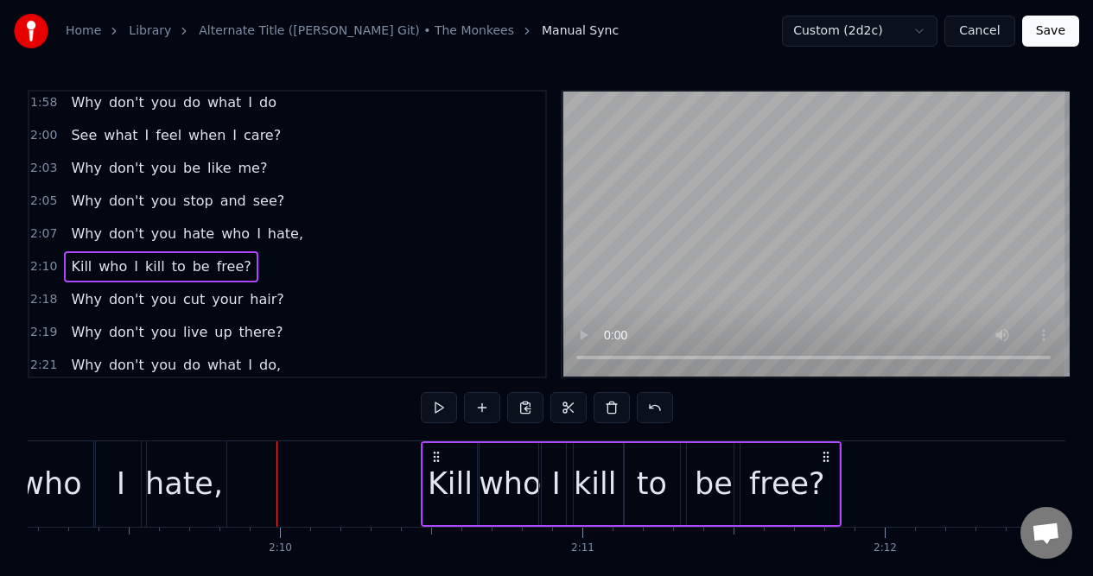
scroll to position [1088, 0]
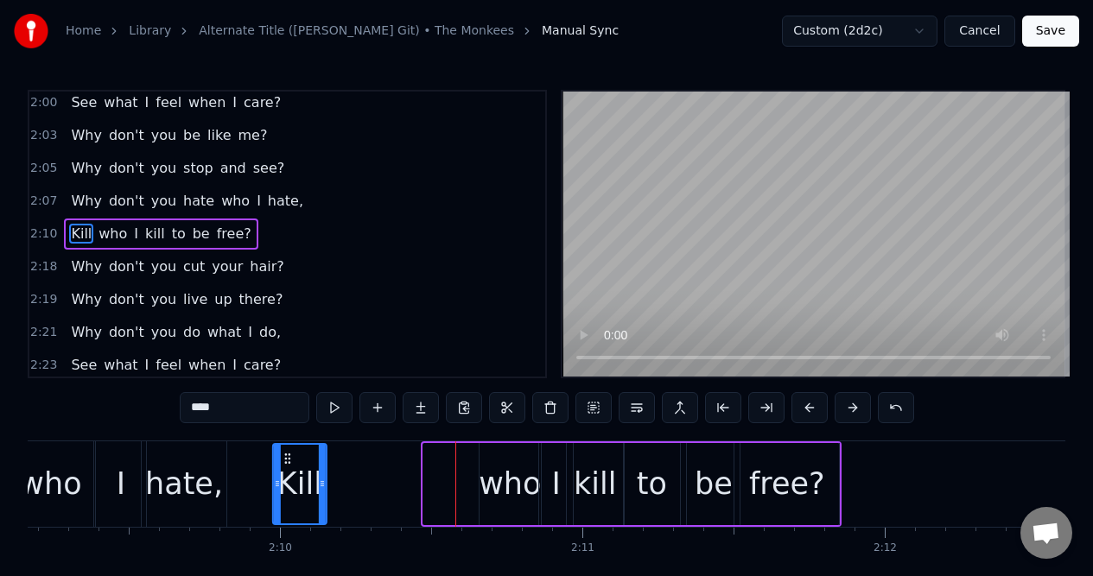
drag, startPoint x: 436, startPoint y: 456, endPoint x: 286, endPoint y: 465, distance: 150.5
click at [286, 465] on div "Kill" at bounding box center [299, 484] width 53 height 79
click at [488, 463] on div "who" at bounding box center [509, 484] width 62 height 46
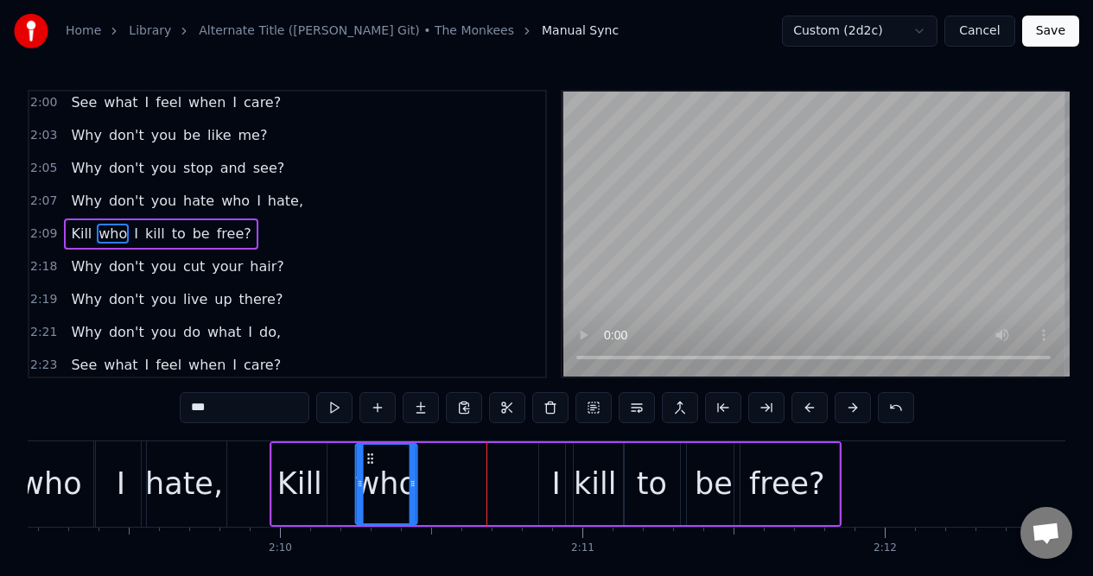
drag, startPoint x: 492, startPoint y: 454, endPoint x: 368, endPoint y: 465, distance: 124.8
click at [368, 465] on div "who" at bounding box center [386, 484] width 60 height 79
click at [554, 457] on div "I" at bounding box center [556, 484] width 34 height 82
type input "*"
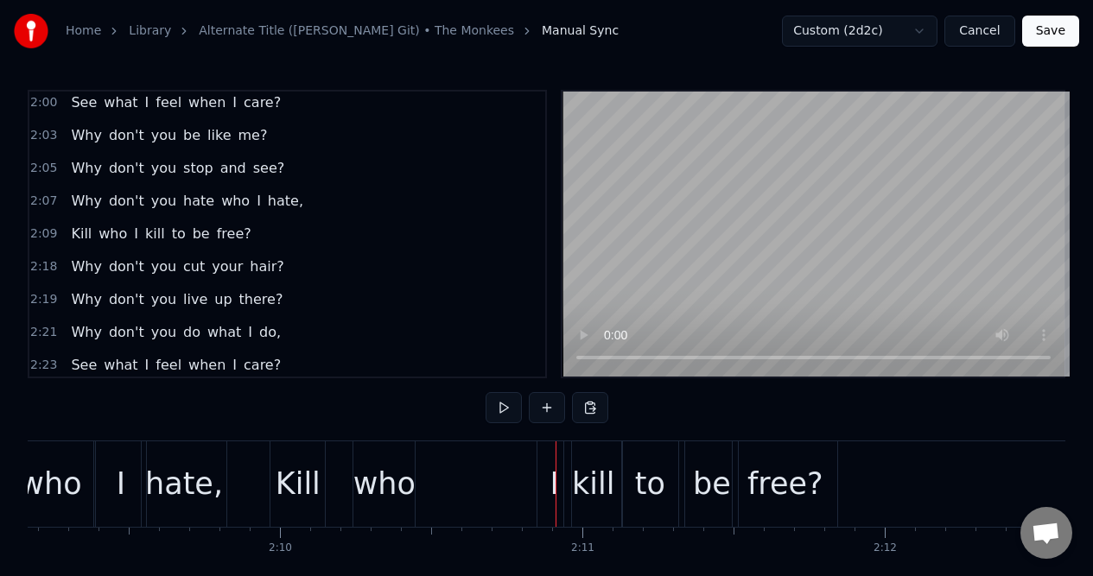
click at [548, 460] on div "I" at bounding box center [554, 484] width 34 height 86
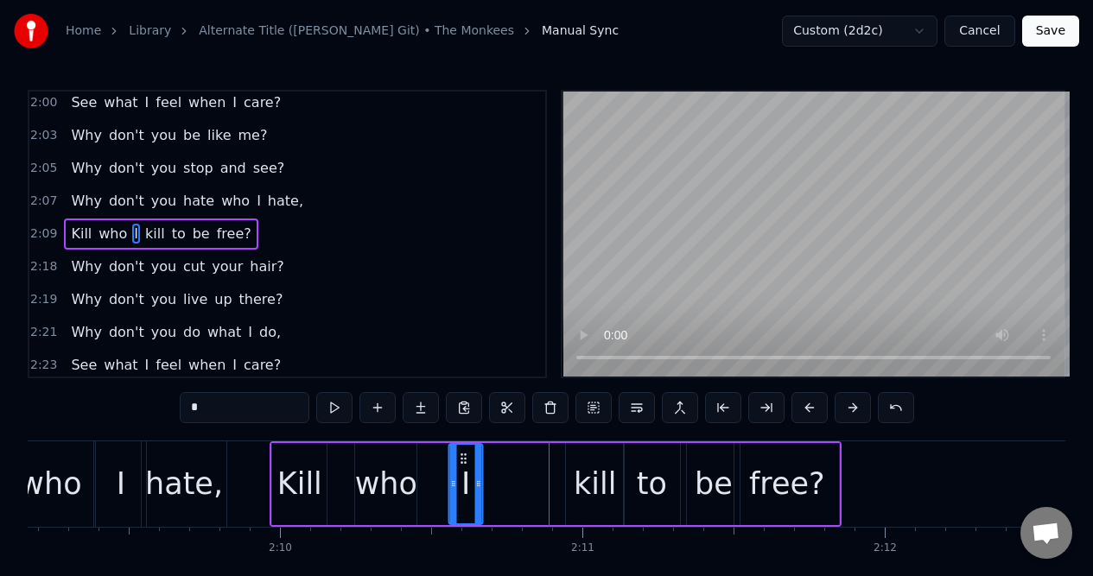
drag, startPoint x: 554, startPoint y: 460, endPoint x: 466, endPoint y: 465, distance: 89.1
click at [465, 463] on icon at bounding box center [464, 459] width 14 height 14
click at [586, 457] on div "kill" at bounding box center [595, 484] width 58 height 82
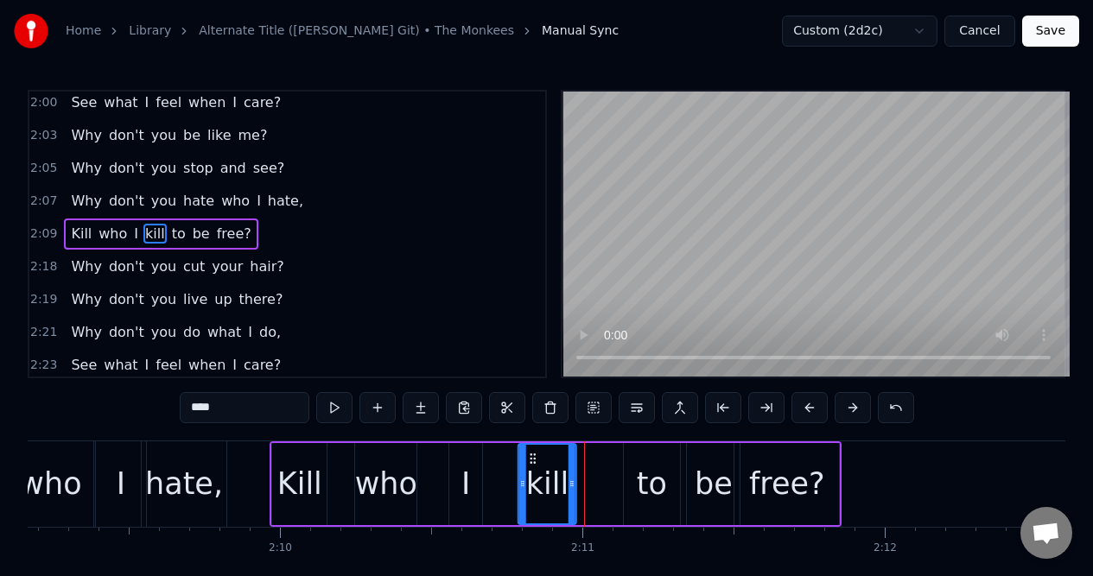
drag, startPoint x: 580, startPoint y: 460, endPoint x: 538, endPoint y: 470, distance: 43.4
click at [533, 467] on div "kill" at bounding box center [547, 484] width 56 height 79
click at [642, 456] on div "to" at bounding box center [652, 484] width 56 height 82
type input "**"
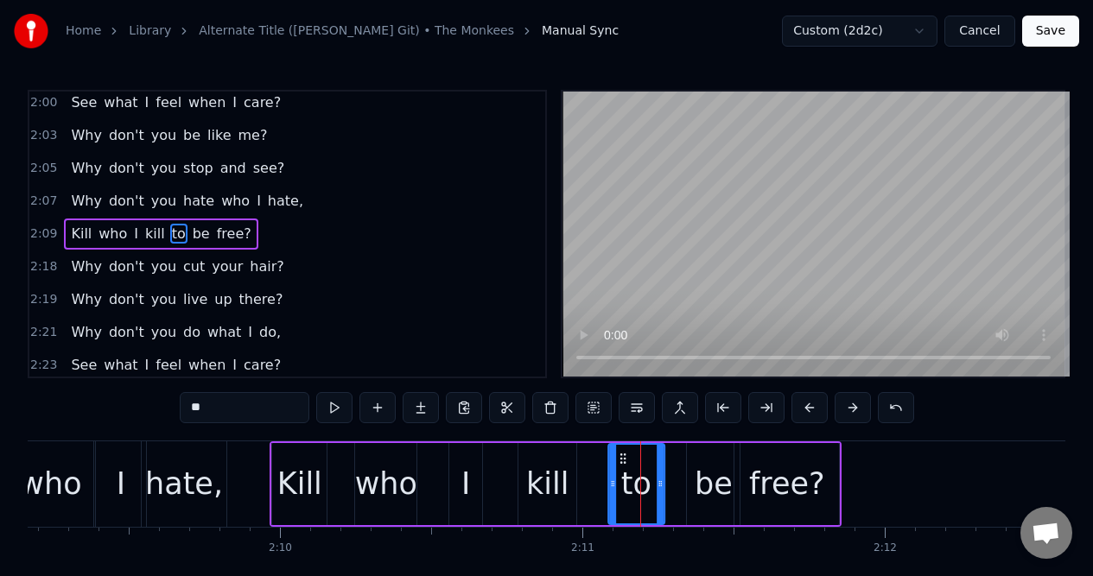
drag, startPoint x: 638, startPoint y: 457, endPoint x: 623, endPoint y: 458, distance: 15.6
click at [623, 458] on icon at bounding box center [623, 459] width 14 height 14
click at [288, 202] on div "Why don't you hate who I hate," at bounding box center [187, 201] width 246 height 31
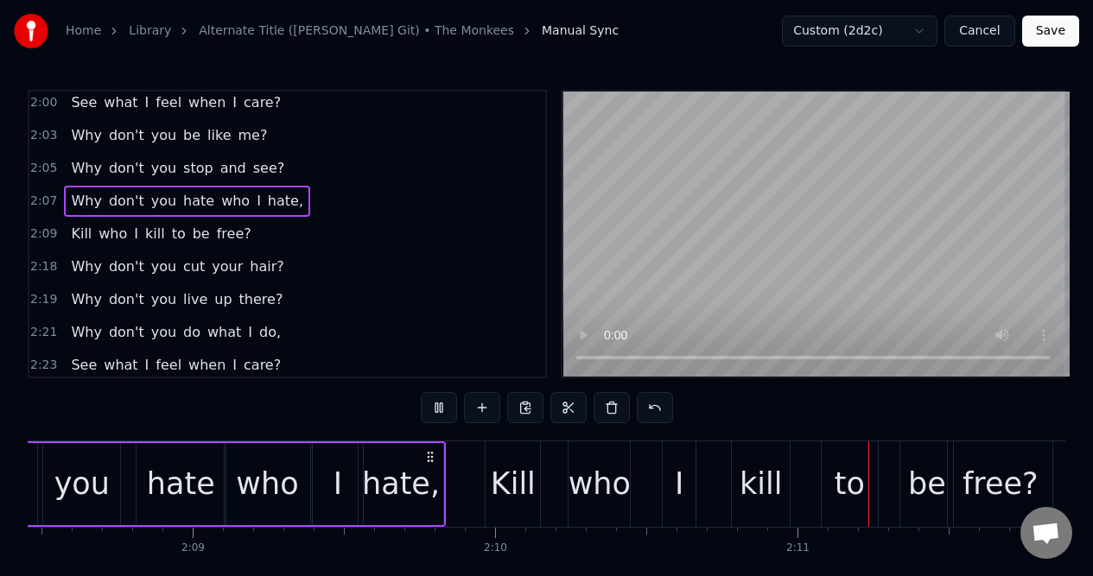
scroll to position [0, 39450]
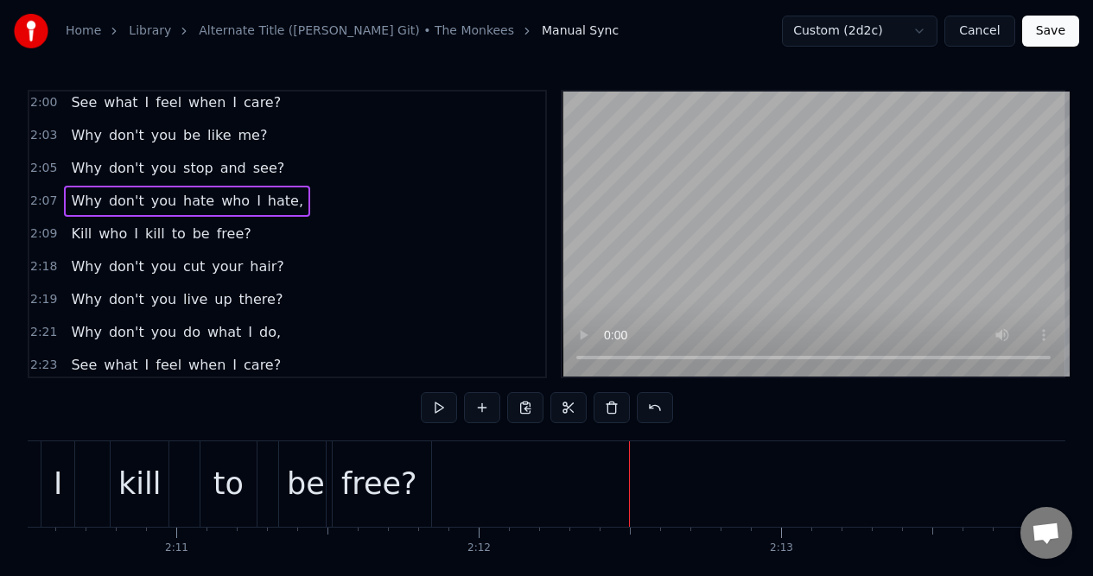
click at [291, 158] on div "2:05 Why don't you stop and see?" at bounding box center [287, 168] width 516 height 33
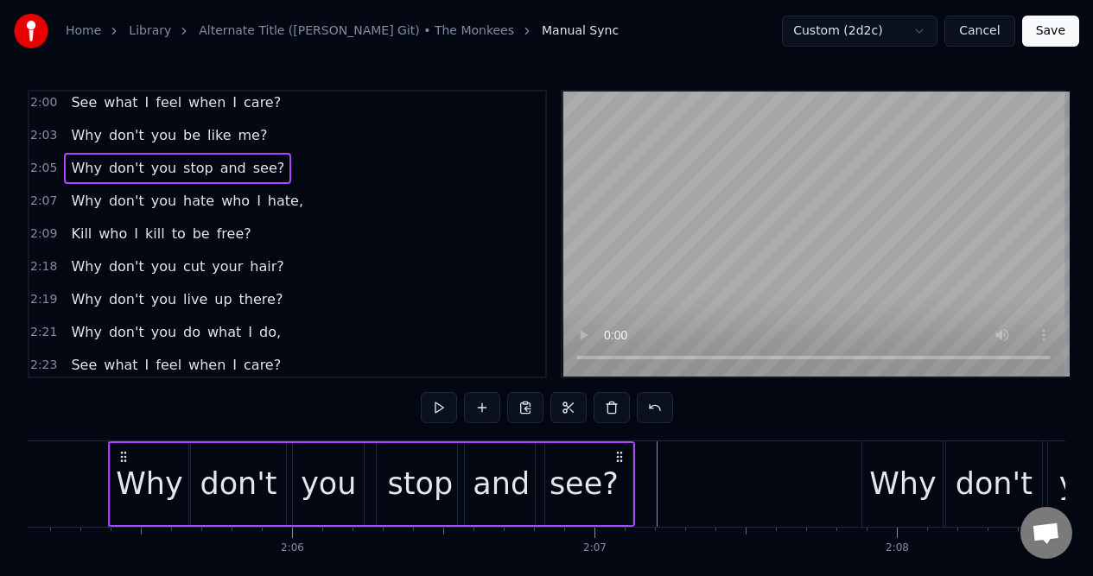
scroll to position [0, 37817]
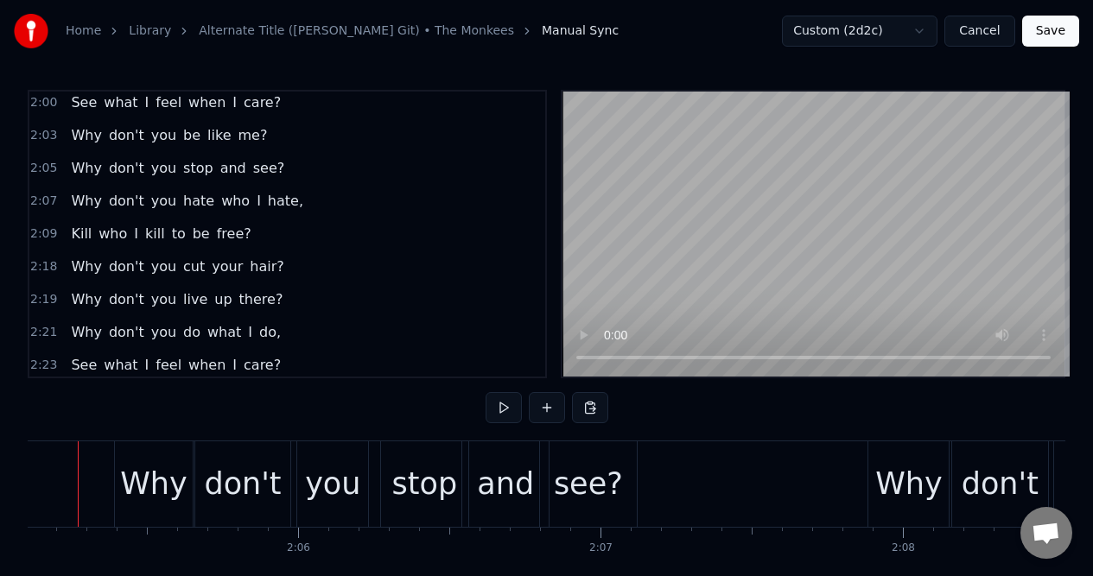
scroll to position [0, 37781]
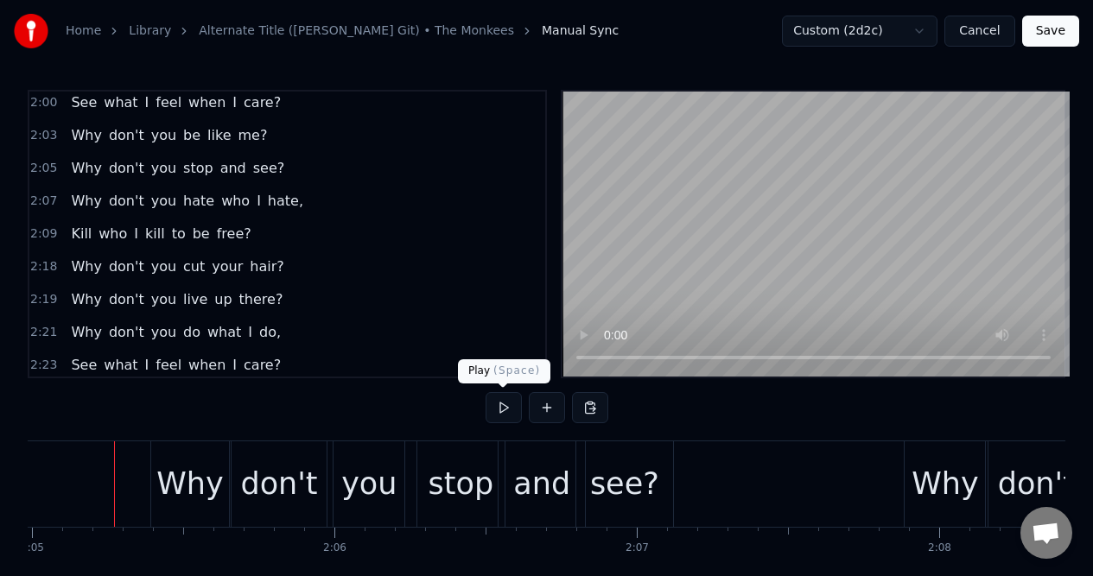
click at [500, 408] on button at bounding box center [503, 407] width 36 height 31
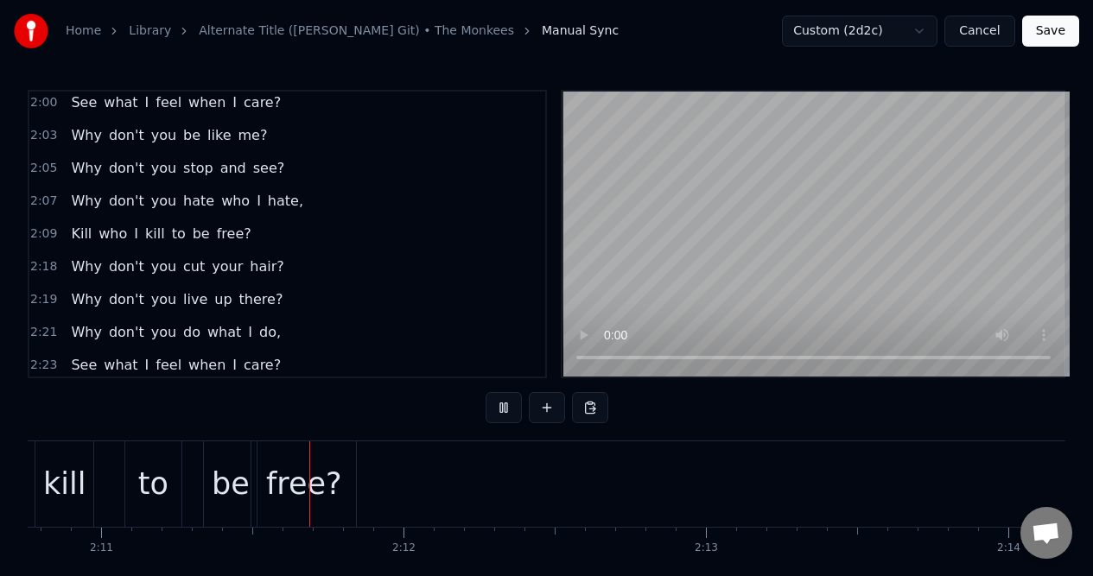
scroll to position [0, 39560]
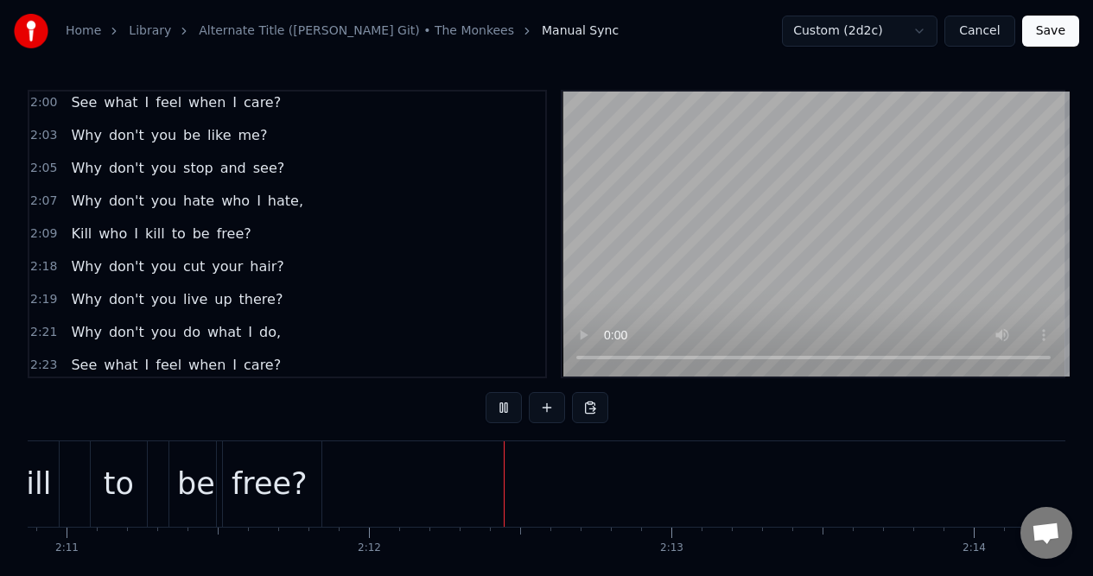
click at [500, 407] on button at bounding box center [503, 407] width 36 height 31
click at [279, 464] on div "free?" at bounding box center [269, 484] width 76 height 46
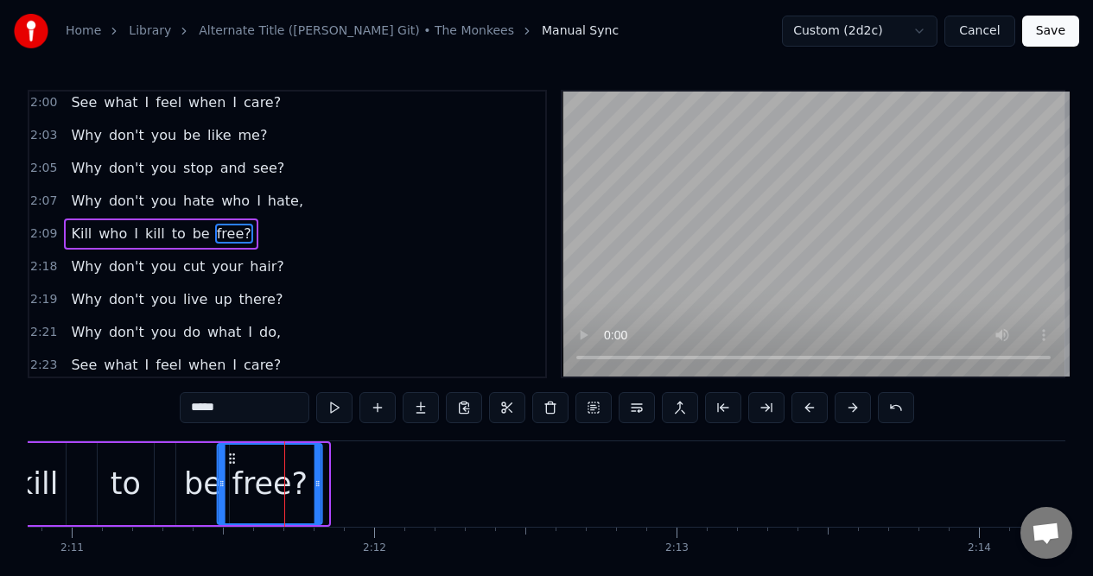
scroll to position [0, 39551]
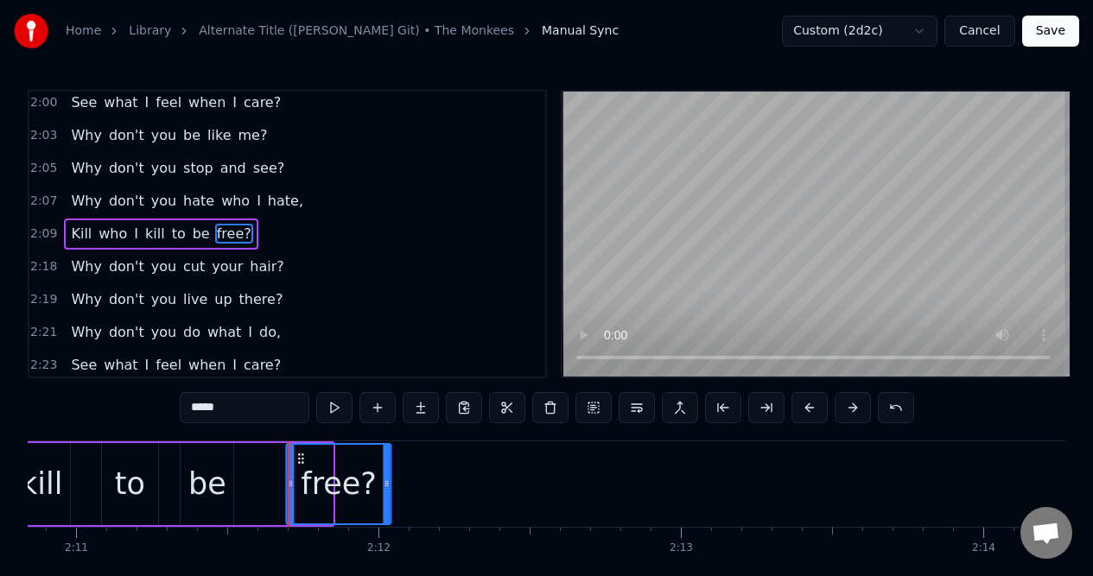
drag, startPoint x: 233, startPoint y: 458, endPoint x: 300, endPoint y: 461, distance: 66.6
click at [301, 463] on icon at bounding box center [302, 459] width 14 height 14
click at [205, 461] on div "be" at bounding box center [207, 484] width 38 height 46
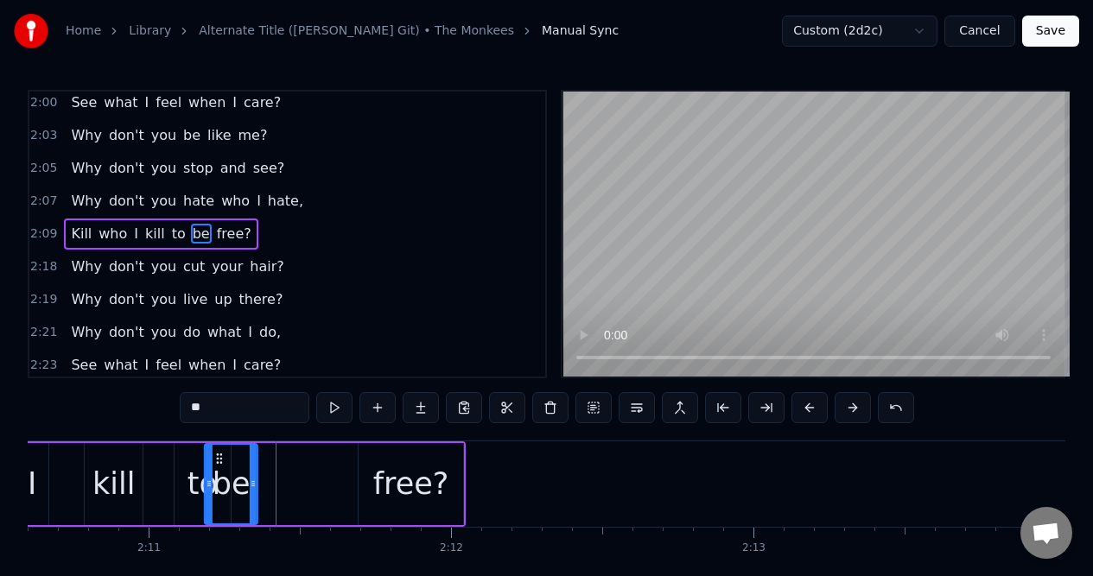
scroll to position [0, 39466]
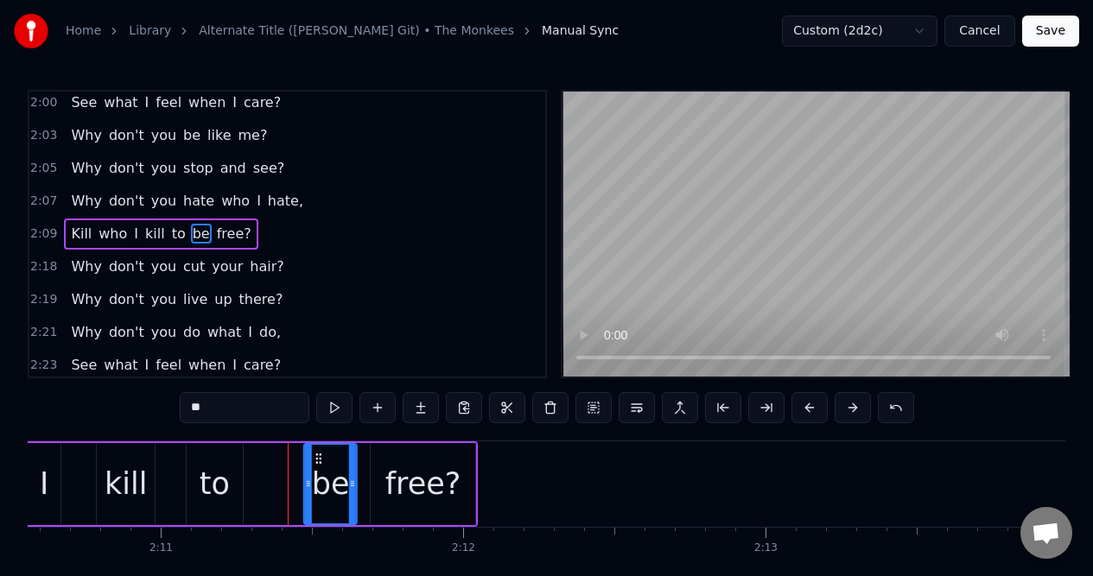
drag, startPoint x: 193, startPoint y: 458, endPoint x: 316, endPoint y: 468, distance: 123.9
click at [316, 468] on div "be" at bounding box center [330, 484] width 51 height 79
click at [208, 469] on div "to" at bounding box center [215, 484] width 30 height 46
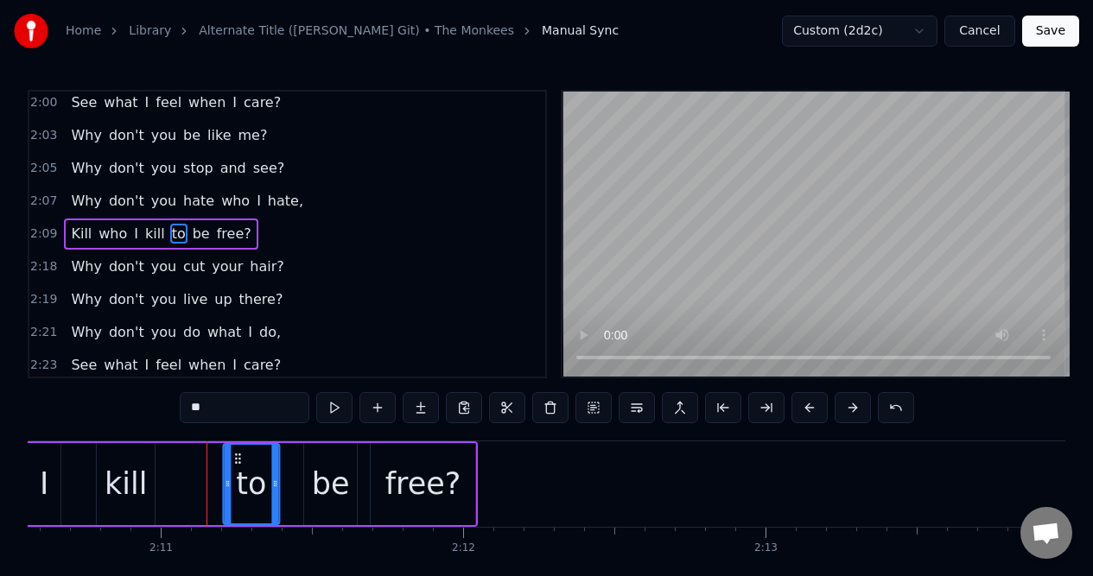
drag, startPoint x: 199, startPoint y: 458, endPoint x: 236, endPoint y: 460, distance: 37.2
click at [236, 460] on icon at bounding box center [238, 459] width 14 height 14
click at [130, 465] on div "kill" at bounding box center [126, 484] width 42 height 46
type input "****"
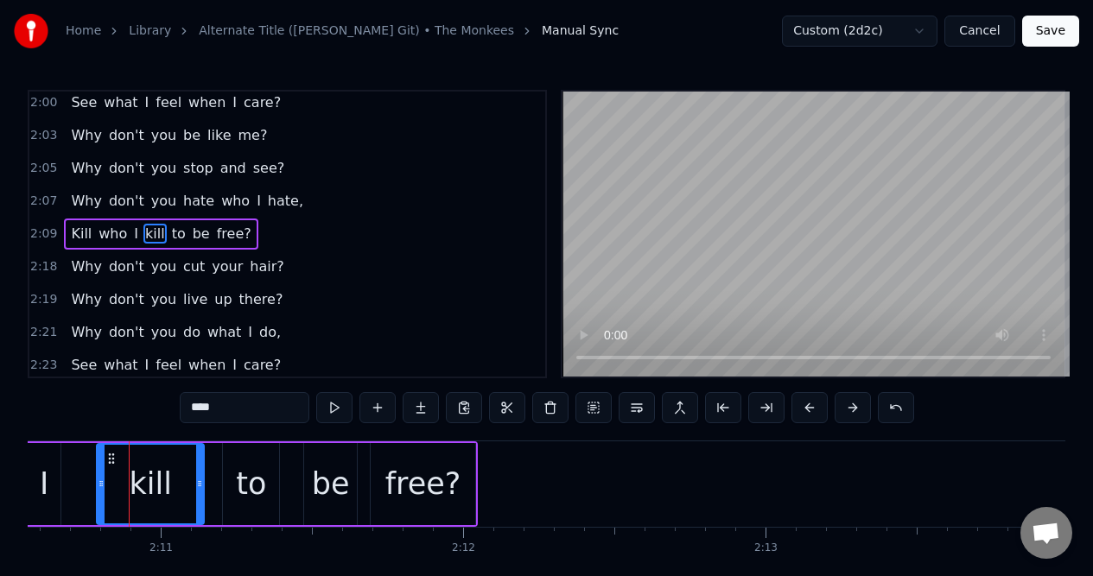
drag, startPoint x: 151, startPoint y: 465, endPoint x: 200, endPoint y: 466, distance: 49.3
click at [200, 466] on div at bounding box center [199, 484] width 7 height 79
click at [281, 269] on div "2:18 Why don't you cut your hair?" at bounding box center [287, 266] width 516 height 33
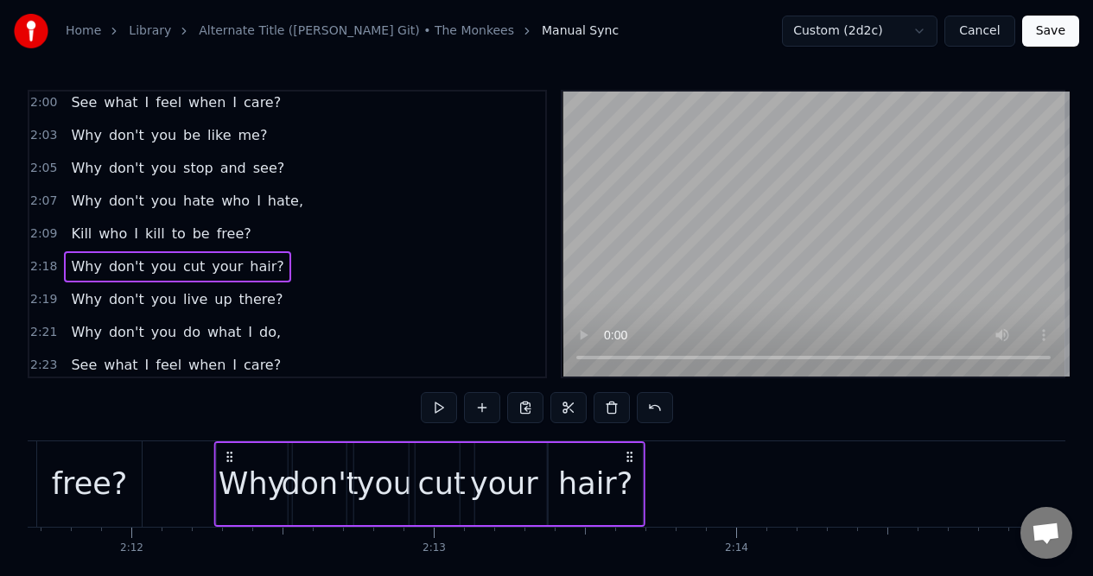
scroll to position [0, 39790]
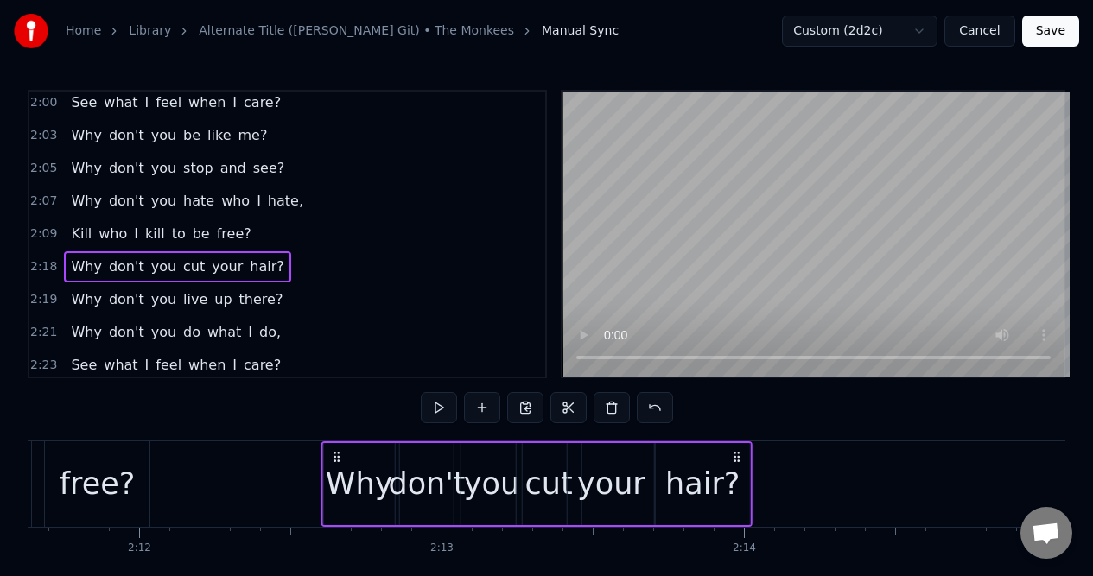
drag, startPoint x: 129, startPoint y: 454, endPoint x: 336, endPoint y: 462, distance: 207.4
click at [336, 462] on icon at bounding box center [337, 457] width 14 height 14
click at [263, 228] on div "2:09 Kill who I kill to be free?" at bounding box center [287, 234] width 516 height 33
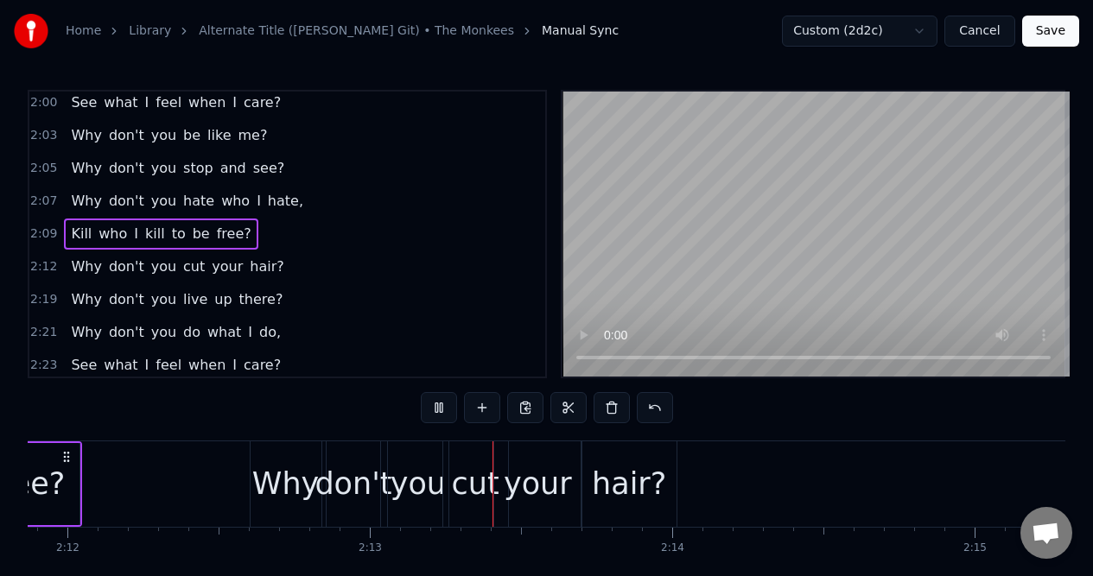
scroll to position [0, 40069]
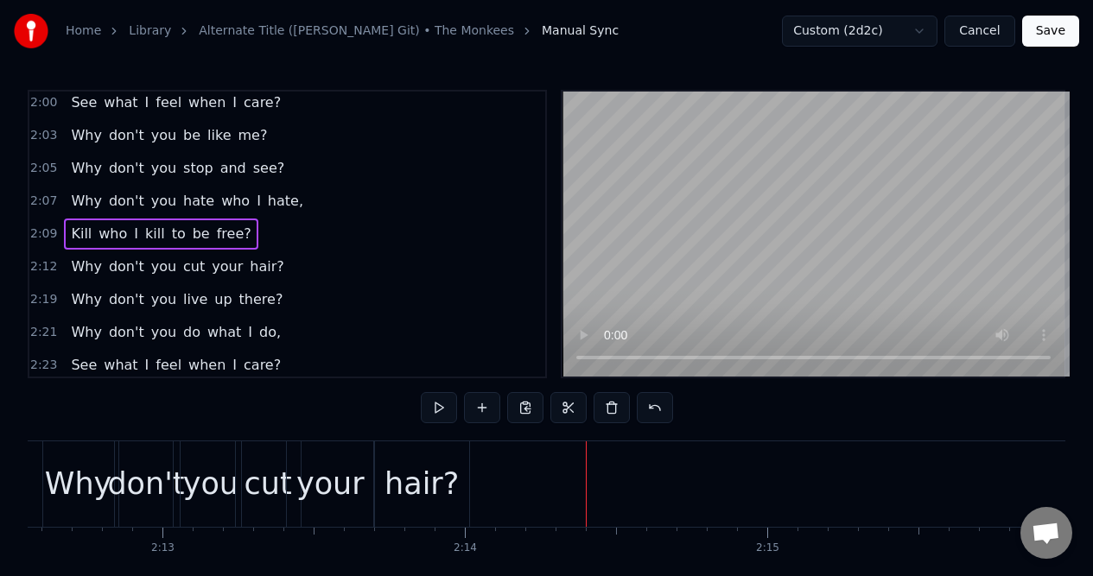
click at [415, 461] on div "hair?" at bounding box center [421, 484] width 74 height 46
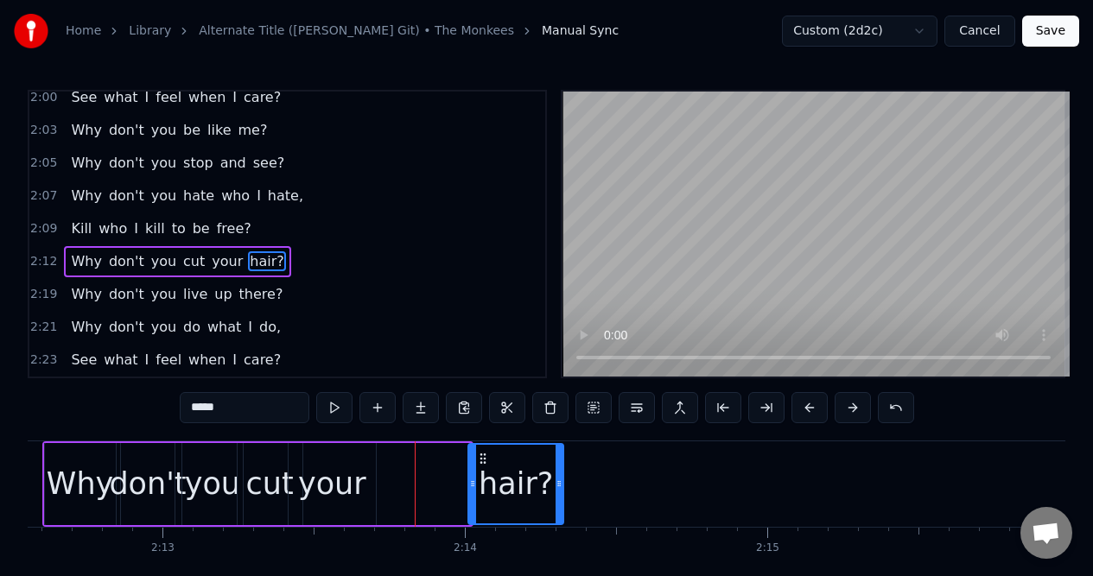
drag, startPoint x: 389, startPoint y: 457, endPoint x: 481, endPoint y: 449, distance: 92.7
click at [481, 449] on div "hair?" at bounding box center [515, 484] width 93 height 79
click at [345, 466] on div "your" at bounding box center [332, 484] width 68 height 46
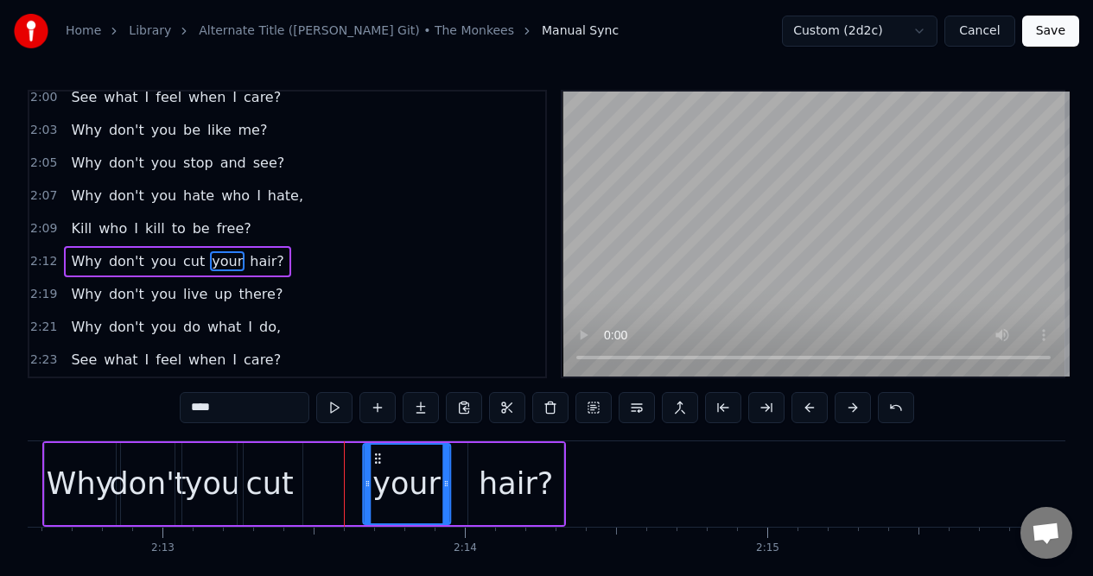
drag, startPoint x: 301, startPoint y: 459, endPoint x: 376, endPoint y: 466, distance: 74.6
click at [376, 466] on div "your" at bounding box center [407, 484] width 86 height 79
click at [269, 464] on div "cut" at bounding box center [270, 484] width 48 height 46
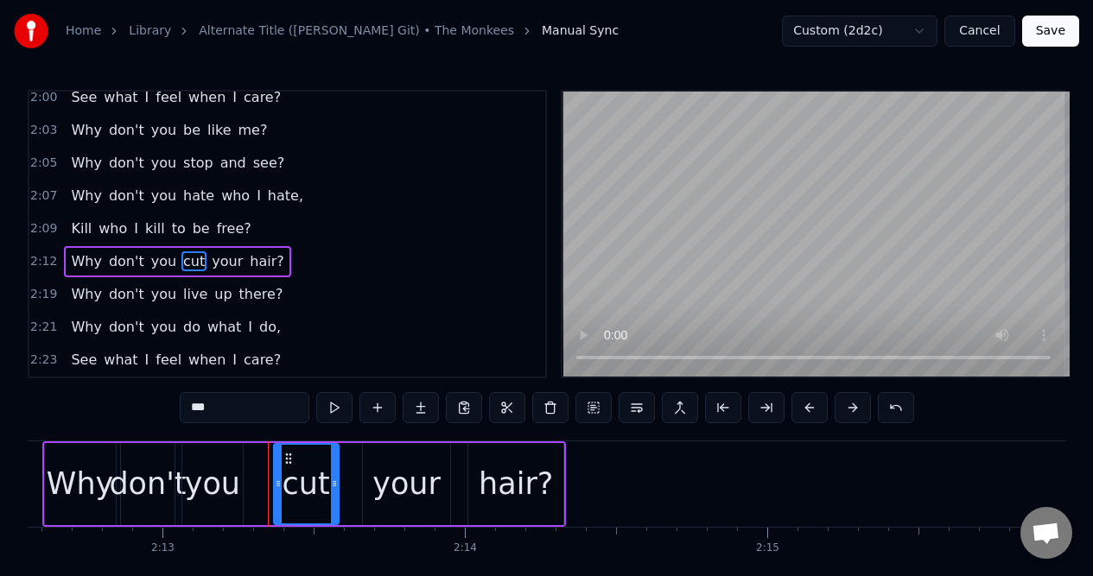
drag, startPoint x: 252, startPoint y: 457, endPoint x: 288, endPoint y: 460, distance: 36.4
click at [288, 460] on icon at bounding box center [289, 459] width 14 height 14
click at [220, 461] on div "you" at bounding box center [212, 484] width 55 height 46
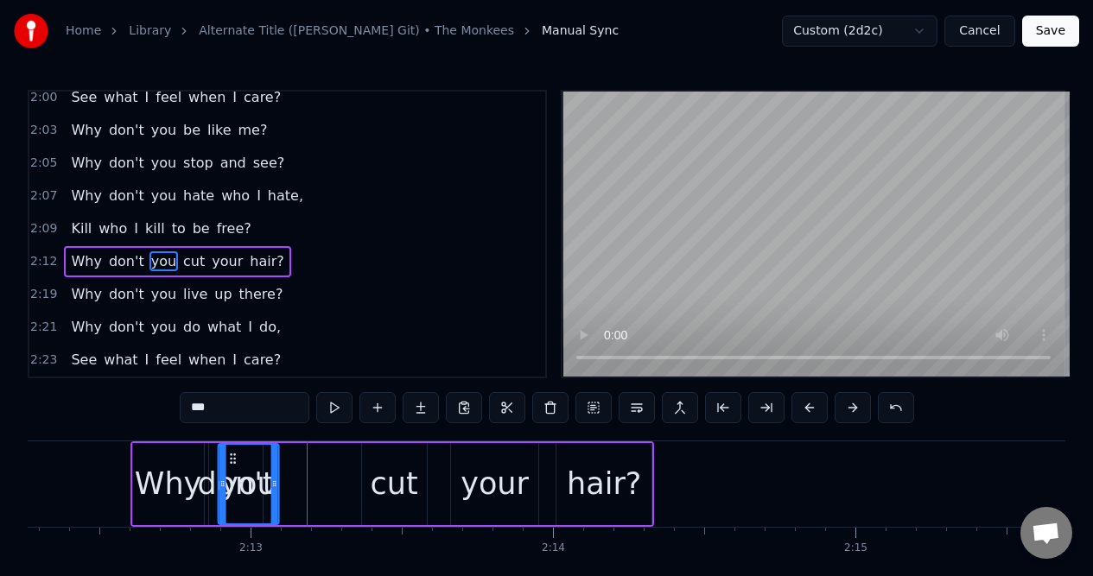
scroll to position [0, 39976]
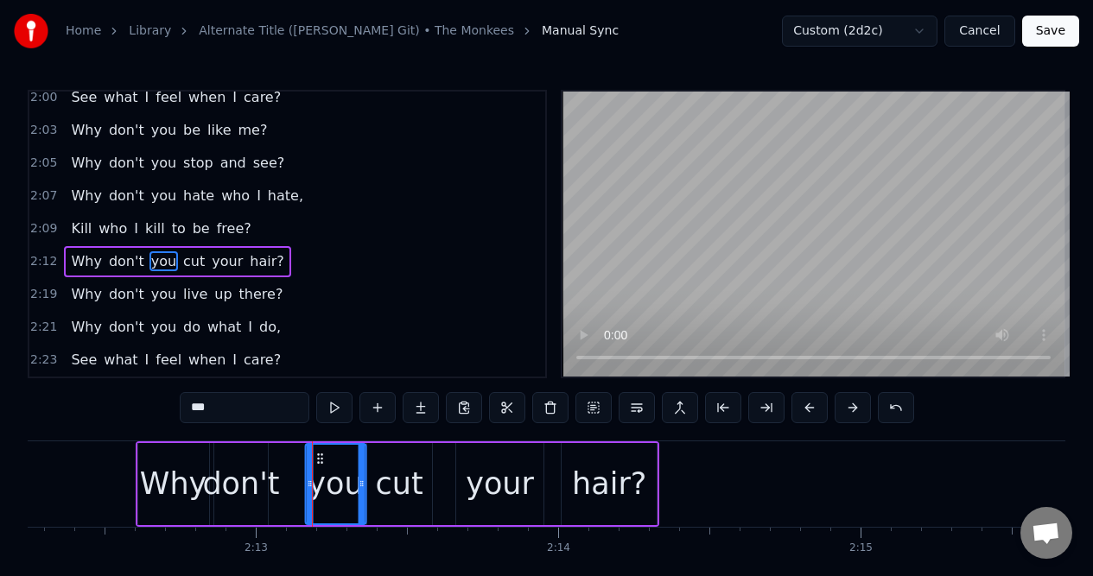
drag, startPoint x: 197, startPoint y: 457, endPoint x: 320, endPoint y: 458, distance: 122.6
click at [320, 458] on icon at bounding box center [321, 459] width 14 height 14
click at [242, 462] on div "don't" at bounding box center [240, 484] width 77 height 46
type input "*****"
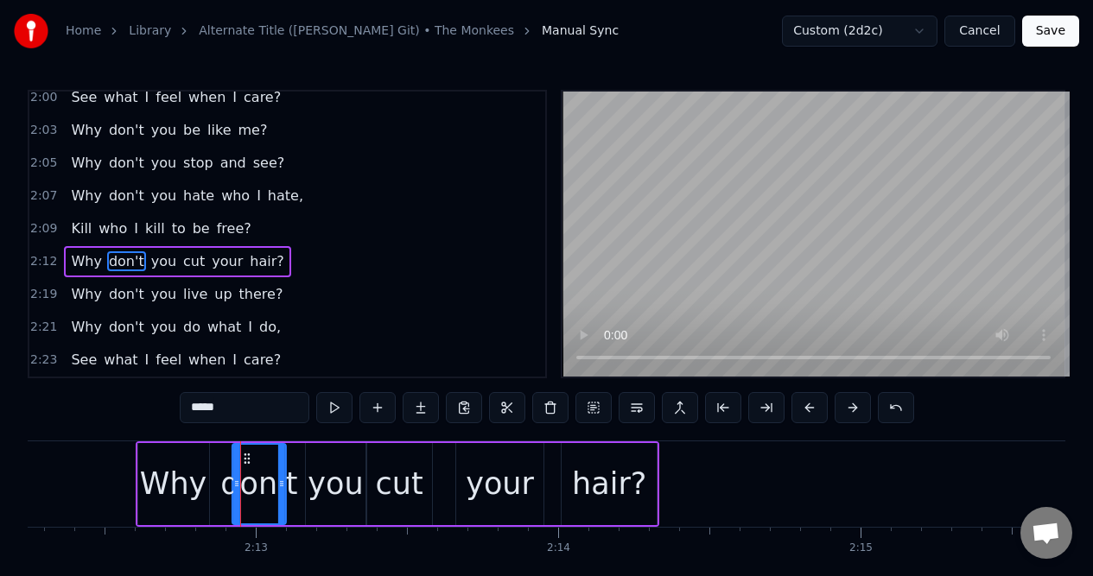
drag, startPoint x: 231, startPoint y: 453, endPoint x: 250, endPoint y: 454, distance: 18.2
click at [250, 454] on icon at bounding box center [247, 459] width 14 height 14
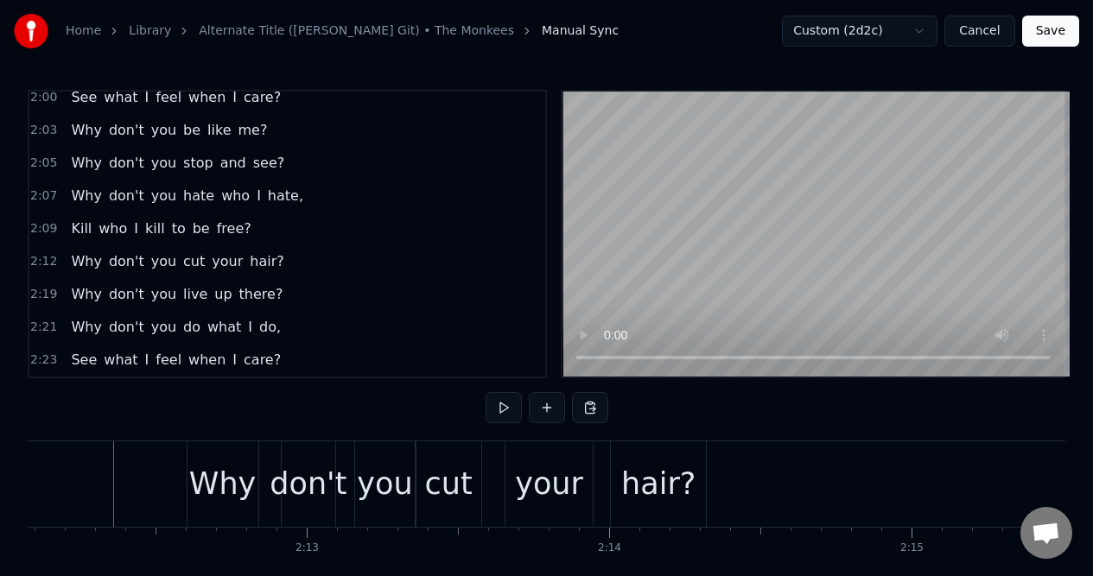
scroll to position [0, 39924]
click at [503, 408] on button at bounding box center [503, 407] width 36 height 31
click at [492, 413] on button at bounding box center [503, 407] width 36 height 31
click at [293, 293] on div "2:19 Why don't you live up there?" at bounding box center [287, 294] width 516 height 33
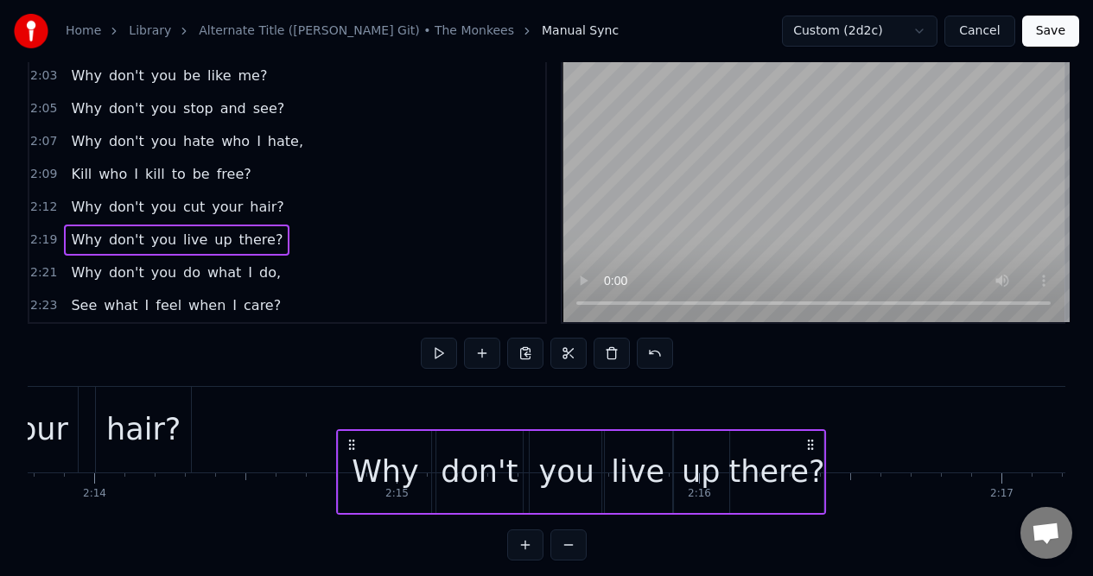
scroll to position [56, 0]
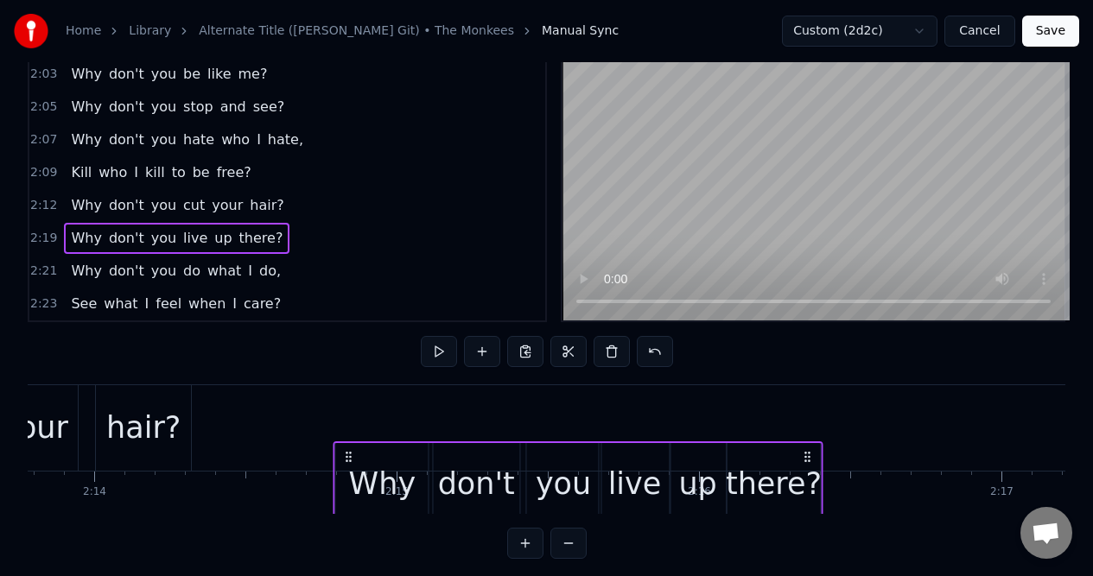
drag, startPoint x: 130, startPoint y: 458, endPoint x: 351, endPoint y: 452, distance: 220.3
click at [351, 458] on icon at bounding box center [349, 457] width 14 height 14
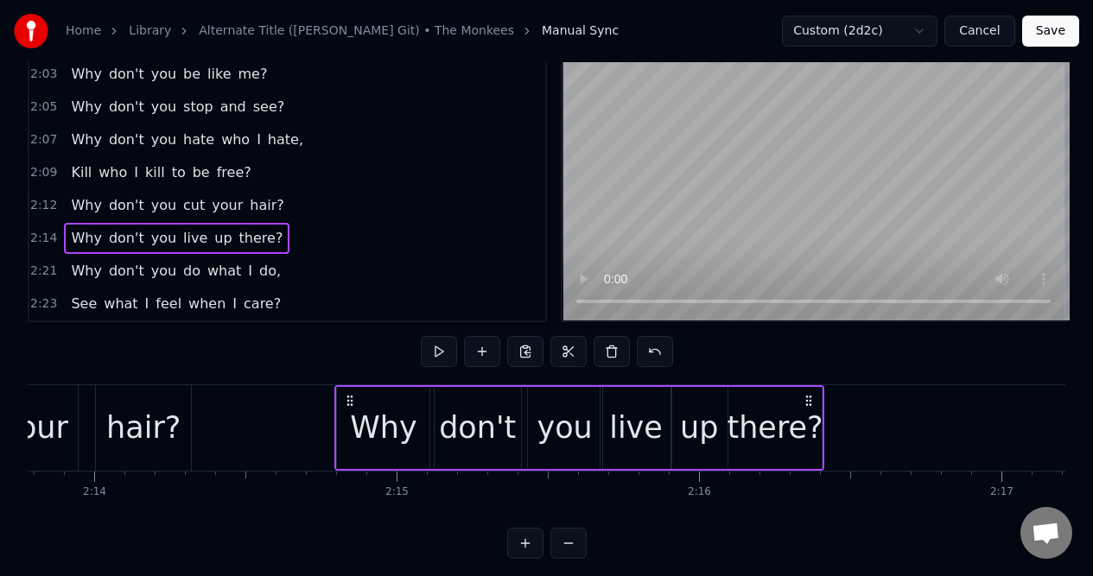
click at [276, 209] on div "2:12 Why don't you cut your hair?" at bounding box center [287, 205] width 516 height 33
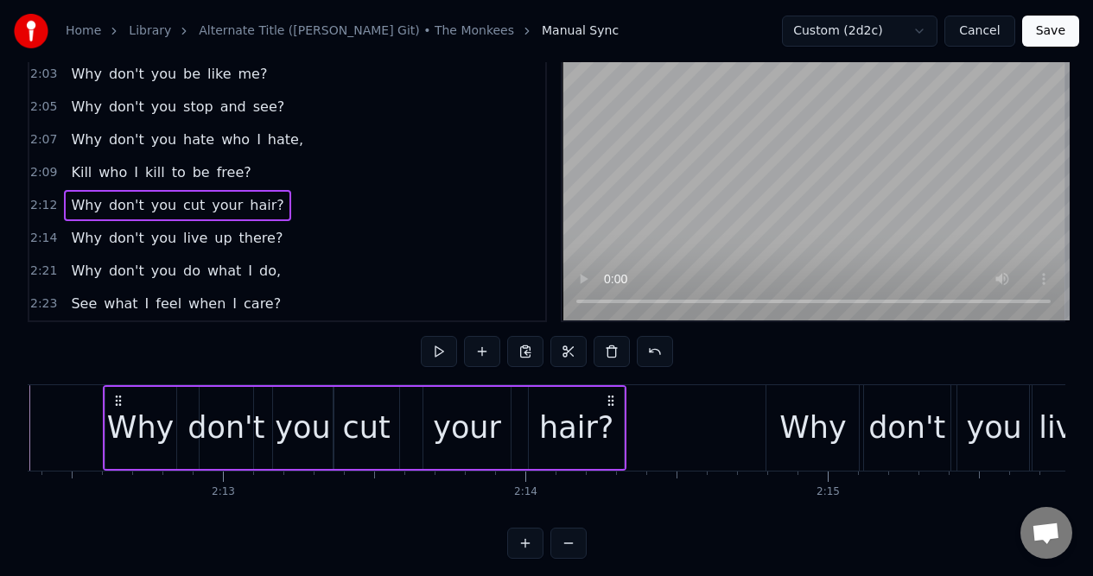
scroll to position [0, 39997]
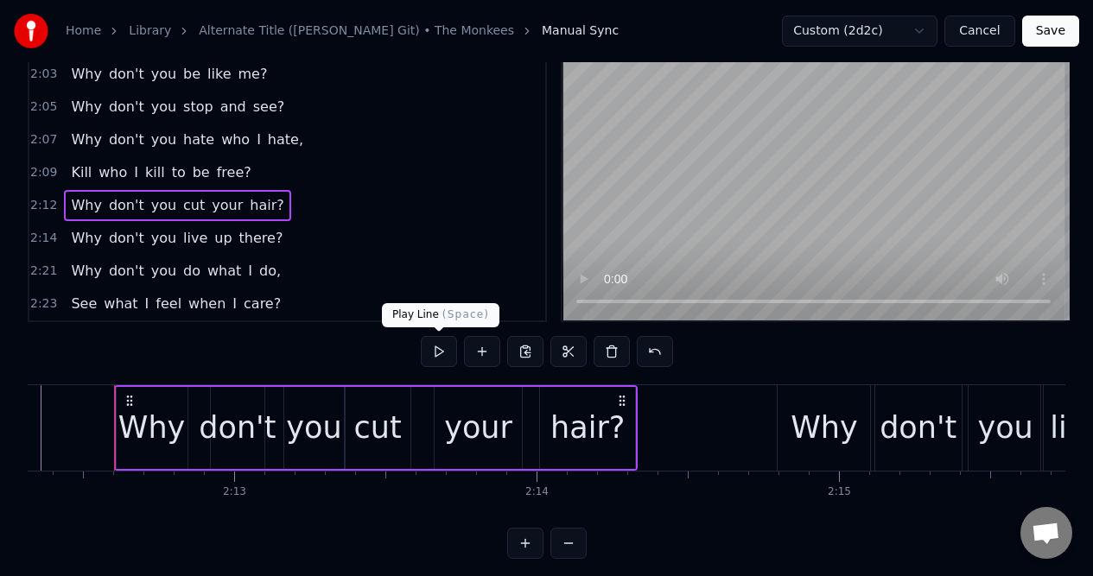
click at [438, 351] on button at bounding box center [439, 351] width 36 height 31
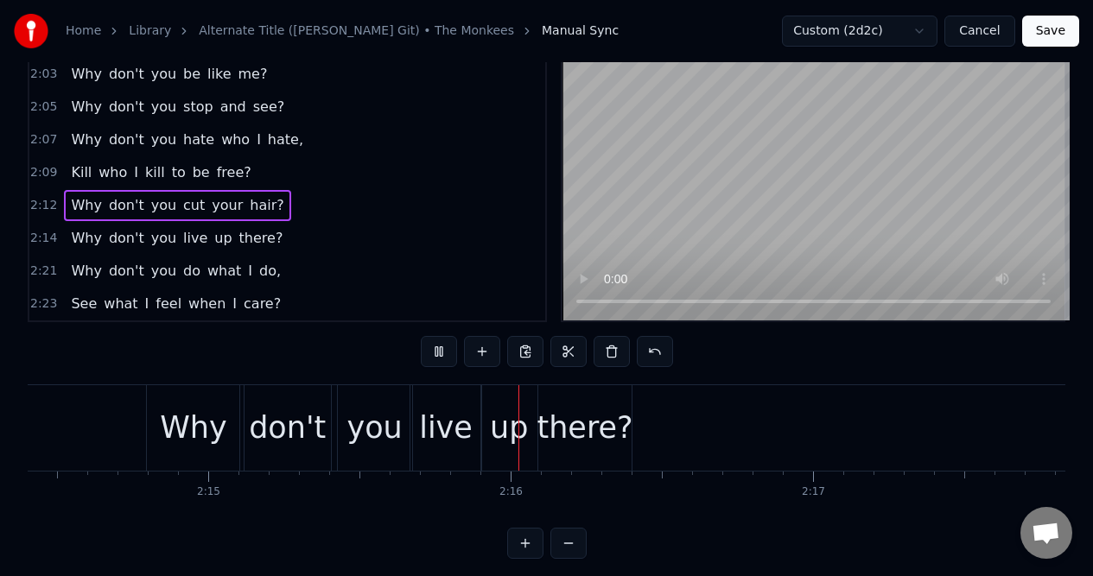
scroll to position [0, 40905]
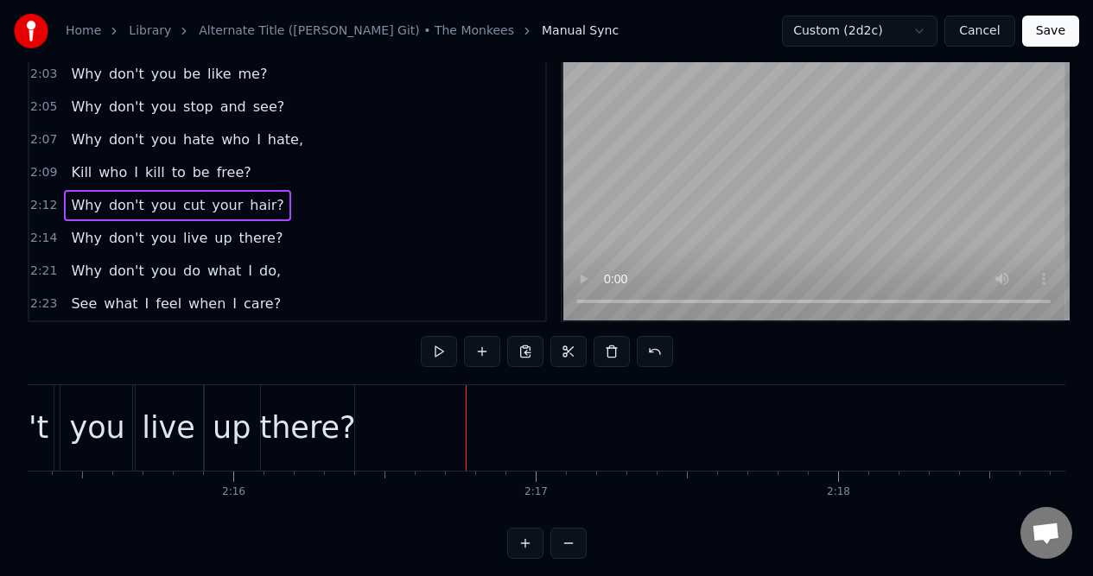
click at [287, 237] on div "2:14 Why don't you live up there?" at bounding box center [287, 238] width 516 height 33
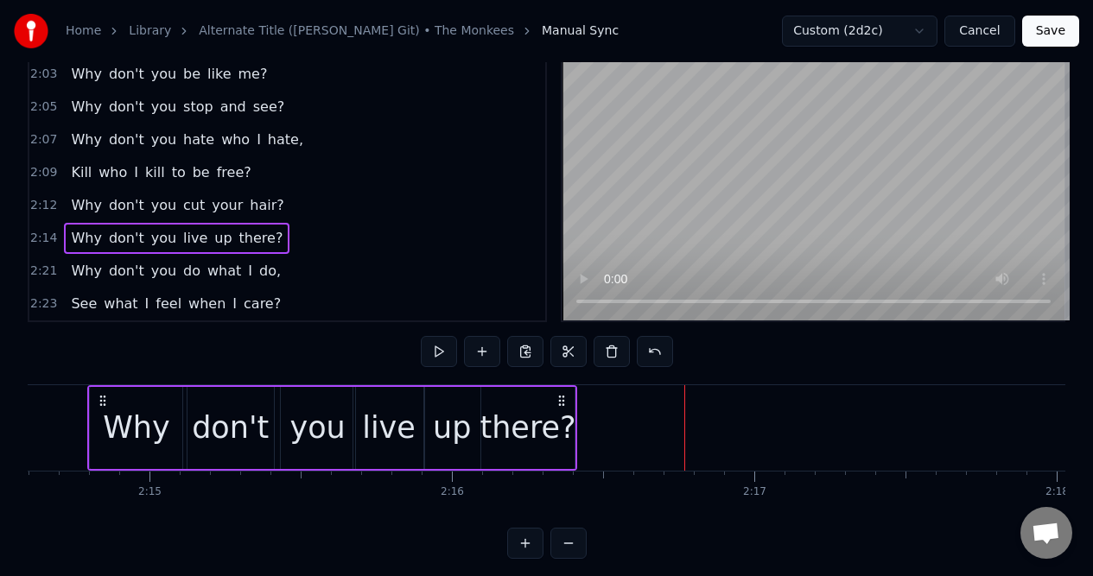
scroll to position [0, 40660]
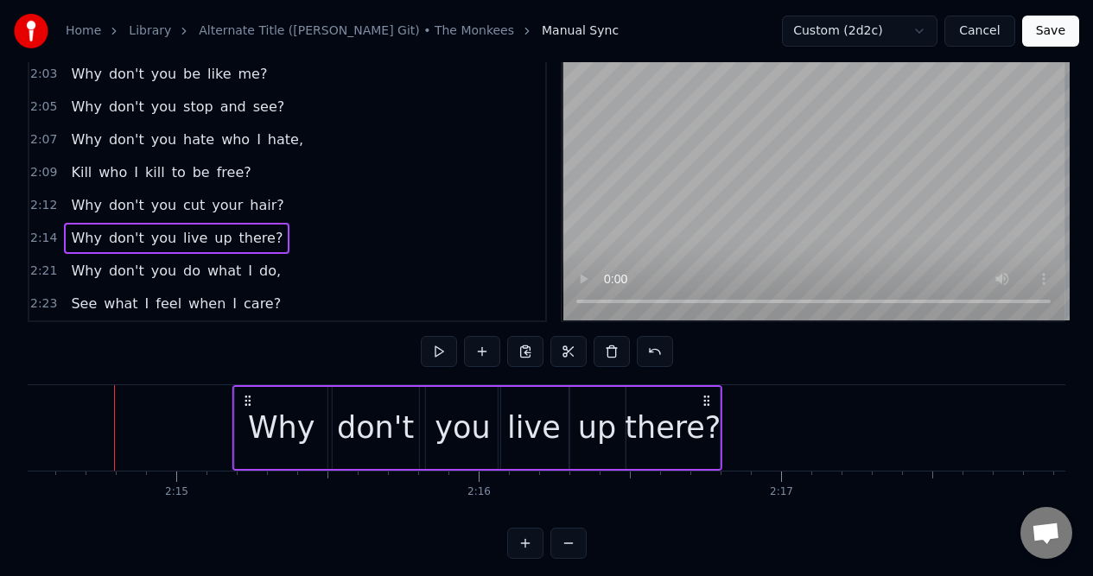
drag, startPoint x: 589, startPoint y: 396, endPoint x: 706, endPoint y: 392, distance: 117.5
click at [707, 394] on icon at bounding box center [706, 401] width 14 height 14
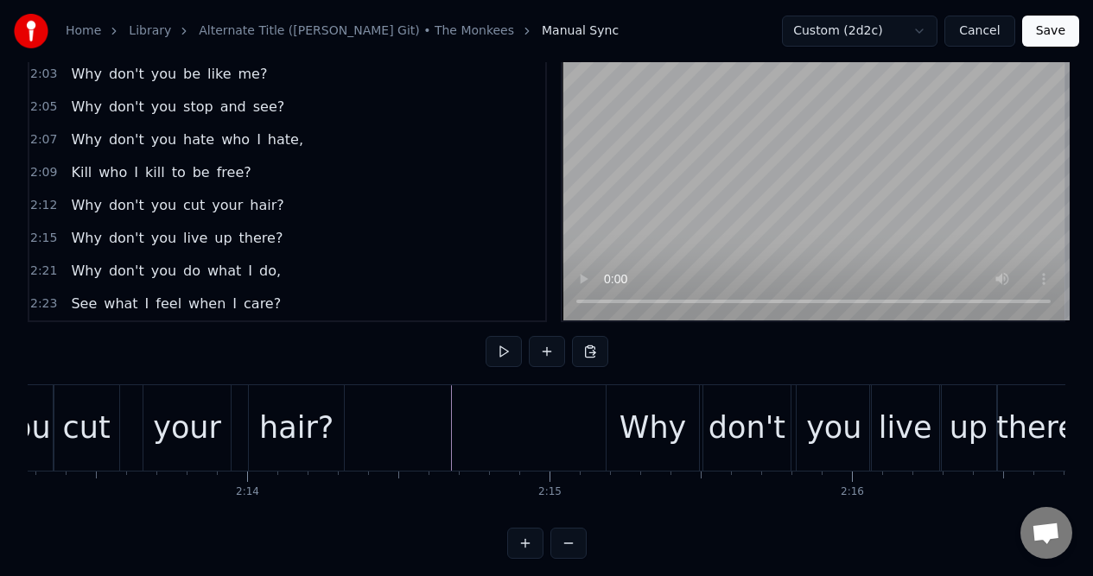
scroll to position [0, 40119]
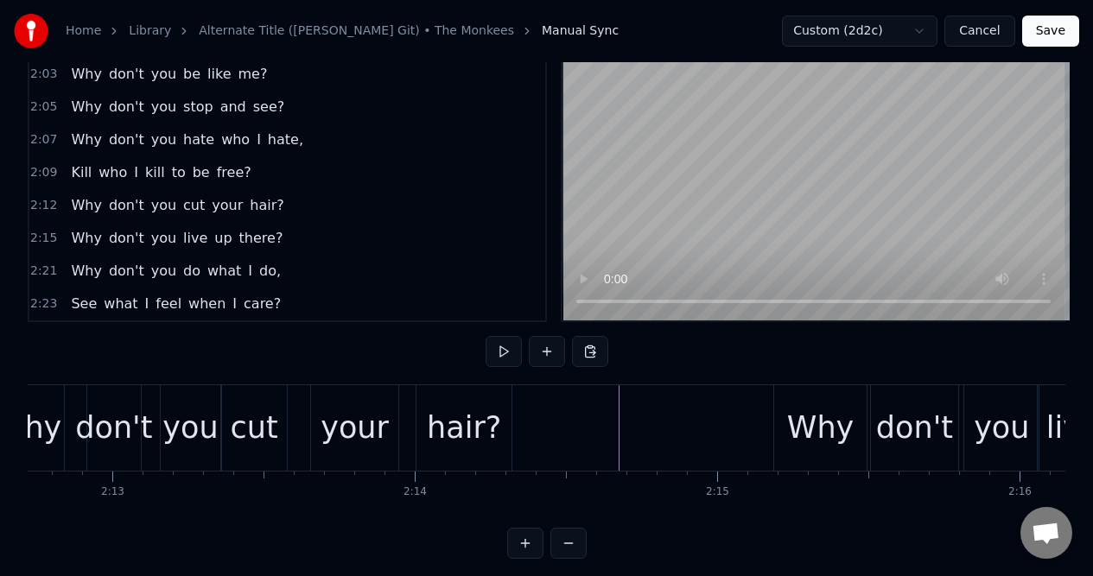
click at [305, 240] on div "2:15 Why don't you live up there?" at bounding box center [287, 238] width 516 height 33
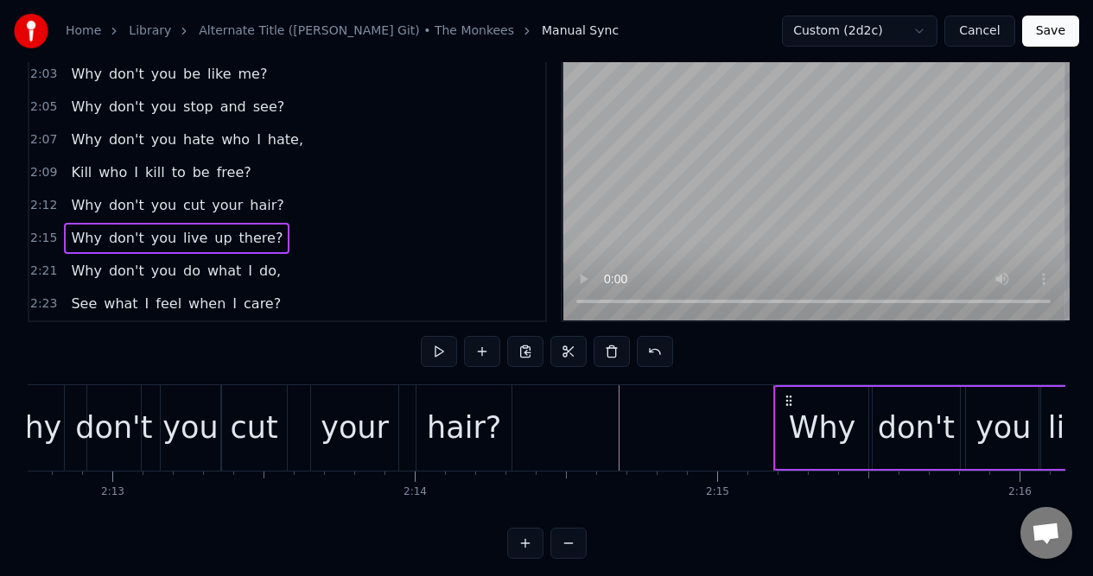
click at [281, 205] on div "2:12 Why don't you cut your hair?" at bounding box center [287, 205] width 516 height 33
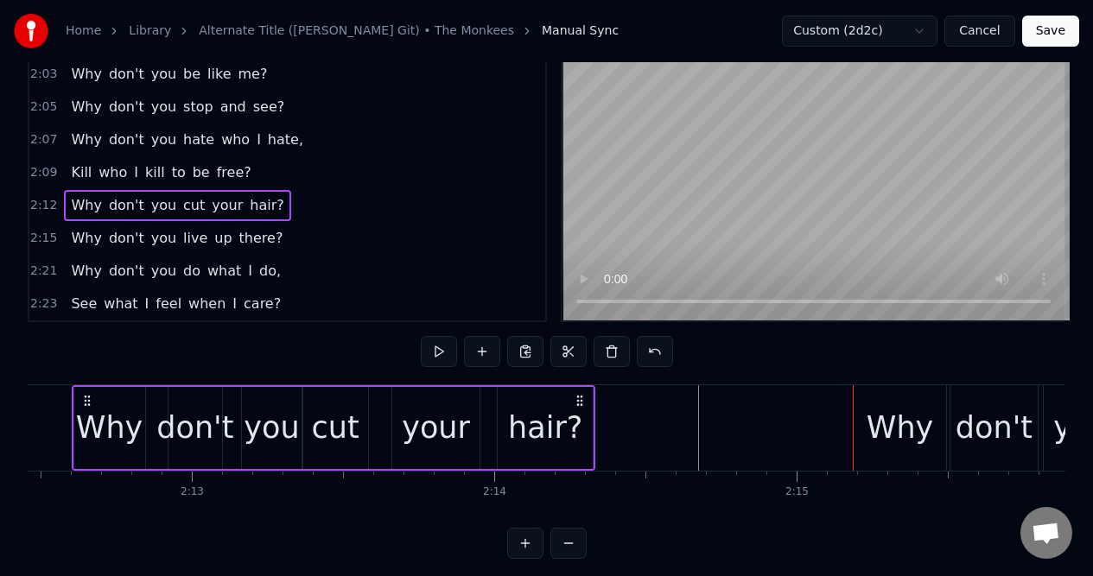
scroll to position [0, 39997]
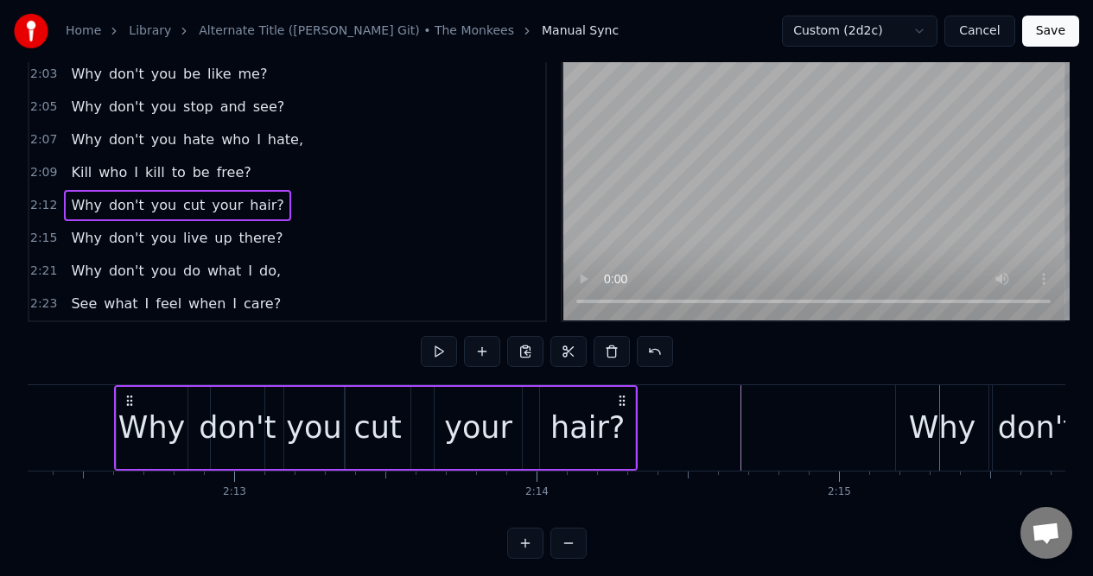
click at [300, 245] on div "2:15 Why don't you live up there?" at bounding box center [287, 238] width 516 height 33
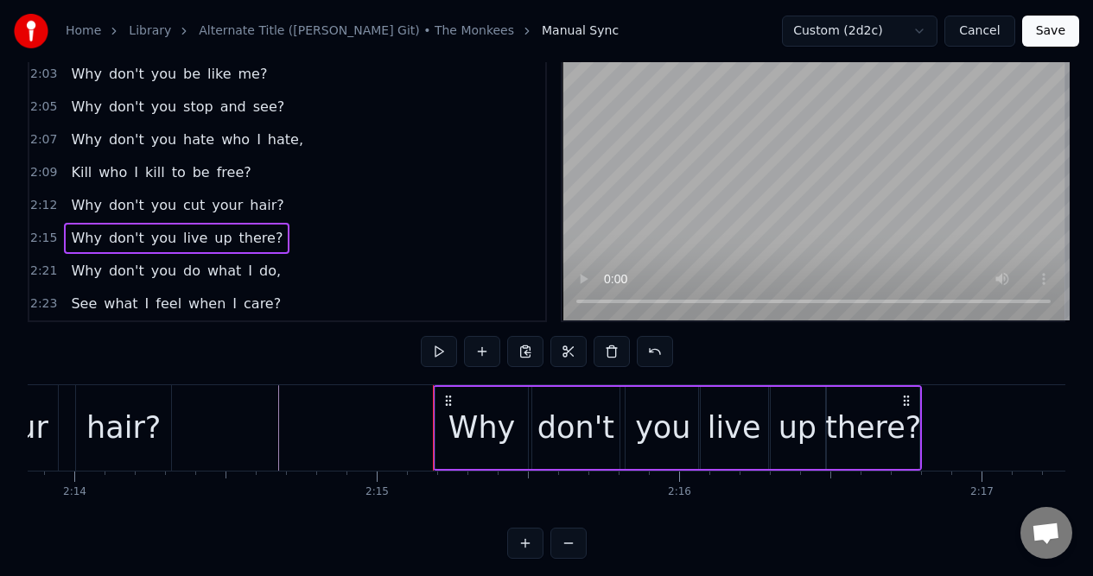
scroll to position [0, 40502]
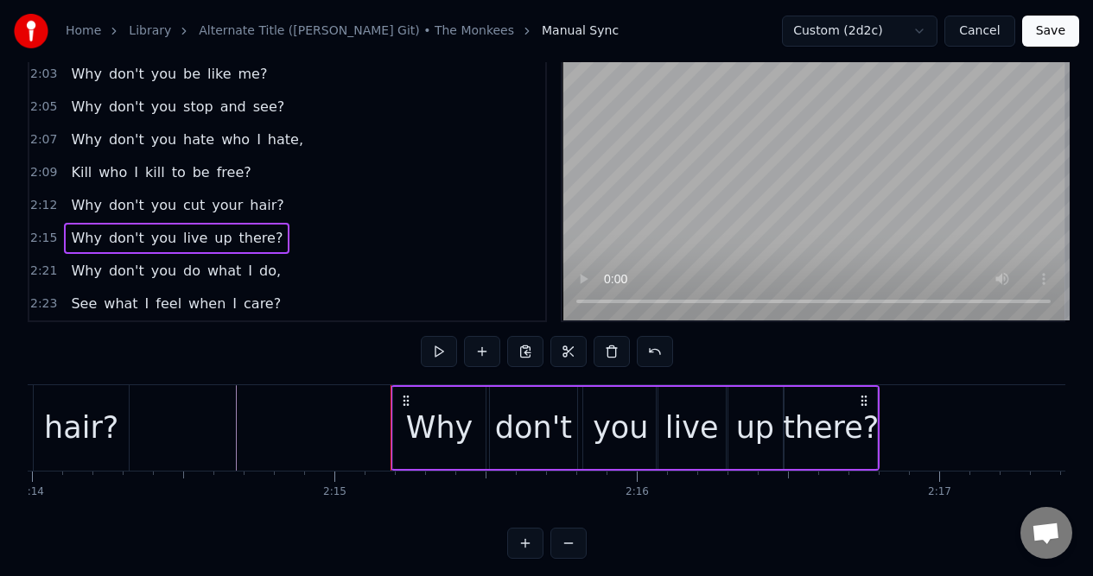
click at [421, 419] on div "Why" at bounding box center [439, 428] width 67 height 46
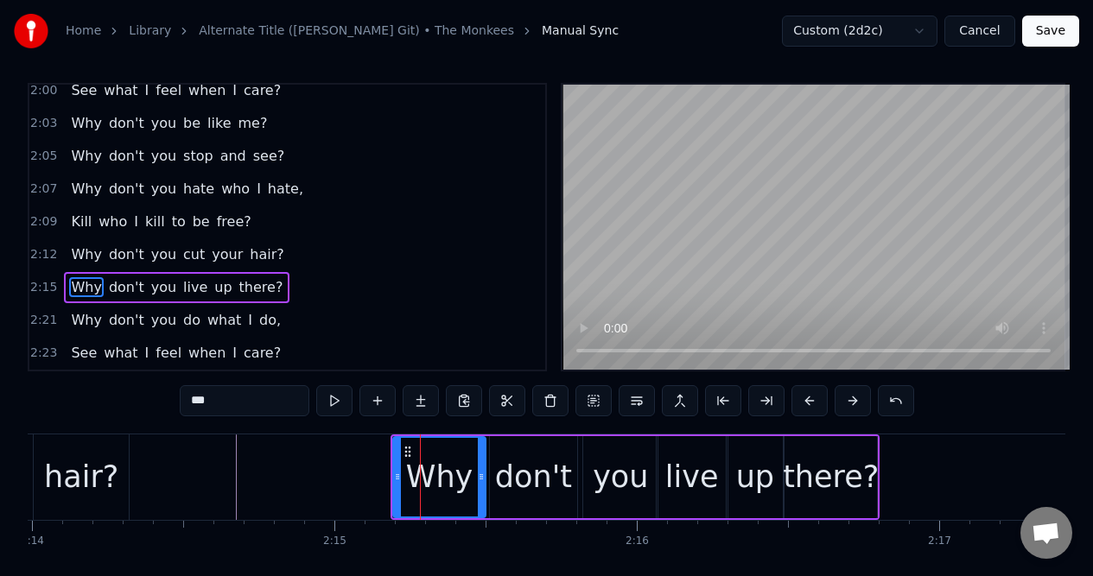
scroll to position [6, 0]
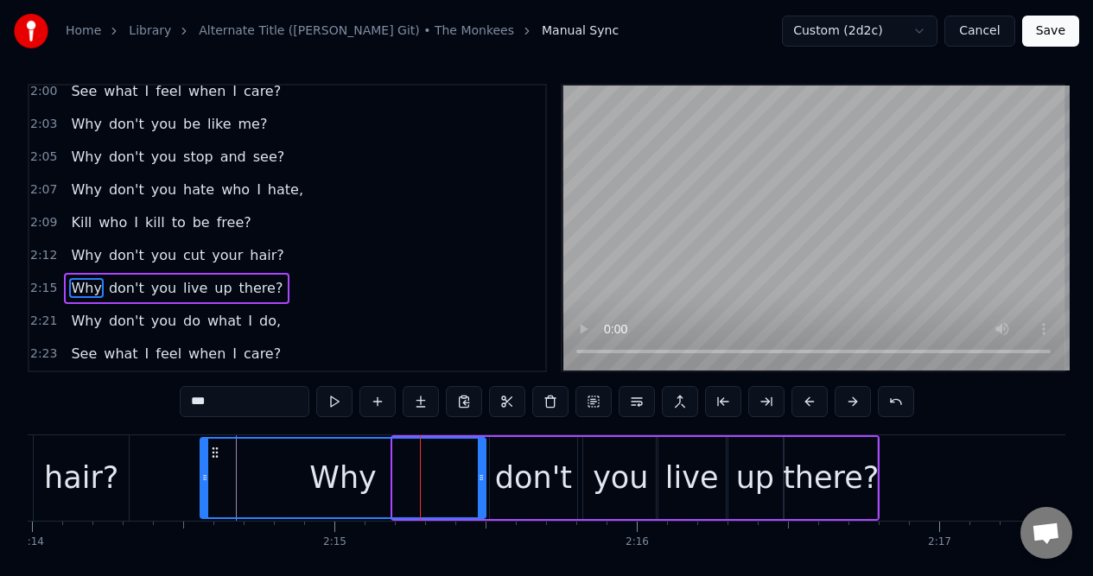
drag, startPoint x: 397, startPoint y: 478, endPoint x: 205, endPoint y: 470, distance: 192.8
click at [205, 471] on icon at bounding box center [204, 478] width 7 height 14
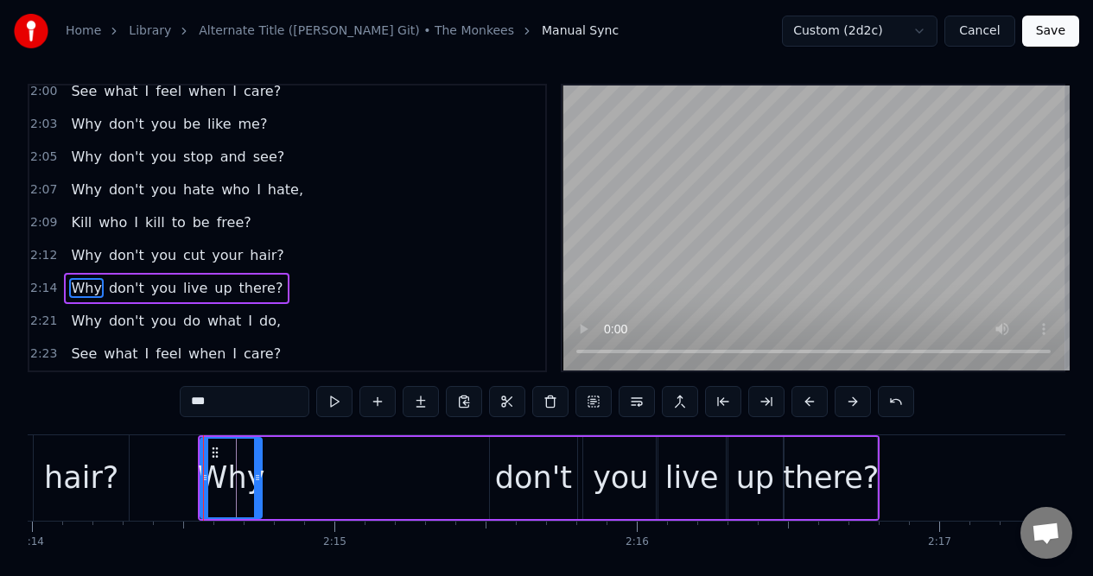
drag, startPoint x: 483, startPoint y: 467, endPoint x: 259, endPoint y: 473, distance: 223.8
click at [259, 473] on div at bounding box center [257, 478] width 7 height 79
click at [519, 452] on div "don't" at bounding box center [533, 478] width 86 height 82
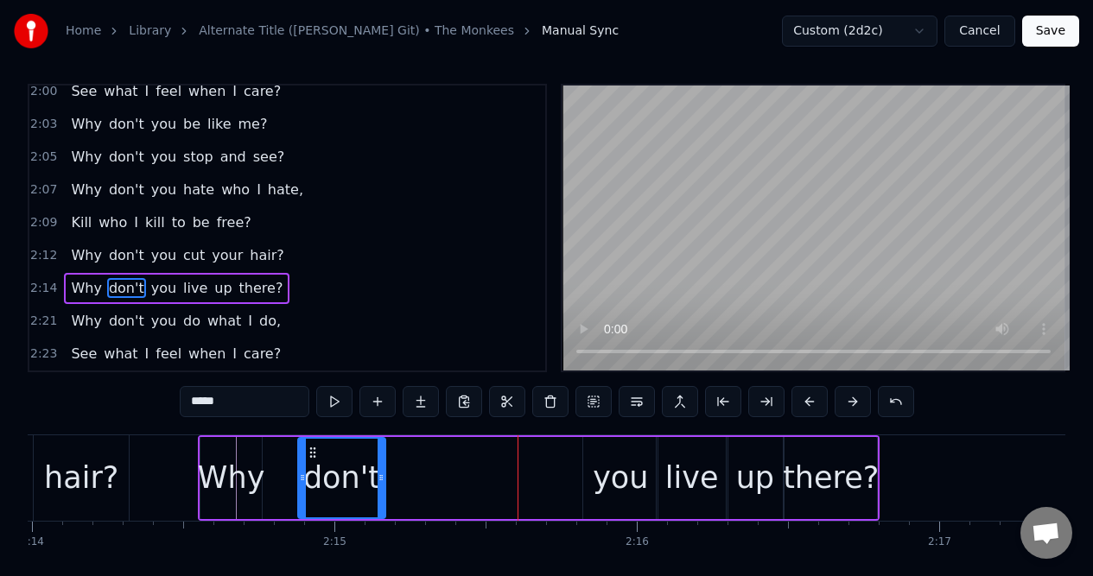
drag, startPoint x: 505, startPoint y: 450, endPoint x: 316, endPoint y: 465, distance: 189.7
click at [316, 465] on div "don't" at bounding box center [341, 478] width 85 height 79
click at [610, 461] on div "you" at bounding box center [619, 478] width 55 height 46
type input "***"
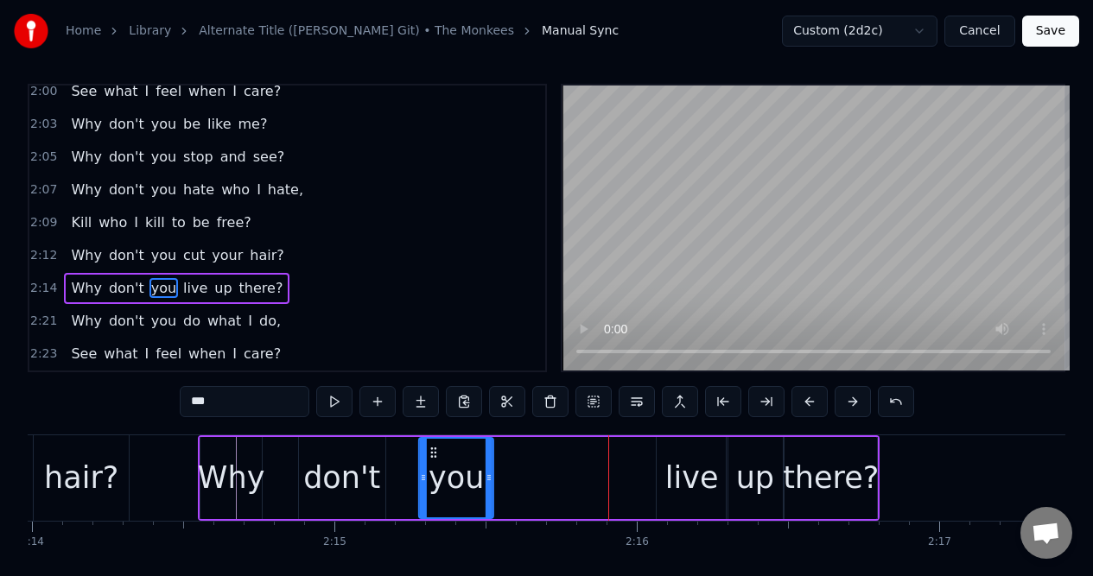
drag, startPoint x: 596, startPoint y: 450, endPoint x: 433, endPoint y: 464, distance: 163.8
click at [432, 464] on div "you" at bounding box center [456, 478] width 73 height 79
drag, startPoint x: 491, startPoint y: 464, endPoint x: 513, endPoint y: 464, distance: 22.5
click at [513, 464] on div at bounding box center [512, 478] width 7 height 79
click at [282, 256] on div "2:12 Why don't you cut your hair?" at bounding box center [287, 255] width 516 height 33
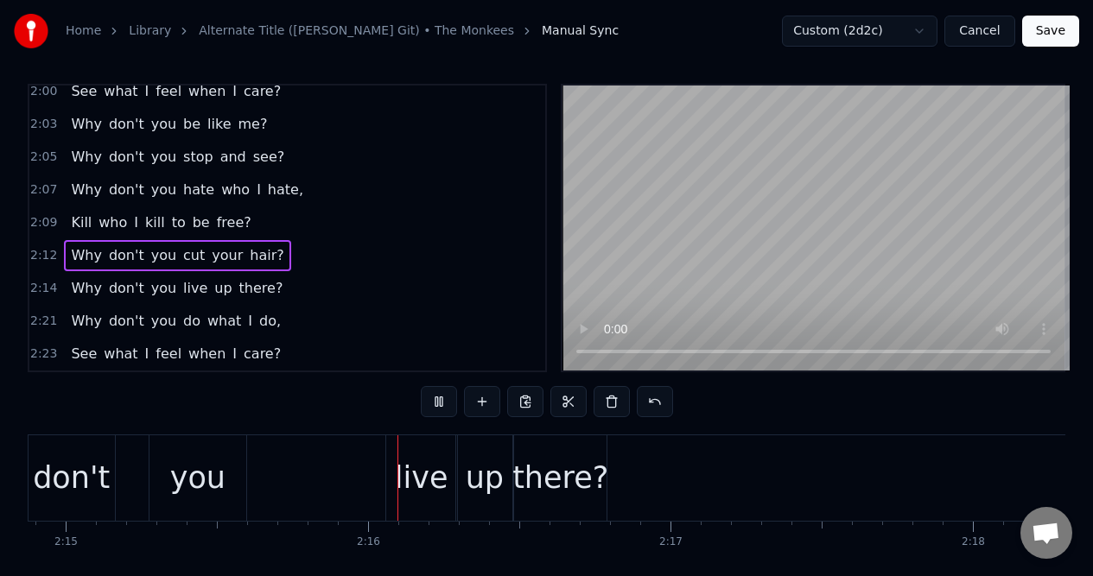
scroll to position [0, 40888]
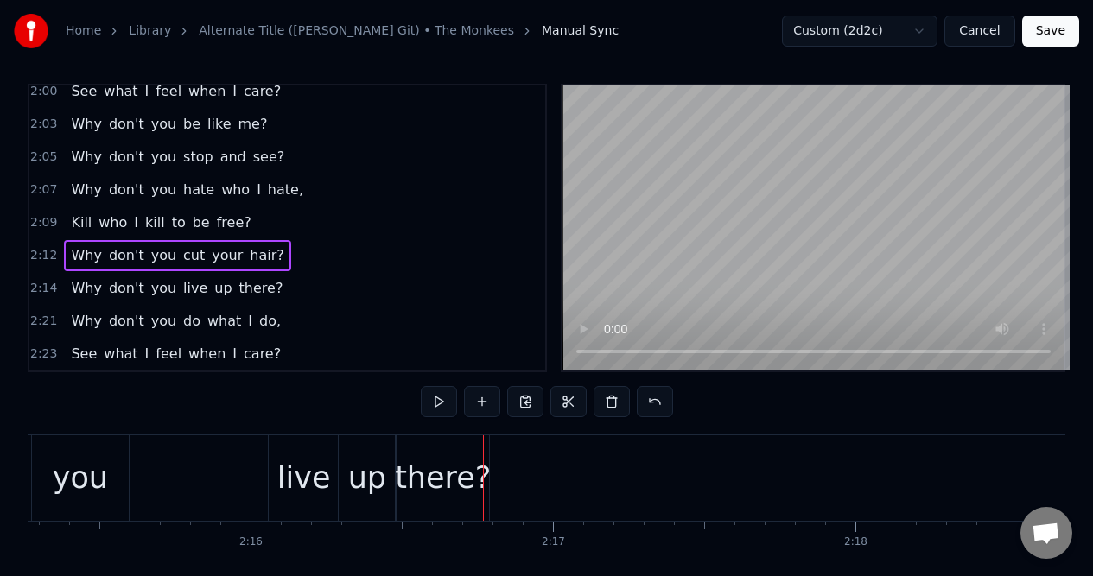
click at [97, 464] on div "you" at bounding box center [80, 478] width 55 height 46
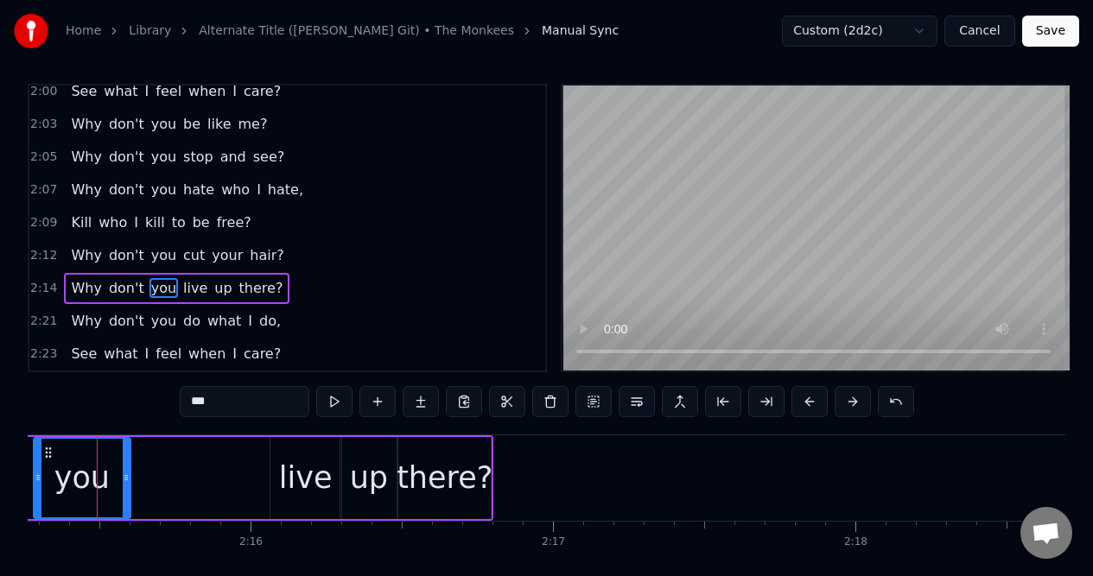
scroll to position [0, 40870]
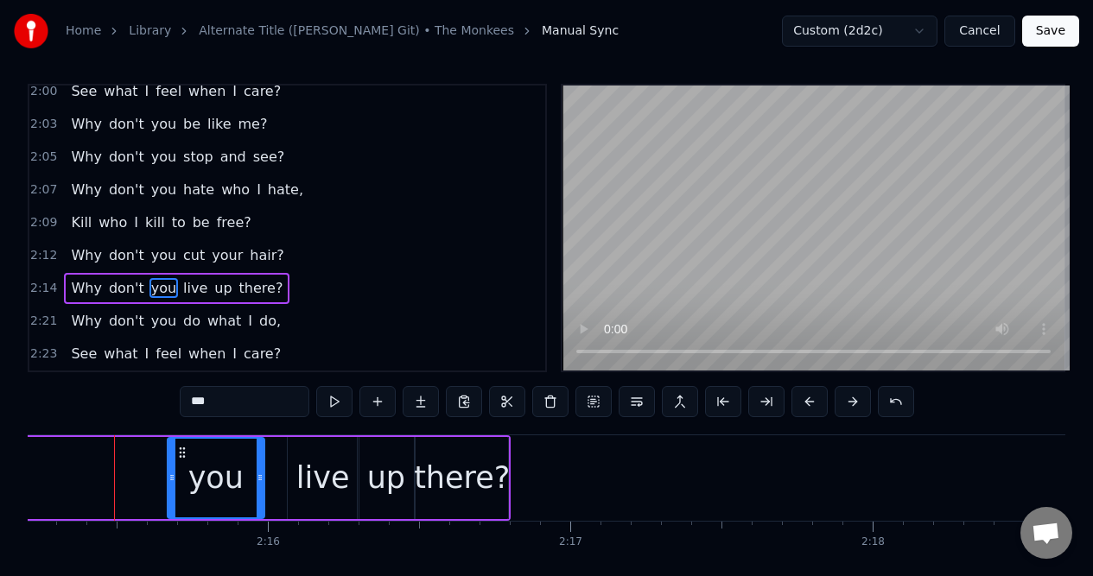
drag, startPoint x: 67, startPoint y: 453, endPoint x: 183, endPoint y: 455, distance: 115.7
click at [183, 455] on icon at bounding box center [182, 453] width 14 height 14
click at [114, 293] on span "don't" at bounding box center [126, 288] width 39 height 20
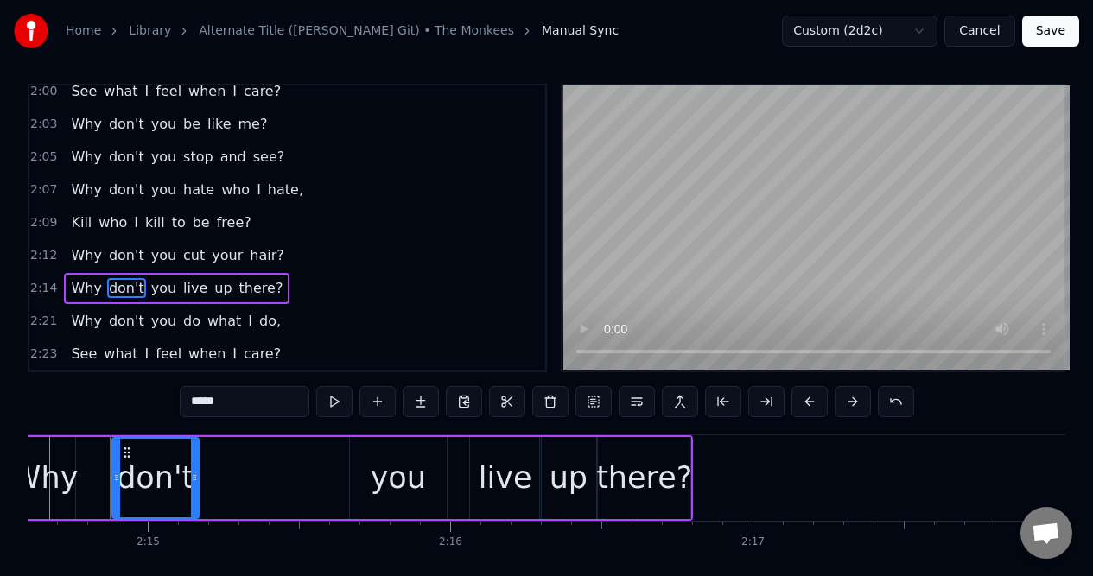
scroll to position [0, 40684]
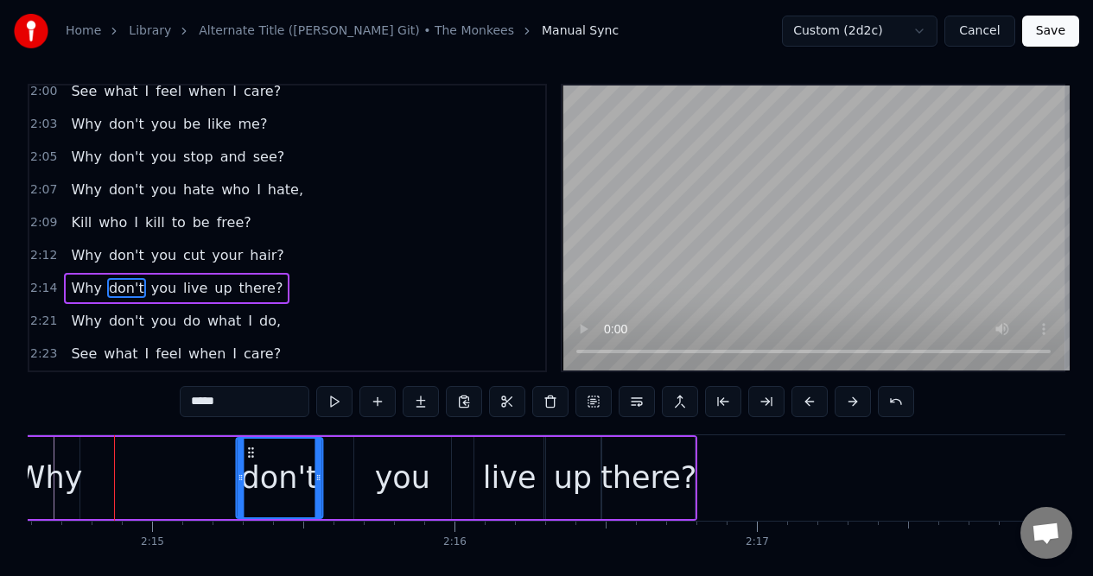
drag, startPoint x: 131, startPoint y: 450, endPoint x: 250, endPoint y: 450, distance: 119.2
click at [250, 450] on icon at bounding box center [251, 453] width 14 height 14
click at [60, 458] on div "Why" at bounding box center [49, 478] width 67 height 46
type input "***"
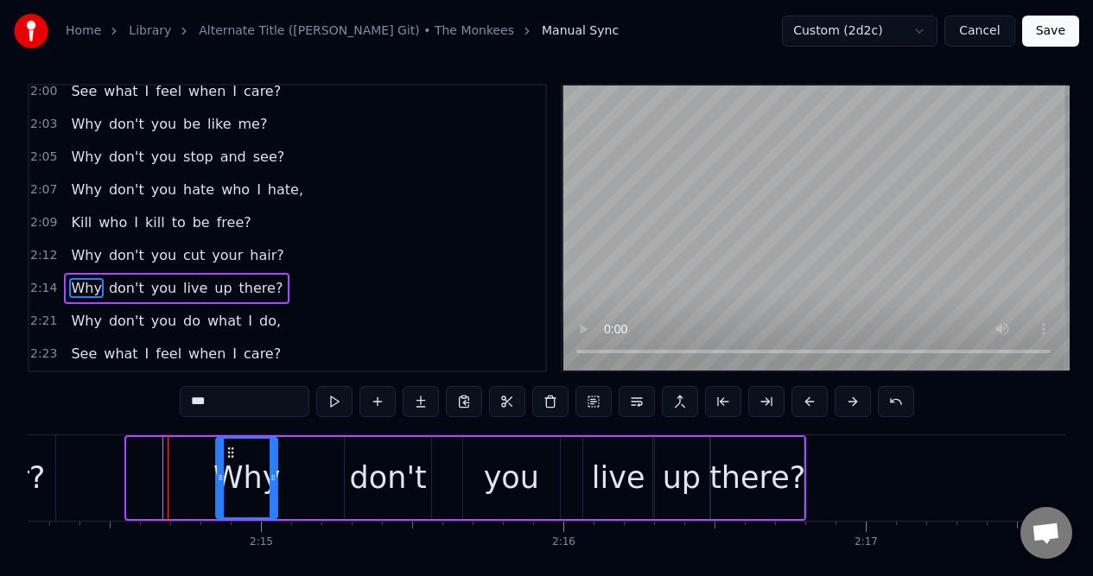
scroll to position [0, 40570]
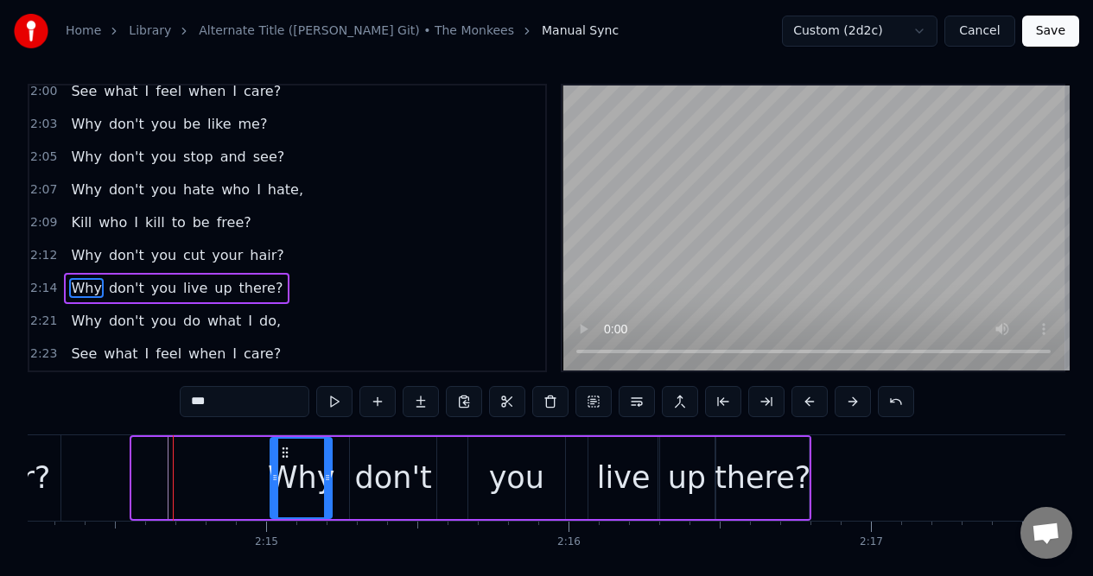
drag, startPoint x: 87, startPoint y: 448, endPoint x: 284, endPoint y: 446, distance: 196.9
click at [284, 446] on icon at bounding box center [285, 453] width 14 height 14
click at [288, 259] on div "2:12 Why don't you cut your hair?" at bounding box center [287, 255] width 516 height 33
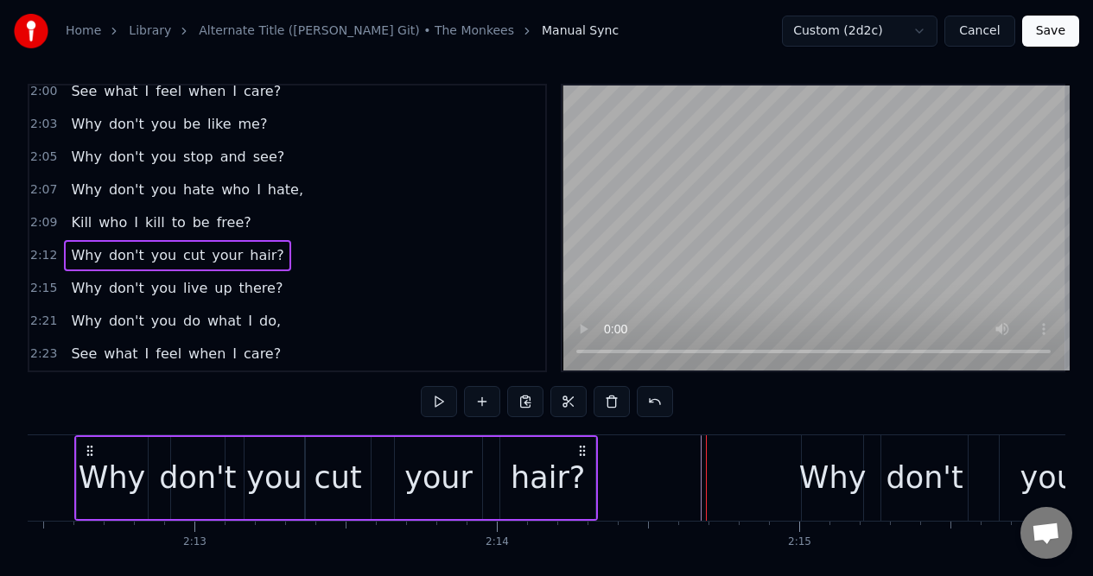
scroll to position [0, 39997]
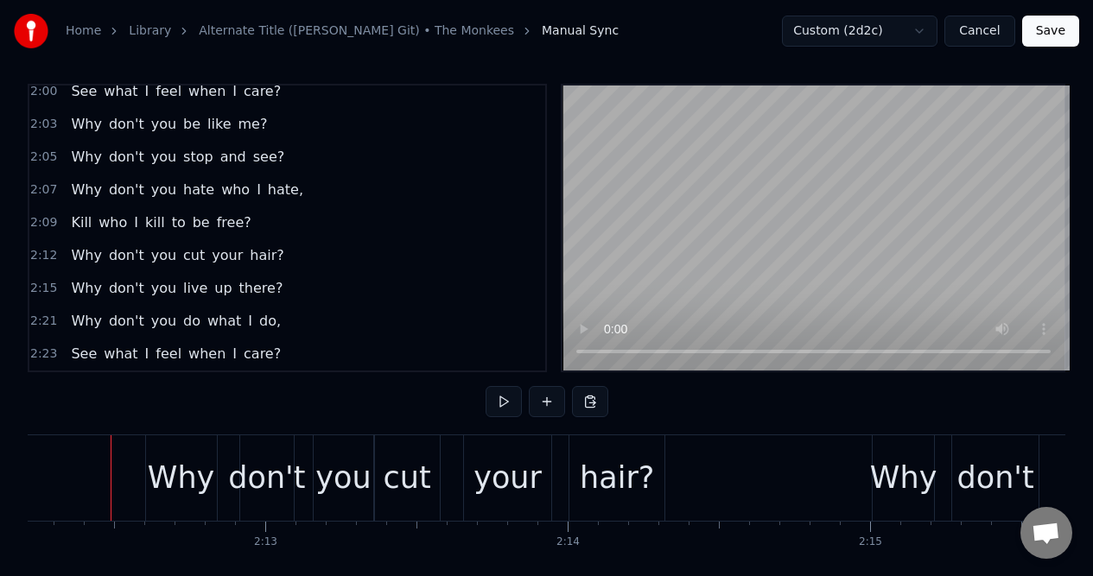
scroll to position [0, 39963]
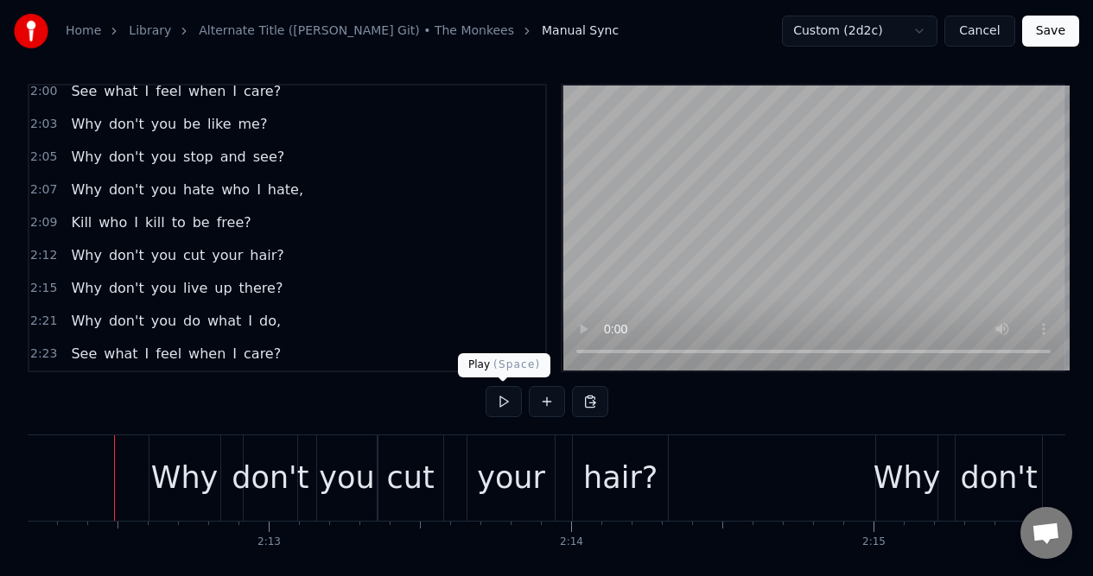
click at [502, 400] on button at bounding box center [503, 401] width 36 height 31
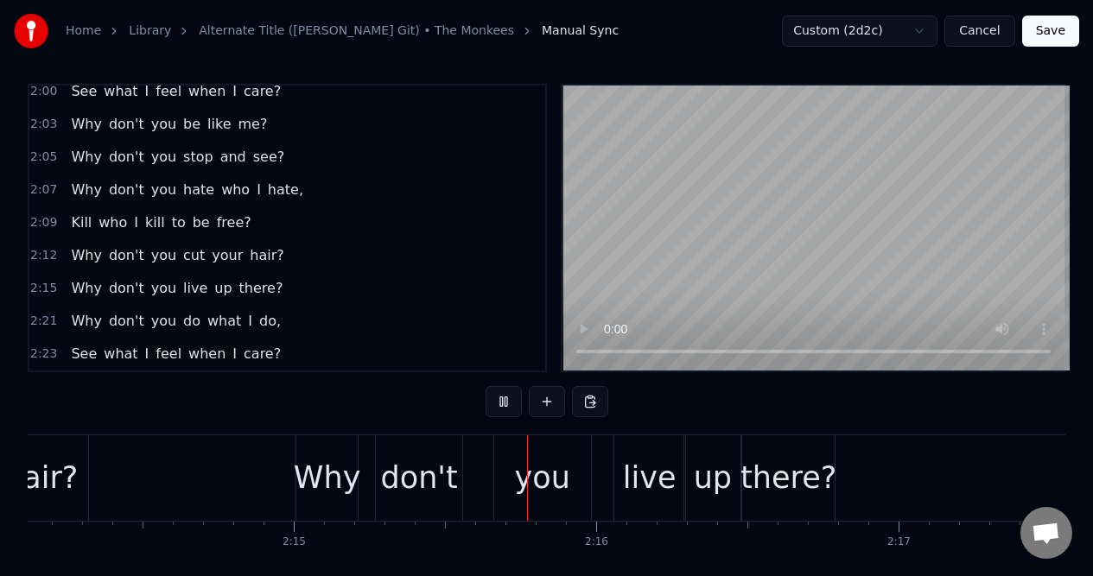
scroll to position [0, 40836]
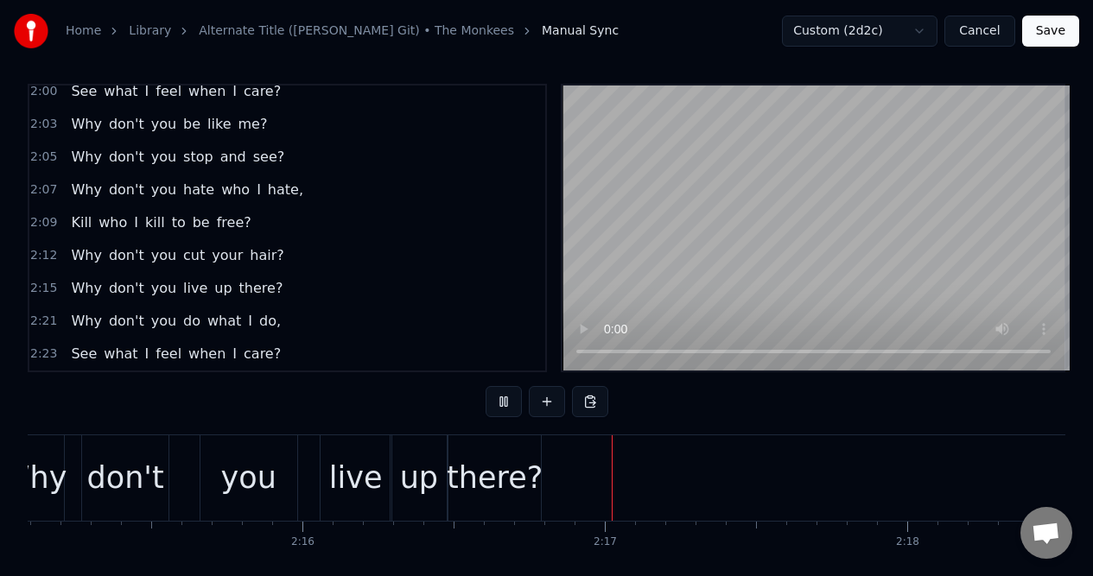
click at [501, 400] on button at bounding box center [503, 401] width 36 height 31
click at [287, 326] on div "2:21 Why don't you do what I do," at bounding box center [287, 321] width 516 height 33
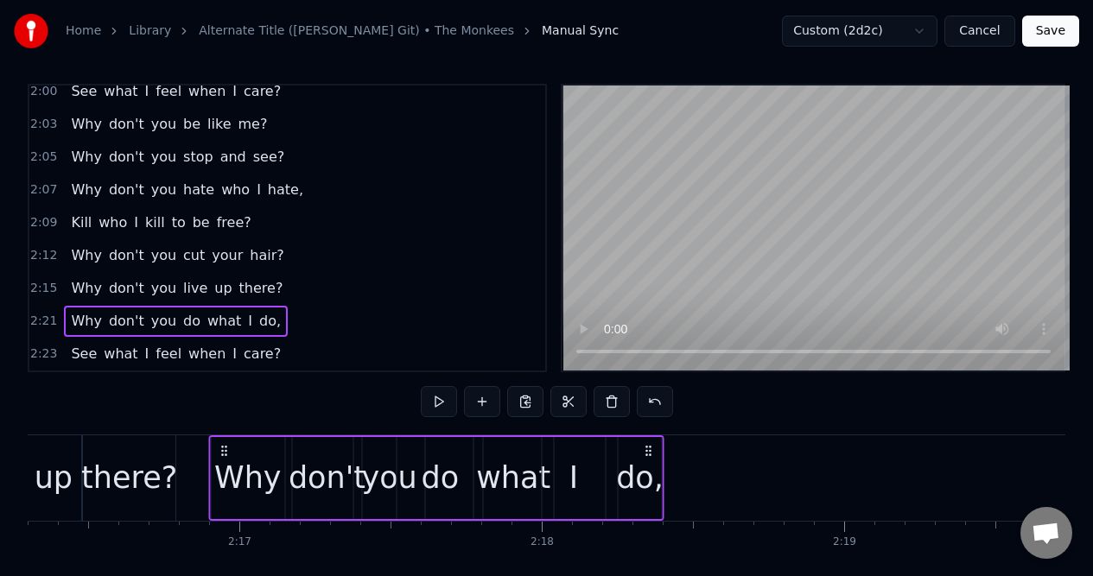
scroll to position [0, 41196]
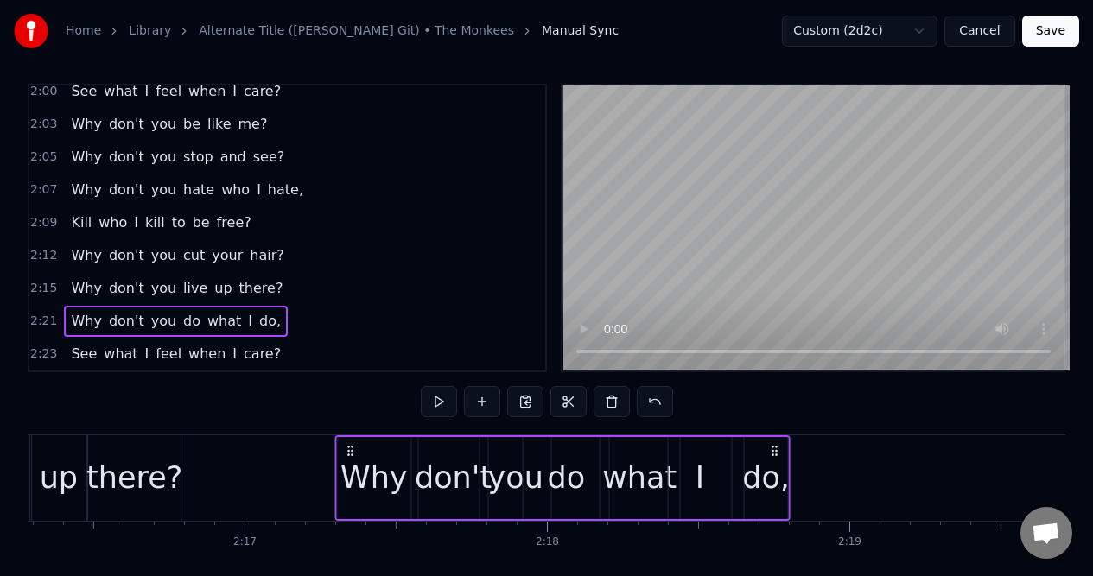
drag, startPoint x: 130, startPoint y: 453, endPoint x: 350, endPoint y: 459, distance: 220.3
click at [350, 459] on div "Why don't you do what I do," at bounding box center [561, 478] width 455 height 86
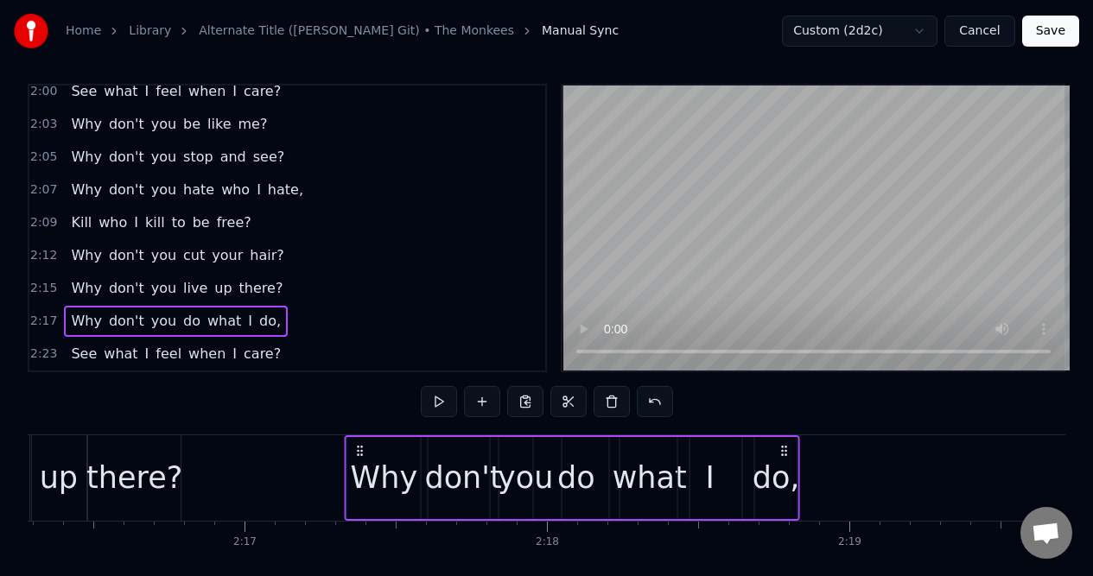
drag, startPoint x: 348, startPoint y: 447, endPoint x: 358, endPoint y: 449, distance: 9.8
click at [358, 449] on icon at bounding box center [360, 451] width 14 height 14
click at [283, 296] on div "2:15 Why don't you live up there?" at bounding box center [287, 288] width 516 height 33
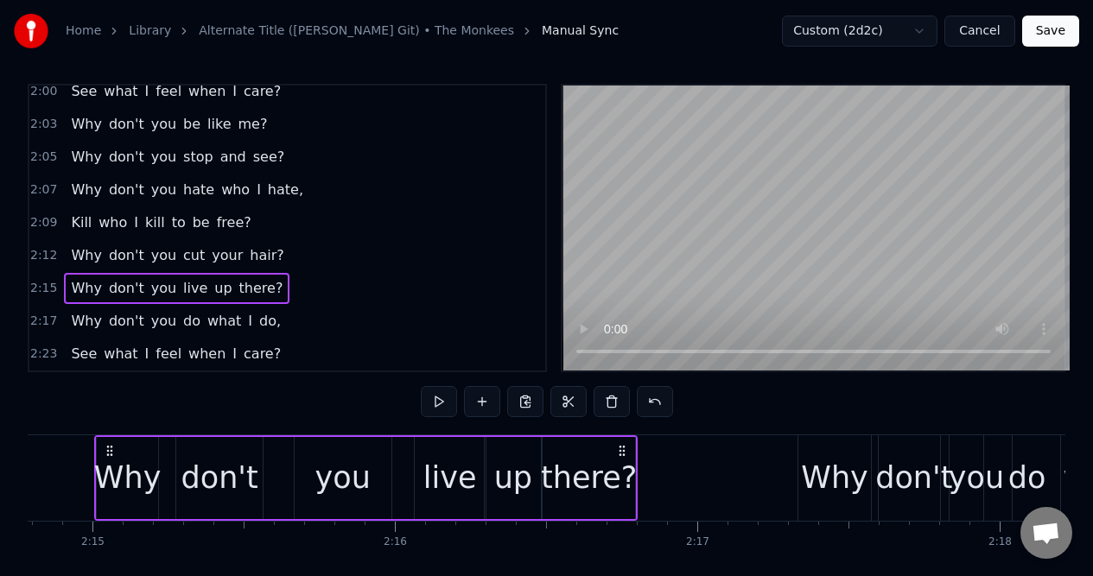
scroll to position [0, 40724]
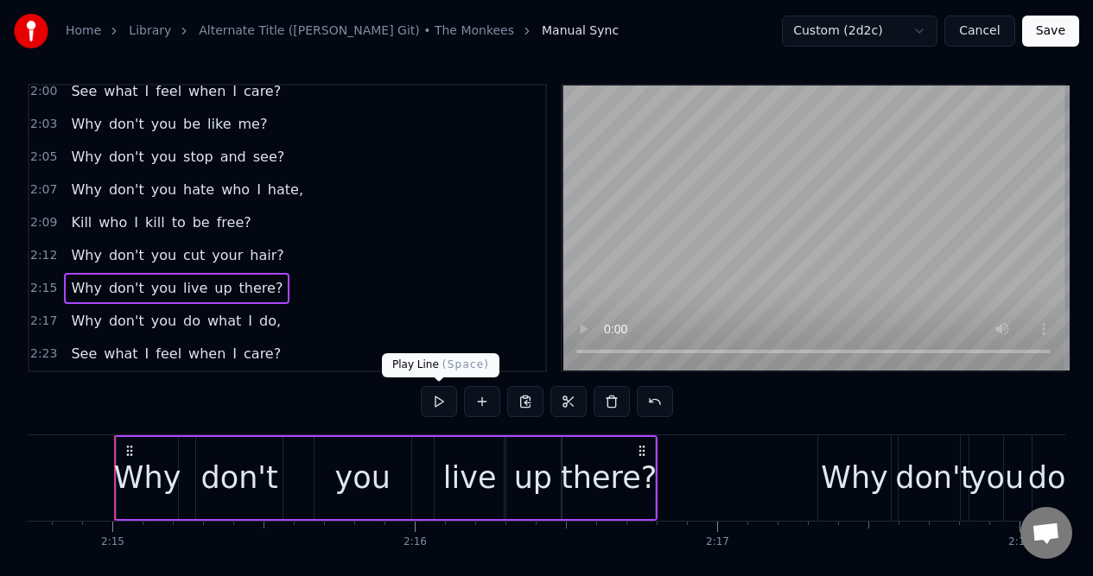
click at [438, 402] on button at bounding box center [439, 401] width 36 height 31
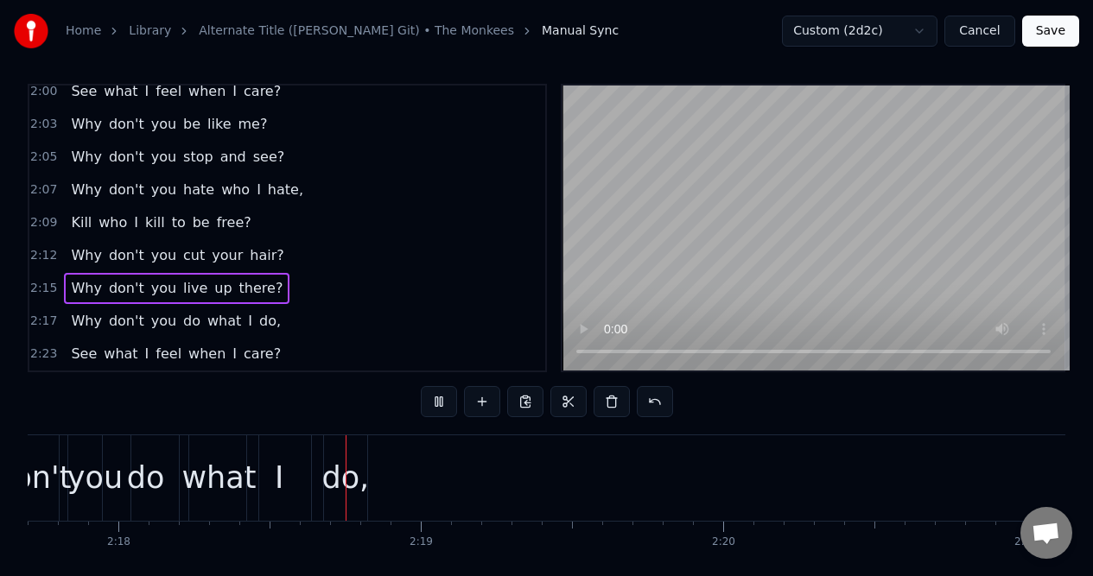
scroll to position [0, 41648]
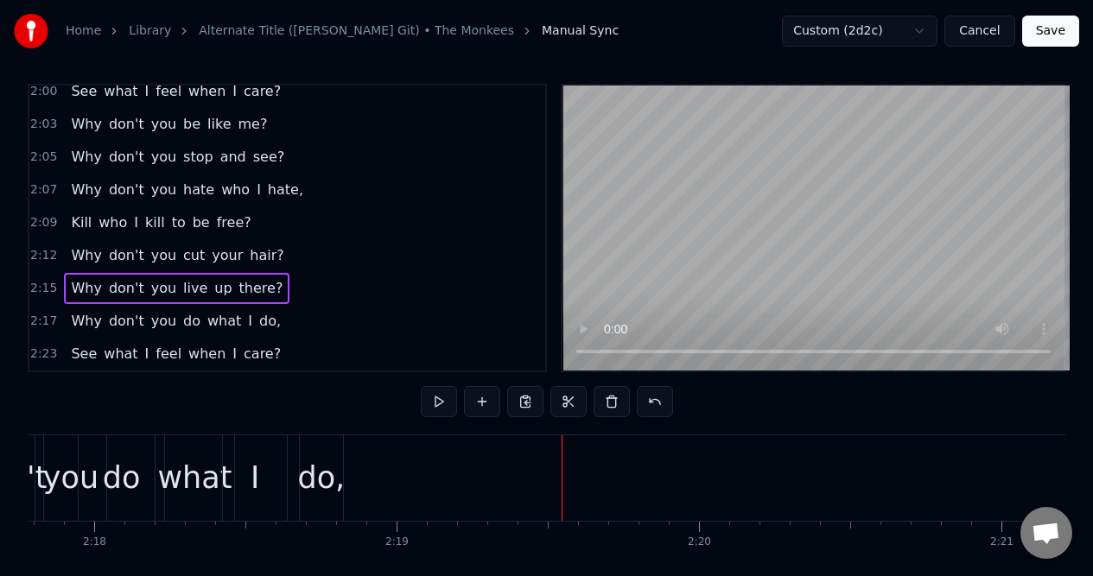
click at [315, 459] on div "do," at bounding box center [321, 478] width 48 height 46
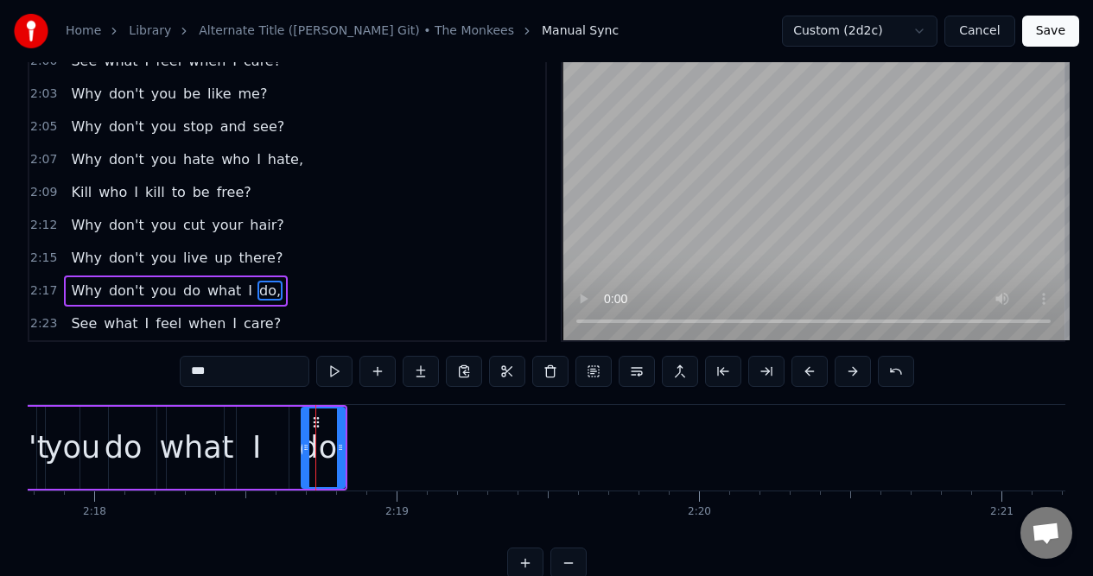
scroll to position [39, 0]
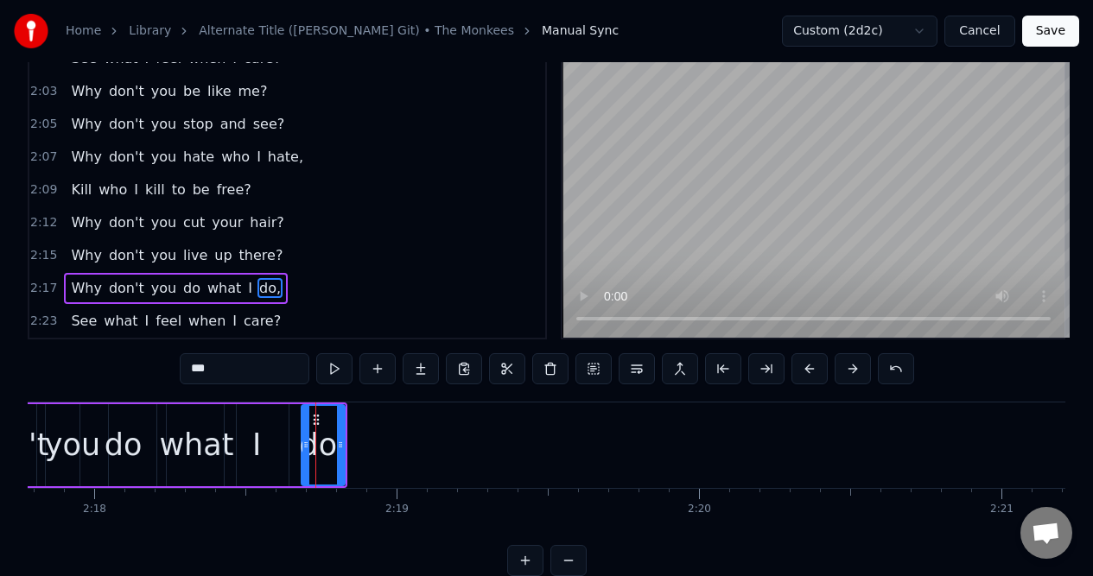
drag, startPoint x: 315, startPoint y: 419, endPoint x: 324, endPoint y: 421, distance: 9.0
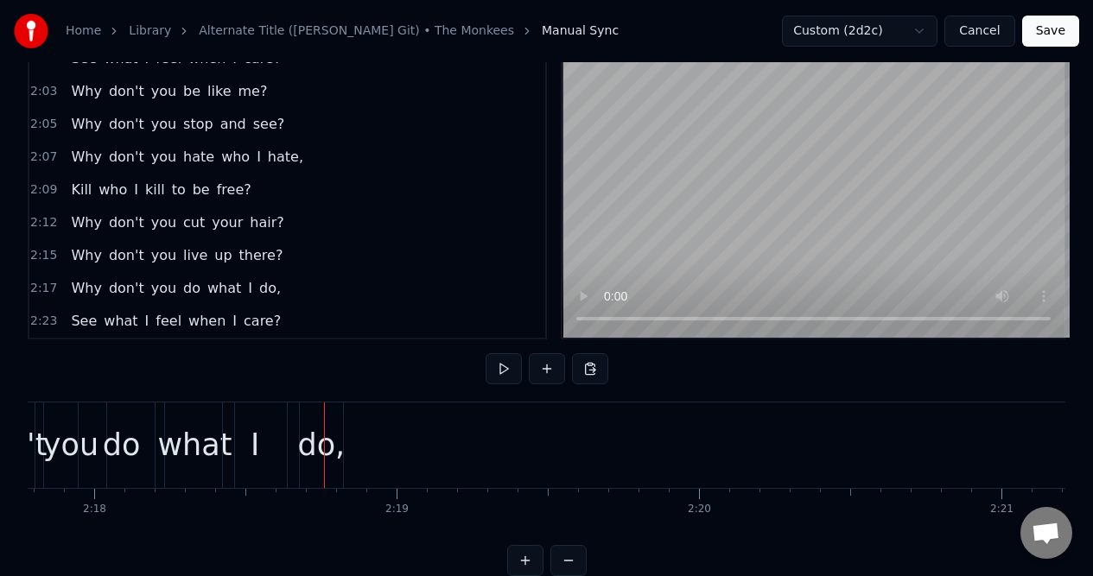
click at [324, 421] on div at bounding box center [324, 445] width 1 height 86
click at [307, 413] on div "do," at bounding box center [321, 445] width 43 height 86
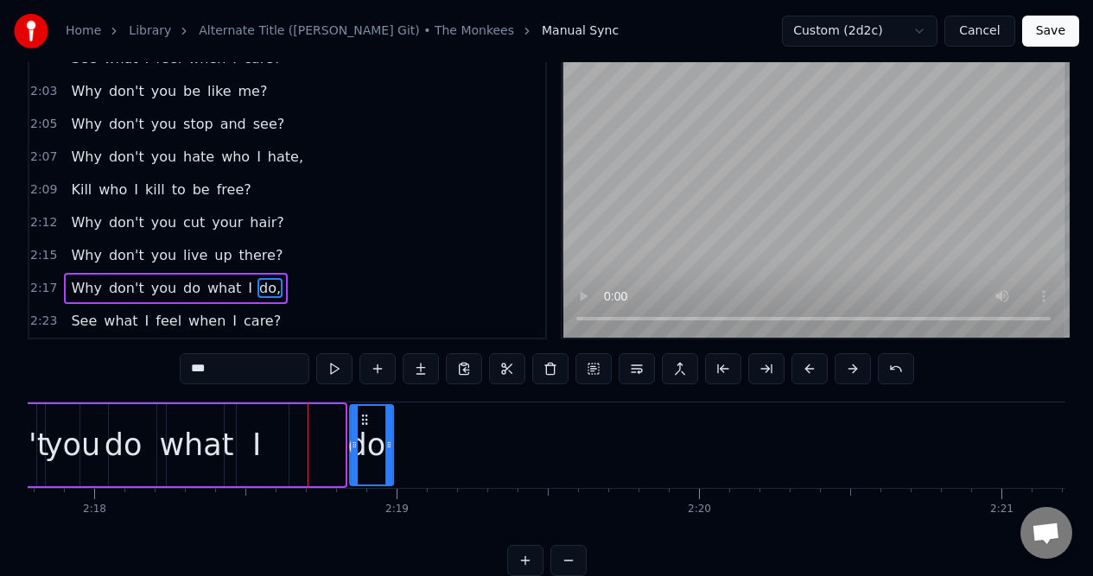
drag, startPoint x: 314, startPoint y: 417, endPoint x: 362, endPoint y: 421, distance: 48.6
click at [362, 421] on icon at bounding box center [365, 420] width 14 height 14
click at [269, 417] on div "I" at bounding box center [257, 445] width 64 height 82
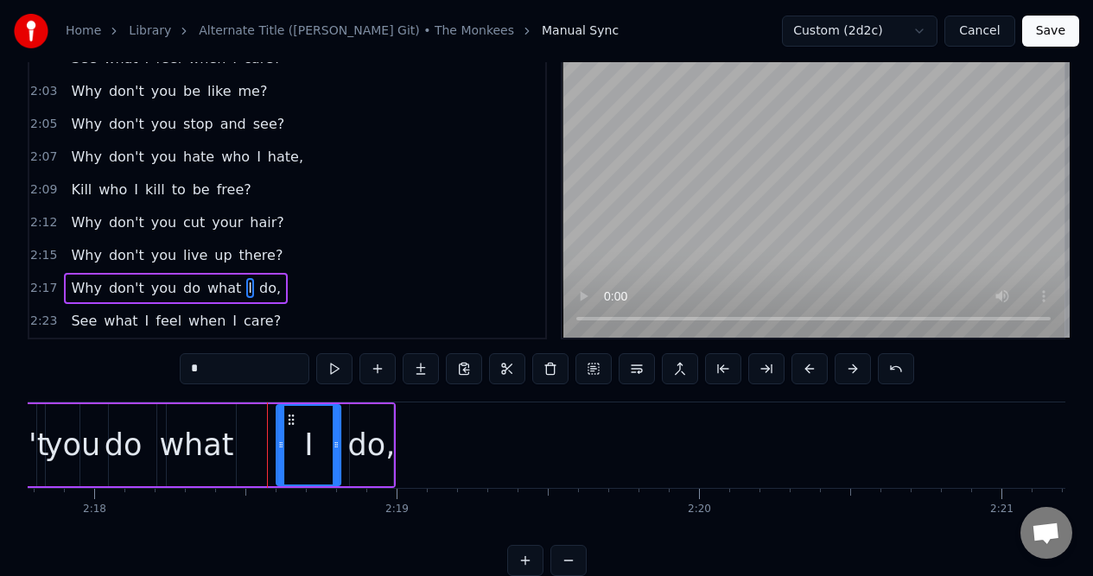
drag, startPoint x: 238, startPoint y: 416, endPoint x: 291, endPoint y: 419, distance: 52.7
click at [291, 419] on icon at bounding box center [292, 420] width 14 height 14
drag, startPoint x: 280, startPoint y: 422, endPoint x: 301, endPoint y: 422, distance: 20.7
click at [301, 422] on div at bounding box center [303, 445] width 7 height 79
click at [202, 428] on div "what" at bounding box center [196, 445] width 74 height 46
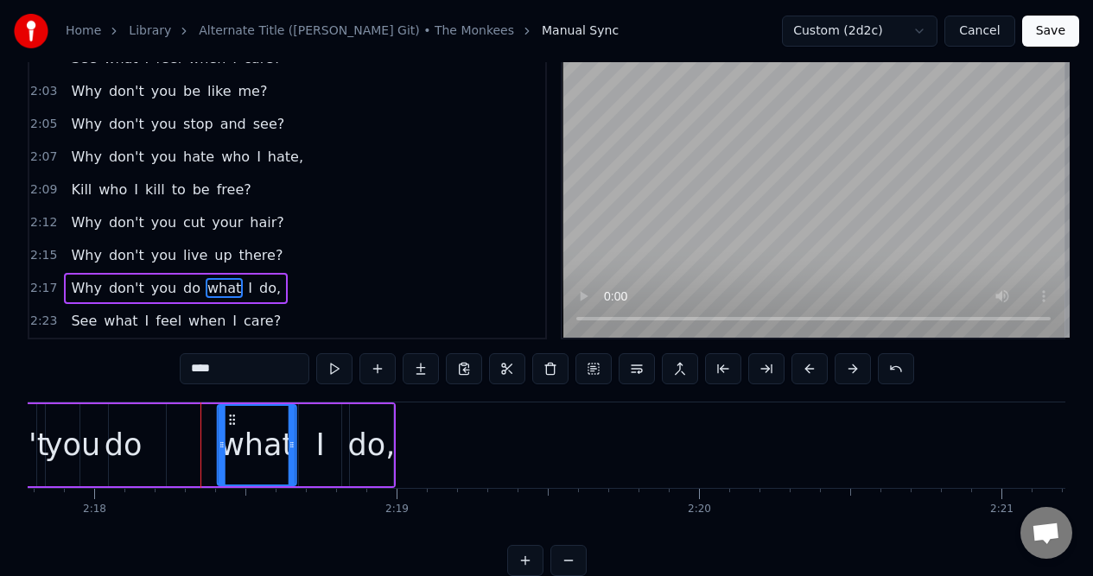
drag, startPoint x: 172, startPoint y: 420, endPoint x: 231, endPoint y: 417, distance: 59.6
click at [231, 418] on icon at bounding box center [232, 420] width 14 height 14
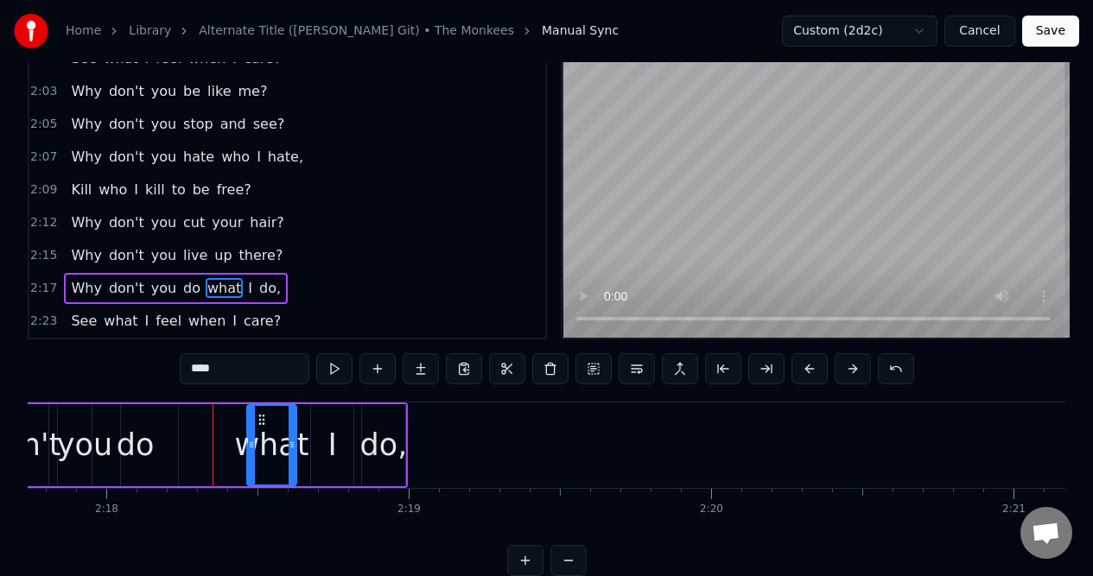
drag, startPoint x: 219, startPoint y: 425, endPoint x: 250, endPoint y: 425, distance: 30.2
click at [250, 425] on div at bounding box center [251, 445] width 7 height 79
click at [140, 422] on div "do" at bounding box center [136, 445] width 38 height 46
type input "**"
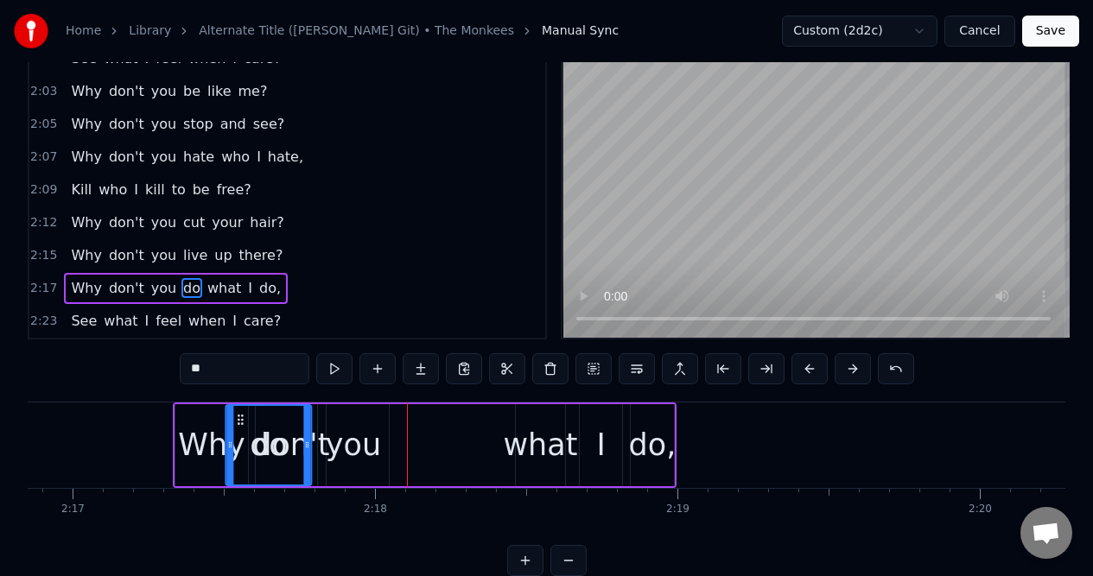
scroll to position [0, 41356]
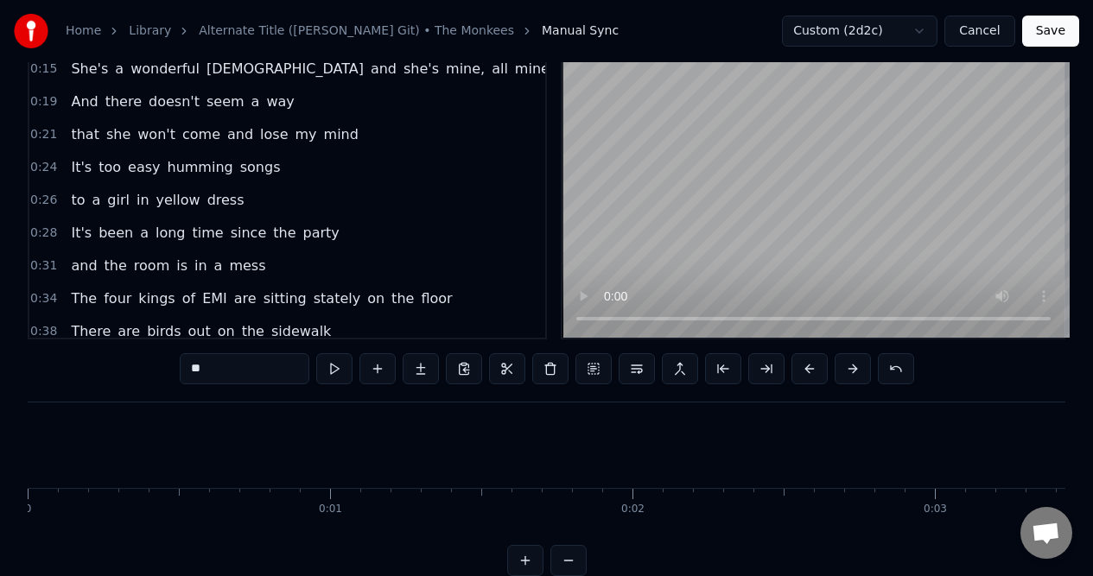
scroll to position [0, 41356]
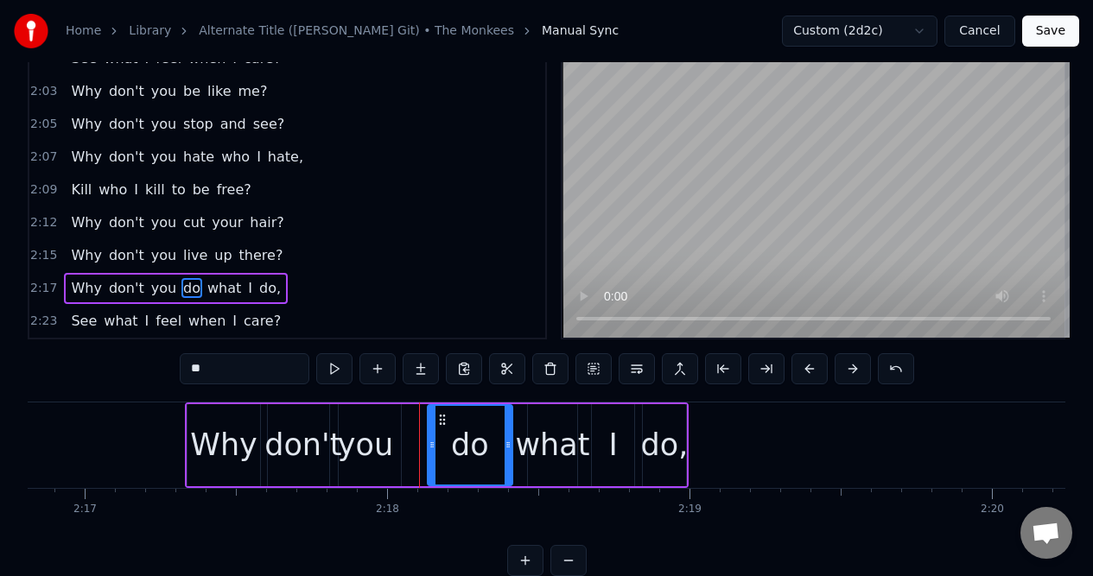
click at [362, 424] on div "you" at bounding box center [365, 445] width 55 height 46
type input "***"
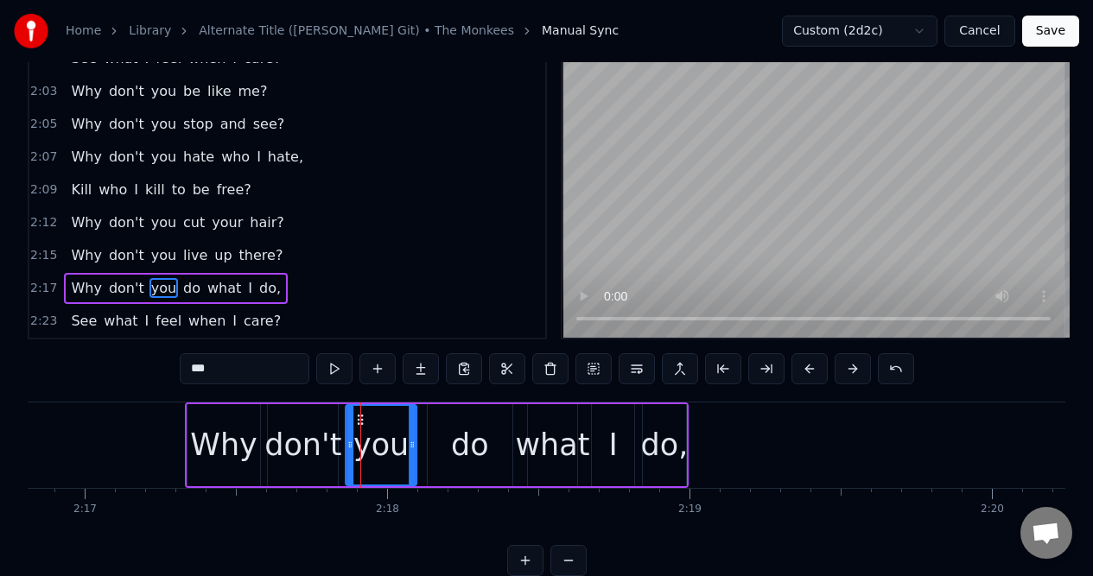
drag, startPoint x: 346, startPoint y: 418, endPoint x: 362, endPoint y: 418, distance: 15.5
click at [362, 418] on icon at bounding box center [360, 420] width 14 height 14
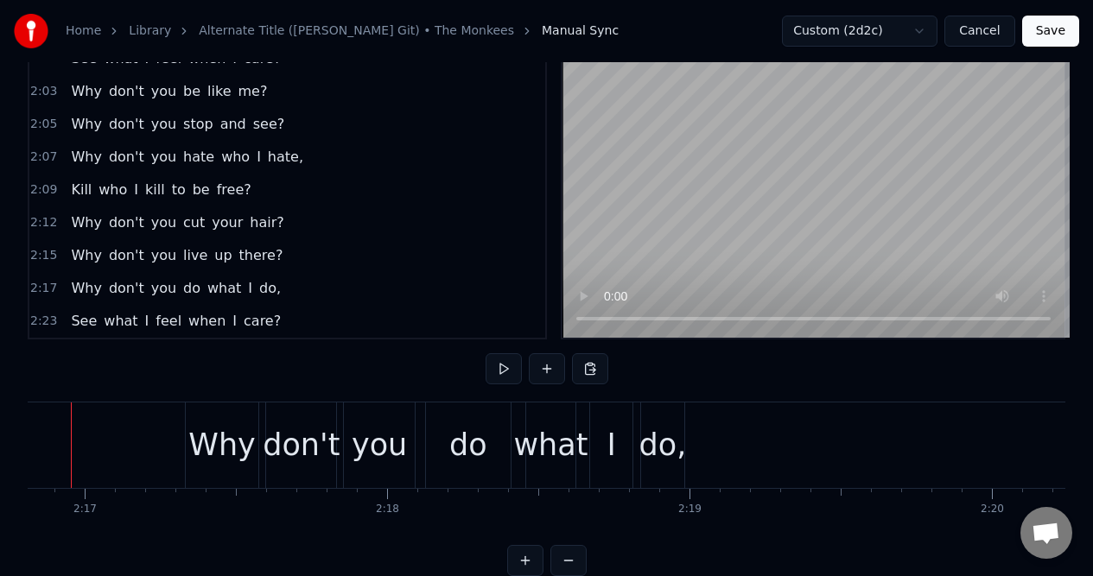
scroll to position [0, 41313]
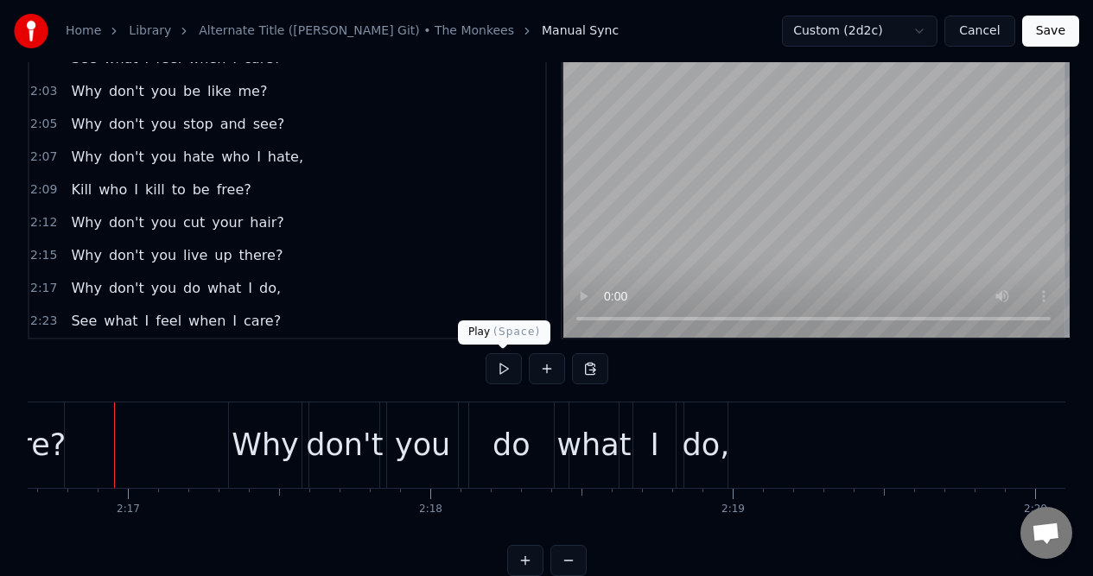
click at [504, 371] on button at bounding box center [503, 368] width 36 height 31
click at [698, 422] on div "do," at bounding box center [706, 445] width 48 height 46
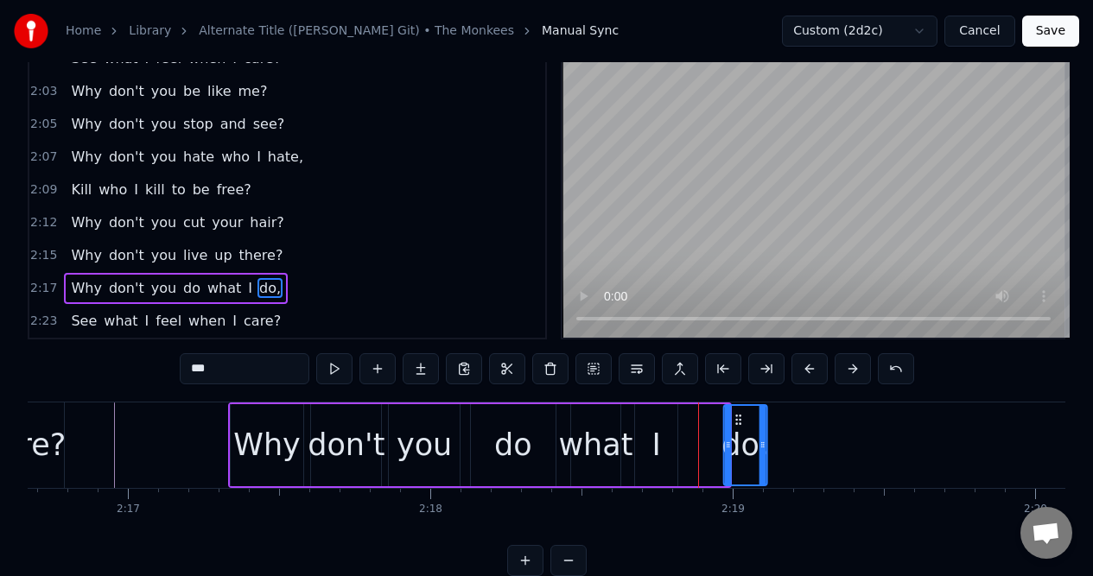
drag, startPoint x: 700, startPoint y: 419, endPoint x: 738, endPoint y: 421, distance: 38.0
click at [738, 421] on icon at bounding box center [739, 420] width 14 height 14
click at [668, 420] on div "I" at bounding box center [656, 445] width 43 height 82
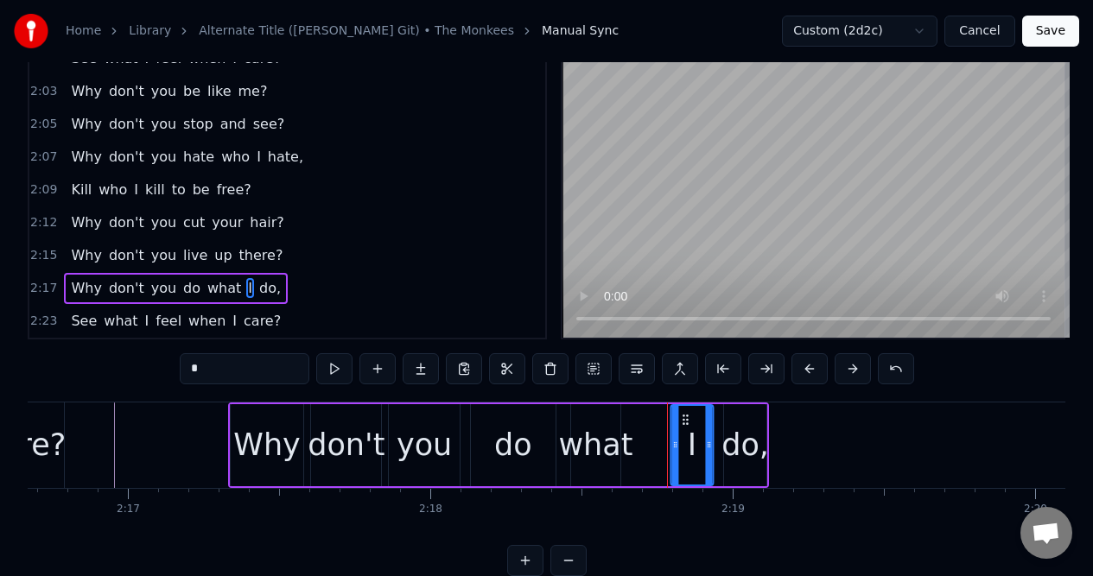
drag, startPoint x: 649, startPoint y: 419, endPoint x: 685, endPoint y: 420, distance: 36.3
click at [685, 420] on icon at bounding box center [685, 420] width 14 height 14
click at [606, 421] on div "what" at bounding box center [595, 445] width 49 height 82
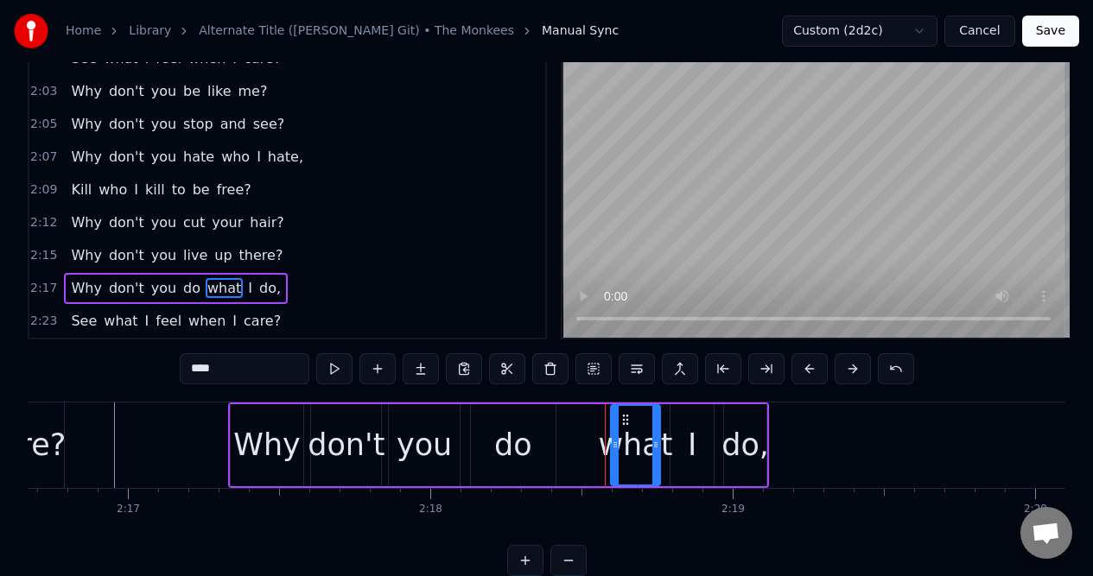
drag, startPoint x: 586, startPoint y: 418, endPoint x: 626, endPoint y: 415, distance: 39.9
click at [626, 415] on icon at bounding box center [625, 420] width 14 height 14
click at [543, 421] on div "do" at bounding box center [514, 445] width 86 height 82
type input "**"
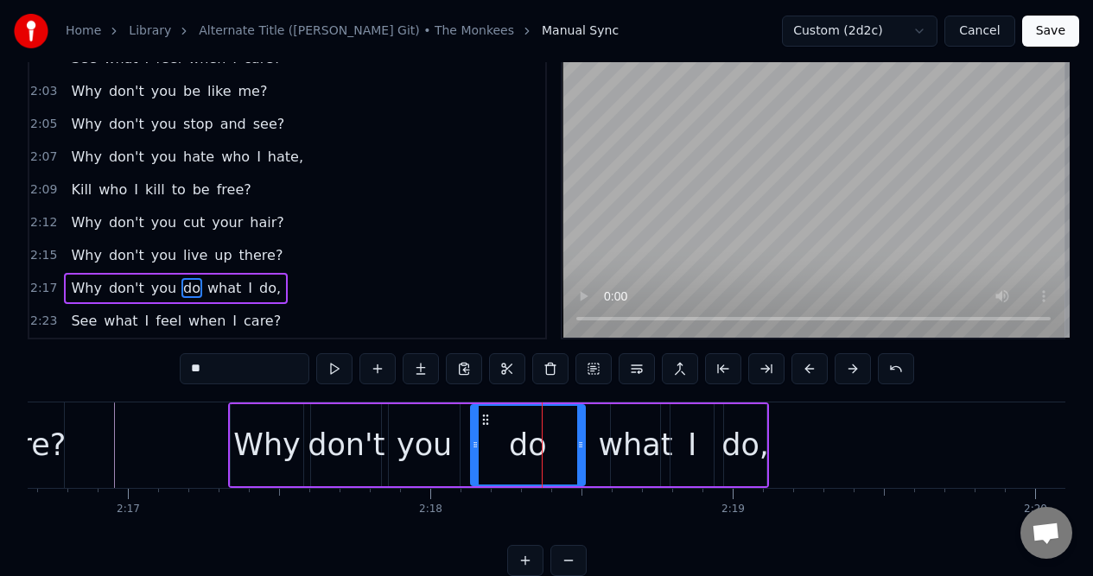
drag, startPoint x: 552, startPoint y: 425, endPoint x: 581, endPoint y: 424, distance: 29.4
click at [581, 424] on div at bounding box center [580, 445] width 7 height 79
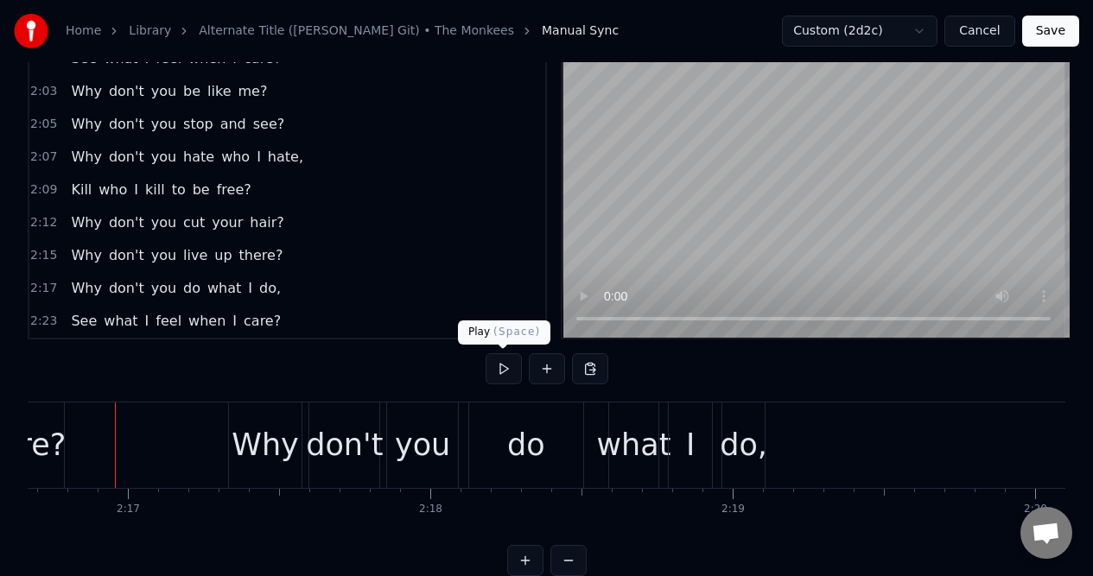
click at [500, 365] on button at bounding box center [503, 368] width 36 height 31
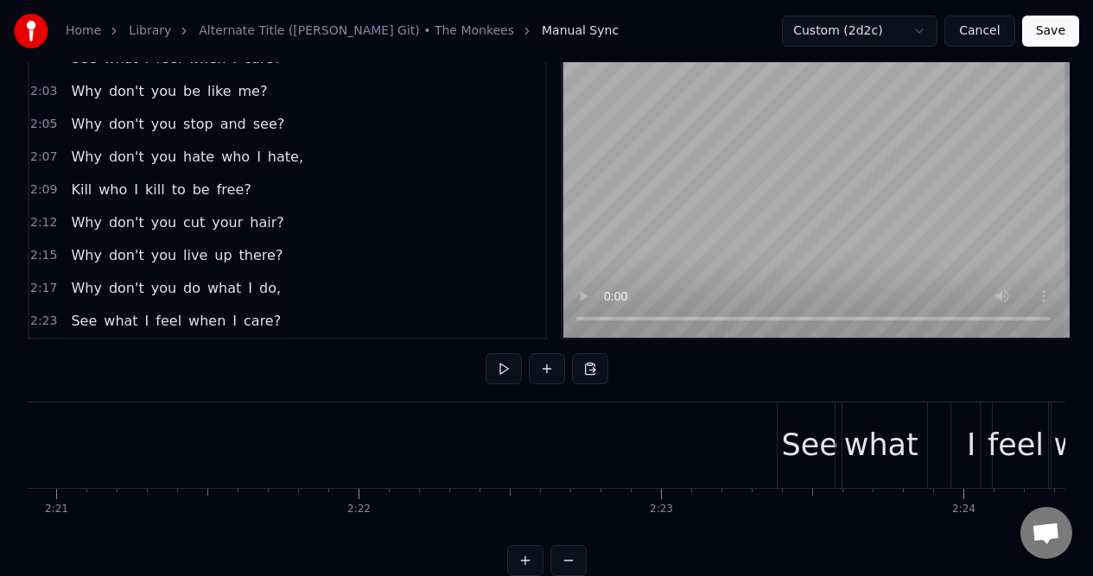
scroll to position [0, 42846]
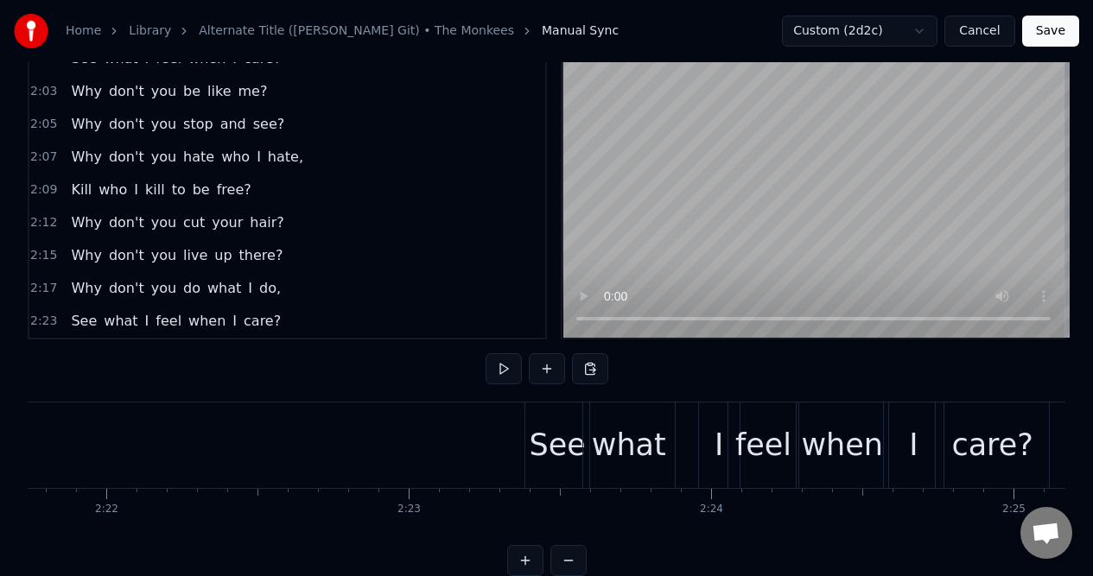
click at [313, 314] on div "2:23 See what I feel when I care?" at bounding box center [287, 321] width 516 height 33
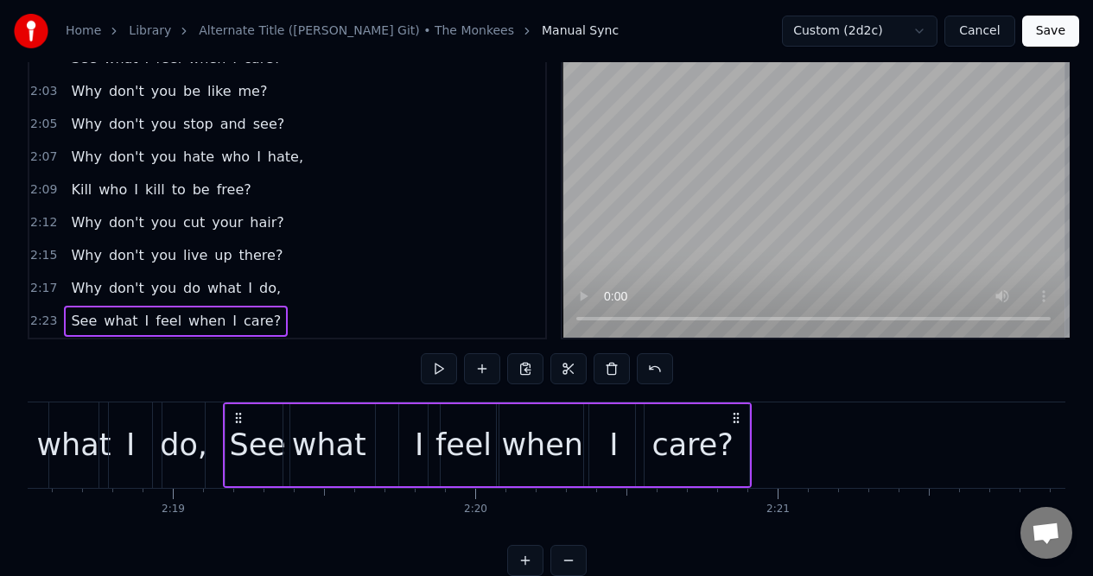
scroll to position [0, 41869]
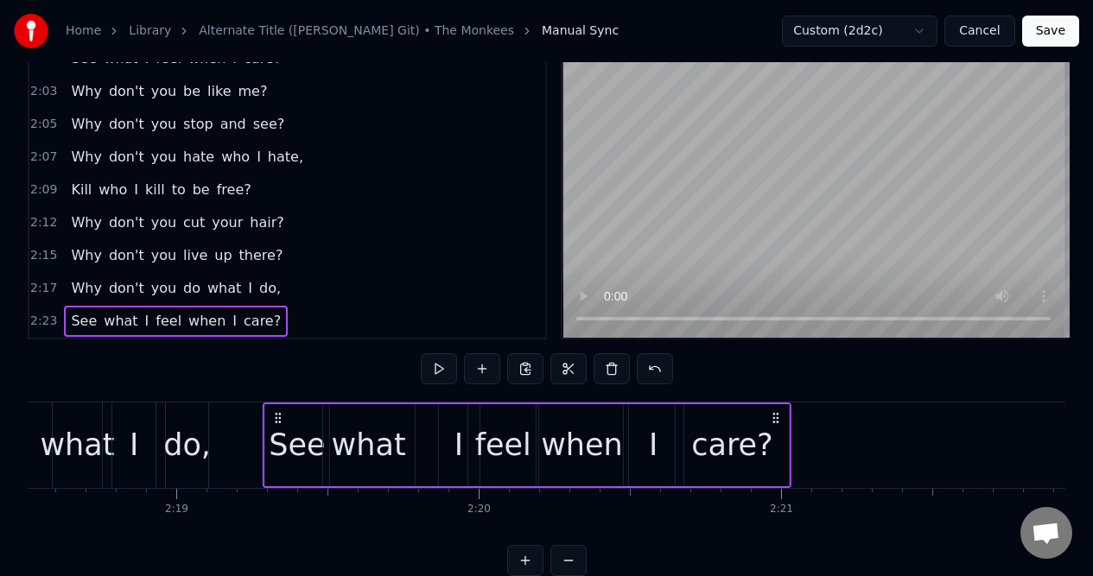
drag, startPoint x: 540, startPoint y: 419, endPoint x: 278, endPoint y: 421, distance: 261.7
click at [278, 421] on icon at bounding box center [278, 418] width 14 height 14
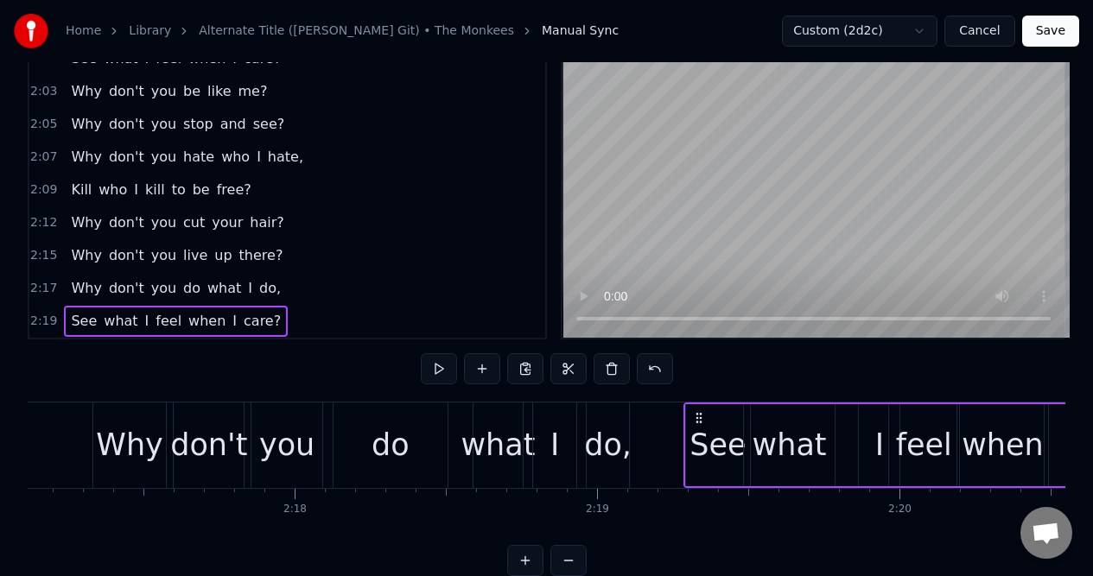
scroll to position [0, 41322]
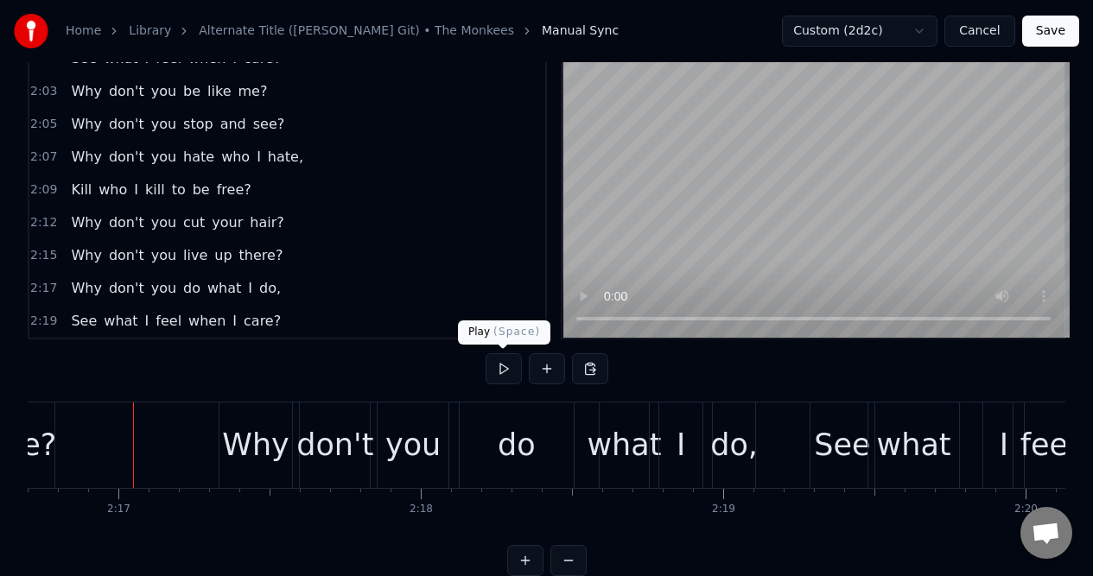
click at [501, 367] on button at bounding box center [503, 368] width 36 height 31
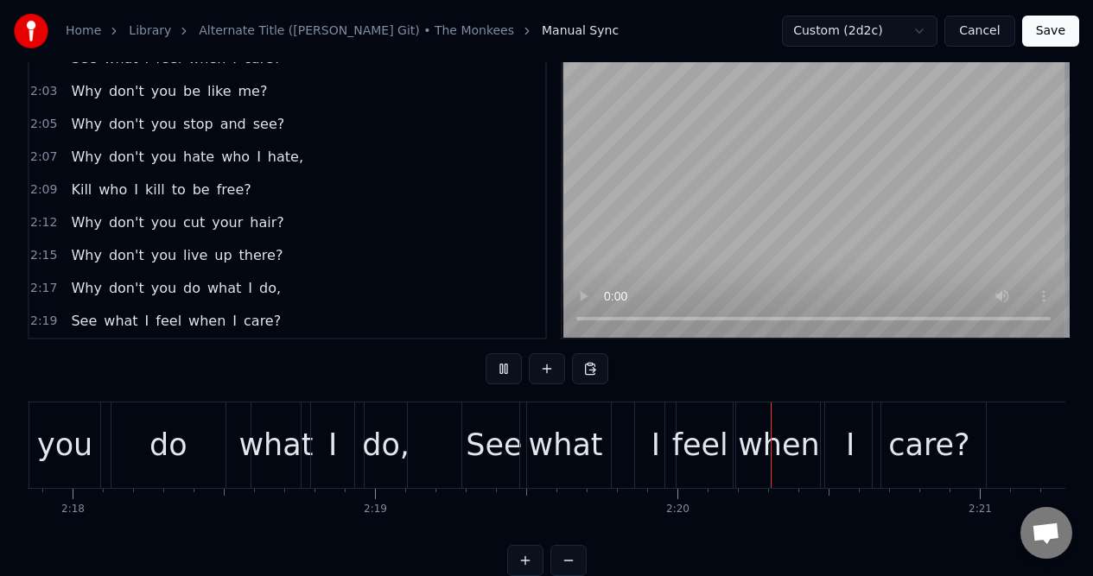
scroll to position [0, 42214]
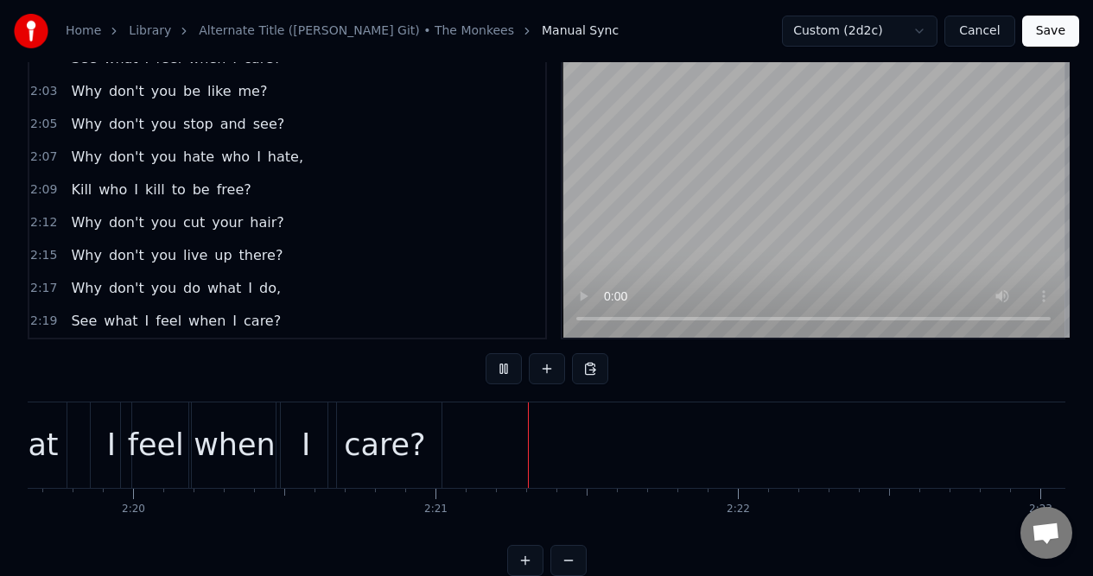
click at [501, 367] on button at bounding box center [503, 368] width 36 height 31
click at [387, 433] on div "care?" at bounding box center [384, 445] width 81 height 46
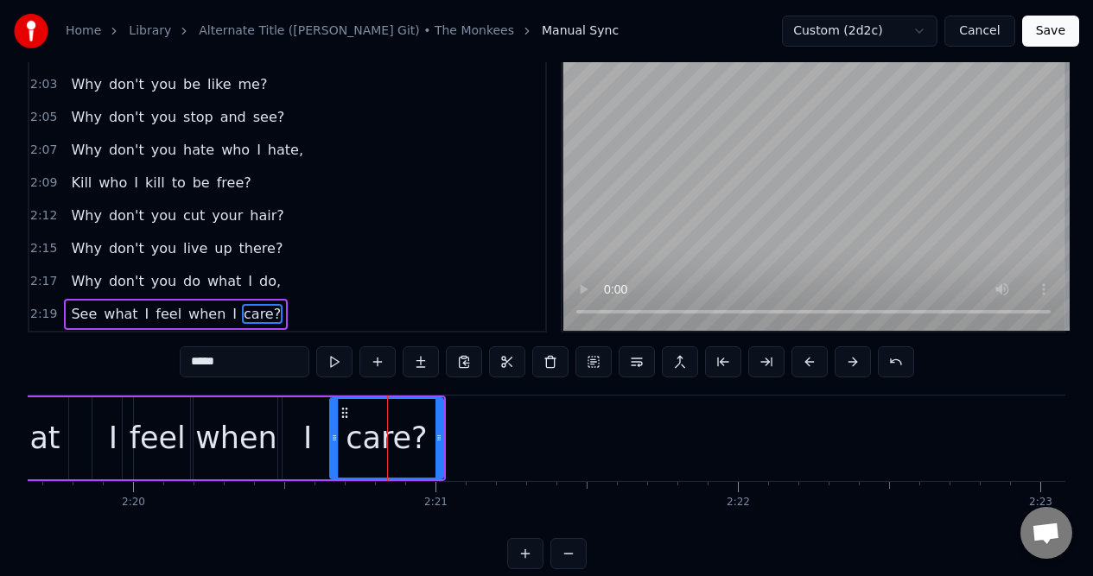
scroll to position [72, 0]
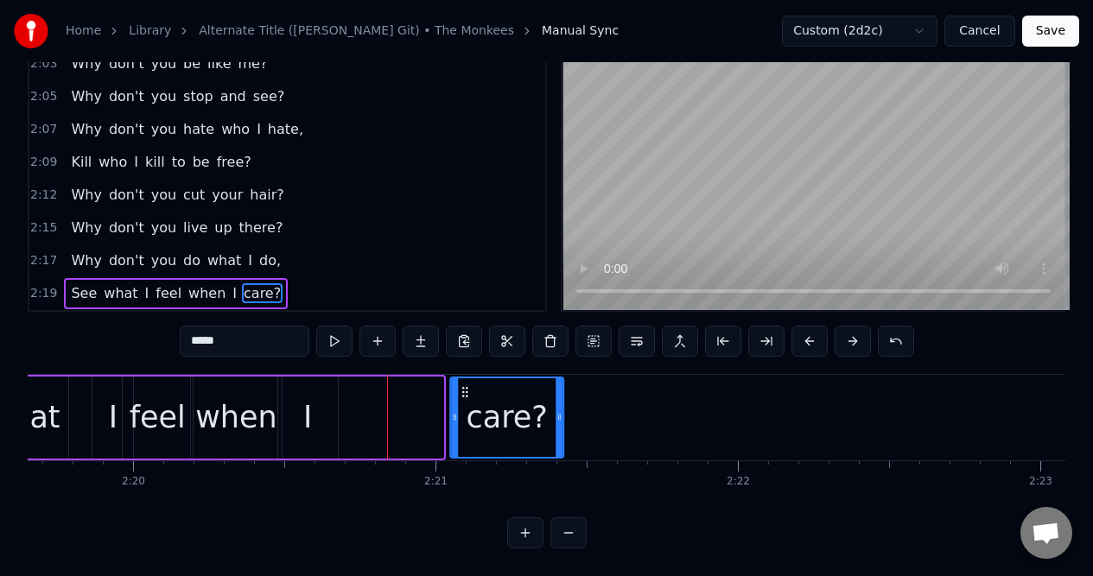
drag, startPoint x: 344, startPoint y: 385, endPoint x: 463, endPoint y: 399, distance: 120.0
click at [464, 402] on div "care?" at bounding box center [506, 417] width 111 height 79
click at [315, 396] on div "I" at bounding box center [308, 418] width 60 height 82
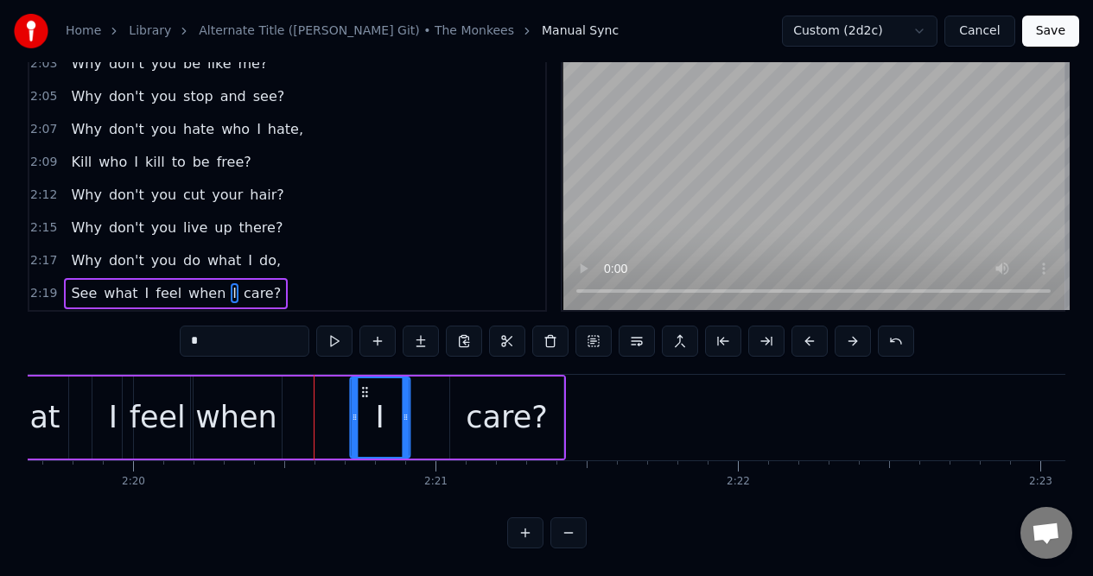
drag, startPoint x: 292, startPoint y: 387, endPoint x: 364, endPoint y: 394, distance: 72.0
click at [364, 394] on div "I" at bounding box center [380, 417] width 58 height 79
click at [245, 395] on div "when" at bounding box center [236, 418] width 82 height 46
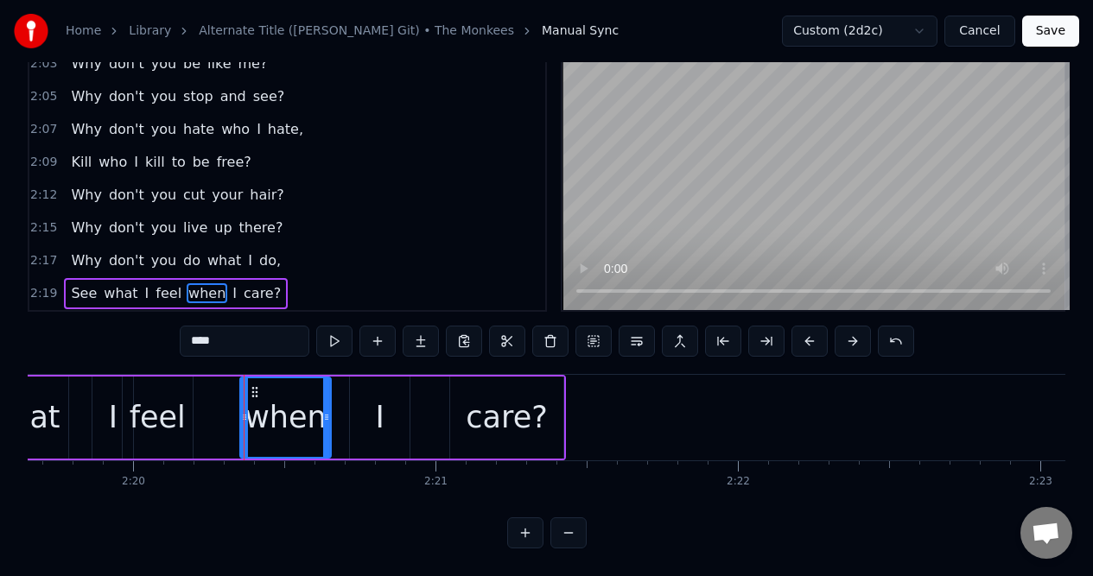
drag, startPoint x: 206, startPoint y: 388, endPoint x: 256, endPoint y: 388, distance: 49.2
click at [256, 388] on icon at bounding box center [255, 392] width 14 height 14
drag, startPoint x: 244, startPoint y: 395, endPoint x: 287, endPoint y: 395, distance: 42.3
click at [287, 395] on div at bounding box center [286, 417] width 7 height 79
click at [359, 380] on div "I" at bounding box center [380, 418] width 60 height 82
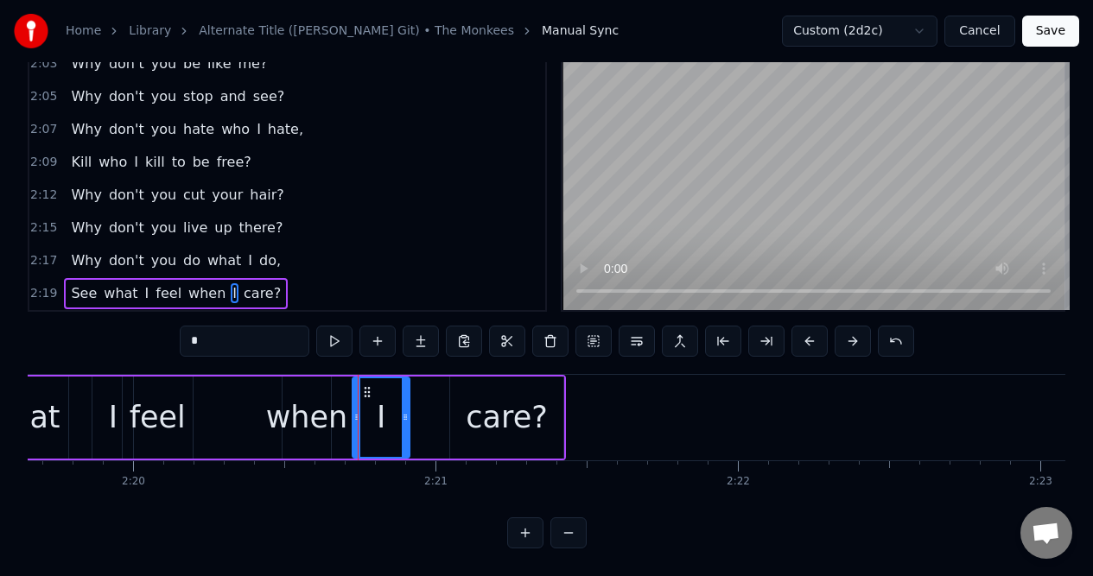
click at [358, 395] on div at bounding box center [356, 417] width 7 height 79
click at [325, 395] on div "when" at bounding box center [307, 418] width 82 height 46
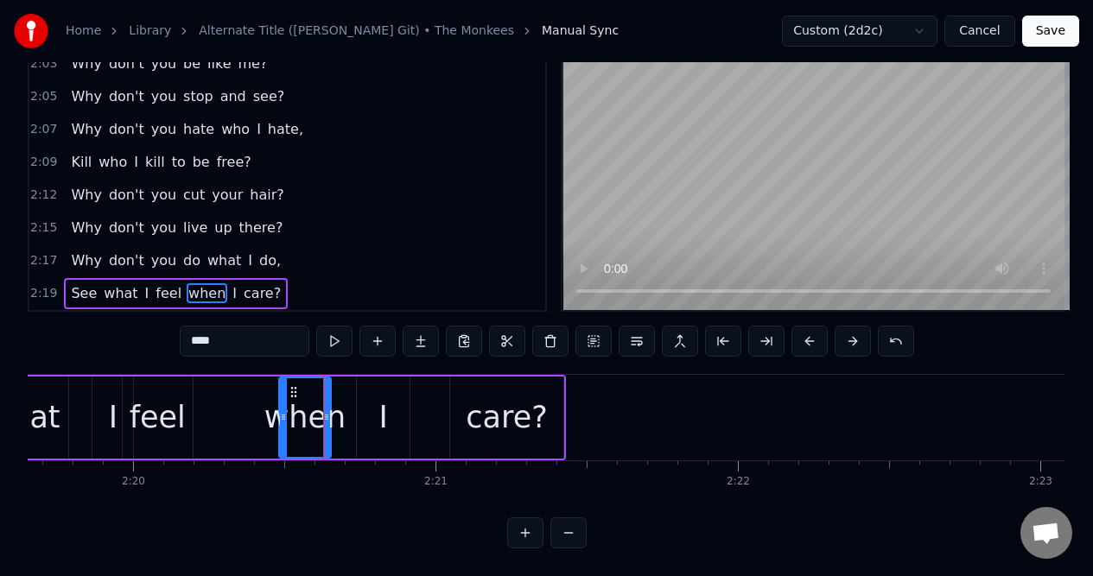
click at [283, 400] on div at bounding box center [283, 417] width 7 height 79
click at [303, 391] on circle at bounding box center [303, 391] width 1 height 1
click at [164, 383] on div "feel" at bounding box center [158, 418] width 70 height 82
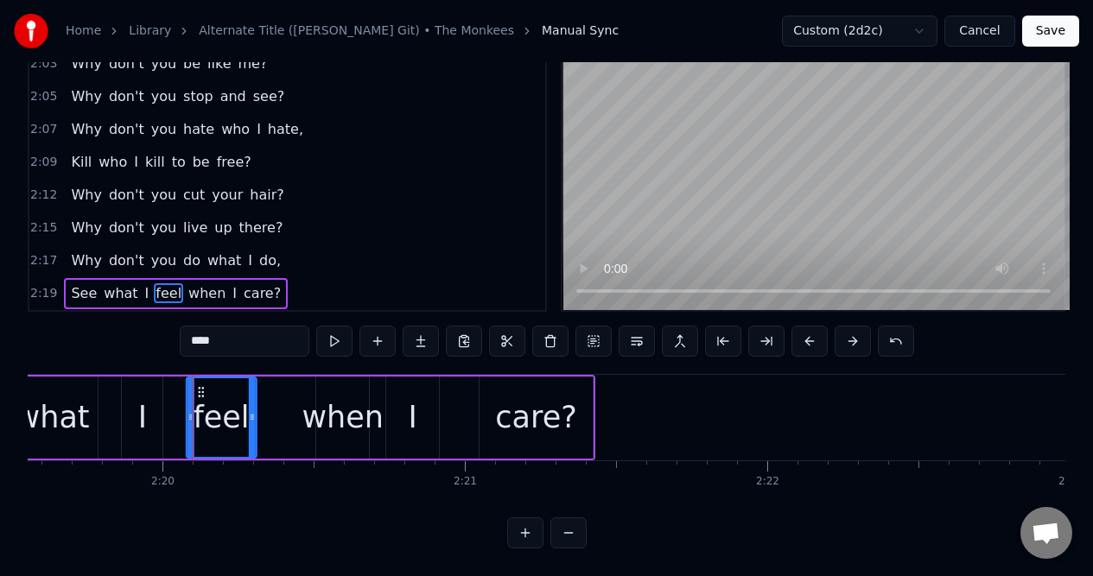
drag, startPoint x: 137, startPoint y: 386, endPoint x: 201, endPoint y: 385, distance: 63.9
click at [201, 385] on icon at bounding box center [201, 392] width 14 height 14
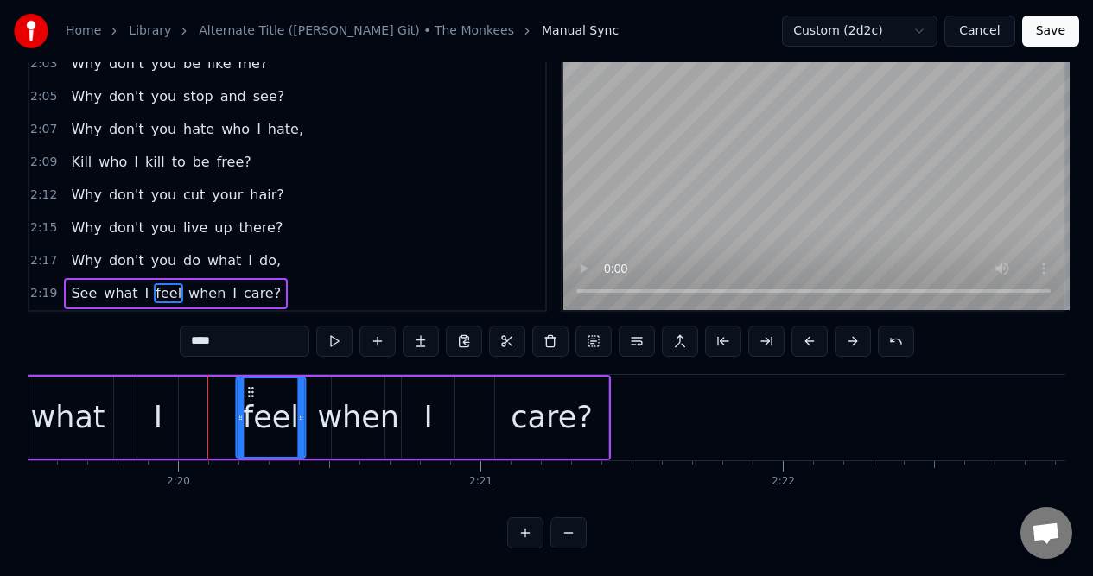
drag, startPoint x: 201, startPoint y: 385, endPoint x: 250, endPoint y: 387, distance: 49.3
click at [250, 387] on icon at bounding box center [251, 392] width 14 height 14
click at [162, 395] on div "I" at bounding box center [157, 418] width 41 height 82
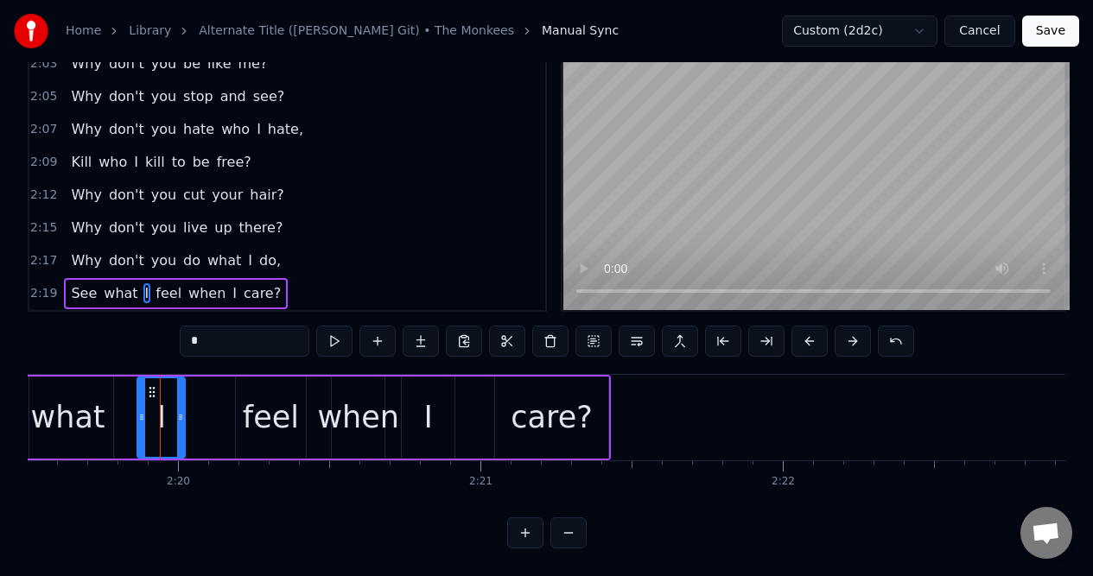
click at [181, 395] on div at bounding box center [180, 417] width 7 height 79
drag, startPoint x: 152, startPoint y: 385, endPoint x: 181, endPoint y: 387, distance: 29.4
click at [181, 387] on icon at bounding box center [182, 392] width 14 height 14
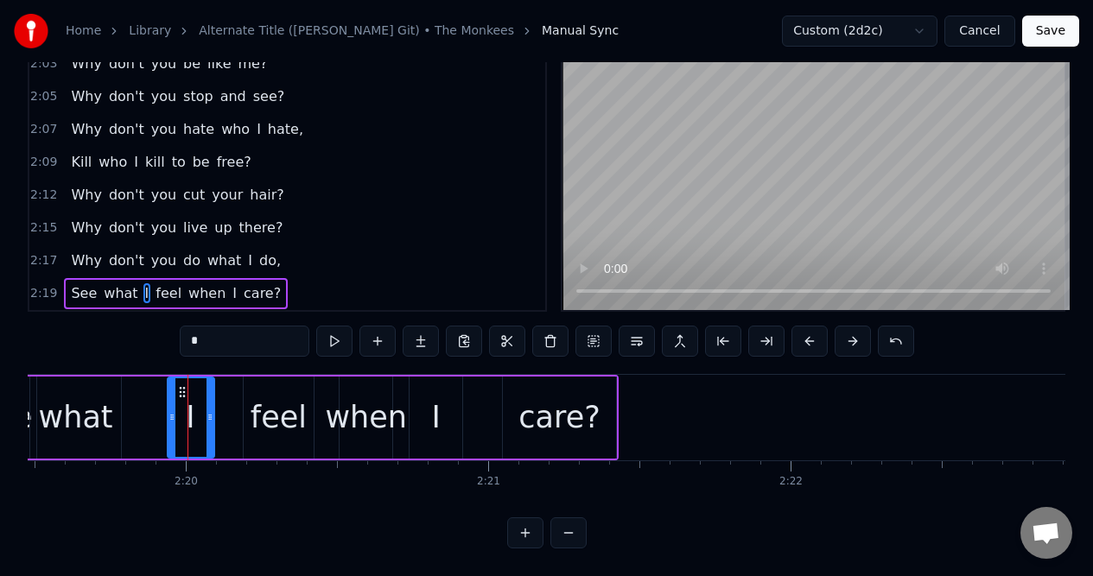
click at [98, 395] on div "what" at bounding box center [76, 418] width 74 height 46
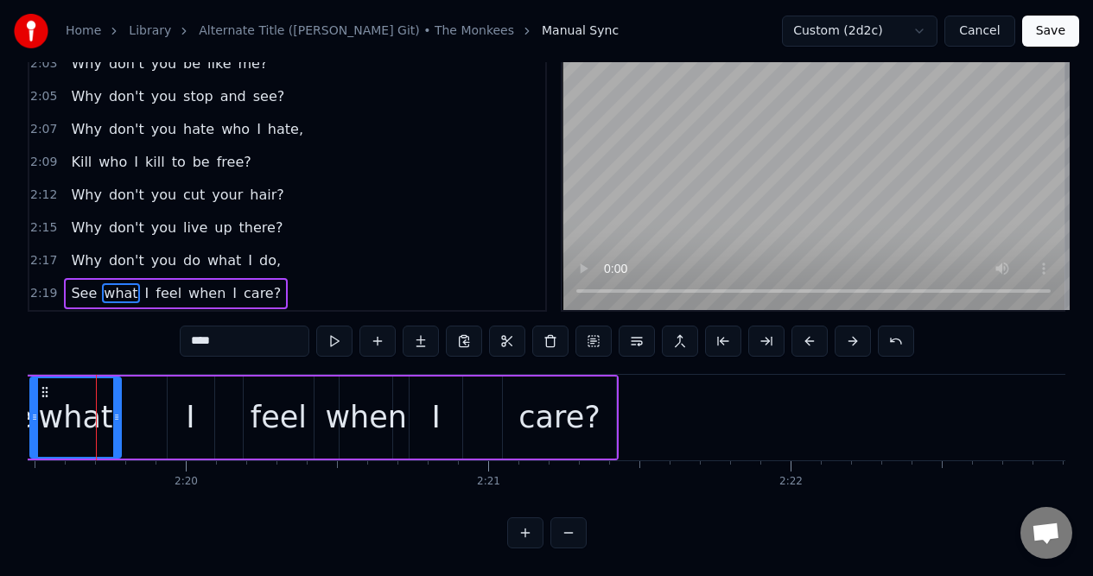
scroll to position [0, 42143]
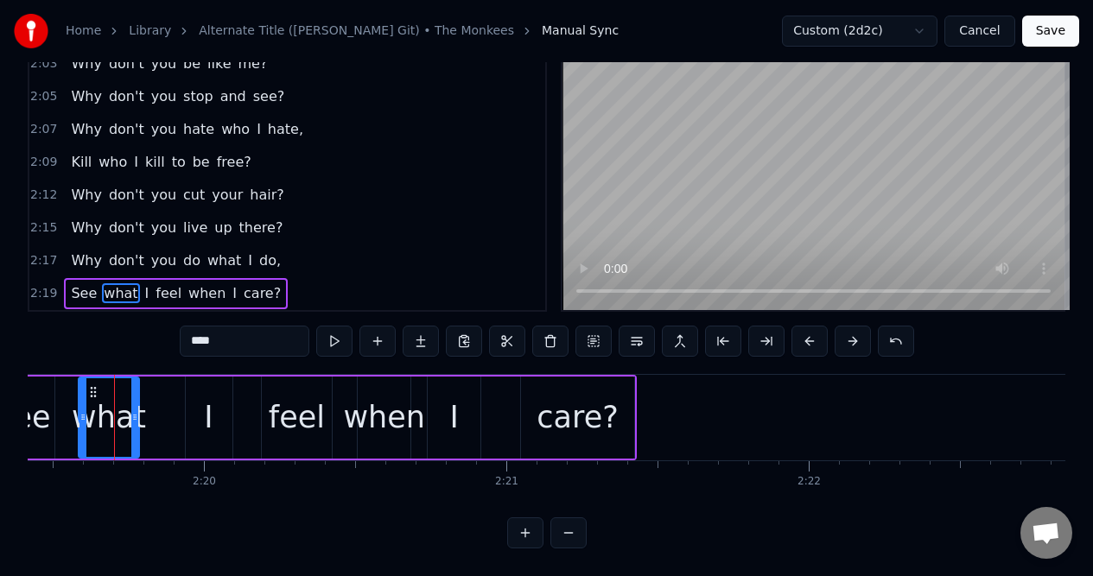
drag, startPoint x: 52, startPoint y: 403, endPoint x: 82, endPoint y: 403, distance: 30.2
click at [82, 403] on div at bounding box center [82, 417] width 7 height 79
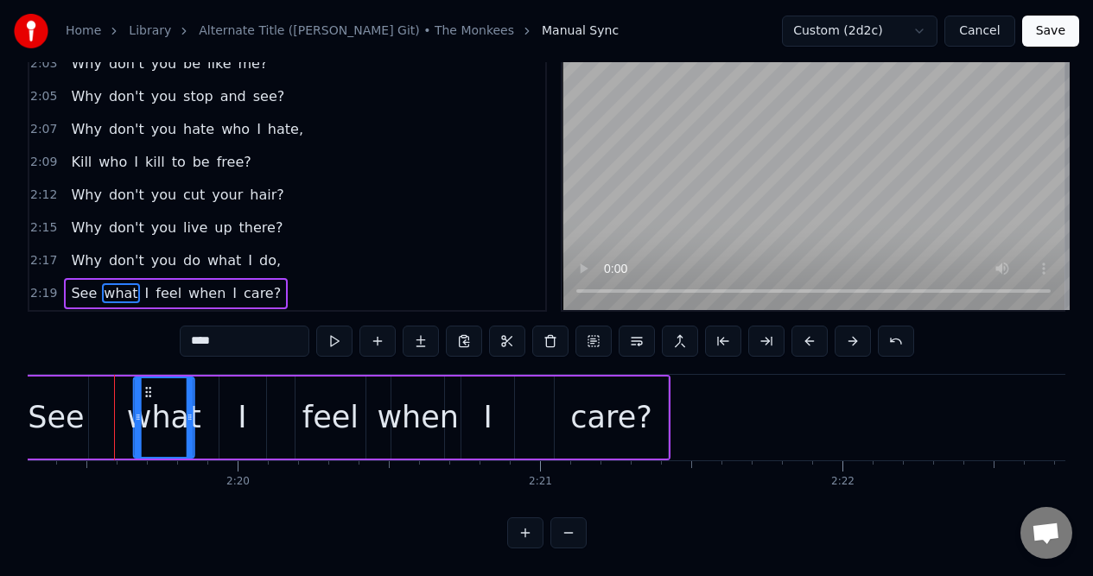
drag, startPoint x: 125, startPoint y: 384, endPoint x: 146, endPoint y: 388, distance: 21.0
click at [146, 388] on icon at bounding box center [148, 392] width 14 height 14
click at [78, 395] on div "See" at bounding box center [56, 418] width 56 height 46
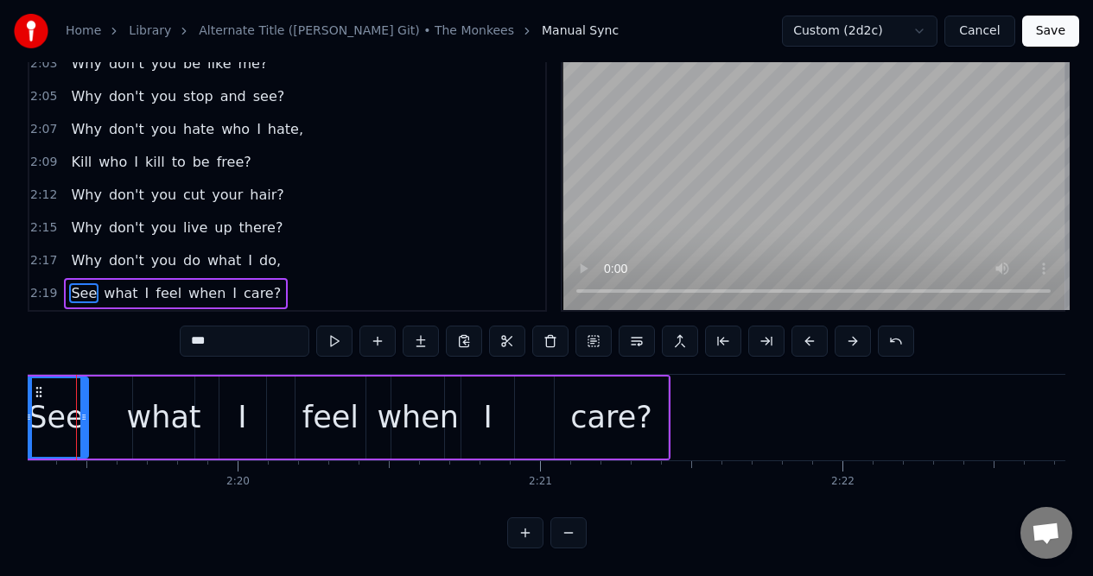
scroll to position [0, 42072]
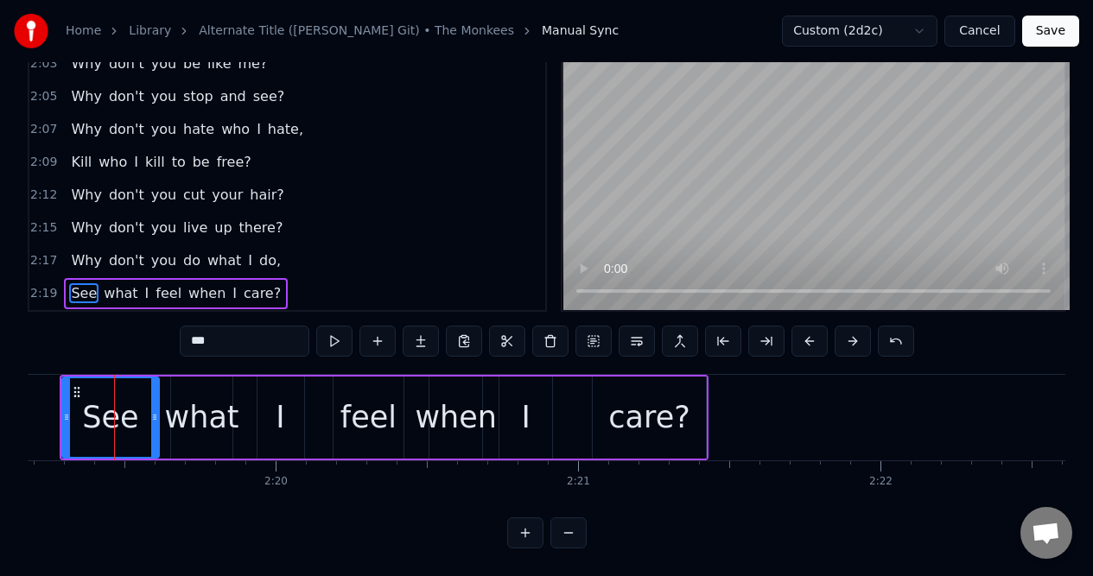
drag, startPoint x: 124, startPoint y: 389, endPoint x: 155, endPoint y: 390, distance: 32.0
click at [156, 391] on div at bounding box center [154, 417] width 7 height 79
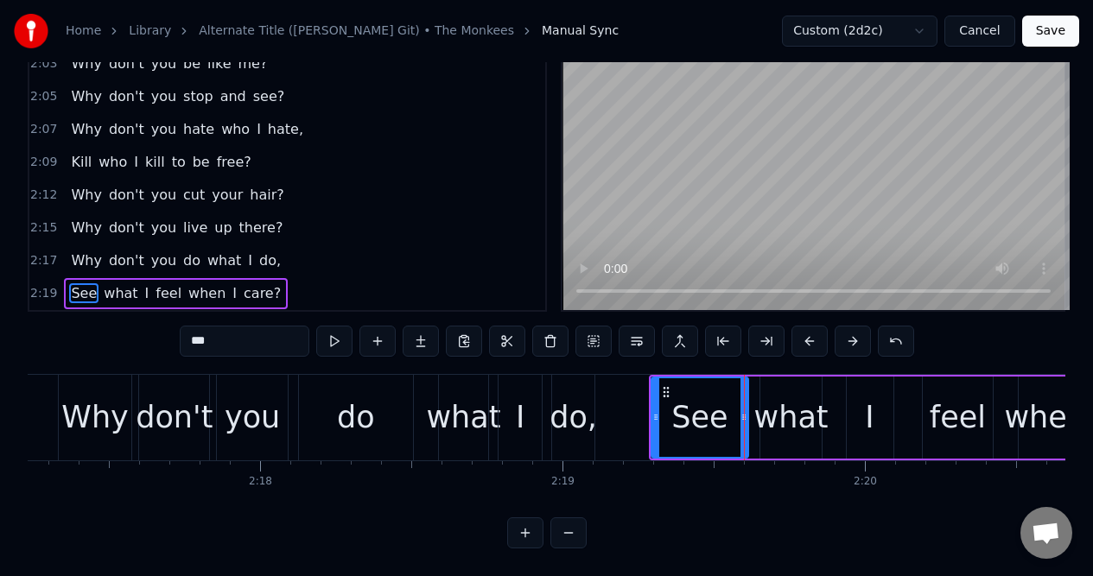
scroll to position [0, 41525]
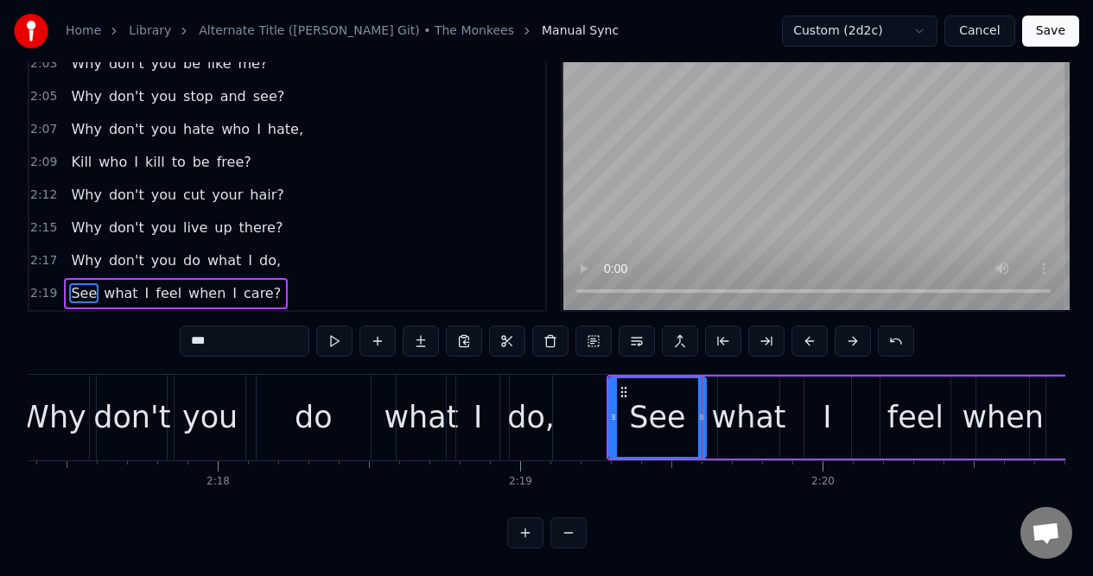
click at [263, 395] on div "do" at bounding box center [314, 418] width 115 height 86
type input "**"
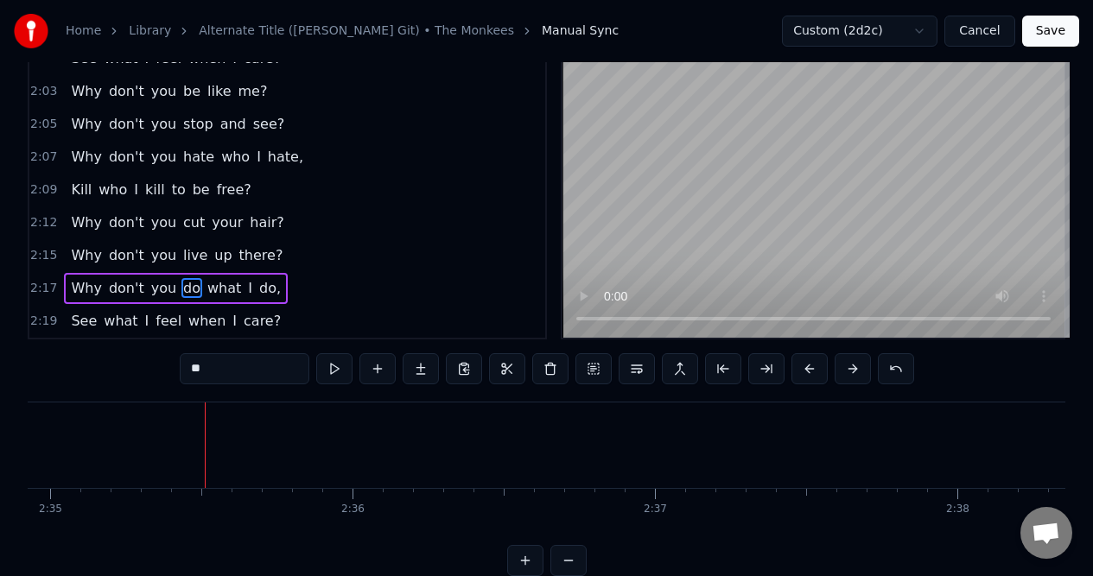
scroll to position [0, 46922]
click at [1048, 37] on button "Save" at bounding box center [1050, 31] width 57 height 31
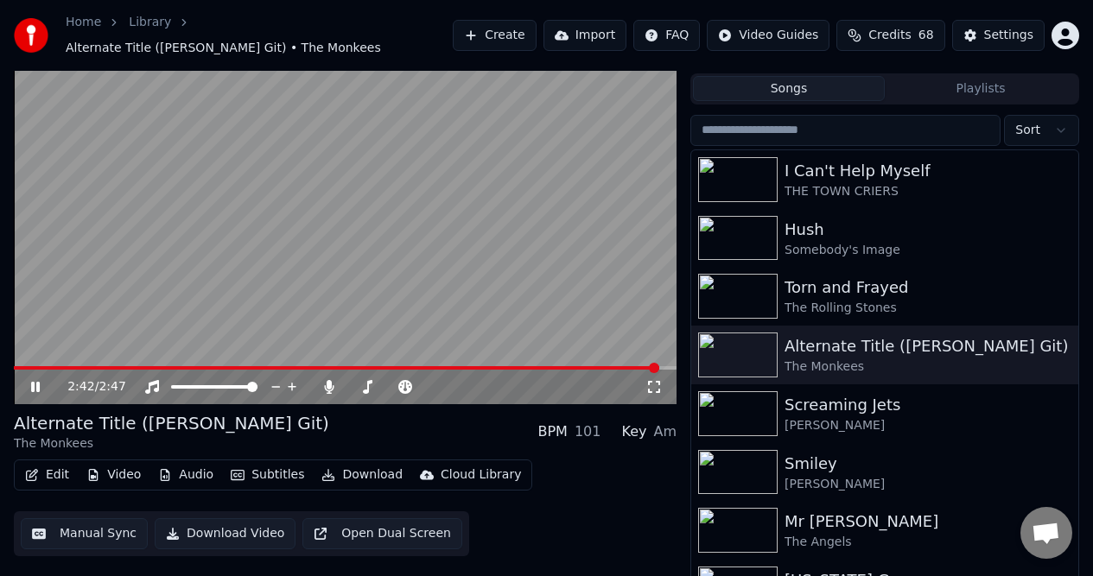
click at [98, 533] on button "Manual Sync" at bounding box center [84, 533] width 127 height 31
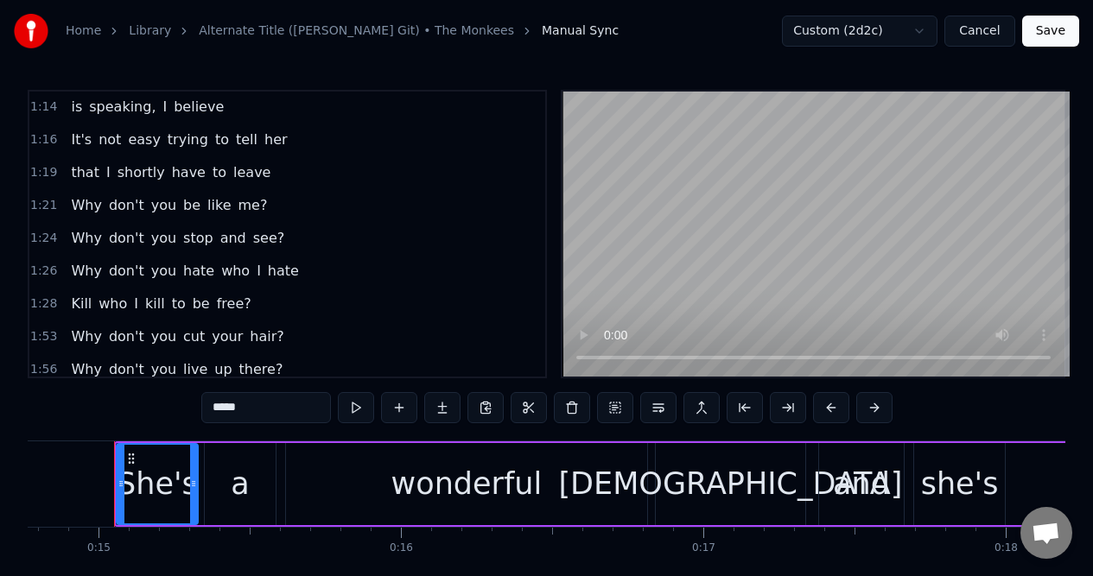
scroll to position [776, 0]
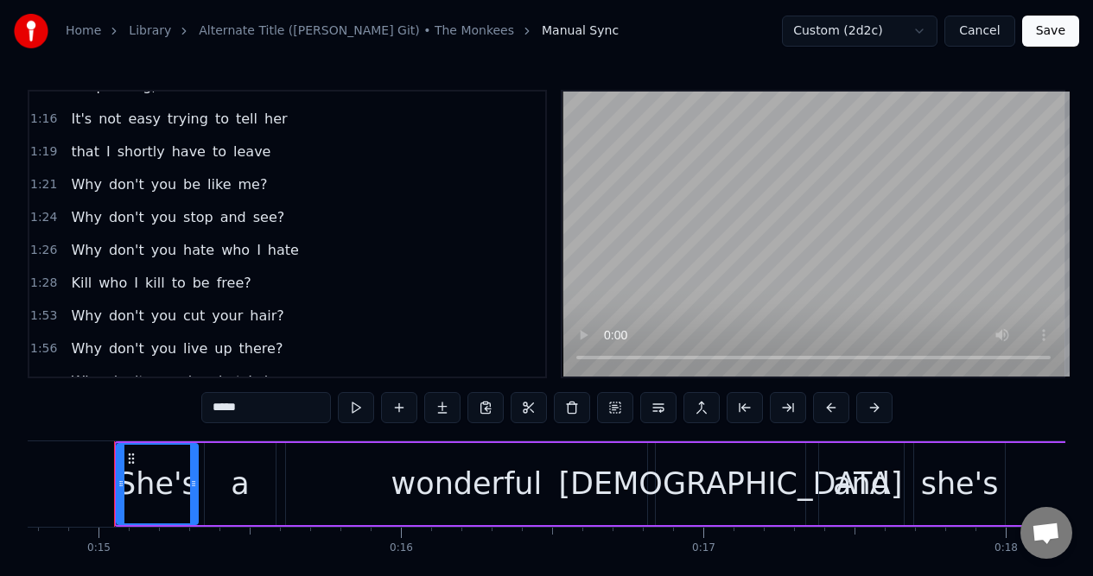
click at [281, 287] on div "1:28 Kill who I kill to be free?" at bounding box center [287, 283] width 516 height 33
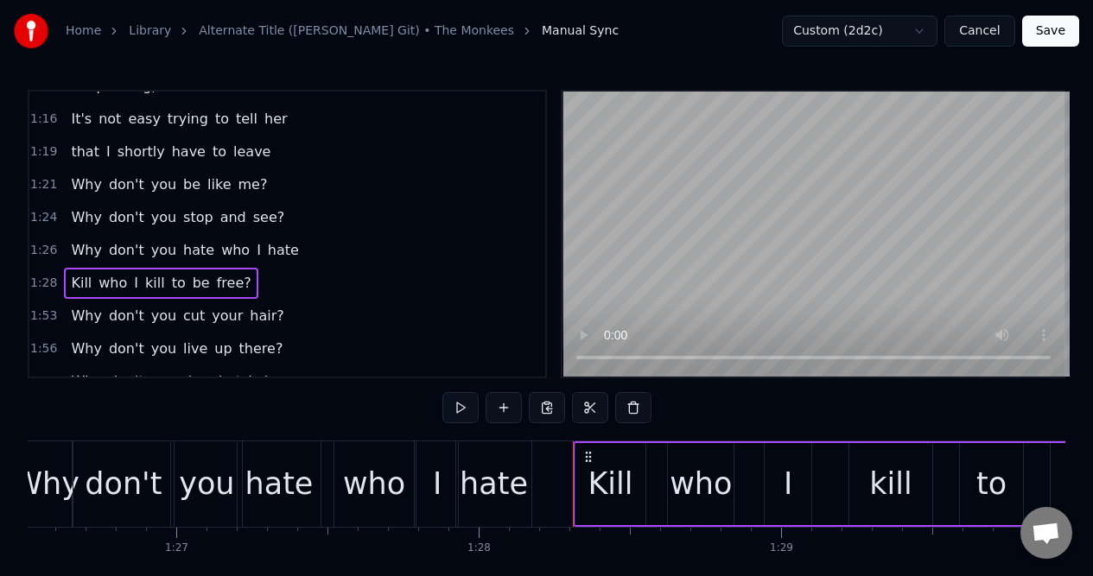
scroll to position [0, 26609]
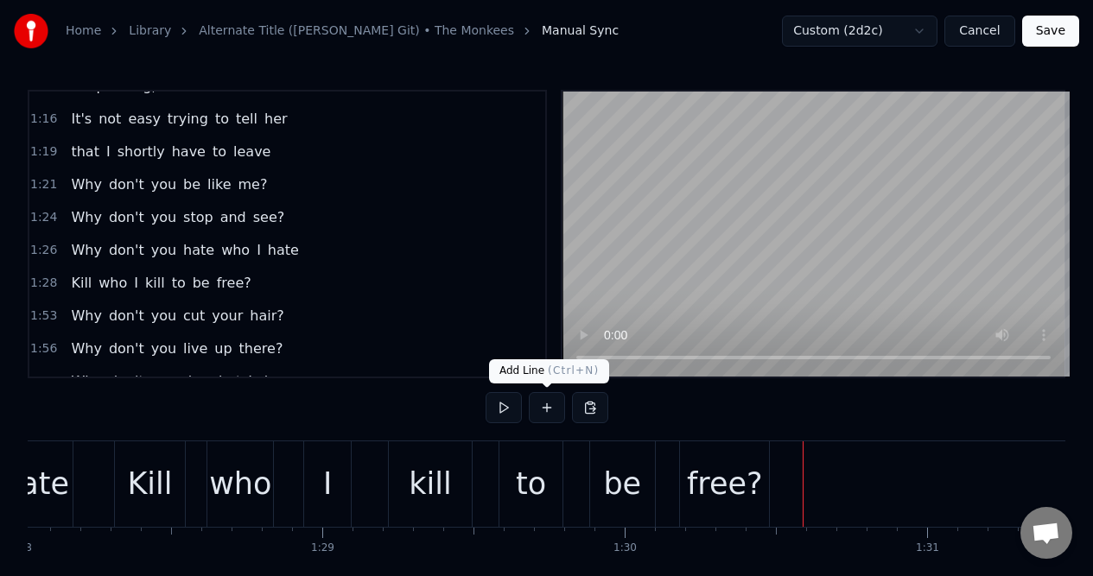
click at [538, 402] on button at bounding box center [547, 407] width 36 height 31
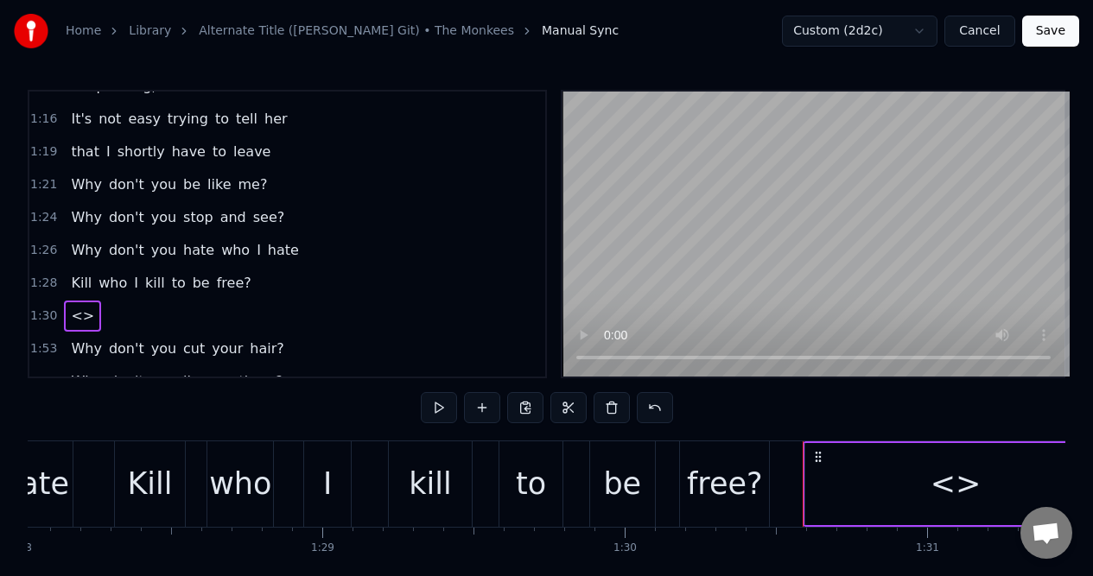
click at [950, 485] on div "<>" at bounding box center [955, 484] width 51 height 46
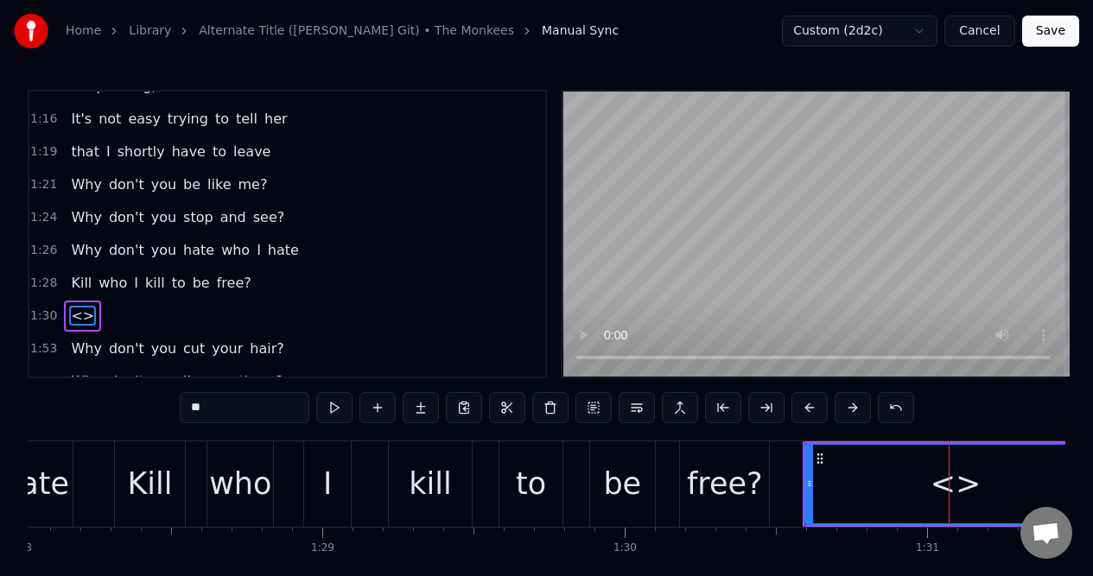
scroll to position [858, 0]
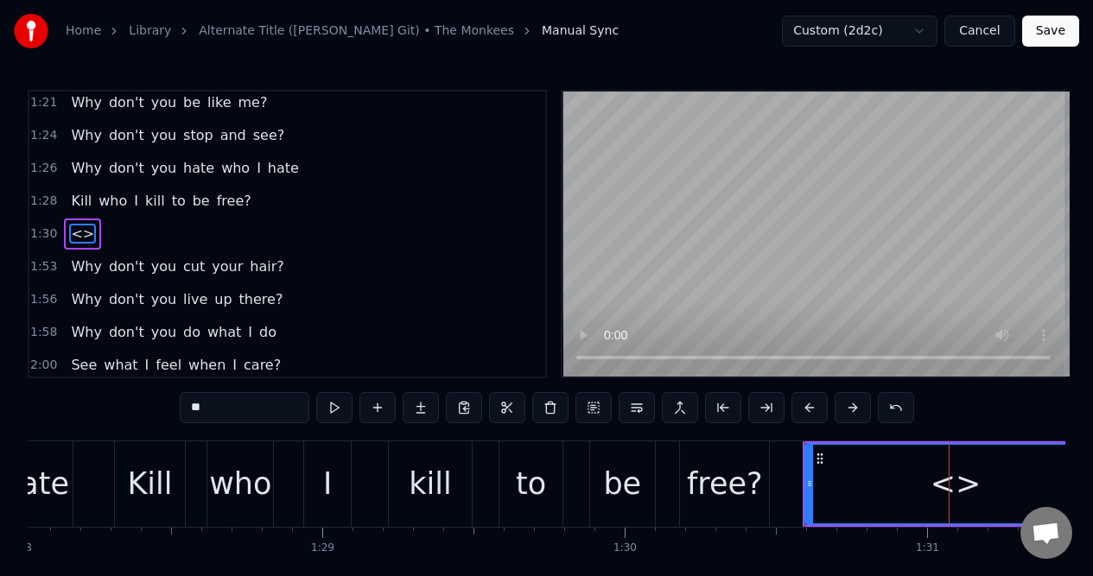
drag, startPoint x: 223, startPoint y: 413, endPoint x: 174, endPoint y: 411, distance: 48.4
click at [174, 411] on div "0:15 She's a wonderful lady and she's mine, all mine 0:19 And there doesn't see…" at bounding box center [546, 352] width 1037 height 525
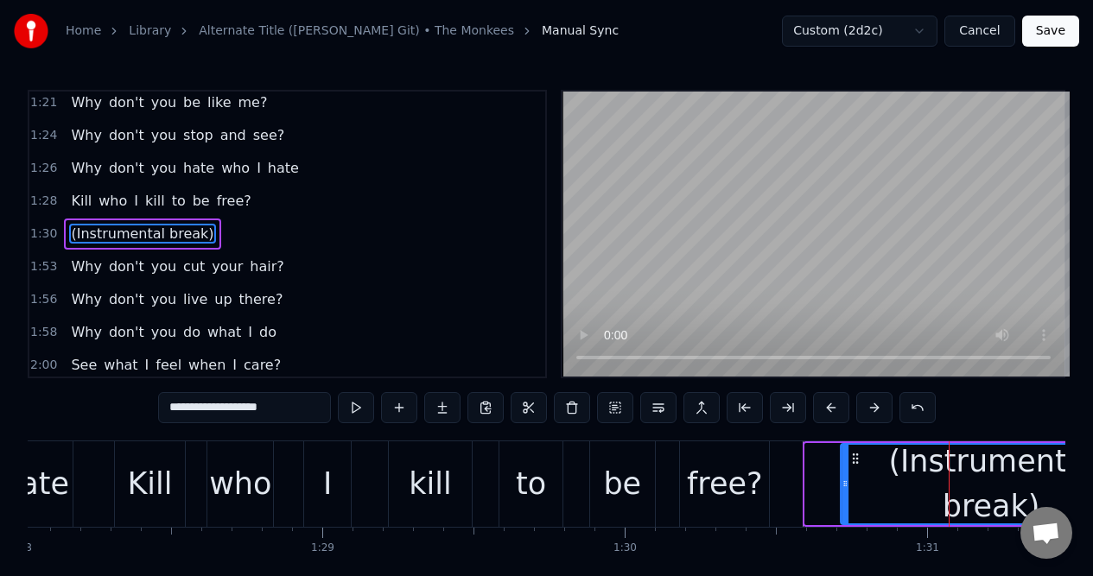
drag, startPoint x: 820, startPoint y: 459, endPoint x: 856, endPoint y: 450, distance: 37.3
click at [856, 452] on icon at bounding box center [855, 459] width 14 height 14
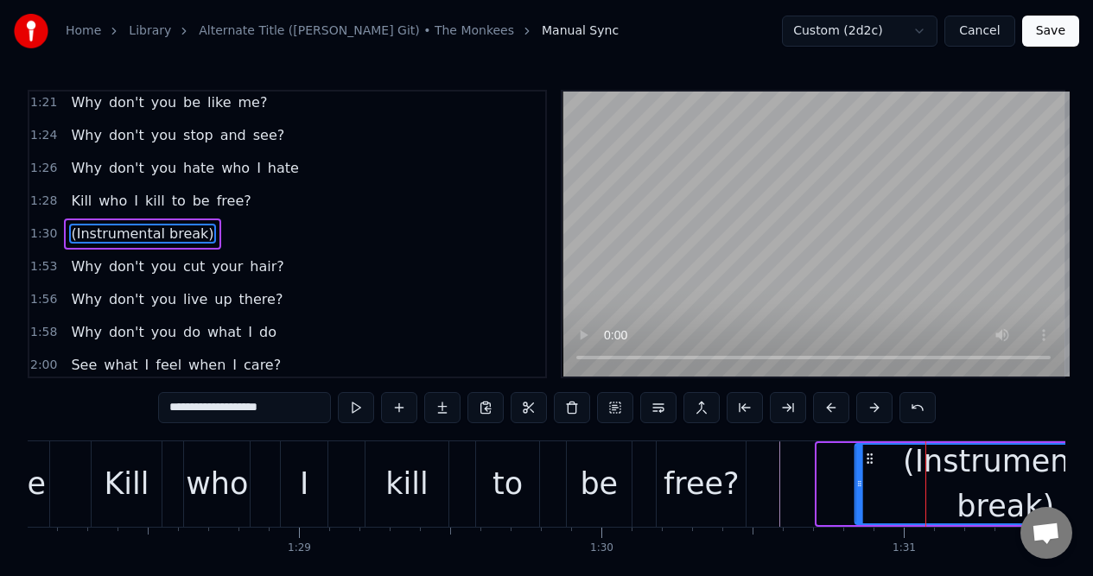
drag, startPoint x: 854, startPoint y: 456, endPoint x: 896, endPoint y: 456, distance: 42.3
click at [877, 456] on icon at bounding box center [870, 459] width 14 height 14
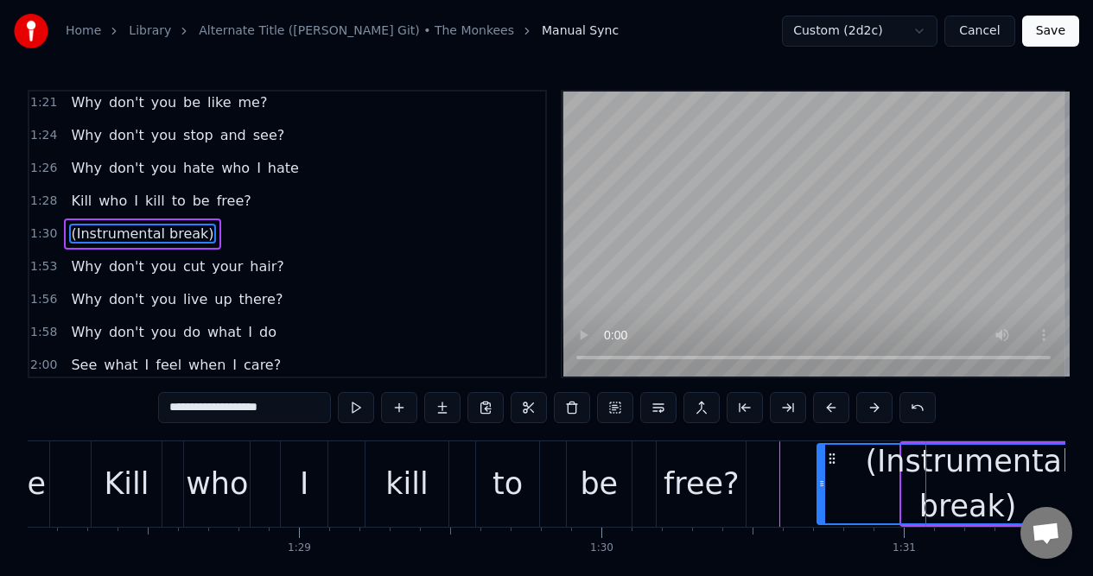
scroll to position [0, 26649]
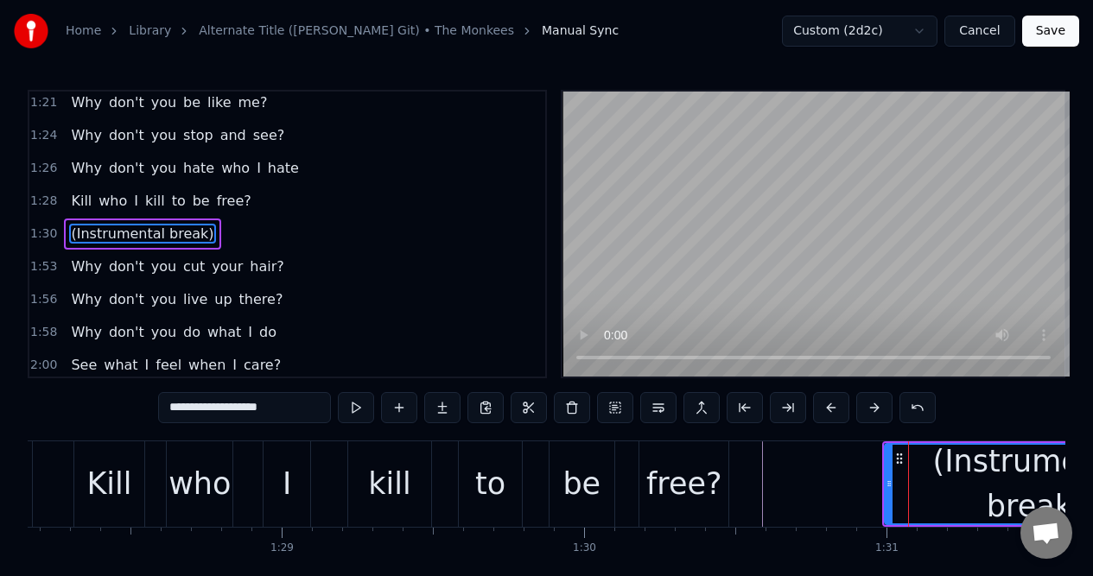
click at [706, 456] on div "free?" at bounding box center [683, 484] width 89 height 86
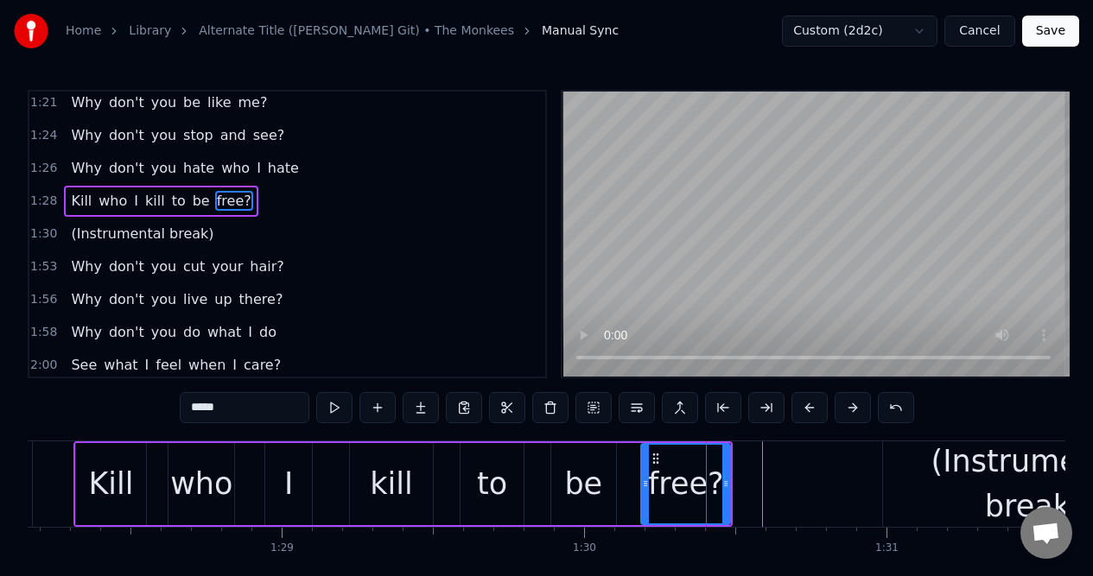
scroll to position [826, 0]
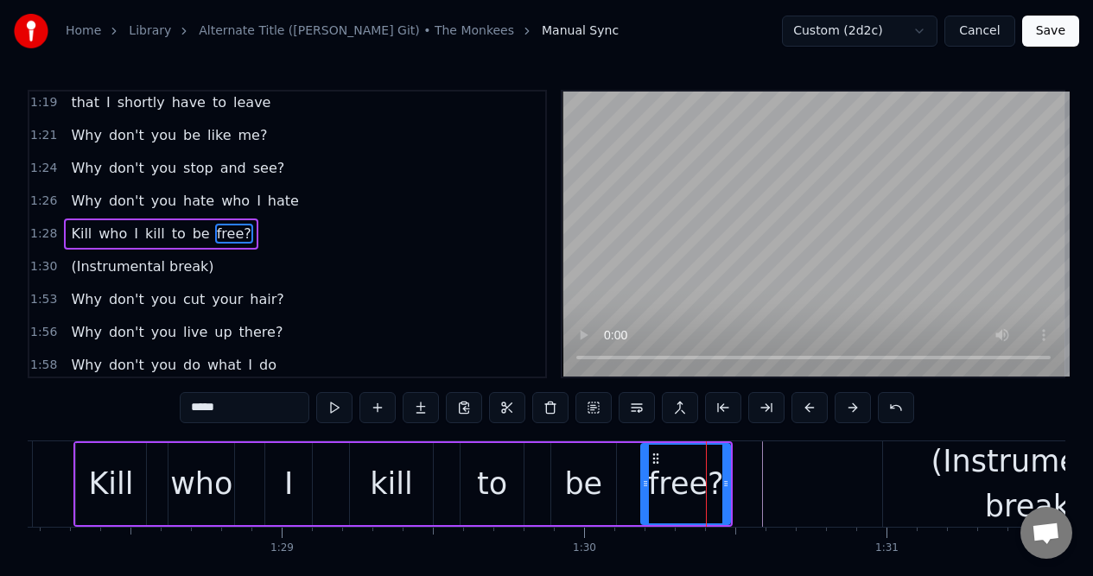
click at [909, 461] on div "(Instrumental break)" at bounding box center [1033, 484] width 301 height 91
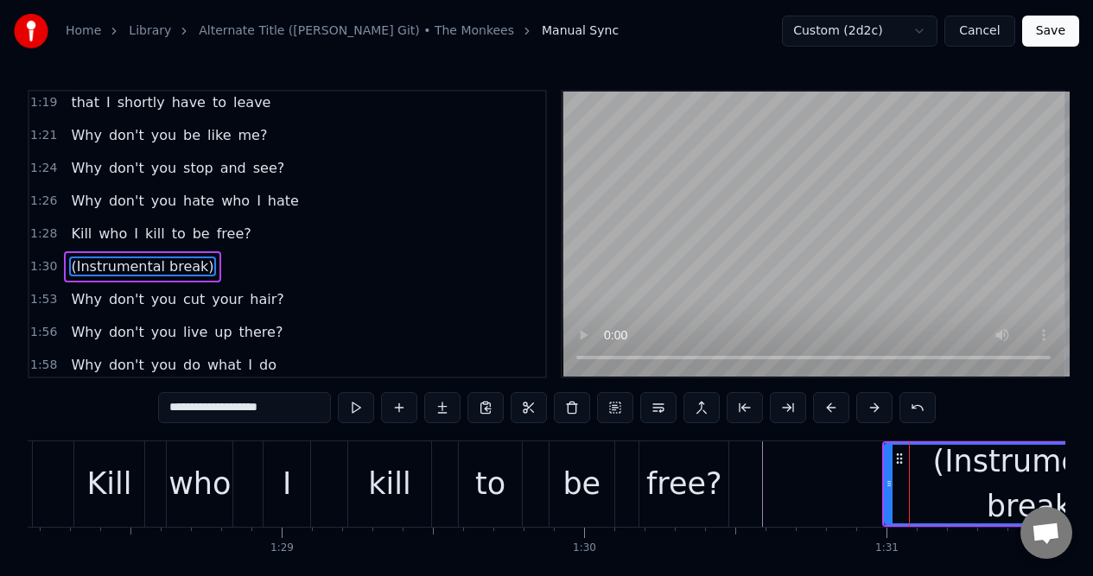
scroll to position [858, 0]
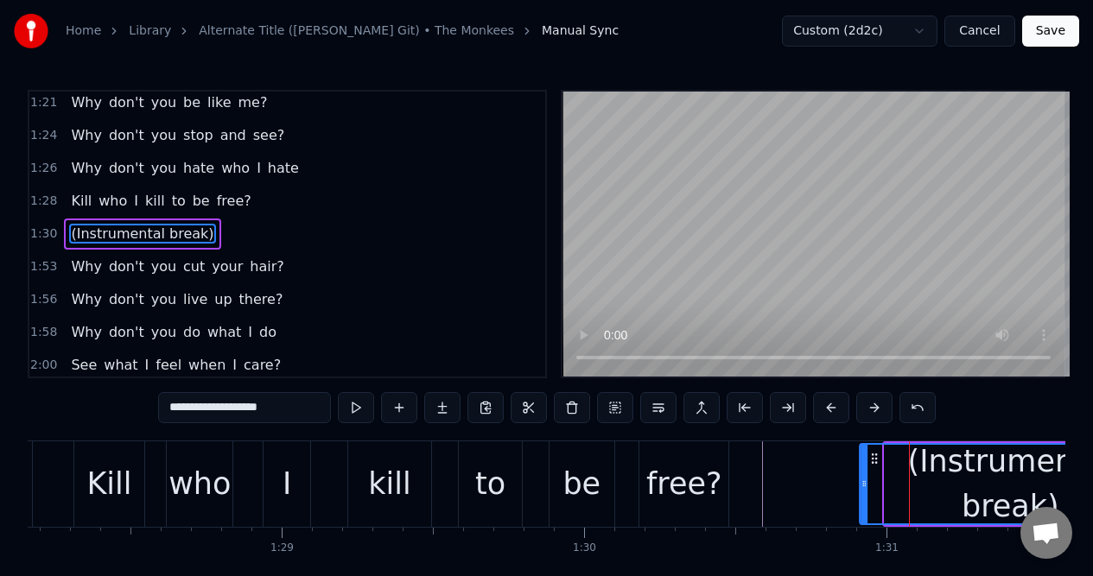
drag, startPoint x: 898, startPoint y: 457, endPoint x: 874, endPoint y: 457, distance: 24.2
click at [873, 457] on icon at bounding box center [874, 459] width 14 height 14
click at [704, 459] on div "free?" at bounding box center [683, 484] width 89 height 86
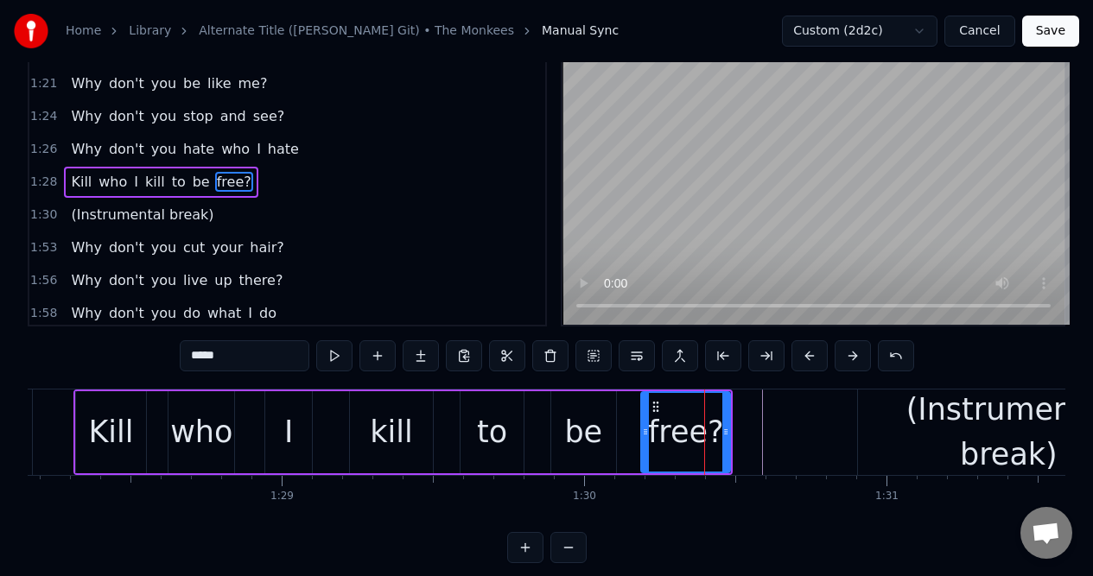
scroll to position [79, 0]
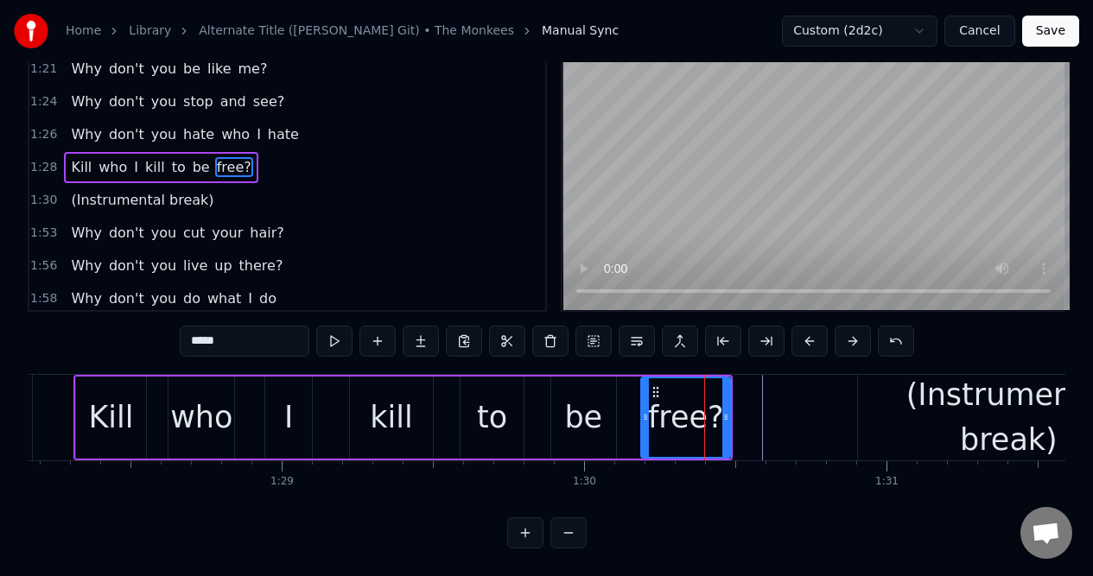
click at [566, 532] on button at bounding box center [568, 532] width 36 height 31
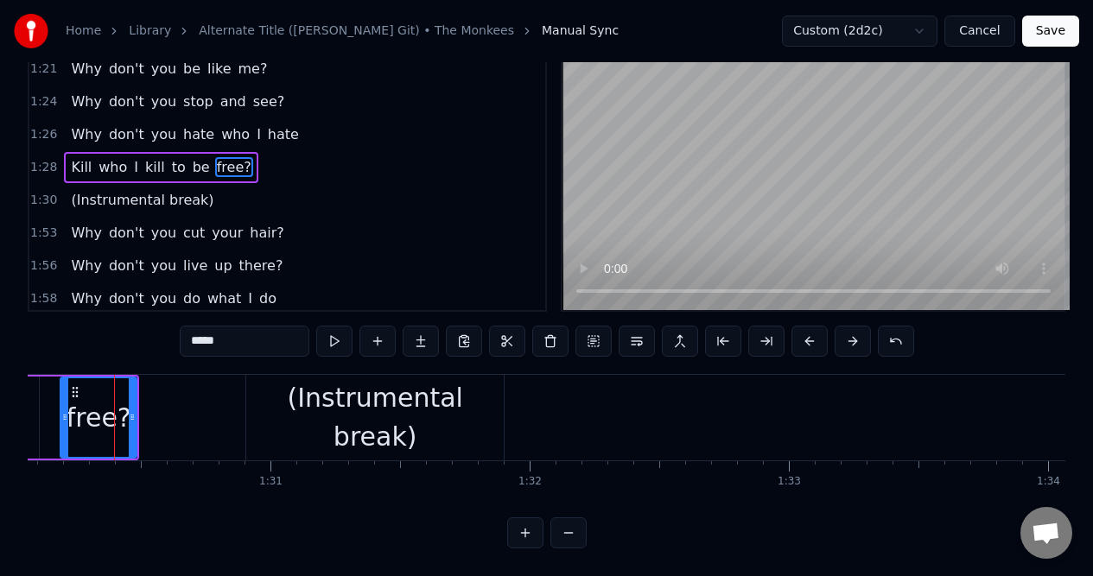
click at [566, 532] on button at bounding box center [568, 532] width 36 height 31
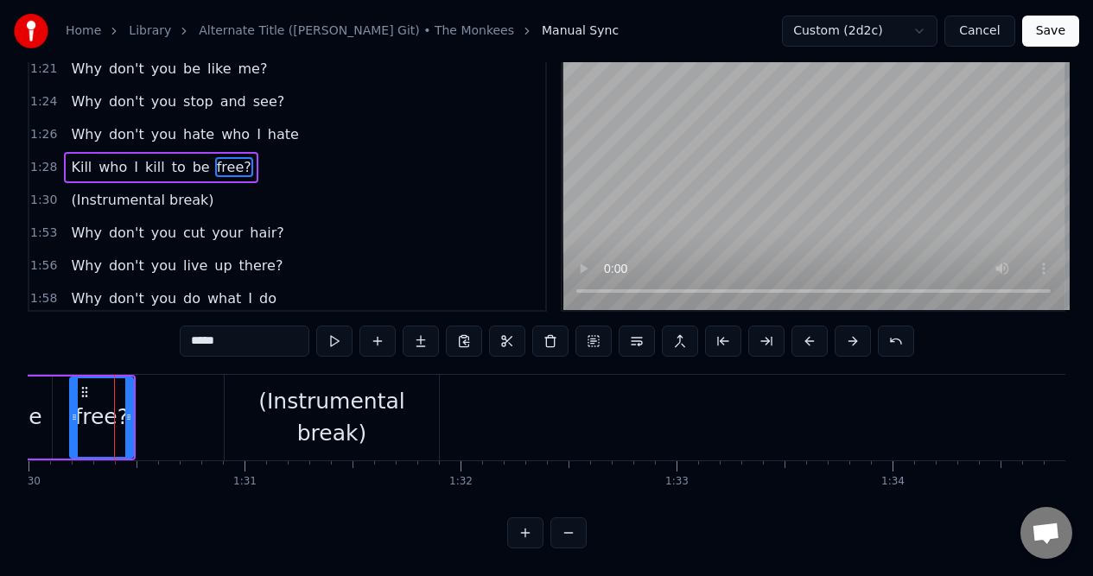
click at [566, 533] on button at bounding box center [568, 532] width 36 height 31
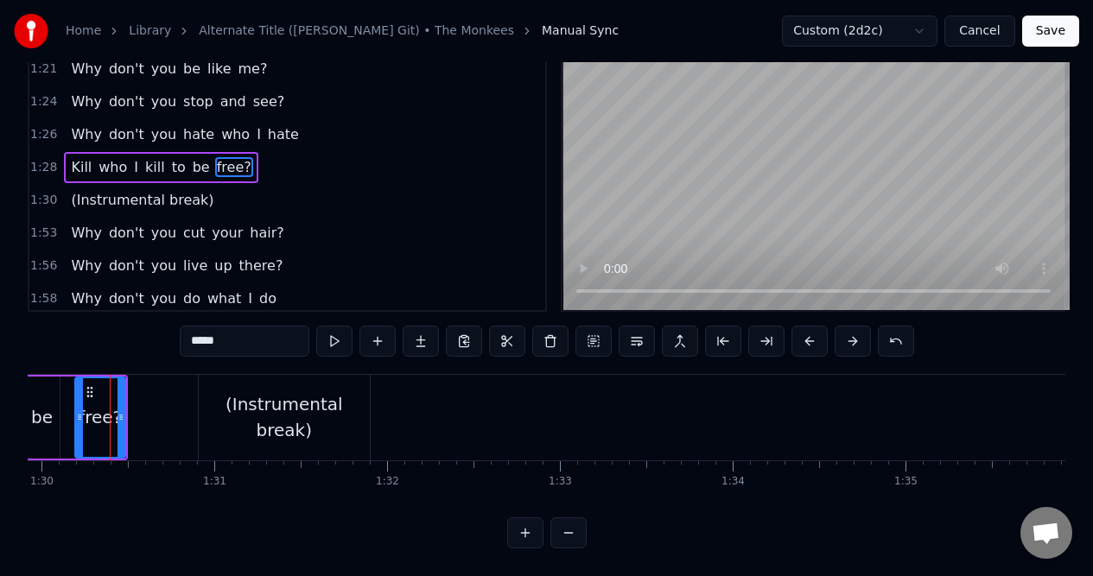
click at [566, 533] on button at bounding box center [568, 532] width 36 height 31
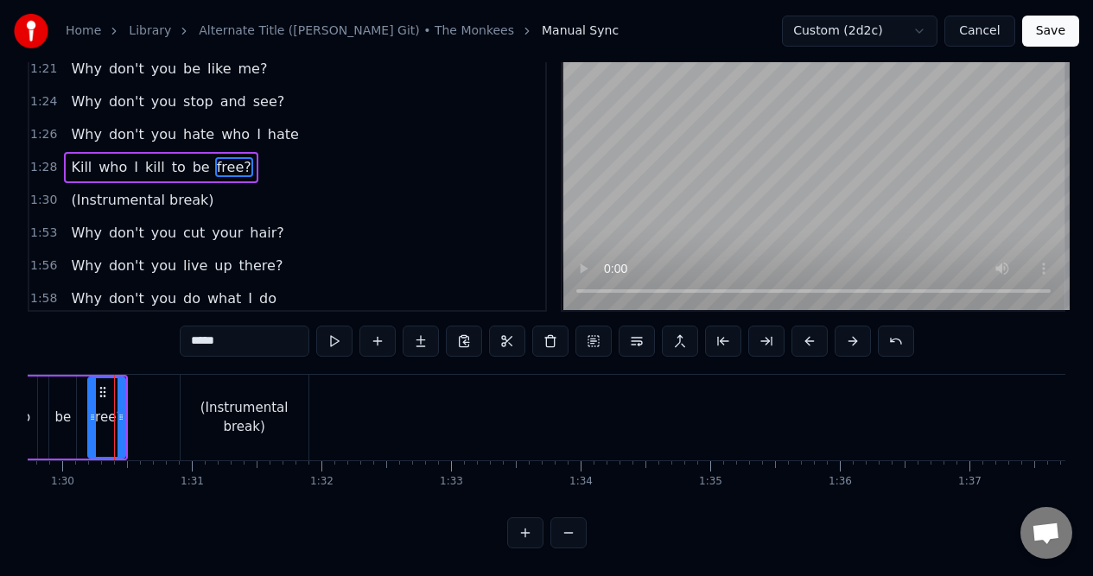
click at [566, 533] on button at bounding box center [568, 532] width 36 height 31
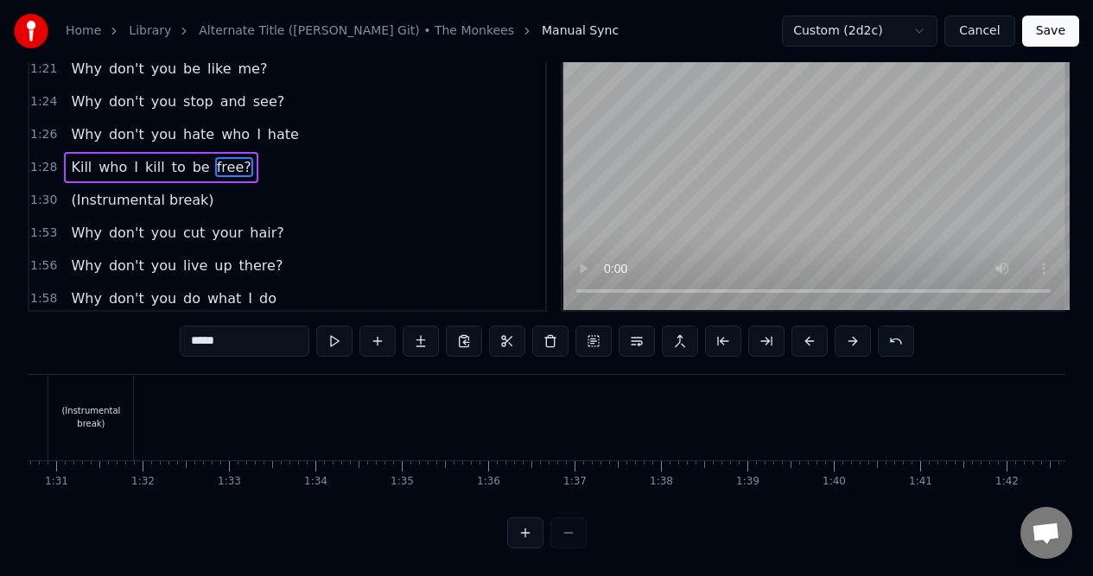
scroll to position [0, 7721]
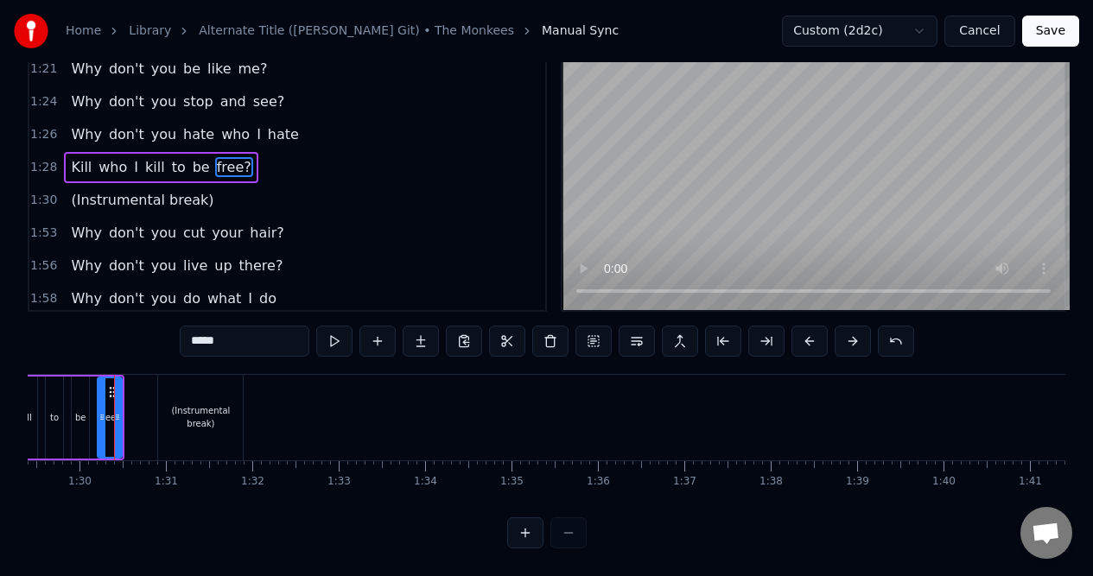
click at [236, 422] on div "(Instrumental break)" at bounding box center [200, 418] width 85 height 86
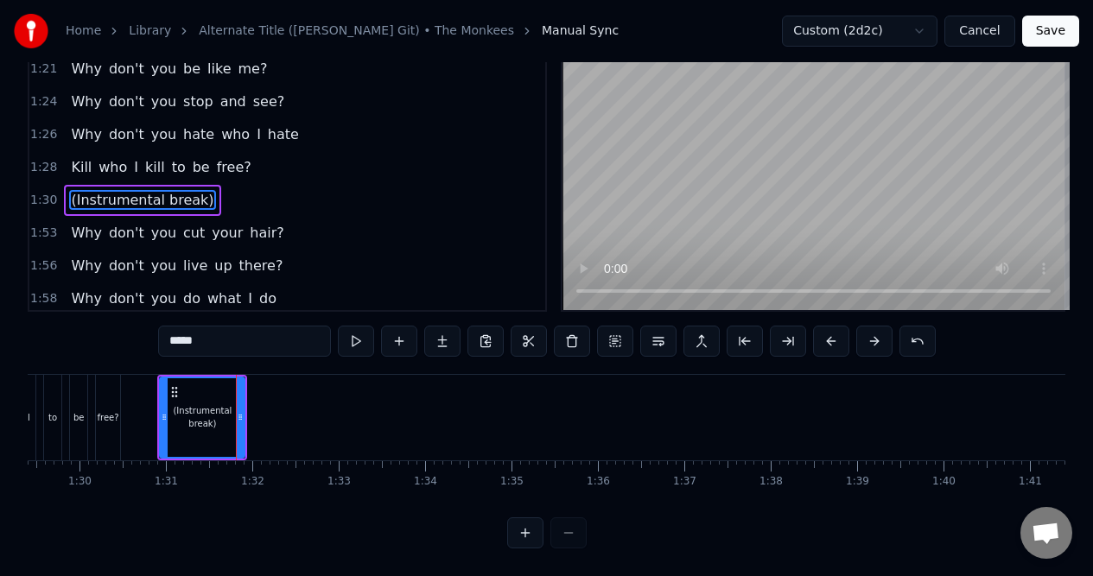
type input "**********"
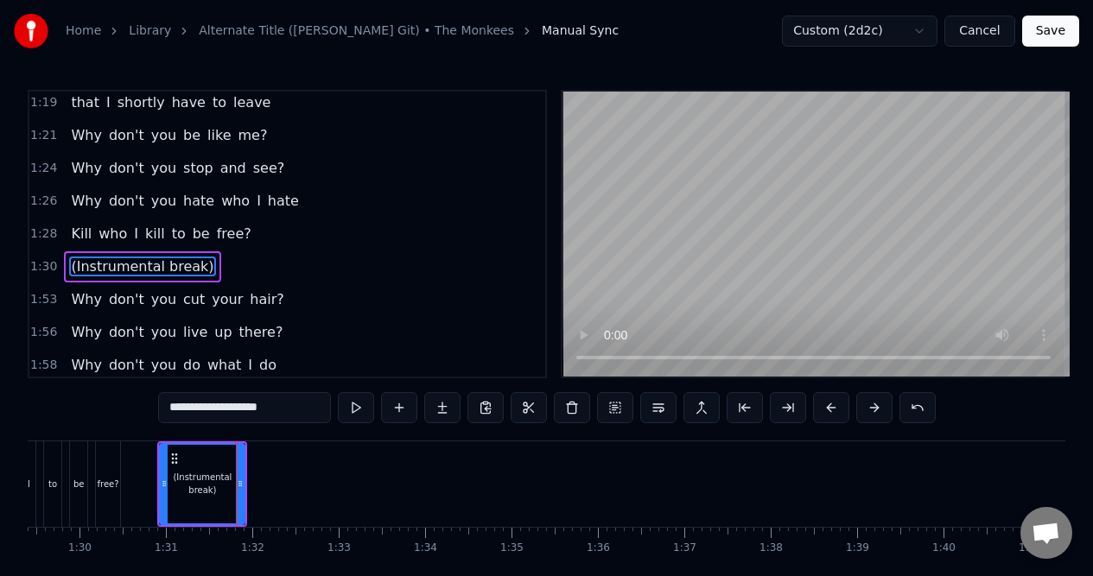
scroll to position [858, 0]
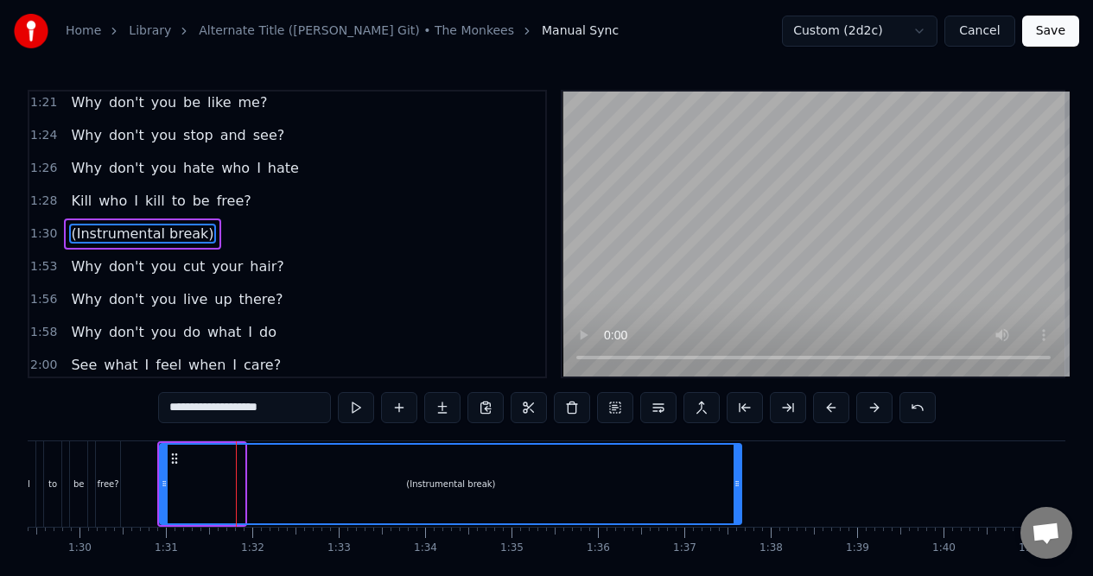
drag, startPoint x: 240, startPoint y: 452, endPoint x: 738, endPoint y: 466, distance: 497.7
click at [738, 466] on div at bounding box center [736, 484] width 7 height 79
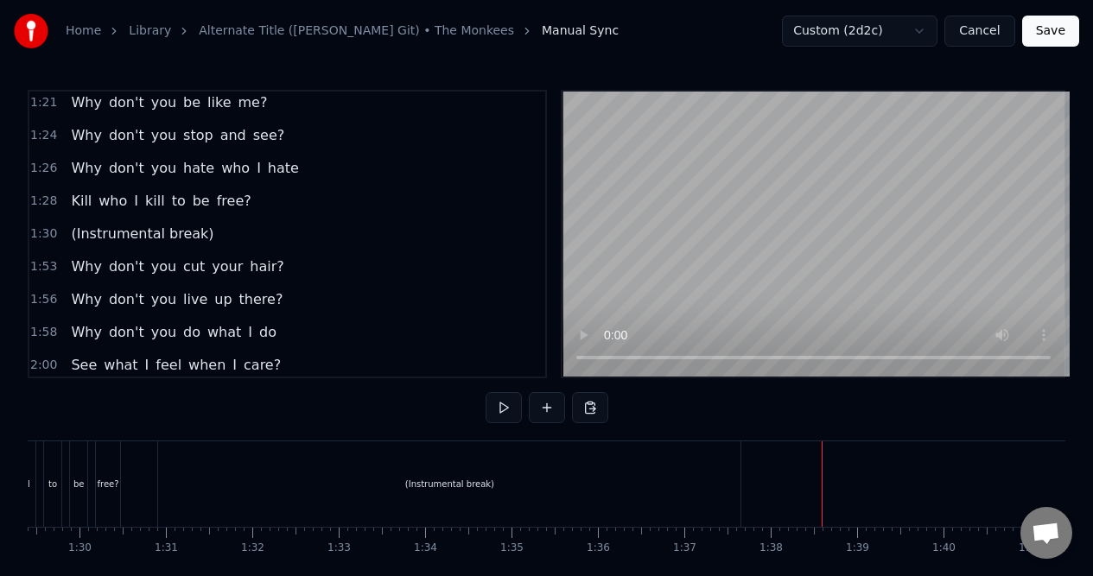
click at [661, 475] on div "(Instrumental break)" at bounding box center [449, 484] width 582 height 86
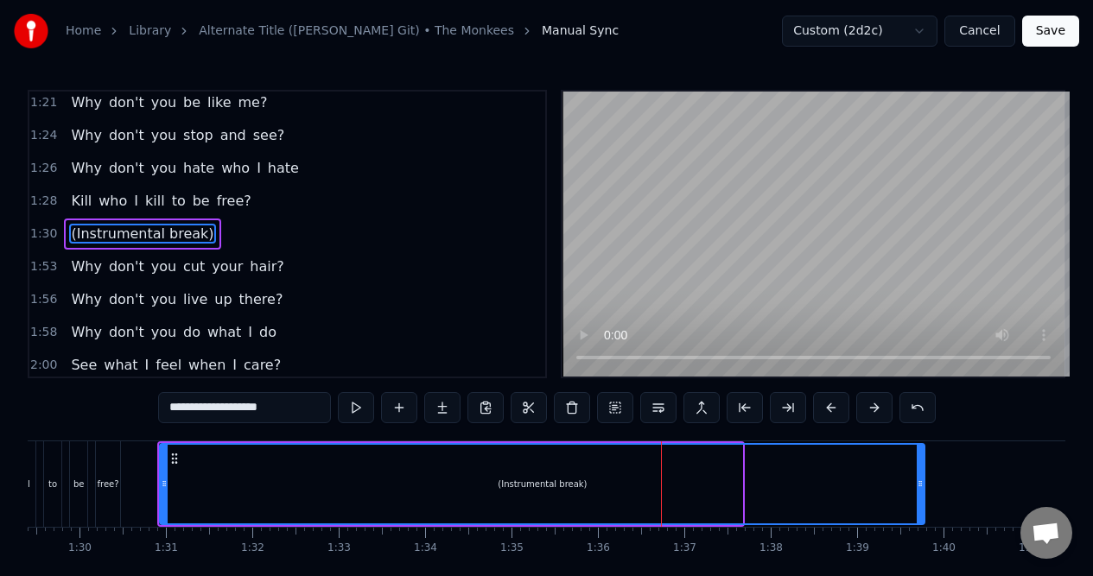
drag, startPoint x: 737, startPoint y: 464, endPoint x: 919, endPoint y: 463, distance: 182.2
click at [919, 465] on div at bounding box center [919, 484] width 7 height 79
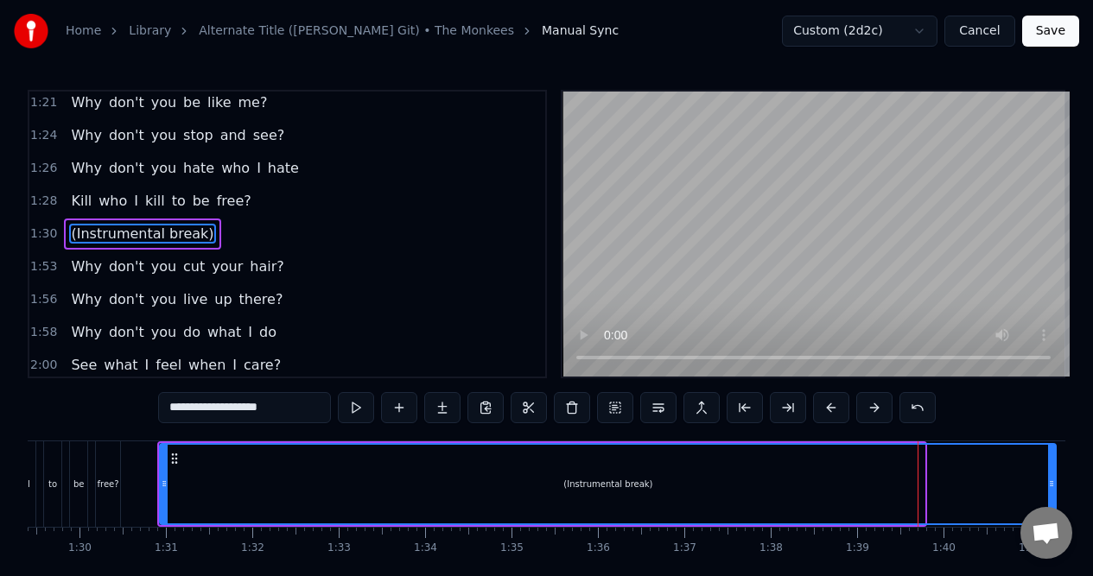
drag, startPoint x: 920, startPoint y: 460, endPoint x: 1051, endPoint y: 459, distance: 131.3
click at [1051, 462] on div at bounding box center [1051, 484] width 7 height 79
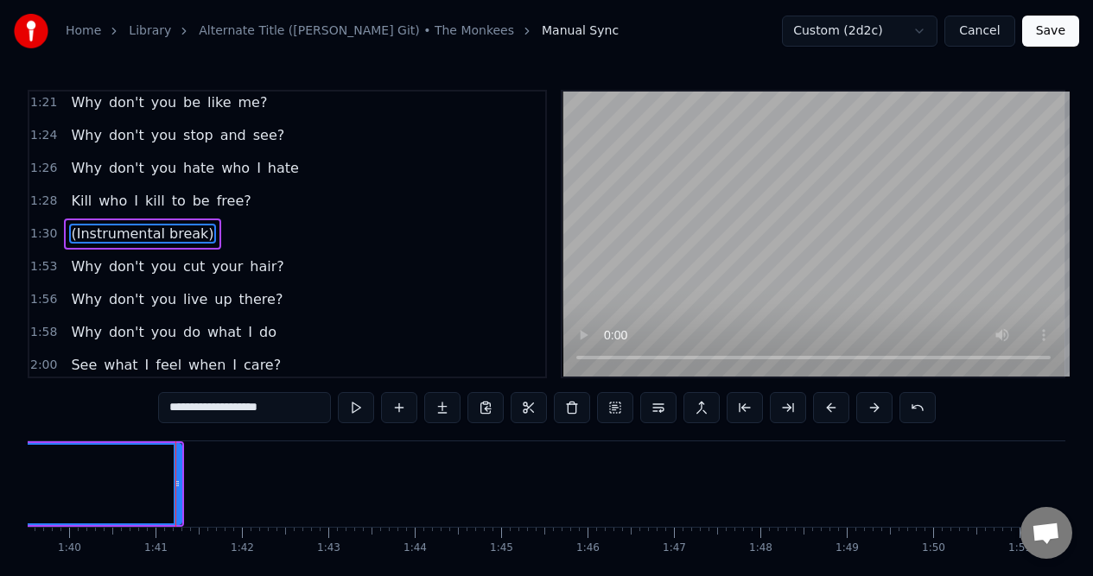
scroll to position [0, 8657]
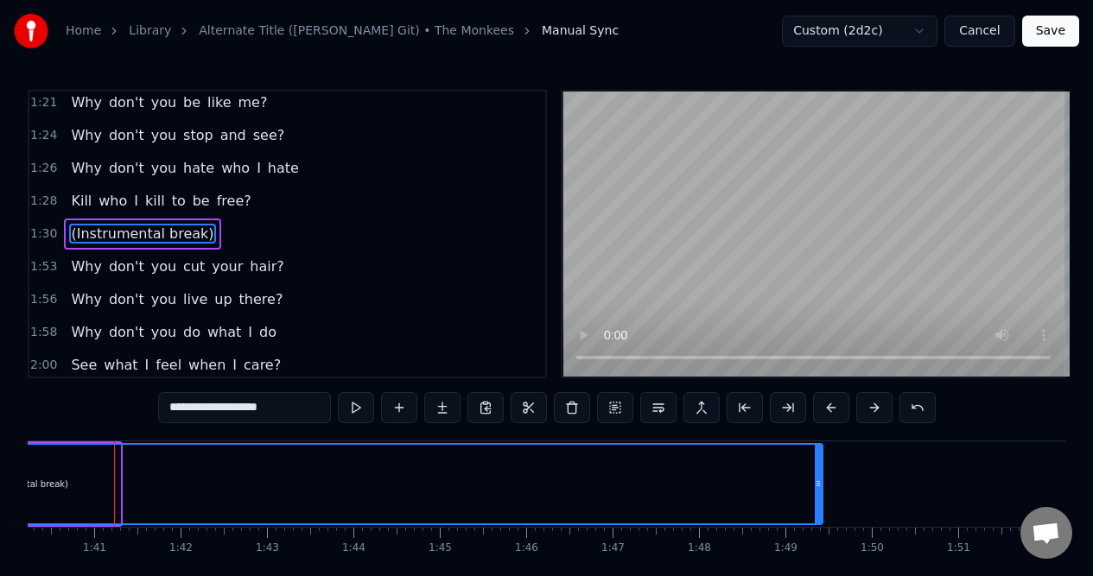
drag, startPoint x: 117, startPoint y: 496, endPoint x: 820, endPoint y: 509, distance: 702.3
click at [820, 510] on div at bounding box center [817, 484] width 7 height 79
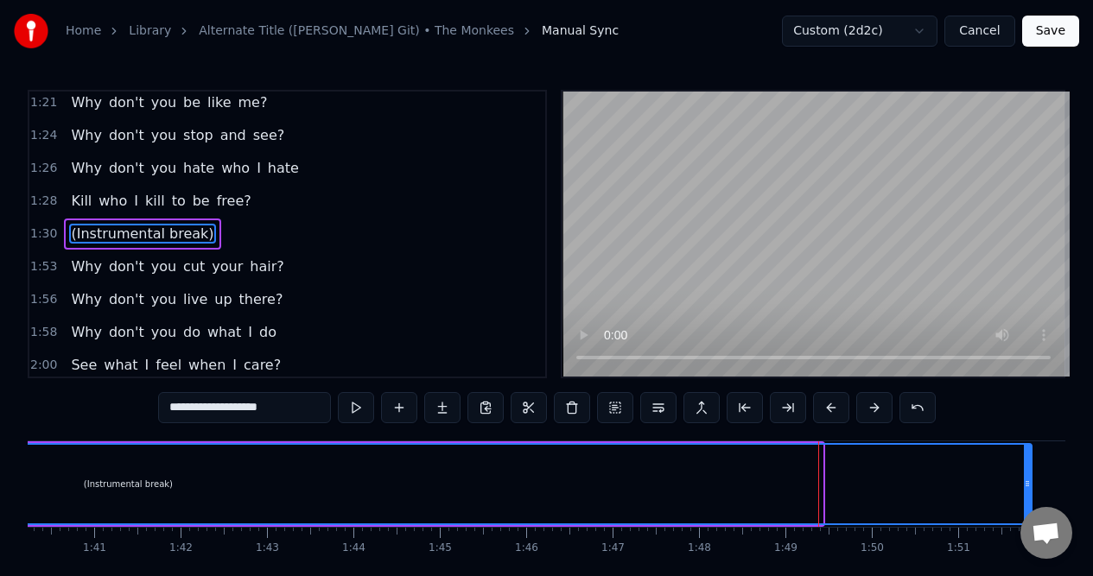
drag, startPoint x: 820, startPoint y: 497, endPoint x: 1029, endPoint y: 469, distance: 210.8
click at [1029, 471] on div at bounding box center [1026, 484] width 7 height 79
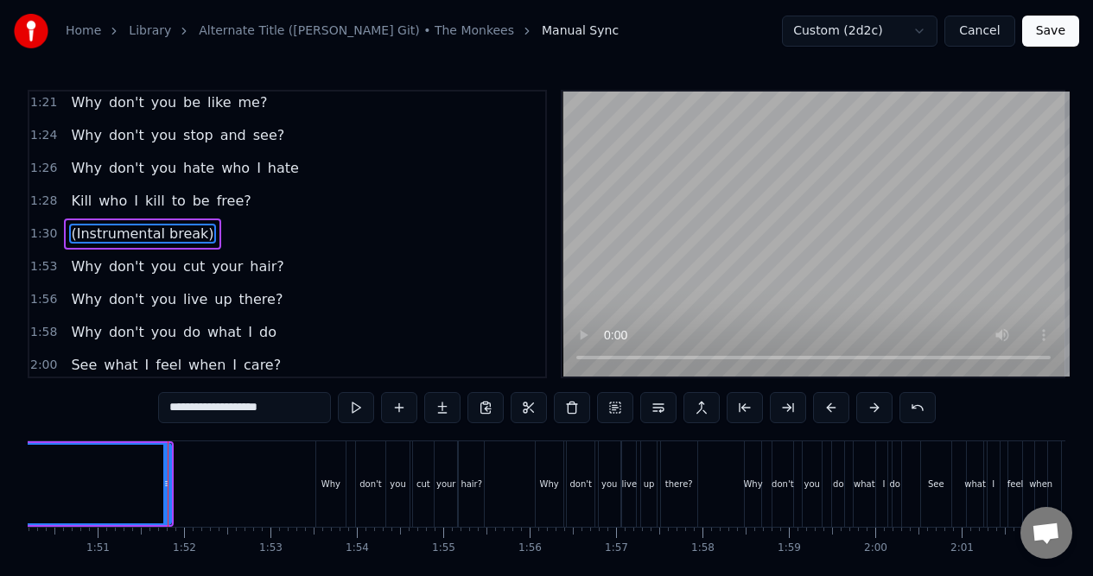
scroll to position [0, 9570]
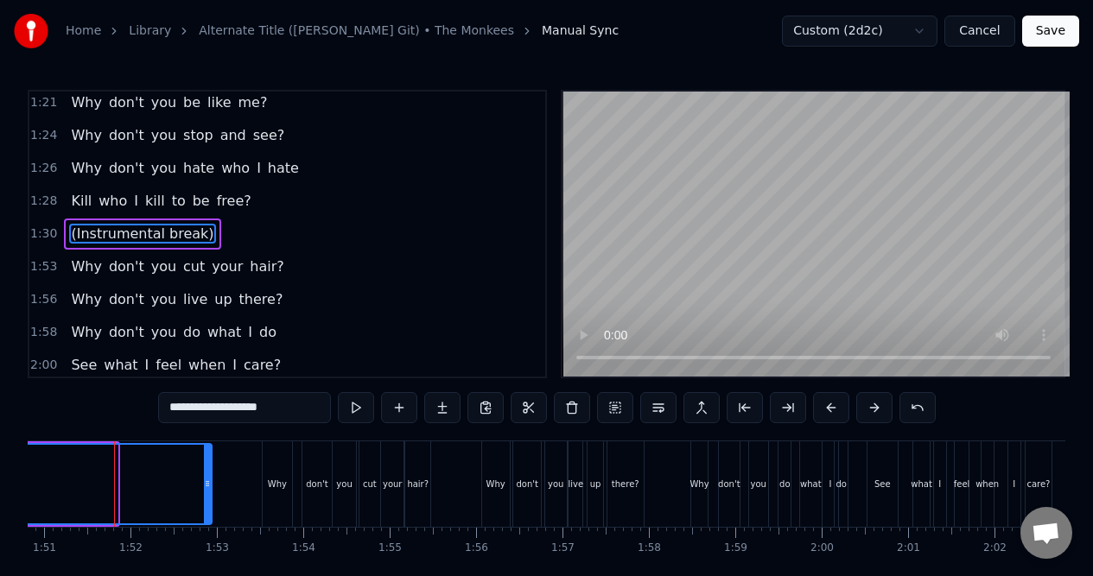
drag, startPoint x: 111, startPoint y: 503, endPoint x: 204, endPoint y: 497, distance: 93.4
click at [204, 497] on div at bounding box center [207, 484] width 7 height 79
click at [400, 341] on div "1:58 Why don't you do what I do" at bounding box center [287, 332] width 516 height 33
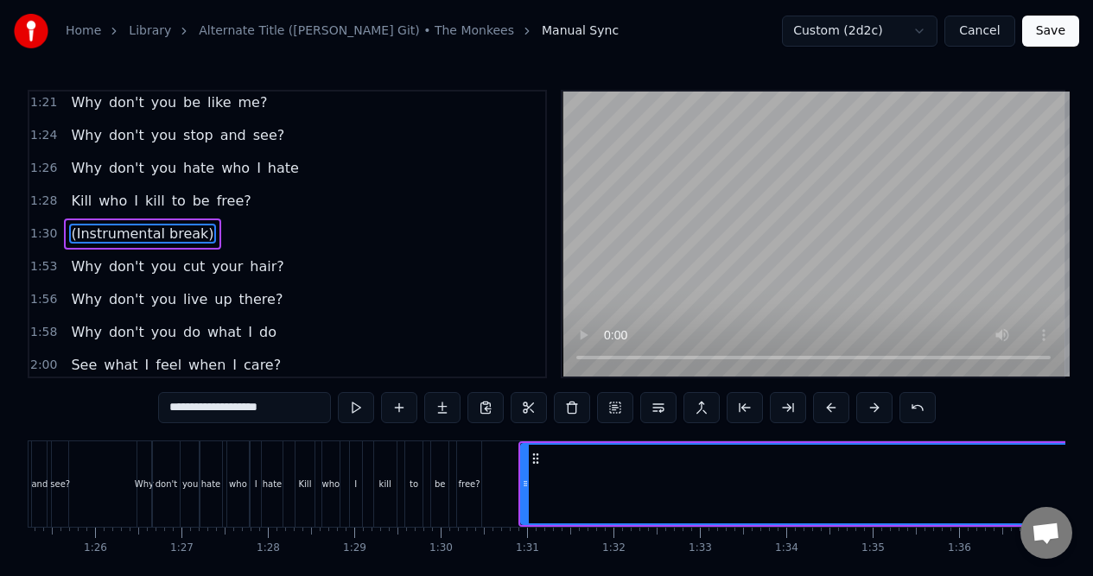
scroll to position [0, 7433]
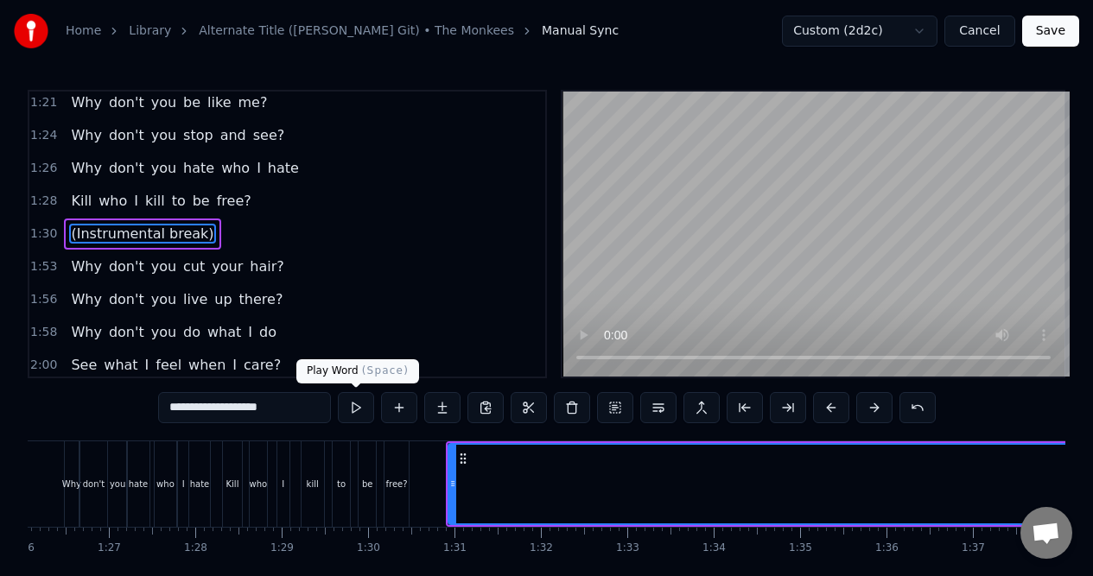
click at [356, 405] on button at bounding box center [356, 407] width 36 height 31
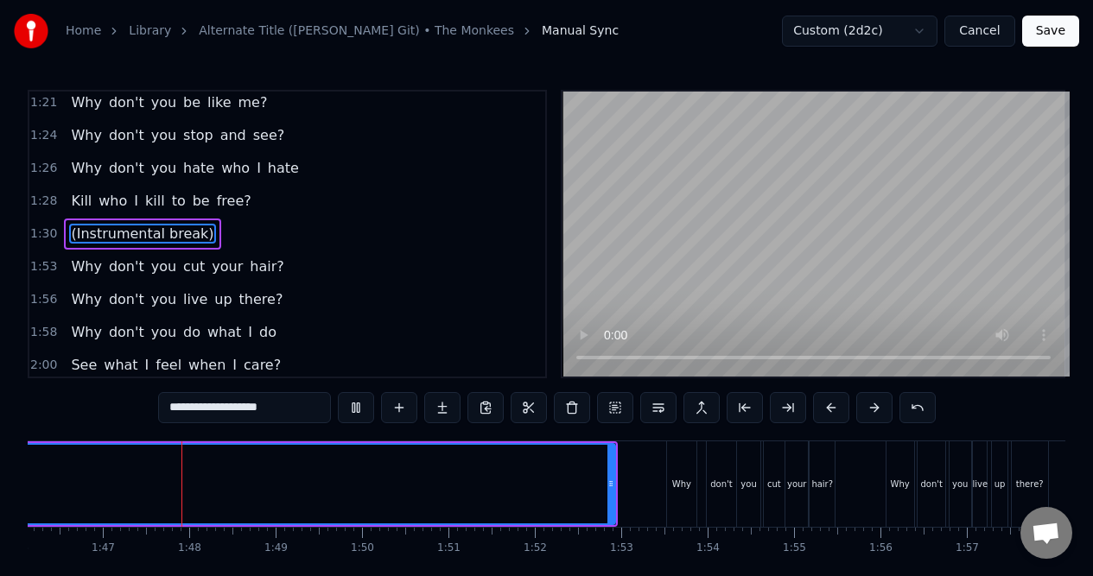
scroll to position [0, 9191]
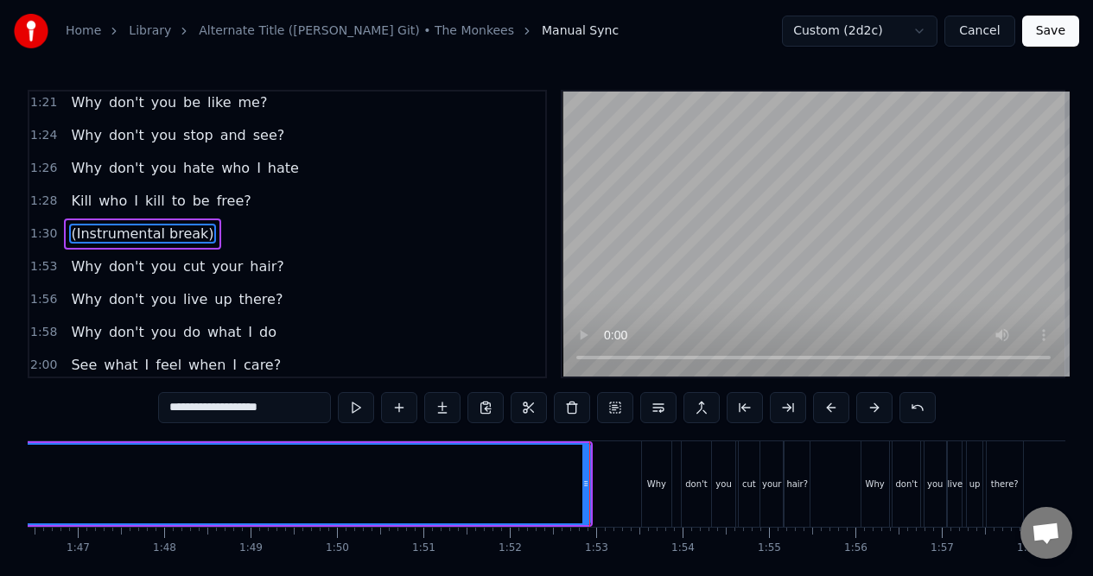
click at [251, 237] on div "1:30 (Instrumental break)" at bounding box center [287, 234] width 516 height 33
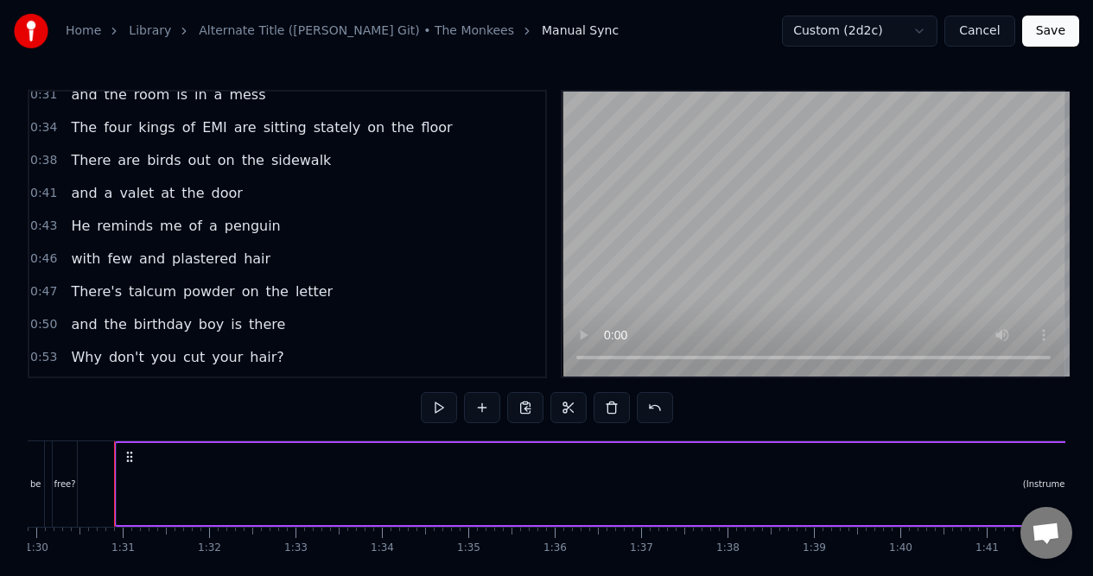
scroll to position [0, 0]
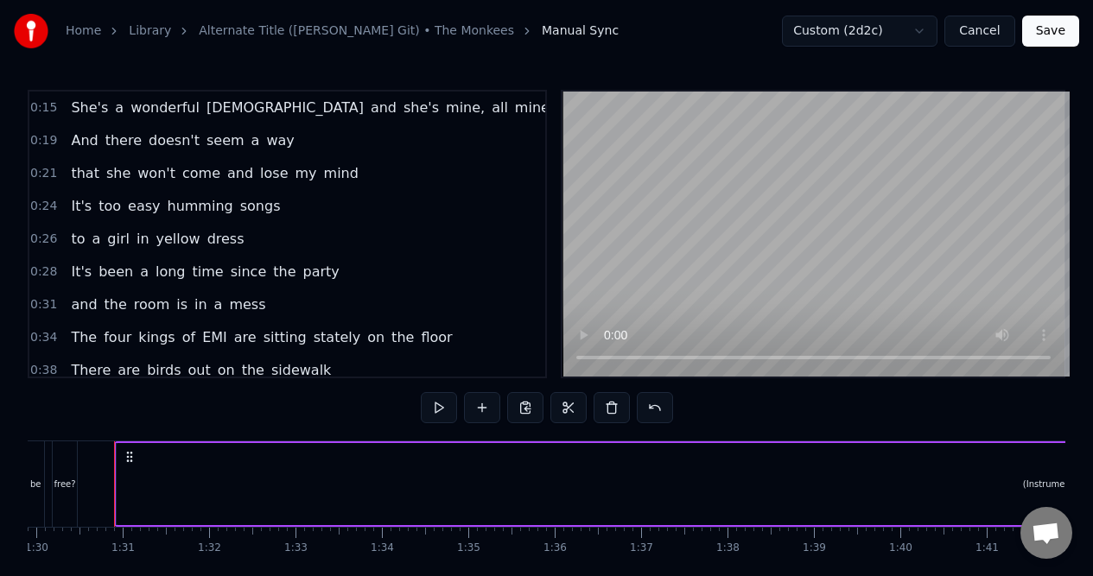
click at [86, 116] on span "She's" at bounding box center [89, 108] width 41 height 20
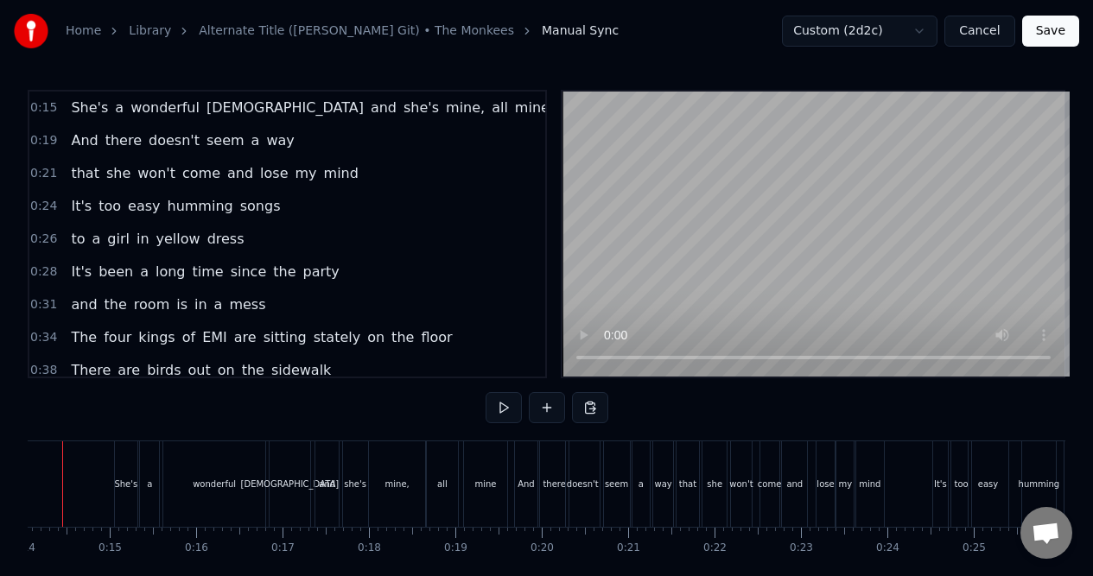
scroll to position [0, 1162]
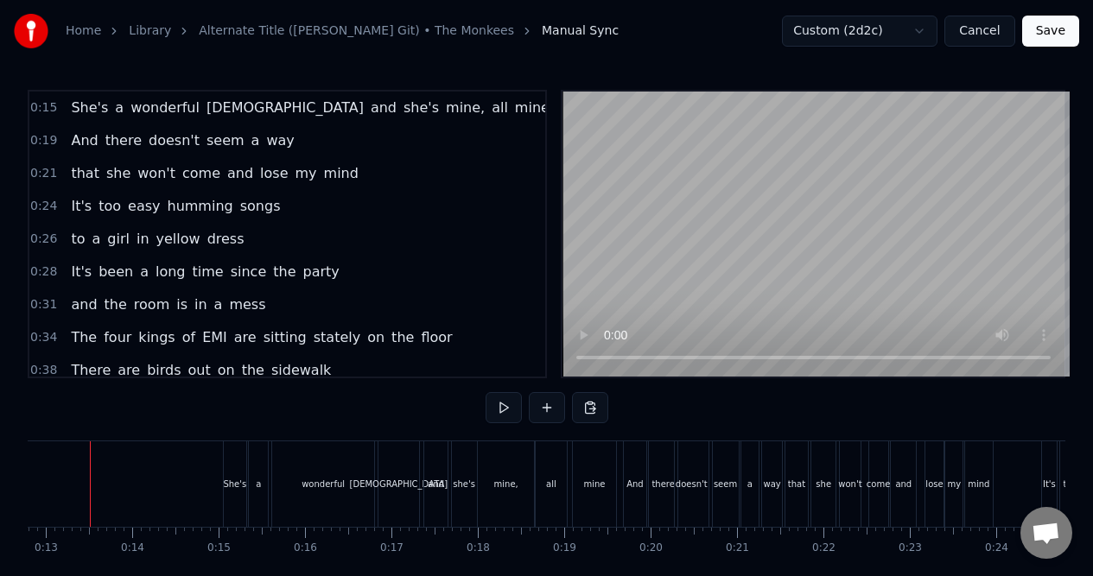
scroll to position [0, 1080]
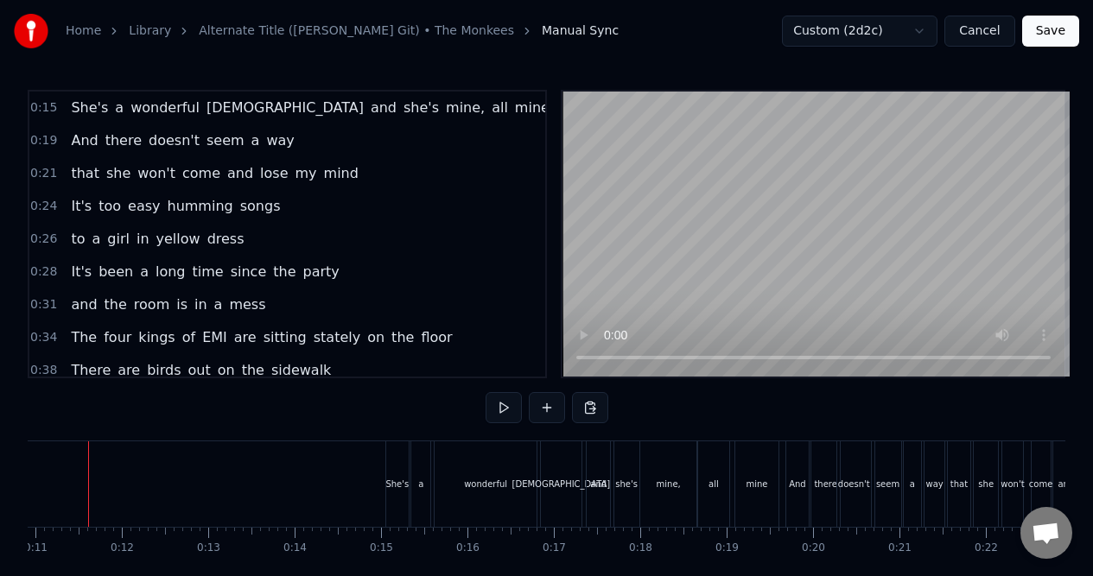
scroll to position [0, 916]
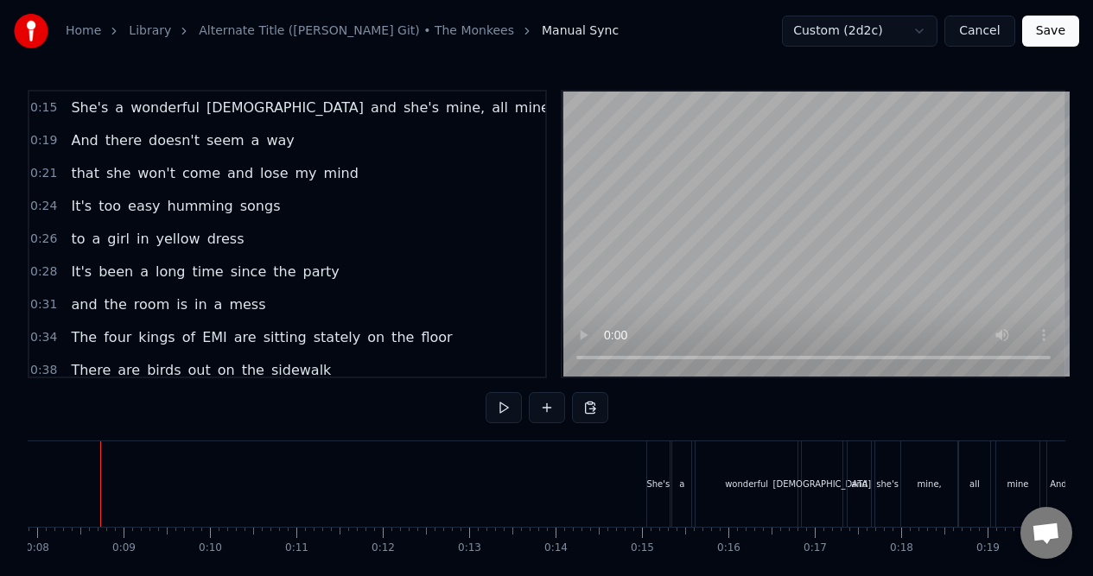
scroll to position [0, 668]
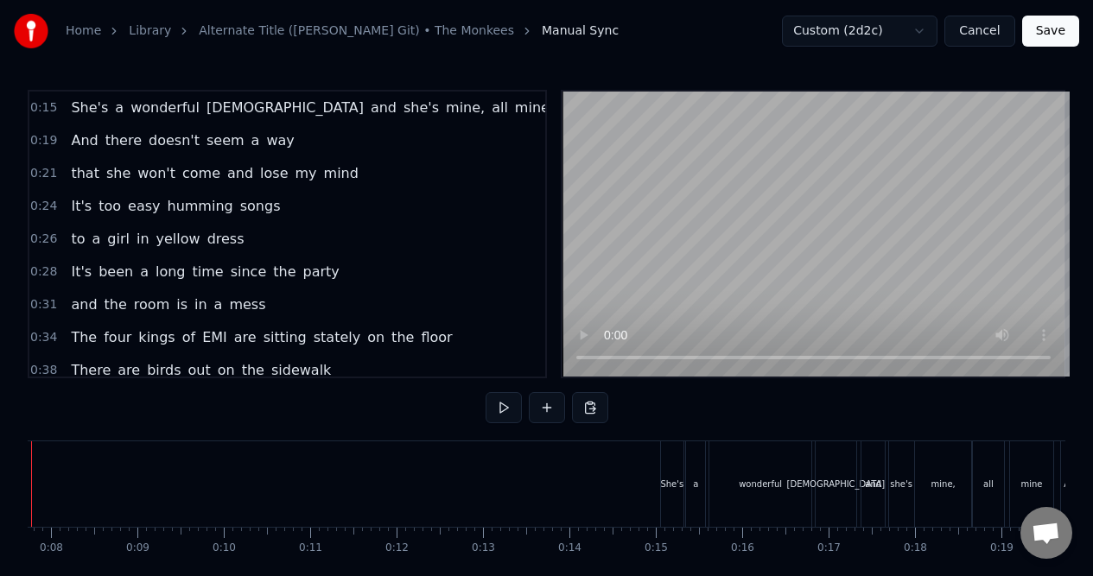
scroll to position [0, 585]
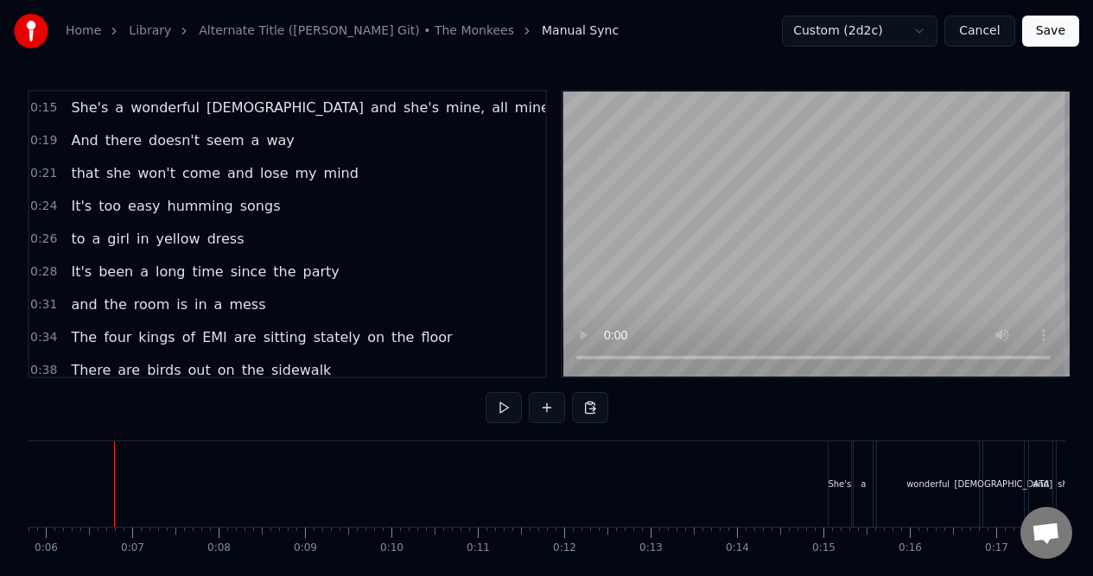
click at [504, 404] on button at bounding box center [503, 407] width 36 height 31
click at [502, 408] on button at bounding box center [503, 407] width 36 height 31
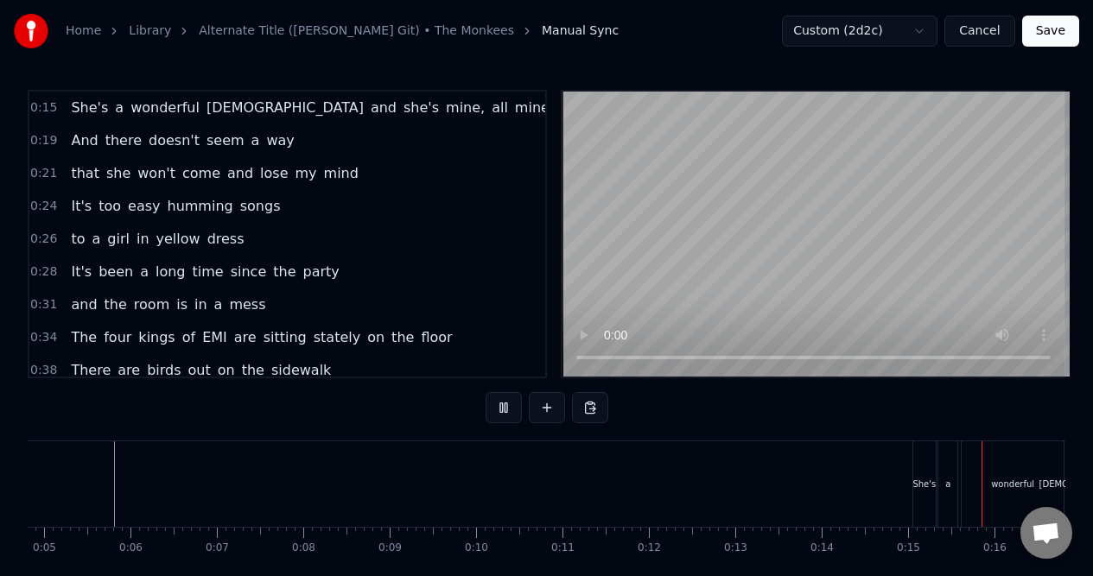
click at [502, 408] on button at bounding box center [503, 407] width 36 height 31
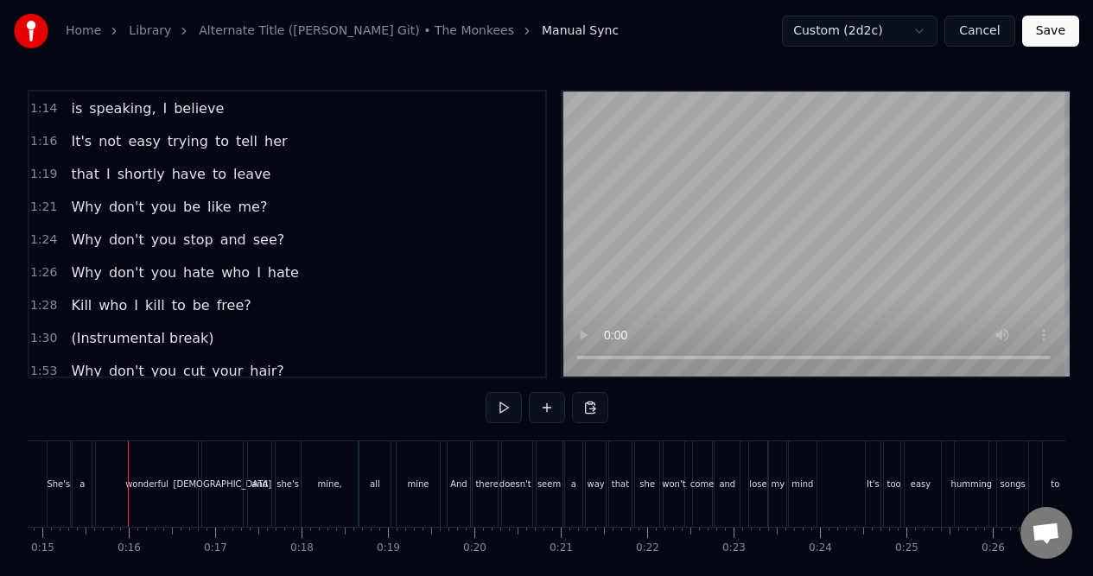
scroll to position [1126, 0]
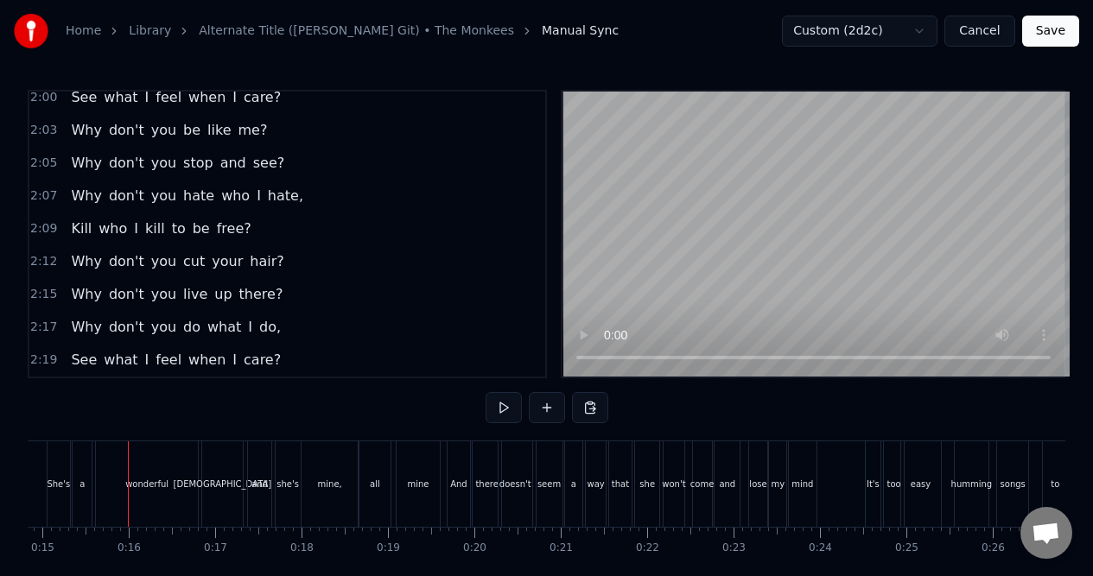
click at [244, 360] on span "care?" at bounding box center [262, 360] width 41 height 20
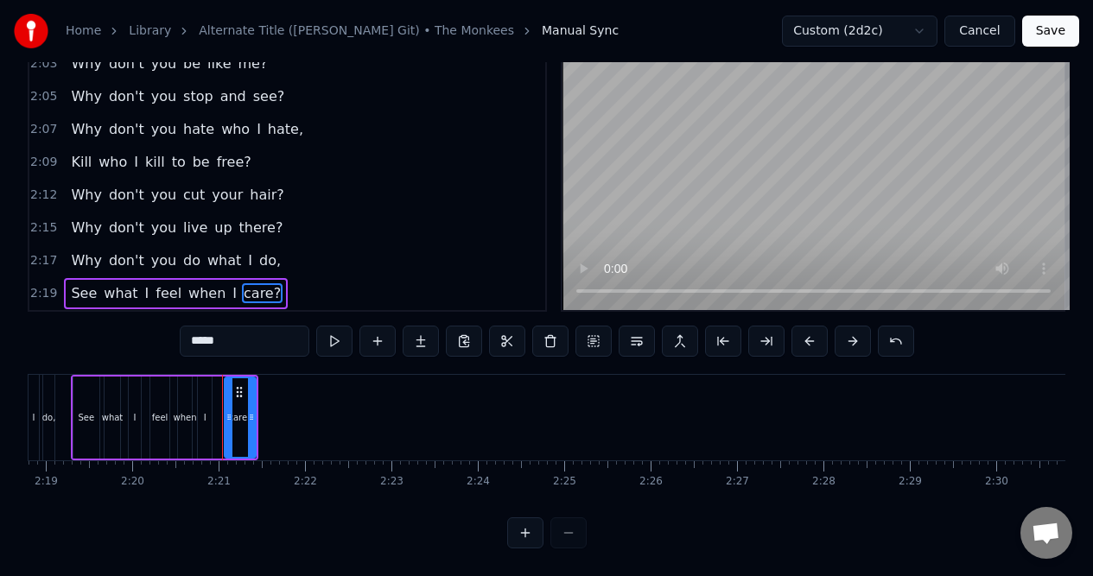
scroll to position [0, 12095]
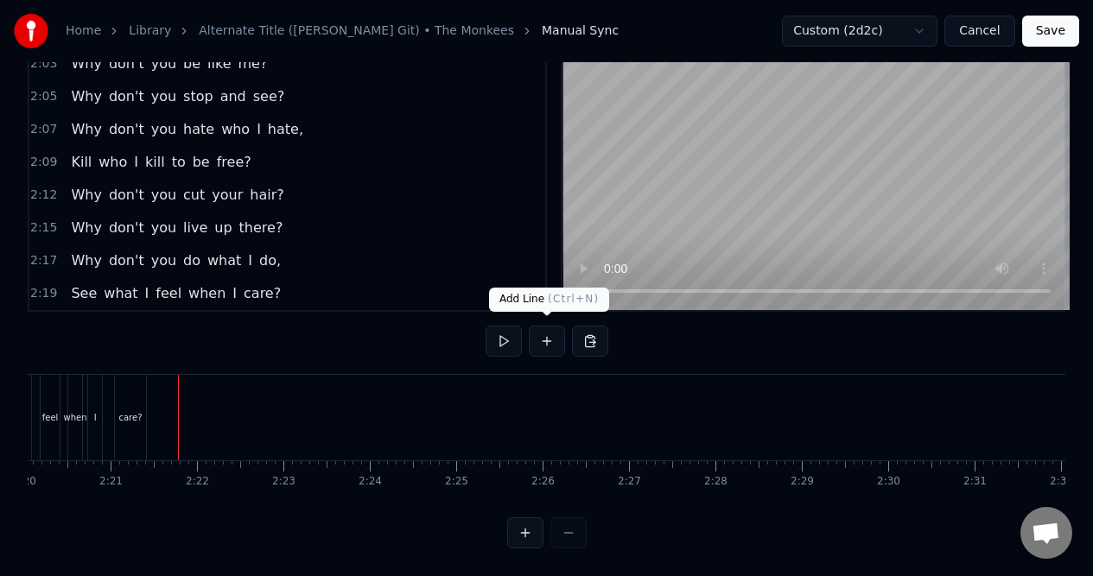
click at [545, 333] on button at bounding box center [547, 341] width 36 height 31
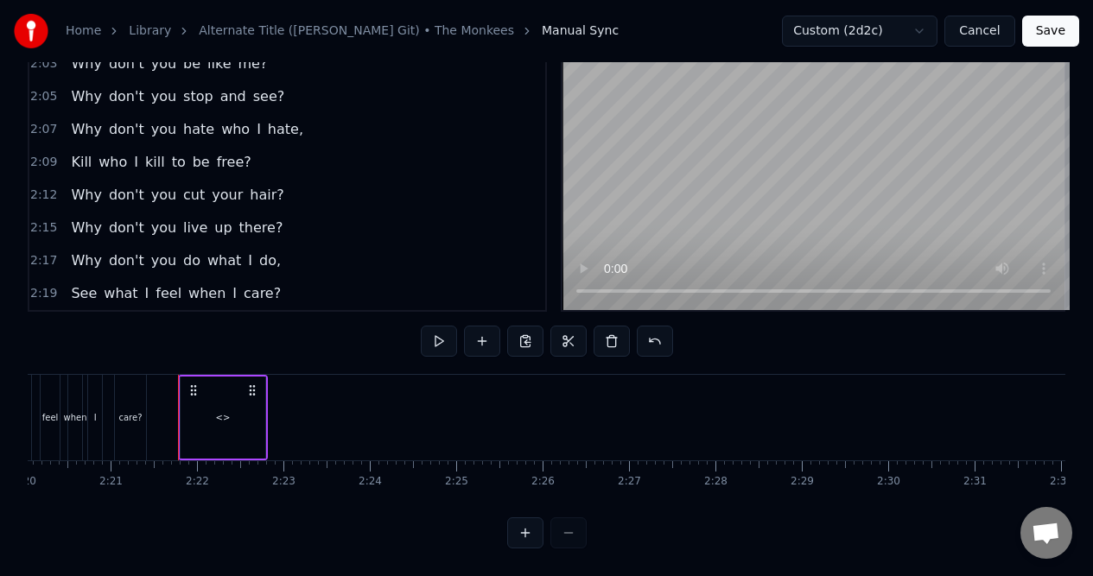
click at [232, 419] on div "<>" at bounding box center [223, 418] width 85 height 82
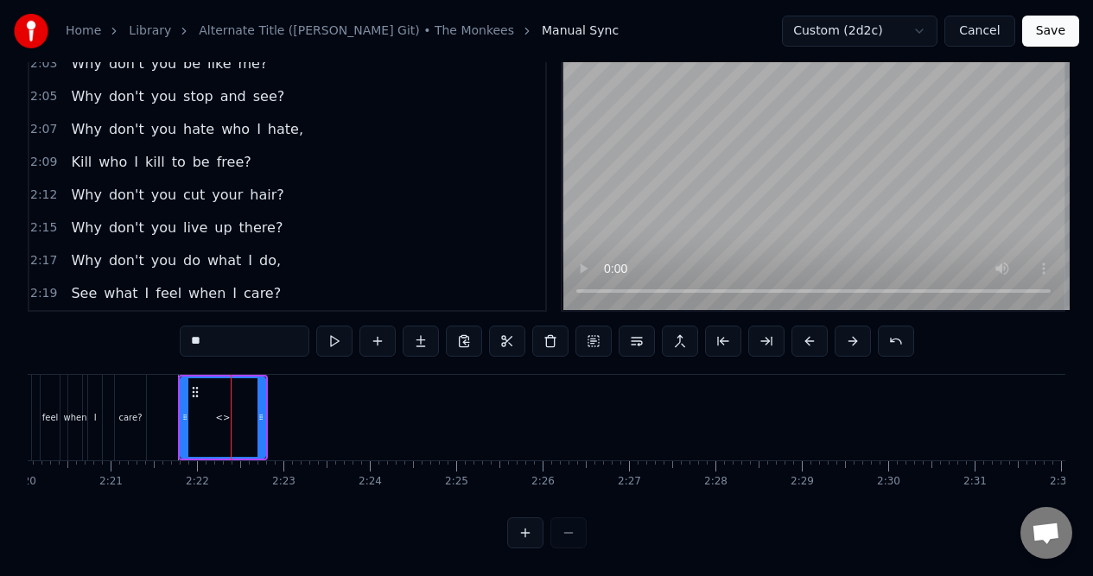
drag, startPoint x: 228, startPoint y: 337, endPoint x: 156, endPoint y: 342, distance: 71.9
click at [156, 342] on div "0:15 She's a wonderful lady and she's mine, all mine 0:19 And there doesn't see…" at bounding box center [546, 285] width 1037 height 525
type input "*******"
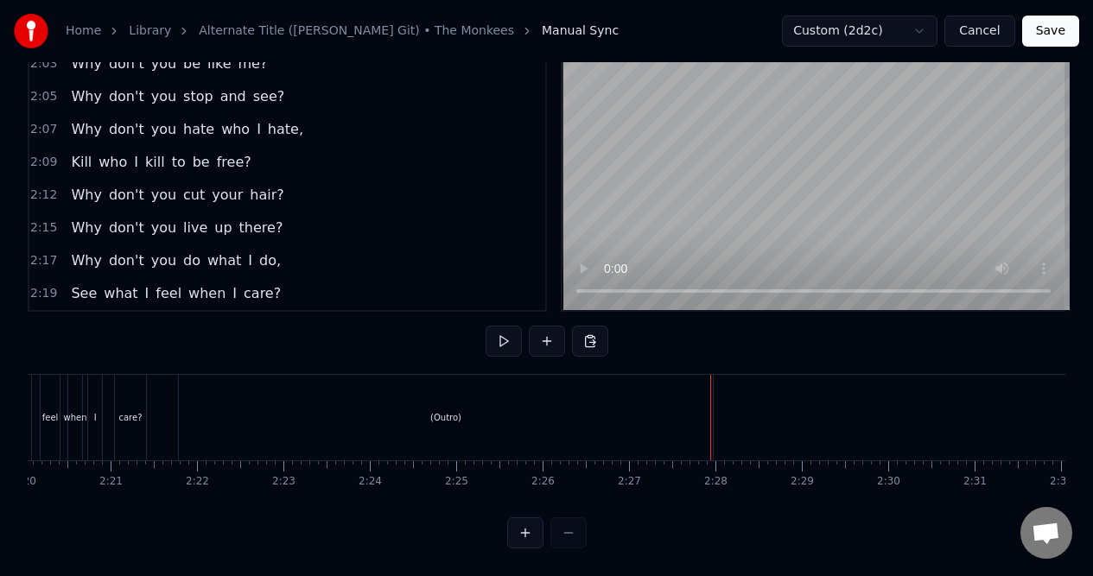
click at [697, 426] on div "(Outro)" at bounding box center [446, 418] width 534 height 86
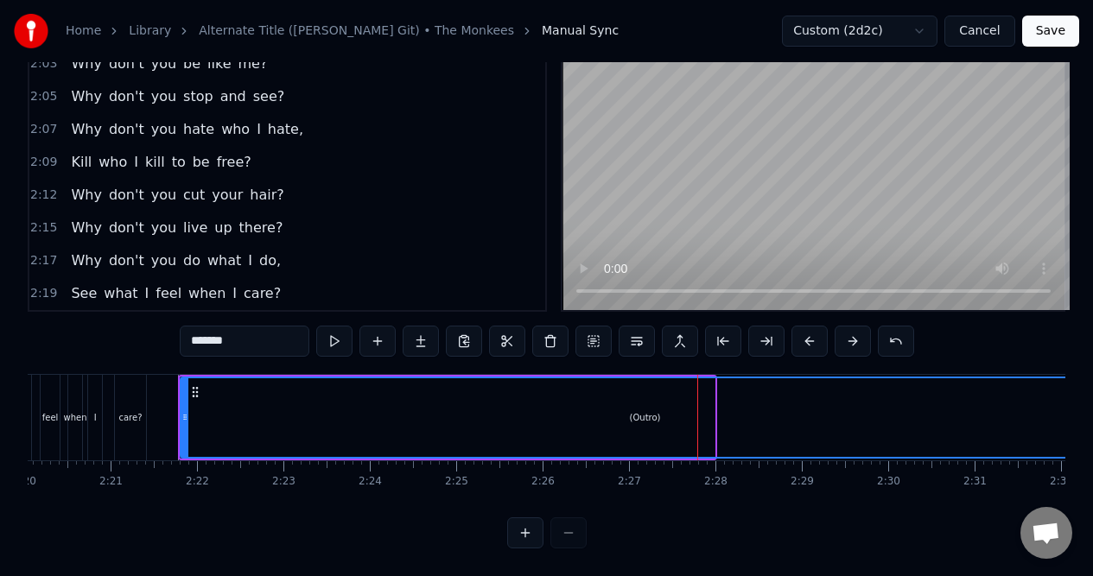
drag, startPoint x: 708, startPoint y: 428, endPoint x: 1105, endPoint y: 392, distance: 398.0
click at [1092, 392] on html "Home Library Alternate Title (Randy Scouse Git) • The Monkees Manual Sync Custo…" at bounding box center [546, 254] width 1093 height 643
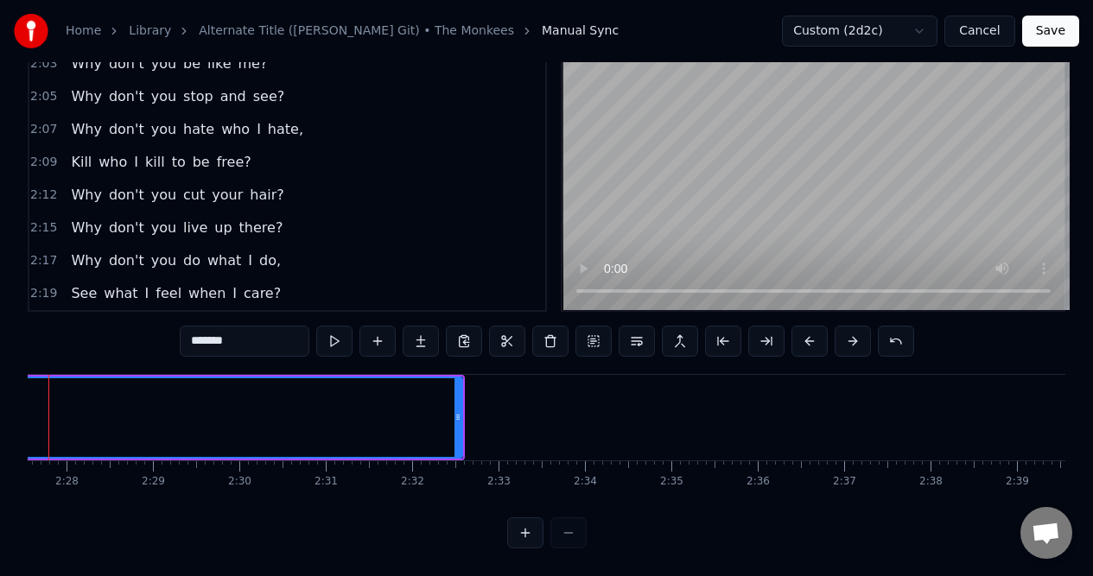
scroll to position [0, 12815]
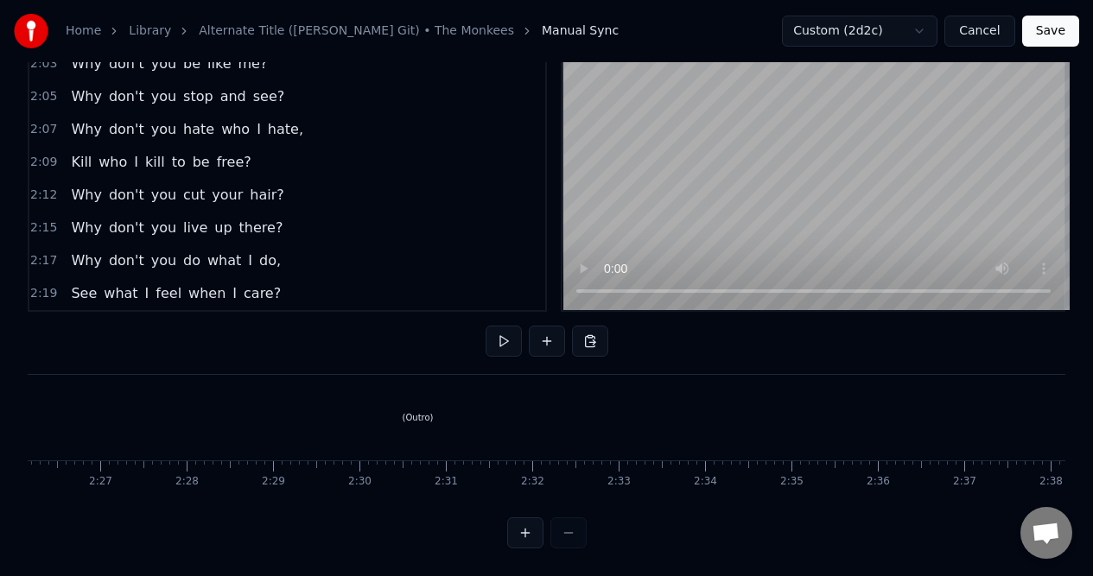
scroll to position [0, 12587]
click at [774, 413] on div "(Outro)" at bounding box center [453, 418] width 1535 height 86
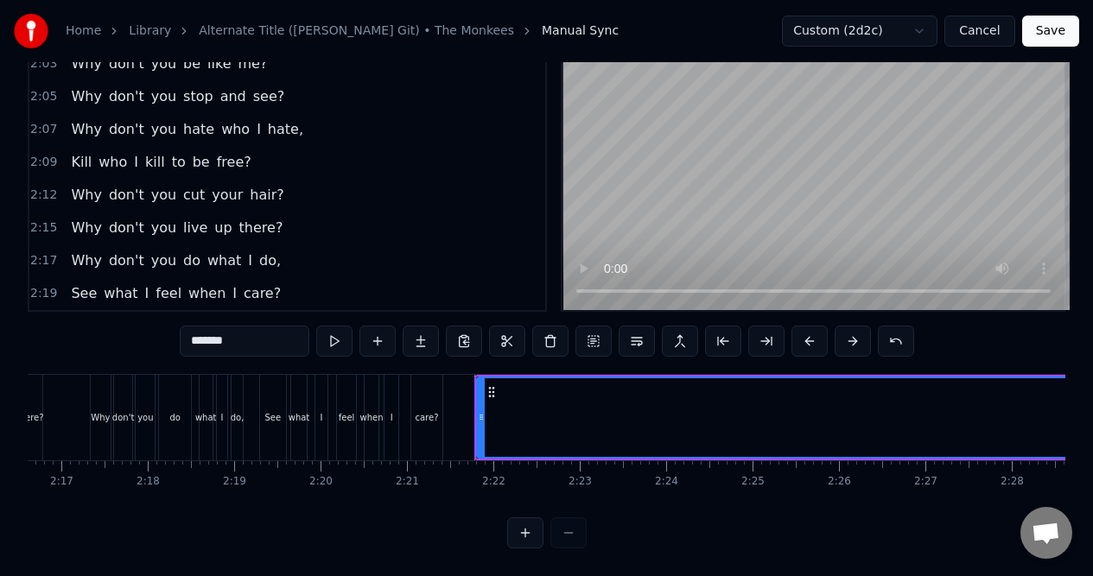
scroll to position [0, 11811]
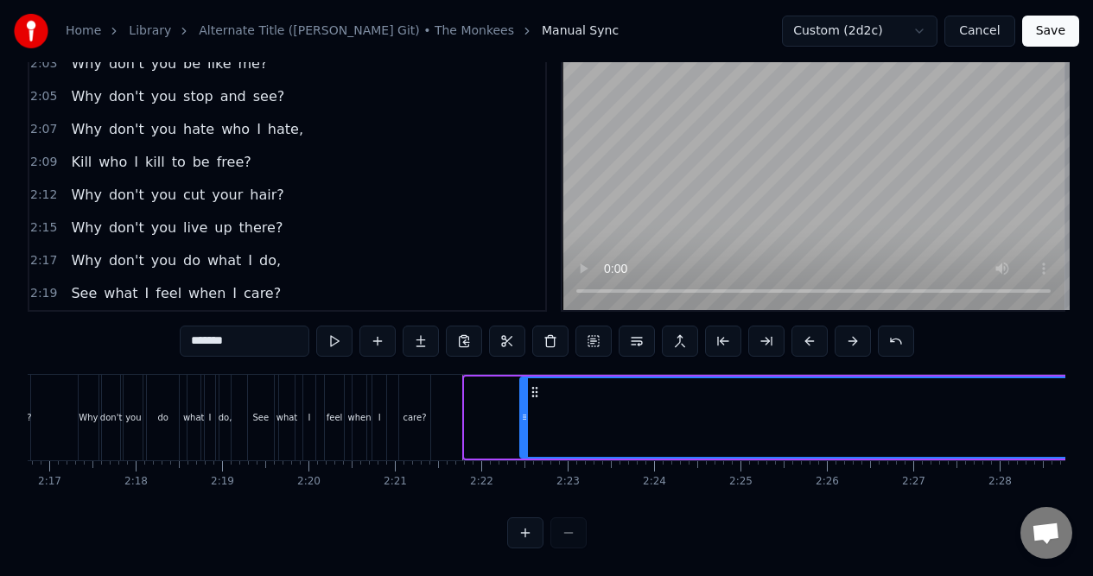
drag, startPoint x: 470, startPoint y: 442, endPoint x: 525, endPoint y: 440, distance: 55.3
click at [525, 440] on div at bounding box center [524, 417] width 7 height 79
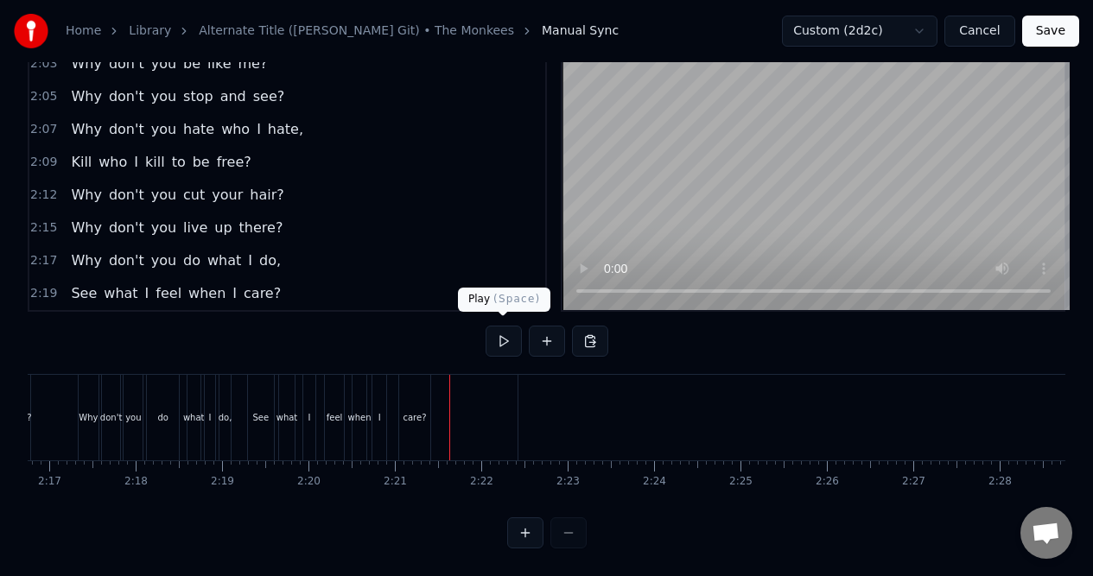
click at [504, 336] on button at bounding box center [503, 341] width 36 height 31
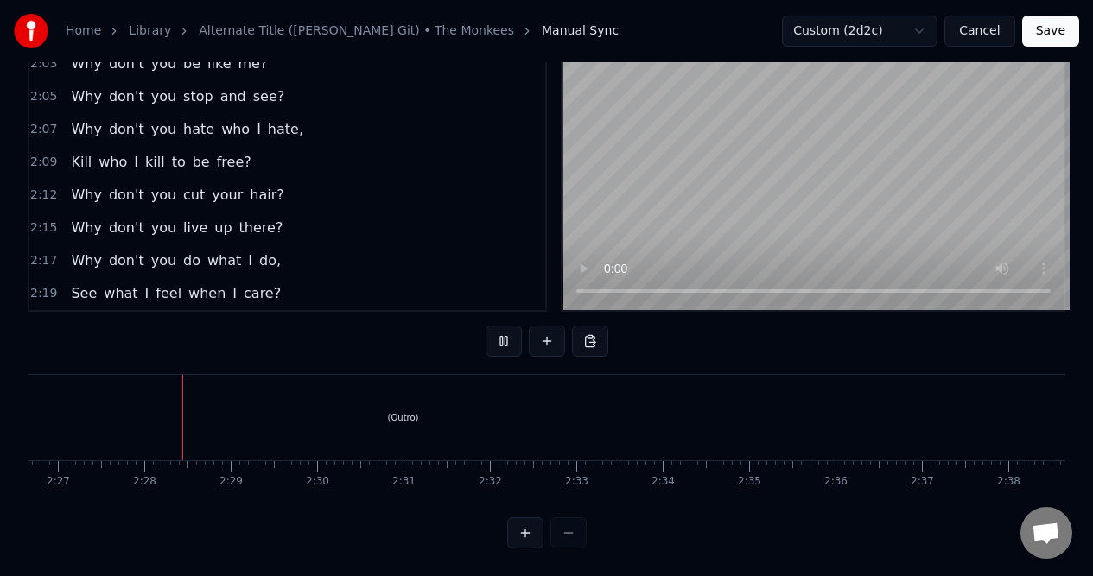
scroll to position [0, 12692]
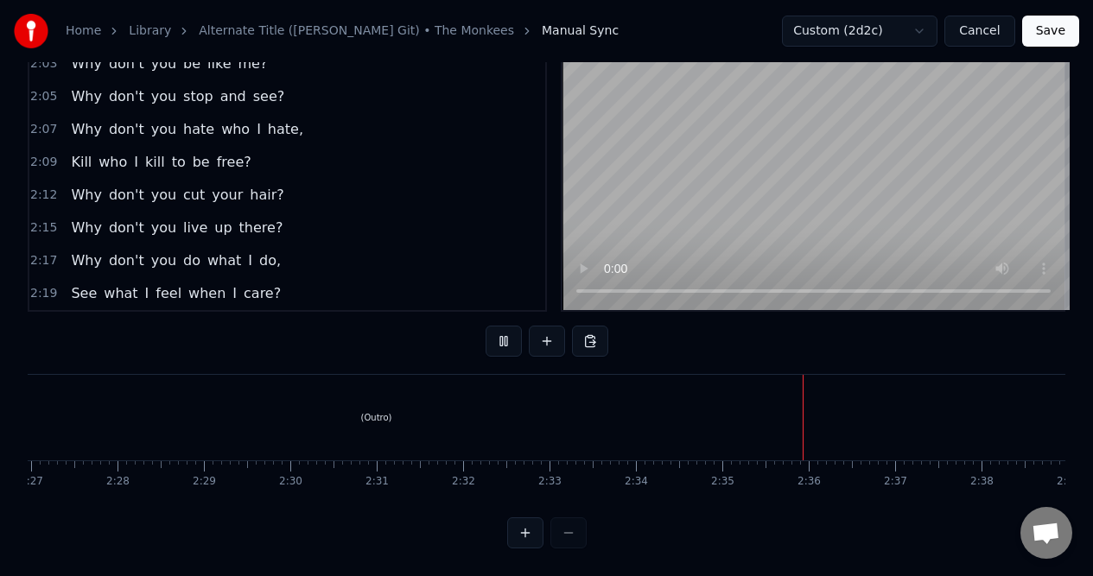
click at [502, 335] on button at bounding box center [503, 341] width 36 height 31
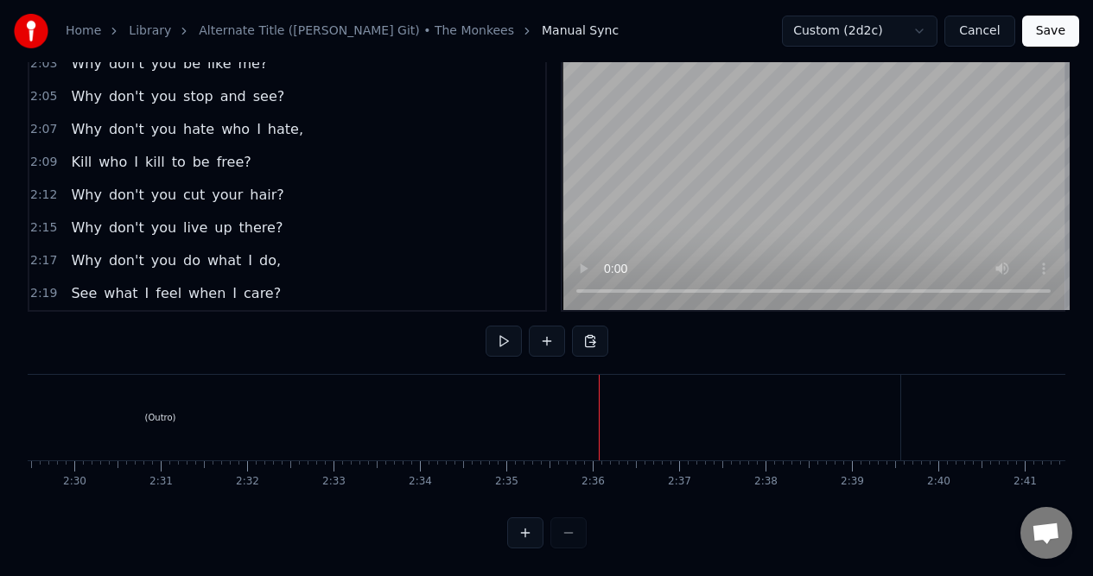
scroll to position [0, 12920]
click at [837, 410] on div "(Outro)" at bounding box center [147, 418] width 1479 height 86
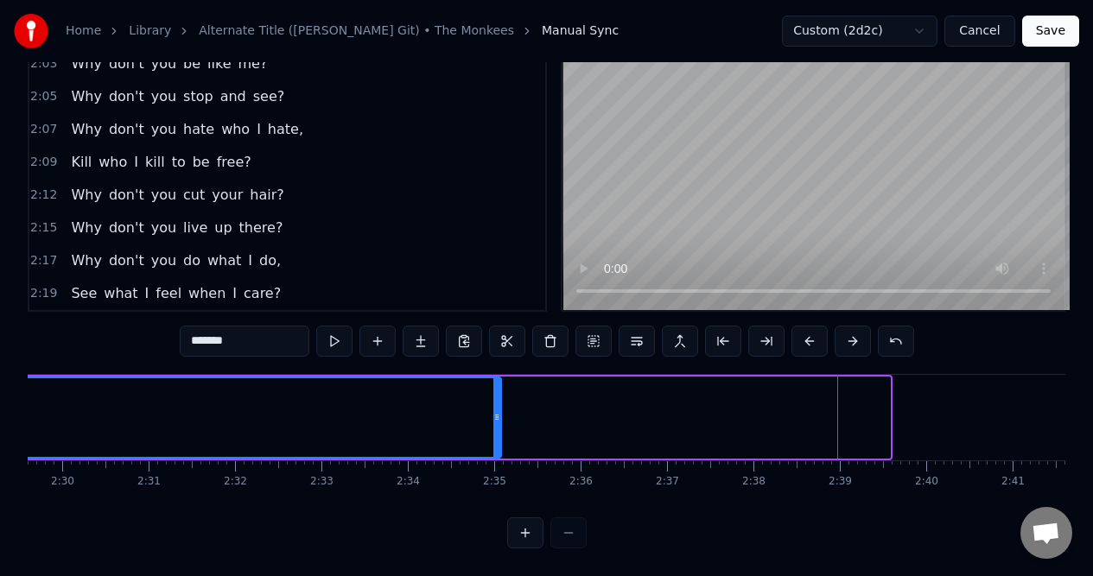
drag, startPoint x: 887, startPoint y: 415, endPoint x: 498, endPoint y: 443, distance: 389.6
click at [498, 443] on div at bounding box center [496, 417] width 7 height 79
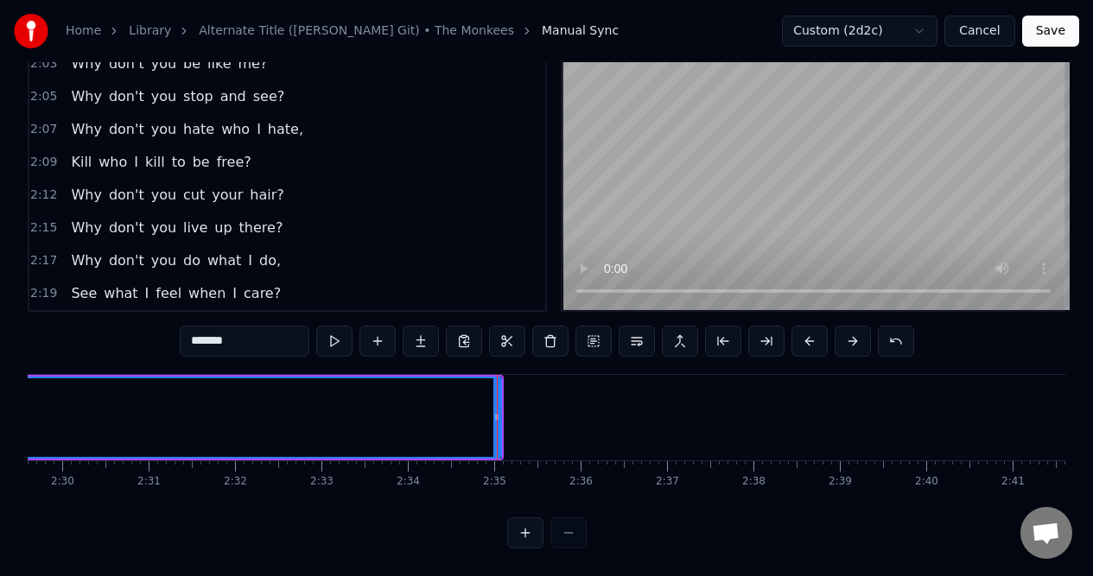
click at [1052, 36] on button "Save" at bounding box center [1050, 31] width 57 height 31
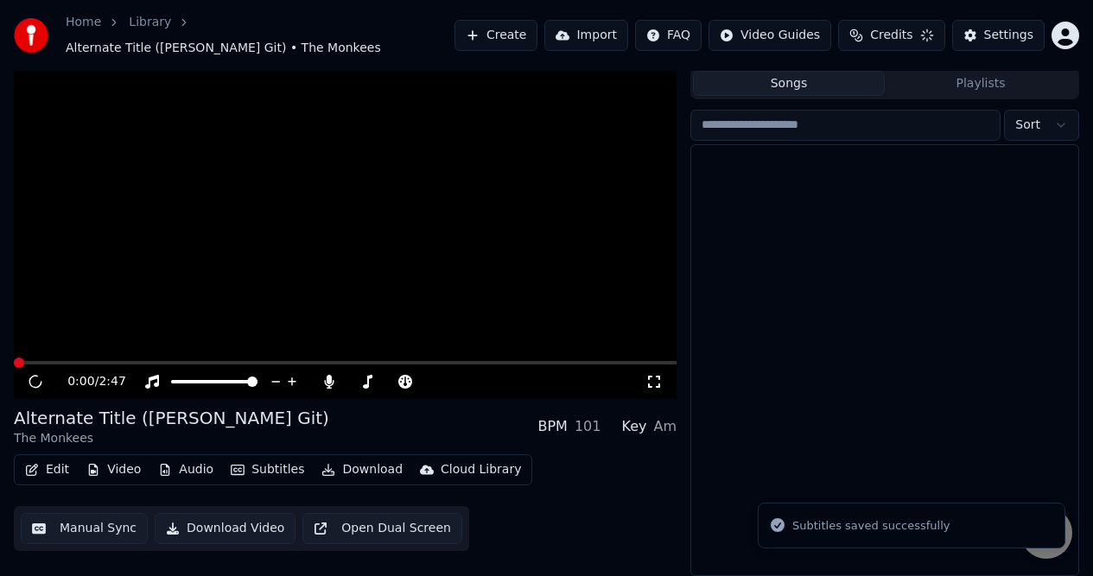
scroll to position [44, 0]
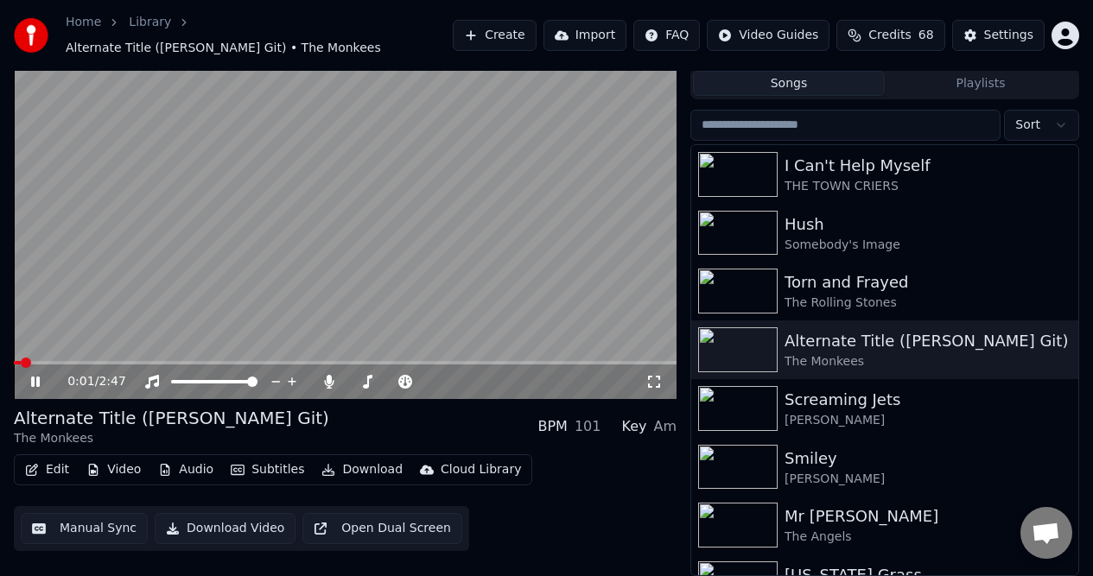
click at [33, 381] on icon at bounding box center [35, 382] width 9 height 10
click at [808, 166] on div "I Can't Help Myself" at bounding box center [918, 166] width 269 height 24
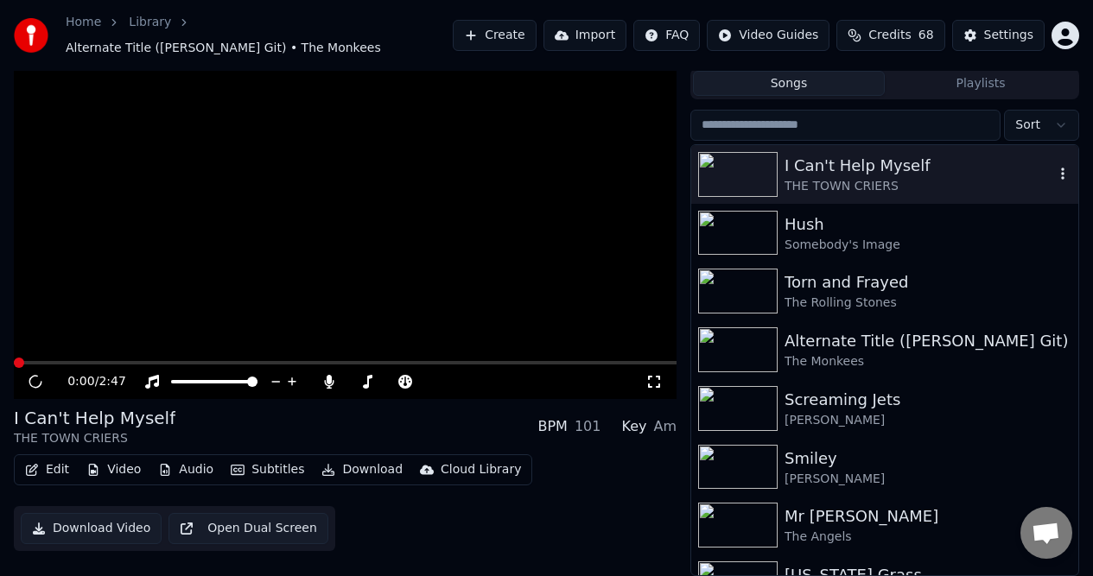
scroll to position [35, 0]
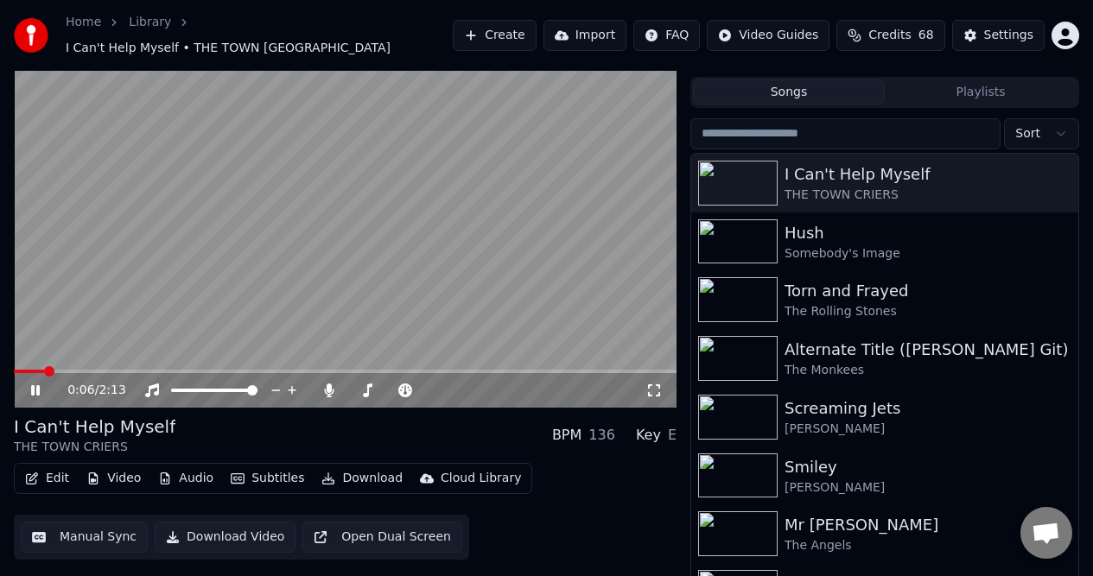
click at [35, 383] on icon at bounding box center [48, 390] width 40 height 14
click at [110, 529] on button "Manual Sync" at bounding box center [84, 537] width 127 height 31
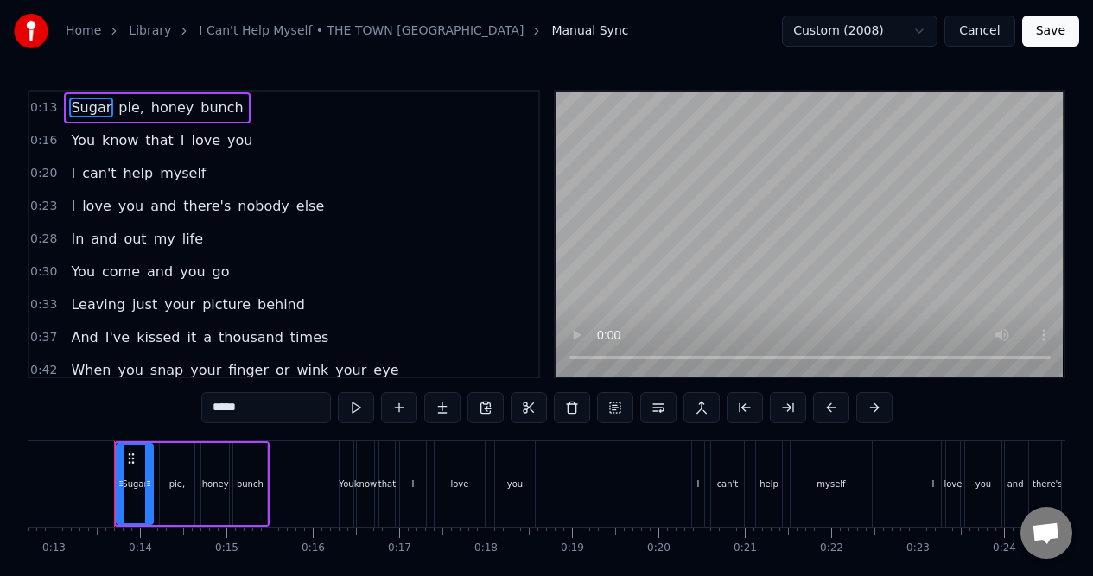
scroll to position [79, 0]
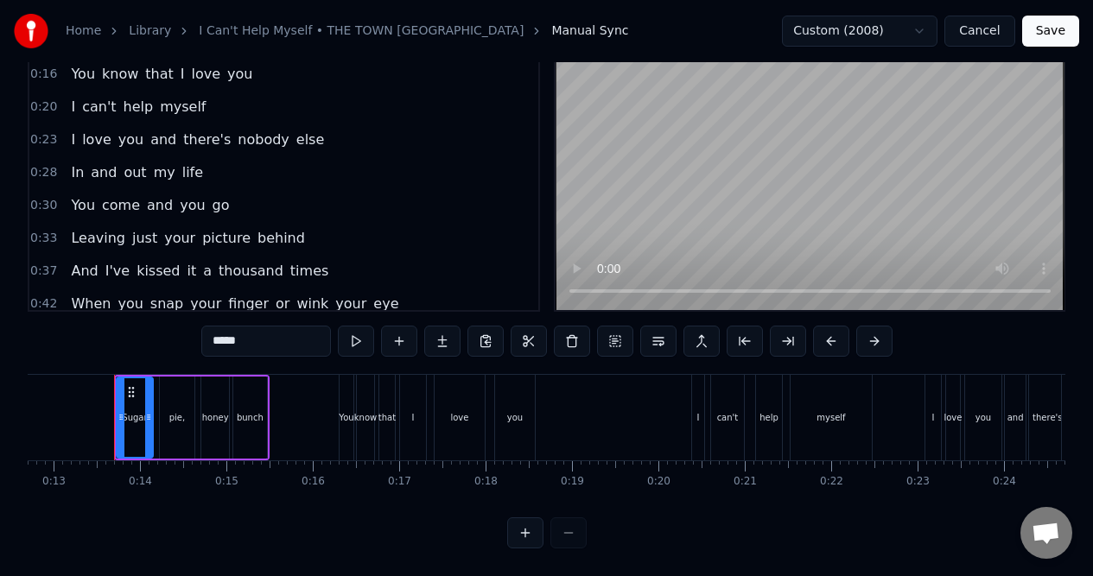
click at [525, 534] on button at bounding box center [525, 532] width 36 height 31
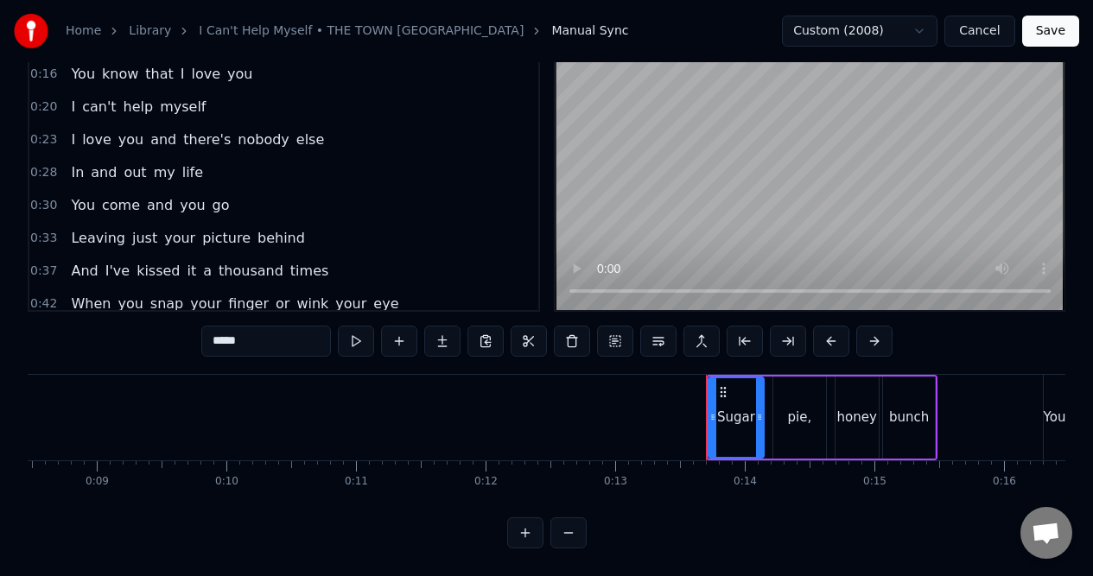
click at [524, 534] on button at bounding box center [525, 532] width 36 height 31
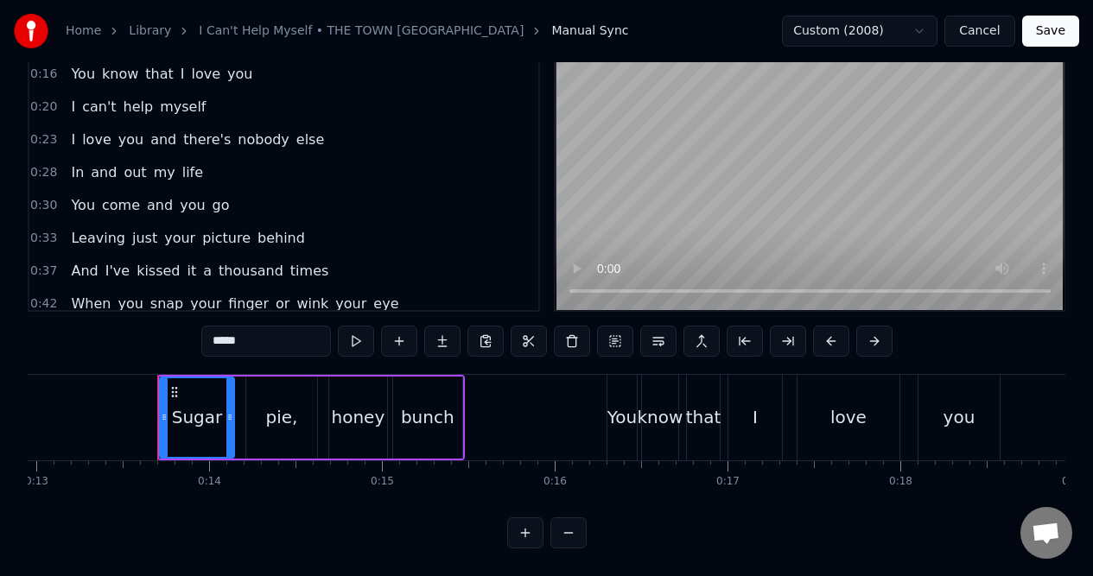
scroll to position [0, 2280]
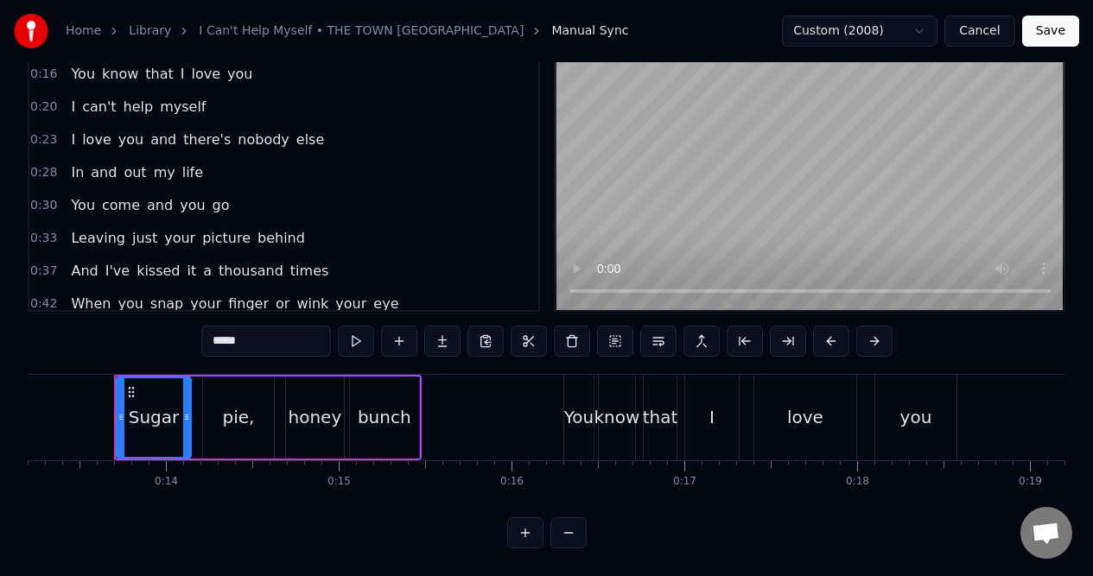
click at [524, 534] on button at bounding box center [525, 532] width 36 height 31
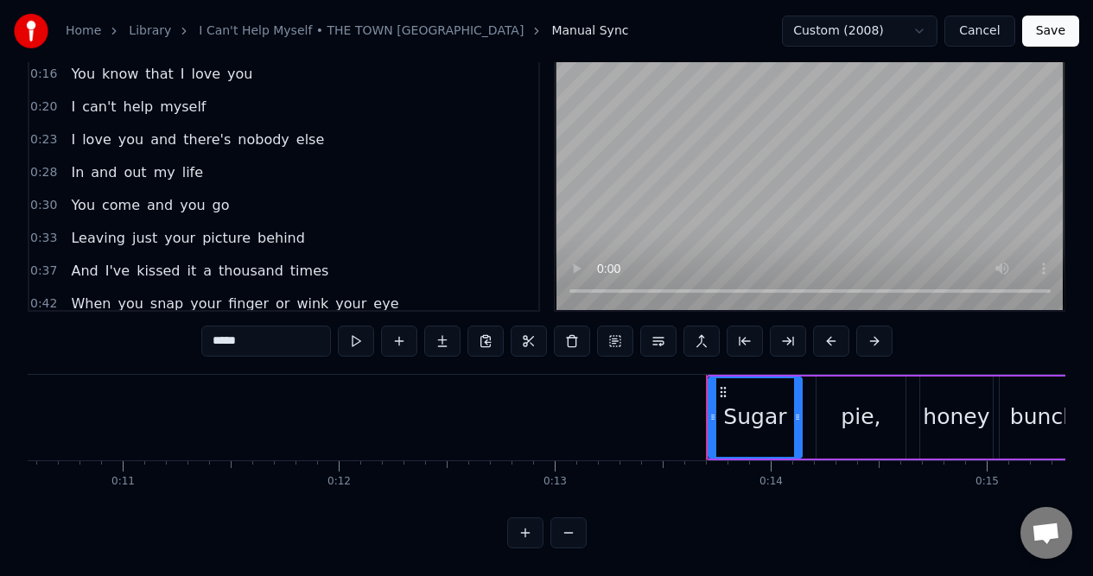
click at [524, 534] on button at bounding box center [525, 532] width 36 height 31
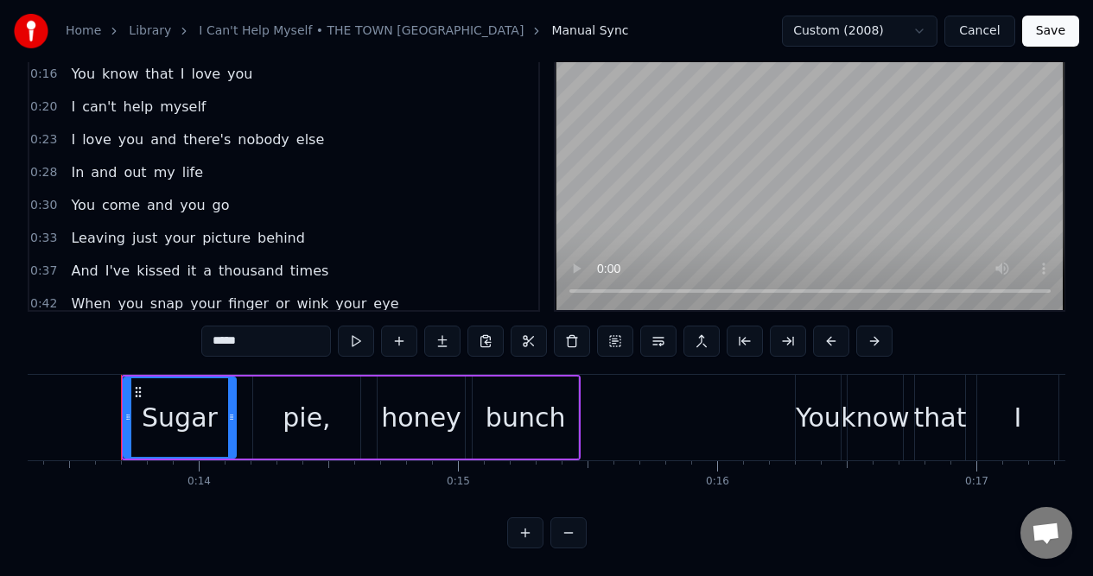
scroll to position [0, 3463]
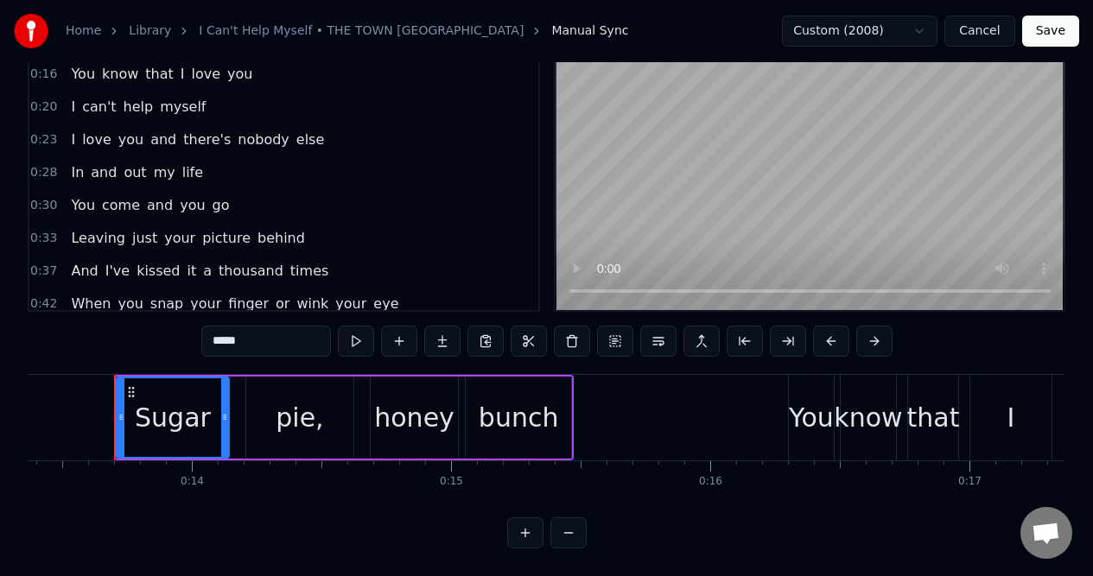
click at [524, 534] on button at bounding box center [525, 532] width 36 height 31
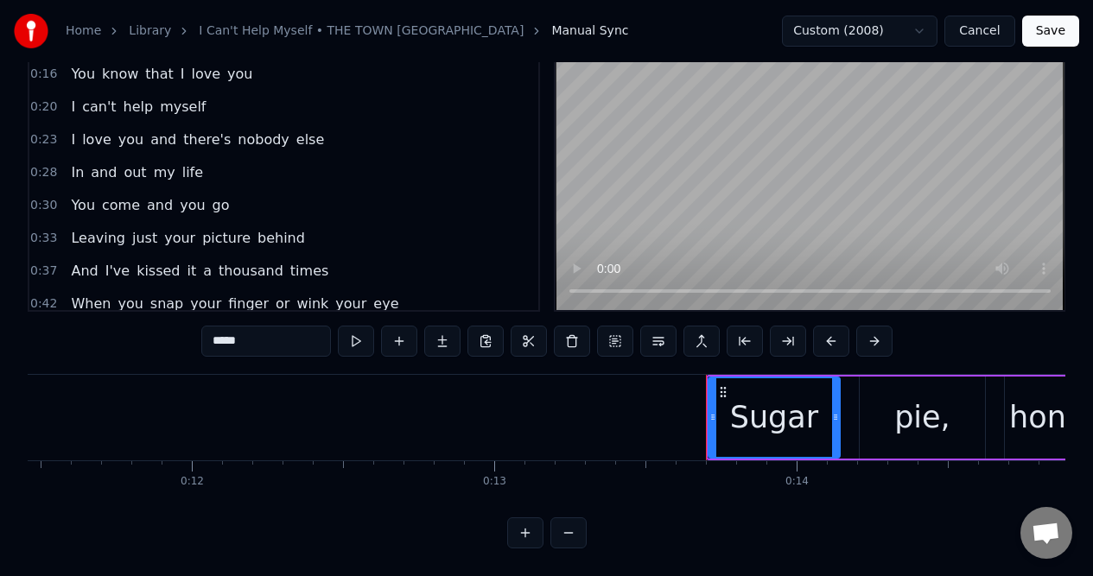
click at [524, 534] on button at bounding box center [525, 532] width 36 height 31
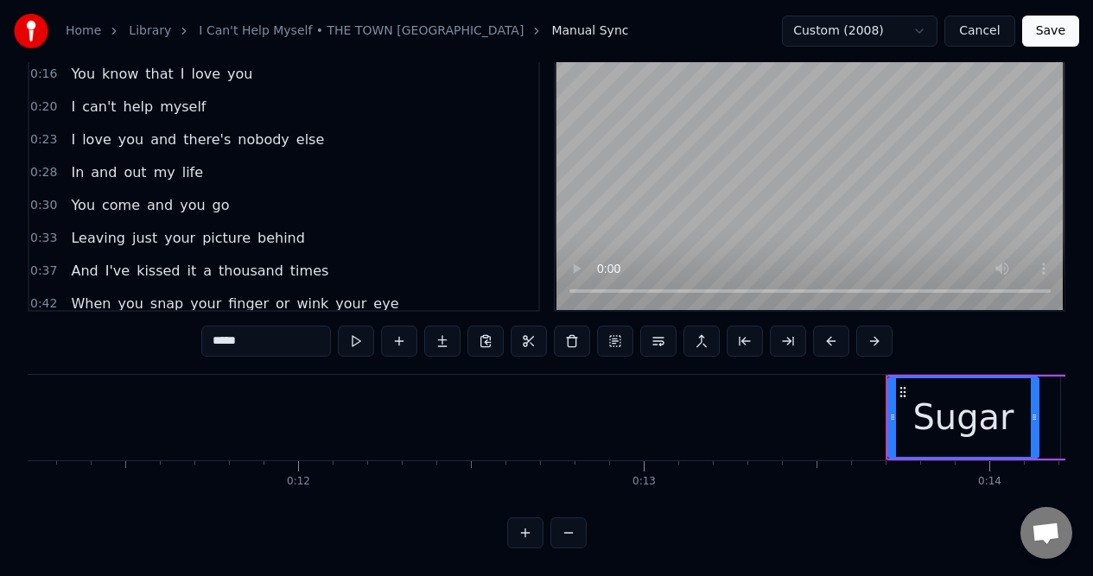
scroll to position [0, 3837]
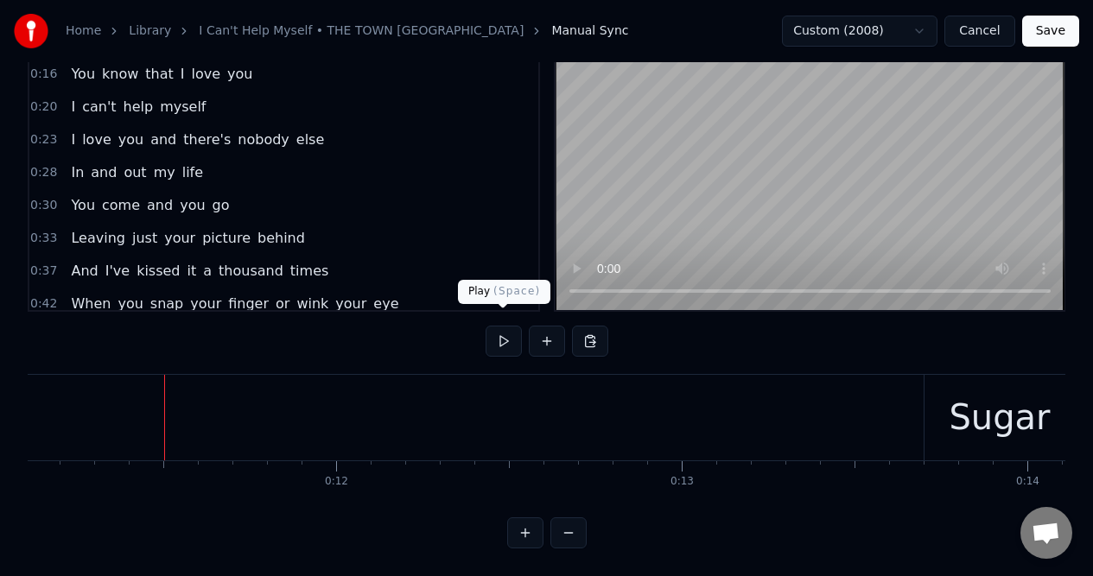
click at [502, 327] on button at bounding box center [503, 341] width 36 height 31
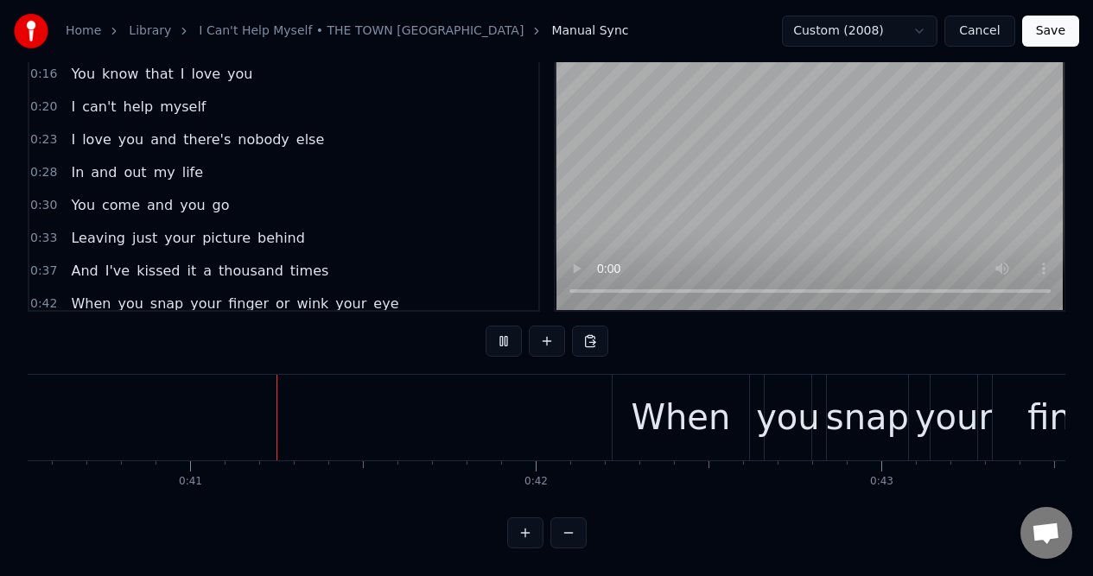
scroll to position [0, 14029]
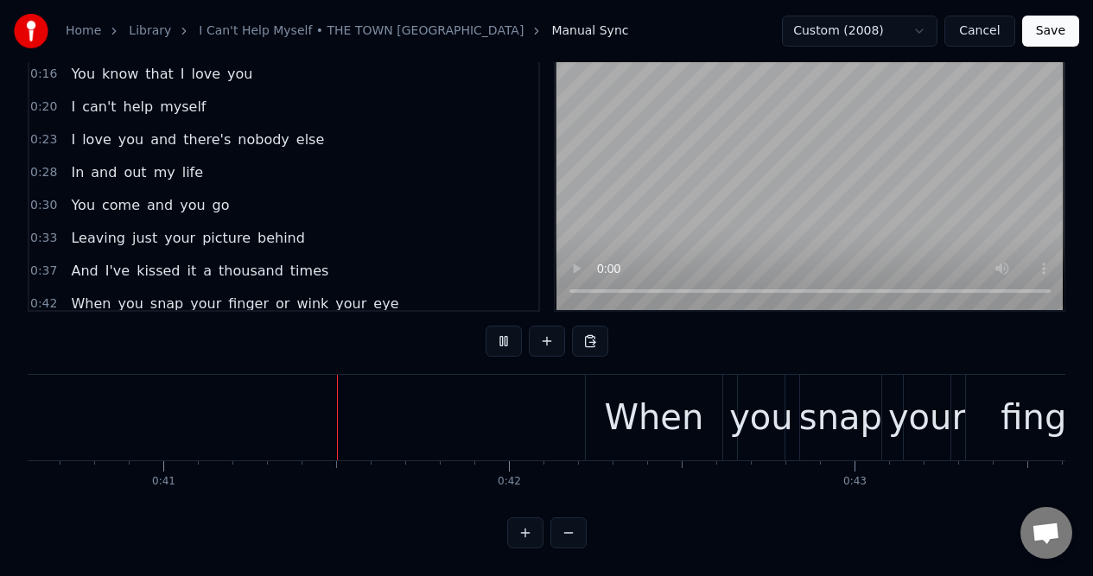
click at [501, 327] on button at bounding box center [503, 341] width 36 height 31
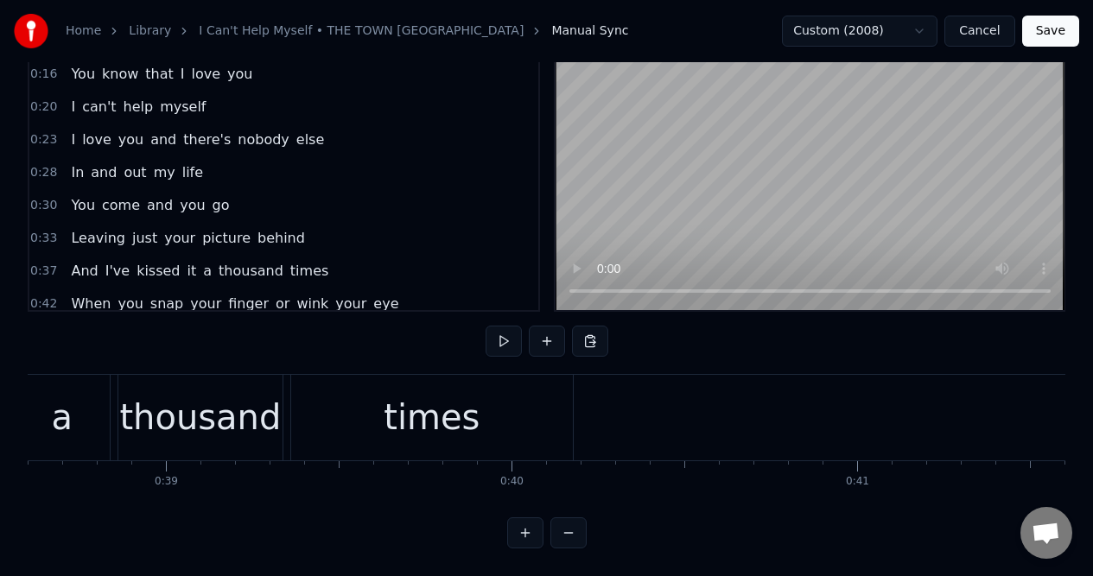
scroll to position [0, 13219]
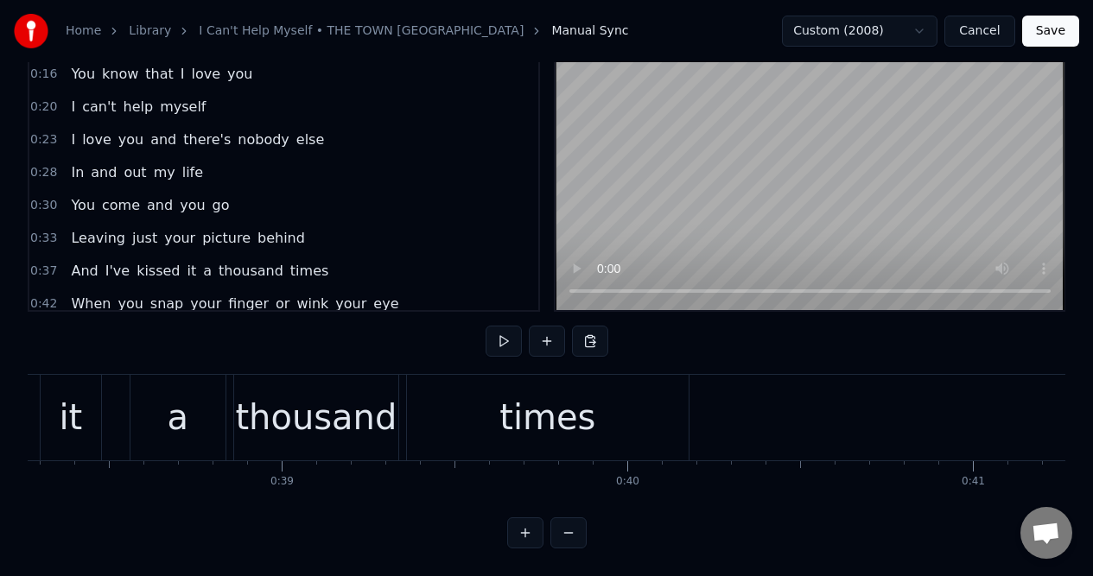
click at [447, 390] on div "times" at bounding box center [548, 418] width 282 height 86
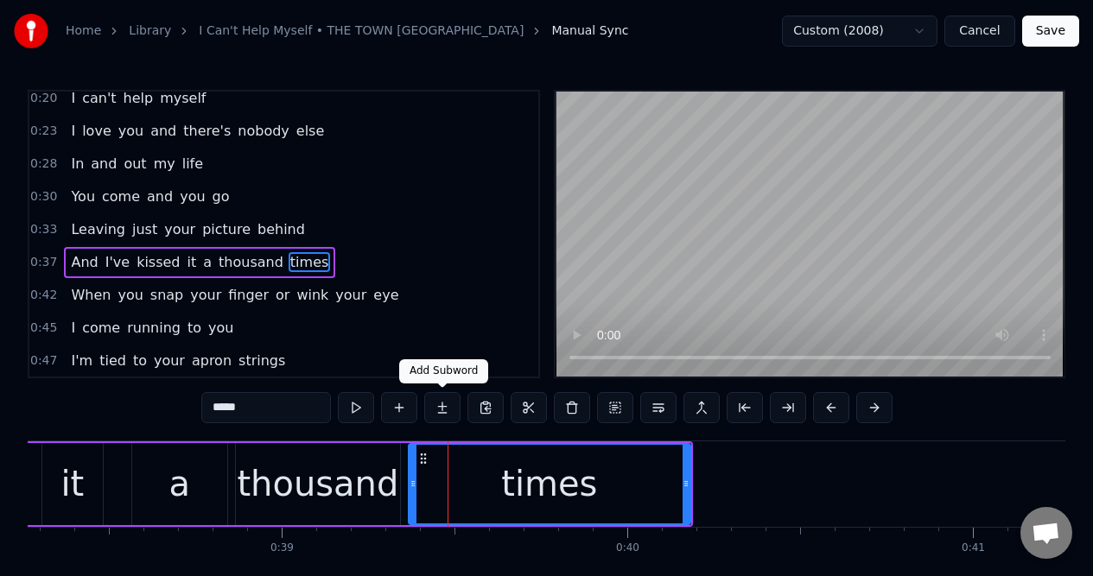
scroll to position [104, 0]
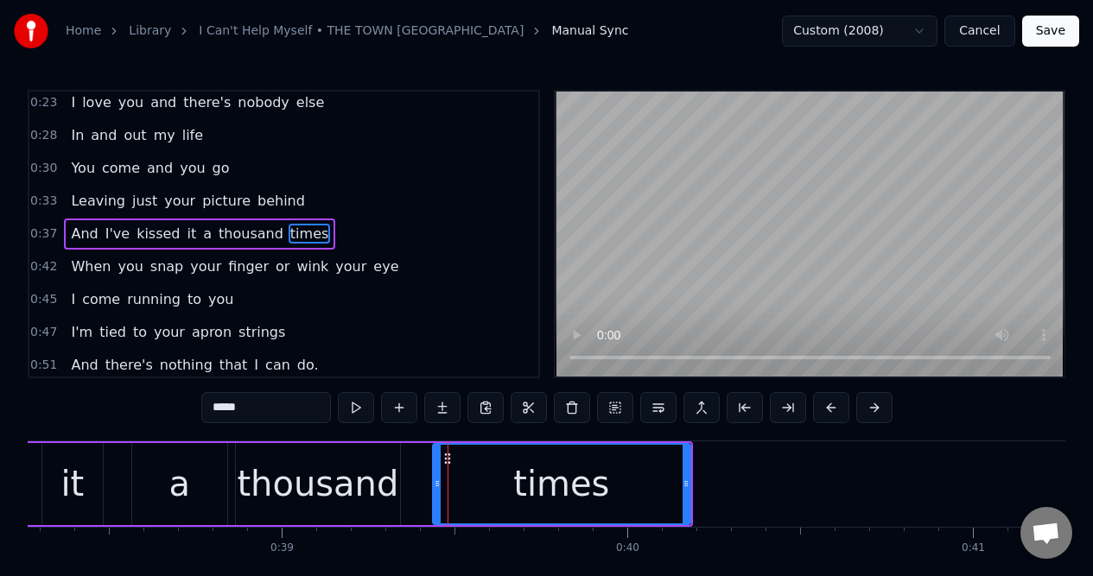
drag, startPoint x: 410, startPoint y: 459, endPoint x: 434, endPoint y: 458, distance: 24.2
click at [434, 458] on div at bounding box center [437, 484] width 7 height 79
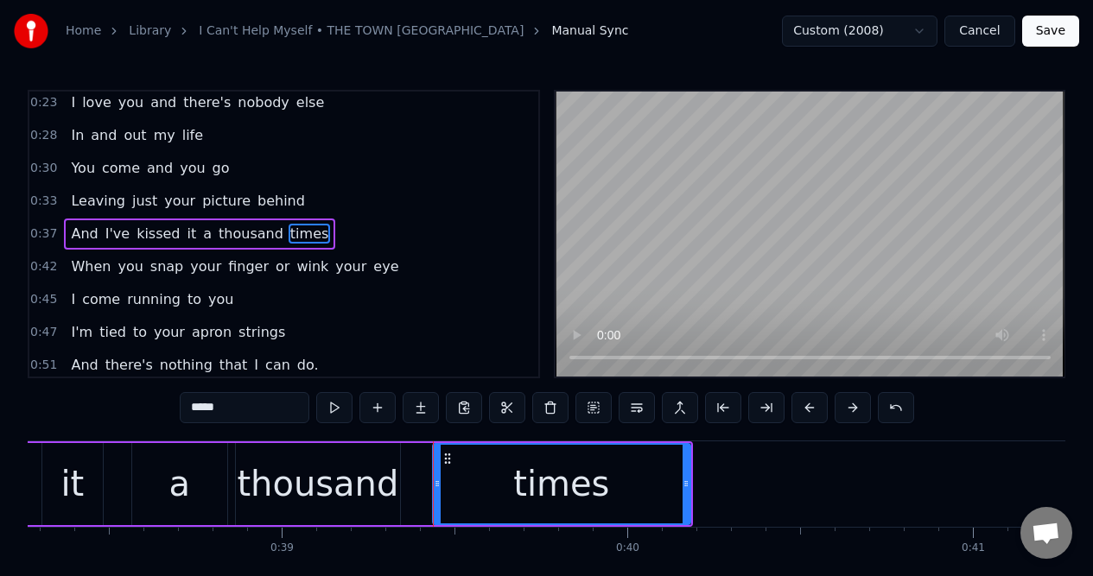
click at [383, 460] on div "thousand" at bounding box center [318, 484] width 162 height 52
type input "********"
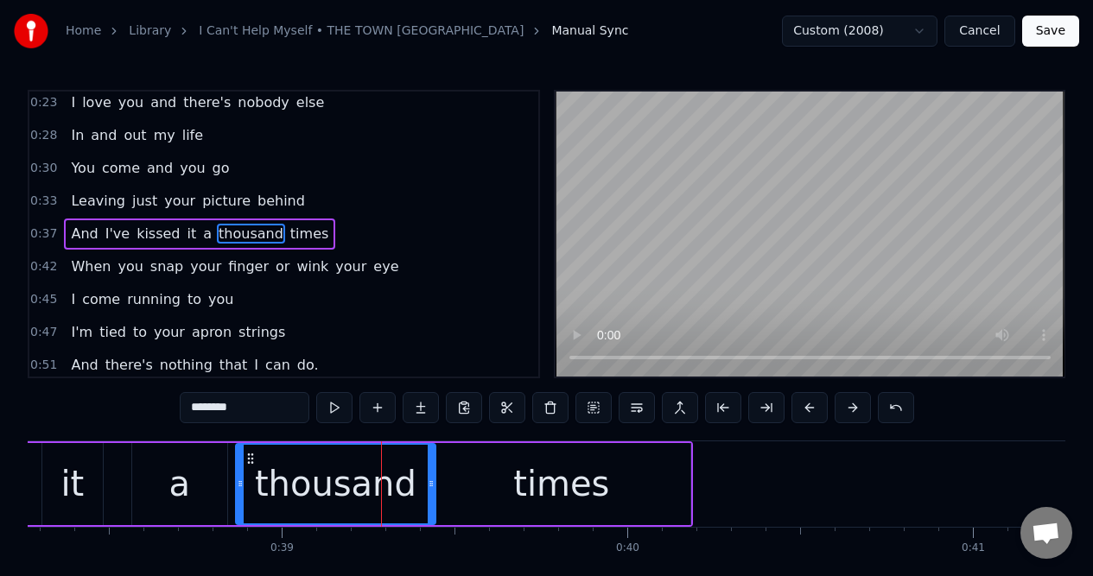
drag, startPoint x: 395, startPoint y: 459, endPoint x: 430, endPoint y: 458, distance: 35.5
click at [430, 458] on div at bounding box center [431, 484] width 7 height 79
click at [353, 231] on div "0:37 And I've kissed it a thousand times" at bounding box center [283, 234] width 509 height 33
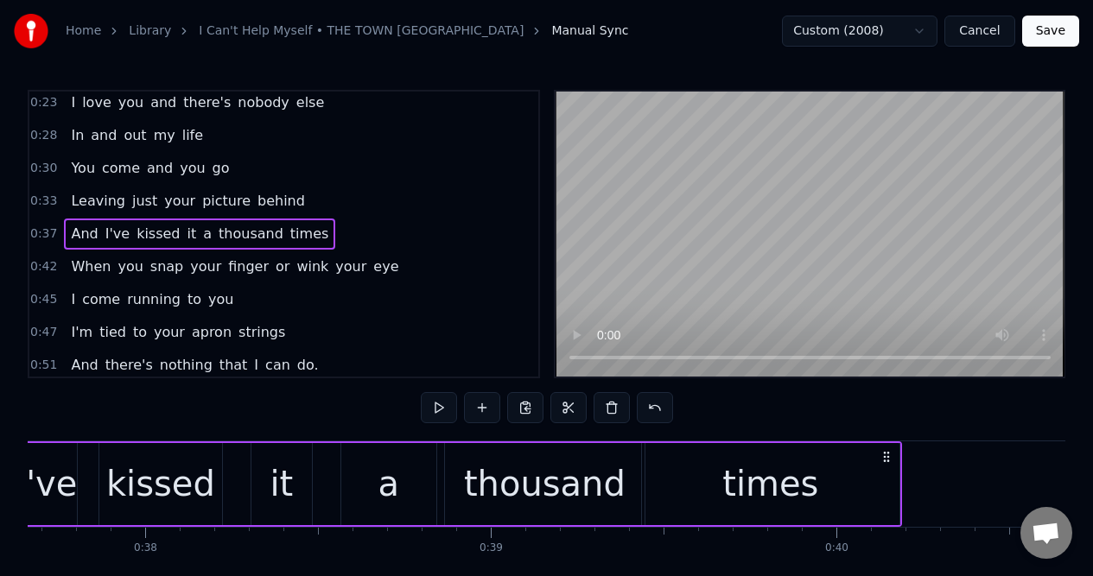
scroll to position [0, 12827]
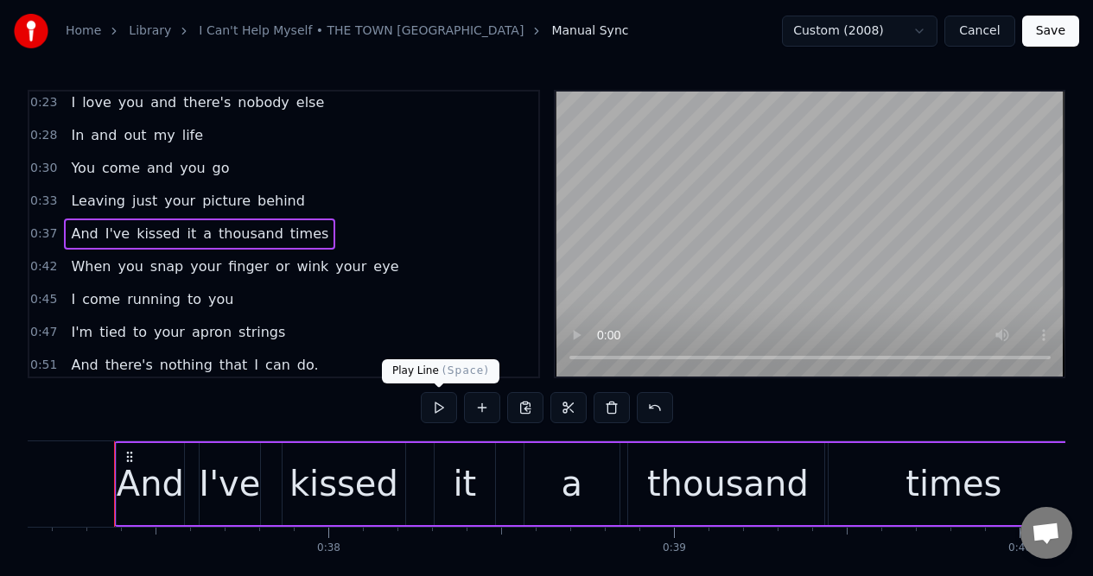
click at [437, 409] on button at bounding box center [439, 407] width 36 height 31
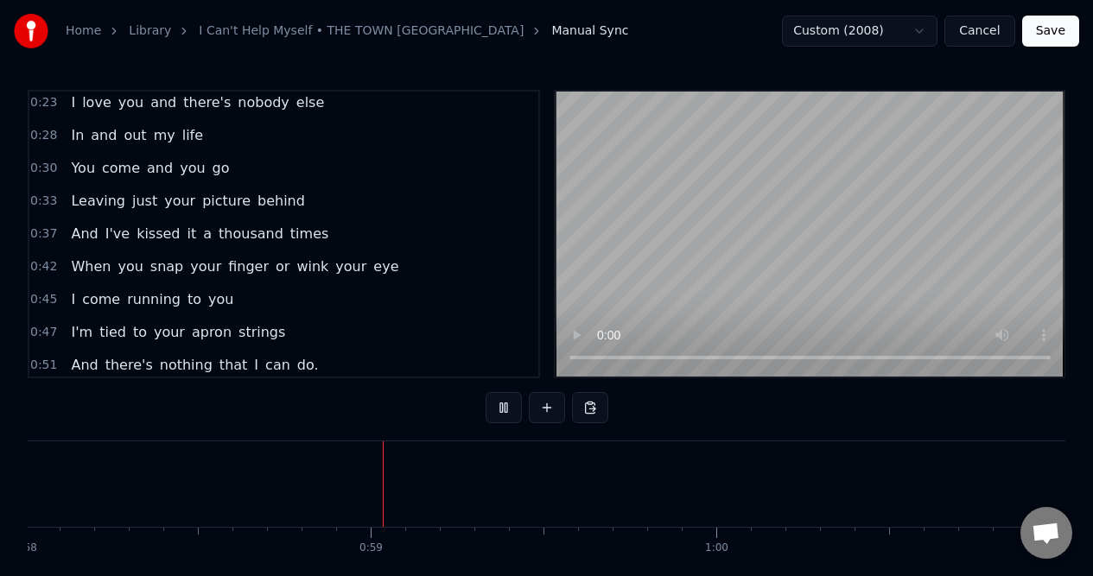
scroll to position [0, 20150]
click at [295, 365] on span "do." at bounding box center [307, 365] width 25 height 20
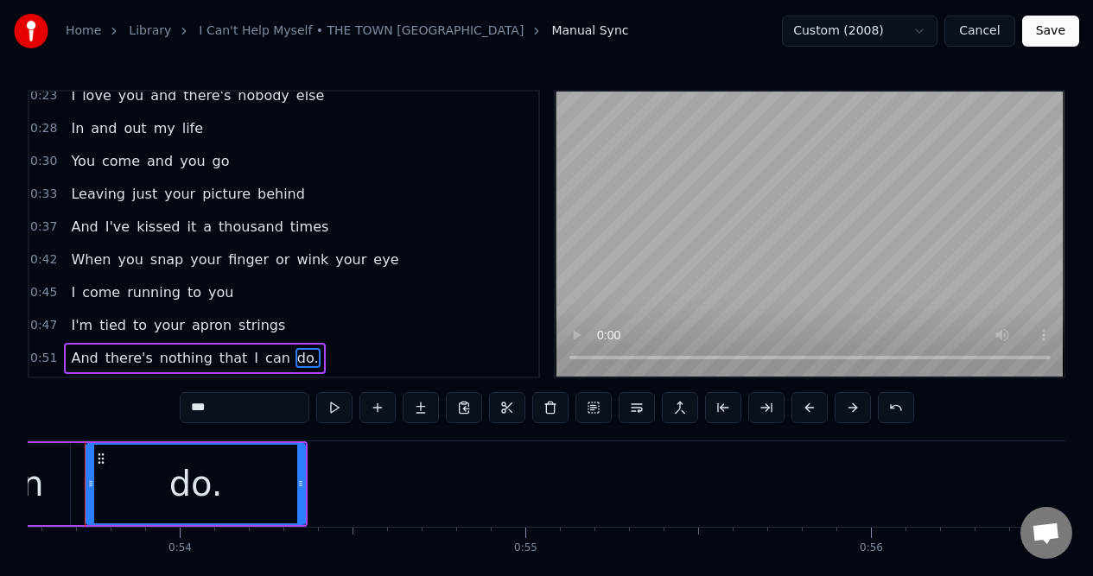
scroll to position [0, 18473]
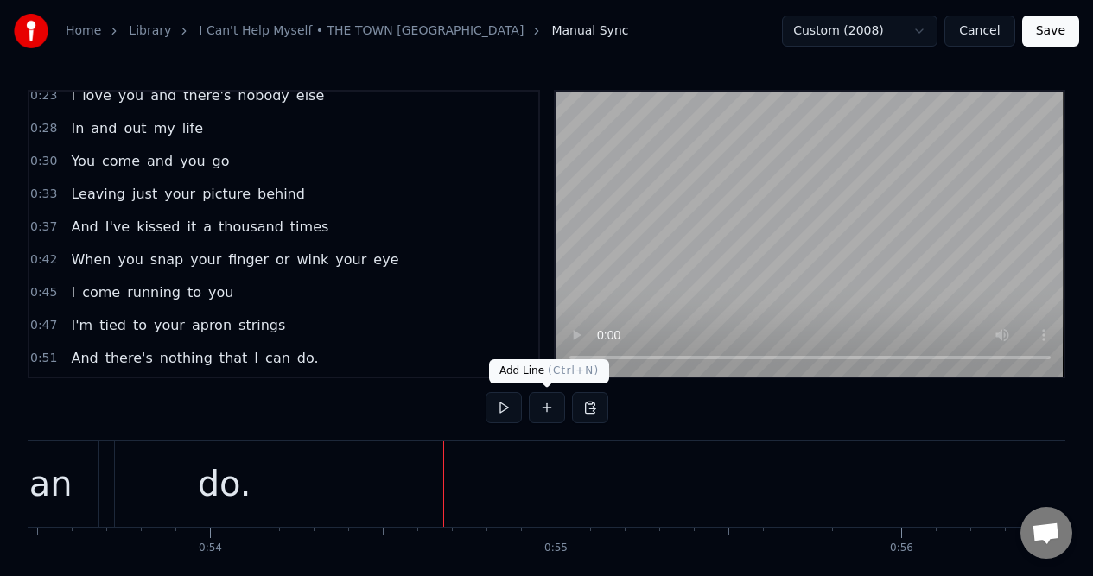
click at [548, 402] on button at bounding box center [547, 407] width 36 height 31
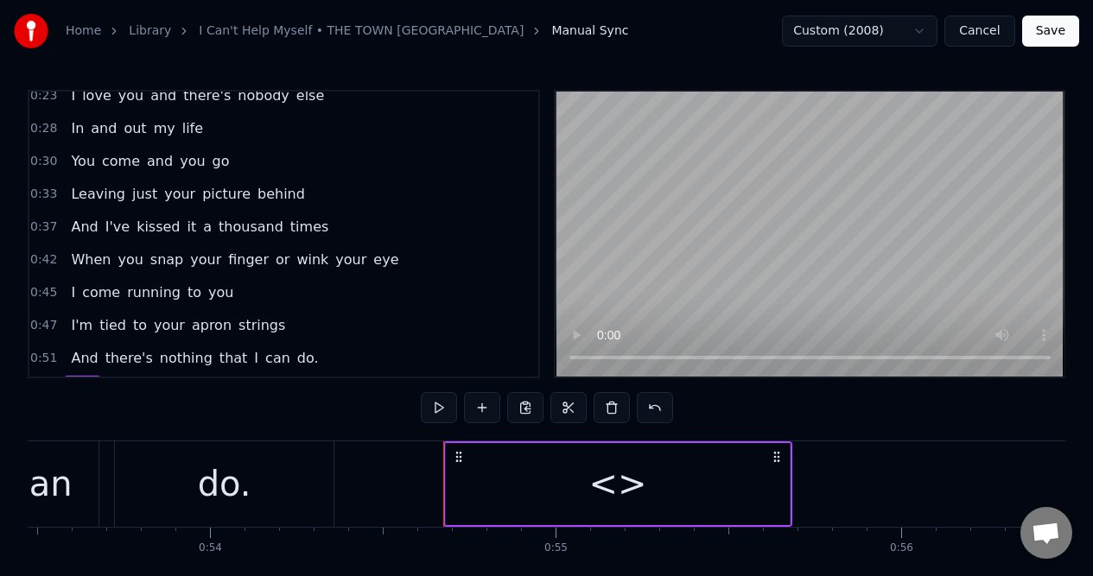
click at [571, 476] on div "<>" at bounding box center [618, 484] width 344 height 82
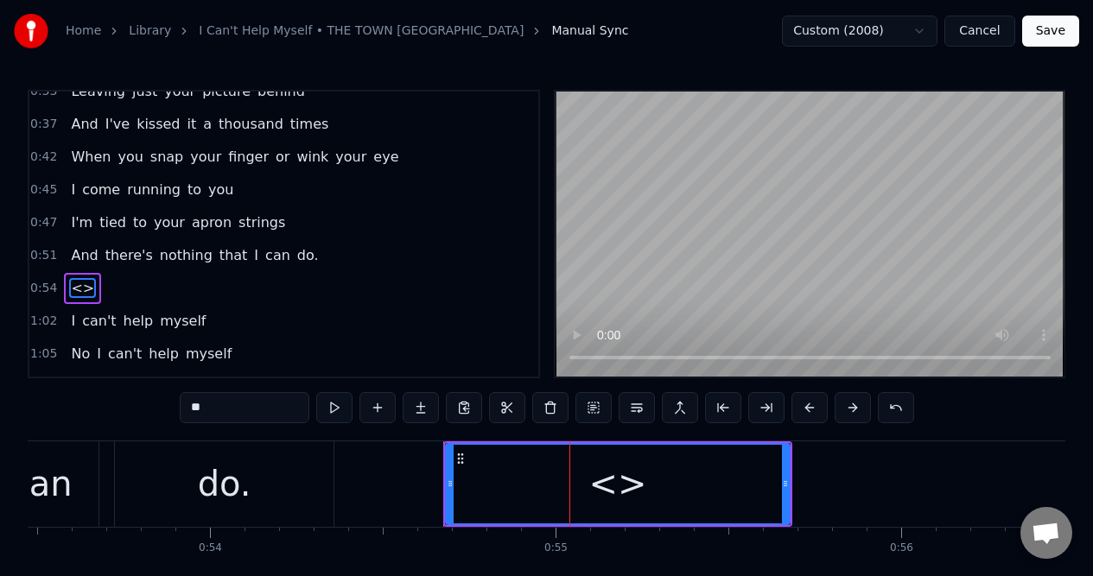
scroll to position [268, 0]
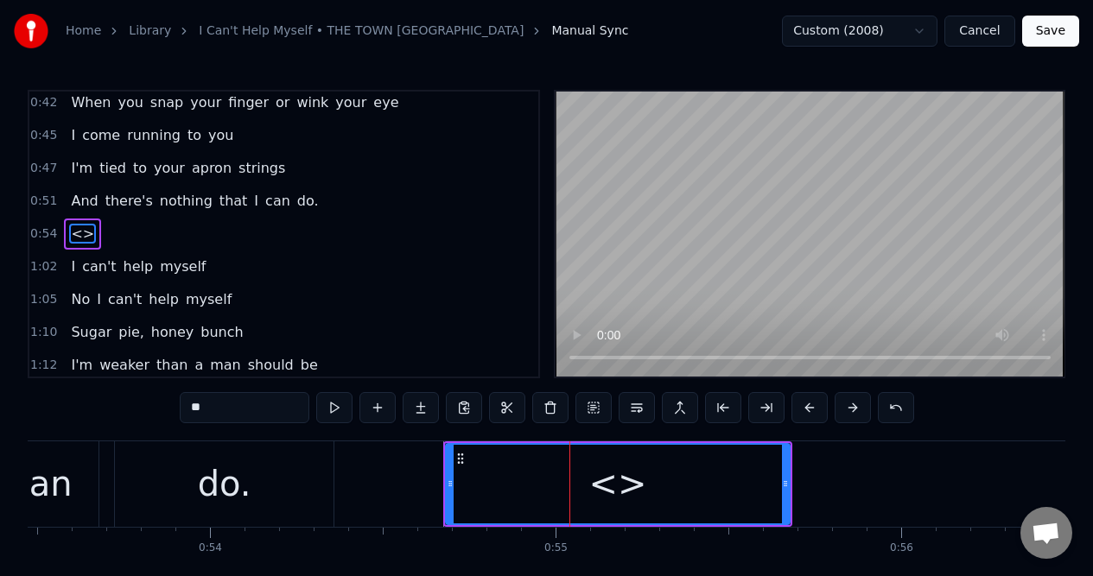
drag, startPoint x: 211, startPoint y: 407, endPoint x: 191, endPoint y: 407, distance: 19.9
click at [191, 407] on input "**" at bounding box center [245, 407] width 130 height 31
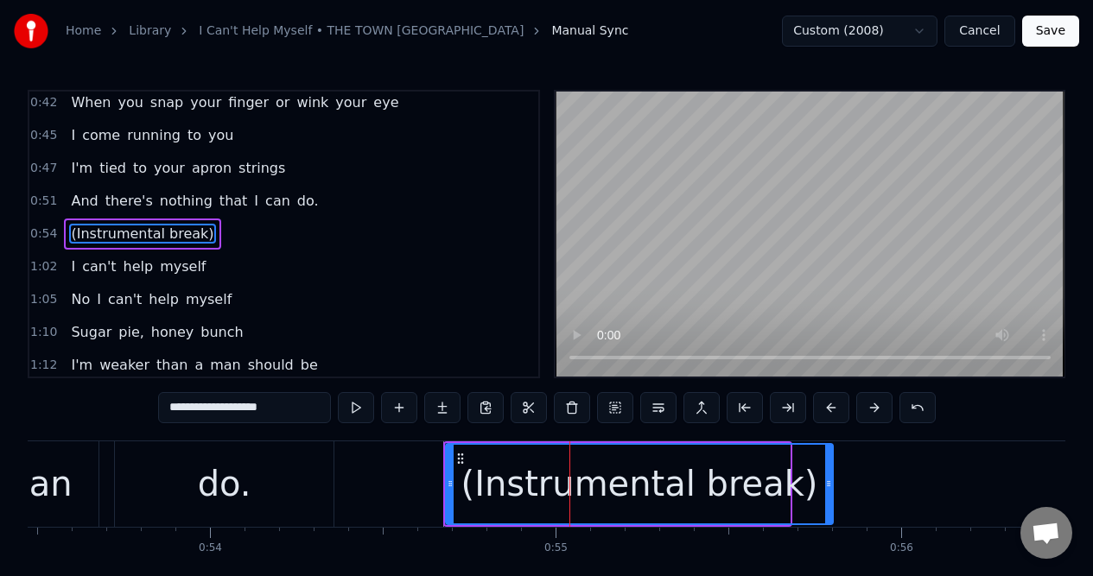
drag, startPoint x: 786, startPoint y: 515, endPoint x: 829, endPoint y: 526, distance: 44.6
click at [829, 526] on div "Sugar pie, honey bunch You know that I love you I can't help myself I love you …" at bounding box center [546, 505] width 1037 height 130
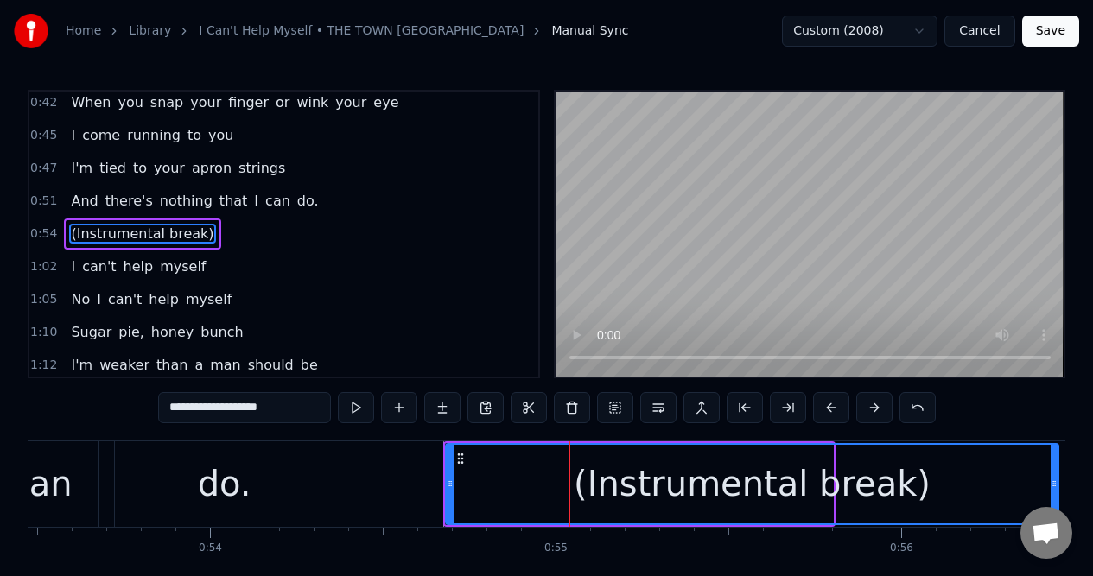
drag, startPoint x: 829, startPoint y: 514, endPoint x: 1055, endPoint y: 475, distance: 228.7
click at [1055, 475] on div at bounding box center [1053, 484] width 7 height 79
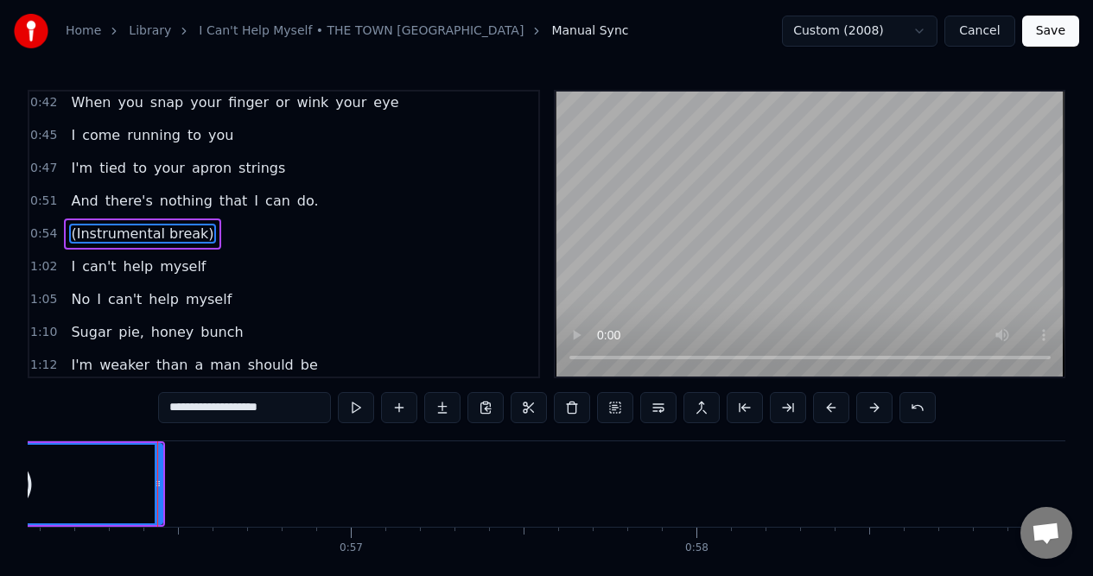
scroll to position [0, 19412]
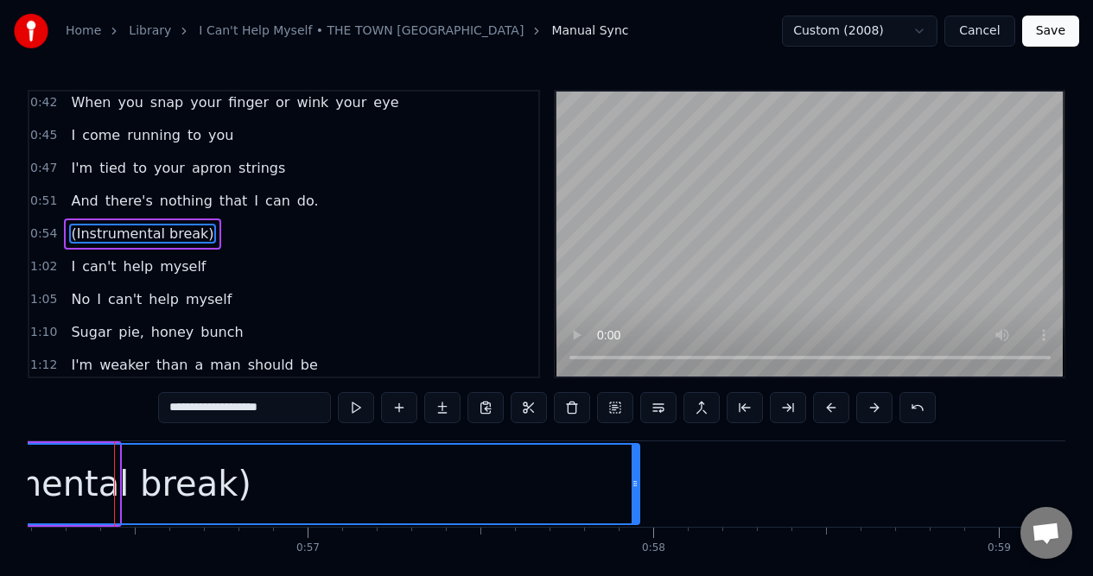
drag, startPoint x: 115, startPoint y: 458, endPoint x: 635, endPoint y: 478, distance: 520.3
click at [635, 478] on div at bounding box center [634, 484] width 7 height 79
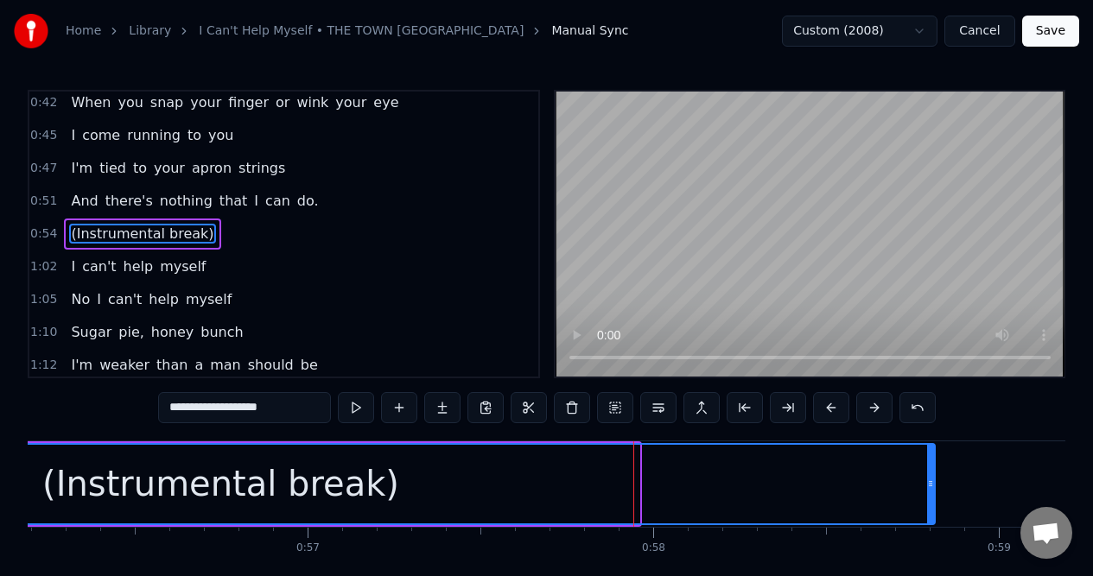
drag, startPoint x: 635, startPoint y: 478, endPoint x: 930, endPoint y: 451, distance: 296.6
click at [930, 453] on div at bounding box center [930, 484] width 7 height 79
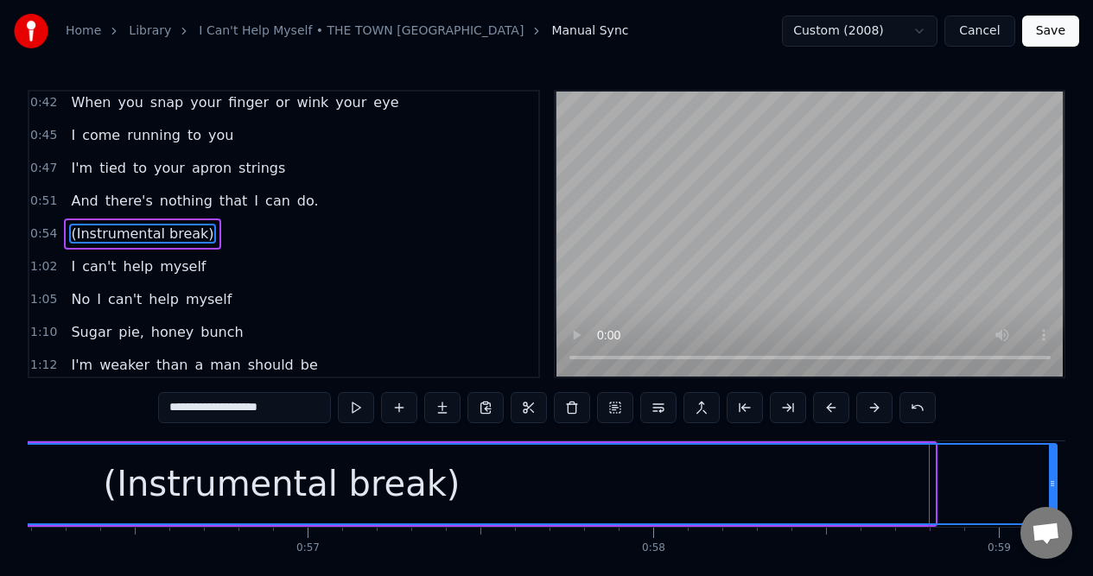
drag, startPoint x: 932, startPoint y: 458, endPoint x: 1054, endPoint y: 468, distance: 122.2
click at [1054, 468] on div at bounding box center [1051, 484] width 7 height 79
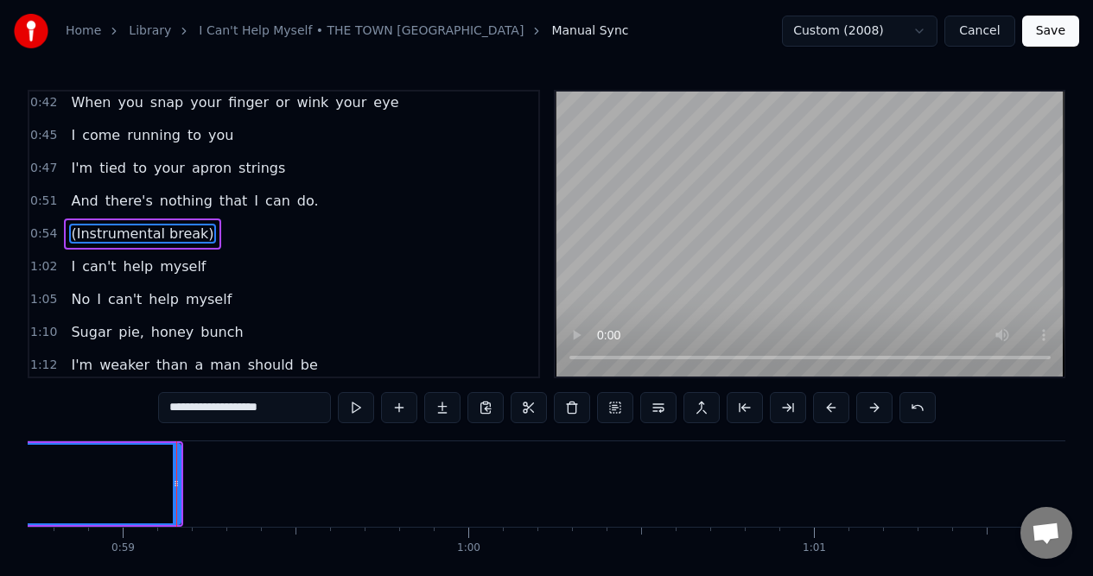
scroll to position [0, 20350]
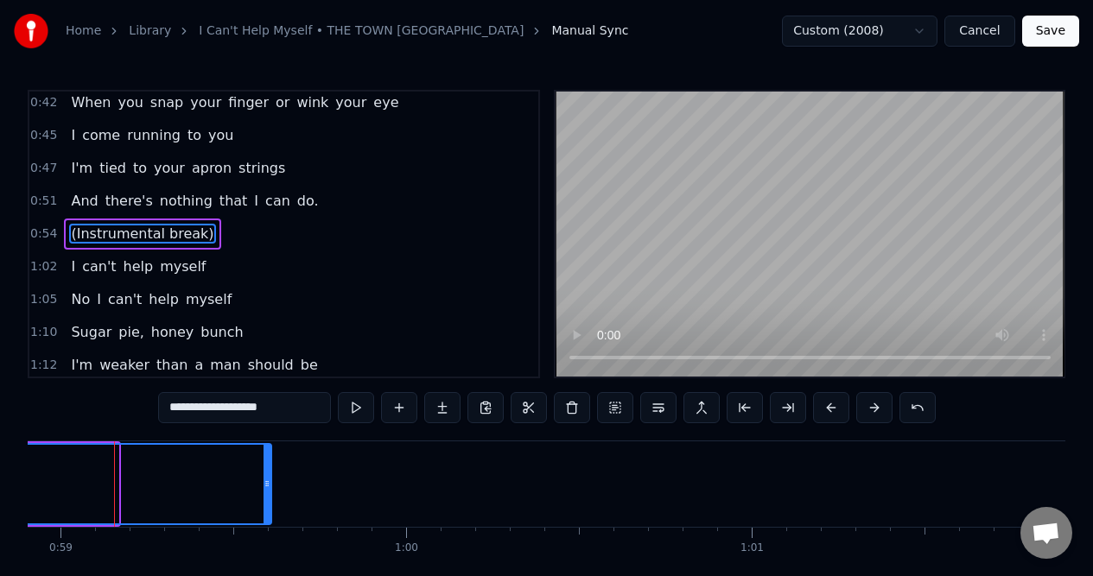
drag, startPoint x: 116, startPoint y: 466, endPoint x: 765, endPoint y: 415, distance: 651.4
click at [763, 414] on div "0:13 Sugar pie, honey bunch 0:16 You know that I love you 0:20 I can't help mys…" at bounding box center [546, 352] width 1037 height 525
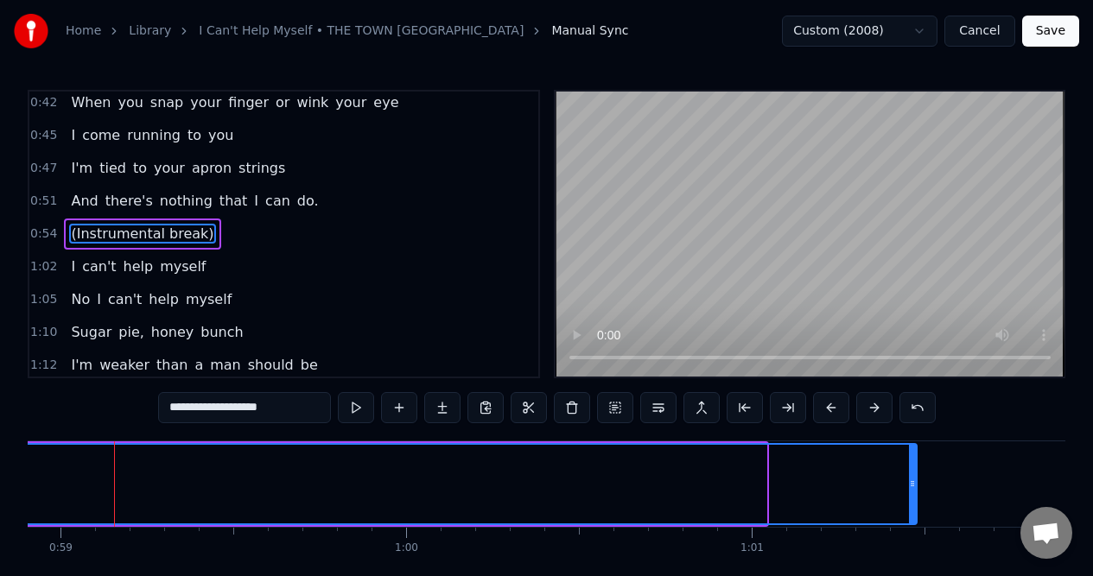
drag, startPoint x: 759, startPoint y: 457, endPoint x: 909, endPoint y: 452, distance: 150.4
click at [909, 452] on div at bounding box center [912, 484] width 7 height 79
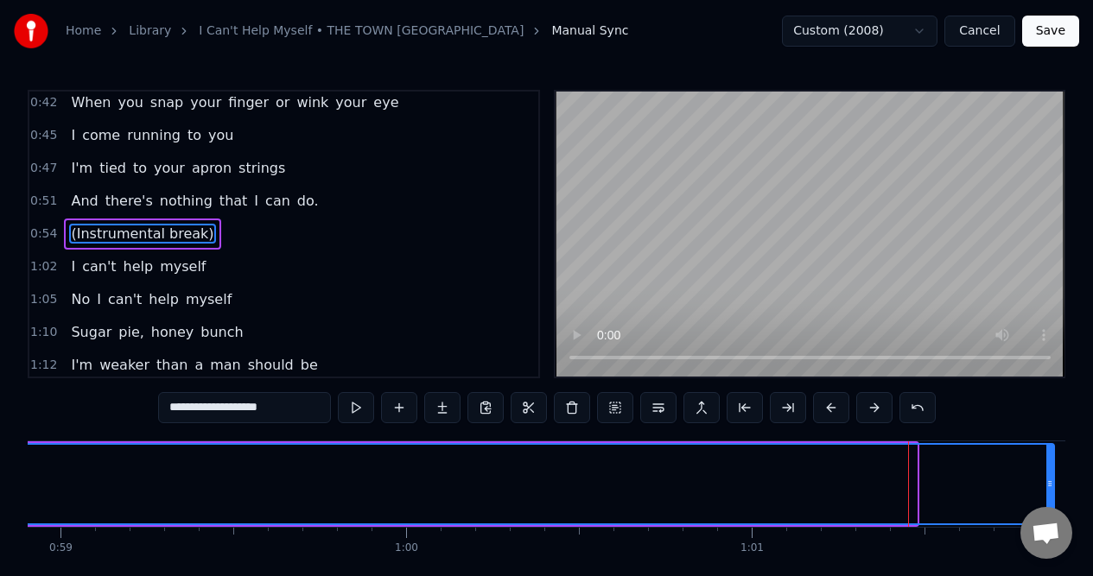
drag, startPoint x: 911, startPoint y: 469, endPoint x: 1047, endPoint y: 467, distance: 135.6
click at [1048, 467] on div at bounding box center [1049, 484] width 7 height 79
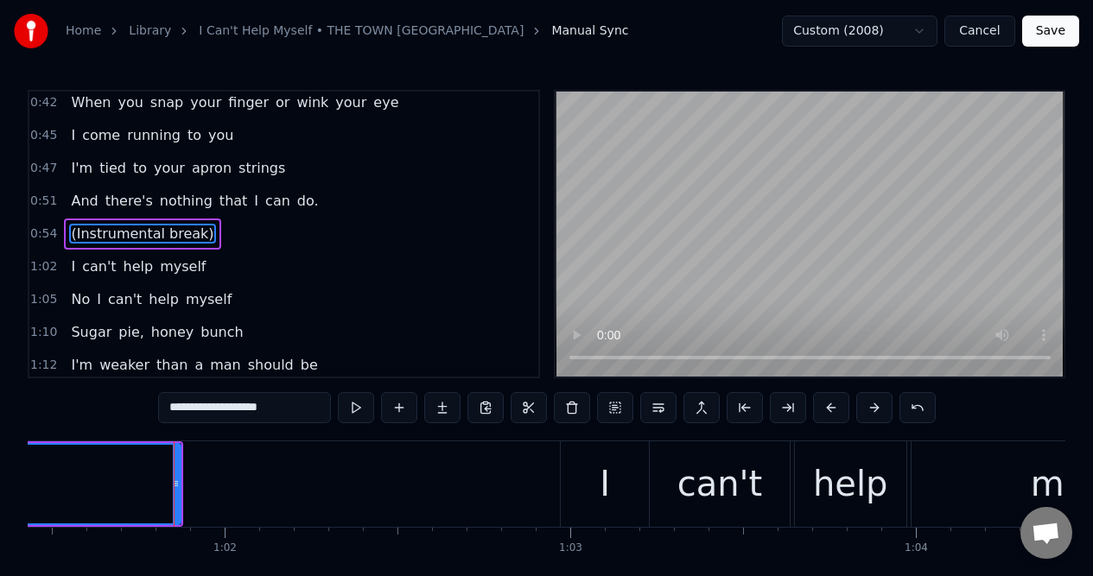
scroll to position [0, 21282]
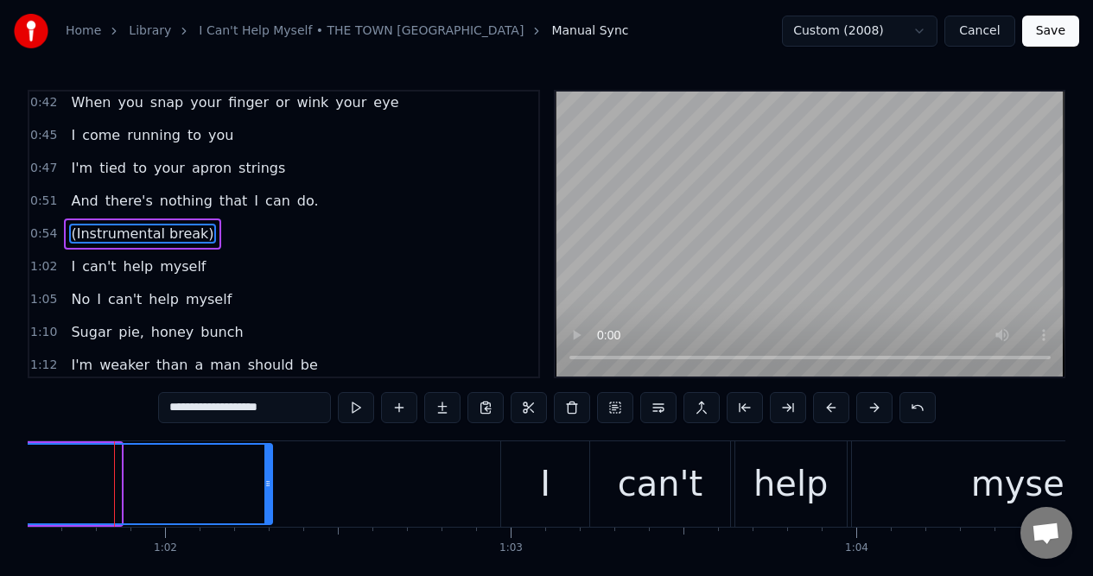
drag, startPoint x: 117, startPoint y: 468, endPoint x: 268, endPoint y: 474, distance: 151.3
click at [268, 475] on div at bounding box center [267, 484] width 7 height 79
click at [295, 200] on span "do." at bounding box center [307, 201] width 25 height 20
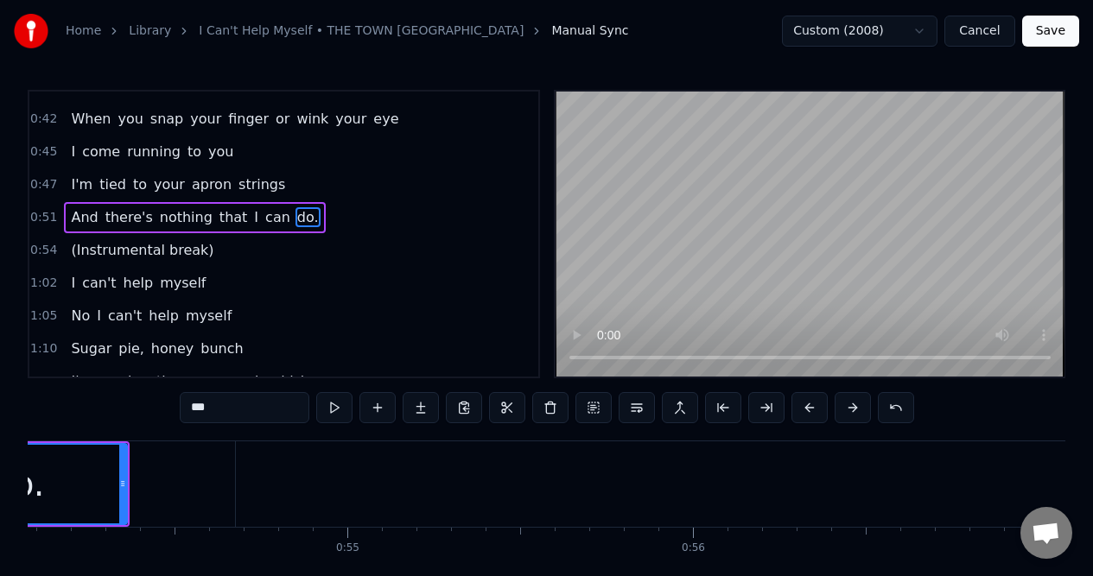
scroll to position [0, 18473]
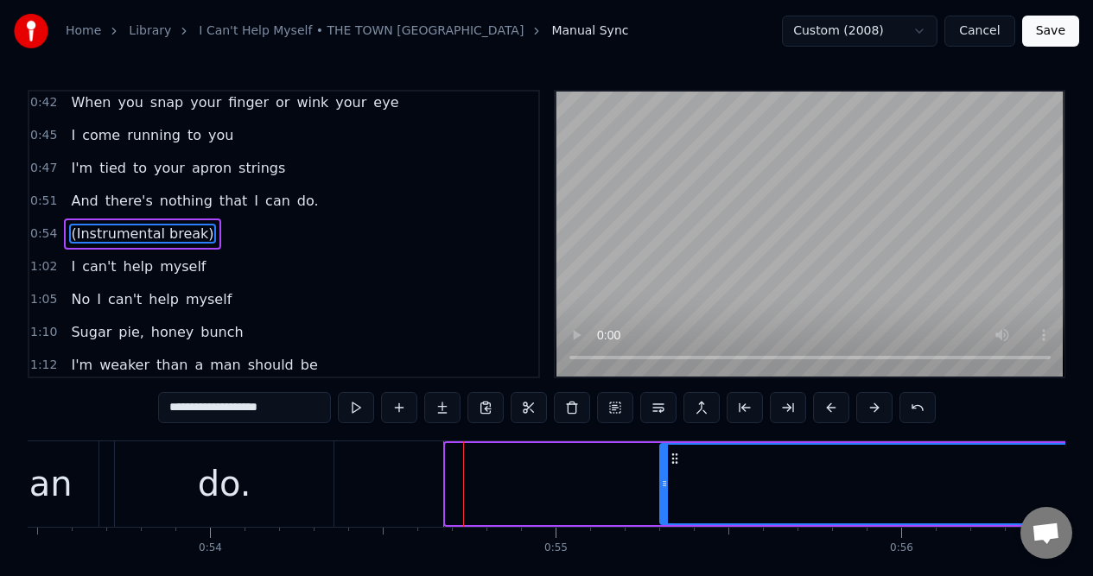
drag, startPoint x: 448, startPoint y: 504, endPoint x: 662, endPoint y: 508, distance: 214.2
click at [662, 508] on div at bounding box center [664, 484] width 7 height 79
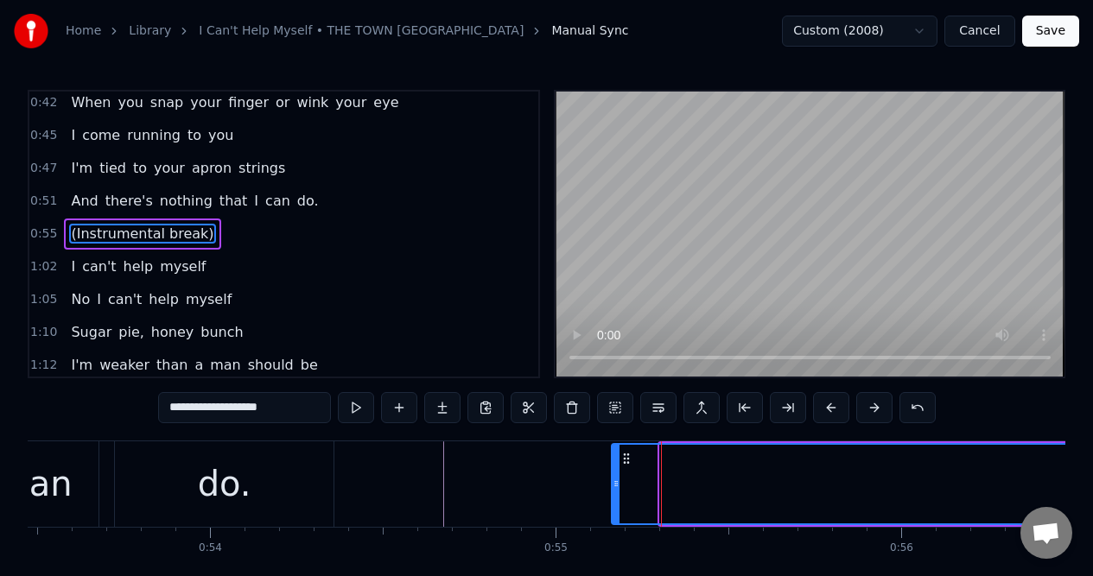
drag, startPoint x: 662, startPoint y: 508, endPoint x: 616, endPoint y: 507, distance: 46.6
click at [616, 507] on div at bounding box center [615, 484] width 7 height 79
drag, startPoint x: 616, startPoint y: 507, endPoint x: 524, endPoint y: 508, distance: 91.6
click at [545, 507] on div at bounding box center [548, 484] width 7 height 79
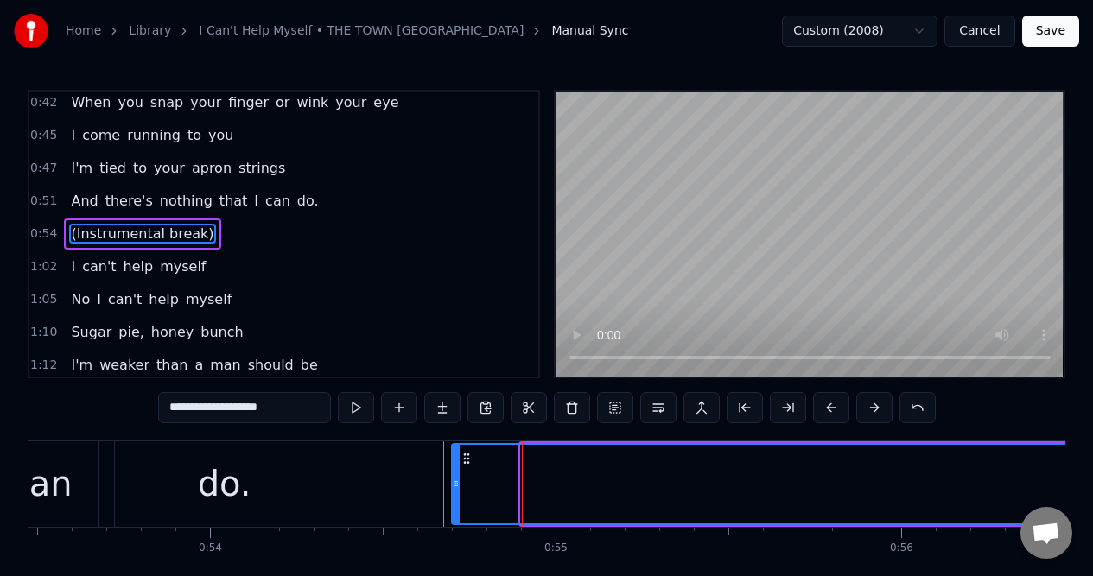
drag, startPoint x: 524, startPoint y: 508, endPoint x: 457, endPoint y: 505, distance: 67.4
click at [456, 504] on div at bounding box center [456, 484] width 7 height 79
drag, startPoint x: 457, startPoint y: 505, endPoint x: 482, endPoint y: 512, distance: 26.0
click at [482, 512] on div at bounding box center [480, 484] width 7 height 79
click at [92, 458] on div "can" at bounding box center [41, 484] width 114 height 86
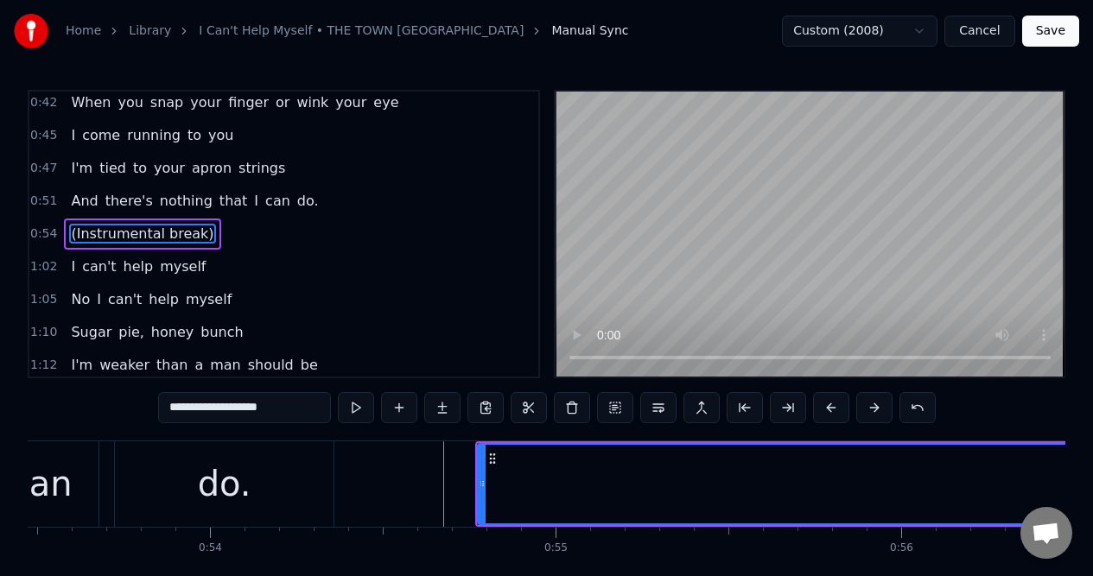
type input "***"
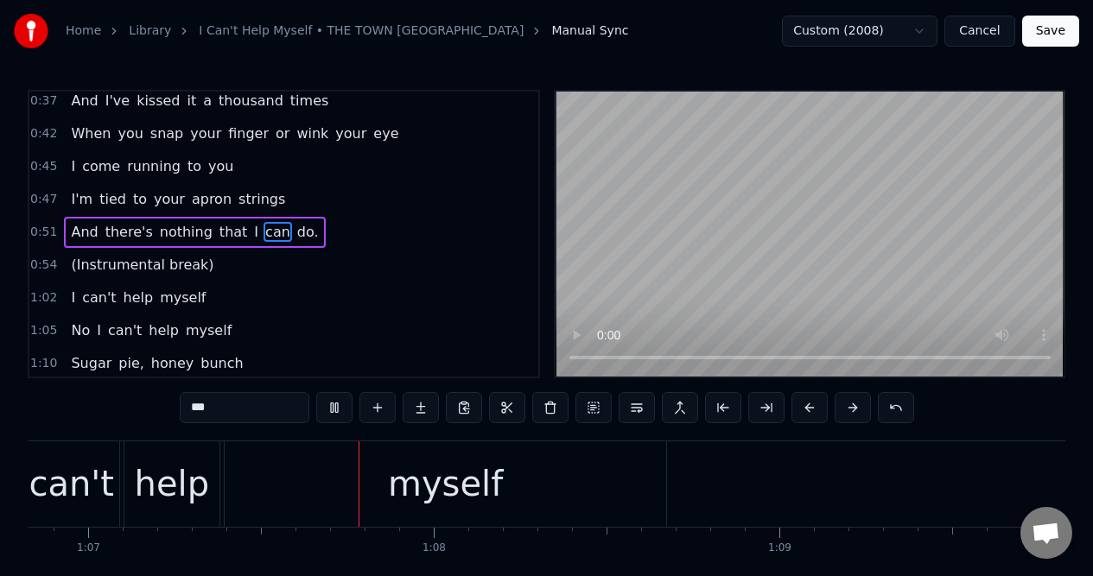
scroll to position [0, 23091]
click at [258, 331] on div "1:05 No I can't help myself" at bounding box center [283, 330] width 509 height 33
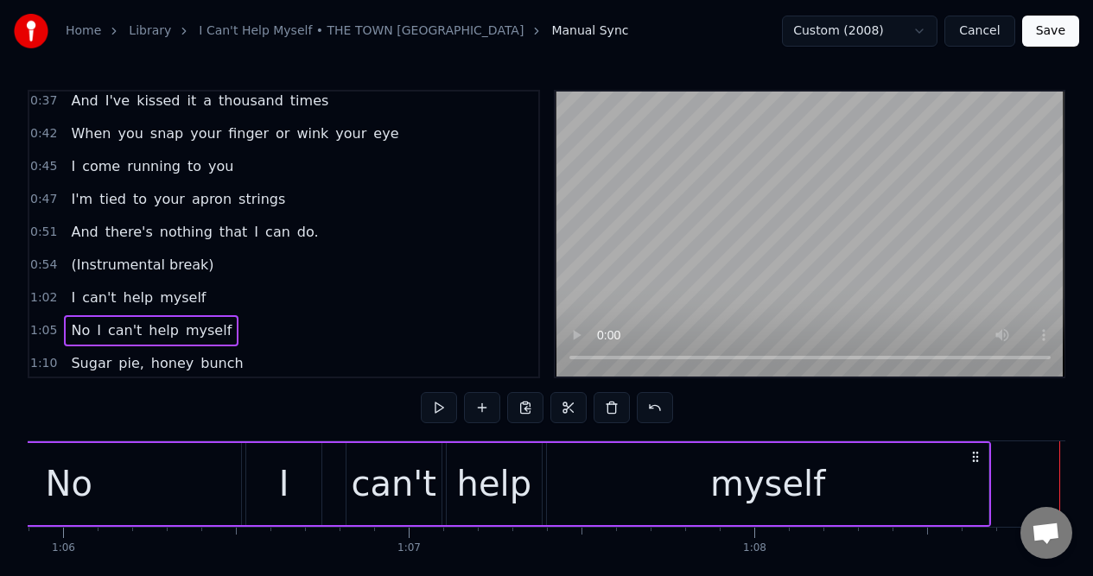
scroll to position [0, 22546]
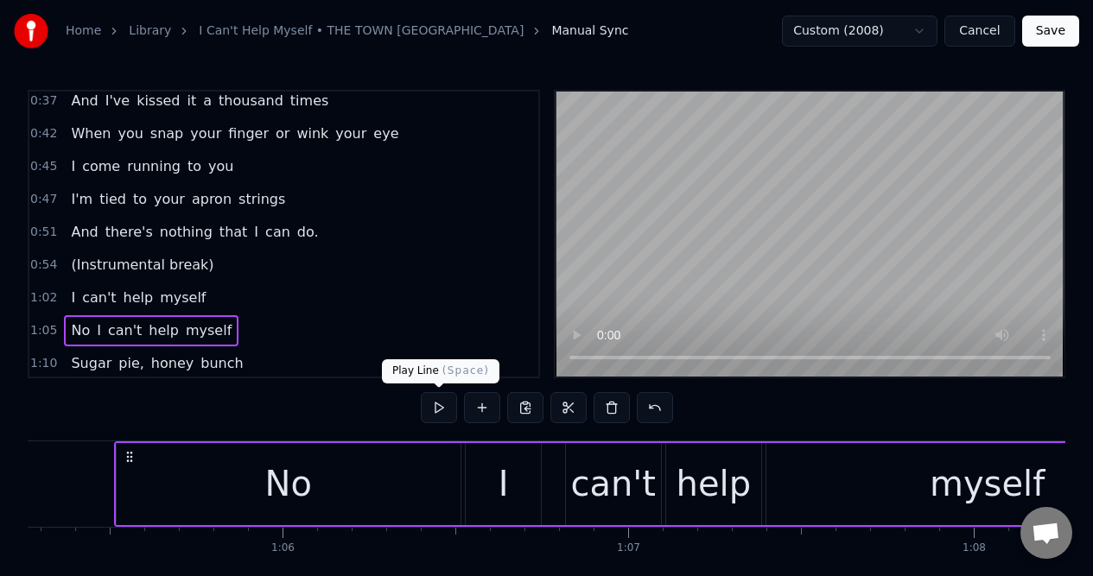
click at [435, 414] on button at bounding box center [439, 407] width 36 height 31
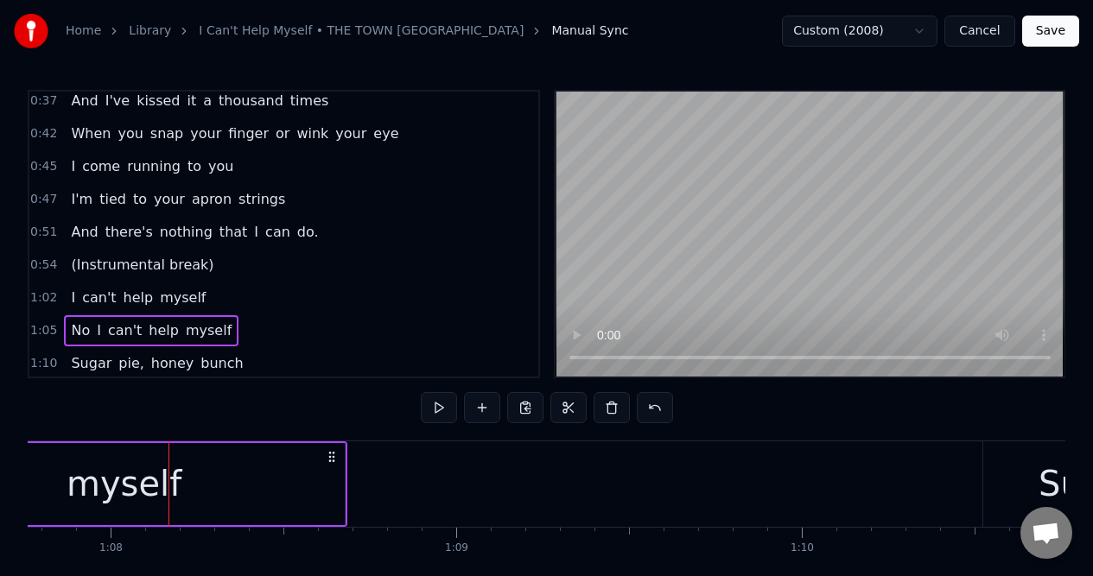
scroll to position [0, 23463]
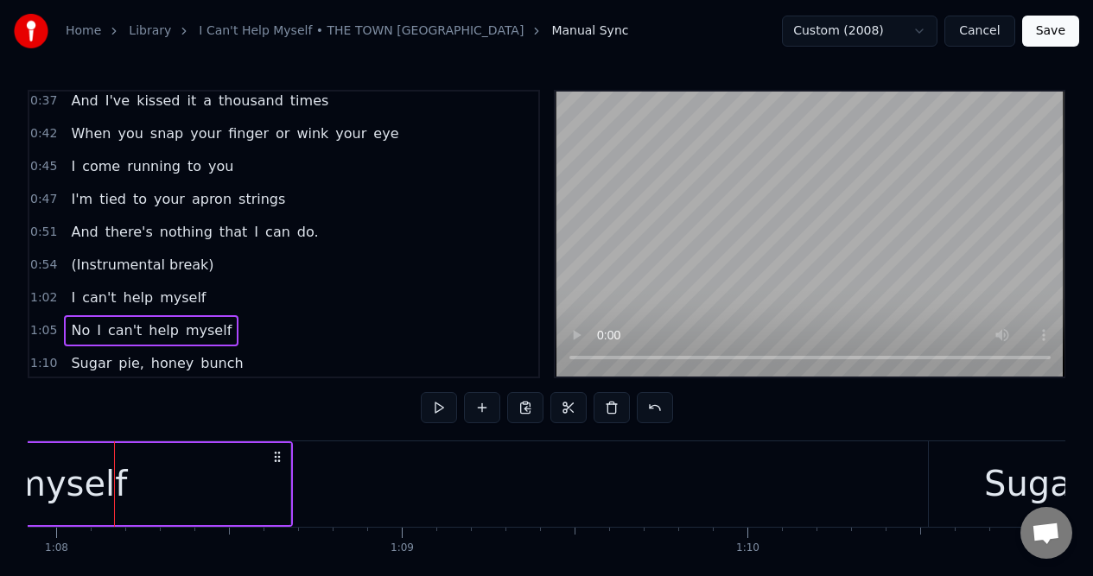
click at [77, 333] on span "No" at bounding box center [80, 330] width 22 height 20
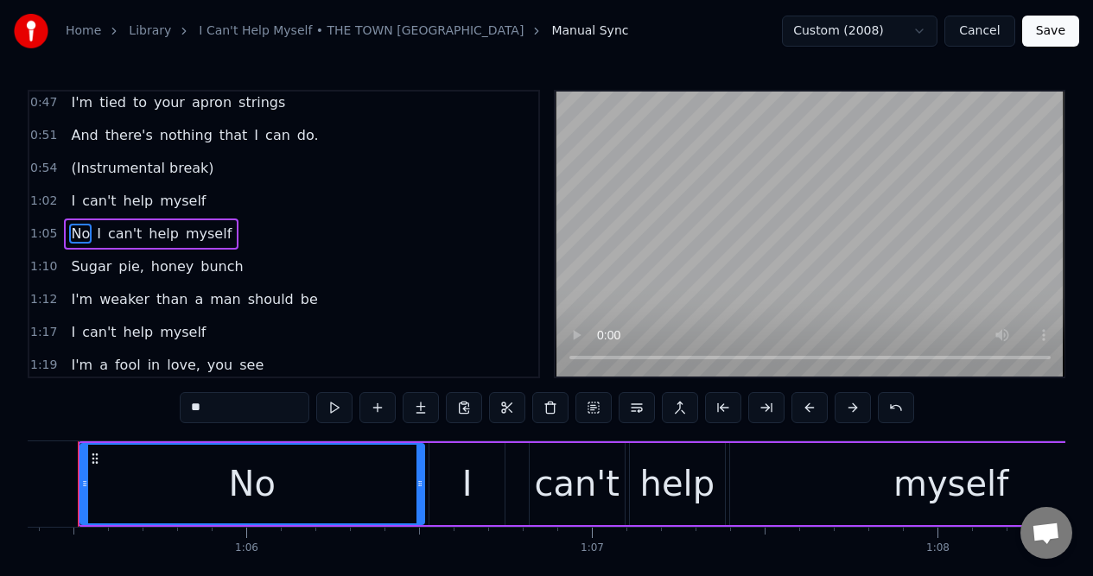
scroll to position [0, 22546]
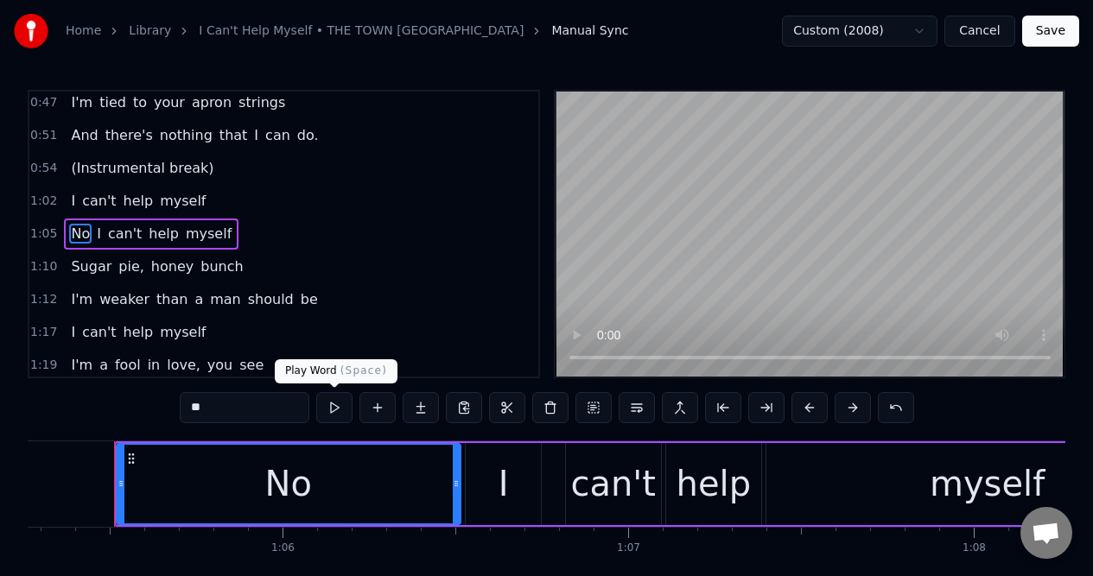
click at [332, 407] on button at bounding box center [334, 407] width 36 height 31
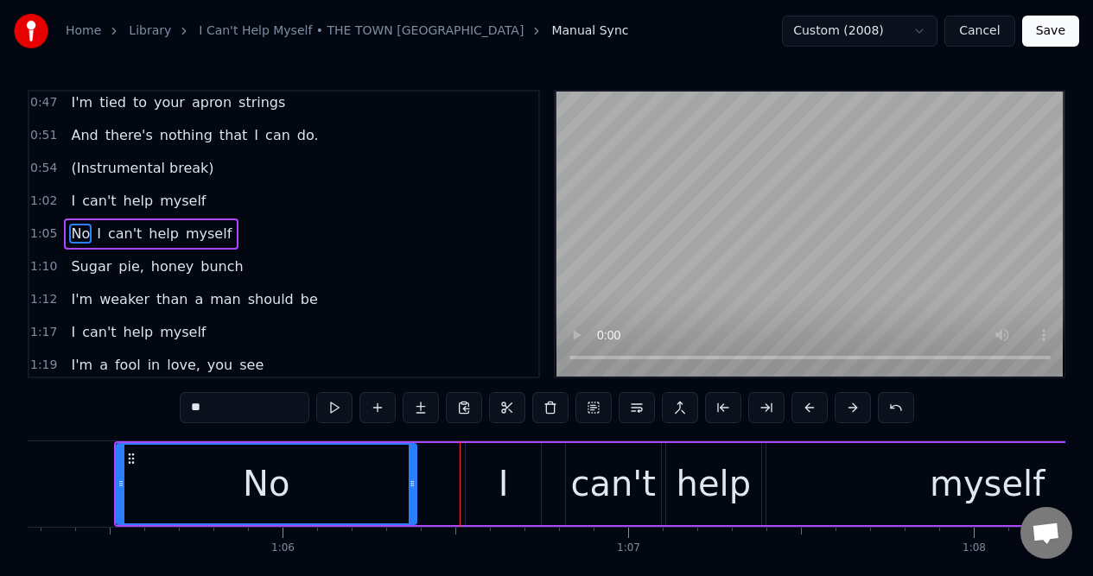
drag, startPoint x: 454, startPoint y: 490, endPoint x: 414, endPoint y: 494, distance: 40.8
click at [413, 494] on div at bounding box center [412, 484] width 7 height 79
click at [488, 479] on div "I" at bounding box center [504, 484] width 76 height 82
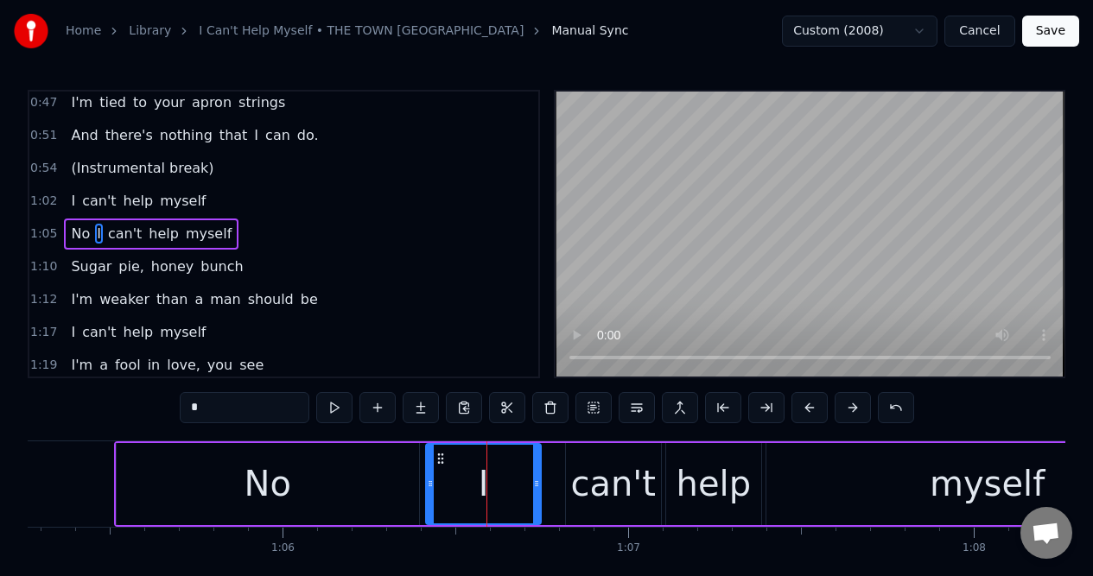
drag, startPoint x: 467, startPoint y: 480, endPoint x: 429, endPoint y: 486, distance: 38.5
click at [428, 485] on icon at bounding box center [430, 484] width 7 height 14
click at [333, 406] on button at bounding box center [334, 407] width 36 height 31
drag, startPoint x: 533, startPoint y: 475, endPoint x: 501, endPoint y: 479, distance: 32.2
click at [500, 479] on div at bounding box center [502, 484] width 7 height 79
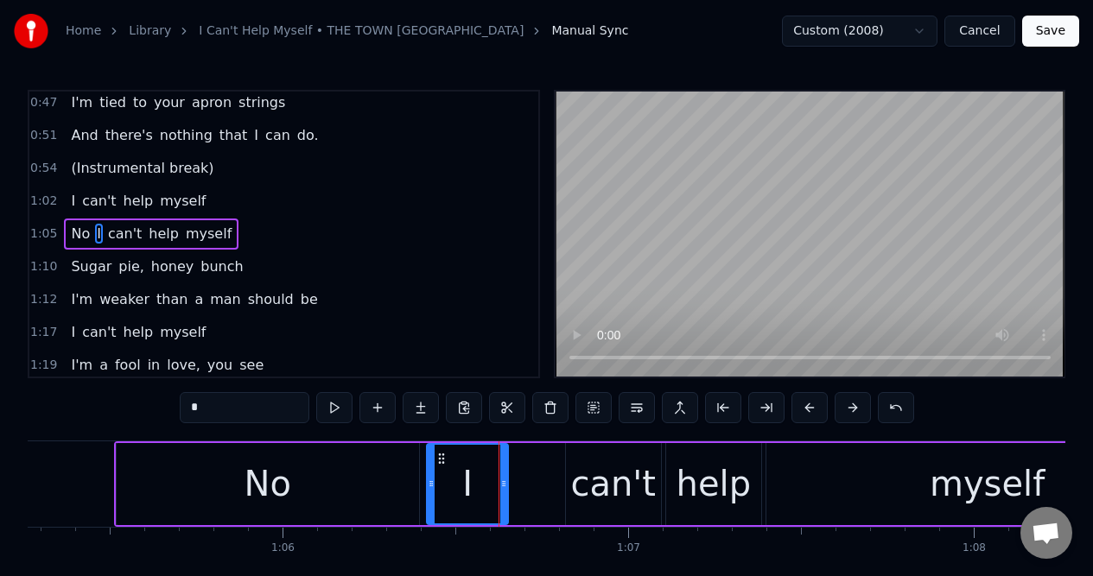
click at [580, 465] on div "can't" at bounding box center [614, 484] width 86 height 52
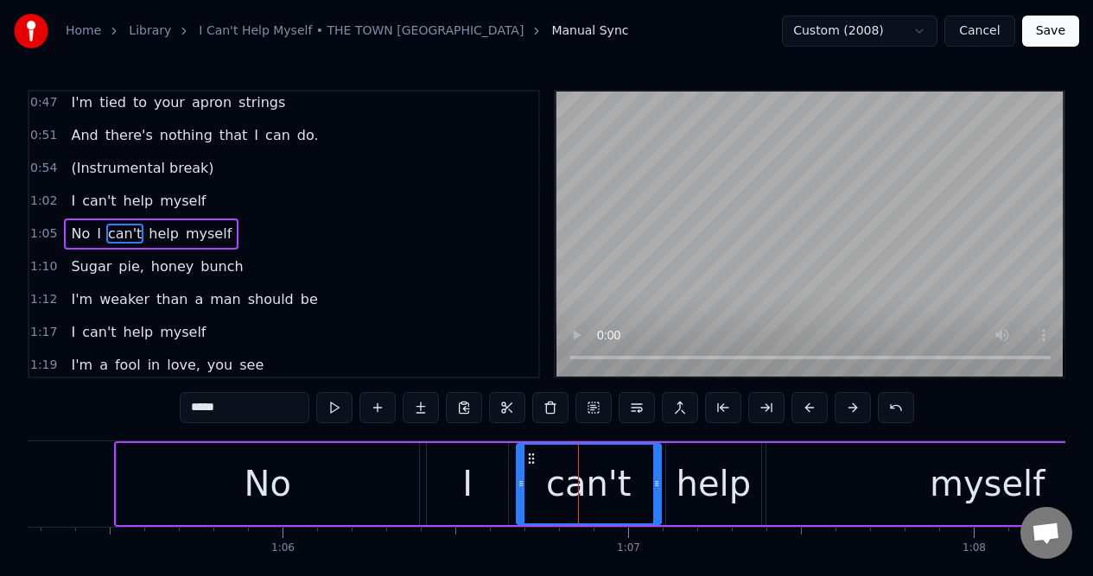
drag, startPoint x: 567, startPoint y: 468, endPoint x: 520, endPoint y: 473, distance: 47.8
click at [519, 472] on div at bounding box center [520, 484] width 7 height 79
click at [334, 409] on button at bounding box center [334, 407] width 36 height 31
click at [694, 470] on div "help" at bounding box center [713, 484] width 74 height 52
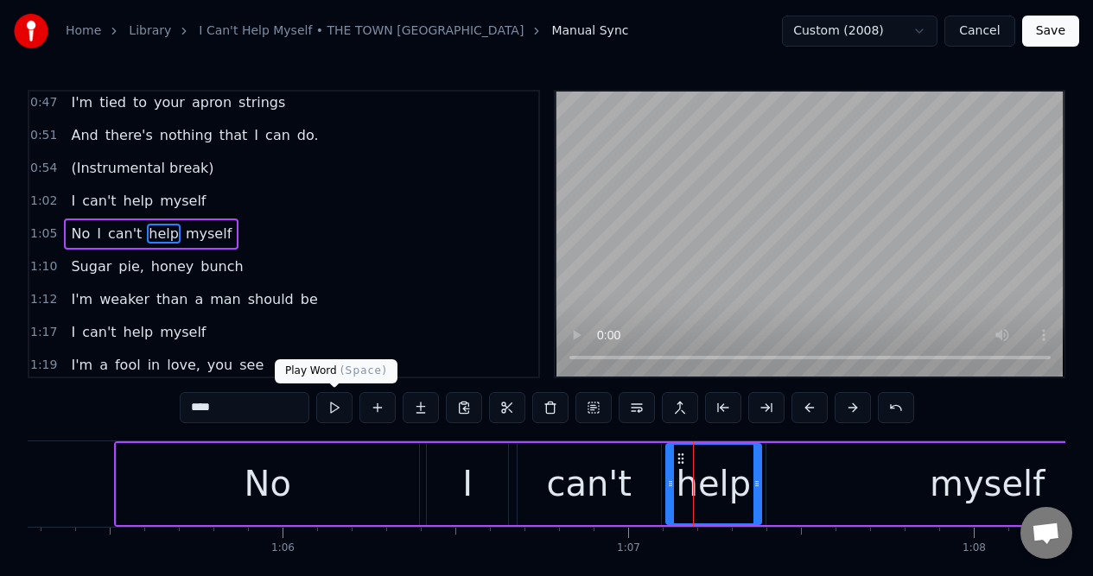
click at [333, 407] on button at bounding box center [334, 407] width 36 height 31
click at [775, 464] on div "myself" at bounding box center [987, 484] width 442 height 82
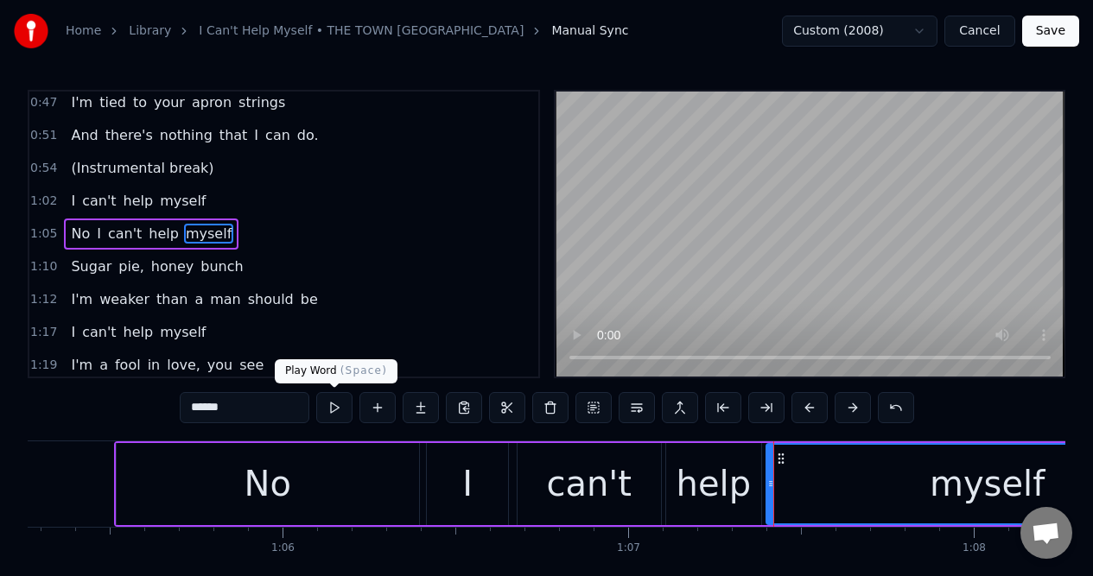
click at [334, 408] on button at bounding box center [334, 407] width 36 height 31
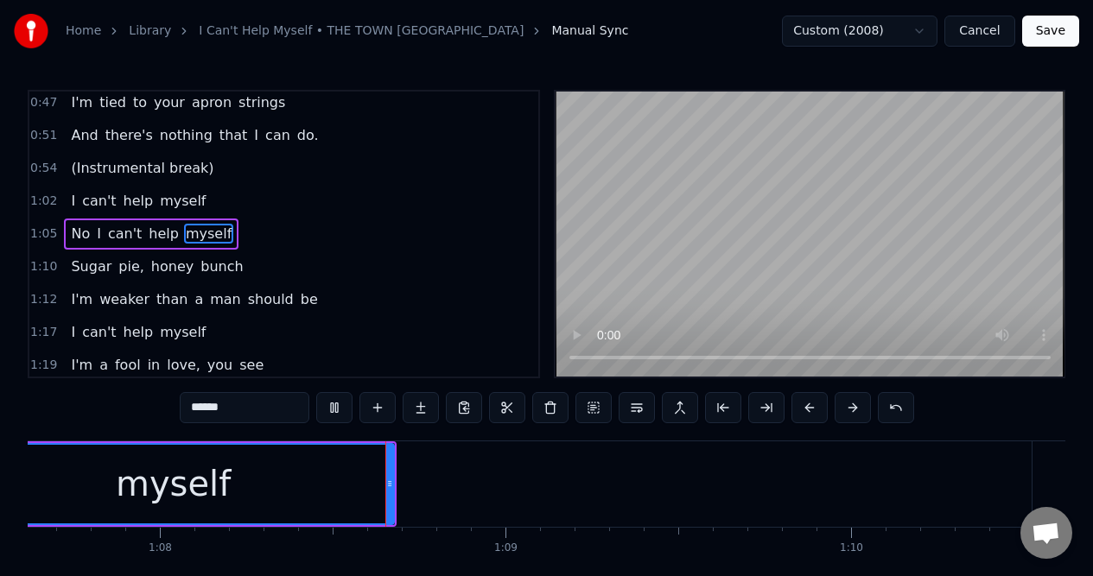
scroll to position [0, 23461]
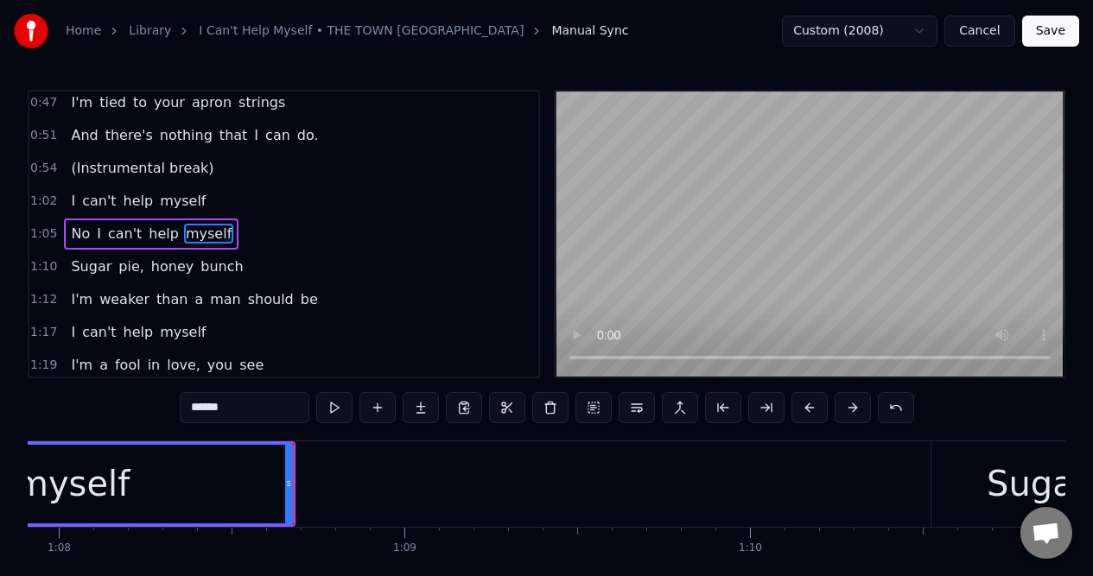
click at [155, 229] on span "help" at bounding box center [164, 234] width 34 height 20
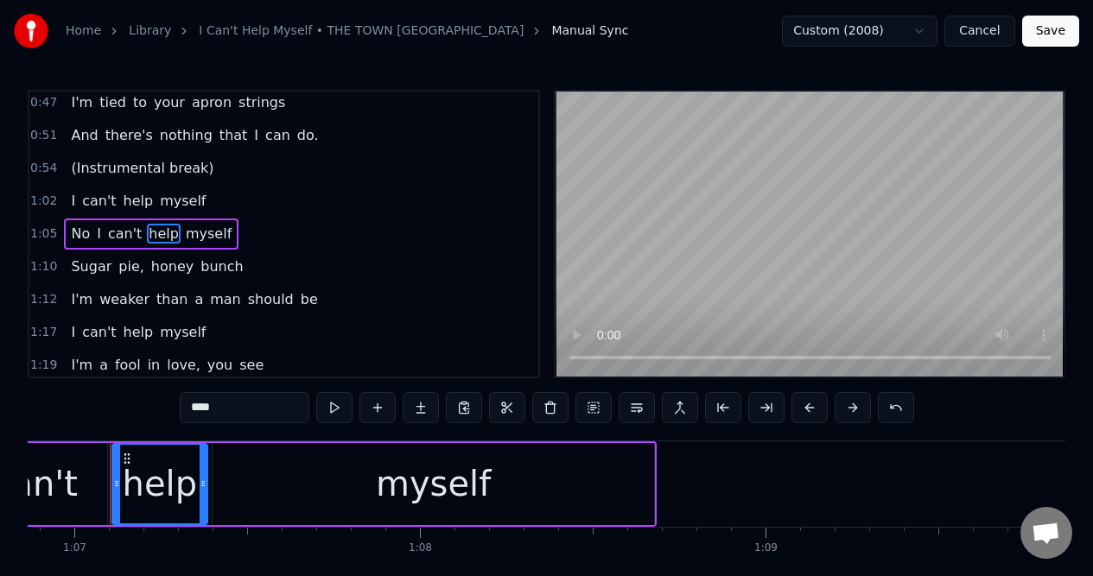
scroll to position [0, 23095]
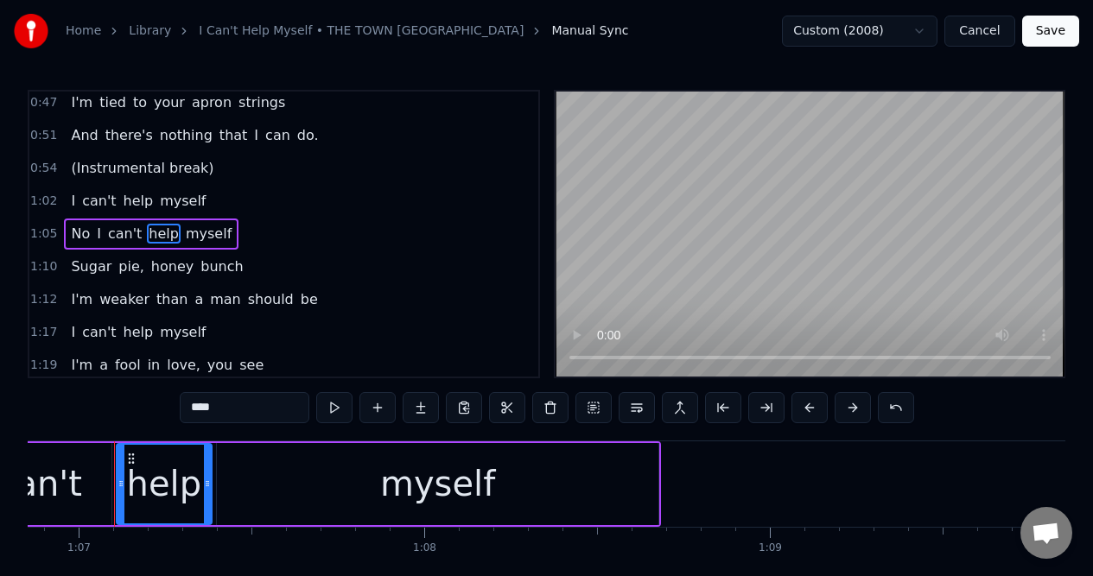
click at [225, 483] on div "myself" at bounding box center [438, 484] width 442 height 82
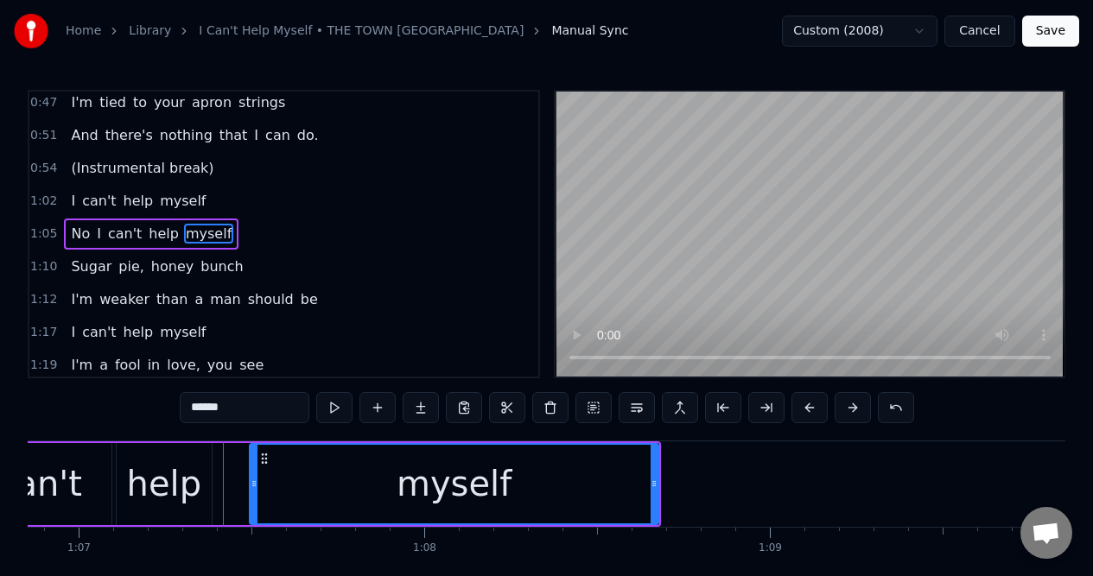
drag, startPoint x: 218, startPoint y: 488, endPoint x: 250, endPoint y: 488, distance: 32.8
click at [250, 488] on icon at bounding box center [253, 484] width 7 height 14
click at [197, 466] on div "help" at bounding box center [164, 484] width 95 height 82
type input "****"
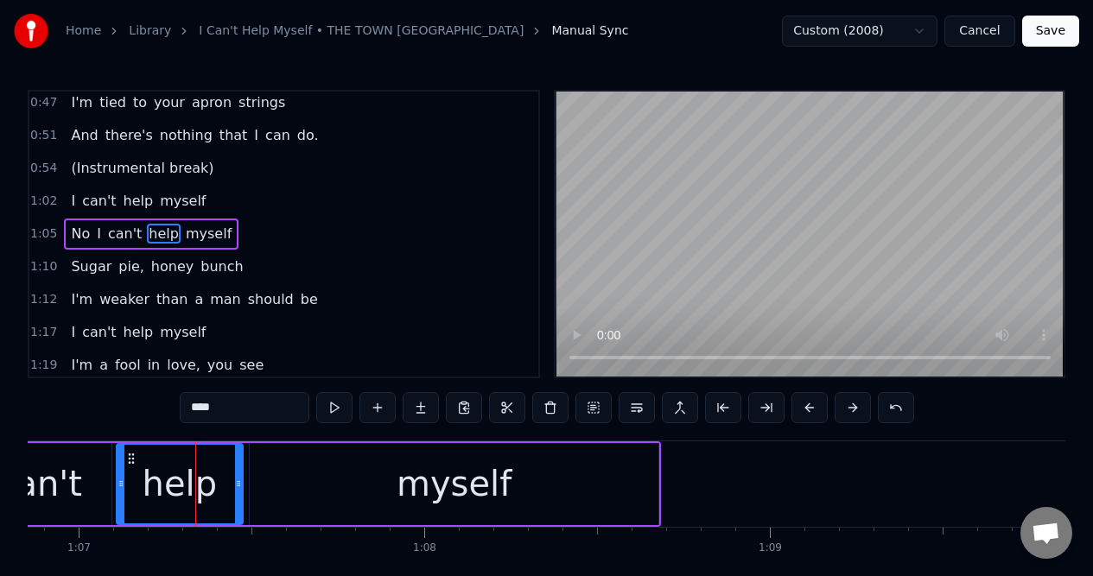
drag, startPoint x: 206, startPoint y: 469, endPoint x: 238, endPoint y: 469, distance: 31.1
click at [238, 469] on div at bounding box center [238, 484] width 7 height 79
click at [250, 236] on div "1:05 No I can't help myself" at bounding box center [283, 234] width 509 height 33
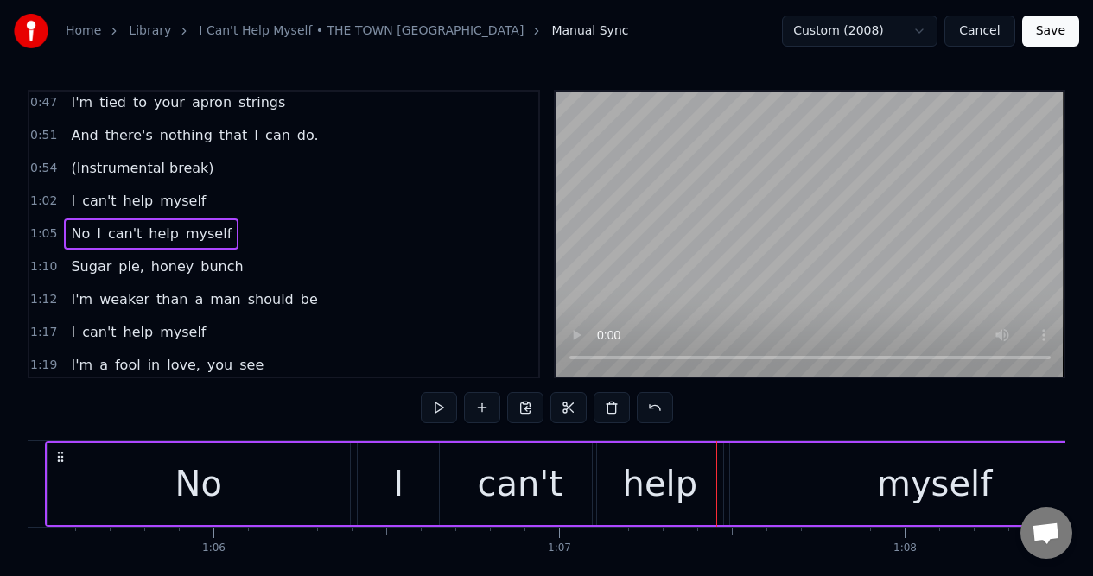
scroll to position [0, 22546]
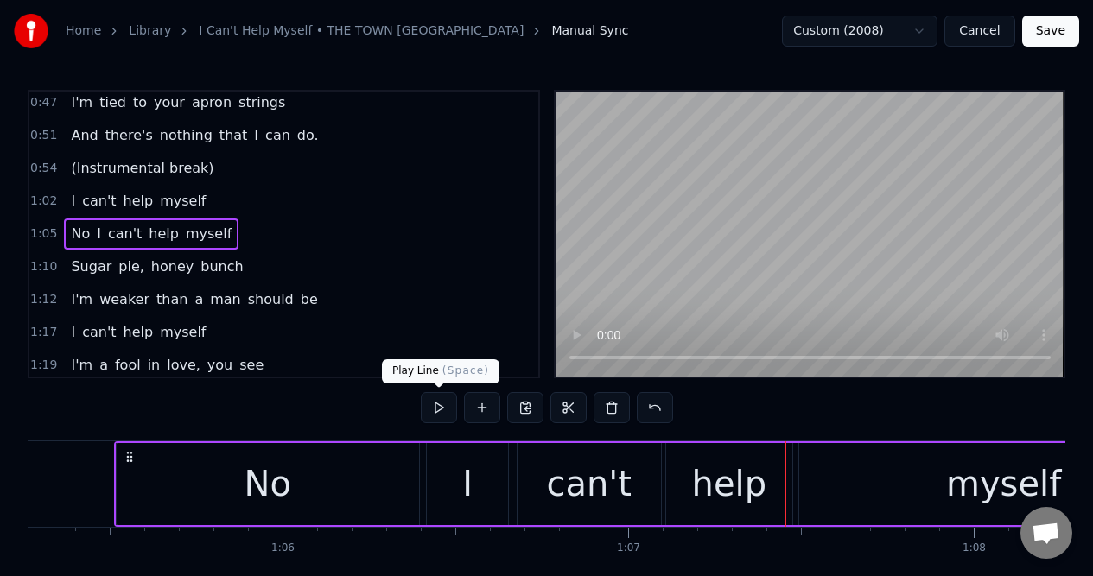
click at [436, 409] on button at bounding box center [439, 407] width 36 height 31
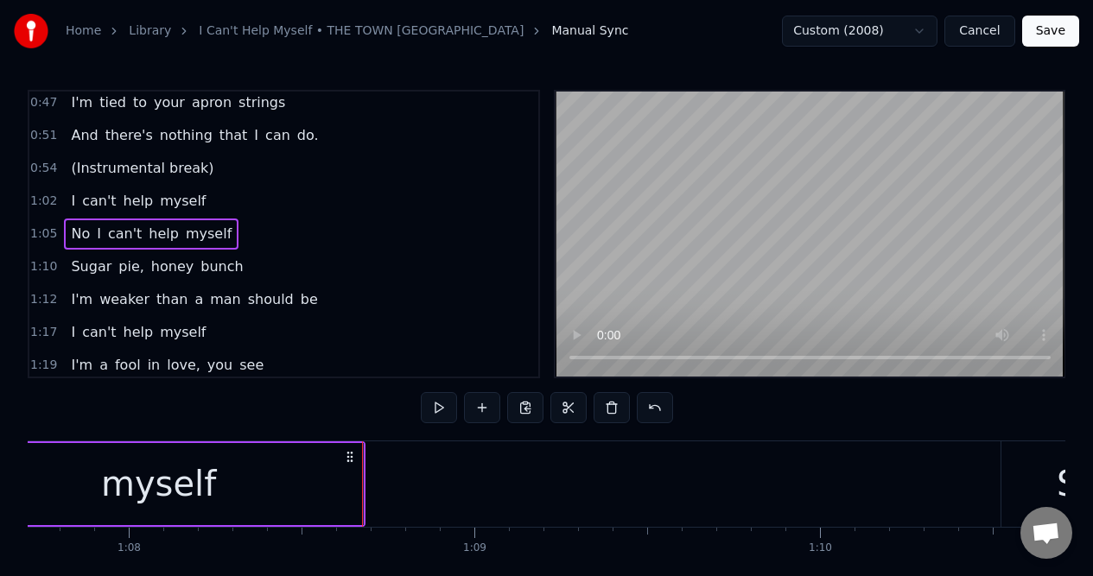
scroll to position [0, 23471]
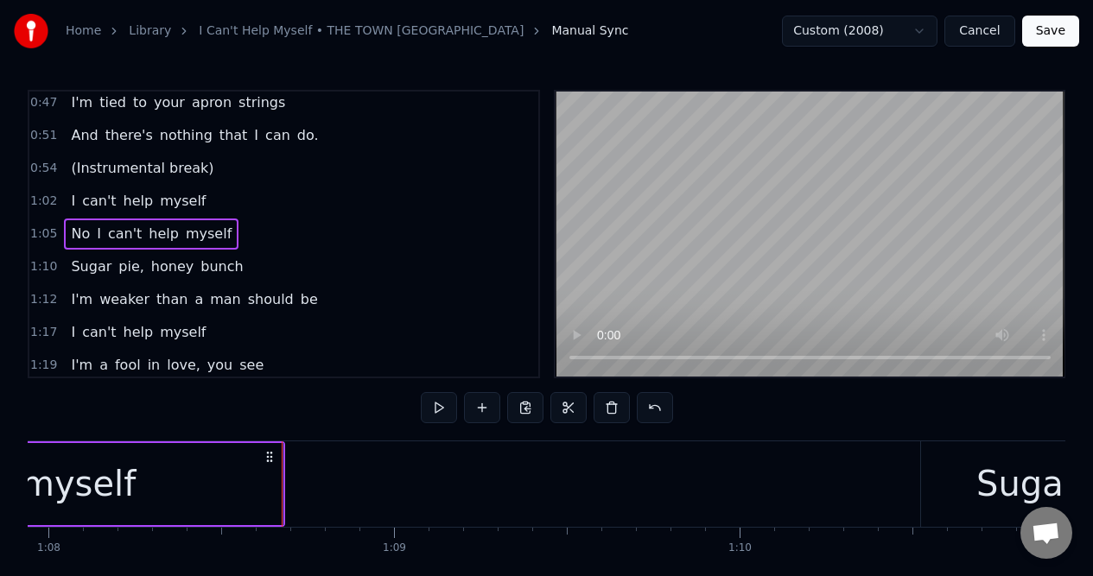
click at [261, 491] on div "myself" at bounding box center [78, 484] width 409 height 82
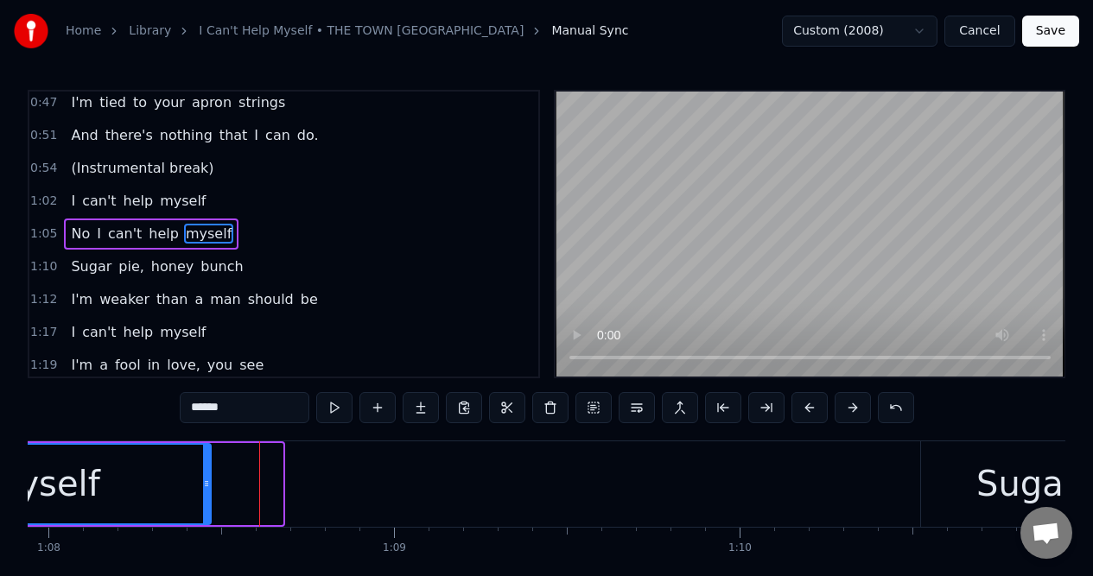
drag, startPoint x: 277, startPoint y: 491, endPoint x: 207, endPoint y: 498, distance: 70.4
click at [206, 497] on div at bounding box center [206, 484] width 7 height 79
click at [246, 229] on div "1:05 No I can't help myself" at bounding box center [283, 234] width 509 height 33
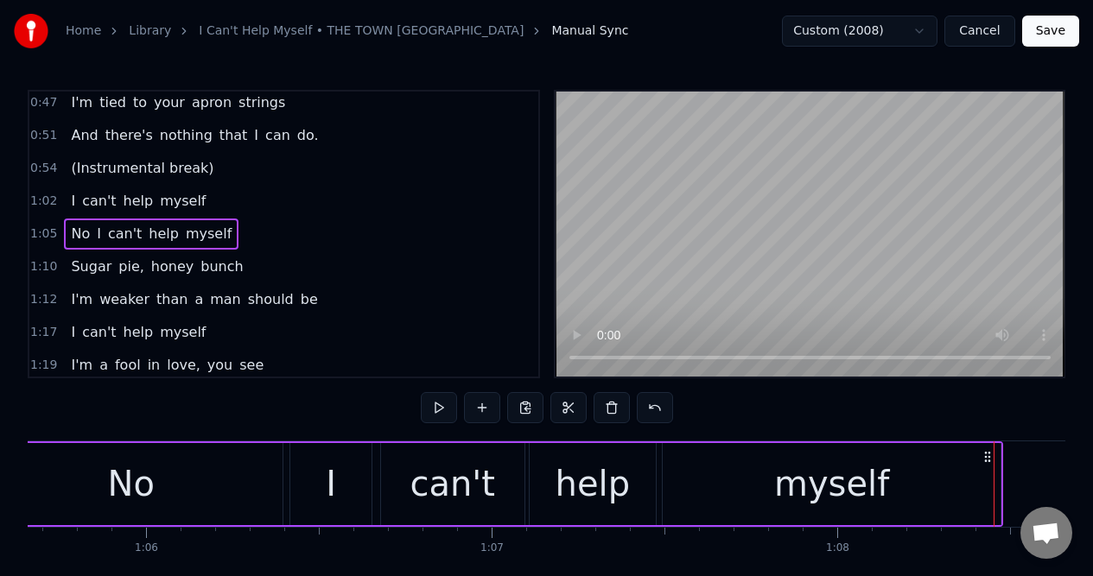
scroll to position [0, 22546]
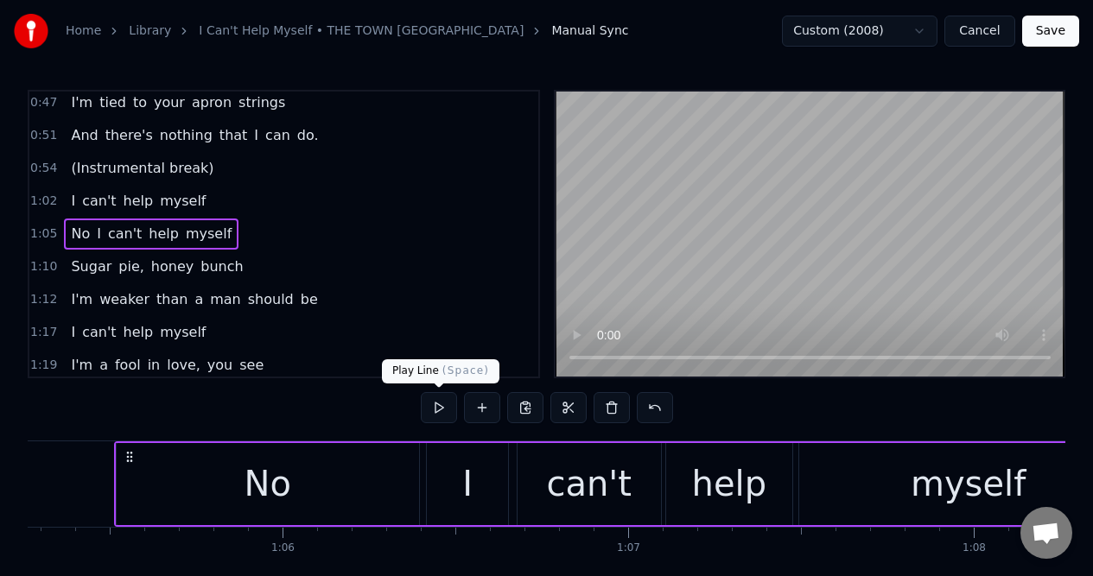
click at [438, 408] on button at bounding box center [439, 407] width 36 height 31
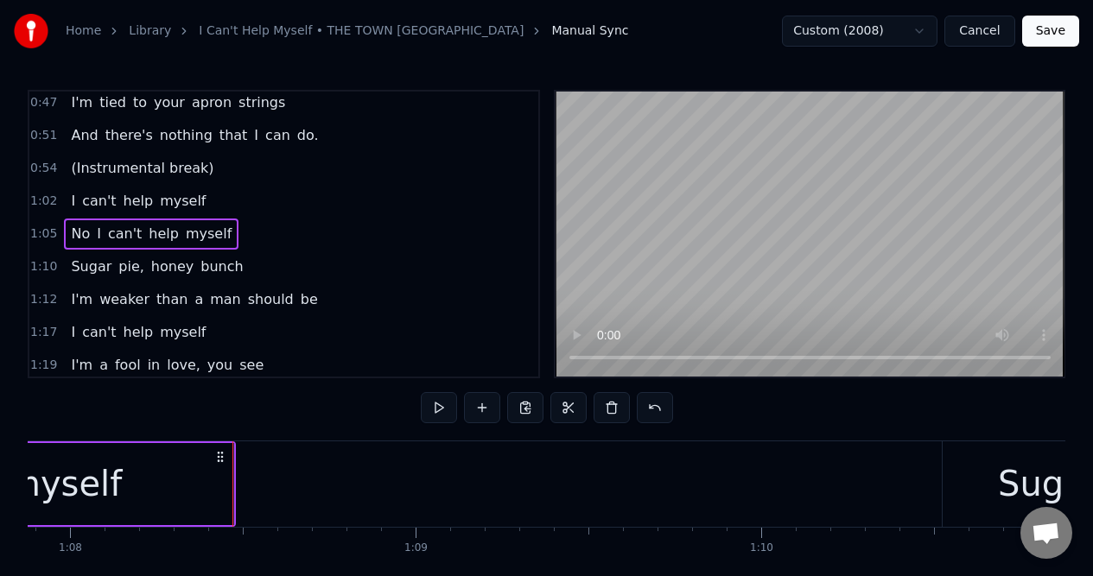
scroll to position [0, 23474]
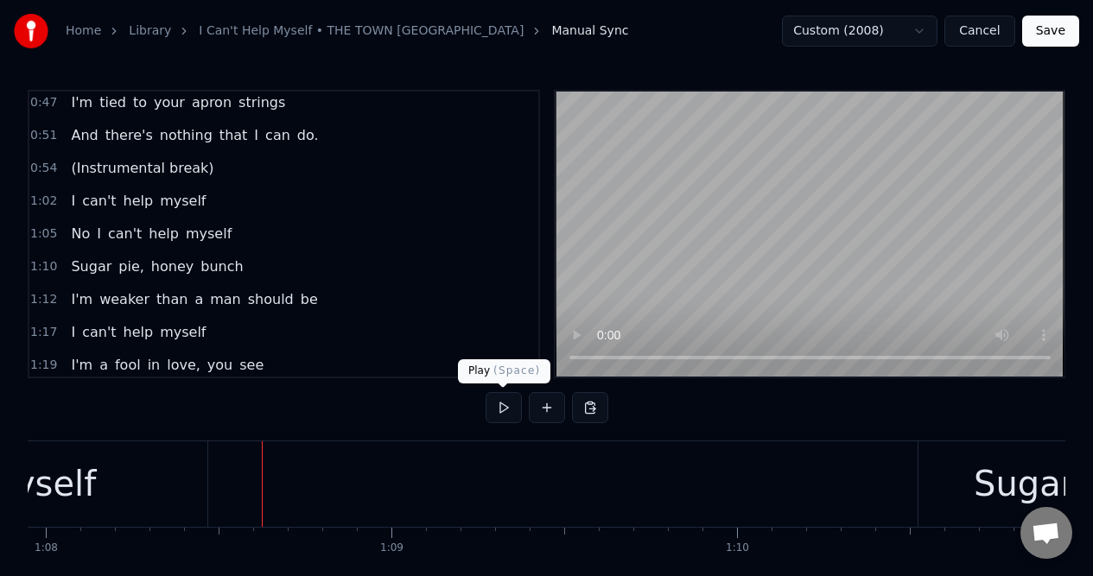
click at [502, 408] on button at bounding box center [503, 407] width 36 height 31
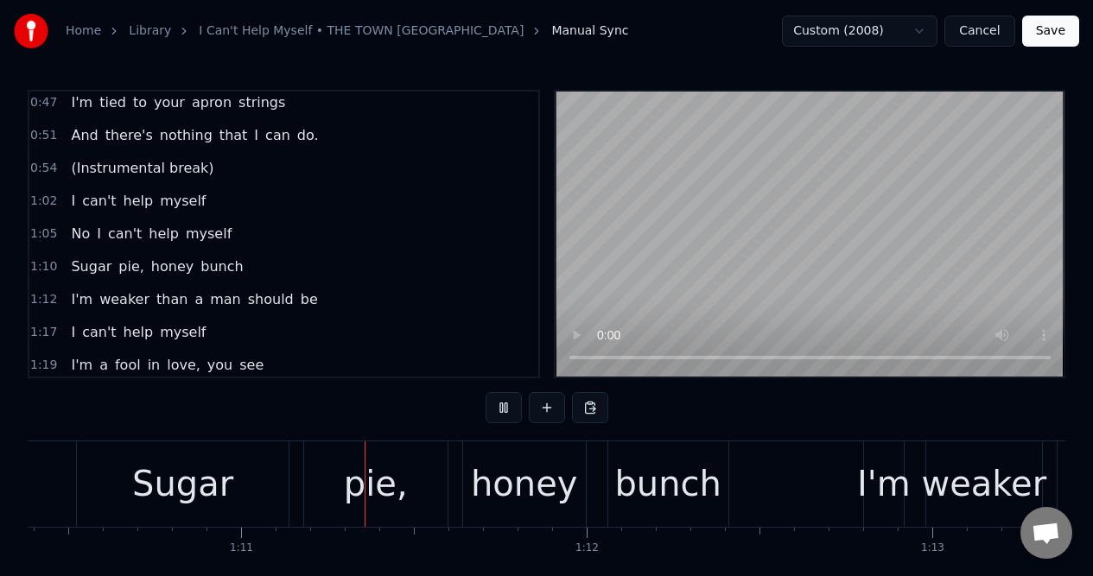
scroll to position [0, 24359]
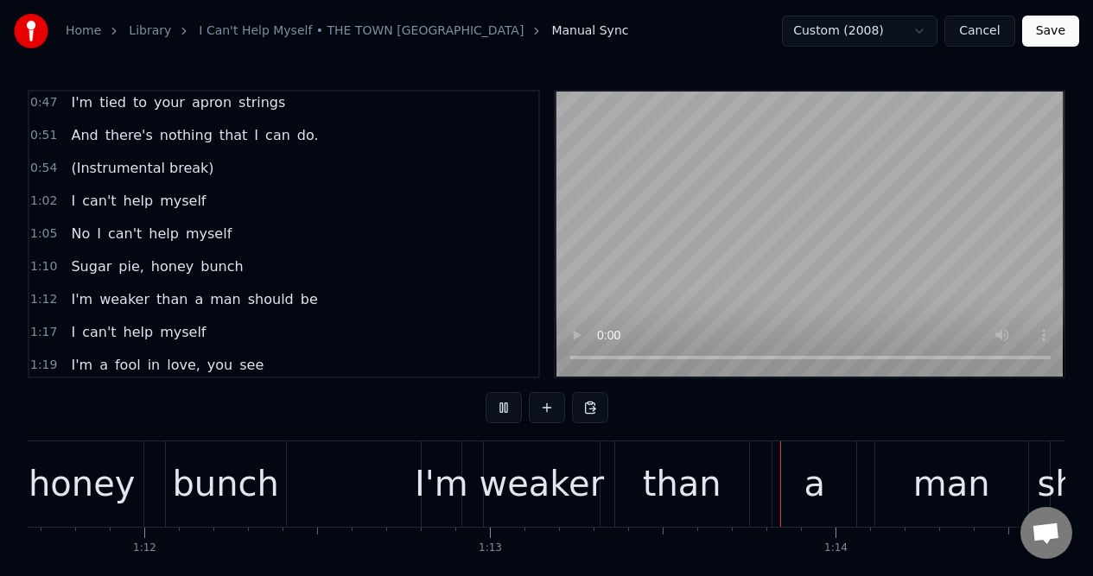
click at [502, 408] on button at bounding box center [503, 407] width 36 height 31
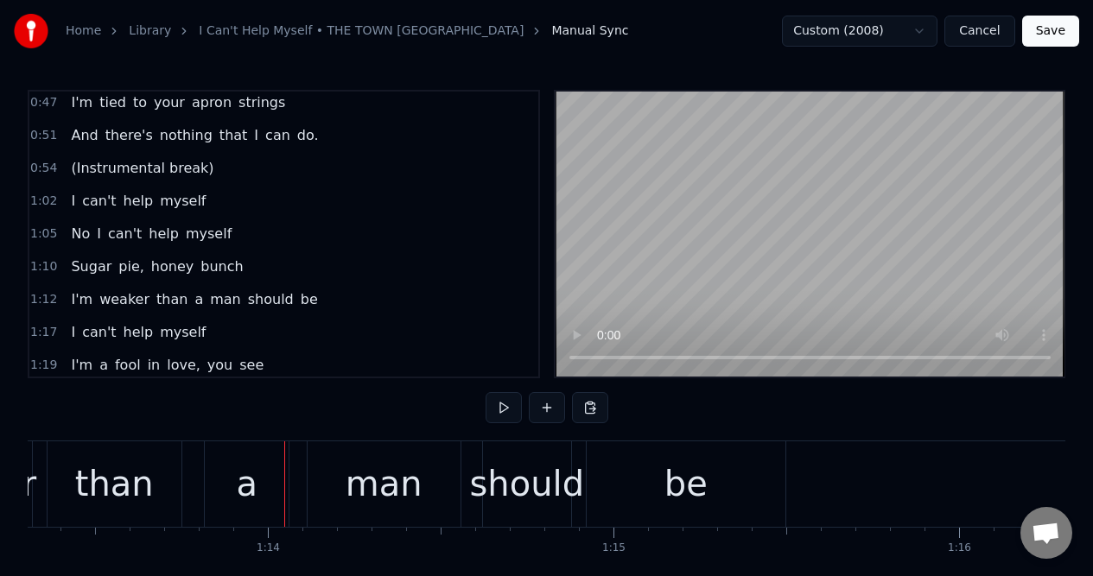
scroll to position [0, 25325]
click at [328, 298] on div "1:12 I'm weaker than a man should be" at bounding box center [283, 299] width 509 height 33
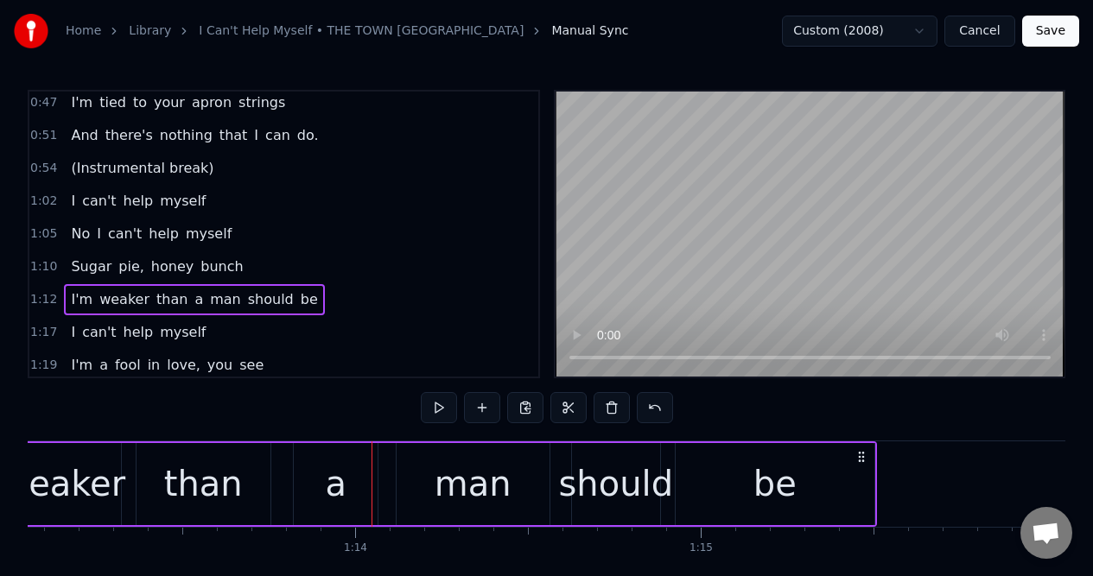
scroll to position [0, 25064]
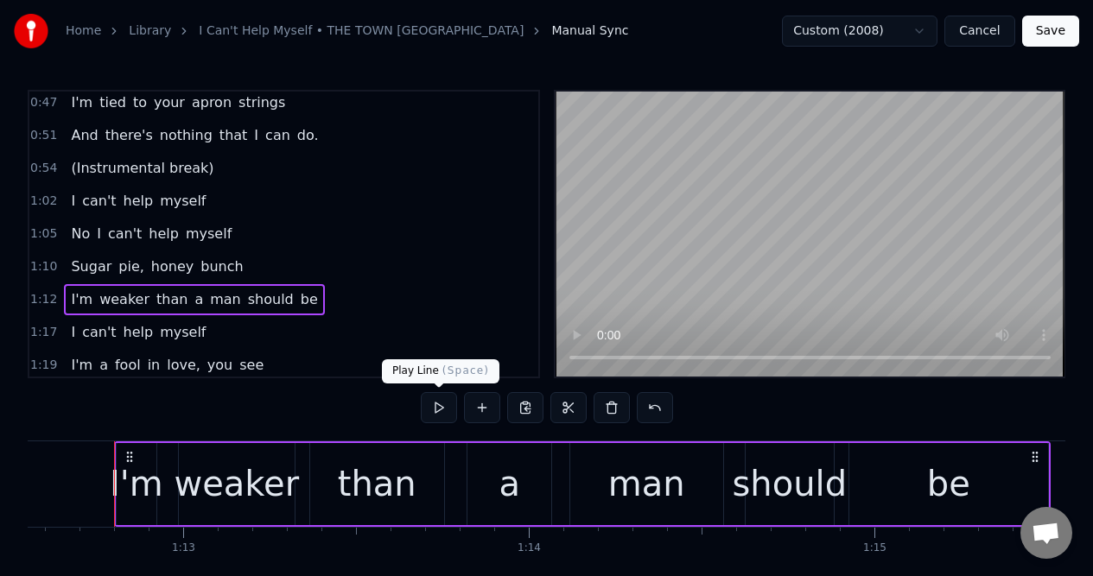
click at [436, 409] on button at bounding box center [439, 407] width 36 height 31
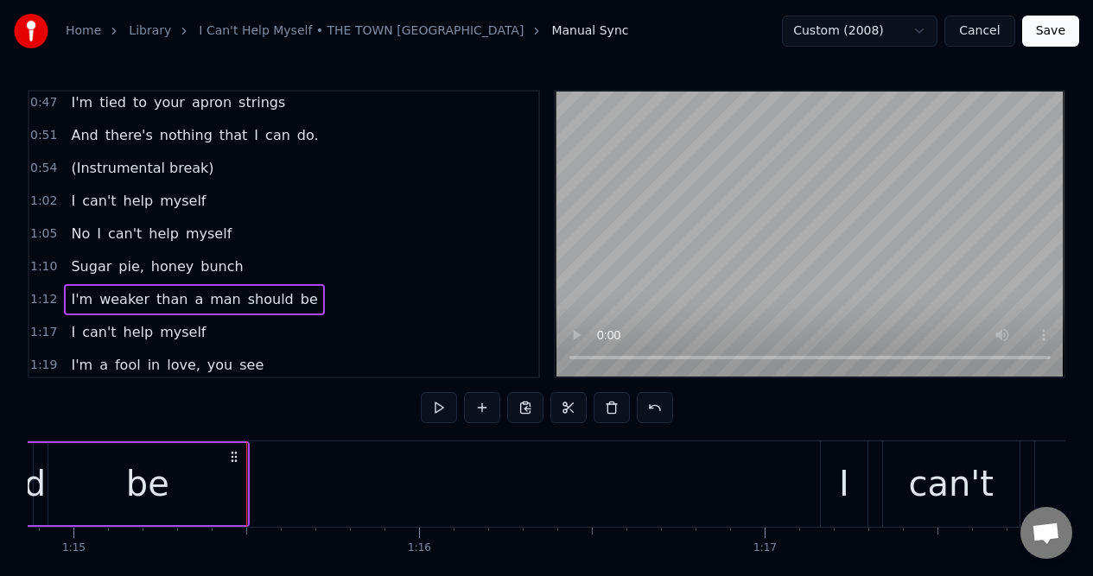
scroll to position [0, 25996]
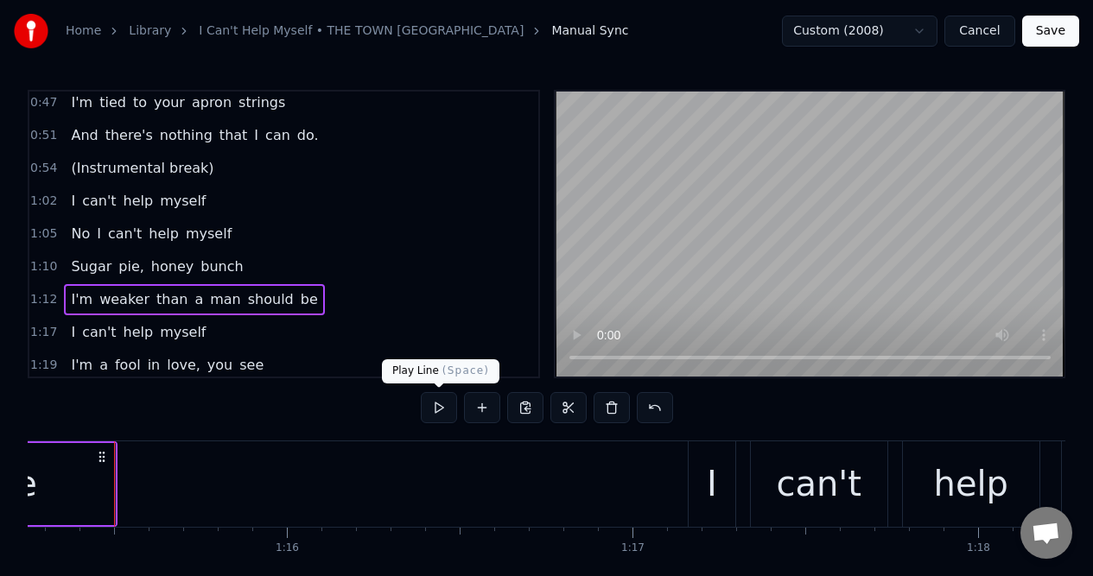
click at [437, 410] on button at bounding box center [439, 407] width 36 height 31
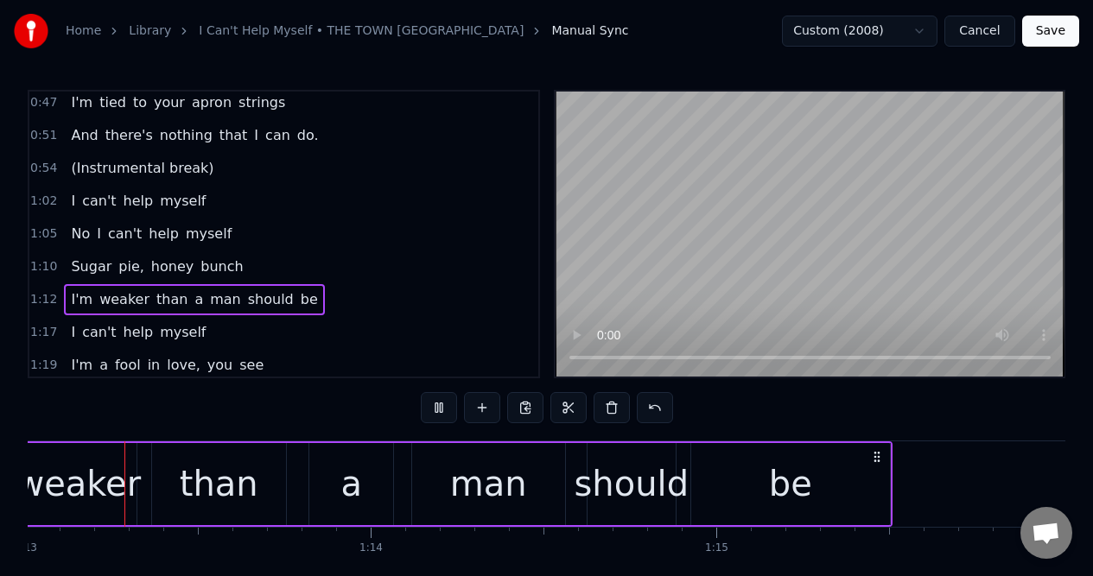
scroll to position [0, 25227]
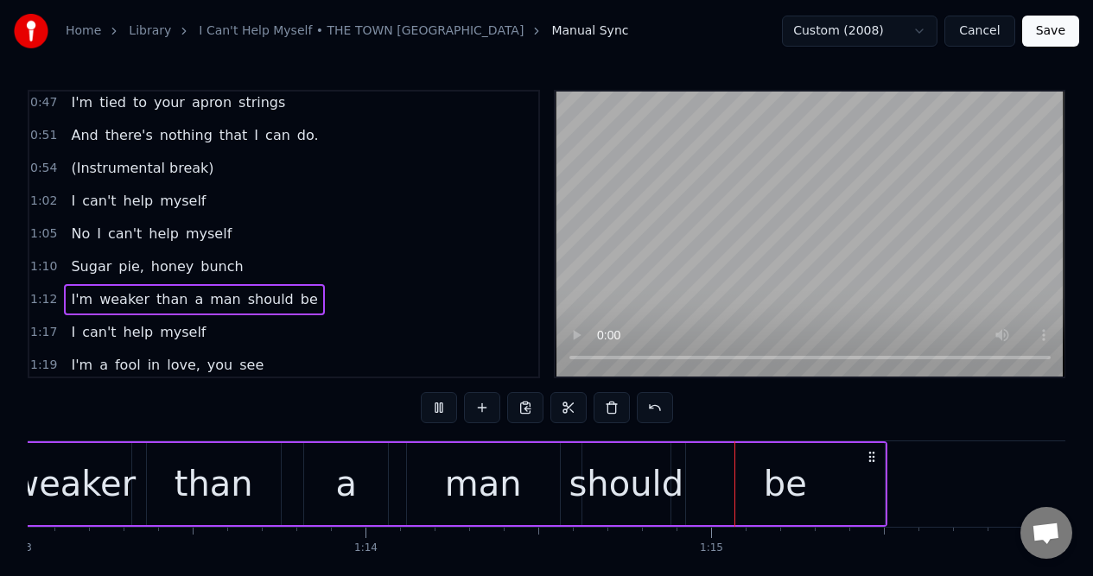
click at [437, 410] on button at bounding box center [439, 407] width 36 height 31
click at [440, 409] on button at bounding box center [439, 407] width 36 height 31
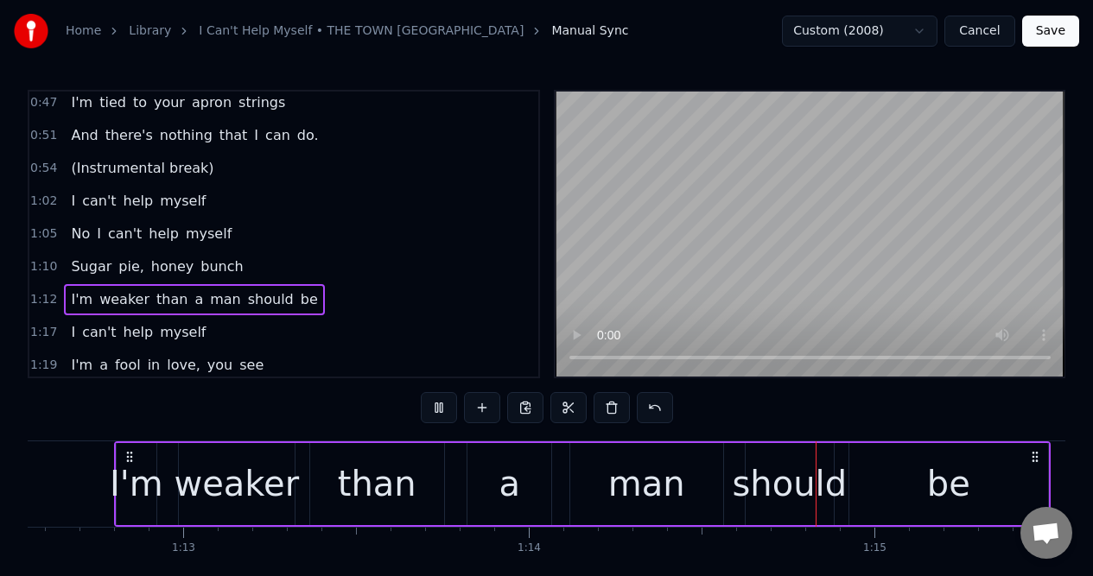
click at [439, 409] on button at bounding box center [439, 407] width 36 height 31
click at [437, 409] on button at bounding box center [439, 407] width 36 height 31
click at [435, 409] on button at bounding box center [439, 407] width 36 height 31
click at [434, 409] on button at bounding box center [439, 407] width 36 height 31
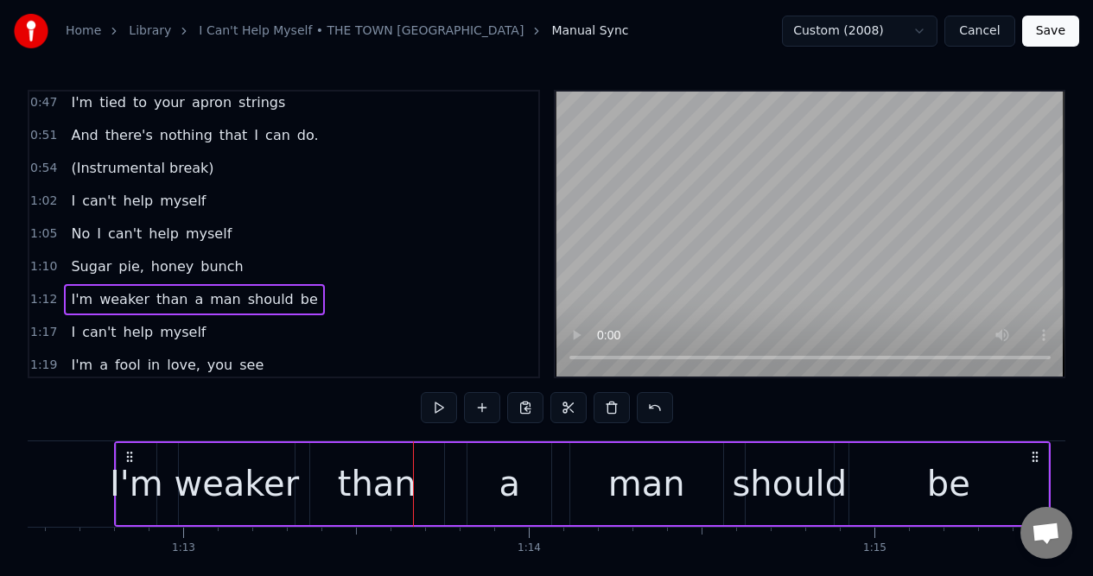
click at [353, 462] on div "than" at bounding box center [377, 484] width 79 height 52
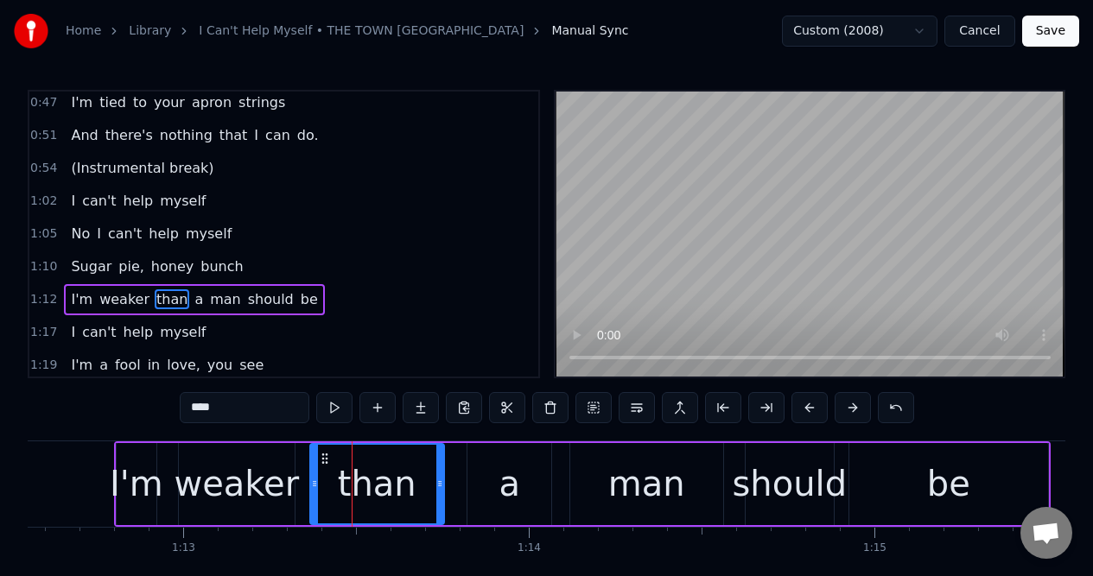
scroll to position [399, 0]
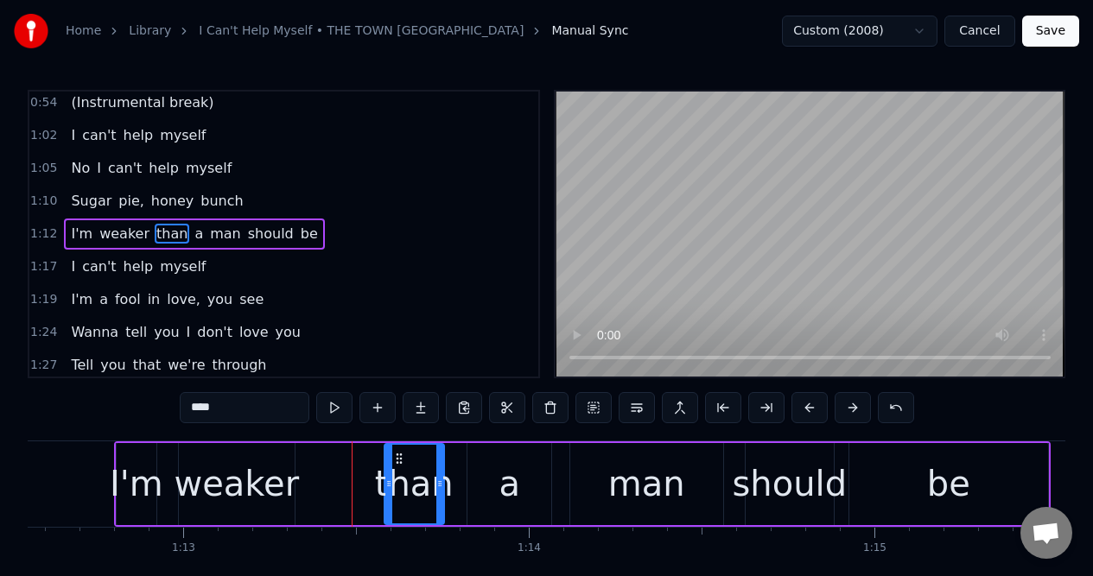
drag, startPoint x: 315, startPoint y: 472, endPoint x: 390, endPoint y: 472, distance: 74.3
click at [390, 472] on div at bounding box center [388, 484] width 7 height 79
click at [272, 455] on div "weaker" at bounding box center [237, 484] width 116 height 82
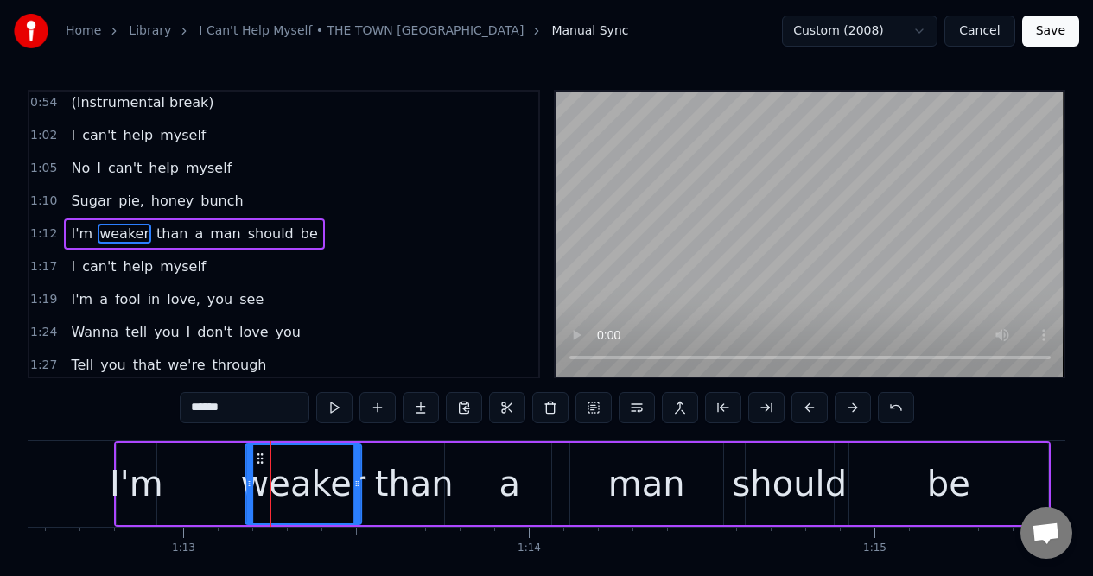
drag, startPoint x: 194, startPoint y: 459, endPoint x: 261, endPoint y: 463, distance: 66.6
click at [261, 463] on icon at bounding box center [260, 459] width 14 height 14
drag, startPoint x: 246, startPoint y: 470, endPoint x: 260, endPoint y: 472, distance: 14.1
click at [260, 472] on div at bounding box center [263, 484] width 7 height 79
click at [138, 458] on div "I'm" at bounding box center [137, 484] width 54 height 52
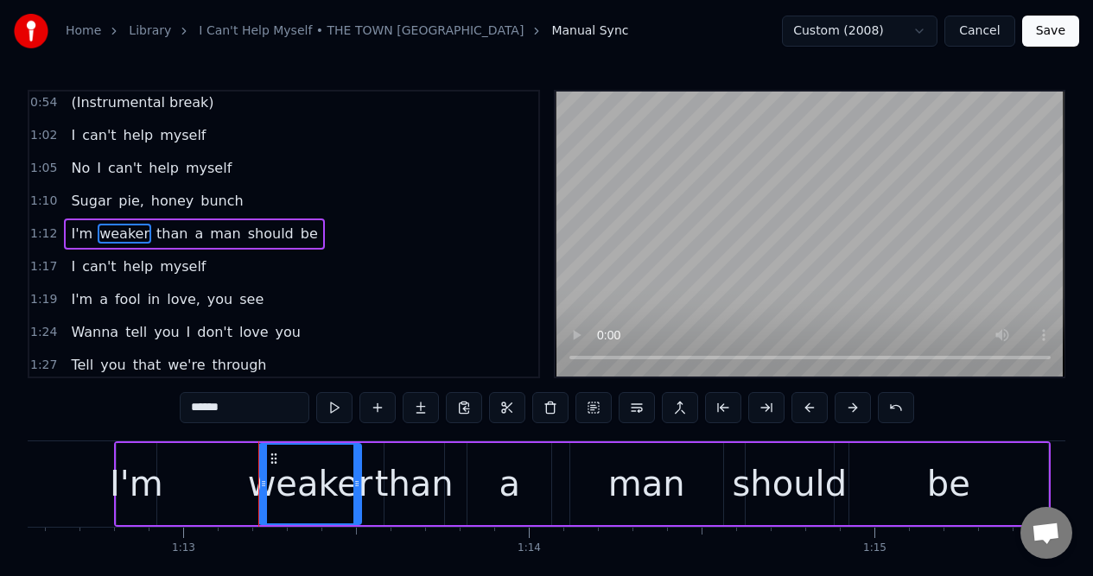
type input "***"
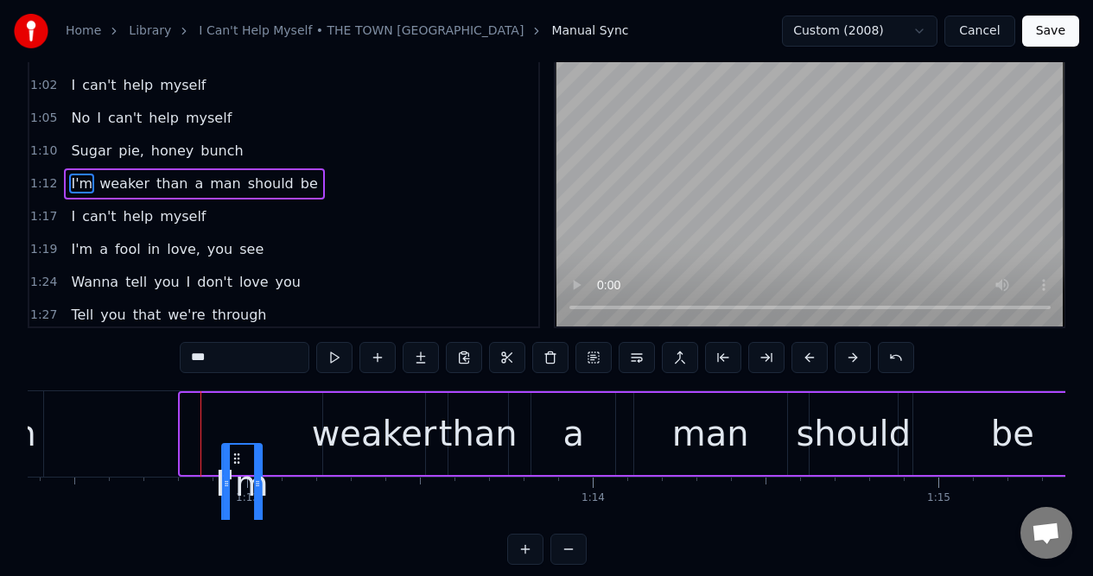
scroll to position [0, 24996]
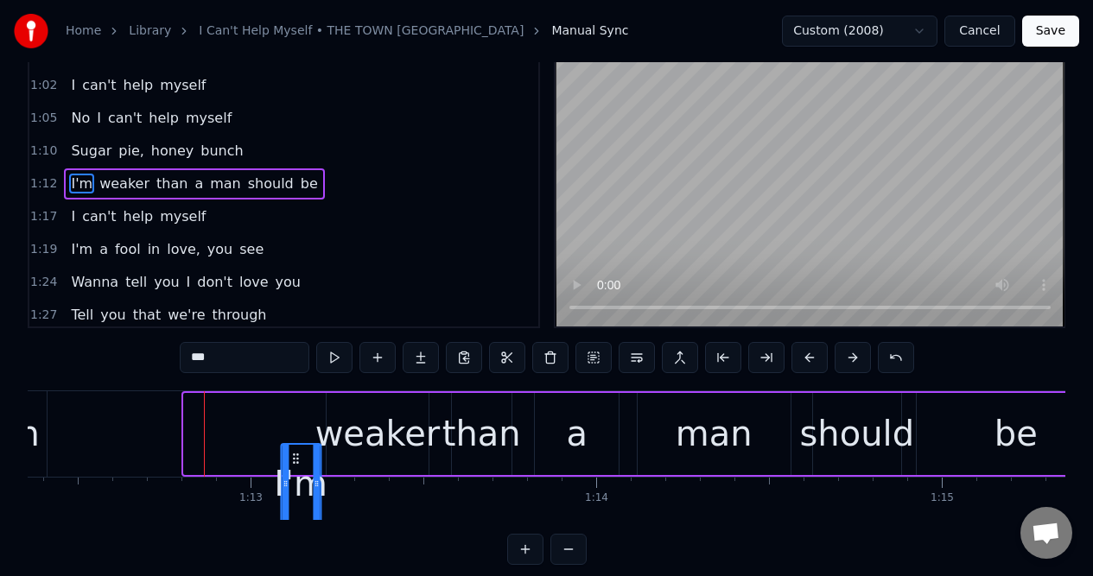
drag, startPoint x: 131, startPoint y: 459, endPoint x: 295, endPoint y: 447, distance: 164.5
click at [295, 447] on div "I'm" at bounding box center [301, 484] width 38 height 79
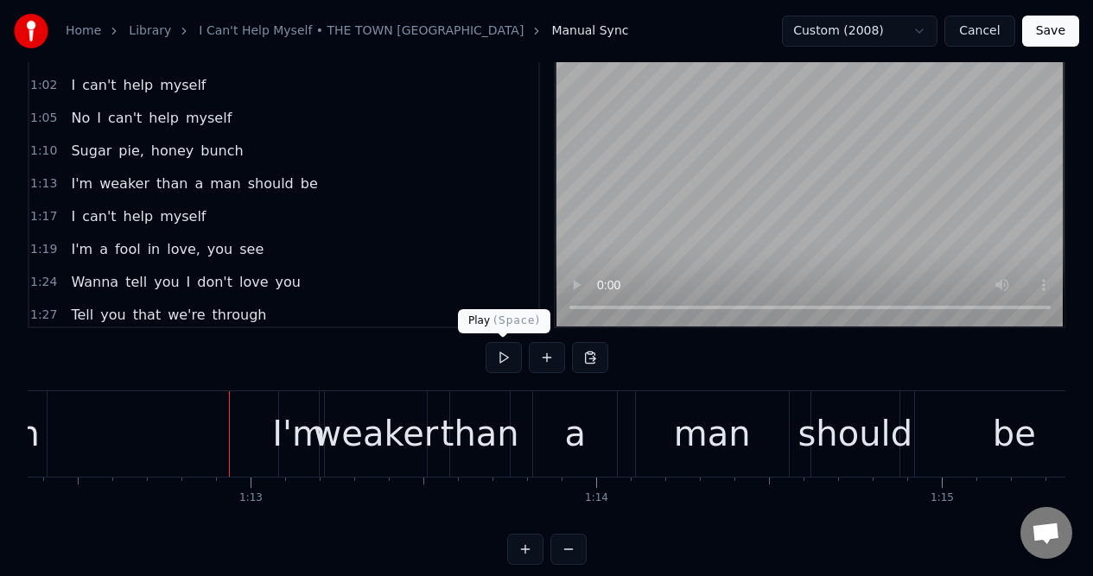
click at [506, 358] on button at bounding box center [503, 357] width 36 height 31
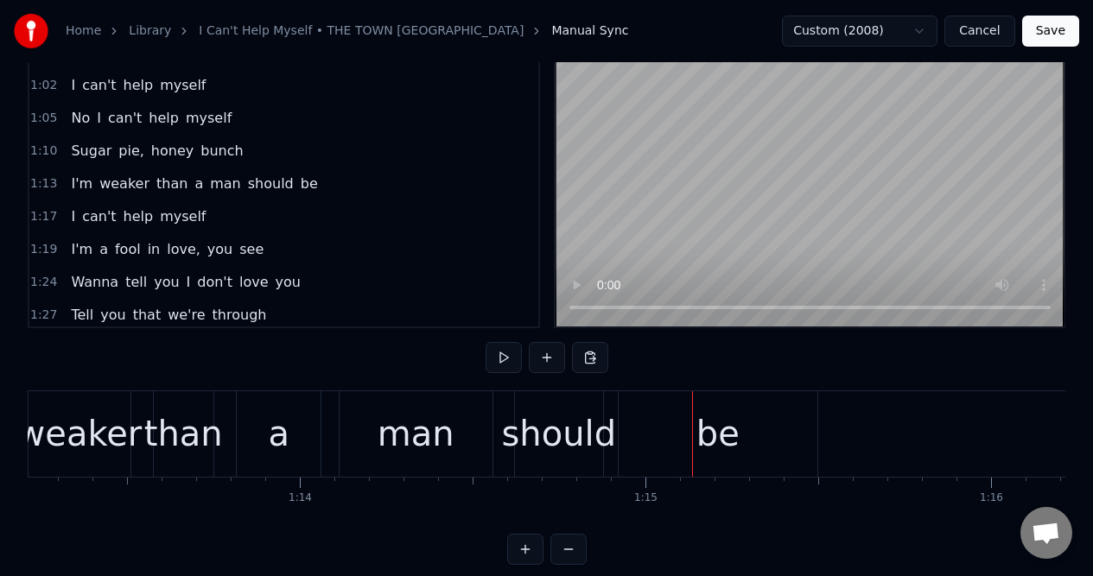
scroll to position [0, 25139]
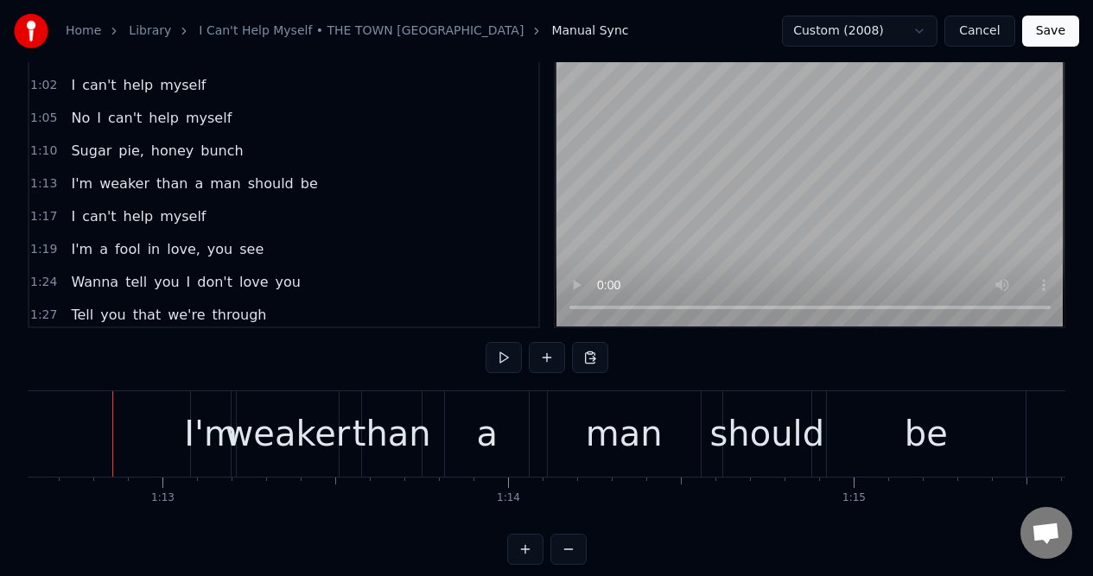
scroll to position [0, 25083]
click at [504, 355] on button at bounding box center [503, 357] width 36 height 31
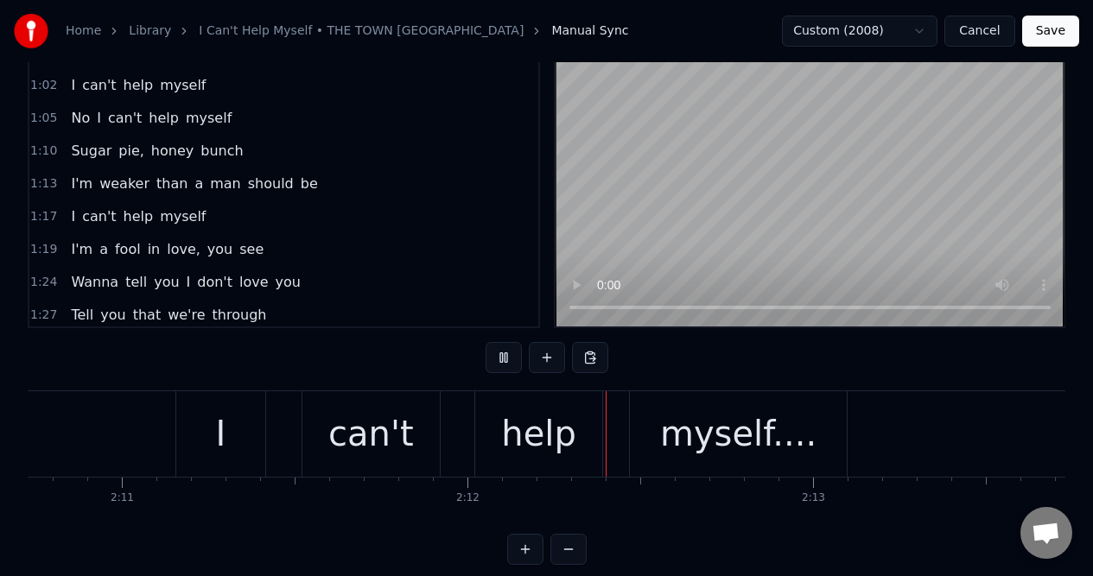
scroll to position [0, 45248]
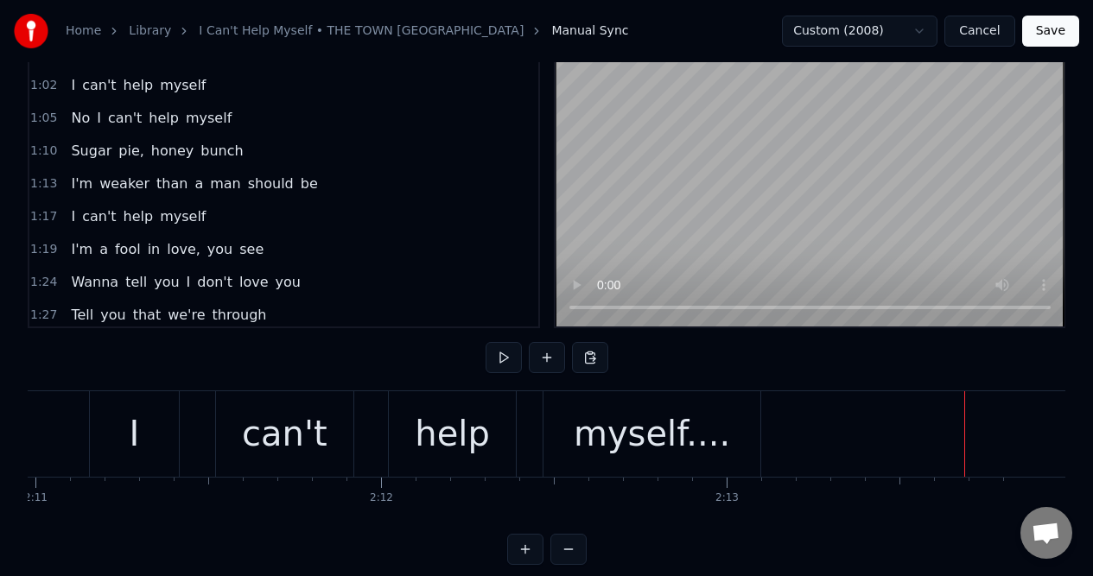
click at [644, 429] on div "myself...." at bounding box center [651, 434] width 156 height 52
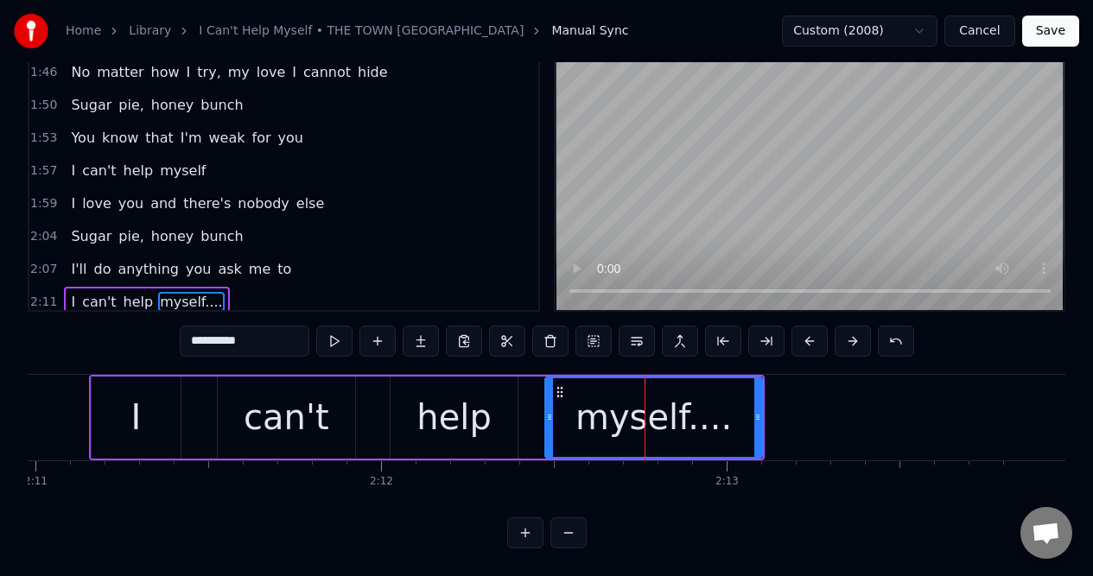
scroll to position [864, 0]
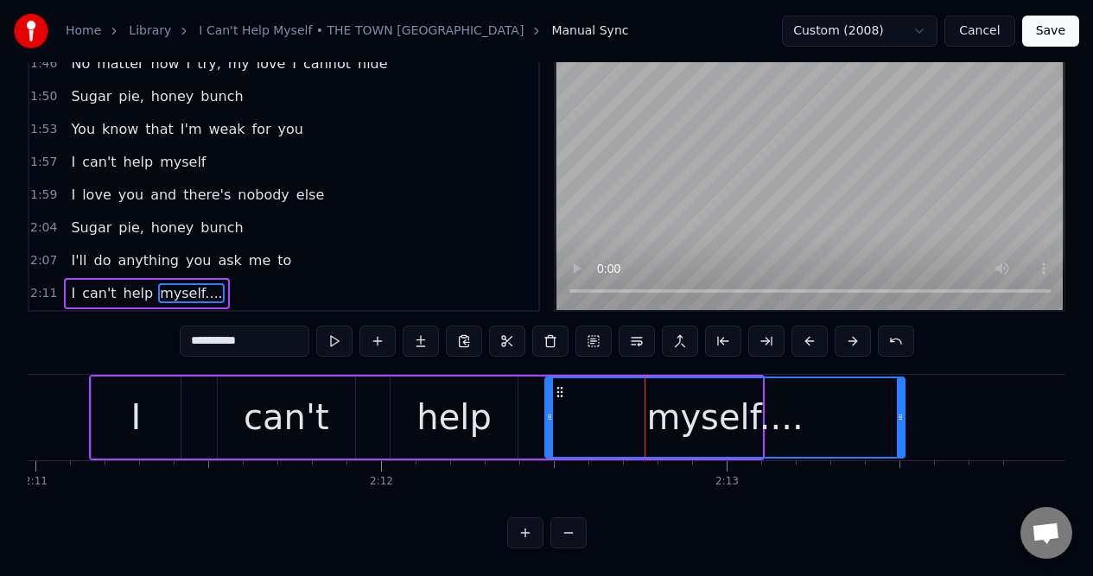
drag, startPoint x: 757, startPoint y: 428, endPoint x: 899, endPoint y: 413, distance: 143.4
click at [899, 420] on div at bounding box center [899, 417] width 7 height 79
click at [258, 288] on div "2:11 I can't help myself...." at bounding box center [283, 293] width 509 height 33
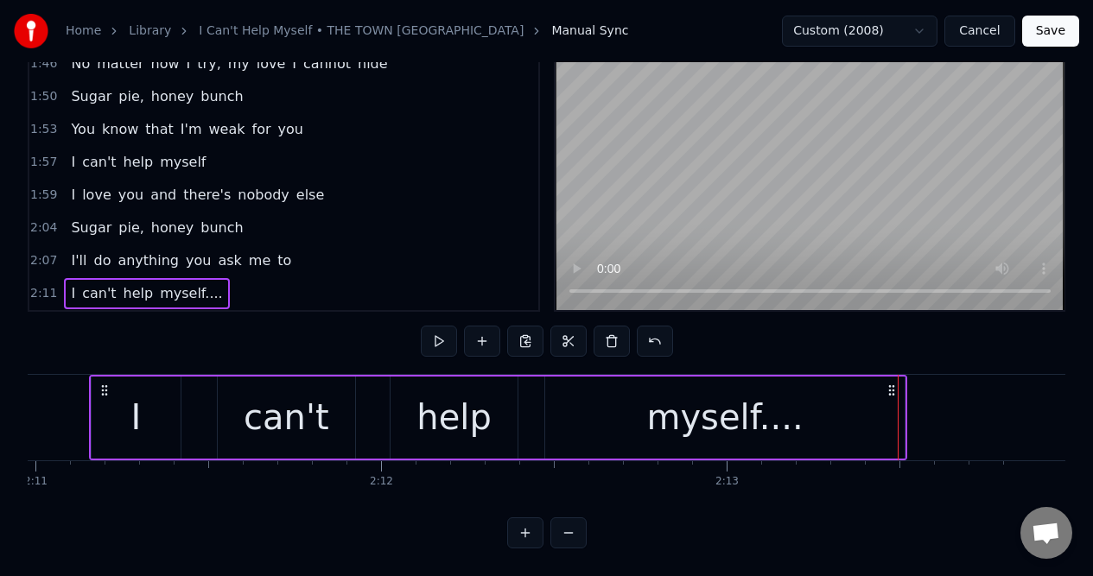
scroll to position [0, 45223]
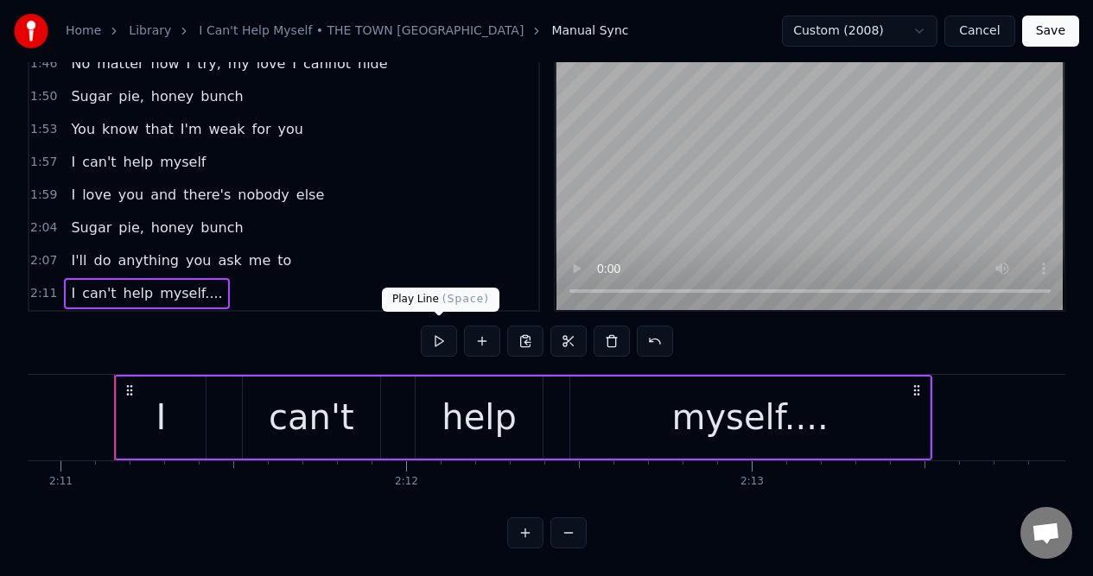
click at [436, 336] on button at bounding box center [439, 341] width 36 height 31
click at [834, 399] on div "myself...." at bounding box center [749, 418] width 359 height 82
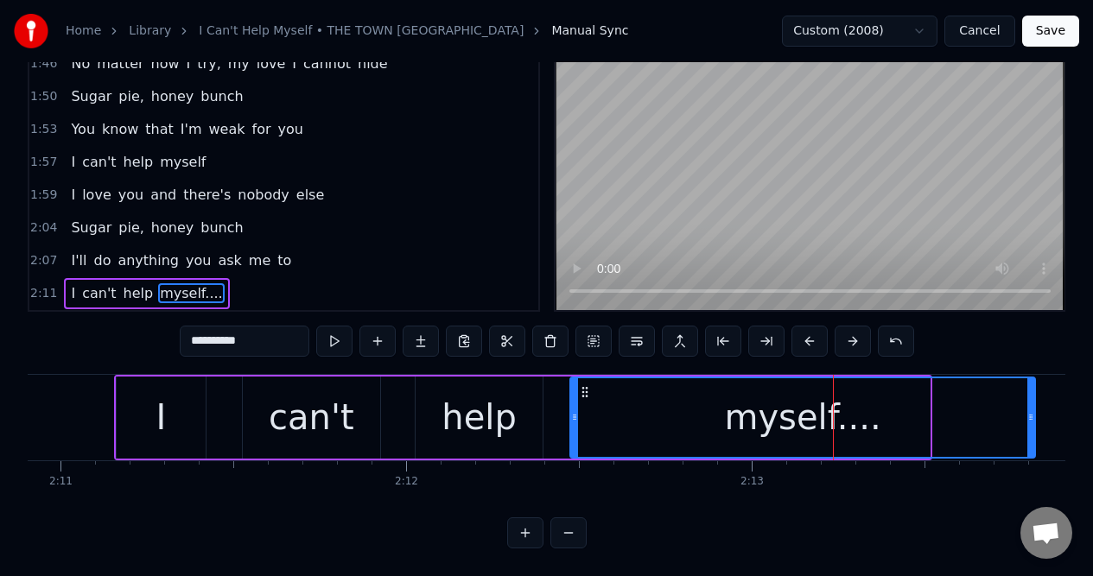
drag, startPoint x: 924, startPoint y: 430, endPoint x: 1029, endPoint y: 427, distance: 105.4
click at [1029, 427] on div at bounding box center [1030, 417] width 7 height 79
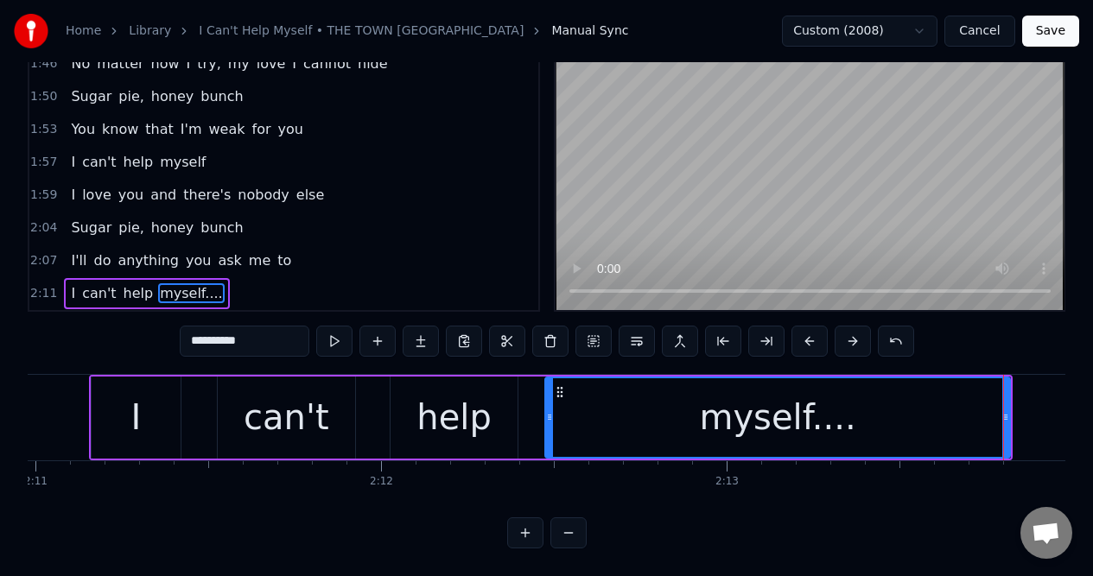
click at [259, 289] on div "2:11 I can't help myself...." at bounding box center [283, 293] width 509 height 33
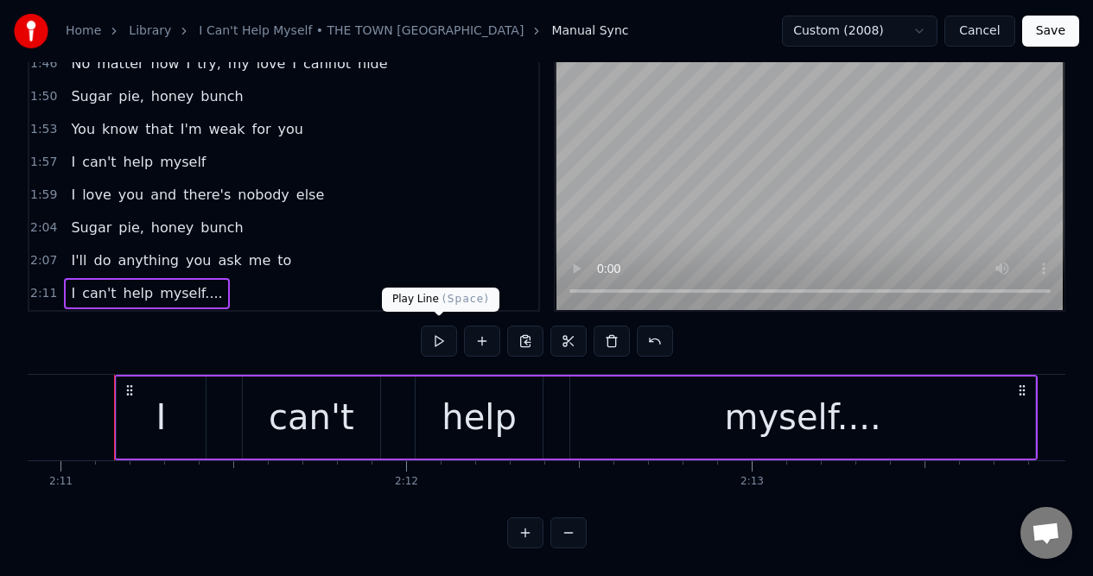
click at [437, 333] on button at bounding box center [439, 341] width 36 height 31
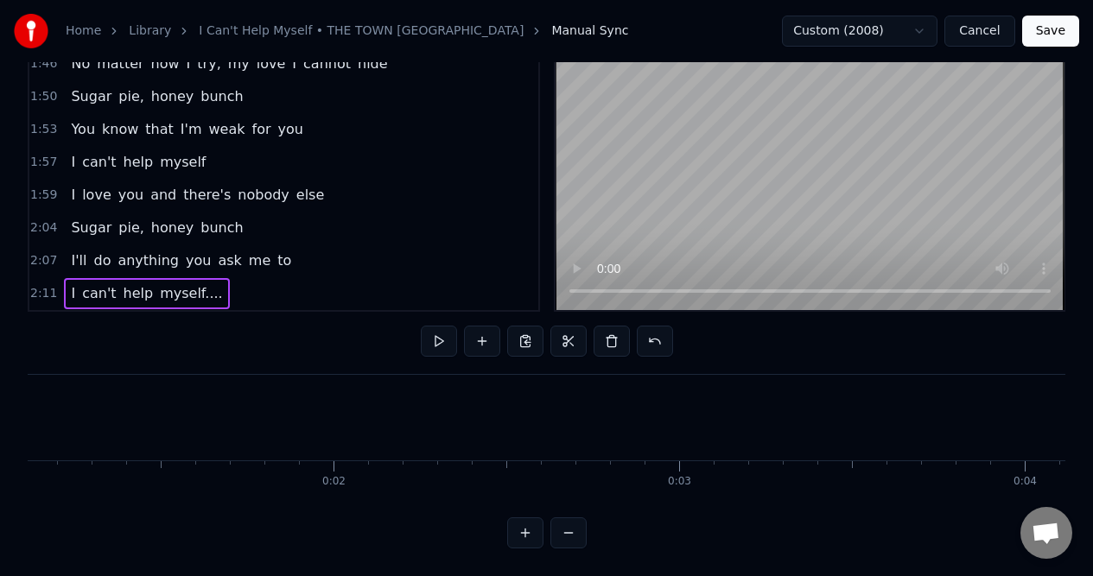
scroll to position [0, 0]
click at [21, 507] on div "Home Library I Can't Help Myself • THE TOWN CRIERS Manual Sync Custom (2008) Ca…" at bounding box center [546, 240] width 1093 height 615
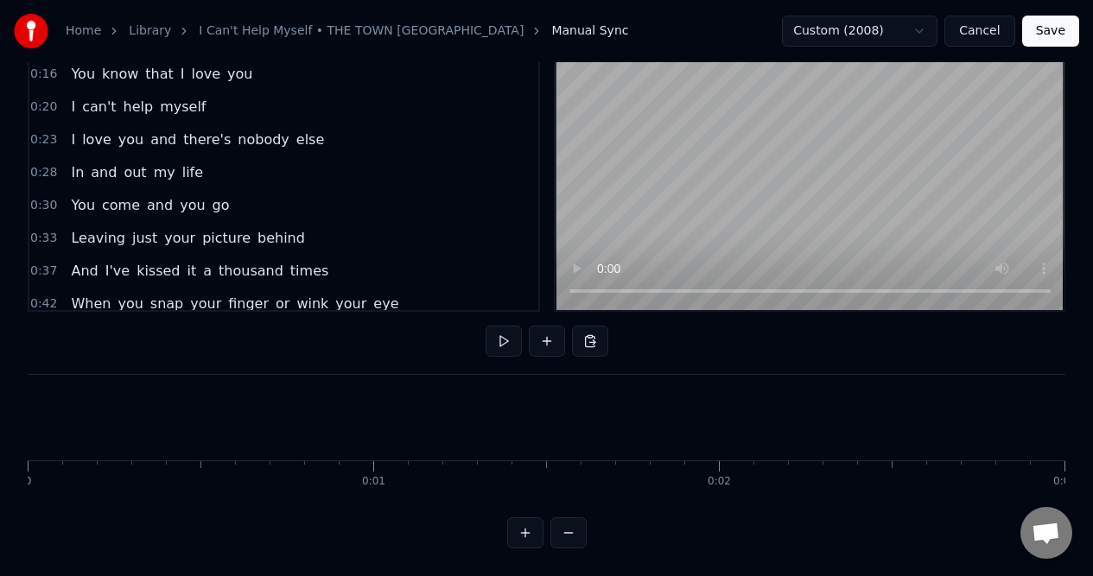
click at [503, 335] on button at bounding box center [503, 341] width 36 height 31
click at [502, 336] on button at bounding box center [503, 341] width 36 height 31
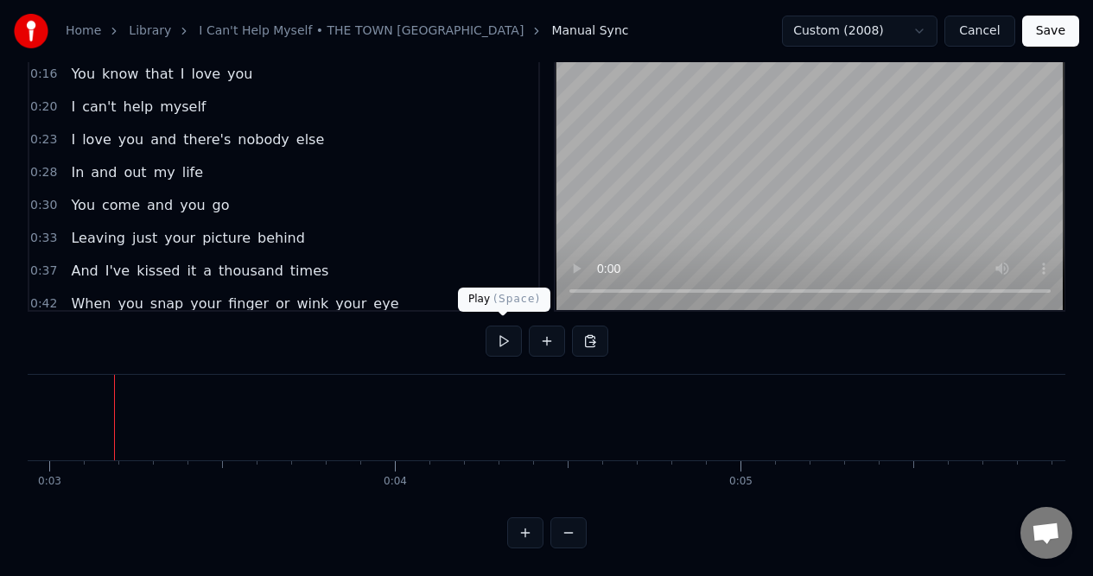
click at [501, 334] on button at bounding box center [503, 341] width 36 height 31
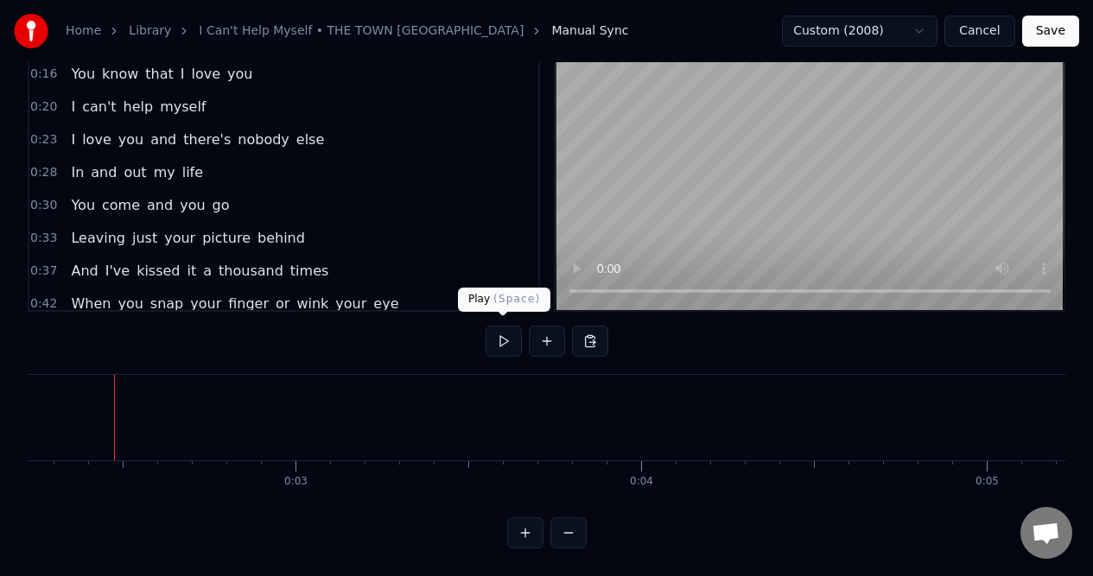
click at [500, 336] on button at bounding box center [503, 341] width 36 height 31
click at [499, 336] on button at bounding box center [503, 341] width 36 height 31
click at [501, 336] on button at bounding box center [503, 341] width 36 height 31
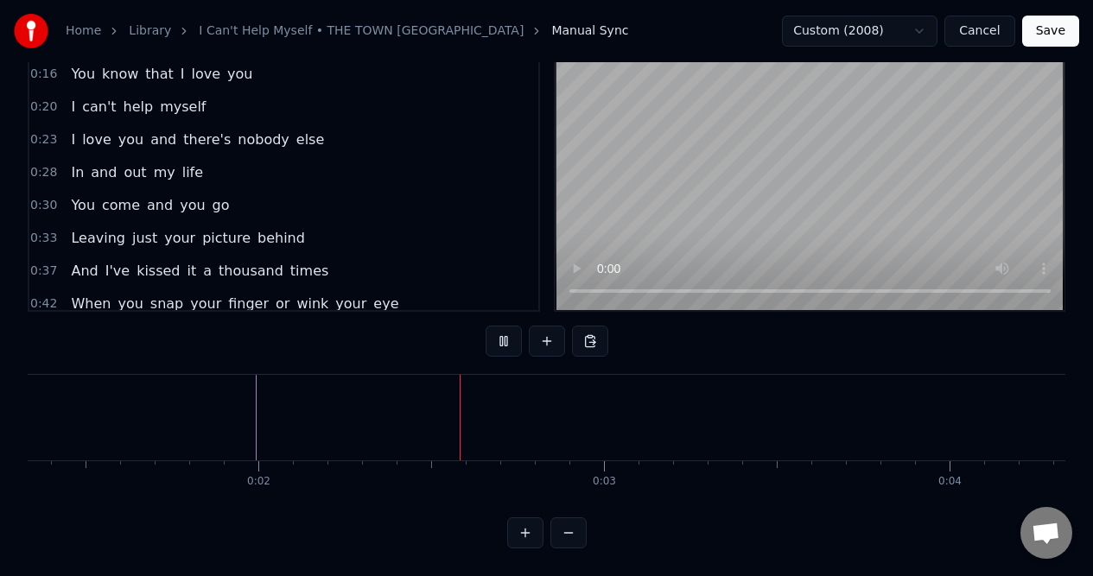
click at [501, 336] on button at bounding box center [503, 341] width 36 height 31
click at [548, 337] on button at bounding box center [547, 341] width 36 height 31
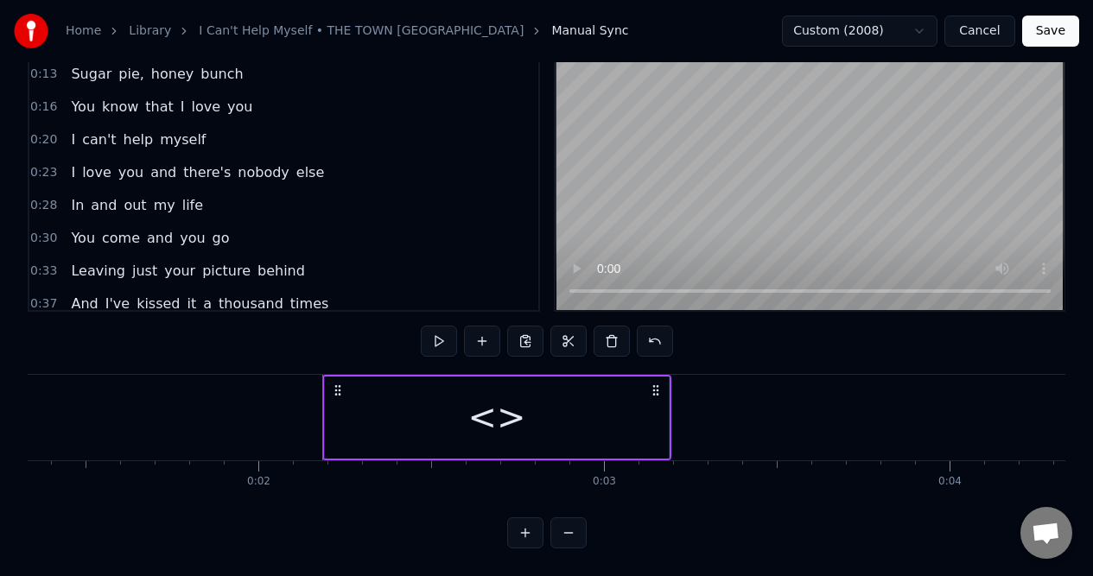
click at [497, 432] on div "<>" at bounding box center [496, 417] width 58 height 52
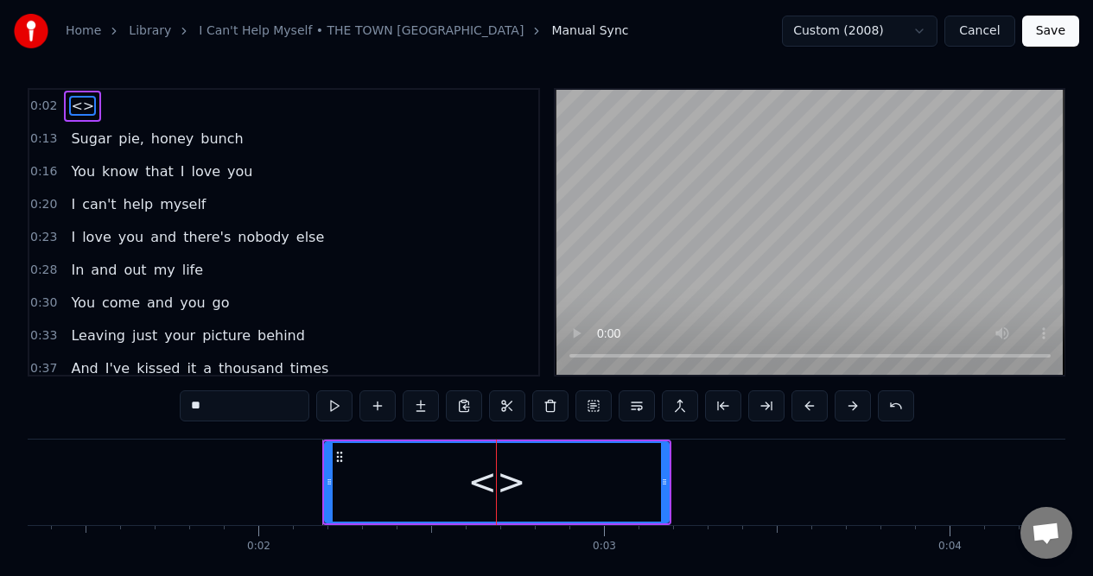
scroll to position [0, 0]
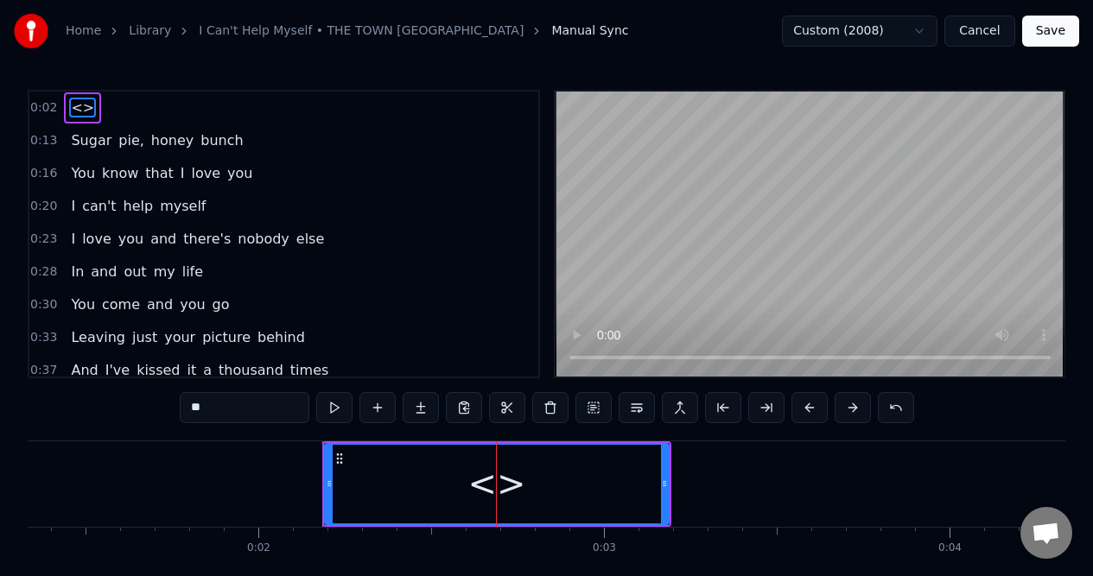
drag, startPoint x: 236, startPoint y: 409, endPoint x: 171, endPoint y: 409, distance: 64.8
click at [174, 409] on div "0:02 <> 0:13 Sugar pie, honey bunch 0:16 You know that I love you 0:20 I can't …" at bounding box center [546, 352] width 1037 height 525
type input "*"
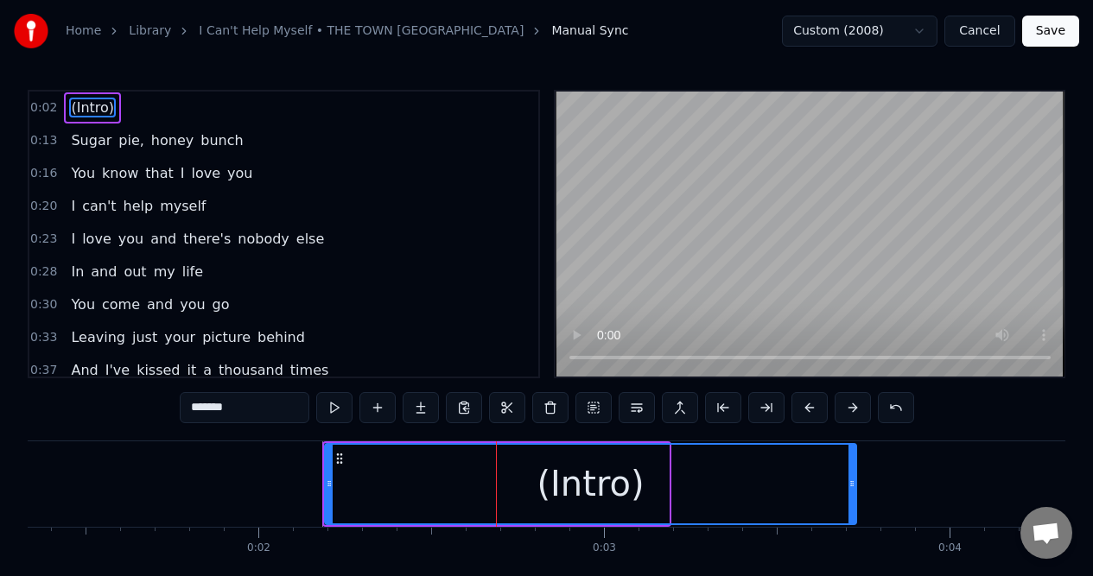
drag, startPoint x: 664, startPoint y: 503, endPoint x: 852, endPoint y: 501, distance: 187.4
click at [852, 501] on div at bounding box center [851, 484] width 7 height 79
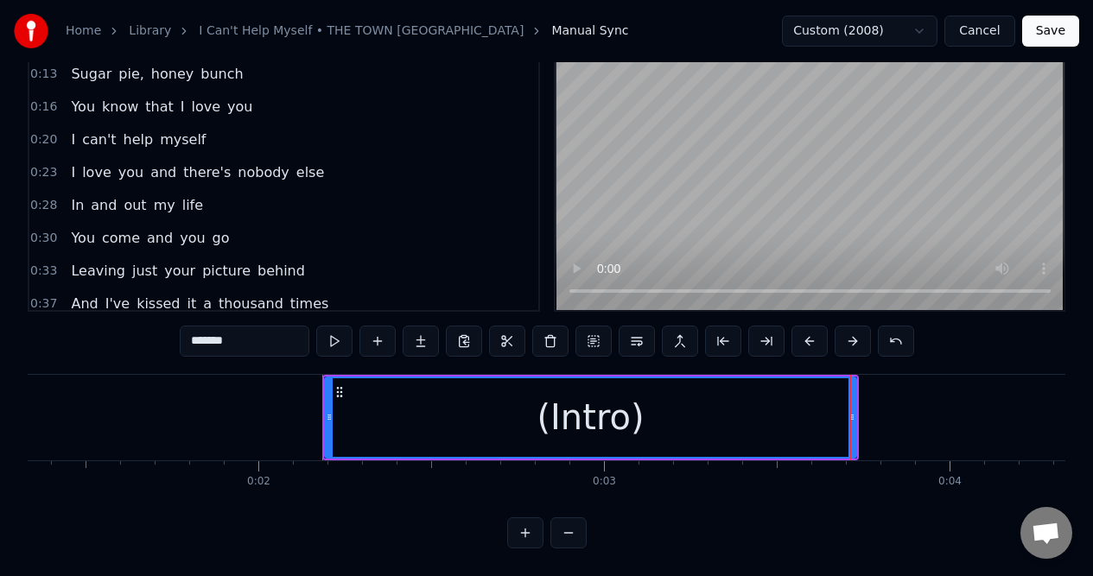
scroll to position [79, 0]
type input "*******"
click at [573, 530] on button at bounding box center [568, 532] width 36 height 31
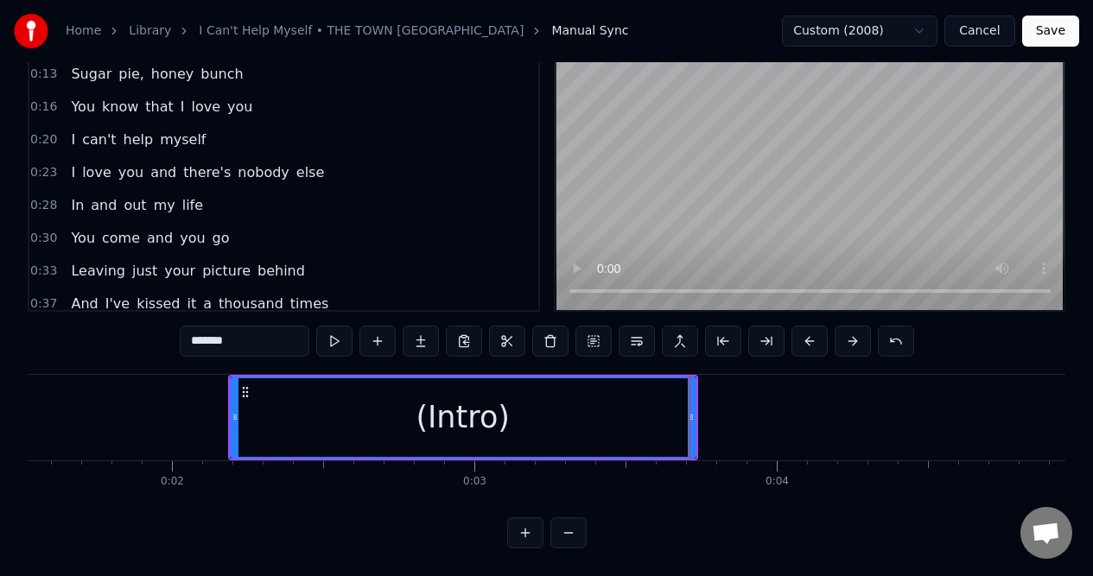
click at [573, 530] on button at bounding box center [568, 532] width 36 height 31
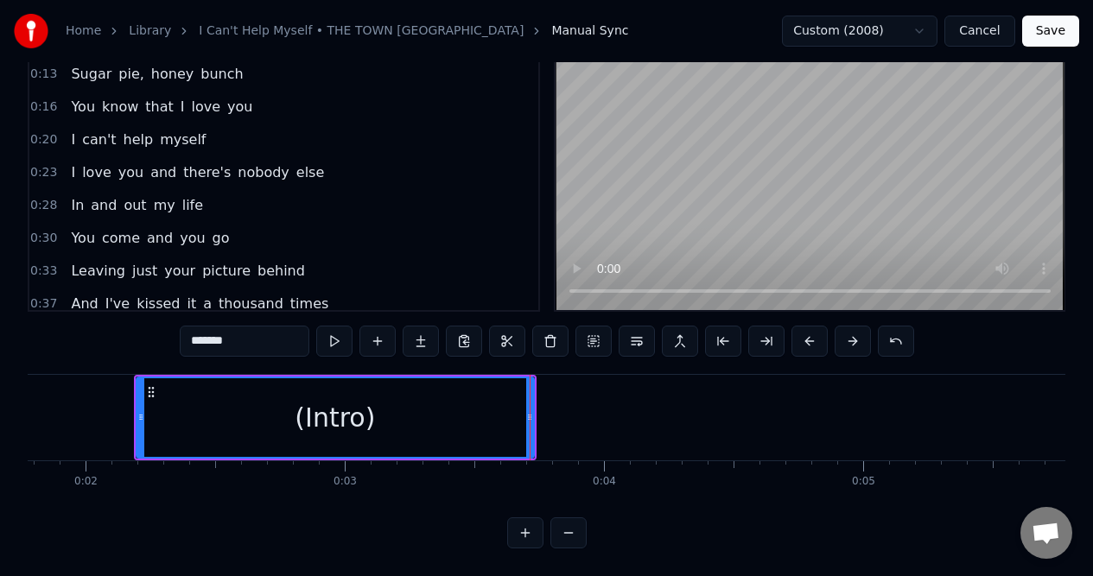
click at [573, 530] on button at bounding box center [568, 532] width 36 height 31
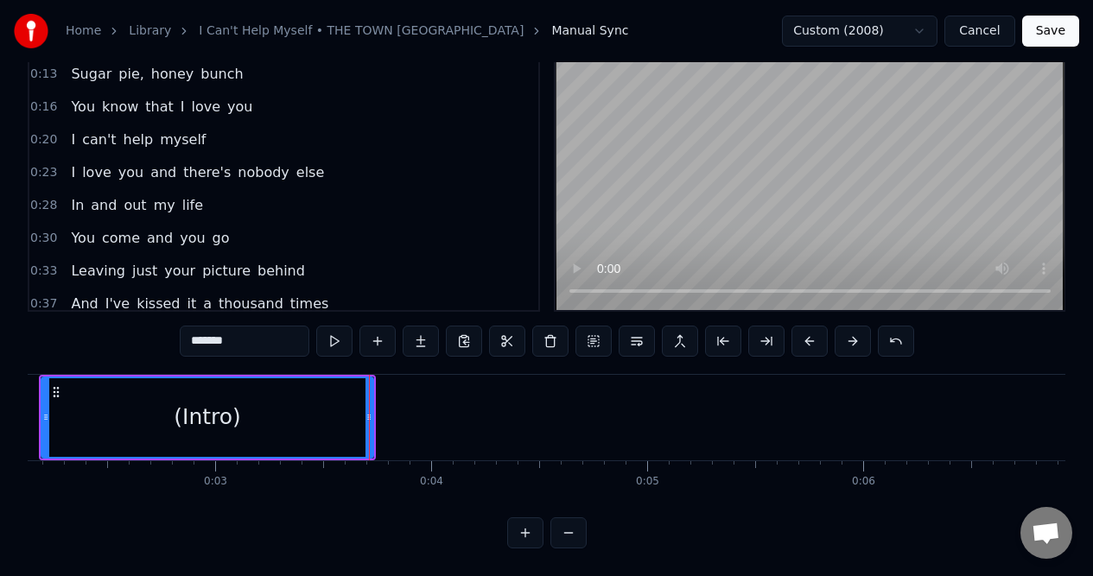
click at [573, 530] on button at bounding box center [568, 532] width 36 height 31
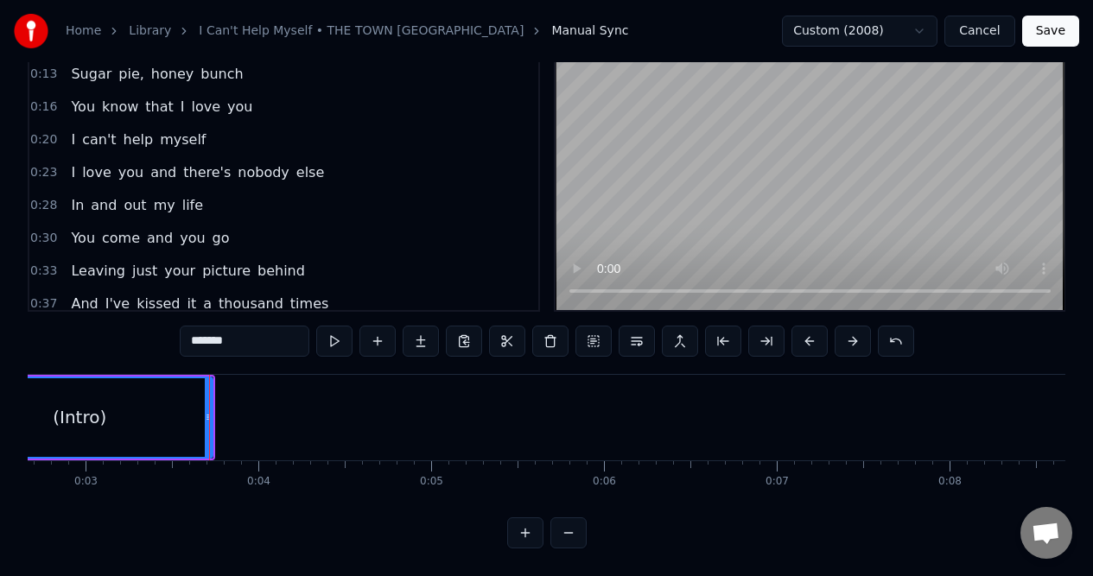
click at [573, 530] on button at bounding box center [568, 532] width 36 height 31
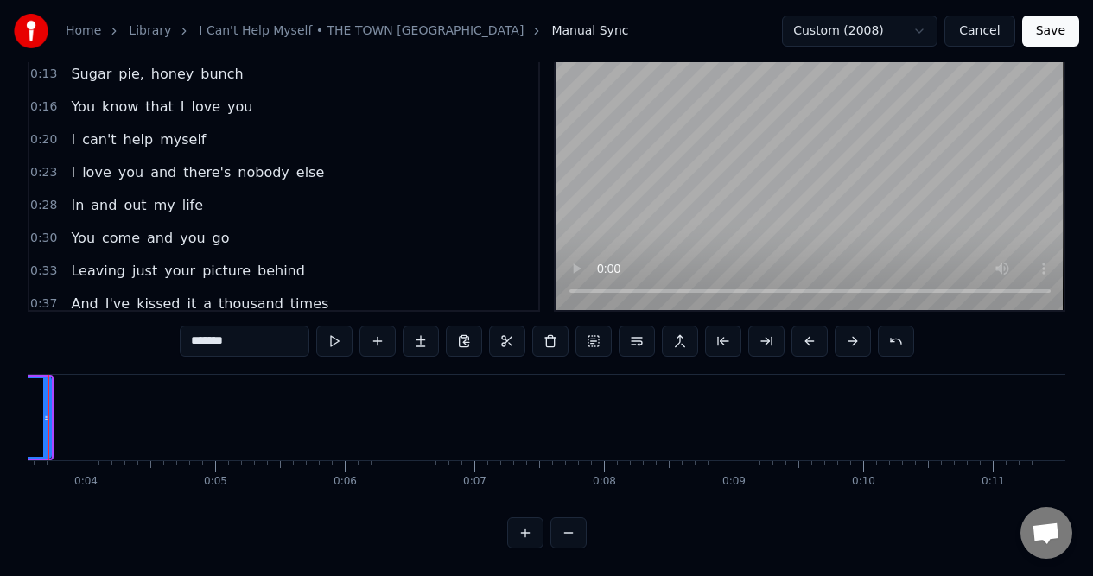
scroll to position [0, 395]
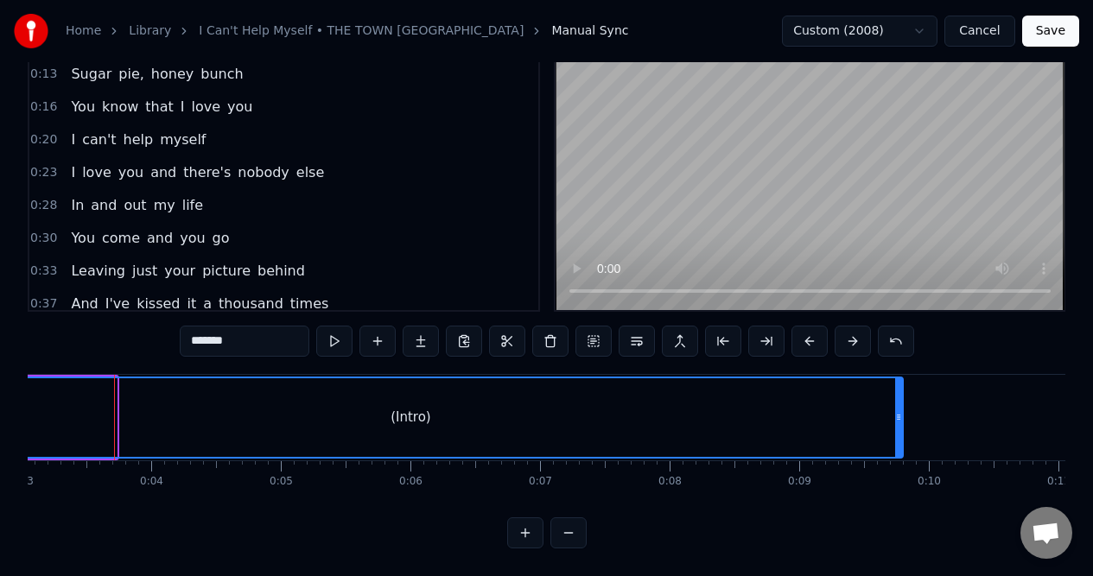
drag, startPoint x: 111, startPoint y: 428, endPoint x: 896, endPoint y: 384, distance: 787.1
click at [896, 392] on div at bounding box center [898, 417] width 7 height 79
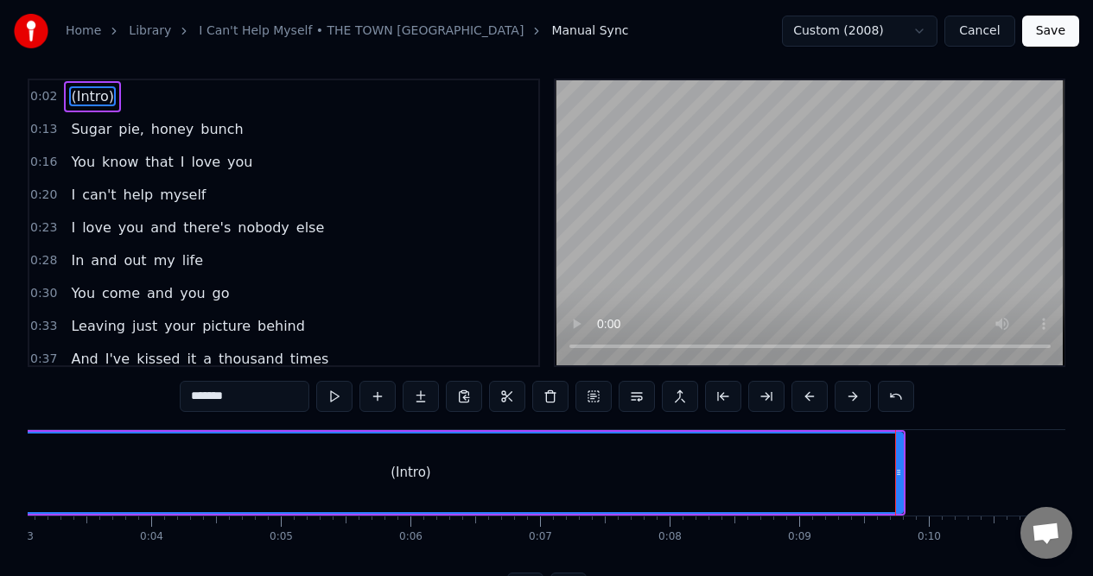
scroll to position [0, 0]
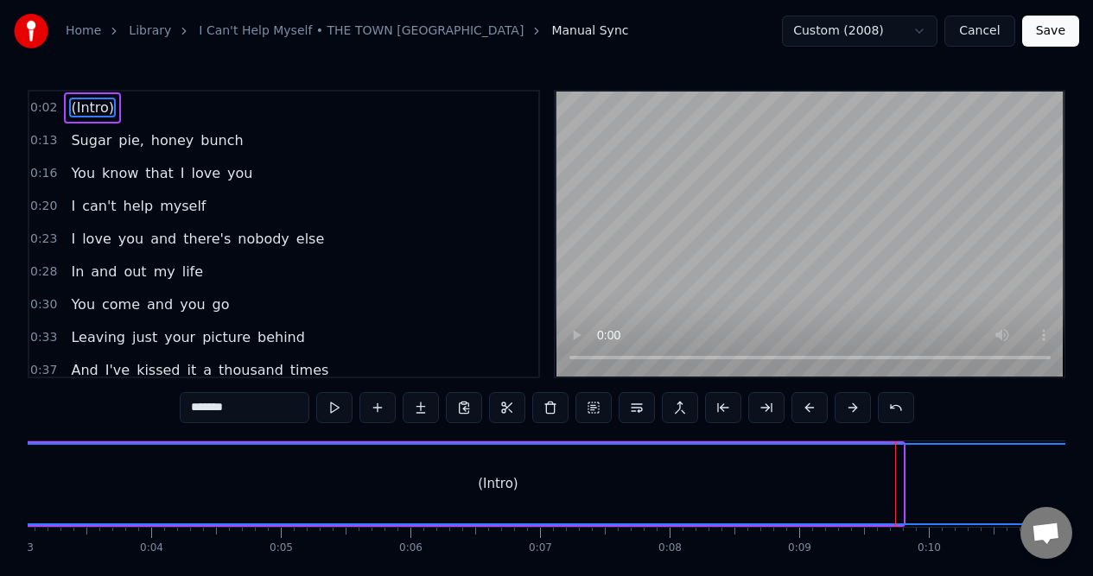
drag, startPoint x: 900, startPoint y: 459, endPoint x: 1074, endPoint y: 450, distance: 174.7
click at [1074, 450] on div "Home Library I Can't Help Myself • THE TOWN CRIERS Manual Sync Custom (2008) Ca…" at bounding box center [546, 307] width 1093 height 615
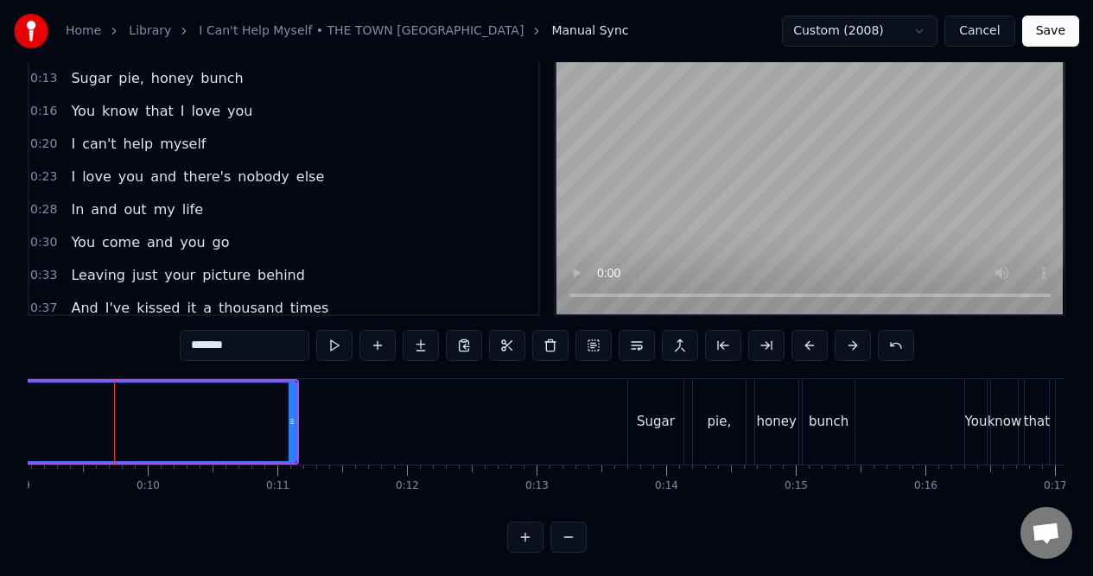
scroll to position [0, 1247]
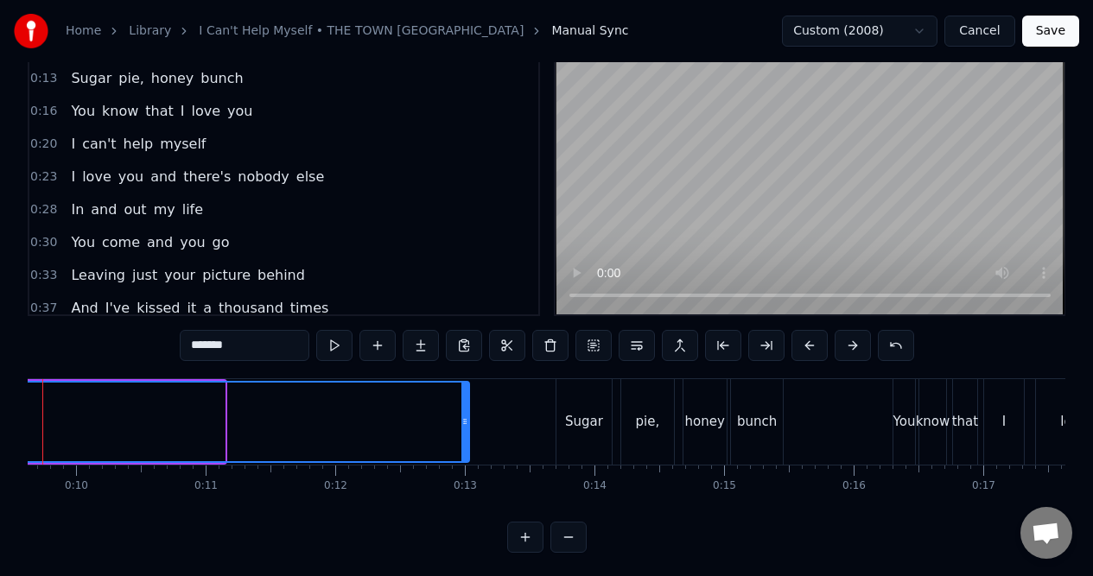
drag, startPoint x: 223, startPoint y: 448, endPoint x: 467, endPoint y: 446, distance: 244.4
click at [467, 446] on div at bounding box center [464, 422] width 7 height 79
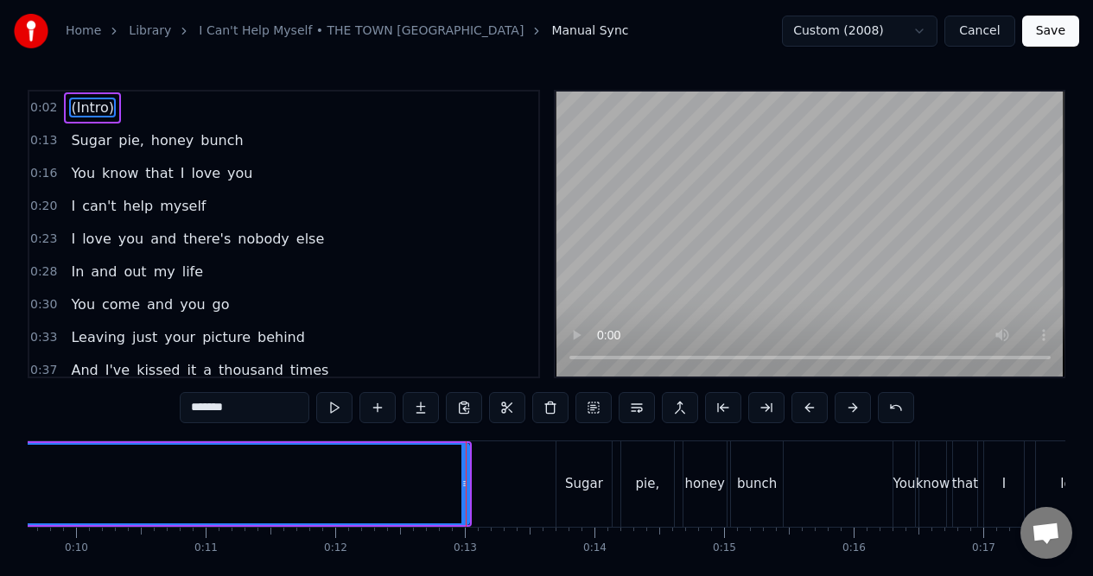
click at [259, 143] on div "0:13 Sugar pie, honey bunch" at bounding box center [283, 140] width 509 height 33
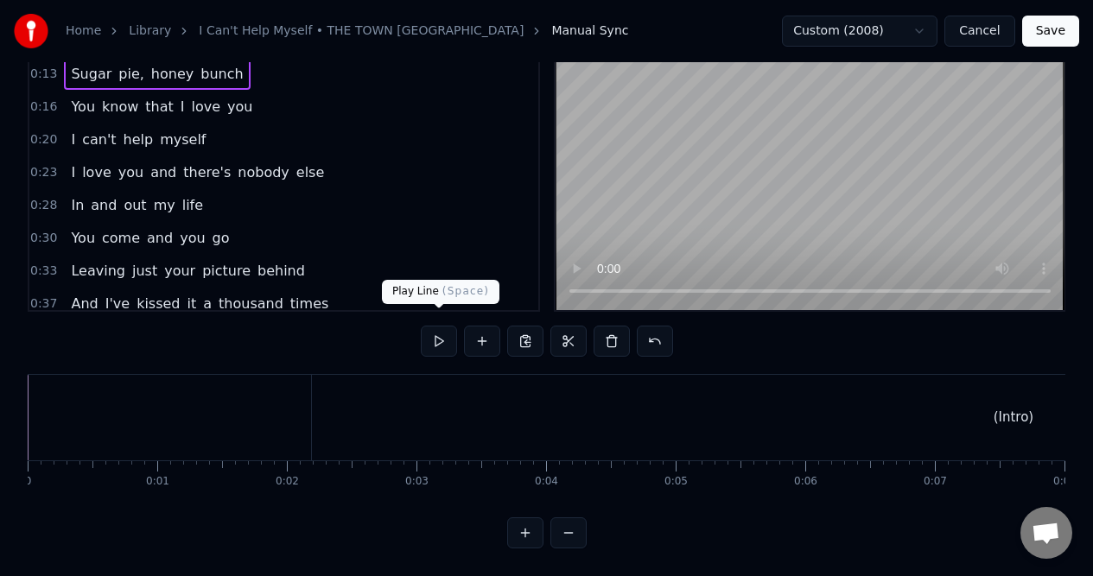
click at [434, 326] on button at bounding box center [439, 341] width 36 height 31
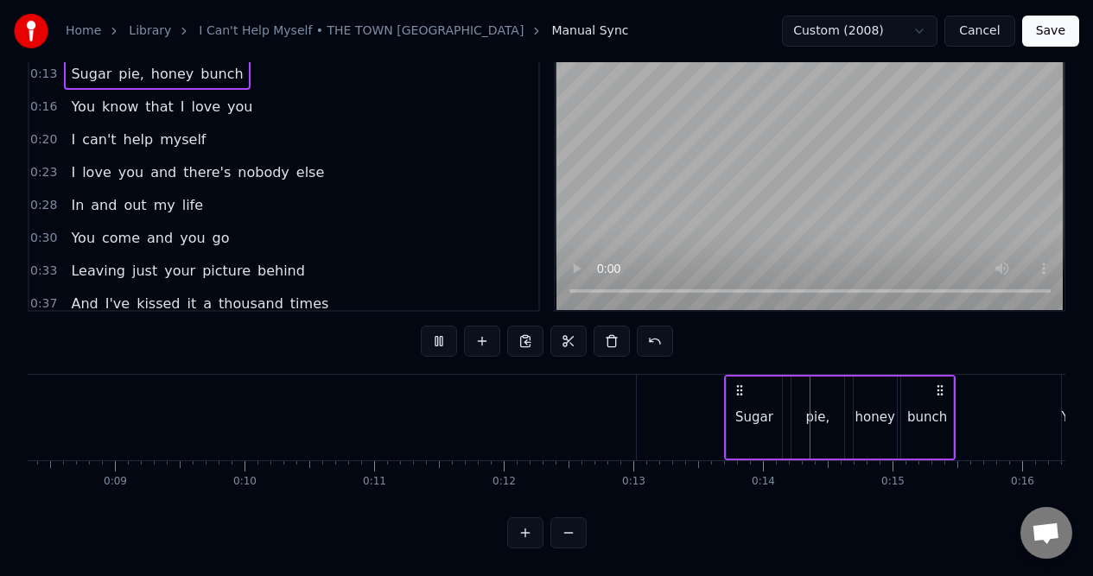
click at [434, 326] on button at bounding box center [439, 341] width 36 height 31
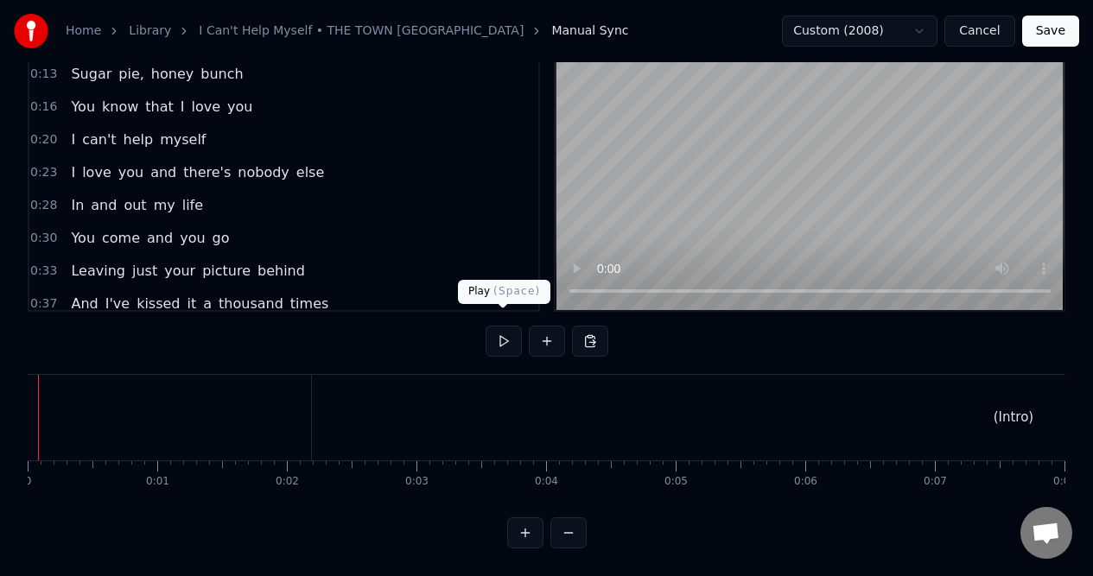
click at [502, 330] on button at bounding box center [503, 341] width 36 height 31
click at [333, 402] on div "(Intro)" at bounding box center [1013, 418] width 1403 height 86
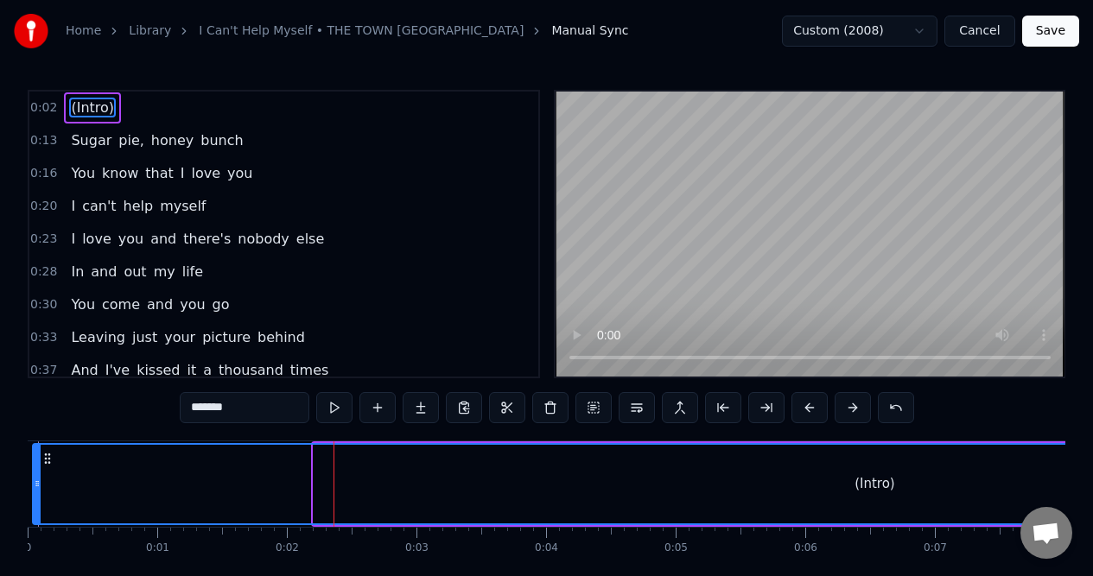
drag, startPoint x: 314, startPoint y: 459, endPoint x: 36, endPoint y: 481, distance: 278.1
click at [35, 482] on div at bounding box center [37, 484] width 7 height 79
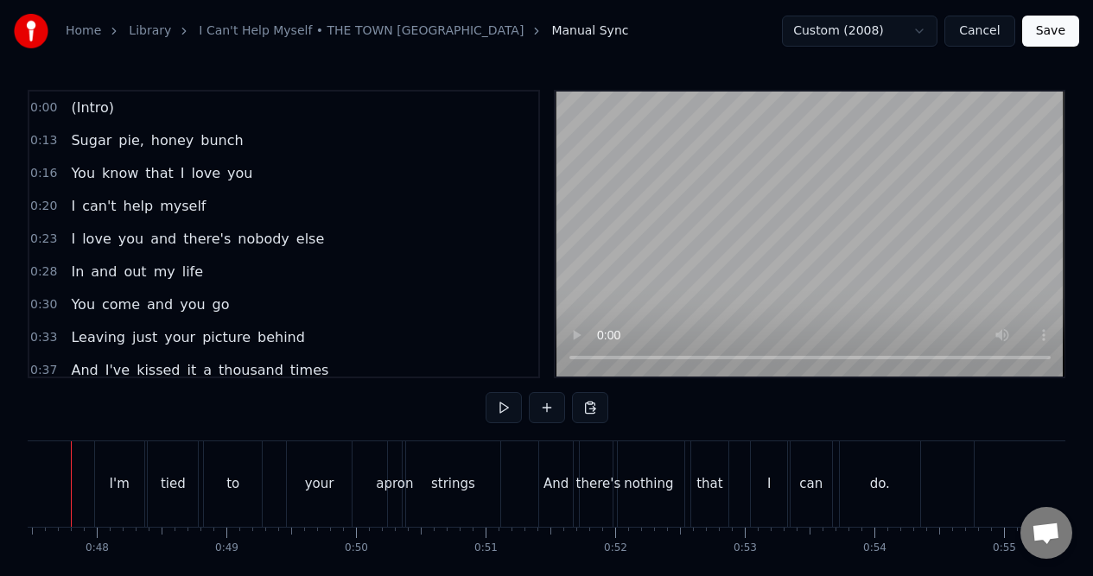
scroll to position [0, 6106]
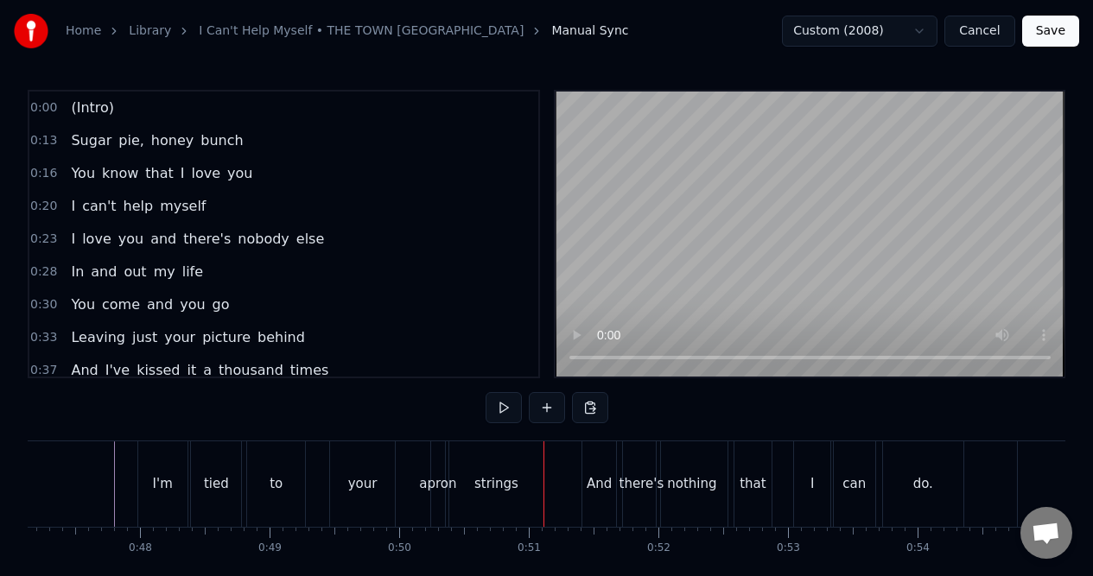
click at [164, 486] on div "I'm" at bounding box center [163, 484] width 20 height 20
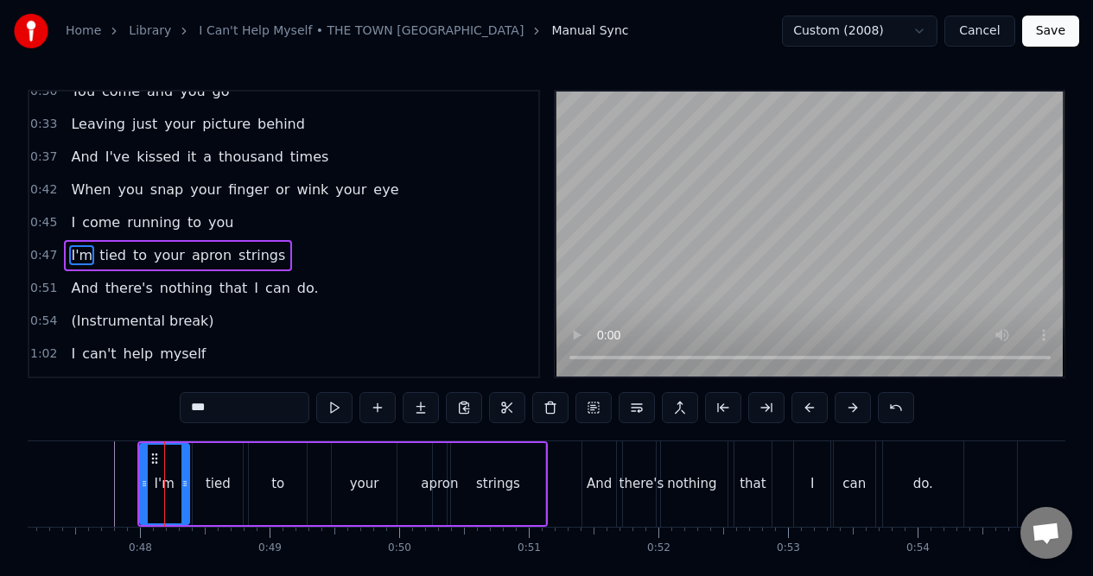
scroll to position [235, 0]
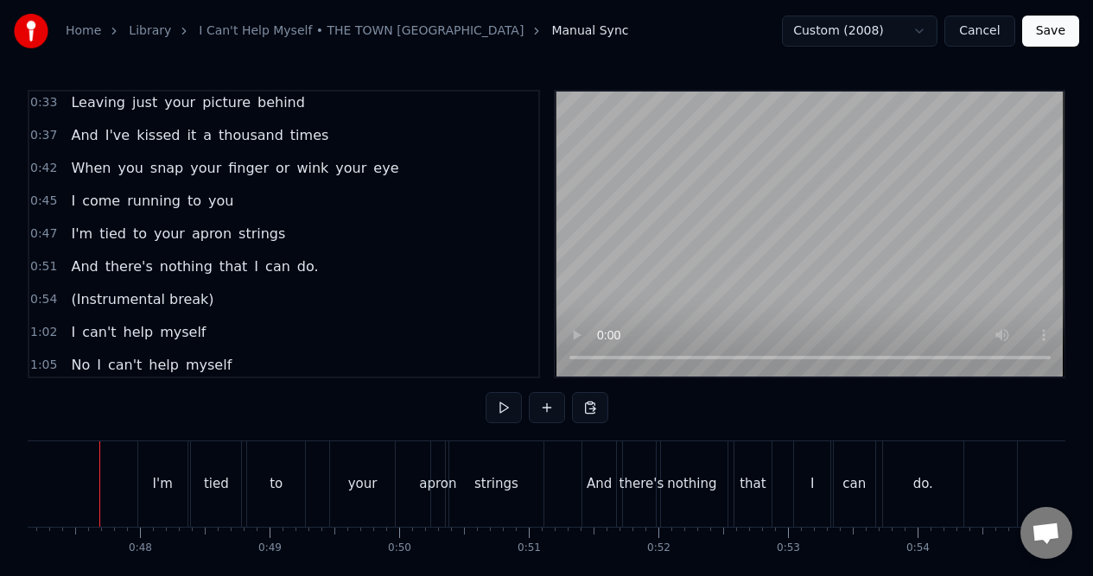
scroll to position [0, 6091]
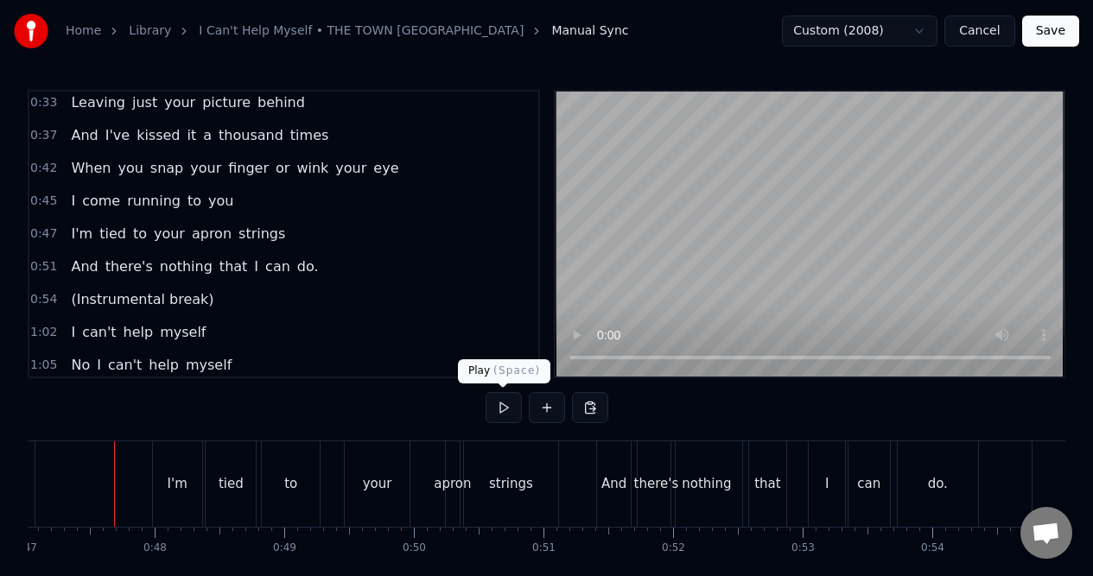
click at [503, 405] on button at bounding box center [503, 407] width 36 height 31
click at [453, 472] on div "apron" at bounding box center [453, 484] width 14 height 86
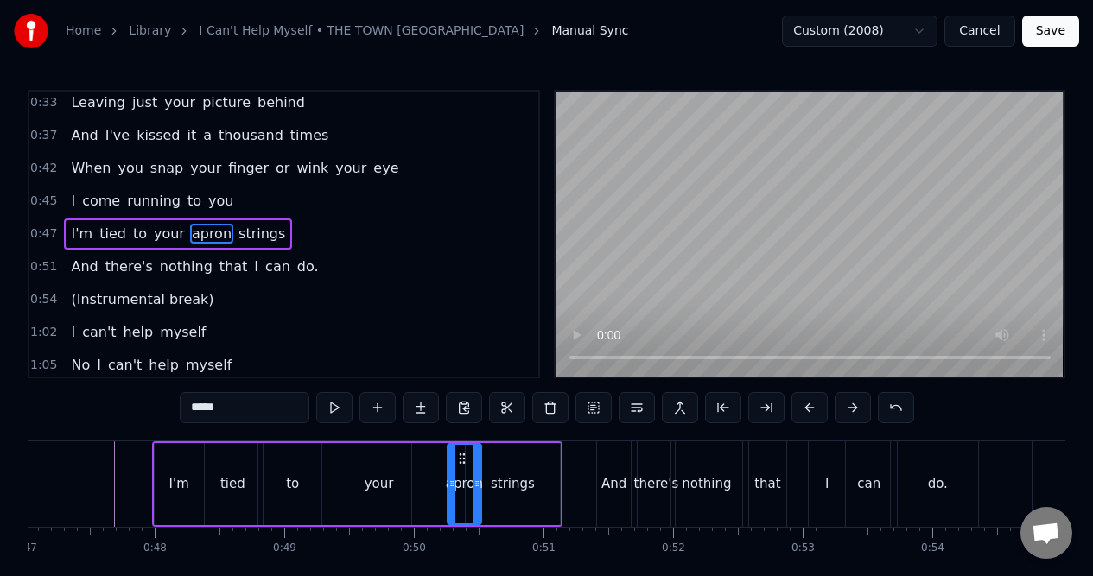
drag, startPoint x: 458, startPoint y: 475, endPoint x: 475, endPoint y: 472, distance: 17.5
click at [476, 472] on div at bounding box center [476, 484] width 7 height 79
drag, startPoint x: 450, startPoint y: 469, endPoint x: 431, endPoint y: 475, distance: 19.9
click at [430, 475] on div at bounding box center [431, 484] width 7 height 79
click at [193, 462] on div "I'm" at bounding box center [179, 484] width 49 height 82
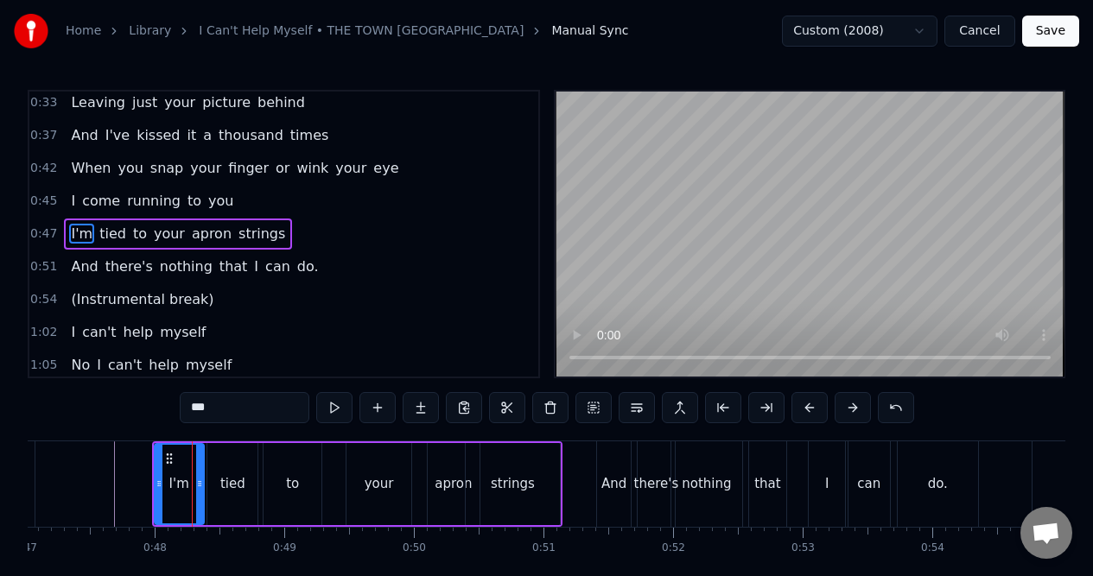
click at [226, 471] on div "tied" at bounding box center [232, 484] width 50 height 82
type input "****"
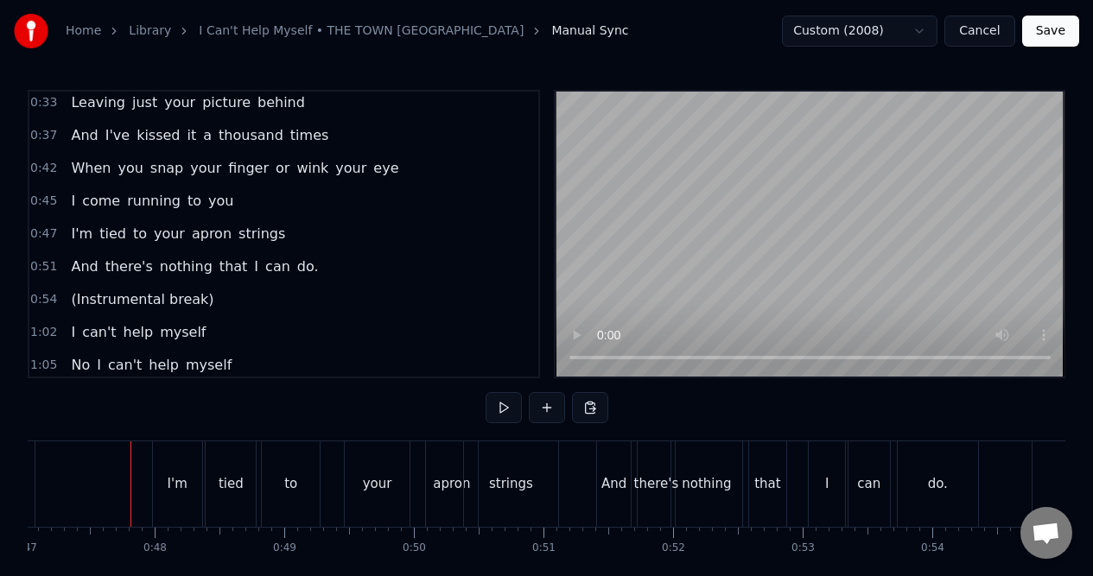
click at [282, 236] on div "0:47 I'm tied to your apron strings" at bounding box center [283, 234] width 509 height 33
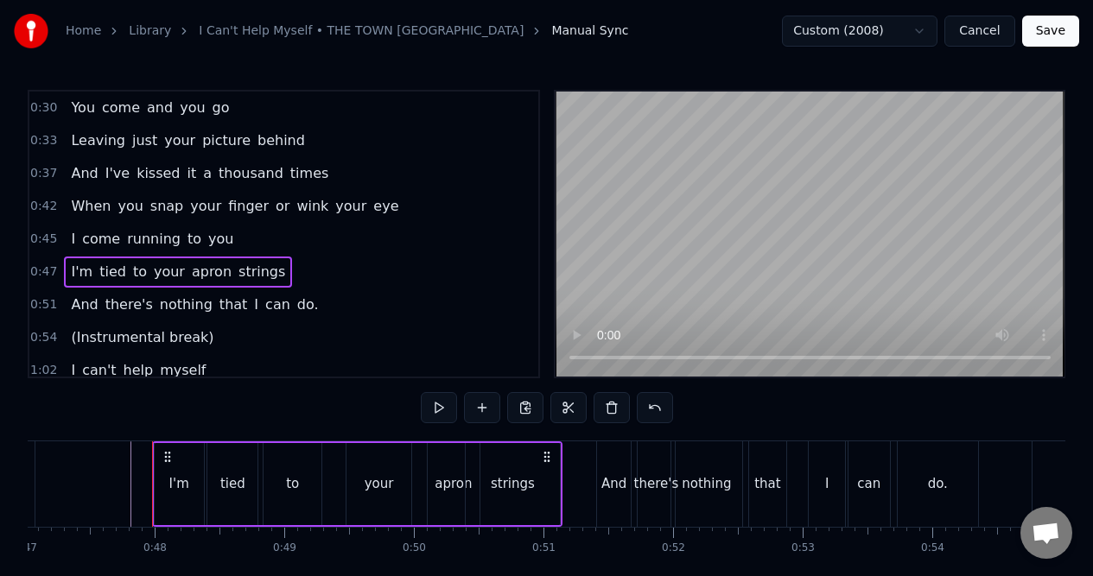
scroll to position [190, 0]
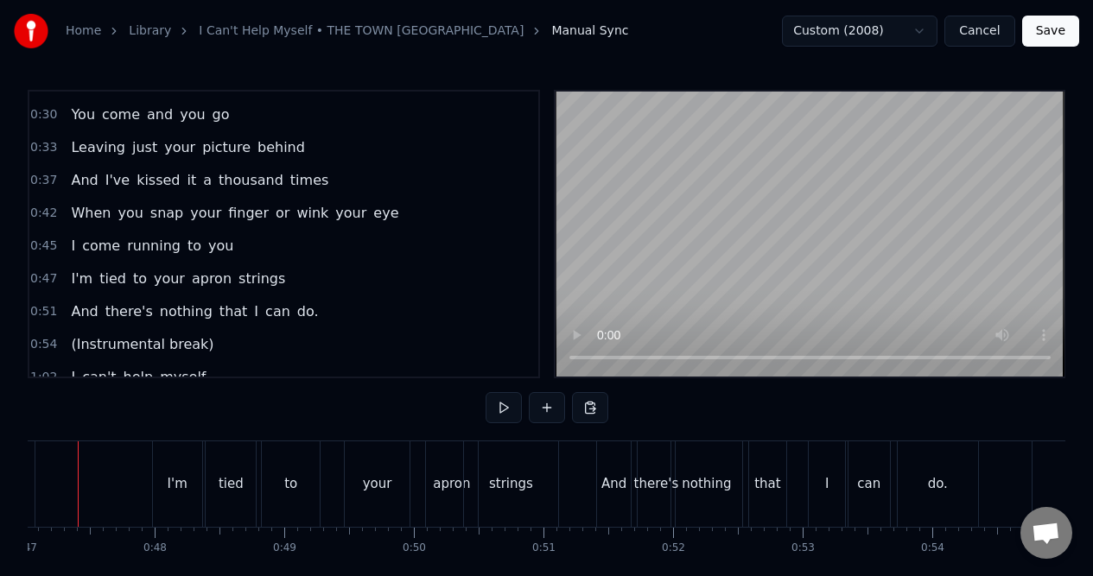
scroll to position [0, 6055]
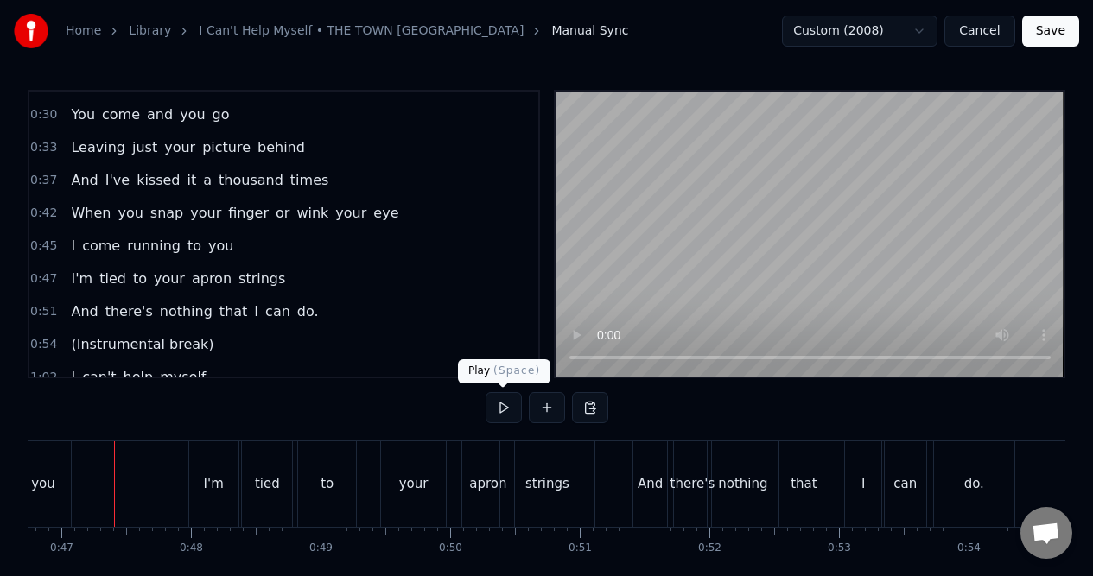
click at [499, 406] on button at bounding box center [503, 407] width 36 height 31
click at [225, 489] on div "I'm" at bounding box center [213, 484] width 49 height 86
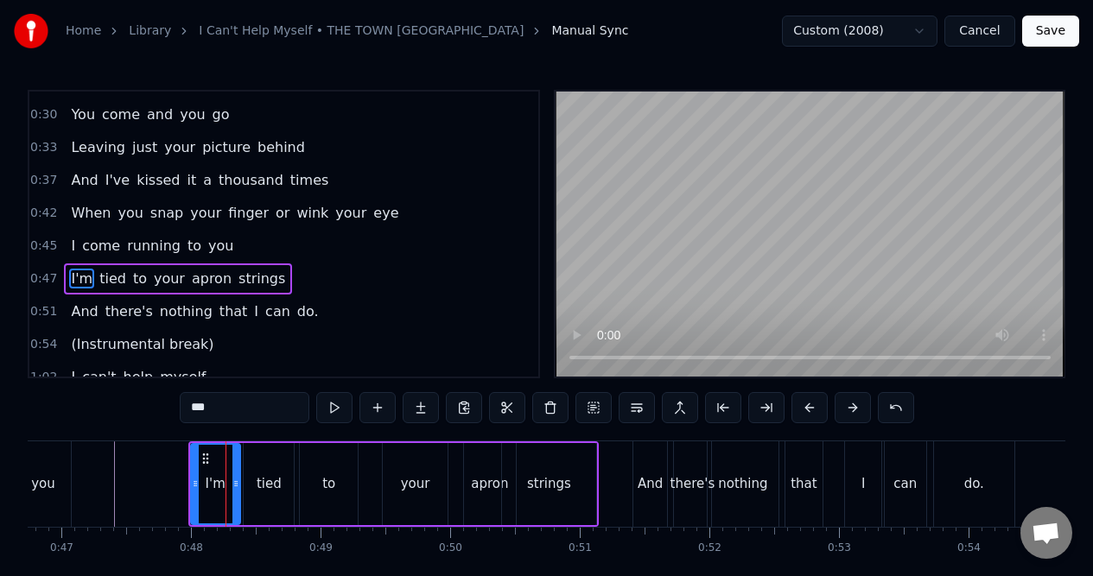
scroll to position [235, 0]
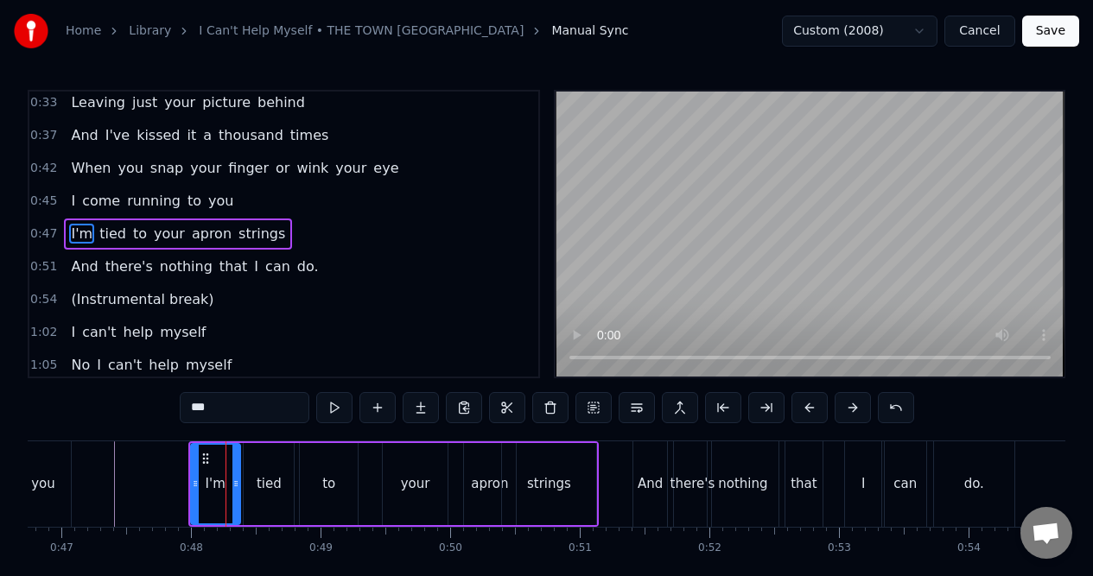
drag, startPoint x: 230, startPoint y: 412, endPoint x: 196, endPoint y: 409, distance: 33.8
click at [196, 409] on input "***" at bounding box center [245, 407] width 130 height 31
click at [274, 477] on div "tied" at bounding box center [269, 484] width 25 height 20
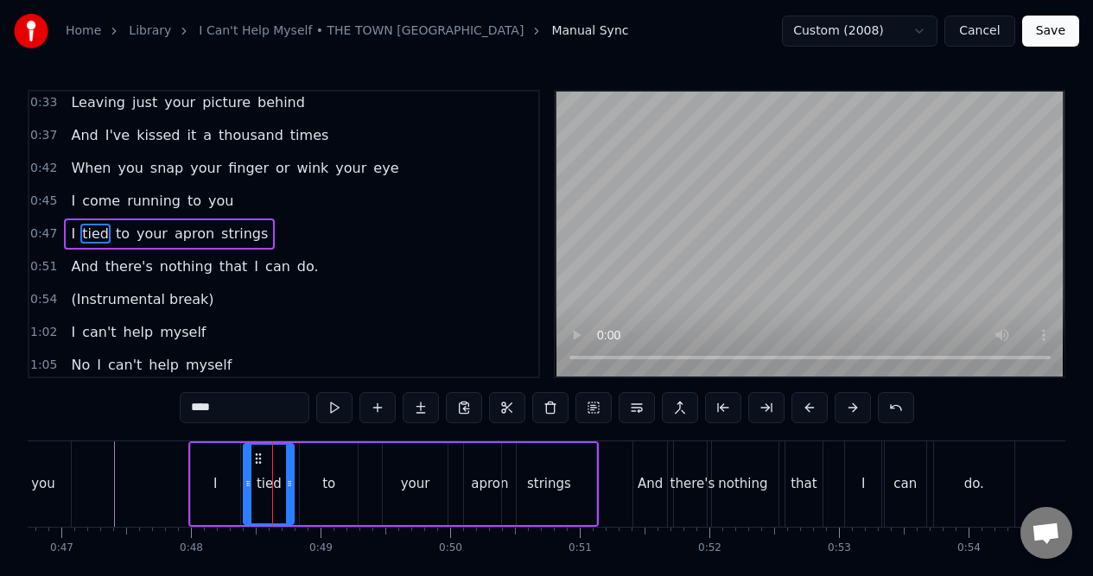
drag, startPoint x: 219, startPoint y: 412, endPoint x: 187, endPoint y: 412, distance: 32.0
click at [187, 412] on input "****" at bounding box center [245, 407] width 130 height 31
click at [322, 466] on div "to" at bounding box center [329, 484] width 58 height 82
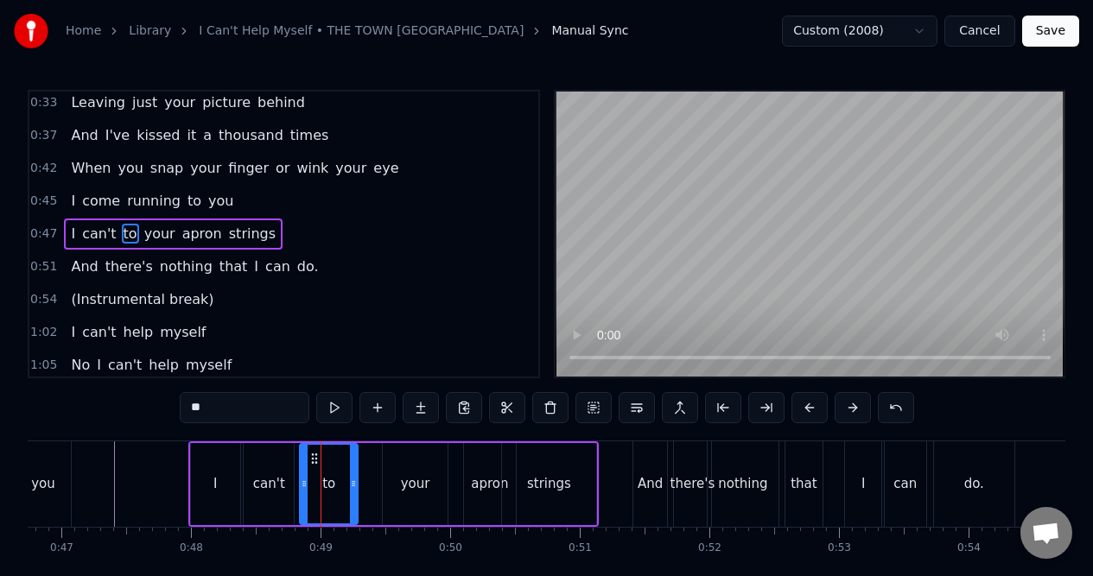
click at [206, 415] on input "**" at bounding box center [245, 407] width 130 height 31
click at [401, 476] on div "your" at bounding box center [415, 484] width 29 height 20
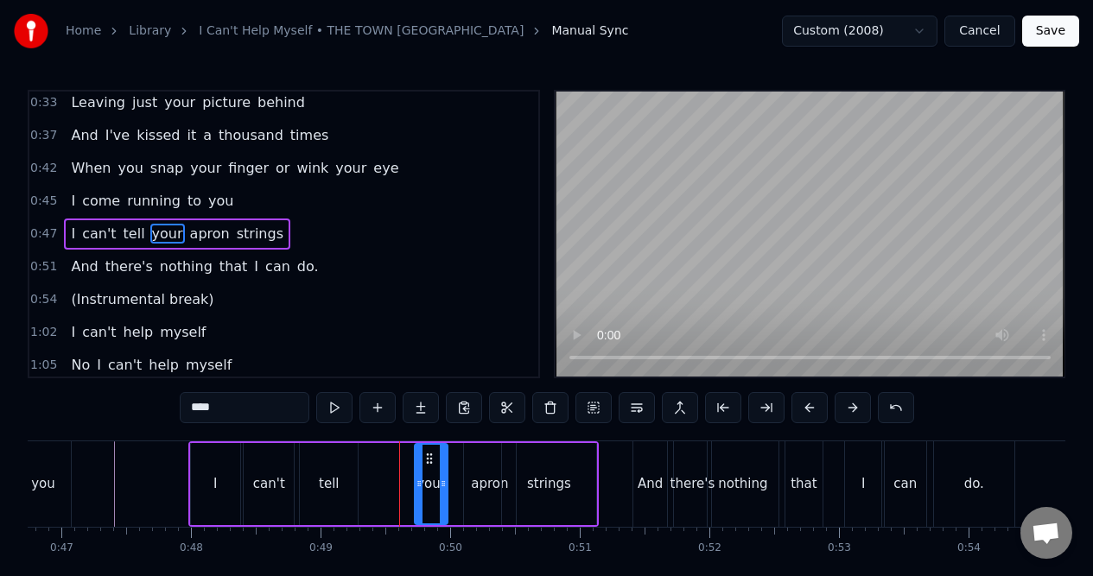
drag, startPoint x: 386, startPoint y: 488, endPoint x: 418, endPoint y: 485, distance: 32.1
click at [418, 485] on icon at bounding box center [418, 484] width 7 height 14
click at [333, 471] on div "tell" at bounding box center [329, 484] width 58 height 82
type input "****"
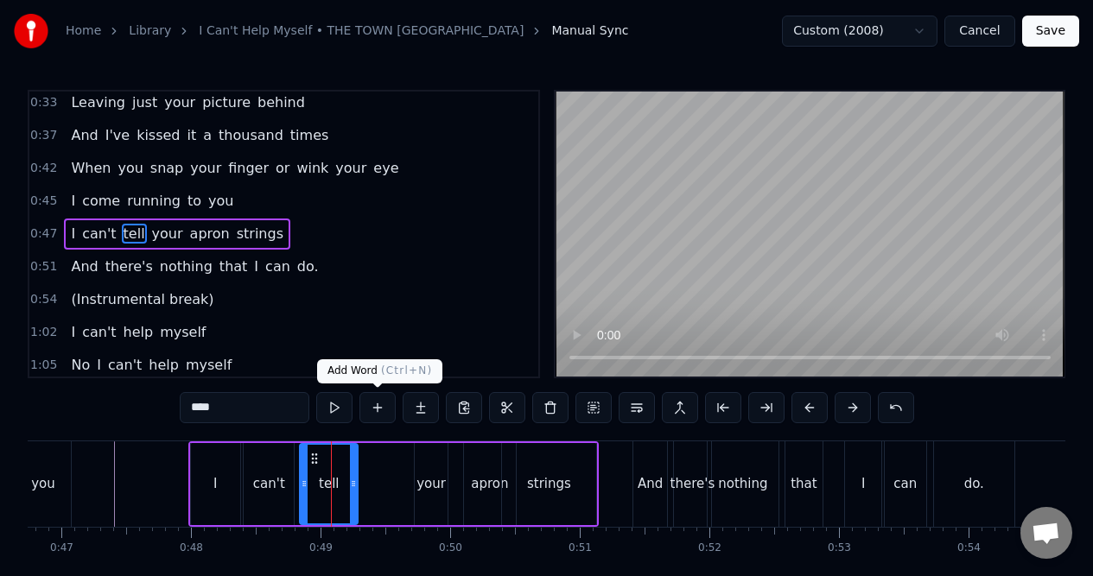
click at [379, 405] on button at bounding box center [377, 407] width 36 height 31
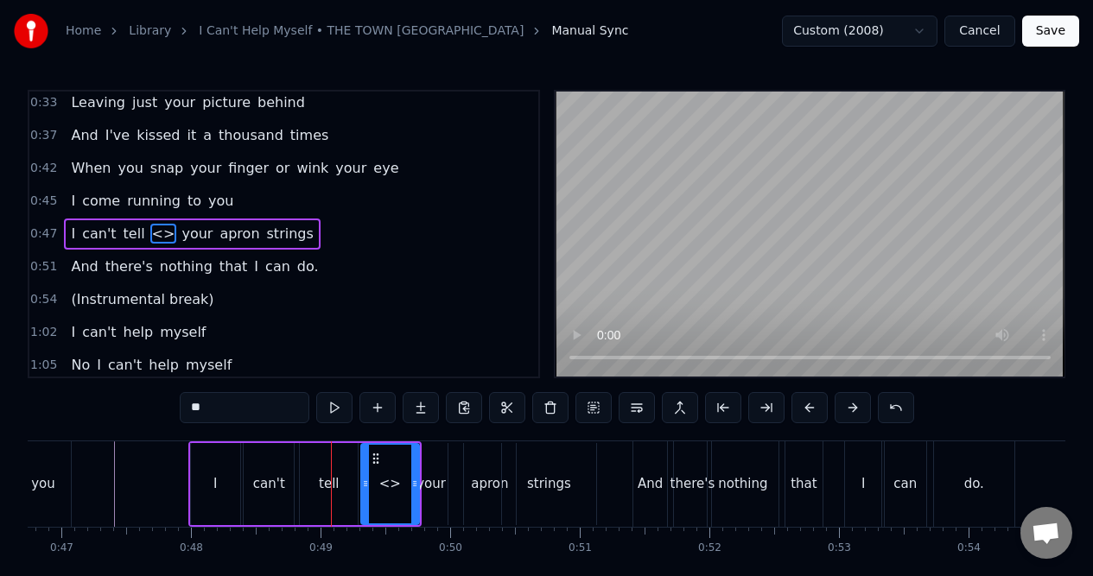
drag, startPoint x: 217, startPoint y: 409, endPoint x: 181, endPoint y: 411, distance: 36.4
click at [180, 411] on input "**" at bounding box center [245, 407] width 130 height 31
click at [434, 485] on div "your" at bounding box center [430, 484] width 29 height 20
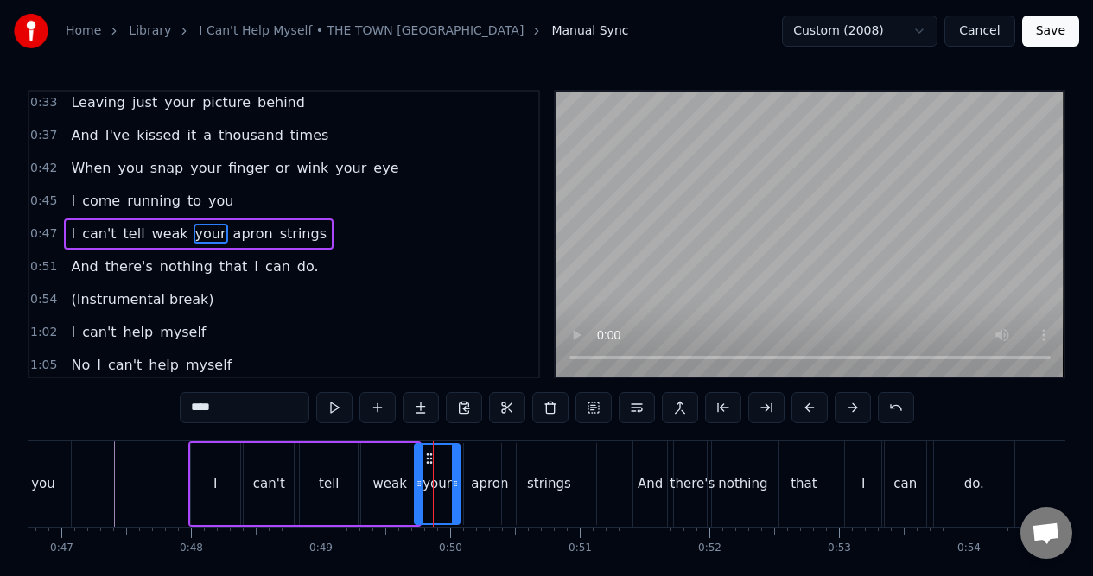
drag, startPoint x: 444, startPoint y: 487, endPoint x: 456, endPoint y: 487, distance: 12.1
click at [456, 487] on icon at bounding box center [455, 484] width 7 height 14
drag, startPoint x: 225, startPoint y: 410, endPoint x: 190, endPoint y: 413, distance: 35.5
click at [190, 412] on input "****" at bounding box center [245, 407] width 130 height 31
click at [485, 480] on div "apron" at bounding box center [489, 484] width 37 height 20
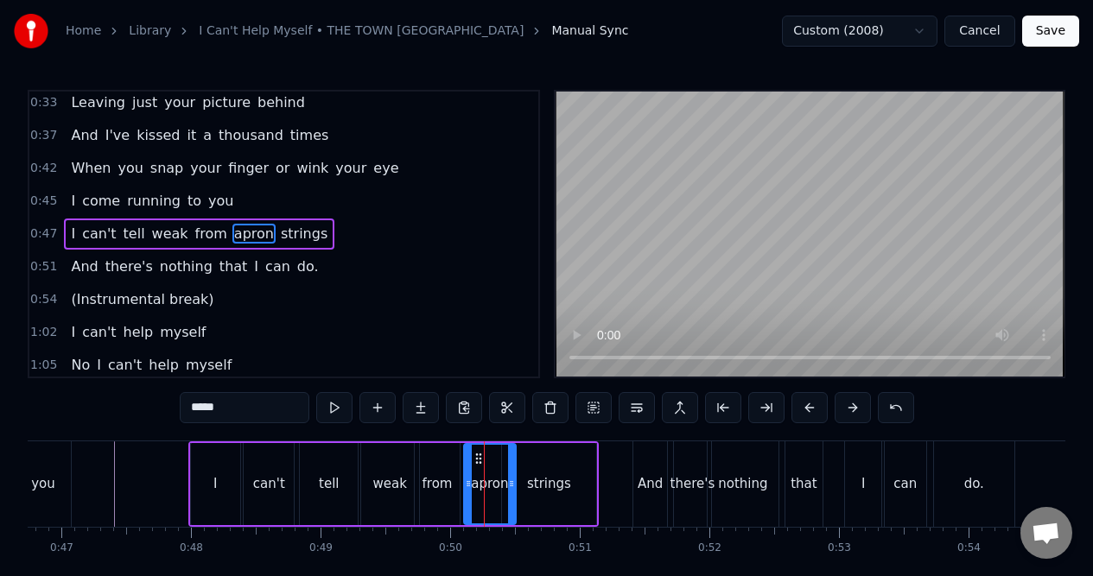
drag, startPoint x: 237, startPoint y: 411, endPoint x: 164, endPoint y: 415, distance: 72.6
click at [164, 414] on div "0:00 (Intro) 0:13 Sugar pie, honey bunch 0:16 You know that I love you 0:20 I c…" at bounding box center [546, 352] width 1037 height 525
click at [548, 485] on div "strings" at bounding box center [549, 484] width 44 height 20
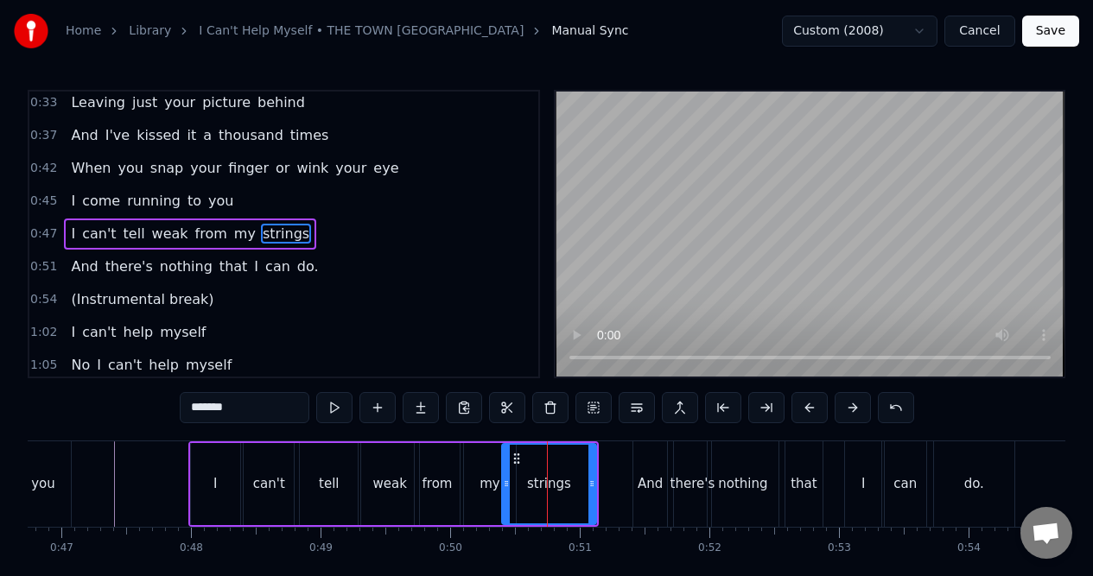
drag, startPoint x: 241, startPoint y: 410, endPoint x: 207, endPoint y: 409, distance: 33.7
click at [207, 409] on input "*******" at bounding box center [245, 407] width 130 height 31
click at [209, 406] on input "*********" at bounding box center [245, 407] width 130 height 31
type input "********"
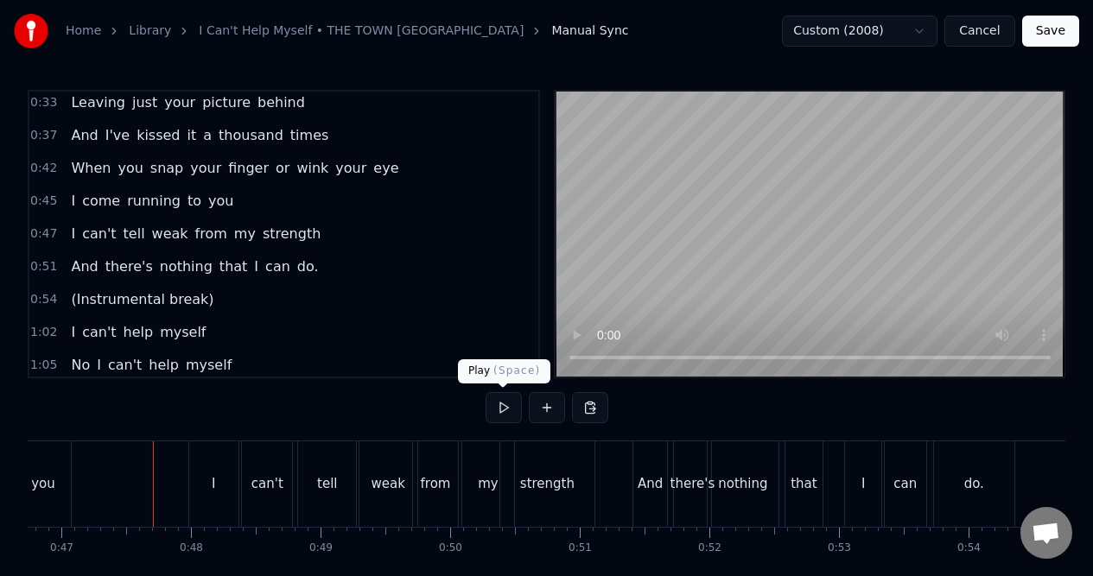
click at [503, 407] on button at bounding box center [503, 407] width 36 height 31
click at [558, 485] on div "strength" at bounding box center [547, 484] width 54 height 20
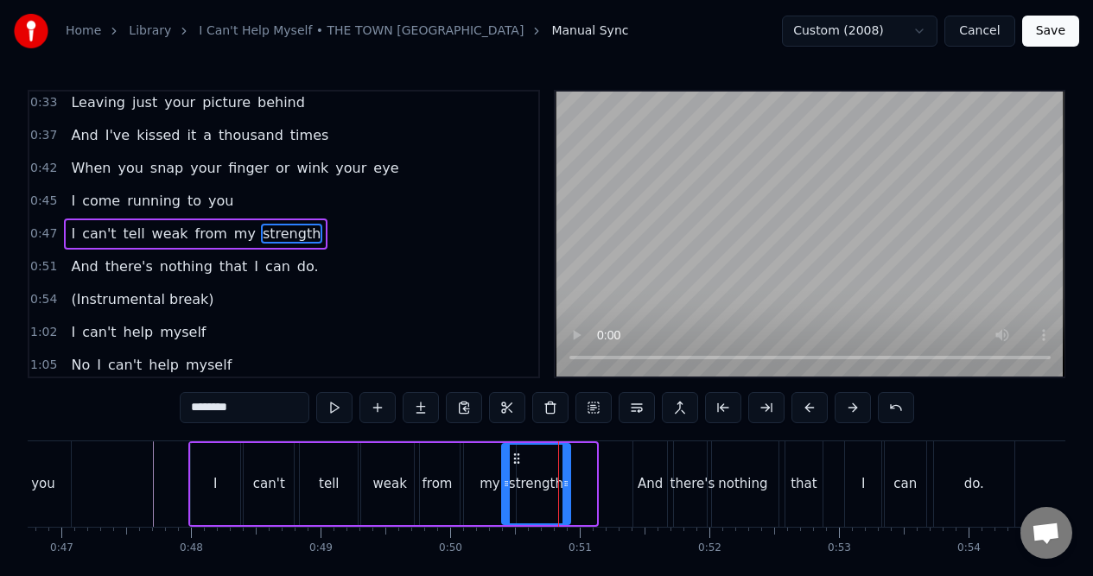
drag, startPoint x: 591, startPoint y: 485, endPoint x: 565, endPoint y: 485, distance: 25.9
click at [565, 485] on icon at bounding box center [565, 484] width 7 height 14
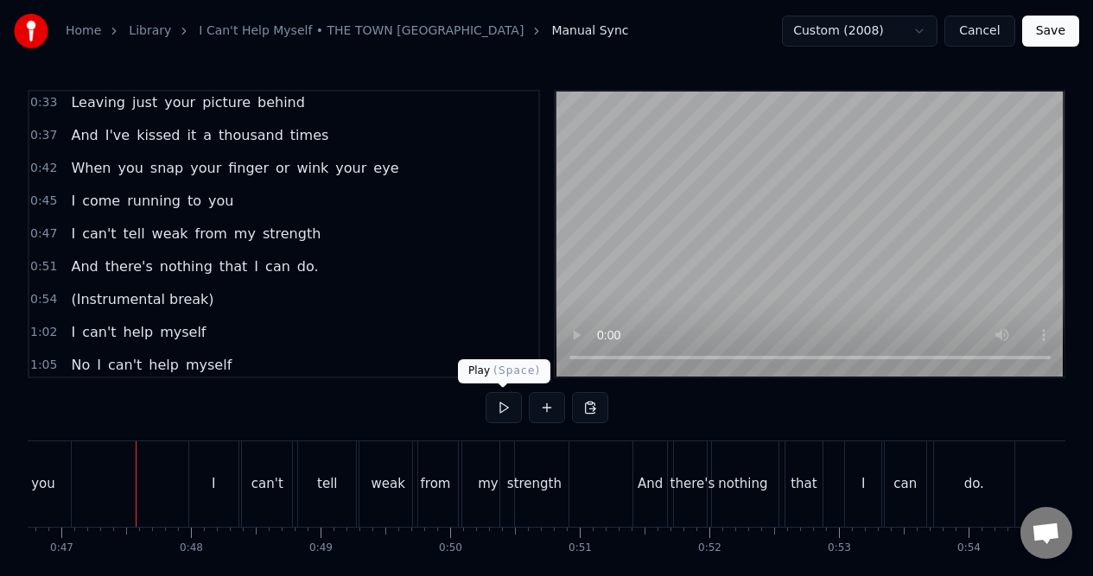
click at [502, 407] on button at bounding box center [503, 407] width 36 height 31
click at [501, 407] on button at bounding box center [503, 407] width 36 height 31
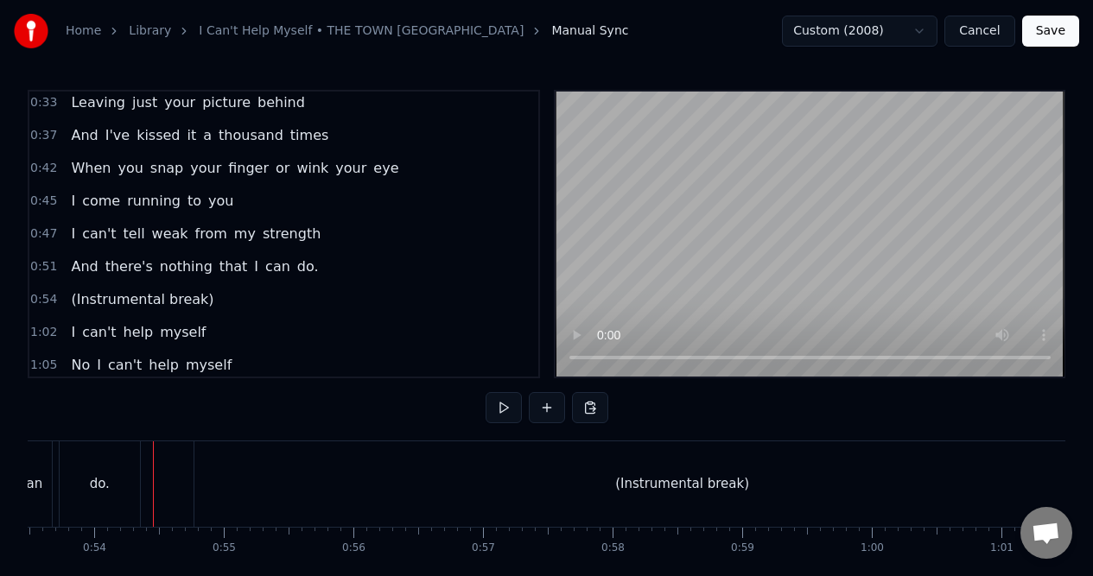
scroll to position [0, 6968]
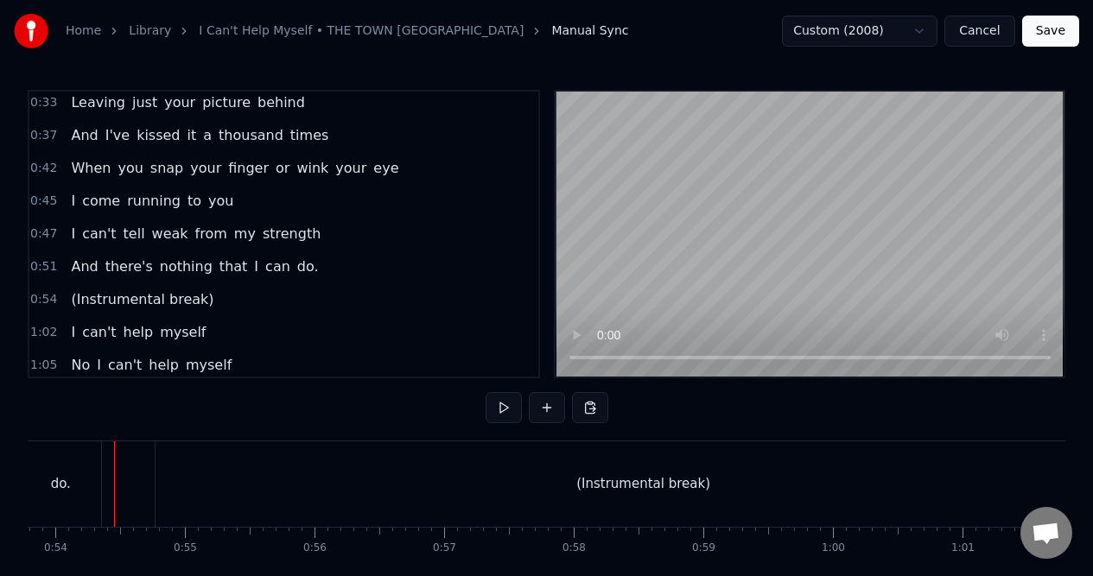
click at [329, 243] on div "0:47 I can't tell weak from my strength" at bounding box center [283, 234] width 509 height 33
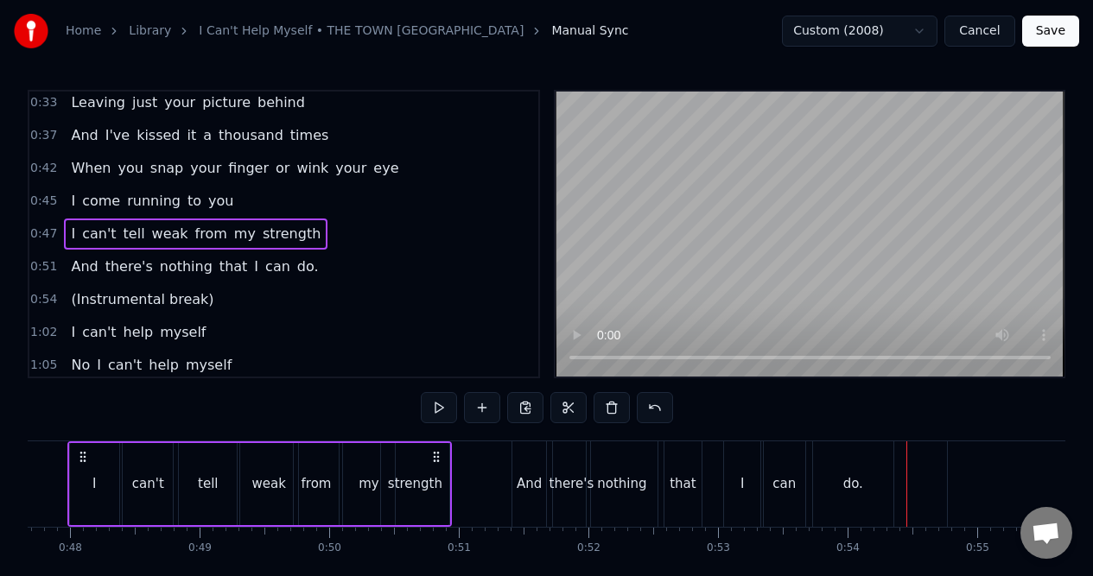
scroll to position [0, 6129]
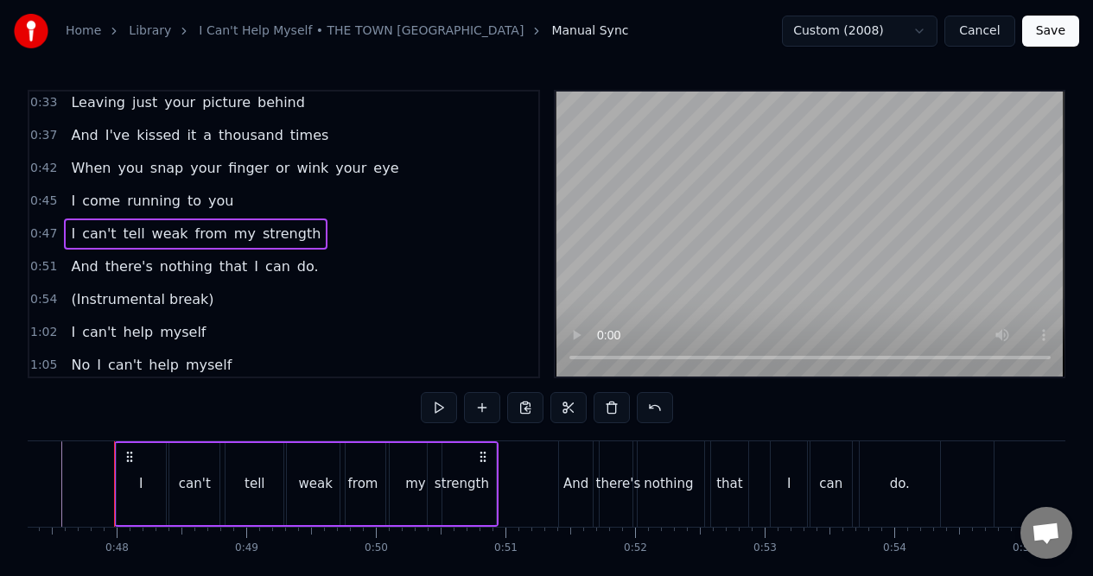
click at [141, 469] on div "I" at bounding box center [141, 484] width 49 height 82
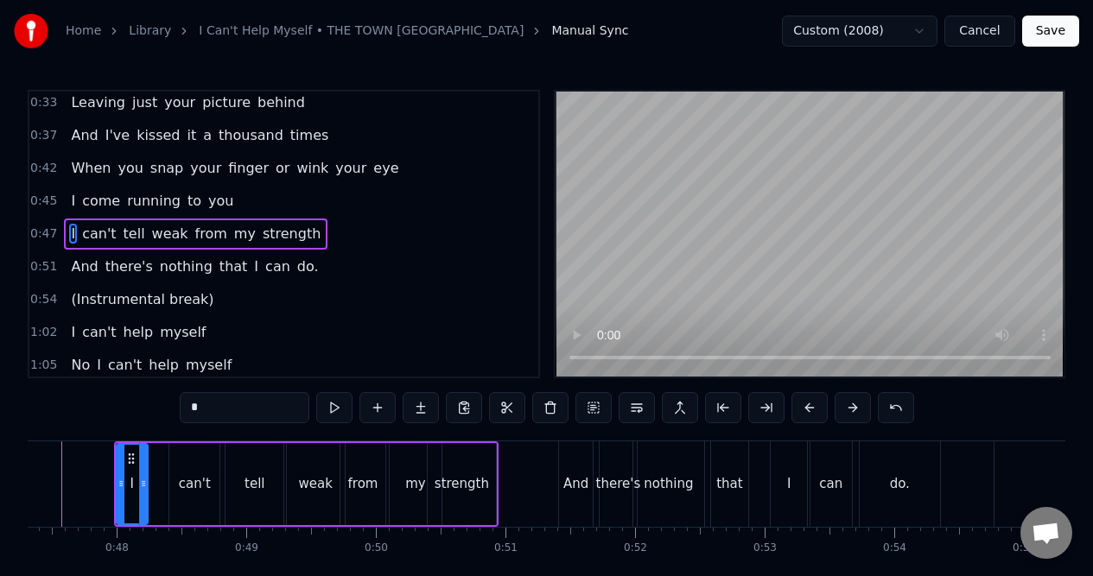
drag, startPoint x: 160, startPoint y: 473, endPoint x: 142, endPoint y: 474, distance: 18.2
click at [142, 474] on div at bounding box center [143, 484] width 7 height 79
click at [187, 465] on div "can't" at bounding box center [194, 484] width 50 height 82
type input "*****"
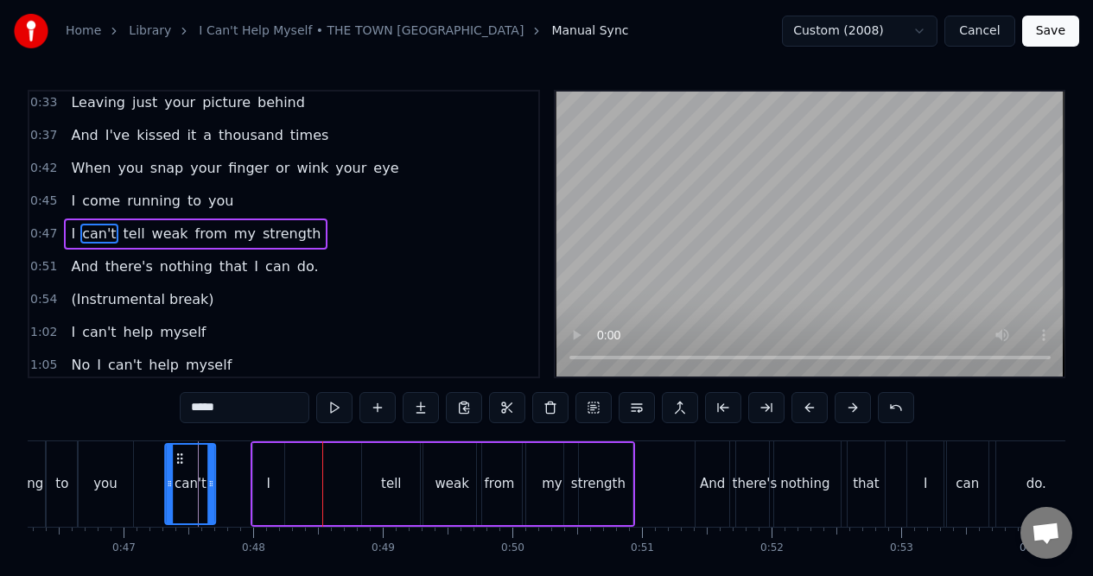
scroll to position [0, 5969]
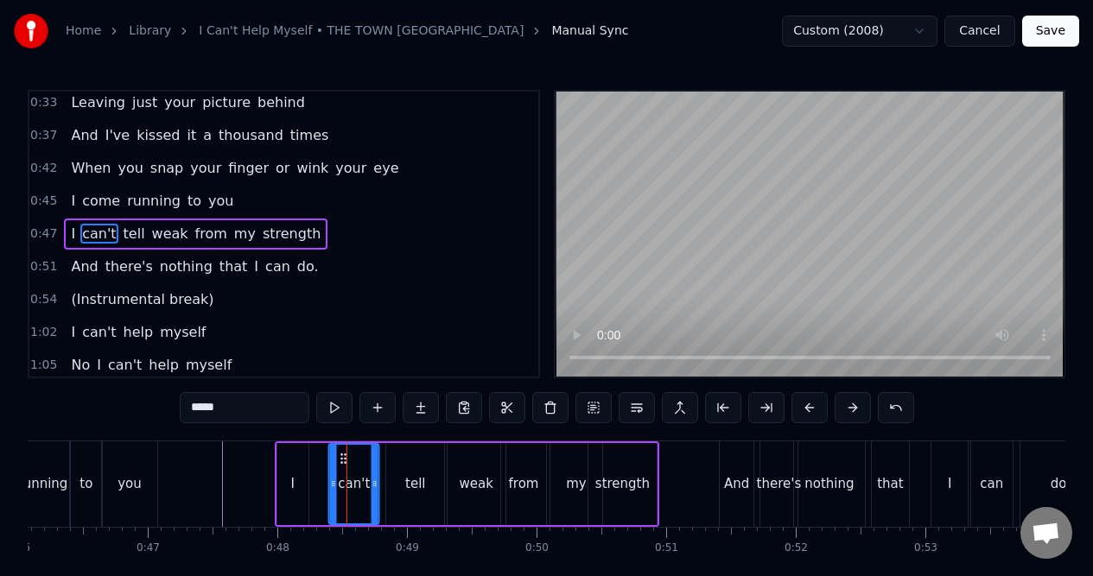
drag, startPoint x: 181, startPoint y: 459, endPoint x: 343, endPoint y: 458, distance: 161.5
click at [343, 460] on icon at bounding box center [344, 459] width 14 height 14
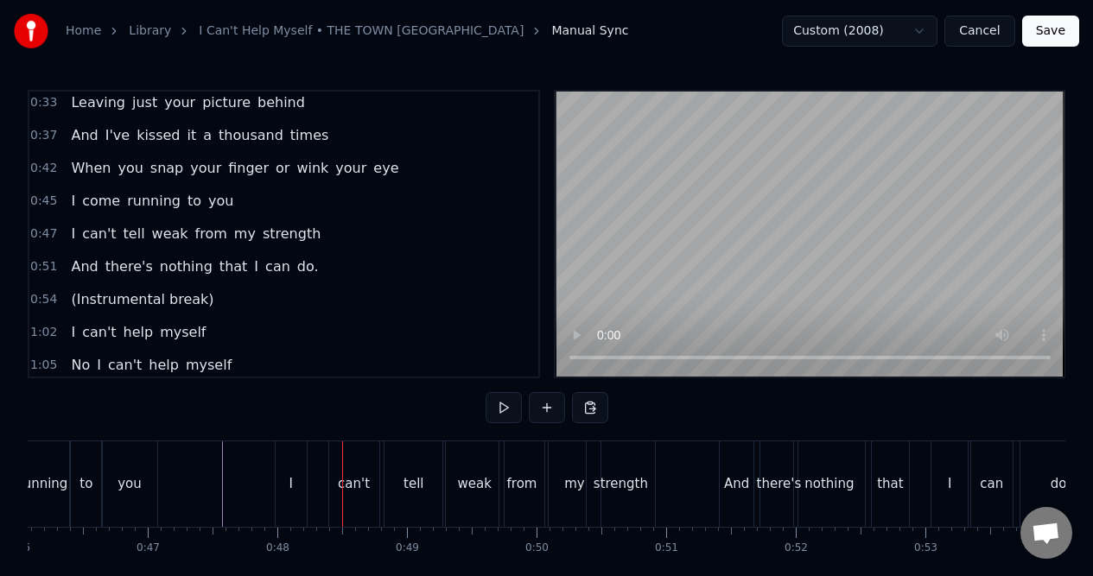
click at [350, 458] on div "can't" at bounding box center [354, 484] width 50 height 86
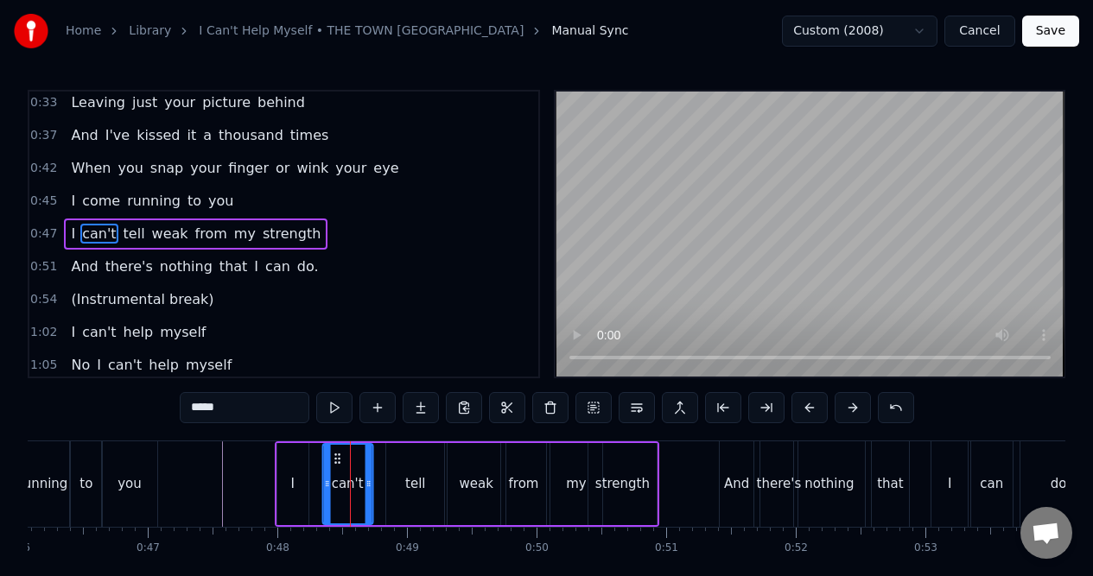
drag, startPoint x: 344, startPoint y: 457, endPoint x: 335, endPoint y: 459, distance: 8.8
click at [335, 459] on icon at bounding box center [337, 459] width 14 height 14
click at [393, 458] on div "tell" at bounding box center [415, 484] width 58 height 82
type input "****"
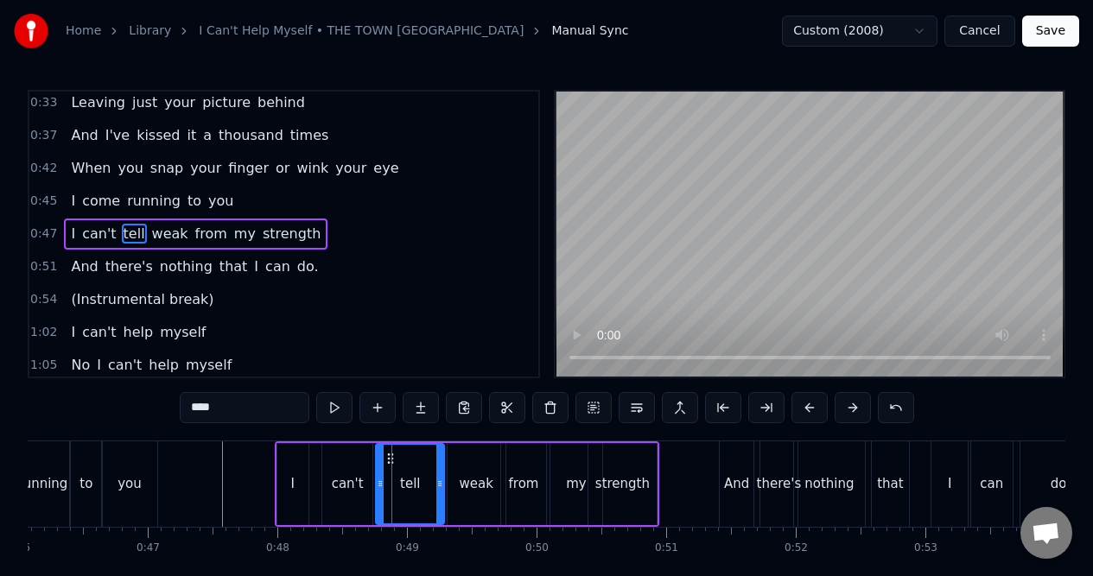
drag, startPoint x: 389, startPoint y: 465, endPoint x: 378, endPoint y: 467, distance: 10.7
click at [378, 467] on div at bounding box center [380, 484] width 7 height 79
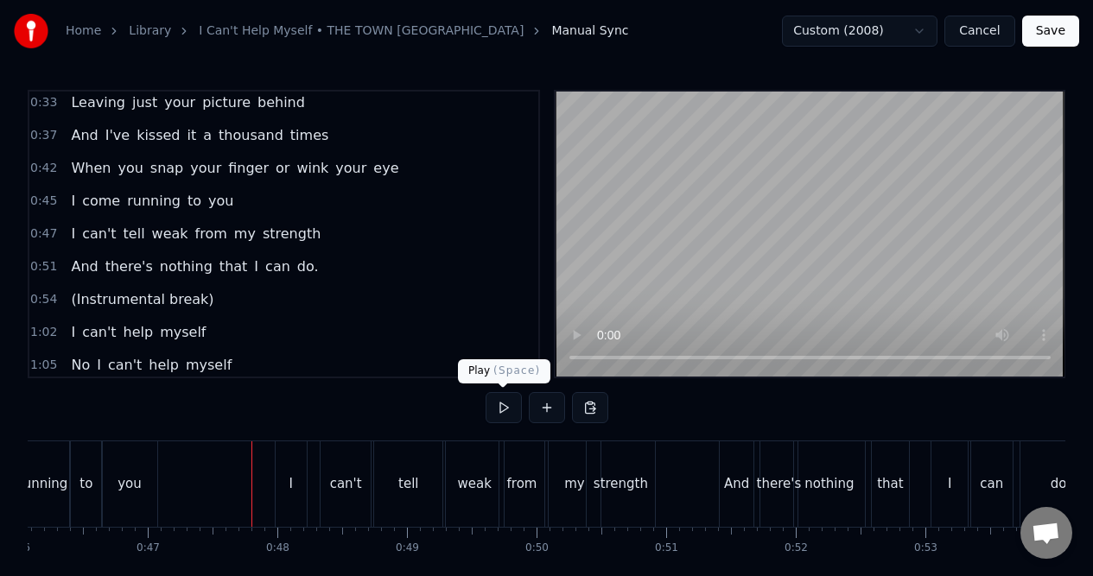
click at [504, 407] on button at bounding box center [503, 407] width 36 height 31
click at [503, 407] on button at bounding box center [503, 407] width 36 height 31
click at [614, 469] on div "strength" at bounding box center [620, 484] width 68 height 86
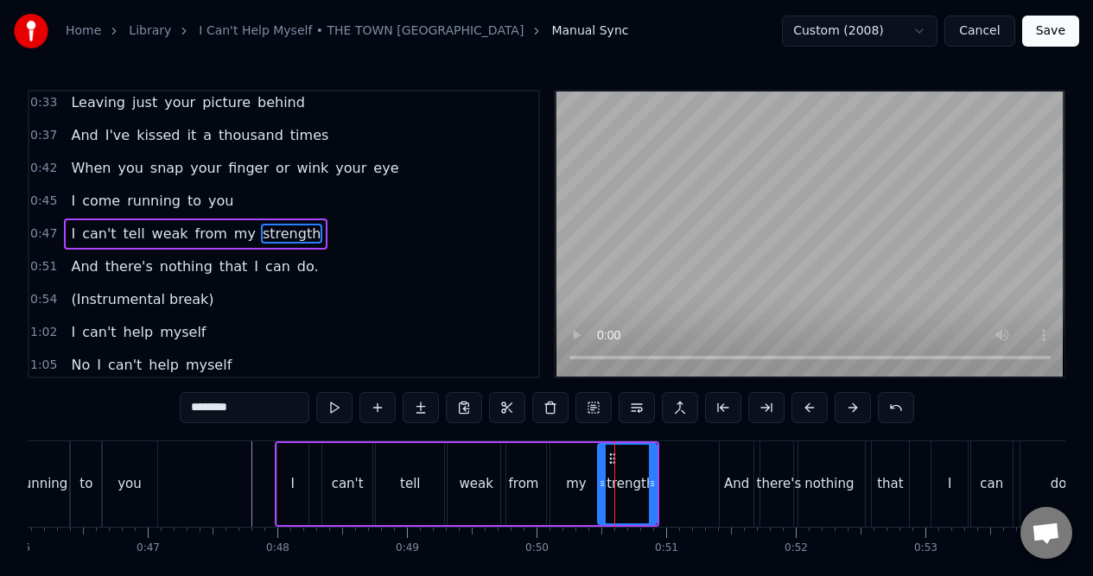
drag, startPoint x: 592, startPoint y: 470, endPoint x: 602, endPoint y: 470, distance: 9.5
click at [602, 470] on div at bounding box center [602, 484] width 7 height 79
click at [584, 470] on div "my" at bounding box center [576, 484] width 52 height 82
type input "**"
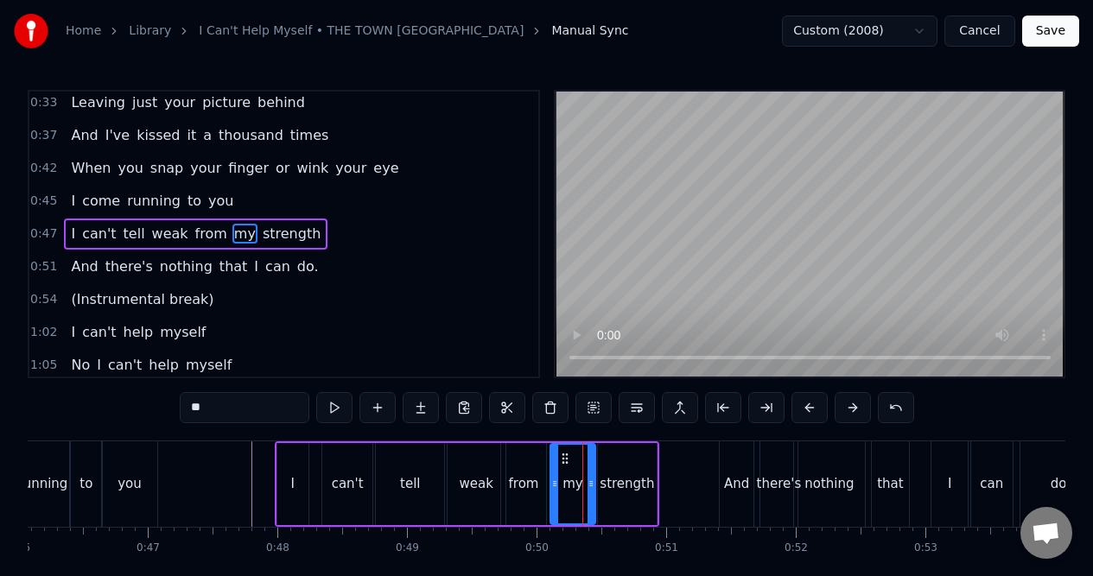
click at [592, 469] on div at bounding box center [590, 484] width 7 height 79
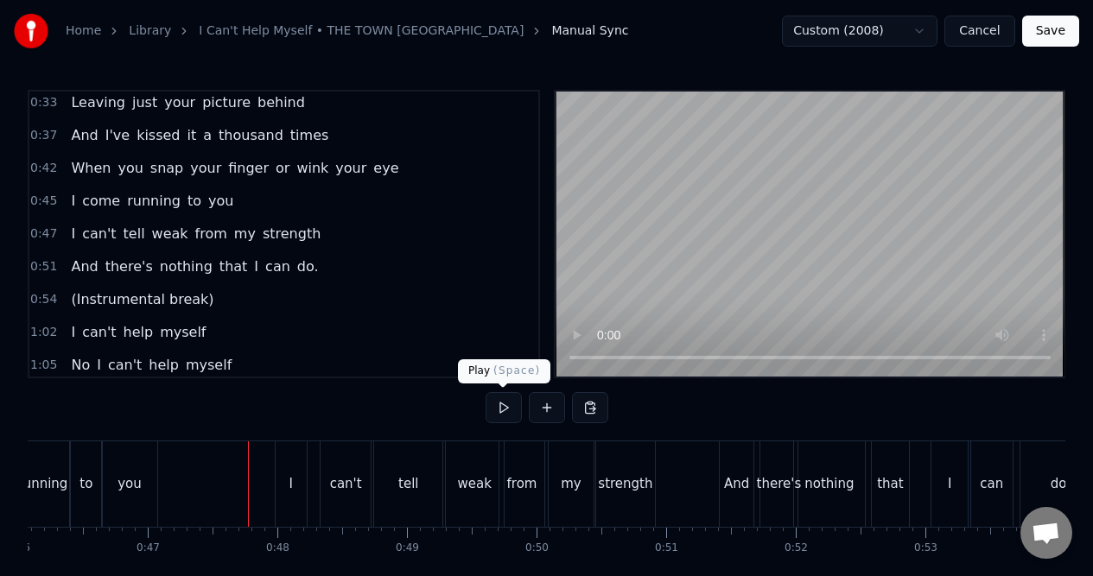
click at [503, 406] on button at bounding box center [503, 407] width 36 height 31
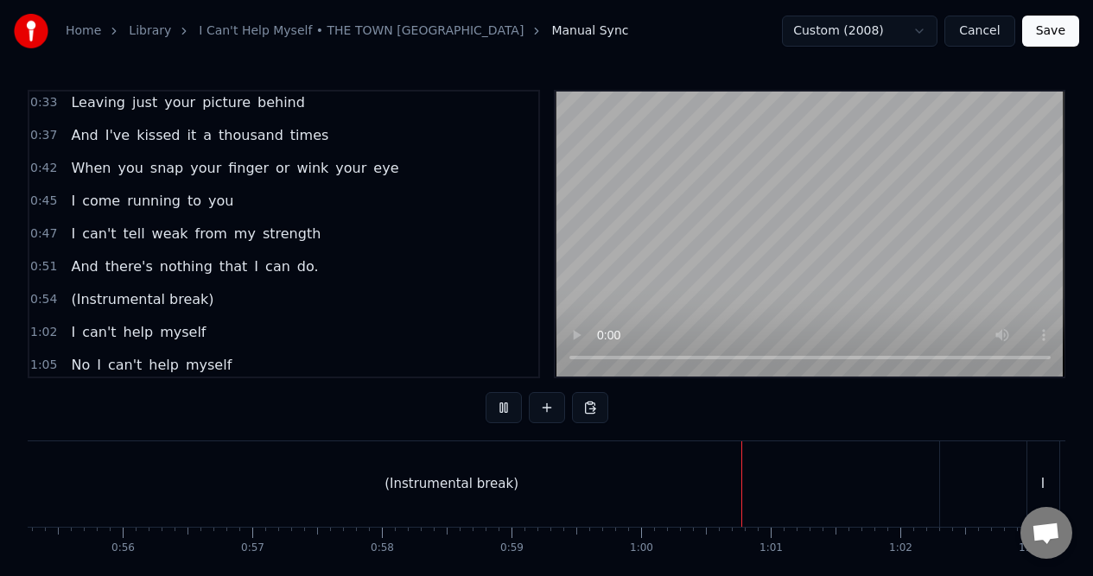
scroll to position [0, 7738]
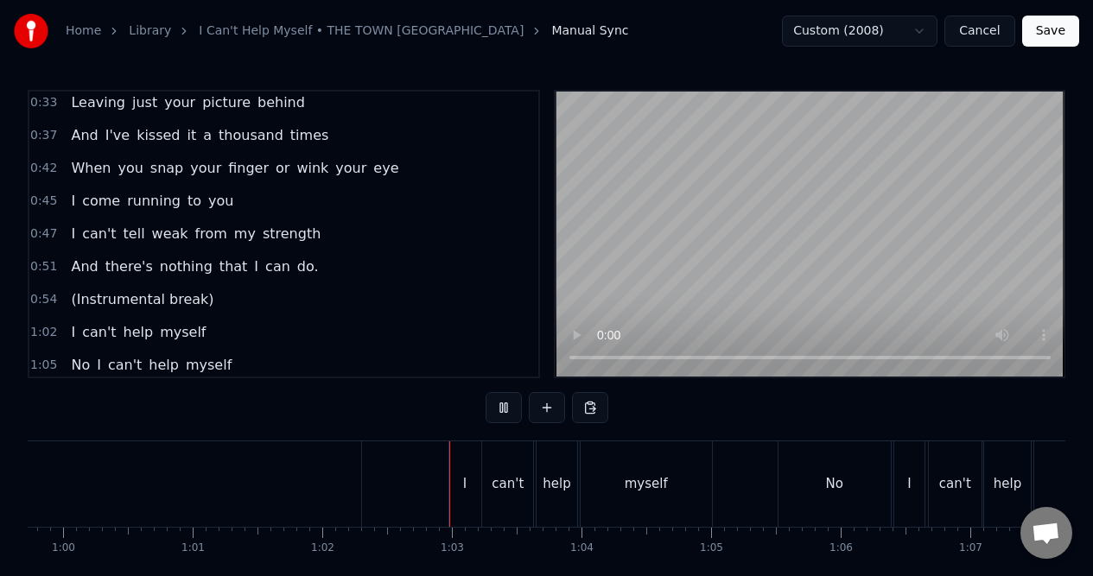
click at [503, 406] on button at bounding box center [503, 407] width 36 height 31
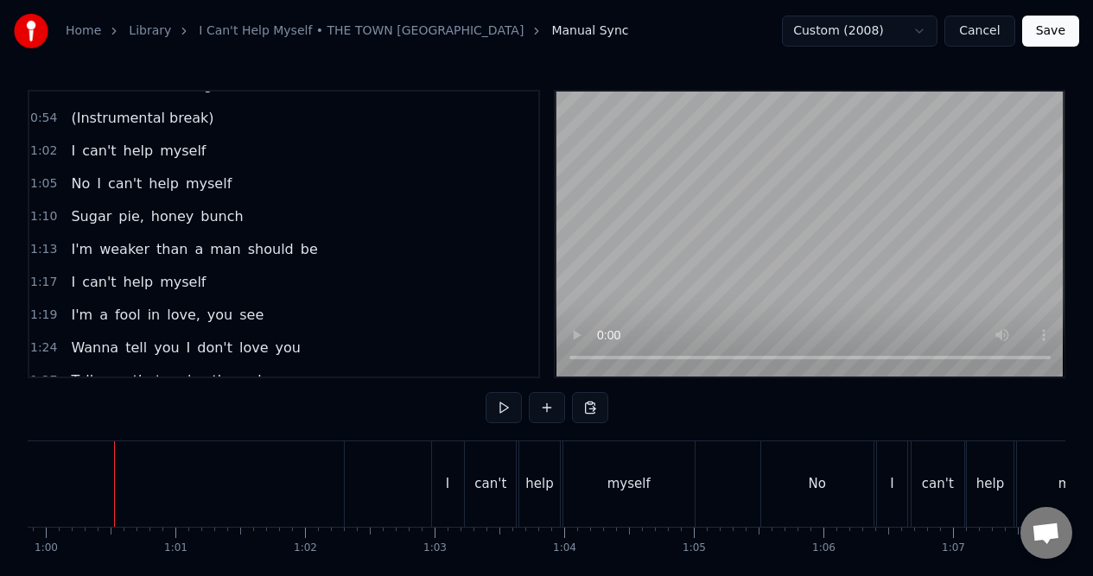
scroll to position [413, 0]
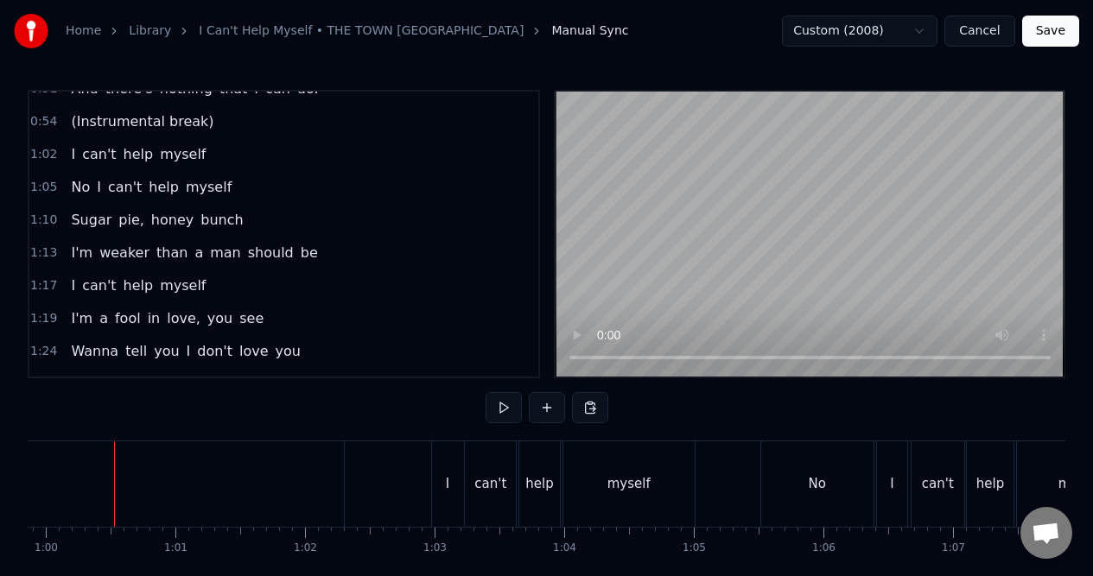
click at [367, 257] on div "1:13 I'm weaker than a man should be" at bounding box center [283, 253] width 509 height 33
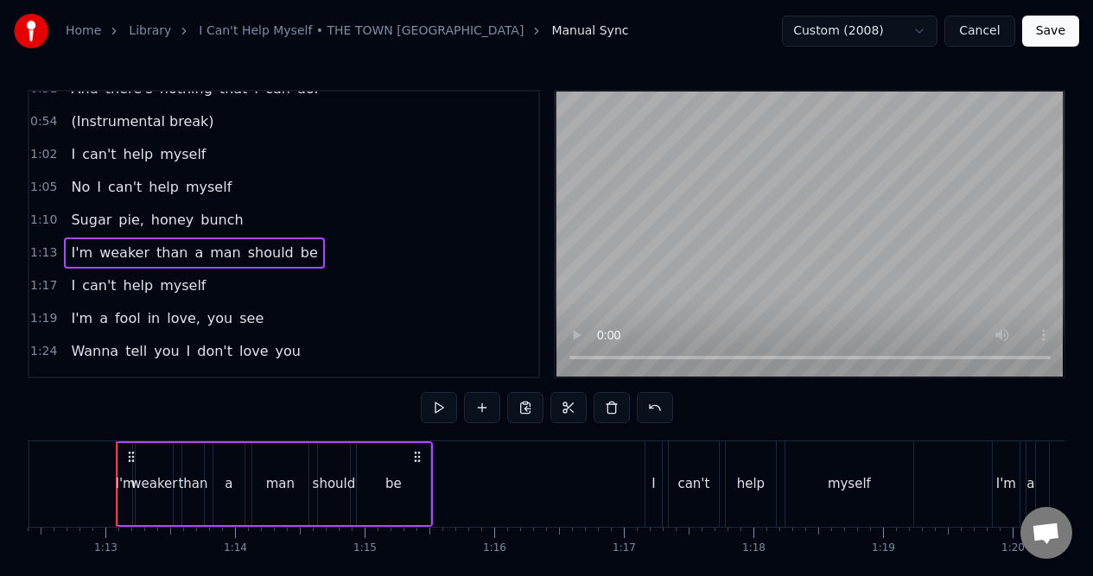
scroll to position [0, 9381]
click at [437, 404] on button at bounding box center [439, 407] width 36 height 31
click at [438, 406] on button at bounding box center [439, 407] width 36 height 31
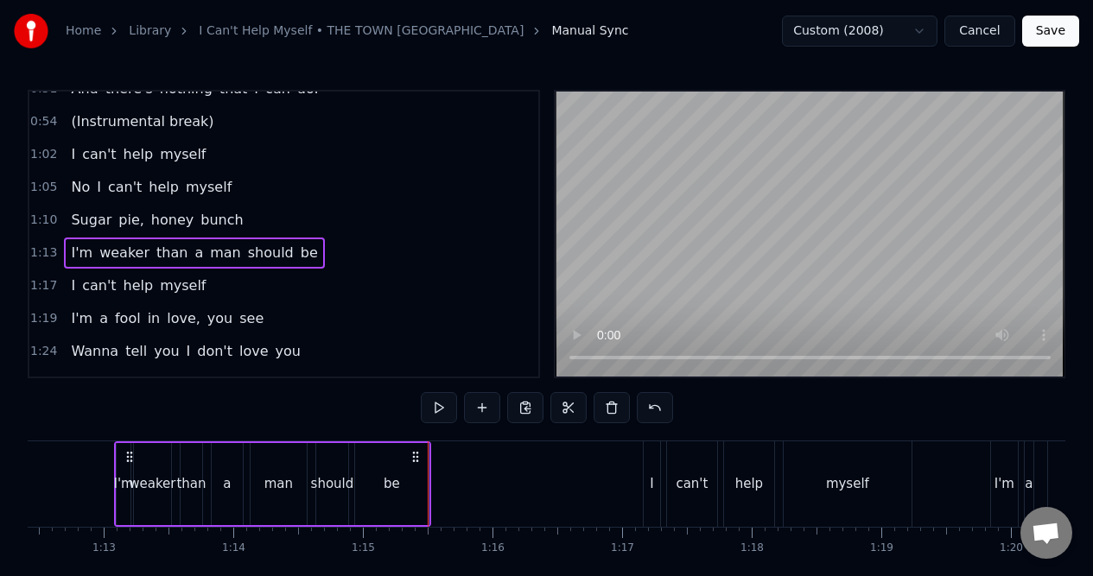
click at [438, 406] on button at bounding box center [439, 407] width 36 height 31
click at [158, 462] on div "weaker" at bounding box center [152, 484] width 37 height 82
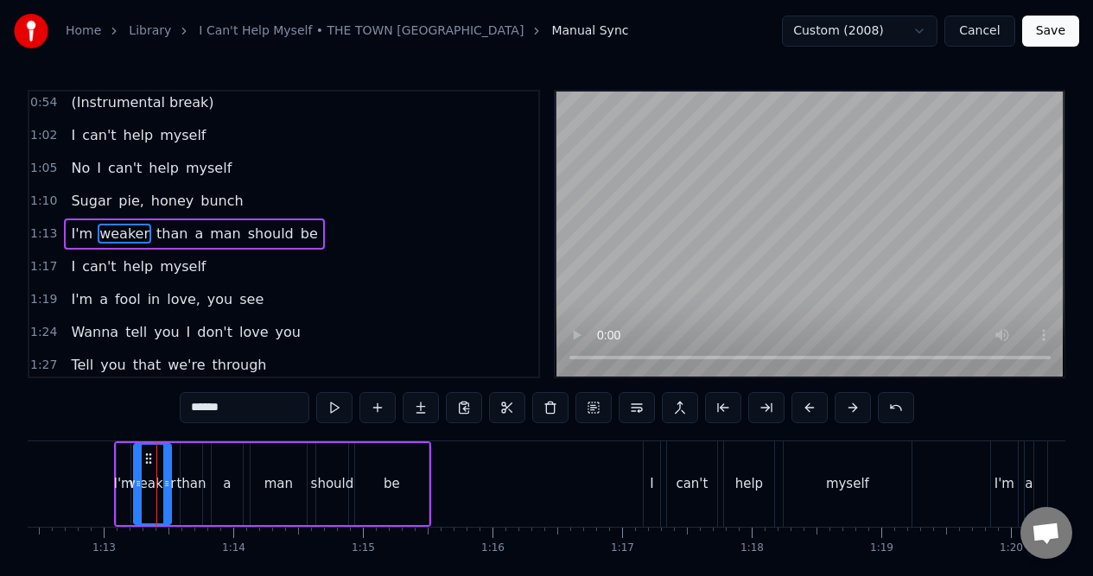
drag, startPoint x: 231, startPoint y: 411, endPoint x: 201, endPoint y: 409, distance: 30.3
click at [201, 409] on input "******" at bounding box center [245, 407] width 130 height 31
type input "******"
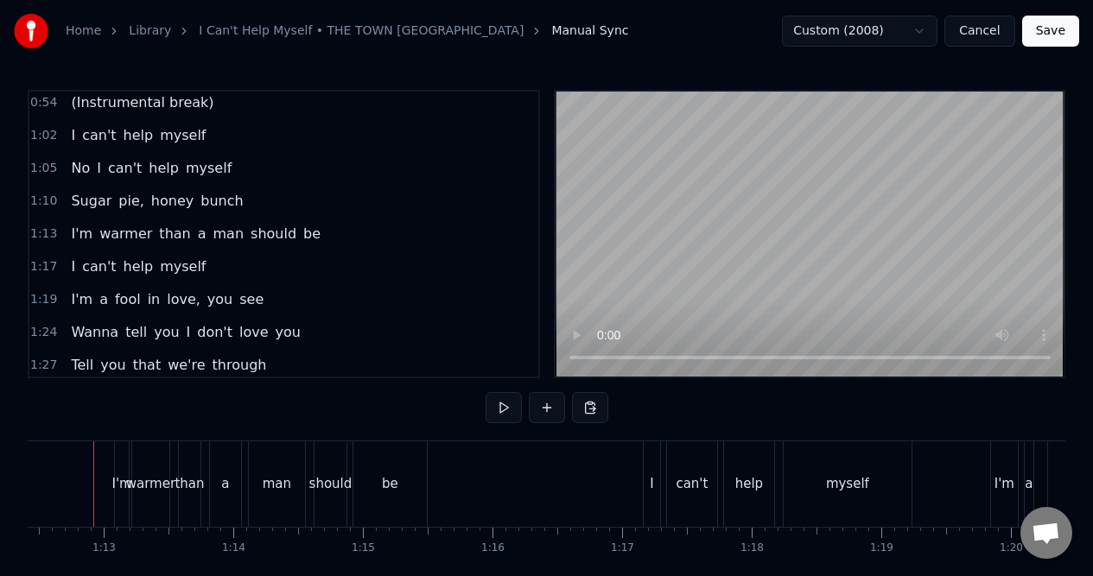
scroll to position [0, 9360]
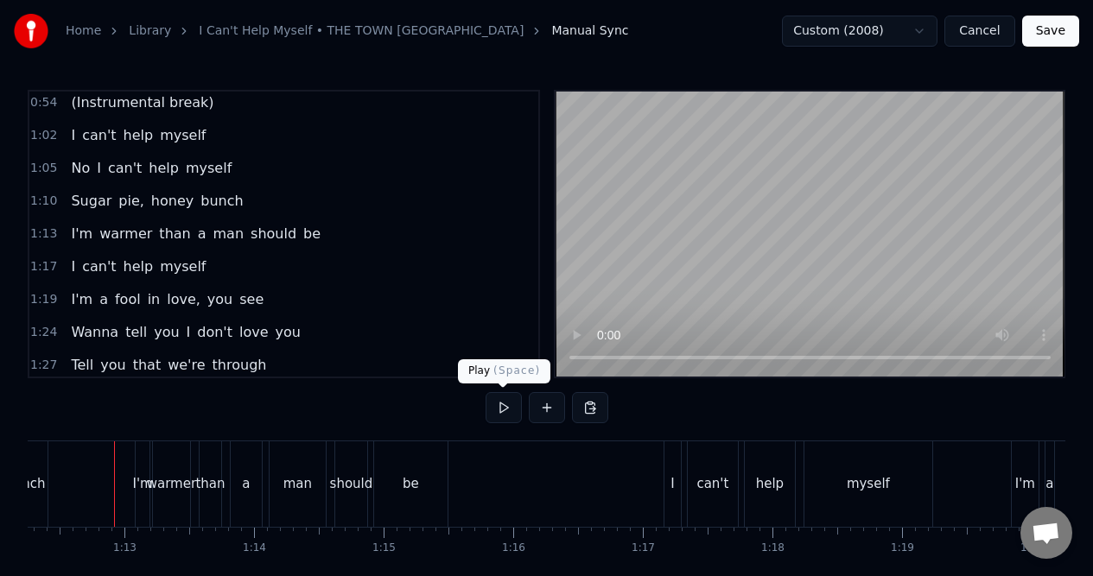
click at [503, 404] on button at bounding box center [503, 407] width 36 height 31
click at [359, 470] on div "should" at bounding box center [351, 484] width 32 height 86
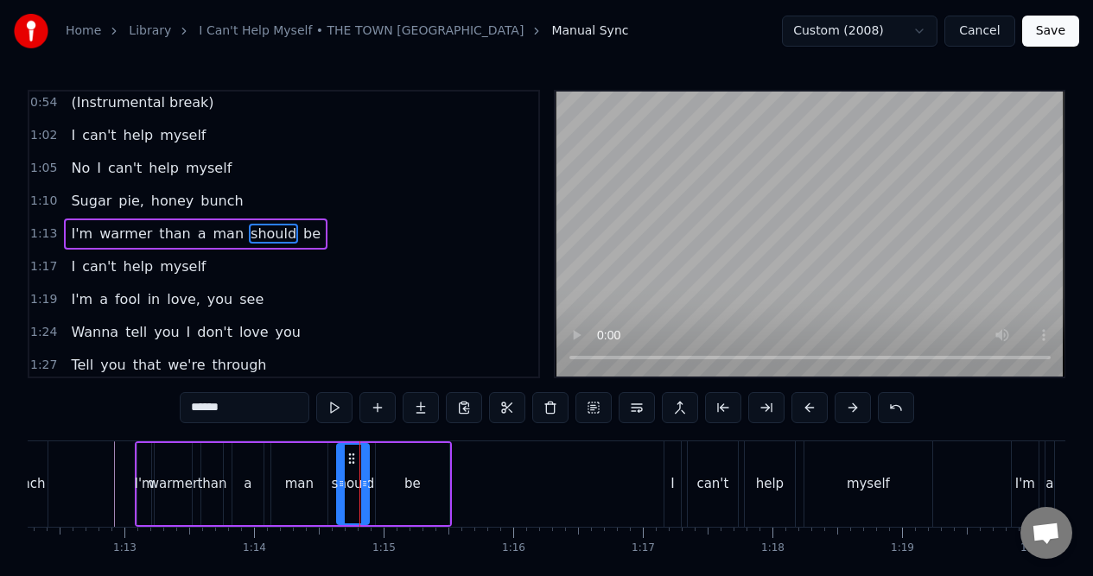
click at [400, 459] on div "be" at bounding box center [412, 484] width 73 height 82
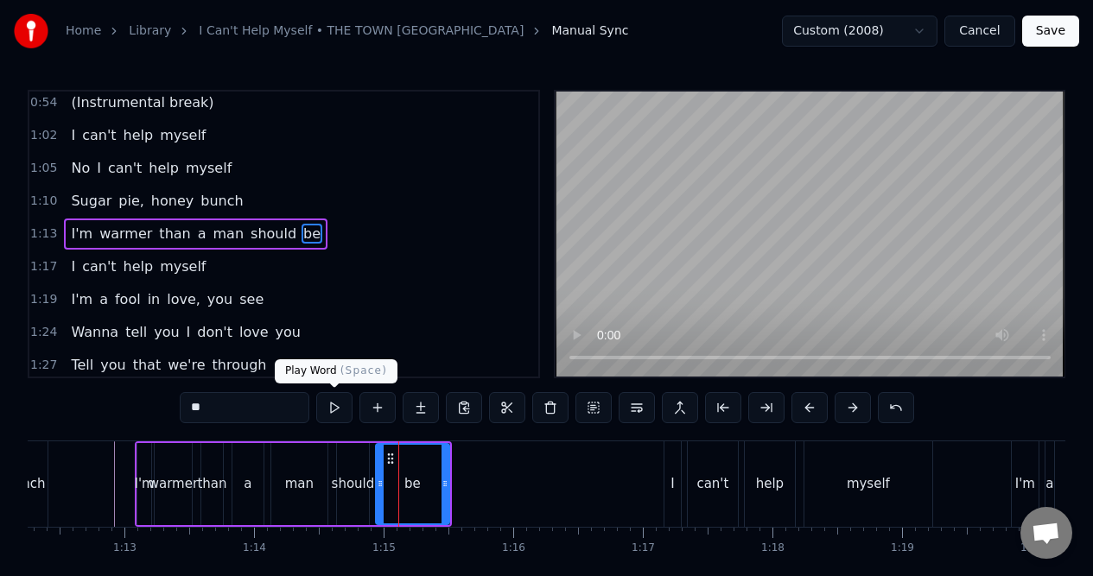
click at [333, 409] on button at bounding box center [334, 407] width 36 height 31
click at [352, 453] on div "should" at bounding box center [353, 484] width 32 height 82
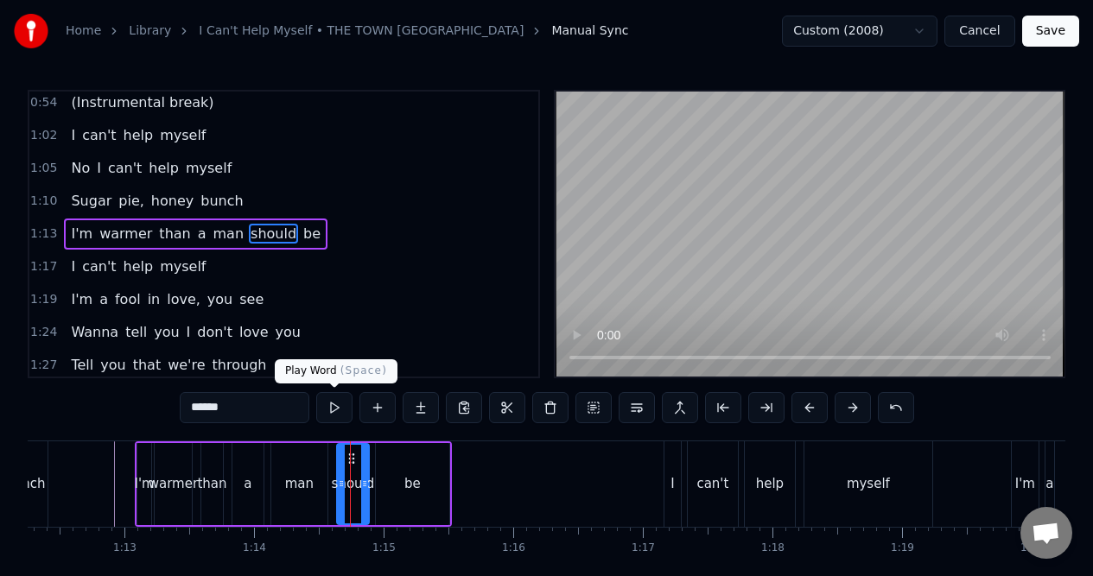
click at [333, 407] on button at bounding box center [334, 407] width 36 height 31
click at [312, 470] on div "man" at bounding box center [299, 484] width 56 height 82
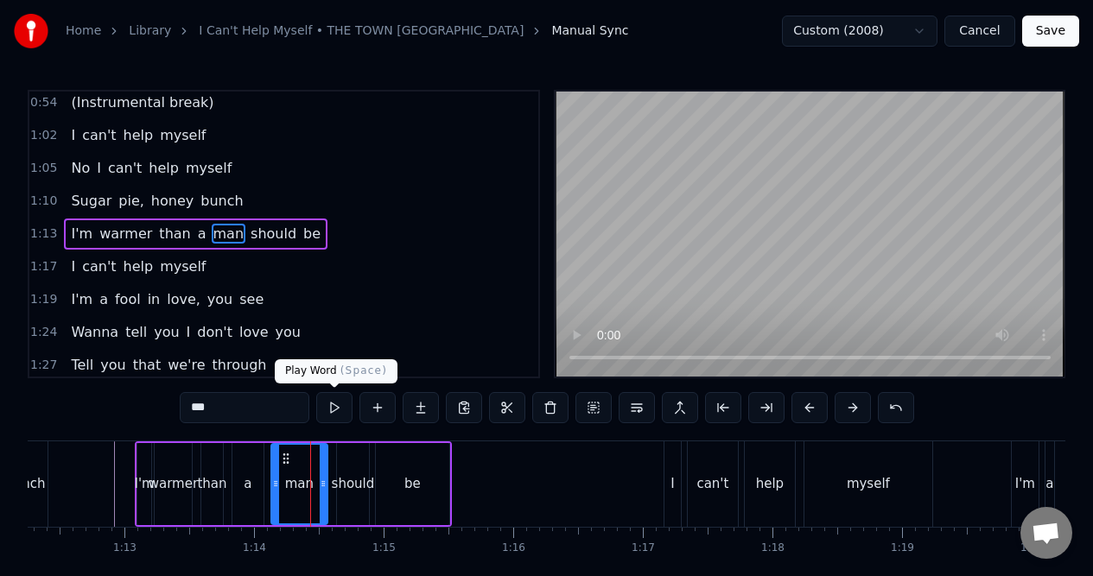
click at [332, 409] on button at bounding box center [334, 407] width 36 height 31
click at [255, 464] on div "a" at bounding box center [247, 484] width 30 height 82
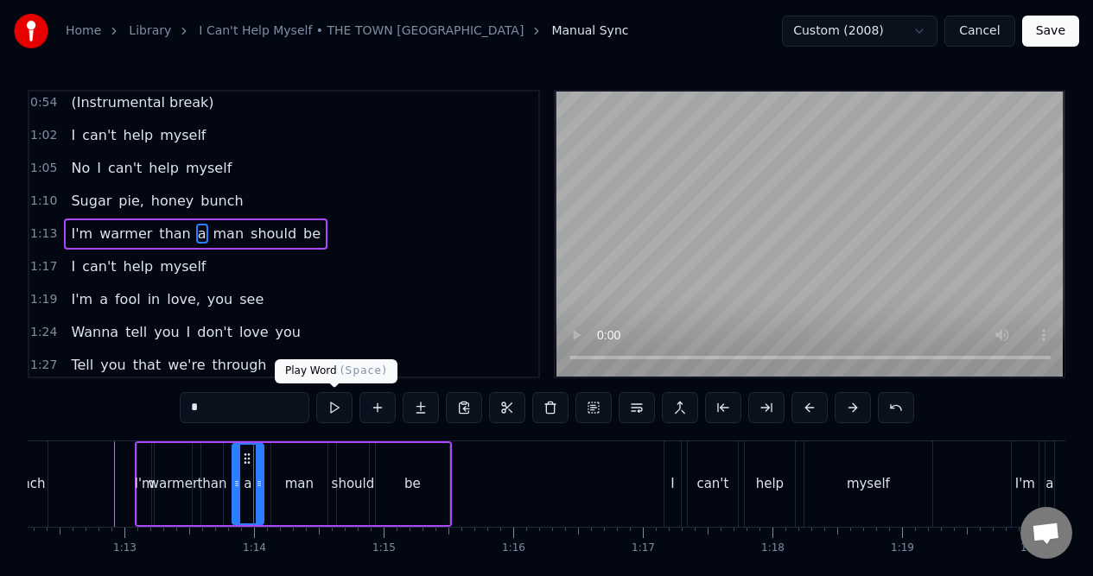
click at [333, 409] on button at bounding box center [334, 407] width 36 height 31
click at [219, 461] on div "than" at bounding box center [212, 484] width 22 height 82
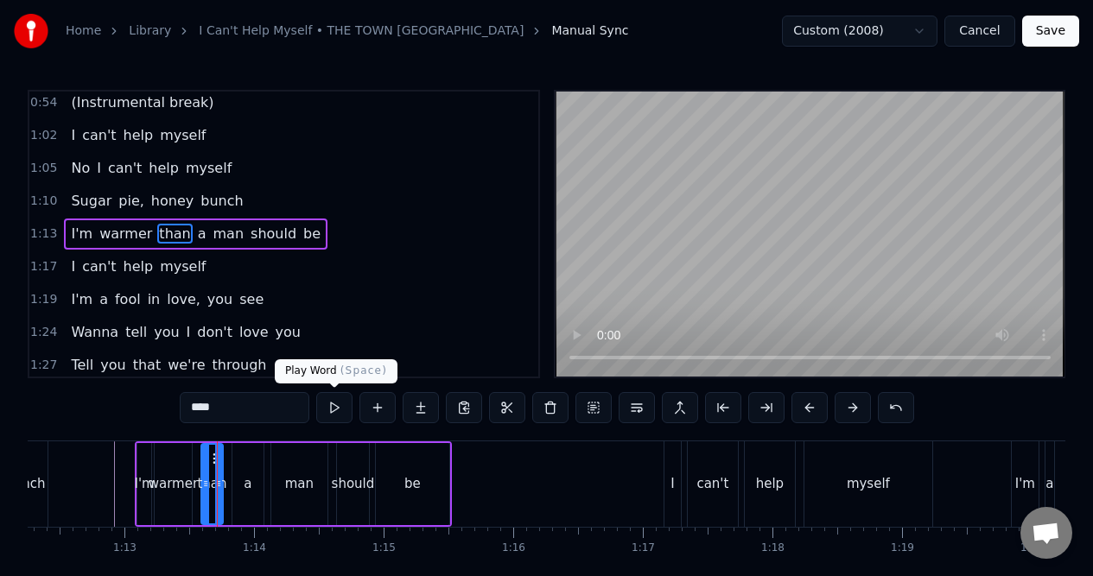
click at [332, 407] on button at bounding box center [334, 407] width 36 height 31
click at [173, 462] on div "warmer" at bounding box center [173, 484] width 37 height 82
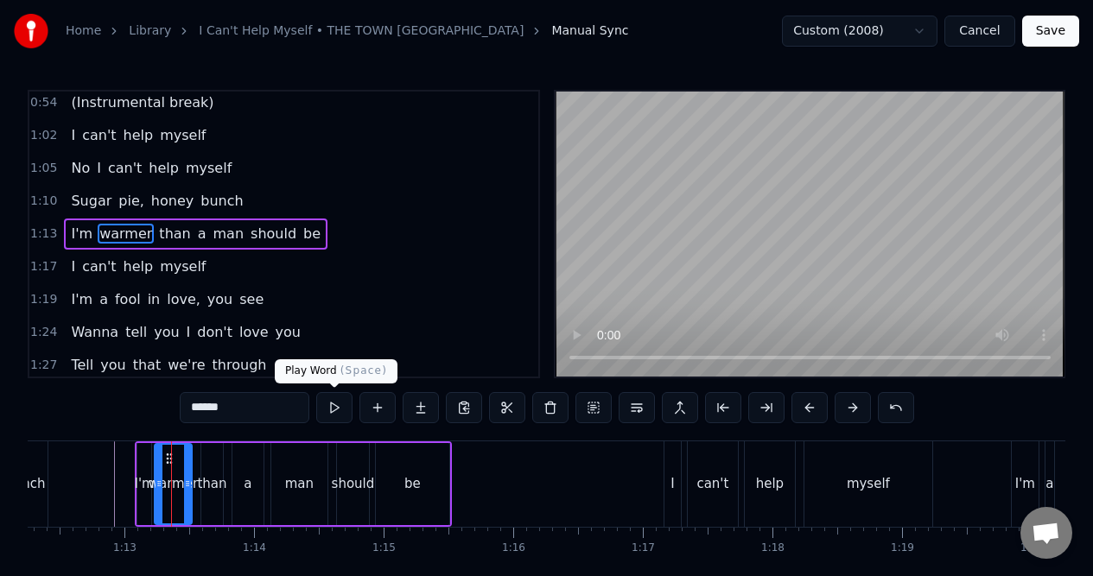
click at [333, 407] on button at bounding box center [334, 407] width 36 height 31
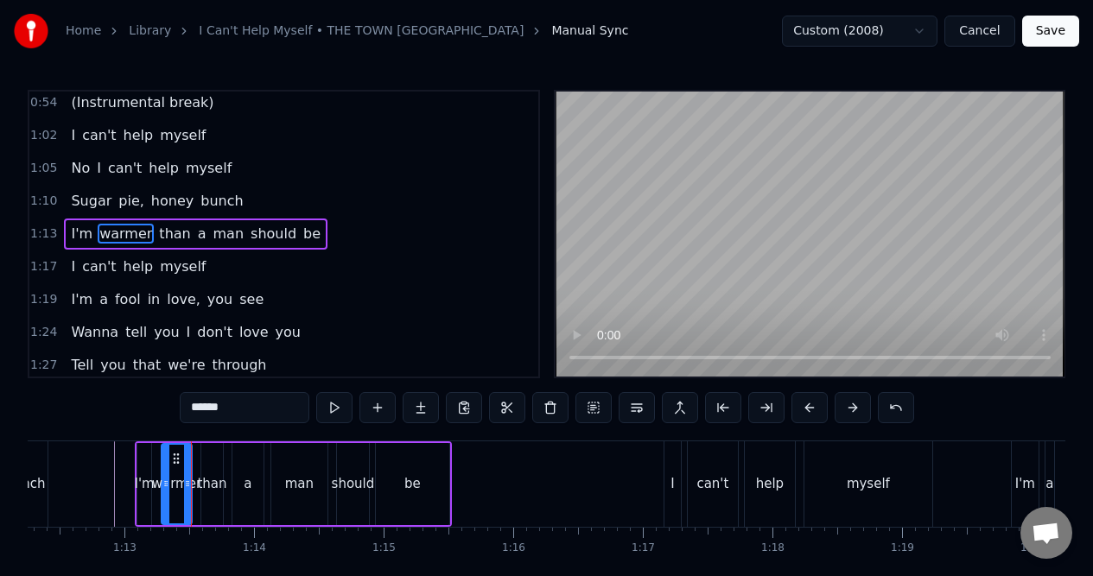
click at [166, 478] on icon at bounding box center [165, 484] width 7 height 14
click at [333, 405] on button at bounding box center [334, 407] width 36 height 31
click at [204, 475] on div "than" at bounding box center [211, 484] width 29 height 20
type input "****"
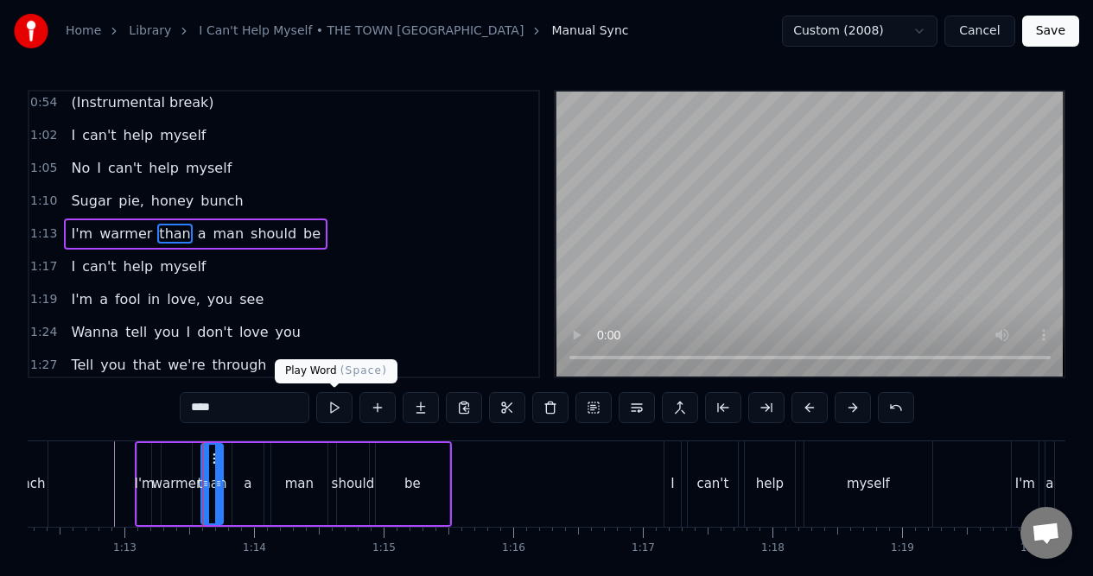
click at [333, 408] on button at bounding box center [334, 407] width 36 height 31
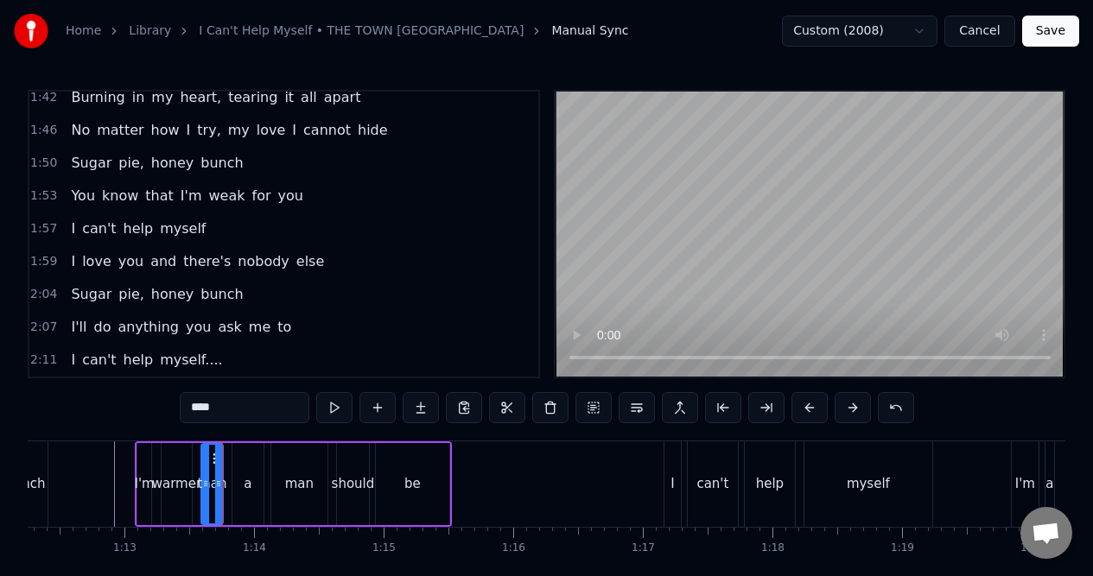
scroll to position [79, 0]
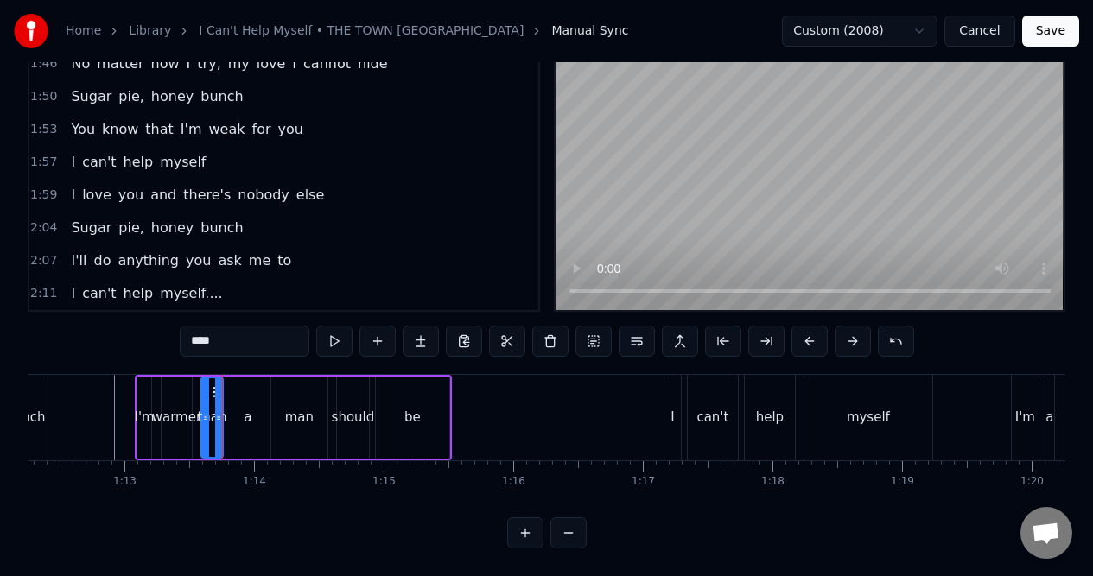
click at [529, 527] on button at bounding box center [525, 532] width 36 height 31
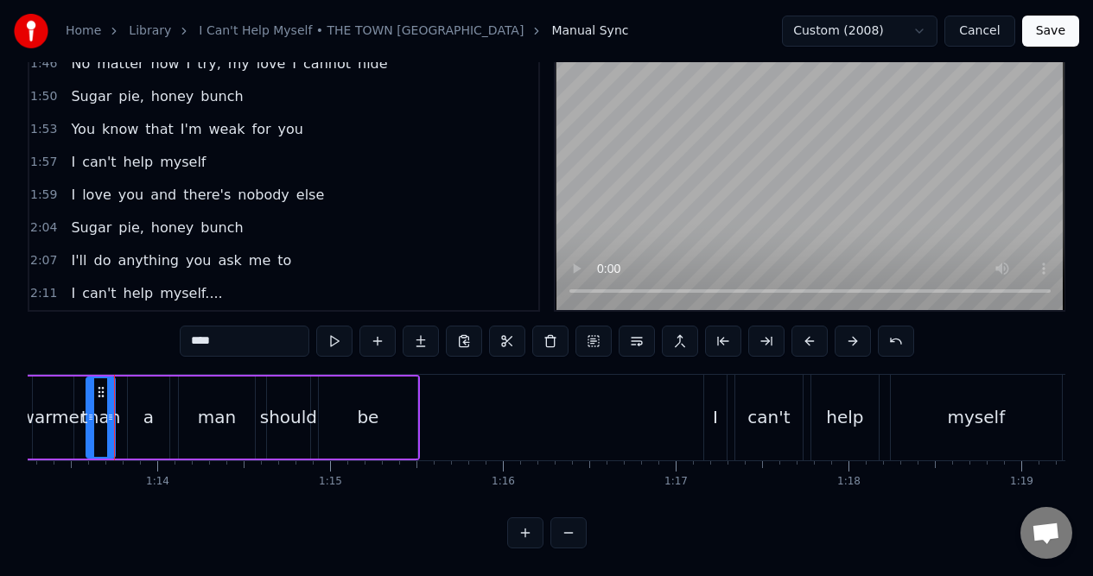
click at [528, 527] on button at bounding box center [525, 532] width 36 height 31
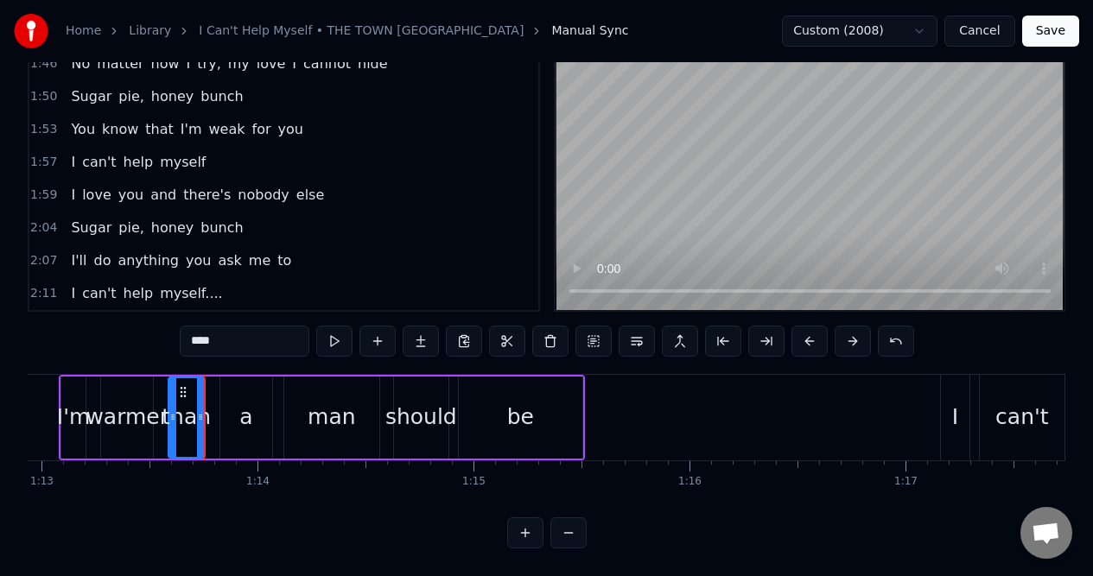
click at [528, 527] on button at bounding box center [525, 532] width 36 height 31
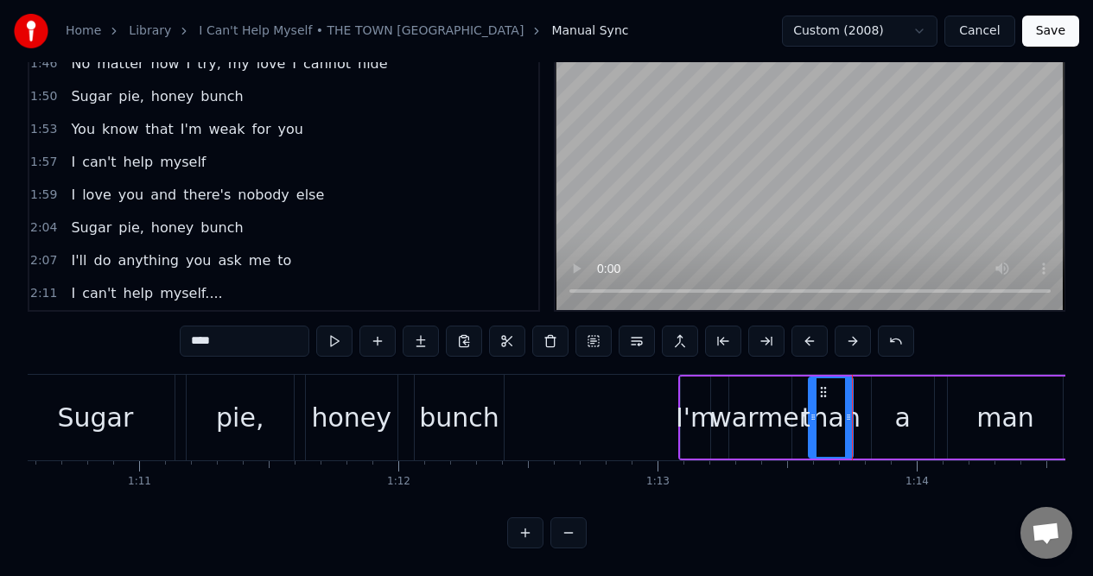
click at [528, 527] on button at bounding box center [525, 532] width 36 height 31
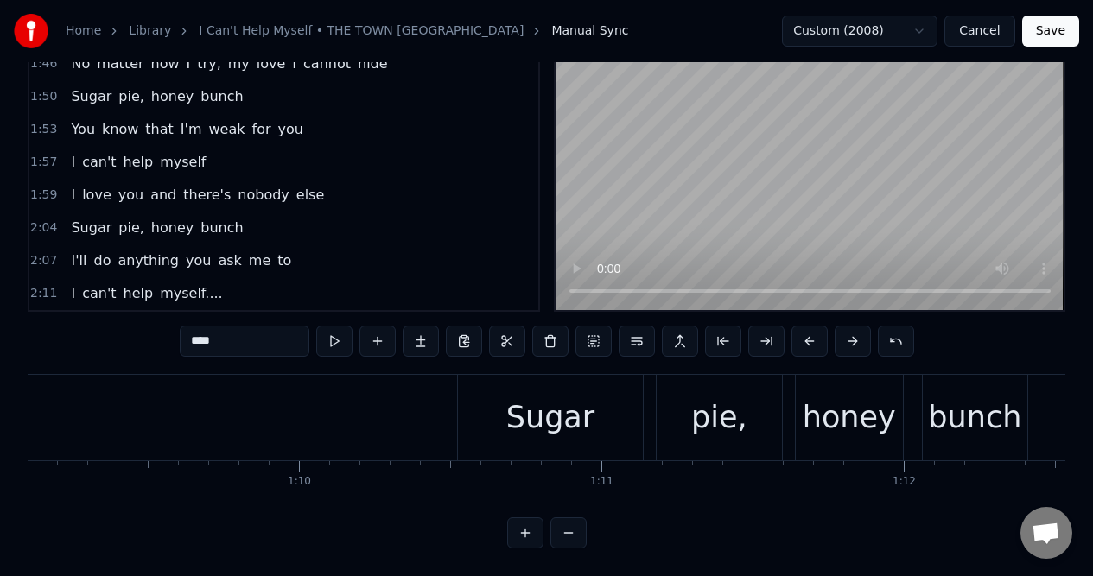
click at [528, 527] on button at bounding box center [525, 532] width 36 height 31
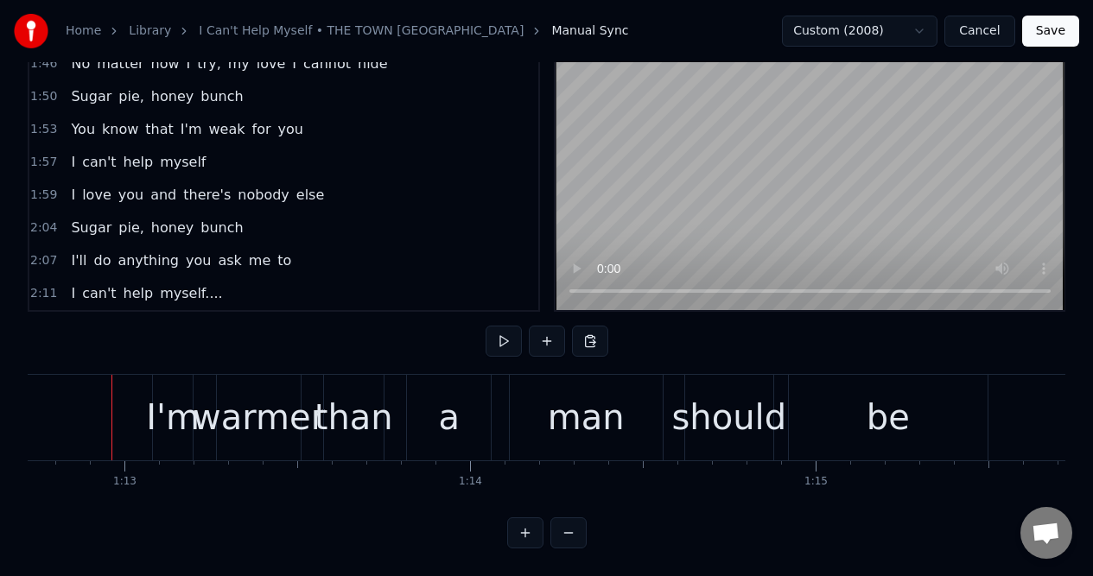
scroll to position [0, 25120]
click at [731, 391] on div "should" at bounding box center [732, 417] width 115 height 52
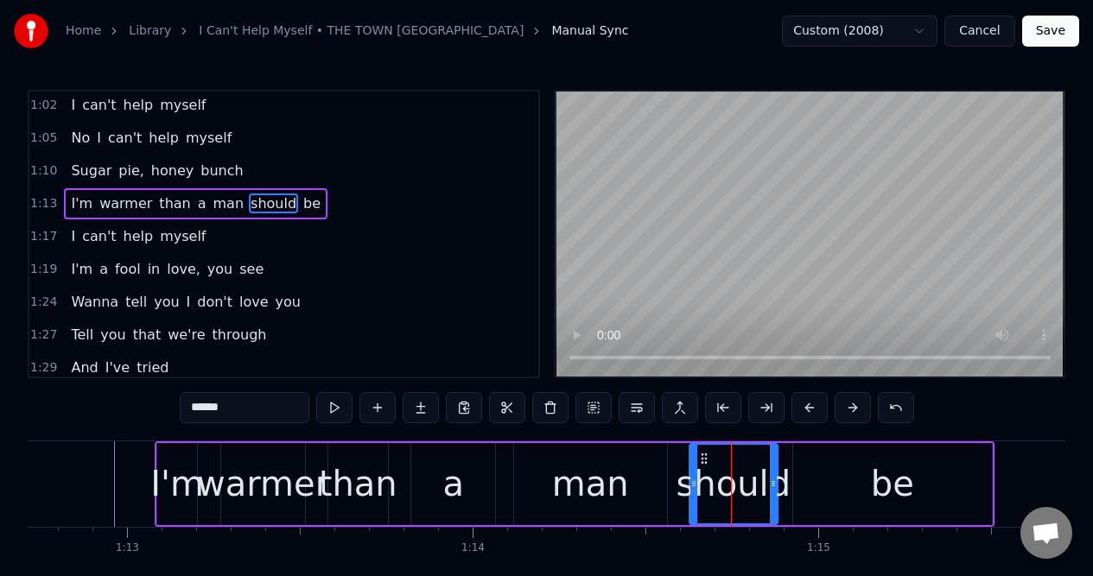
scroll to position [432, 0]
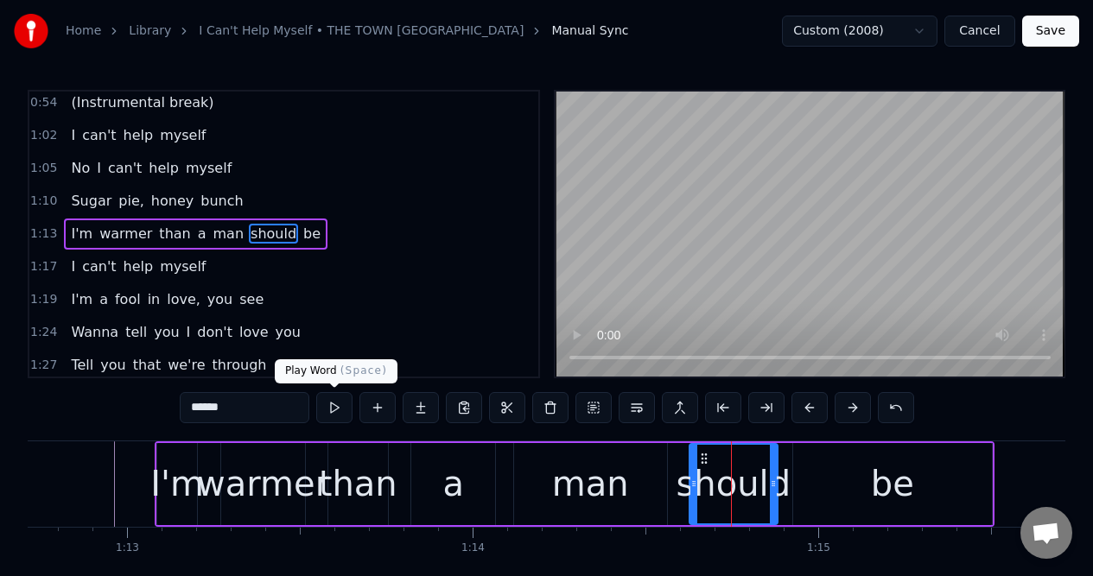
click at [333, 410] on button at bounding box center [334, 407] width 36 height 31
click at [181, 484] on div "I'm" at bounding box center [177, 484] width 54 height 52
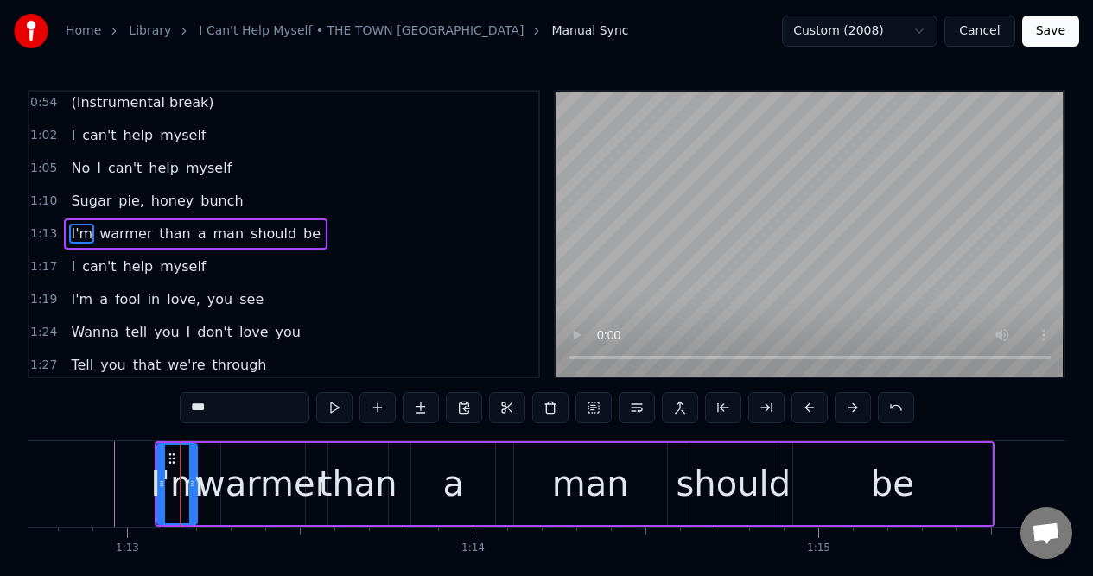
click at [215, 407] on input "***" at bounding box center [245, 407] width 130 height 31
click at [278, 474] on div "warmer" at bounding box center [263, 484] width 132 height 52
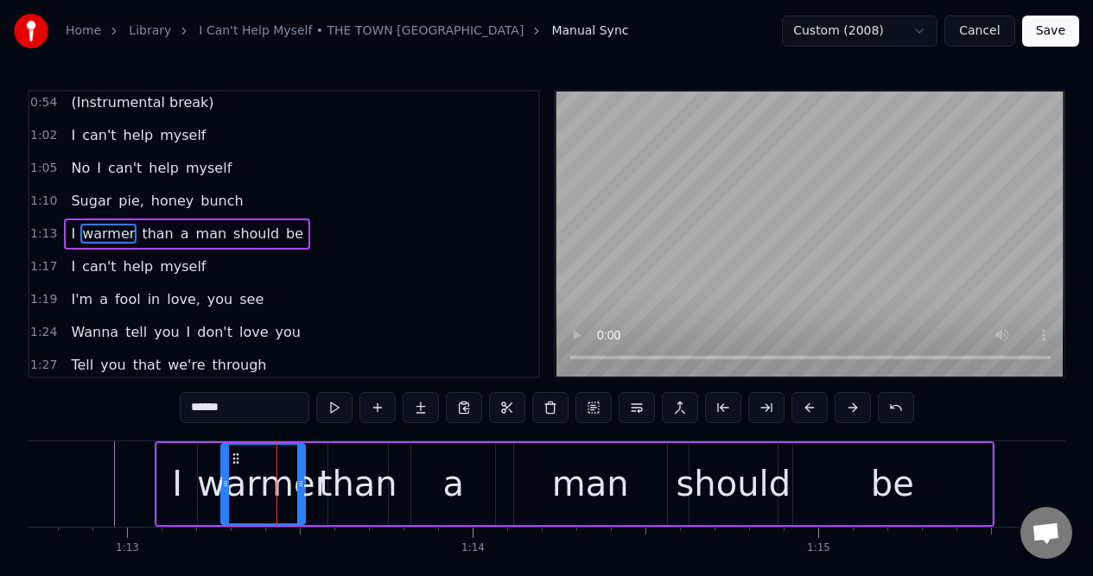
click at [241, 407] on input "******" at bounding box center [245, 407] width 130 height 31
click at [364, 497] on div "than" at bounding box center [358, 484] width 79 height 52
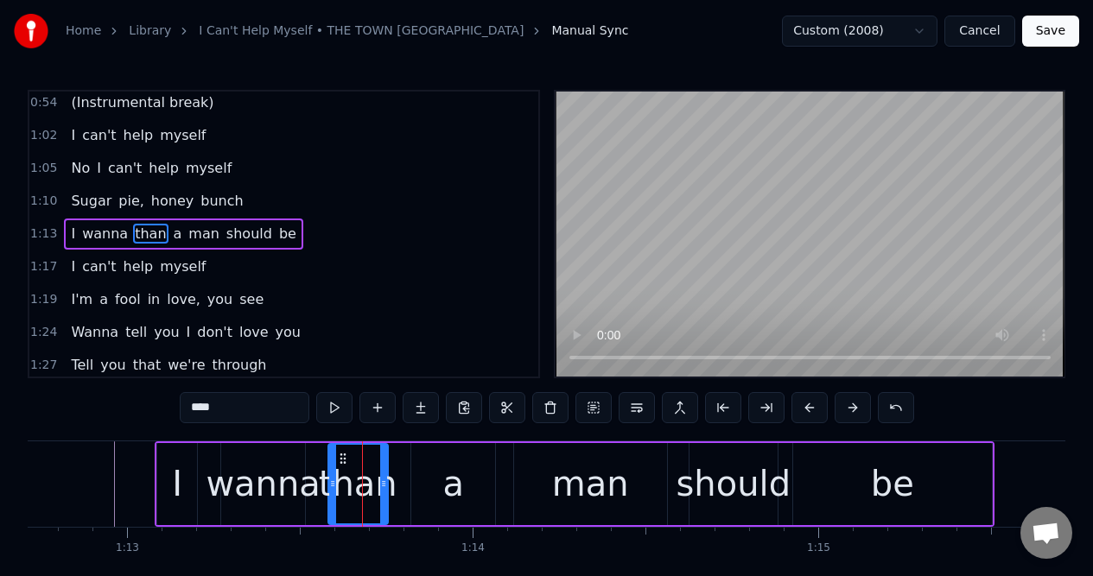
drag, startPoint x: 228, startPoint y: 415, endPoint x: 191, endPoint y: 410, distance: 37.5
click at [191, 410] on input "****" at bounding box center [245, 407] width 130 height 31
click at [447, 487] on div "a" at bounding box center [454, 484] width 22 height 52
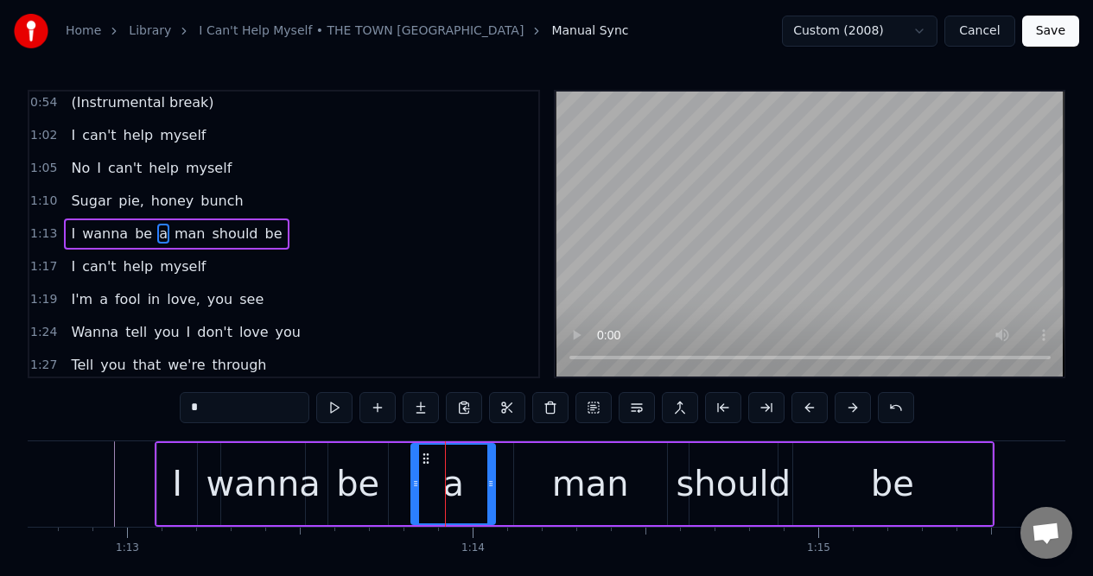
drag, startPoint x: 207, startPoint y: 413, endPoint x: 183, endPoint y: 409, distance: 24.6
click at [183, 409] on input "*" at bounding box center [245, 407] width 130 height 31
click at [716, 482] on div "should" at bounding box center [733, 484] width 115 height 52
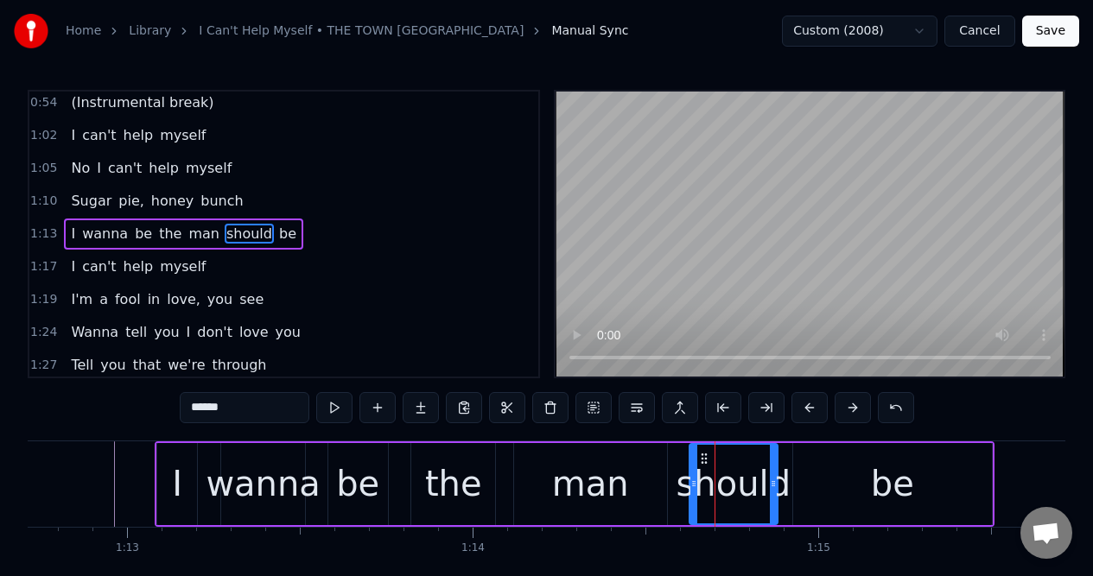
drag, startPoint x: 235, startPoint y: 414, endPoint x: 174, endPoint y: 411, distance: 60.5
click at [171, 412] on div "0:00 (Intro) 0:13 Sugar pie, honey bunch 0:16 You know that I love you 0:20 I c…" at bounding box center [546, 352] width 1037 height 525
type input "**"
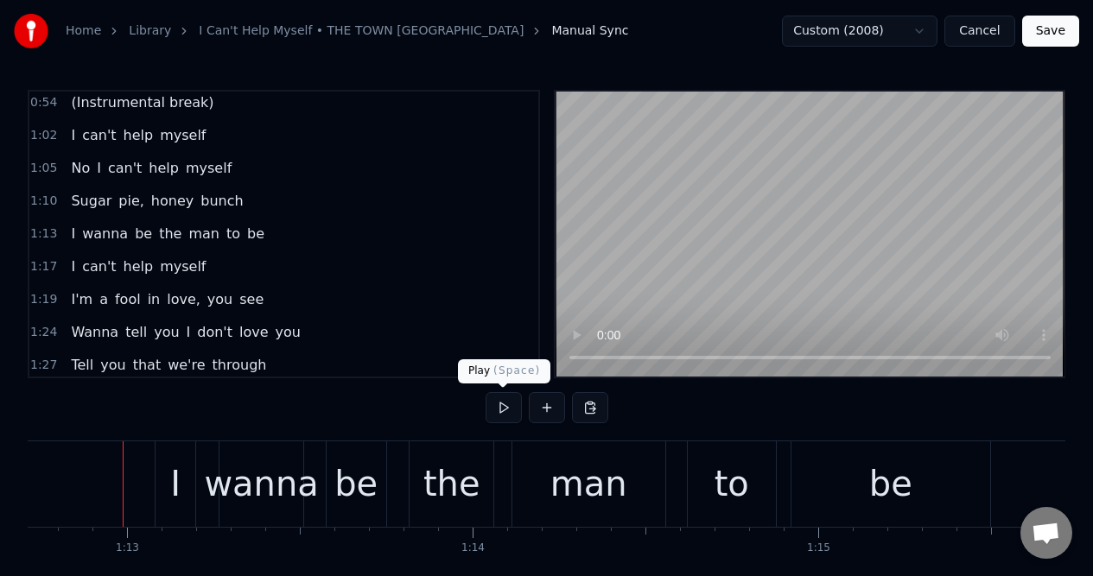
click at [502, 409] on button at bounding box center [503, 407] width 36 height 31
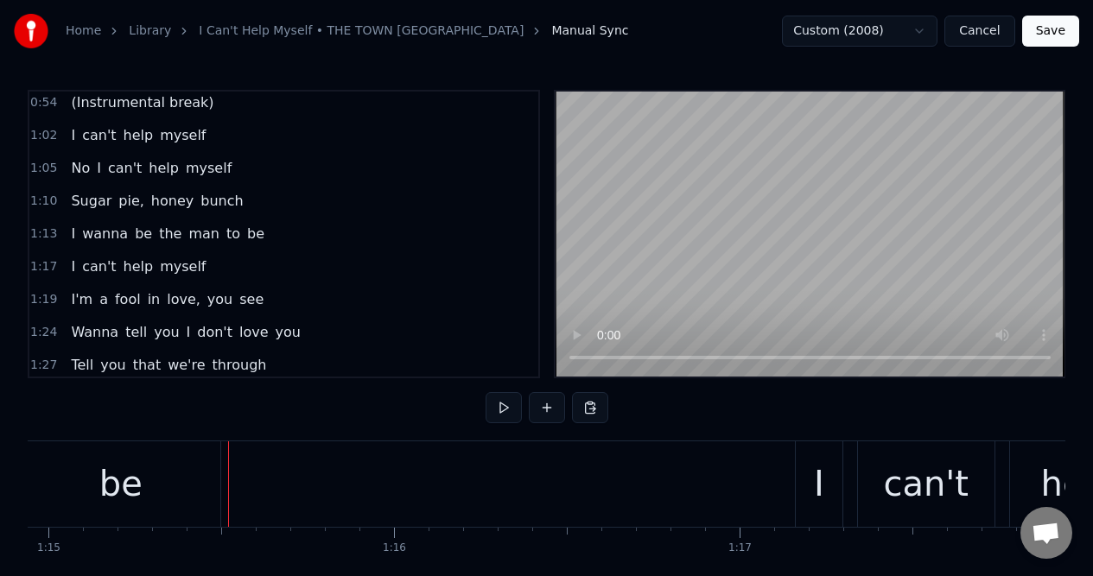
scroll to position [0, 26003]
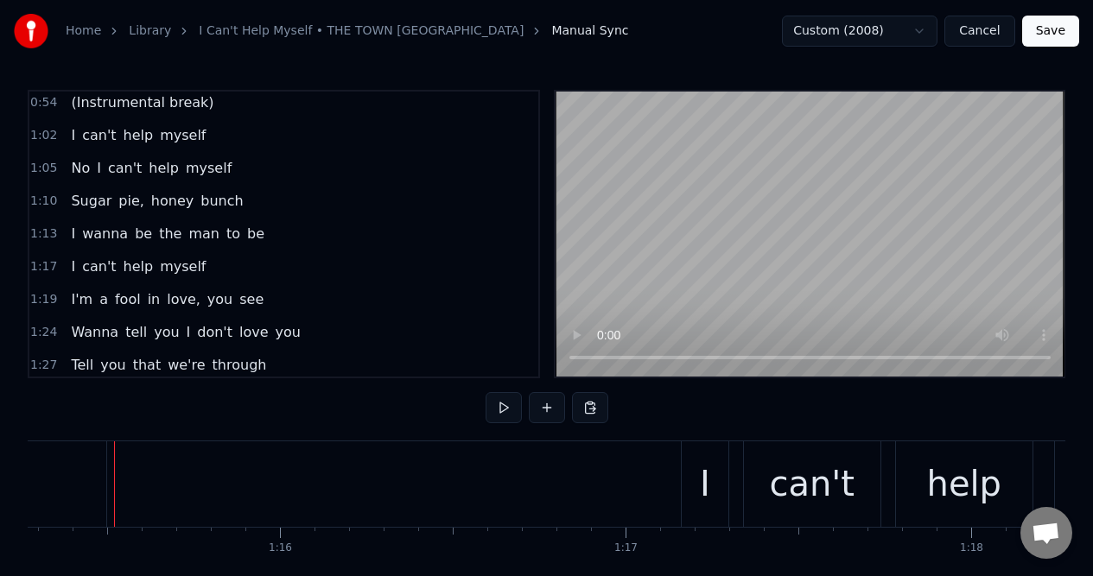
click at [1051, 30] on button "Save" at bounding box center [1050, 31] width 57 height 31
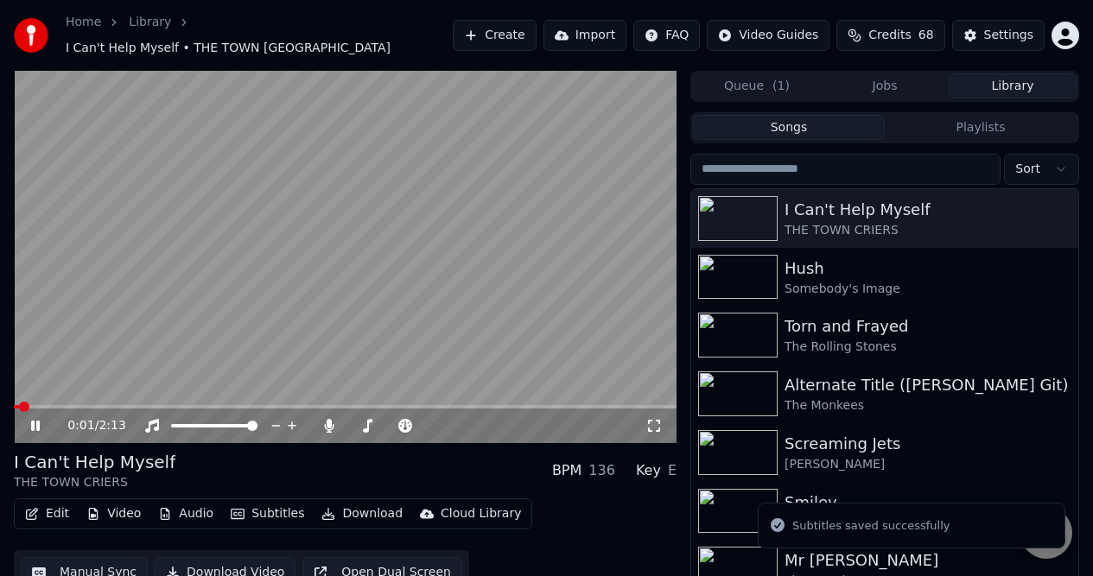
click at [32, 421] on icon at bounding box center [35, 426] width 9 height 10
